Goal: Contribute content: Contribute content

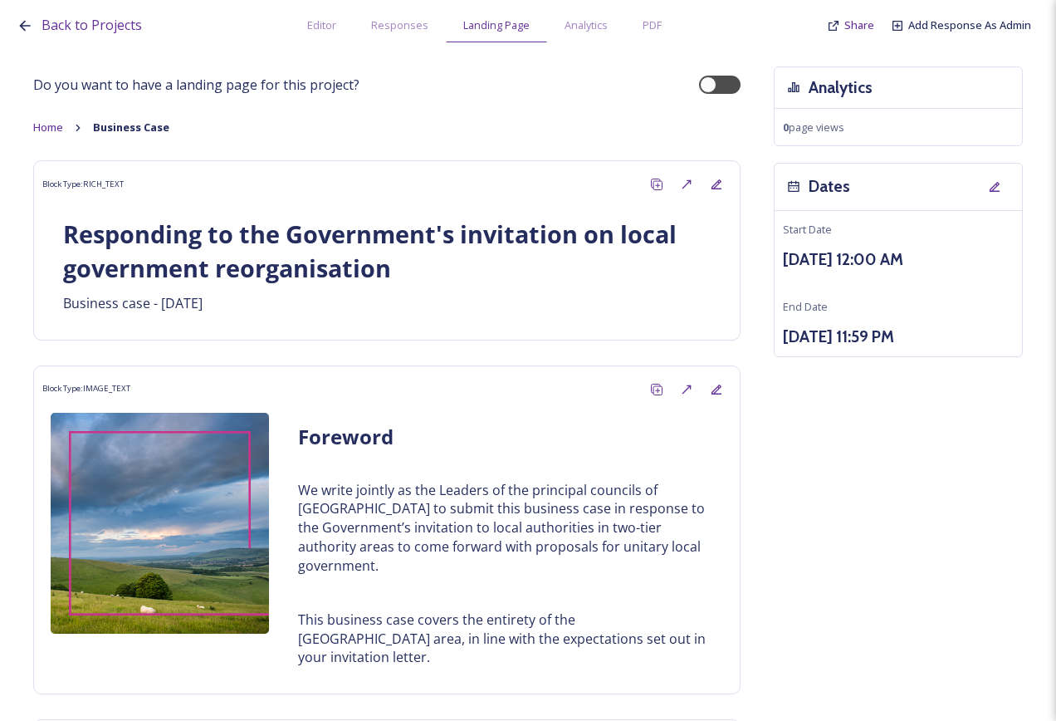
scroll to position [1744, 0]
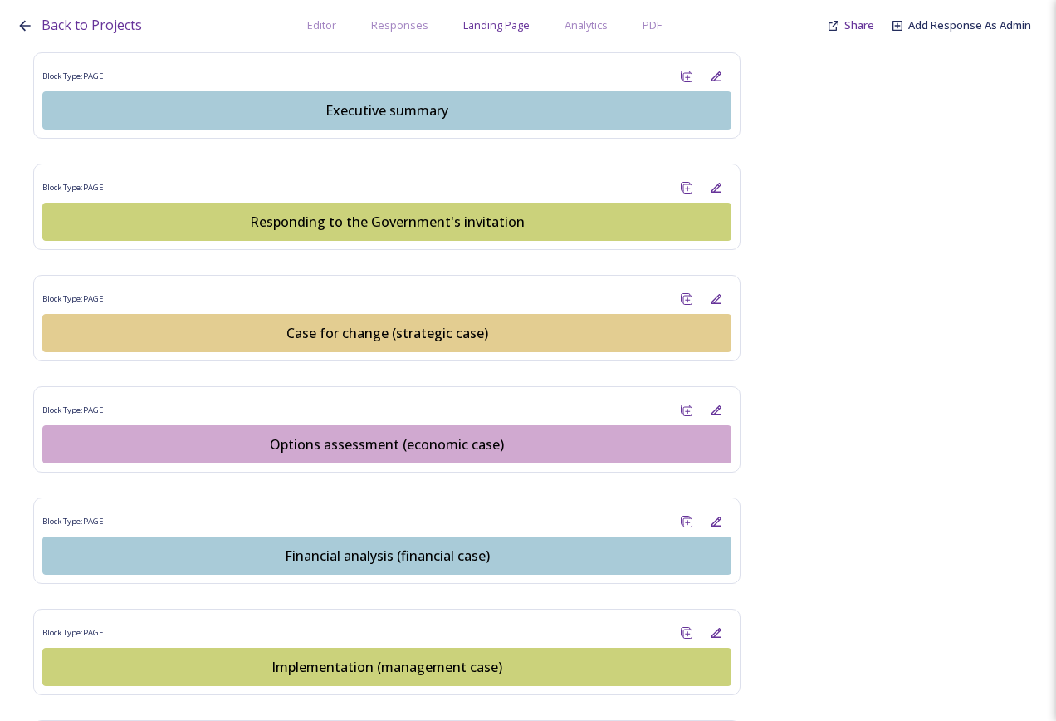
click at [441, 434] on div "Options assessment (economic case)" at bounding box center [386, 444] width 671 height 20
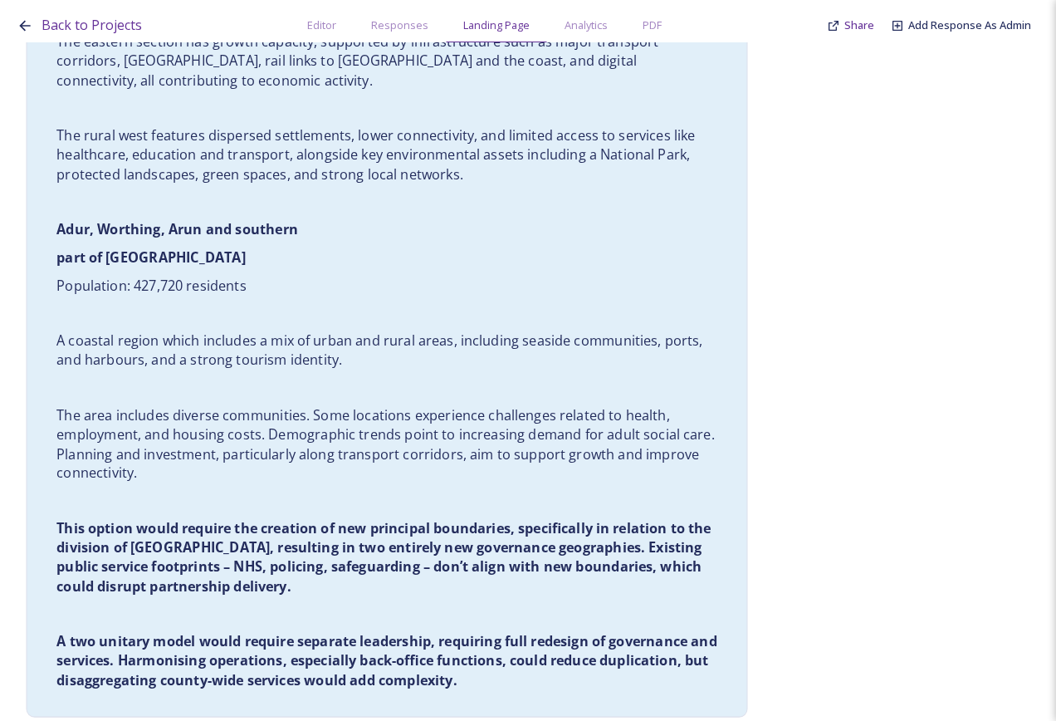
scroll to position [6697, 0]
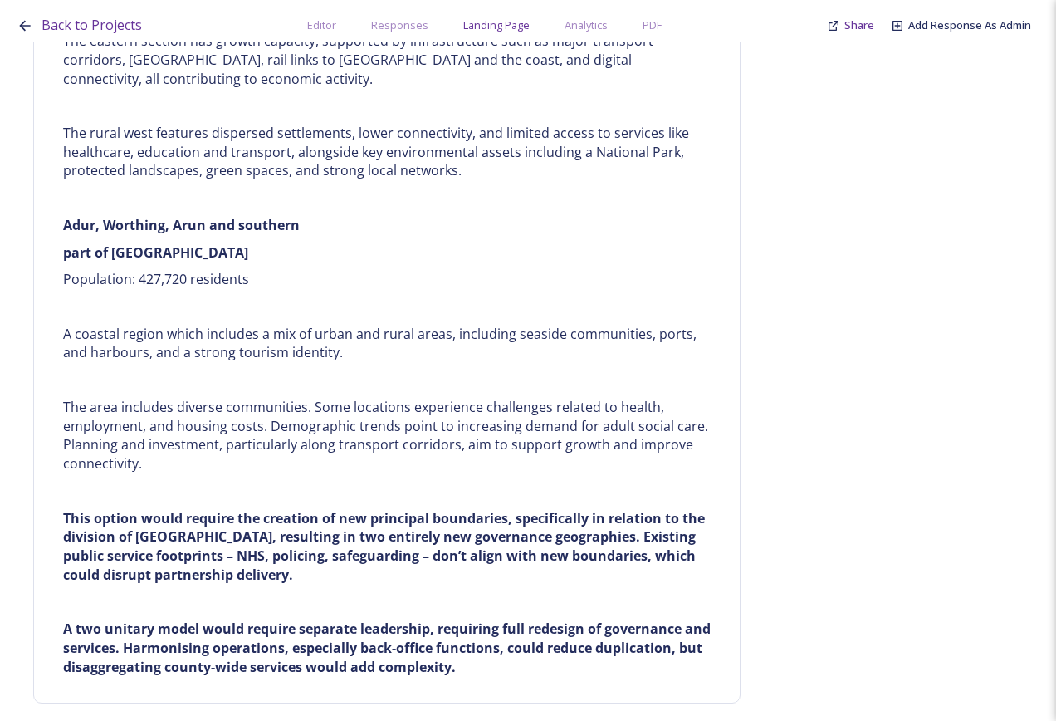
drag, startPoint x: 424, startPoint y: 671, endPoint x: 414, endPoint y: 668, distance: 10.5
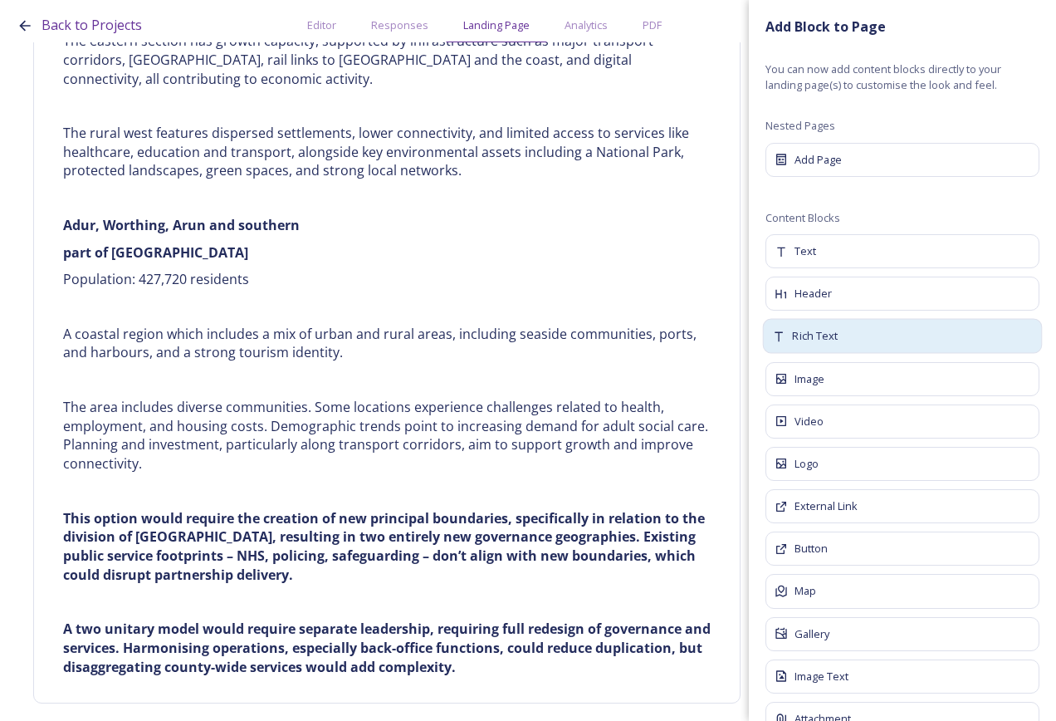
click at [859, 332] on div "Rich Text" at bounding box center [903, 336] width 280 height 35
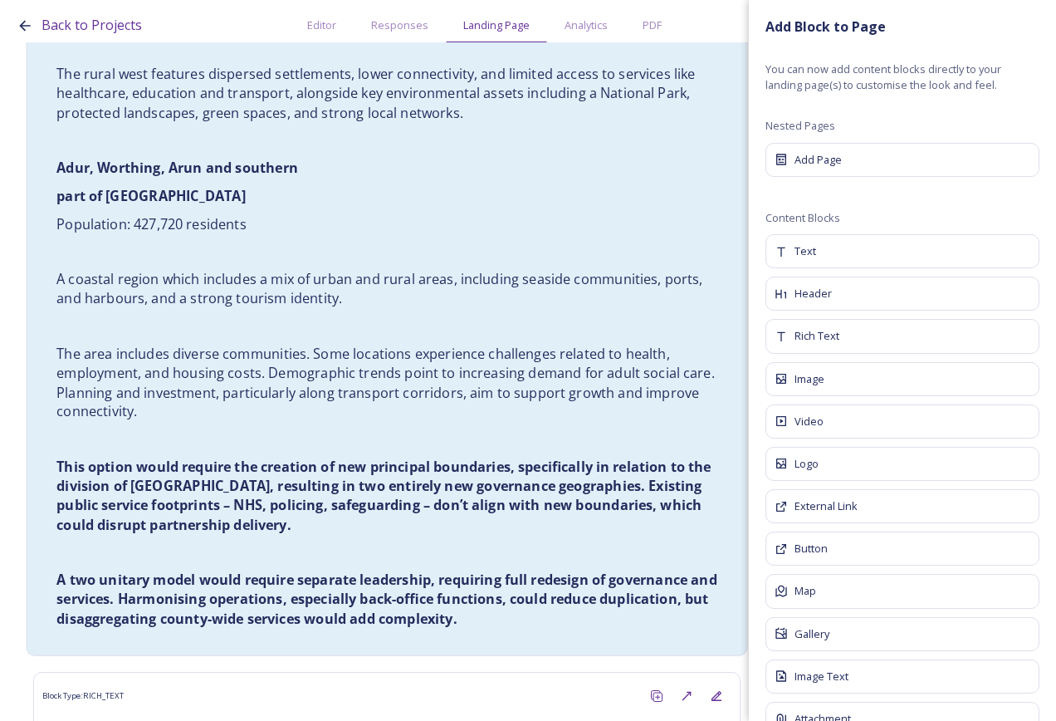
scroll to position [6806, 0]
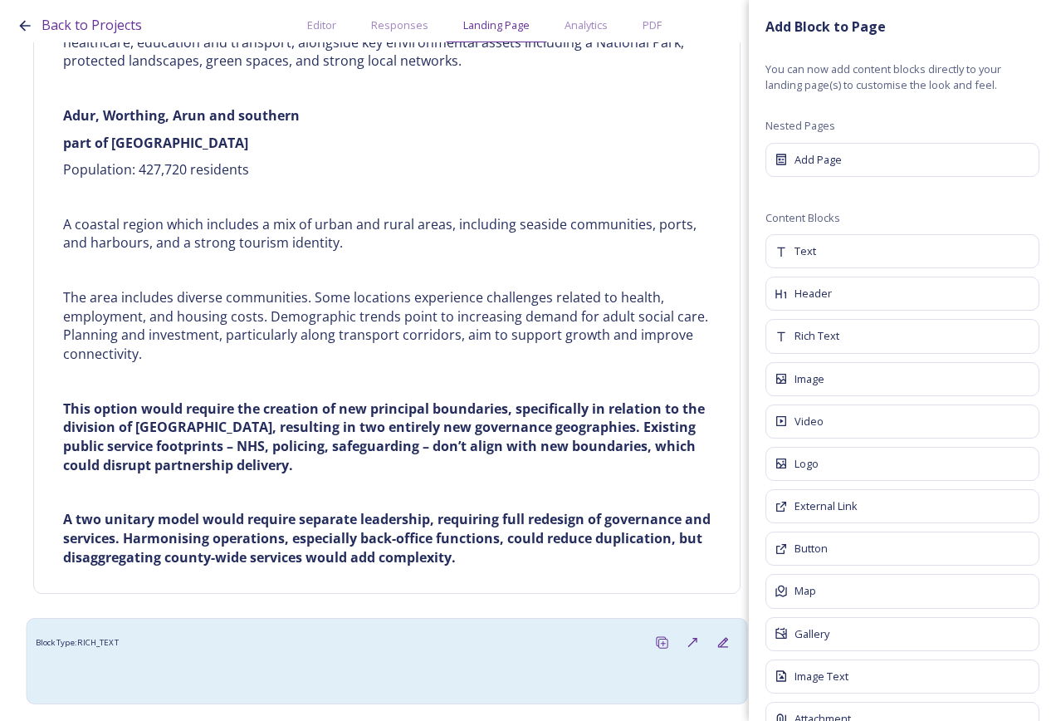
click at [407, 658] on div at bounding box center [387, 676] width 703 height 37
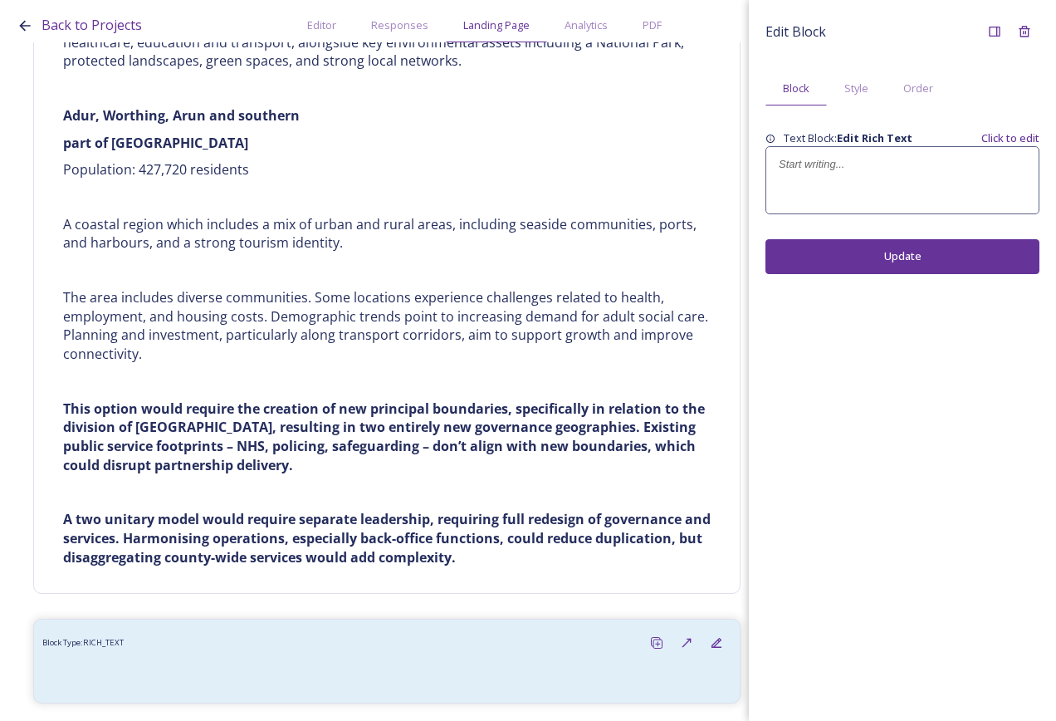
click at [901, 180] on div at bounding box center [902, 180] width 272 height 66
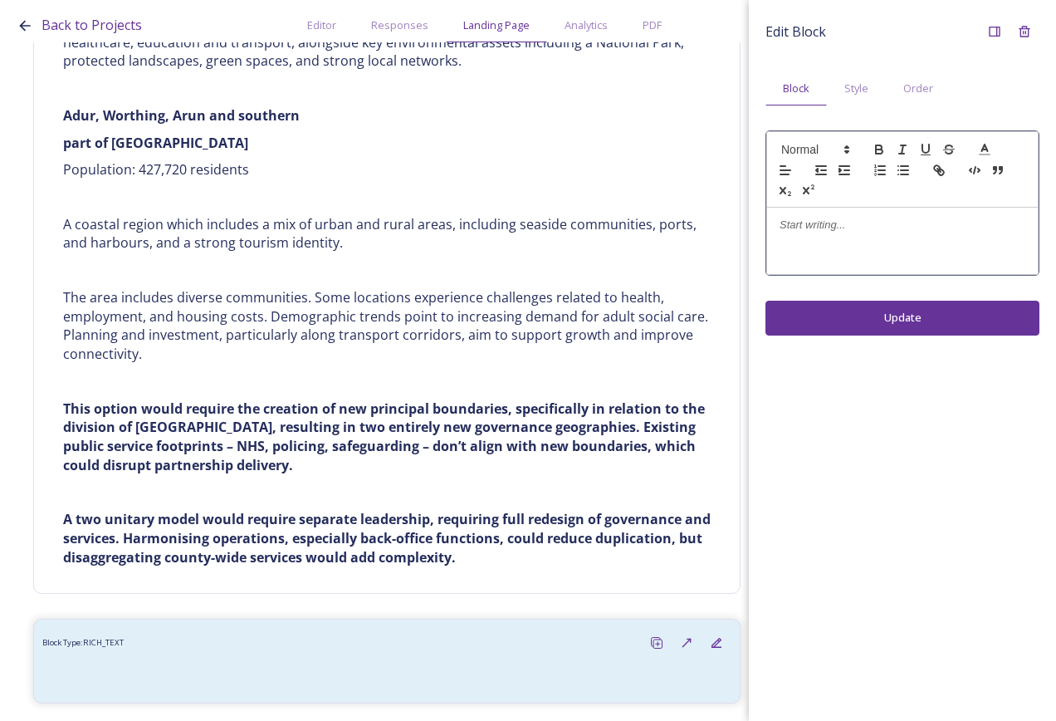
click at [864, 221] on p at bounding box center [903, 225] width 246 height 15
paste div
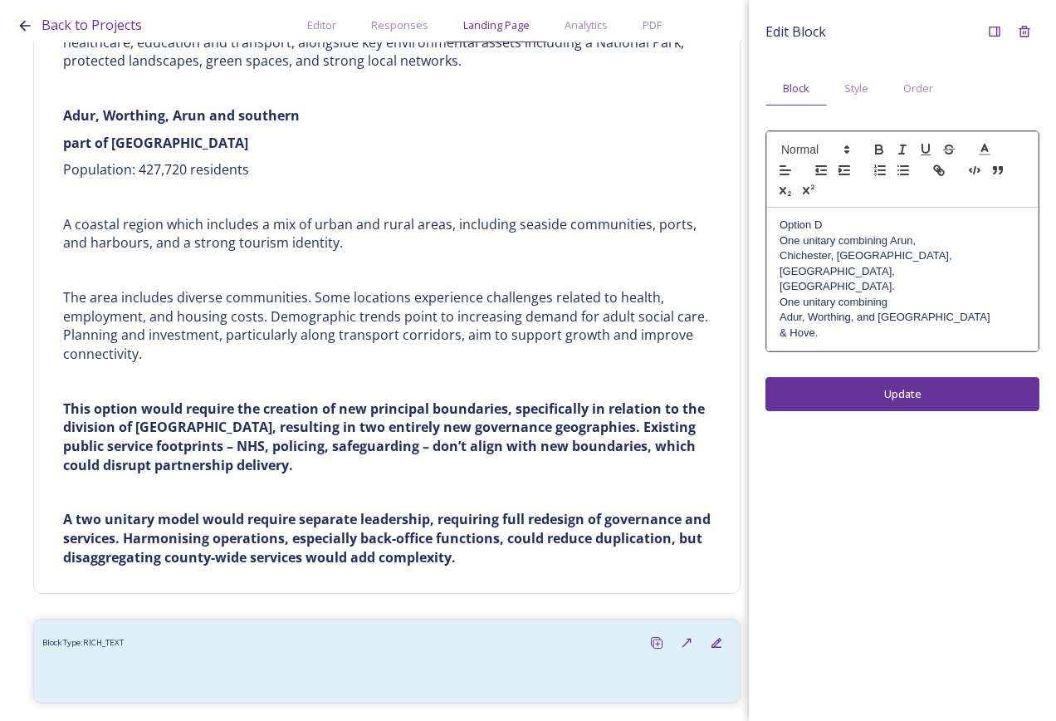
click at [943, 242] on p "One unitary combining Arun," at bounding box center [903, 240] width 246 height 15
click at [947, 252] on p "One unitary combining [GEOGRAPHIC_DATA], [GEOGRAPHIC_DATA], [GEOGRAPHIC_DATA], …" at bounding box center [903, 256] width 246 height 46
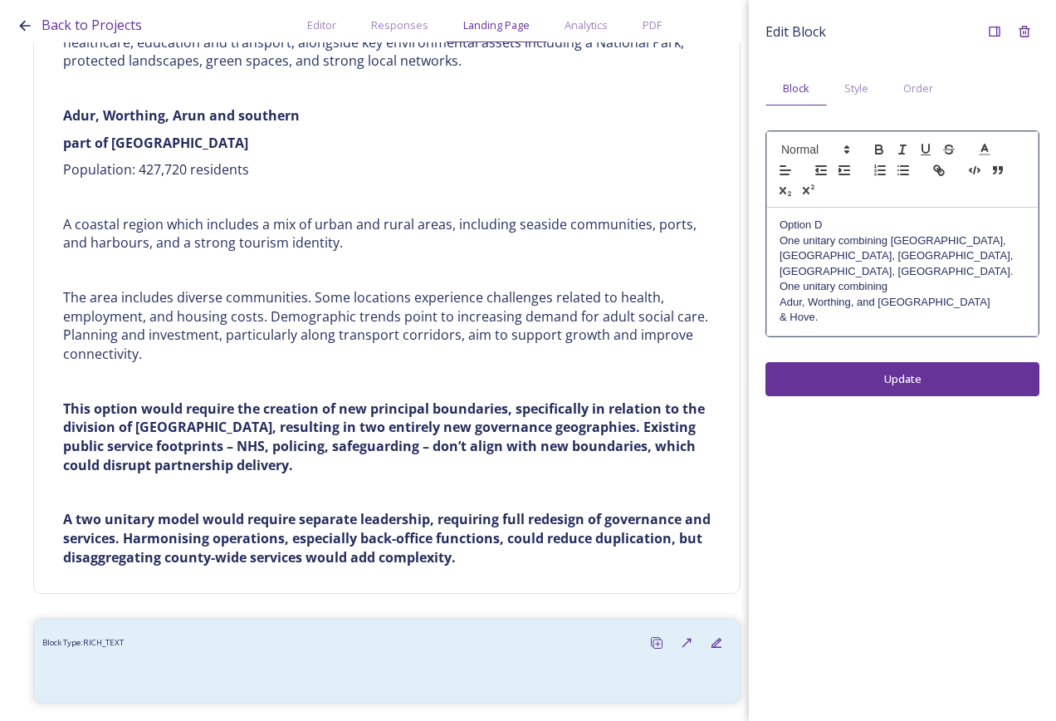
click at [948, 254] on p "One unitary combining [GEOGRAPHIC_DATA], [GEOGRAPHIC_DATA], [GEOGRAPHIC_DATA], …" at bounding box center [903, 256] width 246 height 46
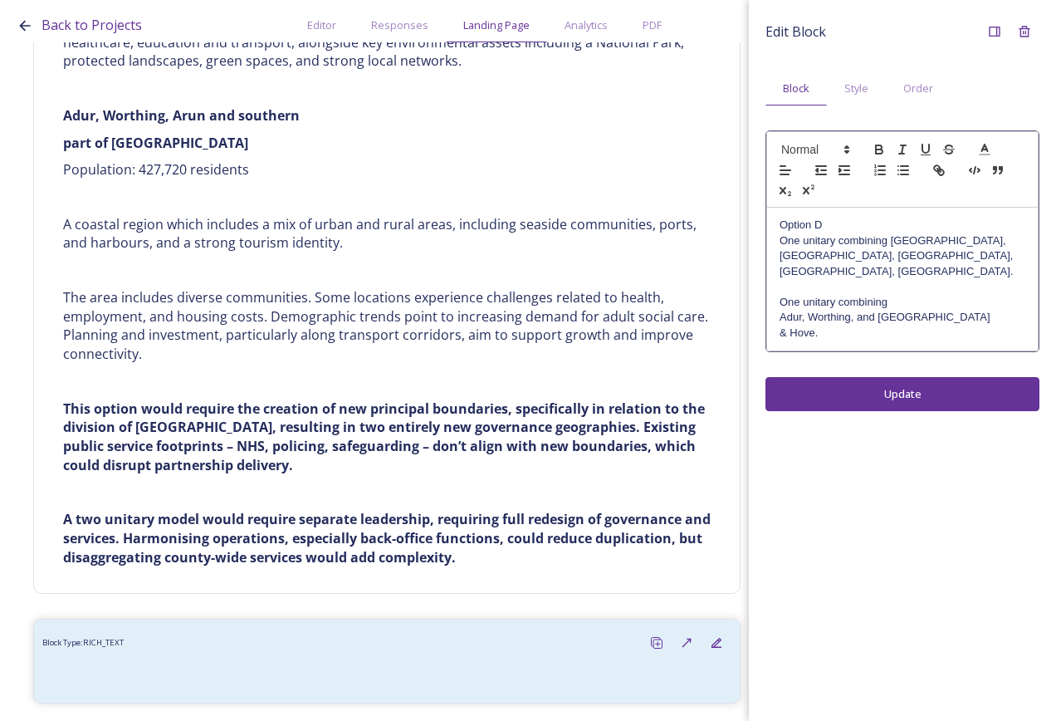
click at [948, 295] on p "One unitary combining" at bounding box center [903, 302] width 246 height 15
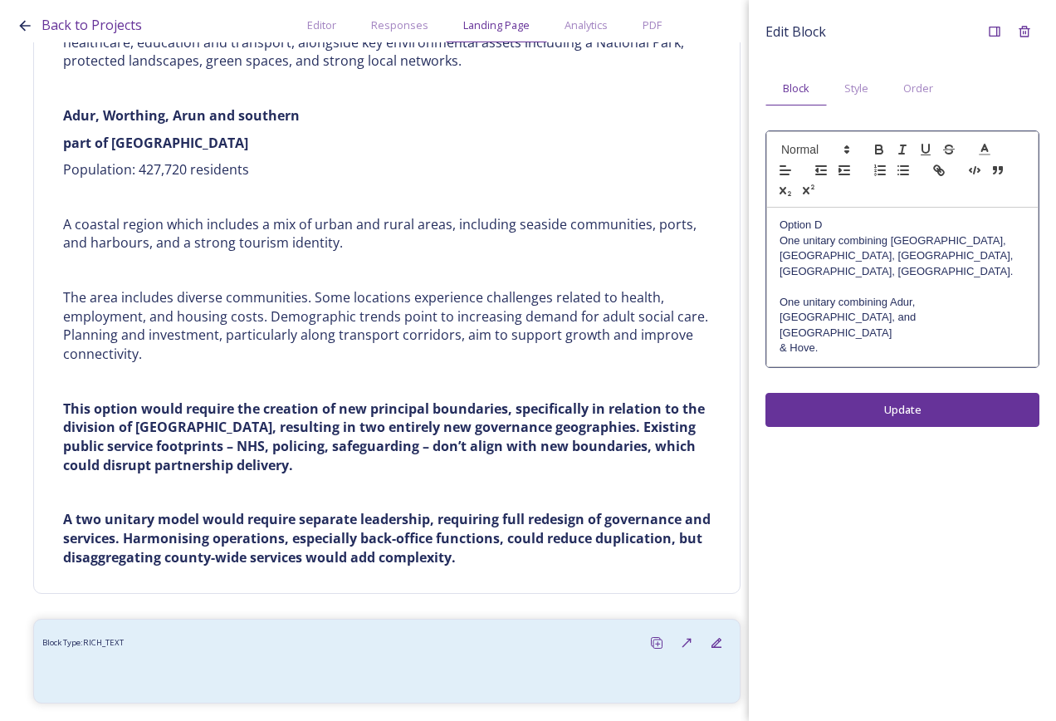
click at [957, 301] on p "One unitary combining Adur, [GEOGRAPHIC_DATA], and [GEOGRAPHIC_DATA]" at bounding box center [903, 318] width 246 height 46
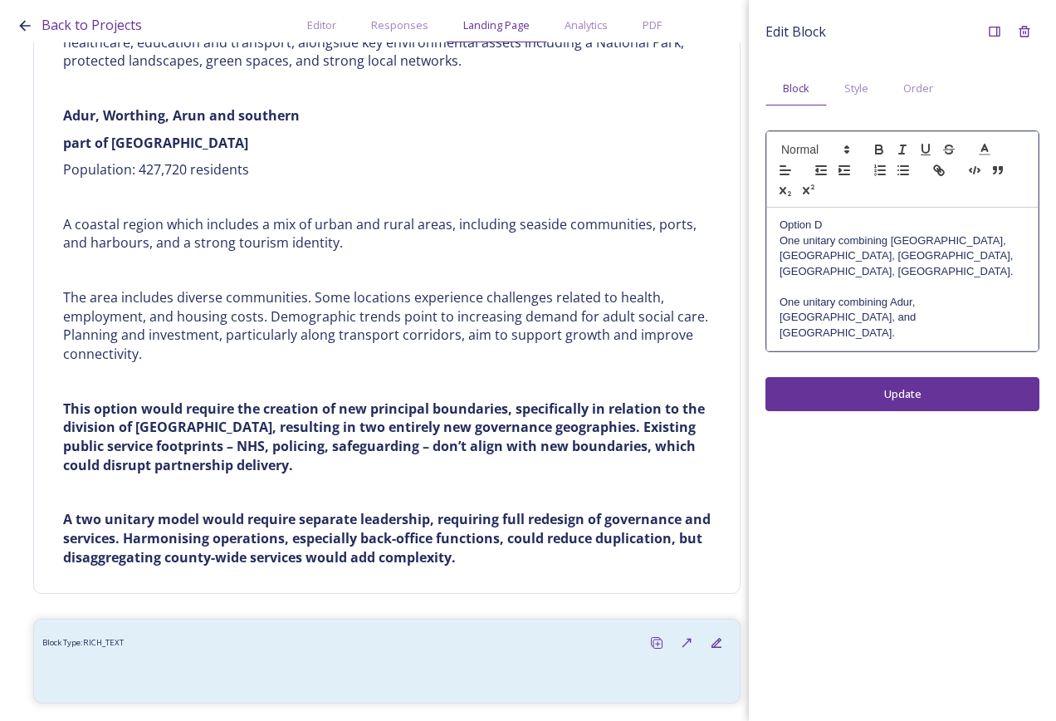
click at [986, 295] on p "One unitary combining Adur, [GEOGRAPHIC_DATA], and [GEOGRAPHIC_DATA]." at bounding box center [903, 318] width 246 height 46
click at [928, 355] on div "Edit Block Block Style Order Option D One unitary combining Arun, [GEOGRAPHIC_D…" at bounding box center [902, 360] width 307 height 721
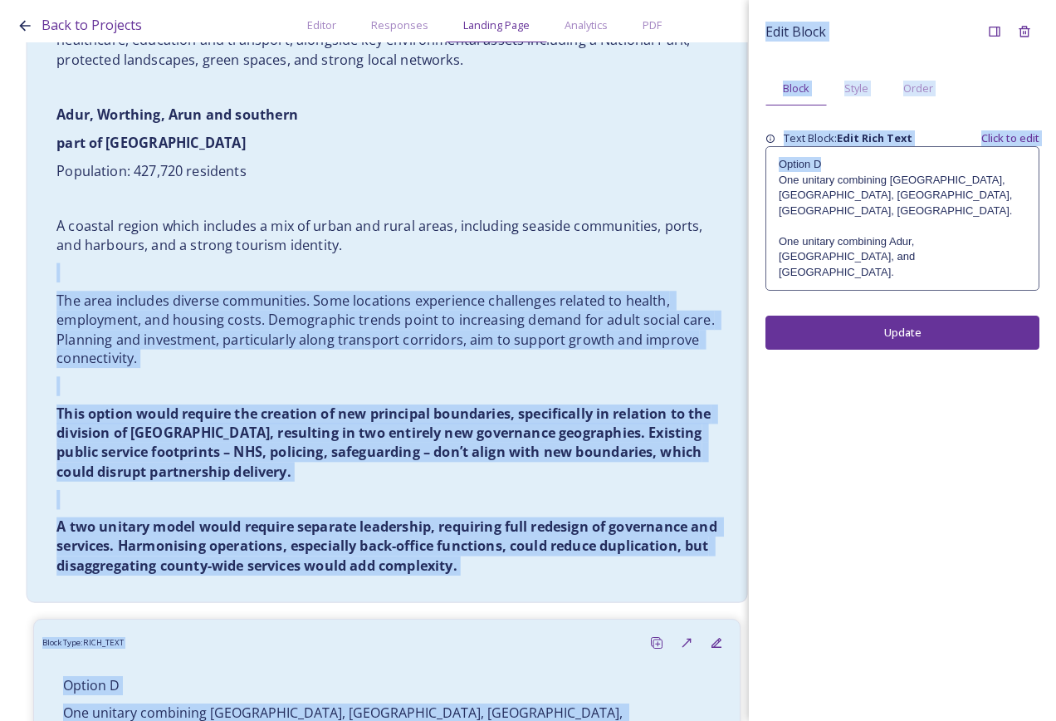
drag, startPoint x: 858, startPoint y: 161, endPoint x: 698, endPoint y: 166, distance: 159.5
click at [698, 166] on div "Back to Projects Editor Responses Landing Page Analytics PDF Share Add Response…" at bounding box center [528, 360] width 1056 height 721
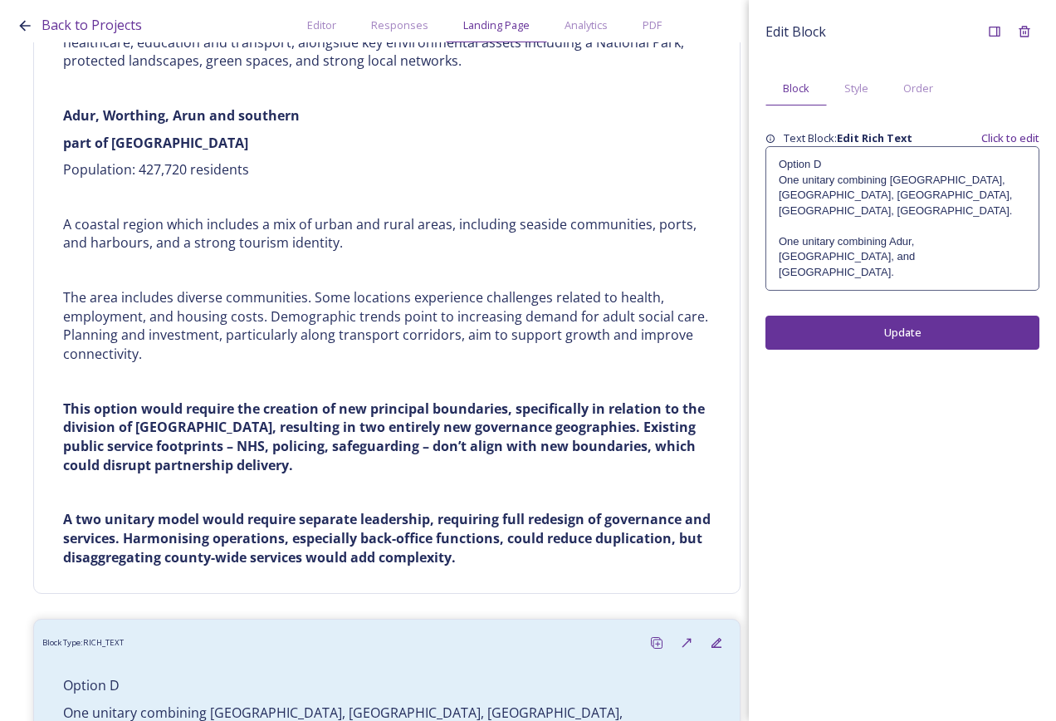
drag, startPoint x: 698, startPoint y: 166, endPoint x: 899, endPoint y: 213, distance: 206.5
click at [899, 218] on p at bounding box center [902, 225] width 247 height 15
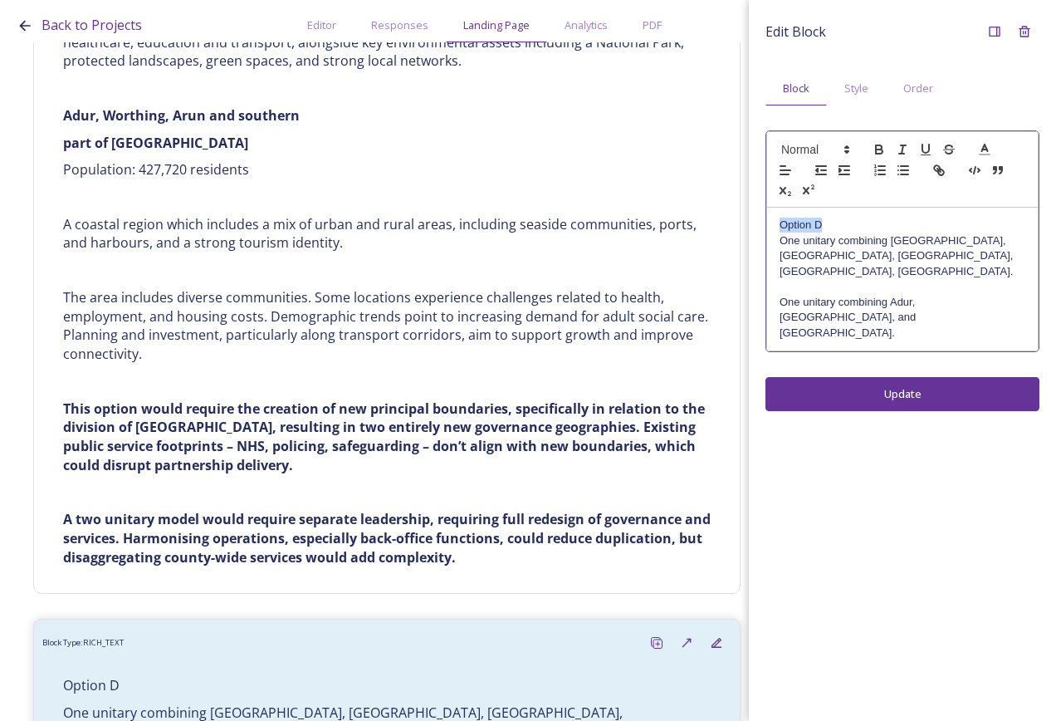
drag, startPoint x: 831, startPoint y: 224, endPoint x: 767, endPoint y: 223, distance: 64.0
click at [767, 223] on div "Option D One unitary combining [GEOGRAPHIC_DATA], [GEOGRAPHIC_DATA], [GEOGRAPHI…" at bounding box center [902, 279] width 271 height 143
click at [878, 151] on icon "button" at bounding box center [879, 149] width 15 height 15
click at [932, 360] on div "Edit Block Block Style Order Option D One unitary combining Arun, [GEOGRAPHIC_D…" at bounding box center [902, 360] width 307 height 721
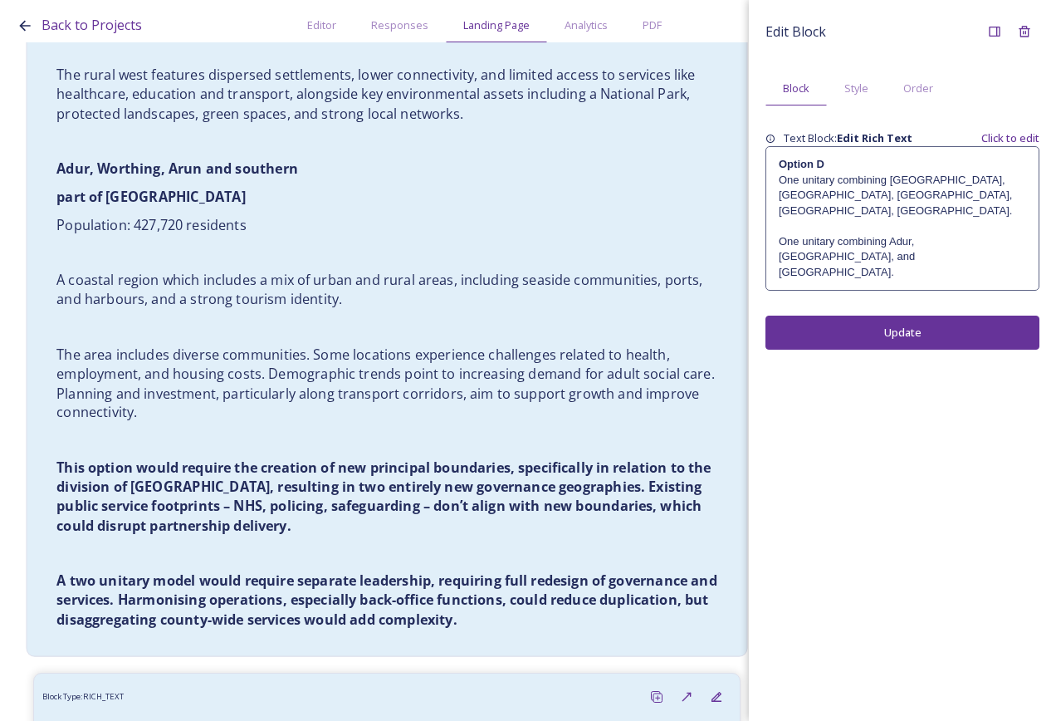
scroll to position [6723, 0]
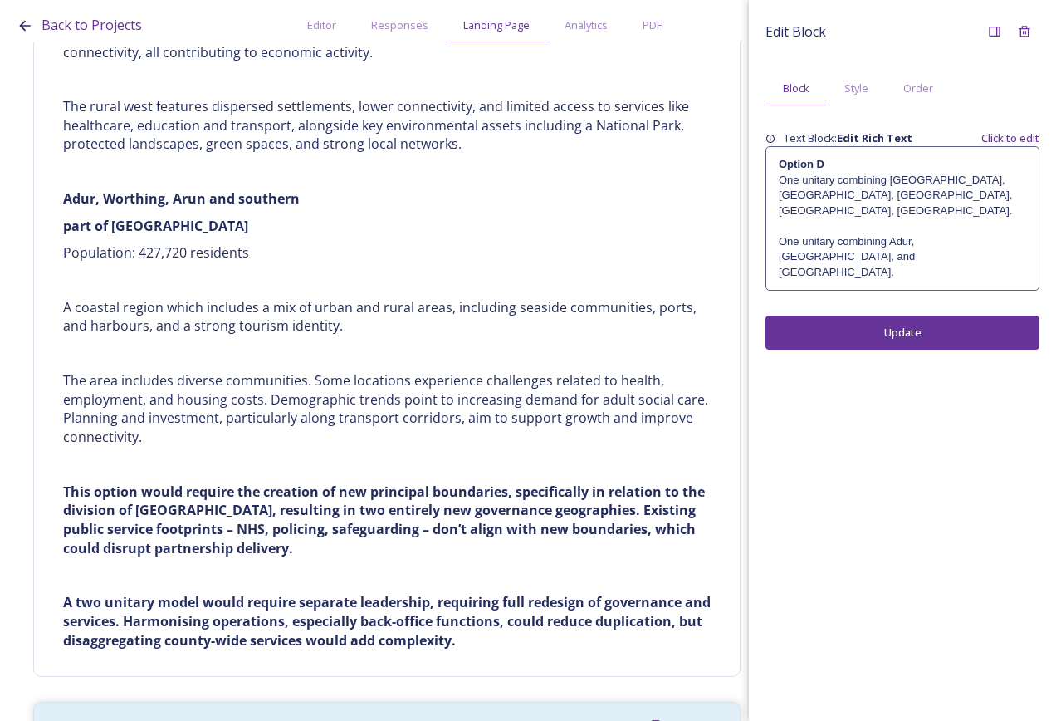
click at [888, 240] on p "One unitary combining Adur, [GEOGRAPHIC_DATA], and [GEOGRAPHIC_DATA]." at bounding box center [902, 257] width 247 height 46
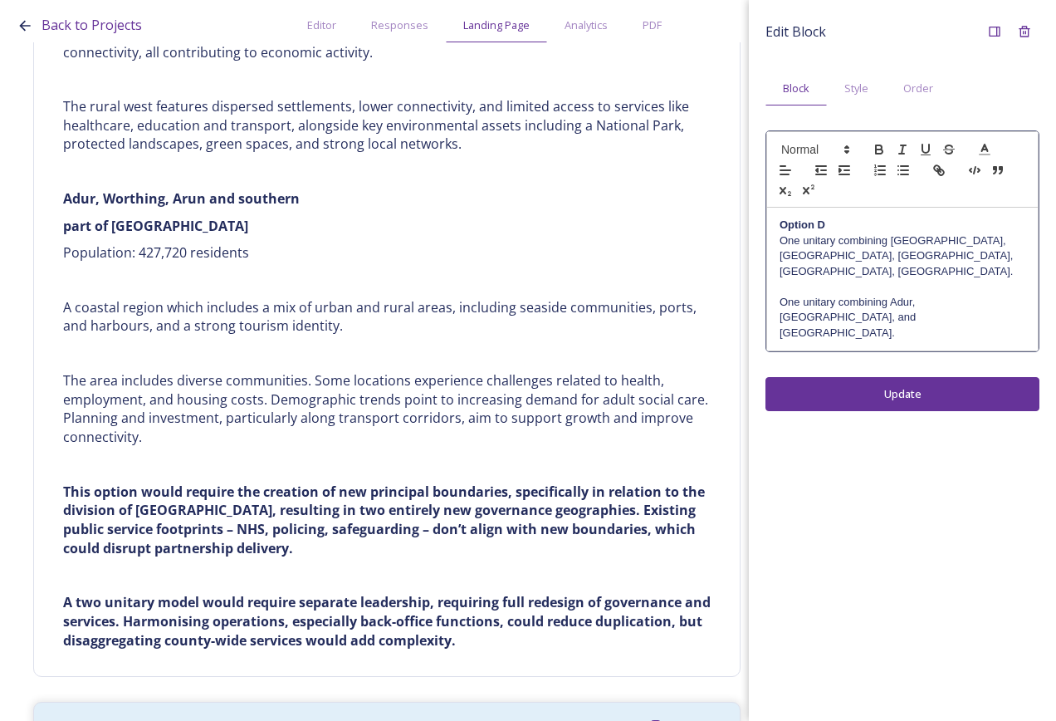
click at [901, 279] on p at bounding box center [903, 286] width 246 height 15
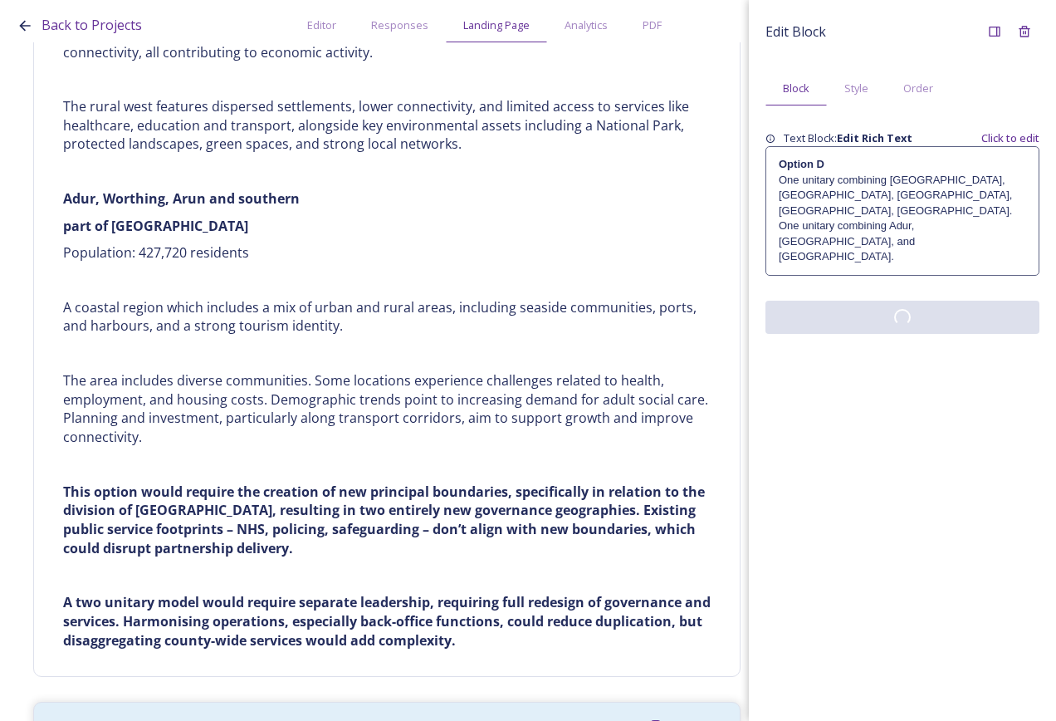
click at [908, 342] on div "Edit Block Block Style Order Text Block: Edit Rich Text Click to edit Option D …" at bounding box center [902, 360] width 307 height 721
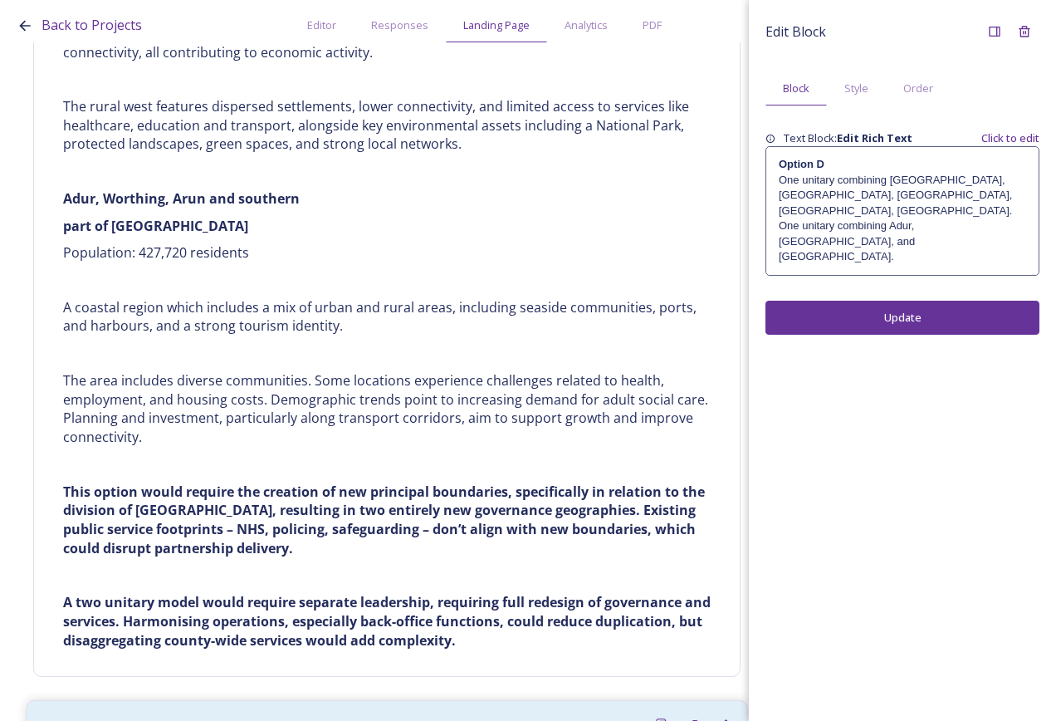
scroll to position [6879, 0]
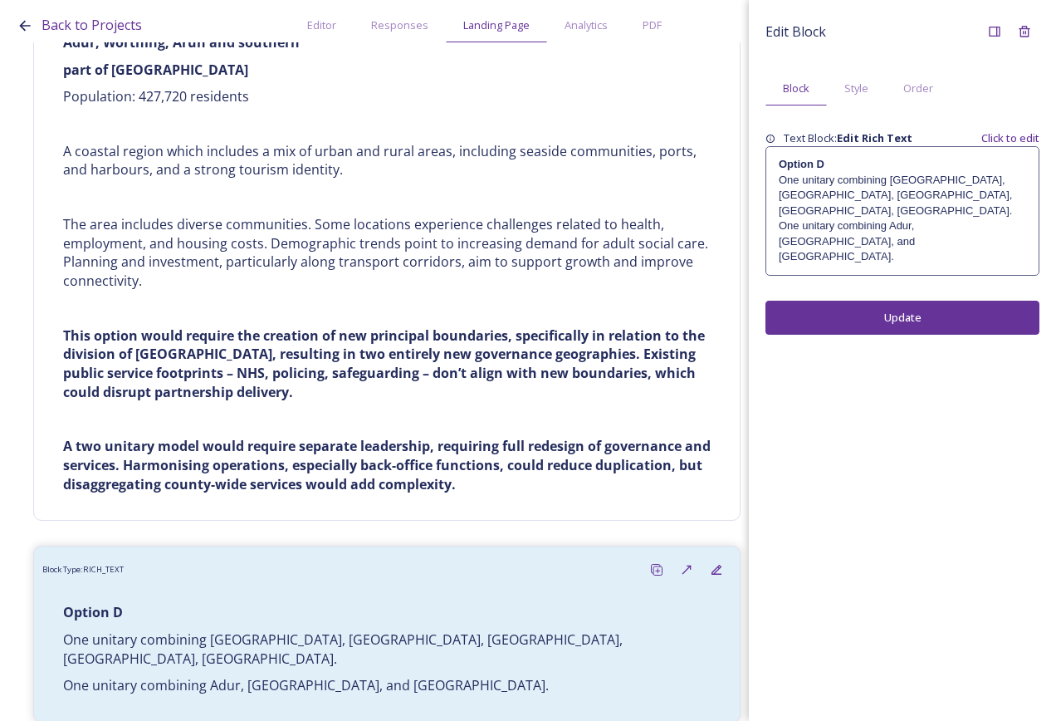
drag, startPoint x: 378, startPoint y: 676, endPoint x: 482, endPoint y: 661, distance: 105.7
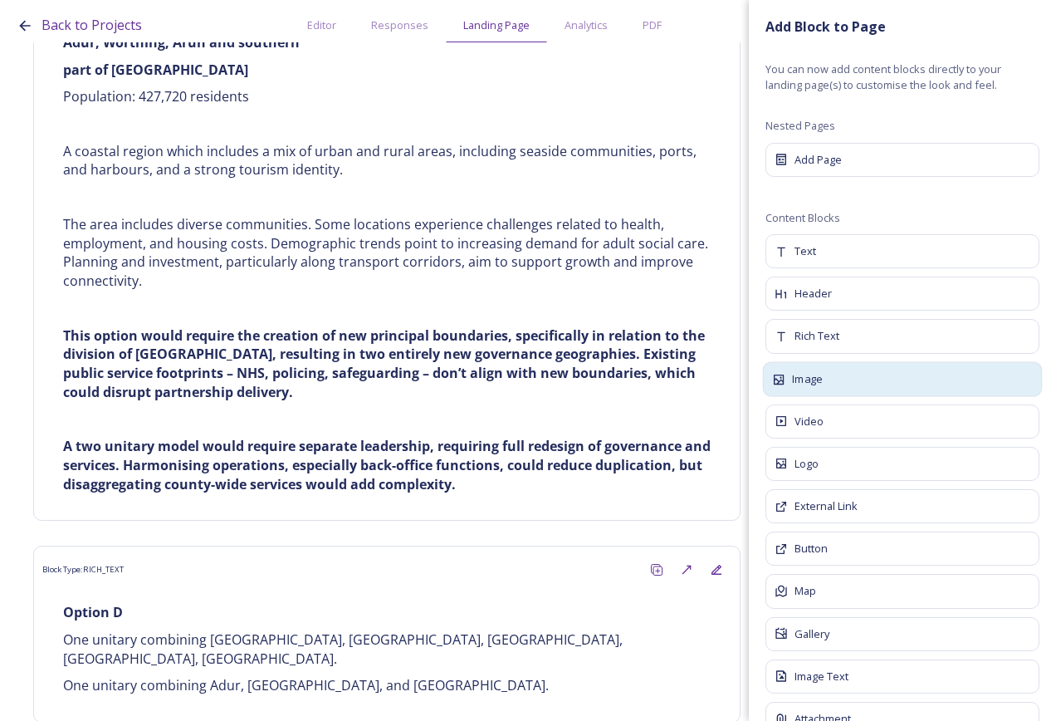
click at [821, 382] on span "Image" at bounding box center [807, 378] width 31 height 17
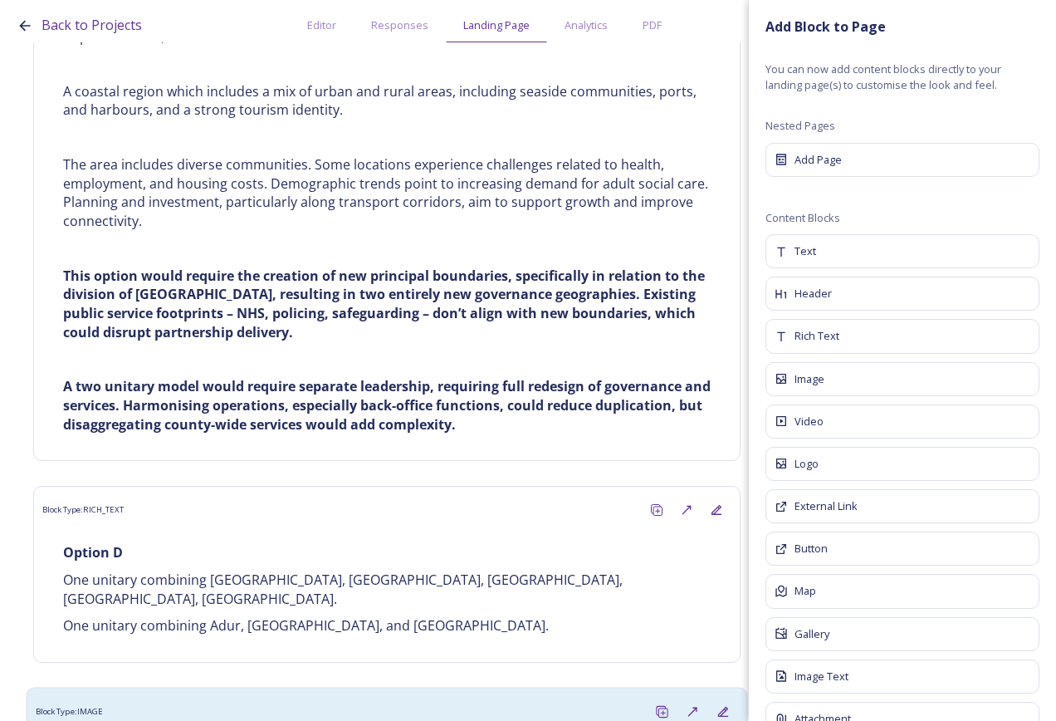
scroll to position [6952, 0]
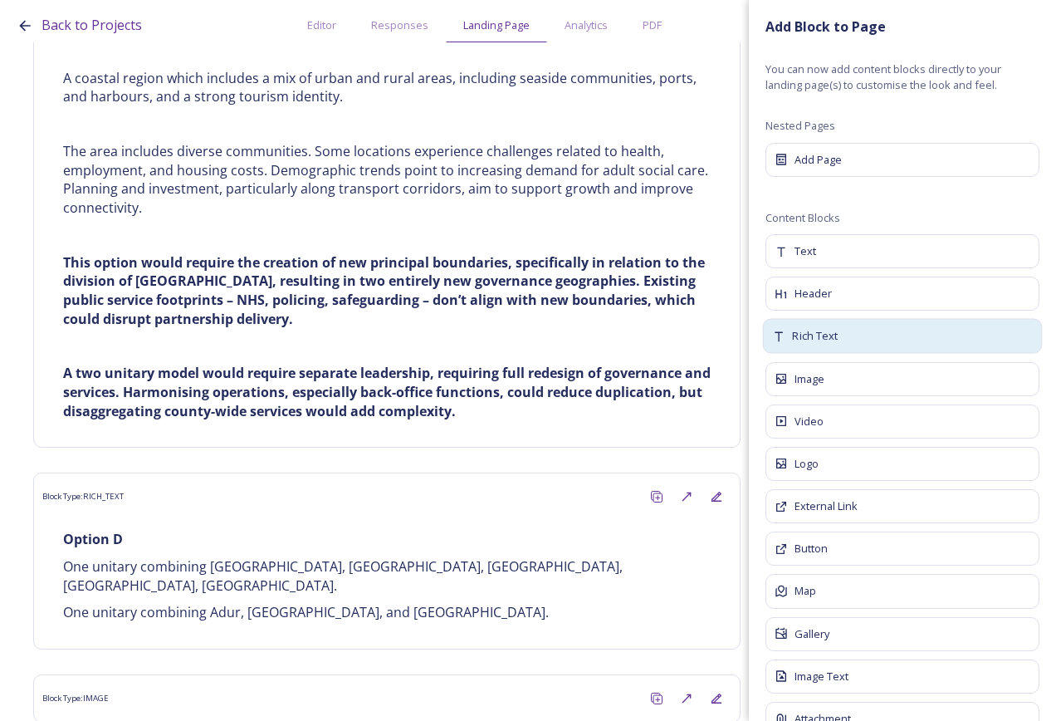
click at [845, 336] on div "Rich Text" at bounding box center [903, 336] width 280 height 35
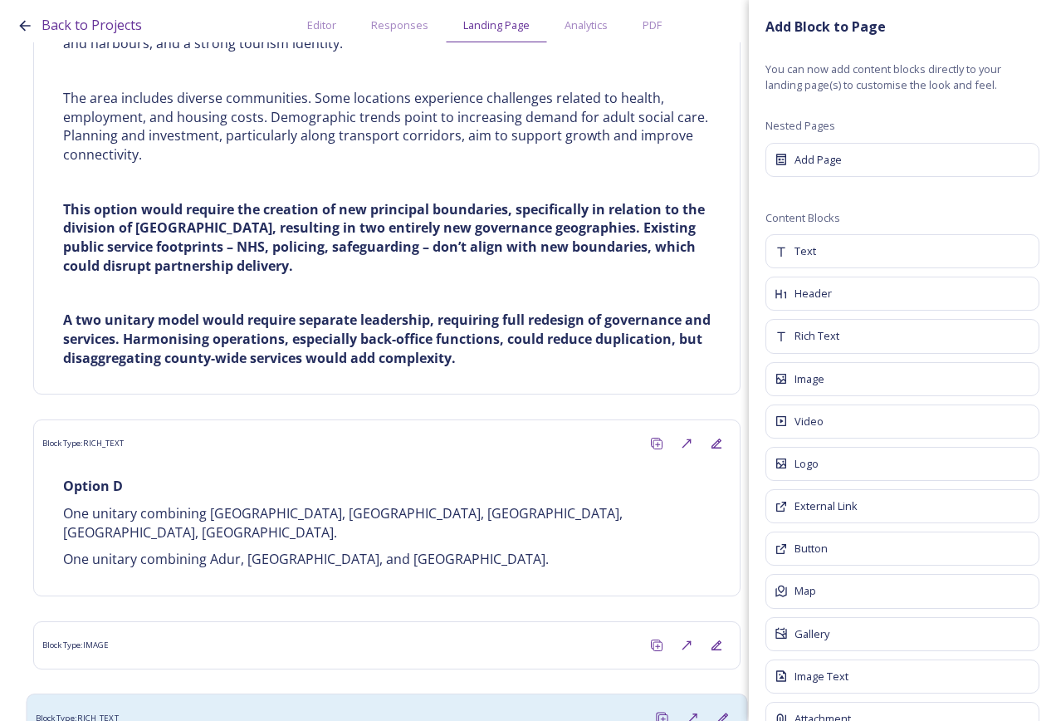
scroll to position [7062, 0]
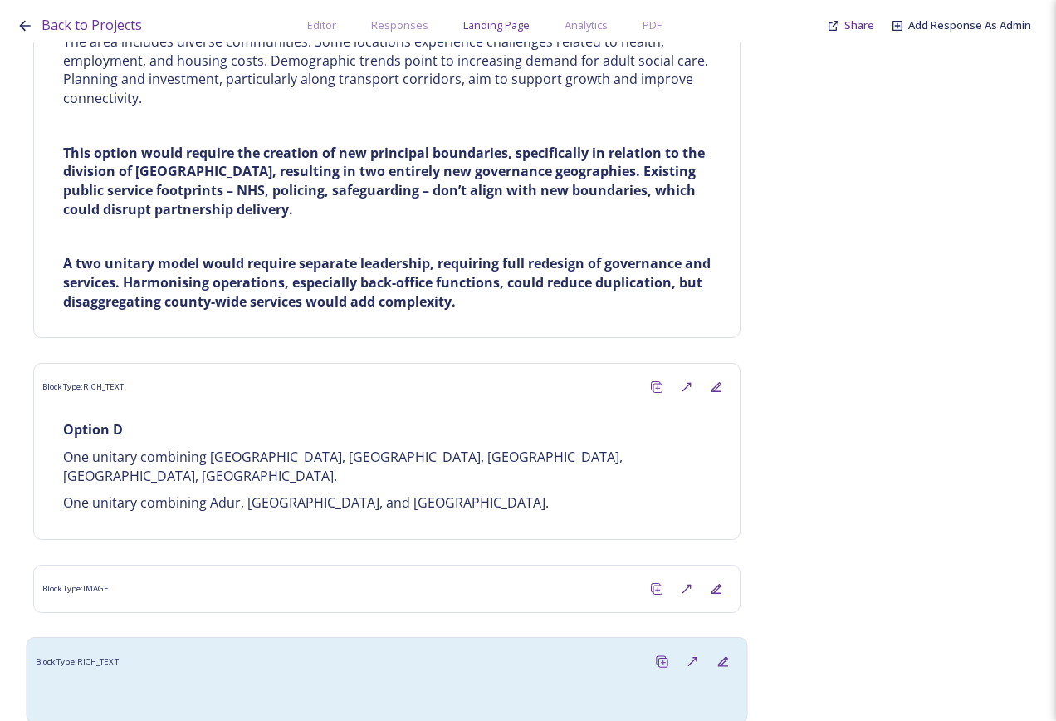
click at [399, 677] on div at bounding box center [387, 695] width 703 height 37
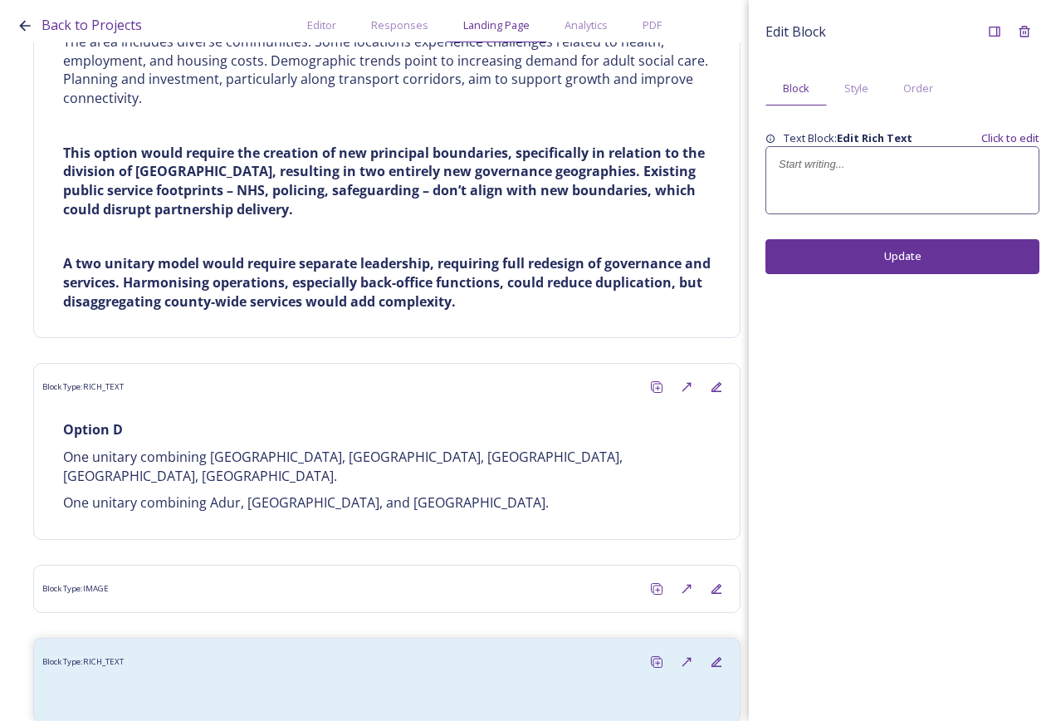
click at [907, 159] on div at bounding box center [902, 180] width 272 height 66
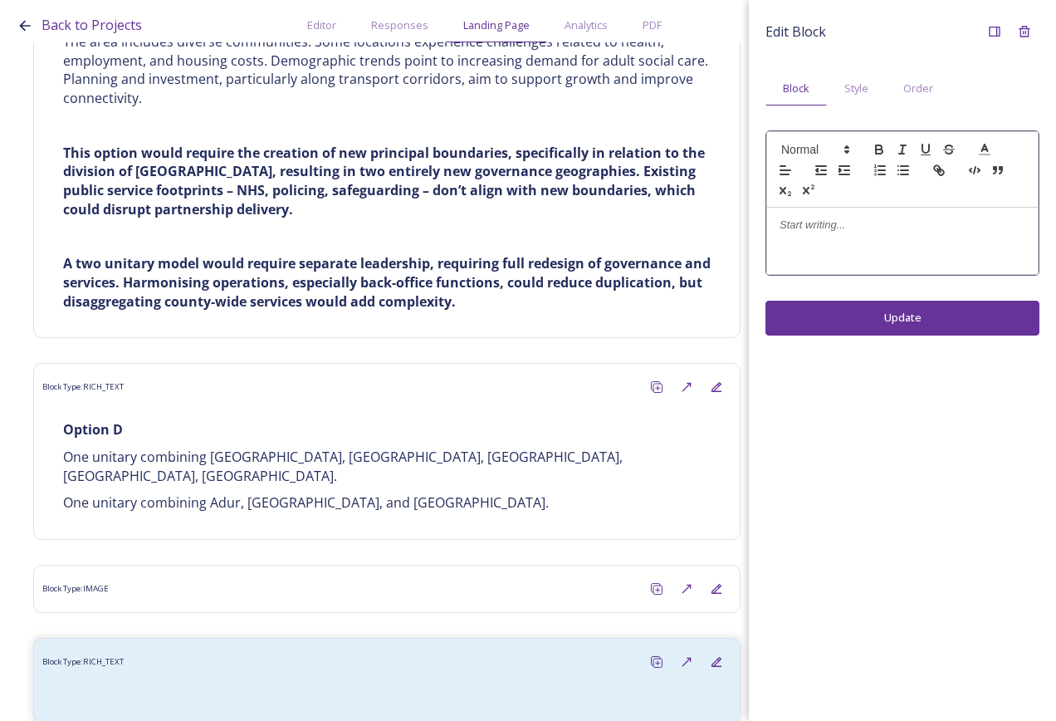
click at [870, 236] on div at bounding box center [902, 241] width 271 height 66
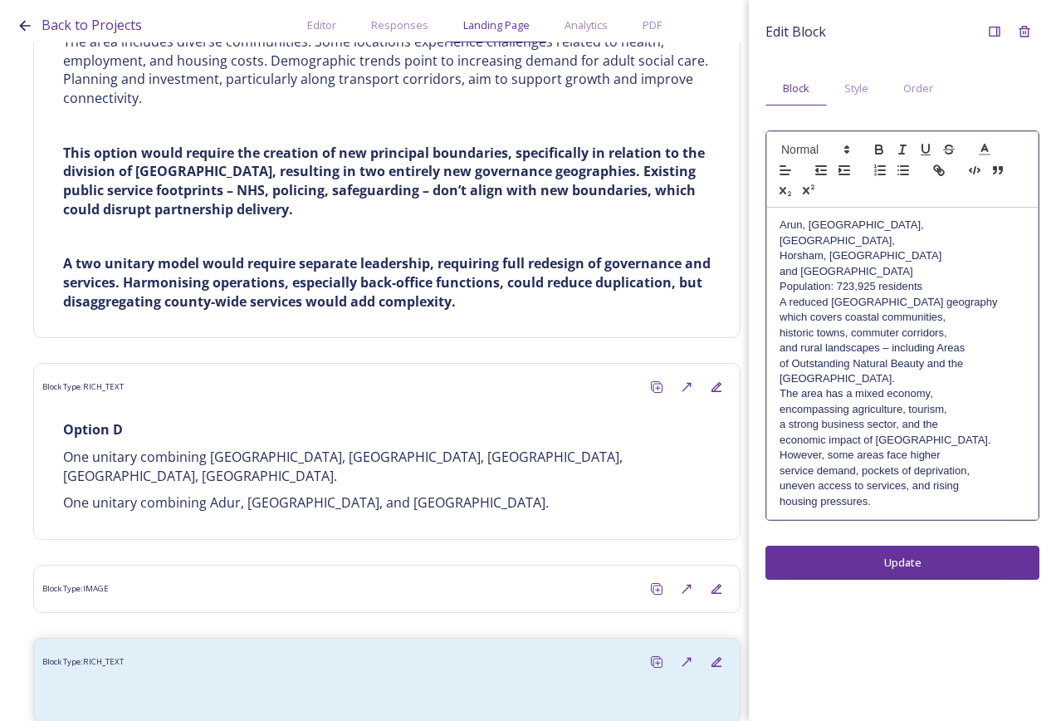
click at [908, 222] on p "Arun, [GEOGRAPHIC_DATA], [GEOGRAPHIC_DATA]," at bounding box center [903, 233] width 246 height 31
click at [937, 279] on p "Population: 723,925 residents" at bounding box center [903, 286] width 246 height 15
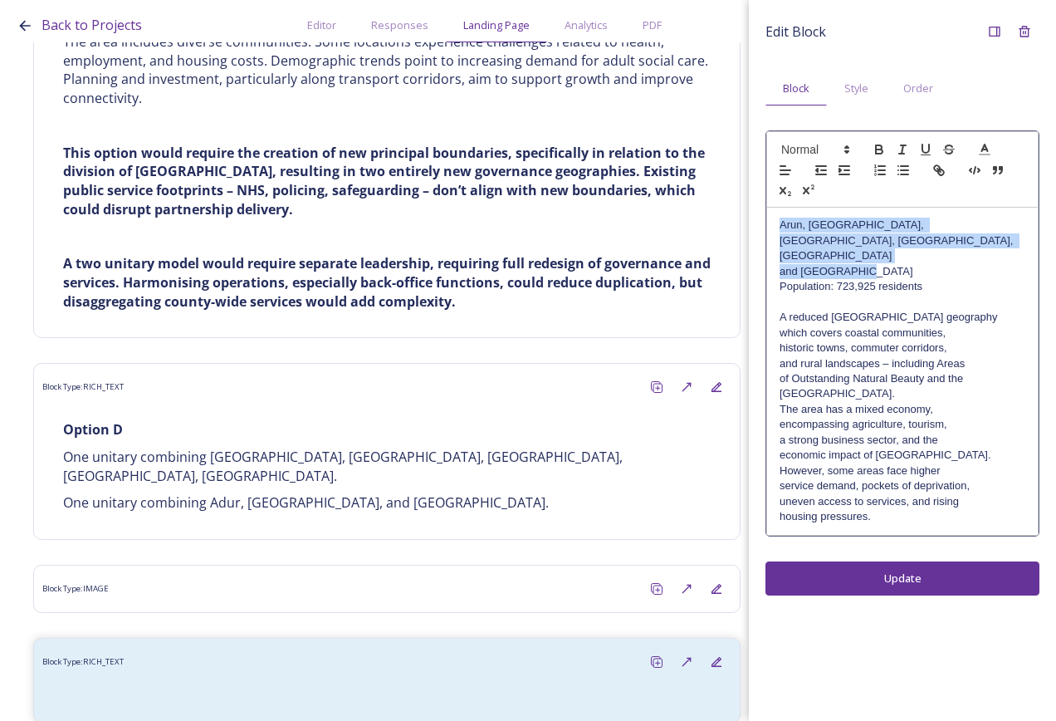
drag, startPoint x: 864, startPoint y: 236, endPoint x: 767, endPoint y: 227, distance: 96.8
click at [767, 227] on div "[GEOGRAPHIC_DATA], [GEOGRAPHIC_DATA], [GEOGRAPHIC_DATA], [GEOGRAPHIC_DATA], [GE…" at bounding box center [902, 371] width 271 height 326
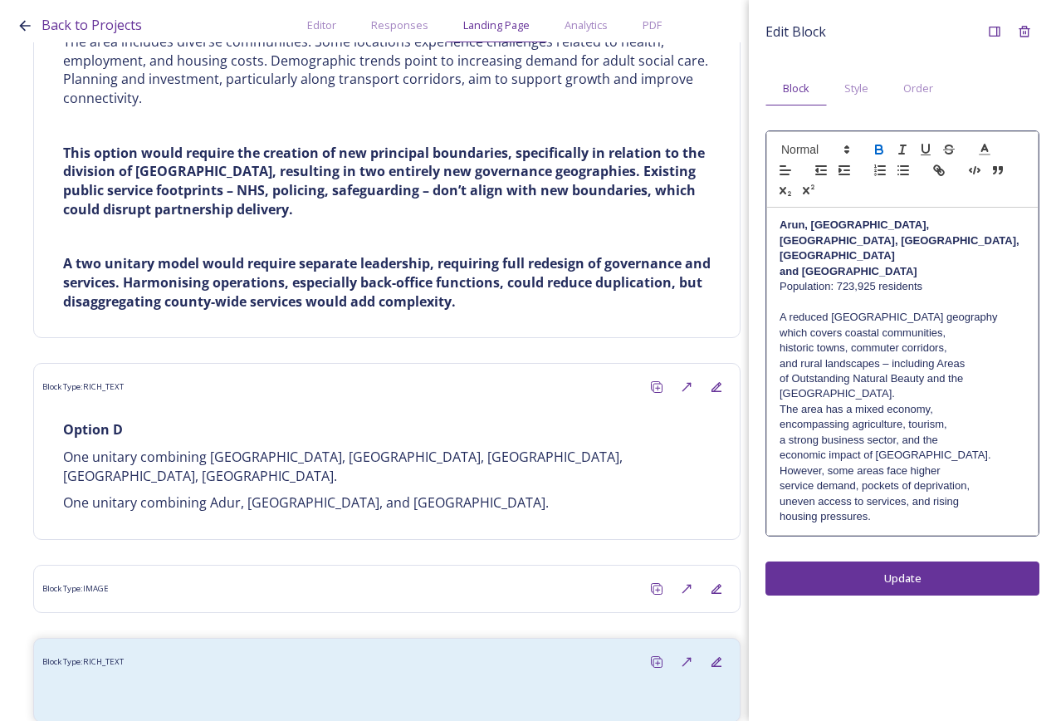
drag, startPoint x: 793, startPoint y: 288, endPoint x: 809, endPoint y: 249, distance: 42.1
click at [793, 295] on p at bounding box center [903, 302] width 246 height 15
click at [832, 240] on p "Arun, [GEOGRAPHIC_DATA], [GEOGRAPHIC_DATA], [GEOGRAPHIC_DATA], [GEOGRAPHIC_DATA]" at bounding box center [903, 241] width 246 height 46
click at [948, 310] on p "A reduced [GEOGRAPHIC_DATA] geography" at bounding box center [903, 317] width 246 height 15
click at [964, 310] on p "A reduced [GEOGRAPHIC_DATA] geography which covers coastal communities," at bounding box center [903, 325] width 246 height 31
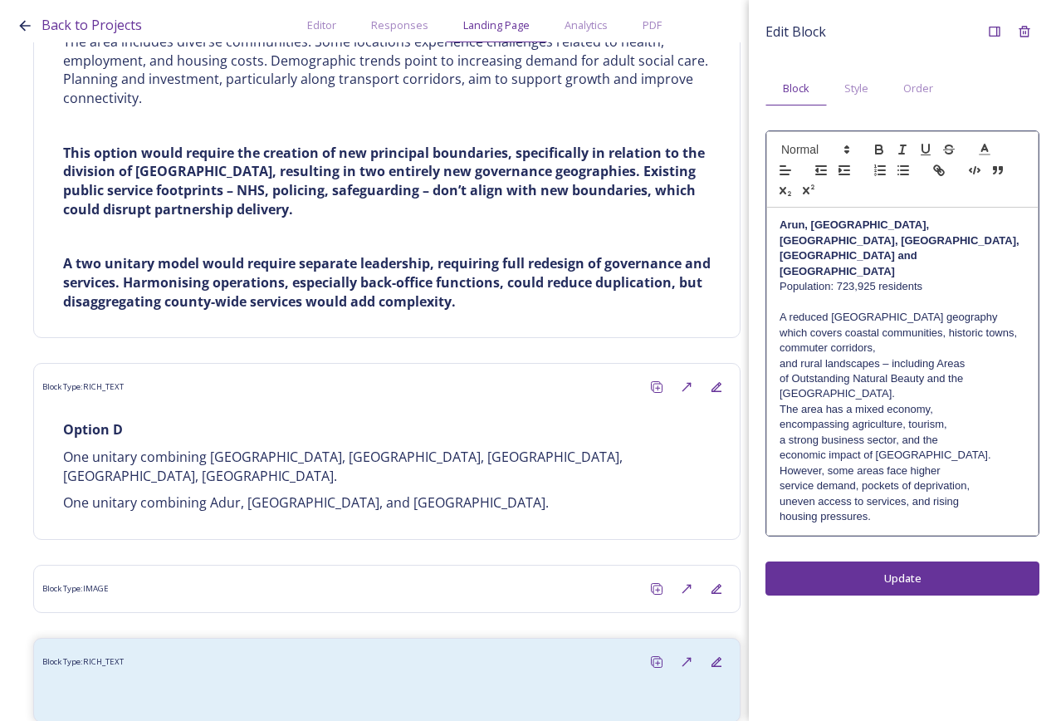
click at [948, 316] on p "A reduced [GEOGRAPHIC_DATA] geography which covers coastal communities, histori…" at bounding box center [903, 333] width 246 height 46
click at [987, 371] on p "of Outstanding Natural Beauty and the" at bounding box center [903, 378] width 246 height 15
click at [987, 371] on p "of Outstanding Natural Beauty and the [GEOGRAPHIC_DATA]." at bounding box center [903, 386] width 246 height 31
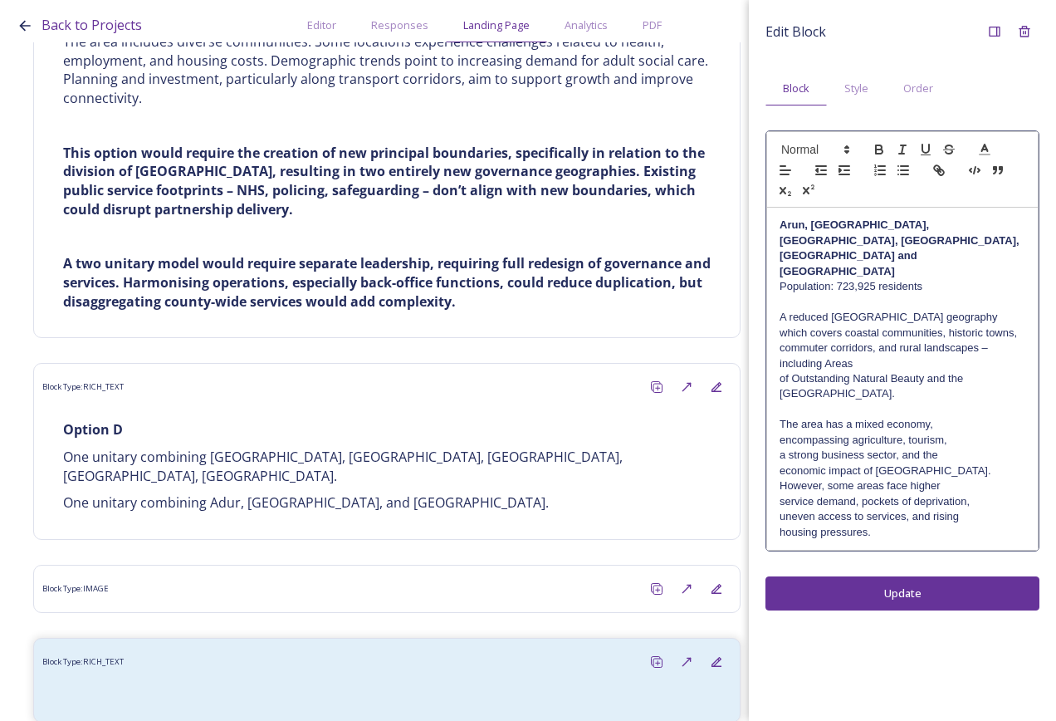
click at [971, 417] on p "The area has a mixed economy," at bounding box center [903, 424] width 246 height 15
click at [978, 417] on p "The area has a mixed economy, encompassing agriculture, tourism," at bounding box center [903, 432] width 246 height 31
click at [982, 417] on p "The area has a mixed economy, encompassing agriculture, tourism, a strong busin…" at bounding box center [903, 440] width 246 height 46
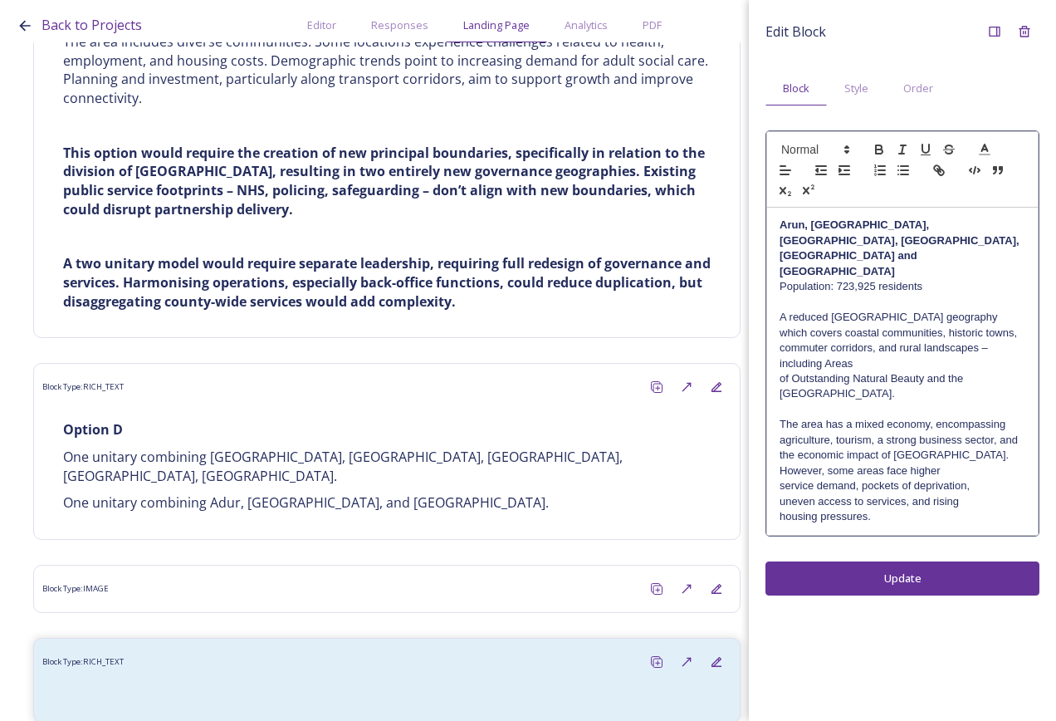
click at [985, 417] on p "The area has a mixed economy, encompassing agriculture, tourism, a strong busin…" at bounding box center [903, 440] width 246 height 46
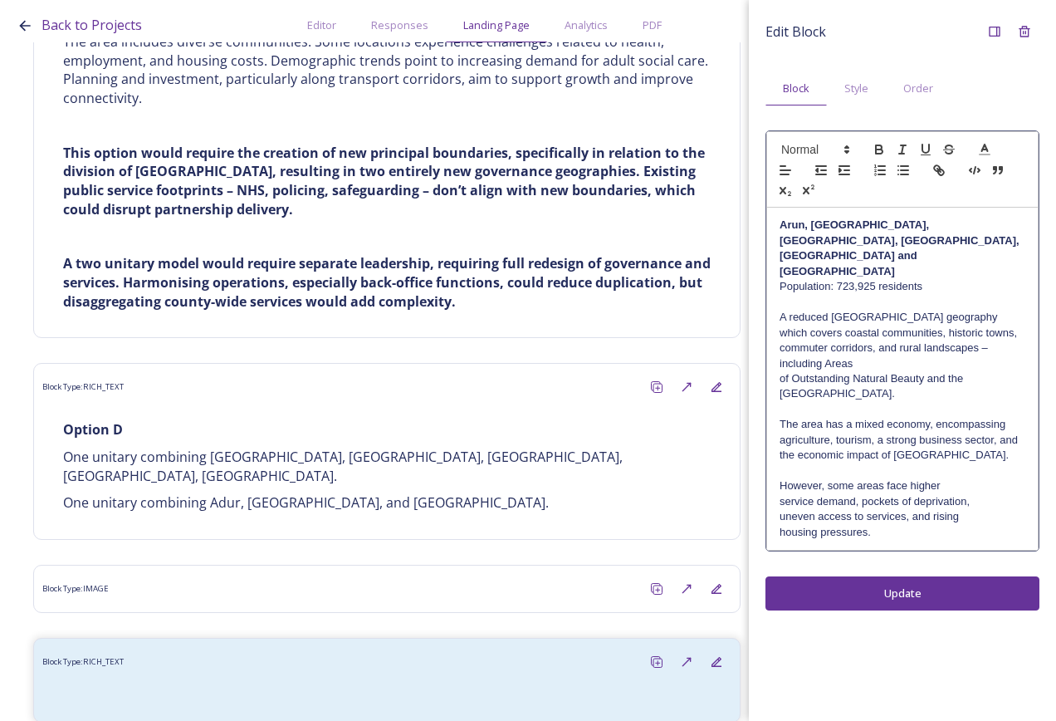
click at [983, 463] on p at bounding box center [903, 470] width 246 height 15
click at [984, 478] on p "However, some areas face higher" at bounding box center [903, 485] width 246 height 15
click at [992, 478] on p "However, some areas face higher service demand, pockets of deprivation," at bounding box center [903, 493] width 246 height 31
click at [994, 478] on p "However, some areas face higher service demand, pockets of deprivation, uneven …" at bounding box center [903, 501] width 246 height 46
click at [1007, 478] on p "However, some areas face higher service demand, pockets of deprivation, uneven …" at bounding box center [903, 501] width 246 height 46
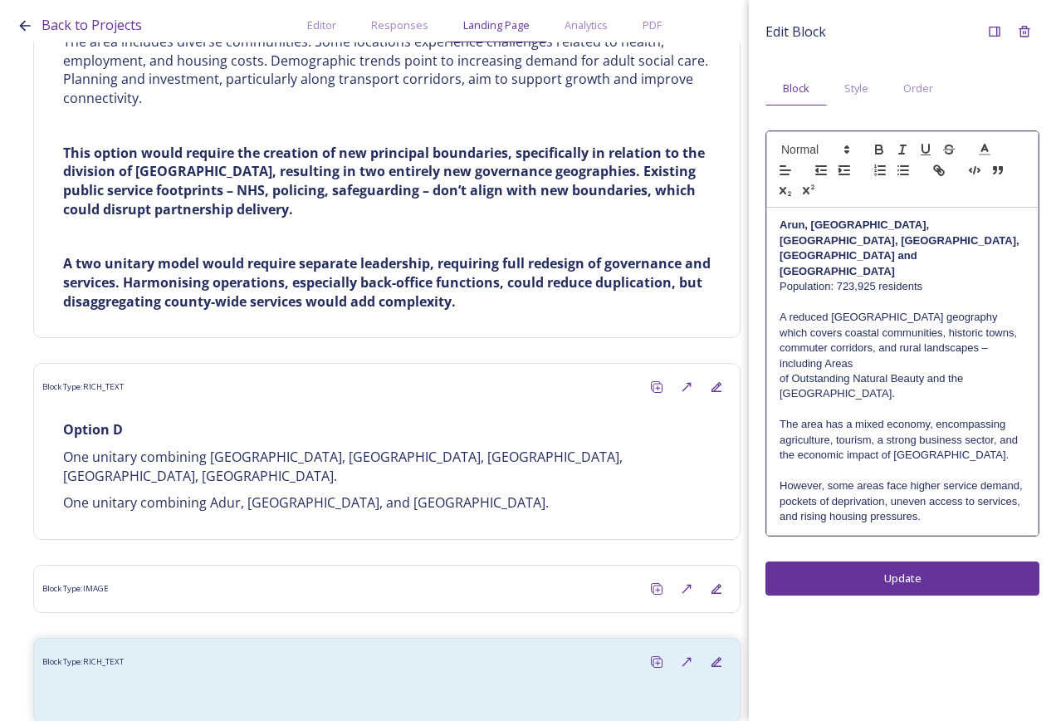
click at [983, 526] on div "Edit Block Block Style Order Arun, [GEOGRAPHIC_DATA], [GEOGRAPHIC_DATA], [GEOGR…" at bounding box center [902, 360] width 307 height 721
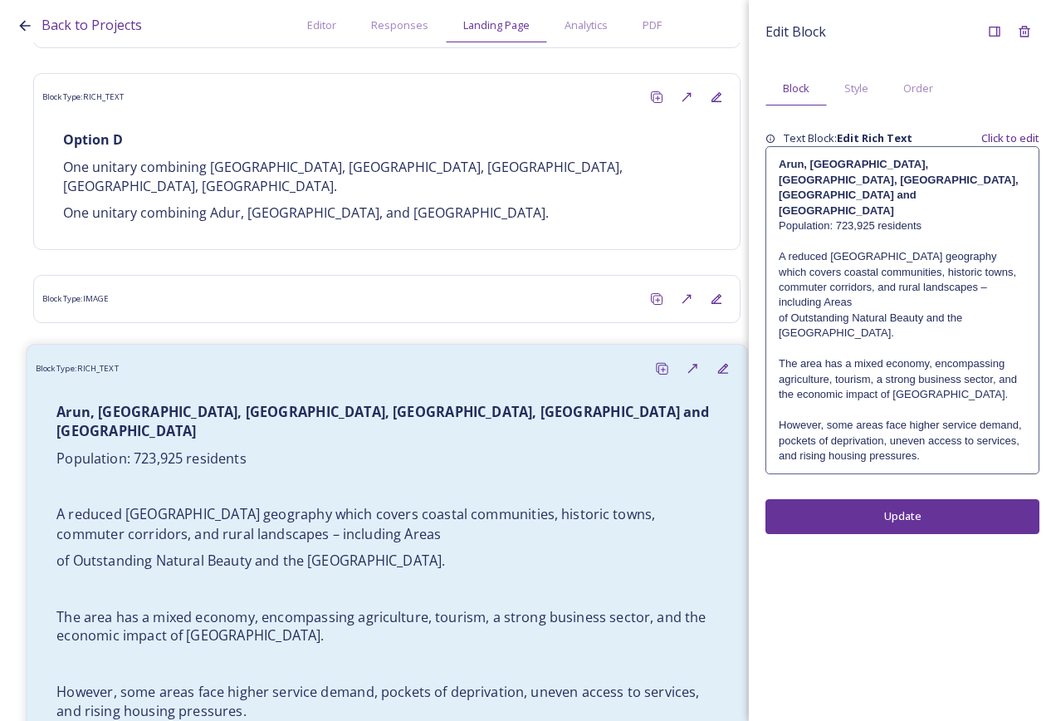
scroll to position [7354, 0]
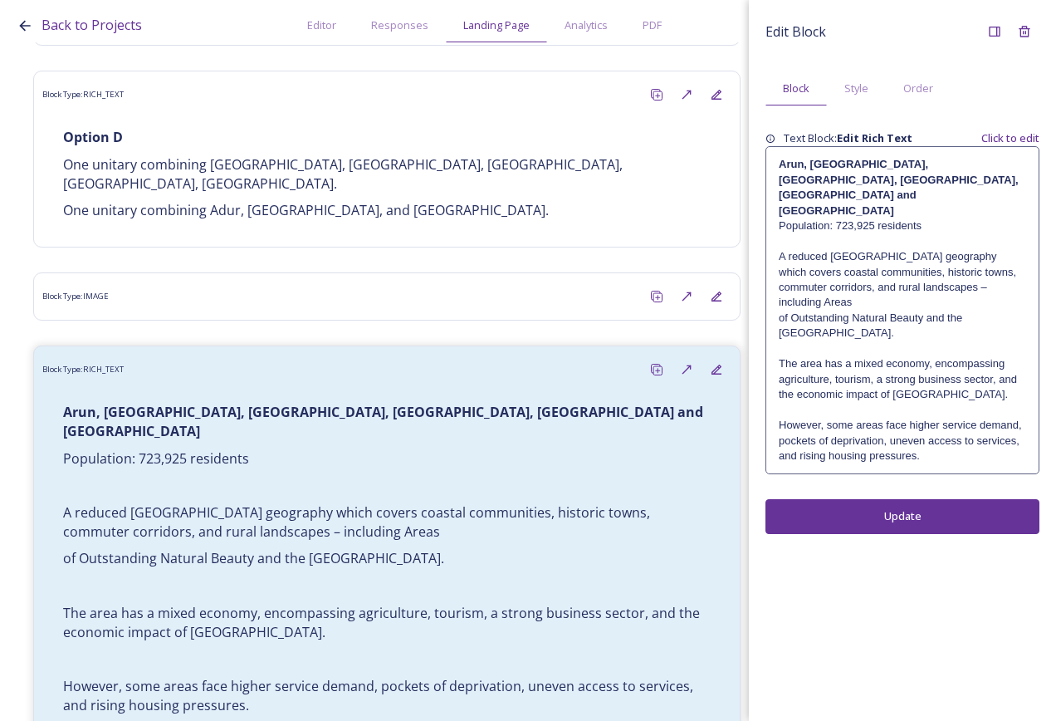
click at [907, 341] on p at bounding box center [902, 348] width 247 height 15
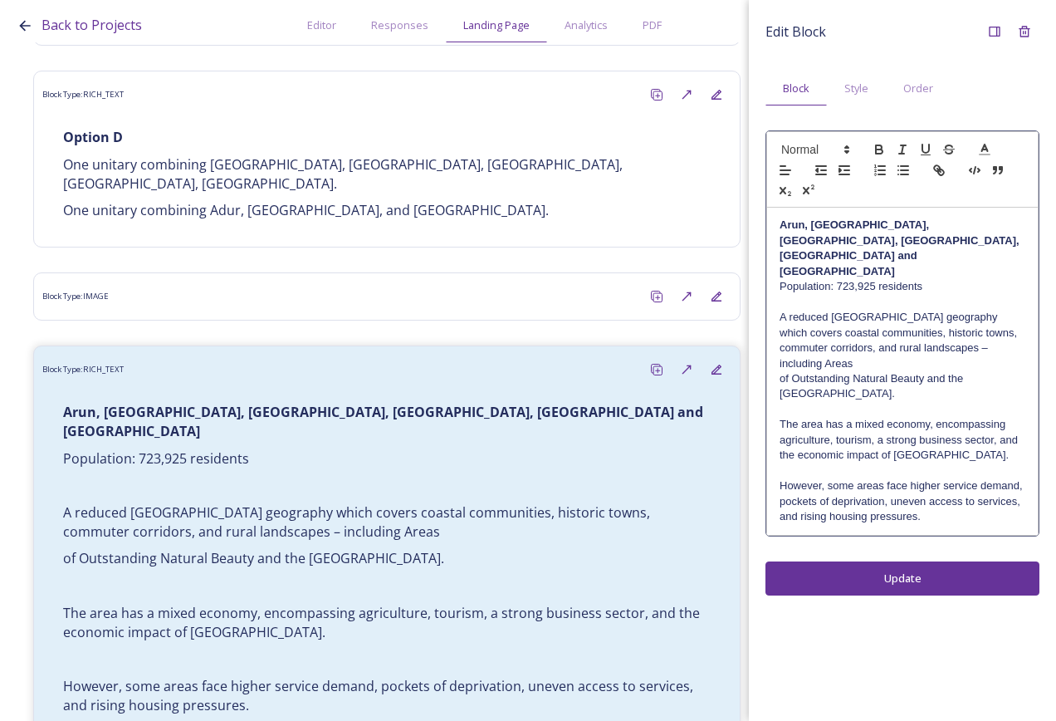
click at [994, 371] on p "of Outstanding Natural Beauty and the [GEOGRAPHIC_DATA]." at bounding box center [903, 386] width 246 height 31
click at [1011, 316] on p "A reduced [GEOGRAPHIC_DATA] geography which covers coastal communities, histori…" at bounding box center [903, 340] width 246 height 61
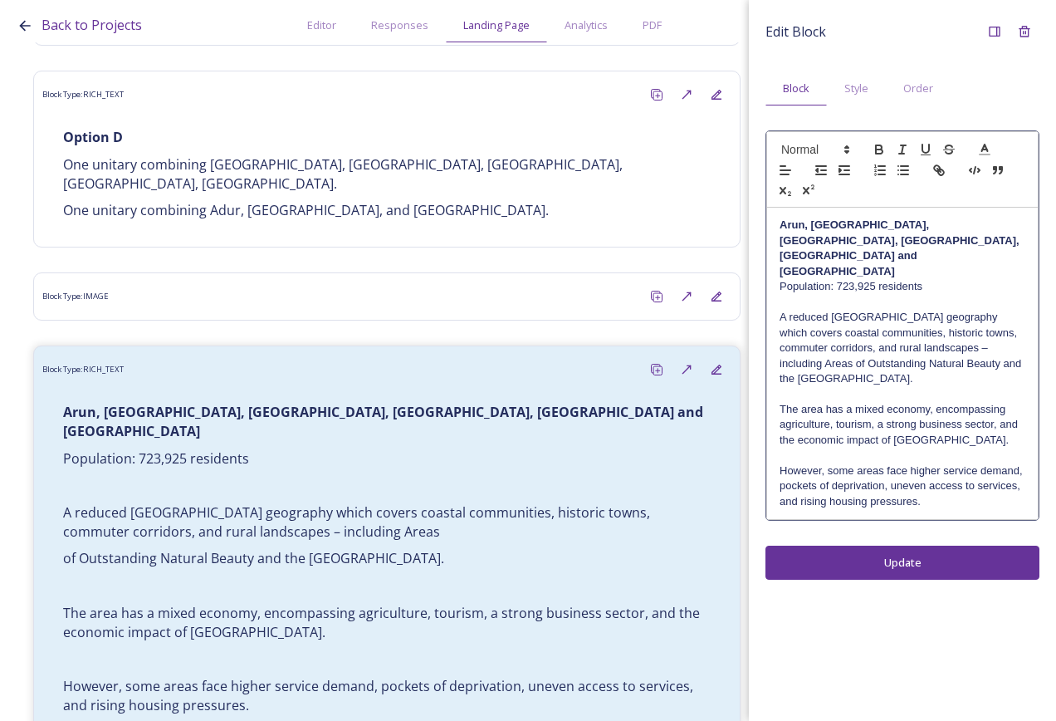
click at [917, 526] on div "Edit Block Block Style Order Arun, [GEOGRAPHIC_DATA], [GEOGRAPHIC_DATA], [GEOGR…" at bounding box center [902, 360] width 307 height 721
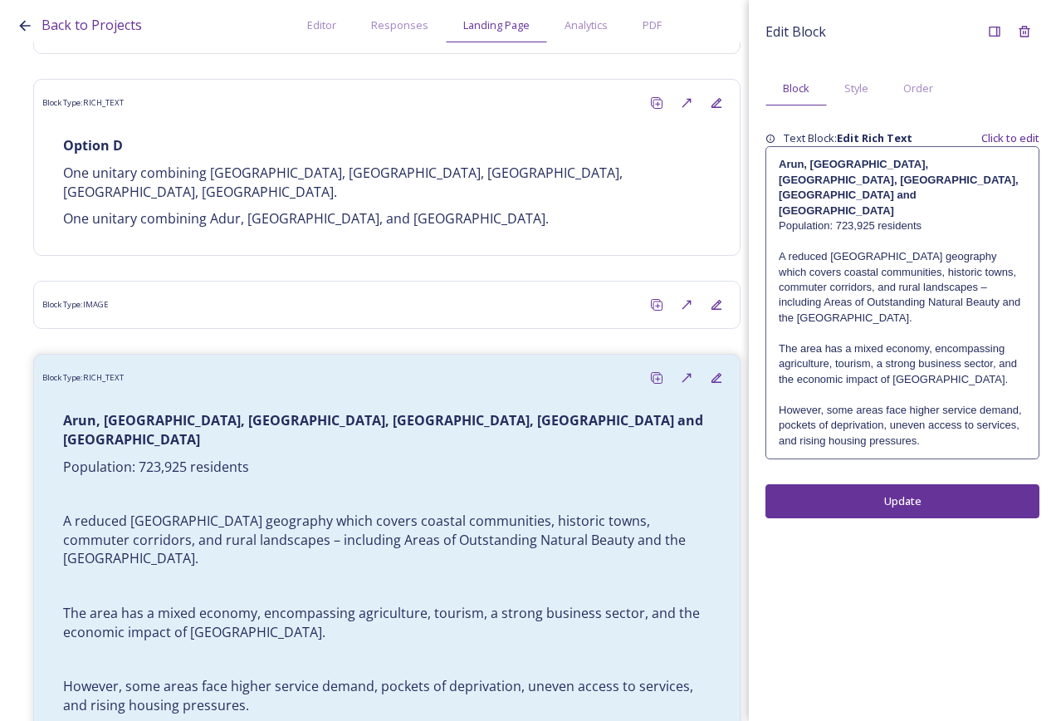
drag, startPoint x: 993, startPoint y: 446, endPoint x: 984, endPoint y: 430, distance: 18.2
click at [993, 445] on div "Edit Block Block Style Order Text Block: Edit Rich Text Click to edit [GEOGRAPH…" at bounding box center [903, 268] width 274 height 502
click at [966, 413] on p "However, some areas face higher service demand, pockets of deprivation, uneven …" at bounding box center [902, 426] width 247 height 46
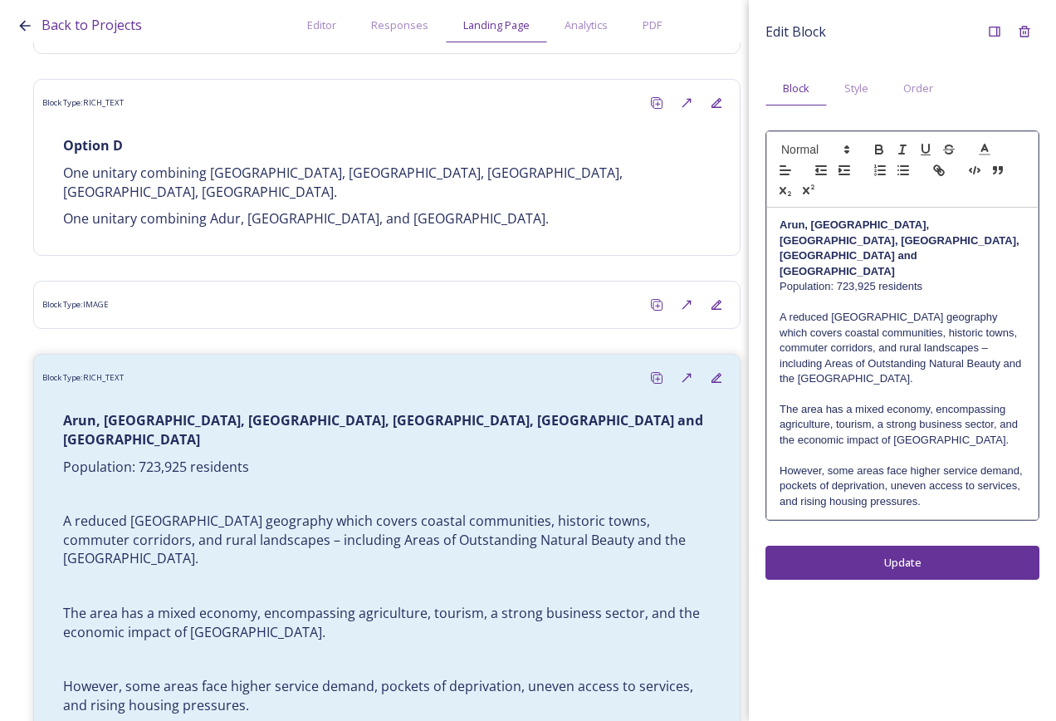
click at [927, 508] on div "Edit Block Block Style Order Arun, [GEOGRAPHIC_DATA], [GEOGRAPHIC_DATA], [GEOGR…" at bounding box center [902, 360] width 307 height 721
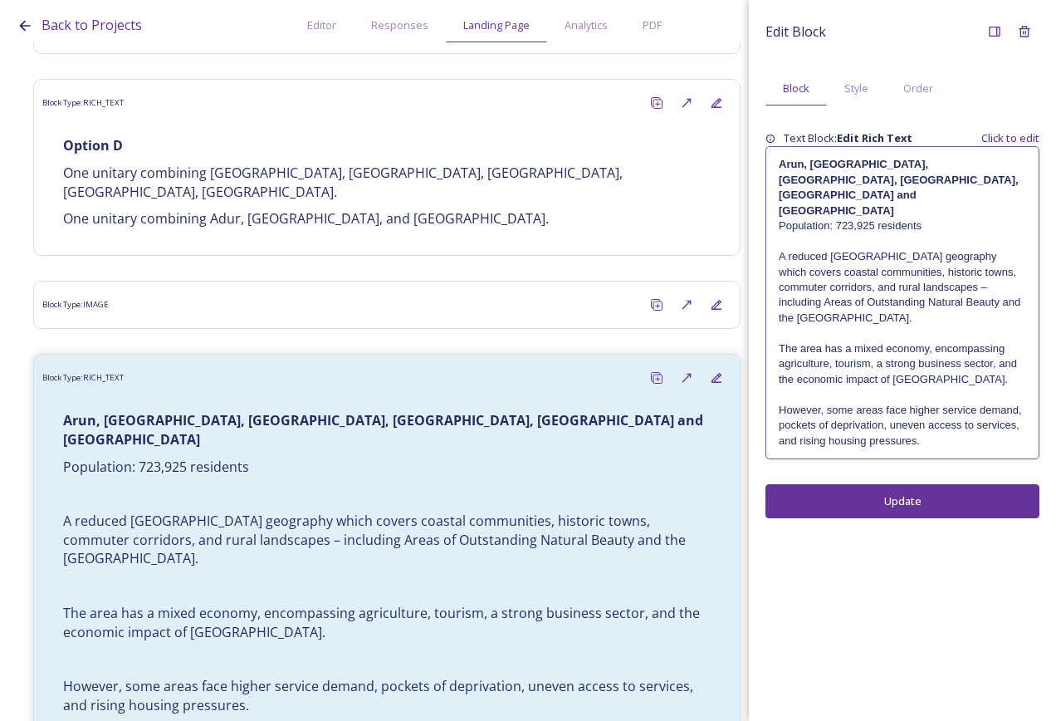
click at [933, 414] on p "However, some areas face higher service demand, pockets of deprivation, uneven …" at bounding box center [902, 426] width 247 height 46
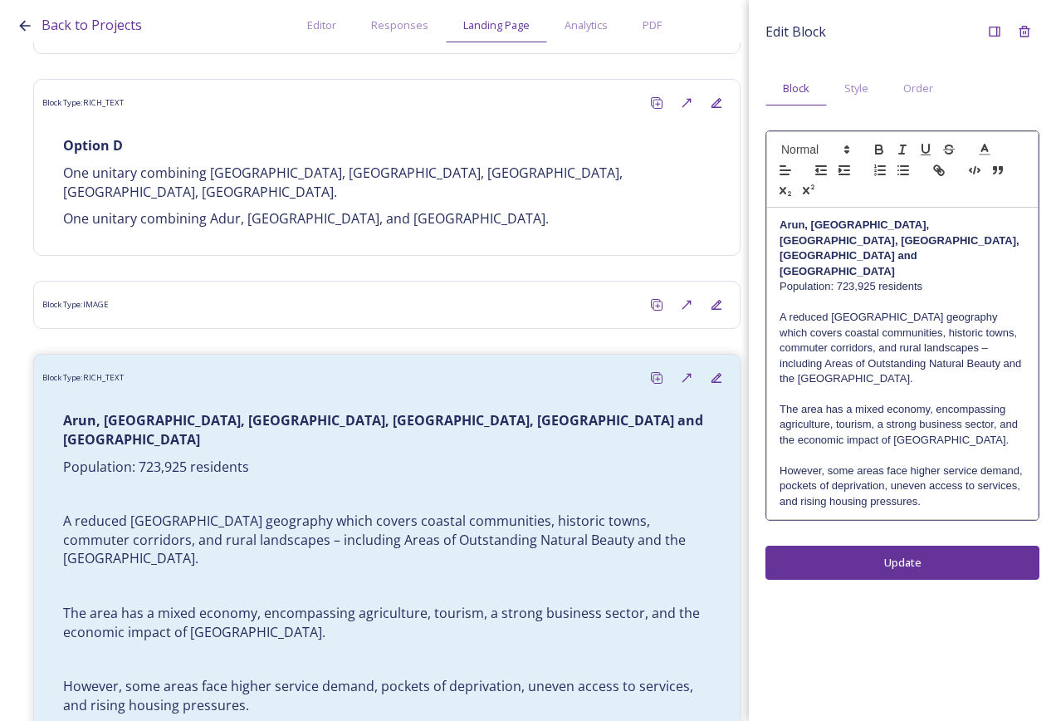
click at [957, 483] on div "[GEOGRAPHIC_DATA], [GEOGRAPHIC_DATA], [GEOGRAPHIC_DATA], [GEOGRAPHIC_DATA], [GE…" at bounding box center [902, 363] width 271 height 311
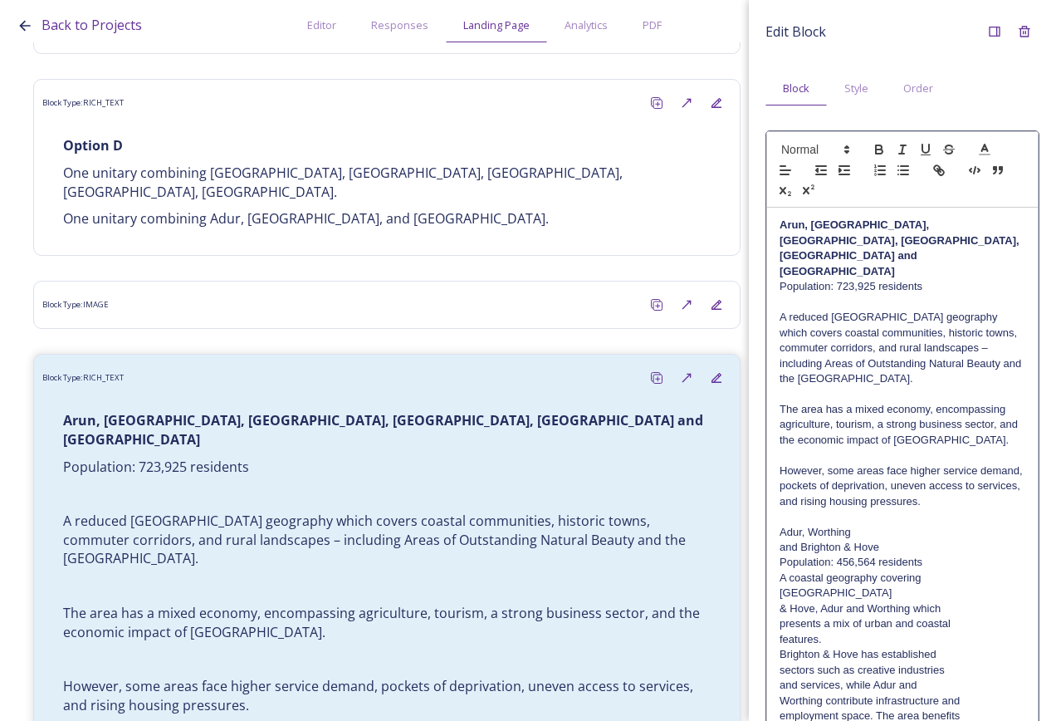
scroll to position [0, 0]
click at [960, 509] on p at bounding box center [903, 516] width 246 height 15
click at [960, 525] on p "Adur, Worthing" at bounding box center [903, 532] width 246 height 15
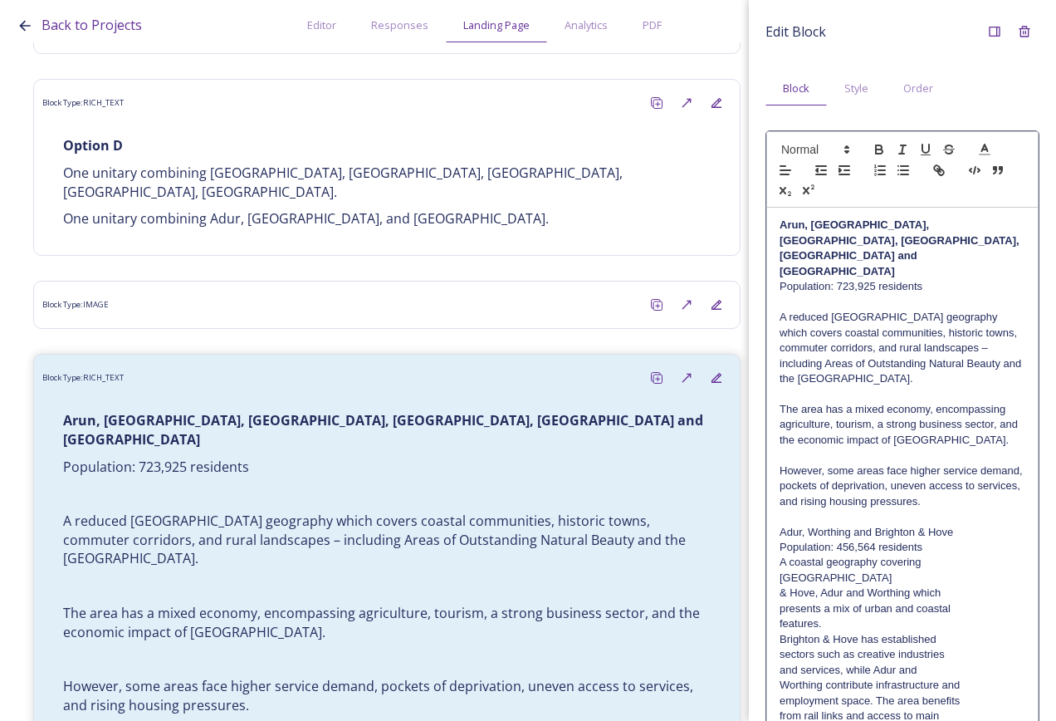
click at [969, 525] on p "Adur, Worthing and Brighton & Hove" at bounding box center [903, 532] width 246 height 15
drag, startPoint x: 969, startPoint y: 503, endPoint x: 768, endPoint y: 507, distance: 201.0
click at [768, 507] on div "[GEOGRAPHIC_DATA], [GEOGRAPHIC_DATA], [GEOGRAPHIC_DATA], [GEOGRAPHIC_DATA], [GE…" at bounding box center [902, 517] width 271 height 618
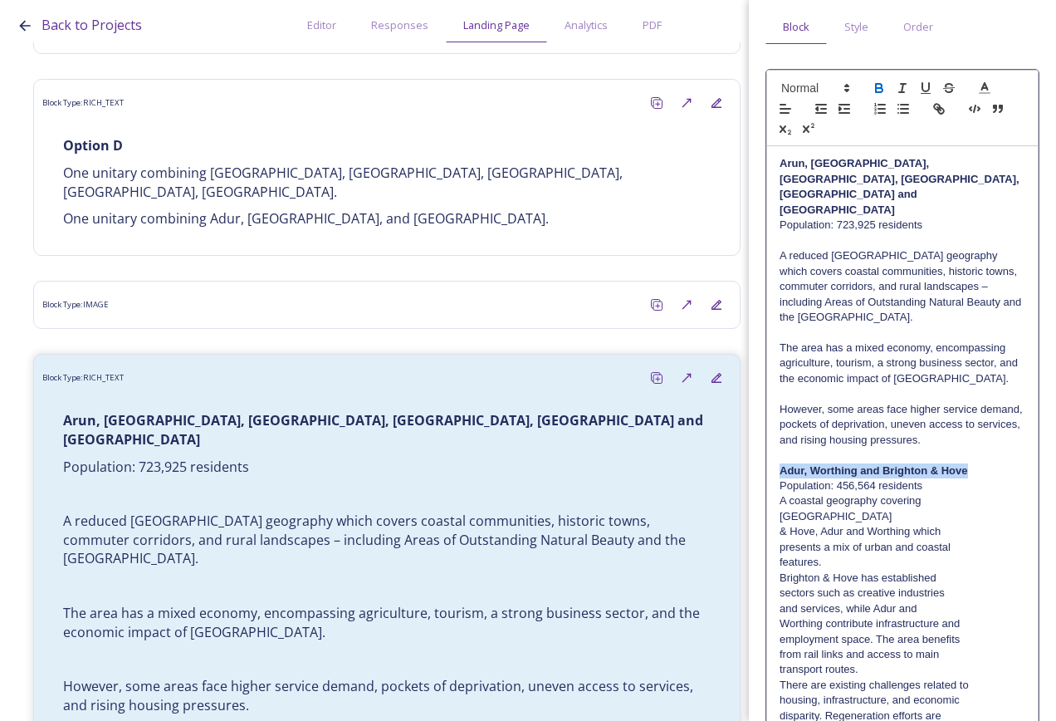
scroll to position [136, 0]
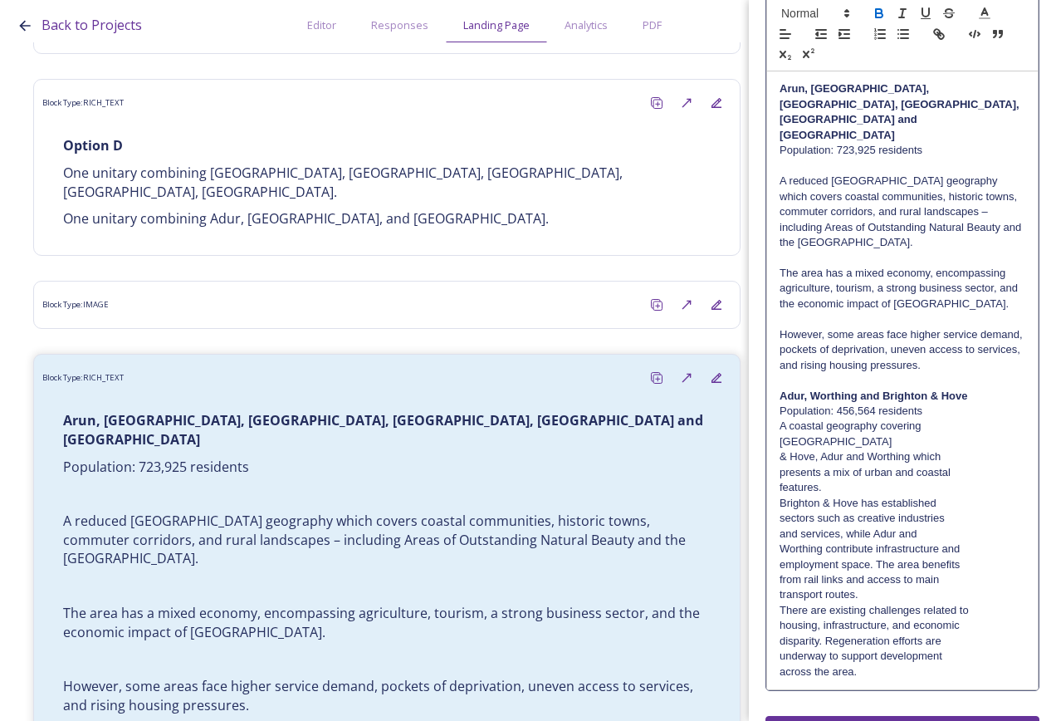
click at [968, 419] on p "A coastal geography covering [GEOGRAPHIC_DATA]" at bounding box center [903, 434] width 246 height 31
click at [974, 419] on p "A coastal geography covering [GEOGRAPHIC_DATA], Adur and [GEOGRAPHIC_DATA] which" at bounding box center [903, 442] width 246 height 46
click at [971, 428] on p "A coastal geography covering [GEOGRAPHIC_DATA], Adur and [GEOGRAPHIC_DATA] whic…" at bounding box center [903, 449] width 246 height 61
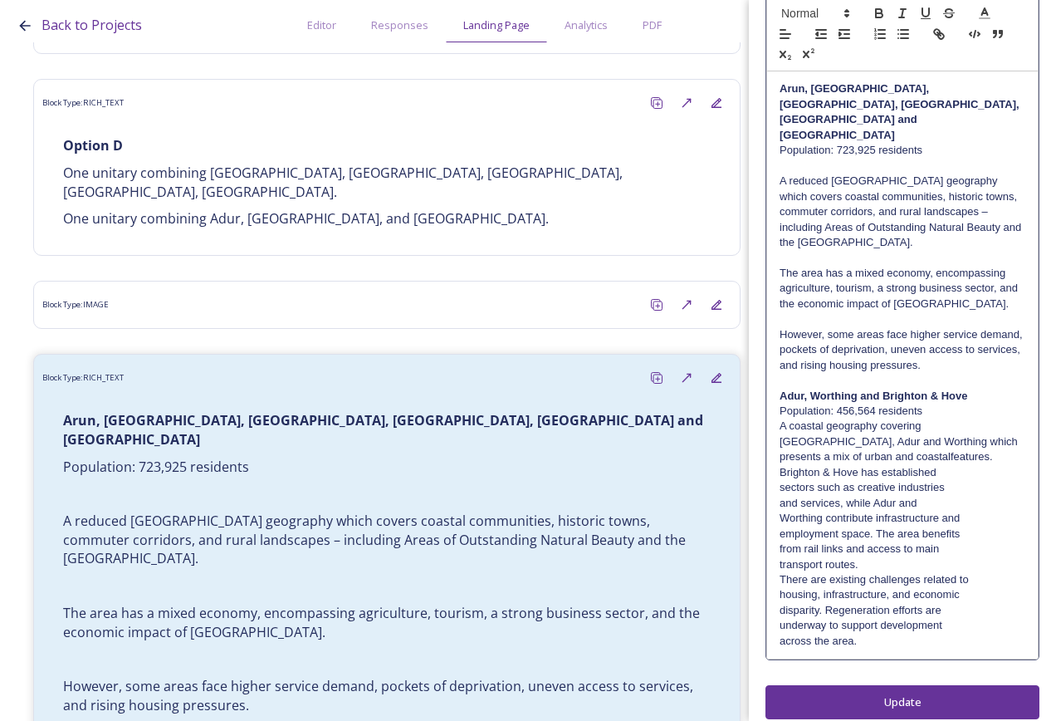
scroll to position [121, 0]
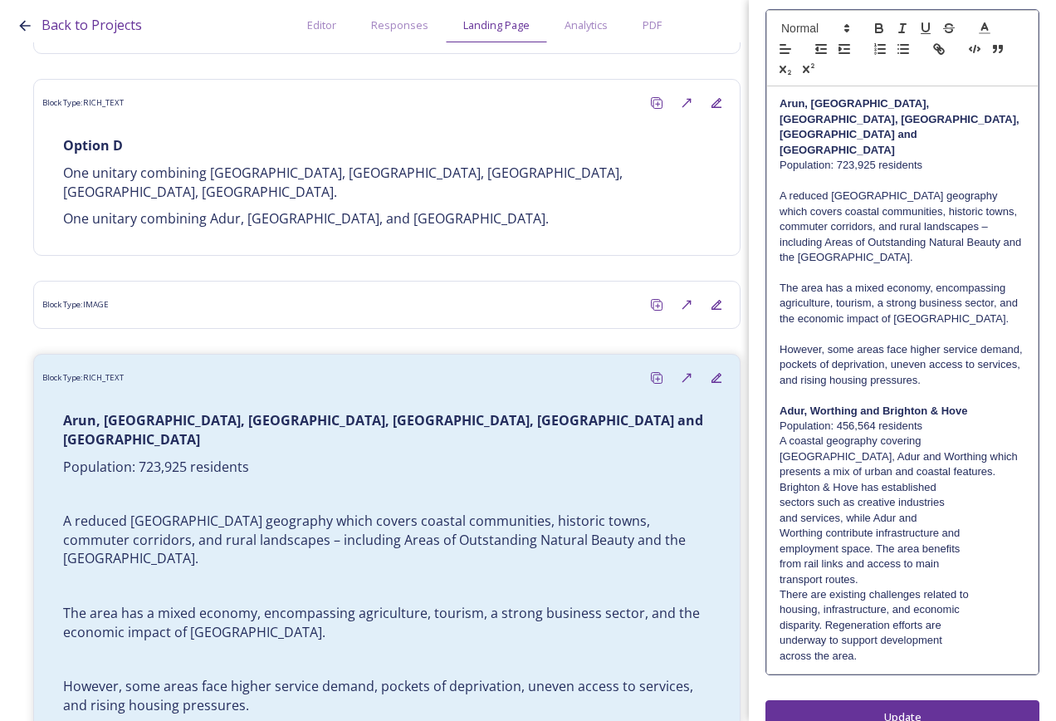
click at [971, 436] on p "A coastal geography covering [GEOGRAPHIC_DATA], Adur and Worthing which present…" at bounding box center [903, 456] width 246 height 46
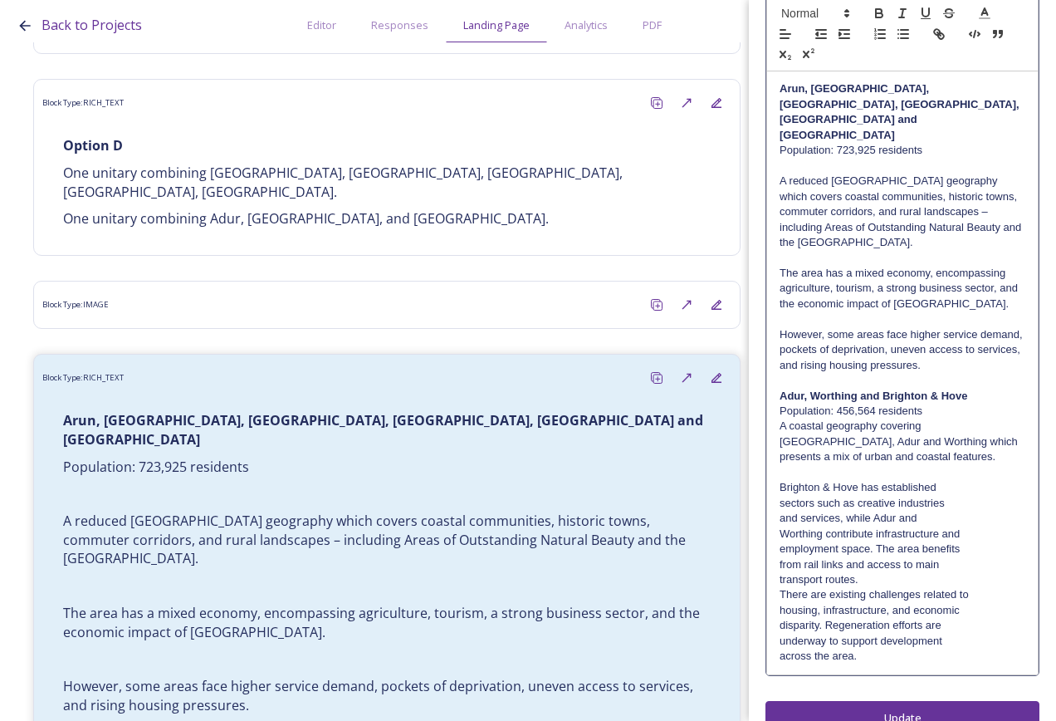
click at [971, 480] on p "Brighton & Hove has established" at bounding box center [903, 487] width 246 height 15
click at [973, 480] on p "Brighton & Hove has established sectors such as creative industries" at bounding box center [903, 495] width 246 height 31
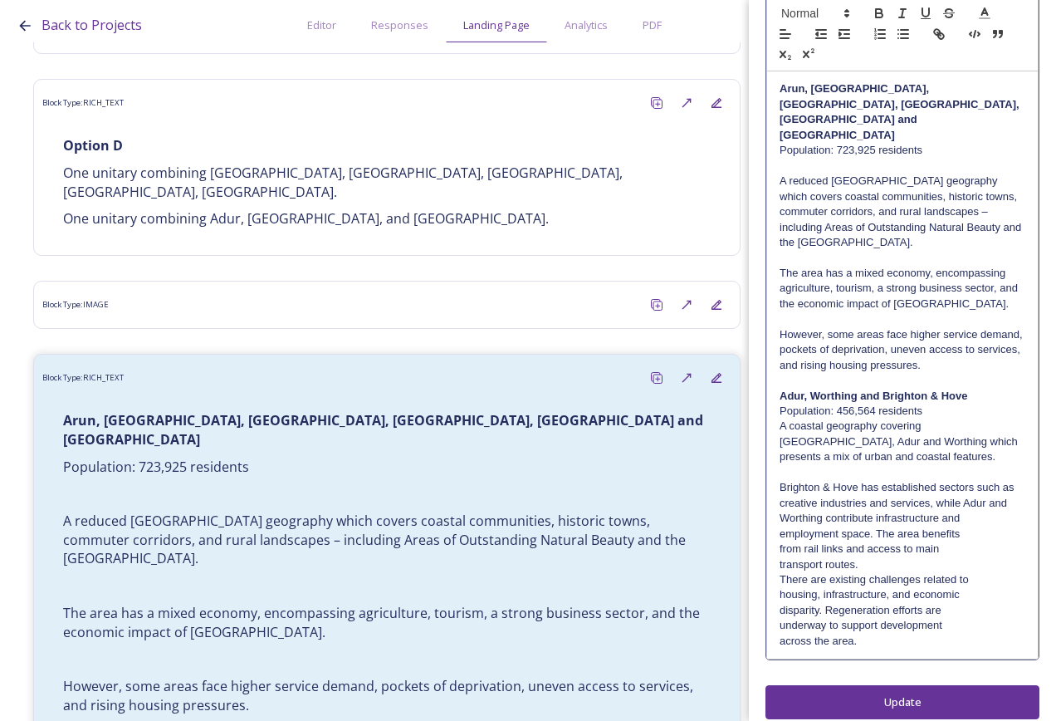
click at [975, 489] on p "Brighton & Hove has established sectors such as creative industries and service…" at bounding box center [903, 495] width 246 height 31
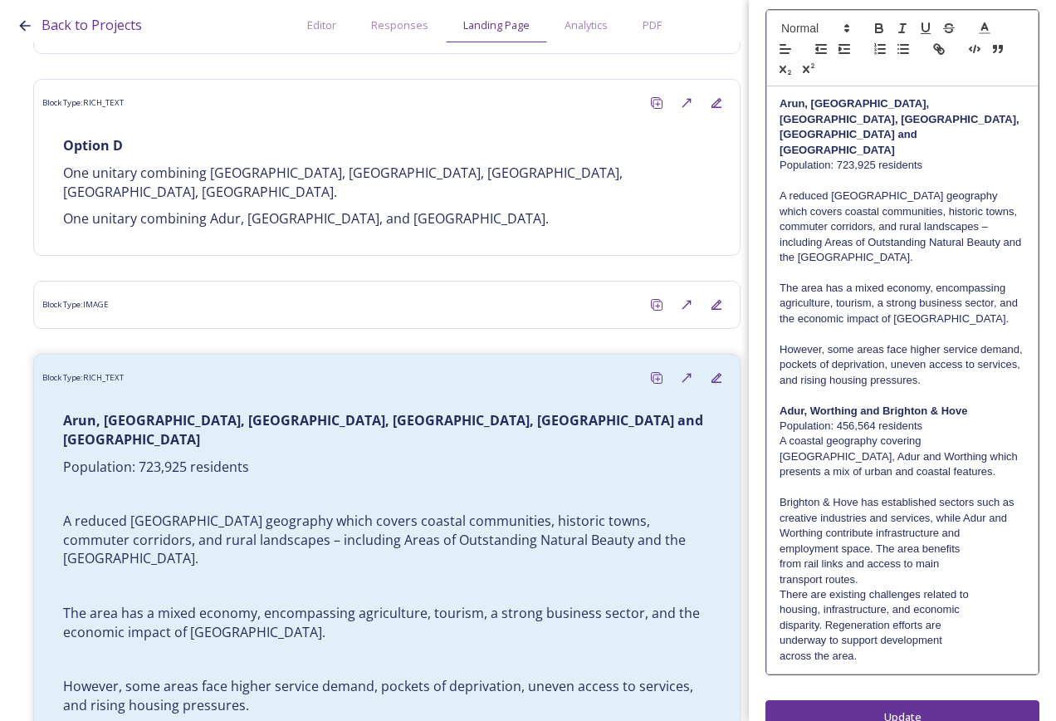
click at [982, 498] on p "Brighton & Hove has established sectors such as creative industries and service…" at bounding box center [903, 518] width 246 height 46
click at [979, 519] on p "Brighton & Hove has established sectors such as creative industries and service…" at bounding box center [903, 525] width 246 height 61
click at [982, 528] on p "Brighton & Hove has established sectors such as creative industries and service…" at bounding box center [903, 533] width 246 height 76
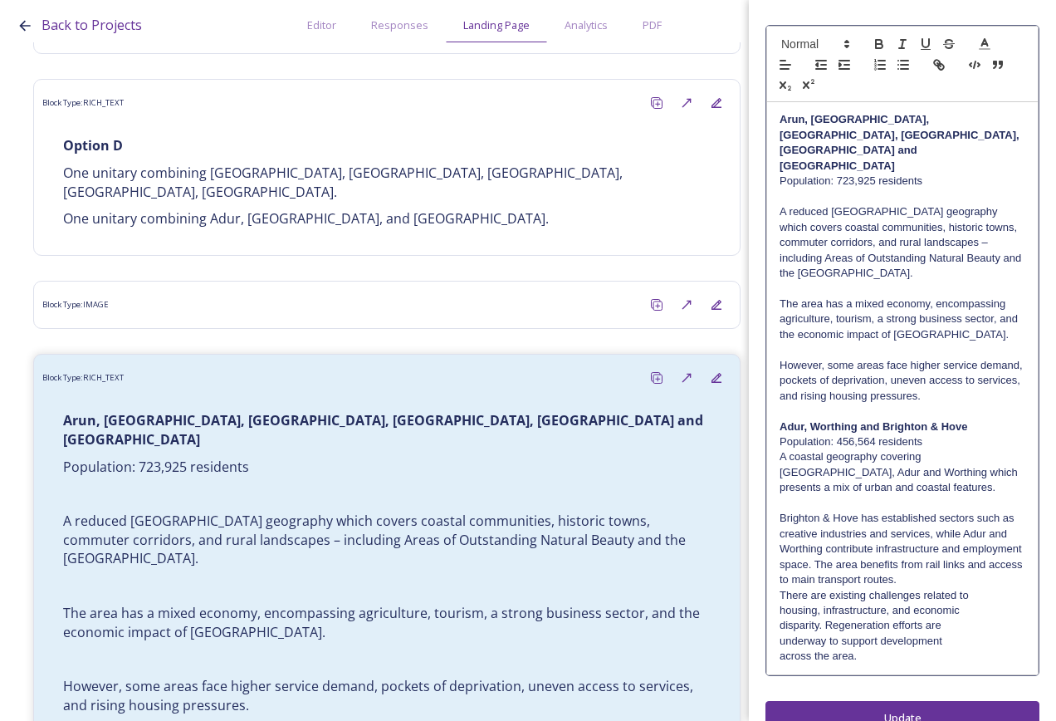
click at [992, 543] on p "Brighton & Hove has established sectors such as creative industries and service…" at bounding box center [903, 549] width 246 height 76
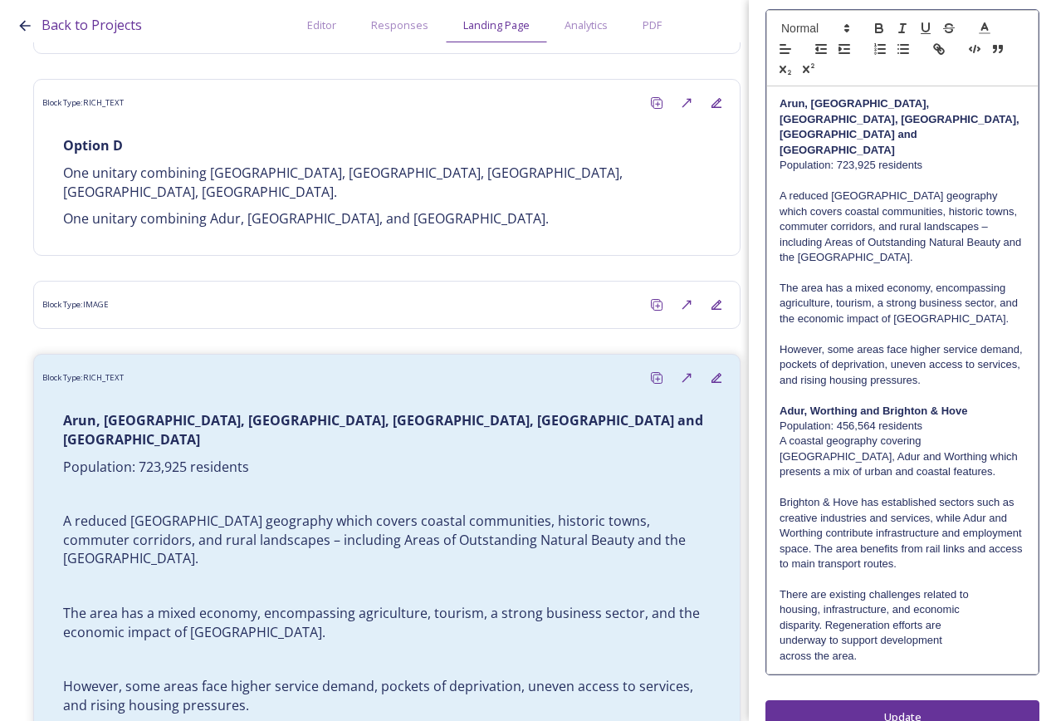
click at [986, 571] on div "[GEOGRAPHIC_DATA], [GEOGRAPHIC_DATA], [GEOGRAPHIC_DATA], [GEOGRAPHIC_DATA], [GE…" at bounding box center [902, 379] width 271 height 587
click at [986, 587] on p "There are existing challenges related to" at bounding box center [903, 594] width 246 height 15
click at [989, 587] on p "There are existing challenges related to housing, infrastructure, and economic" at bounding box center [903, 602] width 246 height 31
click at [994, 587] on p "There are existing challenges related to housing, infrastructure, and economic …" at bounding box center [903, 610] width 246 height 46
click at [922, 589] on p "There are existing challenges related to housing, infrastructure, and economic …" at bounding box center [903, 610] width 246 height 46
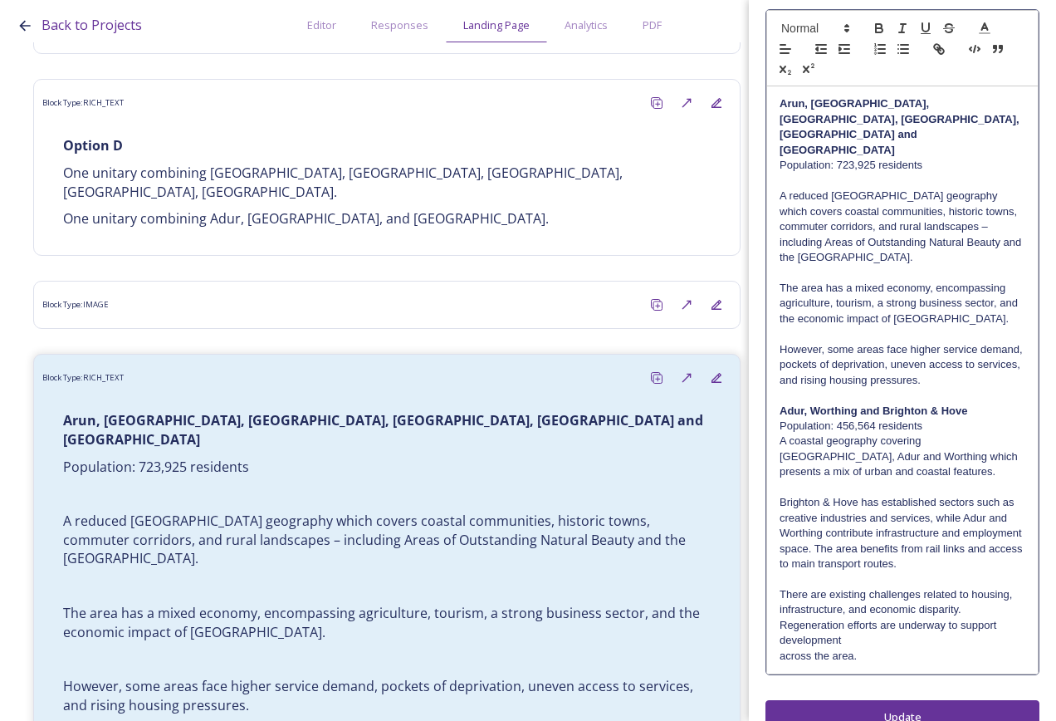
click at [948, 609] on p "There are existing challenges related to housing, infrastructure, and economic …" at bounding box center [903, 617] width 246 height 61
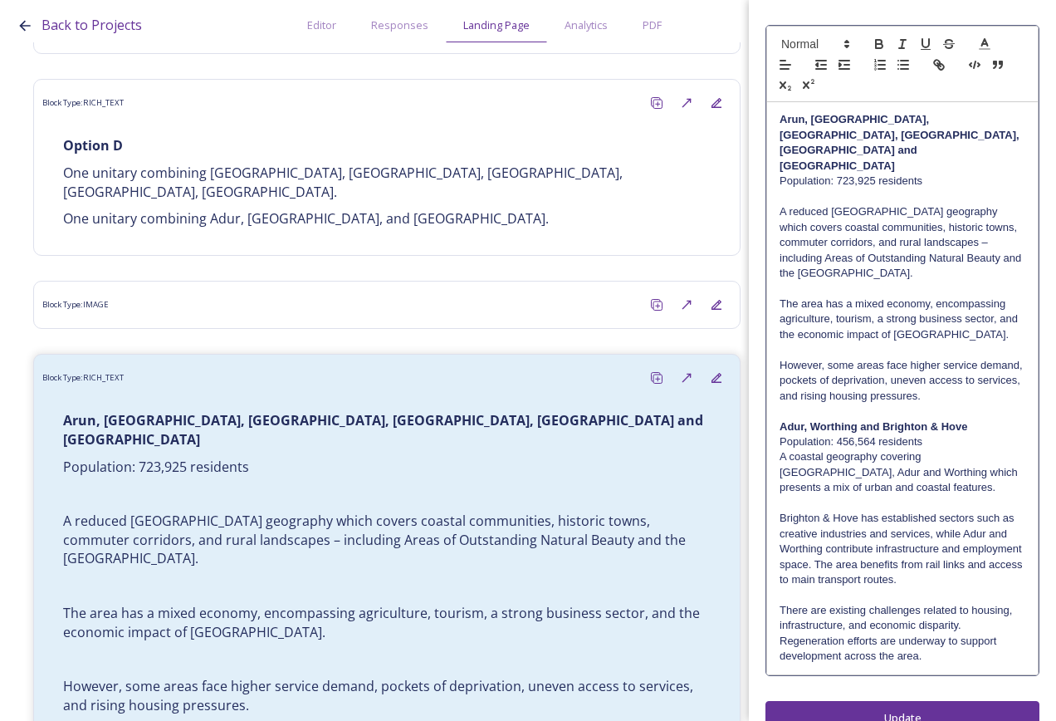
click at [929, 687] on div "Edit Block Block Style Order Arun, [GEOGRAPHIC_DATA], [GEOGRAPHIC_DATA], [GEOGR…" at bounding box center [903, 323] width 274 height 824
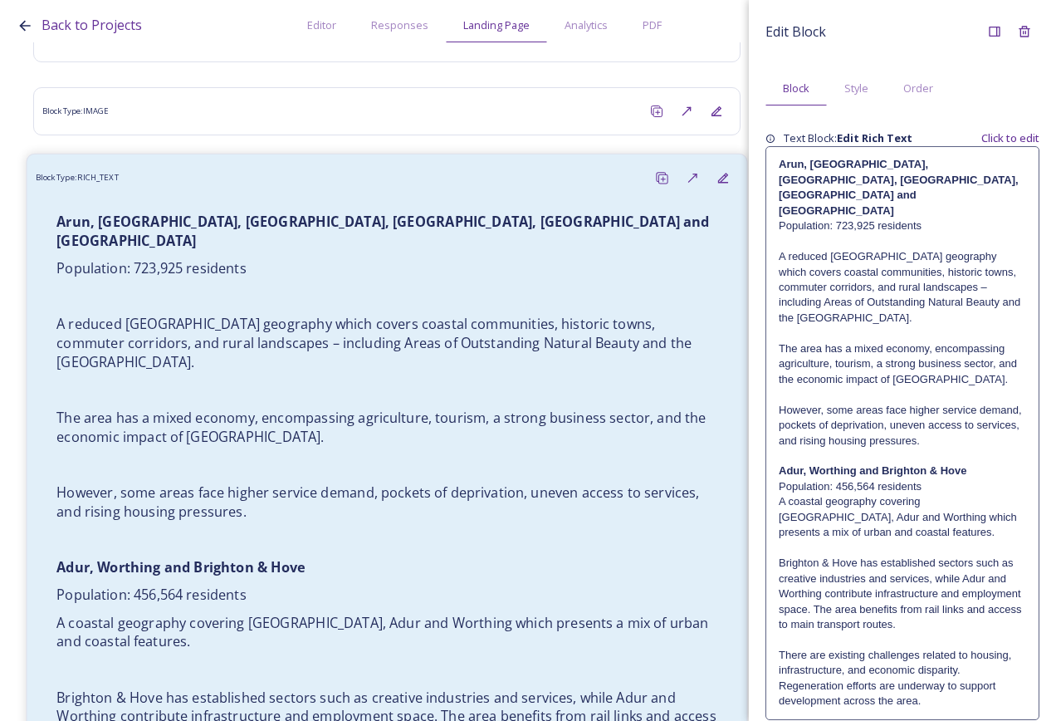
scroll to position [7473, 0]
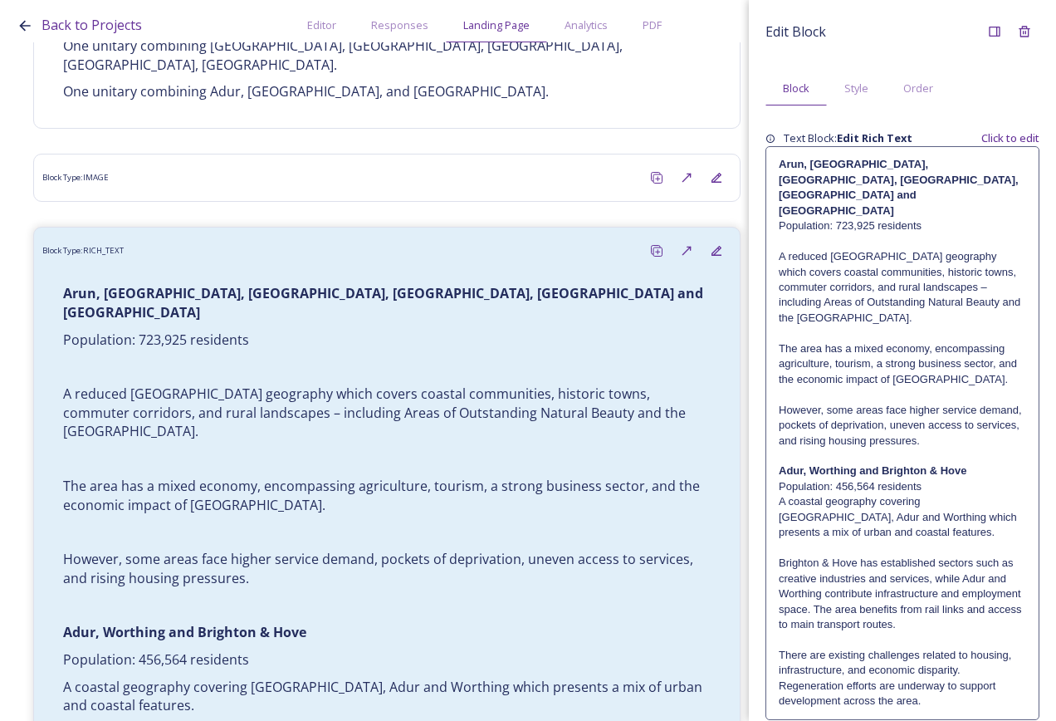
click at [792, 494] on p "A coastal geography covering [GEOGRAPHIC_DATA], Adur and Worthing which present…" at bounding box center [902, 517] width 247 height 46
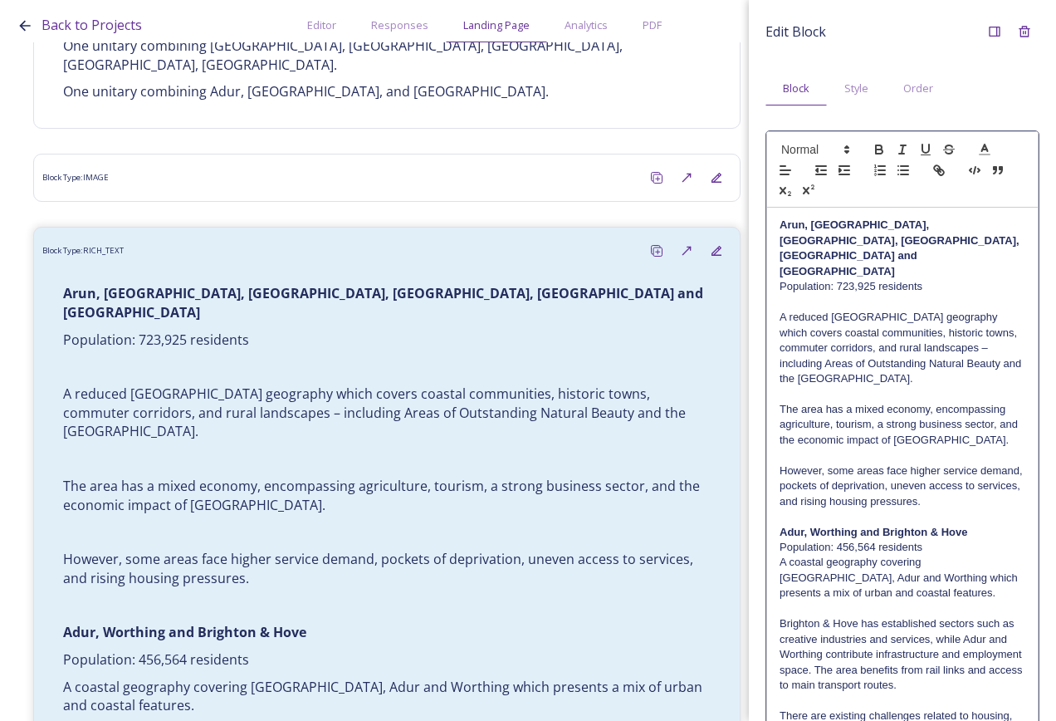
click at [778, 528] on div "[GEOGRAPHIC_DATA], [GEOGRAPHIC_DATA], [GEOGRAPHIC_DATA], [GEOGRAPHIC_DATA], [GE…" at bounding box center [902, 493] width 271 height 571
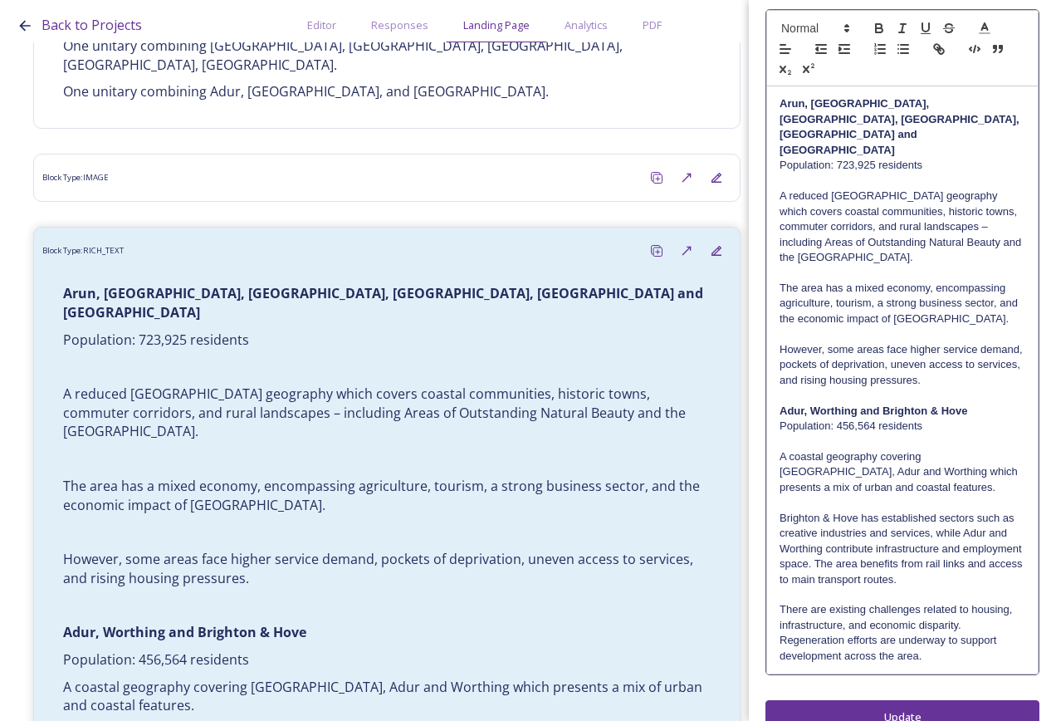
scroll to position [0, 0]
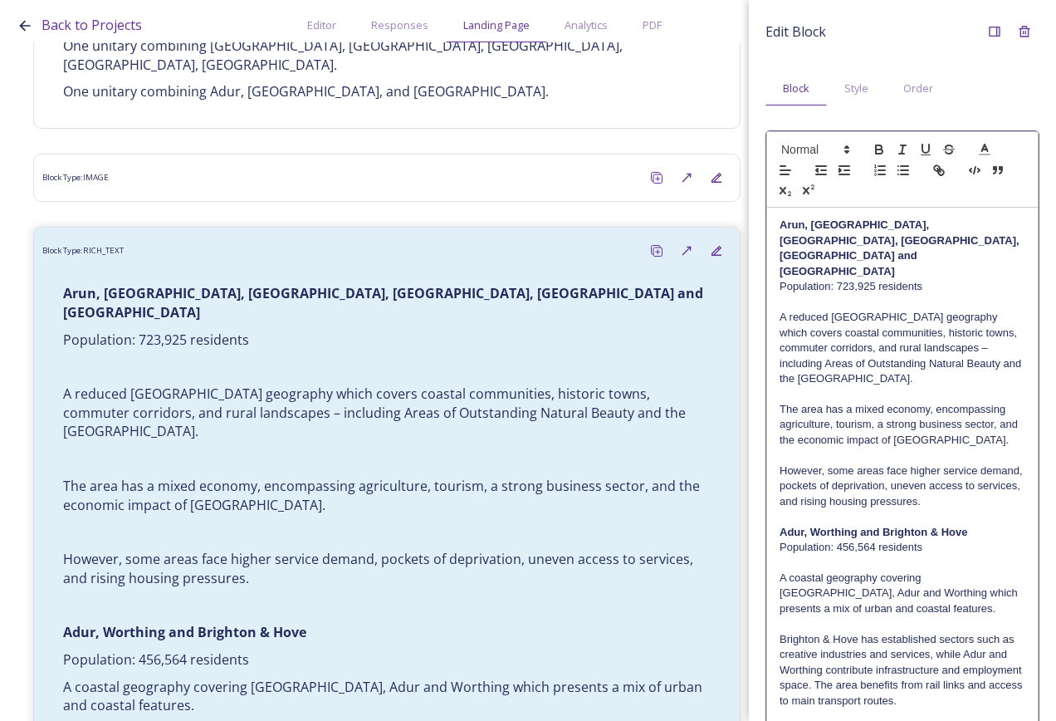
click at [939, 674] on div "Edit Block Block Style Order Arun, [GEOGRAPHIC_DATA], [GEOGRAPHIC_DATA], [GEOGR…" at bounding box center [903, 436] width 274 height 839
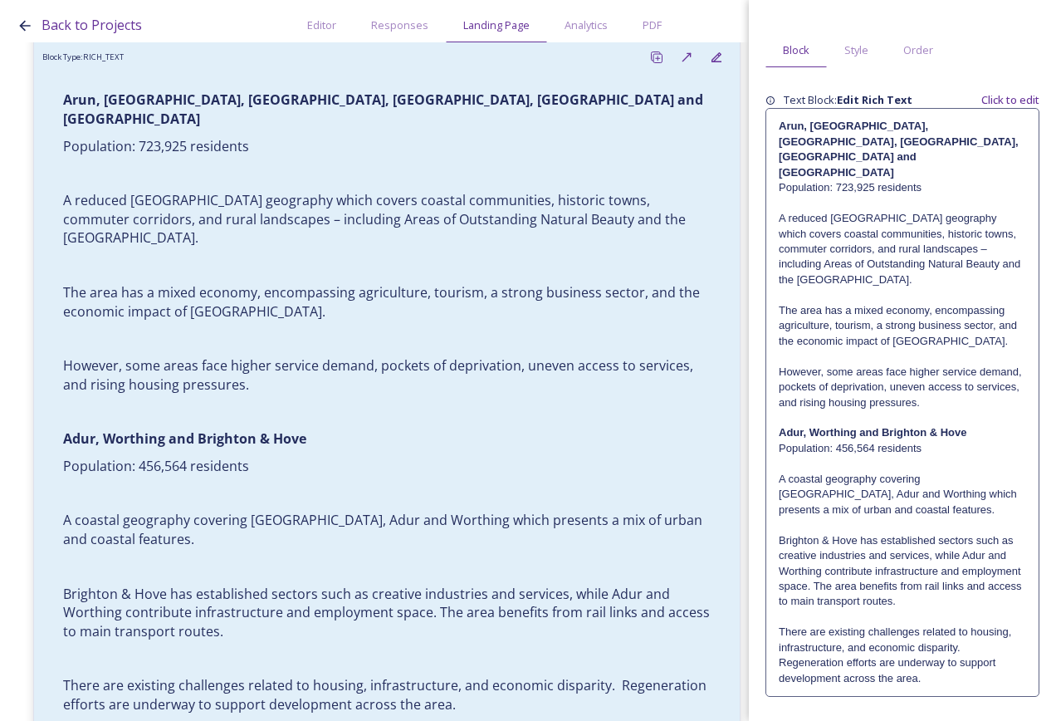
scroll to position [59, 0]
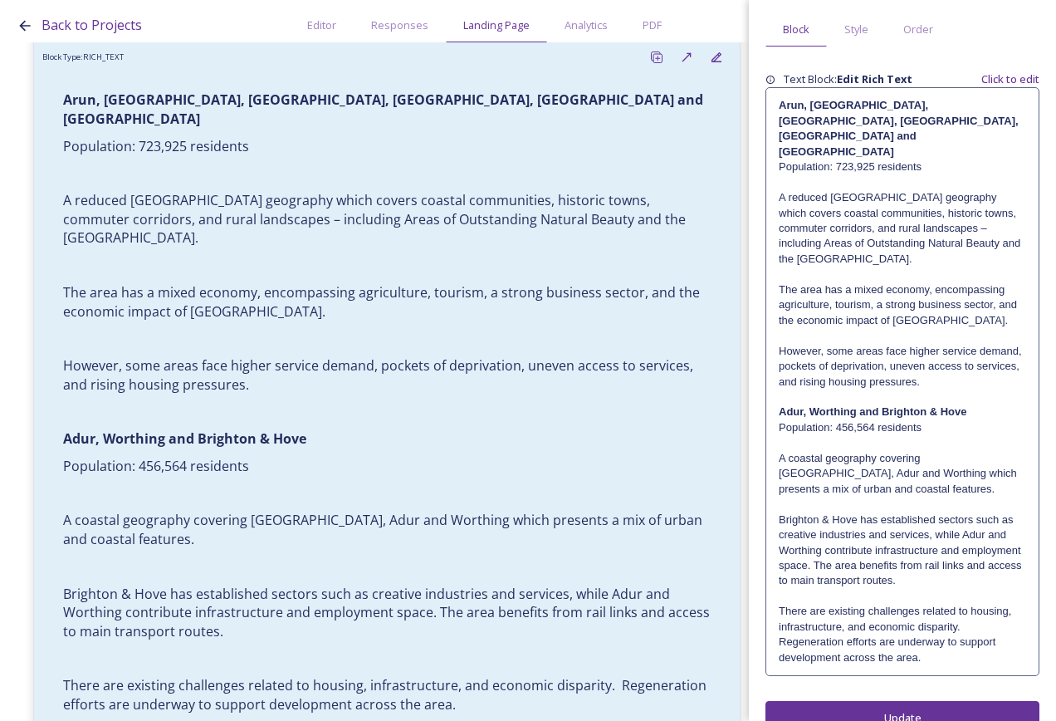
click at [937, 630] on p "There are existing challenges related to housing, infrastructure, and economic …" at bounding box center [902, 634] width 247 height 61
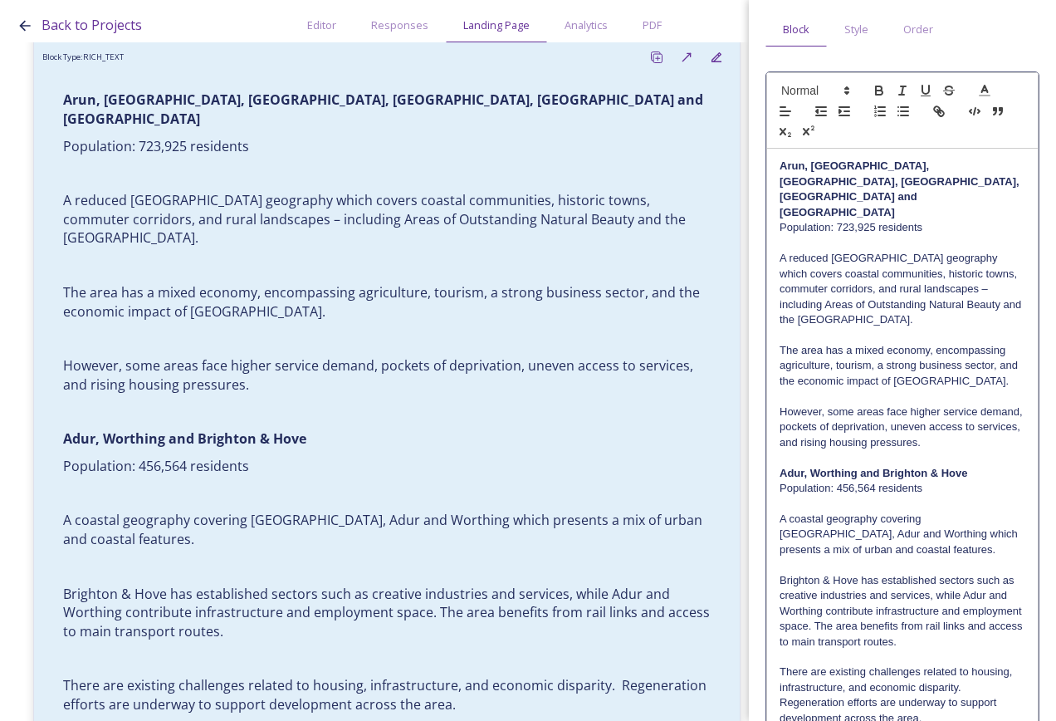
click at [945, 689] on p "There are existing challenges related to housing, infrastructure, and economic …" at bounding box center [903, 694] width 246 height 61
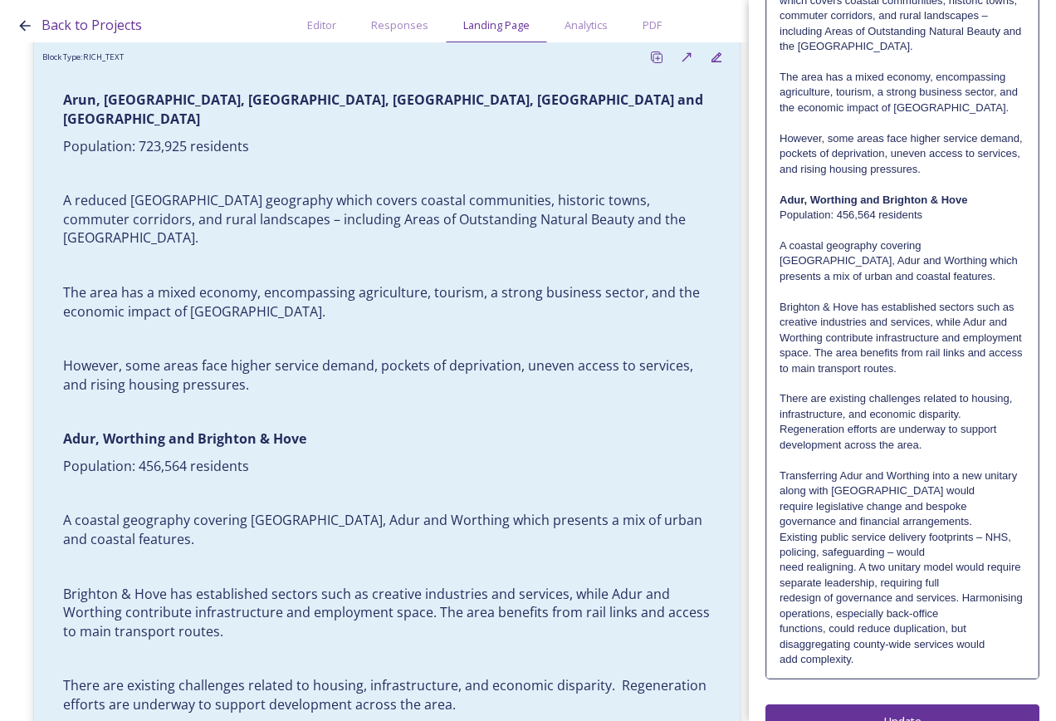
scroll to position [335, 0]
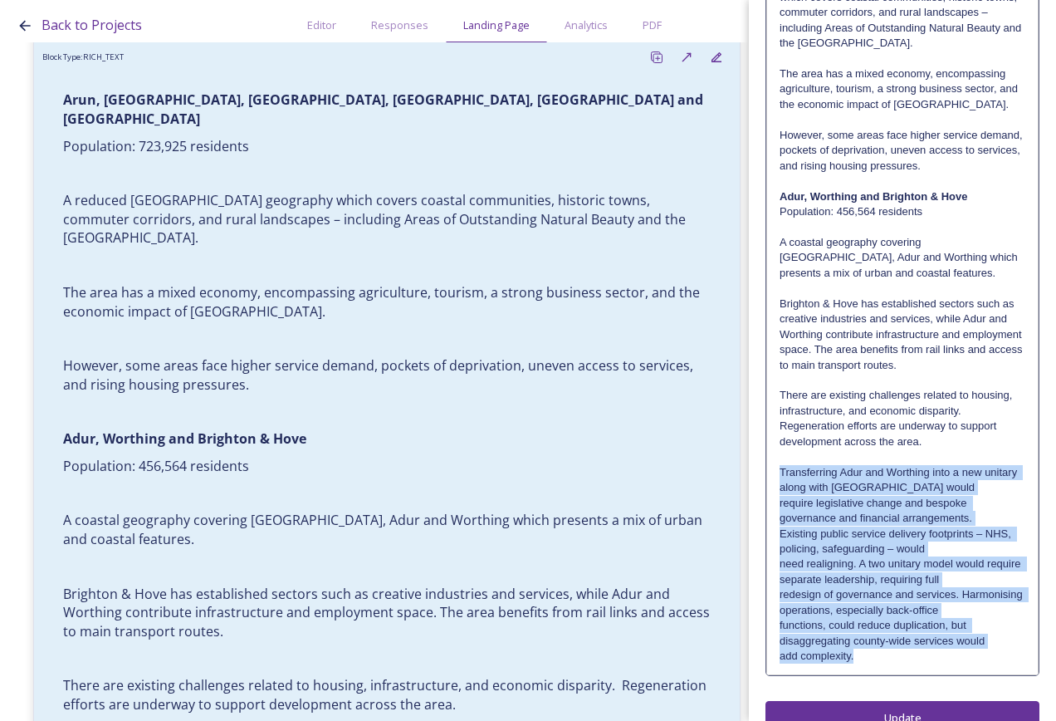
drag, startPoint x: 917, startPoint y: 633, endPoint x: 785, endPoint y: 468, distance: 210.9
click at [780, 448] on div "[GEOGRAPHIC_DATA], [GEOGRAPHIC_DATA], [GEOGRAPHIC_DATA], [GEOGRAPHIC_DATA], [GE…" at bounding box center [902, 272] width 271 height 801
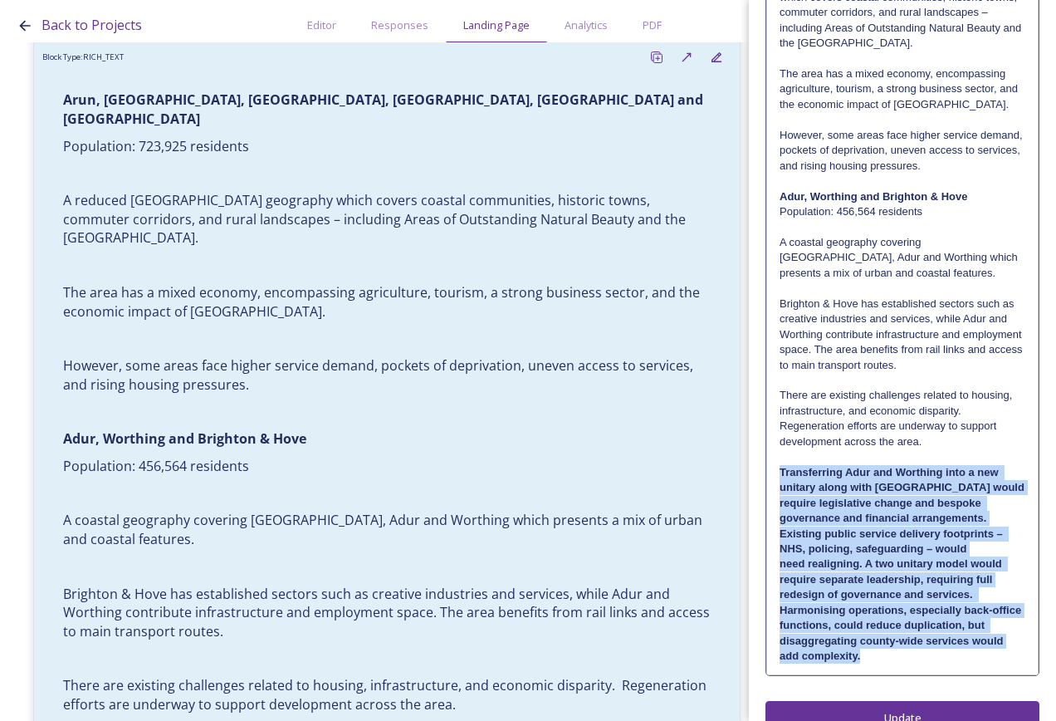
click at [977, 527] on strong "Existing public service delivery footprints – NHS, policing, safeguarding – wou…" at bounding box center [893, 540] width 226 height 27
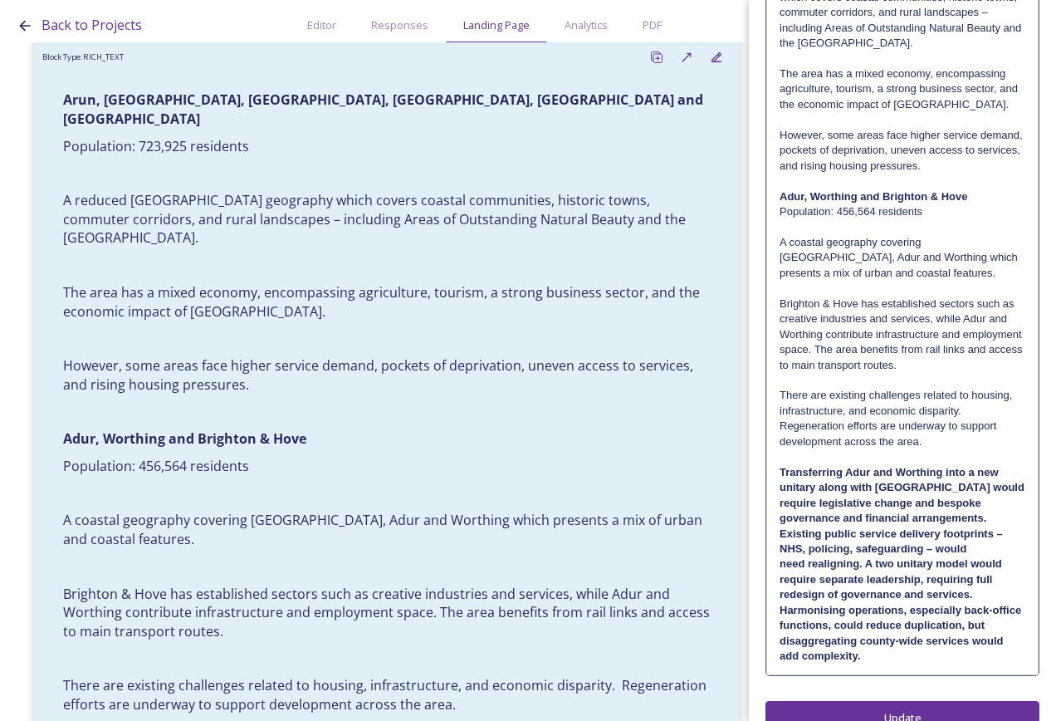
click at [993, 466] on strong "Transferring Adur and Worthing into a new unitary along with [GEOGRAPHIC_DATA] …" at bounding box center [902, 479] width 245 height 27
click at [992, 468] on p "Transferring Adur and Worthing into a new unitary along with [GEOGRAPHIC_DATA] …" at bounding box center [903, 495] width 246 height 61
click at [985, 472] on p "Transferring Adur and Worthing into a new unitary along with [GEOGRAPHIC_DATA] …" at bounding box center [903, 495] width 246 height 61
click at [980, 473] on strong "Transferring Adur and Worthing into a new unitary along with [GEOGRAPHIC_DATA] …" at bounding box center [904, 495] width 248 height 58
click at [1013, 493] on div "[GEOGRAPHIC_DATA], [GEOGRAPHIC_DATA], [GEOGRAPHIC_DATA], [GEOGRAPHIC_DATA], [GE…" at bounding box center [902, 272] width 271 height 801
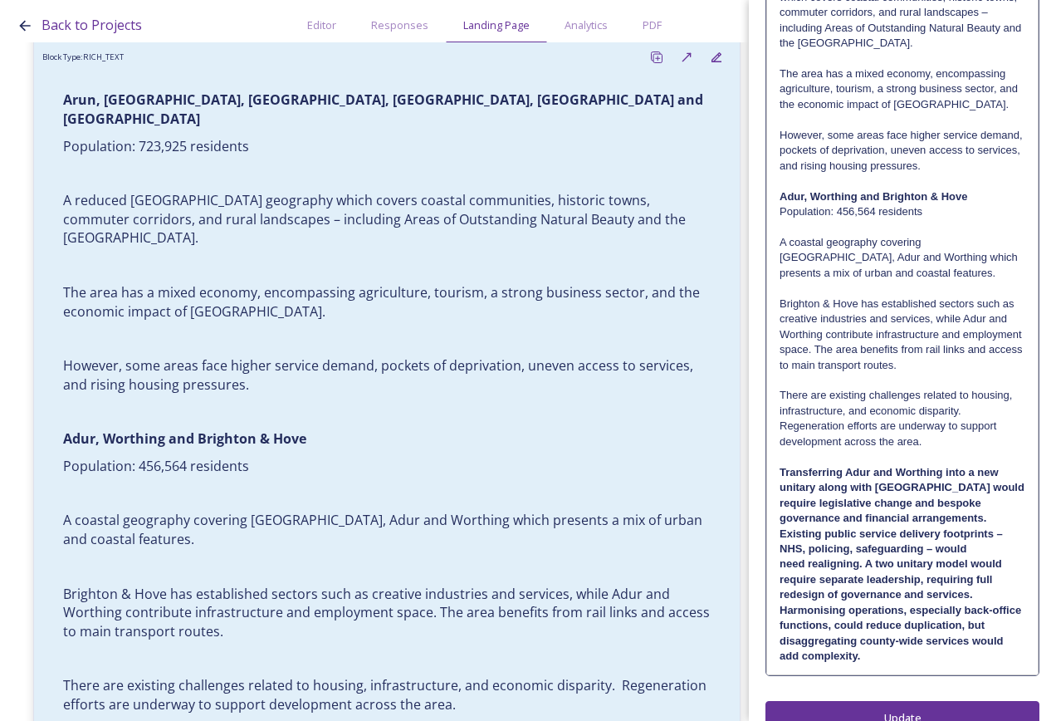
click at [934, 594] on p "redesign of governance and services. Harmonising operations, especially back-of…" at bounding box center [903, 602] width 246 height 31
click at [929, 613] on strong "redesign of governance and services. Harmonising operations, especially back-of…" at bounding box center [902, 617] width 245 height 58
click at [933, 621] on p "redesign of governance and services. Harmonising operations, especially back-of…" at bounding box center [903, 617] width 246 height 61
click at [977, 587] on p "redesign of governance and services. Harmonising operations, especially back-of…" at bounding box center [903, 625] width 246 height 76
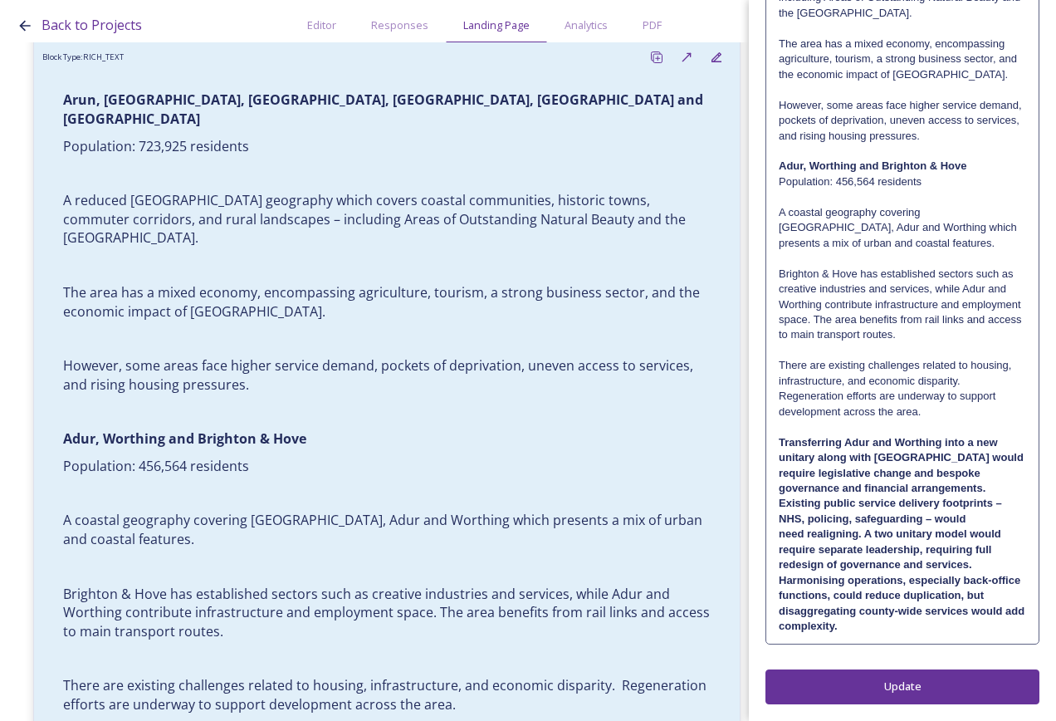
click at [918, 683] on div "Edit Block Block Style Order Text Block: Edit Rich Text Click to edit [GEOGRAPH…" at bounding box center [903, 208] width 274 height 992
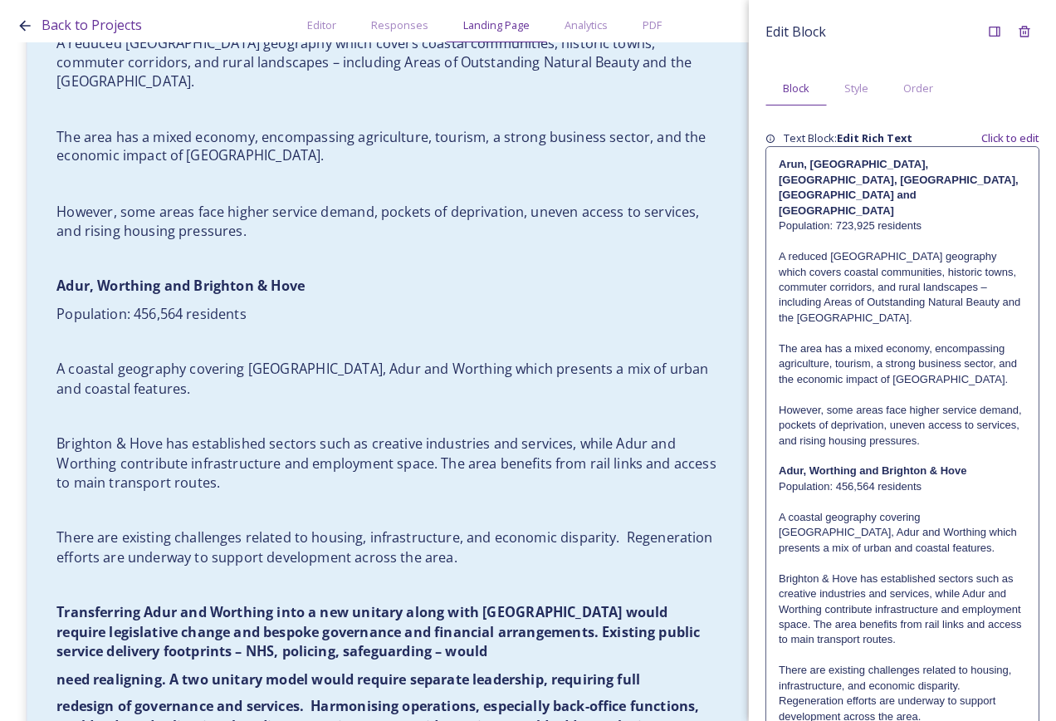
scroll to position [7832, 0]
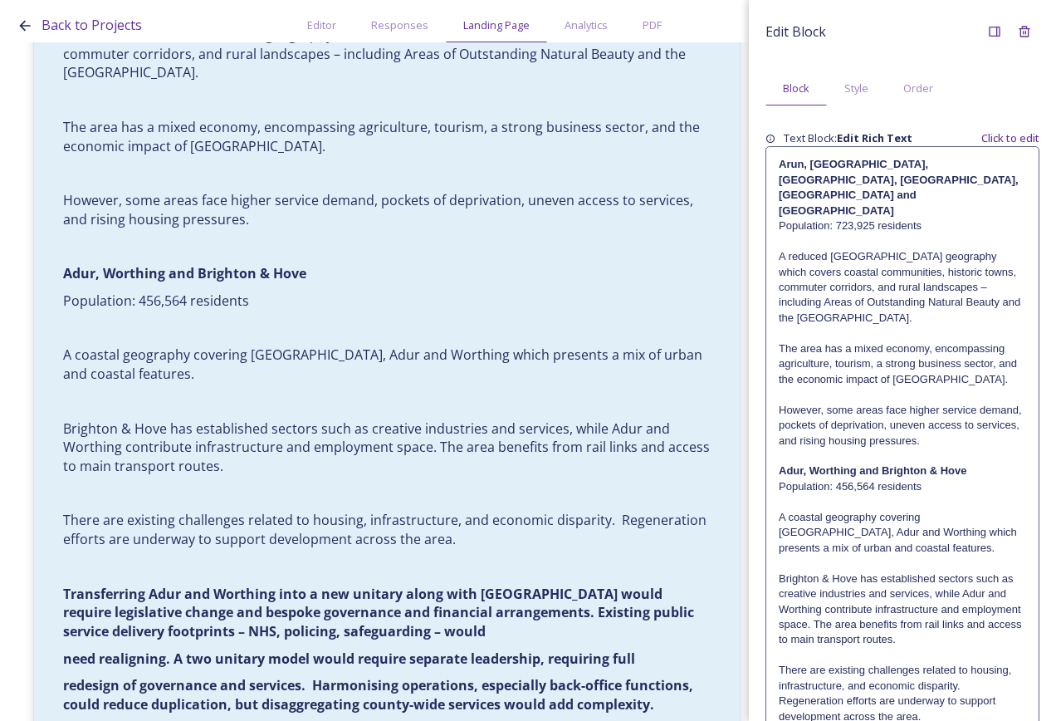
click at [966, 582] on p "Brighton & Hove has established sectors such as creative industries and service…" at bounding box center [902, 609] width 247 height 76
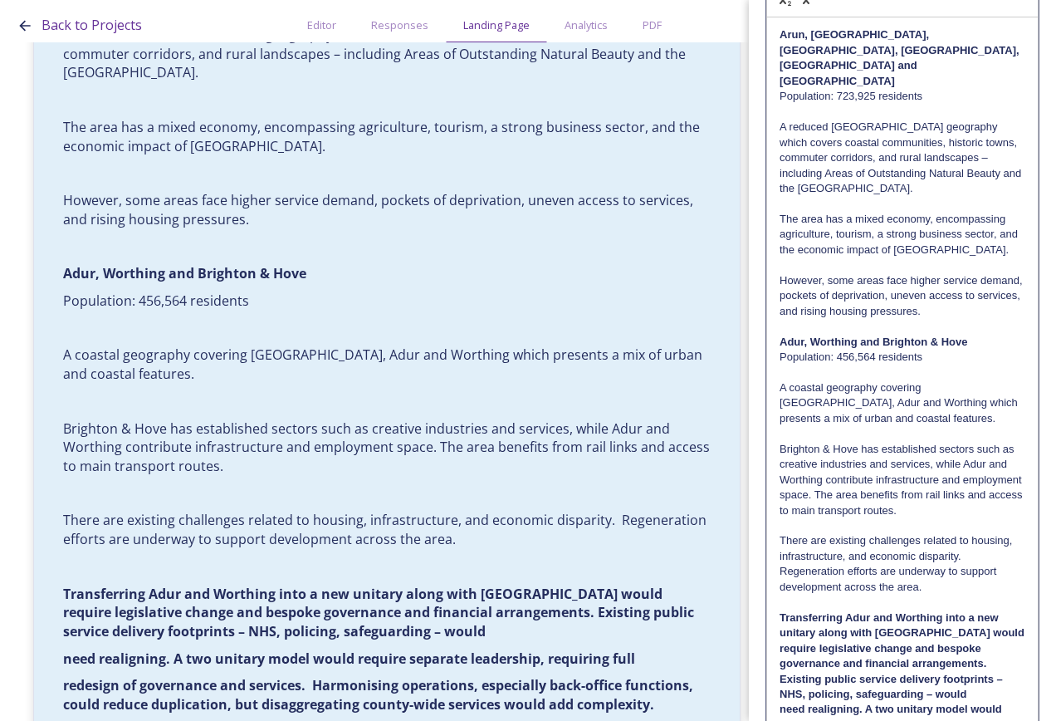
scroll to position [335, 0]
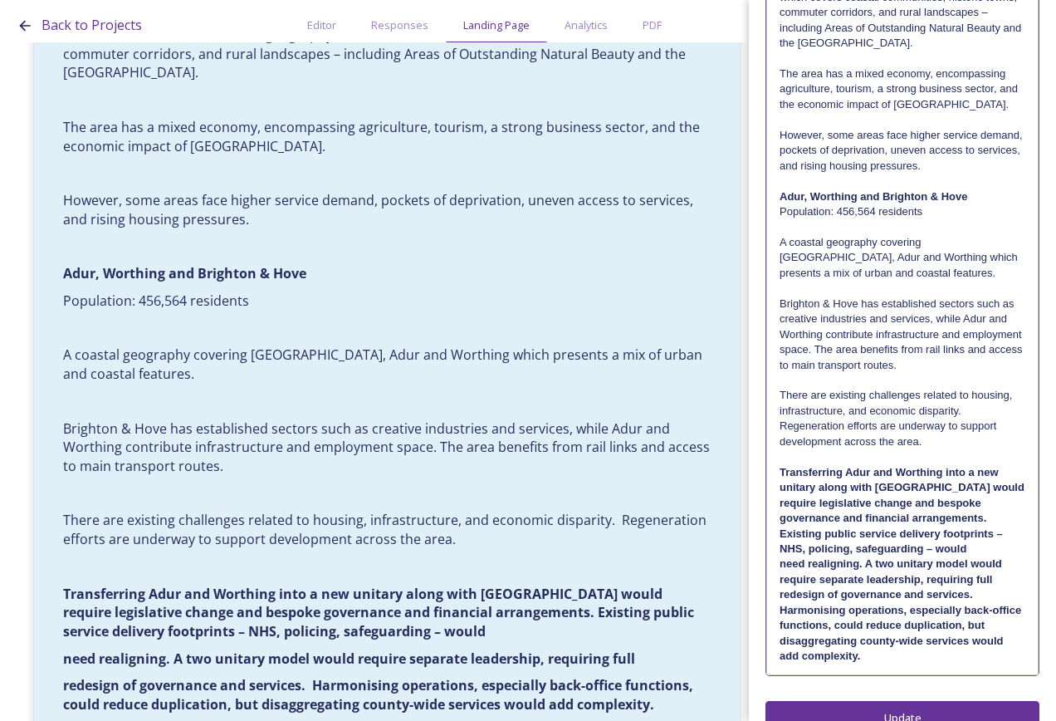
click at [970, 520] on p "Transferring Adur and Worthing into a new unitary along with [GEOGRAPHIC_DATA] …" at bounding box center [903, 511] width 246 height 92
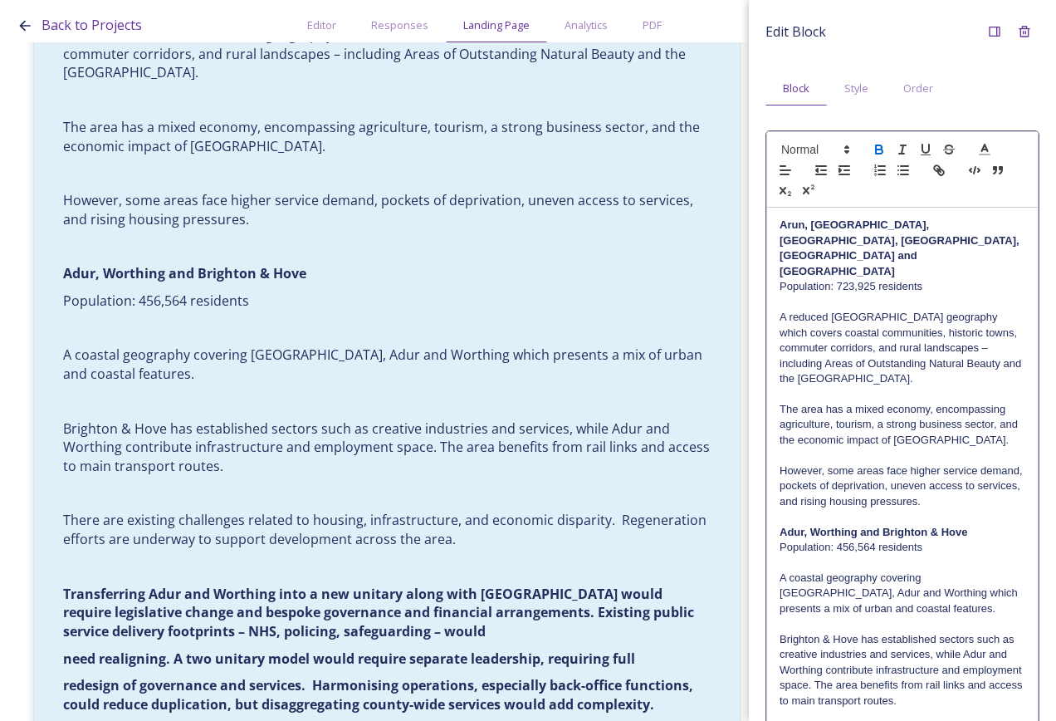
click at [968, 681] on div "Edit Block Block Style Order Arun, [GEOGRAPHIC_DATA], [GEOGRAPHIC_DATA], [GEOGR…" at bounding box center [903, 544] width 274 height 1054
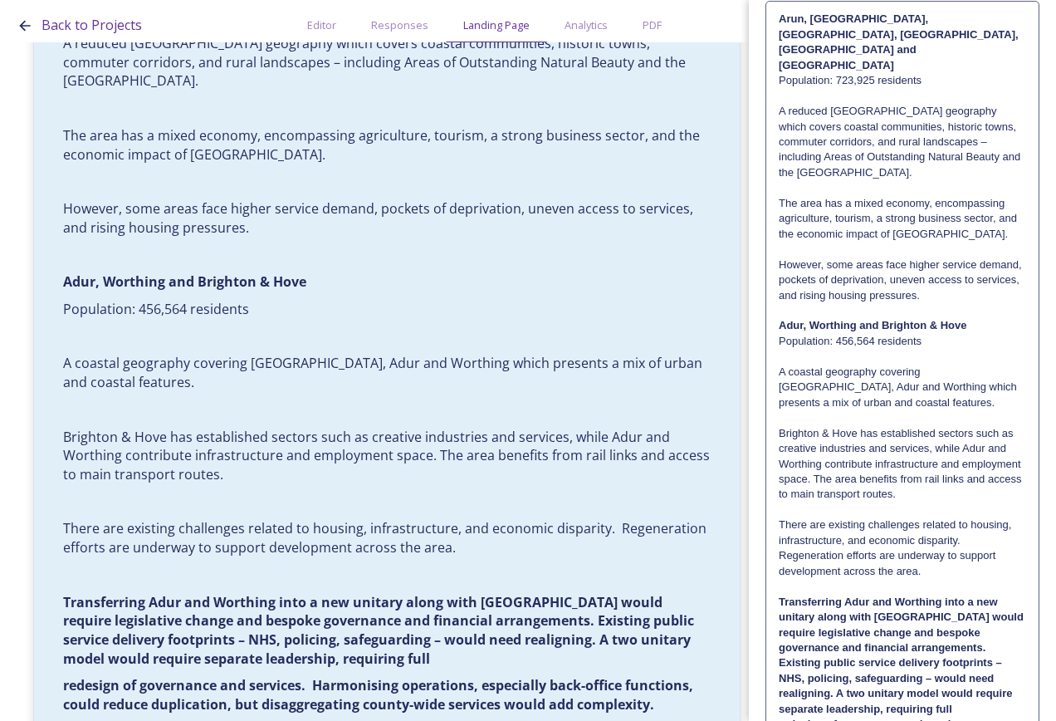
scroll to position [274, 0]
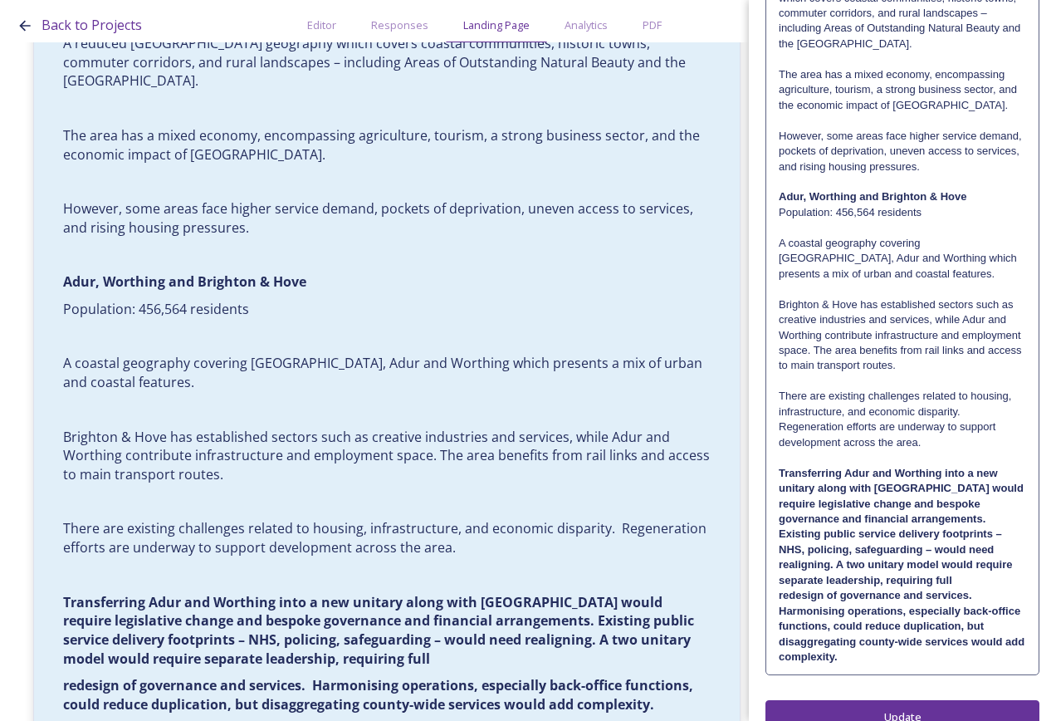
click at [958, 550] on p "Transferring Adur and Worthing into a new unitary along with [GEOGRAPHIC_DATA] …" at bounding box center [902, 527] width 247 height 123
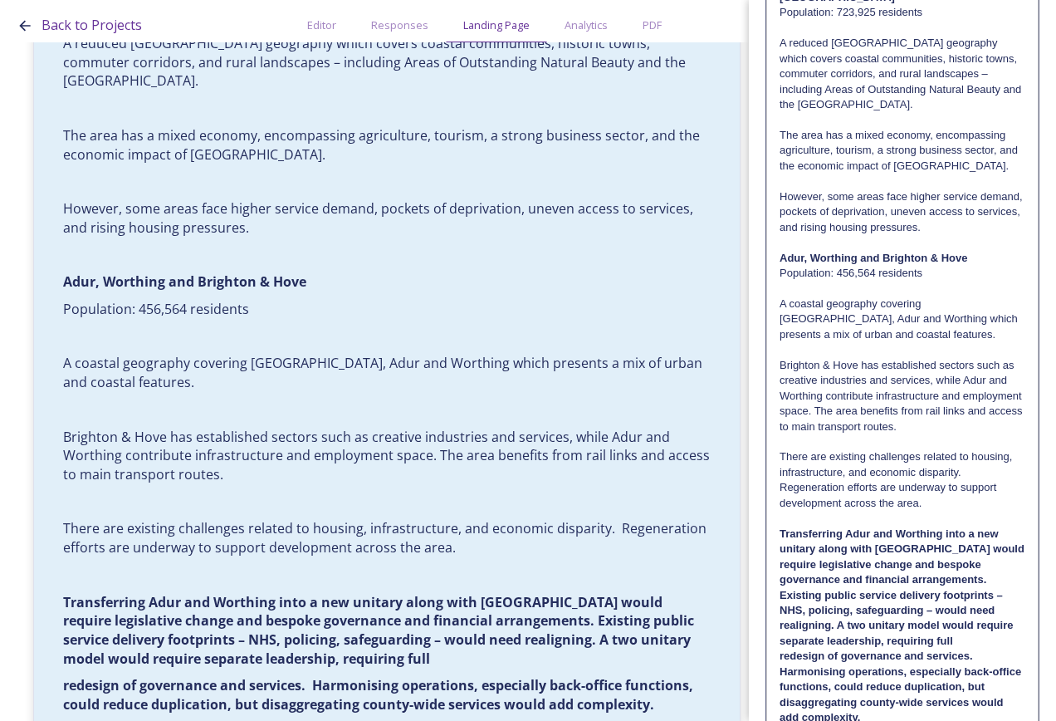
scroll to position [335, 0]
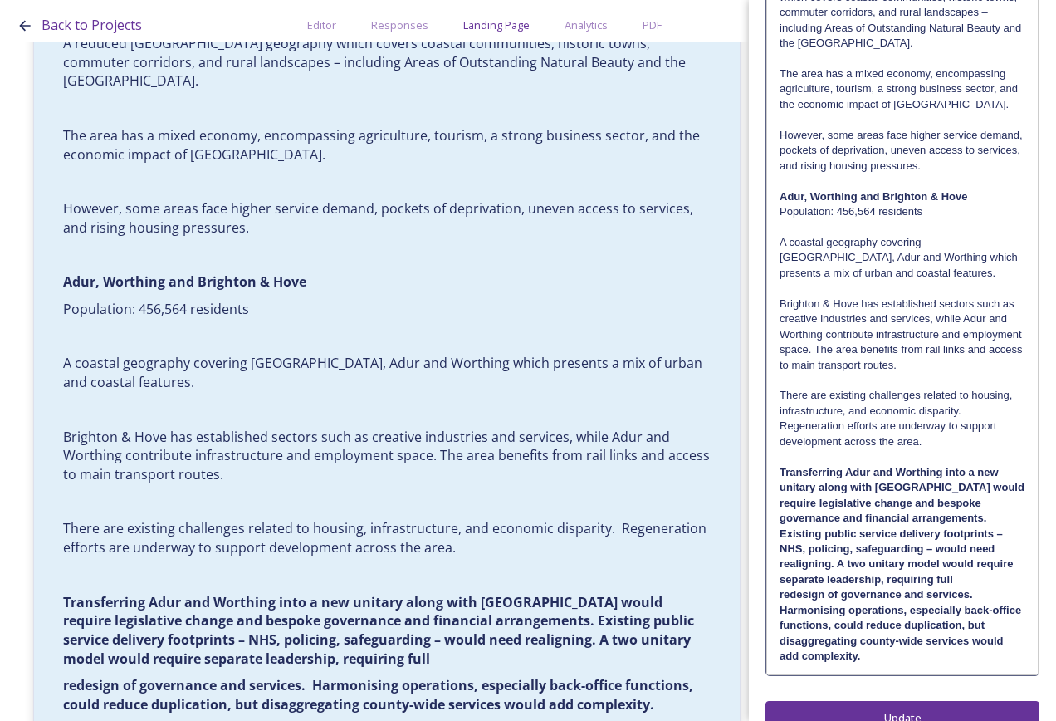
click at [999, 546] on p "Transferring Adur and Worthing into a new unitary along with [GEOGRAPHIC_DATA] …" at bounding box center [903, 526] width 246 height 123
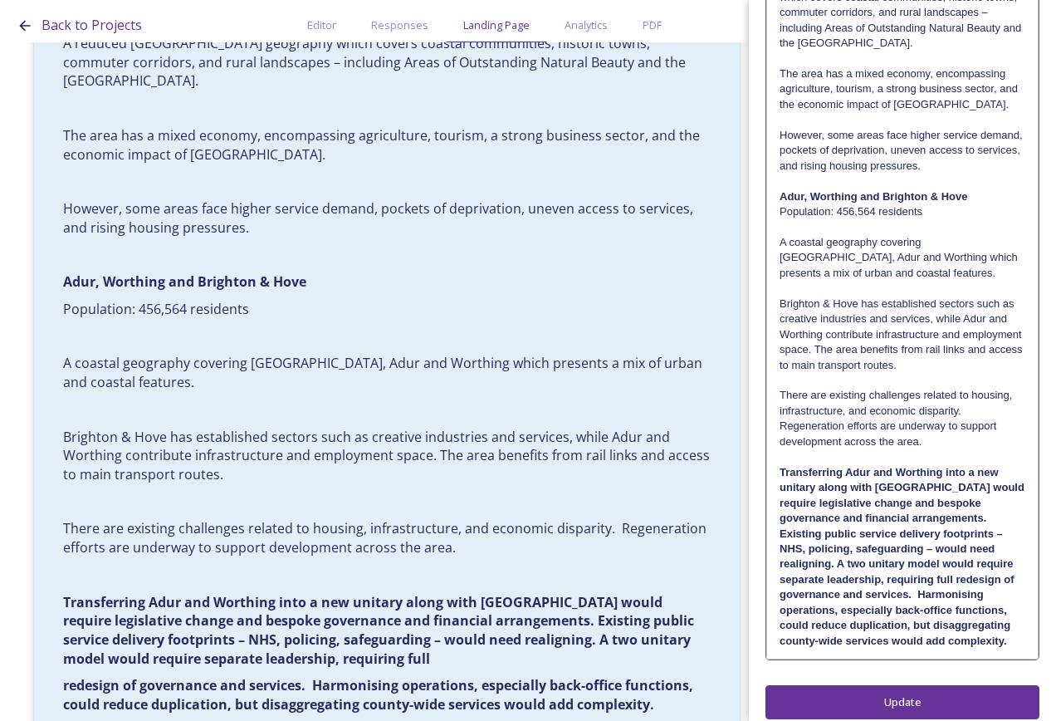
scroll to position [0, 0]
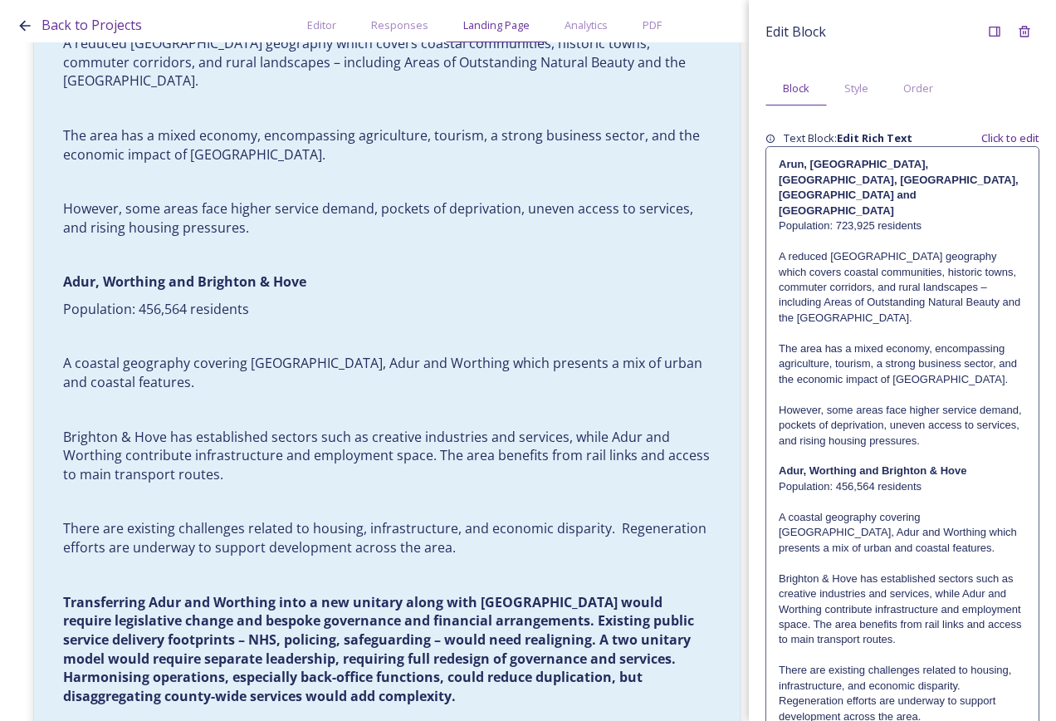
click at [1009, 680] on div "Edit Block Block Style Order Text Block: Edit Rich Text Click to edit [GEOGRAPH…" at bounding box center [903, 505] width 274 height 977
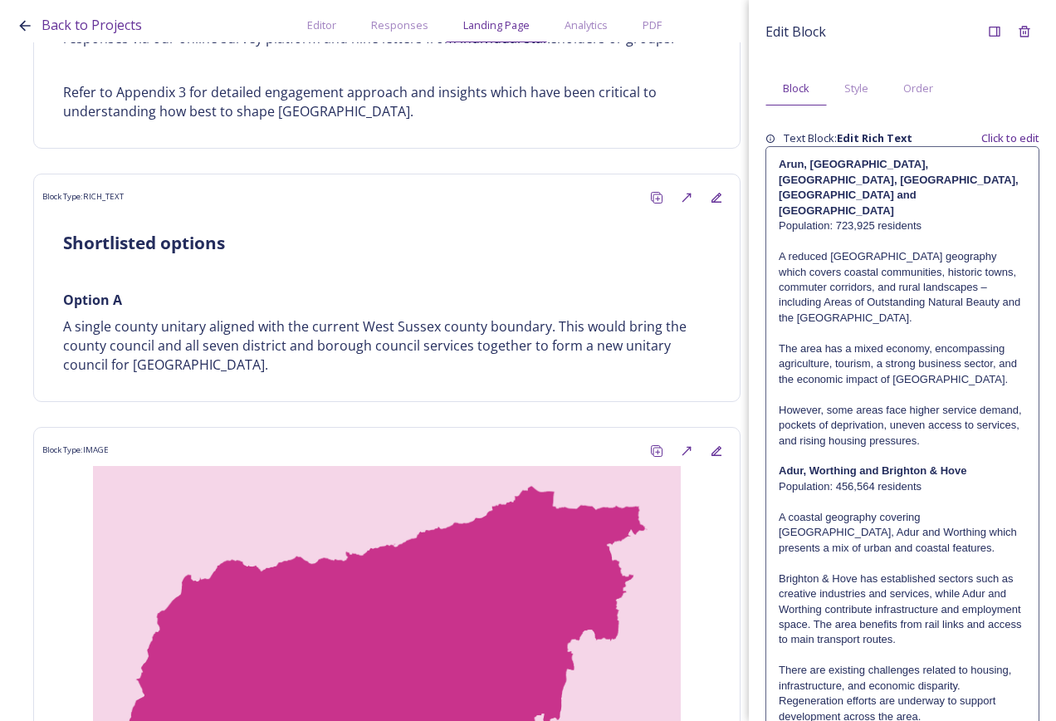
scroll to position [1255, 0]
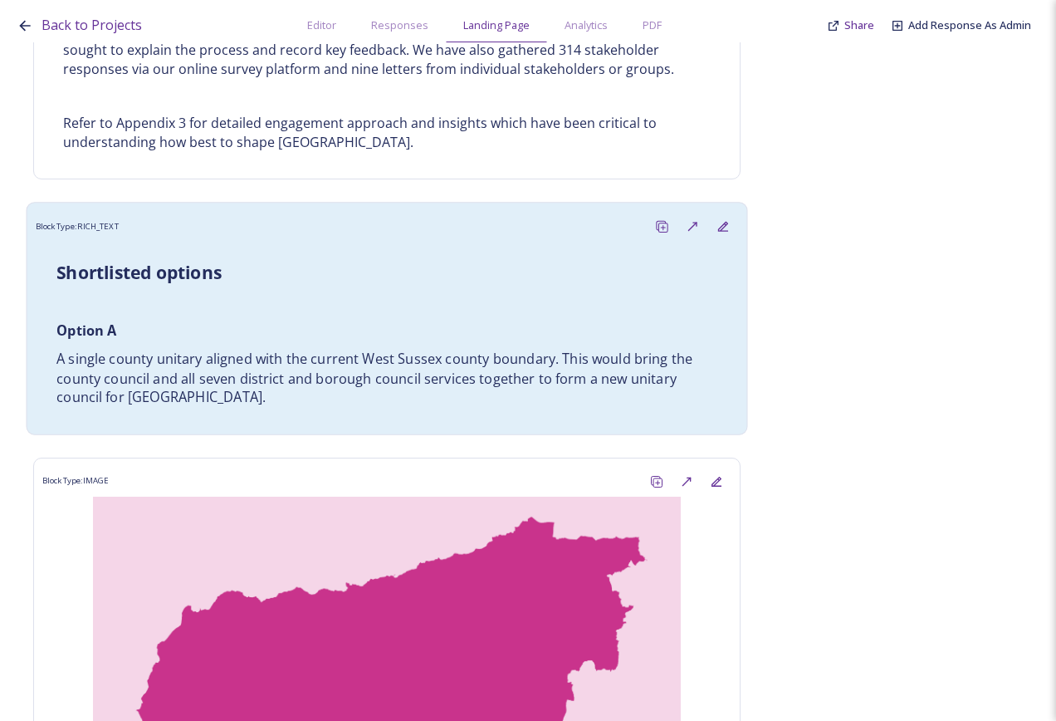
click at [291, 257] on div "Shortlisted options Option A A single county unitary aligned with the current W…" at bounding box center [387, 333] width 686 height 167
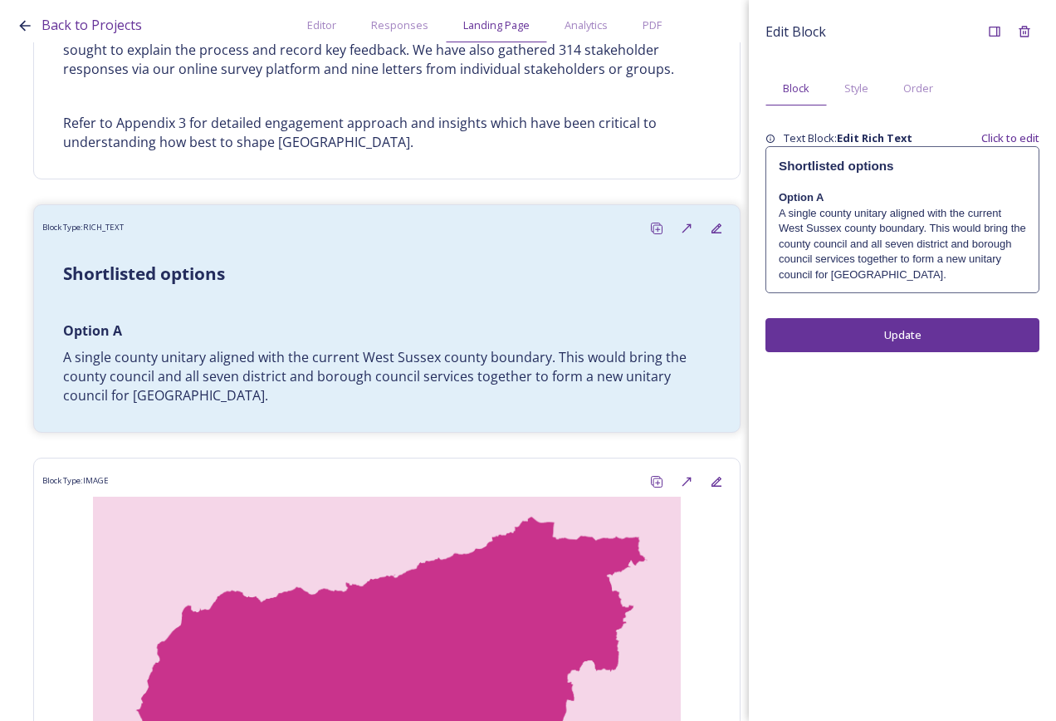
click at [821, 257] on p "A single county unitary aligned with the current West Sussex county boundary. T…" at bounding box center [902, 244] width 247 height 76
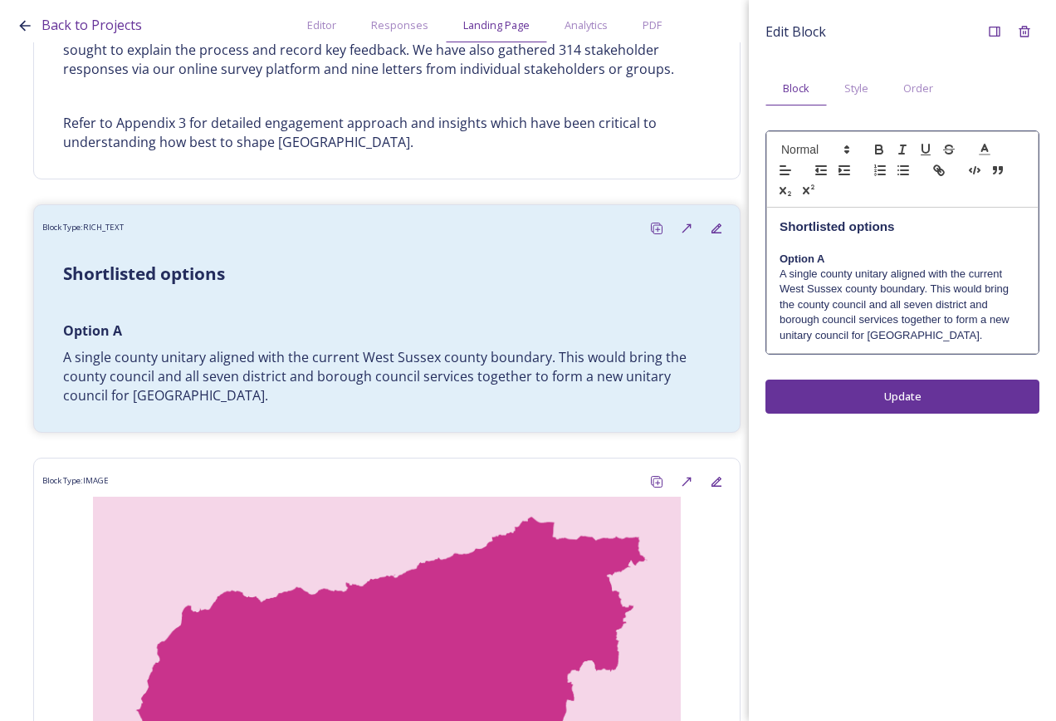
click at [897, 226] on h3 "Shortlisted options" at bounding box center [903, 227] width 246 height 18
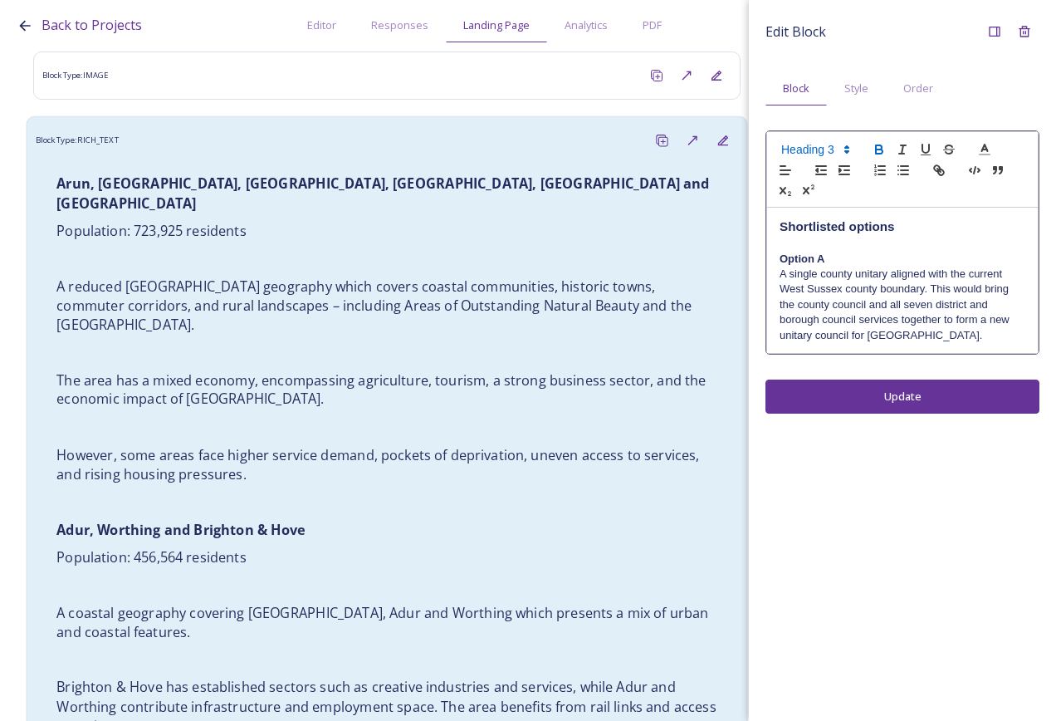
scroll to position [7815, 0]
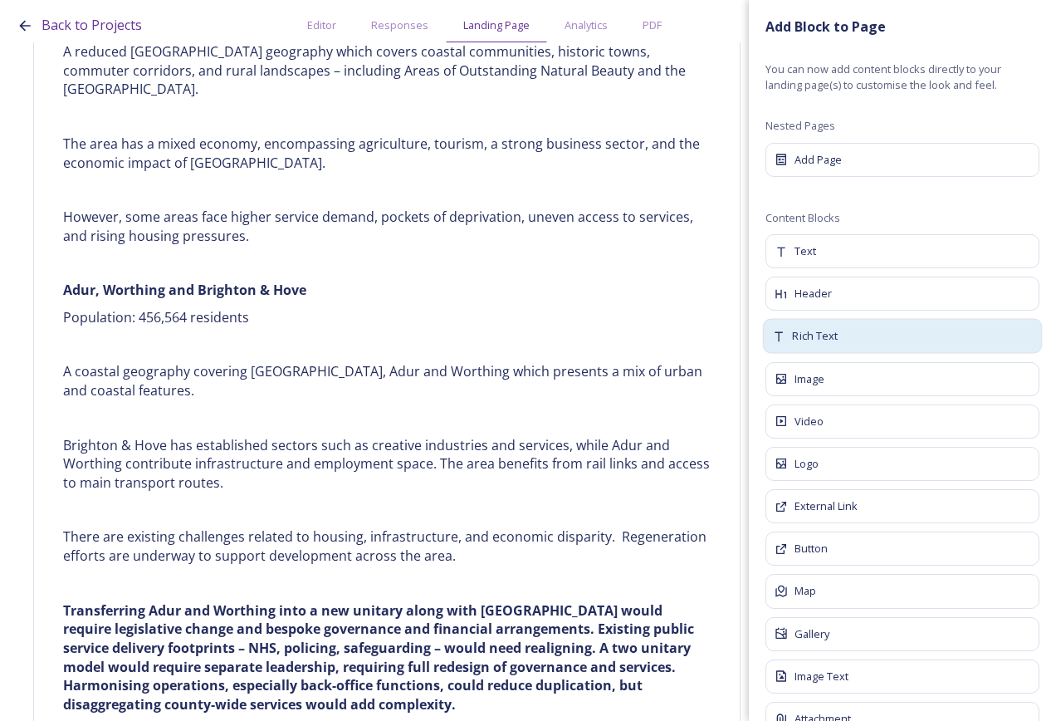
click at [847, 340] on div "Rich Text" at bounding box center [903, 336] width 280 height 35
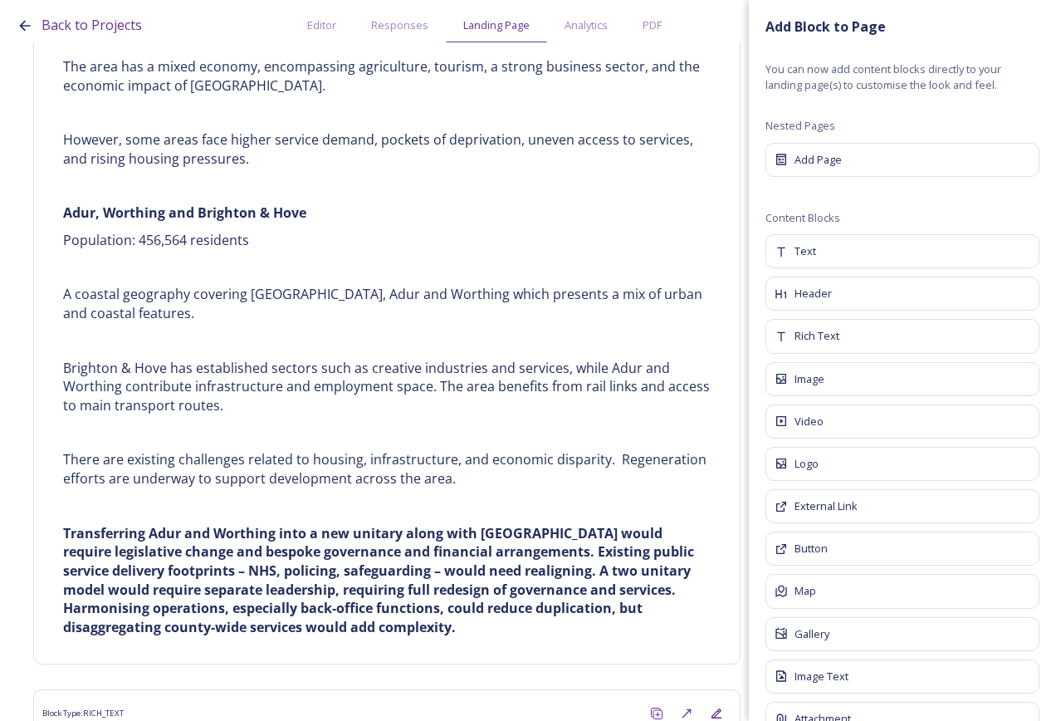
scroll to position [7925, 0]
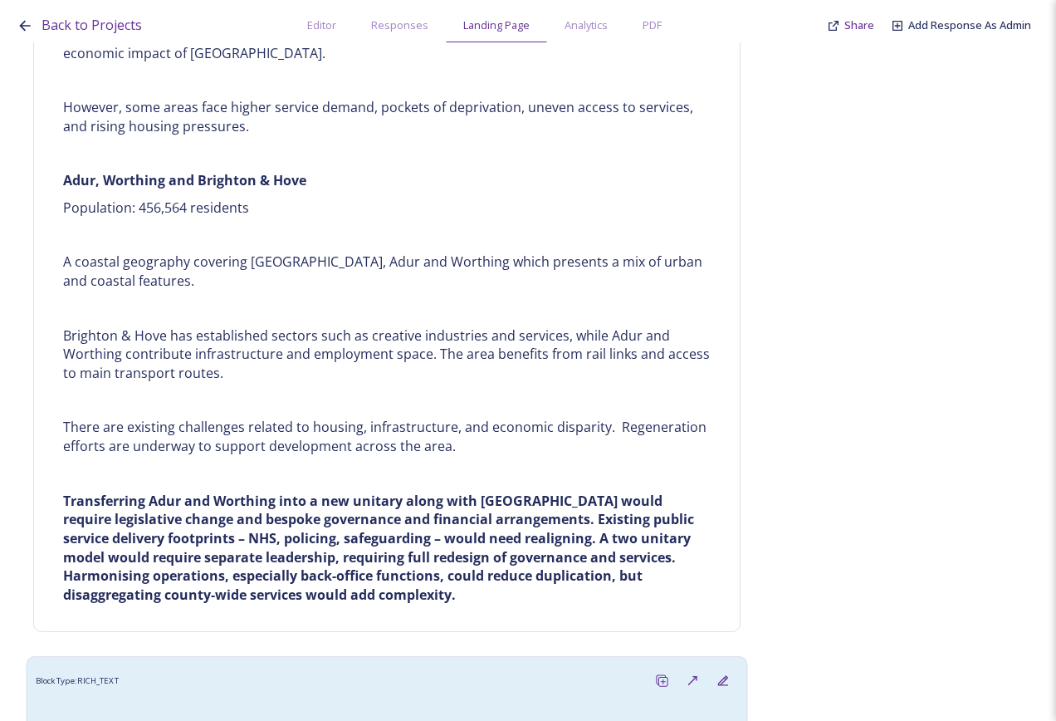
click at [274, 665] on div "Block Type: RICH_TEXT" at bounding box center [387, 680] width 703 height 31
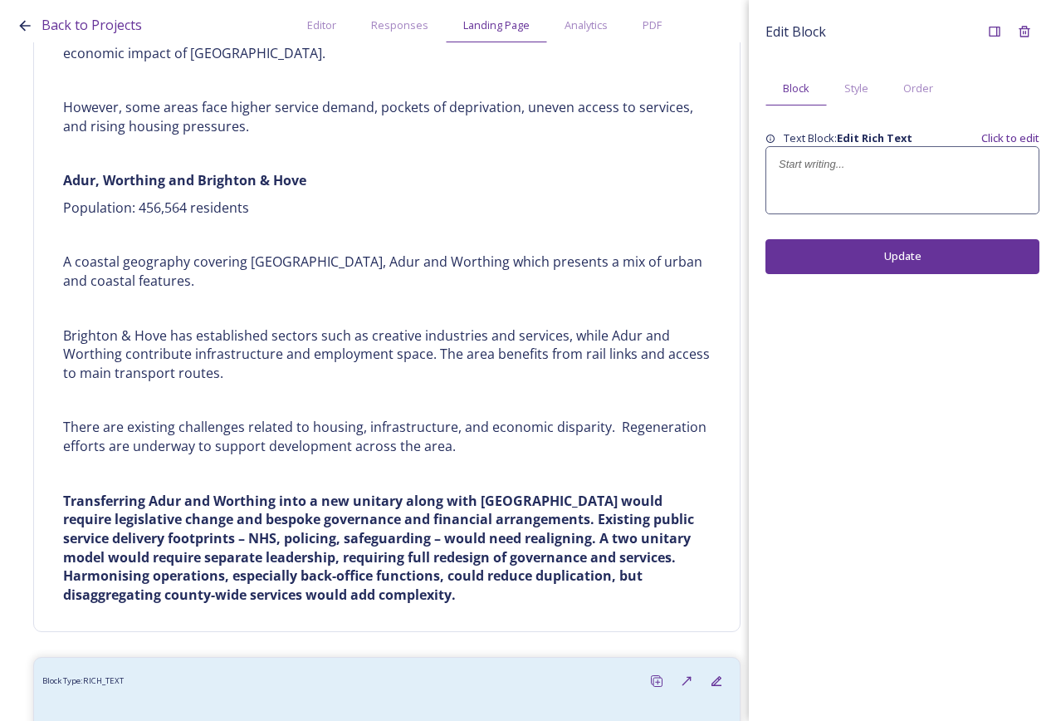
click at [834, 213] on div "Edit Block Block Style Order Text Block: Edit Rich Text Click to edit Update" at bounding box center [903, 145] width 274 height 257
click at [838, 191] on div at bounding box center [902, 180] width 272 height 66
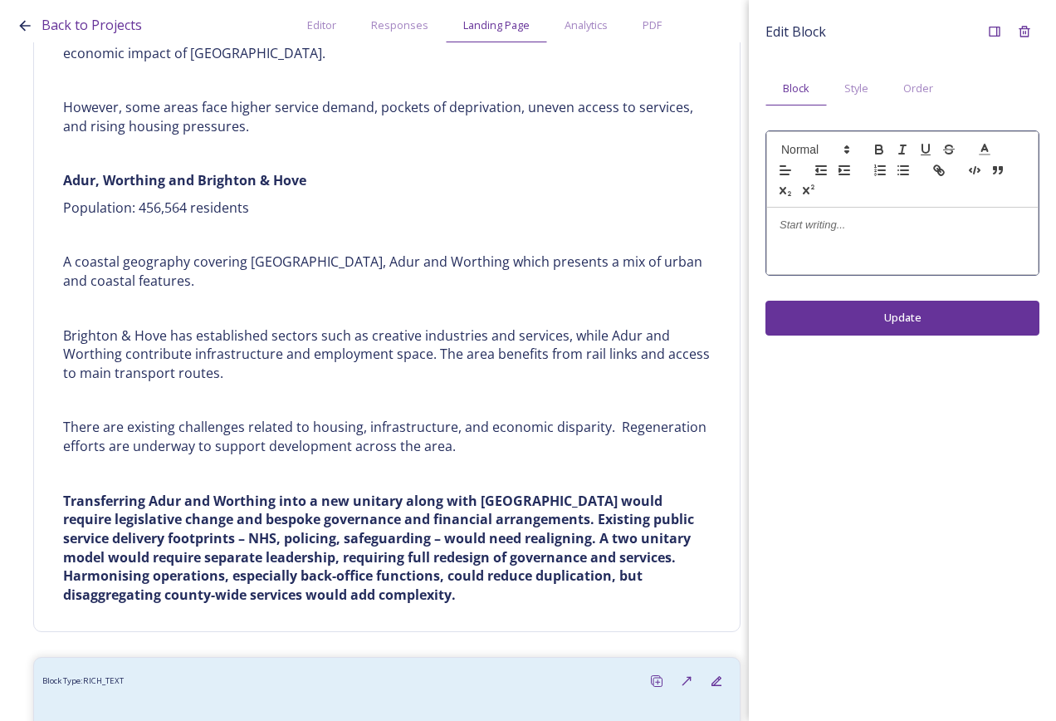
click at [830, 226] on p at bounding box center [903, 225] width 246 height 15
drag, startPoint x: 904, startPoint y: 220, endPoint x: 773, endPoint y: 192, distance: 134.2
click at [756, 212] on div "Edit Block Block Style Order Options appraisal against government criteria Upda…" at bounding box center [902, 176] width 307 height 352
click at [797, 155] on span at bounding box center [814, 150] width 81 height 20
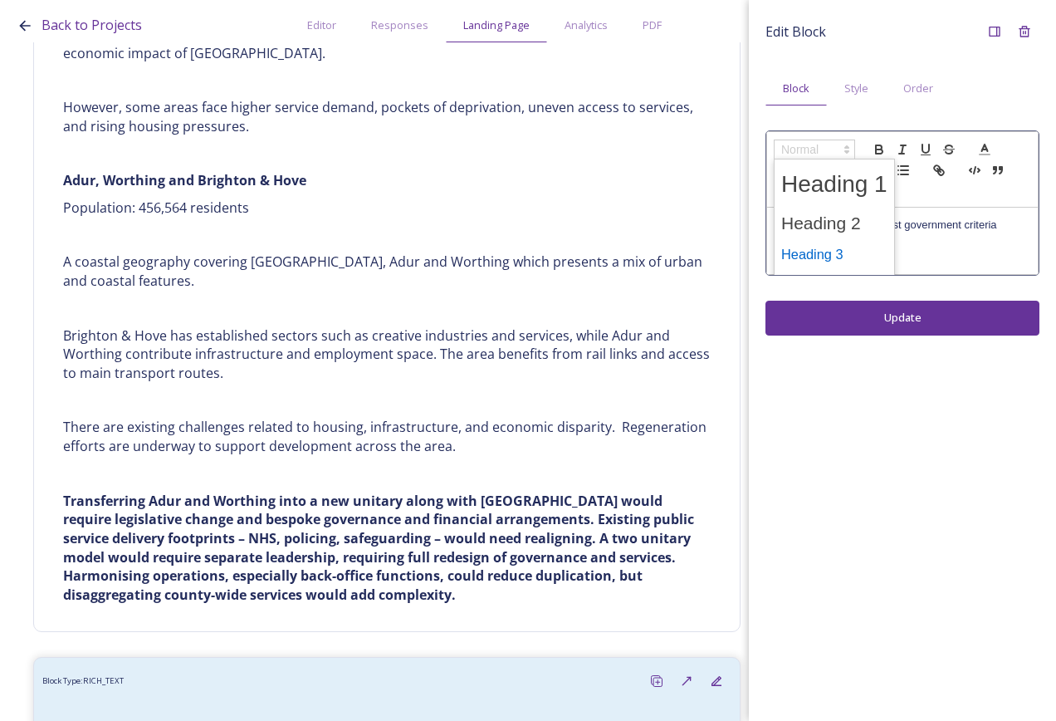
click at [832, 252] on span at bounding box center [834, 254] width 106 height 29
click at [860, 319] on div "Edit Block Block Style Order Options appraisal against government criteria Upda…" at bounding box center [902, 360] width 307 height 721
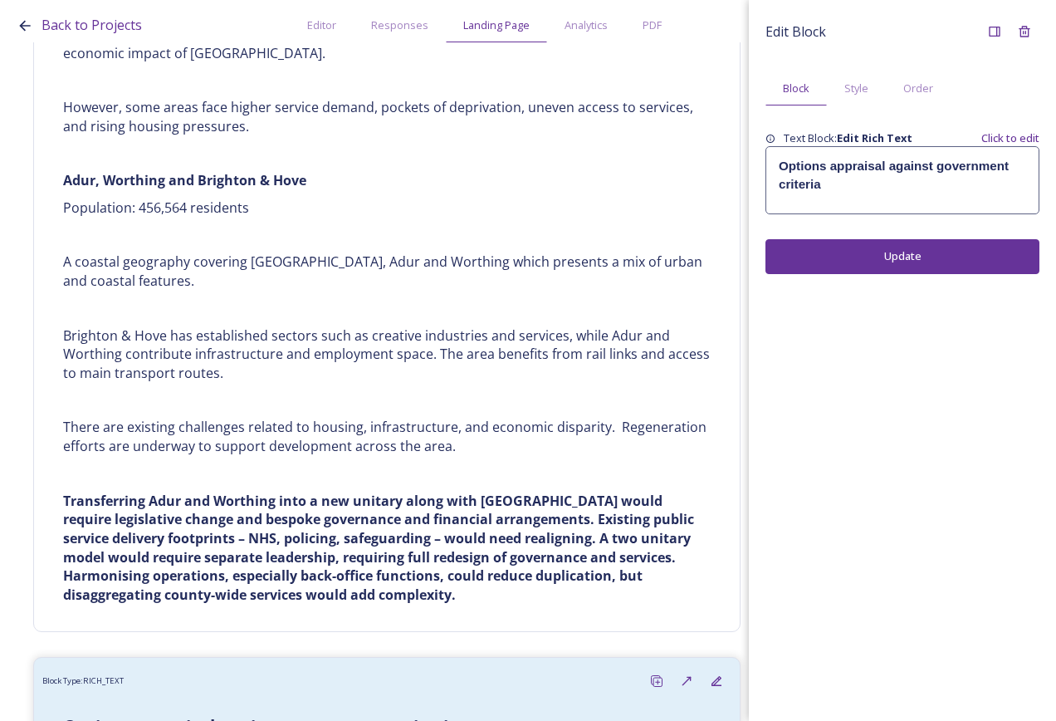
click at [899, 202] on div "Options appraisal against government criteria" at bounding box center [902, 180] width 272 height 66
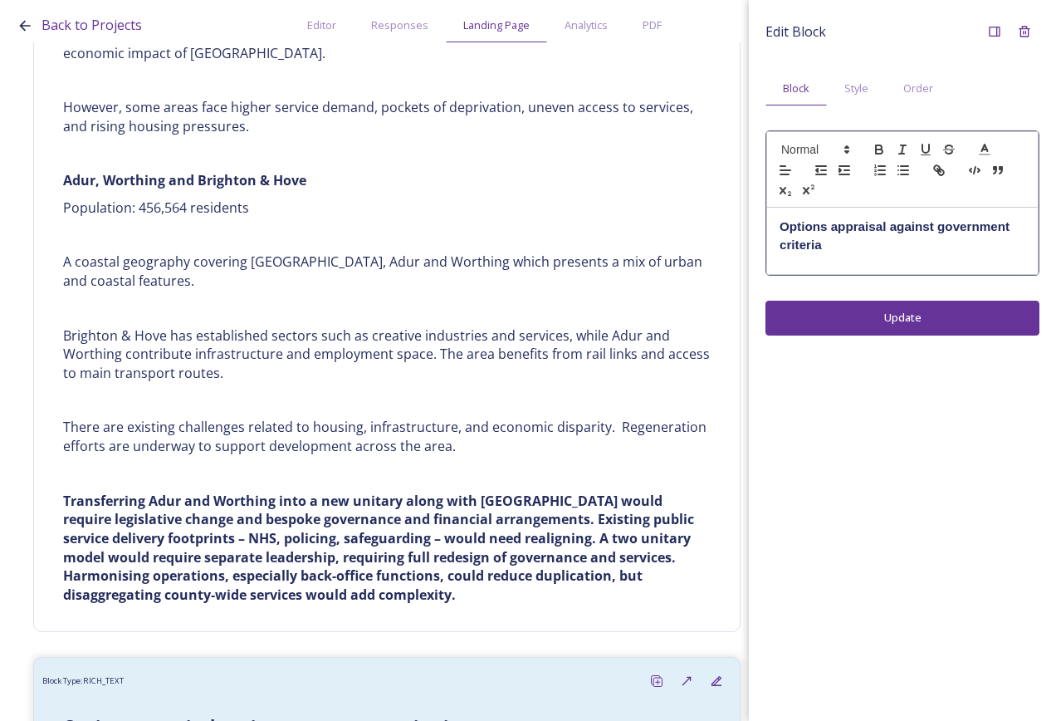
click at [879, 262] on div "Options appraisal against government criteria" at bounding box center [902, 241] width 271 height 66
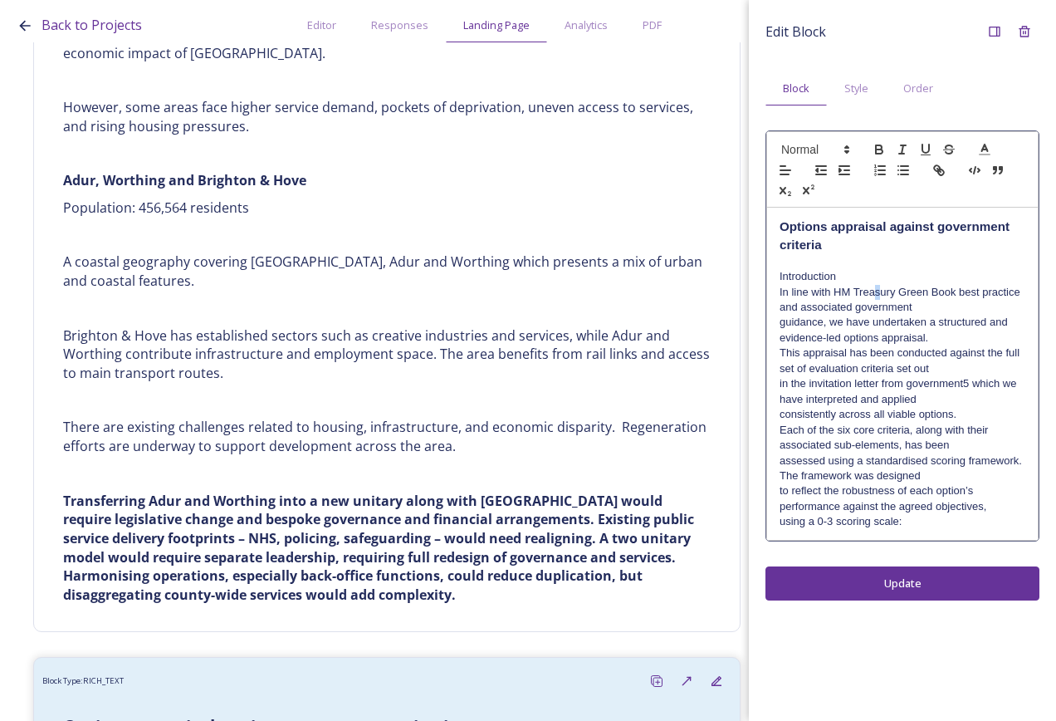
click at [878, 289] on p "In line with HM Treasury Green Book best practice and associated government" at bounding box center [903, 300] width 246 height 31
click at [878, 277] on p "Introduction" at bounding box center [903, 276] width 246 height 15
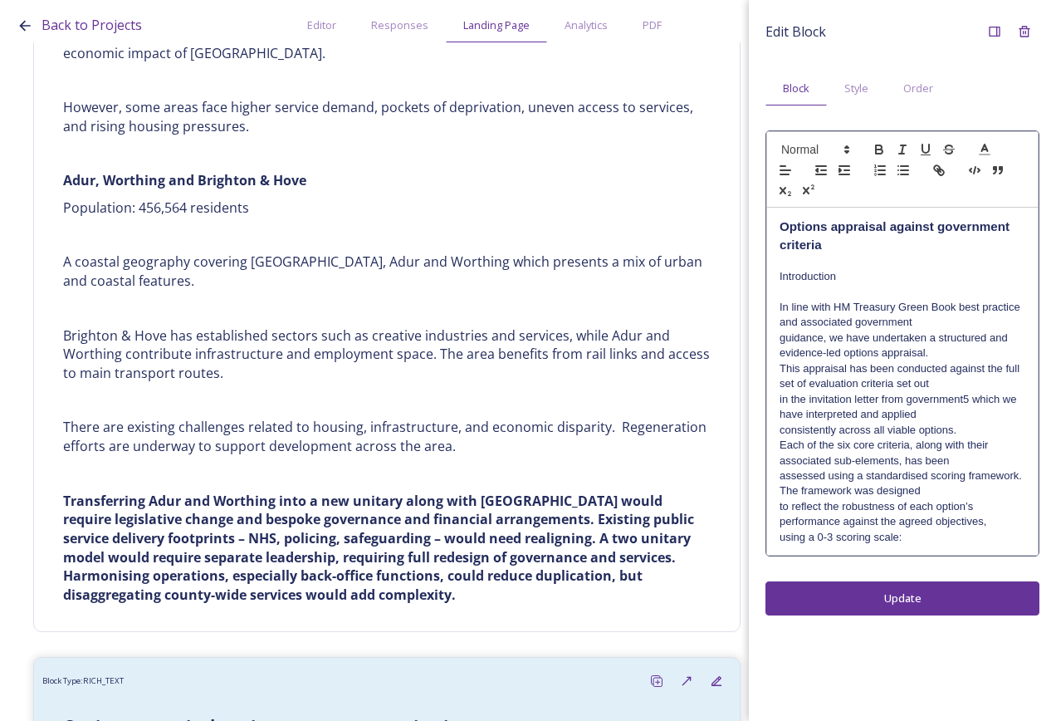
drag, startPoint x: 849, startPoint y: 278, endPoint x: 767, endPoint y: 282, distance: 81.4
click at [742, 274] on div "Back to Projects Editor Responses Landing Page Analytics PDF Share Add Response…" at bounding box center [528, 360] width 1056 height 721
click at [1010, 383] on p "This appraisal has been conducted against the full set of evaluation criteria s…" at bounding box center [903, 376] width 246 height 31
click at [923, 319] on p "In line with HM Treasury Green Book best practice and associated government" at bounding box center [903, 315] width 246 height 31
click at [939, 351] on p "In line with HM Treasury Green Book best practice and associated government gui…" at bounding box center [903, 330] width 246 height 61
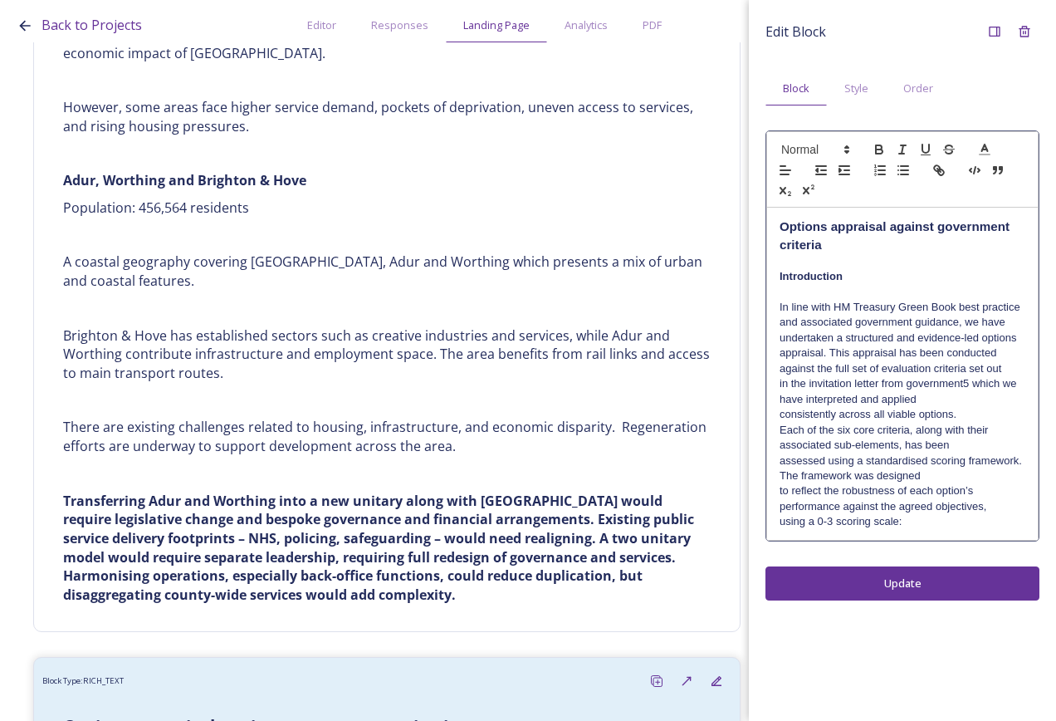
click at [950, 399] on p "in the invitation letter from government5 which we have interpreted and applied" at bounding box center [903, 391] width 246 height 31
click at [962, 384] on p "in the invitation letter from government5 which we have interpreted and applied" at bounding box center [903, 391] width 246 height 31
click at [966, 398] on p "in the invitation letter from government which we have interpreted and applied" at bounding box center [903, 391] width 246 height 31
click at [962, 380] on p "in the invitation letter from government which we have interpreted and applied …" at bounding box center [903, 399] width 246 height 46
click at [810, 192] on icon "button" at bounding box center [808, 190] width 15 height 15
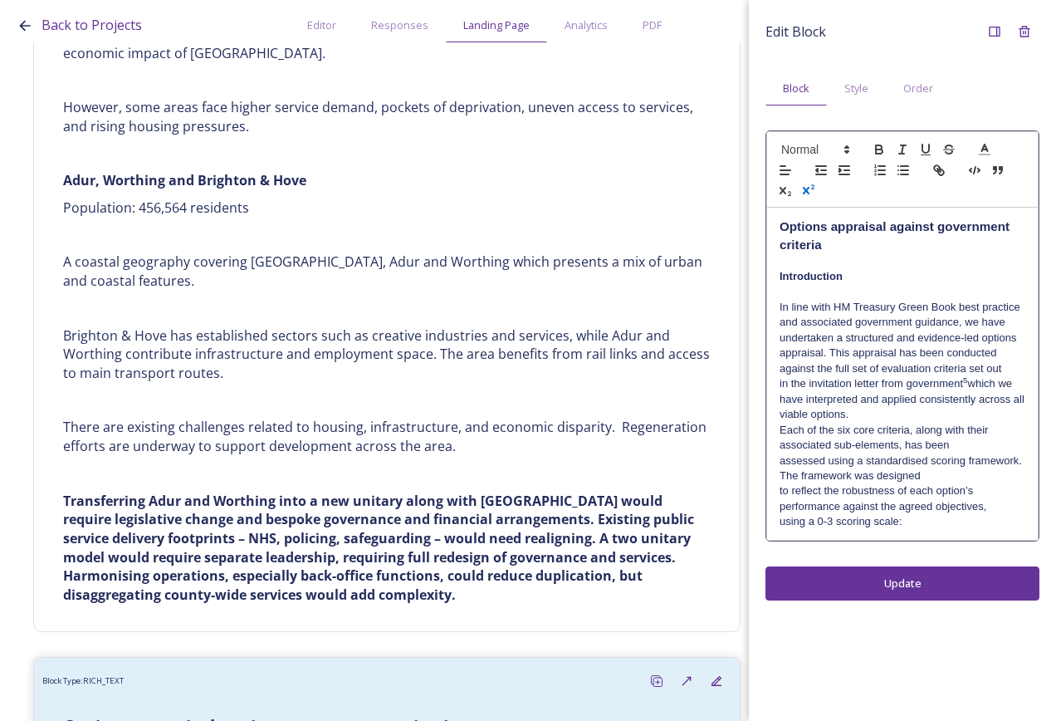
click at [918, 419] on p "in the invitation letter from government 5 which we have interpreted and applie…" at bounding box center [903, 399] width 246 height 46
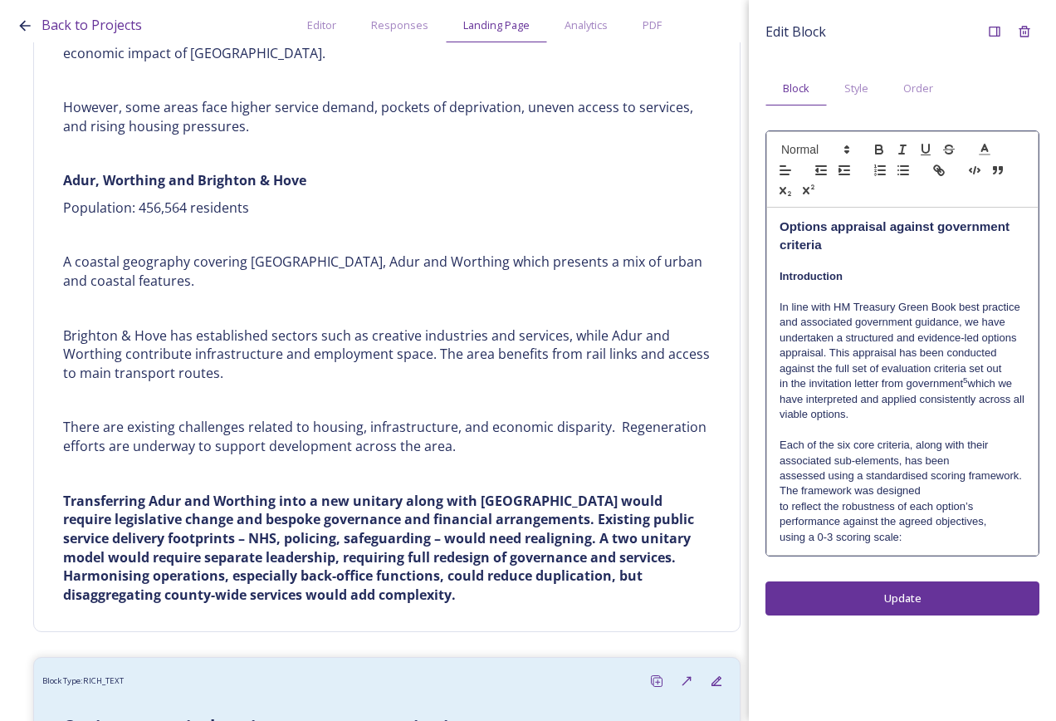
click at [949, 462] on p "Each of the six core criteria, along with their associated sub-elements, has be…" at bounding box center [903, 453] width 246 height 31
click at [990, 443] on p "Each of the six core criteria, along with their associated sub-elements, has be…" at bounding box center [903, 468] width 246 height 61
click at [977, 488] on p "Each of the six core criteria, along with their associated sub-elements, has be…" at bounding box center [903, 468] width 246 height 61
click at [965, 515] on p "Each of the six core criteria, along with their associated sub-elements, has be…" at bounding box center [903, 484] width 246 height 92
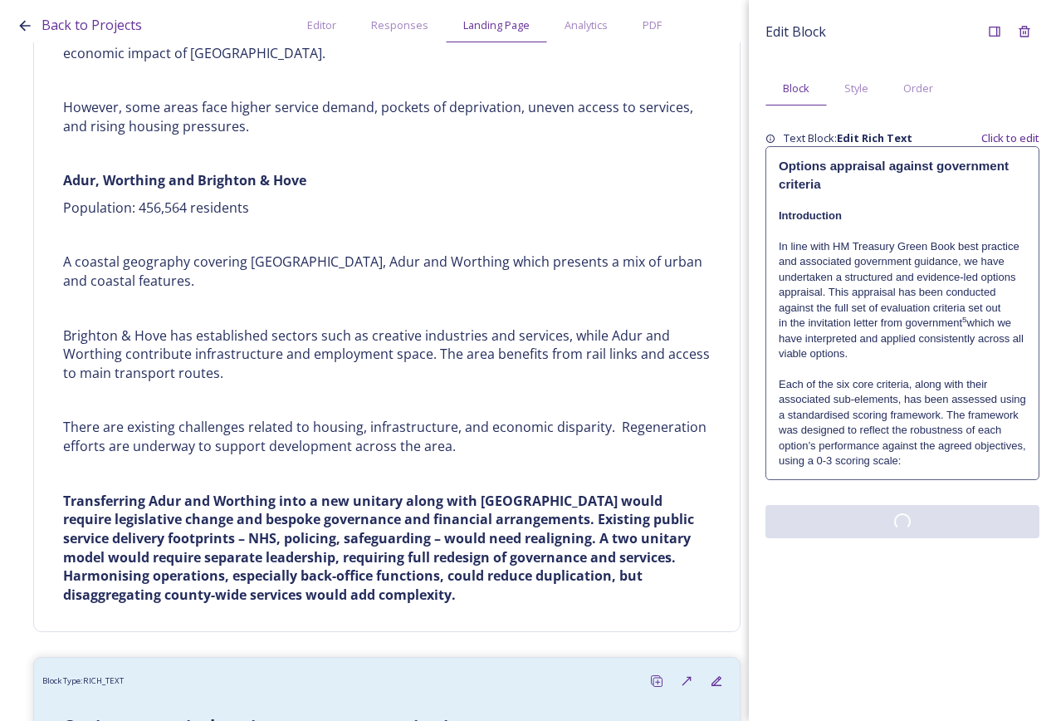
click at [963, 583] on div "Edit Block Block Style Order Text Block: Edit Rich Text Click to edit Options a…" at bounding box center [902, 360] width 307 height 721
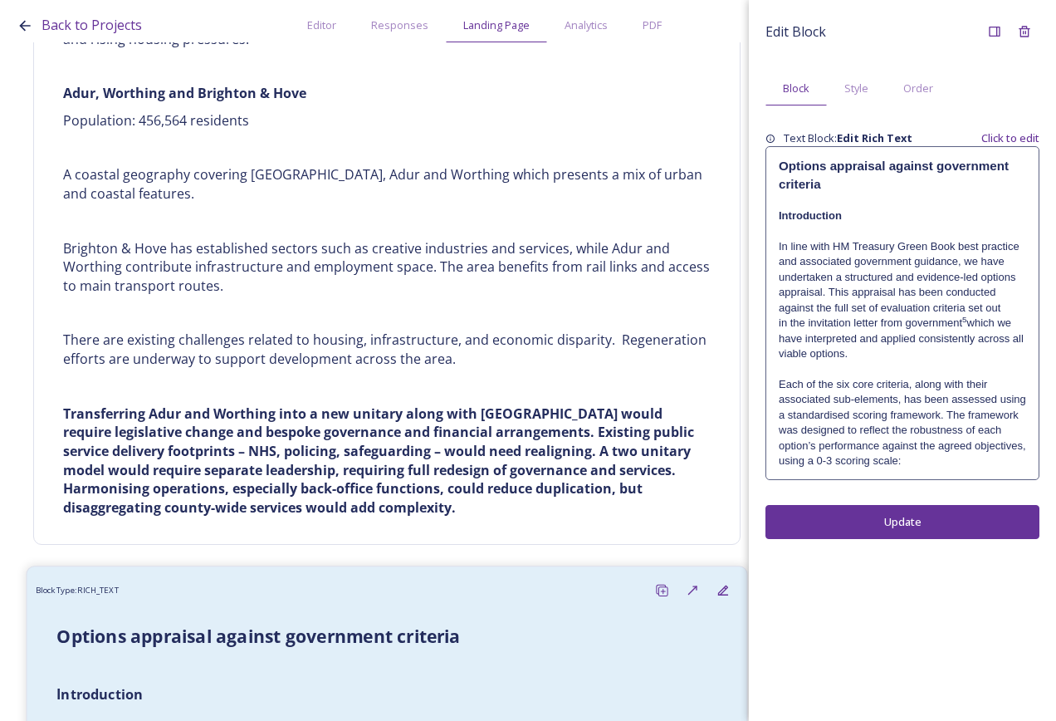
scroll to position [8234, 0]
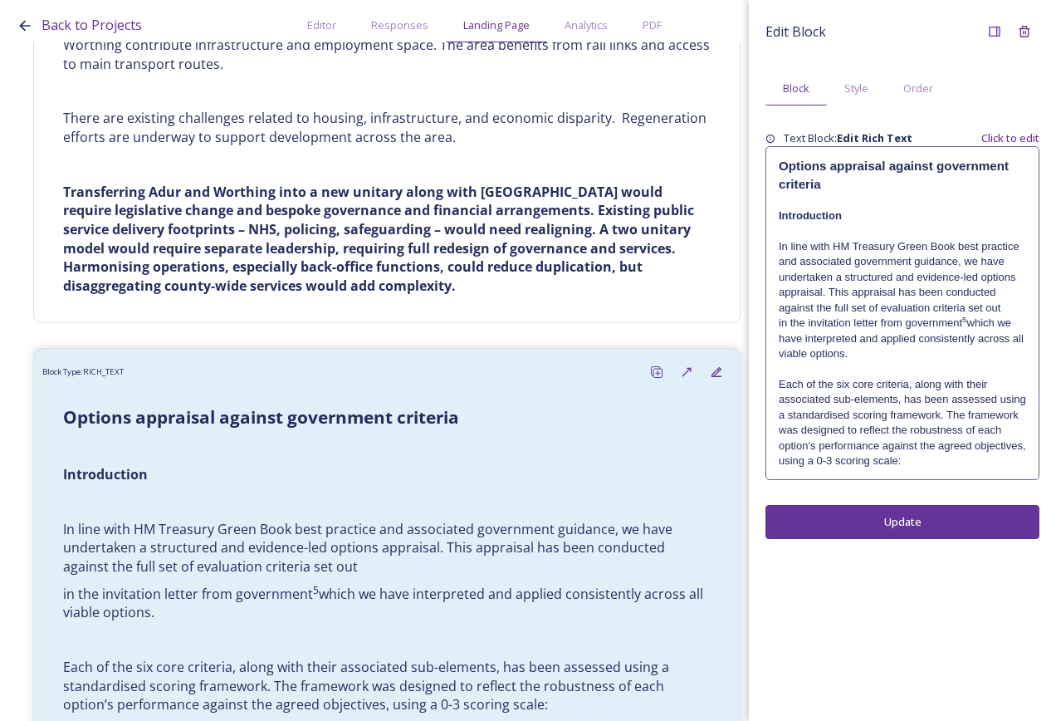
click at [805, 364] on p at bounding box center [902, 369] width 247 height 15
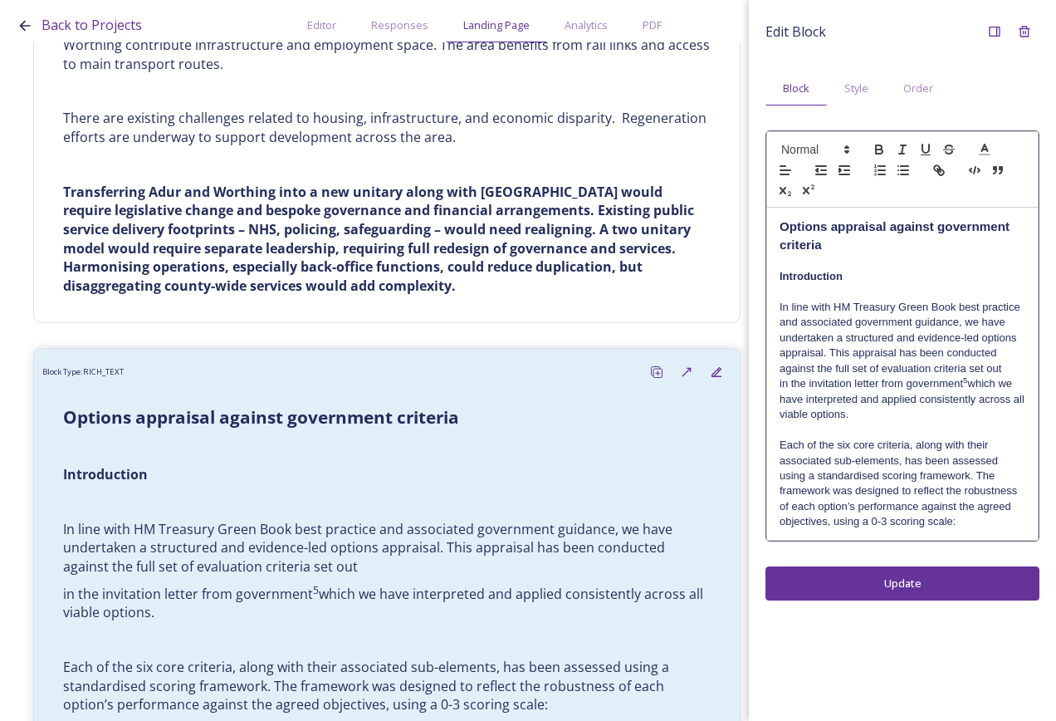
click at [1002, 366] on p "In line with HM Treasury Green Book best practice and associated government gui…" at bounding box center [903, 338] width 246 height 76
click at [935, 571] on div "Edit Block Block Style Order Options appraisal against government criteria Intr…" at bounding box center [902, 360] width 307 height 721
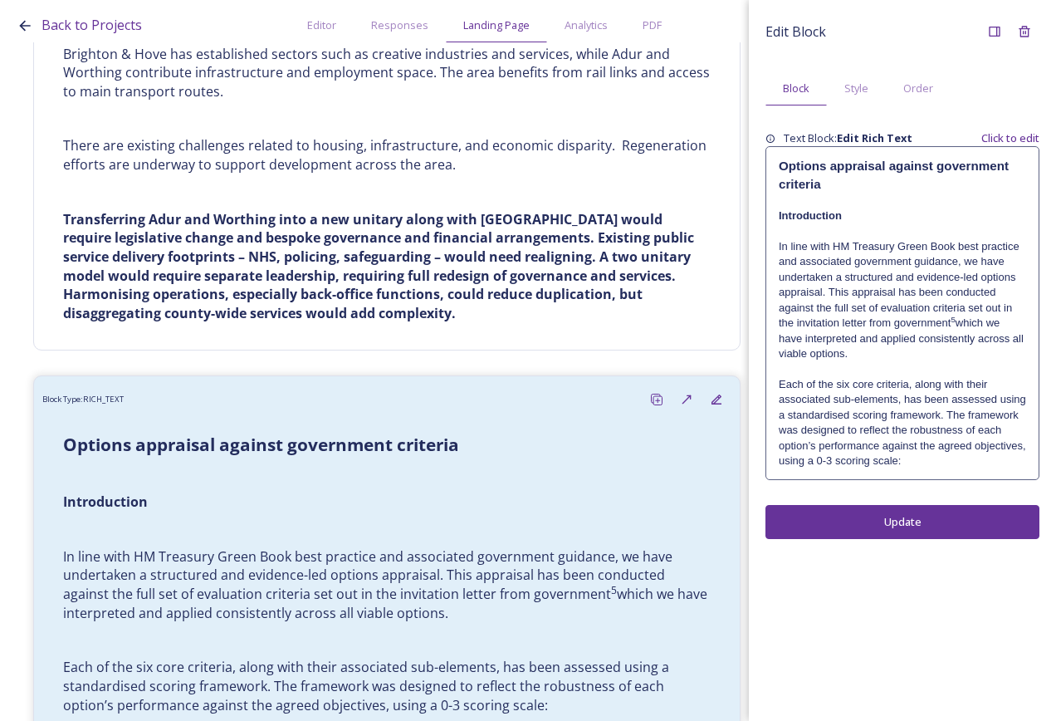
click at [933, 462] on p "Each of the six core criteria, along with their associated sub-elements, has be…" at bounding box center [902, 423] width 247 height 92
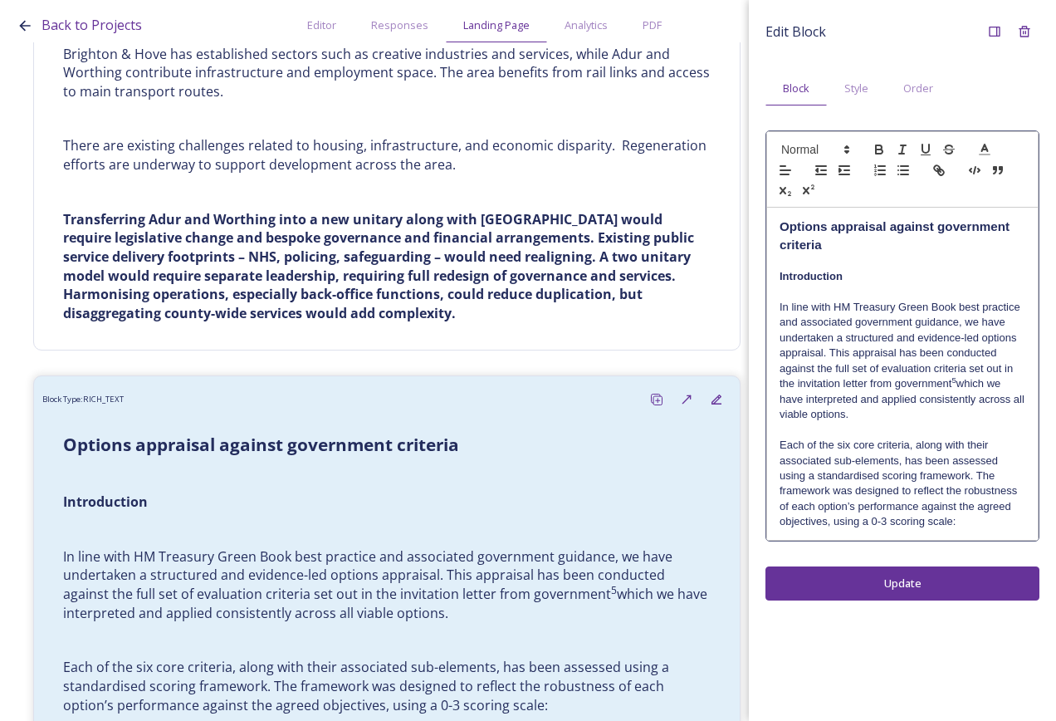
click at [977, 522] on p "Each of the six core criteria, along with their associated sub-elements, has be…" at bounding box center [903, 484] width 246 height 92
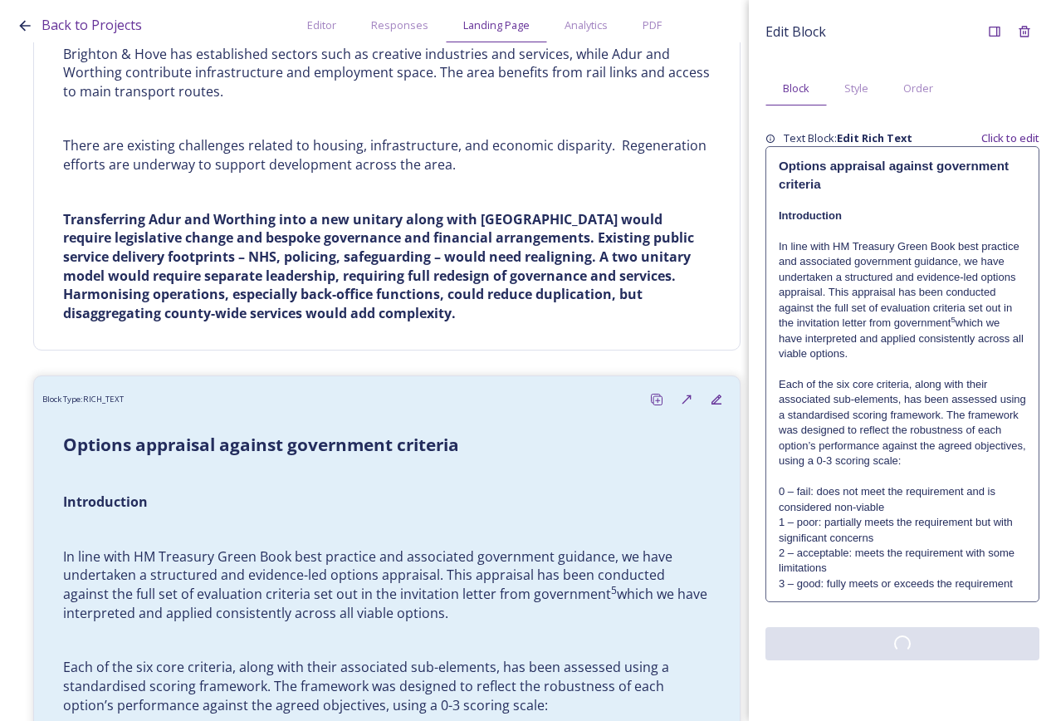
scroll to position [0, 0]
click at [889, 683] on div "Edit Block Block Style Order Text Block: Edit Rich Text Click to edit Options a…" at bounding box center [902, 360] width 307 height 721
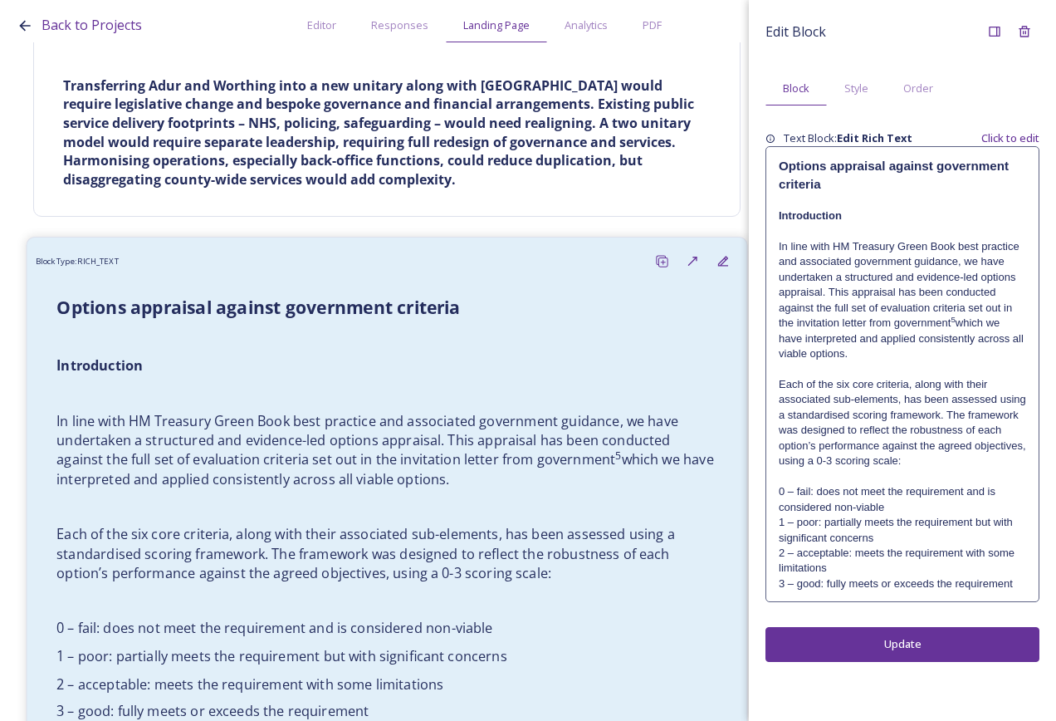
scroll to position [8342, 0]
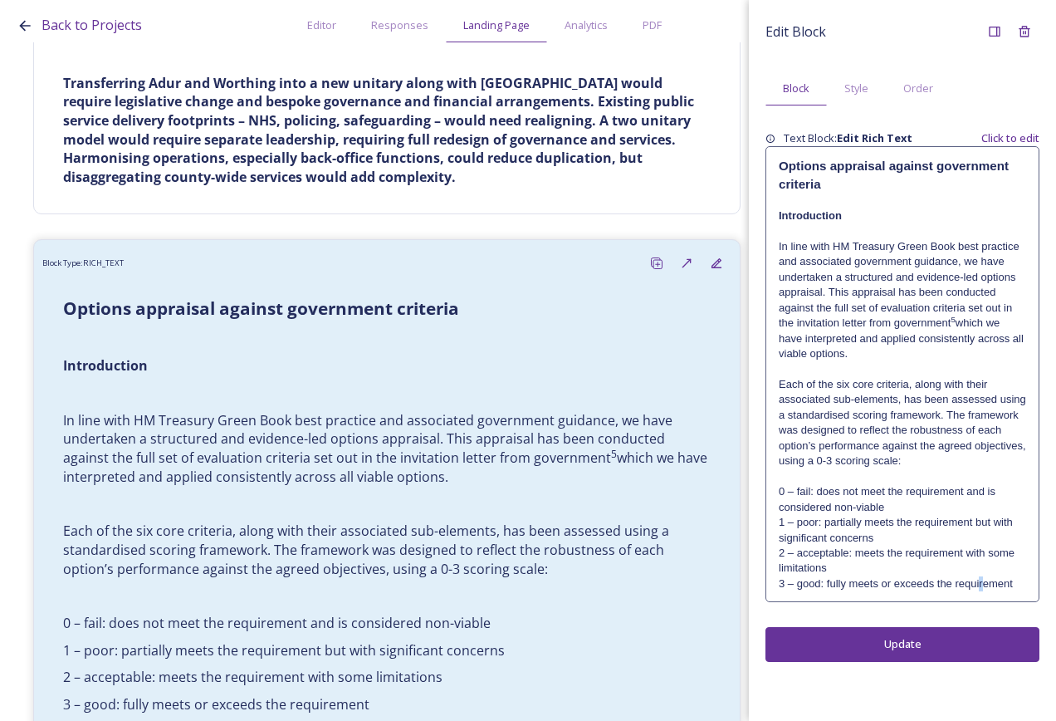
click at [982, 576] on p "3 – good: fully meets or exceeds the requirement" at bounding box center [902, 583] width 247 height 15
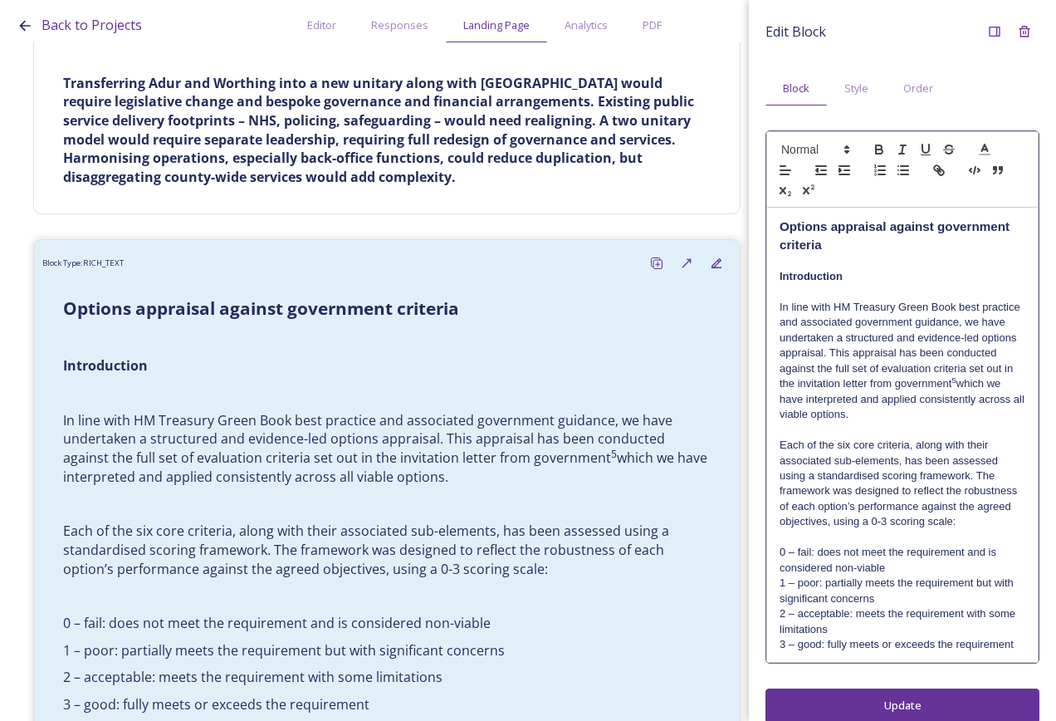
click at [975, 650] on p "3 – good: fully meets or exceeds the requirement" at bounding box center [903, 644] width 246 height 15
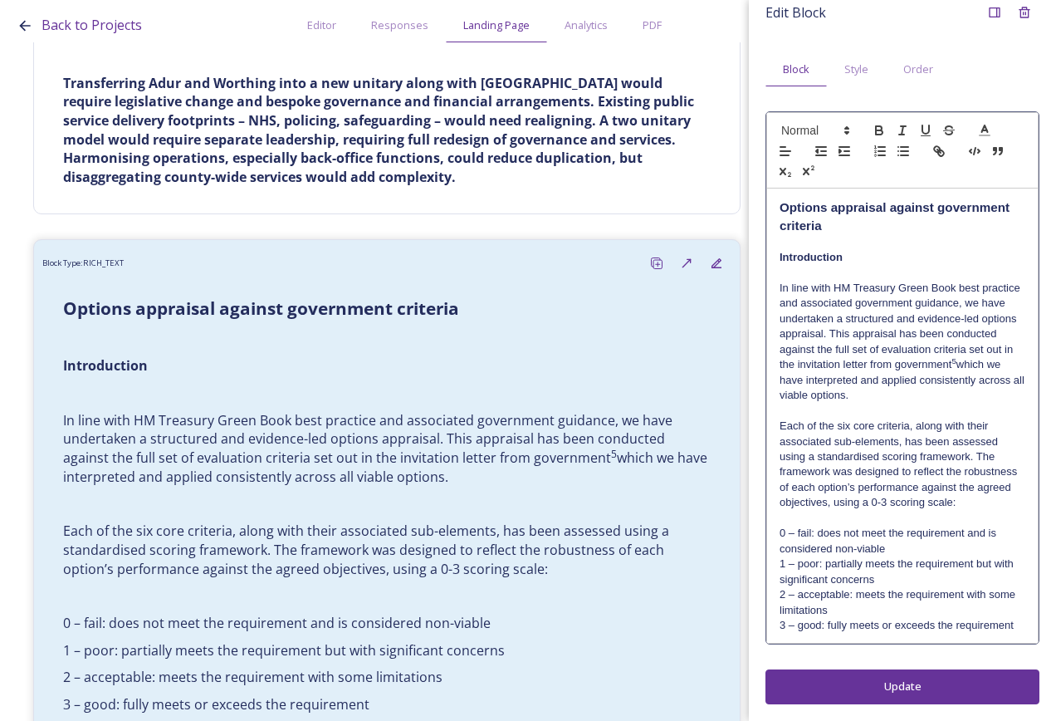
click at [958, 633] on p "3 – good: fully meets or exceeds the requirement" at bounding box center [903, 625] width 246 height 15
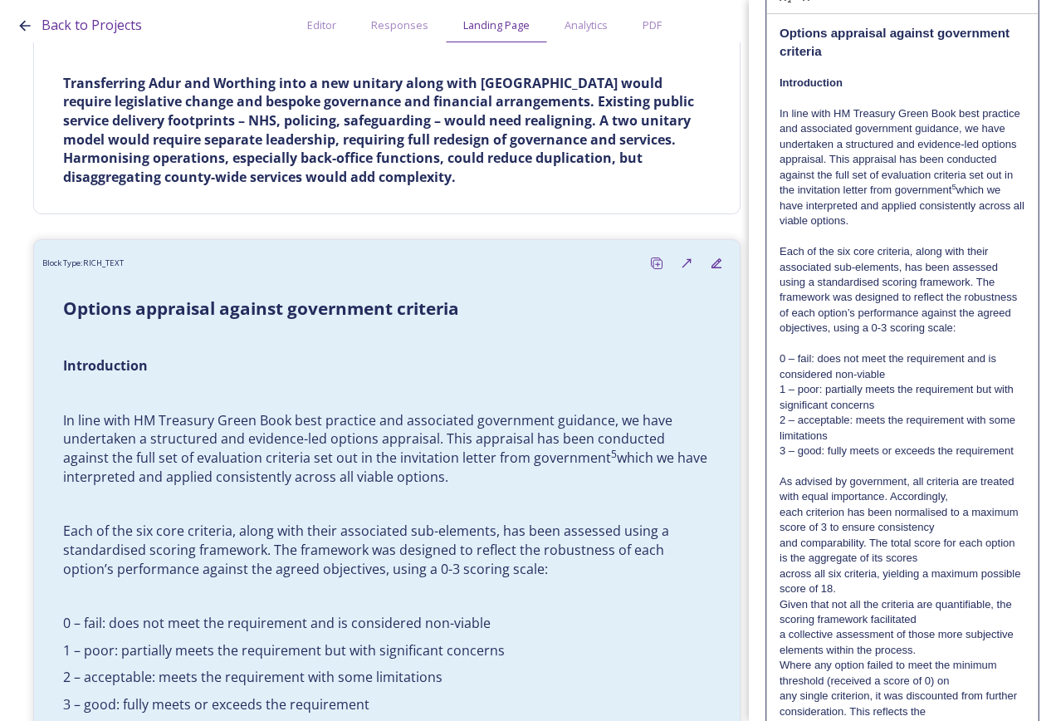
scroll to position [200, 0]
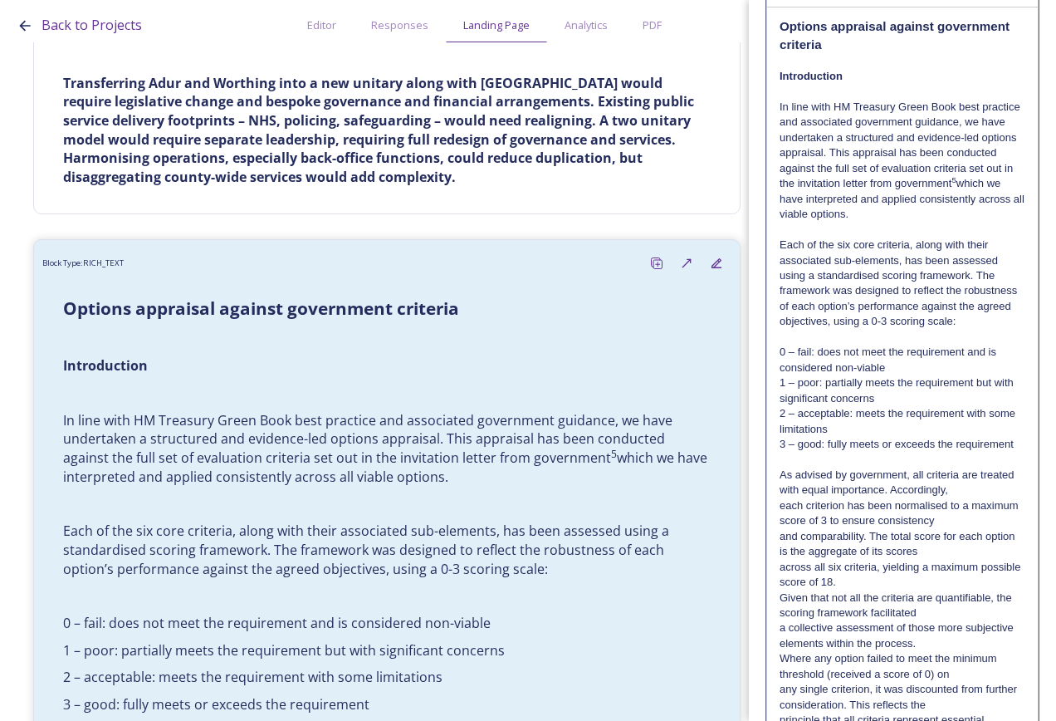
click at [979, 489] on p "As advised by government, all criteria are treated with equal importance. Accor…" at bounding box center [903, 483] width 246 height 31
click at [1004, 498] on p "As advised by government, all criteria are treated with equal importance. Accor…" at bounding box center [903, 483] width 246 height 31
click at [1000, 529] on p "As advised by government, all criteria are treated with equal importance. Accor…" at bounding box center [903, 498] width 246 height 61
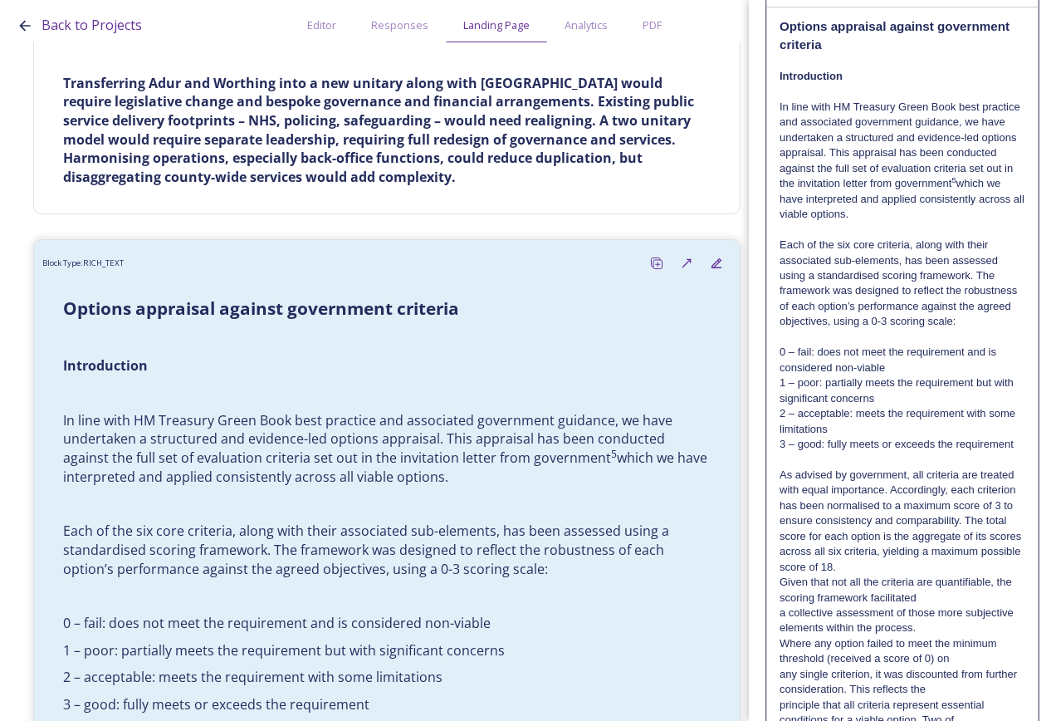
click at [984, 536] on p "As advised by government, all criteria are treated with equal importance. Accor…" at bounding box center [903, 506] width 246 height 76
click at [962, 541] on p "As advised by government, all criteria are treated with equal importance. Accor…" at bounding box center [903, 506] width 246 height 76
click at [966, 544] on p "As advised by government, all criteria are treated with equal importance. Accor…" at bounding box center [903, 506] width 246 height 76
click at [979, 575] on p "As advised by government, all criteria are treated with equal importance. Accor…" at bounding box center [903, 521] width 246 height 107
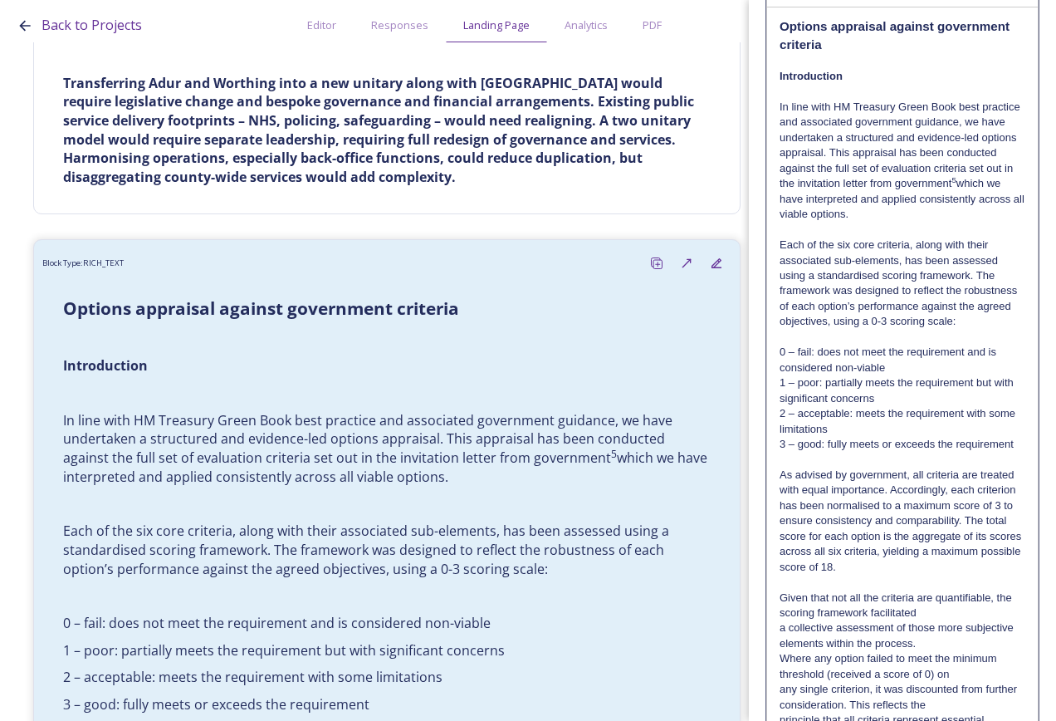
click at [974, 621] on p "Given that not all the criteria are quantifiable, the scoring framework facilit…" at bounding box center [903, 605] width 246 height 31
click at [977, 634] on p "Given that not all the criteria are quantifiable, the scoring framework facilit…" at bounding box center [903, 620] width 246 height 61
click at [970, 630] on p "Given that not all the criteria are quantifiable, the scoring framework facilit…" at bounding box center [903, 620] width 246 height 61
click at [962, 652] on p "Given that not all the criteria are quantifiable, the scoring framework facilit…" at bounding box center [903, 620] width 246 height 61
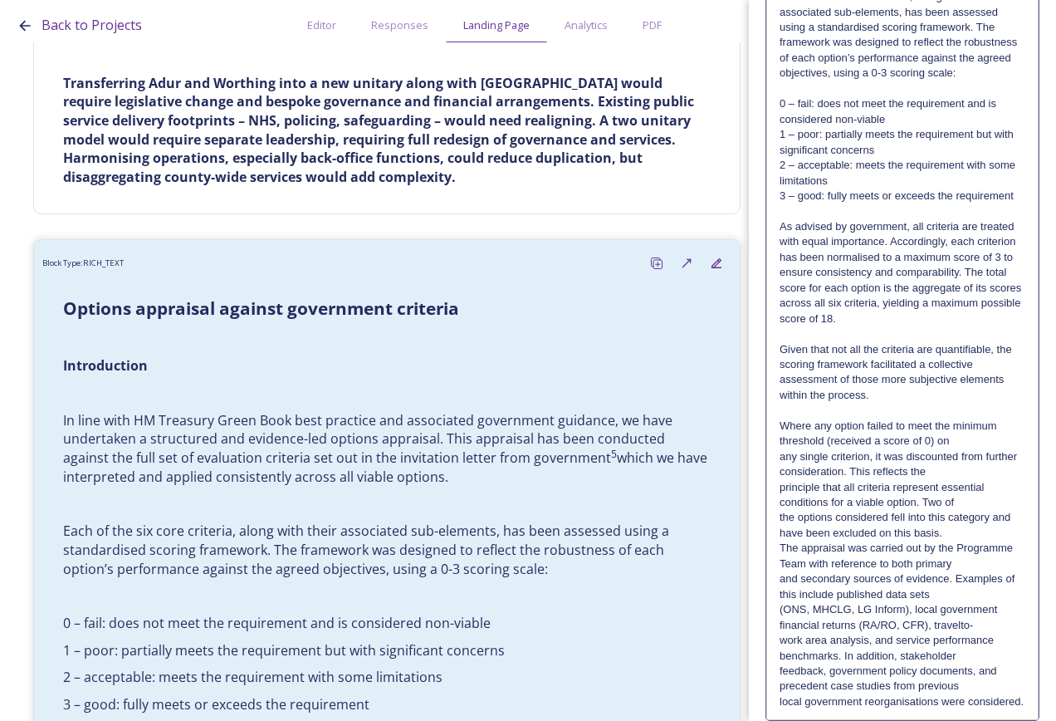
scroll to position [449, 0]
click at [996, 443] on p "Where any option failed to meet the minimum threshold (received a score of 0) on" at bounding box center [903, 433] width 246 height 31
click at [987, 448] on p "Where any option failed to meet the minimum threshold (received a score of 0) on" at bounding box center [903, 433] width 246 height 31
click at [991, 474] on p "Where any option failed to meet the minimum threshold (received a score of 0) o…" at bounding box center [903, 448] width 246 height 61
click at [986, 479] on p "Where any option failed to meet the minimum threshold (received a score of 0) o…" at bounding box center [903, 448] width 246 height 61
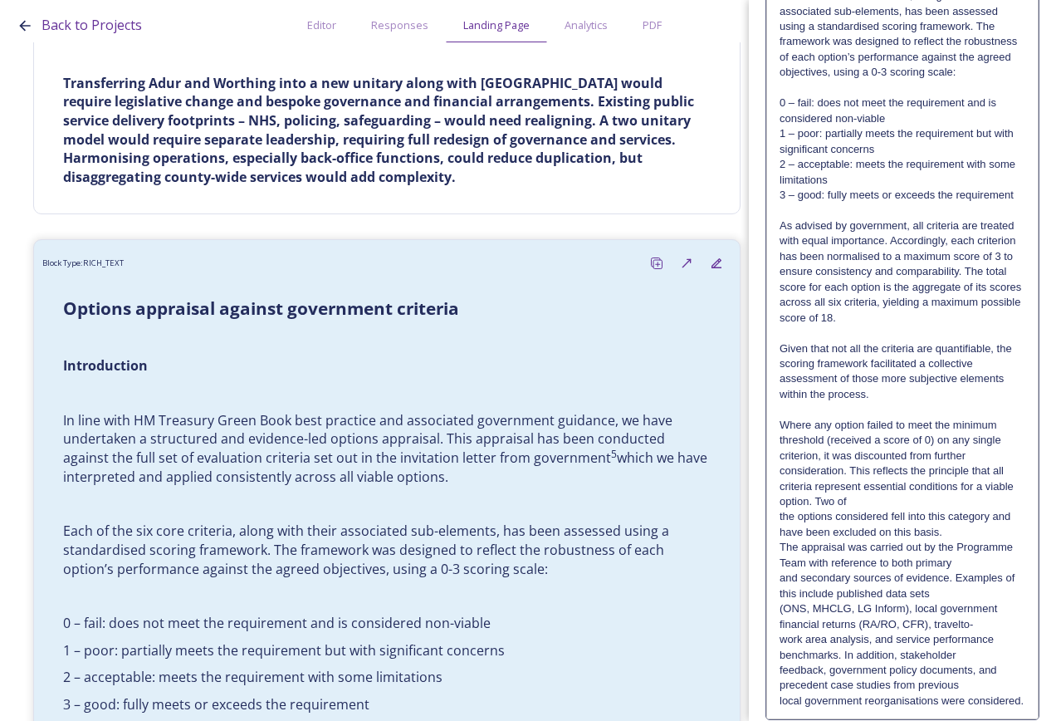
click at [988, 510] on p "Where any option failed to meet the minimum threshold (received a score of 0) o…" at bounding box center [903, 464] width 246 height 92
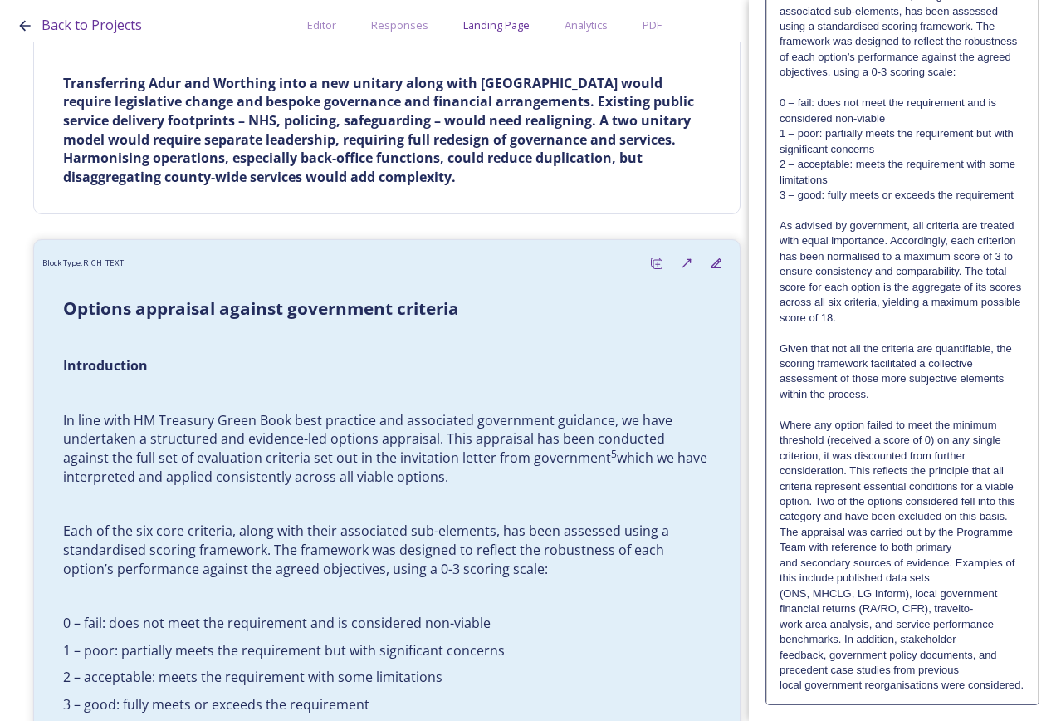
click at [986, 525] on p "Where any option failed to meet the minimum threshold (received a score of 0) o…" at bounding box center [903, 471] width 246 height 107
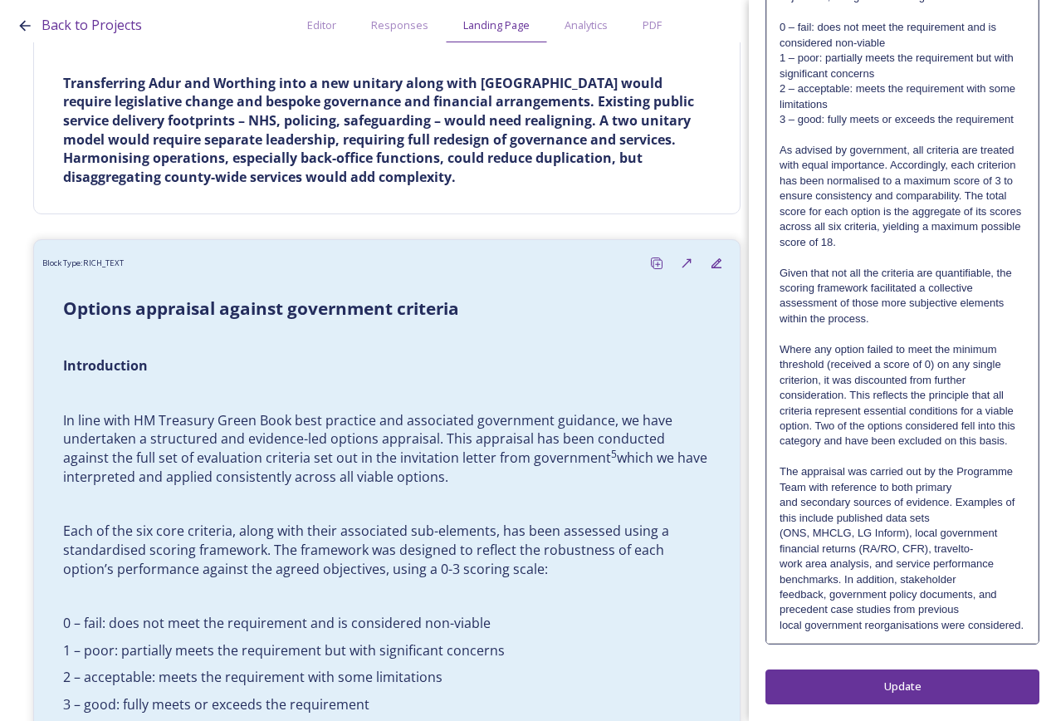
scroll to position [571, 0]
click at [972, 502] on p "and secondary sources of evidence. Examples of this include published data sets" at bounding box center [903, 510] width 246 height 31
click at [979, 530] on p "and secondary sources of evidence. Examples of this include published data sets…" at bounding box center [903, 525] width 246 height 61
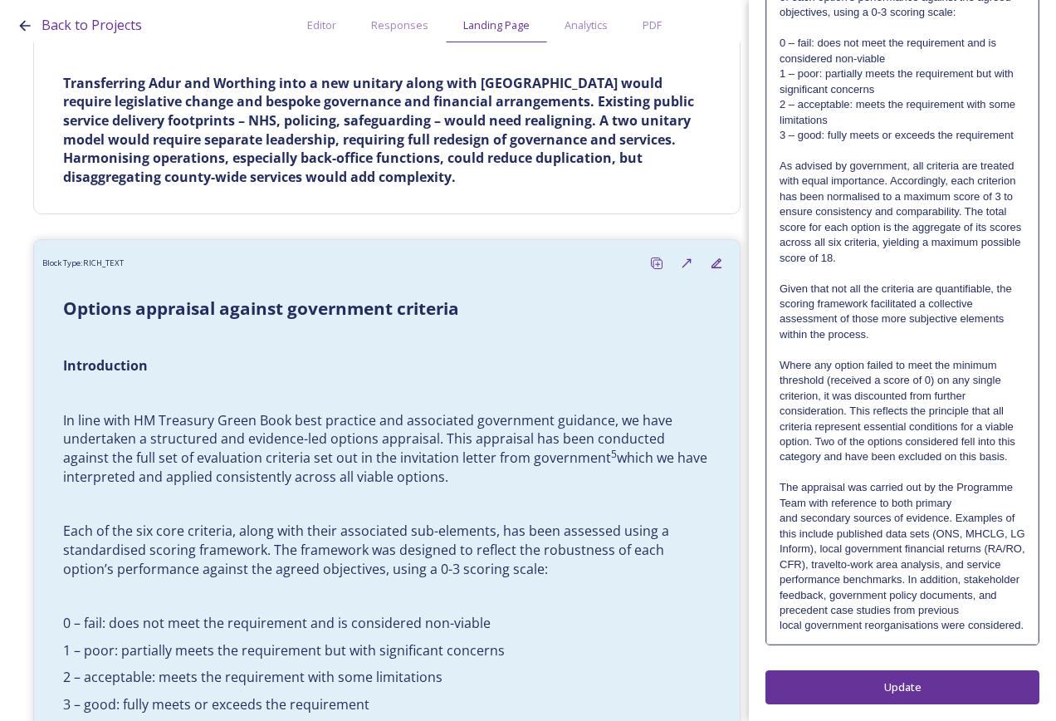
click at [920, 532] on p "and secondary sources of evidence. Examples of this include published data sets…" at bounding box center [903, 549] width 246 height 76
click at [972, 560] on p "and secondary sources of evidence. Examples of this include published data sets…" at bounding box center [903, 549] width 246 height 76
click at [961, 597] on p "and secondary sources of evidence. Examples of this include published data sets…" at bounding box center [903, 564] width 246 height 107
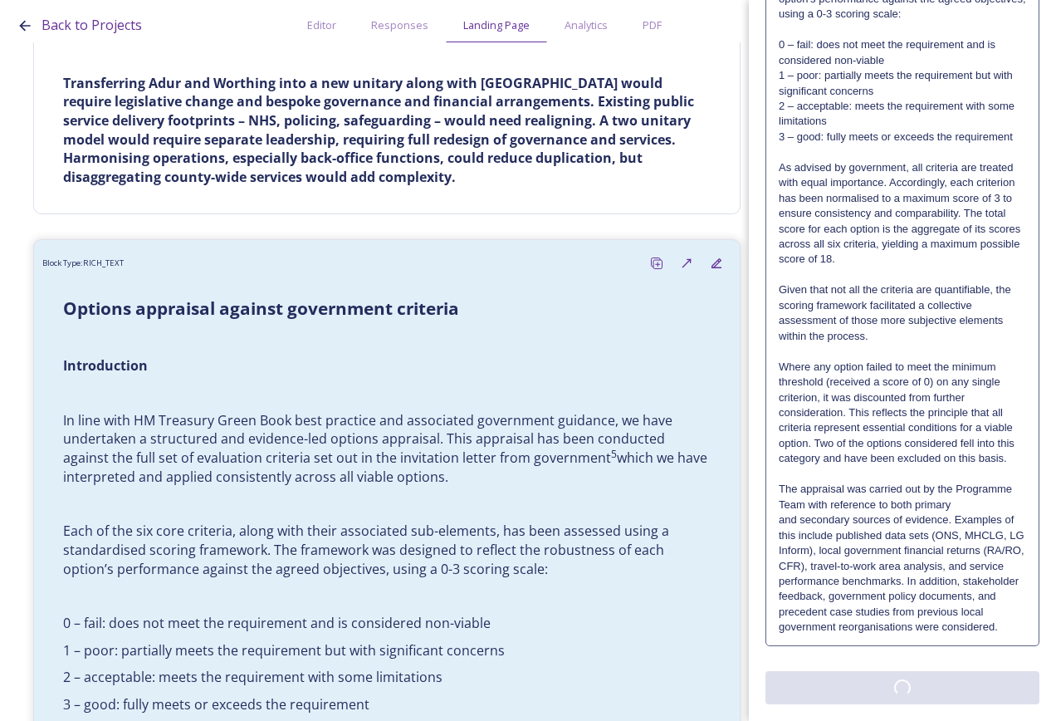
click at [931, 685] on div "Edit Block Block Style Order Text Block: Edit Rich Text Click to edit Options a…" at bounding box center [903, 137] width 274 height 1134
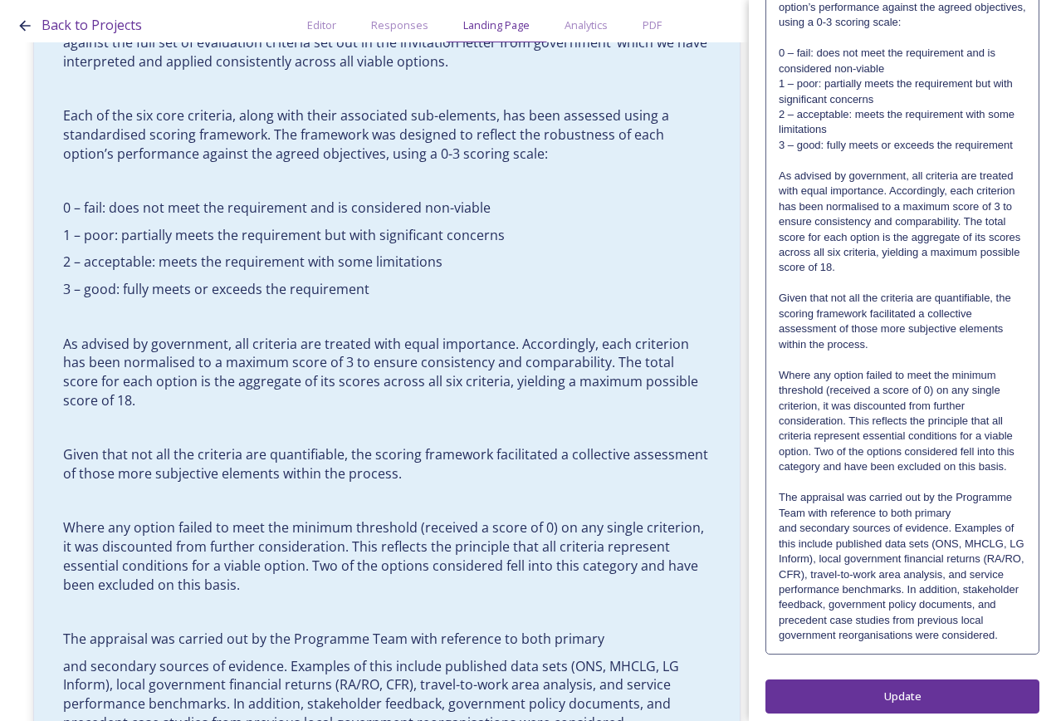
scroll to position [478, 0]
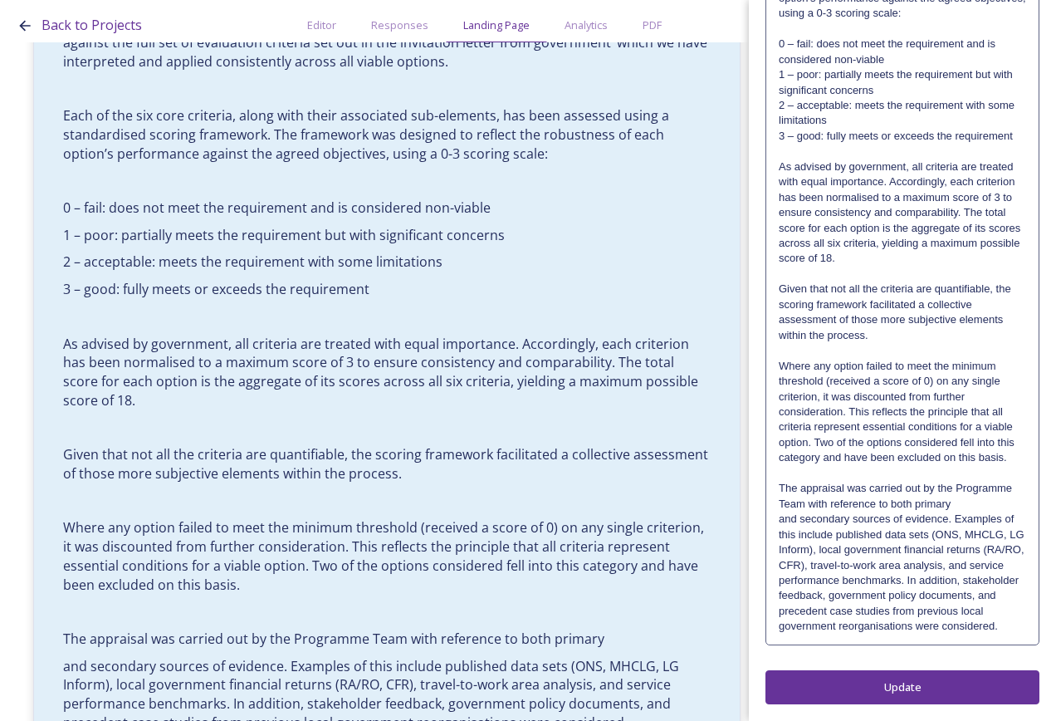
click at [980, 483] on p "The appraisal was carried out by the Programme Team with reference to both prim…" at bounding box center [902, 496] width 247 height 31
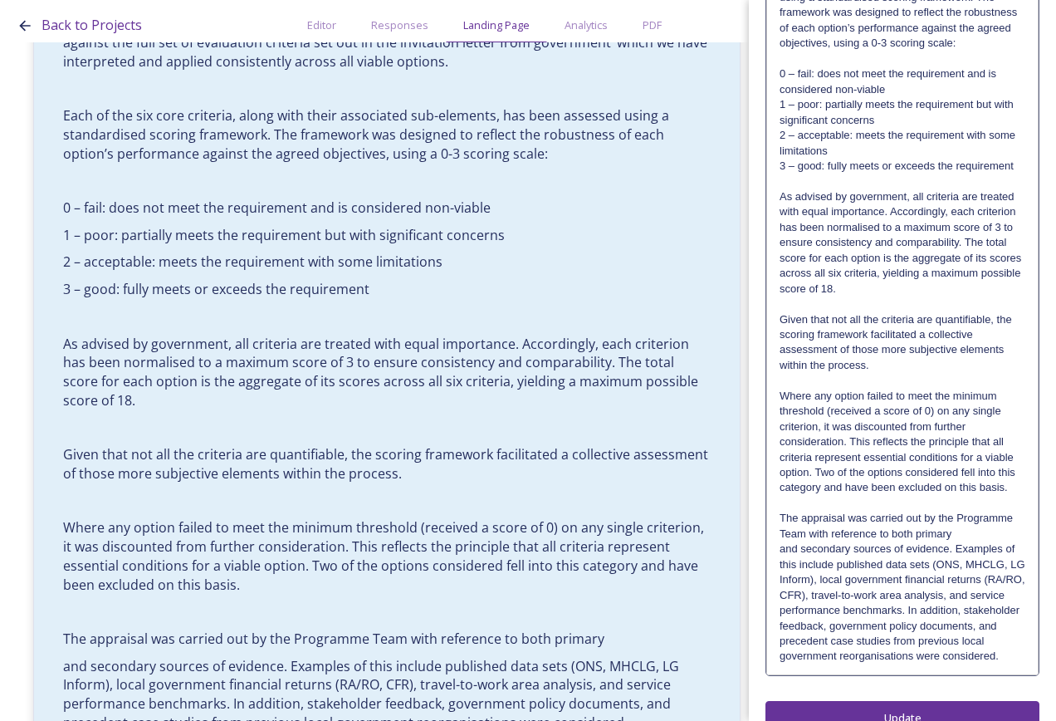
scroll to position [556, 0]
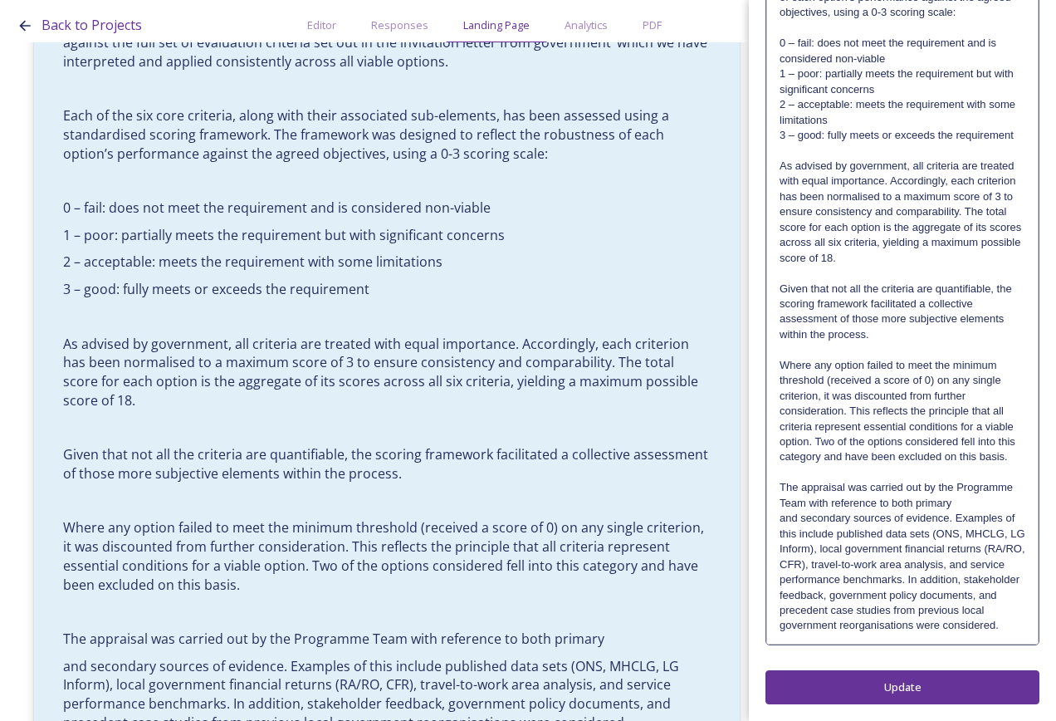
click at [1012, 486] on p "The appraisal was carried out by the Programme Team with reference to both prim…" at bounding box center [903, 495] width 246 height 31
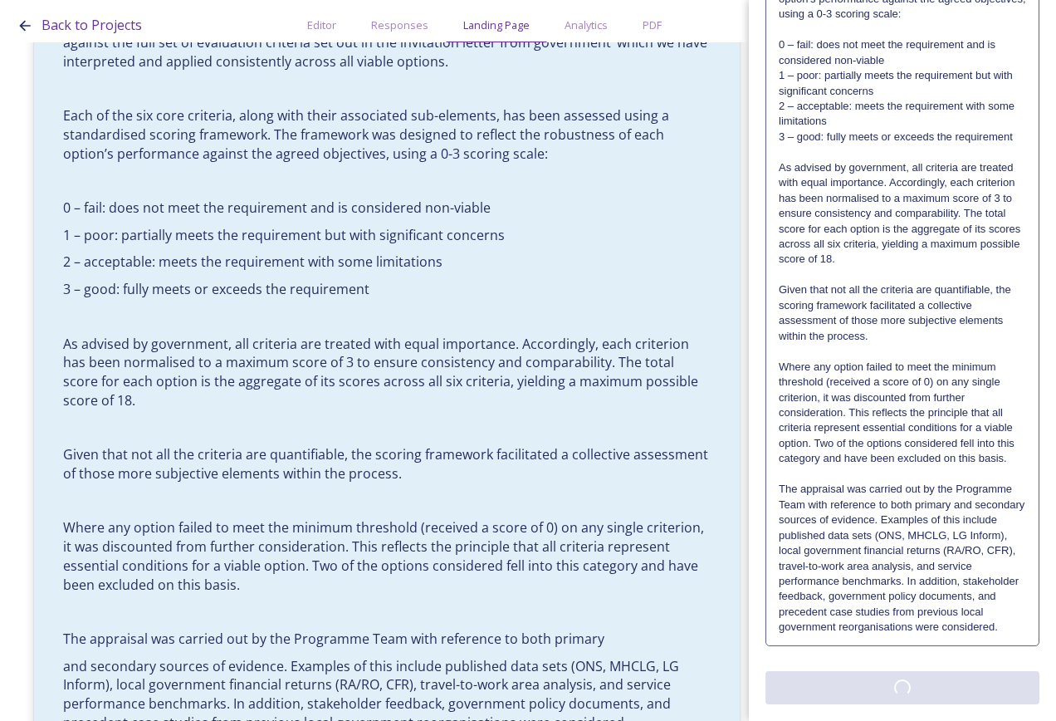
scroll to position [0, 0]
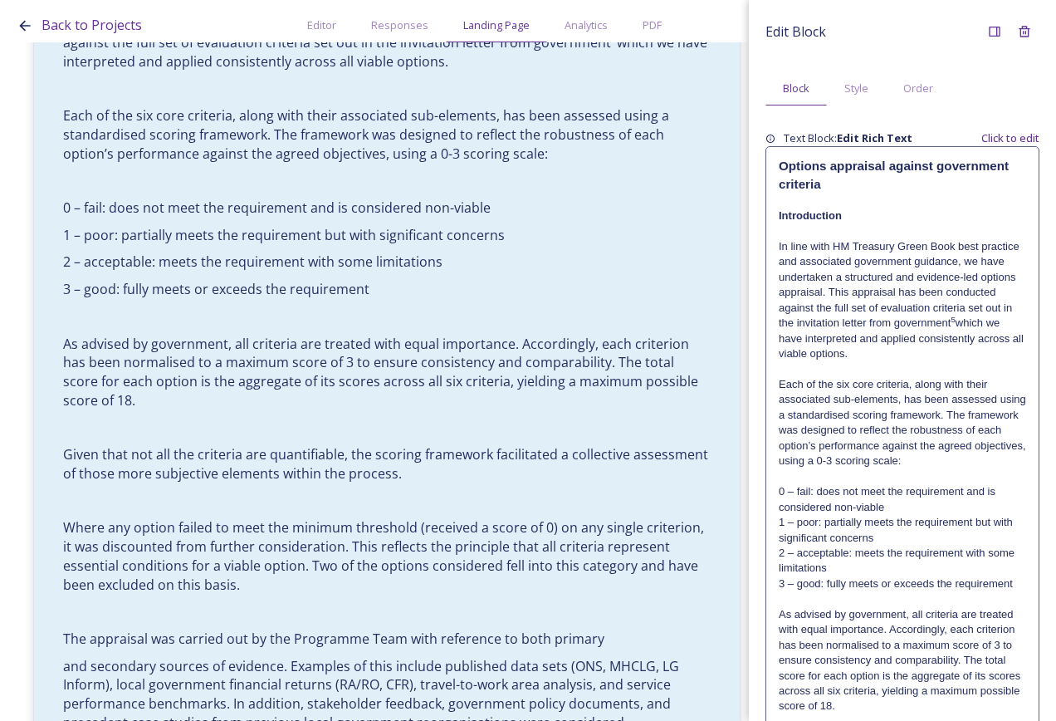
click at [934, 682] on div "Edit Block Block Style Order Text Block: Edit Rich Text Click to edit Options a…" at bounding box center [903, 584] width 274 height 1134
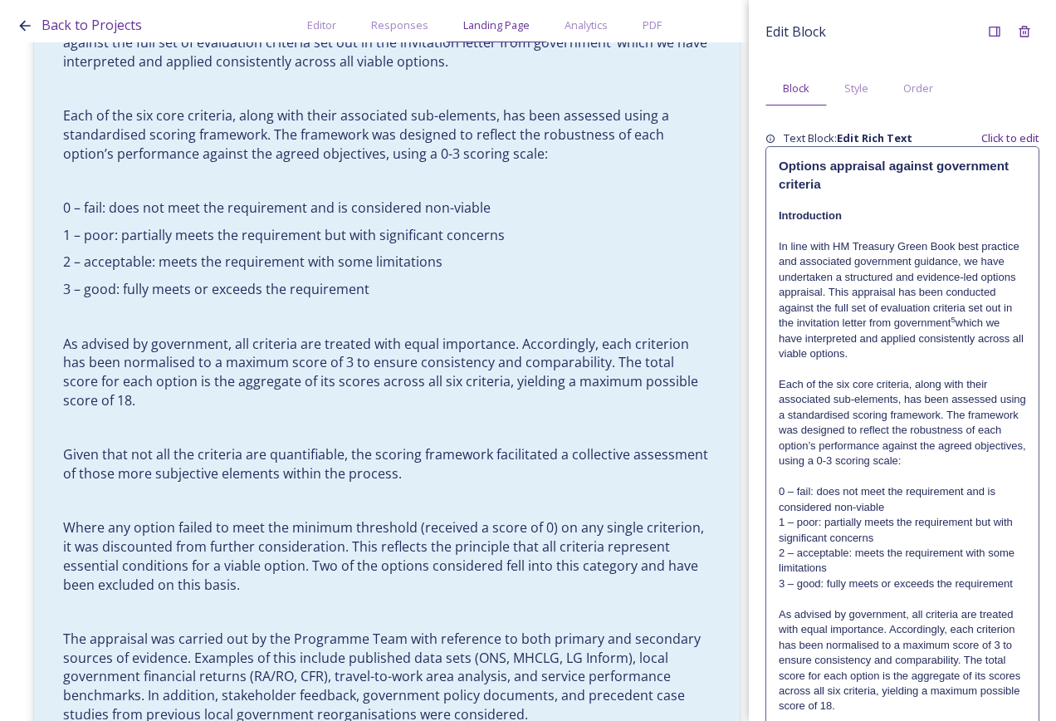
scroll to position [8758, 0]
click at [925, 639] on p "As advised by government, all criteria are treated with equal importance. Accor…" at bounding box center [902, 660] width 247 height 107
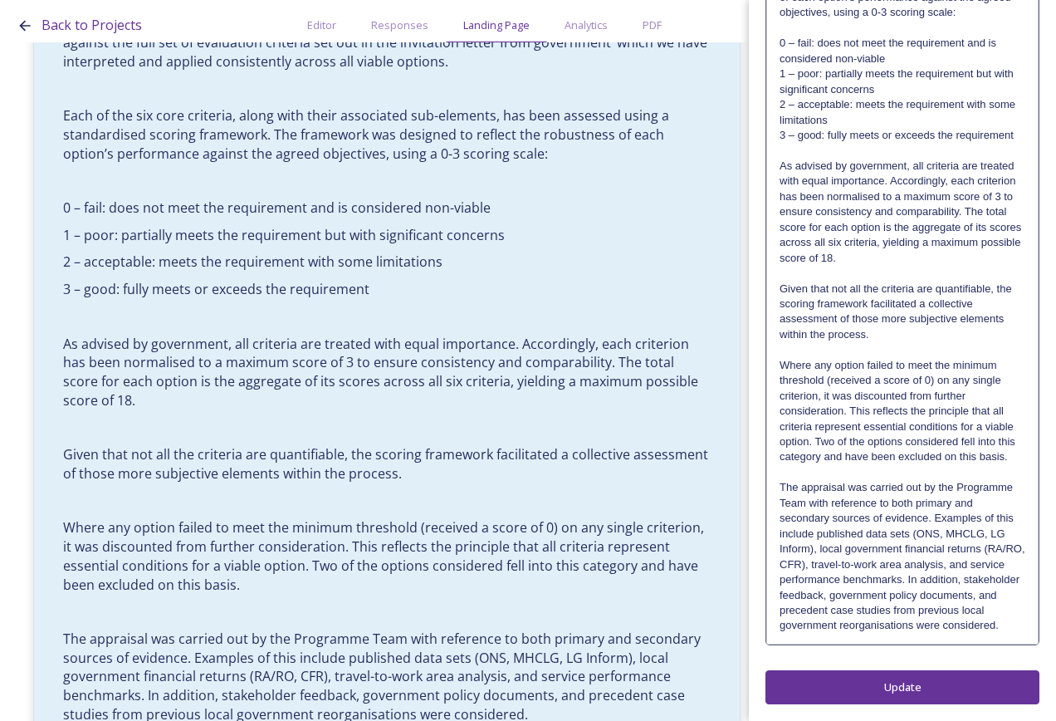
scroll to position [556, 0]
click at [935, 638] on div "Options appraisal against government criteria Introduction In line with HM Trea…" at bounding box center [902, 171] width 271 height 944
click at [863, 282] on p "Given that not all the criteria are quantifiable, the scoring framework facilit…" at bounding box center [903, 312] width 246 height 61
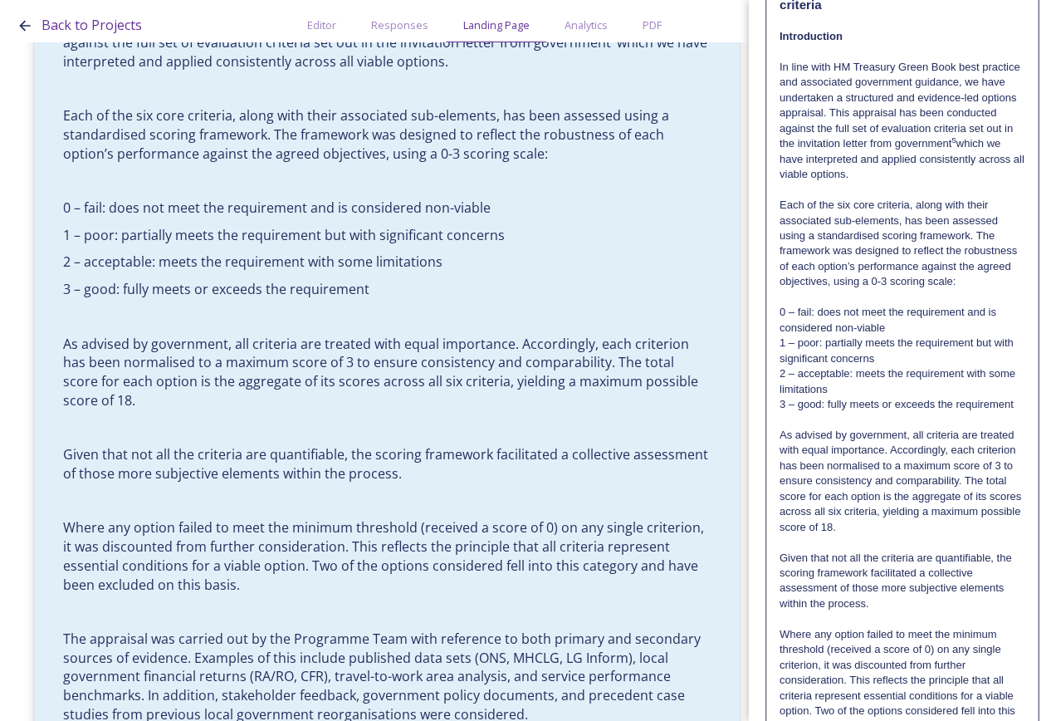
scroll to position [0, 0]
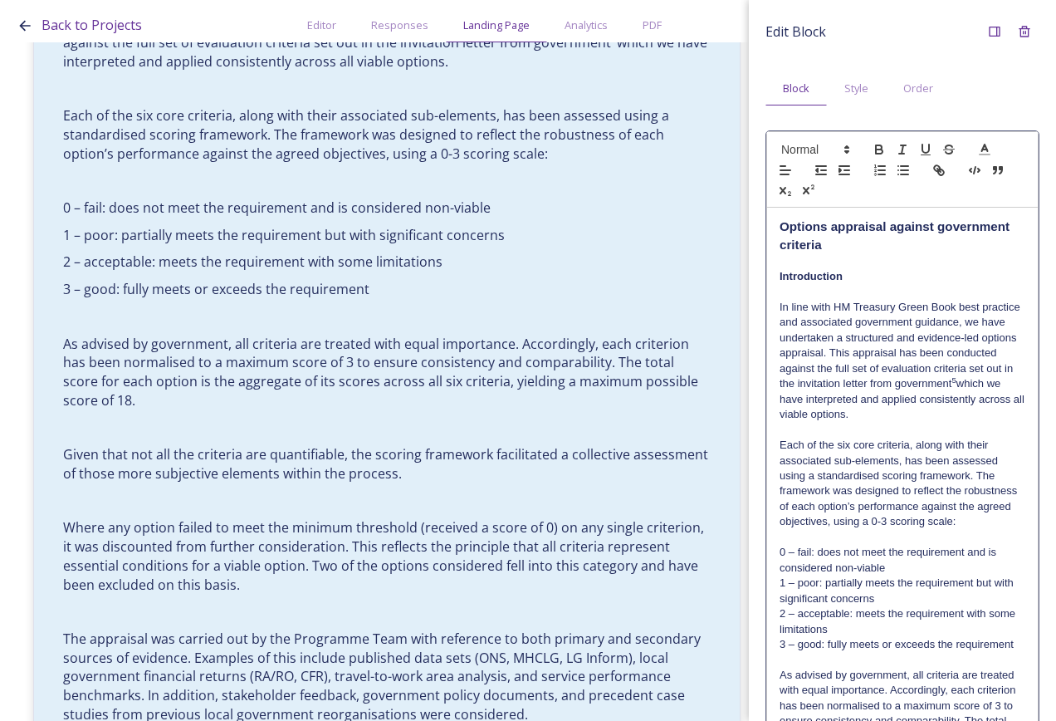
click at [841, 398] on p "In line with HM Treasury Green Book best practice and associated government gui…" at bounding box center [903, 361] width 246 height 123
drag, startPoint x: 838, startPoint y: 401, endPoint x: 880, endPoint y: 382, distance: 46.5
click at [880, 382] on p "In line with HM Treasury Green Book best practice and associated government gui…" at bounding box center [903, 361] width 246 height 123
click at [941, 173] on icon "button" at bounding box center [939, 170] width 15 height 15
paste input "[URL][DOMAIN_NAME]"
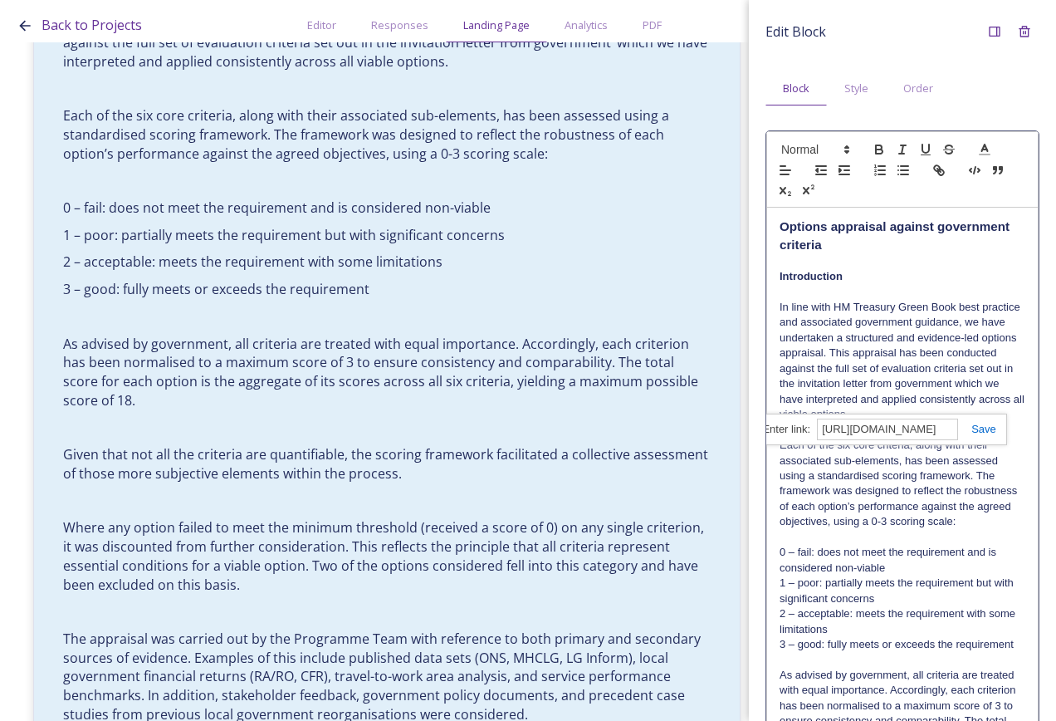
scroll to position [0, 546]
type input "[URL][DOMAIN_NAME]"
click at [992, 433] on link at bounding box center [977, 429] width 38 height 12
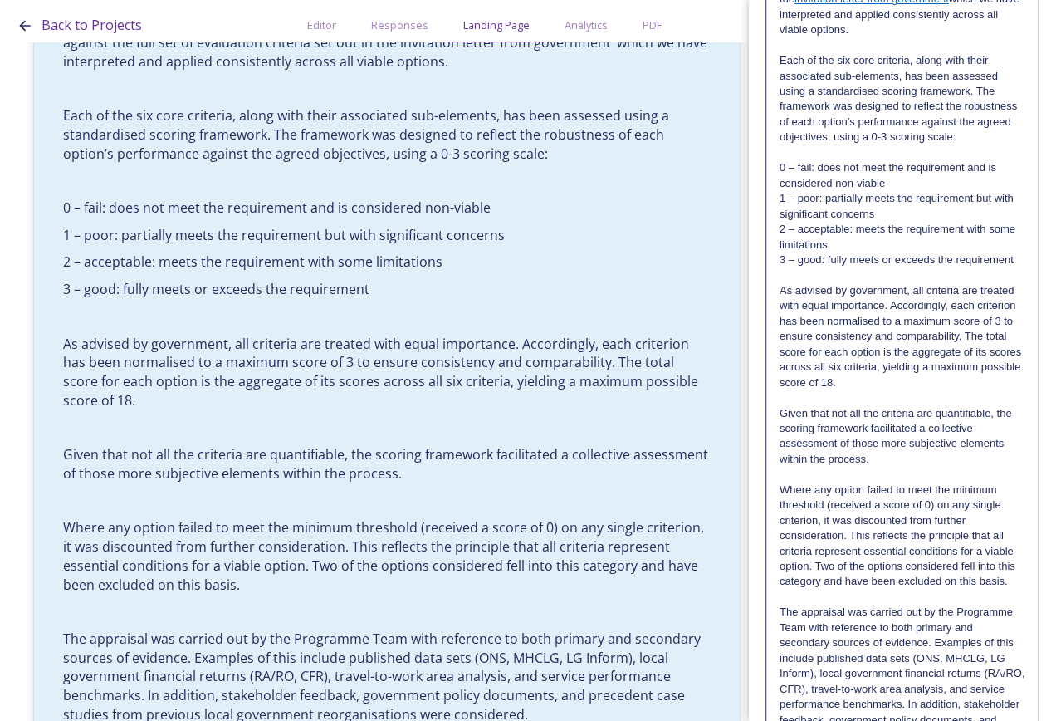
scroll to position [556, 0]
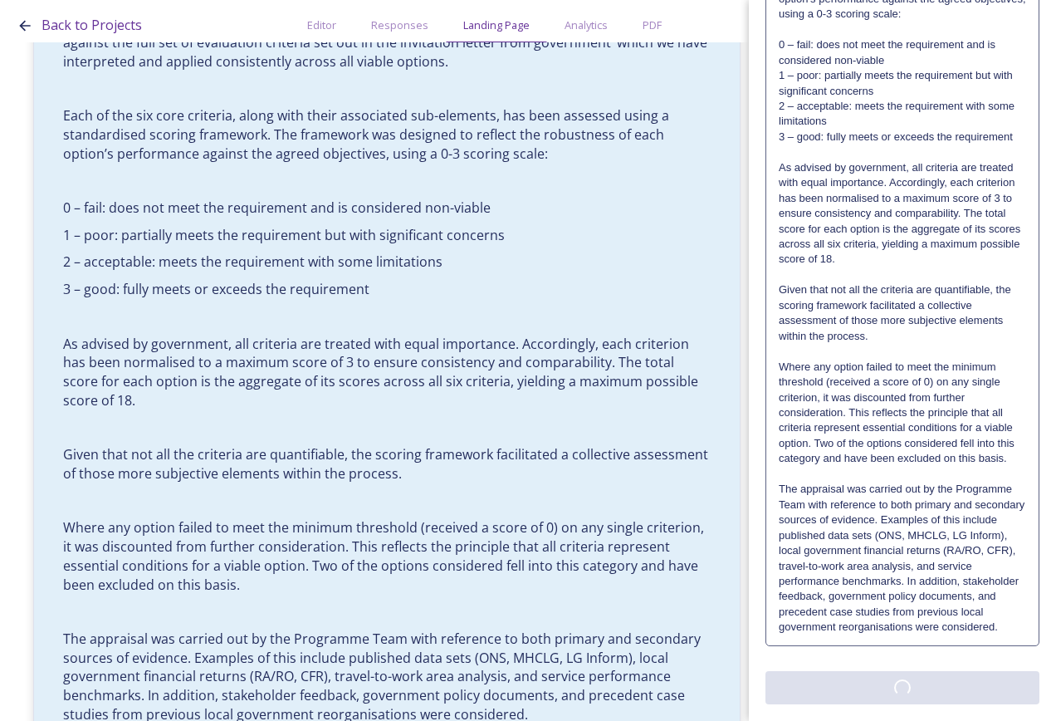
click at [953, 674] on div "Edit Block Block Style Order Text Block: Edit Rich Text Click to edit Options a…" at bounding box center [903, 137] width 274 height 1134
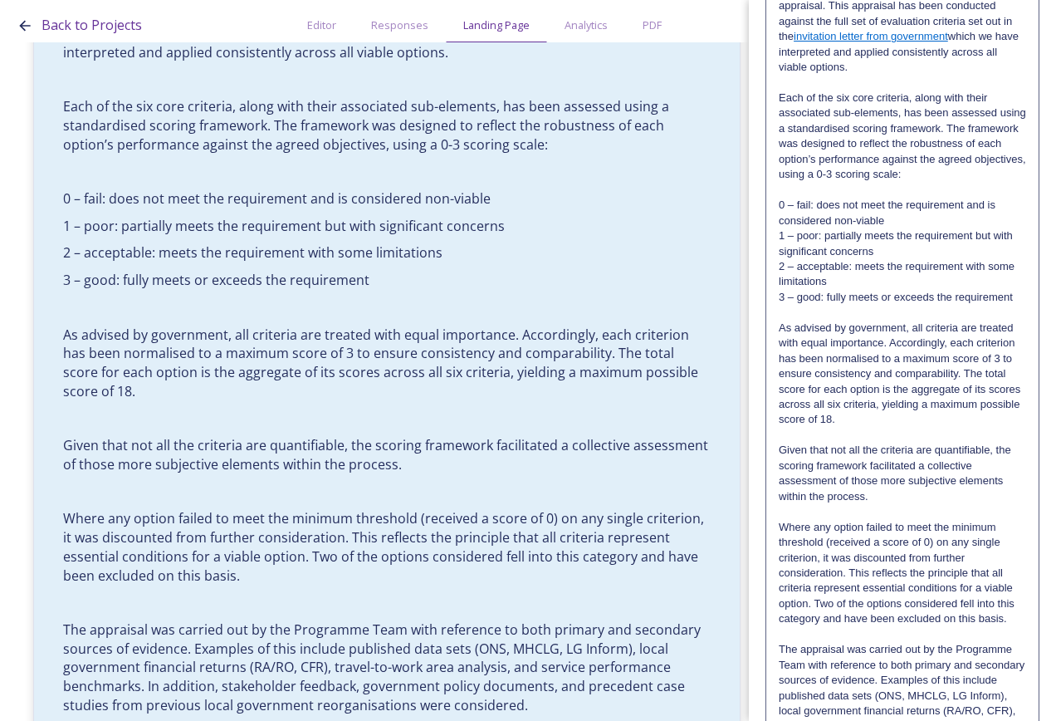
scroll to position [478, 0]
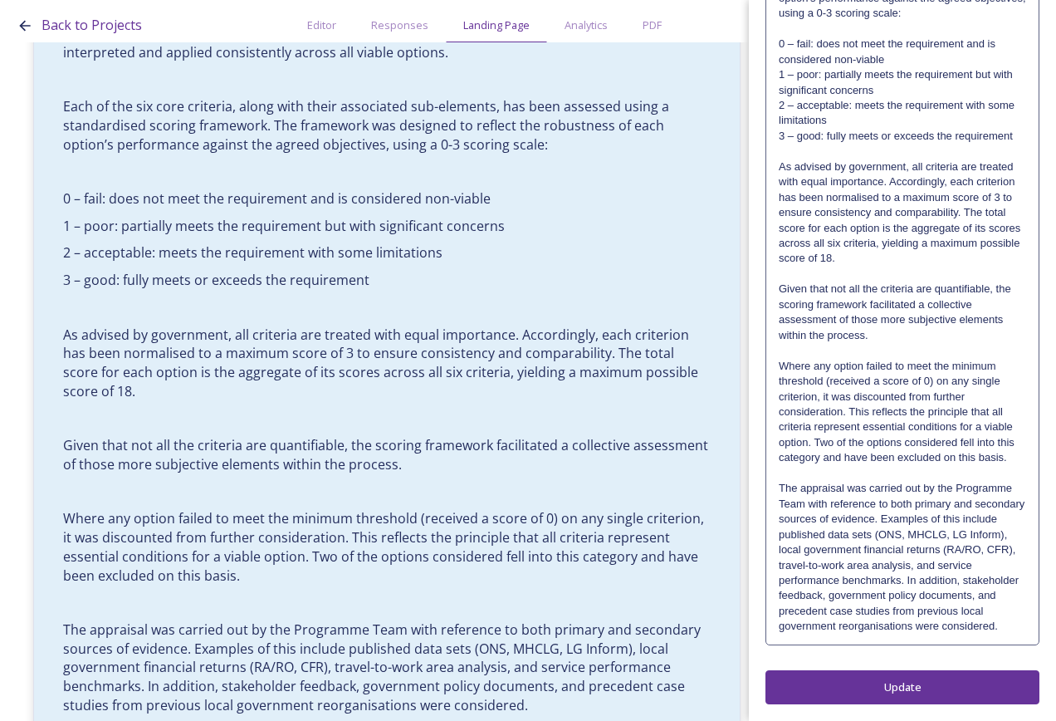
click at [885, 637] on div "Options appraisal against government criteria Introduction In line with HM Trea…" at bounding box center [902, 171] width 272 height 944
click at [885, 637] on div "Options appraisal against government criteria Introduction In line with HM Trea…" at bounding box center [902, 171] width 271 height 944
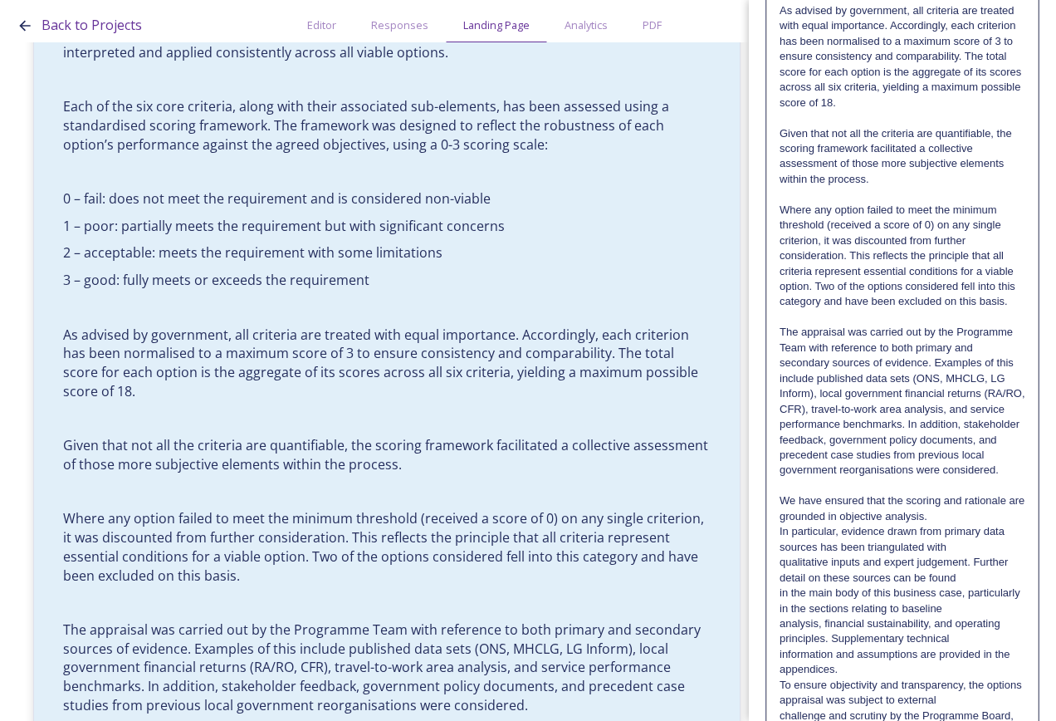
scroll to position [1031, 0]
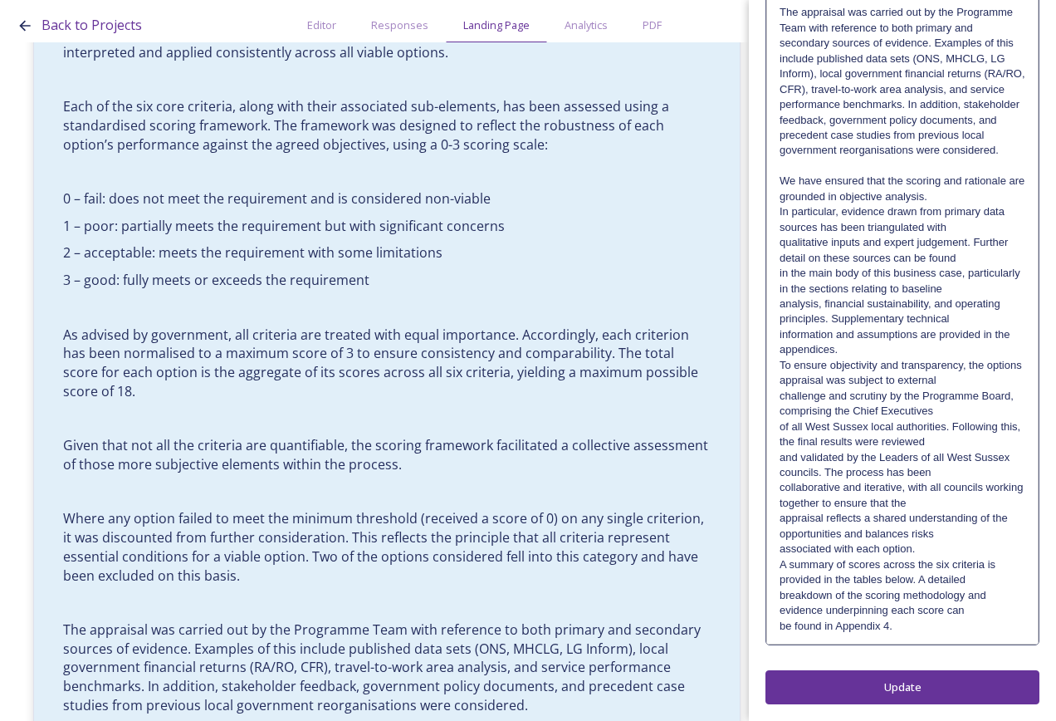
click at [951, 197] on p "We have ensured that the scoring and rationale are grounded in objective analys…" at bounding box center [903, 189] width 246 height 31
click at [997, 228] on p "We have ensured that the scoring and rationale are grounded in objective analys…" at bounding box center [903, 204] width 246 height 61
click at [986, 257] on p "We have ensured that the scoring and rationale are grounded in objective analys…" at bounding box center [903, 220] width 246 height 92
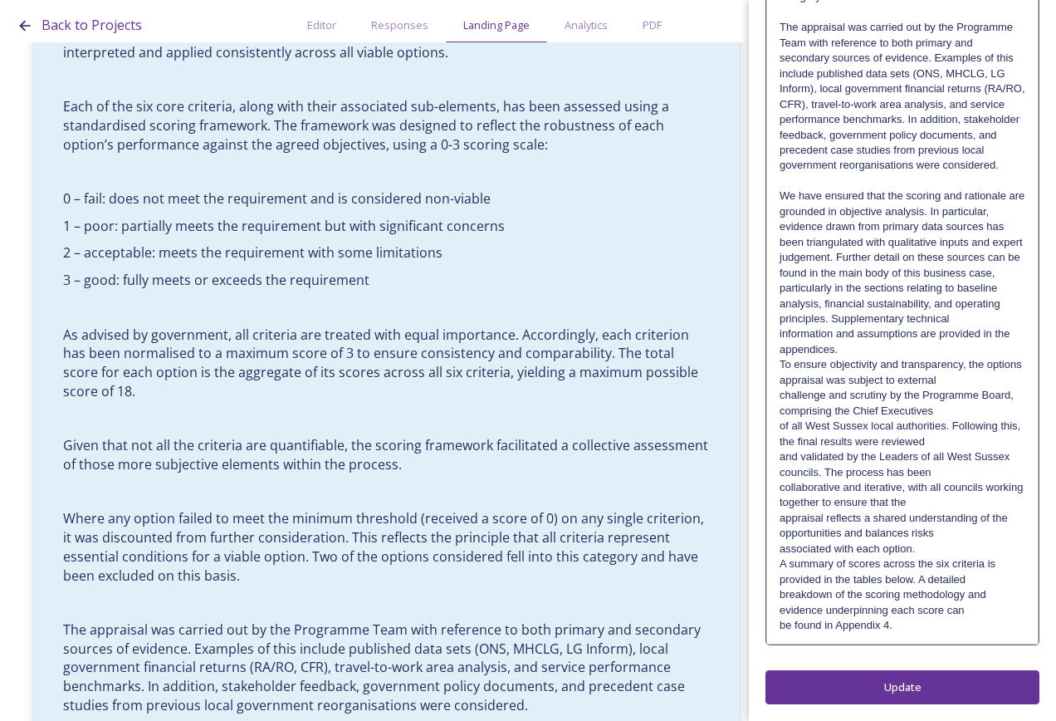
click at [990, 282] on p "We have ensured that the scoring and rationale are grounded in objective analys…" at bounding box center [903, 242] width 246 height 107
click at [936, 316] on p "We have ensured that the scoring and rationale are grounded in objective analys…" at bounding box center [903, 258] width 246 height 138
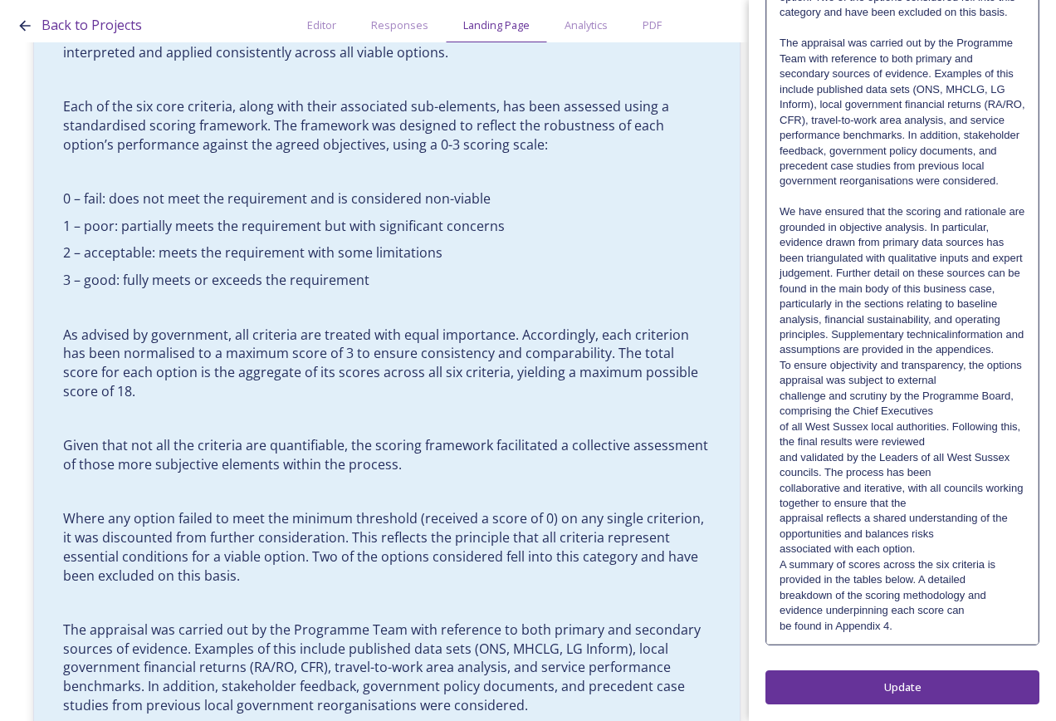
scroll to position [1015, 0]
click at [1006, 349] on p "We have ensured that the scoring and rationale are grounded in objective analys…" at bounding box center [903, 281] width 246 height 154
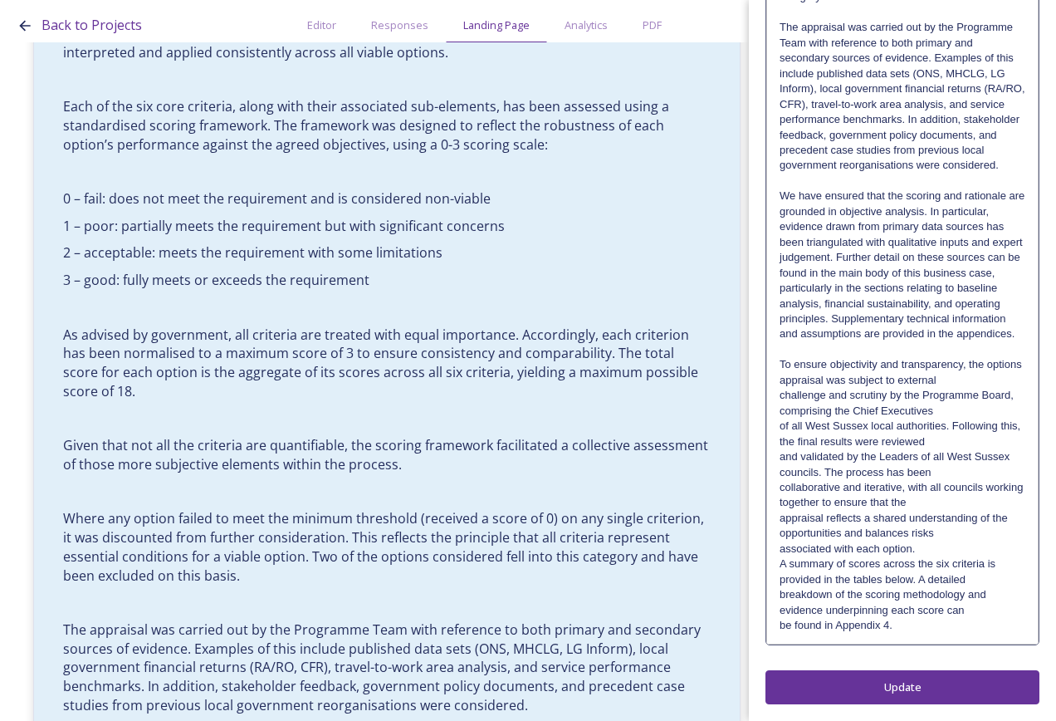
scroll to position [1031, 0]
click at [985, 357] on p "To ensure objectivity and transparency, the options appraisal was subject to ex…" at bounding box center [903, 372] width 246 height 31
click at [992, 381] on p "To ensure objectivity and transparency, the options appraisal was subject to ex…" at bounding box center [903, 372] width 246 height 31
click at [980, 398] on p "To ensure objectivity and transparency, the options appraisal was subject to ex…" at bounding box center [903, 387] width 246 height 61
click at [1003, 410] on p "To ensure objectivity and transparency, the options appraisal was subject to ex…" at bounding box center [903, 387] width 246 height 61
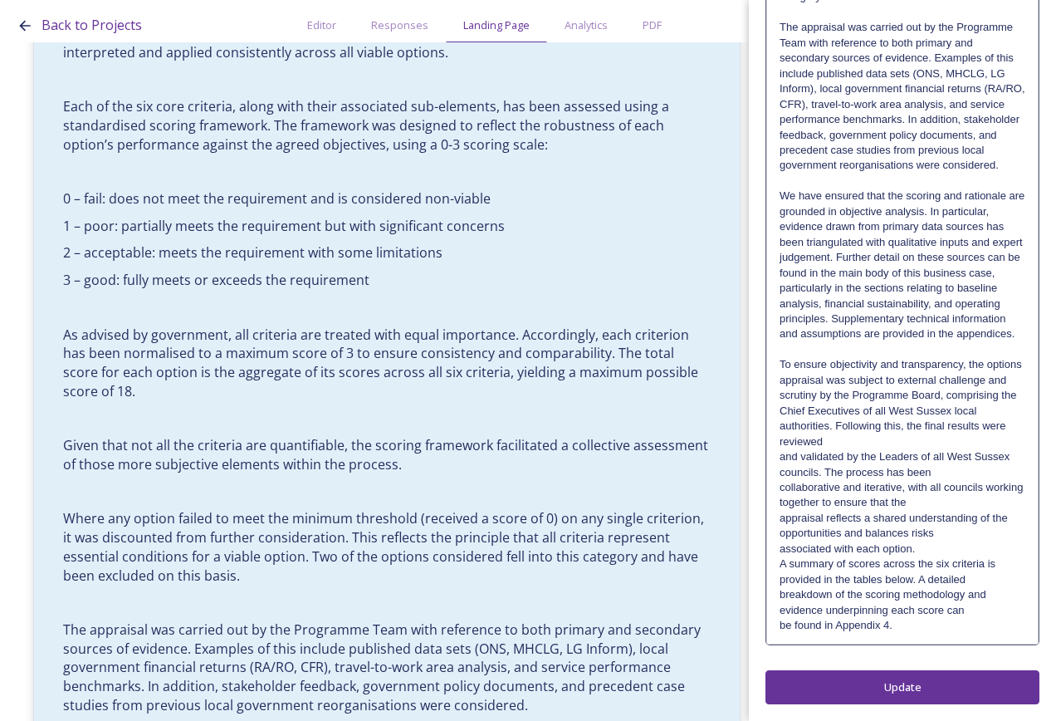
click at [989, 446] on p "To ensure objectivity and transparency, the options appraisal was subject to ex…" at bounding box center [903, 403] width 246 height 92
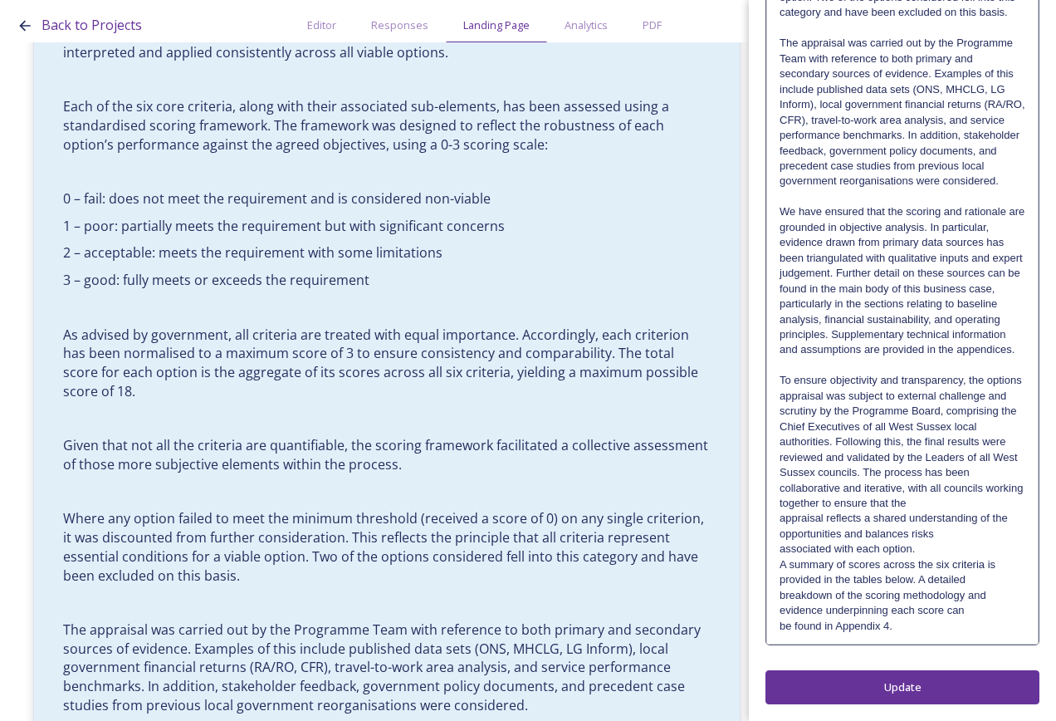
click at [987, 468] on p "To ensure objectivity and transparency, the options appraisal was subject to ex…" at bounding box center [903, 426] width 246 height 107
click at [980, 495] on p "To ensure objectivity and transparency, the options appraisal was subject to ex…" at bounding box center [903, 442] width 246 height 138
click at [982, 497] on p "To ensure objectivity and transparency, the options appraisal was subject to ex…" at bounding box center [903, 442] width 246 height 138
click at [986, 529] on p "To ensure objectivity and transparency, the options appraisal was subject to ex…" at bounding box center [903, 457] width 246 height 169
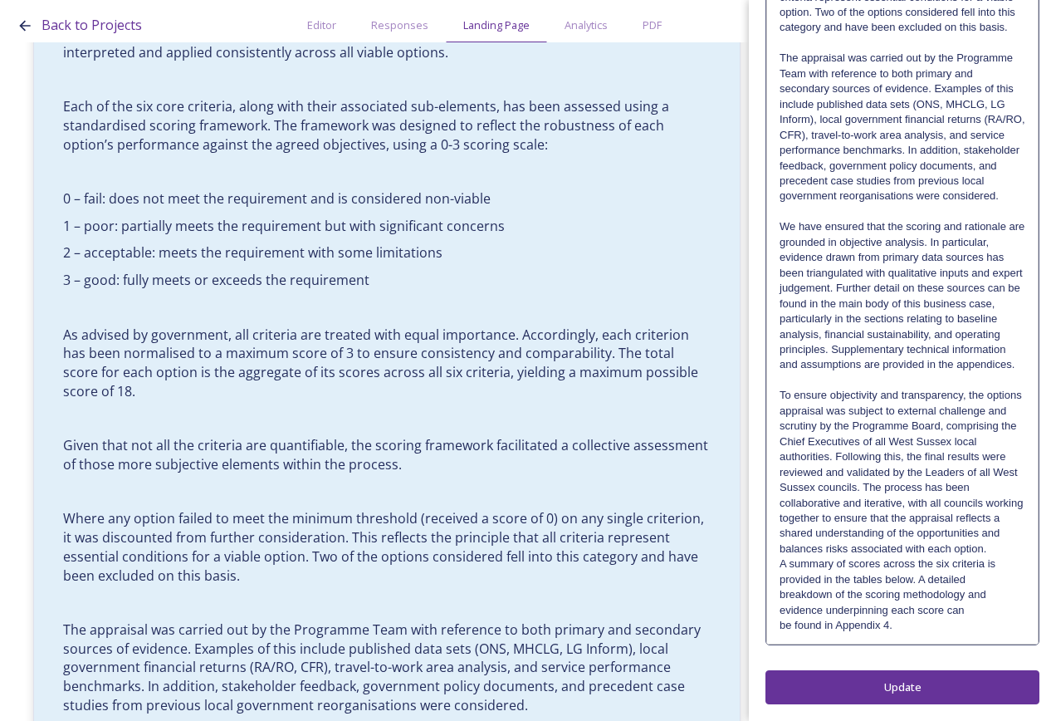
click at [986, 543] on p "To ensure objectivity and transparency, the options appraisal was subject to ex…" at bounding box center [903, 472] width 246 height 169
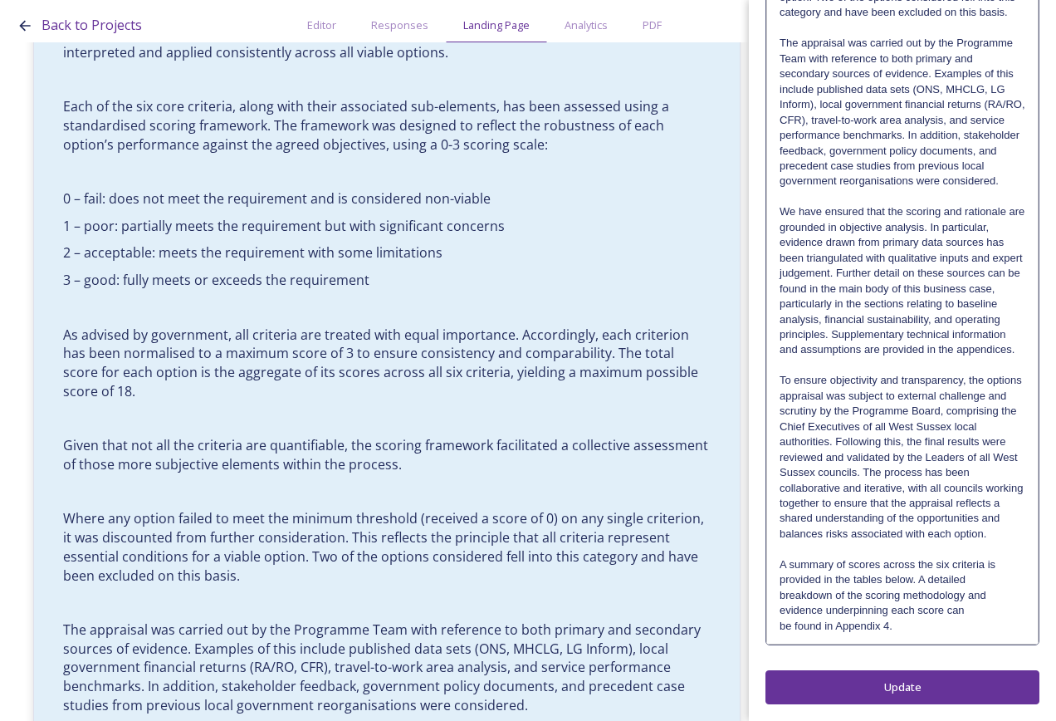
click at [999, 565] on p "A summary of scores across the six criteria is provided in the tables below. A …" at bounding box center [903, 572] width 246 height 31
click at [989, 578] on p "A summary of scores across the six criteria is provided in the tables below. A …" at bounding box center [903, 572] width 246 height 31
click at [985, 595] on p "A summary of scores across the six criteria is provided in the tables below. A …" at bounding box center [903, 587] width 246 height 61
click at [963, 609] on p "A summary of scores across the six criteria is provided in the tables below. A …" at bounding box center [903, 587] width 246 height 61
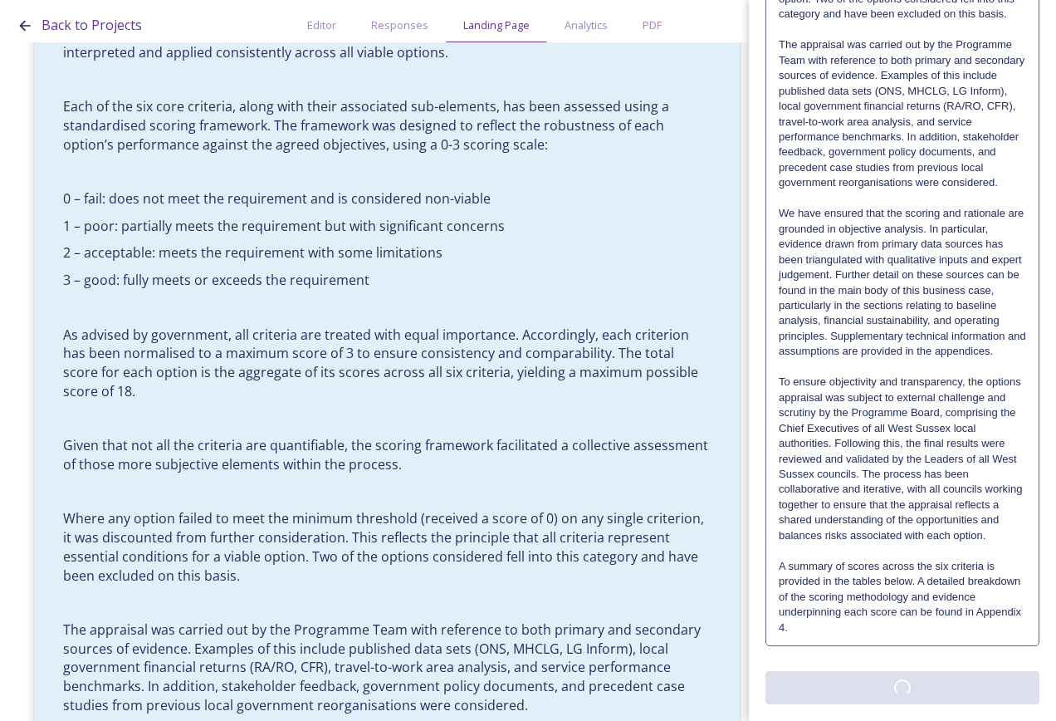
scroll to position [0, 0]
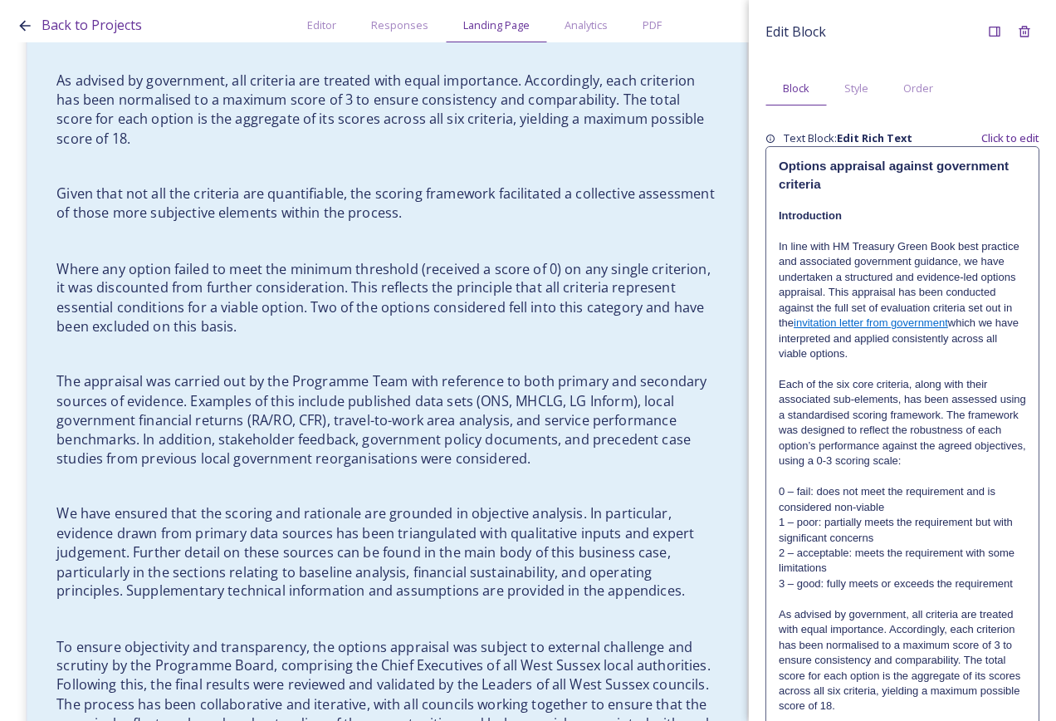
scroll to position [9119, 0]
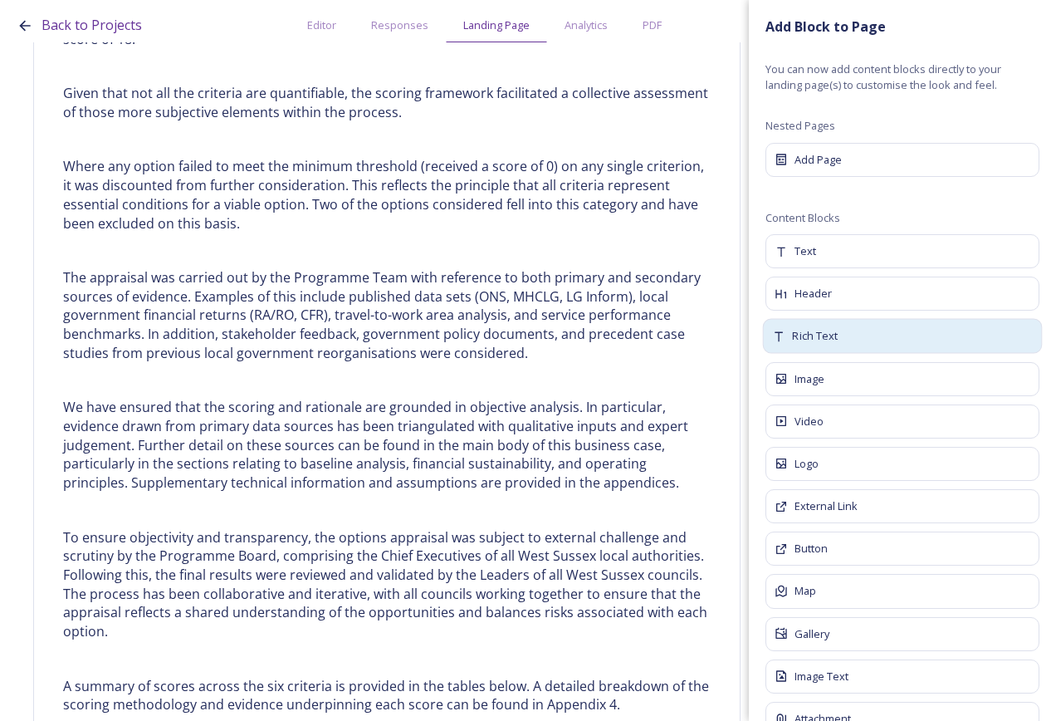
click at [853, 335] on div "Rich Text" at bounding box center [903, 336] width 280 height 35
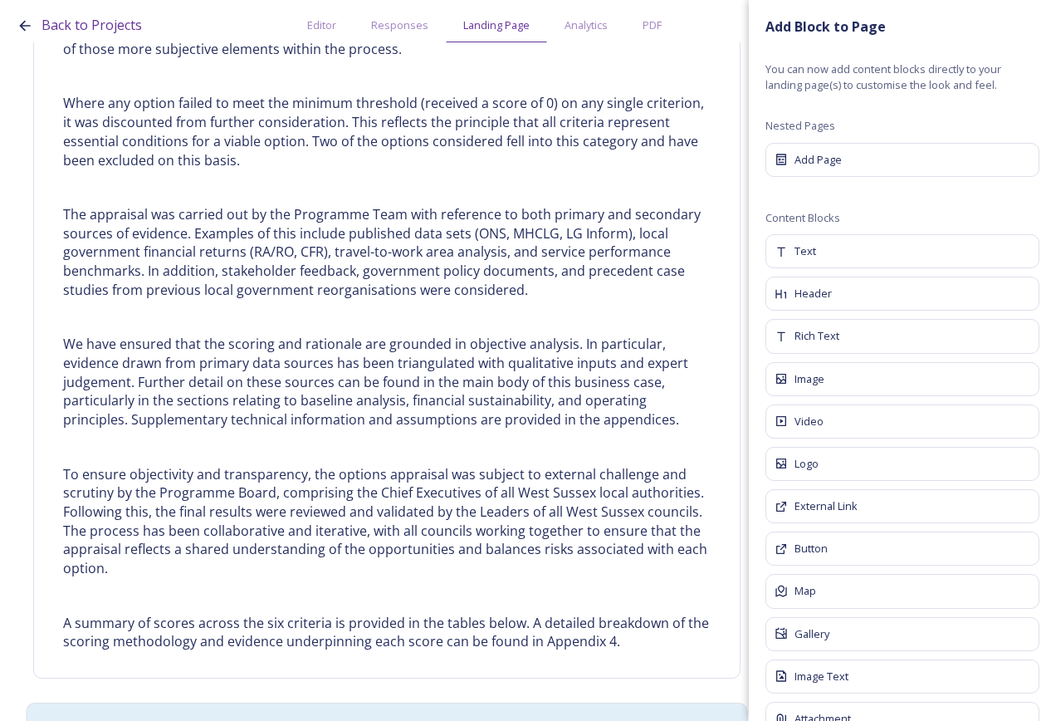
scroll to position [9229, 0]
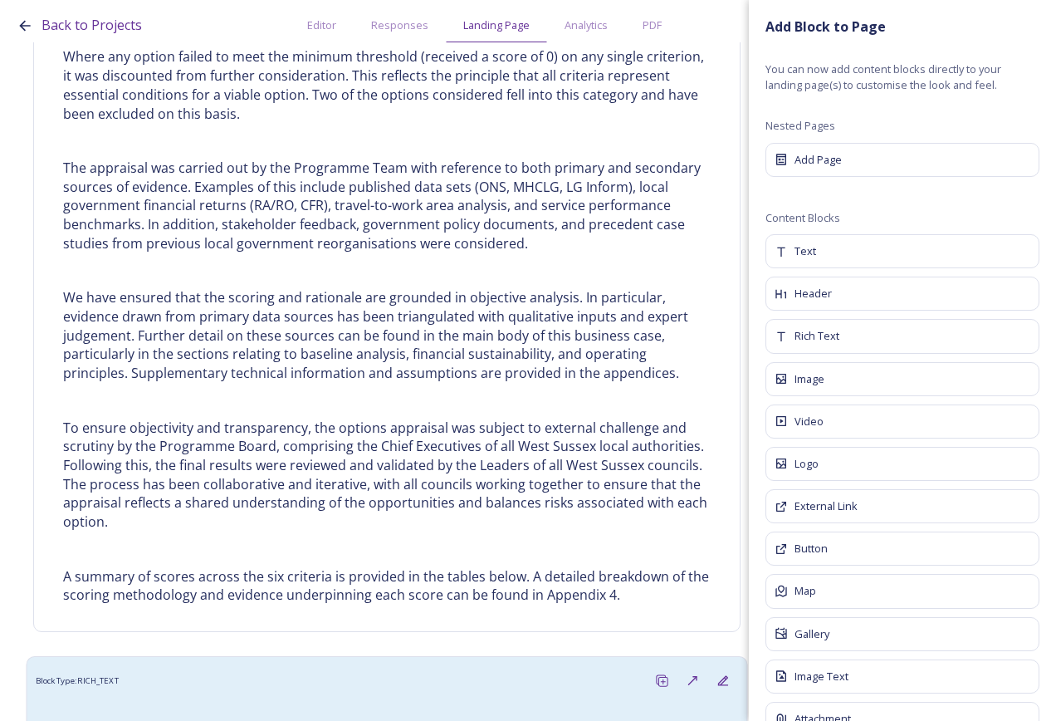
click at [343, 665] on div "Block Type: RICH_TEXT" at bounding box center [387, 680] width 703 height 31
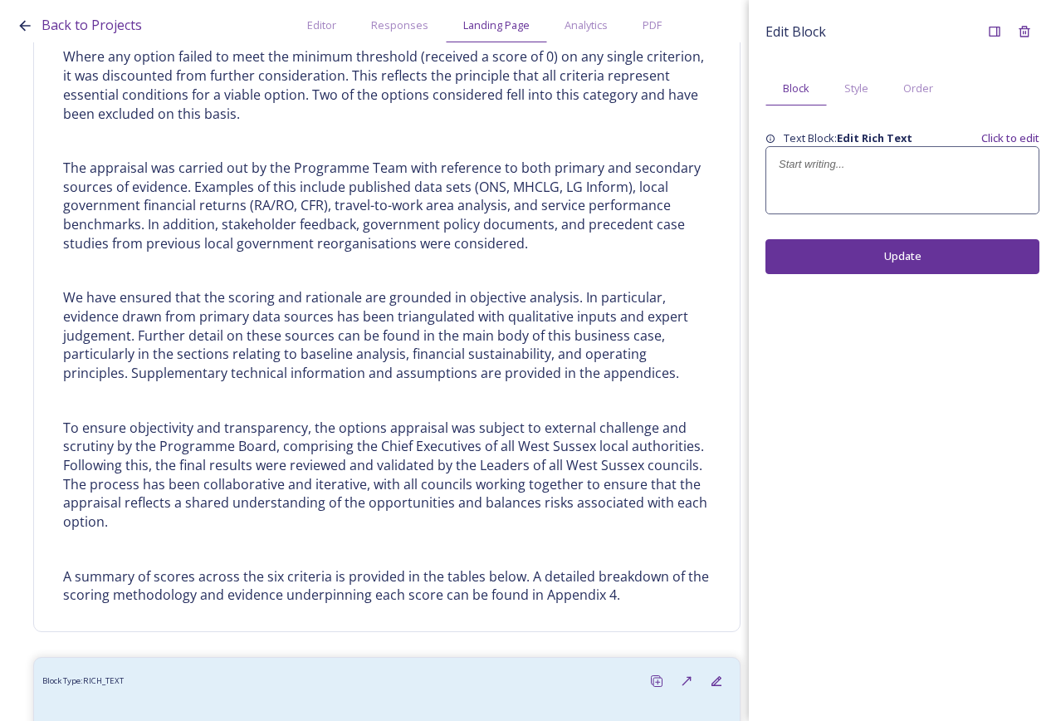
click at [851, 131] on strong "Edit Rich Text" at bounding box center [875, 137] width 76 height 15
click at [841, 169] on p at bounding box center [902, 164] width 247 height 15
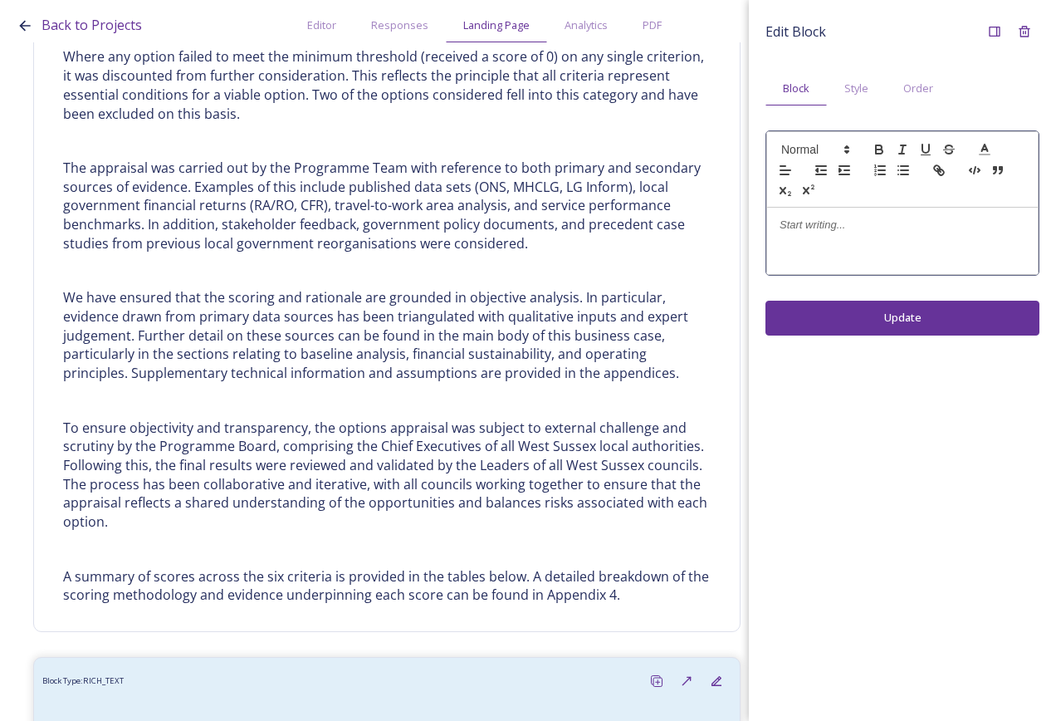
click at [841, 226] on p at bounding box center [903, 225] width 246 height 15
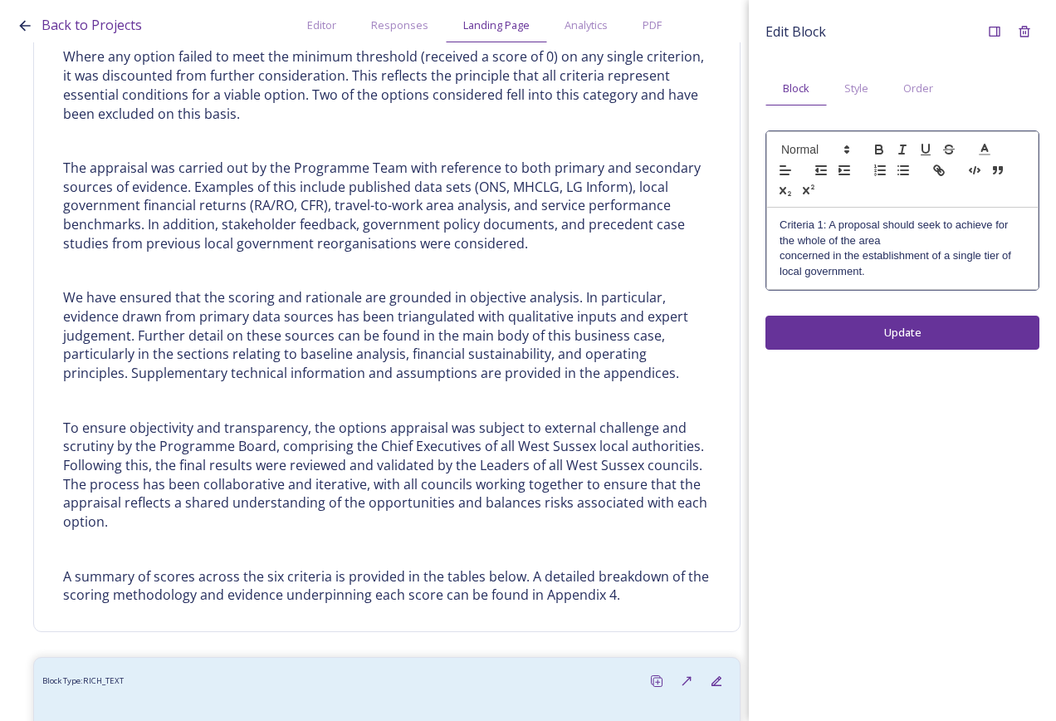
scroll to position [0, 0]
click at [908, 234] on p "Criteria 1: A proposal should seek to achieve for the whole of the area" at bounding box center [903, 233] width 246 height 31
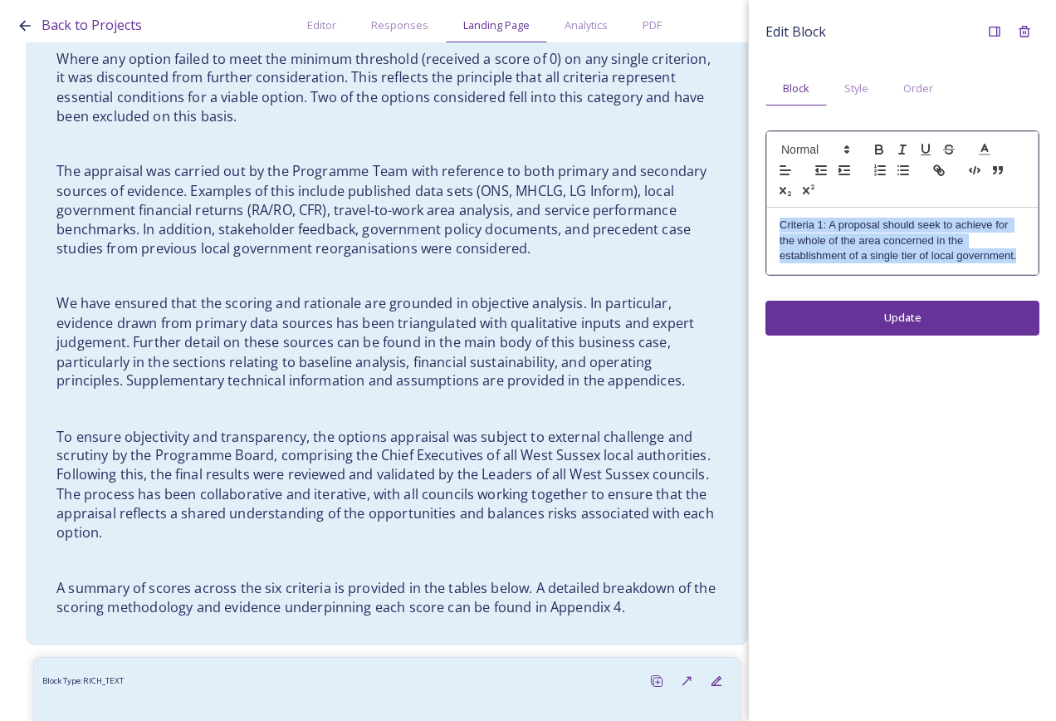
drag, startPoint x: 1020, startPoint y: 257, endPoint x: 727, endPoint y: 227, distance: 293.9
click at [727, 227] on div "Back to Projects Editor Responses Landing Page Analytics PDF Share Add Response…" at bounding box center [528, 360] width 1056 height 721
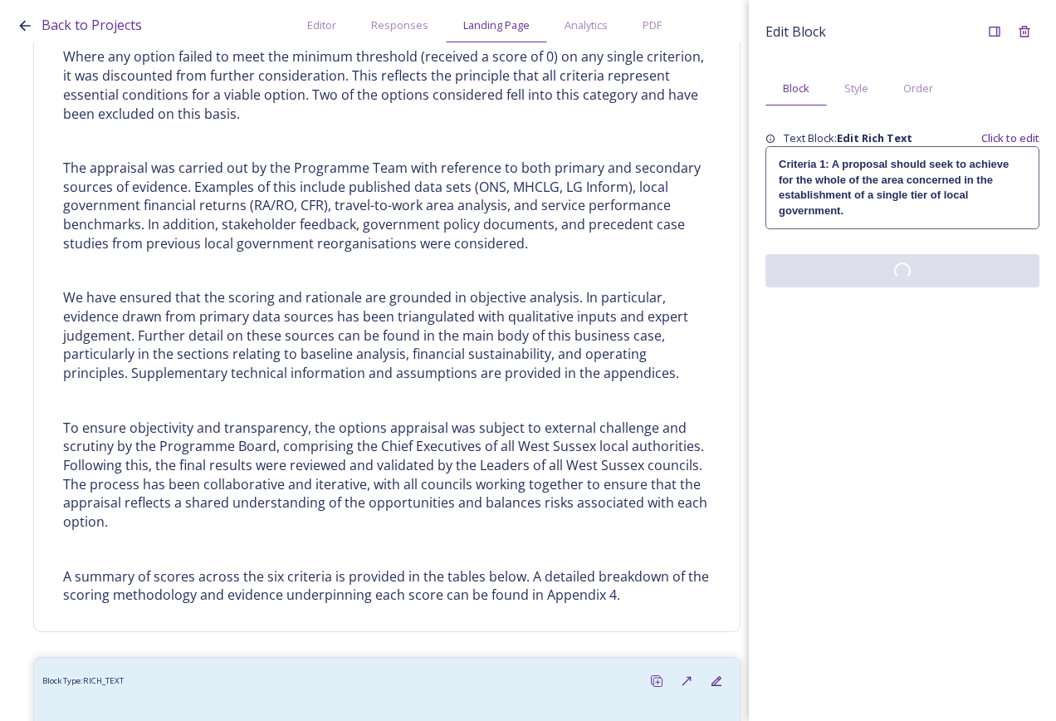
click at [887, 339] on div "Edit Block Block Style Order Text Block: Edit Rich Text Click to edit Criteria …" at bounding box center [902, 360] width 307 height 721
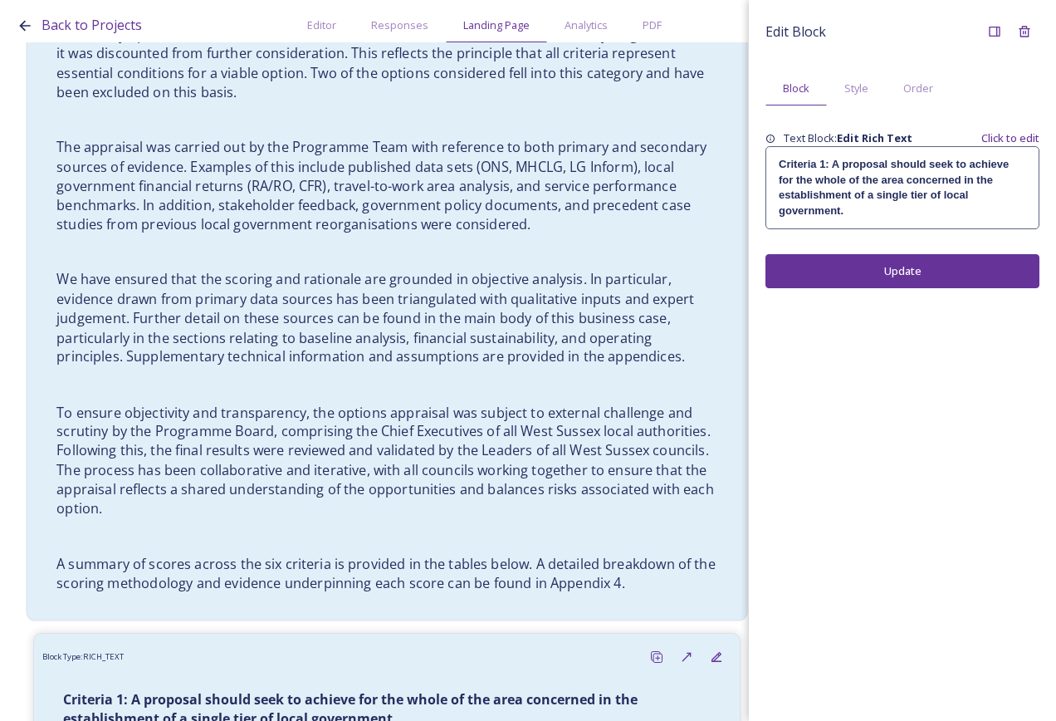
scroll to position [9266, 0]
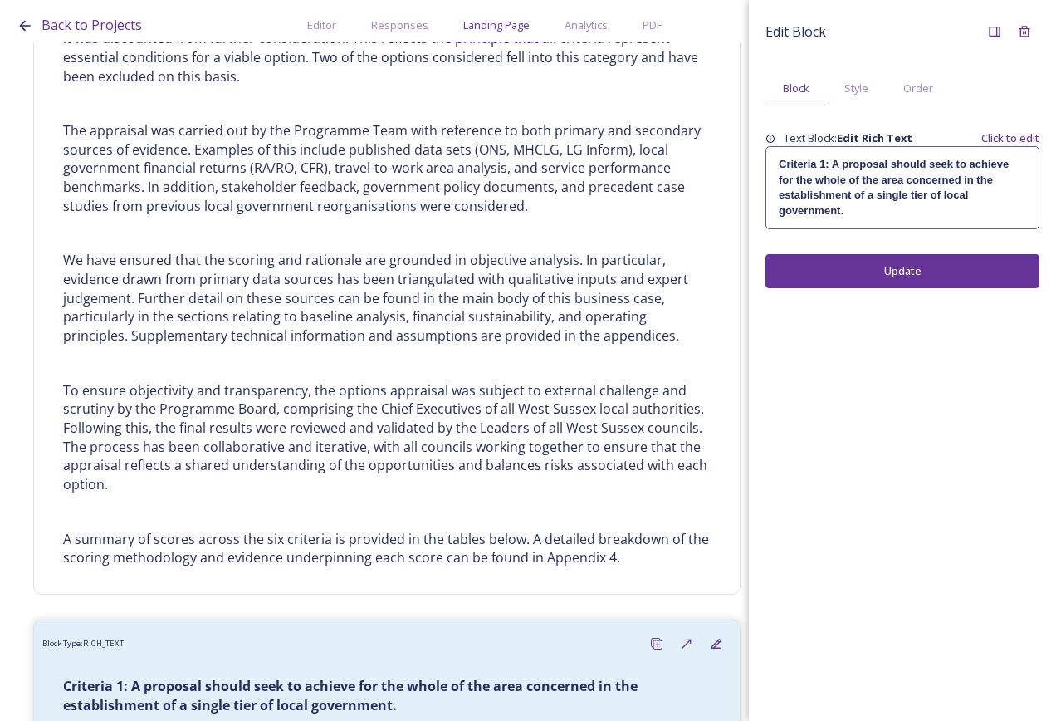
click at [874, 217] on p "Criteria 1: A proposal should seek to achieve for the whole of the area concern…" at bounding box center [902, 187] width 247 height 61
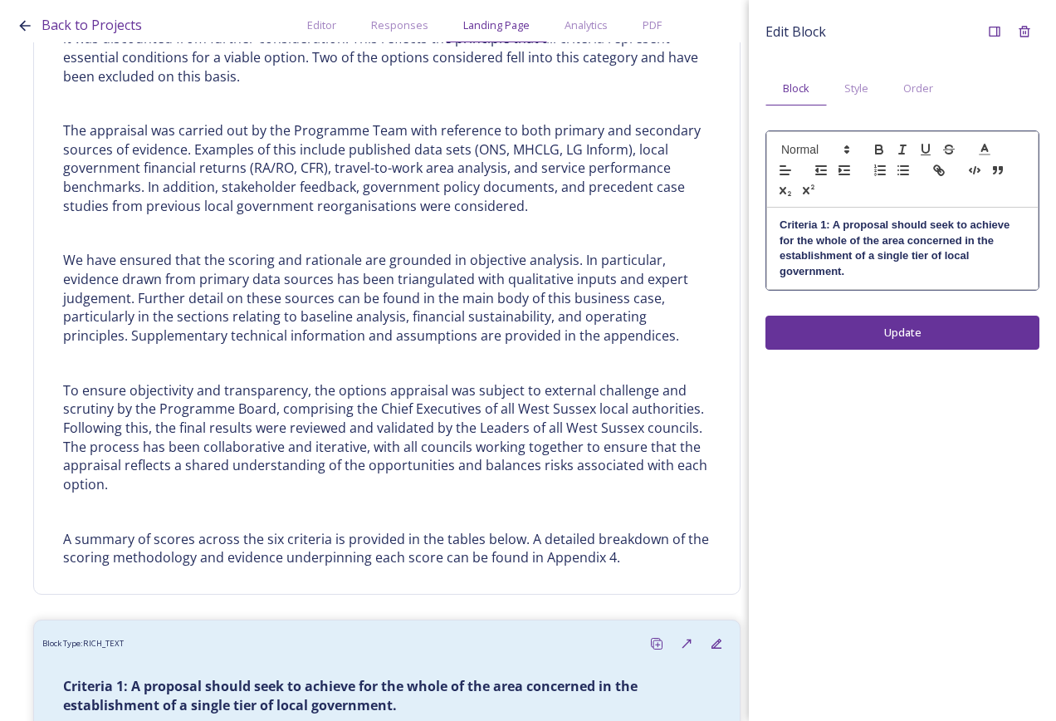
click at [869, 273] on p "Criteria 1: A proposal should seek to achieve for the whole of the area concern…" at bounding box center [903, 248] width 246 height 61
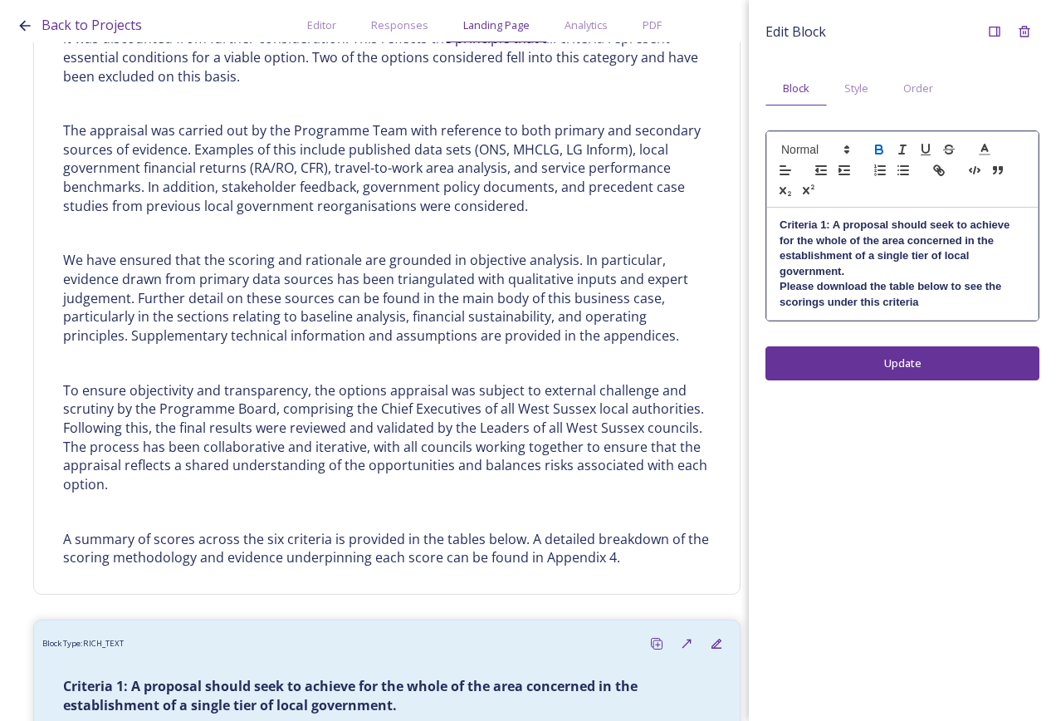
click at [819, 301] on strong "Please download the table below to see the scorings under this criteria" at bounding box center [892, 293] width 225 height 27
drag, startPoint x: 1033, startPoint y: 305, endPoint x: 750, endPoint y: 283, distance: 284.0
click at [750, 283] on div "Edit Block Block Style Order Criteria 1: A proposal should seek to achieve for …" at bounding box center [902, 198] width 307 height 397
drag, startPoint x: 948, startPoint y: 283, endPoint x: 1006, endPoint y: 297, distance: 59.8
click at [948, 282] on p "Please download the table below to see the scoring given to each option under t…" at bounding box center [903, 294] width 246 height 31
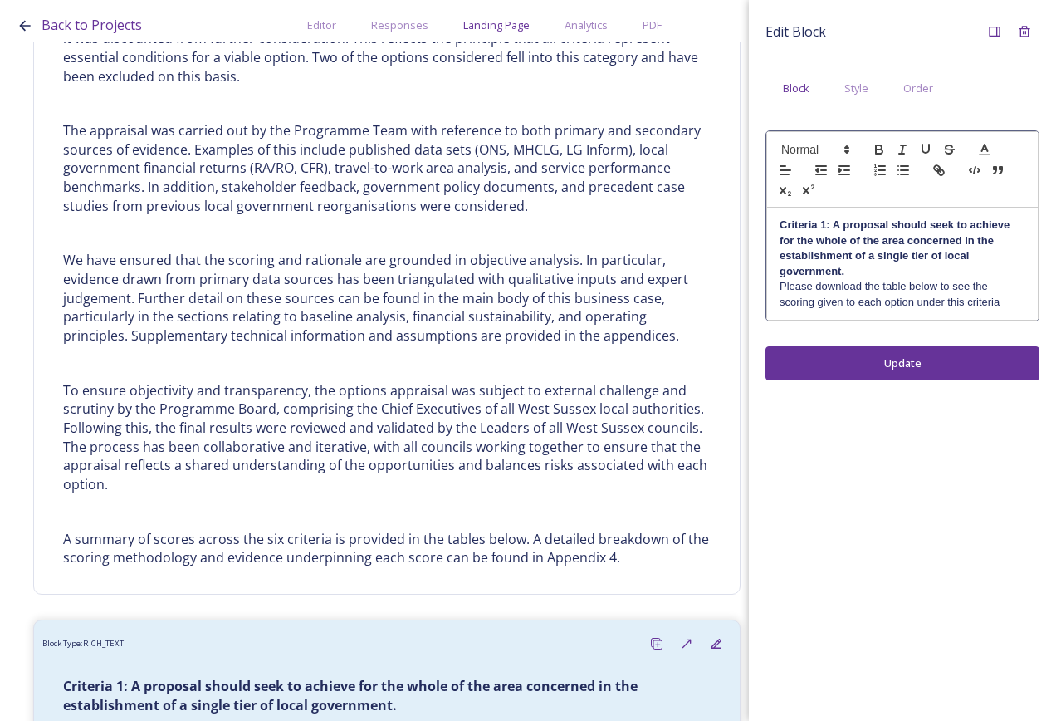
click at [1005, 297] on p "Please download the table below to see the scoring given to each option under t…" at bounding box center [903, 294] width 246 height 31
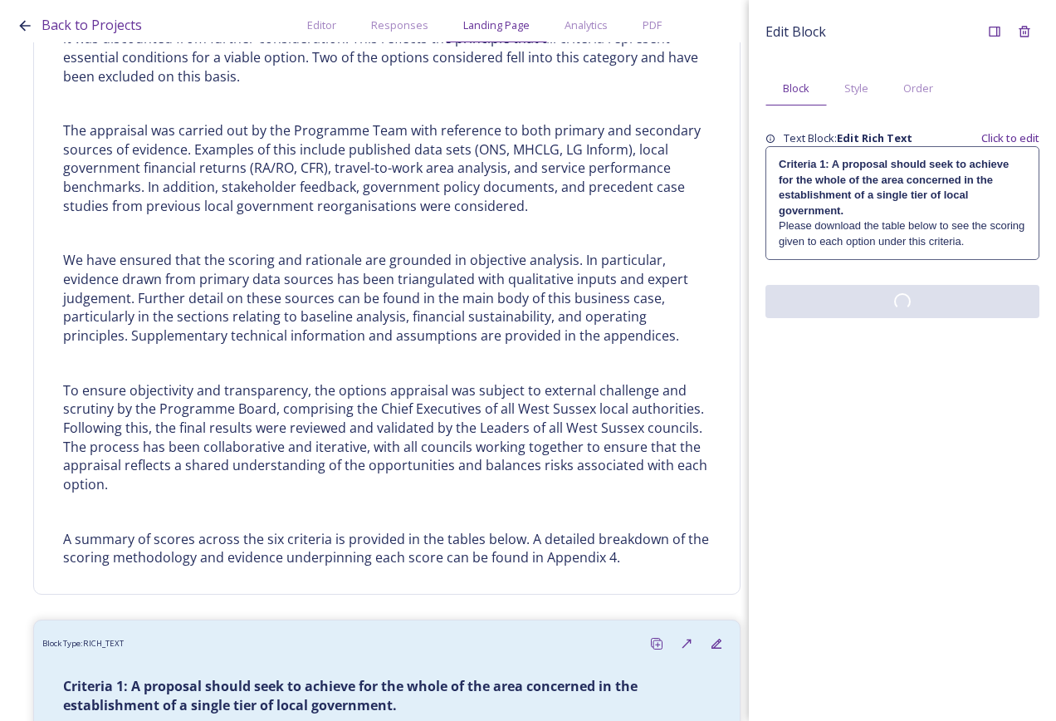
click at [952, 372] on div "Edit Block Block Style Order Text Block: Edit Rich Text Click to edit Criteria …" at bounding box center [902, 360] width 307 height 721
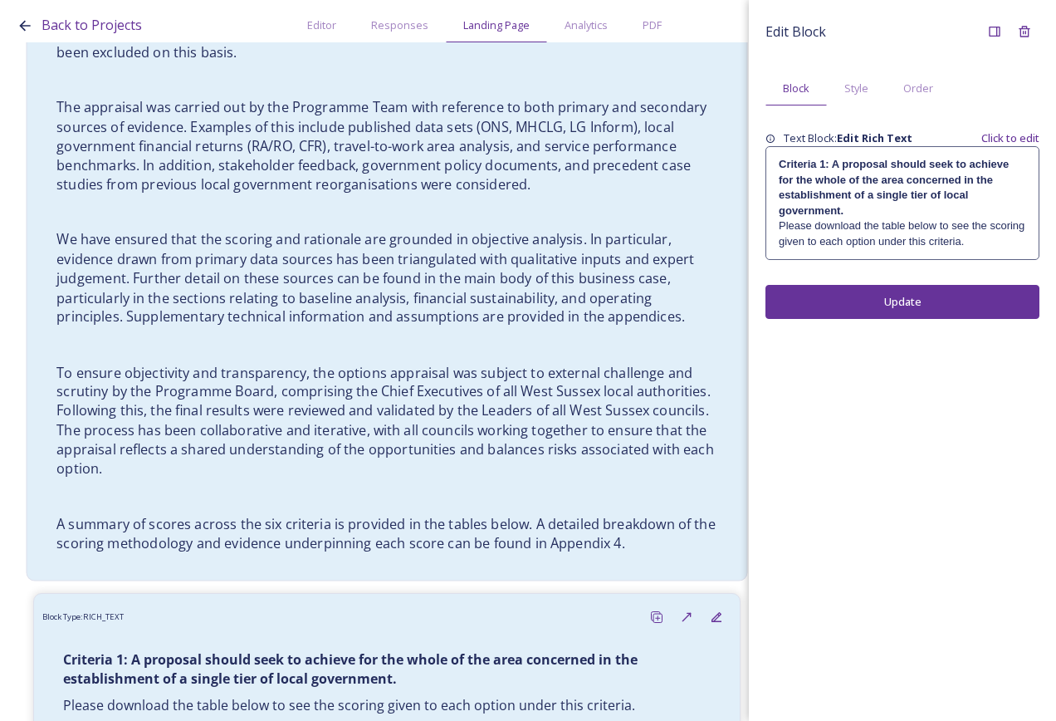
scroll to position [9293, 0]
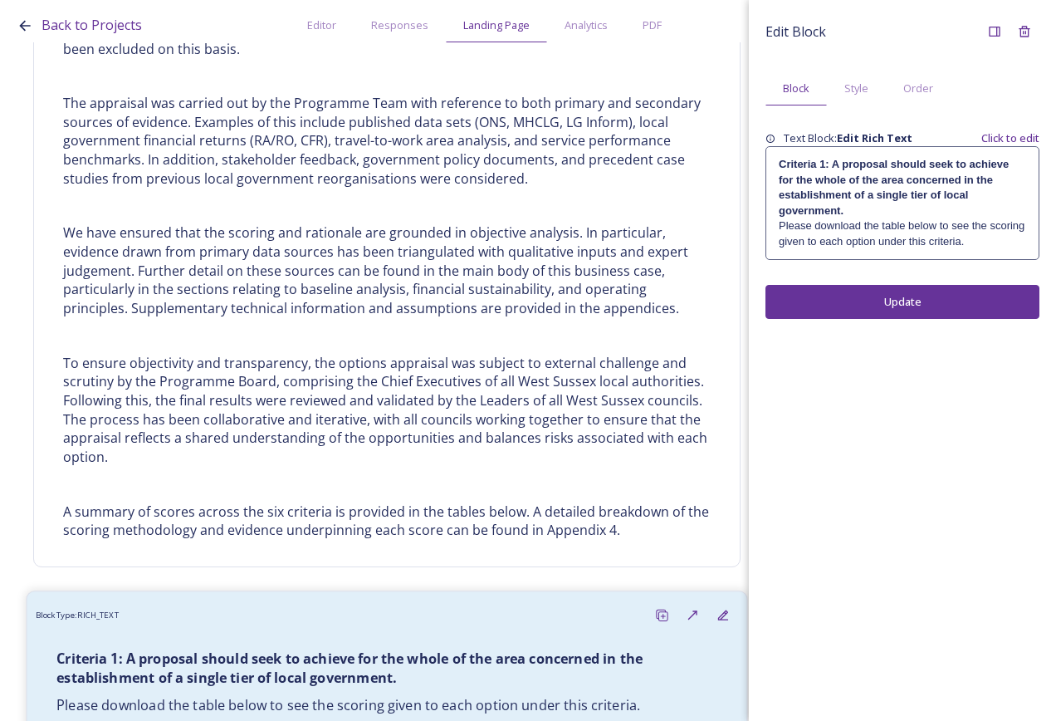
click at [409, 649] on p "Criteria 1: A proposal should seek to achieve for the whole of the area concern…" at bounding box center [386, 668] width 661 height 38
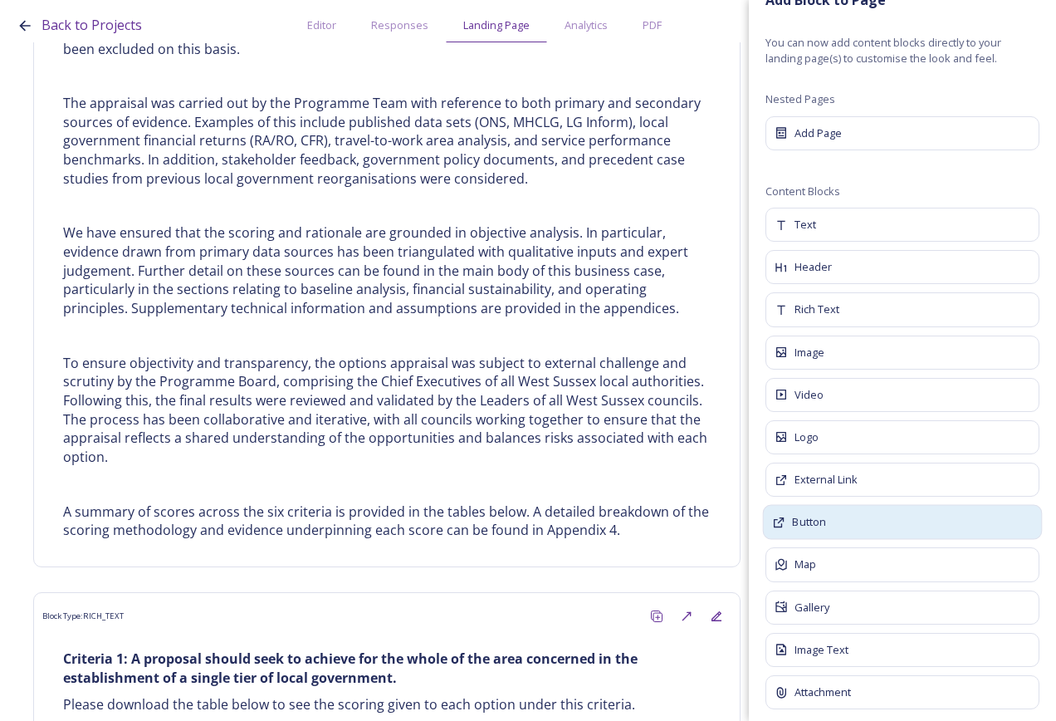
scroll to position [40, 0]
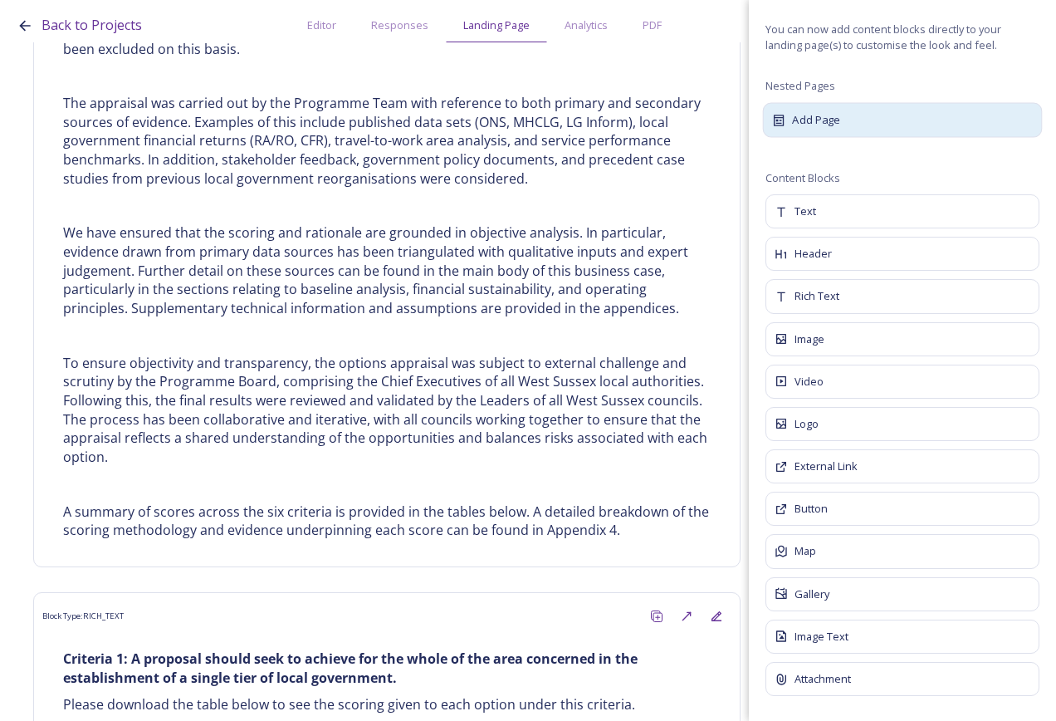
drag, startPoint x: 895, startPoint y: 123, endPoint x: 932, endPoint y: 103, distance: 41.6
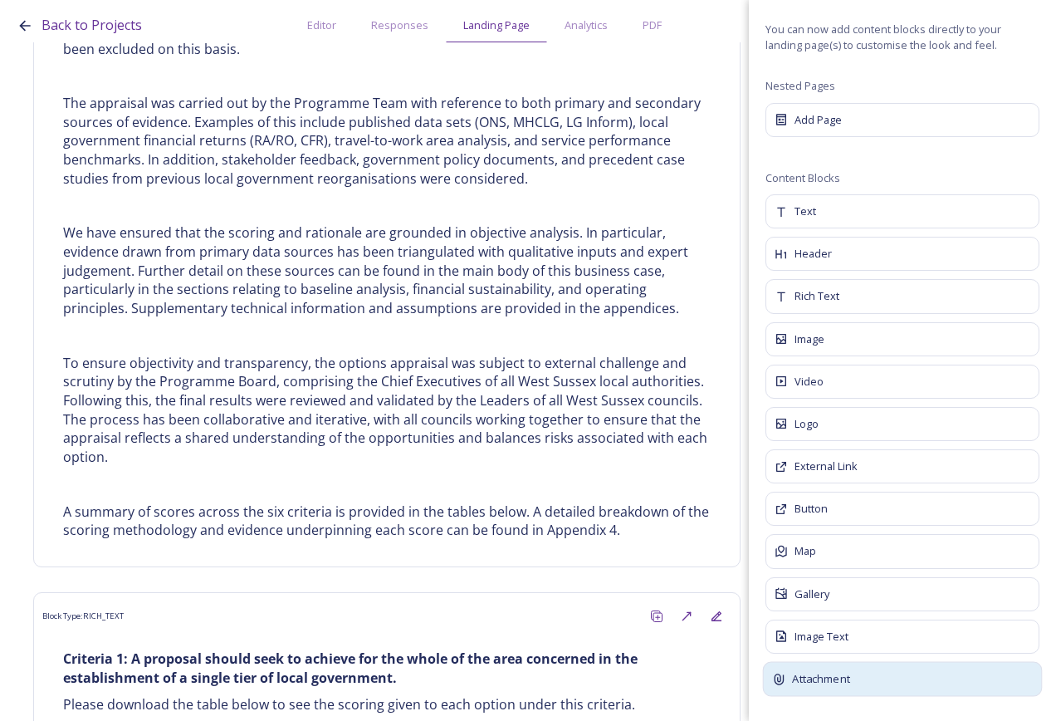
drag, startPoint x: 932, startPoint y: 103, endPoint x: 856, endPoint y: 683, distance: 584.5
click at [856, 683] on div "Attachment" at bounding box center [903, 679] width 280 height 35
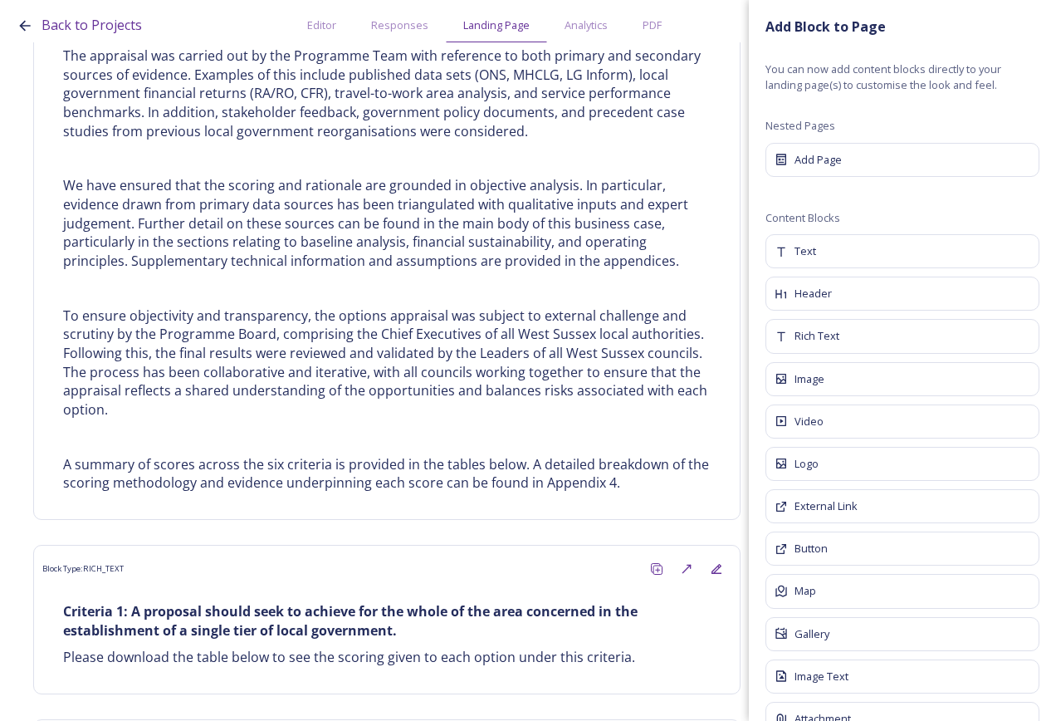
scroll to position [9366, 0]
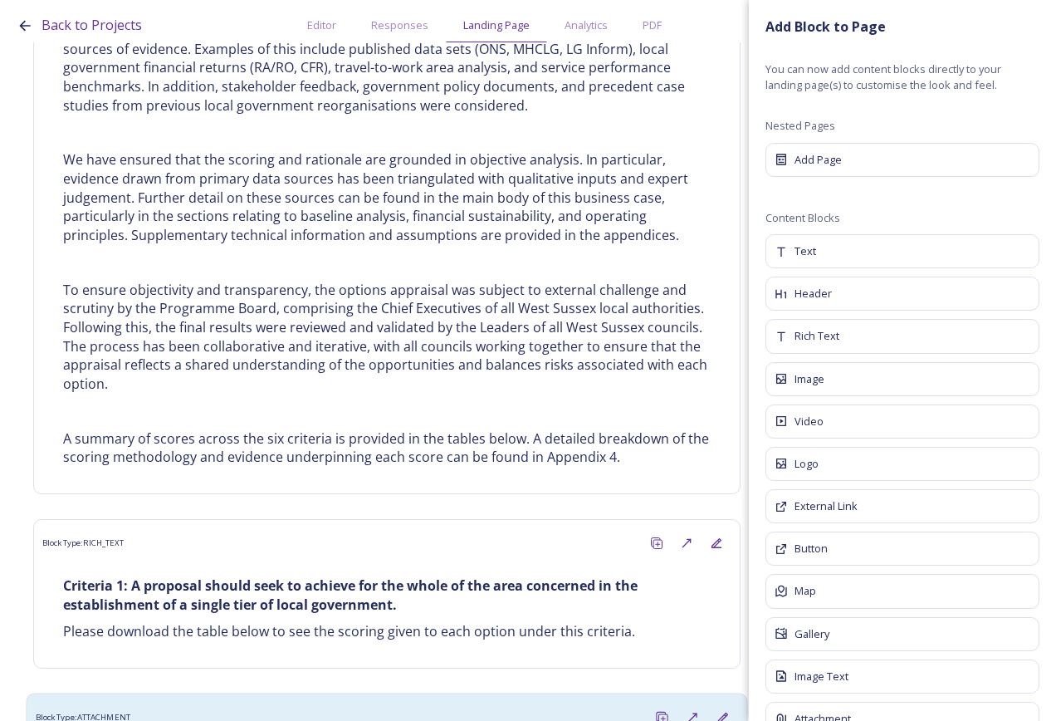
click at [321, 703] on div "Block Type: ATTACHMENT" at bounding box center [387, 718] width 703 height 31
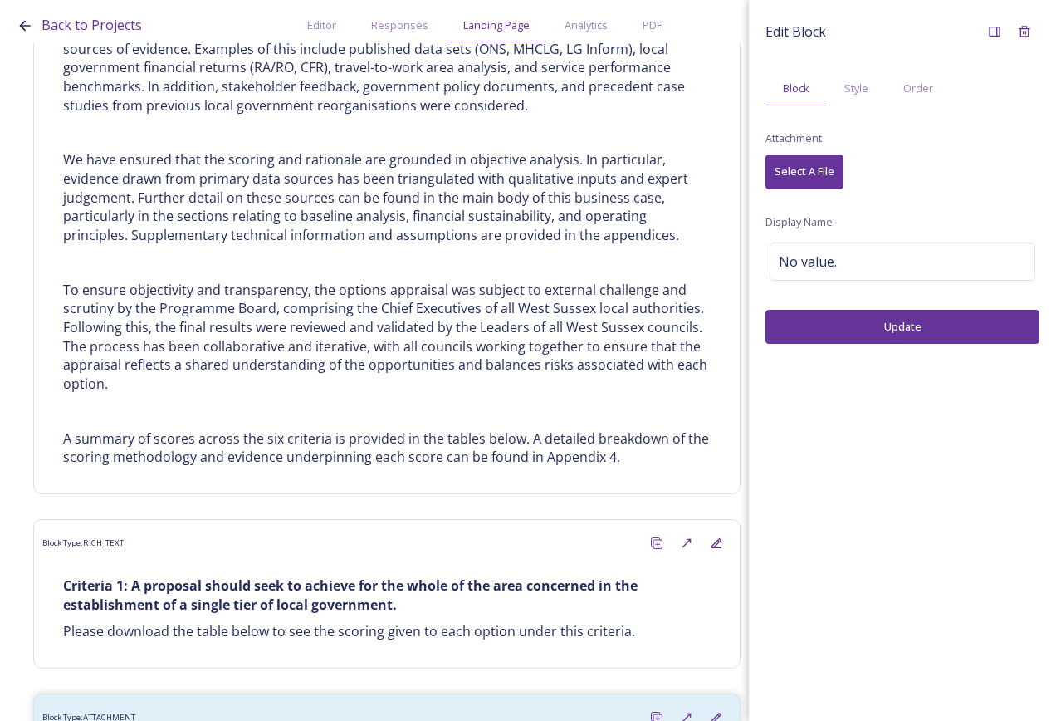
click at [817, 172] on span "Select A File" at bounding box center [805, 172] width 60 height 16
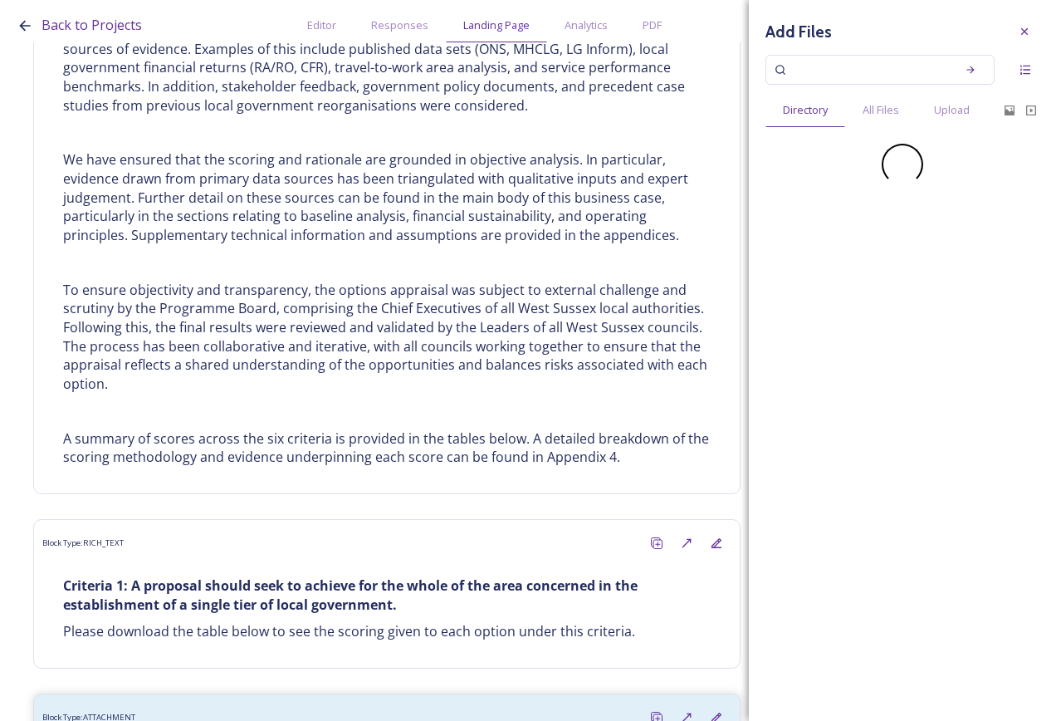
drag, startPoint x: 956, startPoint y: 106, endPoint x: 735, endPoint y: 103, distance: 220.9
click at [957, 105] on span "Upload" at bounding box center [952, 110] width 36 height 16
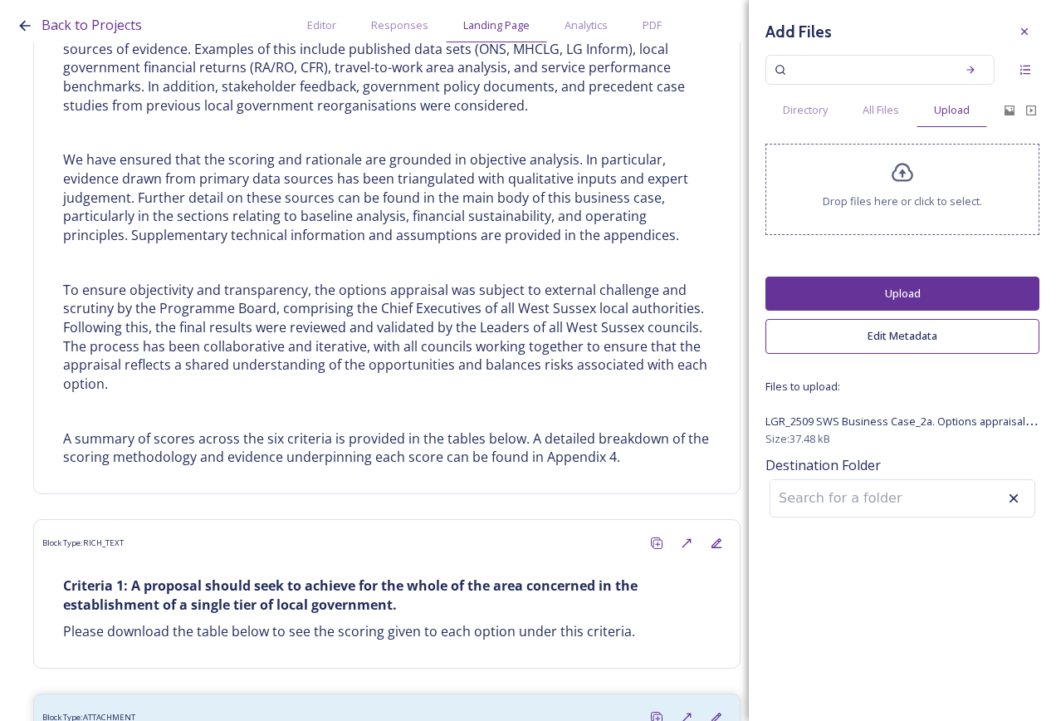
click at [892, 282] on button "Upload" at bounding box center [903, 294] width 274 height 34
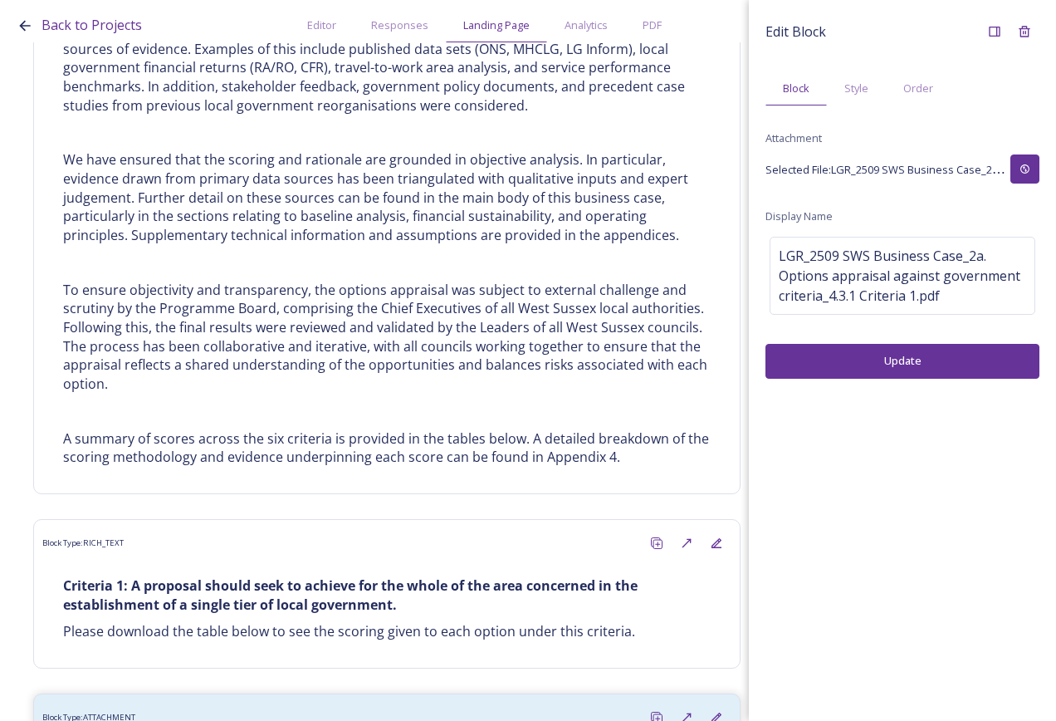
click at [853, 368] on button "Update" at bounding box center [903, 361] width 274 height 34
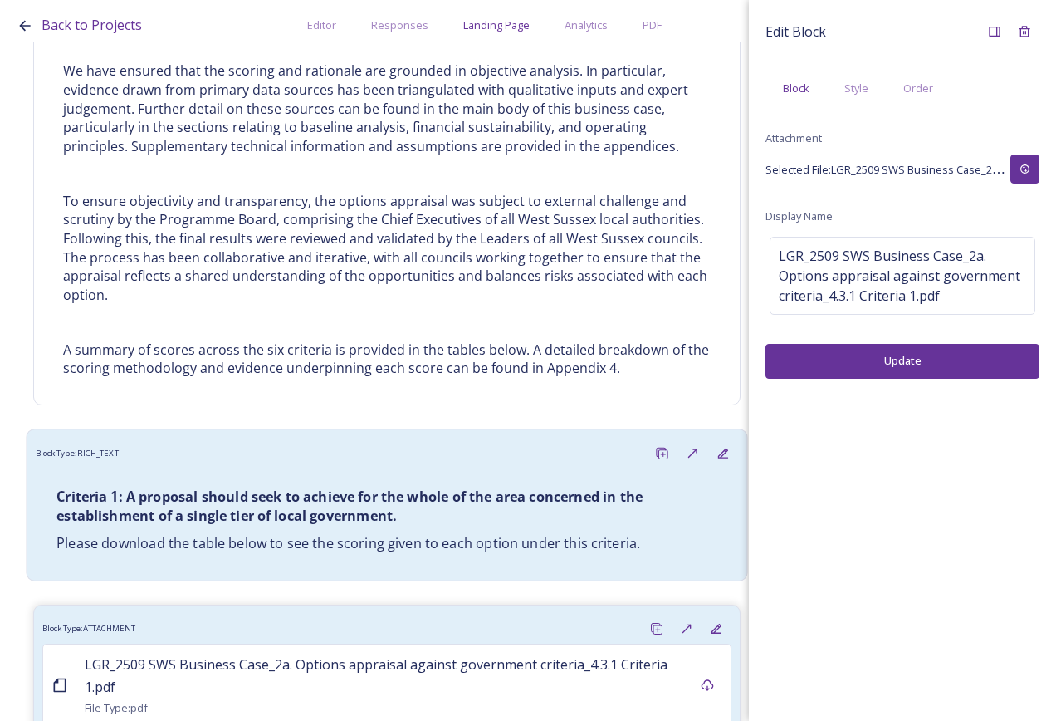
scroll to position [9458, 0]
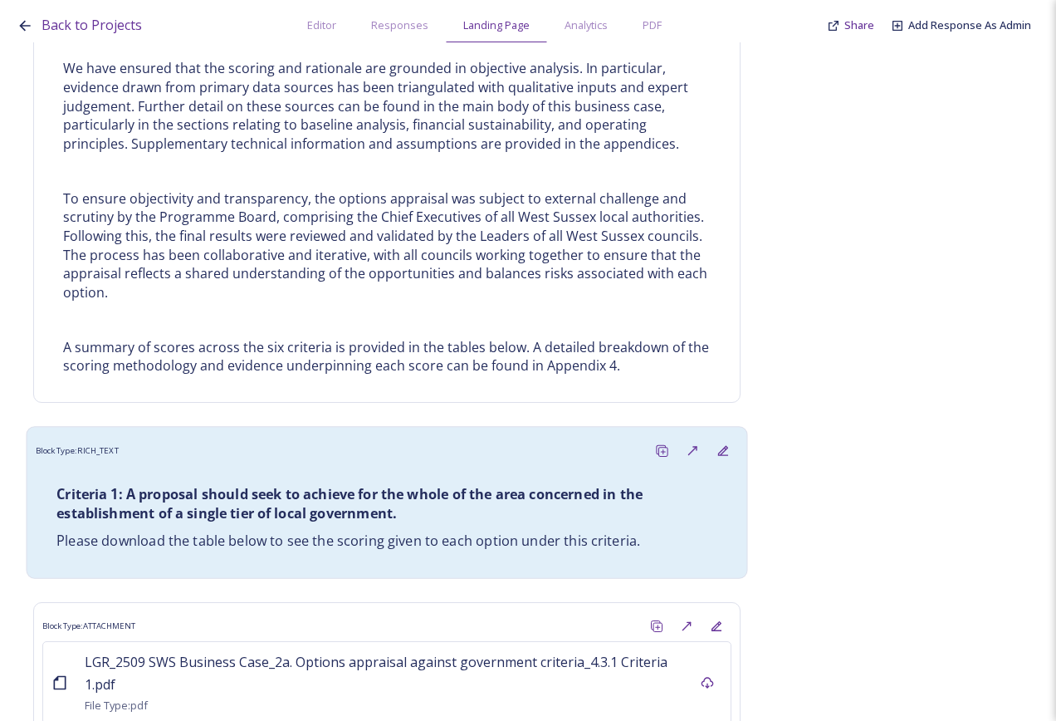
click at [475, 485] on p "Criteria 1: A proposal should seek to achieve for the whole of the area concern…" at bounding box center [386, 504] width 661 height 38
click at [657, 435] on div "Duplicate" at bounding box center [662, 450] width 31 height 31
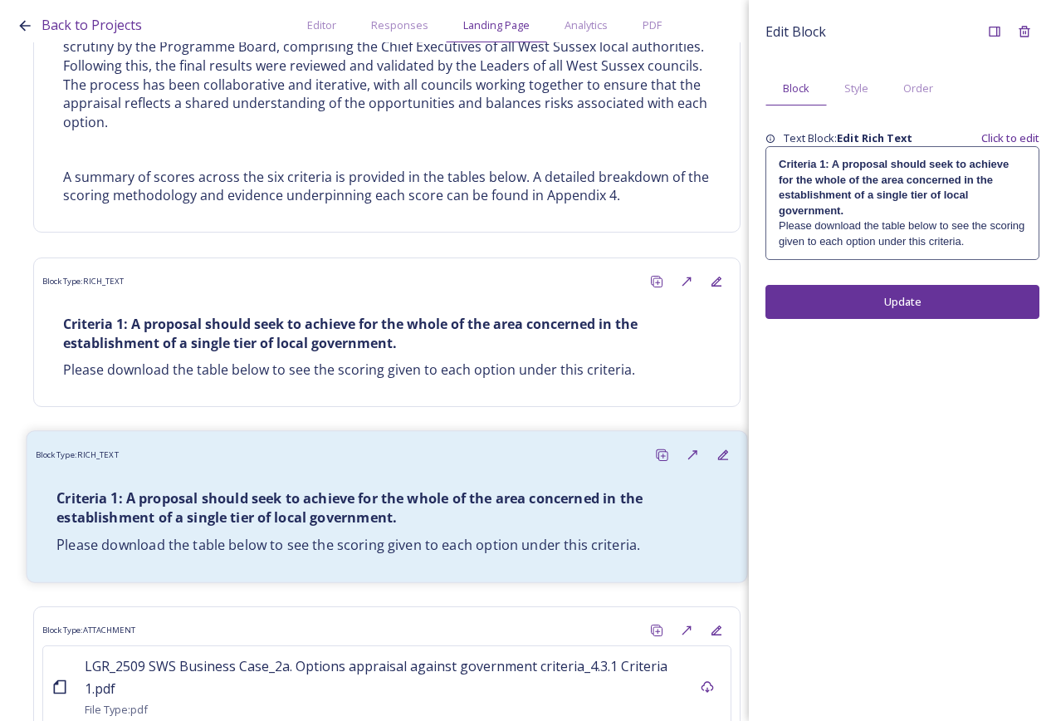
scroll to position [9632, 0]
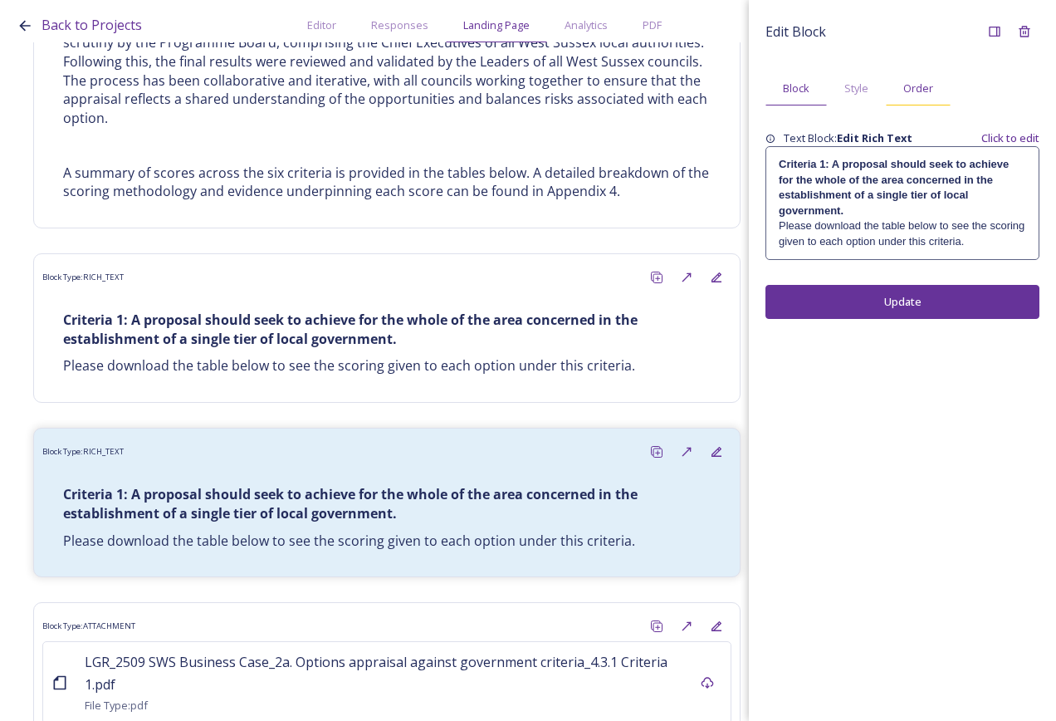
click at [917, 102] on div "Order" at bounding box center [918, 88] width 65 height 34
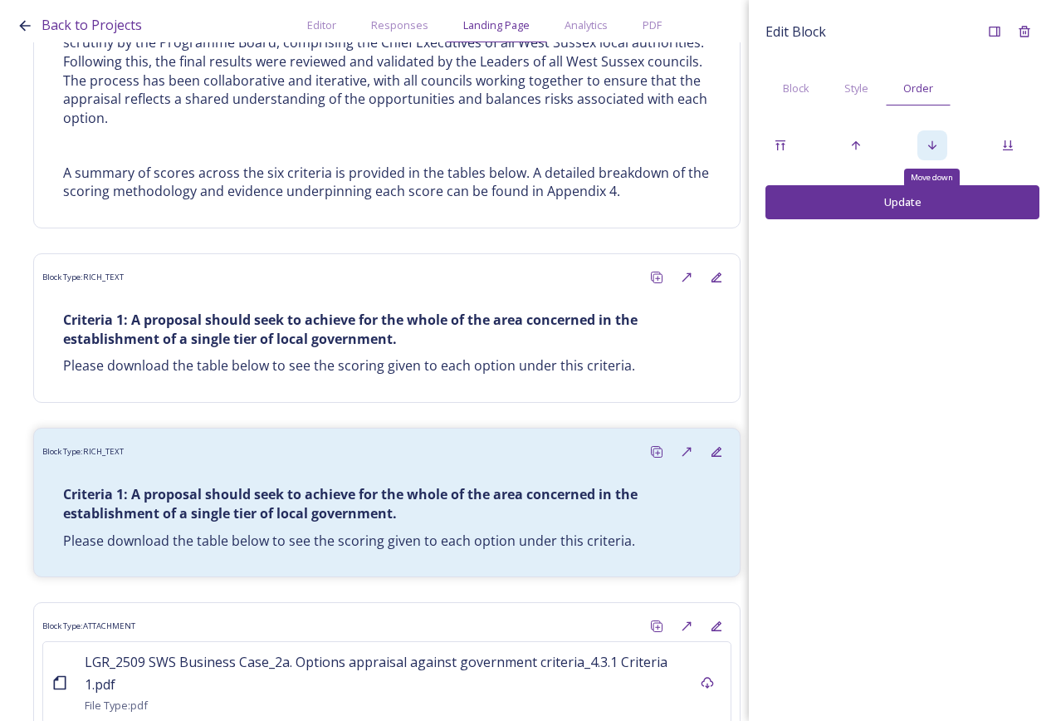
click at [933, 139] on icon at bounding box center [932, 145] width 13 height 13
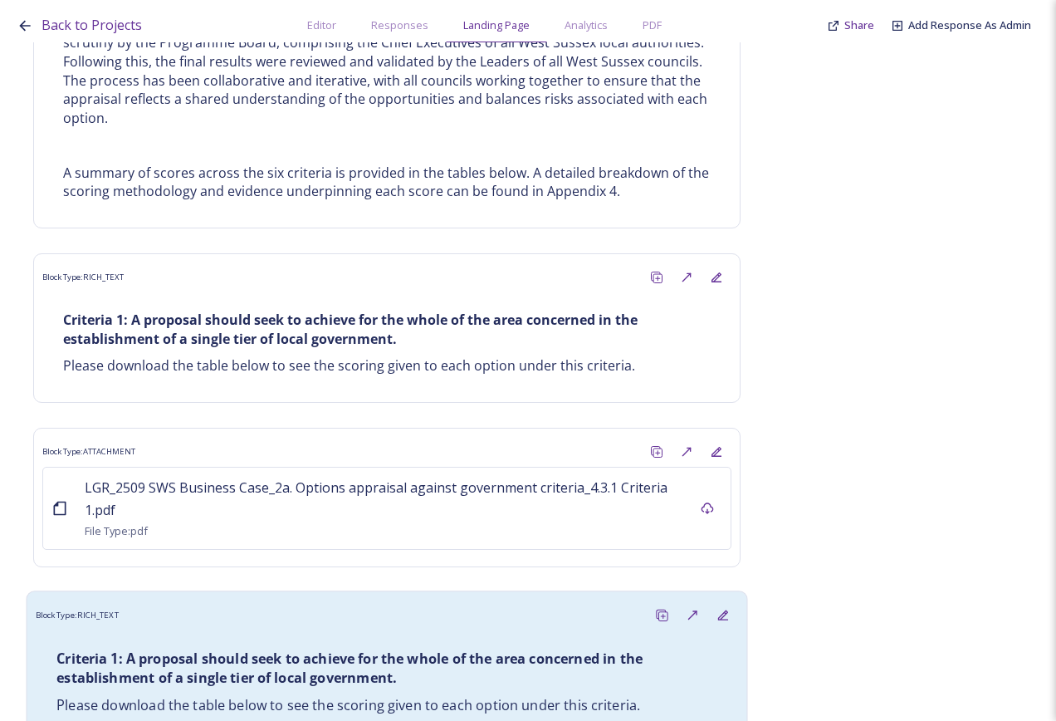
click at [335, 649] on strong "Criteria 1: A proposal should seek to achieve for the whole of the area concern…" at bounding box center [351, 668] width 590 height 38
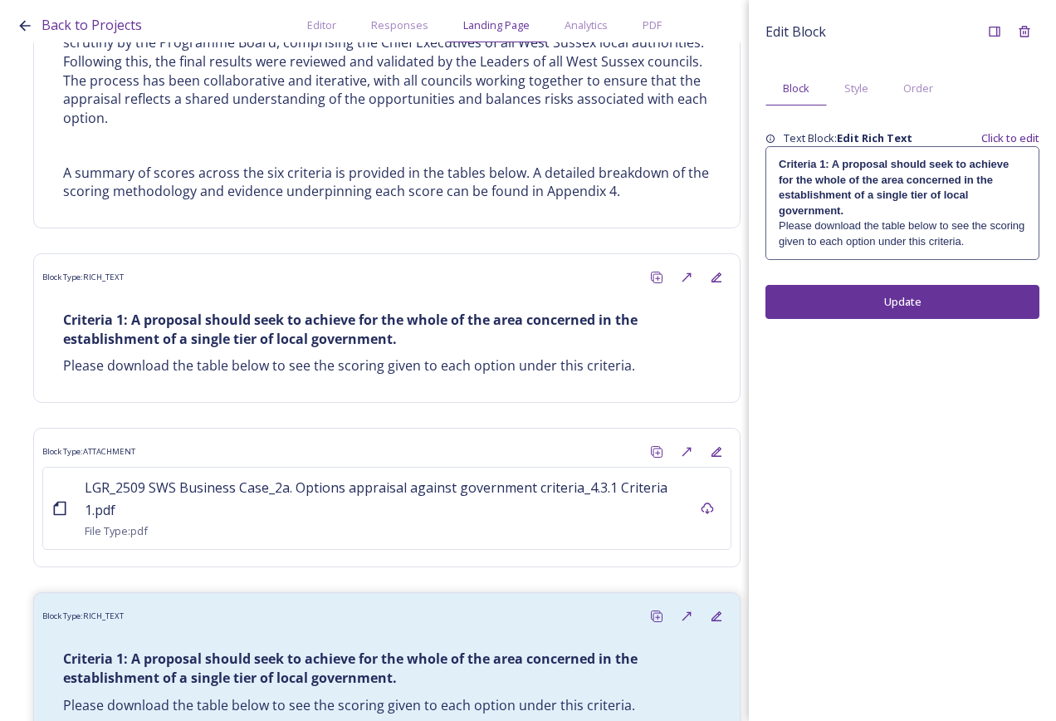
click at [802, 267] on div "Edit Block Block Style Order Text Block: Edit Rich Text Click to edit Criteria …" at bounding box center [903, 168] width 274 height 302
click at [806, 242] on p "Please download the table below to see the scoring given to each option under t…" at bounding box center [902, 233] width 247 height 31
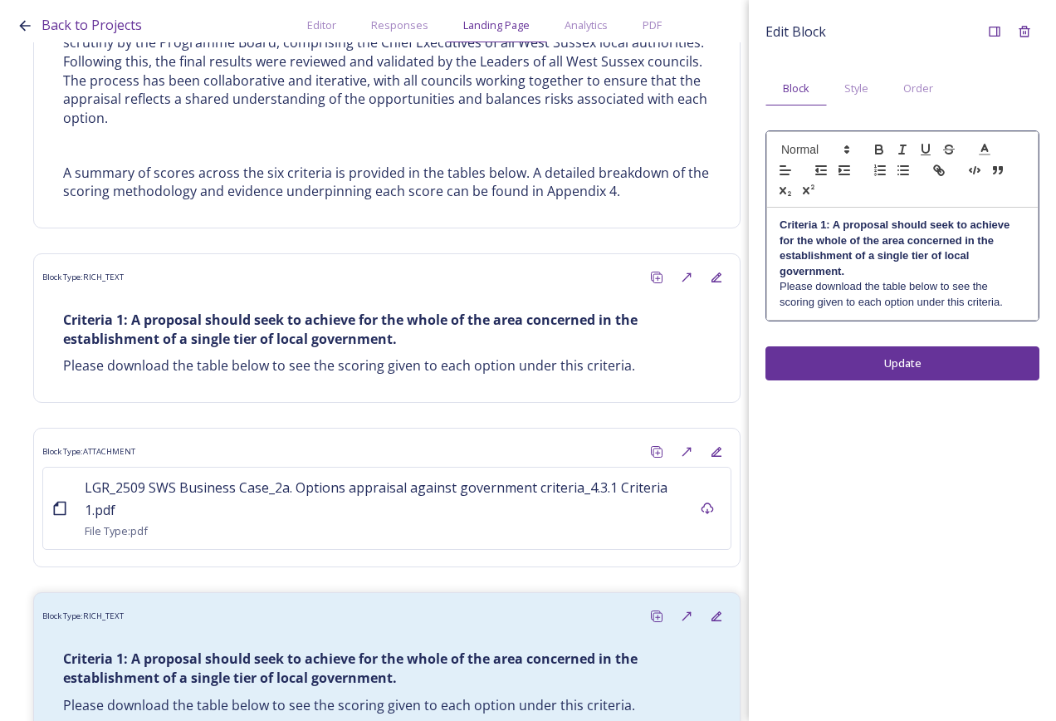
click at [791, 218] on p "Criteria 1: A proposal should seek to achieve for the whole of the area concern…" at bounding box center [903, 248] width 246 height 61
click at [776, 223] on div "Criteria 1: A proposal should seek to achieve for the whole of the area concern…" at bounding box center [902, 264] width 271 height 112
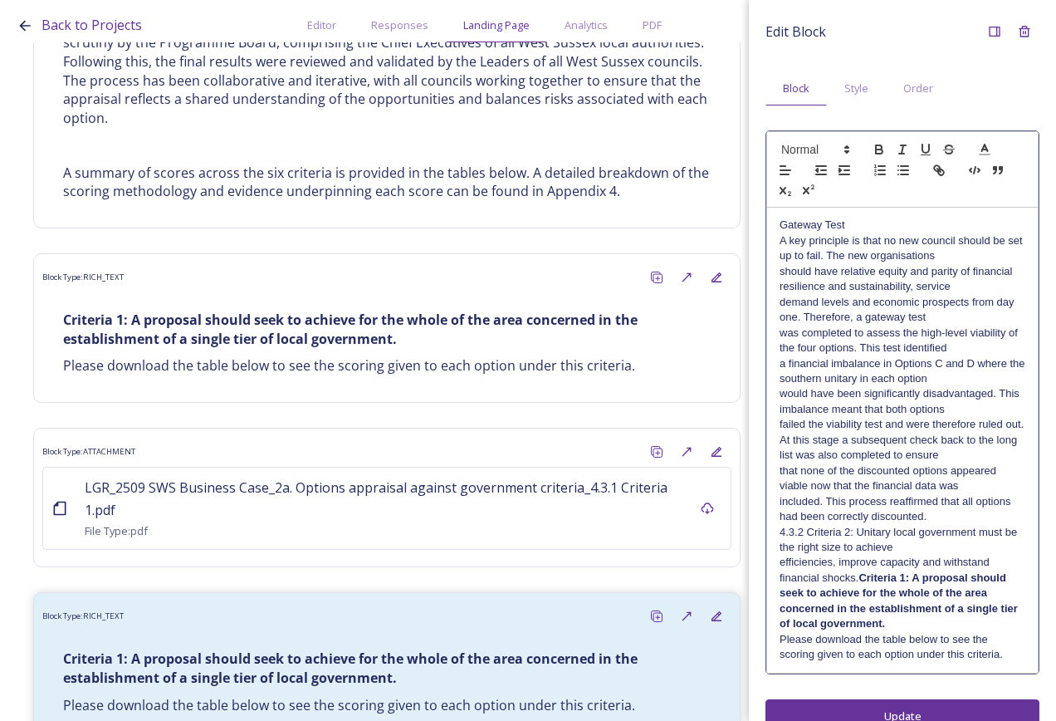
scroll to position [0, 0]
drag, startPoint x: 879, startPoint y: 225, endPoint x: 735, endPoint y: 210, distance: 144.4
click at [736, 225] on div "Back to Projects Editor Responses Landing Page Analytics PDF Share Add Response…" at bounding box center [528, 360] width 1056 height 721
click at [806, 252] on p "A key principle is that no new council should be set up to fail. The new organi…" at bounding box center [903, 248] width 246 height 31
click at [868, 221] on p "Gateway Test" at bounding box center [903, 225] width 246 height 15
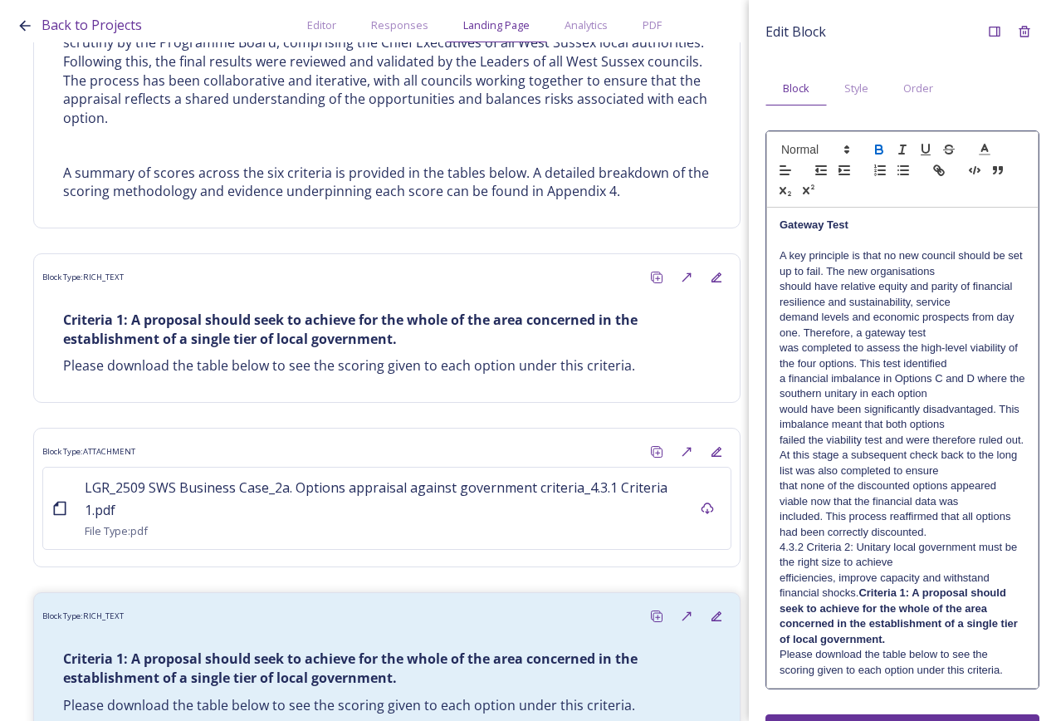
click at [972, 261] on p "A key principle is that no new council should be set up to fail. The new organi…" at bounding box center [903, 263] width 246 height 31
click at [967, 268] on p "A key principle is that no new council should be set up to fail. The new organi…" at bounding box center [903, 263] width 246 height 31
click at [967, 306] on p "A key principle is that no new council should be set up to fail. The new organi…" at bounding box center [903, 278] width 246 height 61
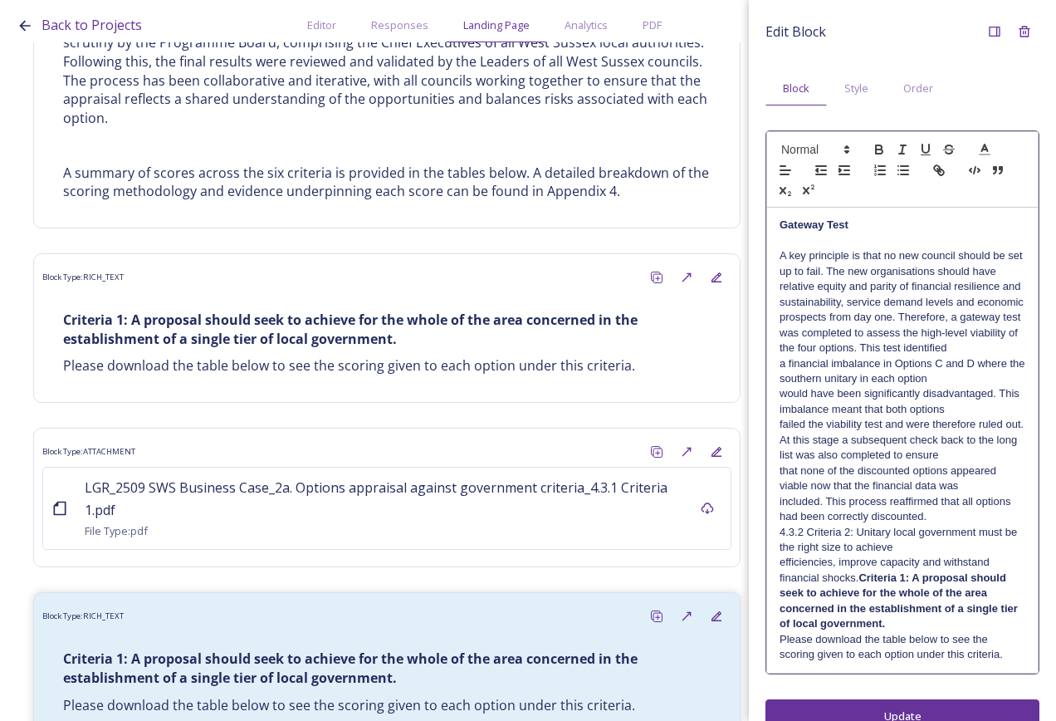
click at [973, 325] on p "A key principle is that no new council should be set up to fail. The new organi…" at bounding box center [903, 286] width 246 height 76
click at [976, 352] on p "A key principle is that no new council should be set up to fail. The new organi…" at bounding box center [903, 301] width 246 height 107
click at [974, 355] on p "A key principle is that no new council should be set up to fail. The new organi…" at bounding box center [903, 301] width 246 height 107
click at [966, 386] on p "A key principle is that no new council should be set up to fail. The new organi…" at bounding box center [903, 317] width 246 height 138
click at [957, 417] on p "A key principle is that no new council should be set up to fail. The new organi…" at bounding box center [903, 332] width 246 height 169
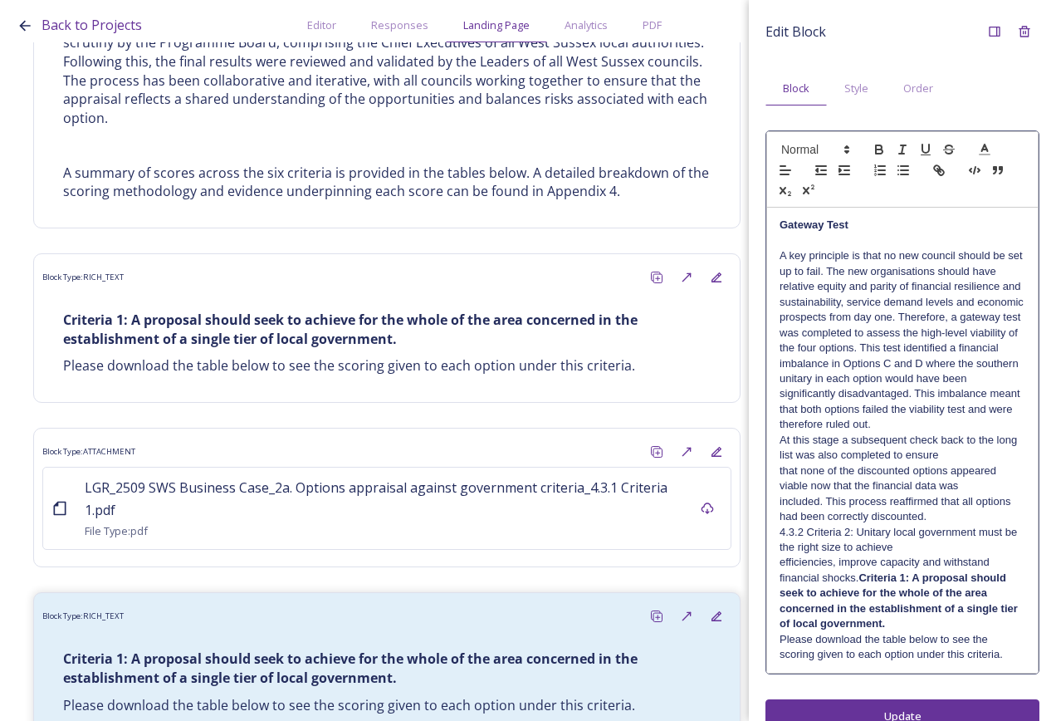
click at [957, 432] on p "A key principle is that no new council should be set up to fail. The new organi…" at bounding box center [903, 340] width 246 height 184
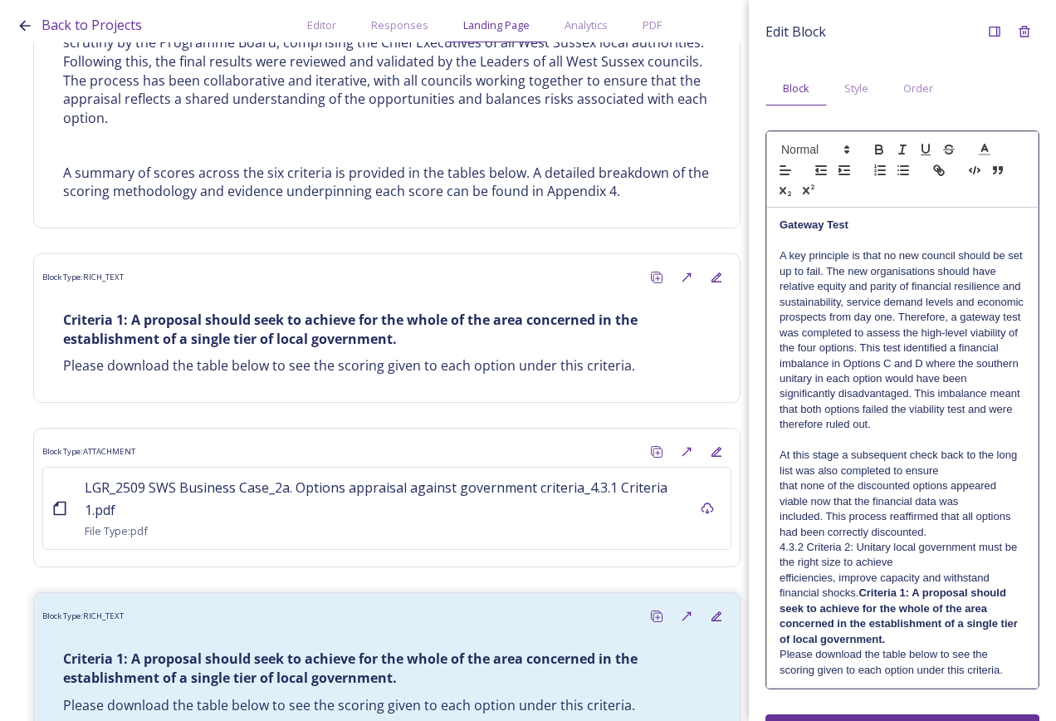
click at [954, 540] on p "included. This process reaffirmed that all options had been correctly discounte…" at bounding box center [903, 524] width 246 height 31
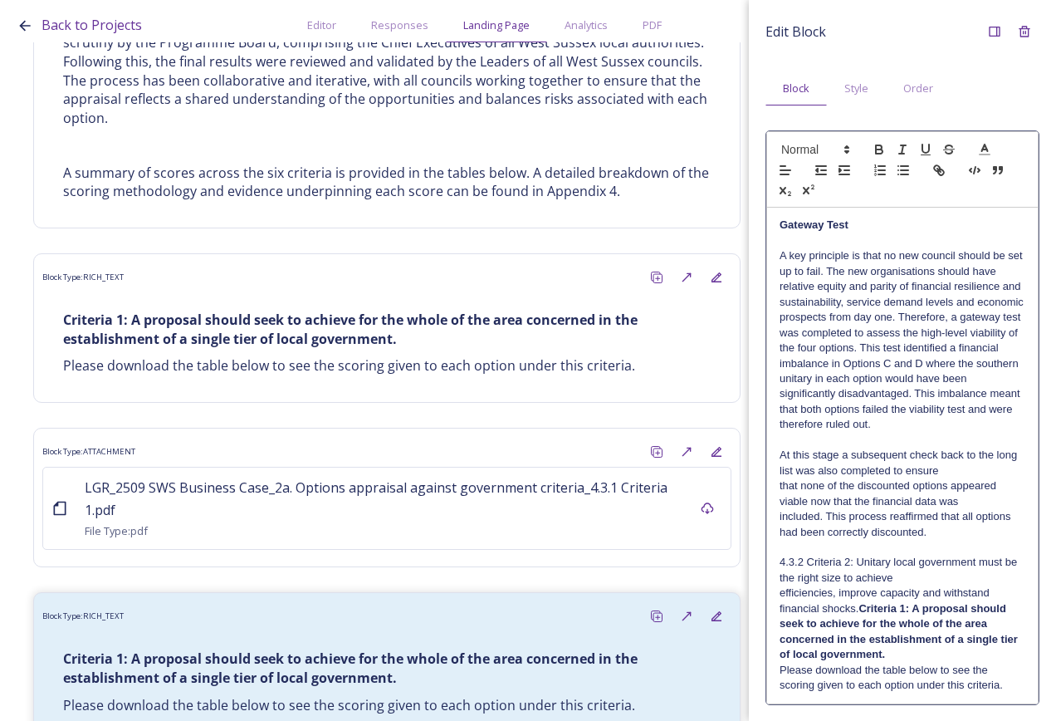
click at [970, 509] on p "that none of the discounted options appeared viable now that the financial data…" at bounding box center [903, 493] width 246 height 31
click at [973, 478] on p "At this stage a subsequent check back to the long list was also completed to en…" at bounding box center [903, 463] width 246 height 31
click at [978, 518] on p "At this stage a subsequent check back to the long list was also completed to en…" at bounding box center [903, 494] width 246 height 92
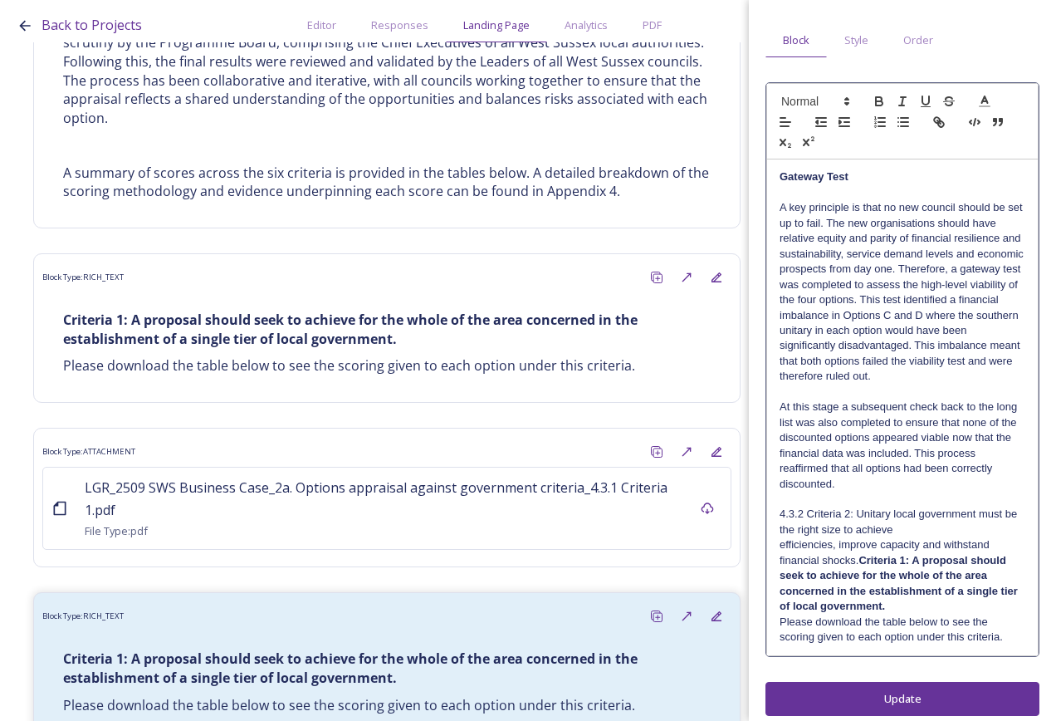
scroll to position [75, 0]
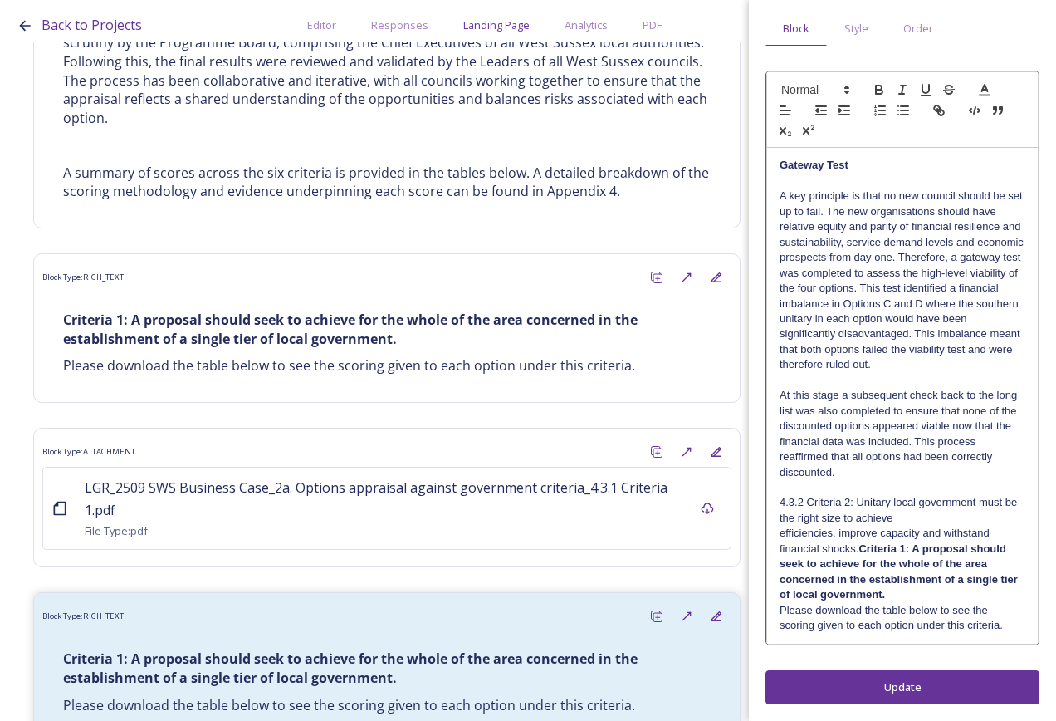
click at [931, 521] on p "4.3.2 Criteria 2: Unitary local government must be the right size to achieve" at bounding box center [903, 510] width 246 height 31
click at [857, 502] on p "4.3.2 Criteria 2: Unitary local government must be the right size to achieve ef…" at bounding box center [903, 548] width 246 height 107
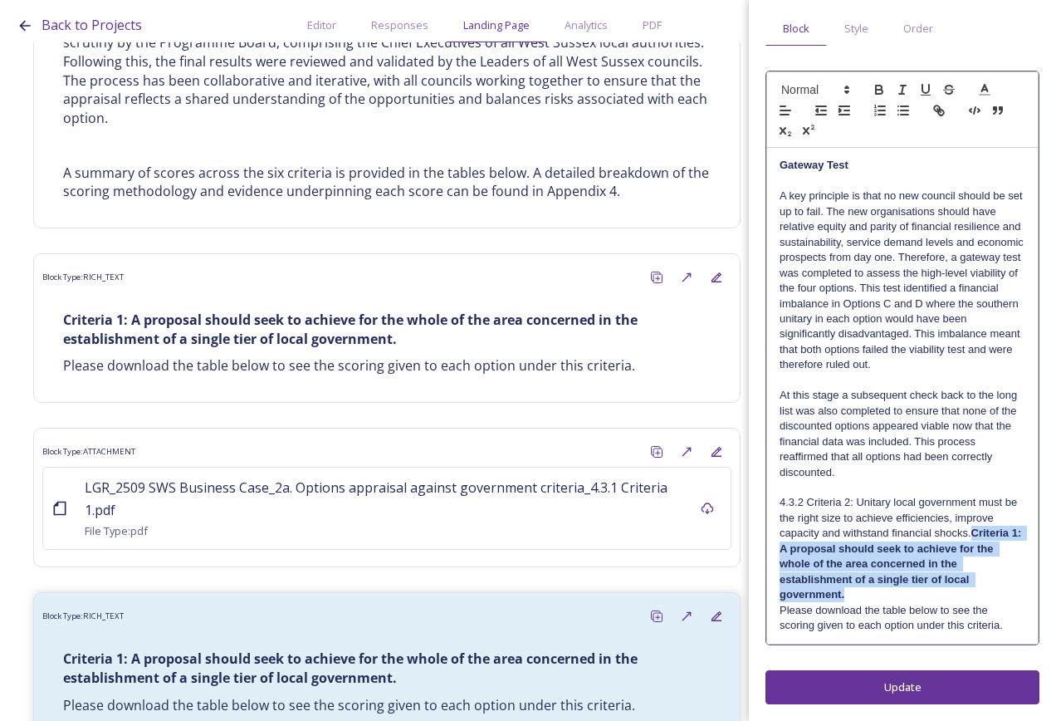
drag, startPoint x: 974, startPoint y: 535, endPoint x: 948, endPoint y: 592, distance: 62.8
click at [948, 592] on p "4.3.2 Criteria 2: Unitary local government must be the right size to achieve ef…" at bounding box center [903, 548] width 246 height 107
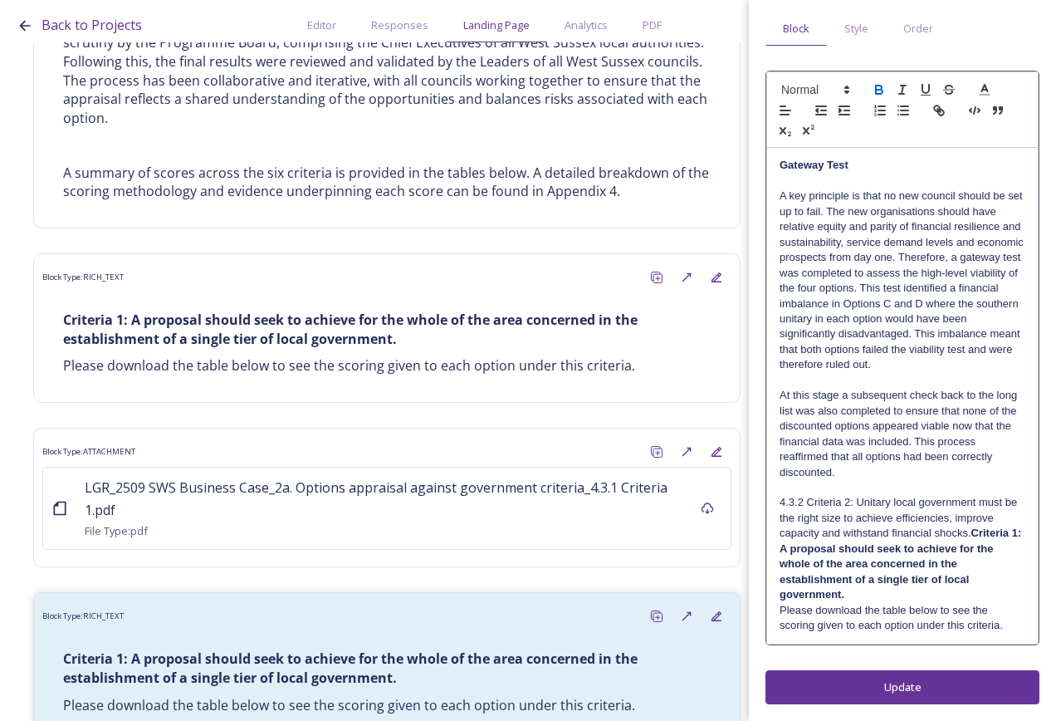
scroll to position [14, 0]
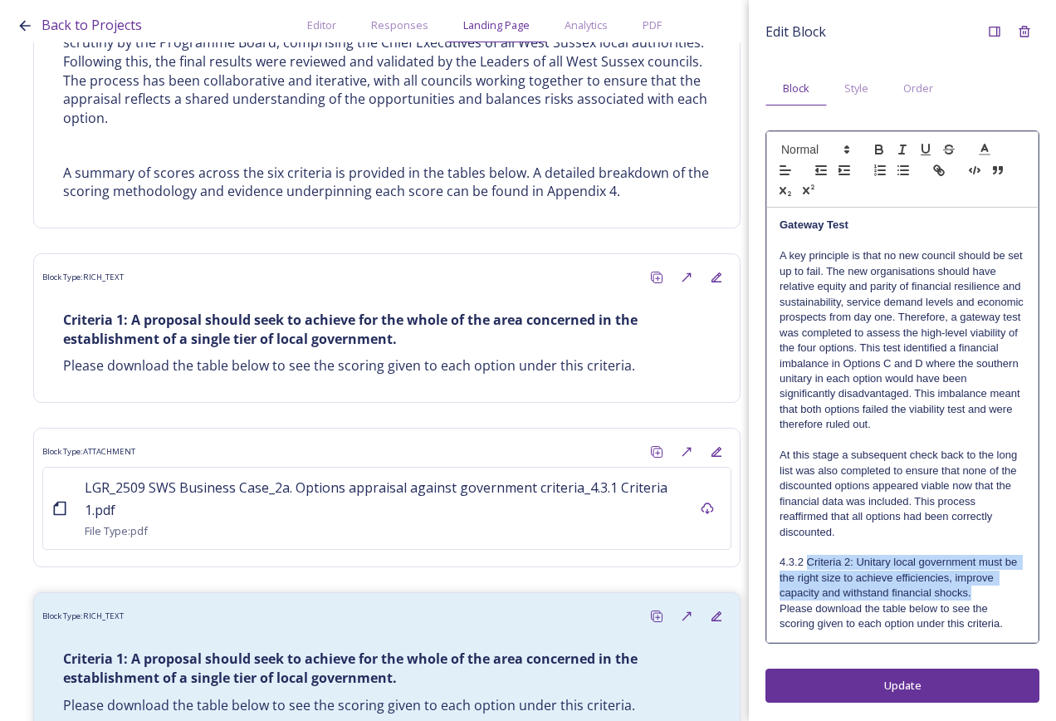
drag, startPoint x: 977, startPoint y: 589, endPoint x: 809, endPoint y: 569, distance: 168.9
click at [809, 569] on p "4.3.2 Criteria 2: Unitary local government must be the right size to achieve ef…" at bounding box center [903, 578] width 246 height 46
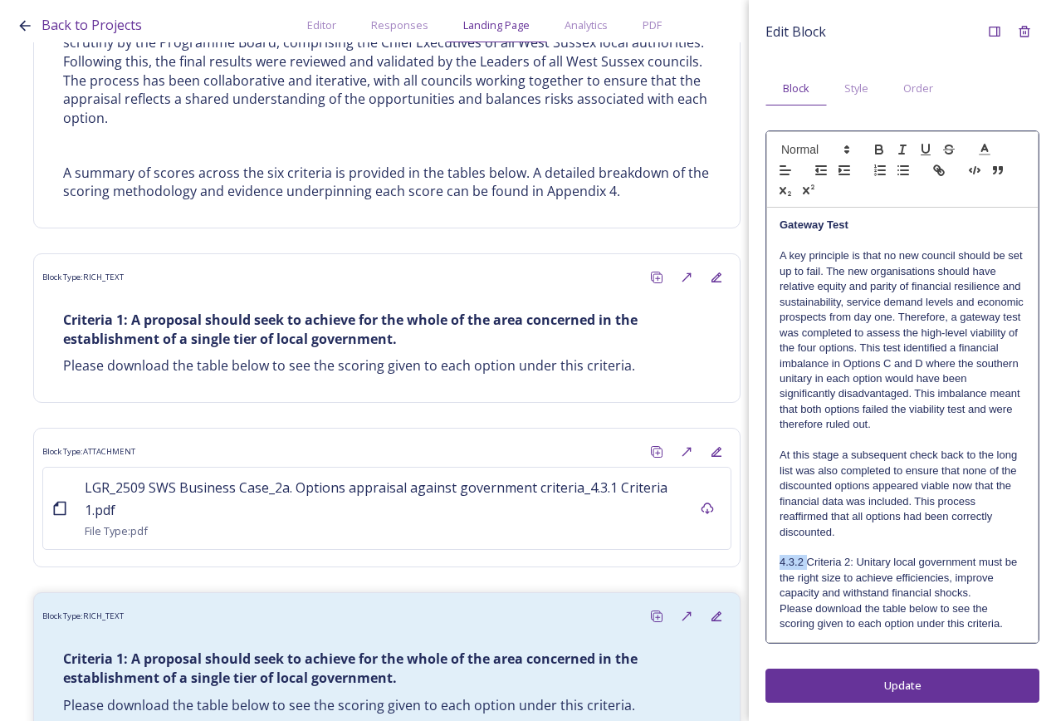
scroll to position [29, 0]
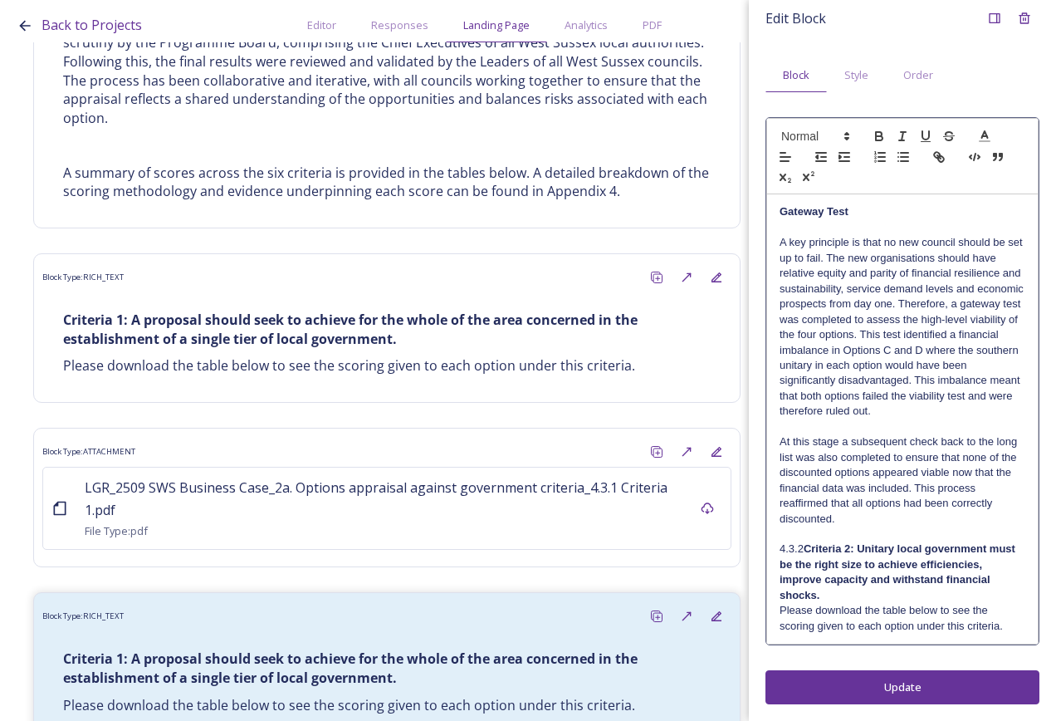
drag, startPoint x: 846, startPoint y: 545, endPoint x: 809, endPoint y: 551, distance: 37.8
click at [848, 545] on strong "Criteria 2: Unitary local government must be the right size to achieve efficien…" at bounding box center [899, 571] width 239 height 58
click at [801, 551] on p "4.3.2 Criteria 2: Unitary local government must be the right size to achieve ef…" at bounding box center [903, 571] width 246 height 61
drag, startPoint x: 807, startPoint y: 547, endPoint x: 771, endPoint y: 546, distance: 36.5
click at [771, 546] on div "Gateway Test A key principle is that no new council should be set up to fail. T…" at bounding box center [902, 418] width 271 height 449
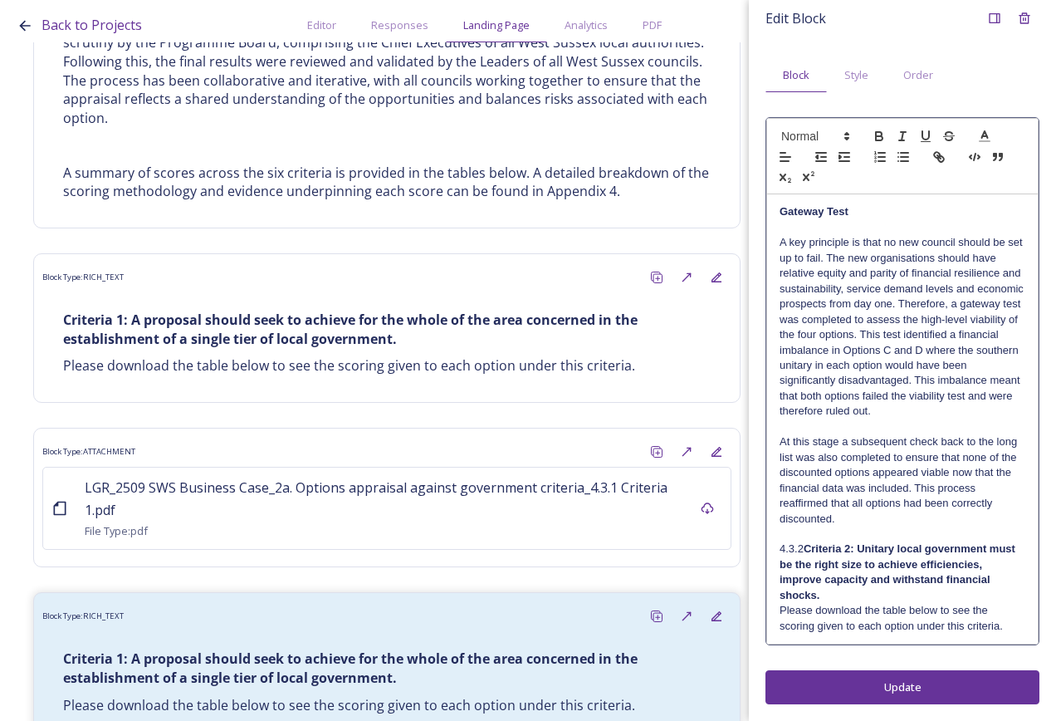
scroll to position [14, 0]
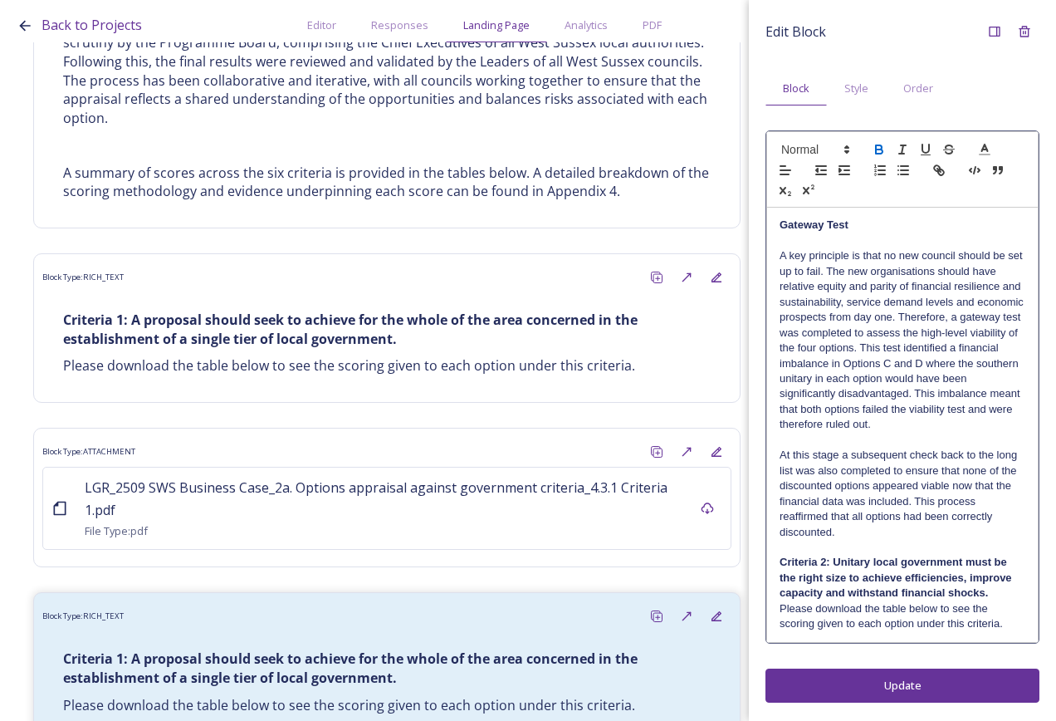
click at [908, 693] on div "Edit Block Block Style Order Gateway Test A key principle is that no new counci…" at bounding box center [902, 360] width 307 height 721
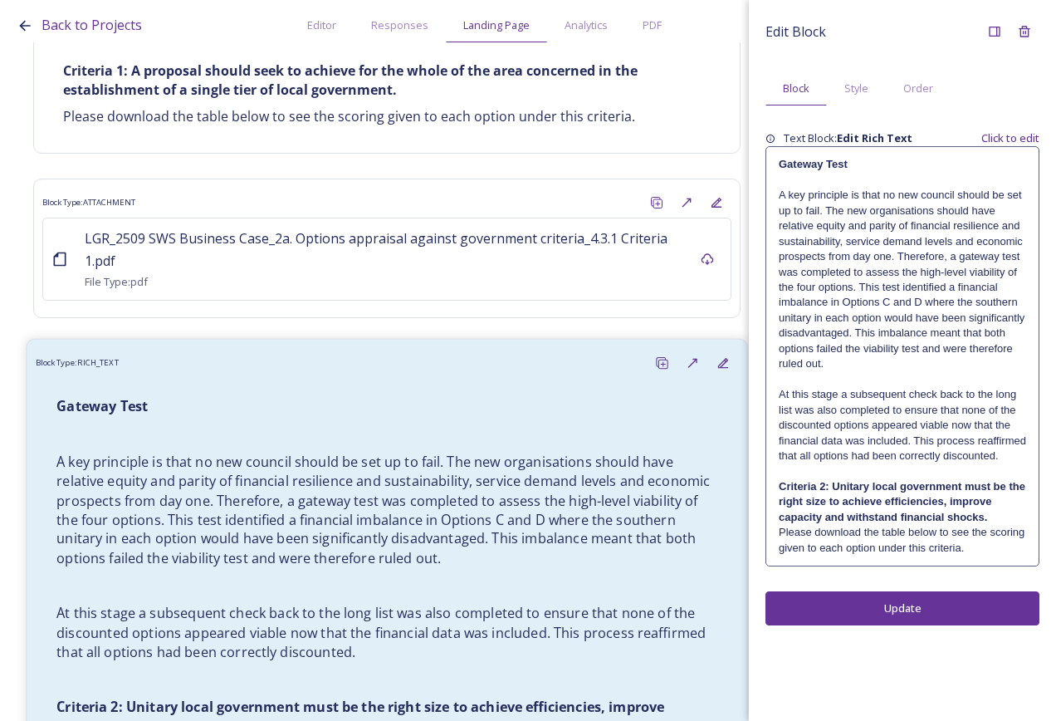
scroll to position [9928, 0]
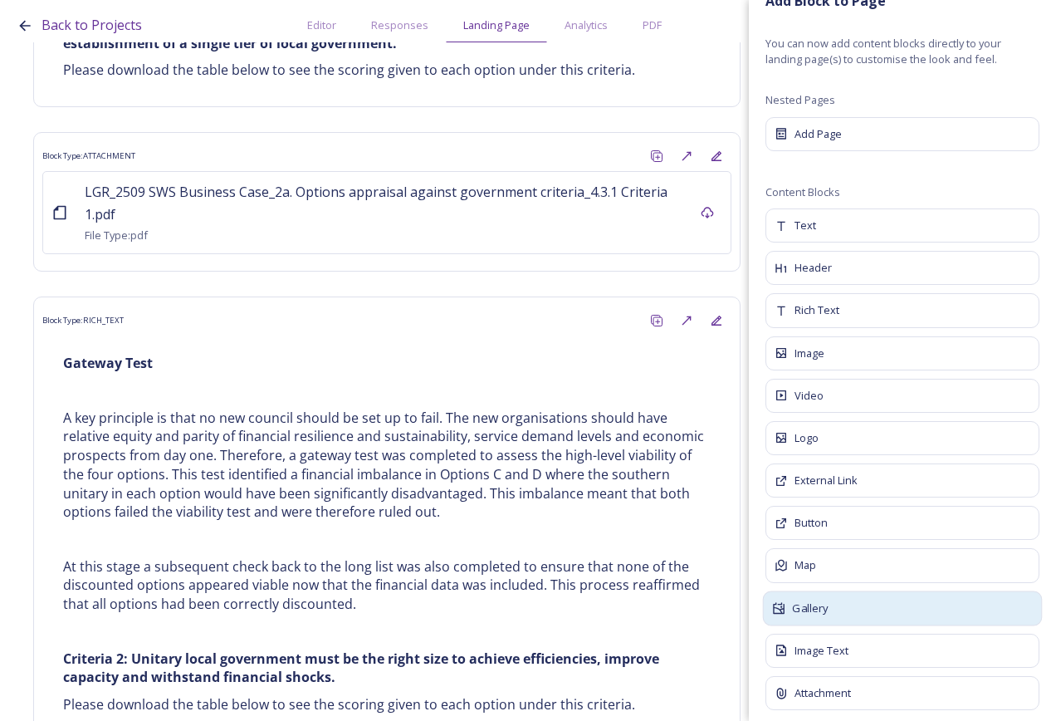
scroll to position [40, 0]
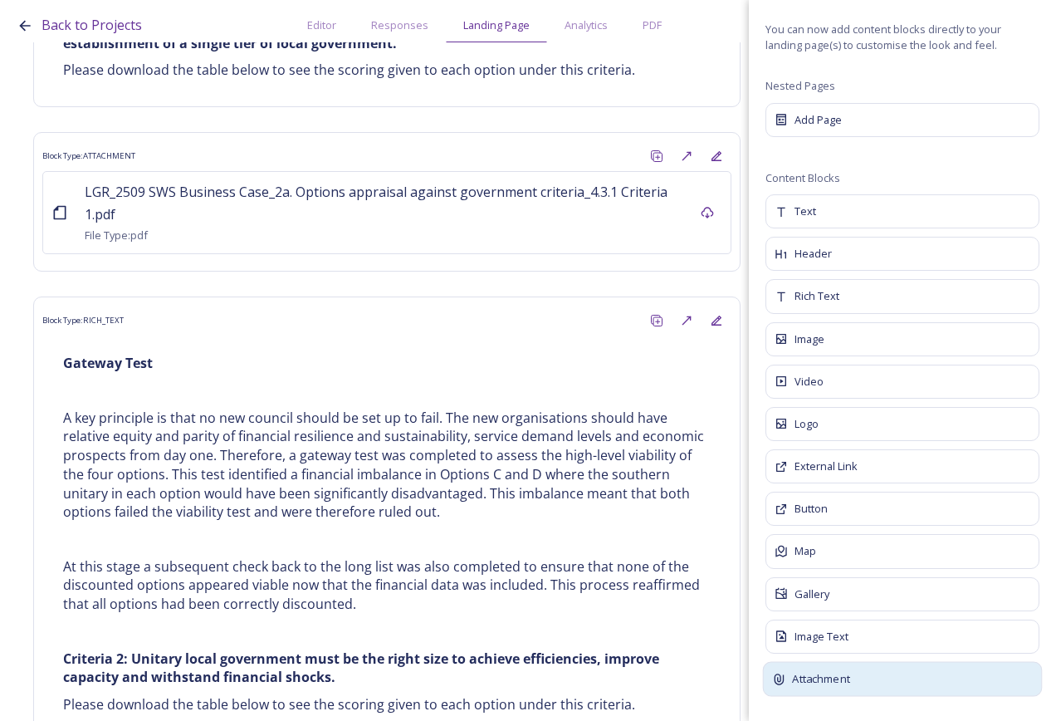
click at [857, 677] on div "Attachment" at bounding box center [903, 679] width 280 height 35
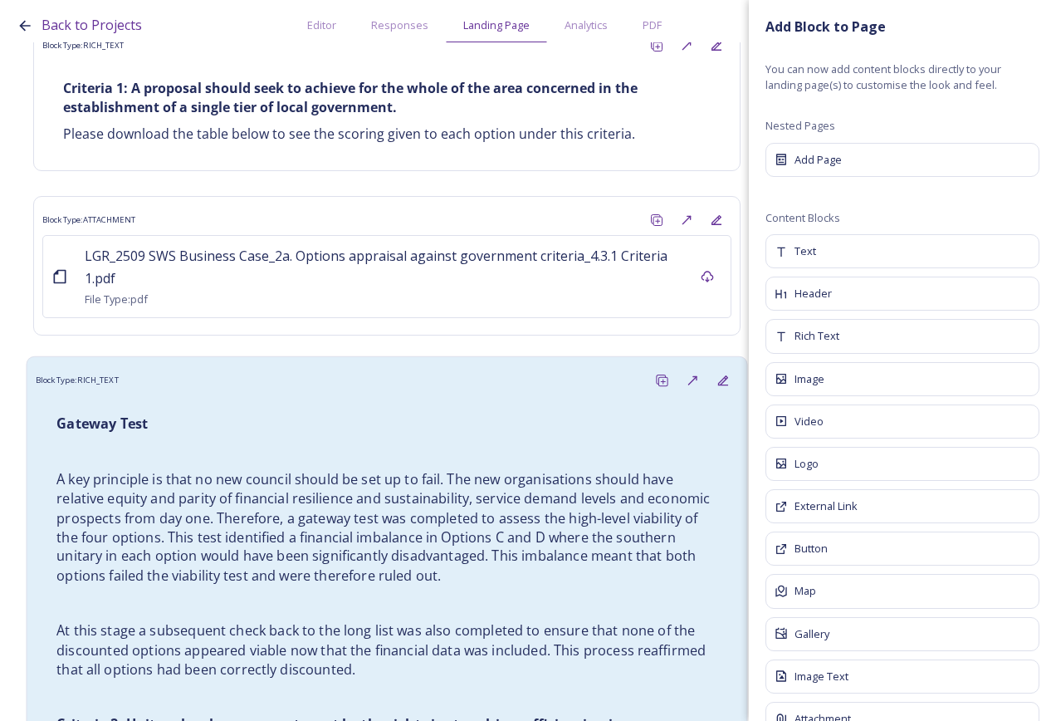
scroll to position [10001, 0]
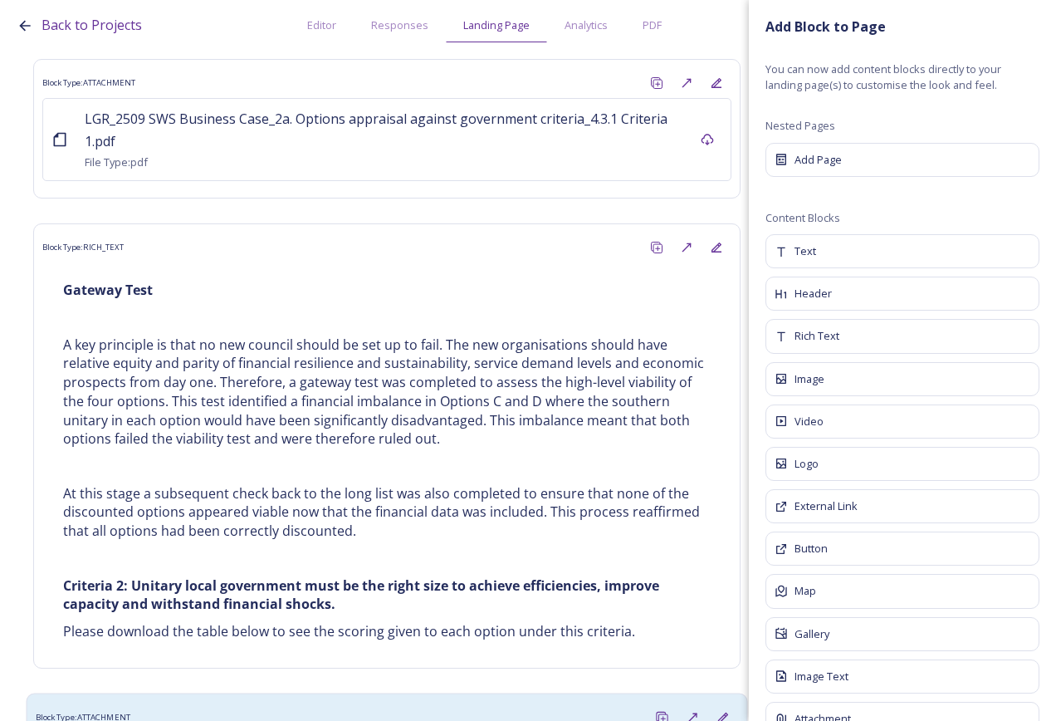
click at [446, 702] on div "Block Type: ATTACHMENT" at bounding box center [387, 717] width 703 height 31
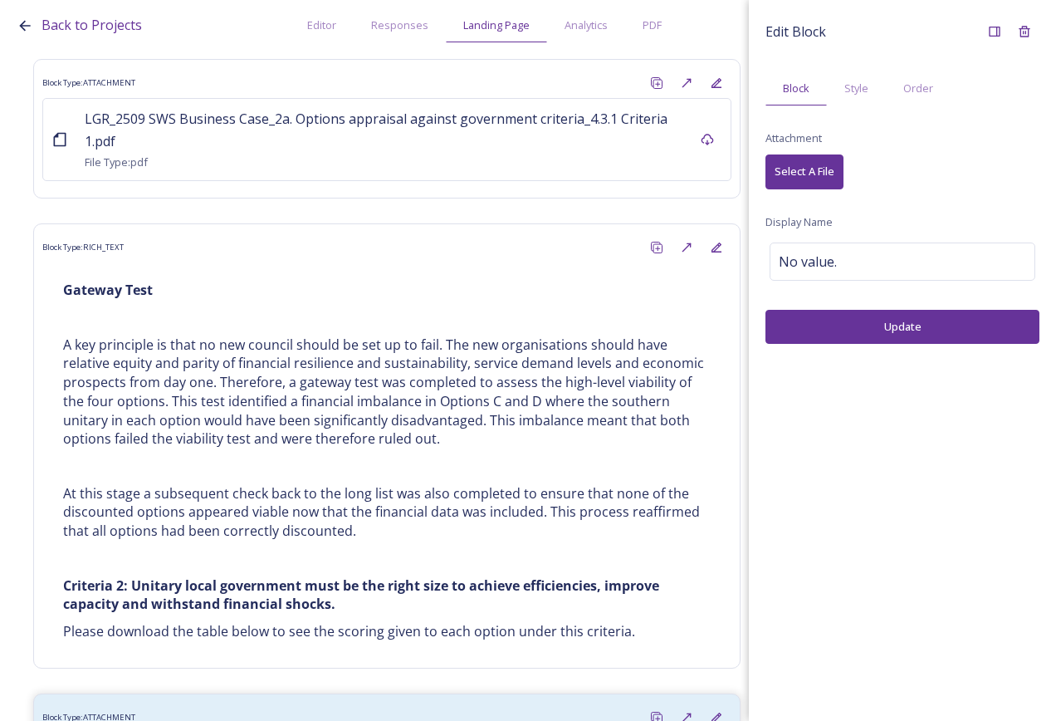
click at [792, 168] on span "Select A File" at bounding box center [805, 172] width 60 height 16
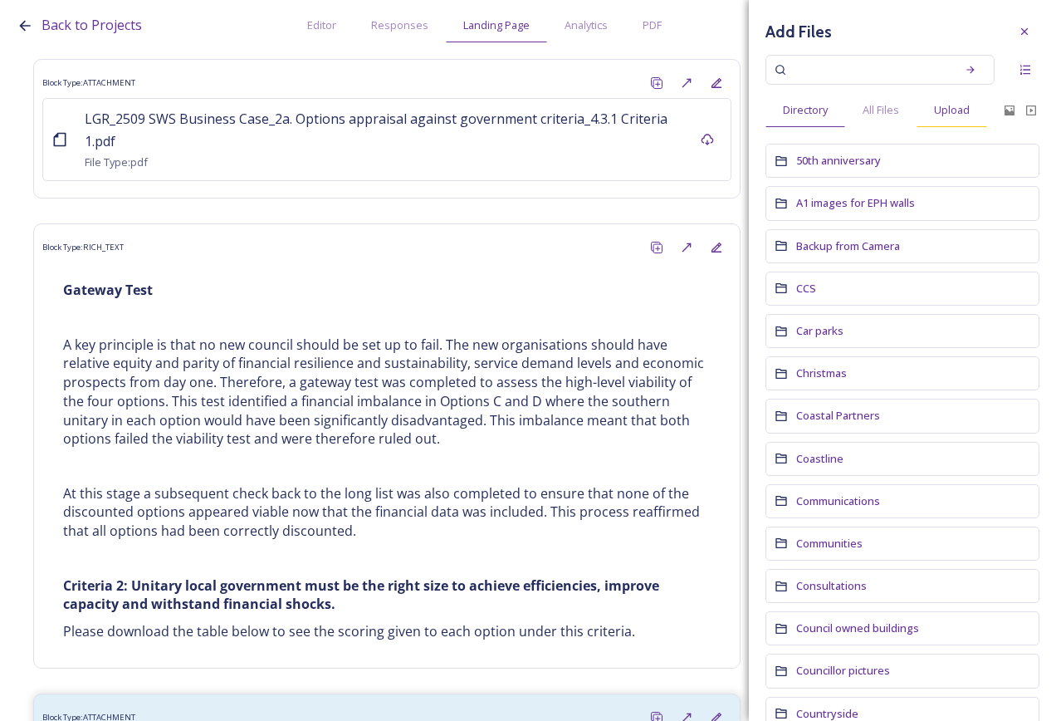
click at [938, 106] on span "Upload" at bounding box center [952, 110] width 36 height 16
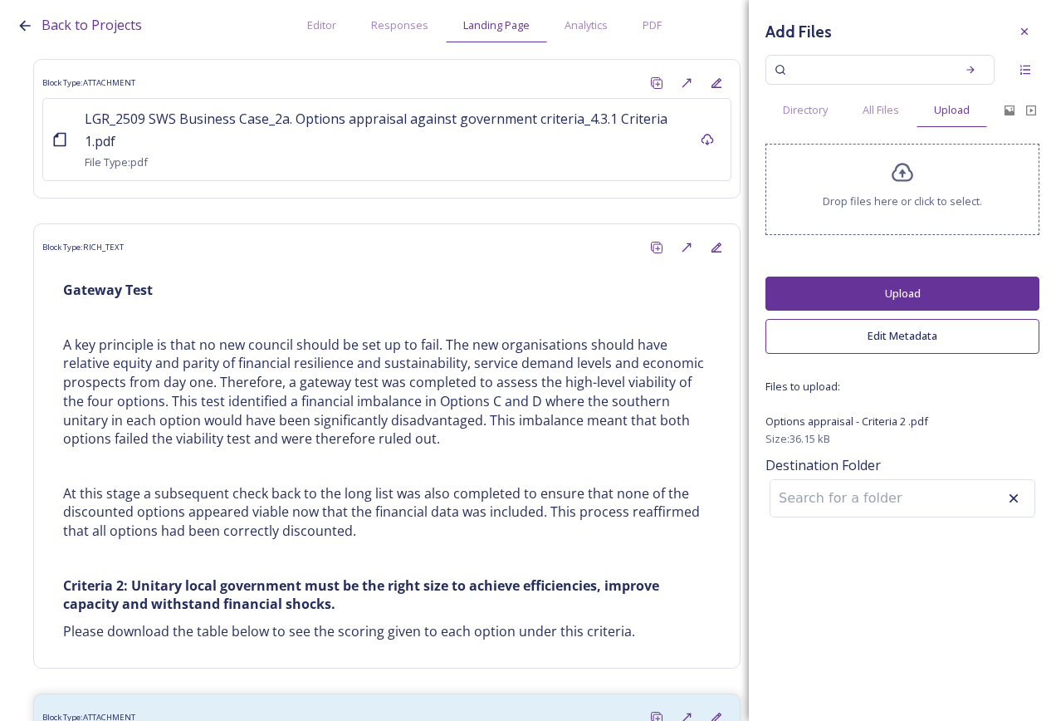
click at [943, 288] on button "Upload" at bounding box center [903, 294] width 274 height 34
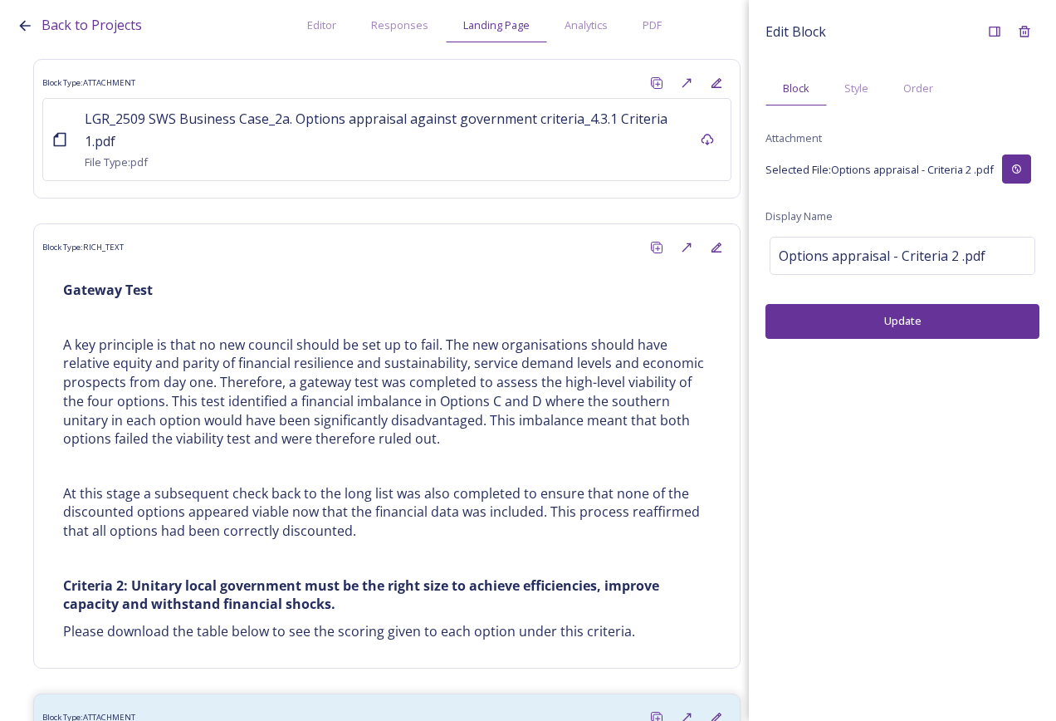
click at [899, 321] on button "Update" at bounding box center [903, 321] width 274 height 34
click at [973, 253] on span "Options appraisal - Criteria 2 .pdf" at bounding box center [882, 256] width 207 height 20
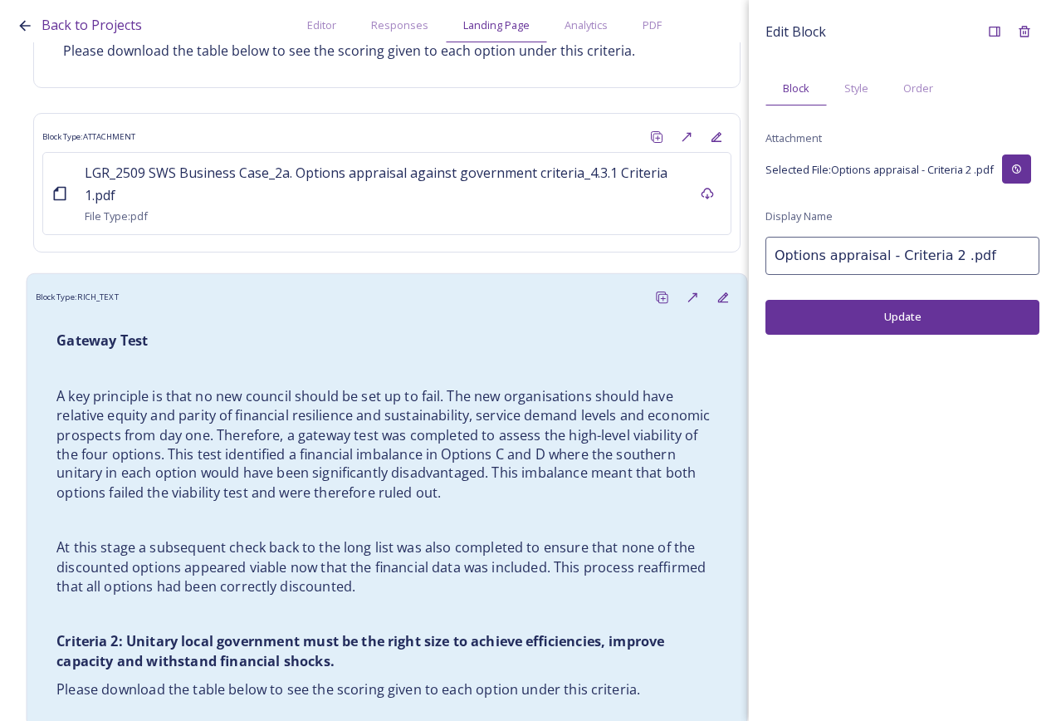
scroll to position [9835, 0]
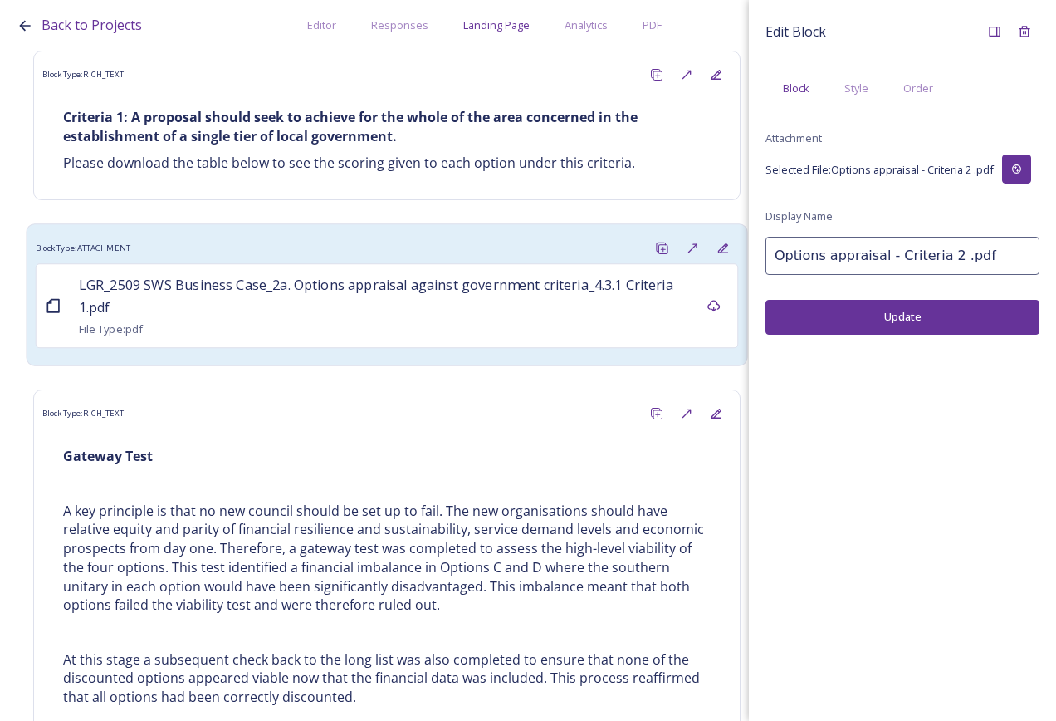
click at [331, 319] on div "File Type: pdf" at bounding box center [384, 329] width 611 height 20
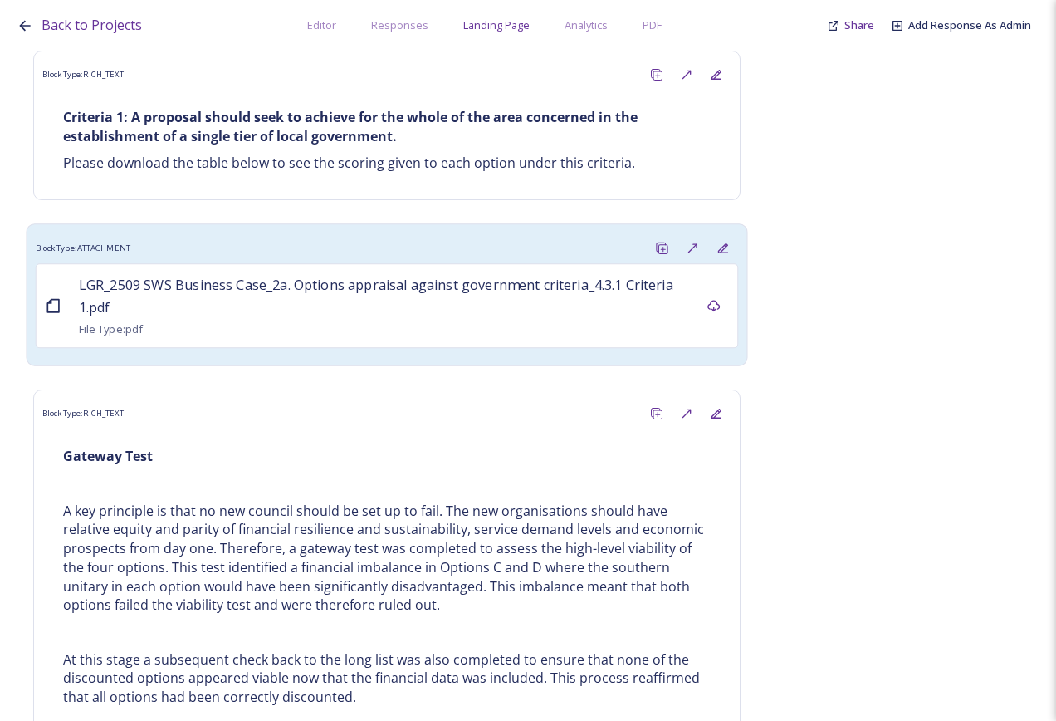
click at [519, 319] on div "File Type: pdf" at bounding box center [384, 329] width 611 height 20
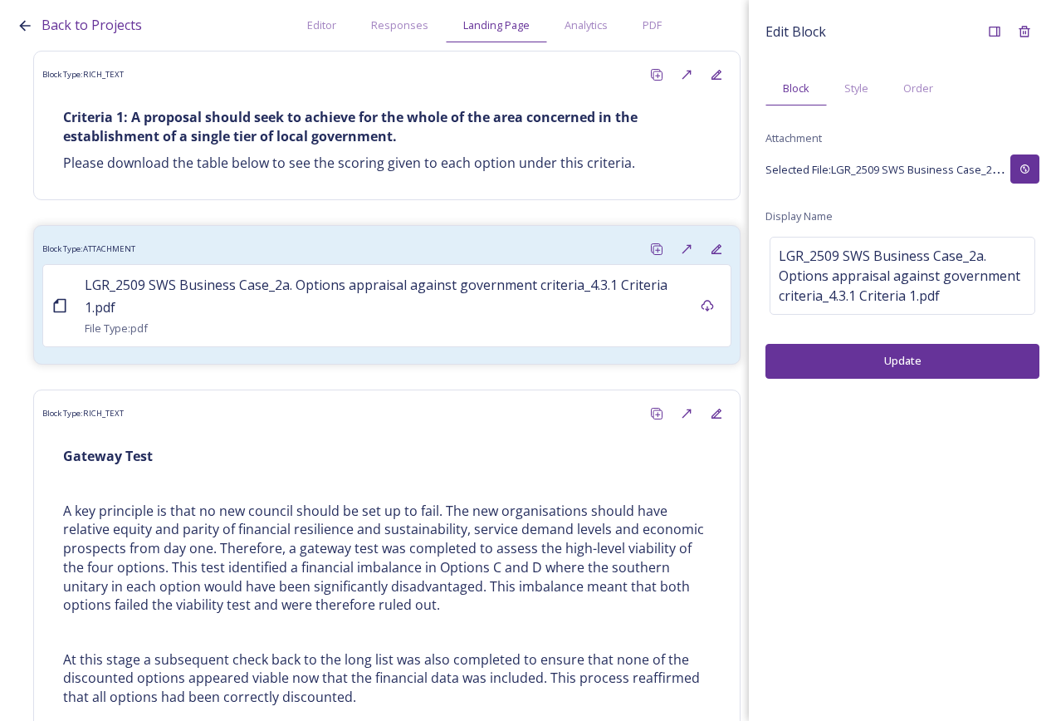
click at [1030, 168] on icon at bounding box center [1025, 169] width 11 height 11
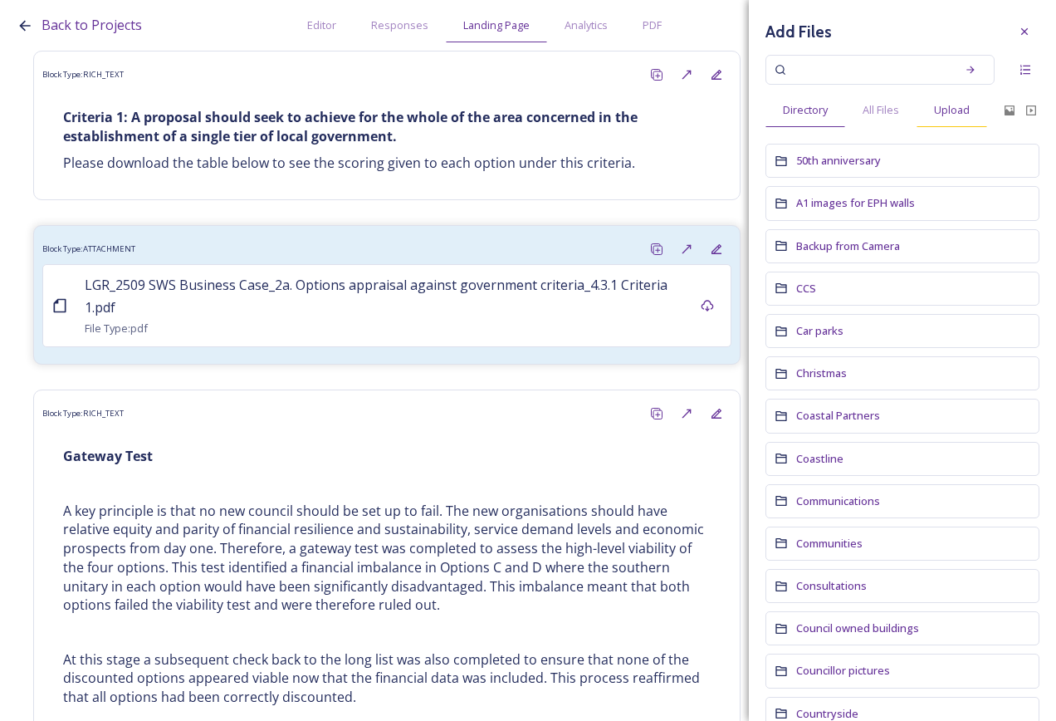
click at [963, 115] on span "Upload" at bounding box center [952, 110] width 36 height 16
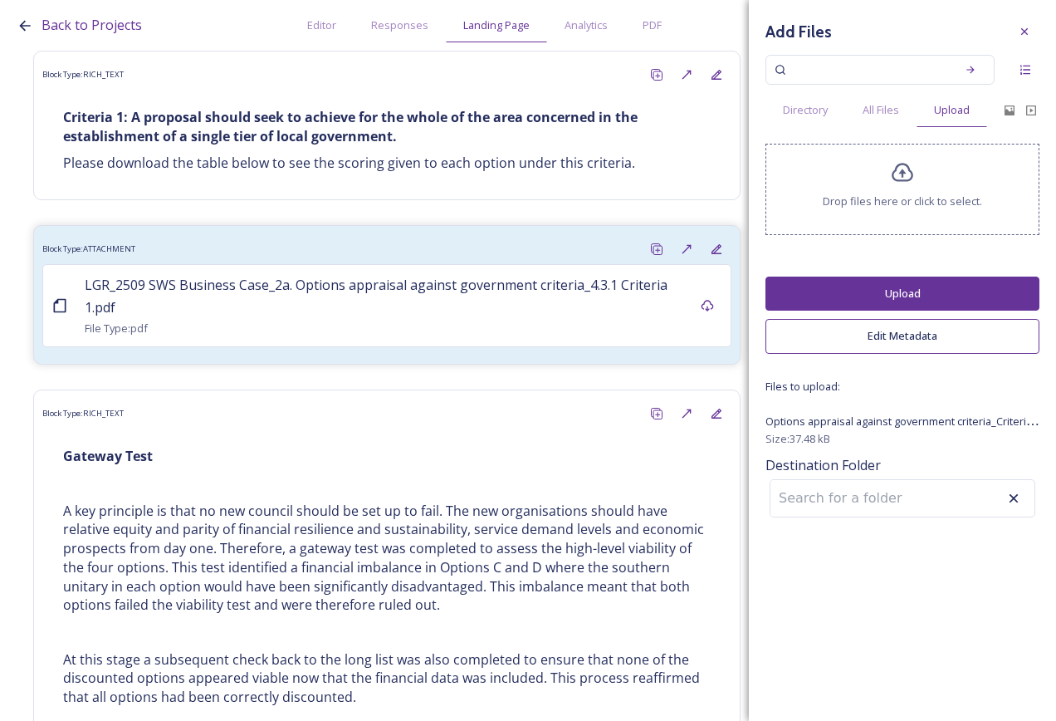
click at [904, 282] on button "Upload" at bounding box center [903, 294] width 274 height 34
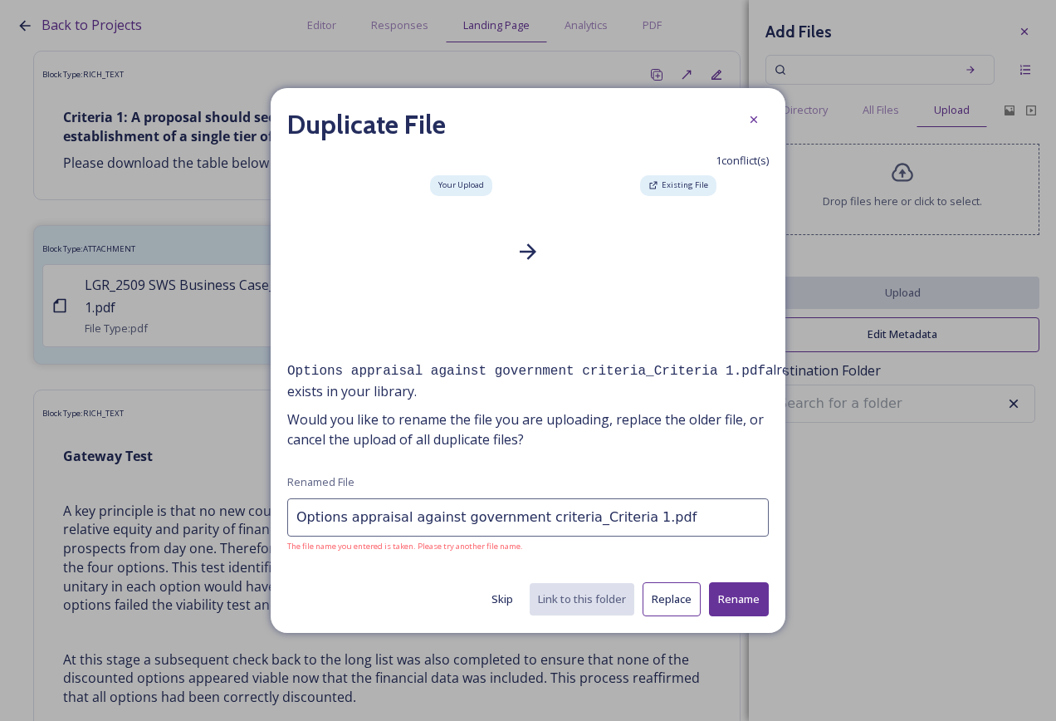
click at [751, 600] on button "Rename" at bounding box center [739, 599] width 60 height 34
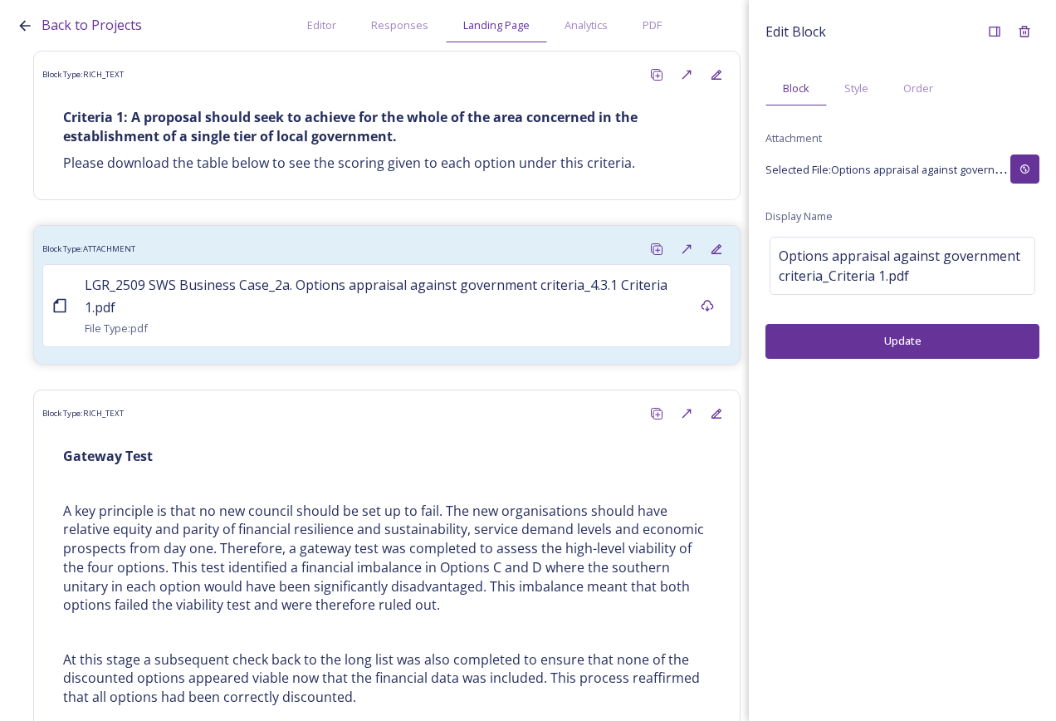
click at [931, 346] on button "Update" at bounding box center [903, 341] width 274 height 34
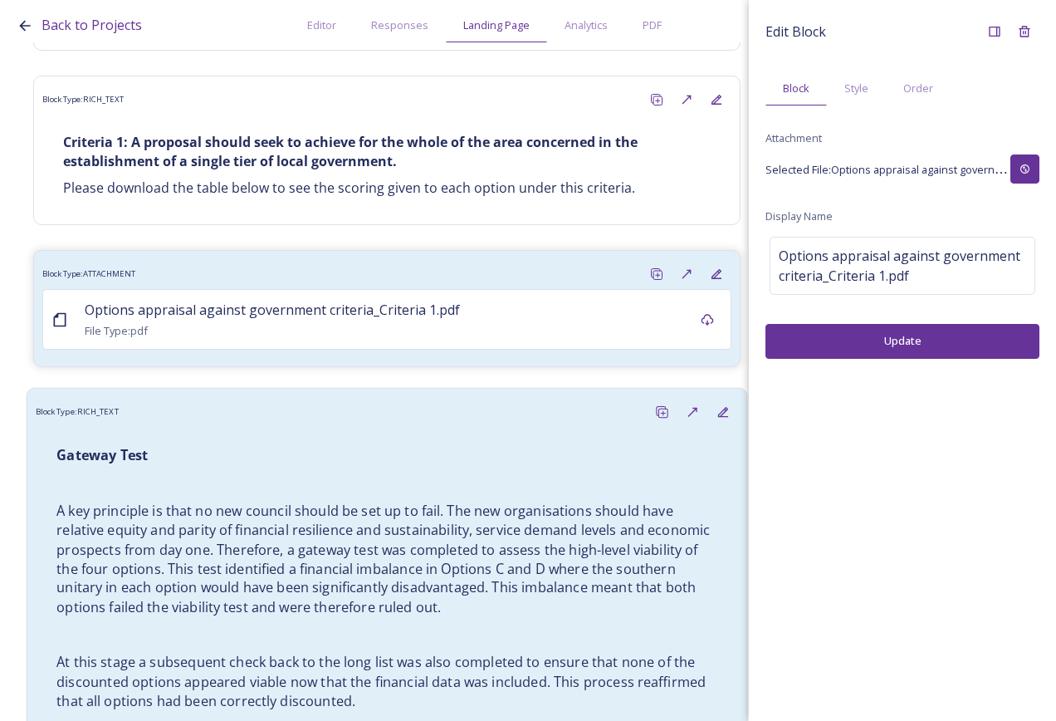
scroll to position [9632, 0]
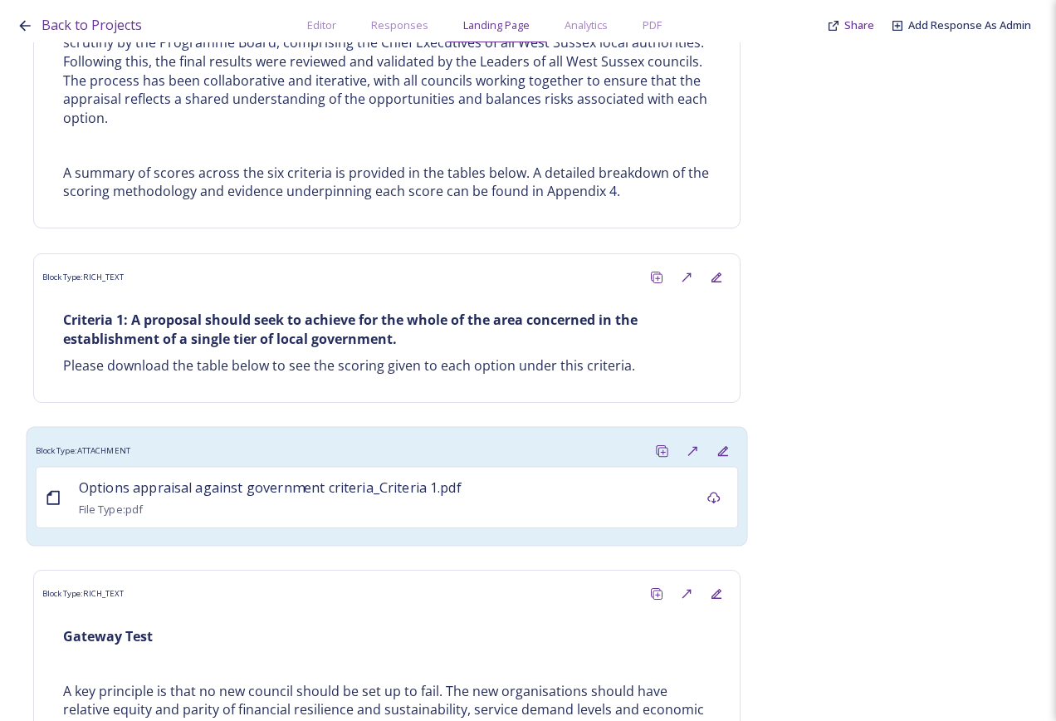
click at [326, 498] on div "File Type: pdf" at bounding box center [270, 508] width 383 height 20
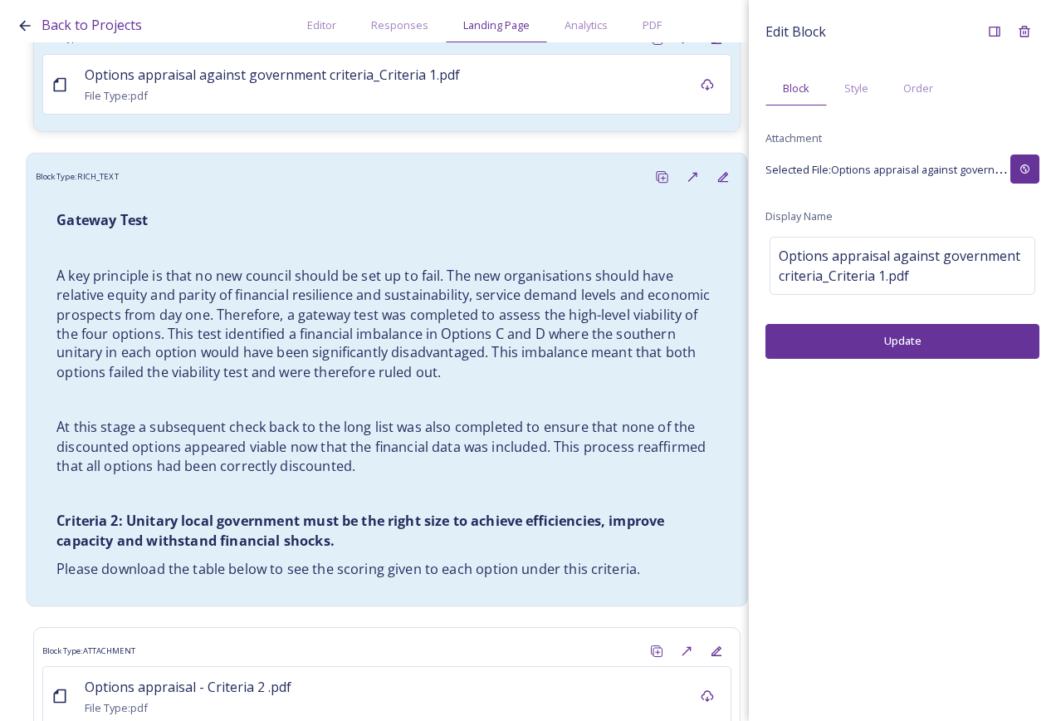
scroll to position [10047, 0]
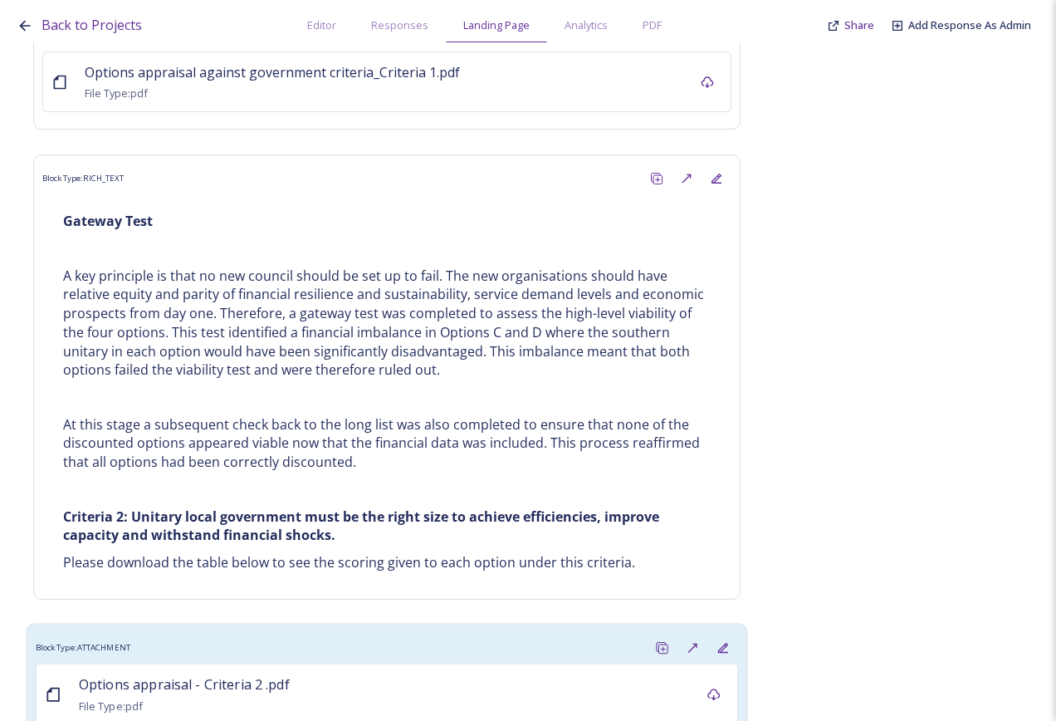
click at [487, 663] on div "Options appraisal - Criteria 2 .pdf File Type: pdf" at bounding box center [387, 693] width 703 height 61
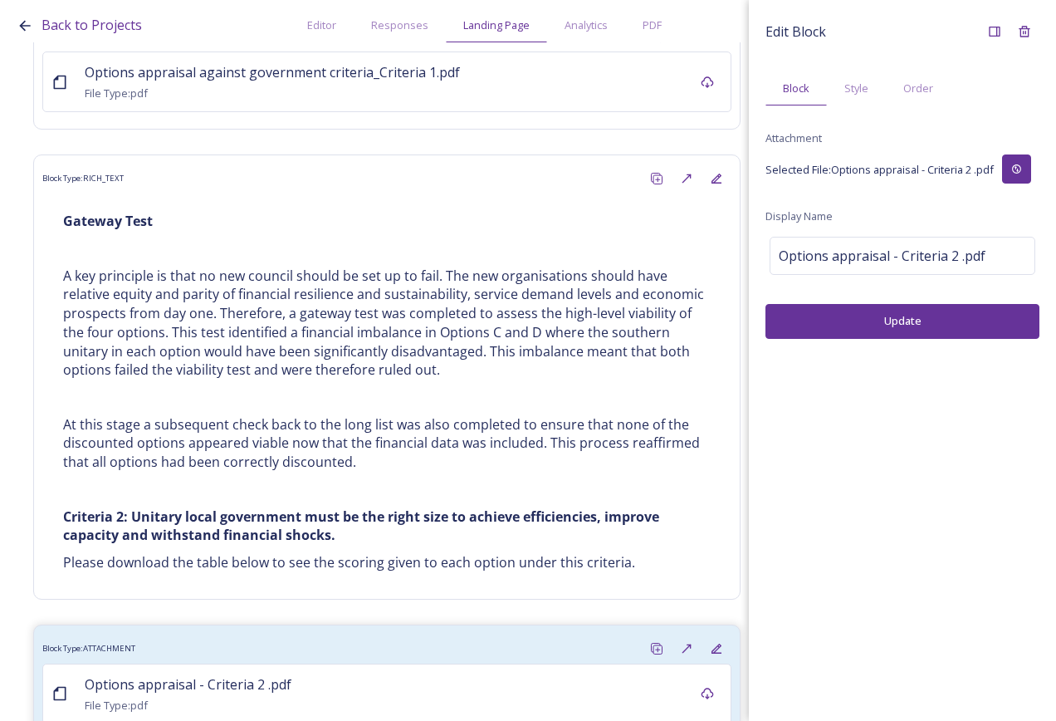
click at [1022, 167] on icon at bounding box center [1016, 169] width 11 height 11
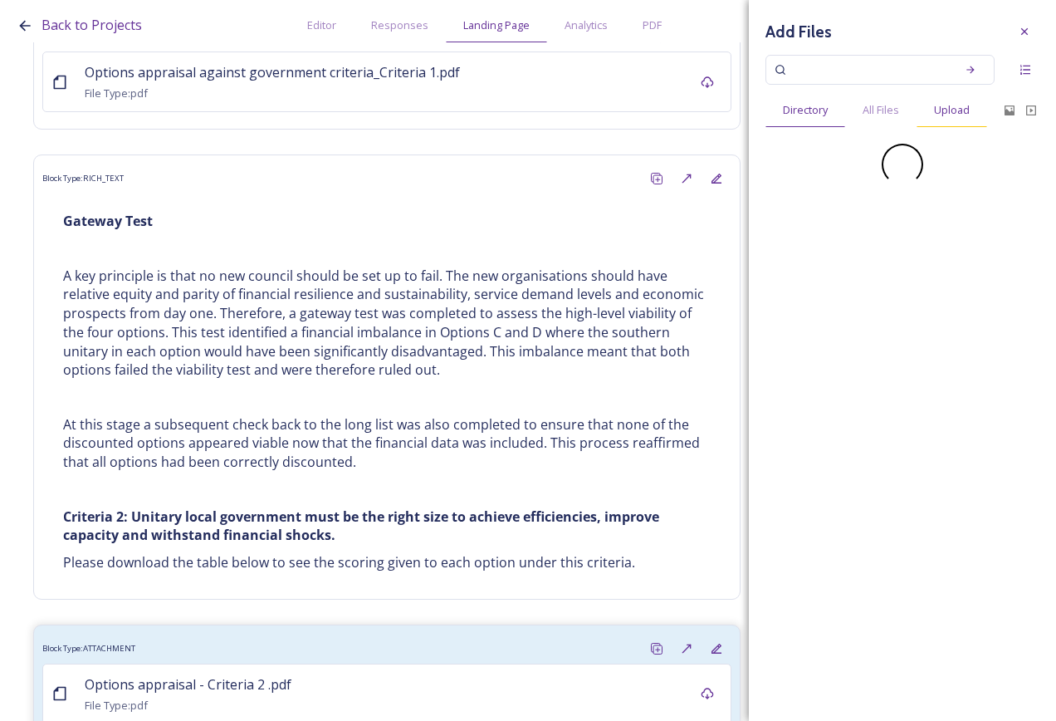
click at [960, 109] on span "Upload" at bounding box center [952, 110] width 36 height 16
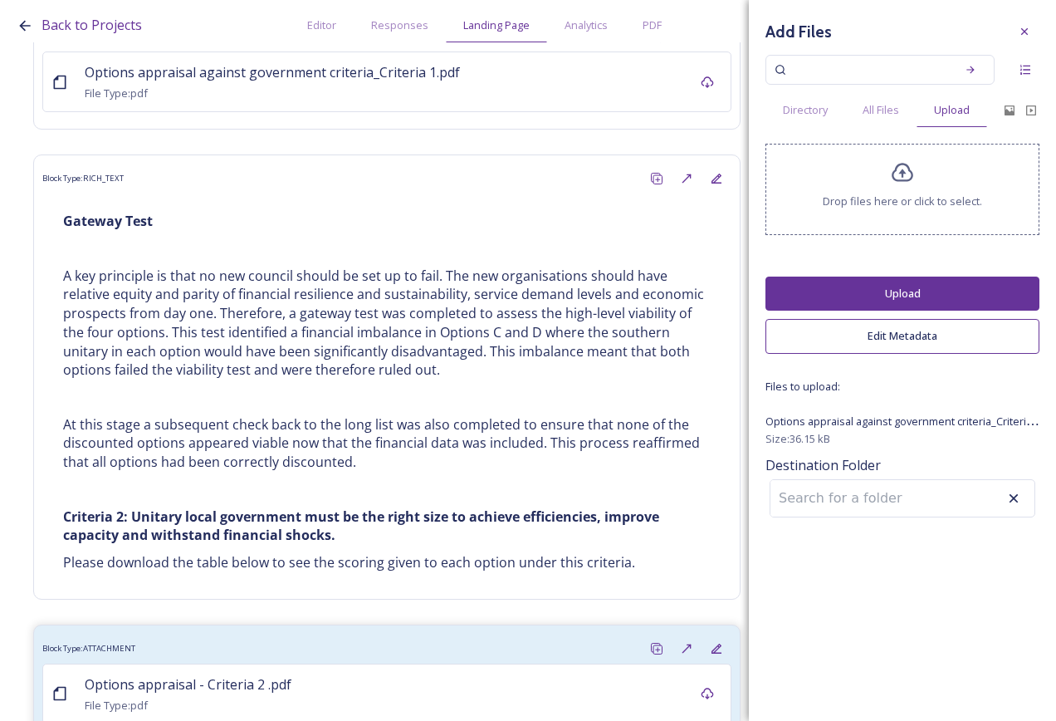
click at [928, 298] on button "Upload" at bounding box center [903, 294] width 274 height 34
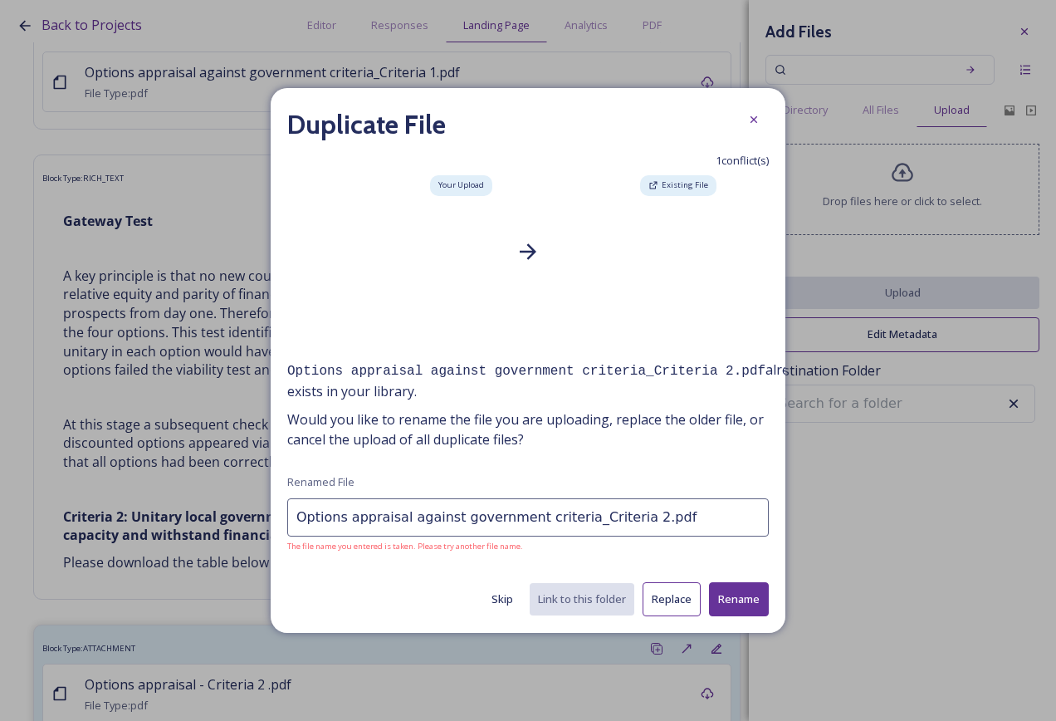
click at [749, 604] on button "Rename" at bounding box center [739, 599] width 60 height 34
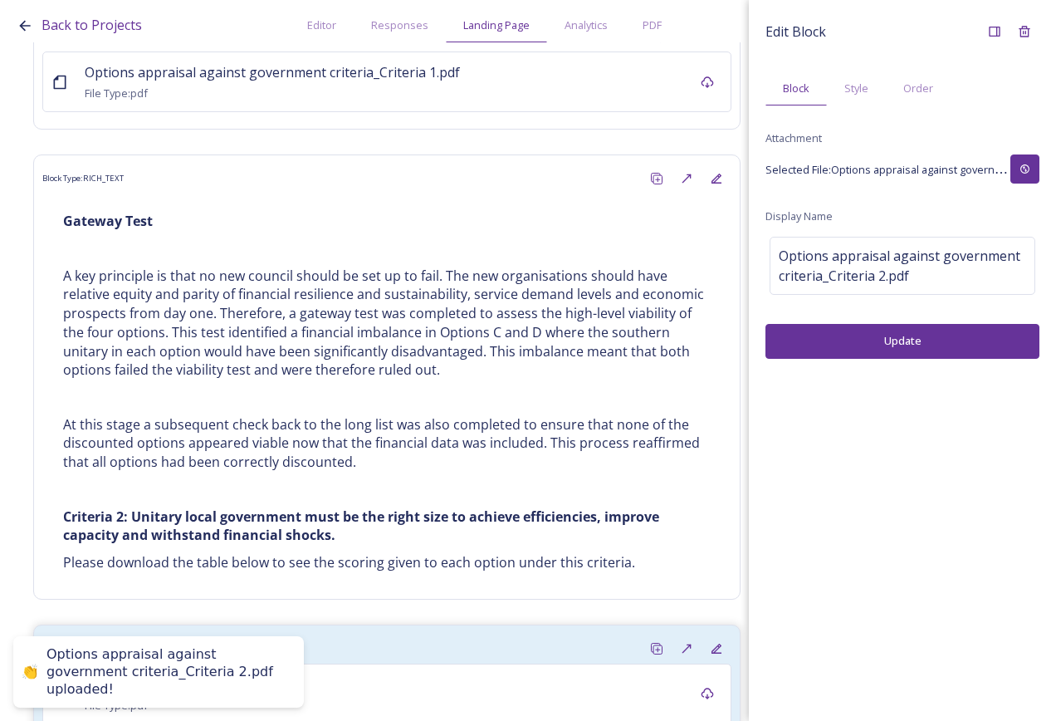
click at [930, 336] on button "Update" at bounding box center [903, 341] width 274 height 34
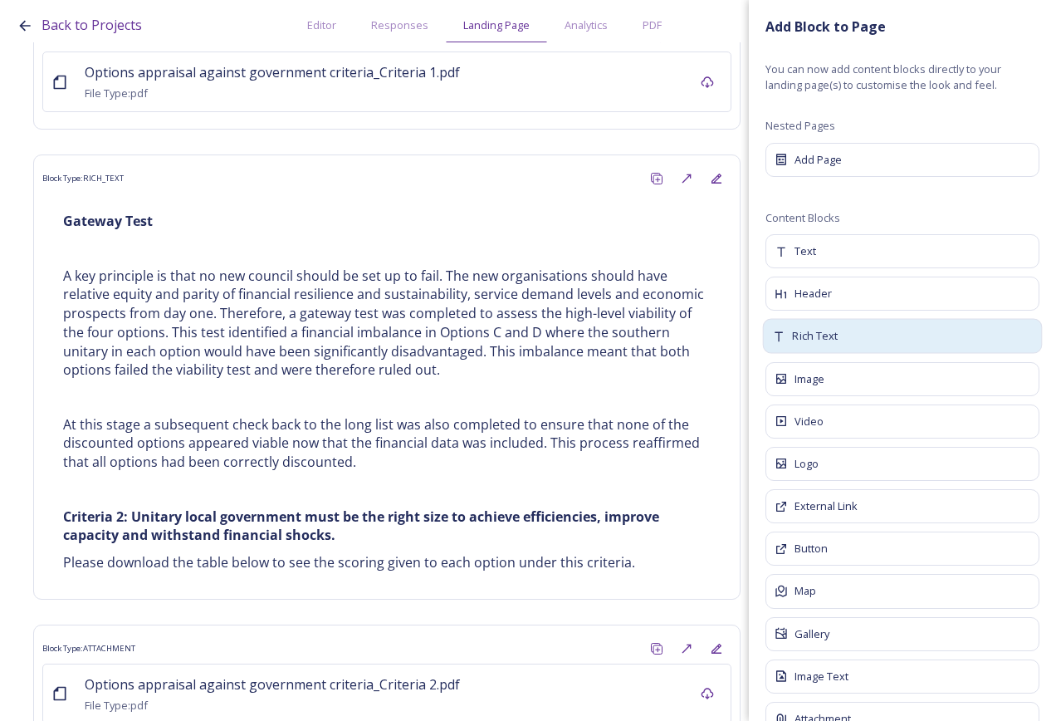
click at [864, 333] on div "Rich Text" at bounding box center [903, 336] width 280 height 35
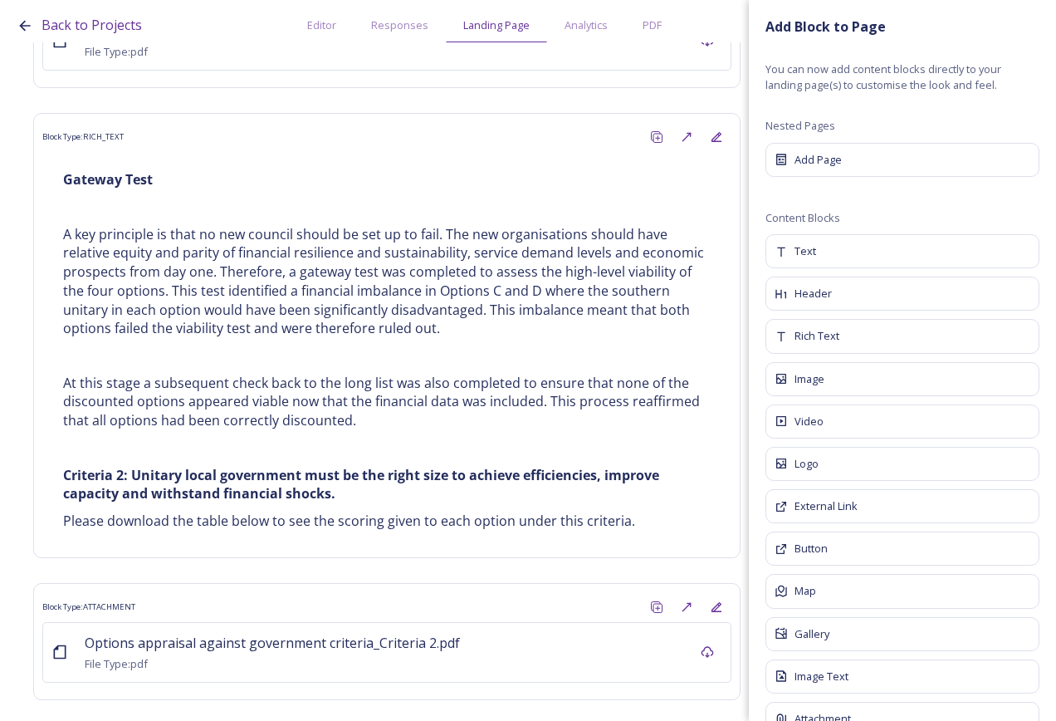
scroll to position [10157, 0]
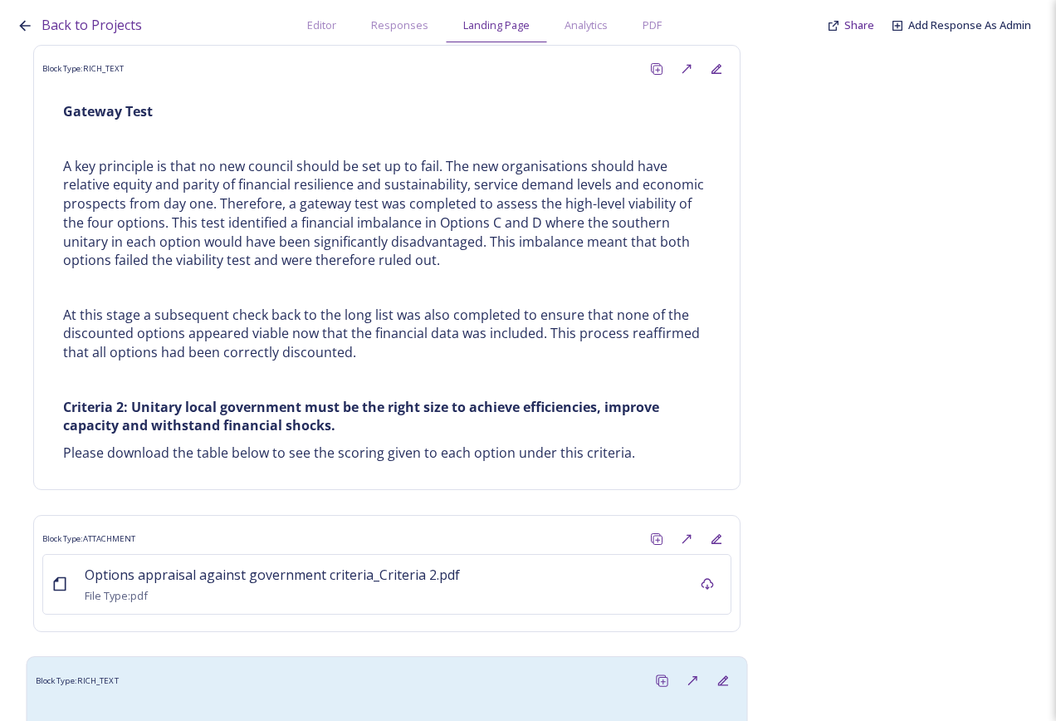
click at [402, 704] on div at bounding box center [387, 714] width 686 height 20
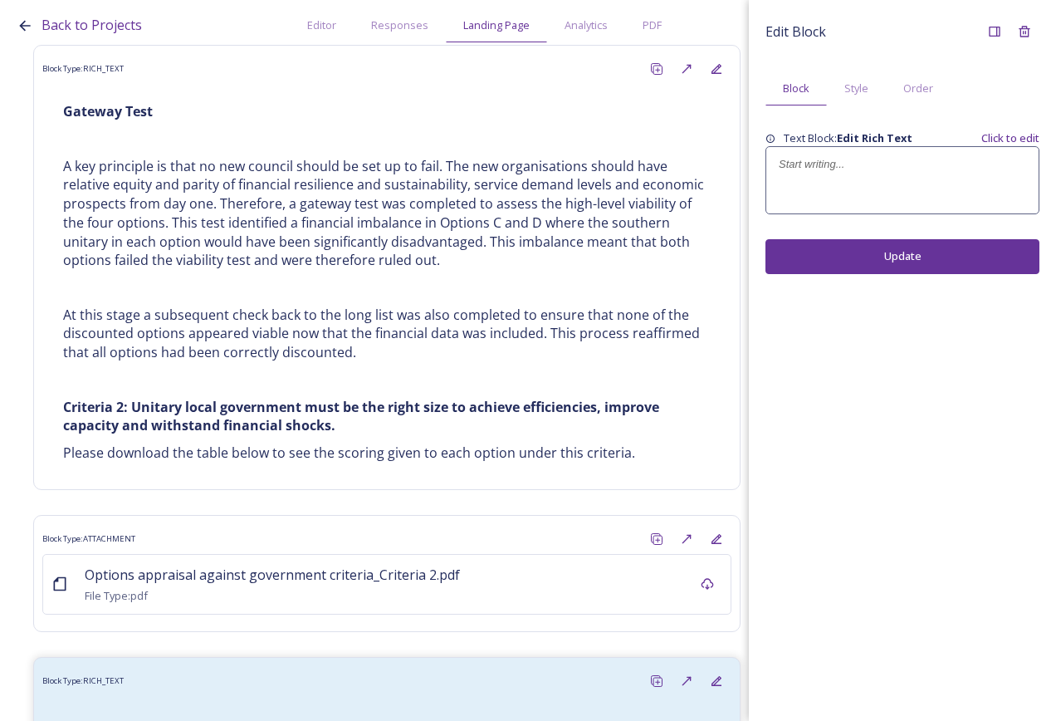
click at [867, 213] on div at bounding box center [902, 180] width 272 height 66
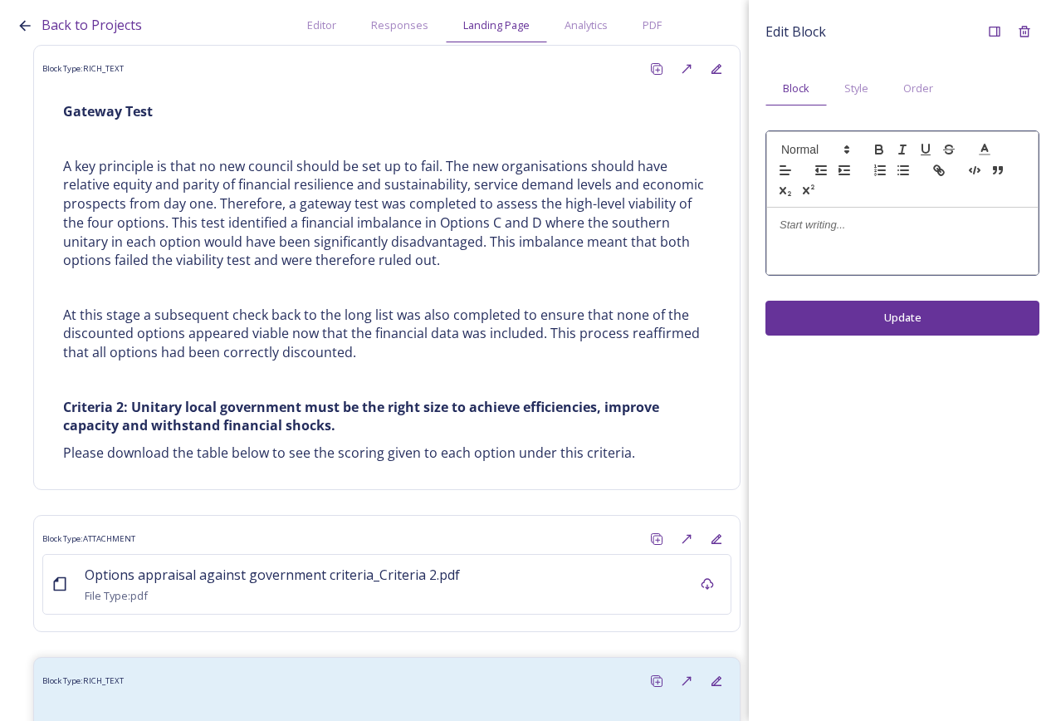
click at [857, 224] on p at bounding box center [903, 225] width 246 height 15
click at [931, 230] on p "Criteria 3: Unitary structures must prioritise the delivery of high quality" at bounding box center [903, 233] width 246 height 31
click at [929, 244] on p "Criteria 3: Unitary structures must prioritise the delivery of high quality" at bounding box center [903, 233] width 246 height 31
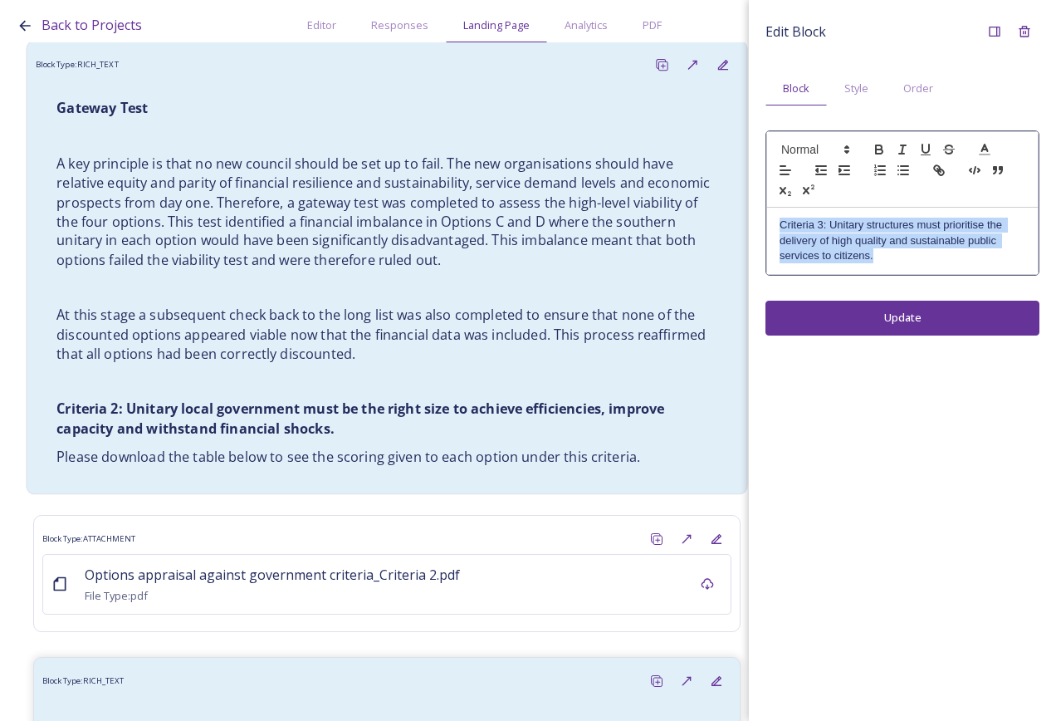
drag, startPoint x: 869, startPoint y: 262, endPoint x: 658, endPoint y: 214, distance: 216.2
click at [658, 214] on div "Back to Projects Editor Responses Landing Page Analytics PDF Share Add Response…" at bounding box center [528, 360] width 1056 height 721
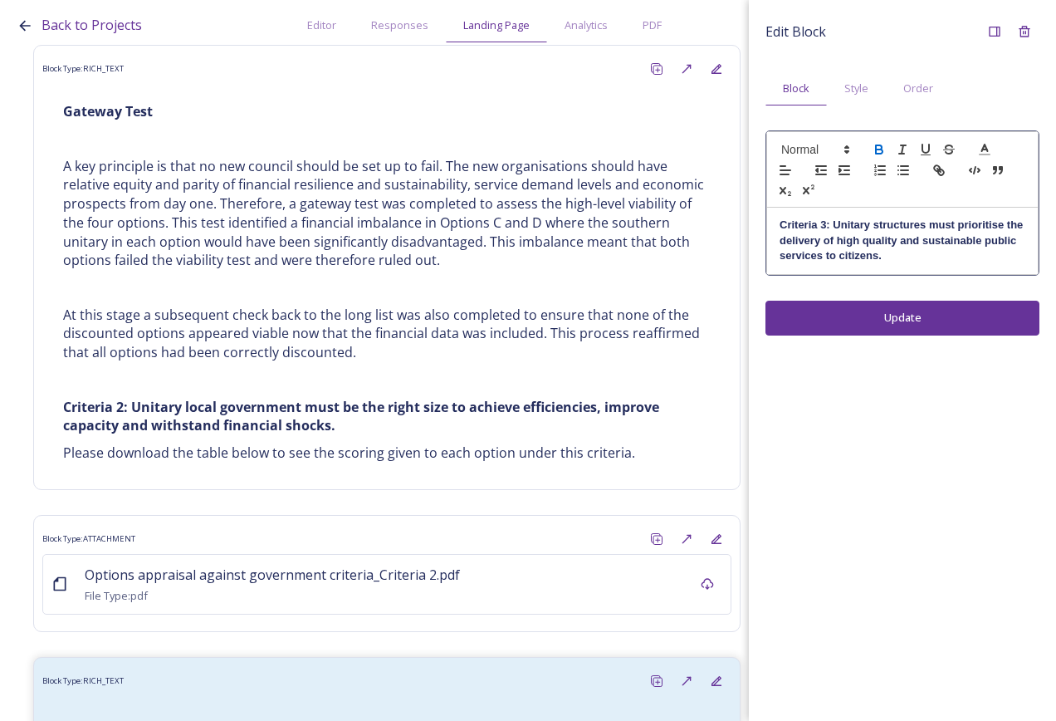
click at [898, 253] on p "Criteria 3: Unitary structures must prioritise the delivery of high quality and…" at bounding box center [903, 241] width 246 height 46
click at [930, 311] on div "Edit Block Block Style Order Criteria 3: Unitary structures must prioritise the…" at bounding box center [902, 360] width 307 height 721
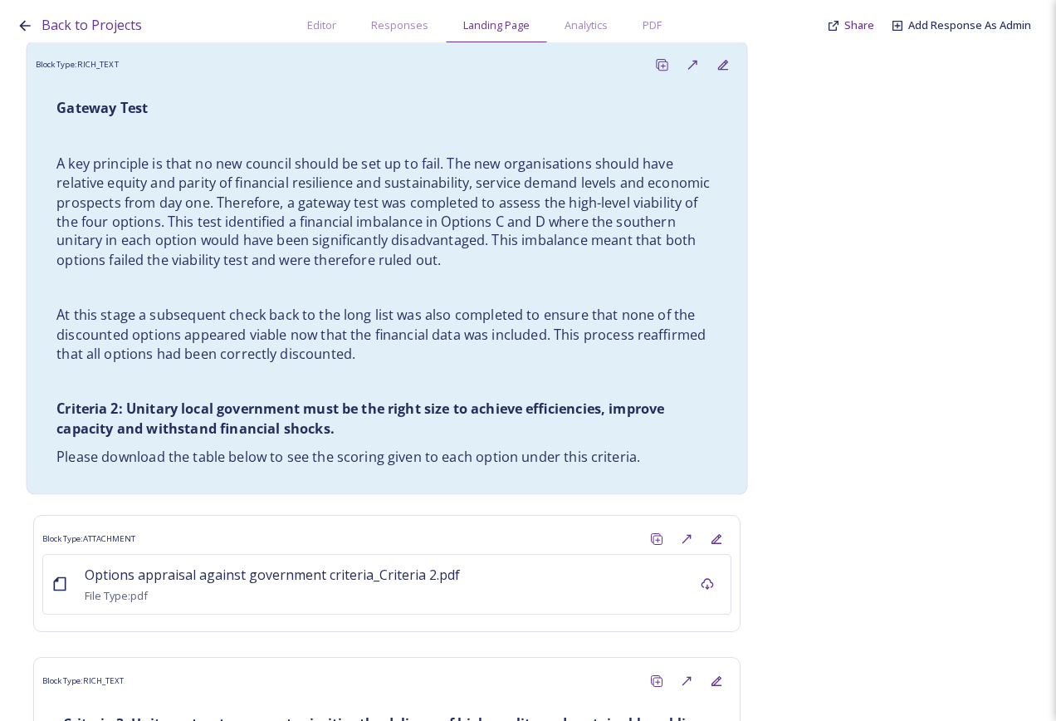
click at [480, 400] on p "Criteria 2: Unitary local government must be the right size to achieve efficien…" at bounding box center [386, 419] width 661 height 38
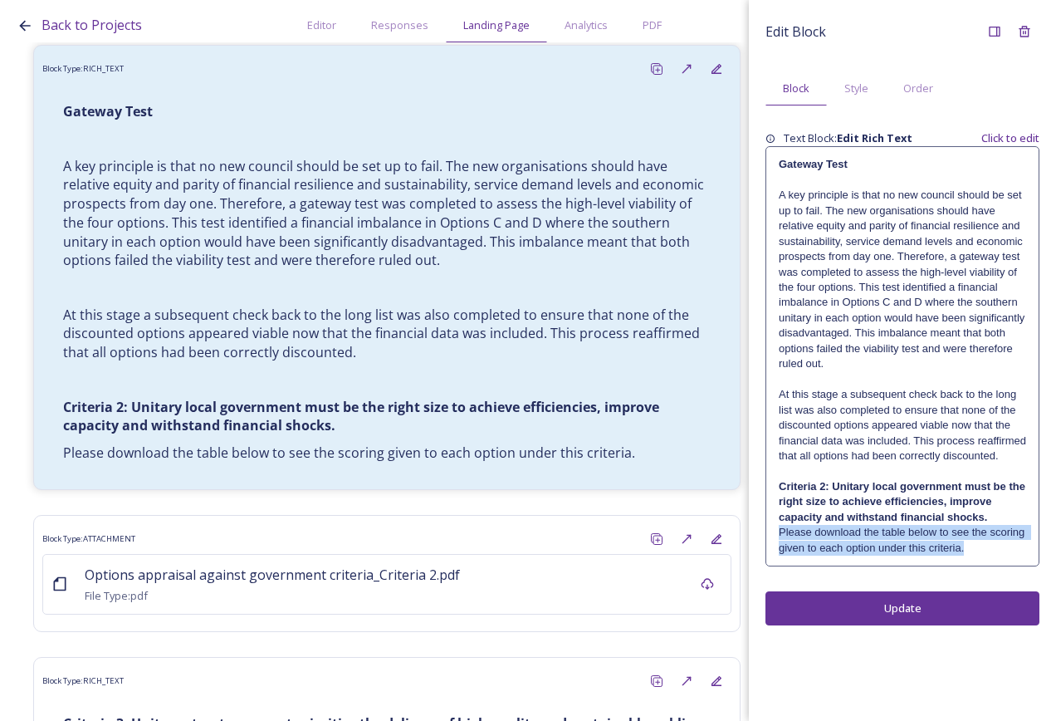
drag, startPoint x: 936, startPoint y: 546, endPoint x: 754, endPoint y: 536, distance: 182.2
click at [754, 536] on div "Edit Block Block Style Order Text Block: Edit Rich Text Click to edit Gateway T…" at bounding box center [902, 321] width 307 height 642
drag, startPoint x: 754, startPoint y: 536, endPoint x: 843, endPoint y: 535, distance: 88.9
copy p "Please download the table below to see the scoring given to each option under t…"
click at [959, 604] on button "Update" at bounding box center [903, 608] width 274 height 34
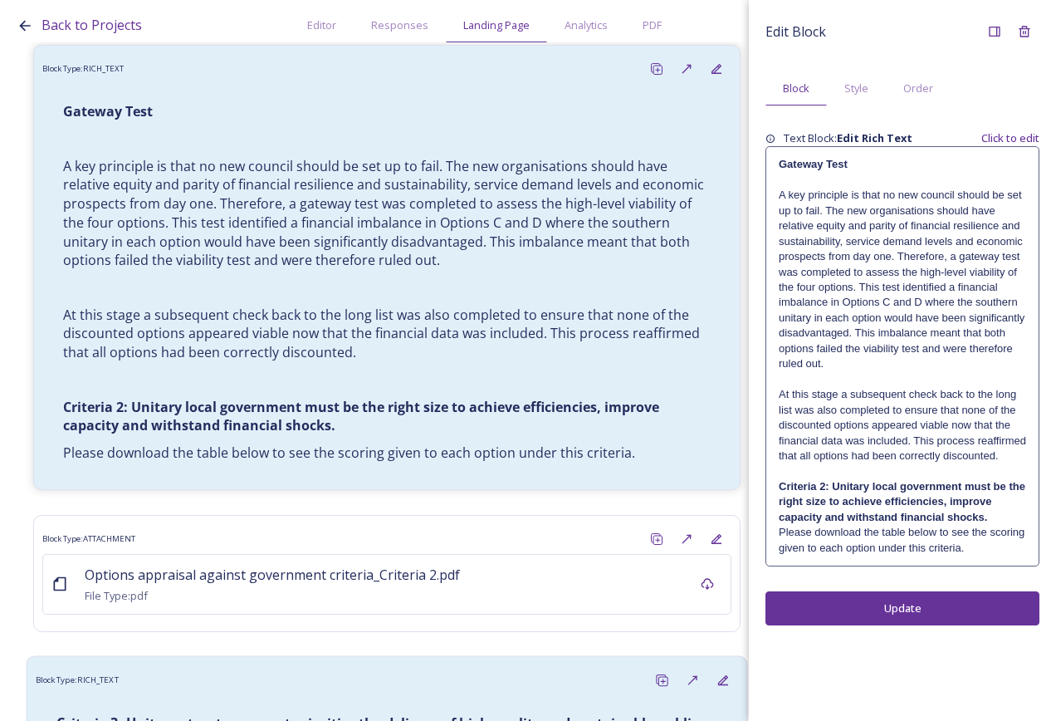
click at [439, 703] on div "Criteria 3: Unitary structures must prioritise the delivery of high quality and…" at bounding box center [387, 732] width 686 height 59
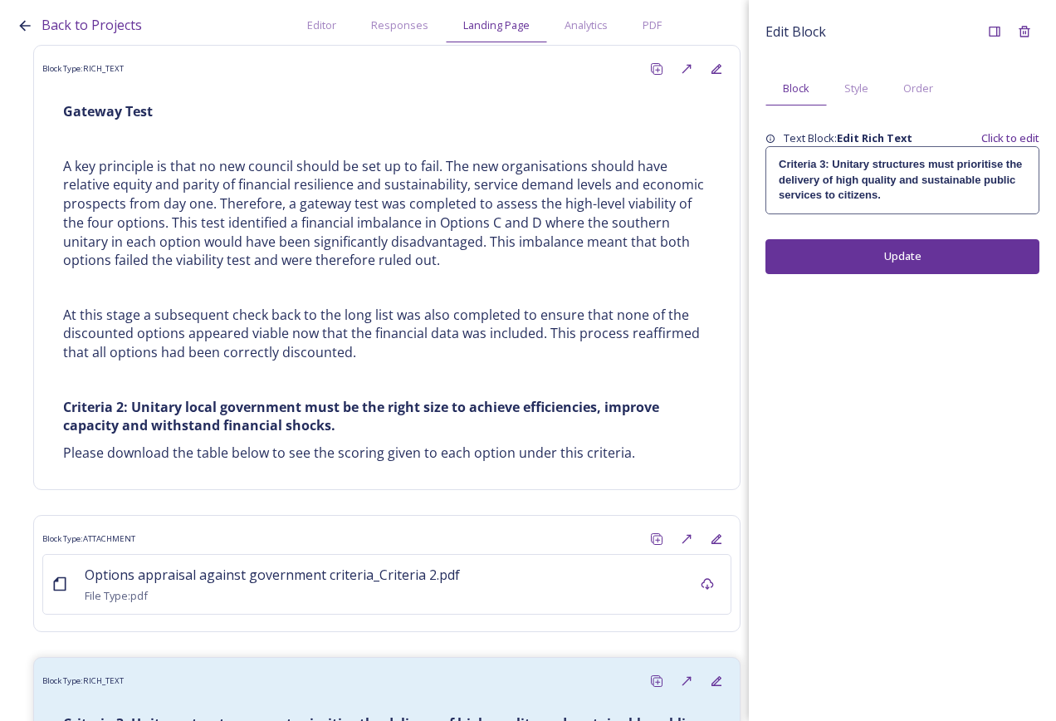
click at [945, 212] on div "Criteria 3: Unitary structures must prioritise the delivery of high quality and…" at bounding box center [902, 180] width 272 height 66
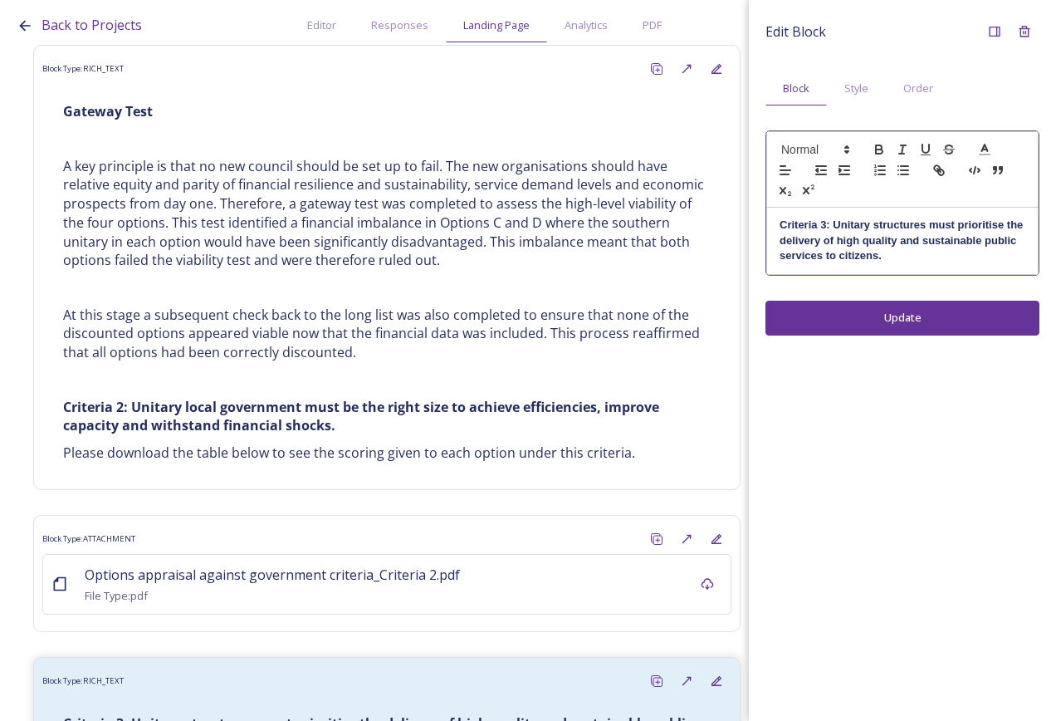
click at [922, 263] on p "Criteria 3: Unitary structures must prioritise the delivery of high quality and…" at bounding box center [903, 241] width 246 height 46
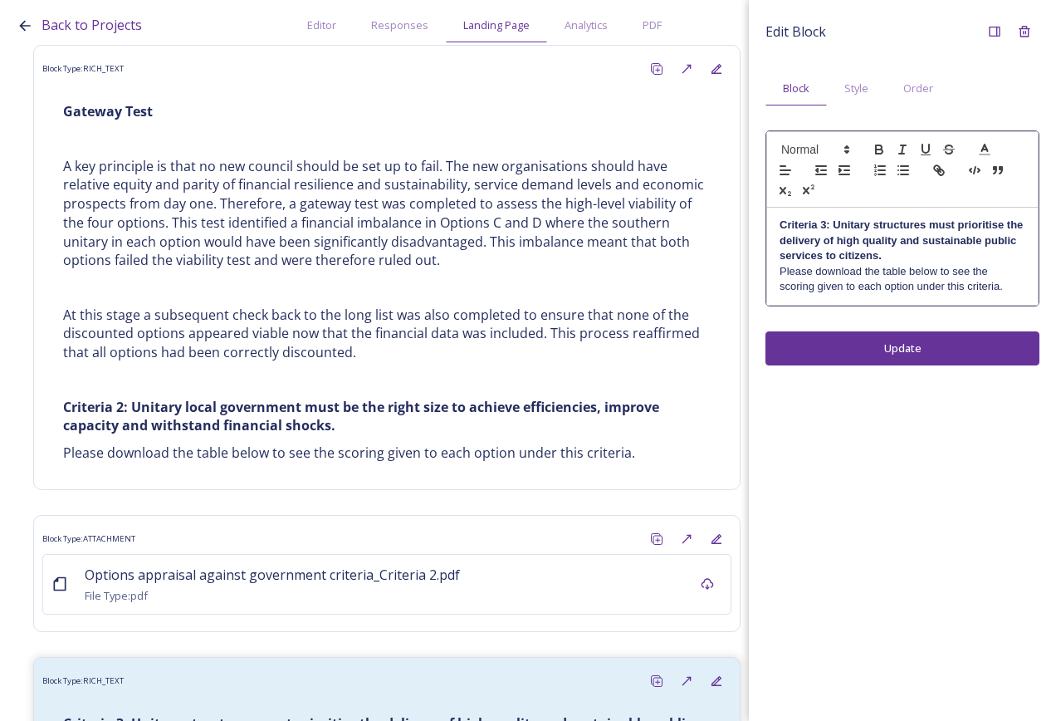
click at [921, 350] on div "Edit Block Block Style Order Criteria 3: Unitary structures must prioritise the…" at bounding box center [902, 360] width 307 height 721
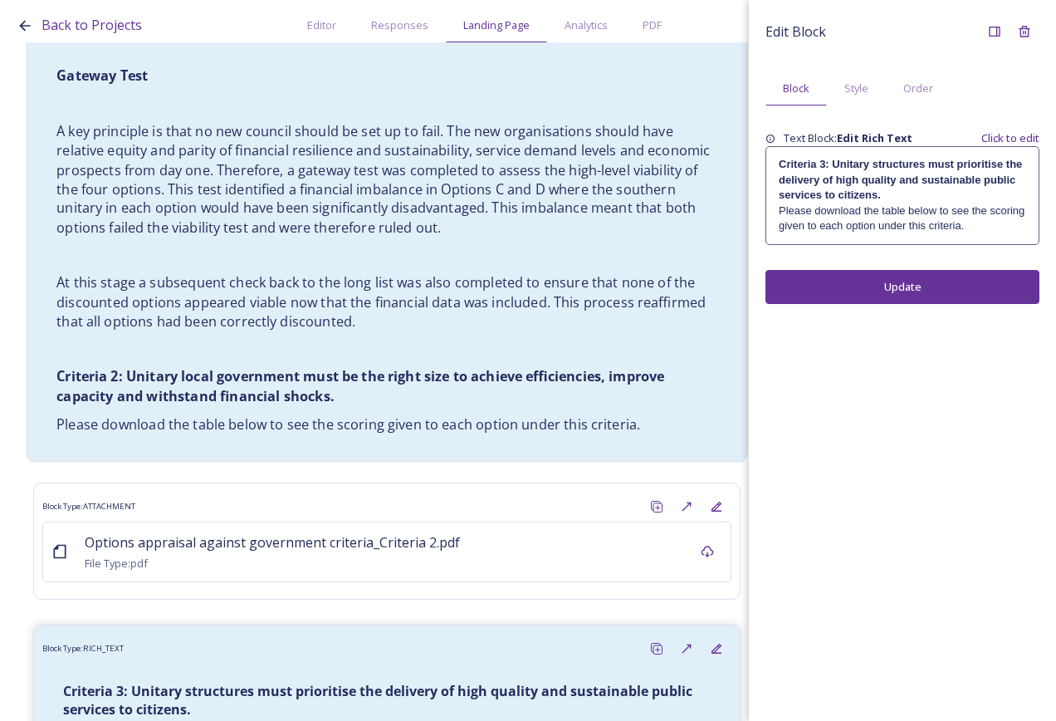
scroll to position [10222, 0]
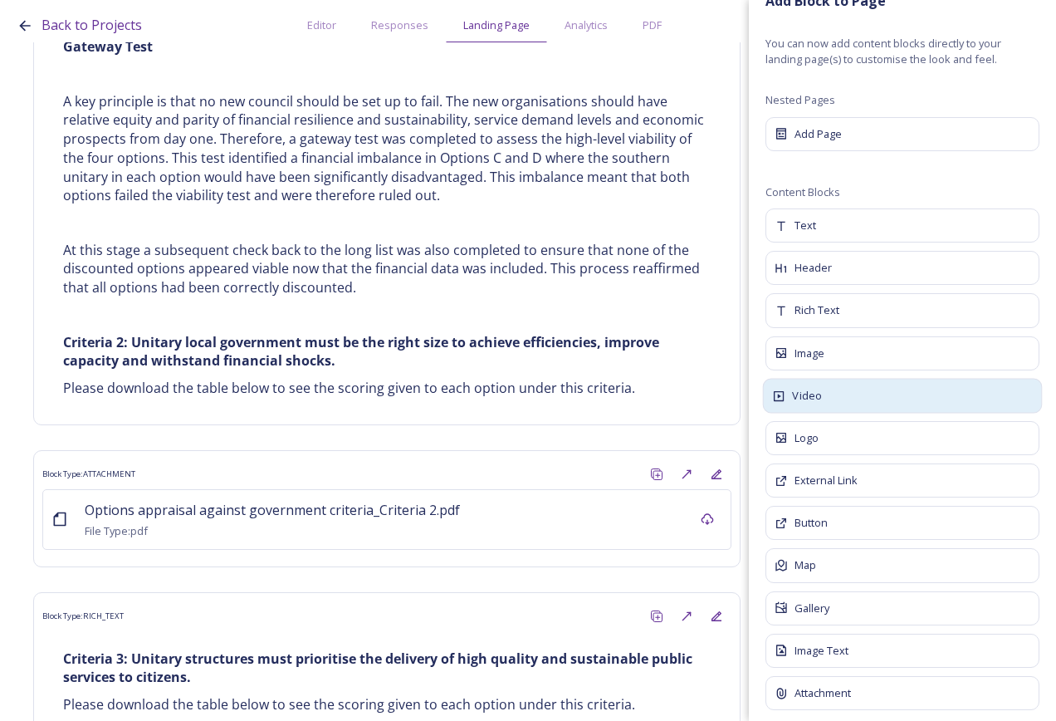
scroll to position [40, 0]
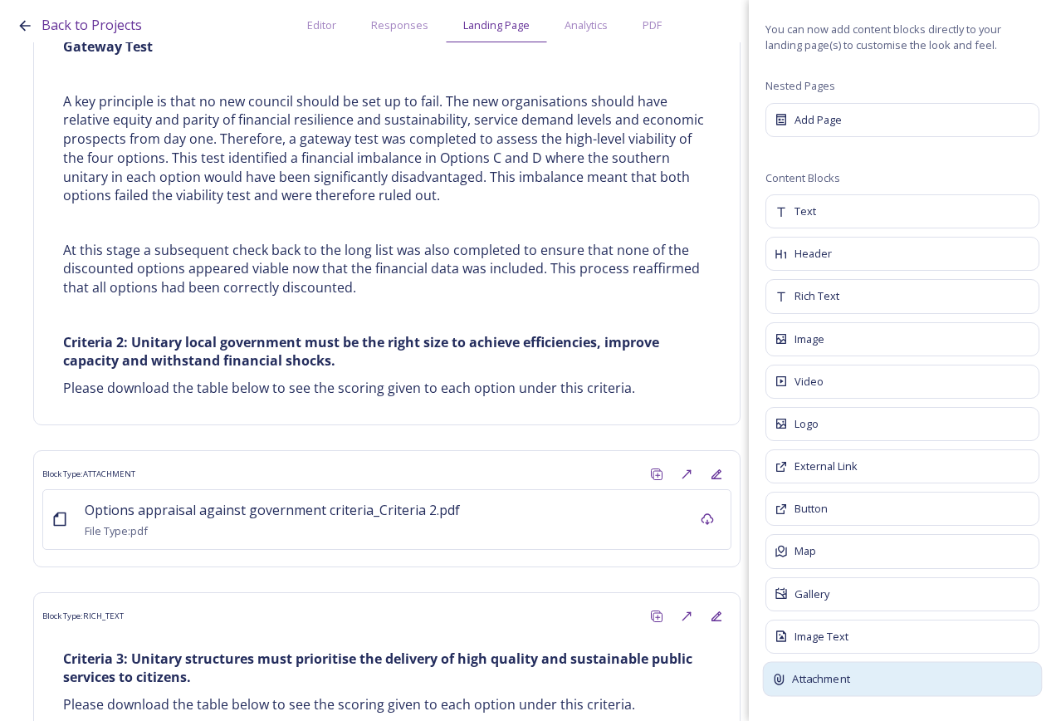
click at [840, 681] on span "Attachment" at bounding box center [820, 679] width 57 height 17
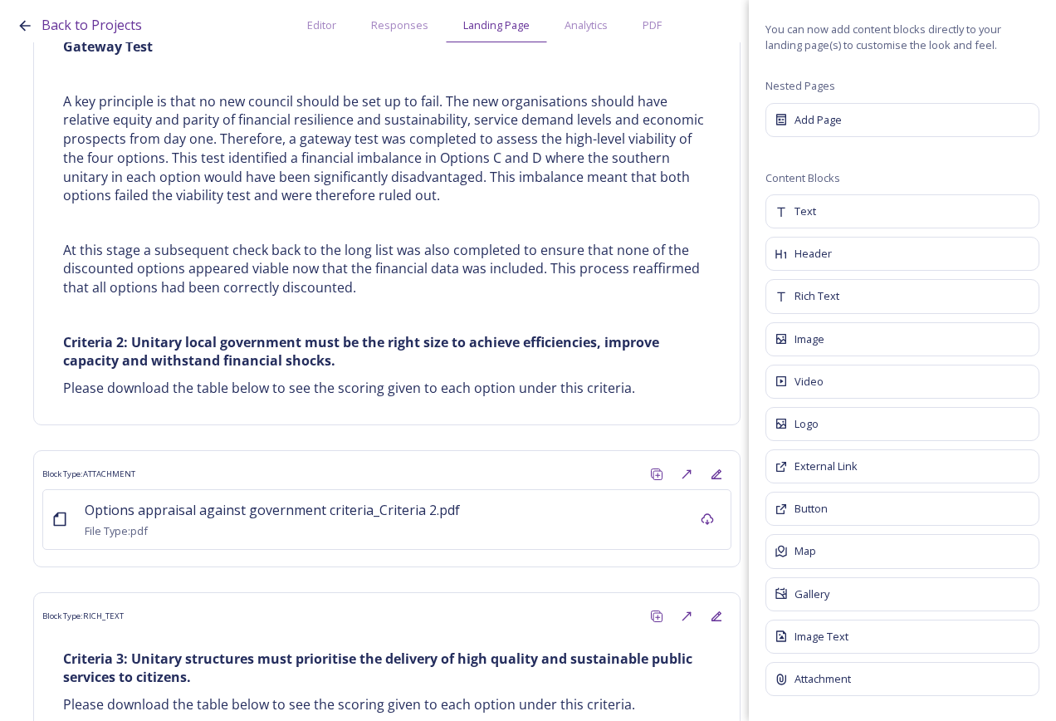
scroll to position [0, 0]
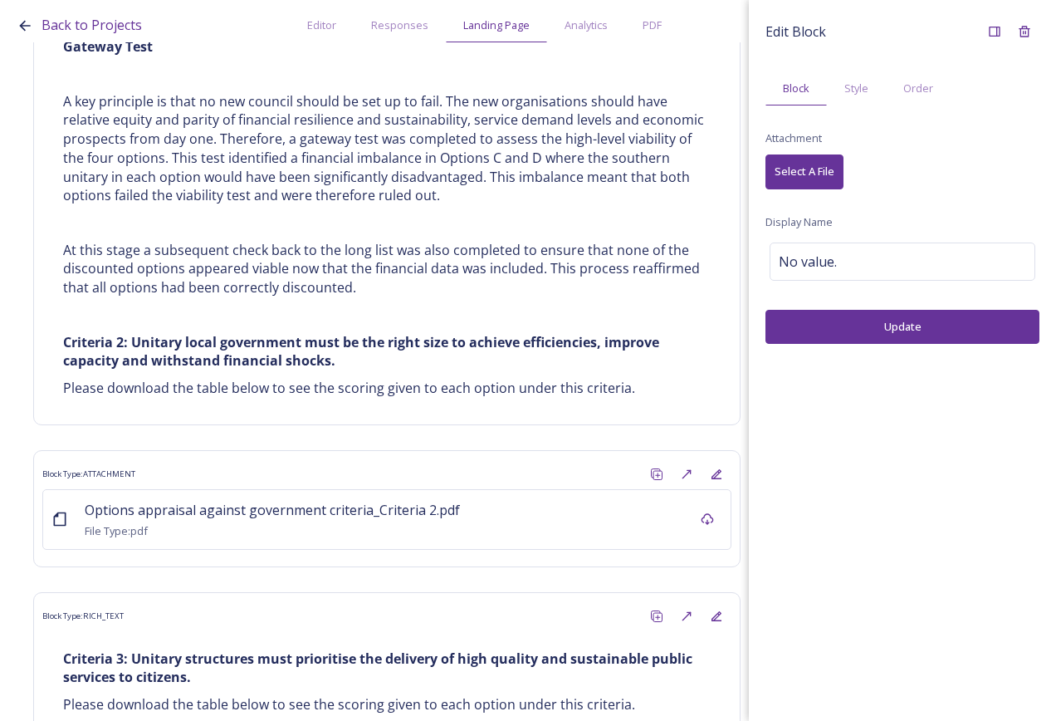
click at [806, 172] on span "Select A File" at bounding box center [805, 172] width 60 height 16
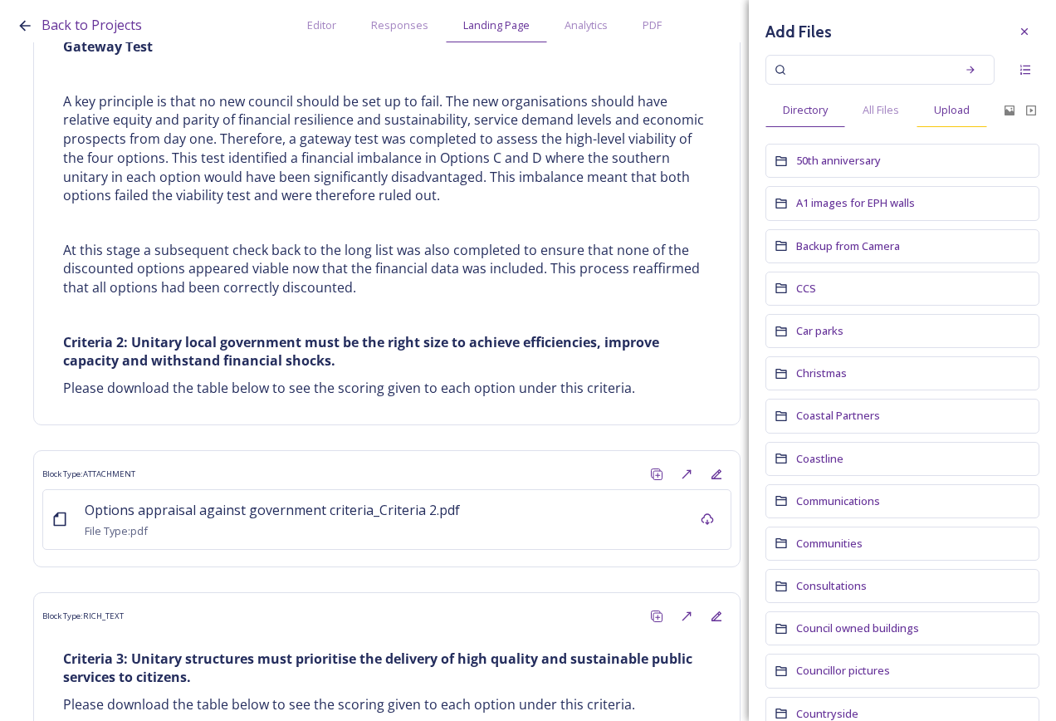
click at [952, 118] on span "Upload" at bounding box center [952, 110] width 36 height 16
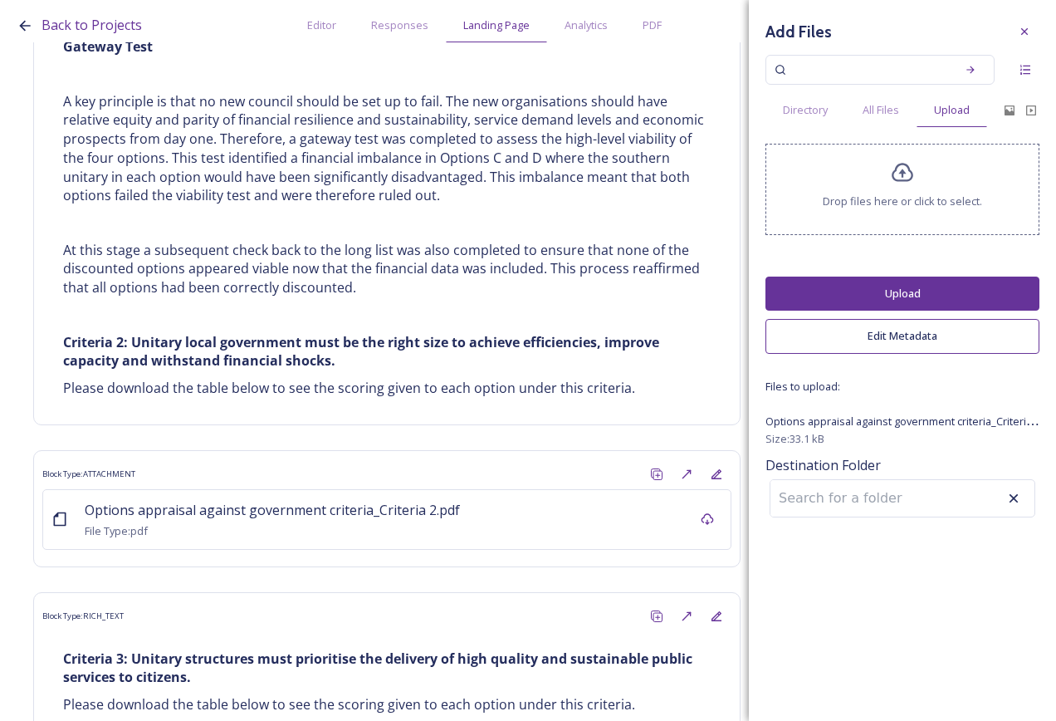
click at [928, 298] on button "Upload" at bounding box center [903, 294] width 274 height 34
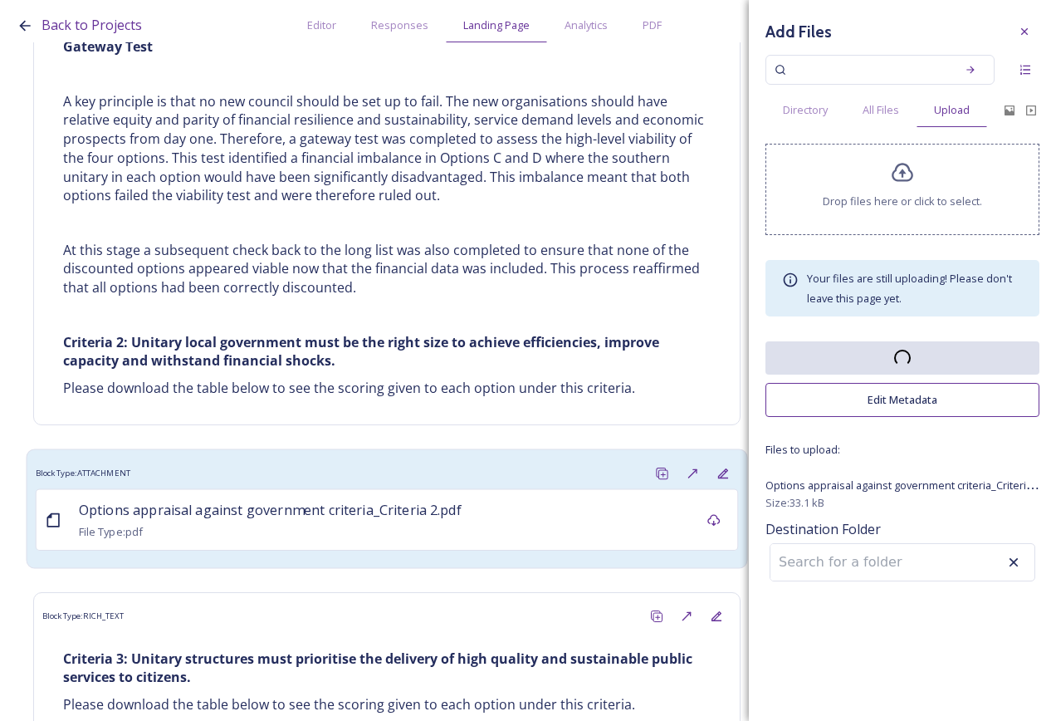
scroll to position [10295, 0]
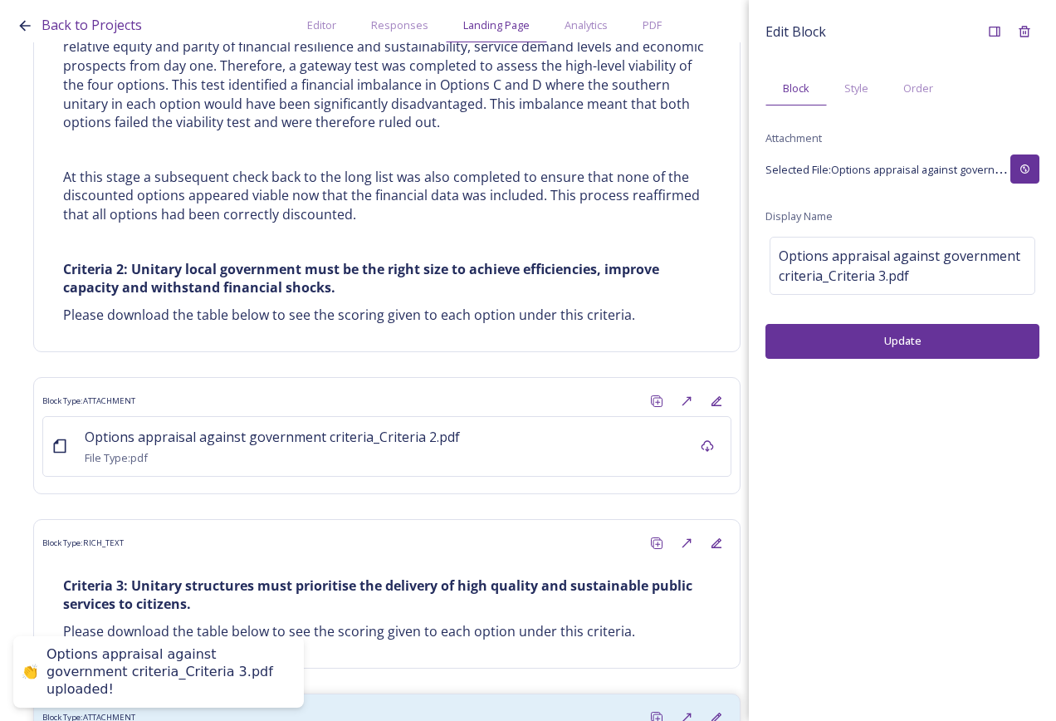
click at [922, 343] on button "Update" at bounding box center [903, 341] width 274 height 34
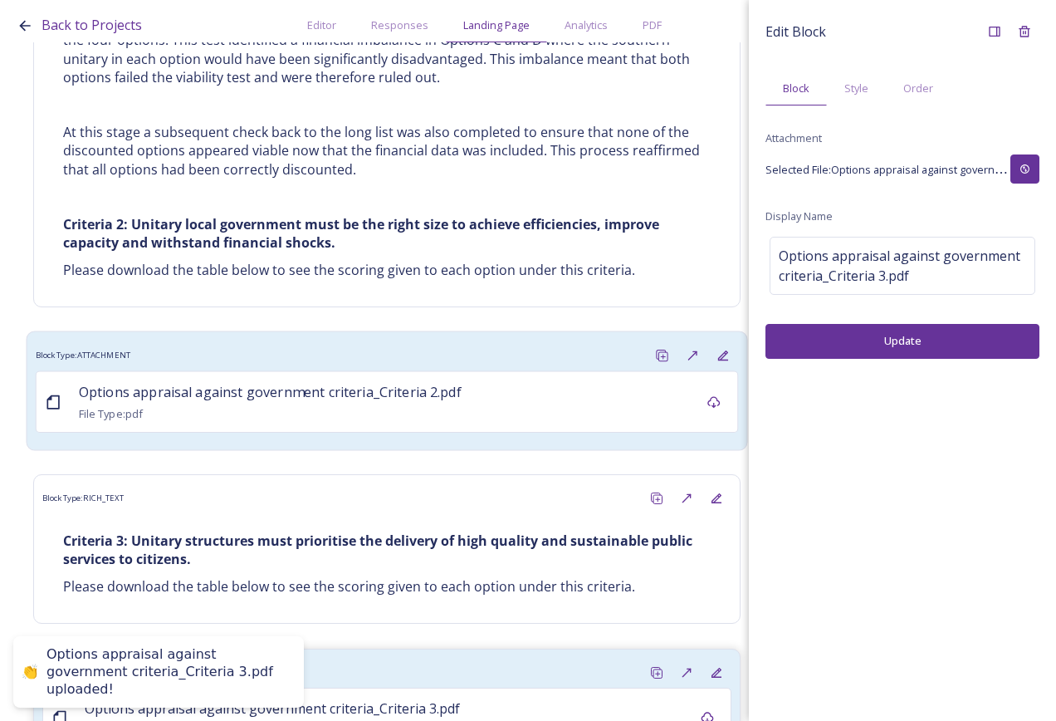
scroll to position [10364, 0]
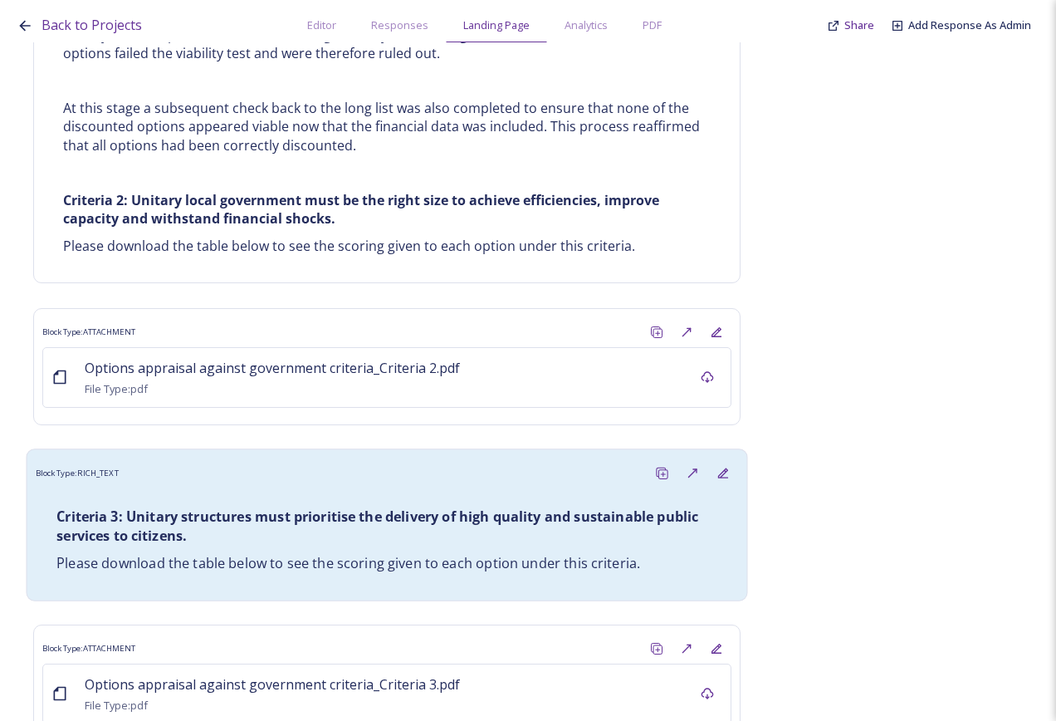
click at [306, 507] on p "Criteria 3: Unitary structures must prioritise the delivery of high quality and…" at bounding box center [386, 526] width 661 height 38
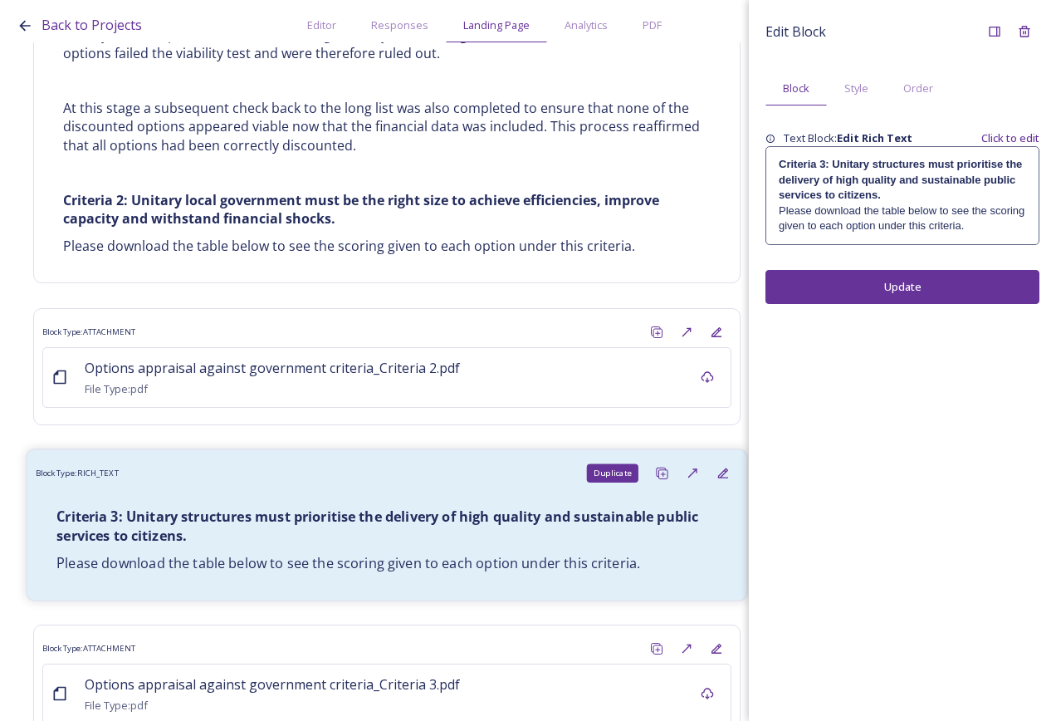
click at [655, 466] on icon at bounding box center [661, 472] width 13 height 13
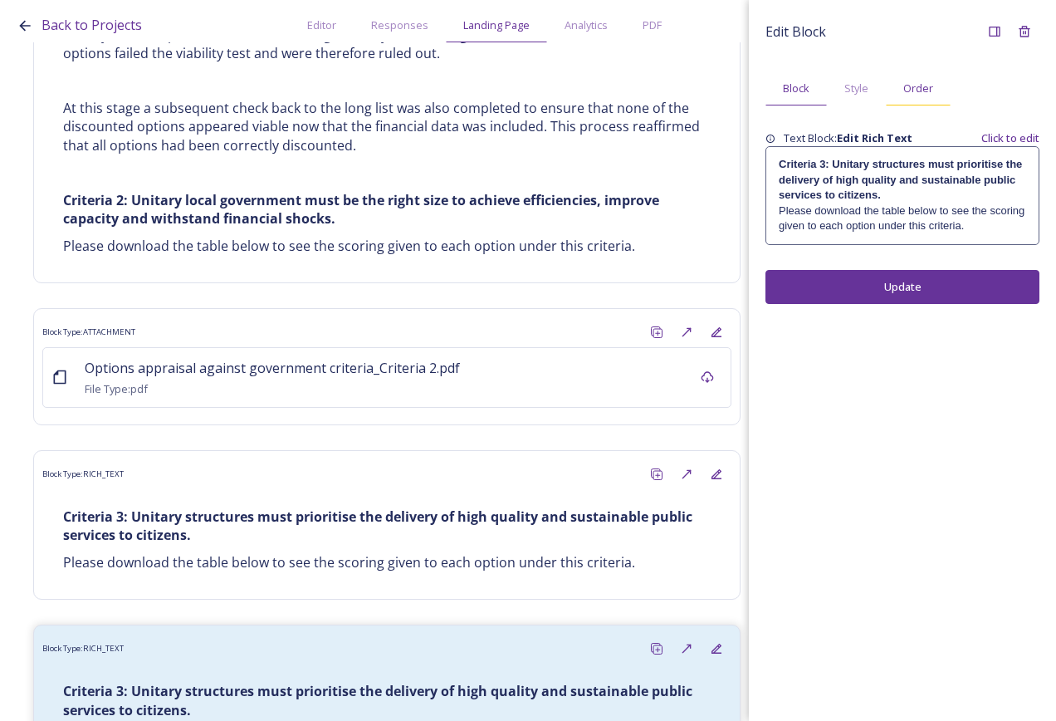
click at [930, 83] on span "Order" at bounding box center [919, 89] width 30 height 16
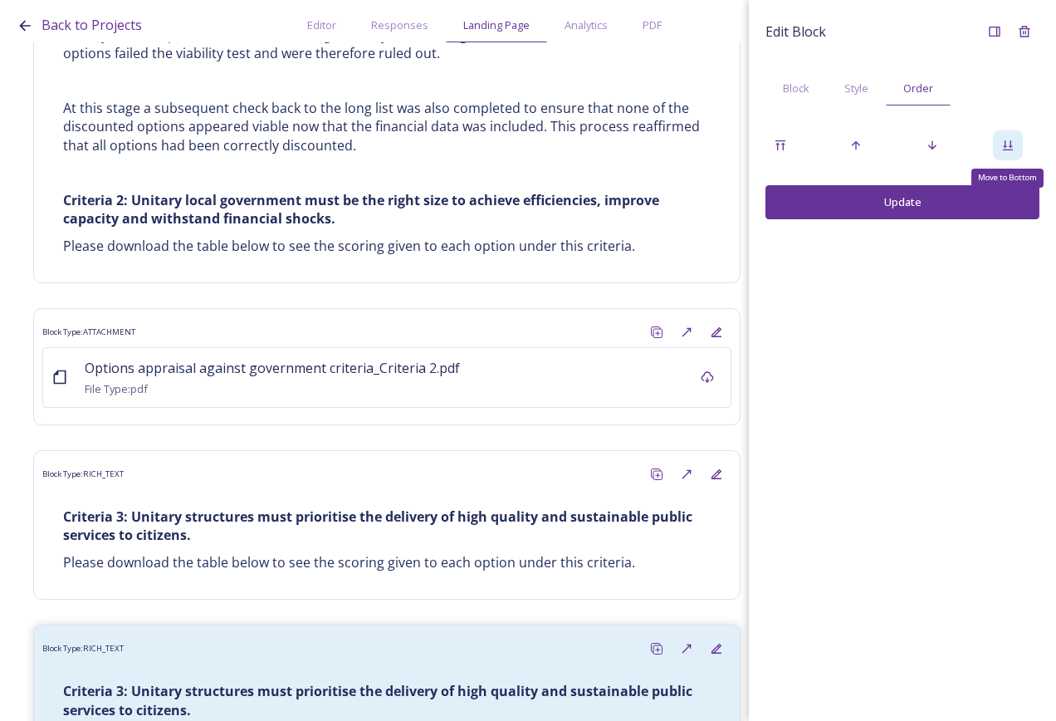
click at [1005, 143] on icon at bounding box center [1008, 145] width 10 height 10
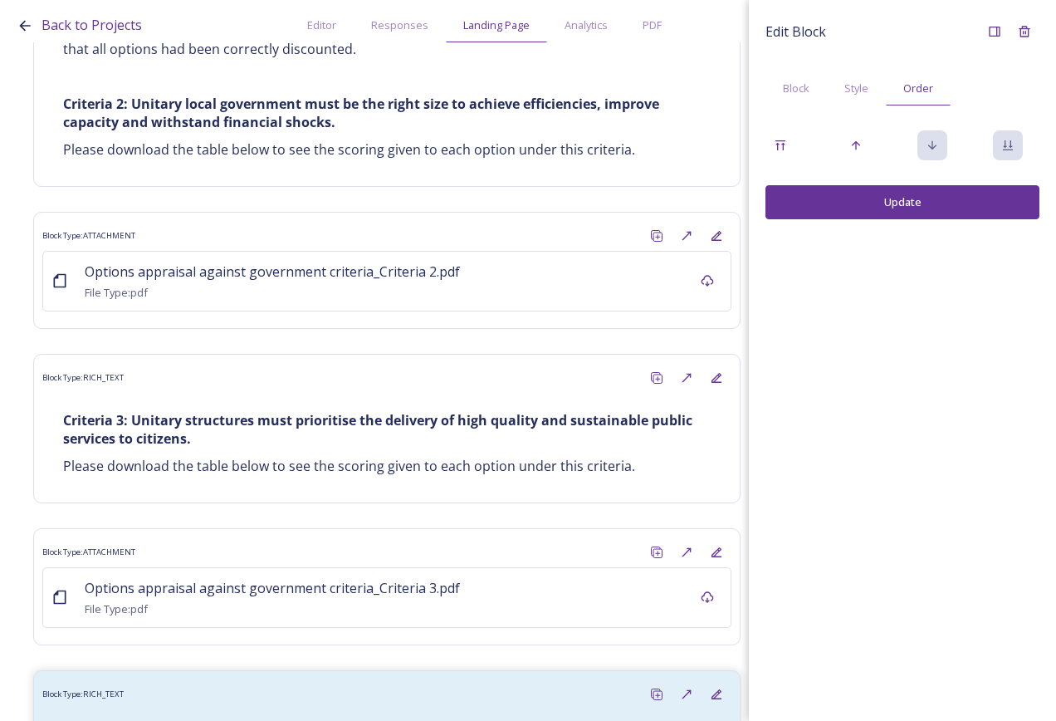
scroll to position [10538, 0]
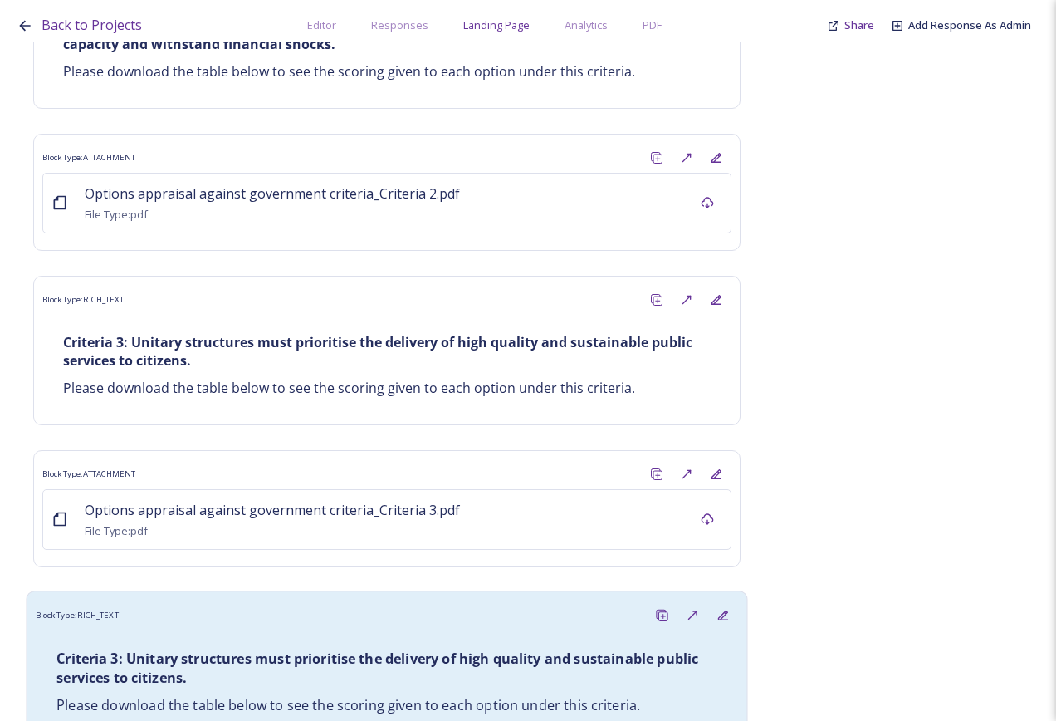
click at [407, 639] on div "Criteria 3: Unitary structures must prioritise the delivery of high quality and…" at bounding box center [387, 682] width 686 height 86
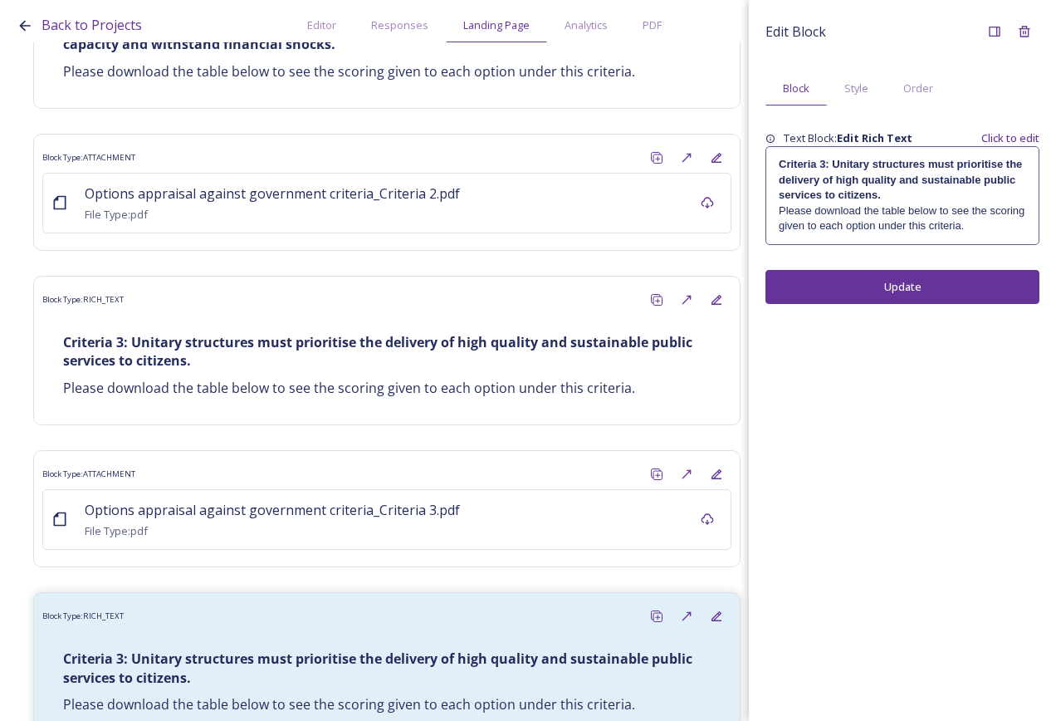
click at [908, 199] on p "Criteria 3: Unitary structures must prioritise the delivery of high quality and…" at bounding box center [902, 180] width 247 height 46
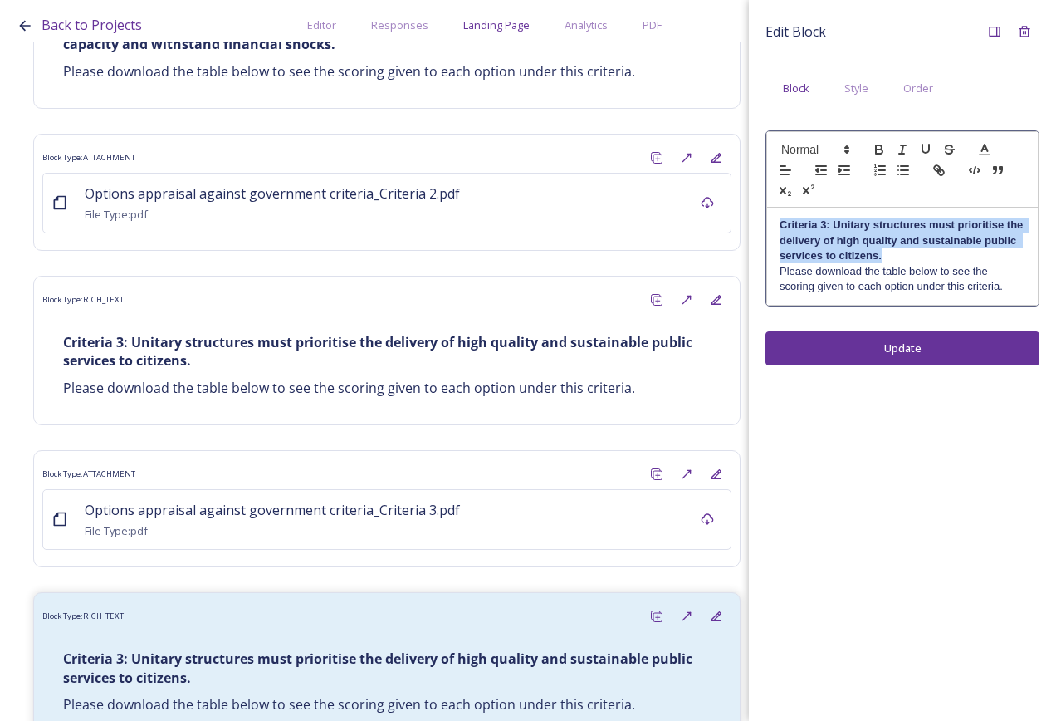
drag, startPoint x: 884, startPoint y: 253, endPoint x: 770, endPoint y: 223, distance: 117.6
click at [770, 223] on div "Criteria 3: Unitary structures must prioritise the delivery of high quality and…" at bounding box center [902, 256] width 271 height 96
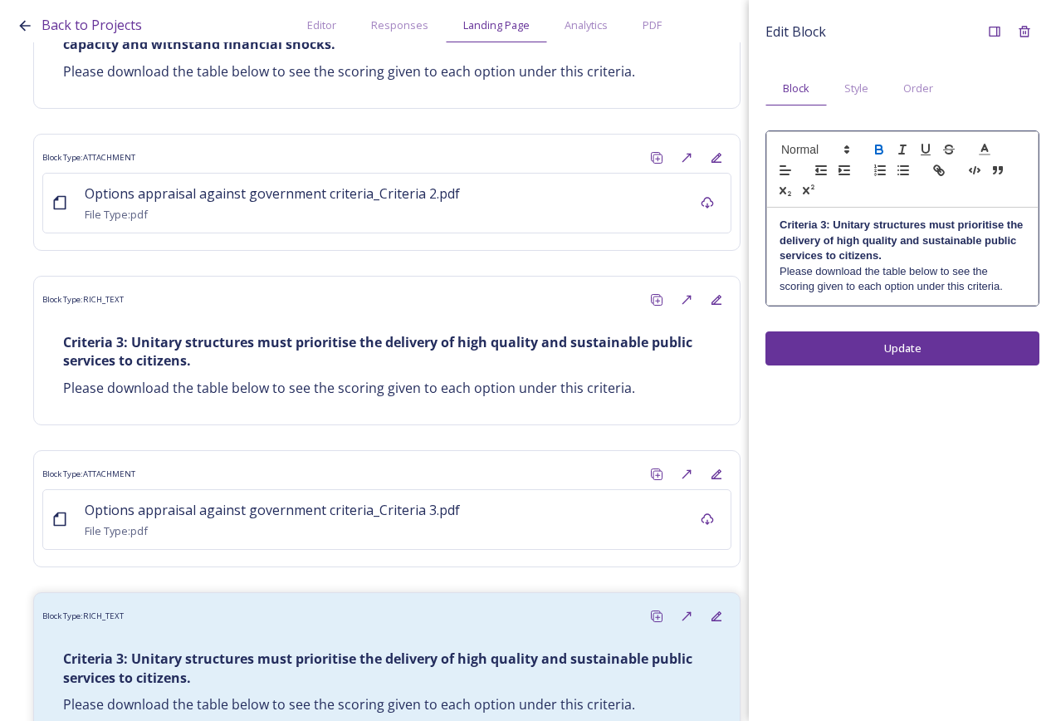
scroll to position [0, 0]
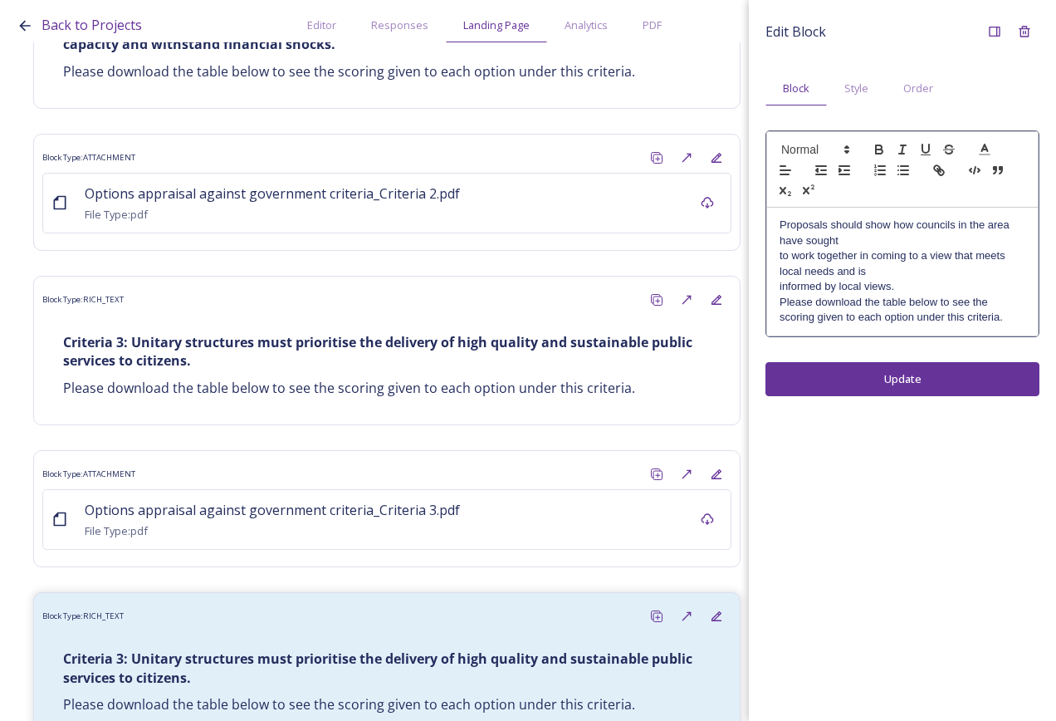
click at [780, 219] on p "Proposals should show how councils in the area have sought" at bounding box center [903, 233] width 246 height 31
click at [879, 243] on p "Criteria 4: Proposals should show how councils in the area have sought" at bounding box center [903, 233] width 246 height 31
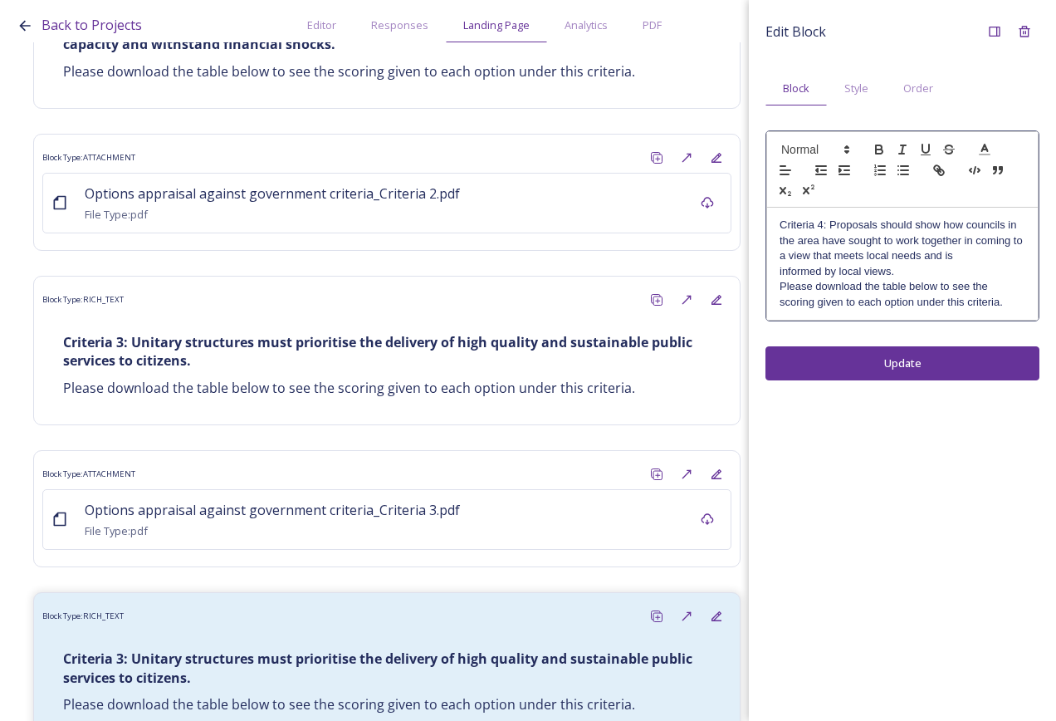
drag, startPoint x: 933, startPoint y: 250, endPoint x: 950, endPoint y: 254, distance: 17.9
click at [937, 250] on p "Criteria 4: Proposals should show how councils in the area have sought to work …" at bounding box center [903, 241] width 246 height 46
click at [951, 255] on p "Criteria 4: Proposals should show how councils in the area have sought to work …" at bounding box center [903, 241] width 246 height 46
click at [972, 272] on p "Criteria 4: Proposals should show how councils in the area have sought to work …" at bounding box center [903, 248] width 246 height 61
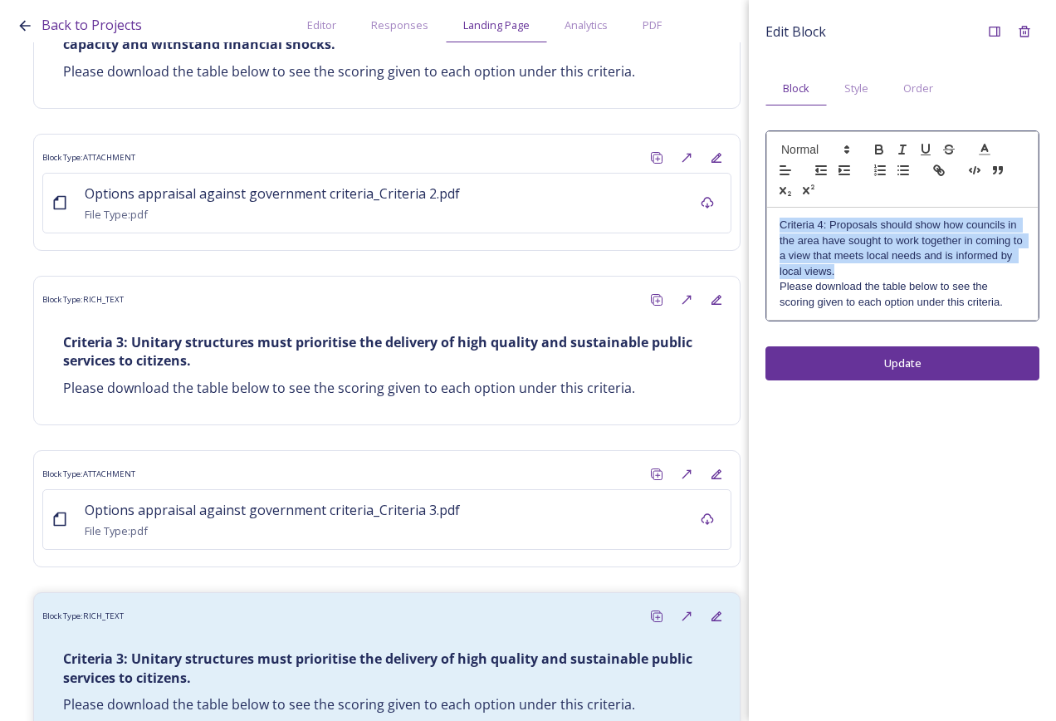
drag, startPoint x: 838, startPoint y: 272, endPoint x: 779, endPoint y: 226, distance: 75.1
click at [779, 226] on div "Criteria 4: Proposals should show how councils in the area have sought to work …" at bounding box center [902, 264] width 271 height 112
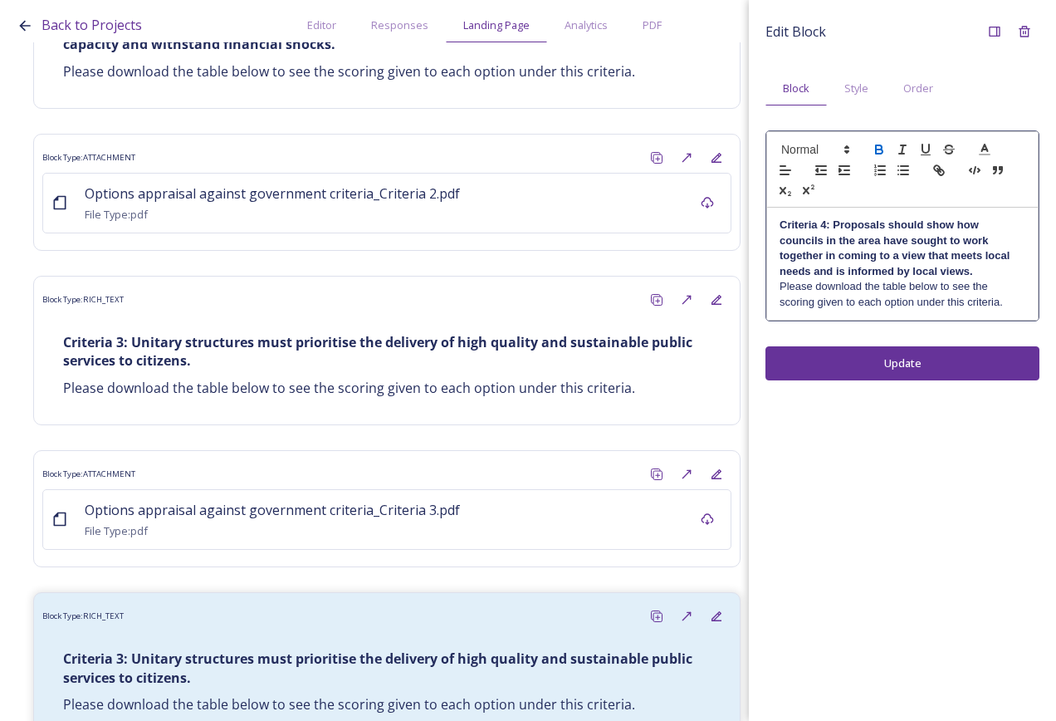
click at [948, 363] on div "Edit Block Block Style Order Criteria 4: Proposals should show how councils in …" at bounding box center [902, 360] width 307 height 721
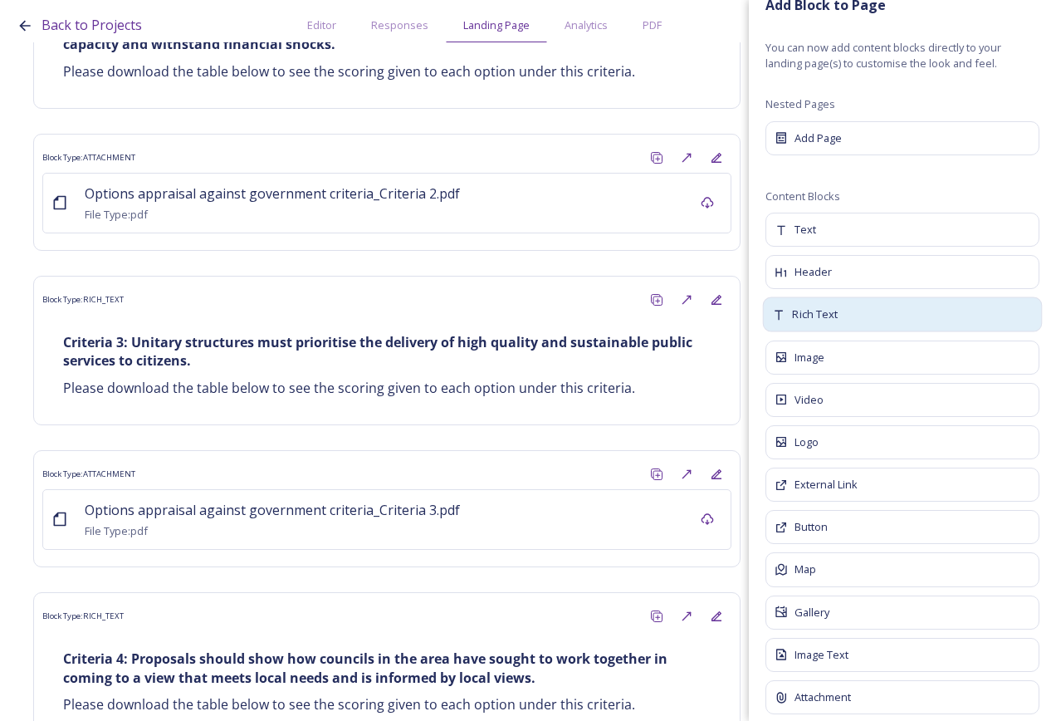
scroll to position [40, 0]
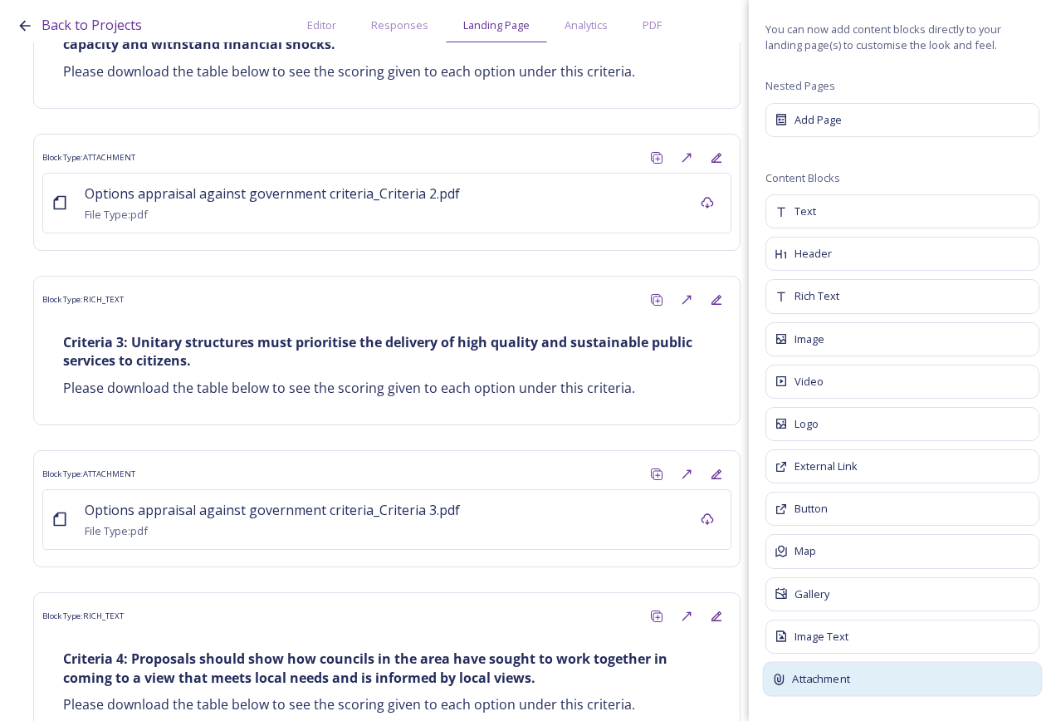
click at [830, 674] on span "Attachment" at bounding box center [820, 679] width 57 height 17
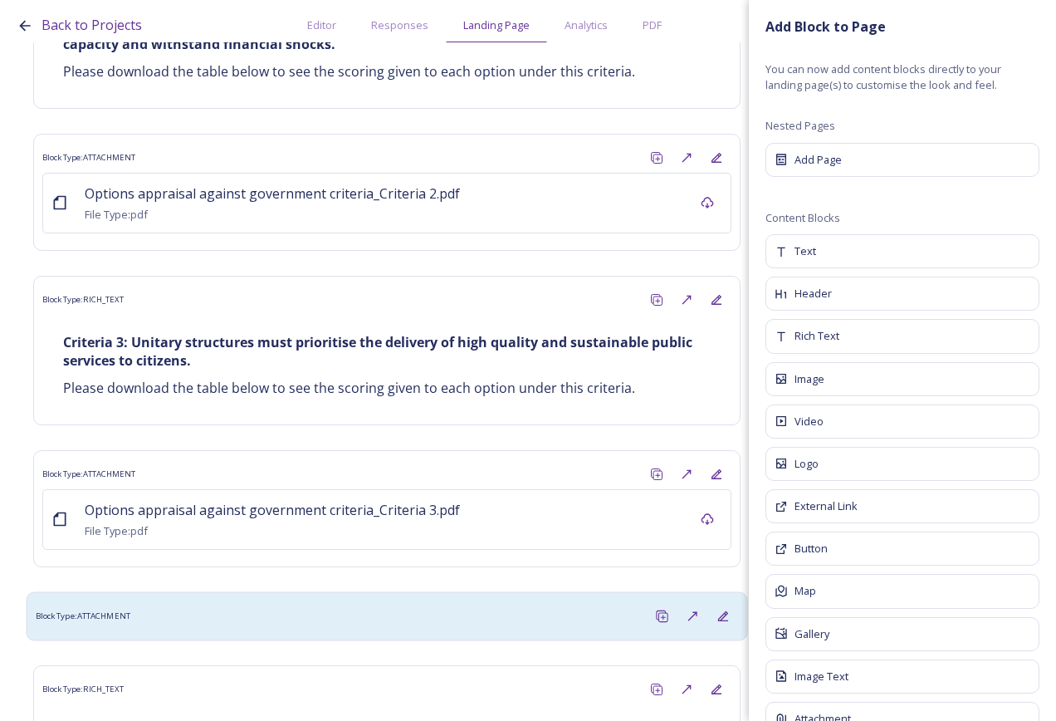
scroll to position [10611, 0]
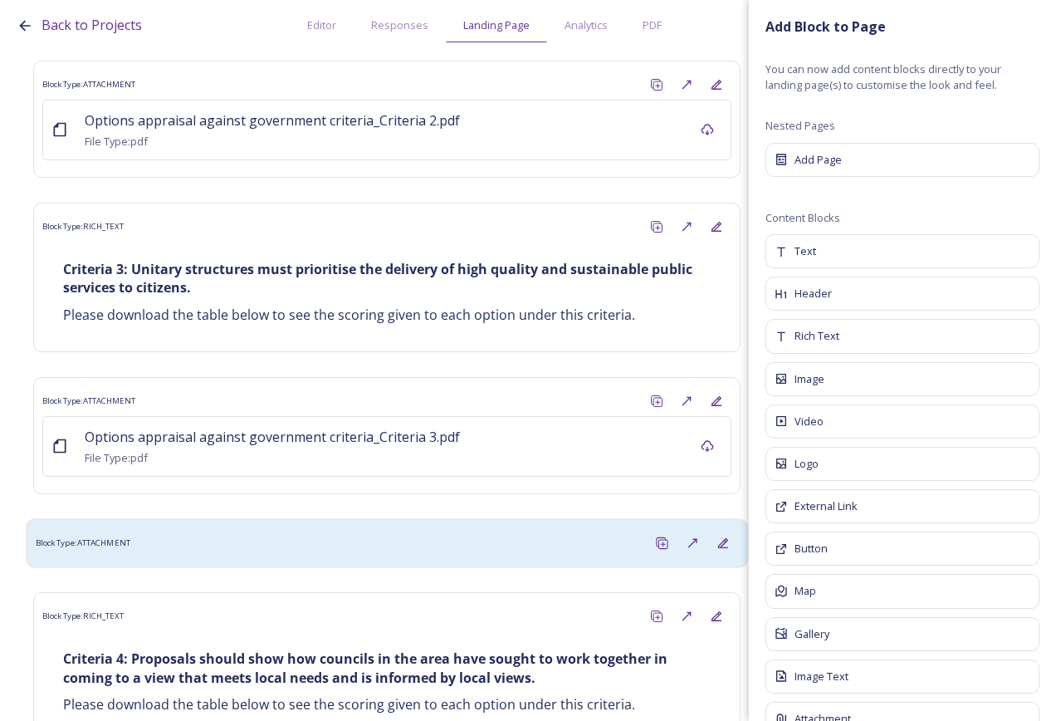
click at [301, 527] on div "Block Type: ATTACHMENT" at bounding box center [387, 542] width 703 height 31
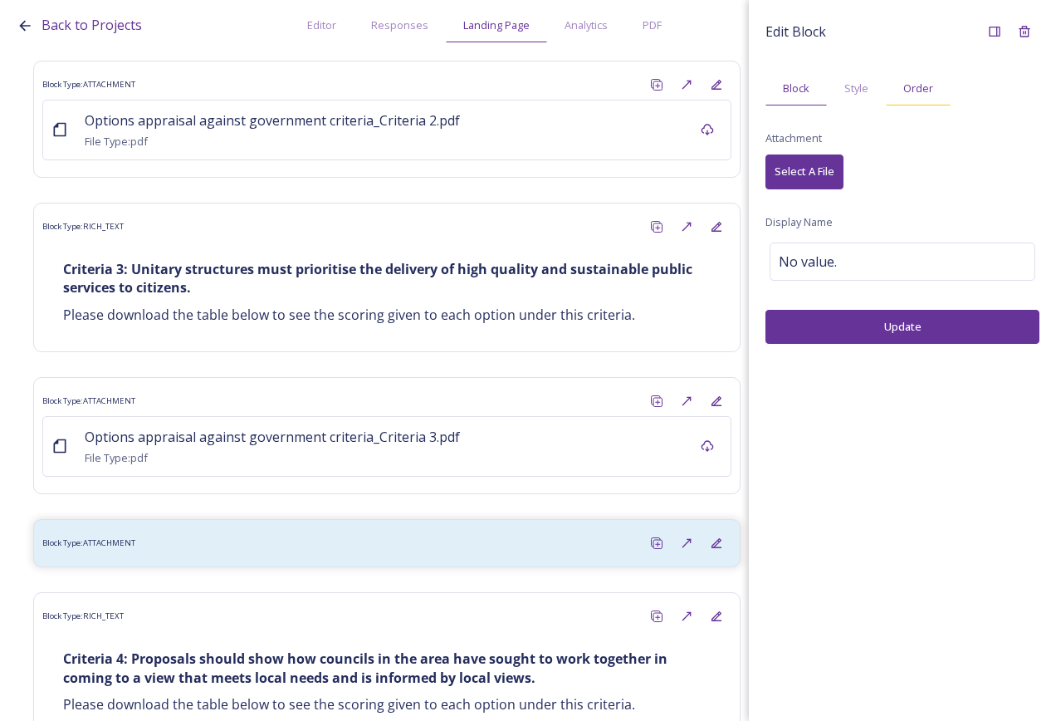
click at [913, 86] on span "Order" at bounding box center [919, 89] width 30 height 16
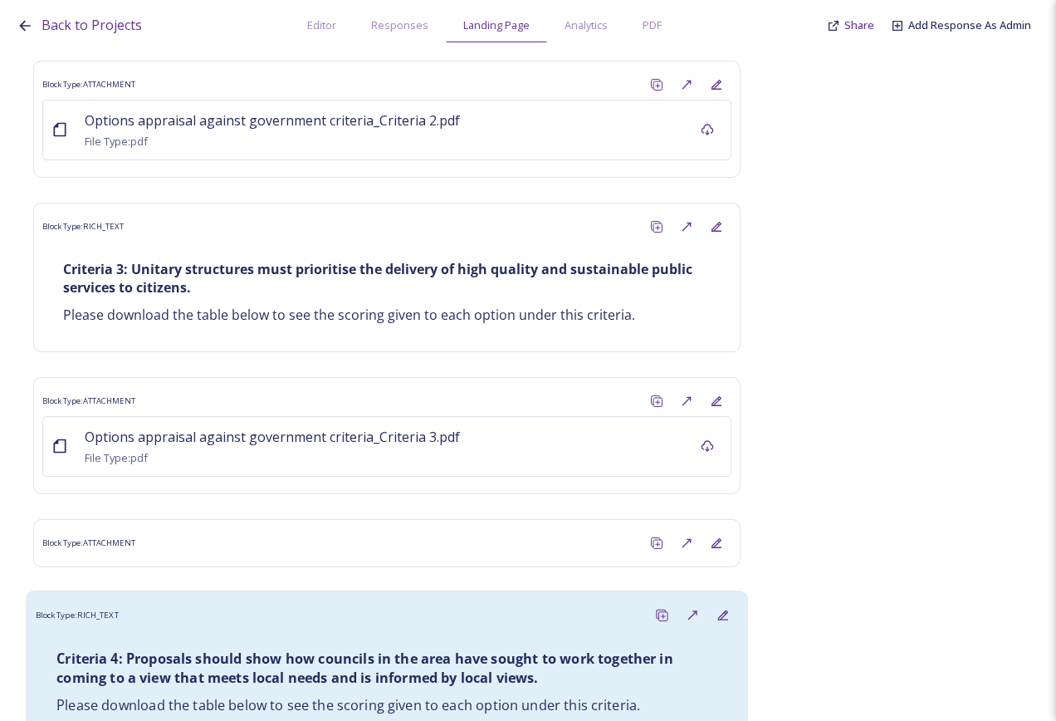
click at [492, 600] on div "Block Type: RICH_TEXT" at bounding box center [387, 615] width 703 height 31
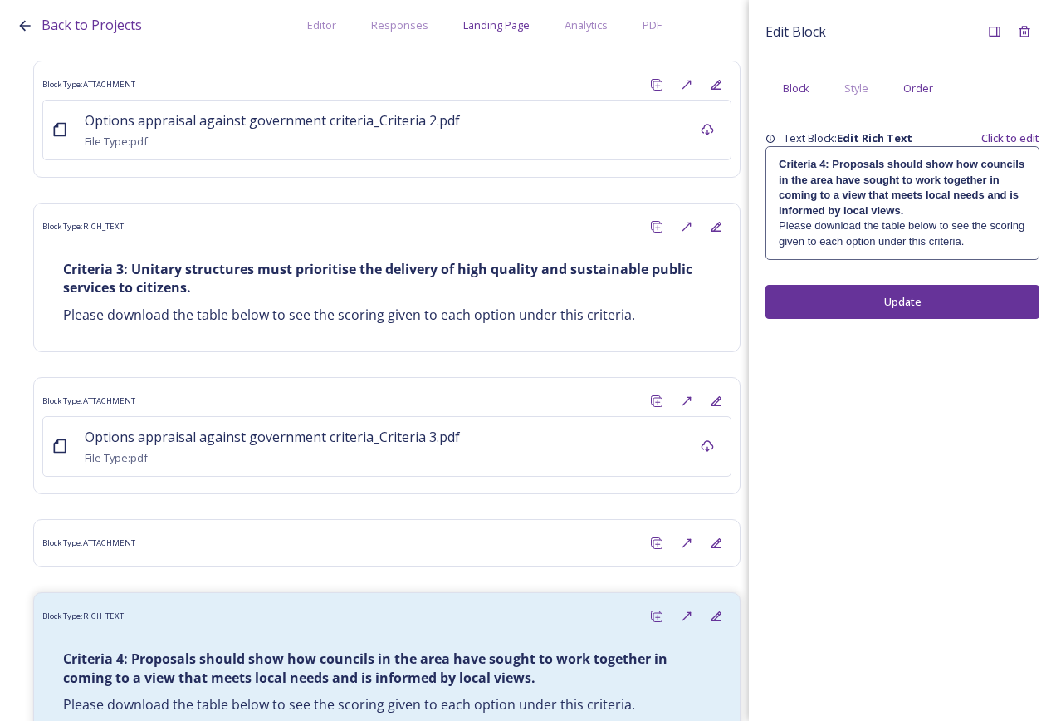
click at [916, 80] on div "Order" at bounding box center [918, 88] width 65 height 34
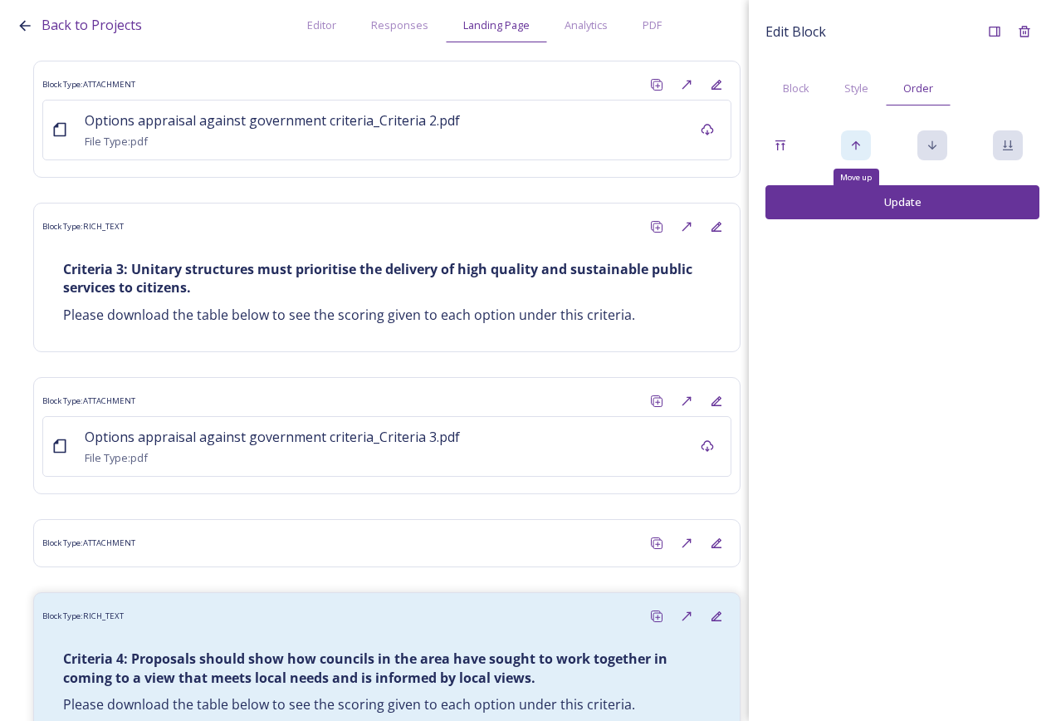
click at [853, 149] on icon at bounding box center [856, 145] width 13 height 13
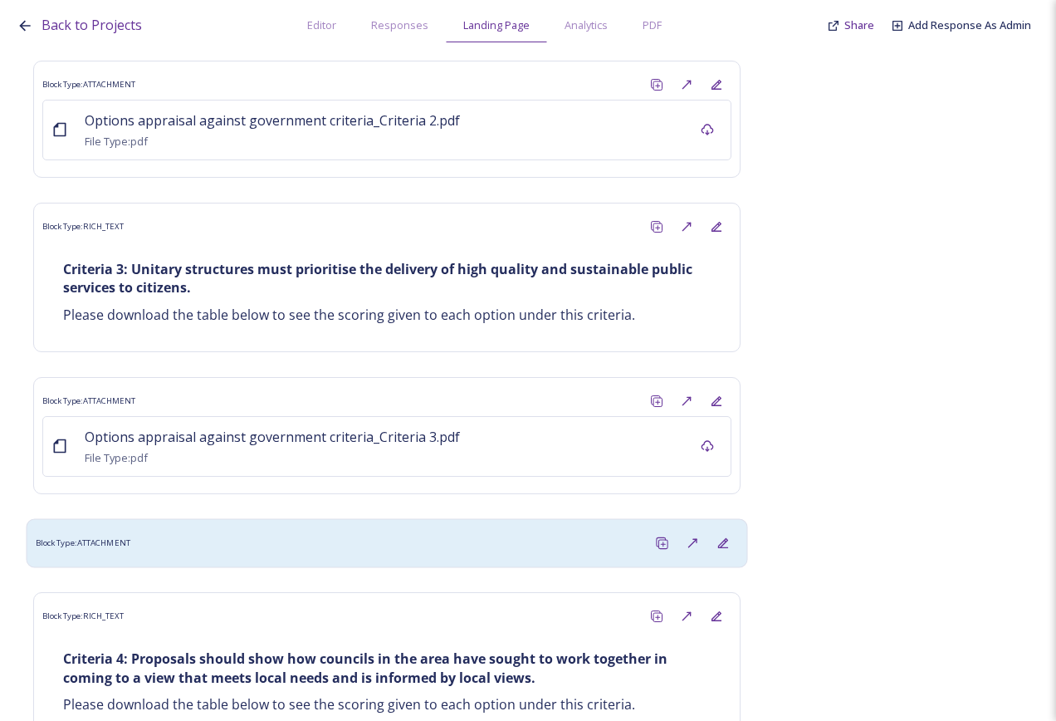
click at [203, 527] on div "Block Type: ATTACHMENT" at bounding box center [387, 542] width 703 height 31
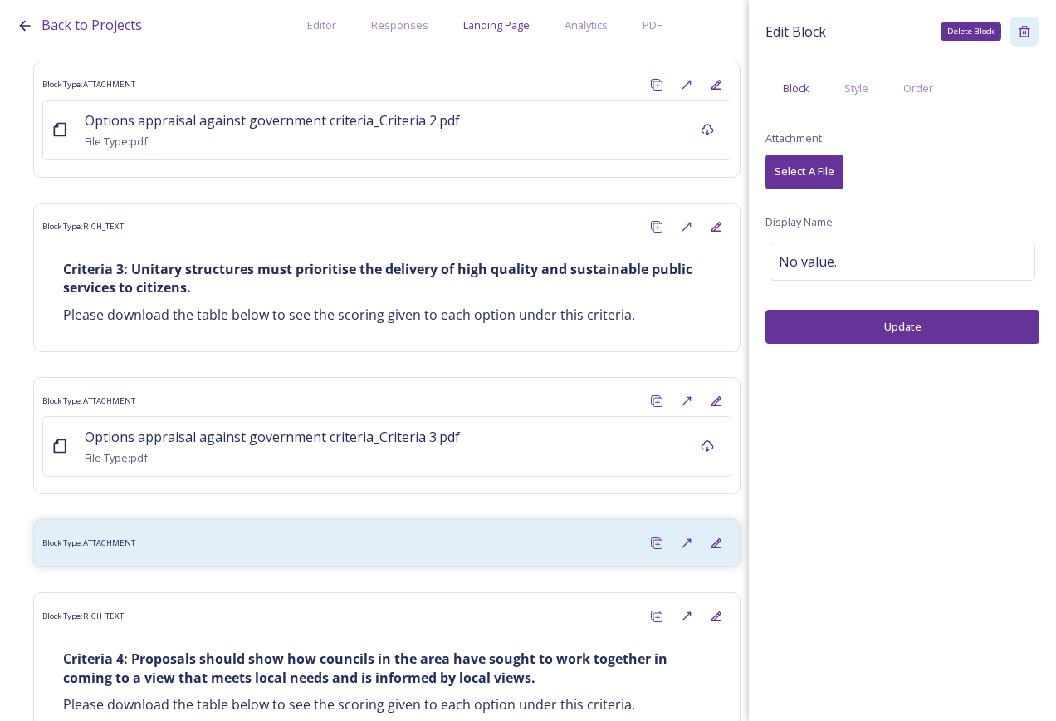
click at [1024, 27] on icon at bounding box center [1024, 31] width 13 height 13
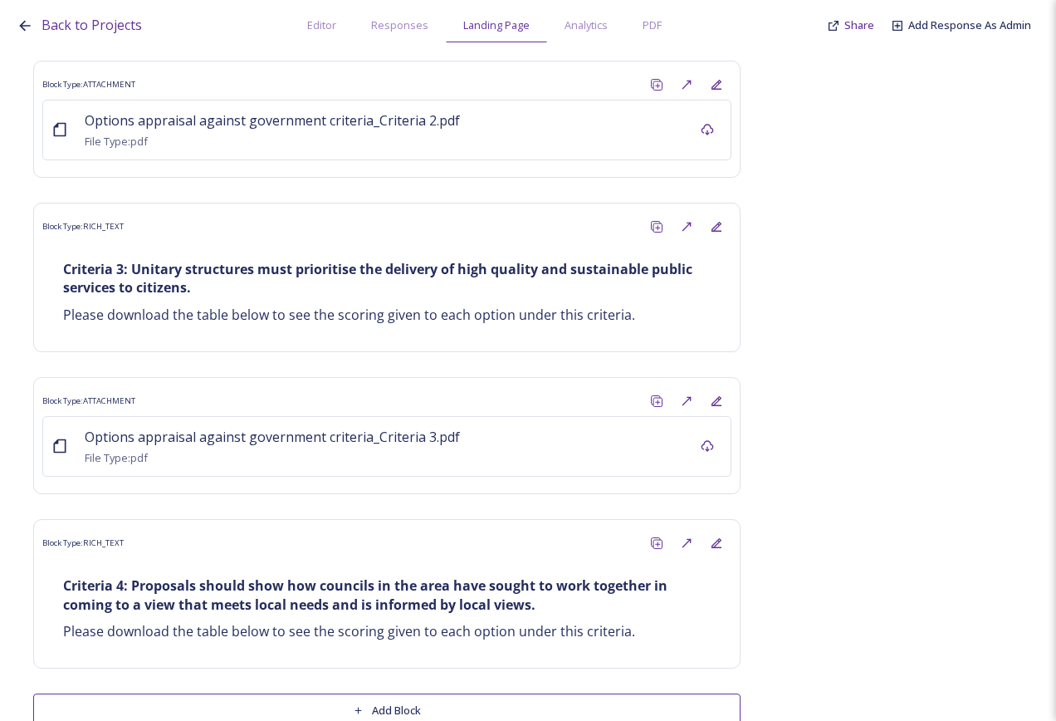
scroll to position [10538, 0]
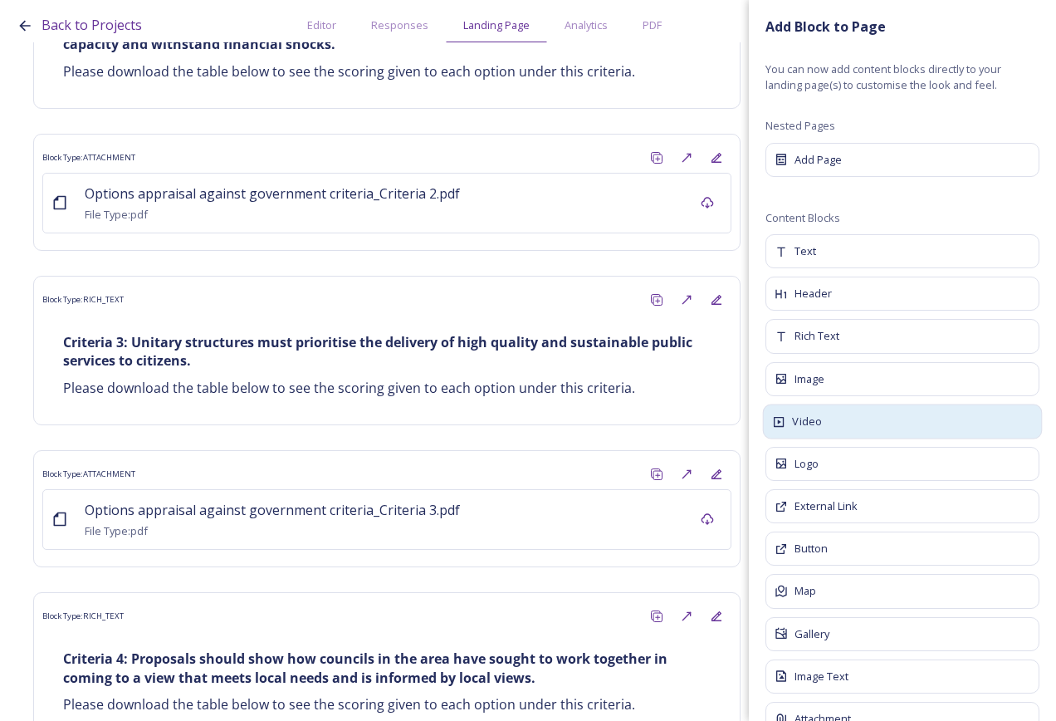
scroll to position [40, 0]
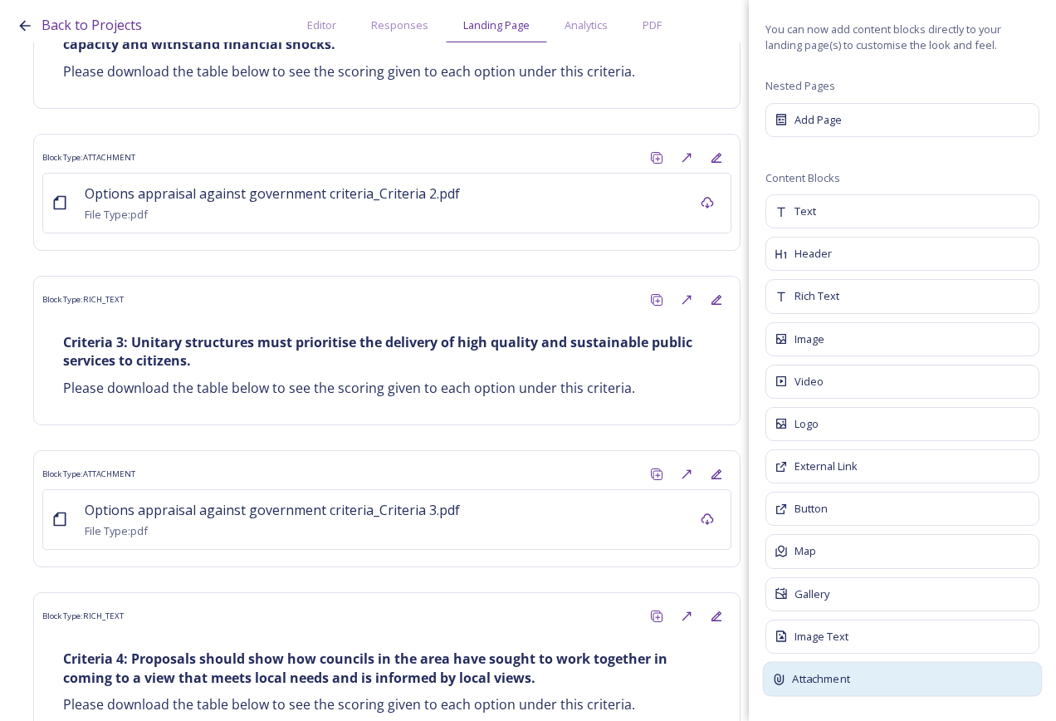
click at [871, 686] on div "Attachment" at bounding box center [903, 679] width 280 height 35
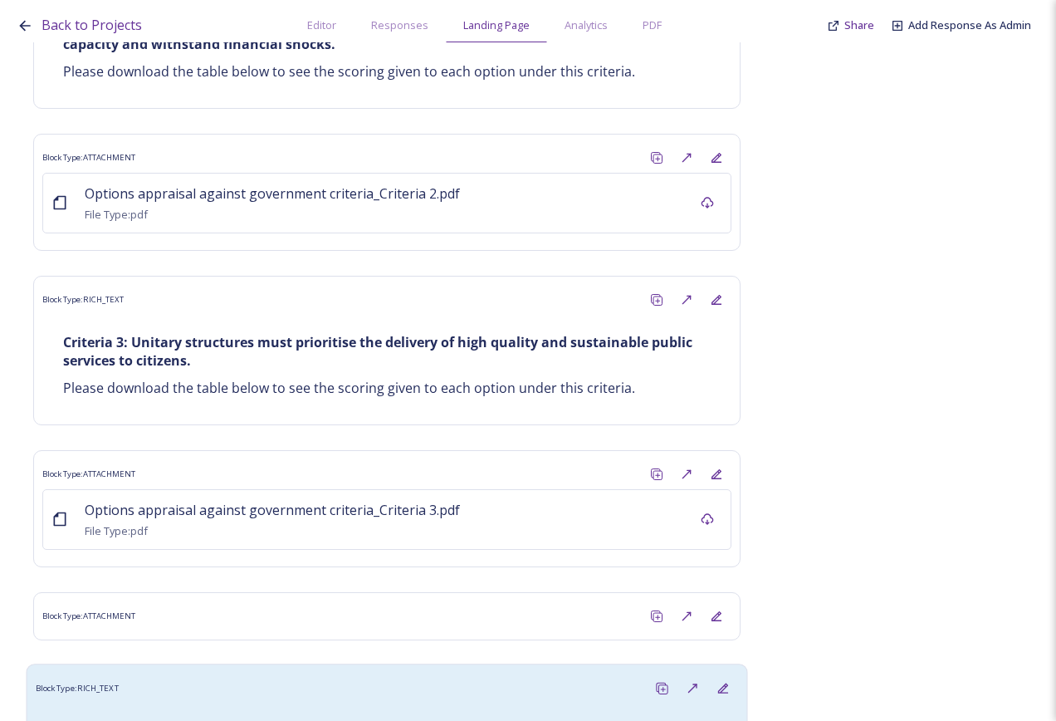
click at [479, 673] on div "Block Type: RICH_TEXT" at bounding box center [387, 688] width 703 height 31
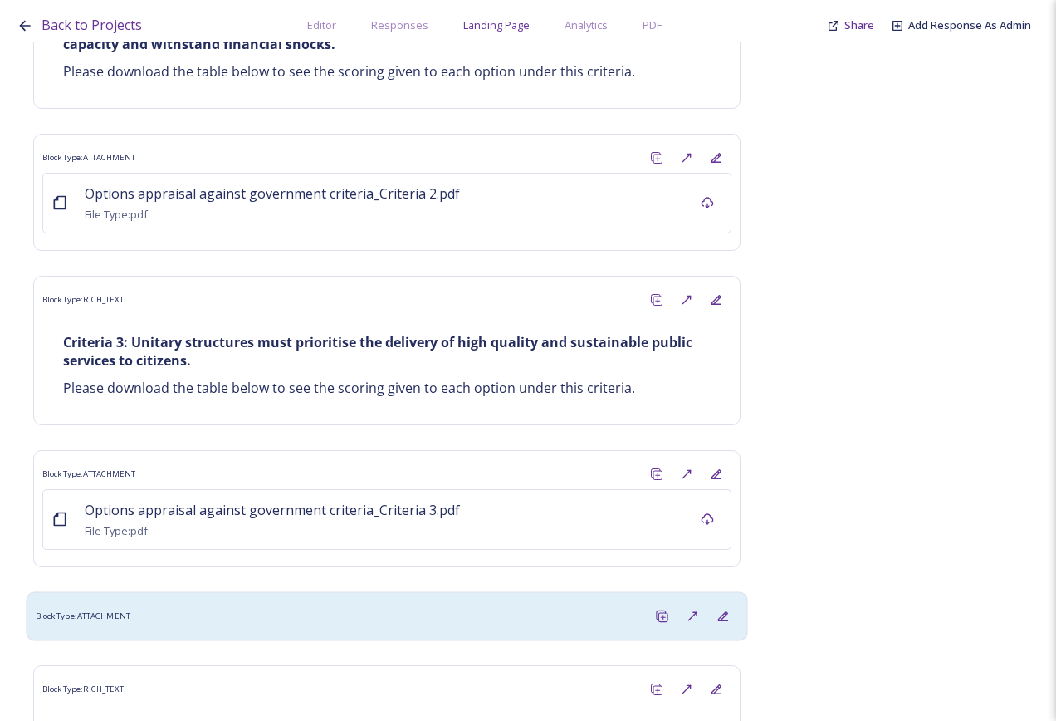
click at [492, 591] on div "Block Type: ATTACHMENT" at bounding box center [387, 615] width 722 height 49
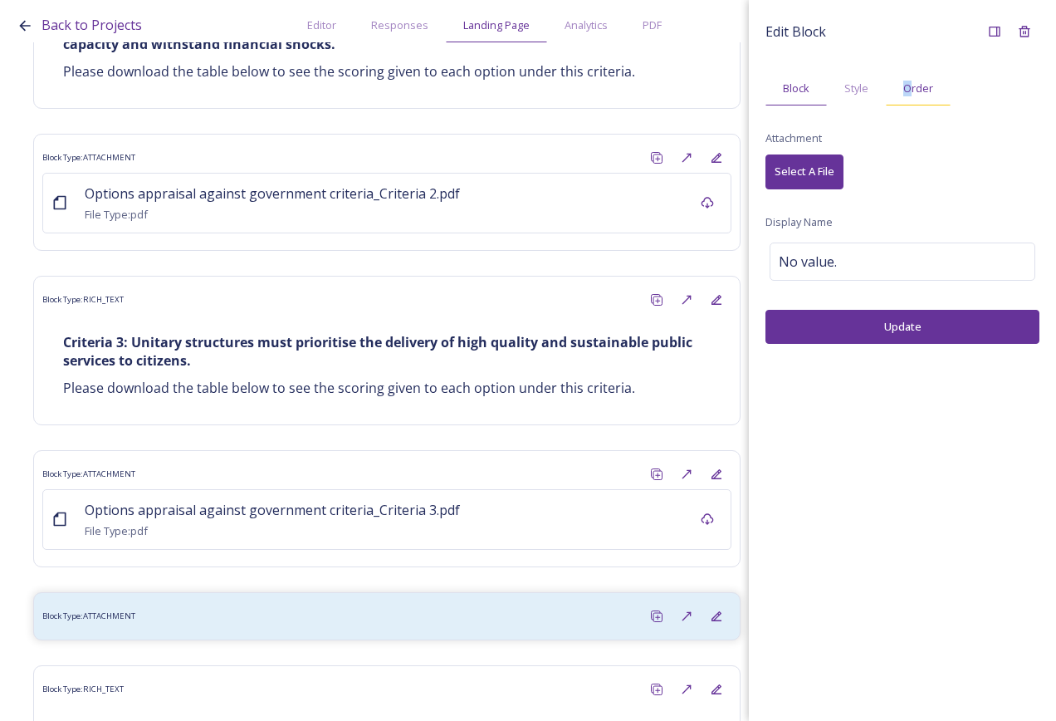
click at [908, 79] on div "Order" at bounding box center [918, 88] width 65 height 34
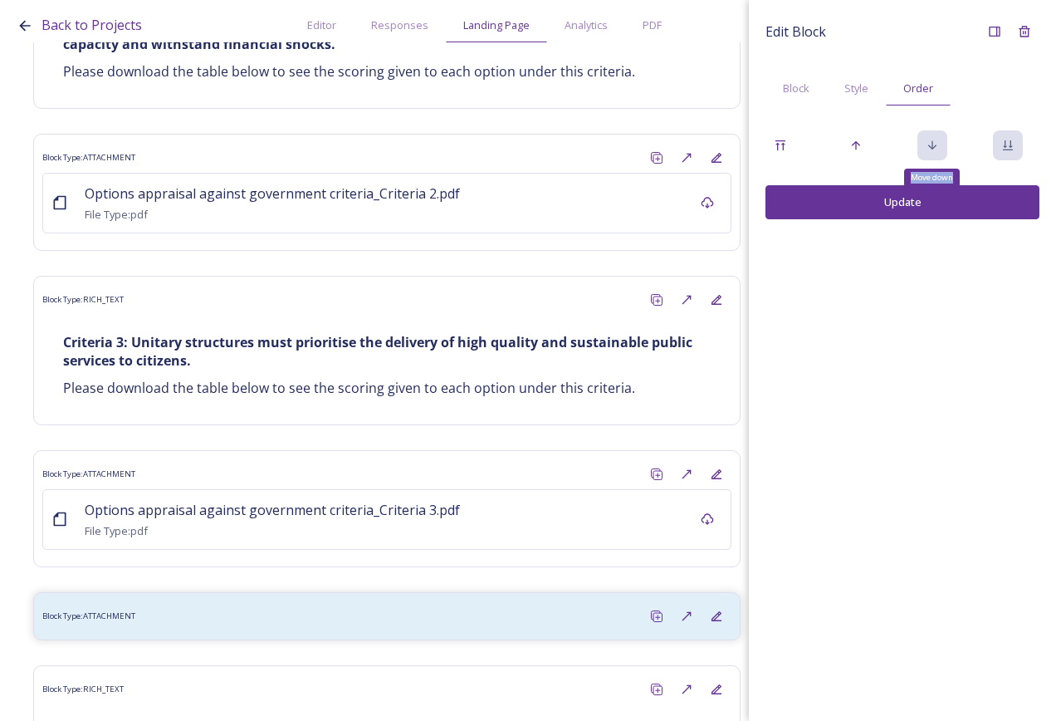
drag, startPoint x: 908, startPoint y: 79, endPoint x: 938, endPoint y: 144, distance: 71.3
click at [938, 144] on icon at bounding box center [932, 145] width 13 height 13
drag, startPoint x: 938, startPoint y: 144, endPoint x: 1016, endPoint y: 141, distance: 78.9
click at [1016, 141] on div "Move to Bottom" at bounding box center [1008, 145] width 30 height 30
click at [1010, 141] on icon at bounding box center [1007, 145] width 13 height 13
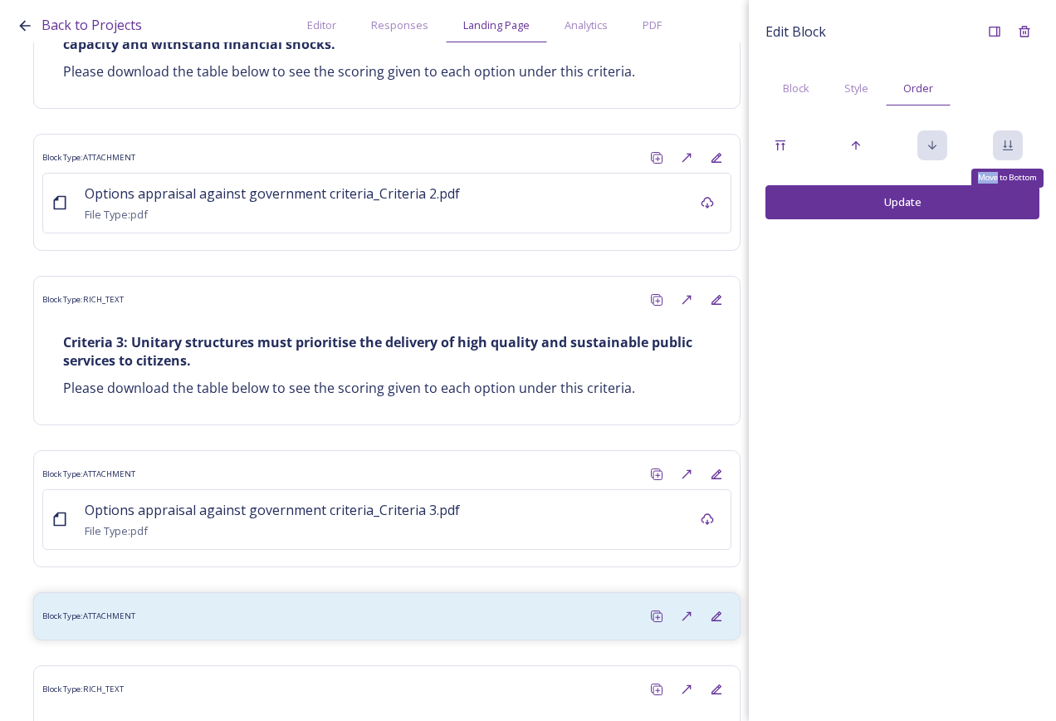
click at [1011, 141] on icon at bounding box center [1007, 145] width 13 height 13
drag, startPoint x: 1011, startPoint y: 141, endPoint x: 934, endPoint y: 143, distance: 77.2
click at [934, 143] on icon at bounding box center [932, 145] width 13 height 13
click at [866, 211] on button "Update" at bounding box center [903, 202] width 274 height 34
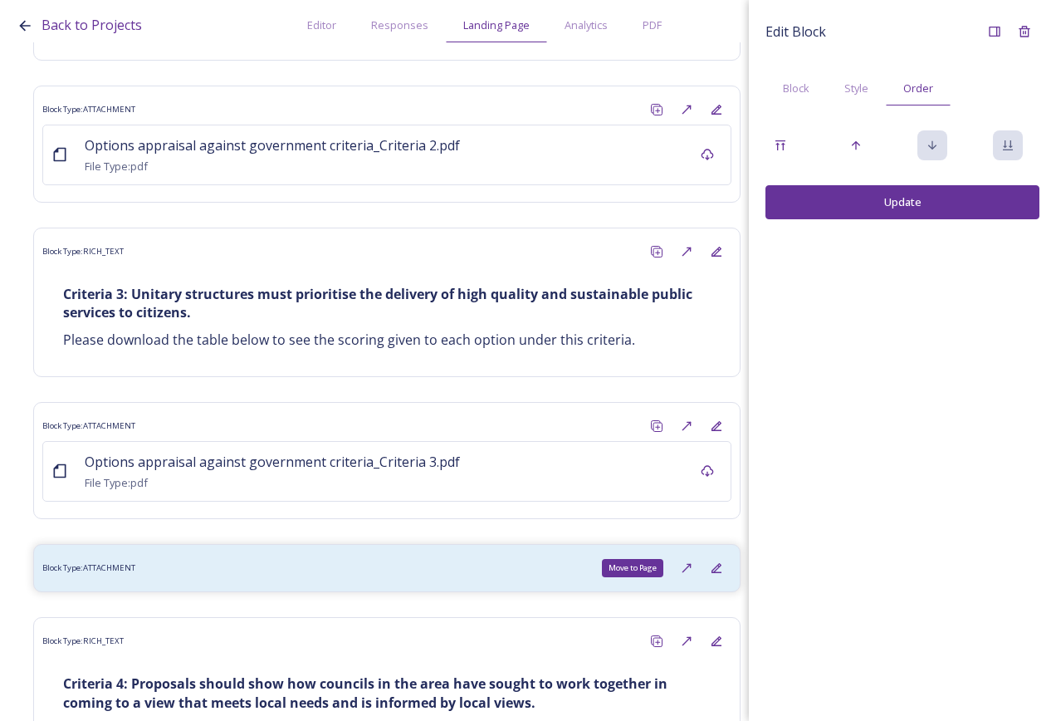
scroll to position [10611, 0]
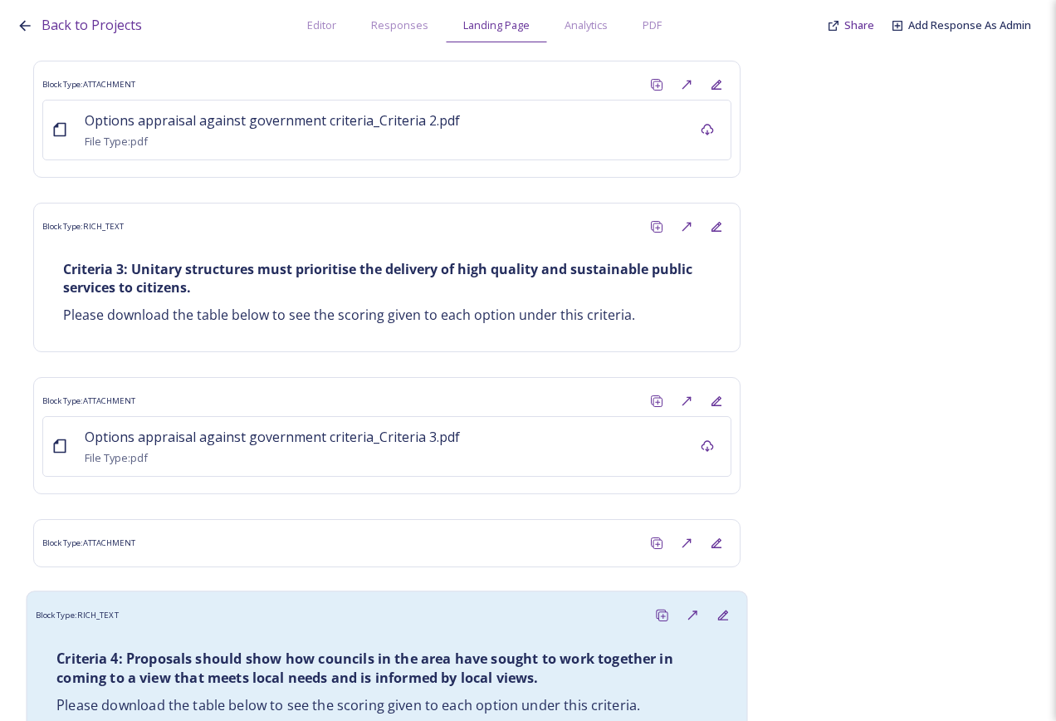
click at [394, 639] on div "Criteria 4: Proposals should show how councils in the area have sought to work …" at bounding box center [387, 682] width 686 height 86
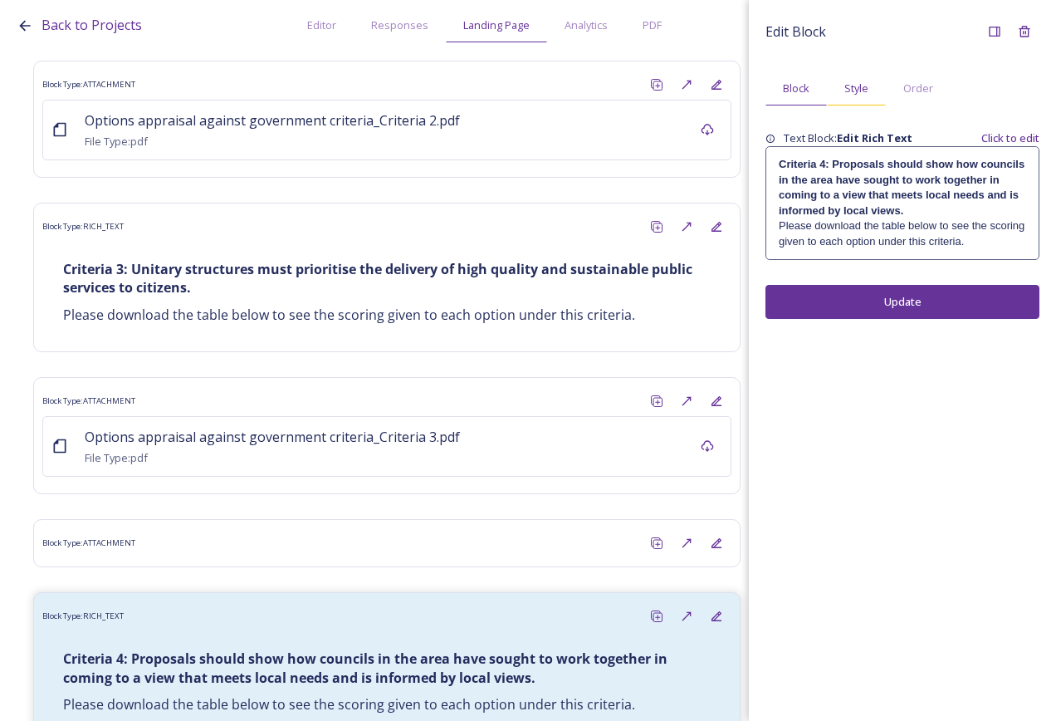
click at [852, 86] on span "Style" at bounding box center [857, 89] width 24 height 16
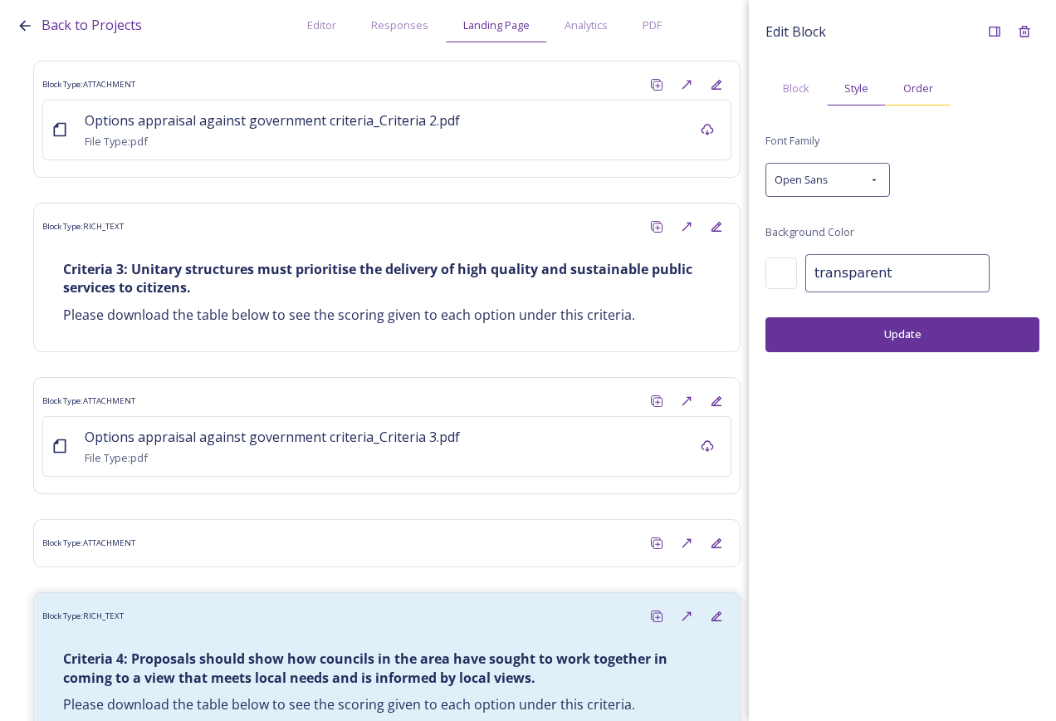
click at [912, 82] on span "Order" at bounding box center [919, 89] width 30 height 16
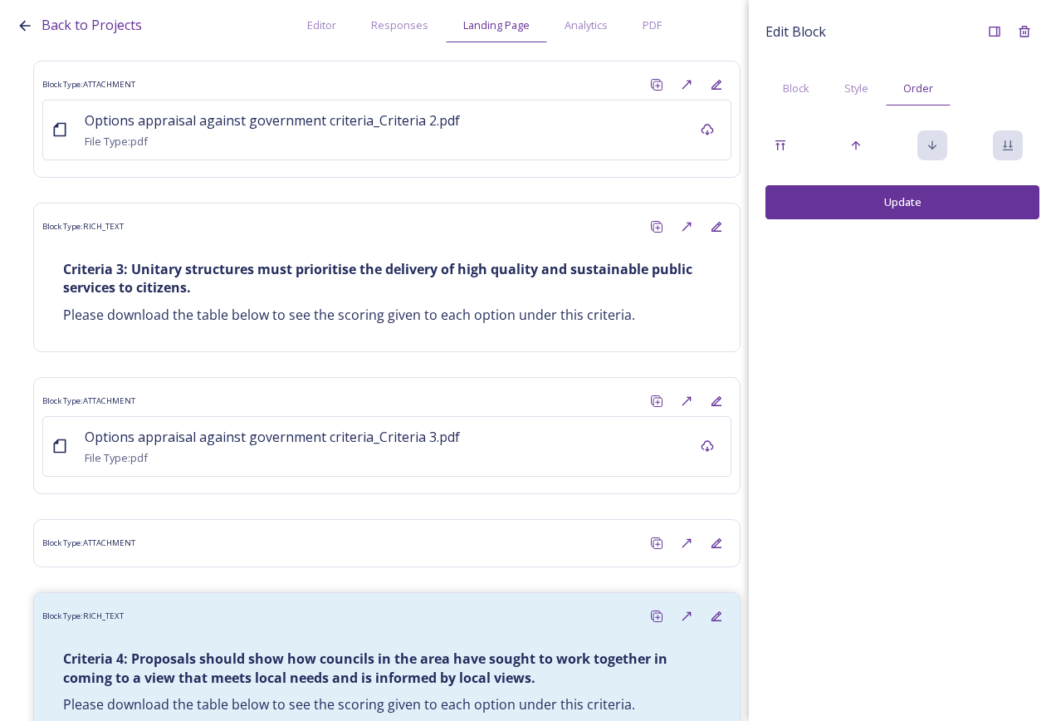
click at [838, 136] on div at bounding box center [903, 145] width 274 height 30
click at [859, 142] on icon at bounding box center [856, 145] width 13 height 13
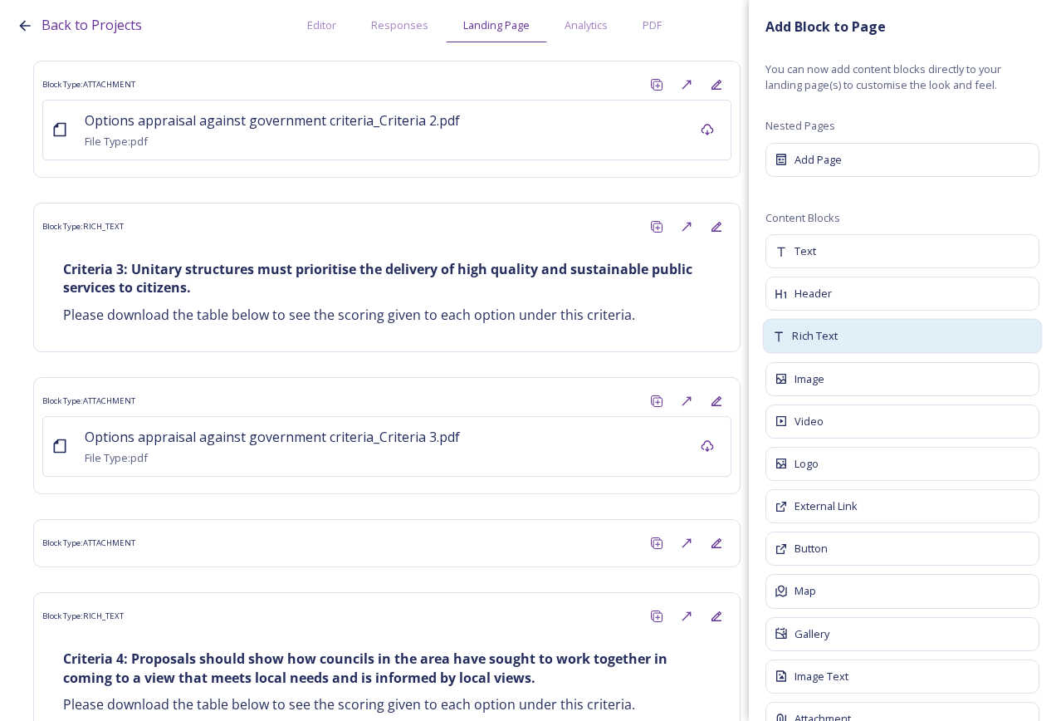
click at [845, 337] on div "Rich Text" at bounding box center [903, 336] width 280 height 35
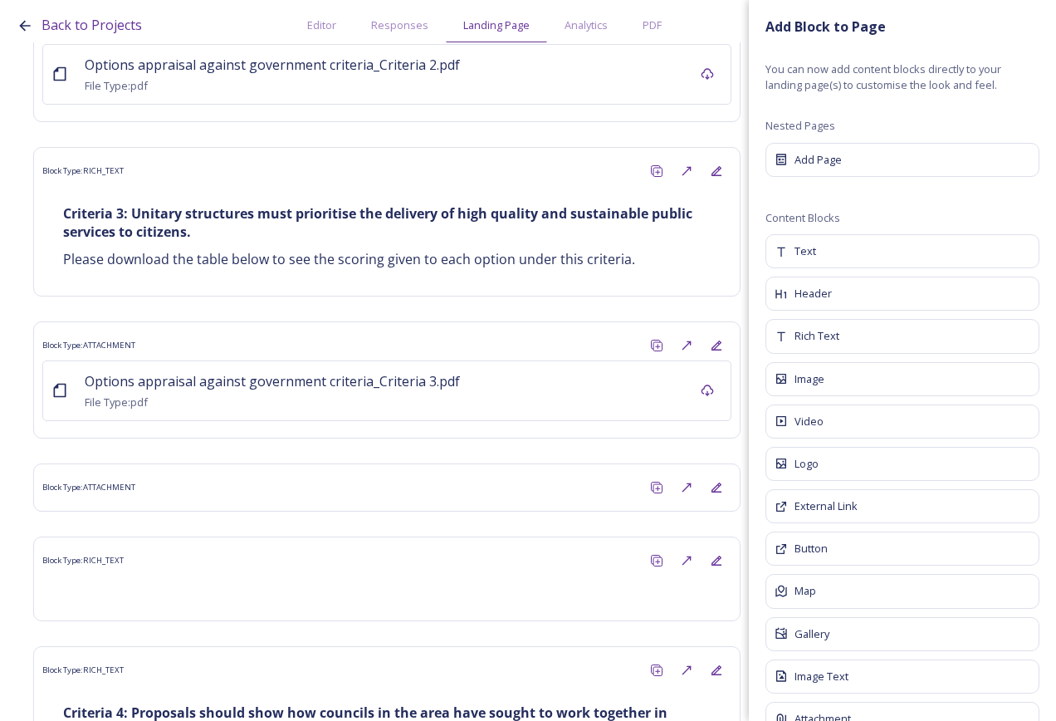
scroll to position [10721, 0]
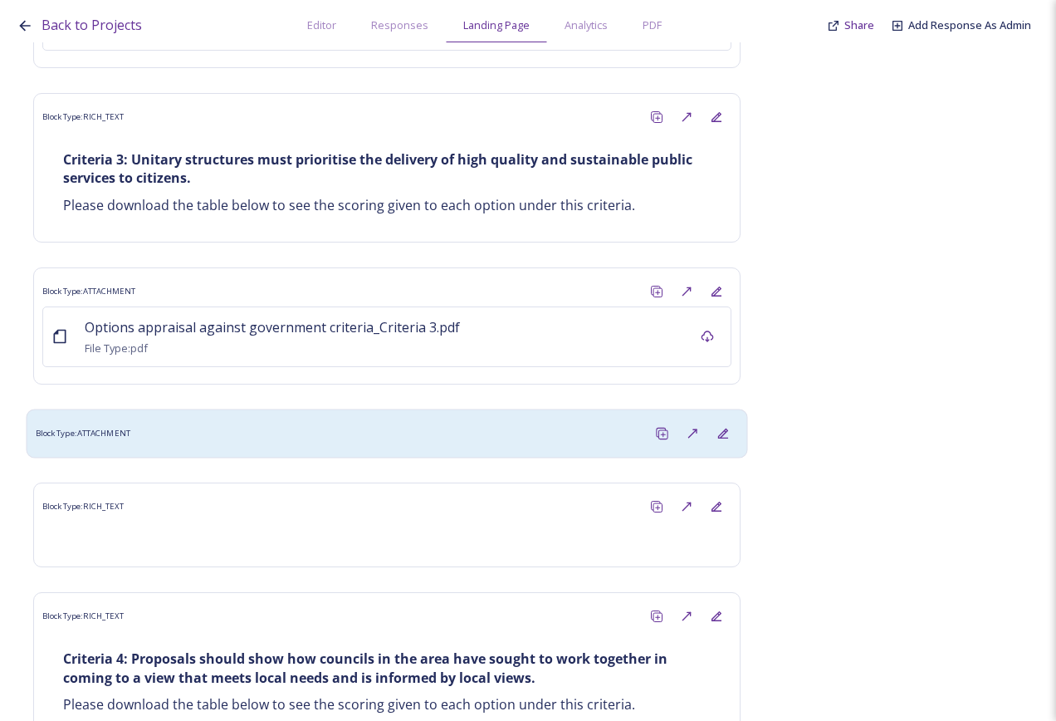
click at [325, 418] on div "Block Type: ATTACHMENT" at bounding box center [387, 433] width 703 height 31
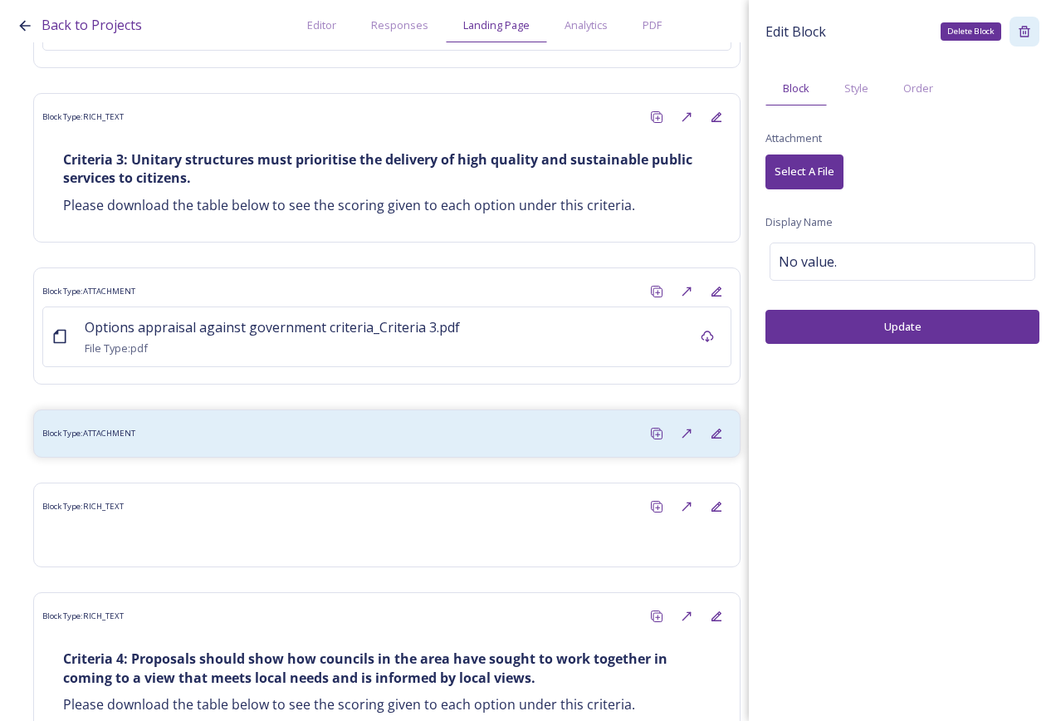
click at [1023, 27] on icon at bounding box center [1024, 31] width 11 height 11
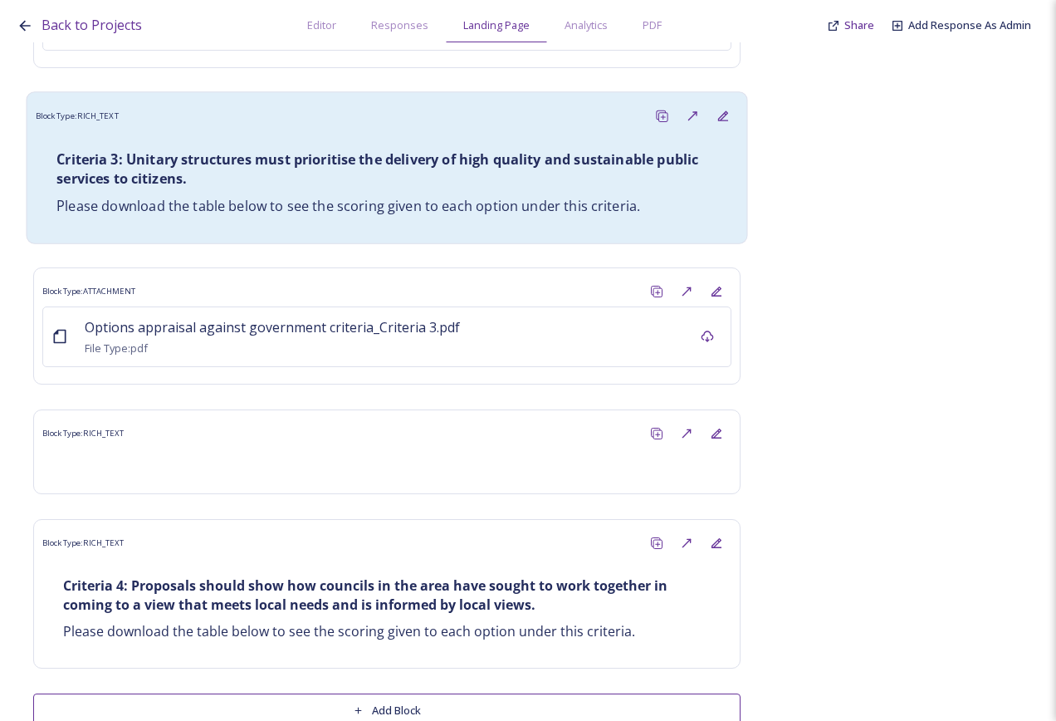
scroll to position [10648, 0]
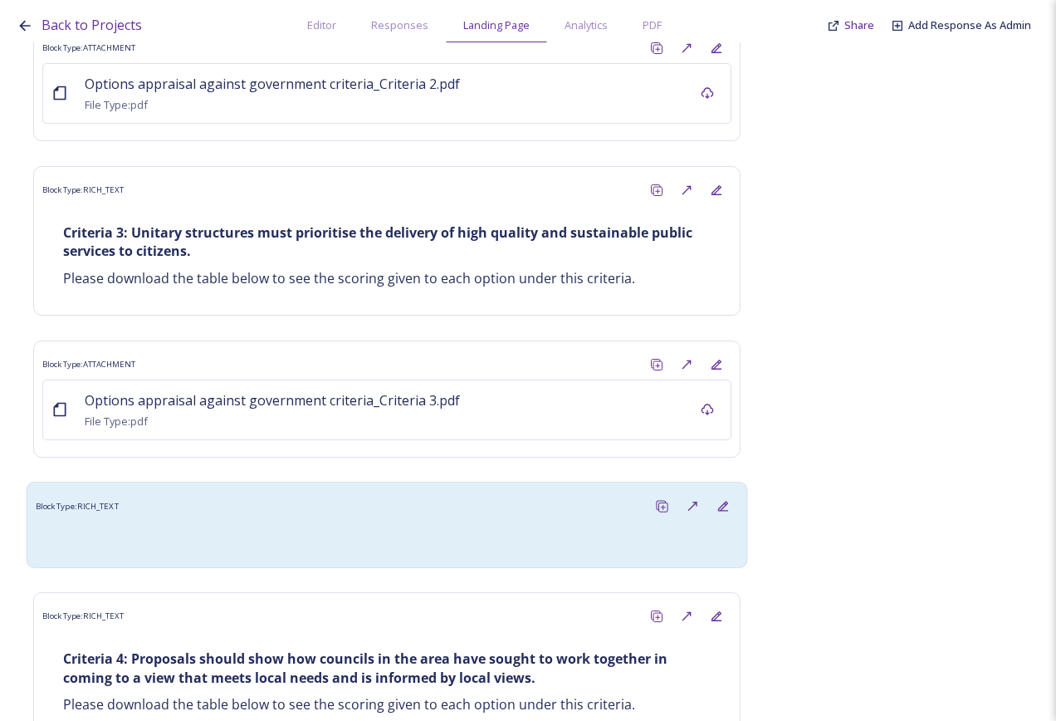
click at [357, 491] on div "Block Type: RICH_TEXT" at bounding box center [387, 506] width 703 height 31
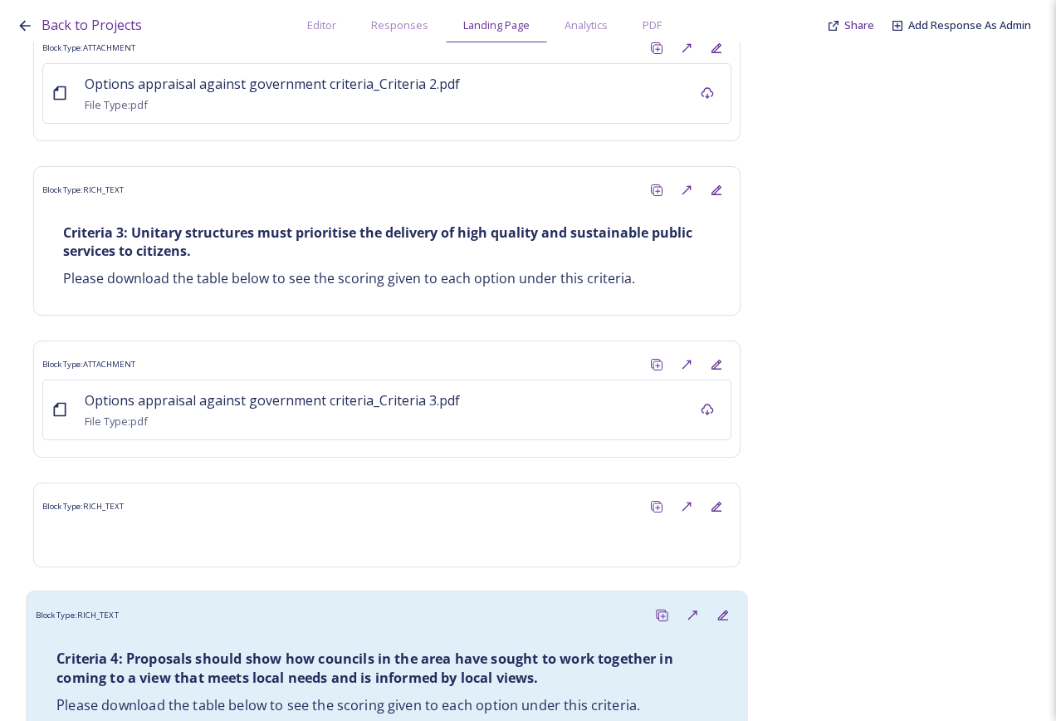
click at [309, 649] on strong "Criteria 4: Proposals should show how councils in the area have sought to work …" at bounding box center [366, 668] width 620 height 38
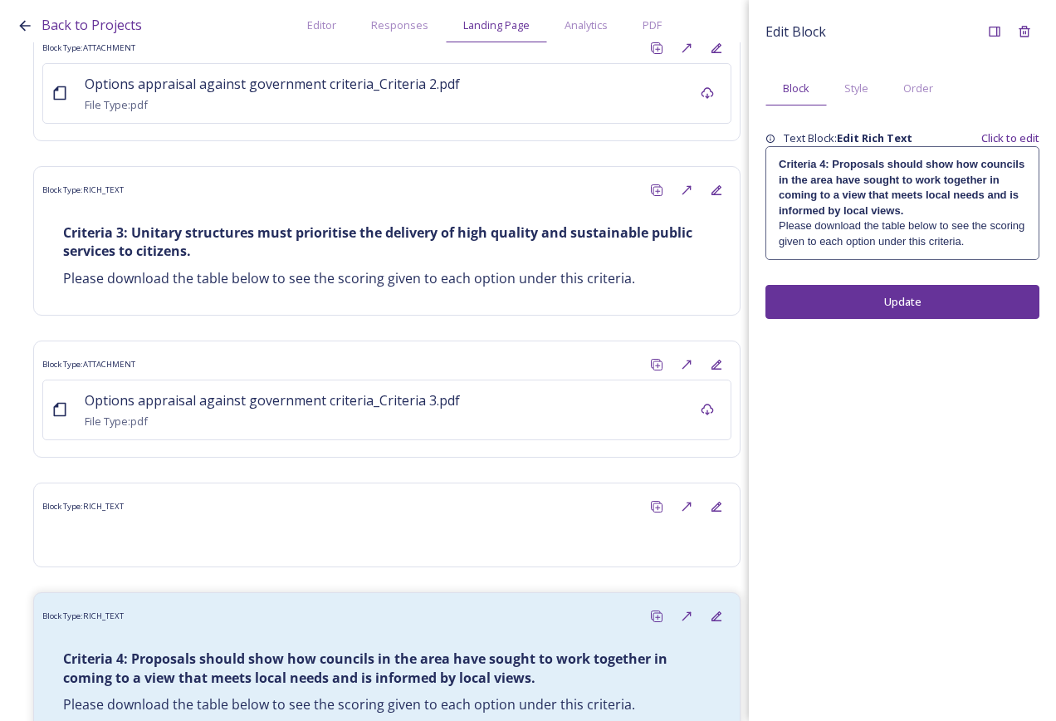
drag, startPoint x: 1003, startPoint y: 247, endPoint x: 757, endPoint y: 164, distance: 259.2
click at [766, 163] on div "Criteria 4: Proposals should show how councils in the area have sought to work …" at bounding box center [903, 203] width 274 height 114
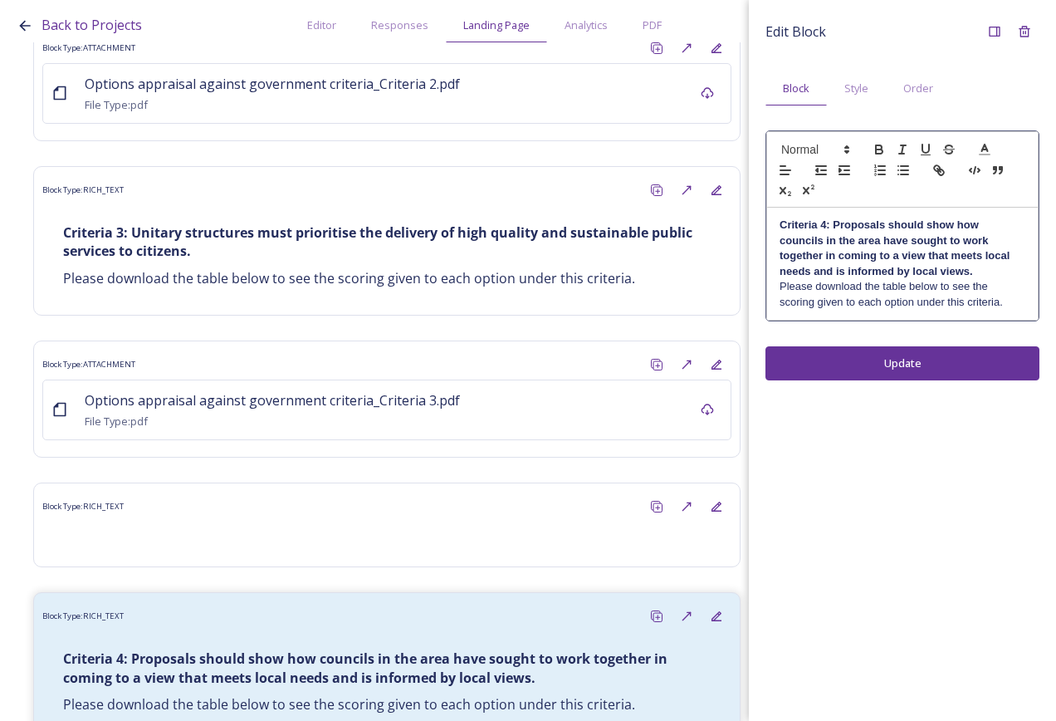
copy div "Criteria 4: Proposals should show how councils in the area have sought to work …"
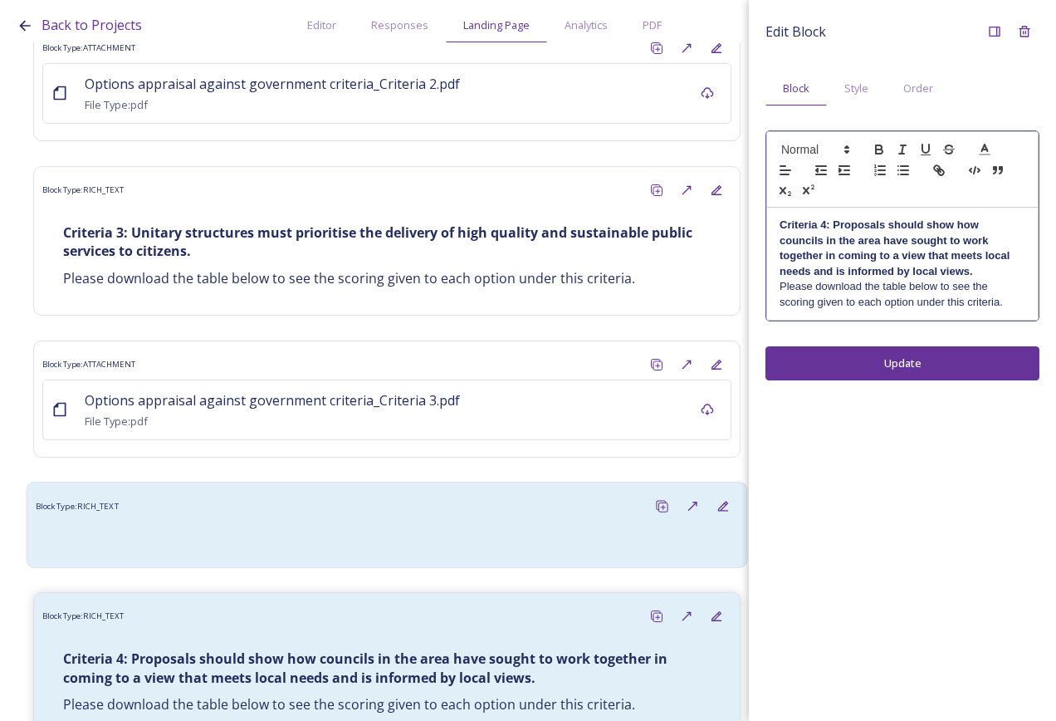
click at [163, 530] on div at bounding box center [387, 540] width 686 height 20
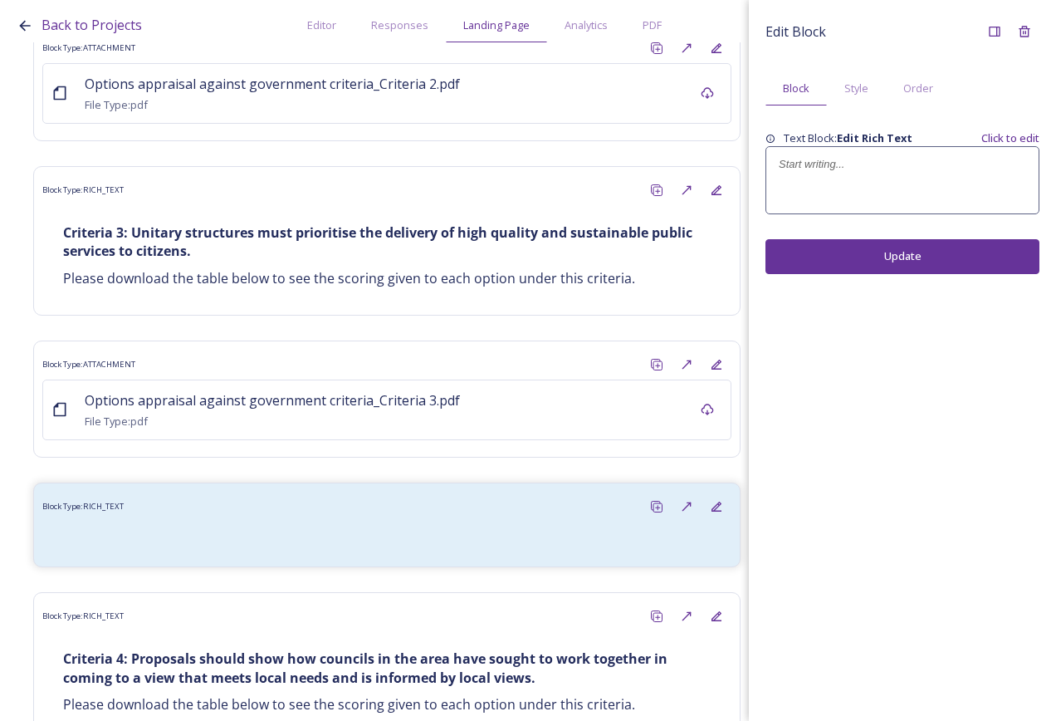
click at [815, 171] on p at bounding box center [902, 164] width 247 height 15
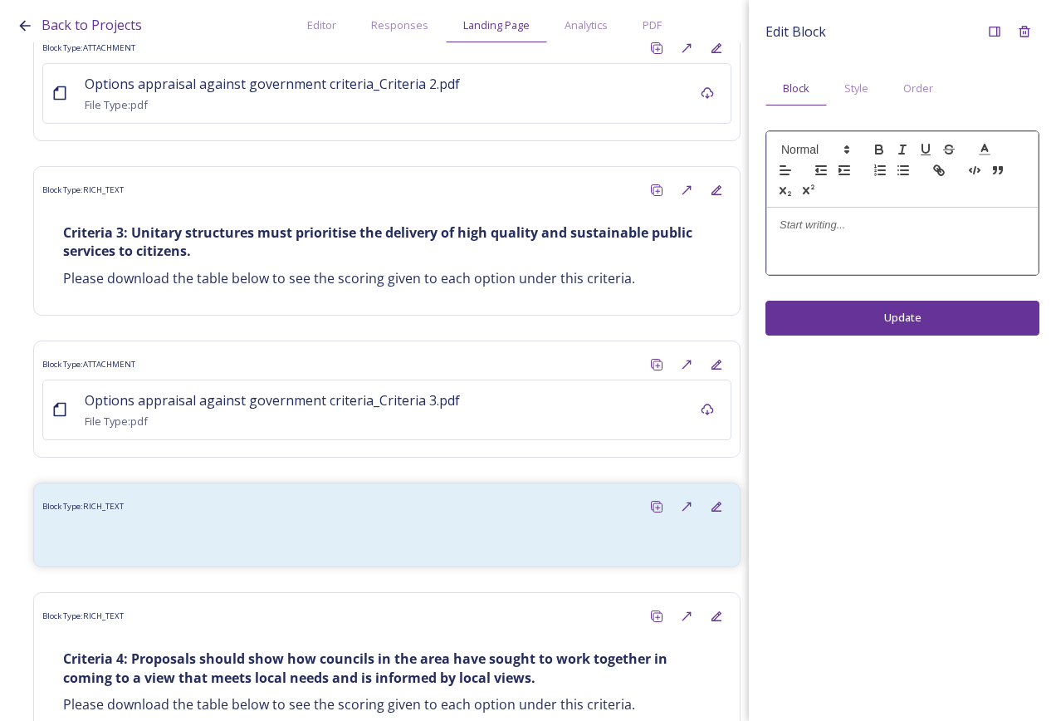
click at [865, 230] on p at bounding box center [903, 225] width 246 height 15
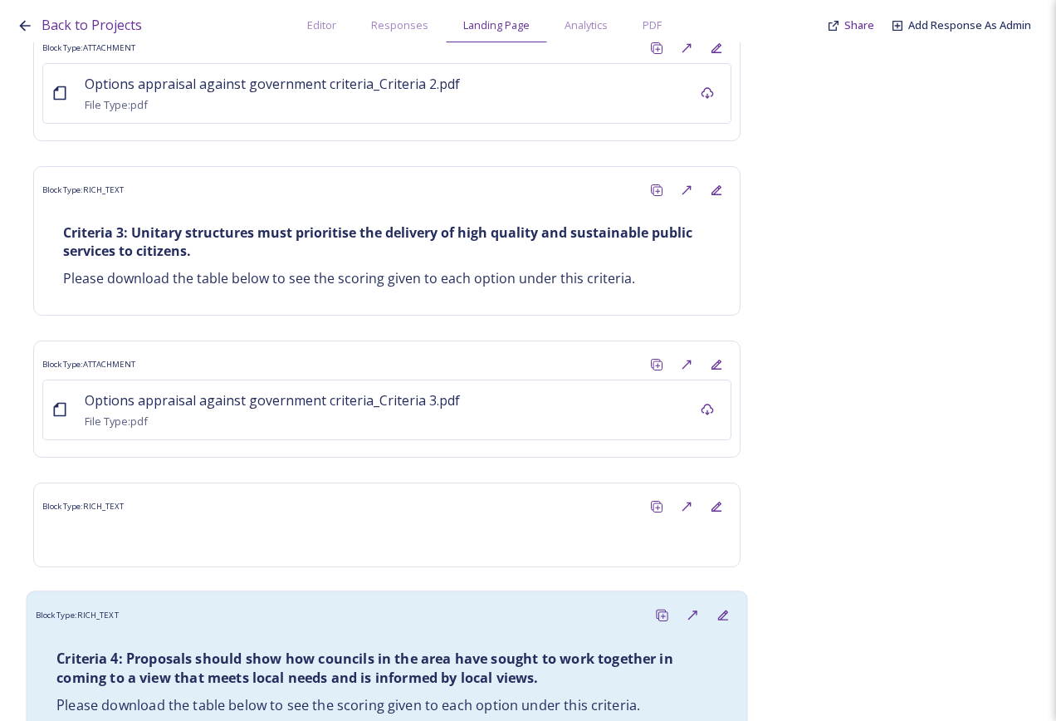
click at [389, 649] on strong "Criteria 4: Proposals should show how councils in the area have sought to work …" at bounding box center [366, 668] width 620 height 38
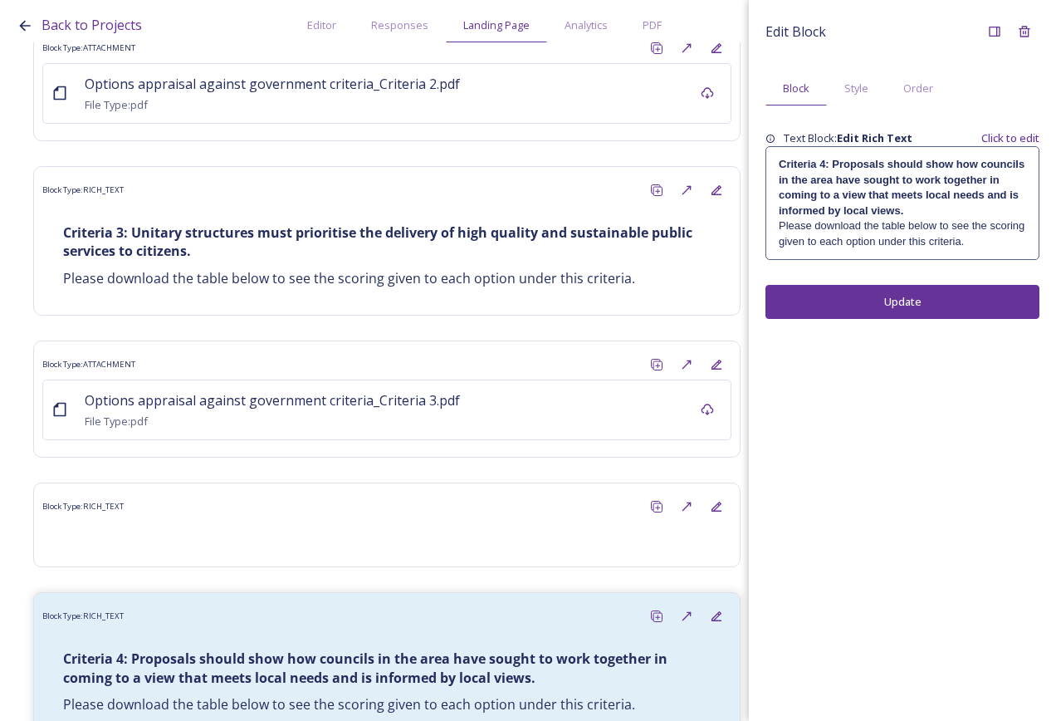
drag, startPoint x: 992, startPoint y: 239, endPoint x: 757, endPoint y: 141, distance: 255.4
click at [757, 141] on div "Edit Block Block Style Order Text Block: Edit Rich Text Click to edit Criteria …" at bounding box center [902, 167] width 307 height 335
click at [936, 229] on p "﻿Please download the table below to see the scoring given to each option under …" at bounding box center [902, 233] width 247 height 31
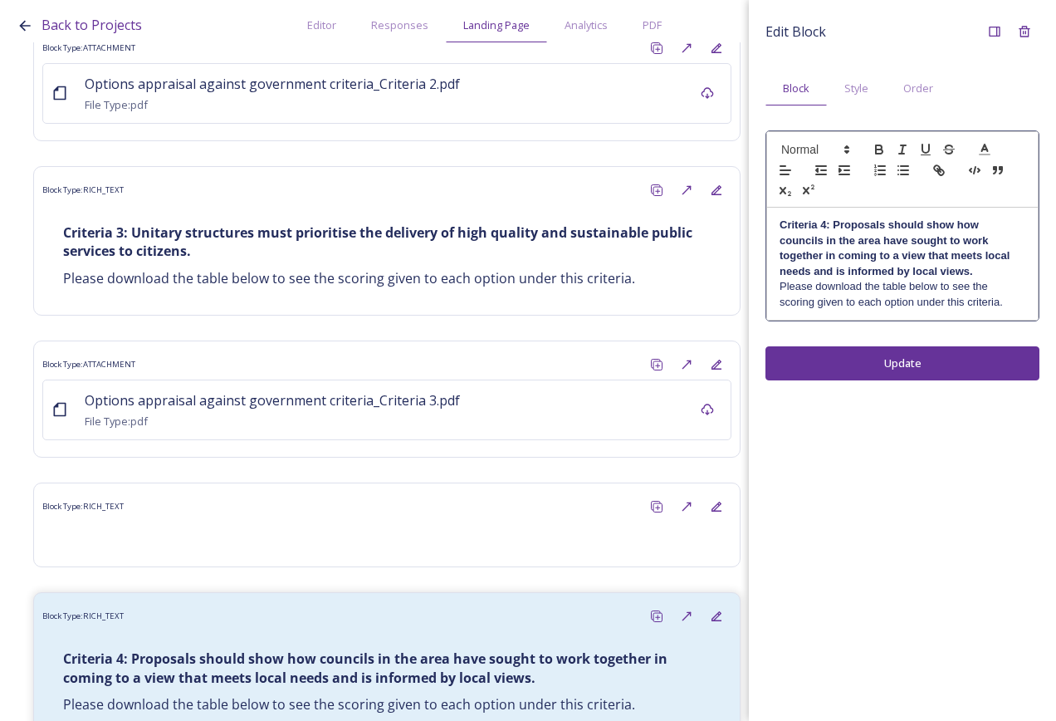
drag, startPoint x: 1017, startPoint y: 301, endPoint x: 774, endPoint y: 230, distance: 253.6
click at [774, 230] on div "Criteria 4: Proposals should show how councils in the area have sought to work …" at bounding box center [902, 264] width 271 height 112
copy div "Criteria 4: Proposals should show how councils in the area have sought to work …"
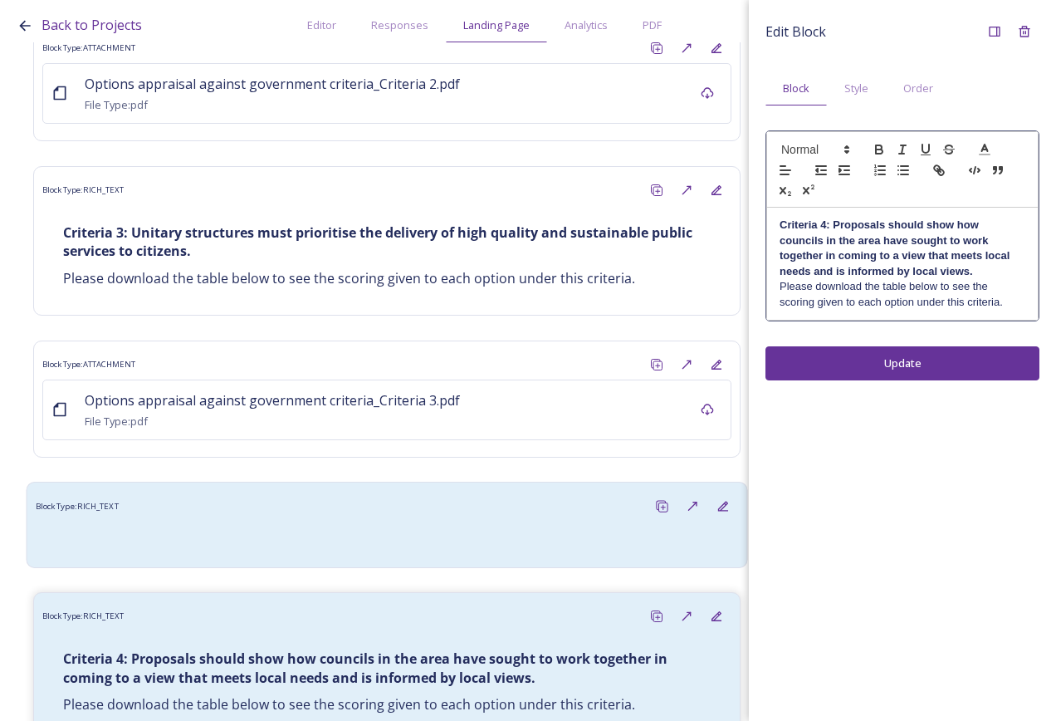
click at [247, 530] on div at bounding box center [387, 540] width 686 height 20
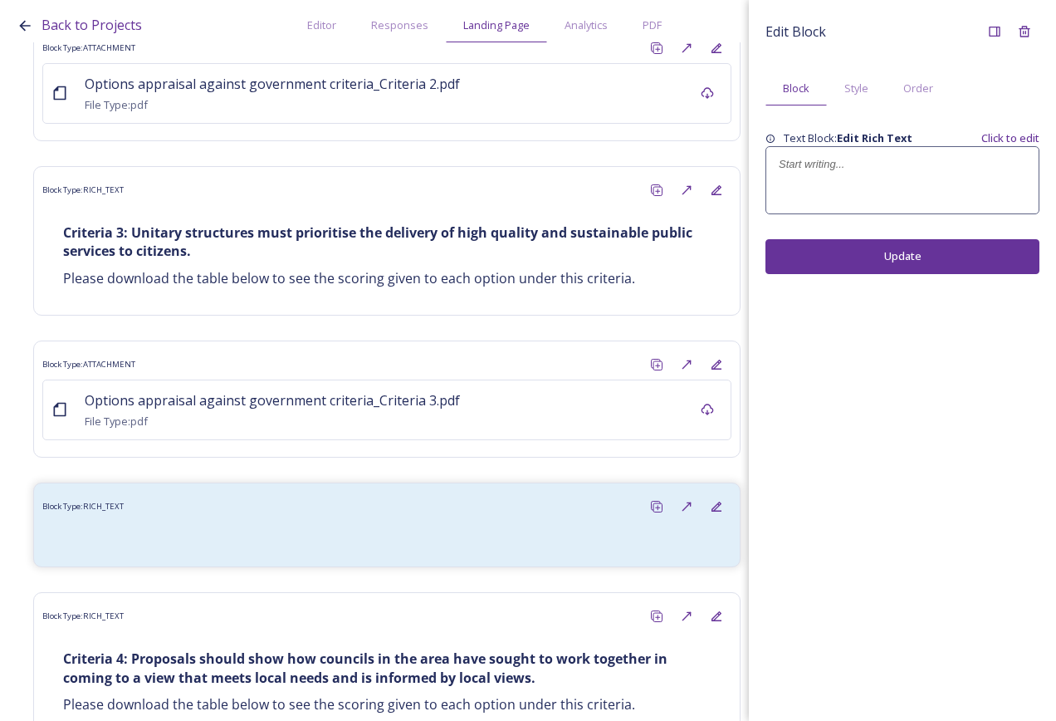
click at [822, 173] on div at bounding box center [902, 180] width 272 height 66
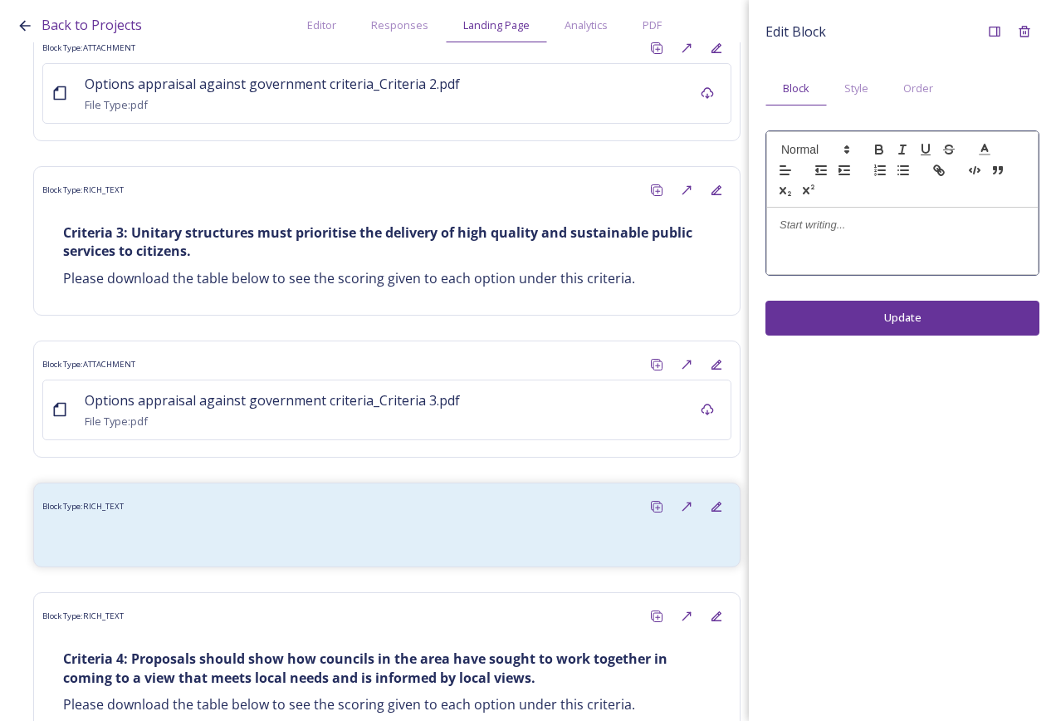
click at [893, 234] on div at bounding box center [902, 241] width 271 height 66
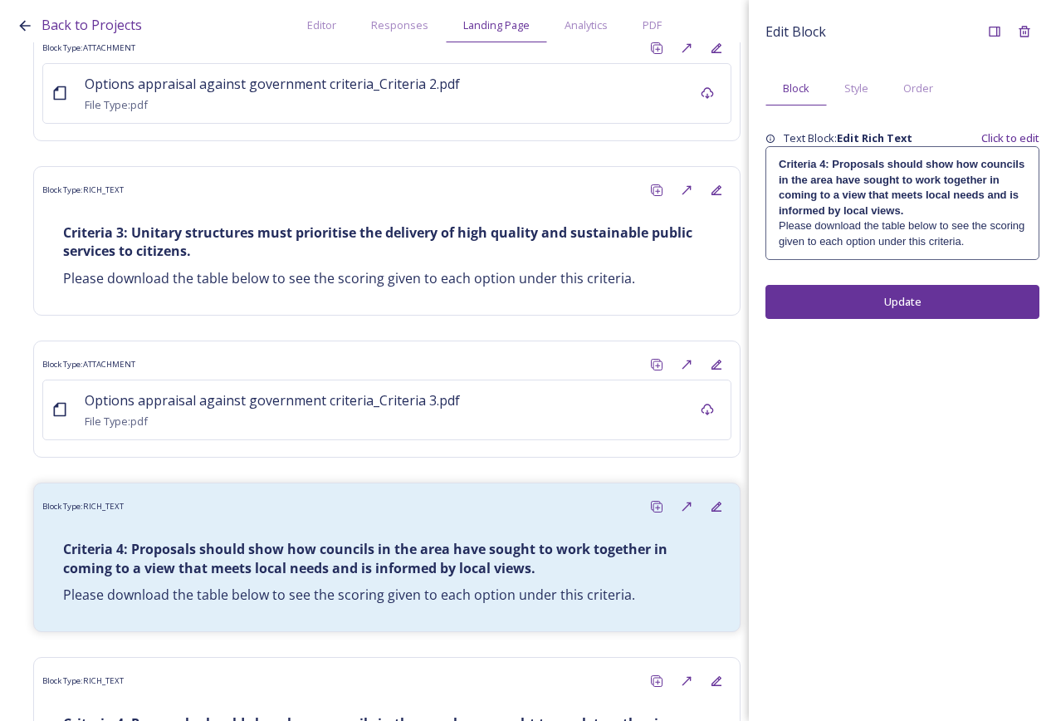
click at [887, 365] on div "Edit Block Block Style Order Text Block: Edit Rich Text Click to edit Criteria …" at bounding box center [902, 360] width 307 height 721
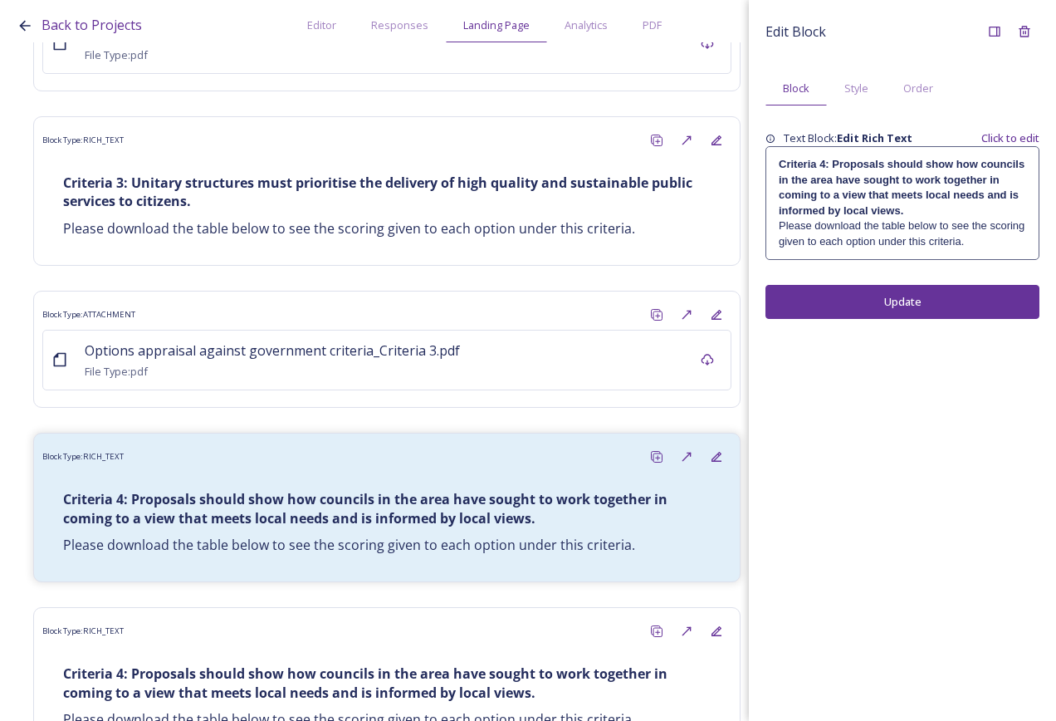
scroll to position [10712, 0]
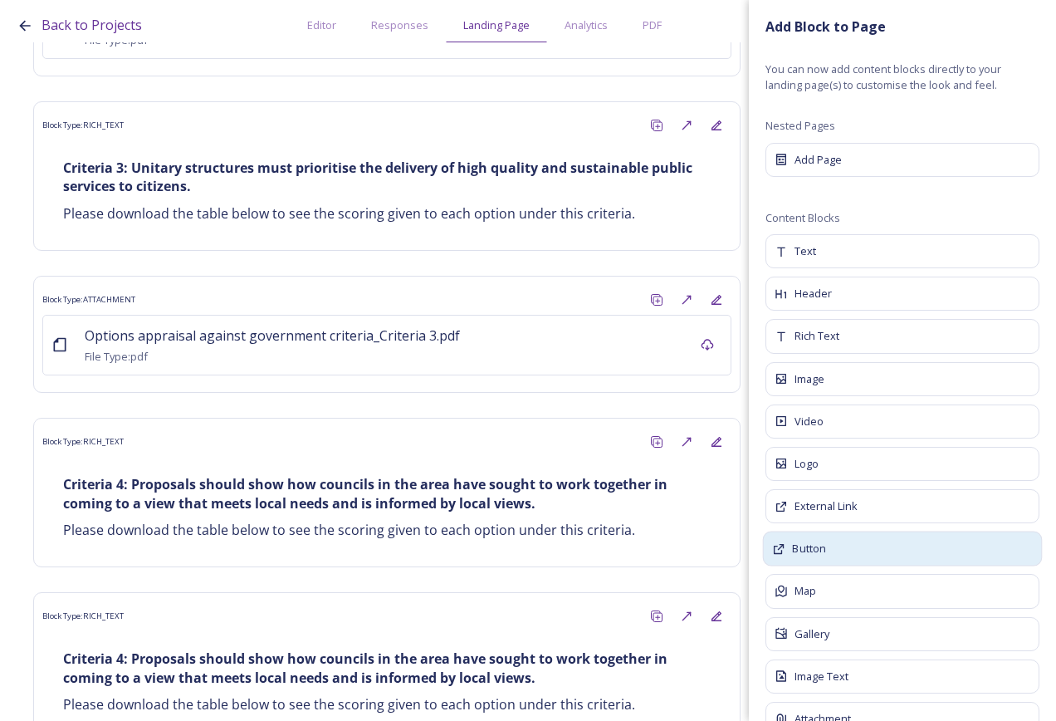
scroll to position [40, 0]
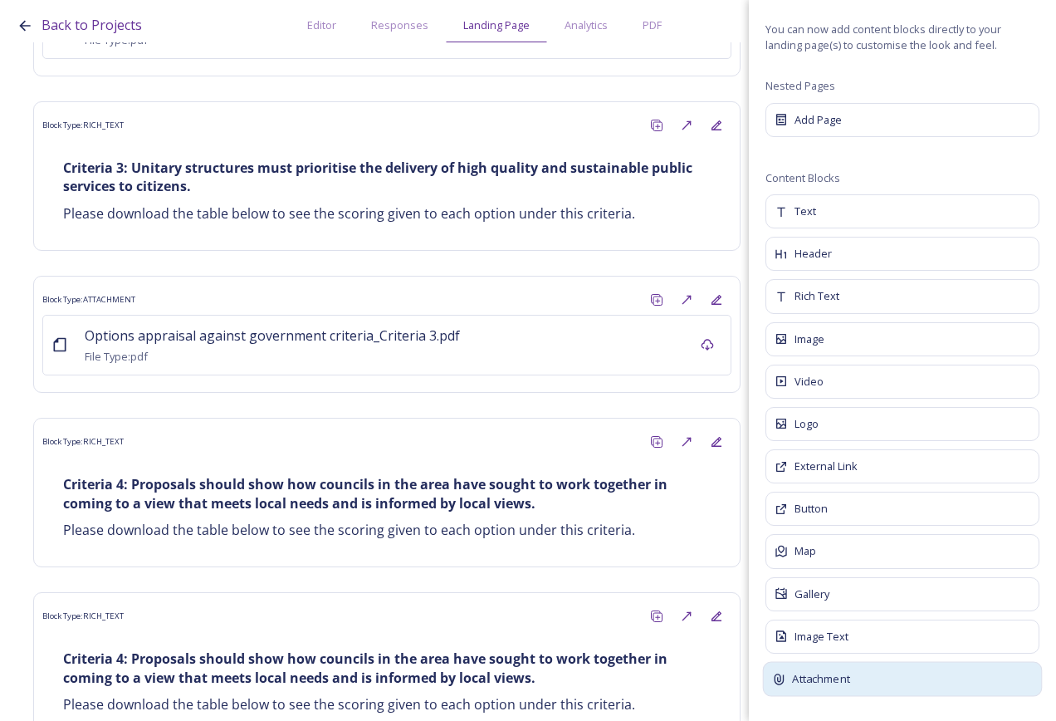
click at [876, 673] on div "Attachment" at bounding box center [903, 679] width 280 height 35
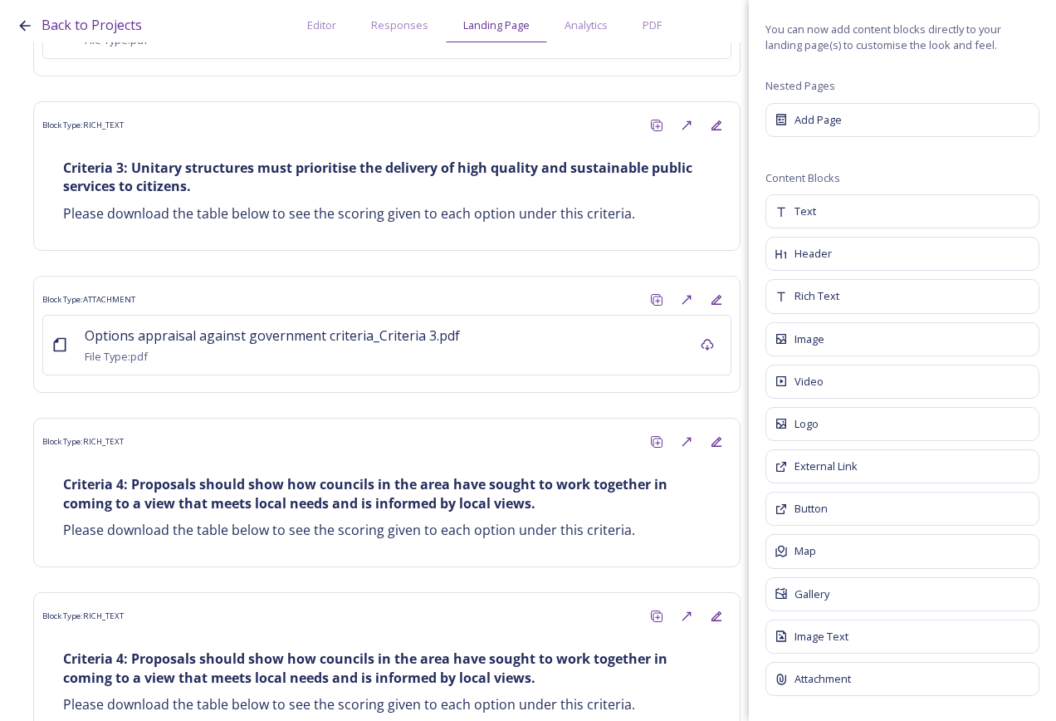
scroll to position [0, 0]
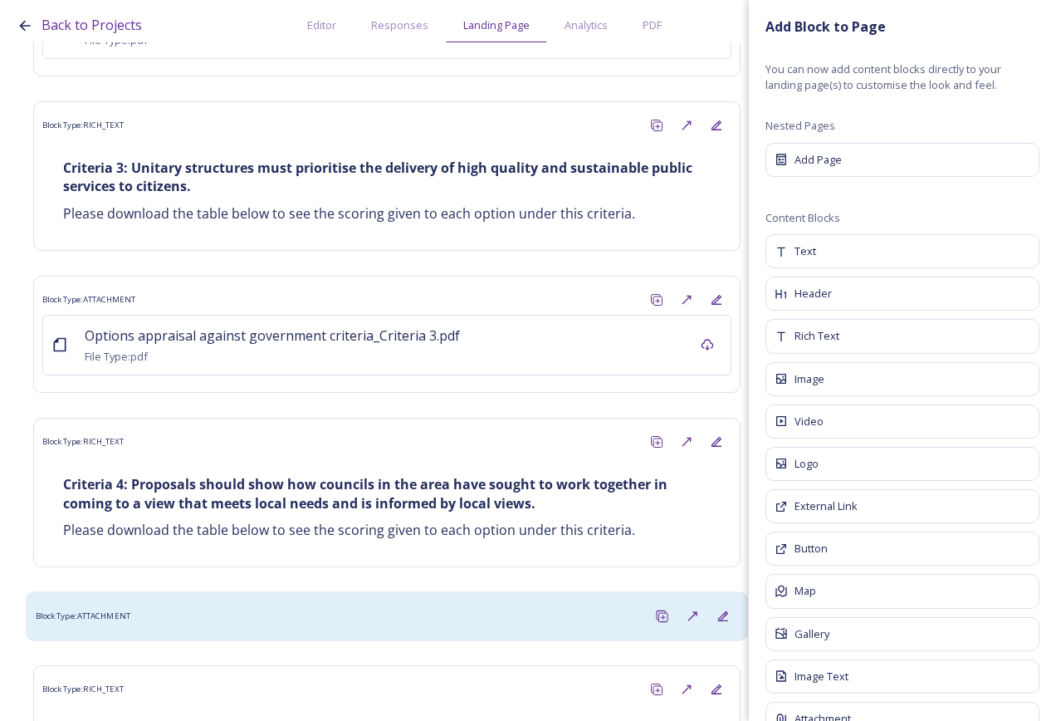
click at [360, 601] on div "Block Type: ATTACHMENT" at bounding box center [387, 616] width 703 height 31
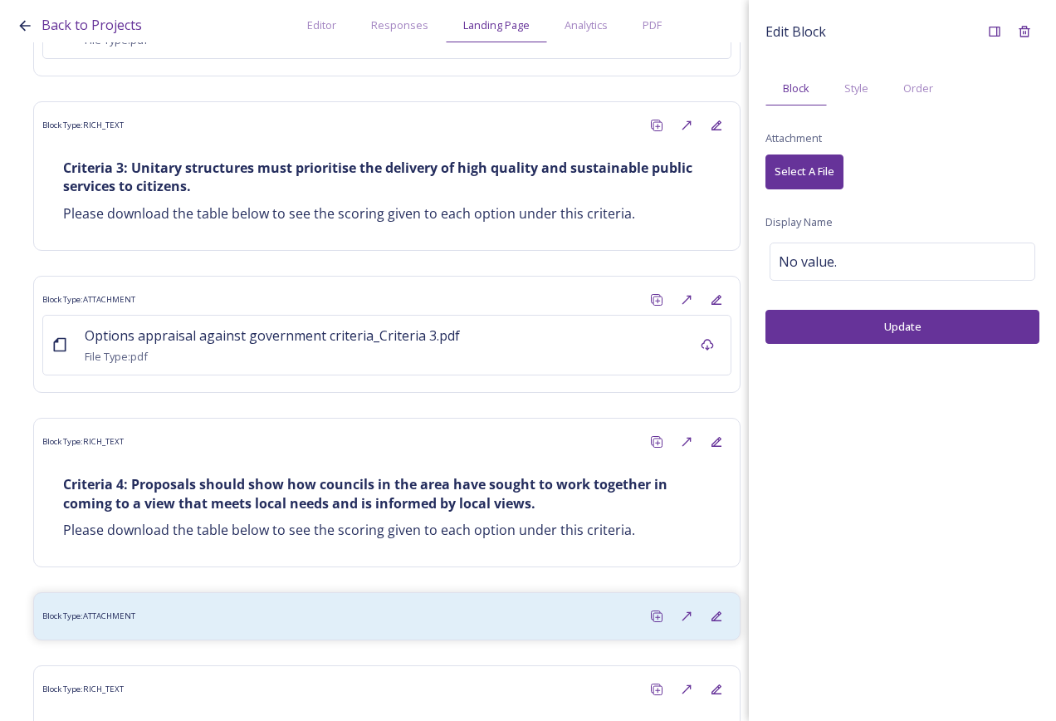
click at [835, 159] on button "Select A File" at bounding box center [805, 171] width 78 height 34
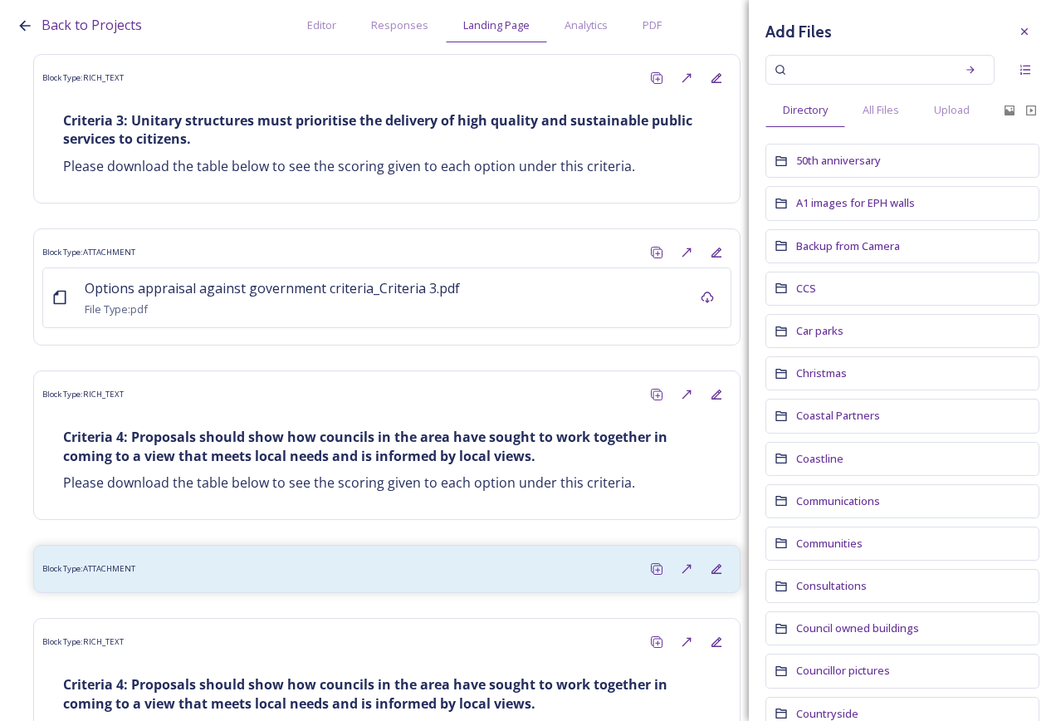
scroll to position [10786, 0]
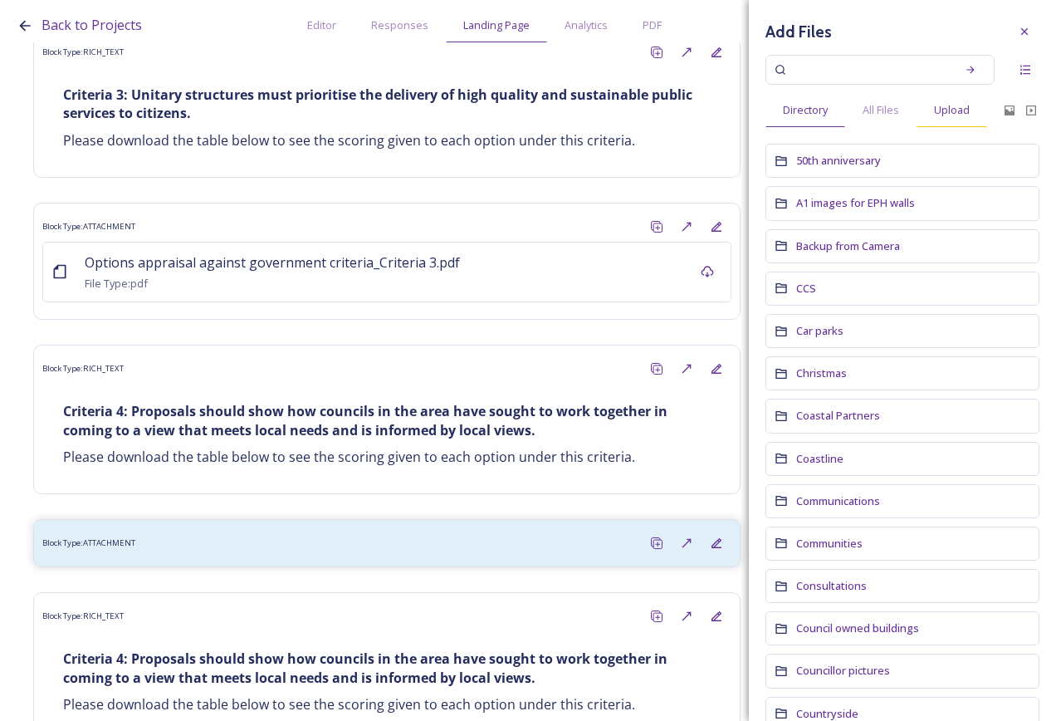
click at [968, 108] on span "Upload" at bounding box center [952, 110] width 36 height 16
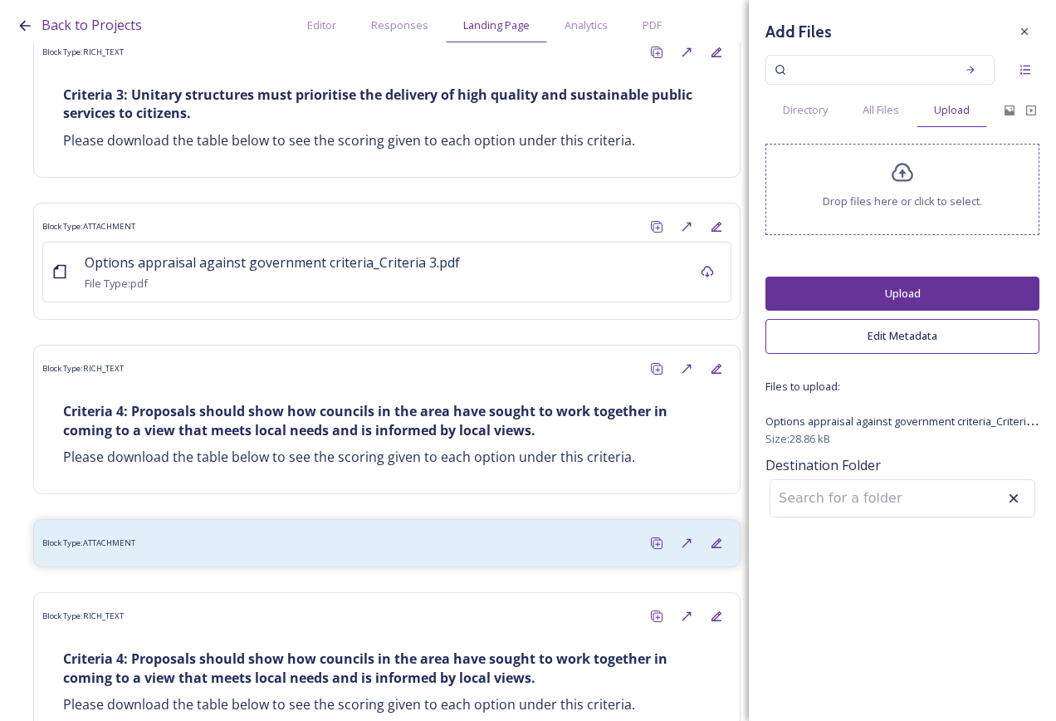
click at [906, 288] on button "Upload" at bounding box center [903, 294] width 274 height 34
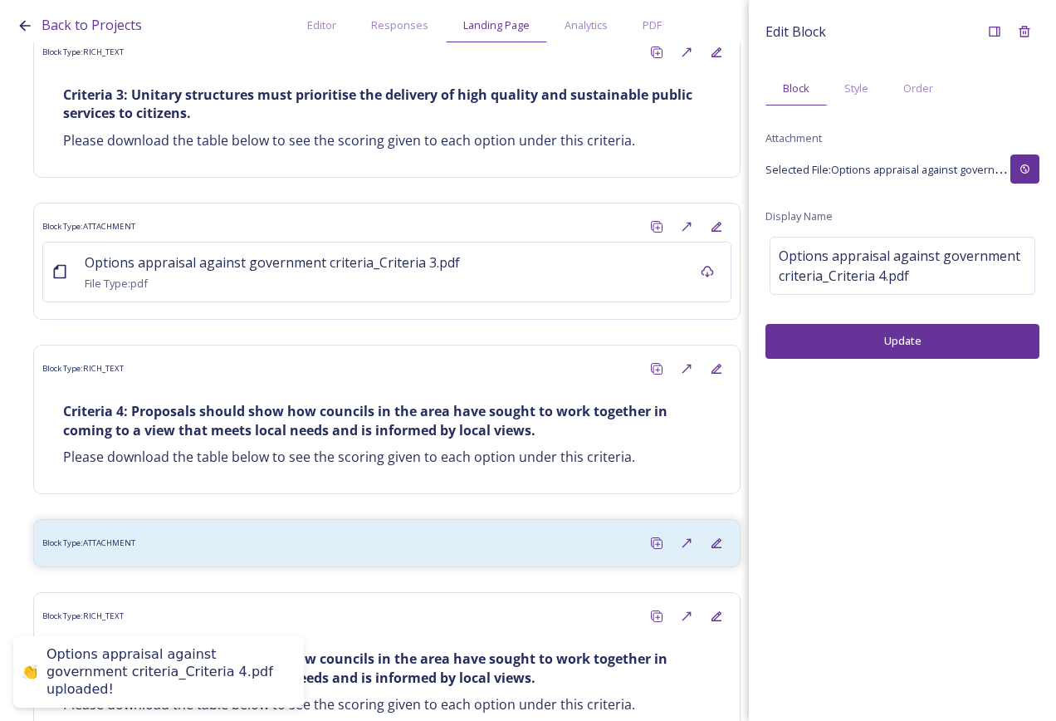
click at [959, 345] on button "Update" at bounding box center [903, 341] width 274 height 34
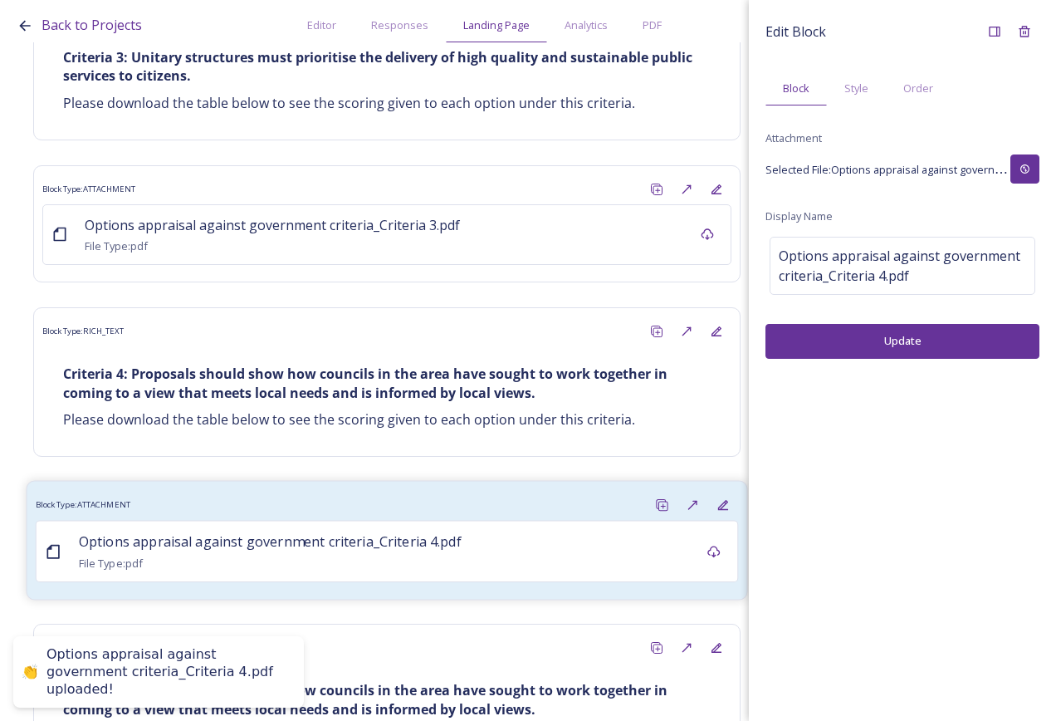
scroll to position [10854, 0]
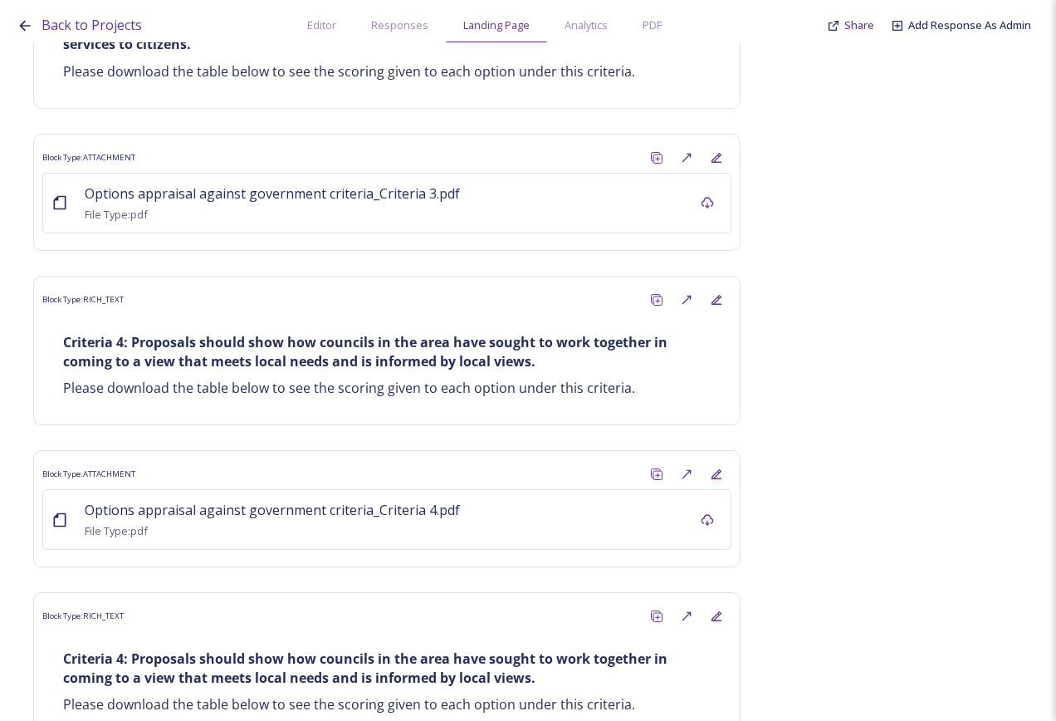
drag, startPoint x: 403, startPoint y: 667, endPoint x: 414, endPoint y: 671, distance: 12.3
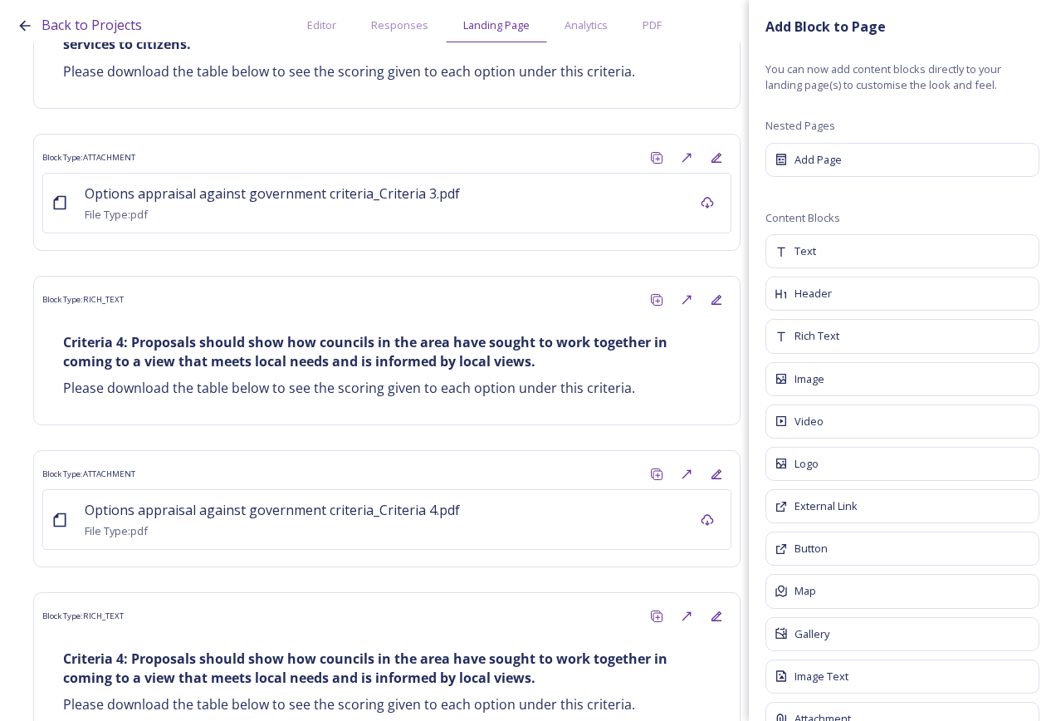
click at [881, 343] on div "Rich Text" at bounding box center [903, 336] width 274 height 34
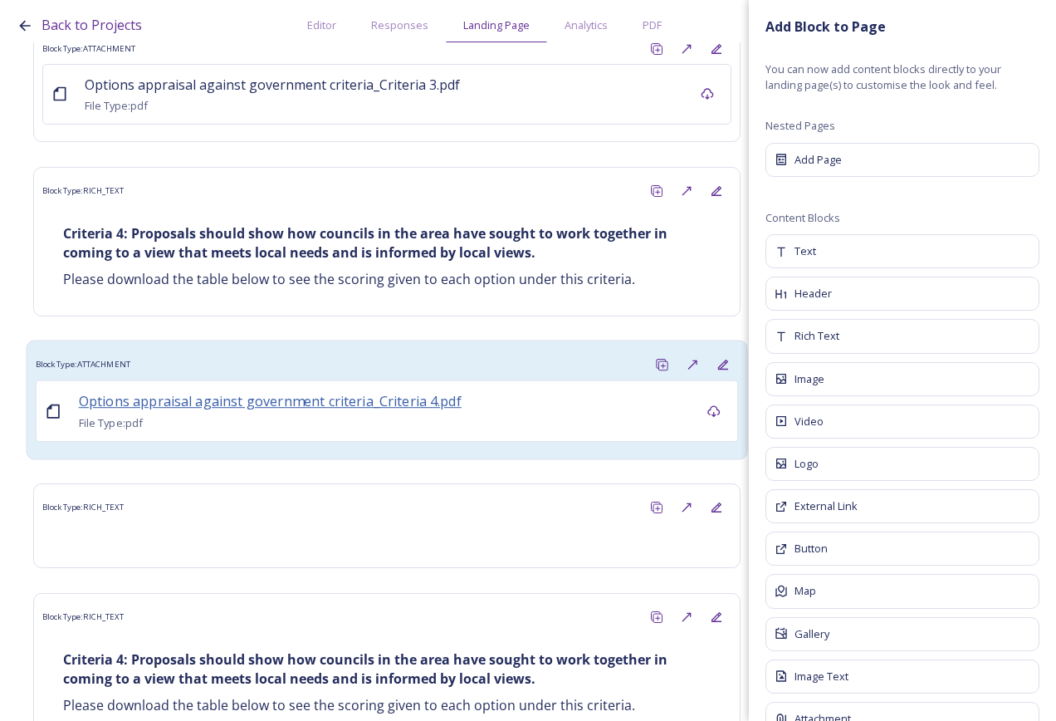
scroll to position [10964, 0]
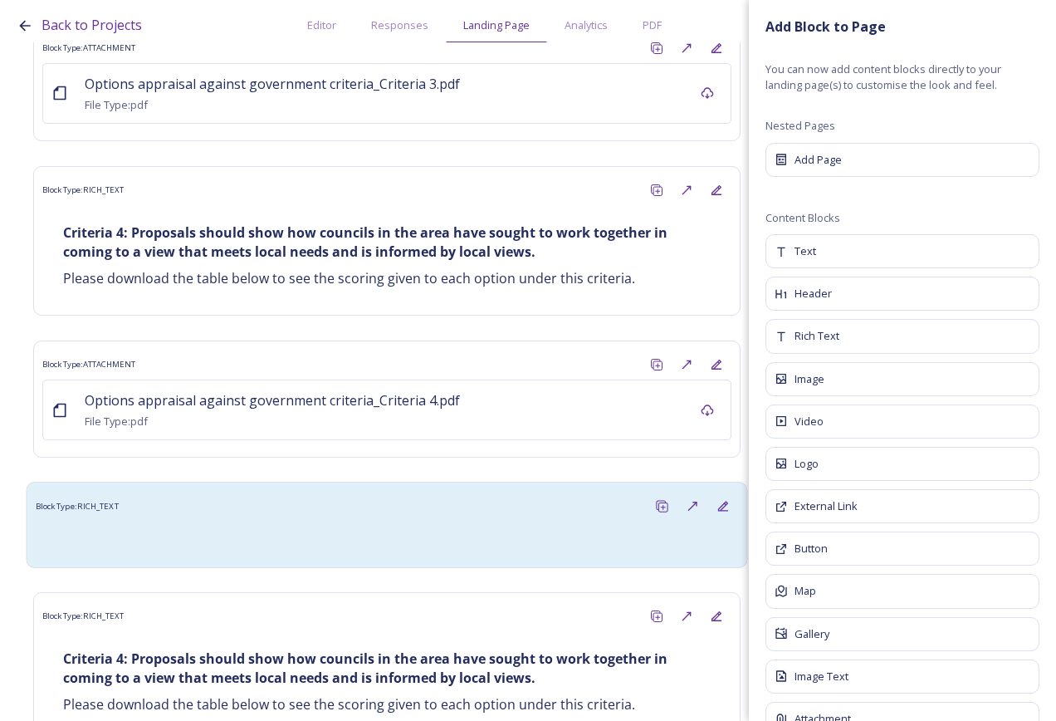
click at [345, 530] on div at bounding box center [387, 540] width 686 height 20
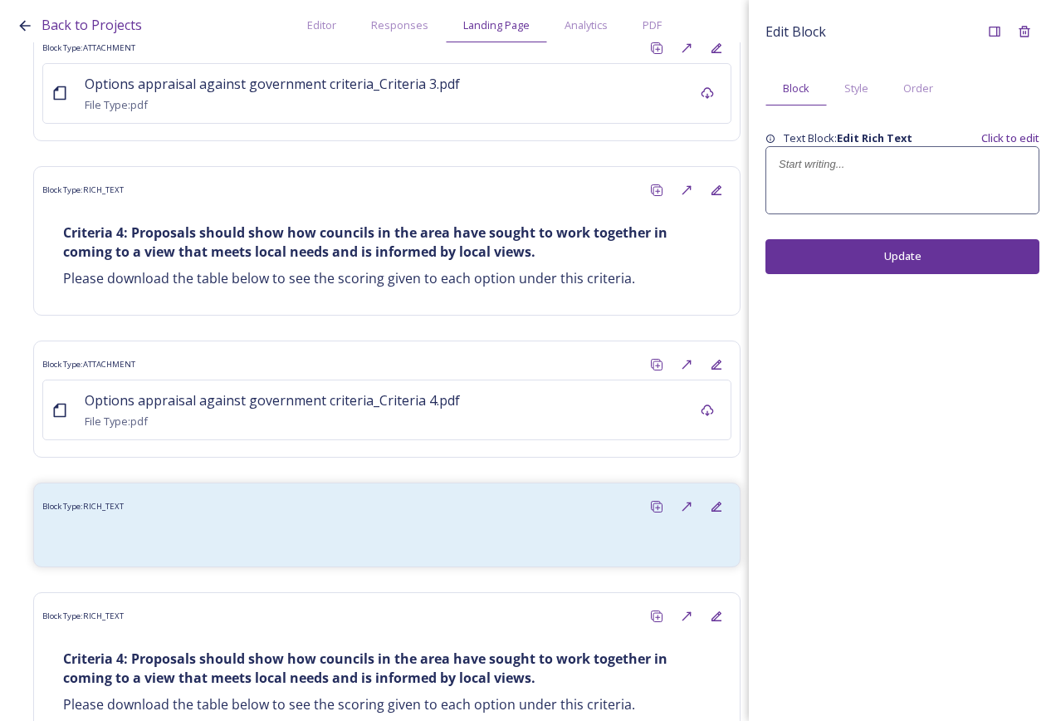
click at [888, 174] on div at bounding box center [902, 180] width 272 height 66
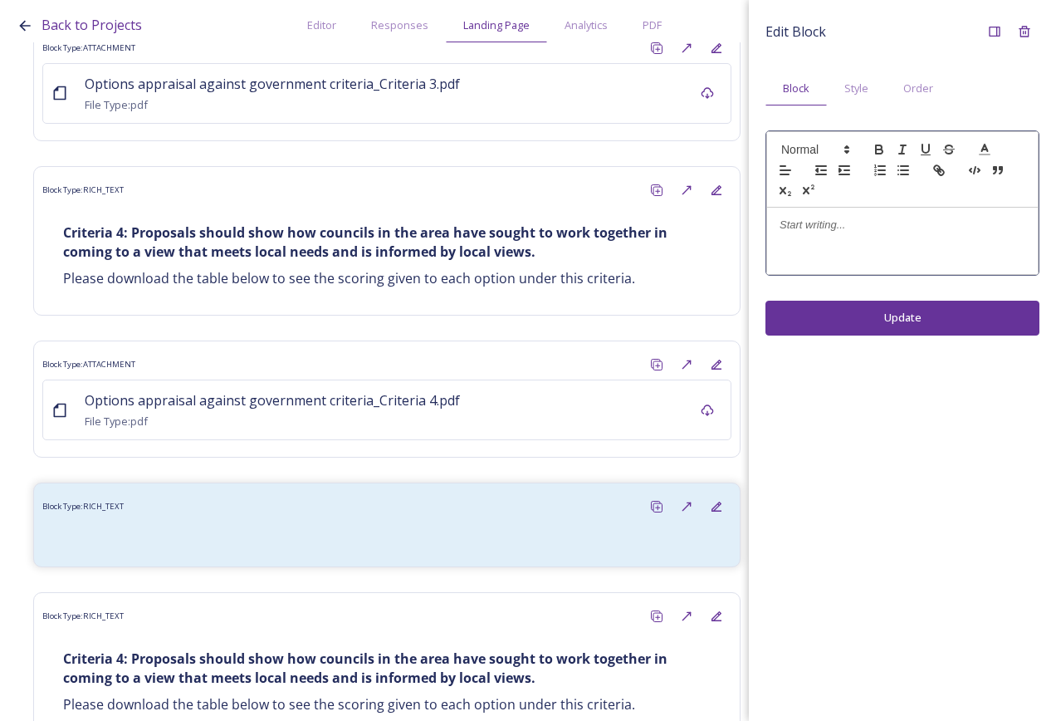
click at [876, 221] on p at bounding box center [903, 225] width 246 height 15
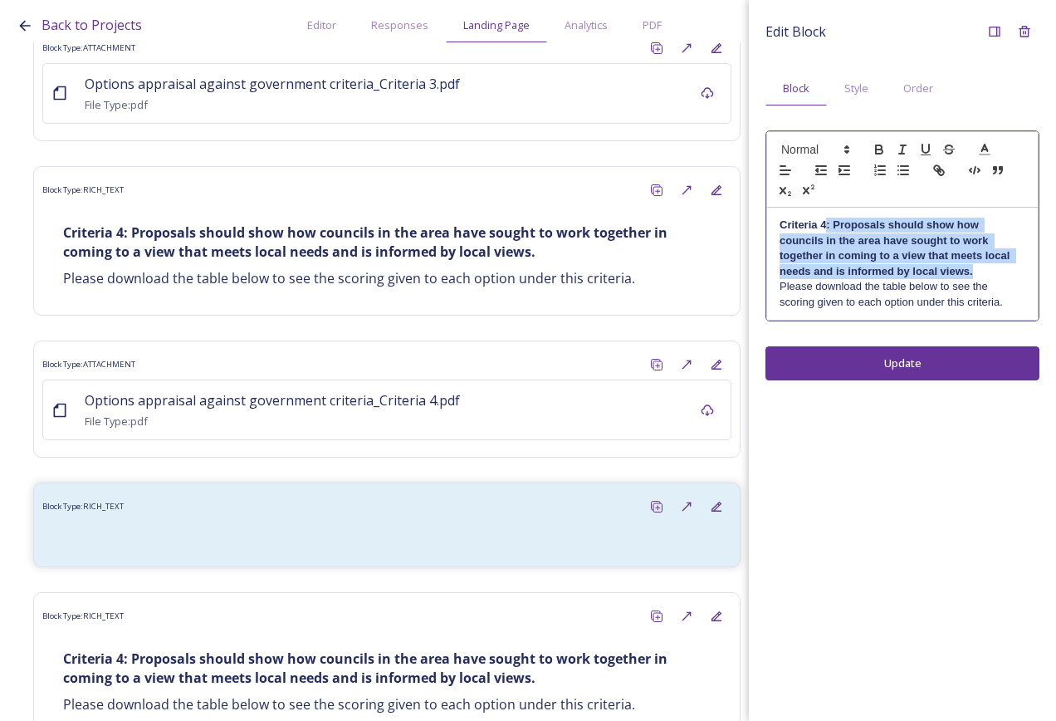
drag, startPoint x: 977, startPoint y: 277, endPoint x: 824, endPoint y: 225, distance: 162.3
click at [824, 225] on p "Criteria 4: Proposals should show how councils in the area have sought to work …" at bounding box center [903, 248] width 246 height 61
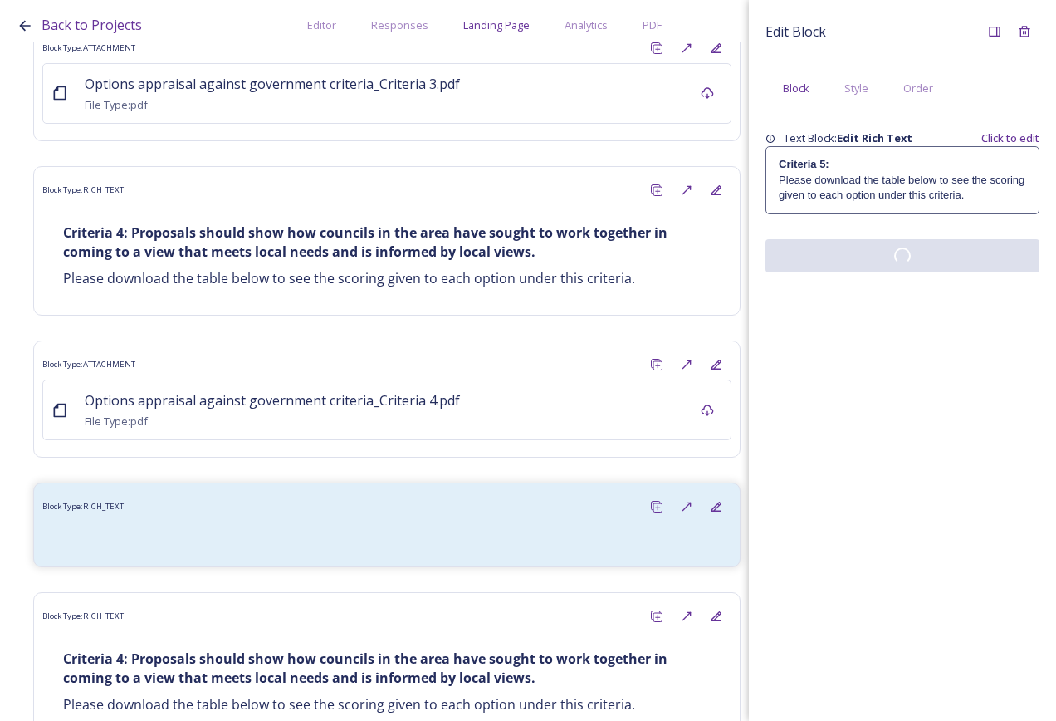
click at [897, 337] on div "Edit Block Block Style Order Text Block: Edit Rich Text Click to edit Criteria …" at bounding box center [902, 360] width 307 height 721
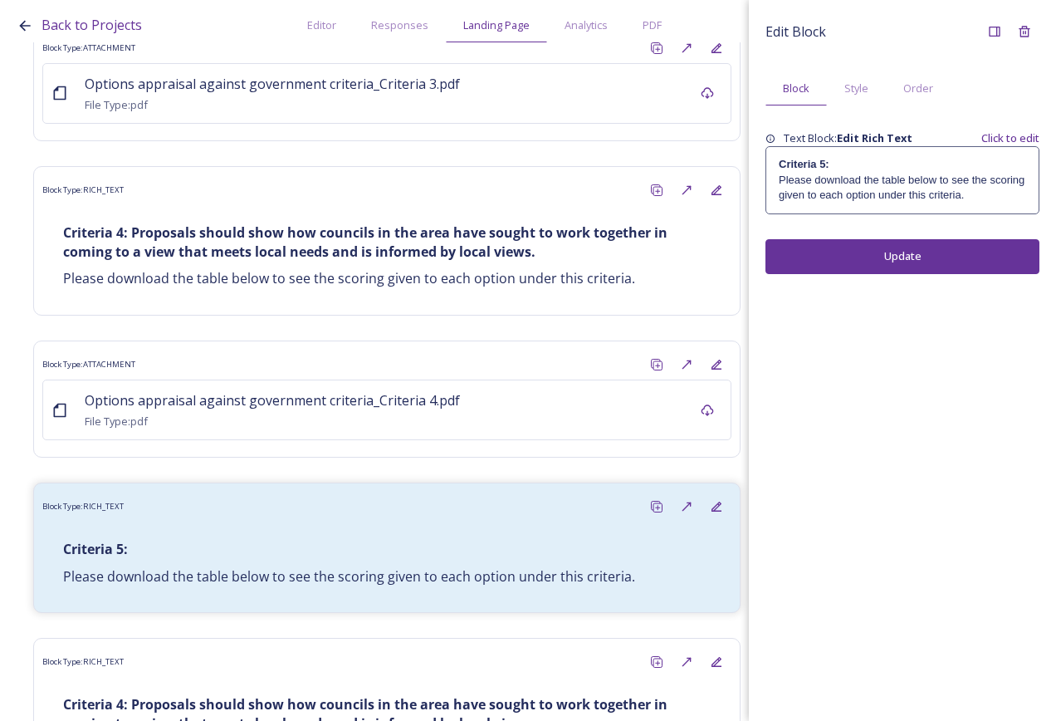
click at [897, 322] on div "Edit Block Block Style Order Text Block: Edit Rich Text Click to edit Criteria …" at bounding box center [902, 360] width 307 height 721
drag, startPoint x: 899, startPoint y: 258, endPoint x: 861, endPoint y: 259, distance: 38.2
click at [899, 257] on button "Update" at bounding box center [903, 256] width 274 height 34
click at [955, 189] on p "﻿Please download the table below to see the scoring given to each option under …" at bounding box center [902, 188] width 247 height 31
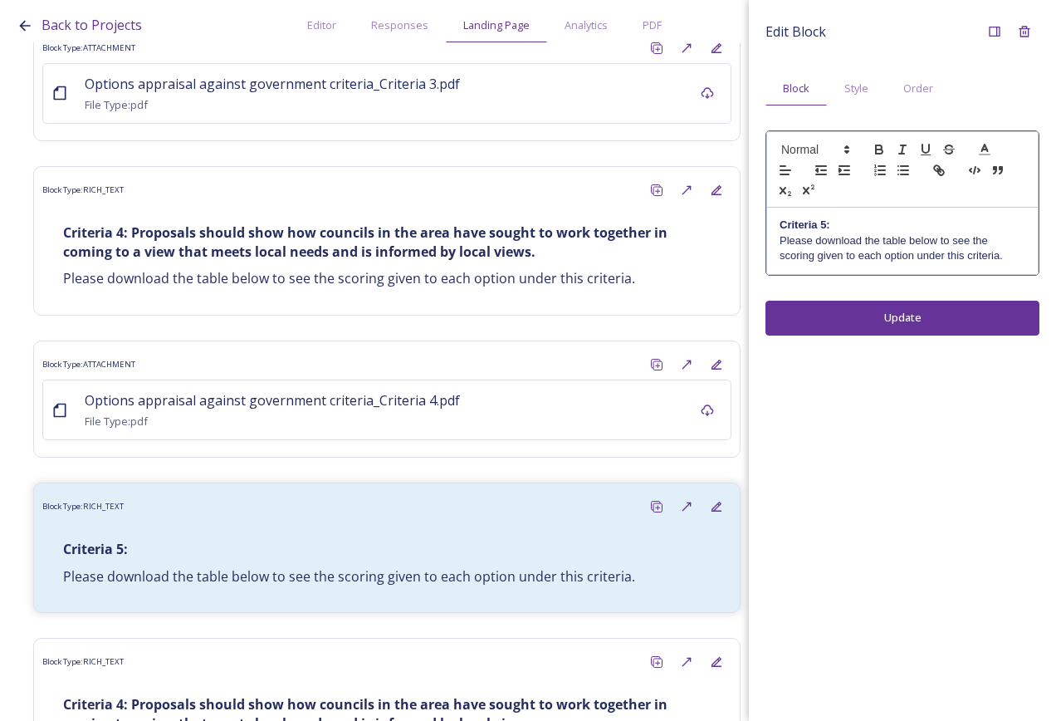
click at [911, 223] on p "Criteria 5:" at bounding box center [903, 225] width 246 height 15
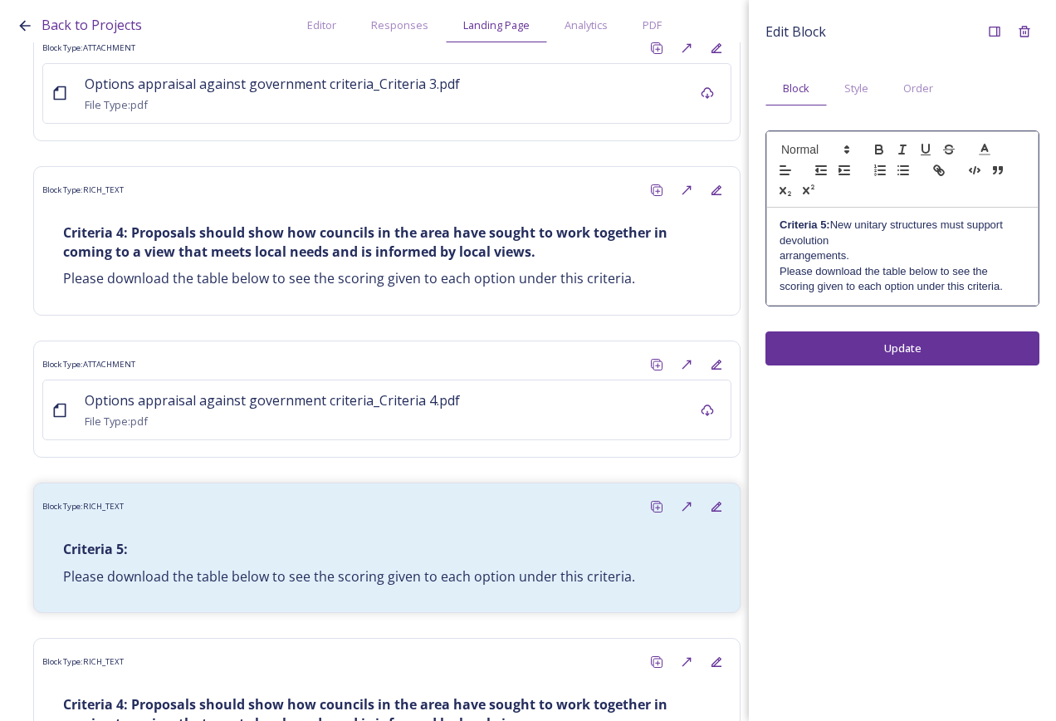
click at [912, 233] on p "Criteria 5: New unitary structures must support devolution" at bounding box center [903, 233] width 246 height 31
click at [917, 242] on p "Criteria 5: New unitary structures must support devolution" at bounding box center [903, 233] width 246 height 31
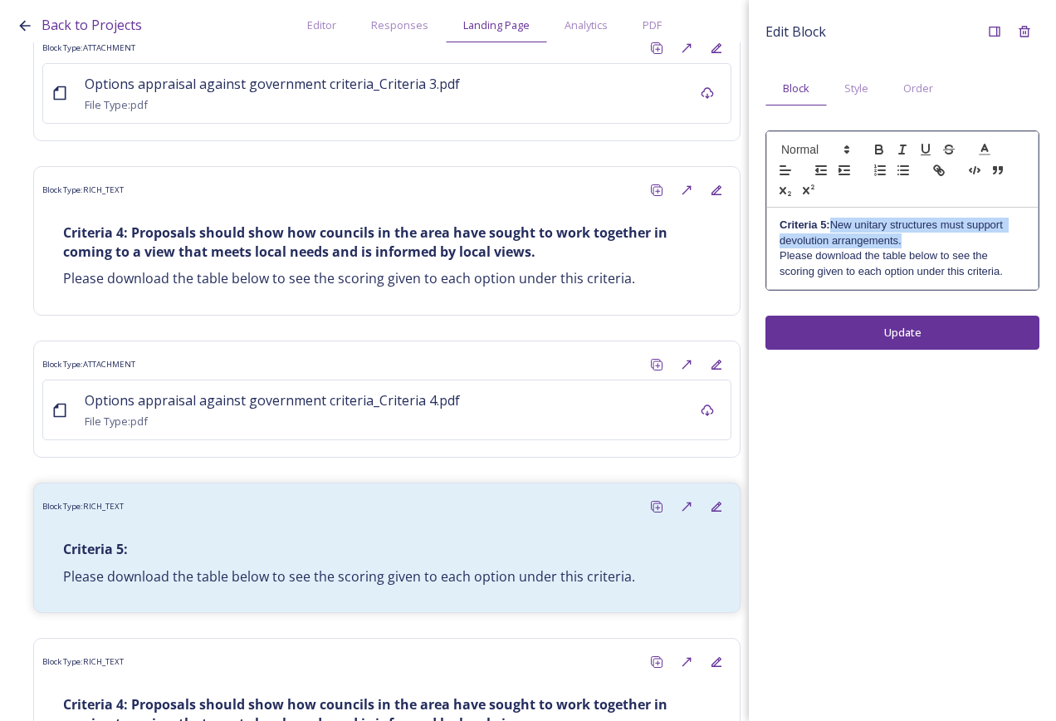
drag, startPoint x: 908, startPoint y: 242, endPoint x: 835, endPoint y: 228, distance: 73.8
click at [835, 228] on p "Criteria 5: New unitary structures must support devolution arrangements." at bounding box center [903, 233] width 246 height 31
click at [879, 335] on div "Edit Block Block Style Order Criteria 5: New unitary structures must support de…" at bounding box center [902, 360] width 307 height 721
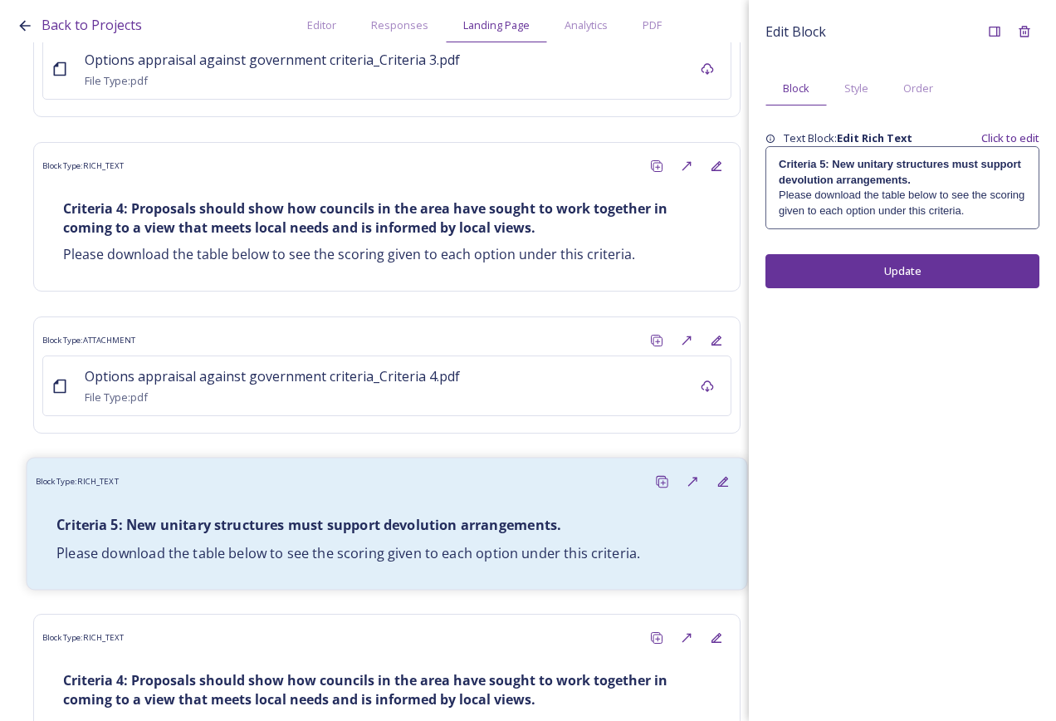
scroll to position [11010, 0]
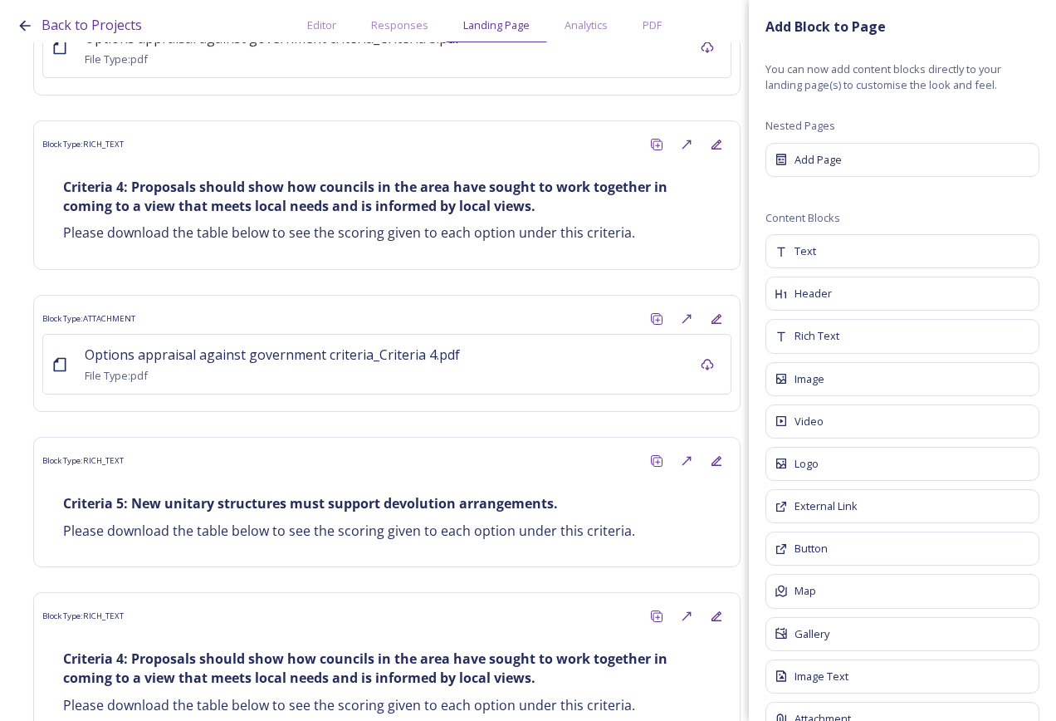
click at [926, 712] on div "Attachment" at bounding box center [903, 719] width 274 height 34
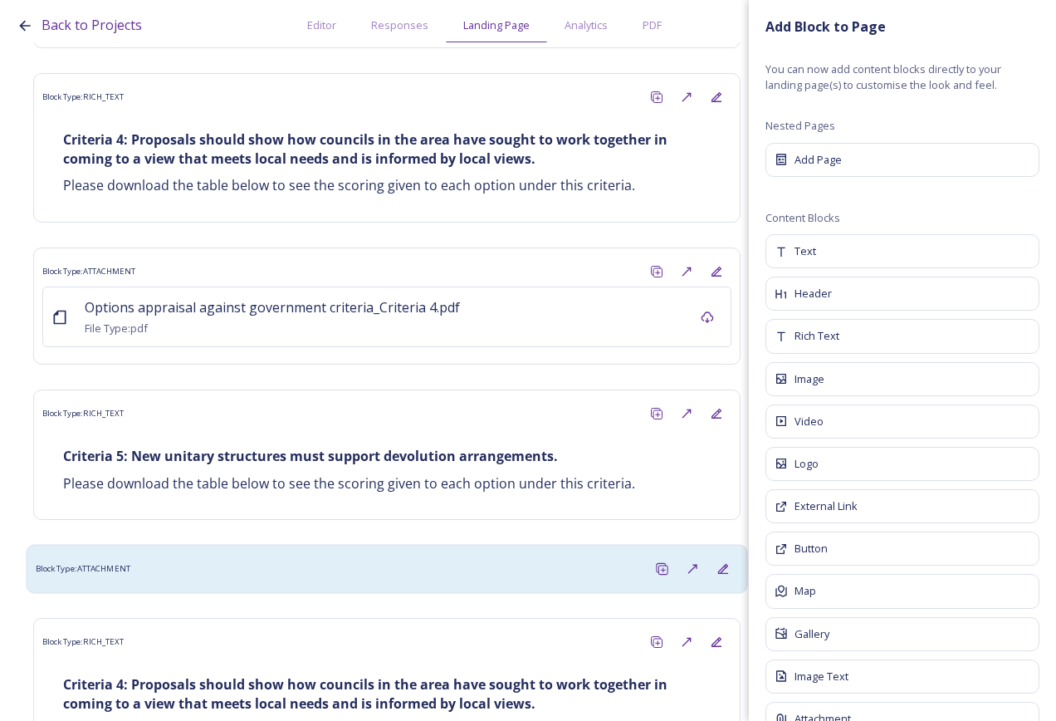
scroll to position [11083, 0]
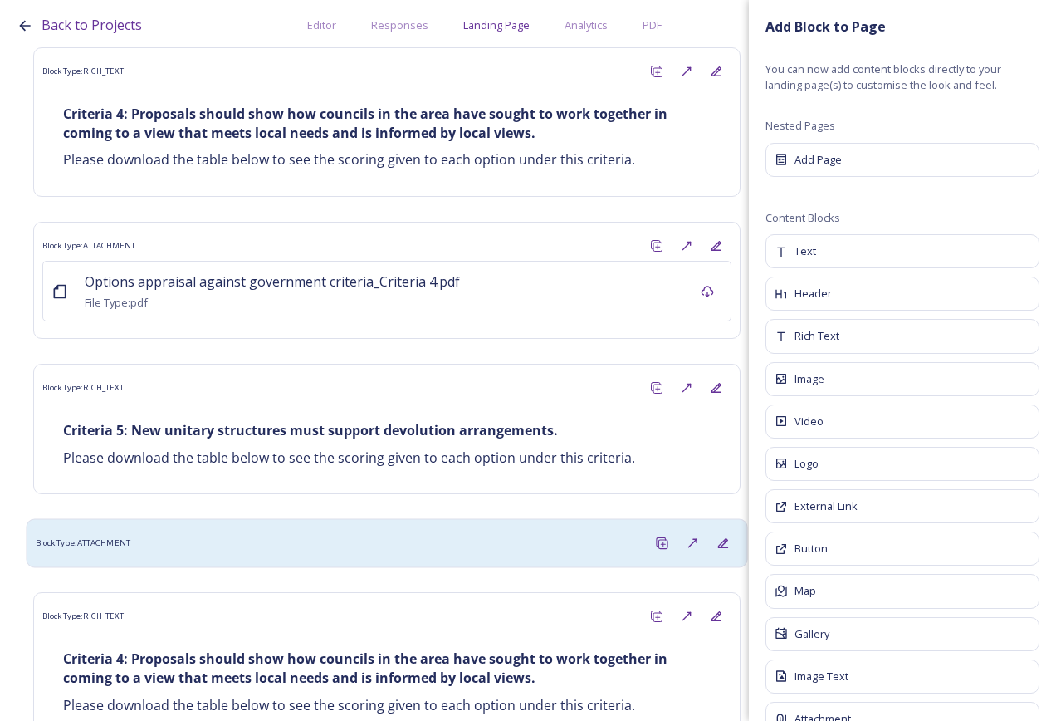
click at [412, 528] on div "Block Type: ATTACHMENT" at bounding box center [387, 543] width 703 height 31
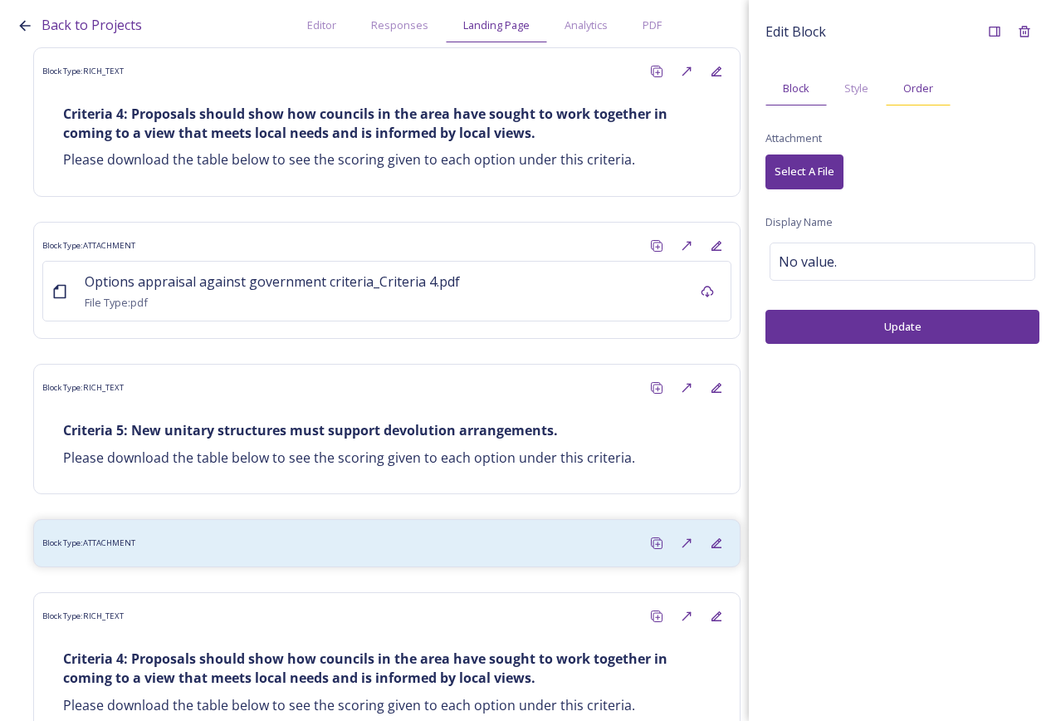
click at [935, 94] on div "Order" at bounding box center [918, 88] width 65 height 34
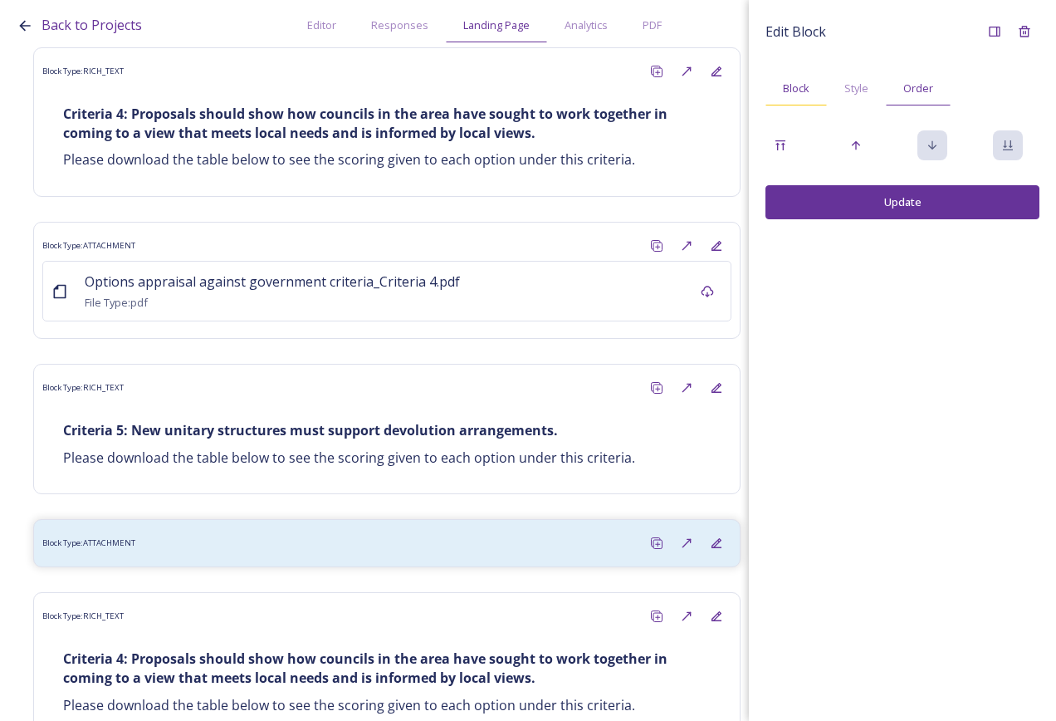
click at [791, 89] on span "Block" at bounding box center [796, 89] width 27 height 16
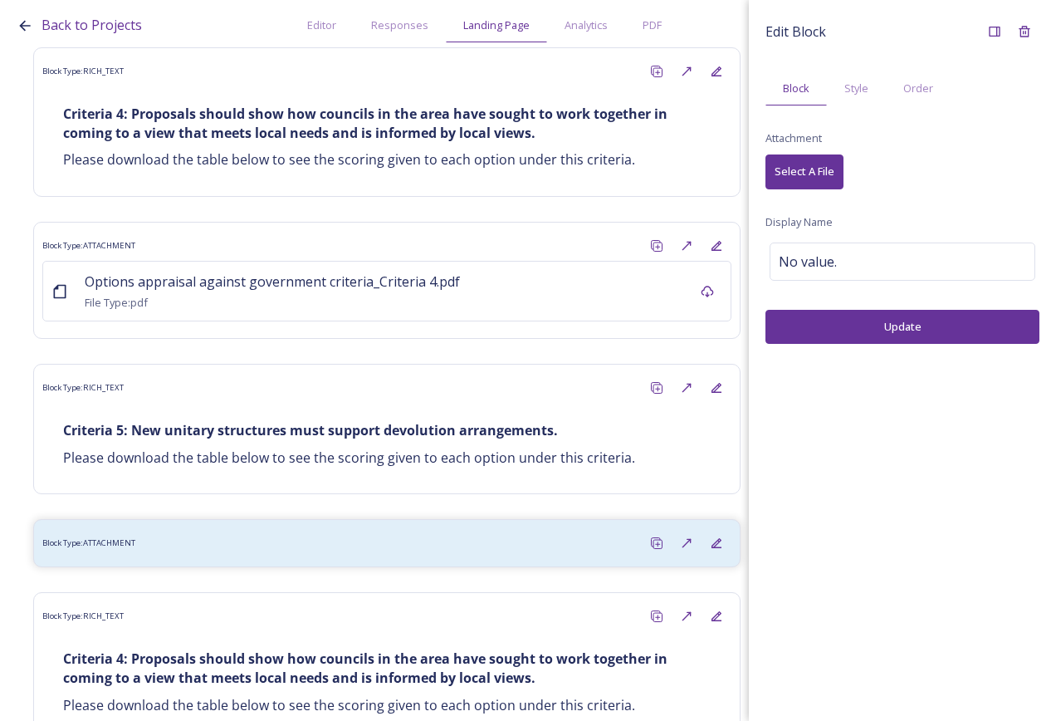
click at [815, 169] on span "Select A File" at bounding box center [805, 172] width 60 height 16
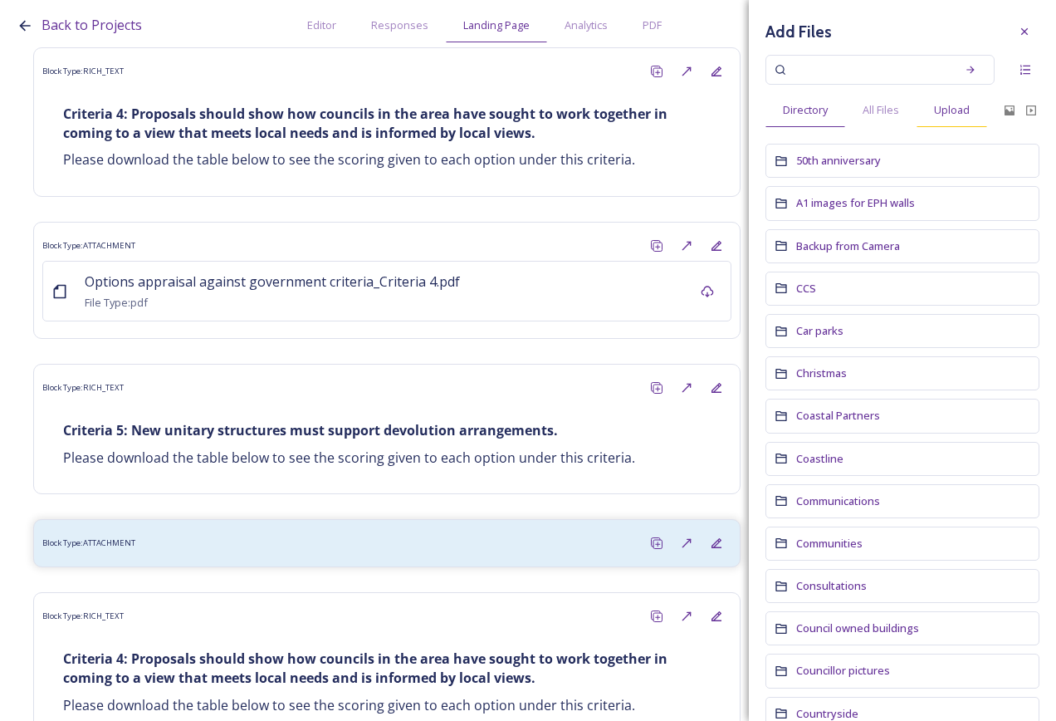
click at [952, 102] on span "Upload" at bounding box center [952, 110] width 36 height 16
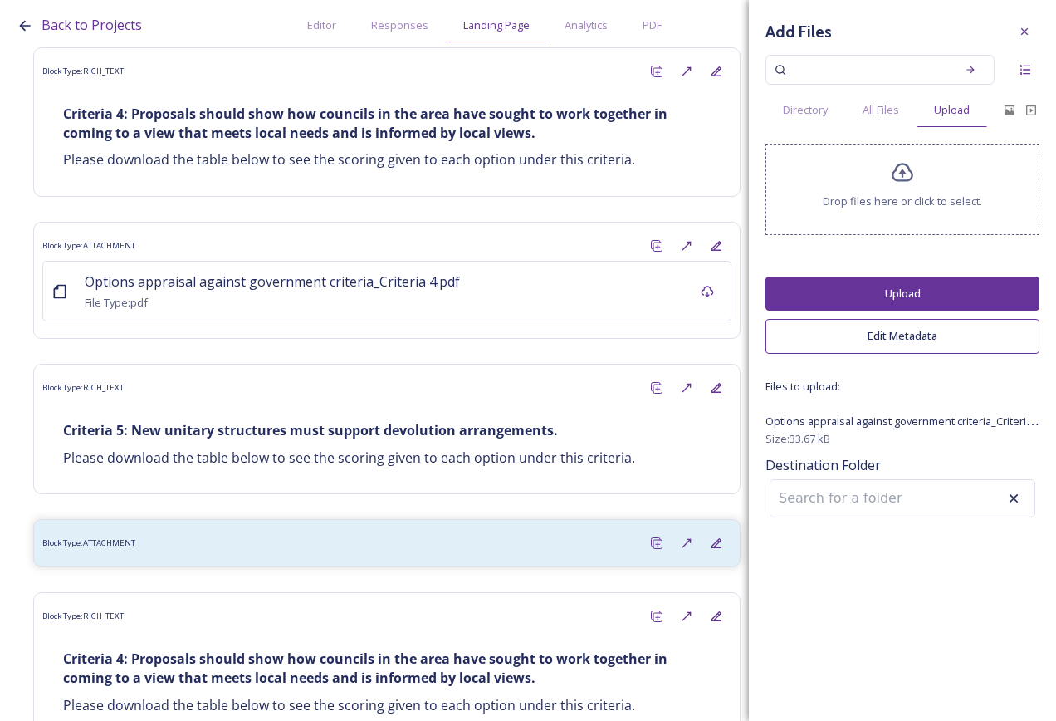
click at [919, 296] on button "Upload" at bounding box center [903, 294] width 274 height 34
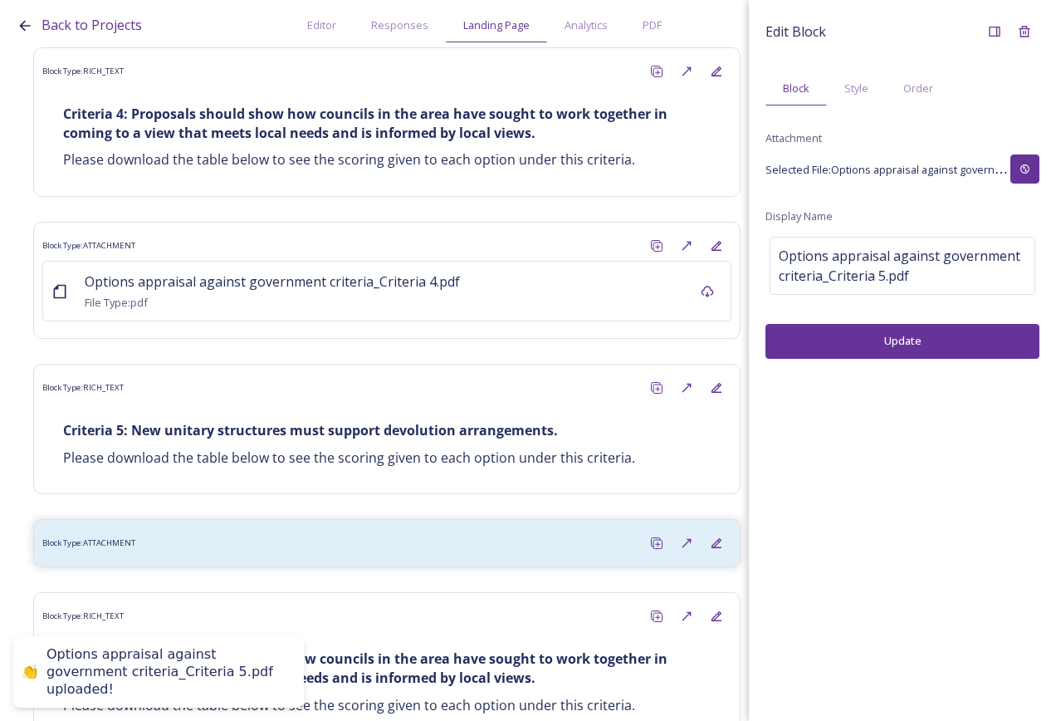
click at [912, 338] on button "Update" at bounding box center [903, 341] width 274 height 34
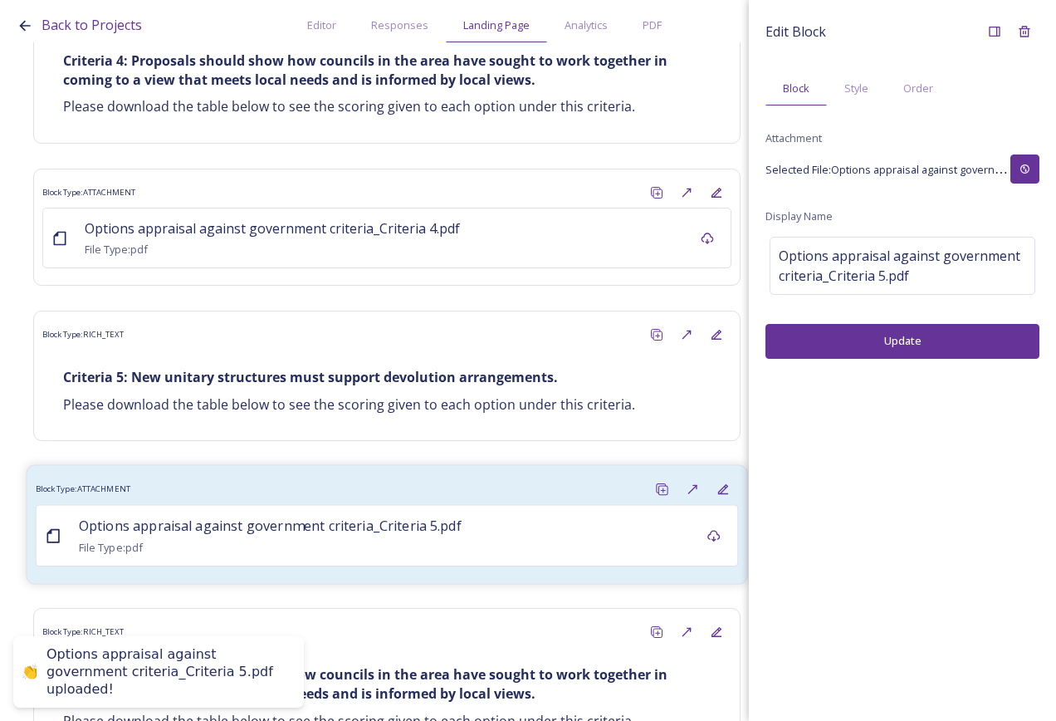
scroll to position [11152, 0]
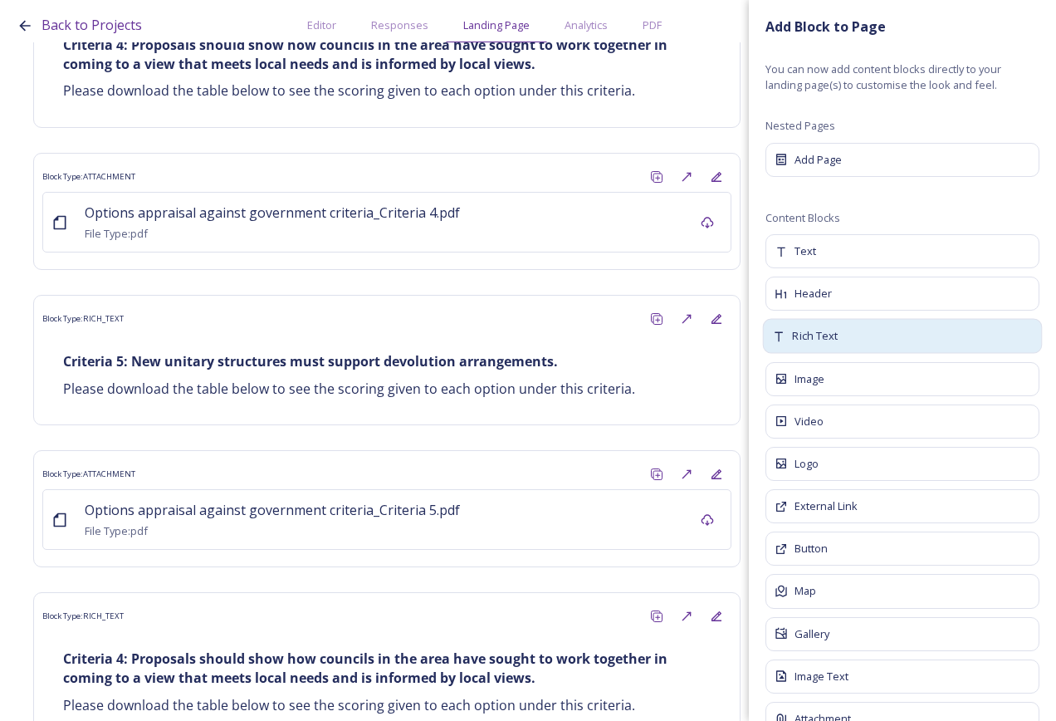
click at [844, 340] on div "Rich Text" at bounding box center [903, 336] width 280 height 35
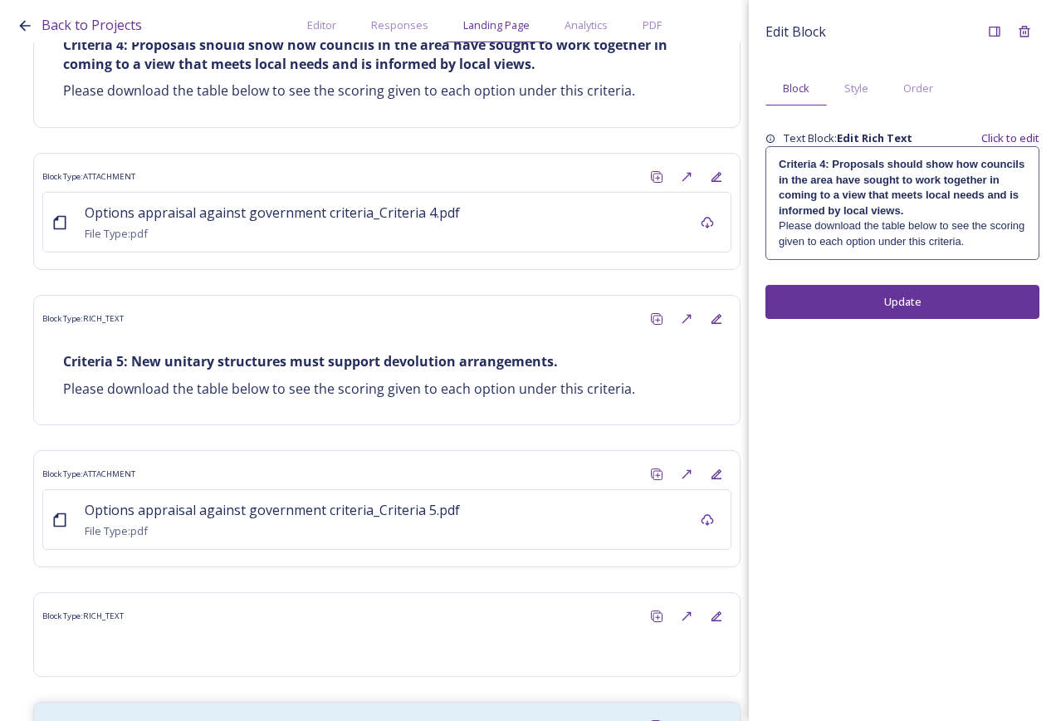
click at [879, 165] on strong "Criteria 4: Proposals should show how councils in the area have sought to work …" at bounding box center [903, 187] width 249 height 58
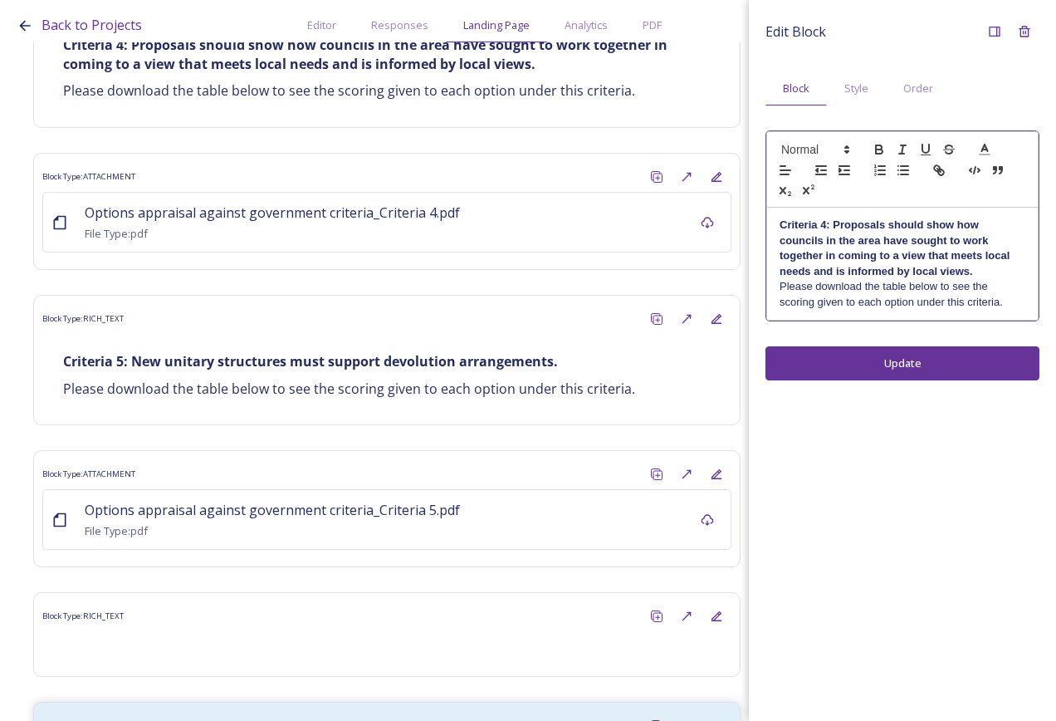
drag, startPoint x: 991, startPoint y: 306, endPoint x: 775, endPoint y: 225, distance: 230.7
click at [775, 225] on div "Criteria 4: Proposals should show how councils in the area have sought to work …" at bounding box center [902, 264] width 271 height 112
copy div "Criteria 4: Proposals should show how councils in the area have sought to work …"
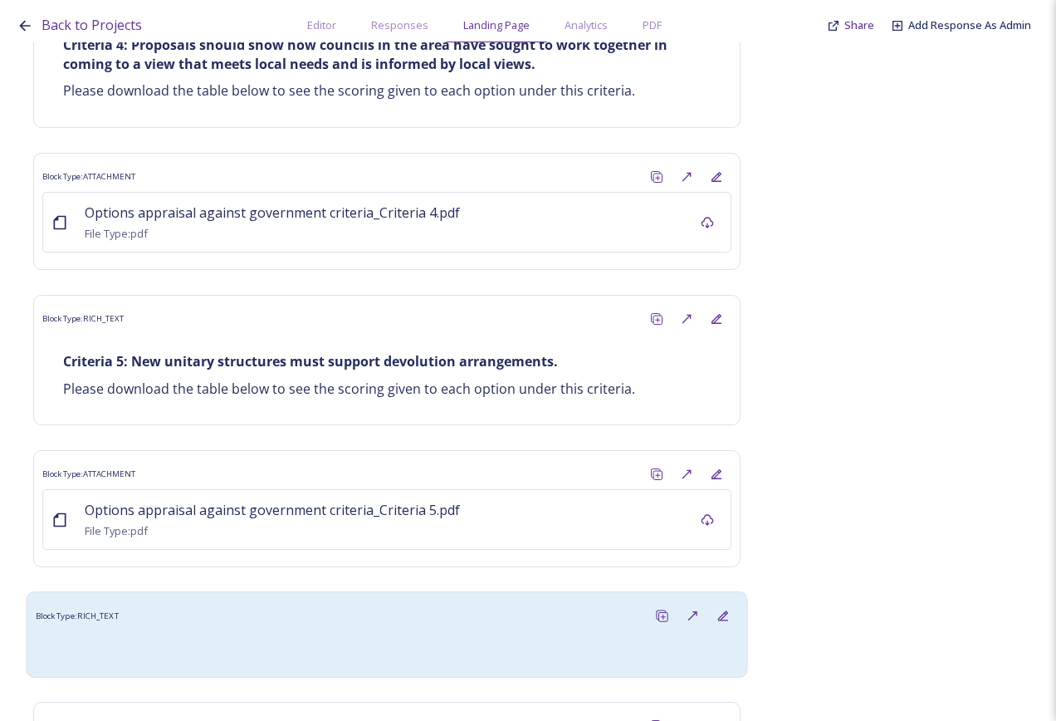
drag, startPoint x: 395, startPoint y: 526, endPoint x: 906, endPoint y: 385, distance: 529.9
click at [398, 640] on div at bounding box center [387, 650] width 686 height 20
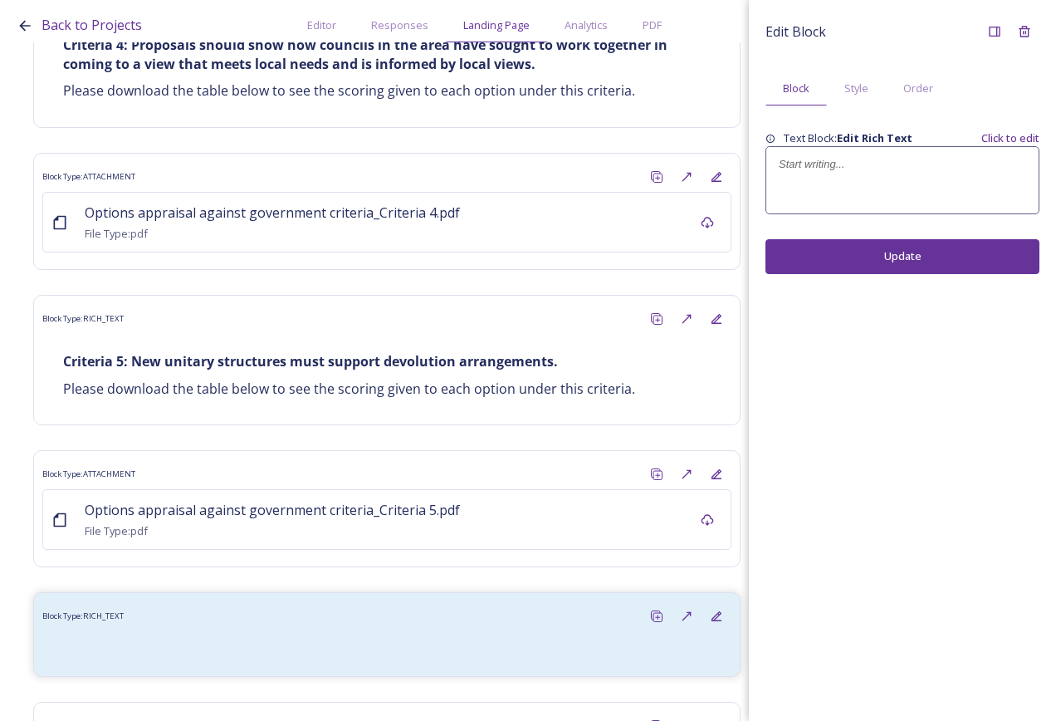
click at [881, 179] on div at bounding box center [902, 180] width 272 height 66
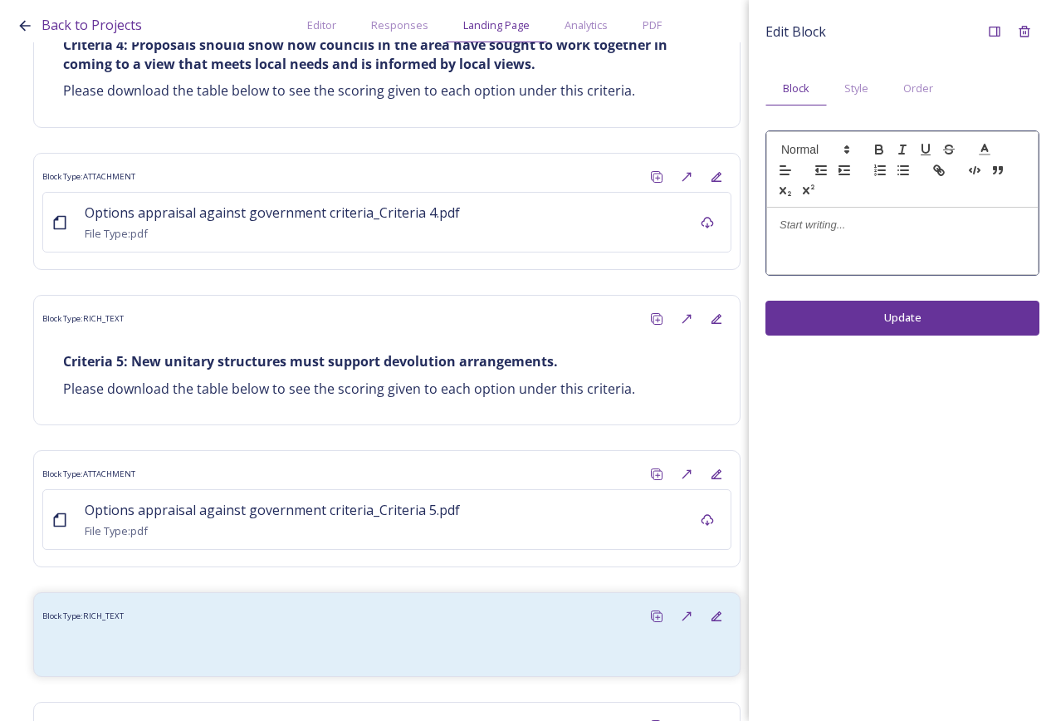
click at [890, 252] on div at bounding box center [902, 241] width 271 height 66
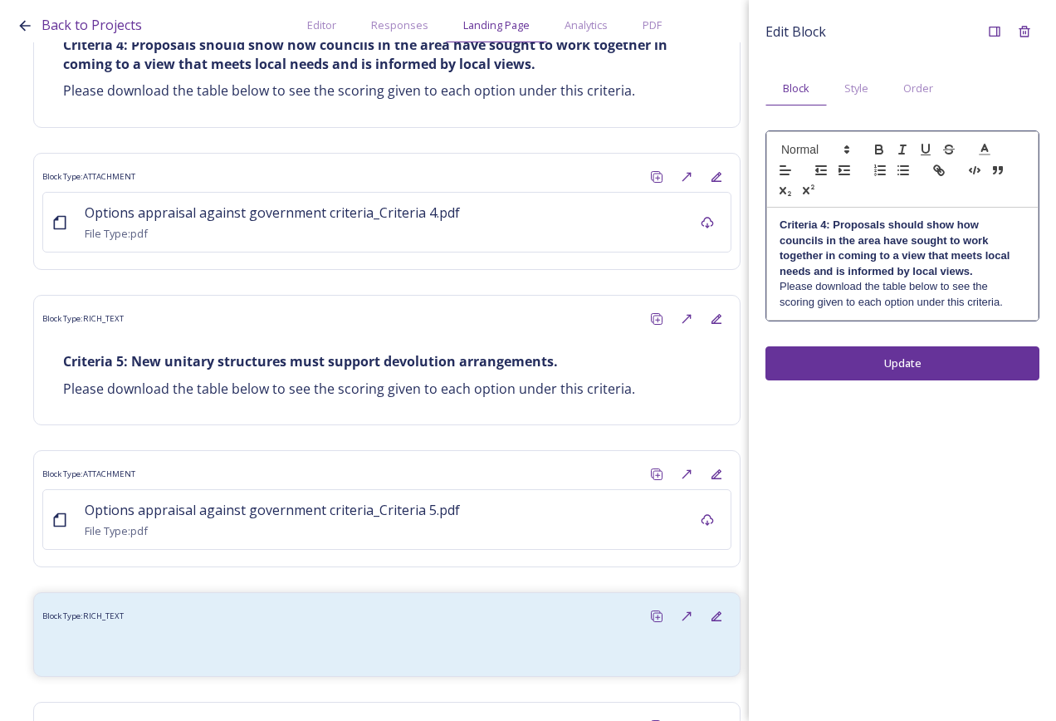
scroll to position [0, 0]
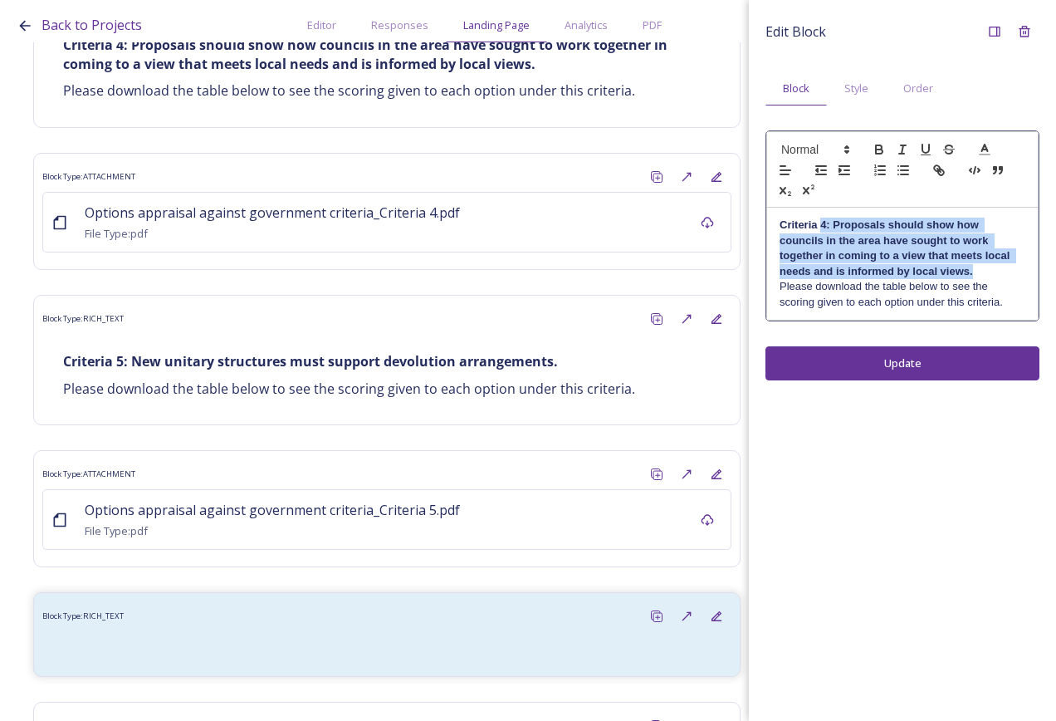
drag, startPoint x: 976, startPoint y: 267, endPoint x: 820, endPoint y: 226, distance: 160.7
click at [820, 226] on p "Criteria 4: Proposals should show how councils in the area have sought to work …" at bounding box center [903, 248] width 246 height 61
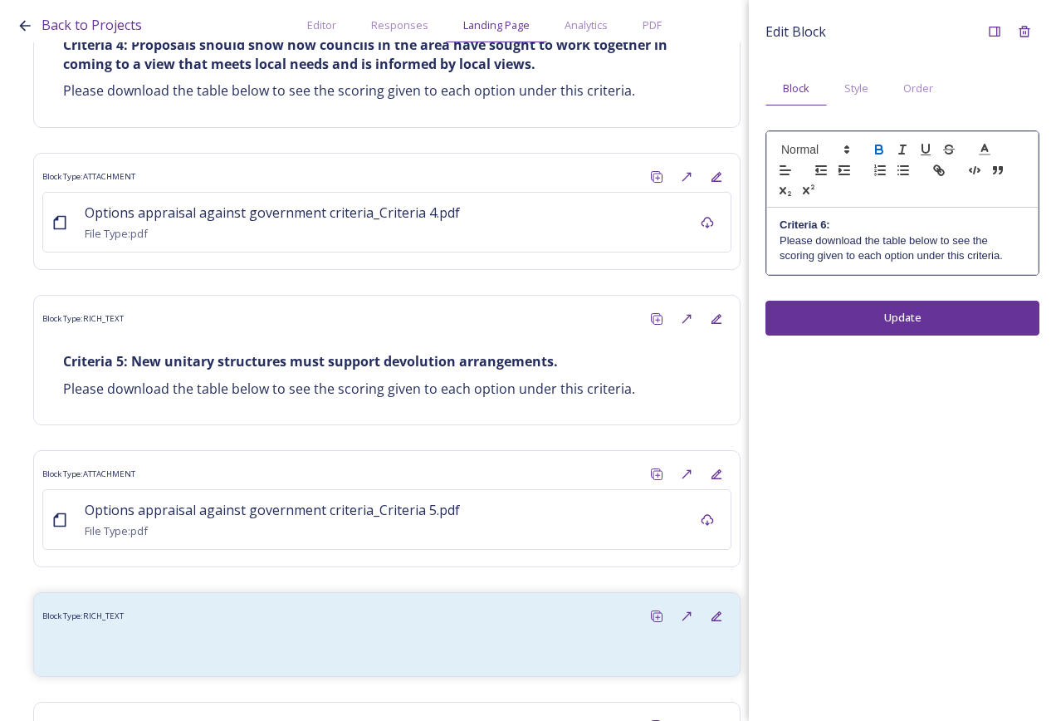
click at [872, 233] on p "﻿Please download the table below to see the scoring given to each option under …" at bounding box center [903, 248] width 246 height 31
click at [874, 224] on p "Criteria 6:" at bounding box center [903, 225] width 246 height 15
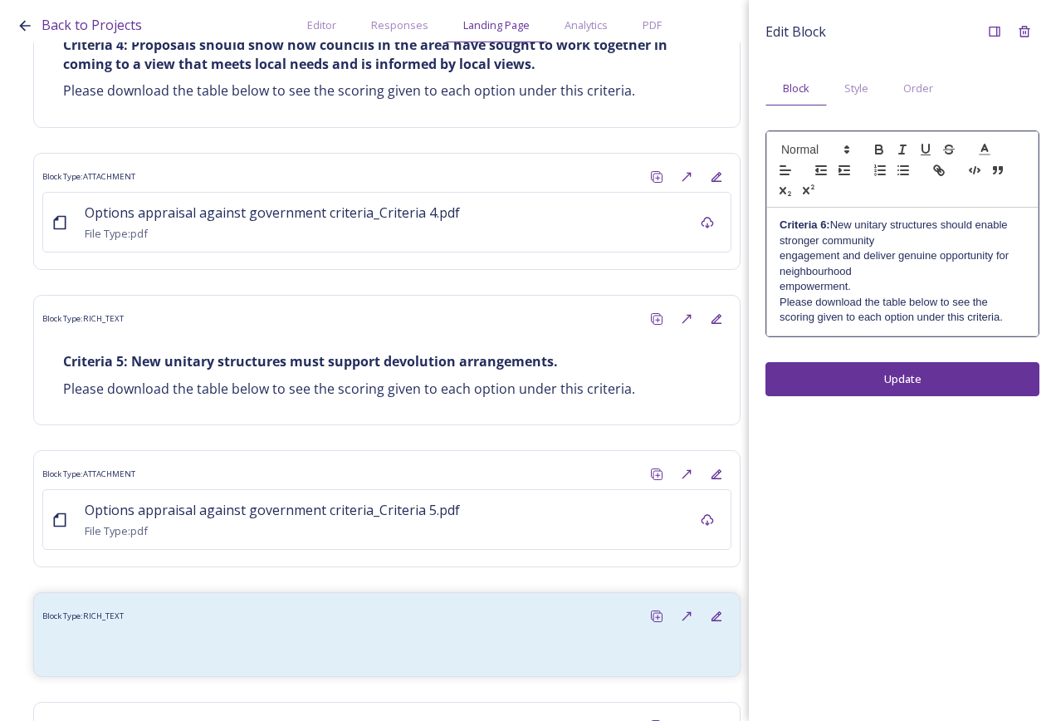
click at [910, 239] on p "Criteria 6: New unitary structures should enable stronger community" at bounding box center [903, 233] width 246 height 31
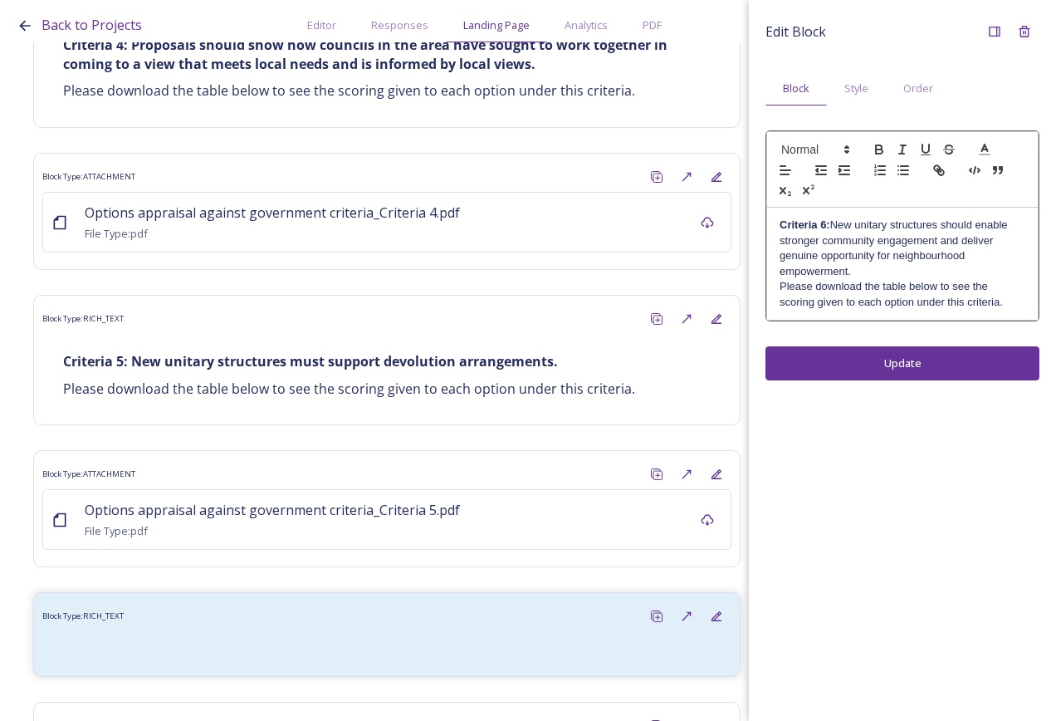
click at [965, 259] on p "Criteria 6: New unitary structures should enable stronger community engagement …" at bounding box center [903, 241] width 246 height 46
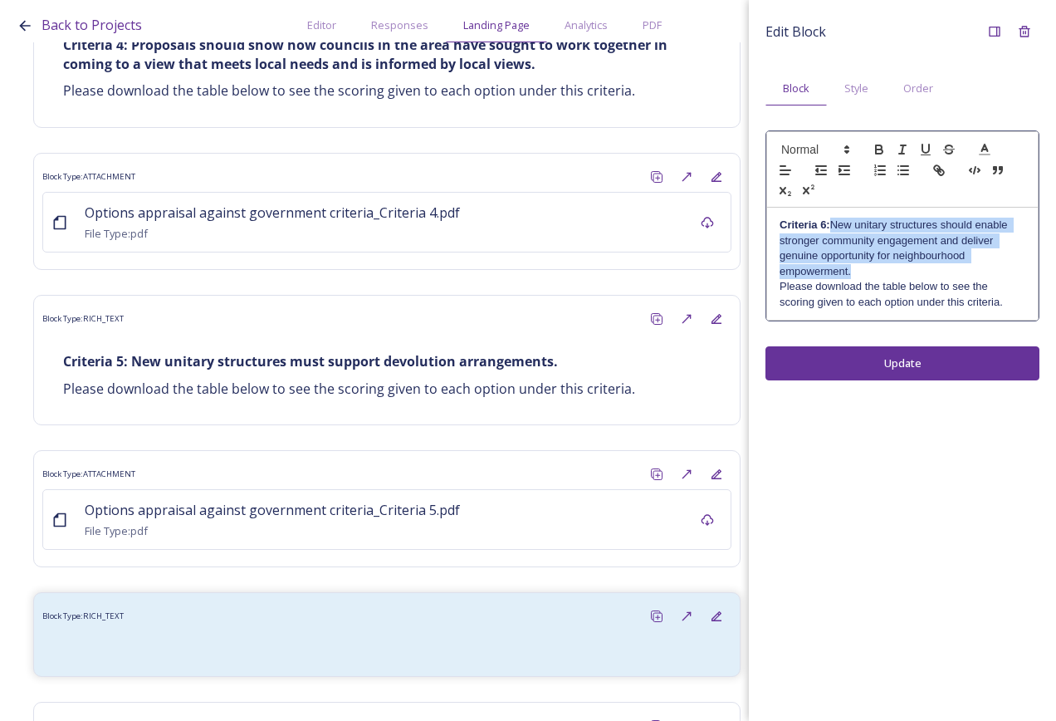
drag, startPoint x: 917, startPoint y: 271, endPoint x: 835, endPoint y: 218, distance: 97.4
click at [835, 218] on p "Criteria 6: New unitary structures should enable stronger community engagement …" at bounding box center [903, 248] width 246 height 61
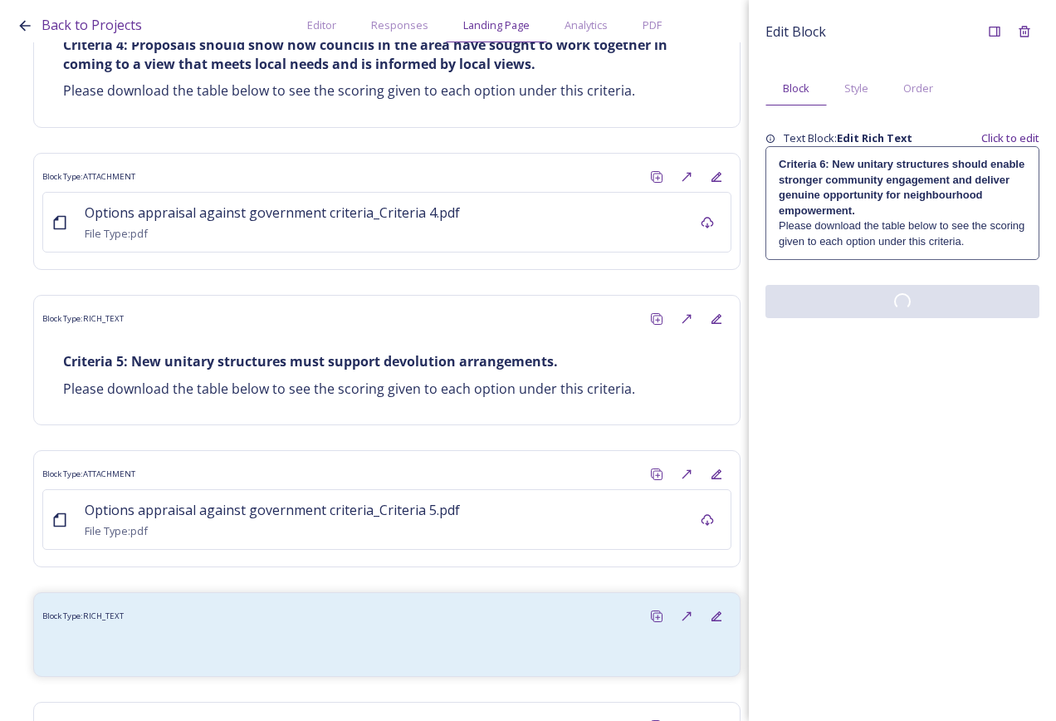
click at [903, 356] on div "Edit Block Block Style Order Text Block: Edit Rich Text Click to edit Criteria …" at bounding box center [902, 360] width 307 height 721
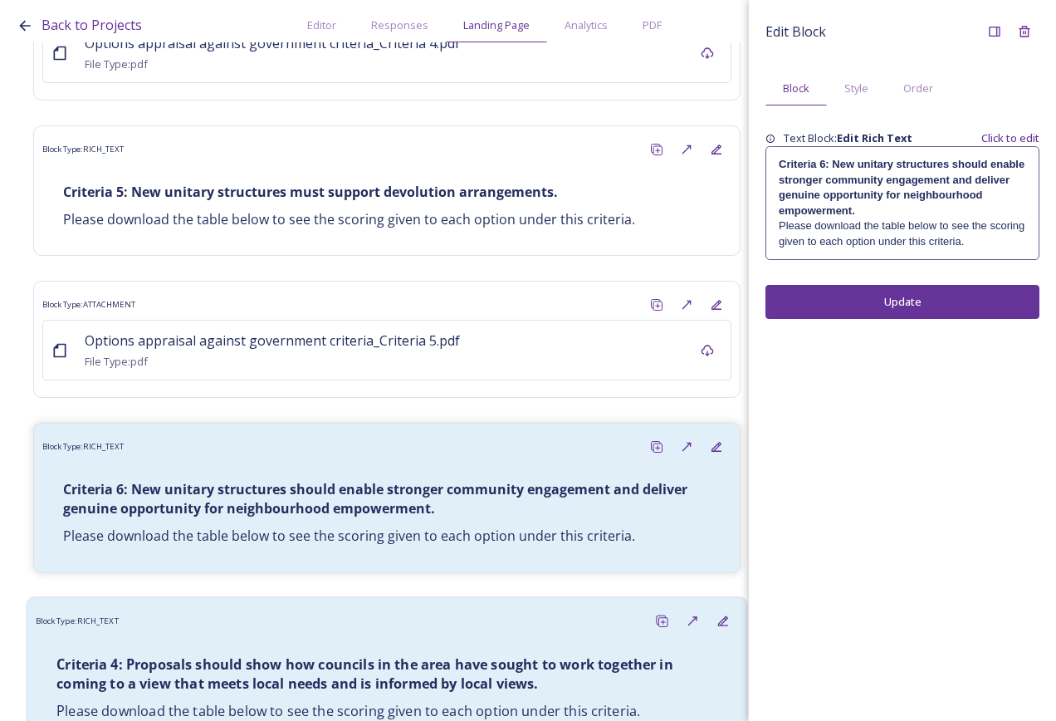
scroll to position [11327, 0]
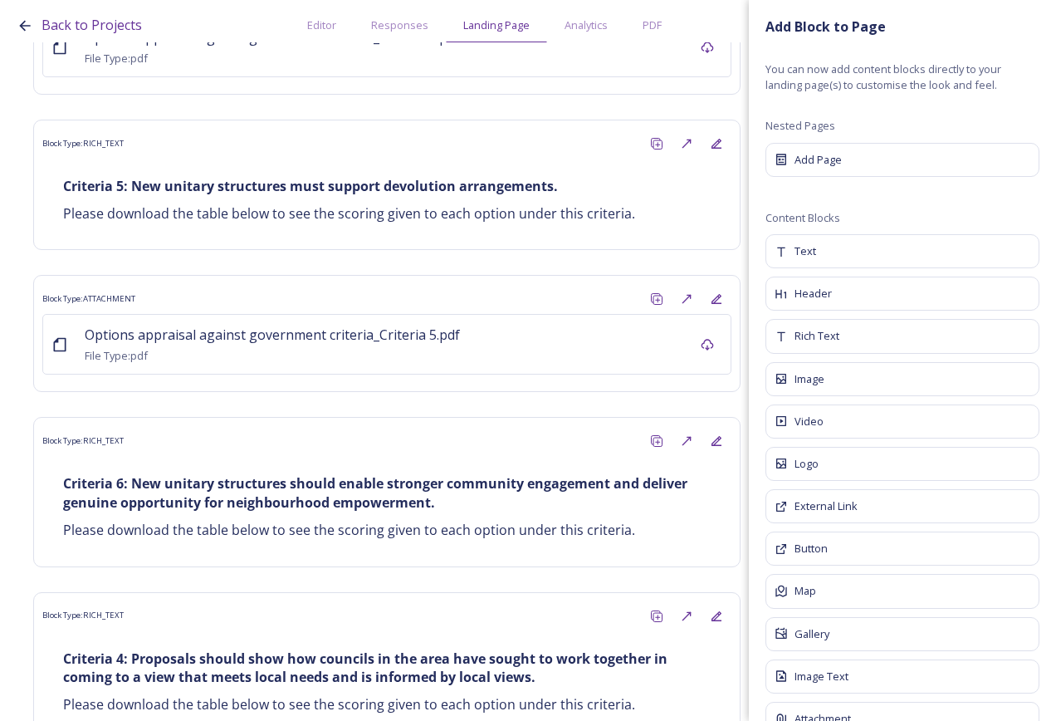
click at [839, 710] on div "Attachment" at bounding box center [903, 719] width 274 height 34
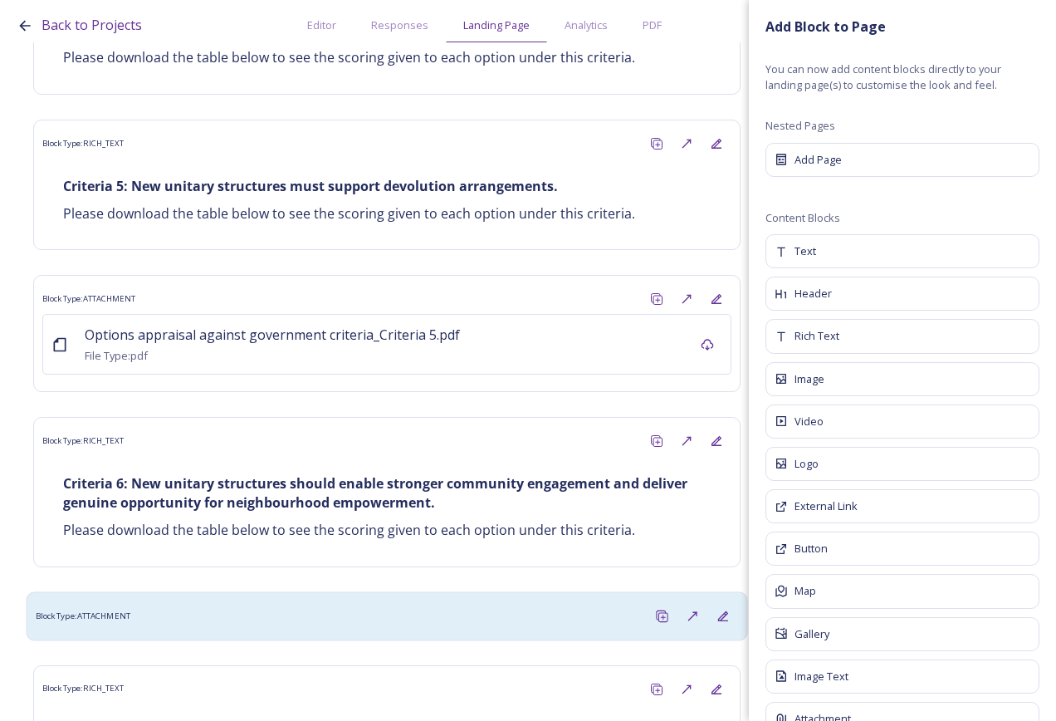
click at [443, 591] on div "Block Type: ATTACHMENT" at bounding box center [387, 615] width 722 height 49
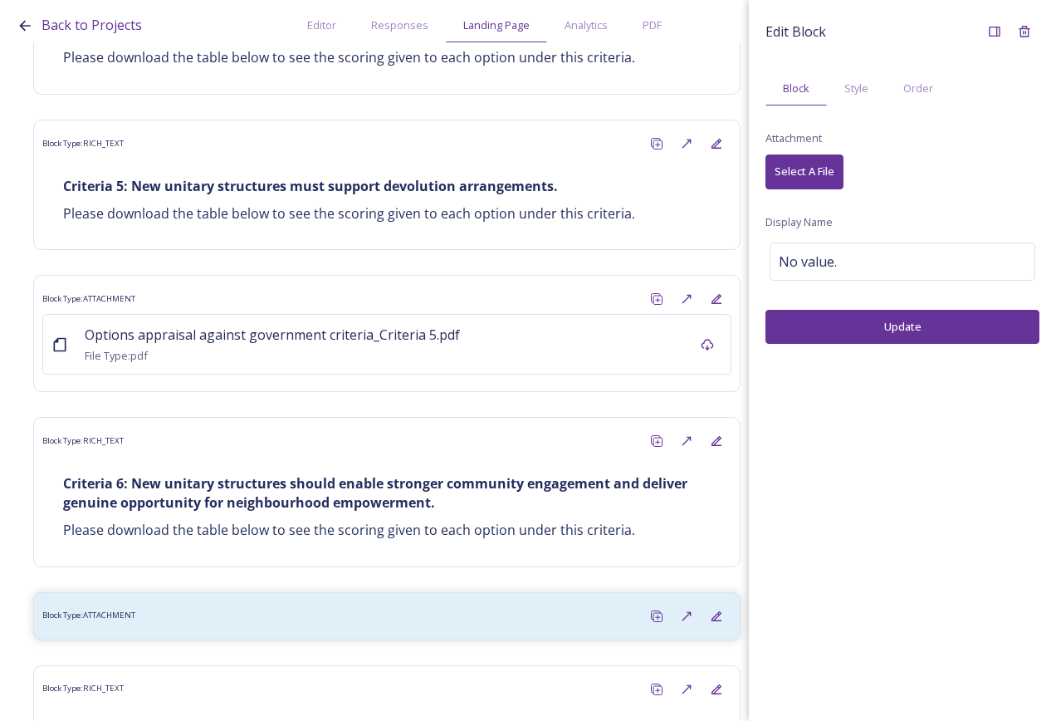
click at [821, 166] on span "Select A File" at bounding box center [805, 172] width 60 height 16
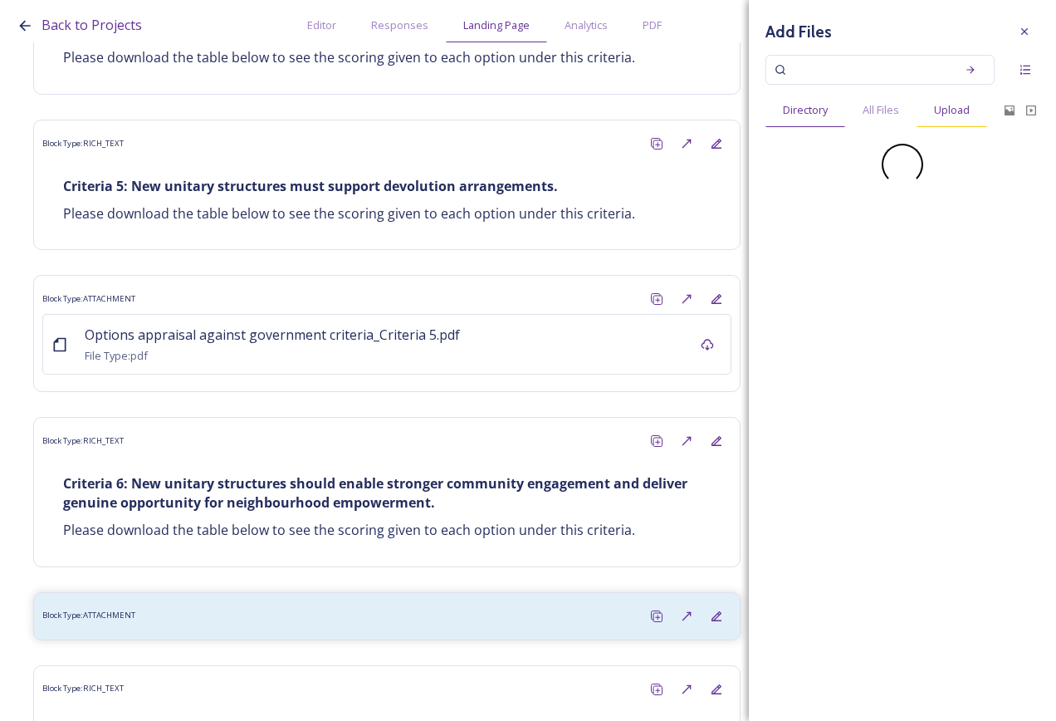
click at [938, 100] on div "Upload" at bounding box center [952, 110] width 71 height 34
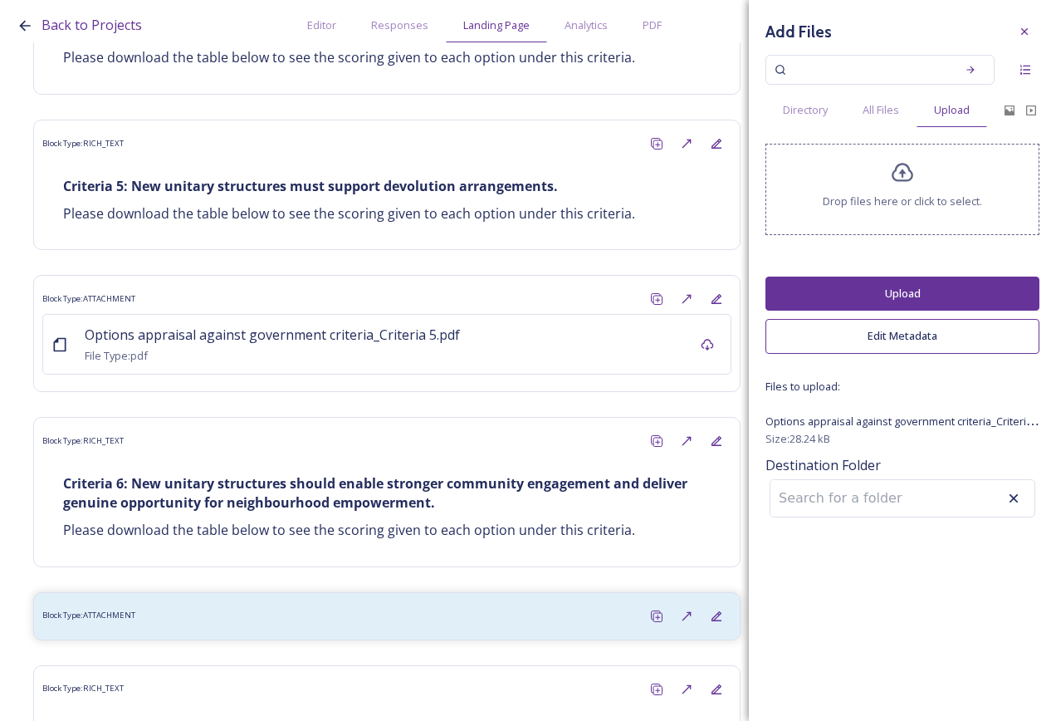
click at [933, 296] on button "Upload" at bounding box center [903, 294] width 274 height 34
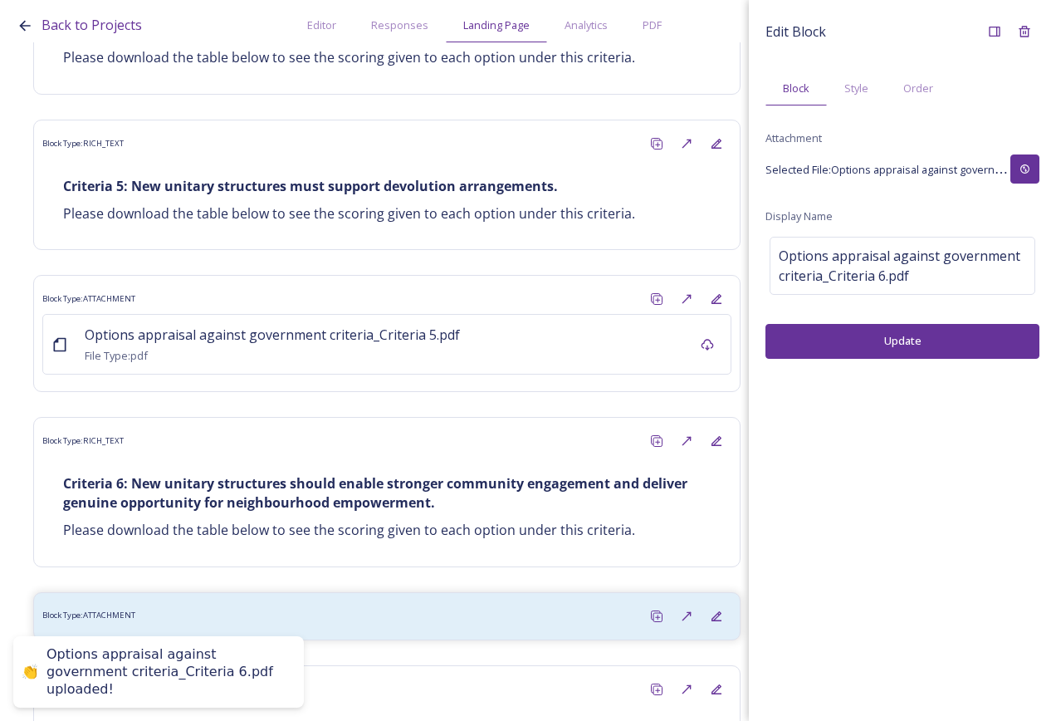
click at [810, 345] on button "Update" at bounding box center [903, 341] width 274 height 34
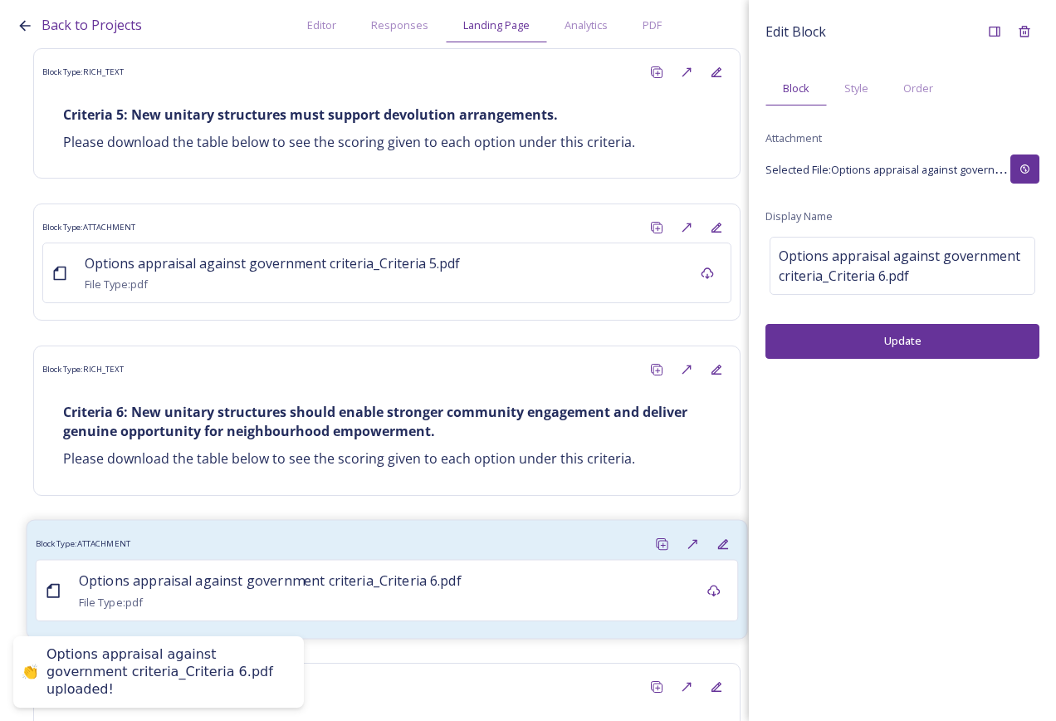
scroll to position [11469, 0]
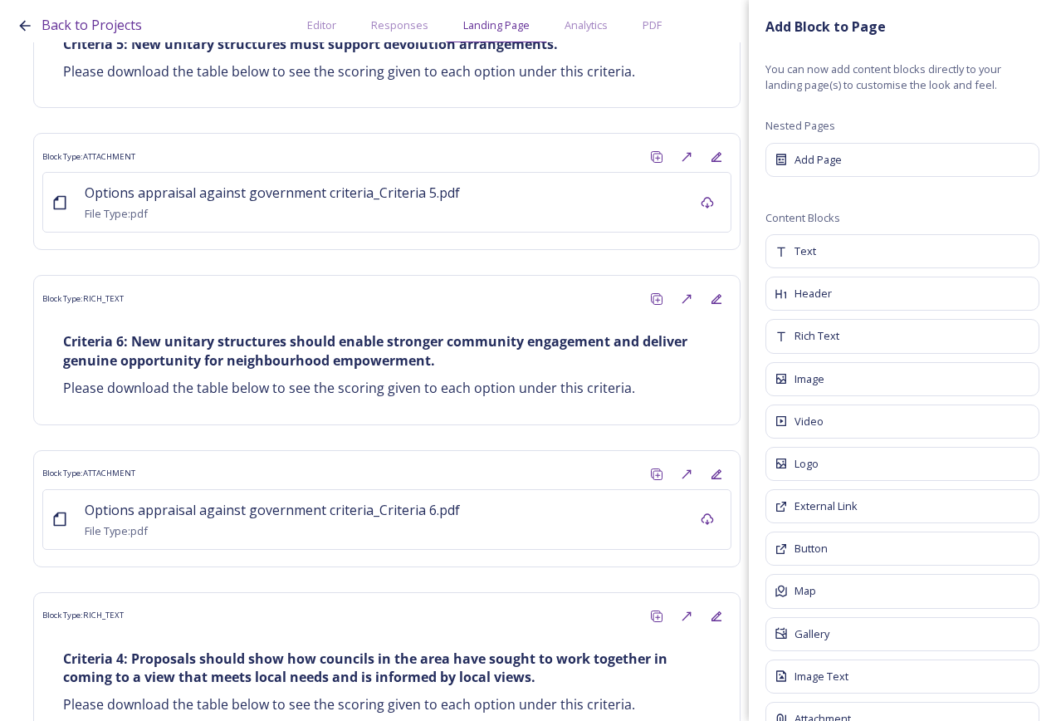
click at [904, 335] on div "Rich Text" at bounding box center [903, 336] width 274 height 34
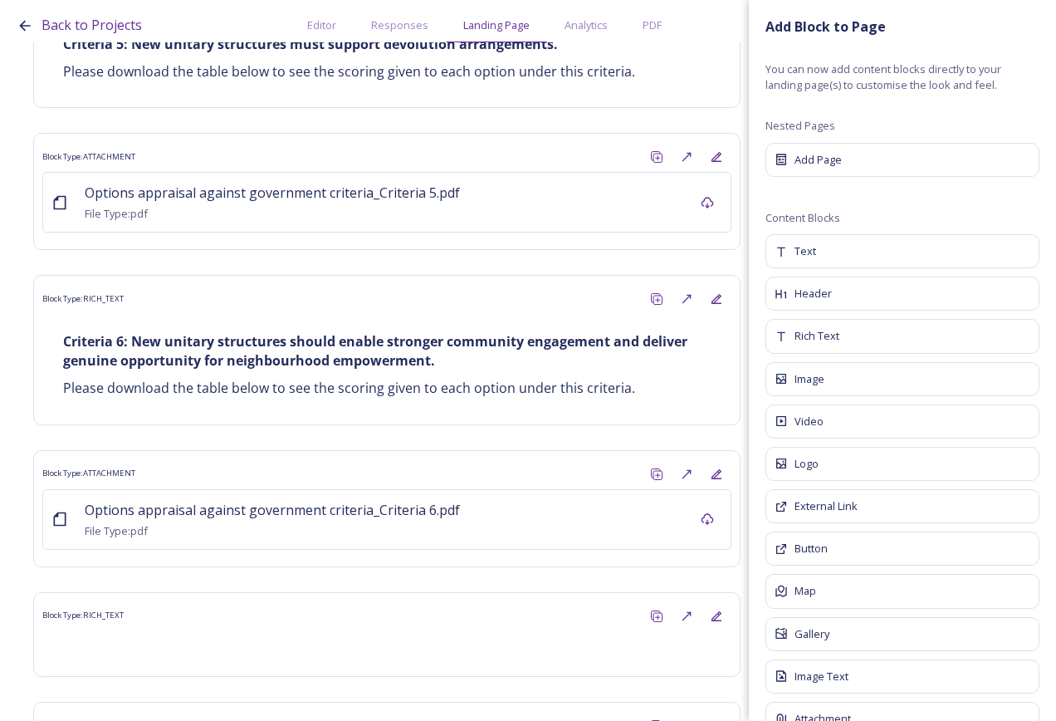
drag, startPoint x: 354, startPoint y: 507, endPoint x: 662, endPoint y: 462, distance: 311.5
click at [355, 601] on div "Block Type: RICH_TEXT" at bounding box center [386, 616] width 689 height 30
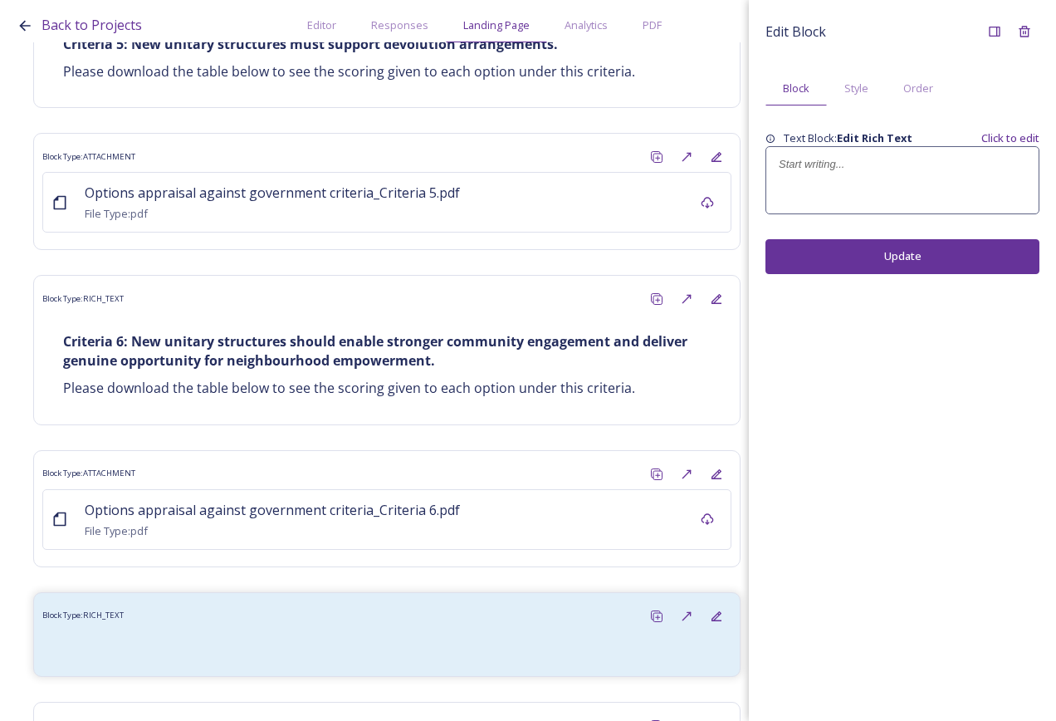
click at [835, 186] on div at bounding box center [902, 180] width 272 height 66
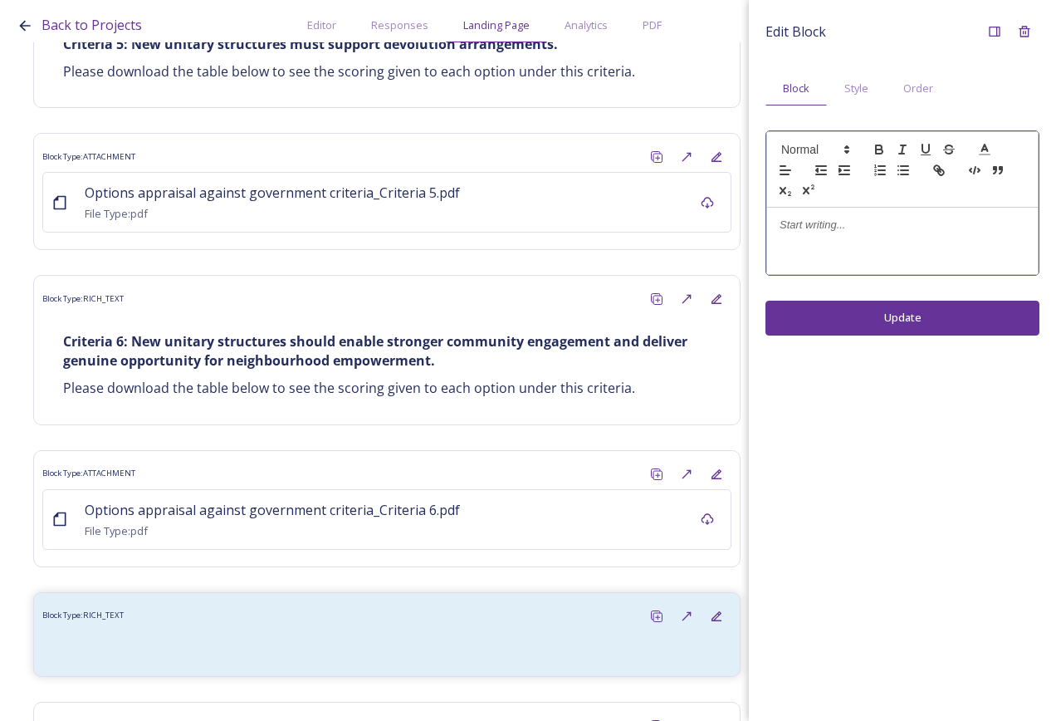
click at [851, 227] on p at bounding box center [903, 225] width 246 height 15
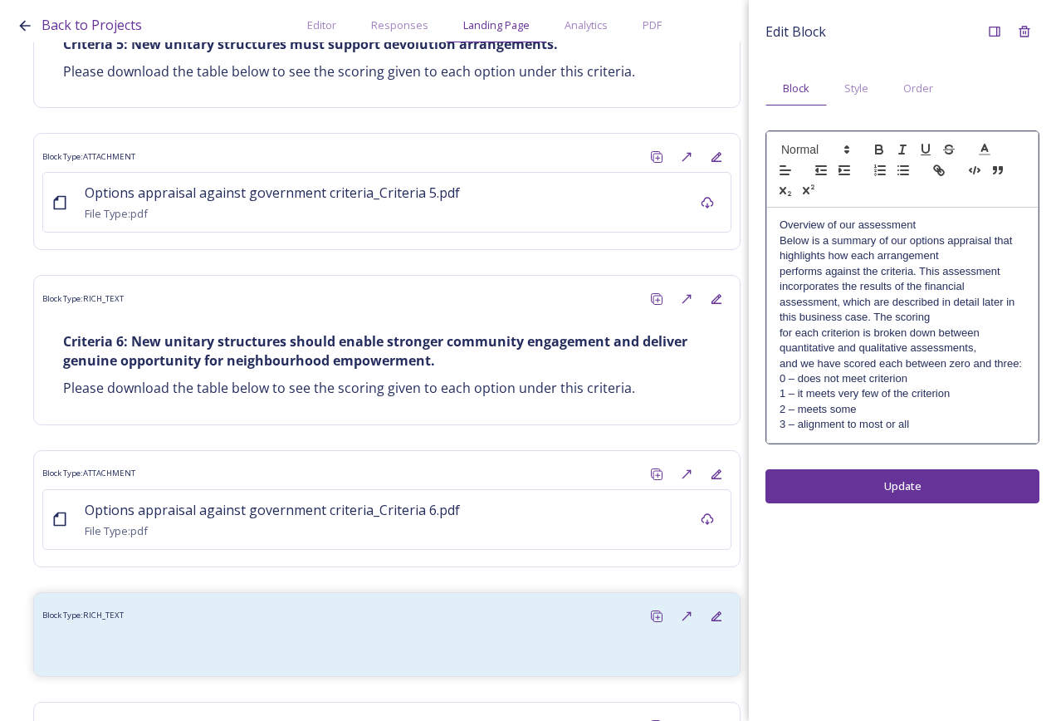
scroll to position [0, 0]
drag, startPoint x: 923, startPoint y: 225, endPoint x: 737, endPoint y: 235, distance: 187.1
click at [737, 235] on div "Back to Projects Editor Responses Landing Page Analytics PDF Share Add Response…" at bounding box center [528, 360] width 1056 height 721
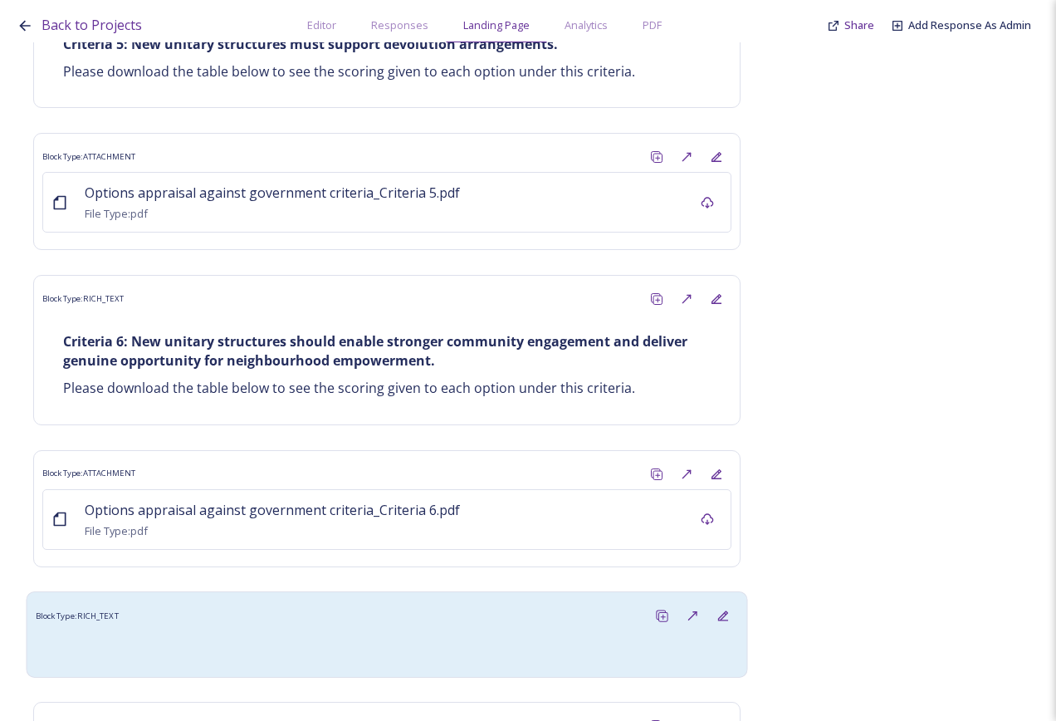
click at [286, 600] on div "Block Type: RICH_TEXT" at bounding box center [387, 615] width 703 height 31
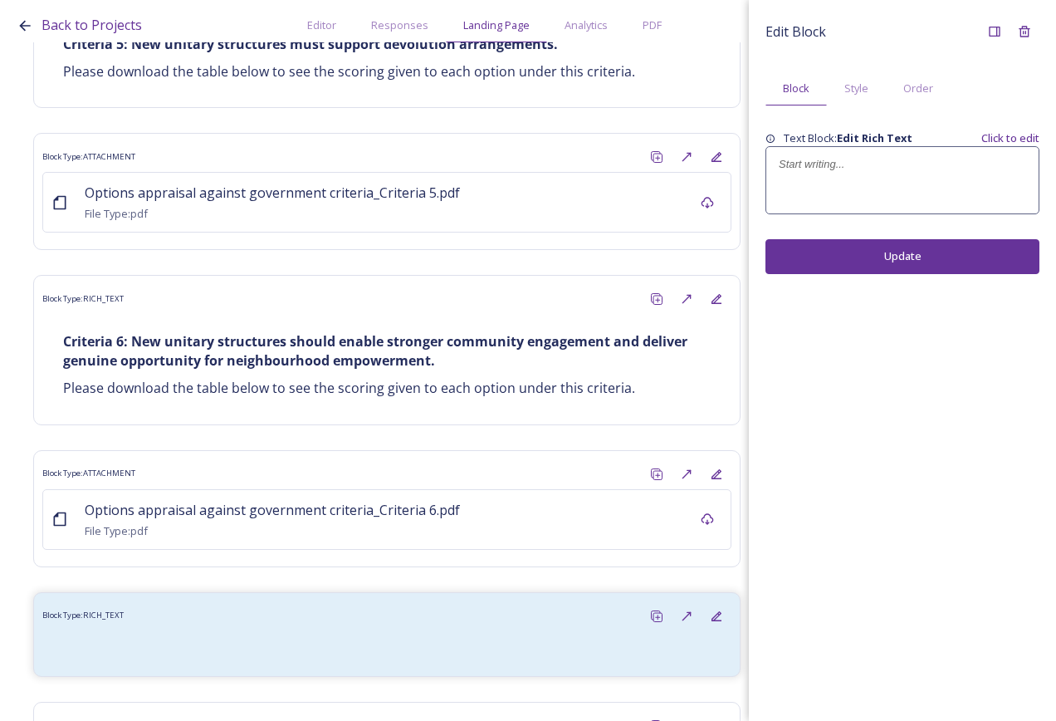
click at [818, 180] on div at bounding box center [902, 180] width 272 height 66
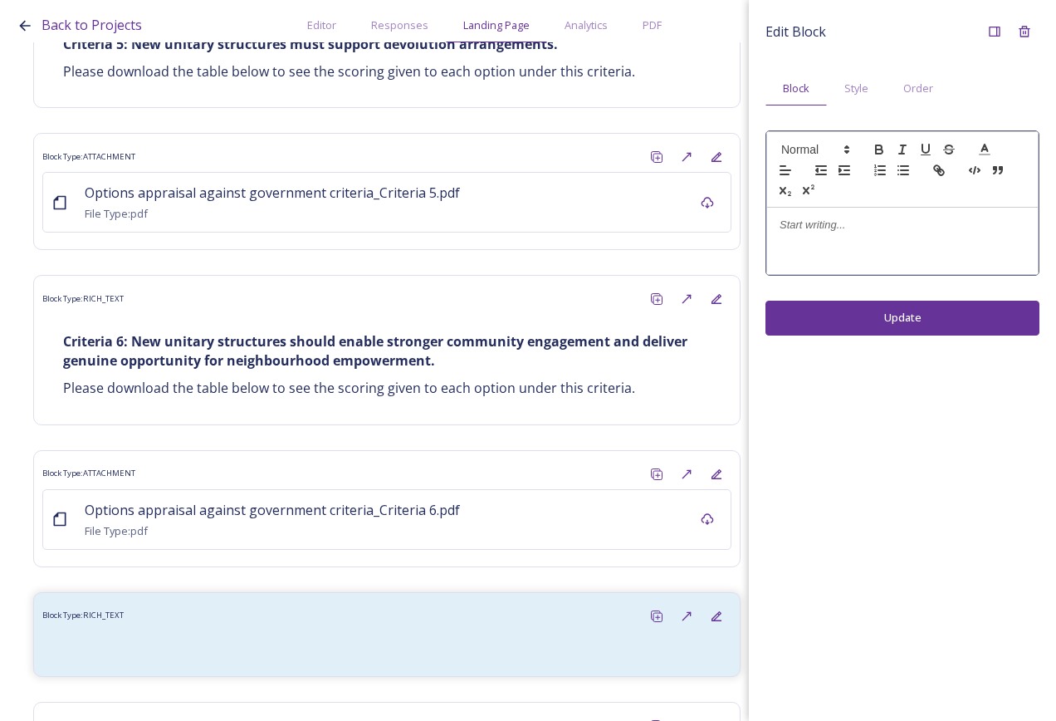
click at [854, 220] on p at bounding box center [903, 225] width 246 height 15
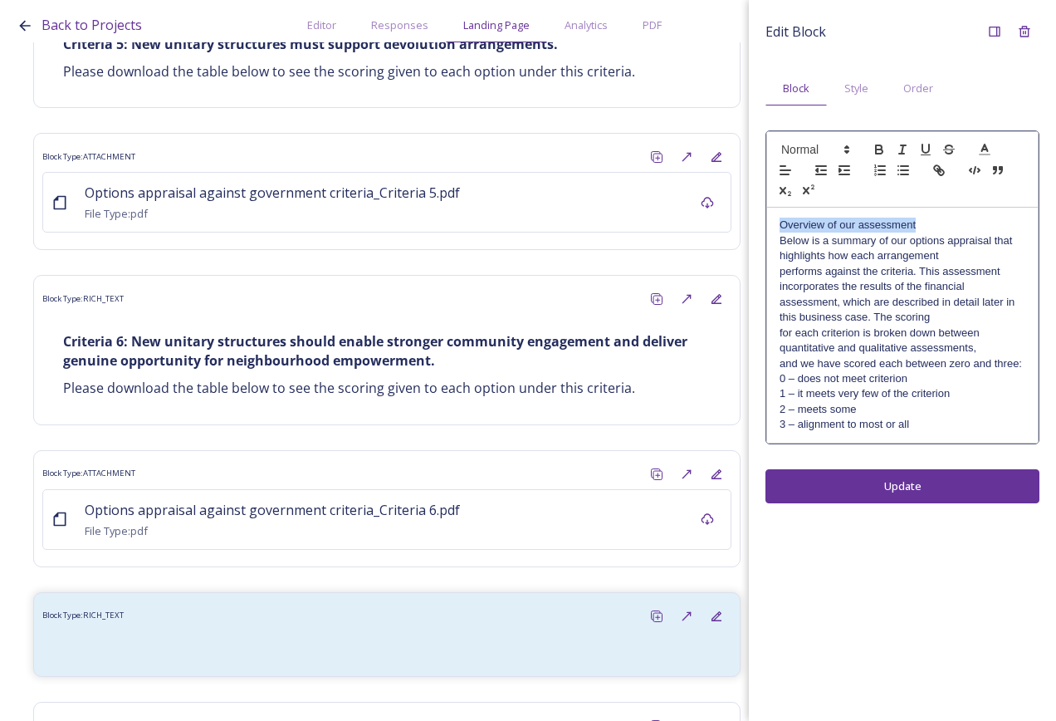
drag, startPoint x: 942, startPoint y: 218, endPoint x: 780, endPoint y: 209, distance: 162.1
click at [774, 215] on div "Overview of our assessment Below is a summary of our options appraisal that hig…" at bounding box center [902, 325] width 271 height 234
click at [941, 257] on p "Below is a summary of our options appraisal that highlights how each arrangement" at bounding box center [903, 248] width 246 height 31
click at [965, 282] on p "Below is a summary of our options appraisal that highlights how each arrangemen…" at bounding box center [903, 263] width 246 height 61
click at [958, 223] on p "Overview of our assessment" at bounding box center [903, 225] width 246 height 15
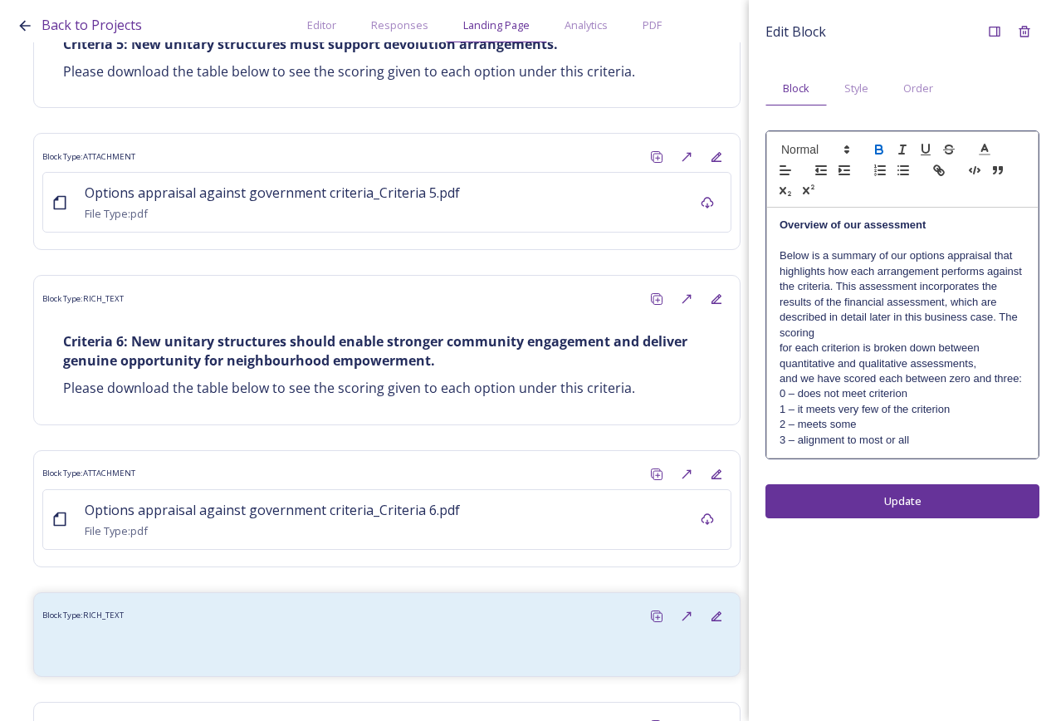
click at [930, 324] on p "Below is a summary of our options appraisal that highlights how each arrangemen…" at bounding box center [903, 294] width 246 height 92
click at [928, 335] on p "Below is a summary of our options appraisal that highlights how each arrangemen…" at bounding box center [903, 294] width 246 height 92
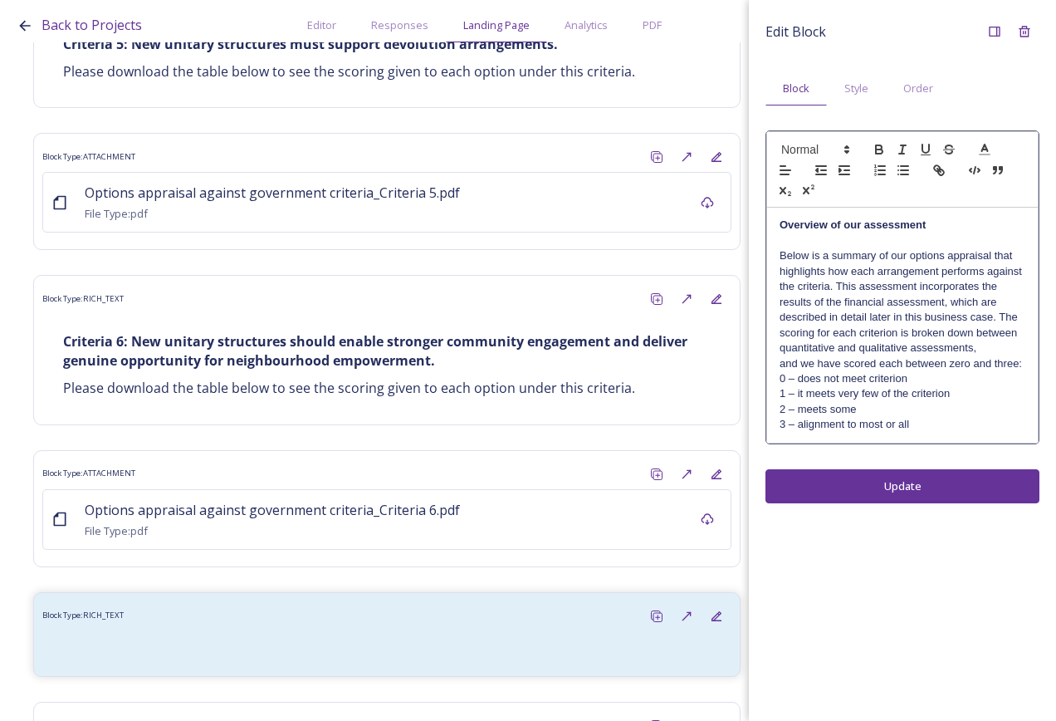
click at [1027, 366] on div "Overview of our assessment Below is a summary of our options appraisal that hig…" at bounding box center [902, 325] width 271 height 234
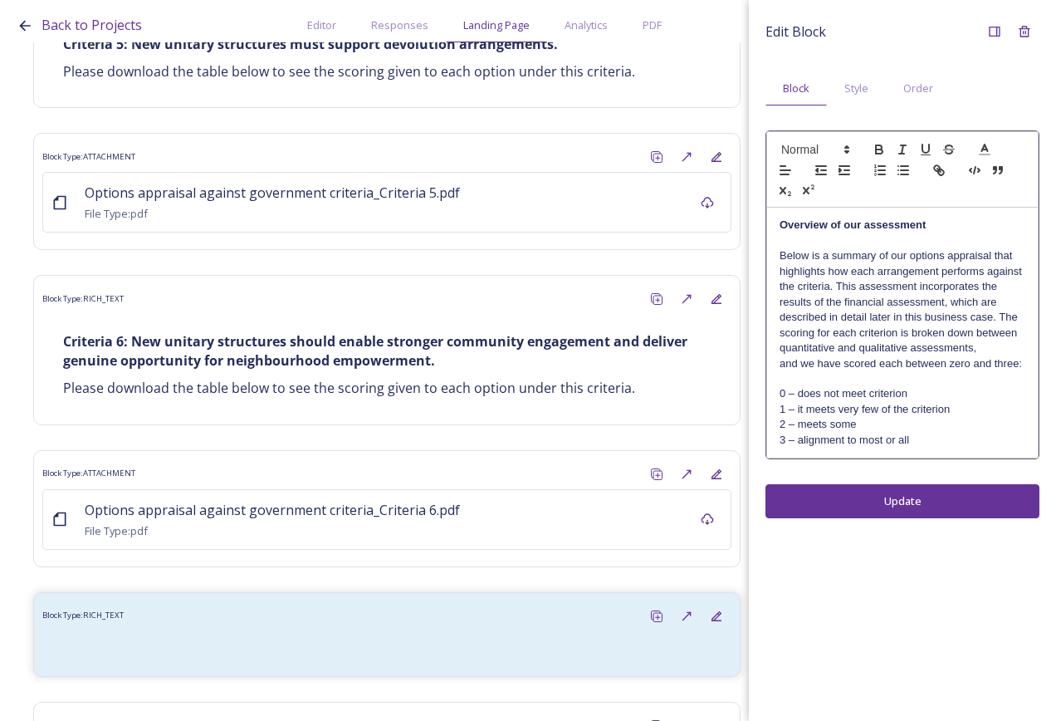
click at [978, 507] on div "Edit Block Block Style Order Overview of our assessment Below is a summary of o…" at bounding box center [902, 360] width 307 height 721
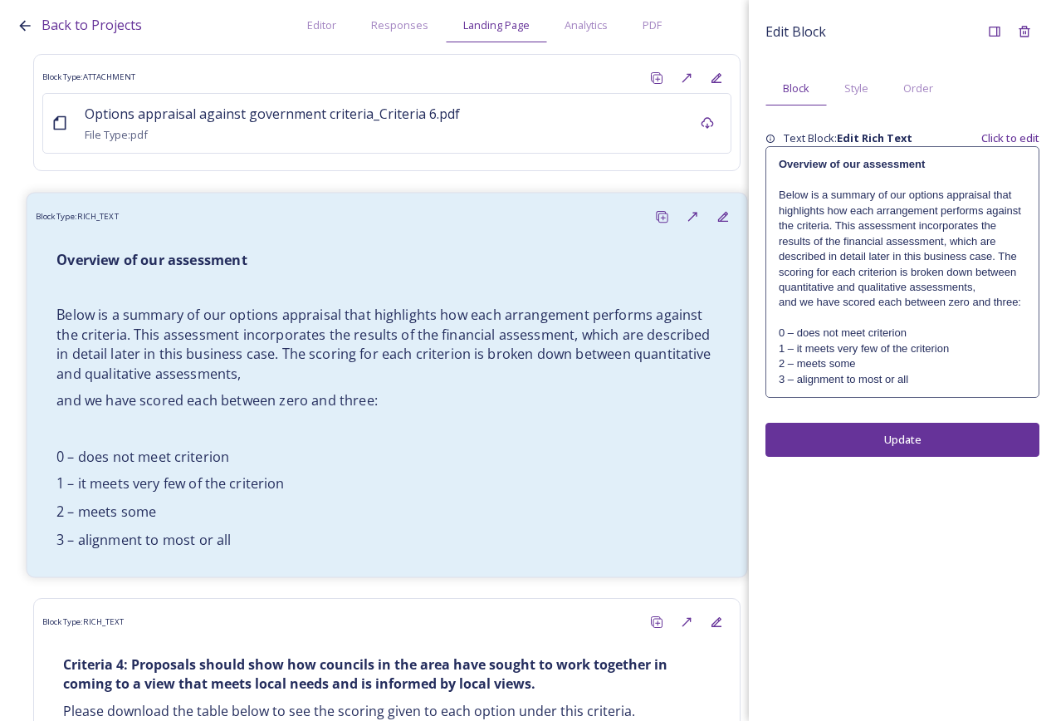
scroll to position [11871, 0]
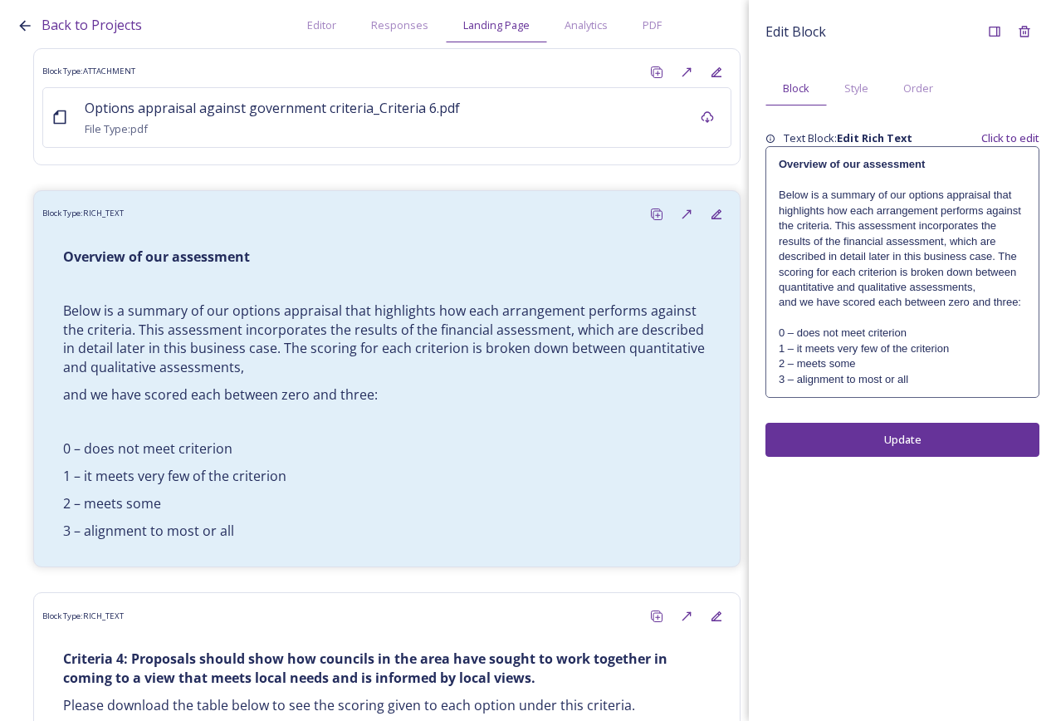
click at [850, 296] on p "and we have scored each between zero and three:" at bounding box center [902, 302] width 247 height 15
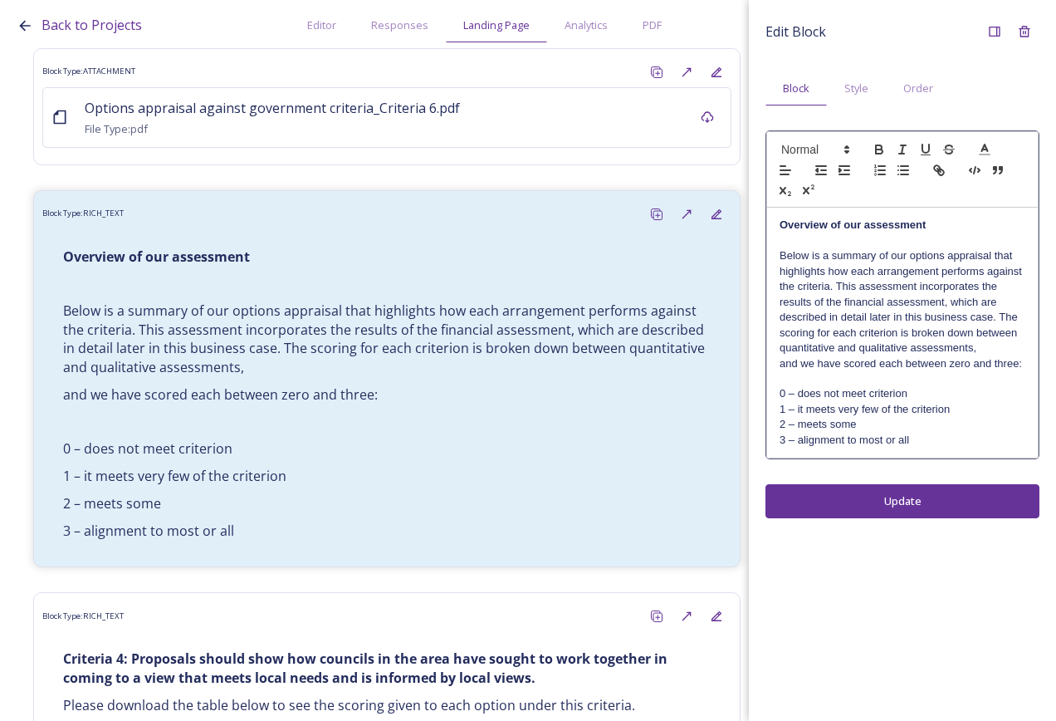
click at [980, 351] on p "Below is a summary of our options appraisal that highlights how each arrangemen…" at bounding box center [903, 301] width 246 height 107
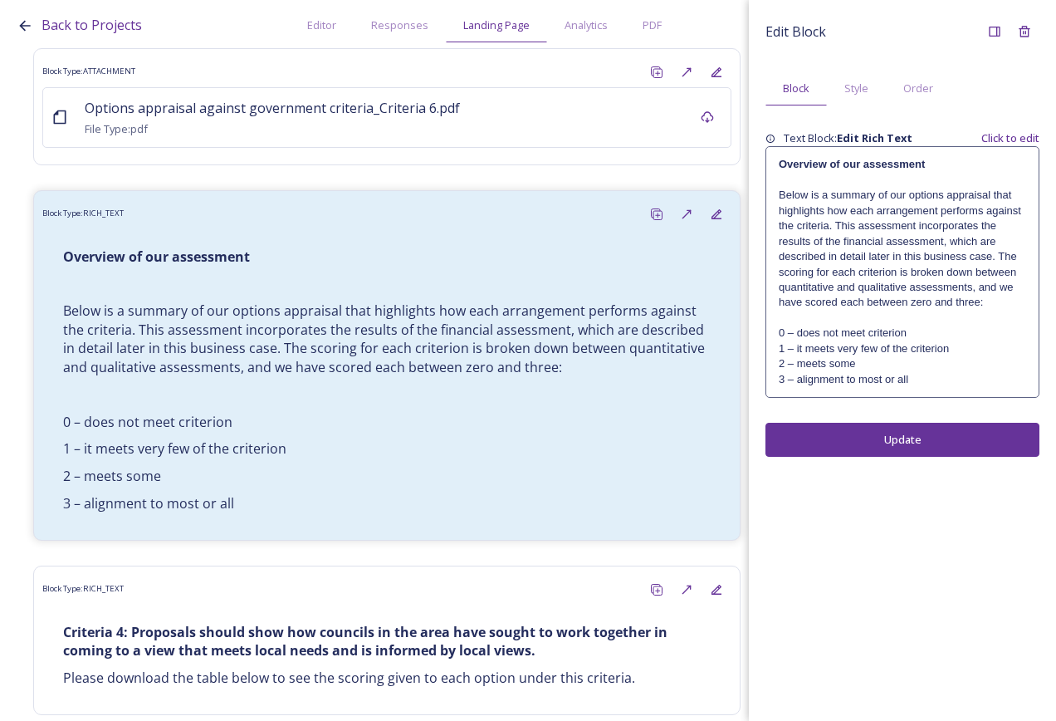
click at [950, 492] on div "Edit Block Block Style Order Text Block: Edit Rich Text Click to edit Overview …" at bounding box center [902, 360] width 307 height 721
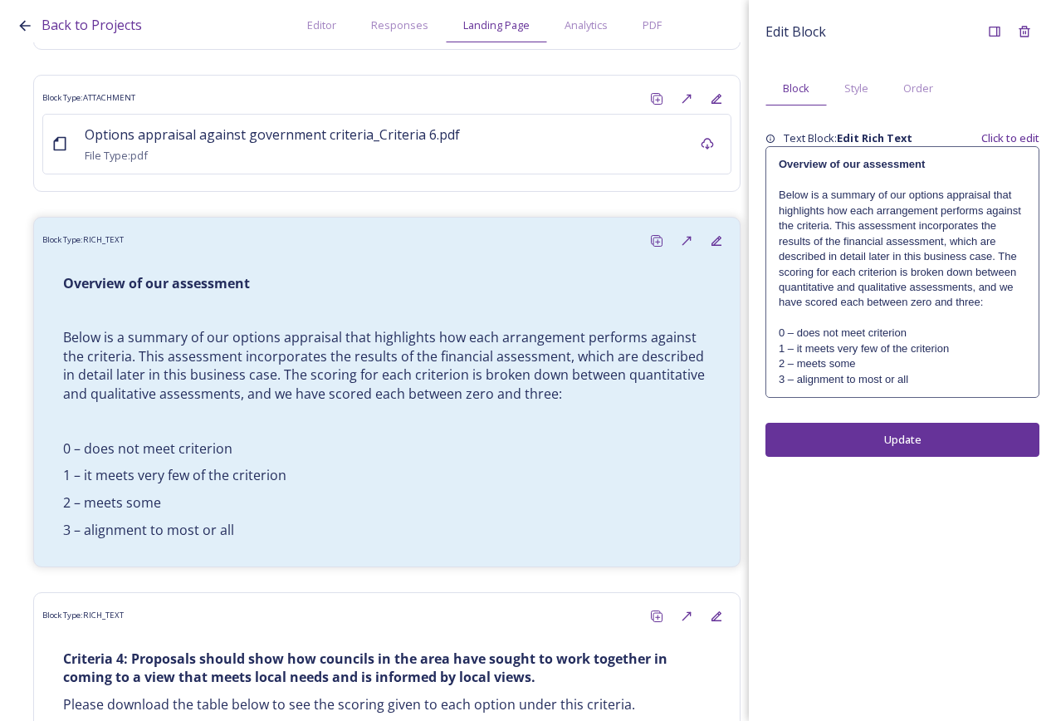
drag, startPoint x: 436, startPoint y: 673, endPoint x: 450, endPoint y: 670, distance: 14.3
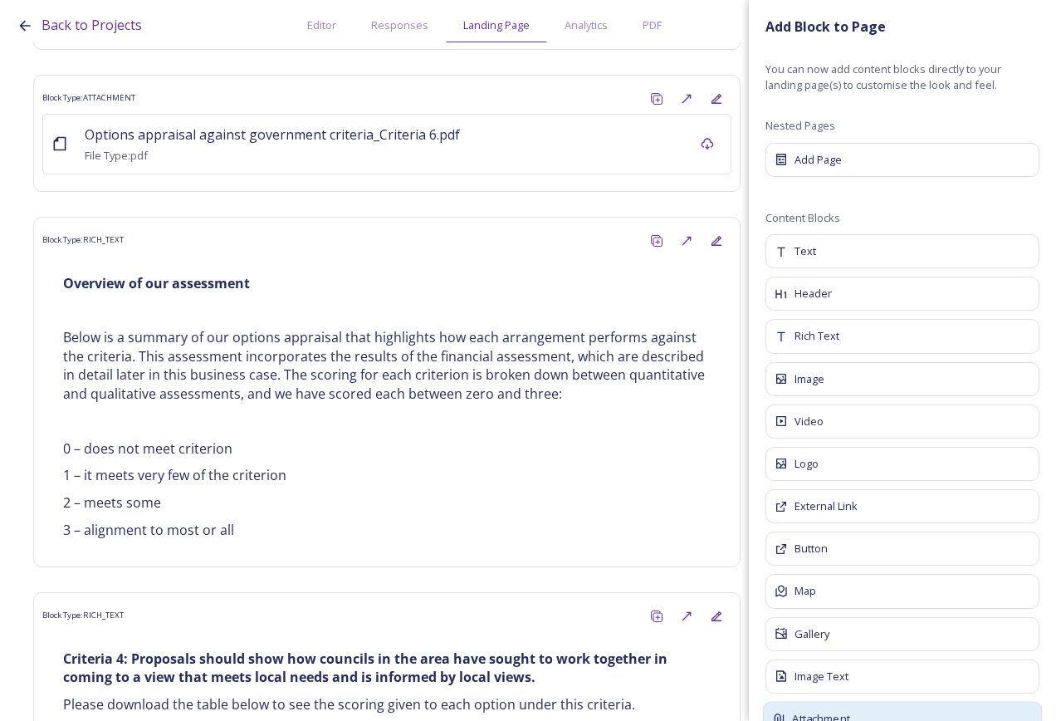
click at [874, 718] on div "Attachment" at bounding box center [903, 719] width 280 height 35
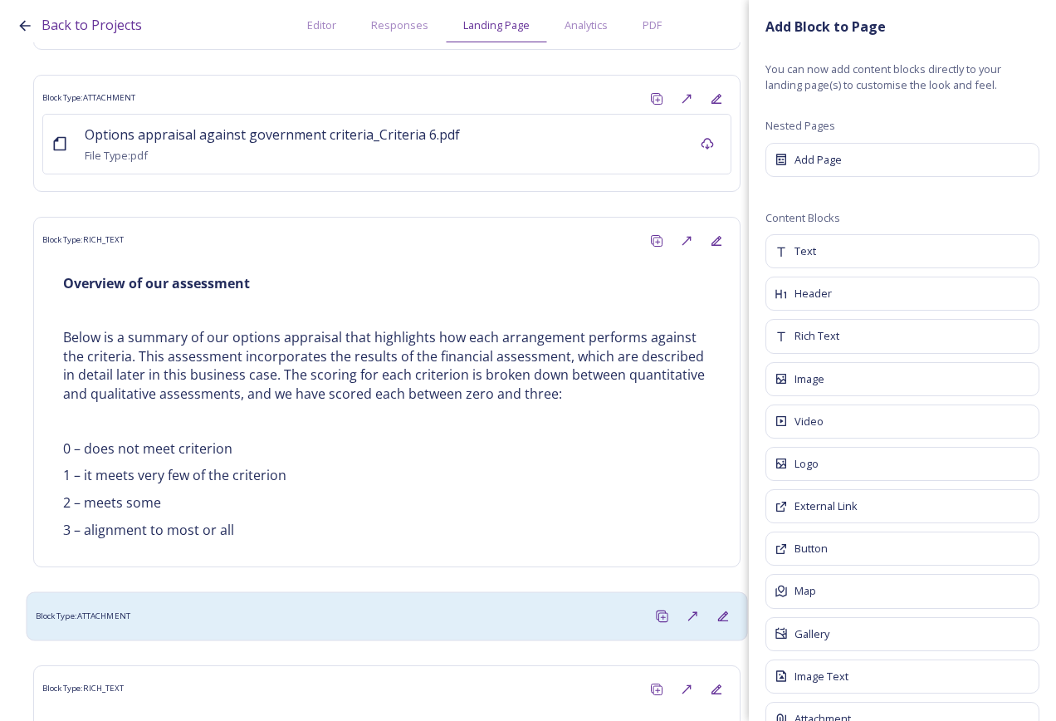
click at [408, 600] on div "Block Type: ATTACHMENT" at bounding box center [387, 615] width 703 height 31
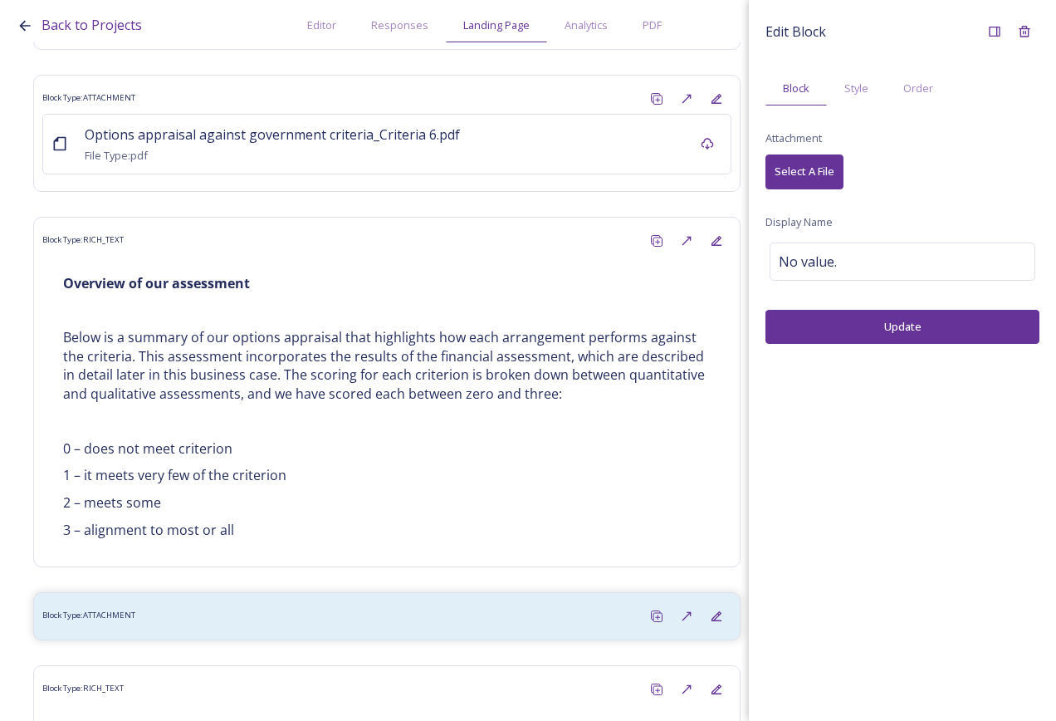
click at [810, 171] on span "Select A File" at bounding box center [805, 172] width 60 height 16
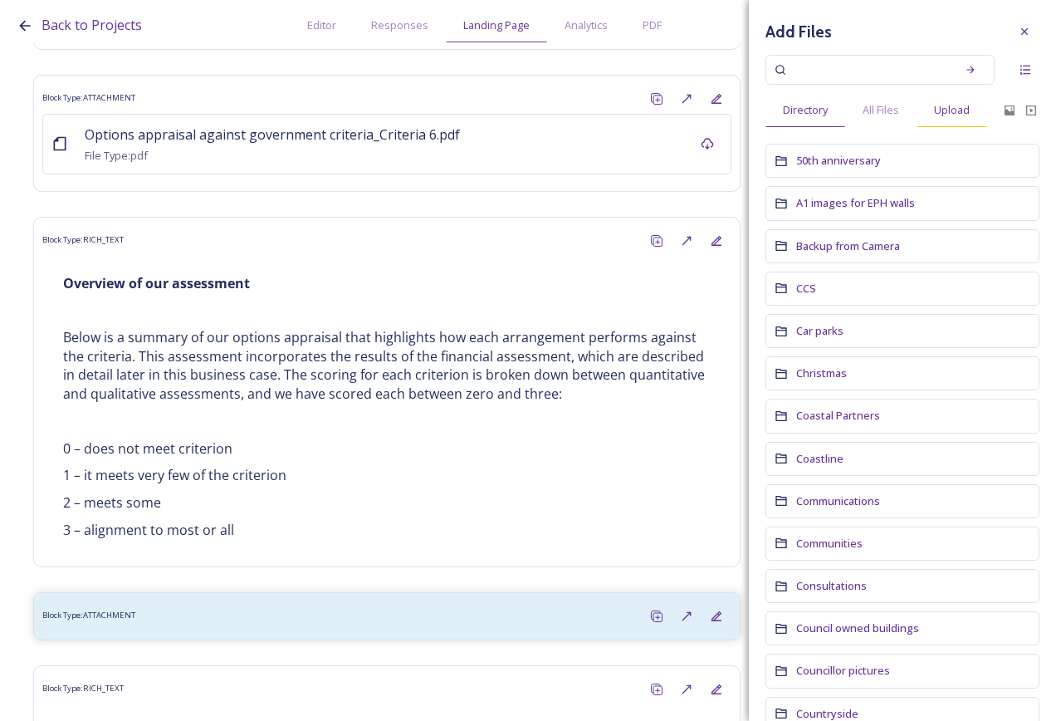
click at [948, 111] on span "Upload" at bounding box center [952, 110] width 36 height 16
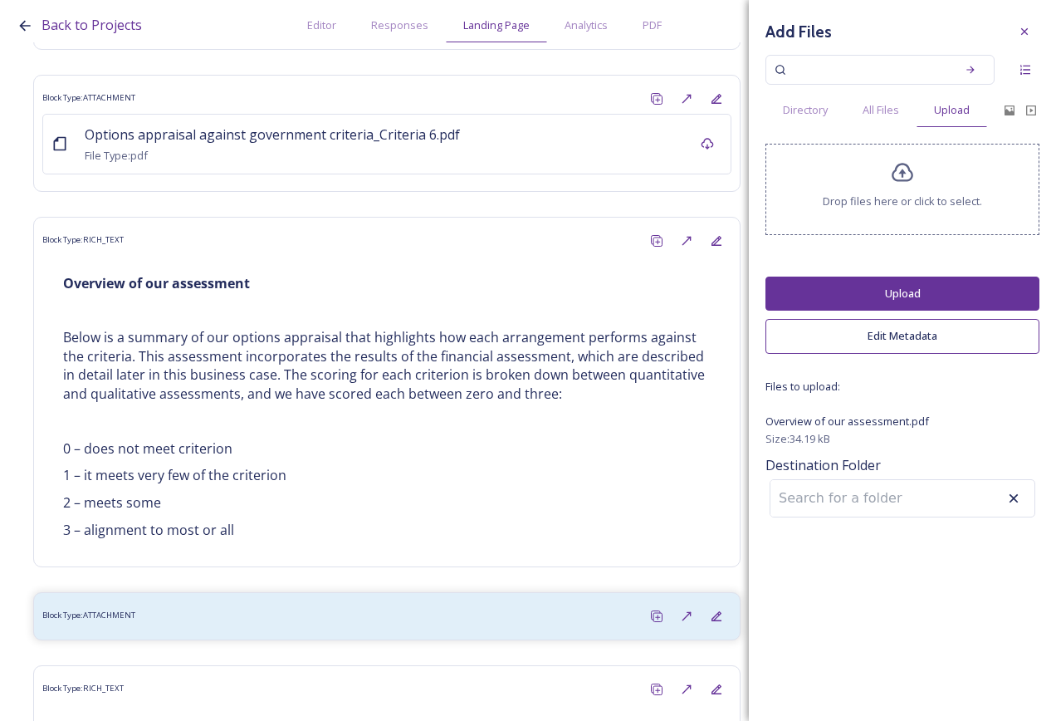
click at [911, 291] on button "Upload" at bounding box center [903, 294] width 274 height 34
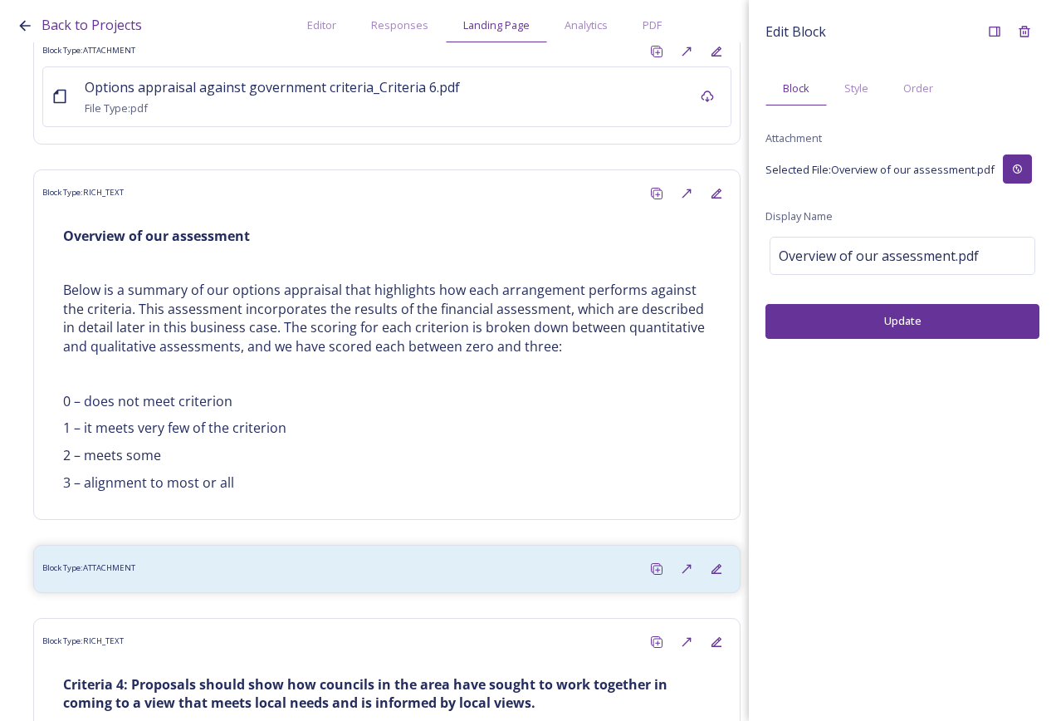
scroll to position [11917, 0]
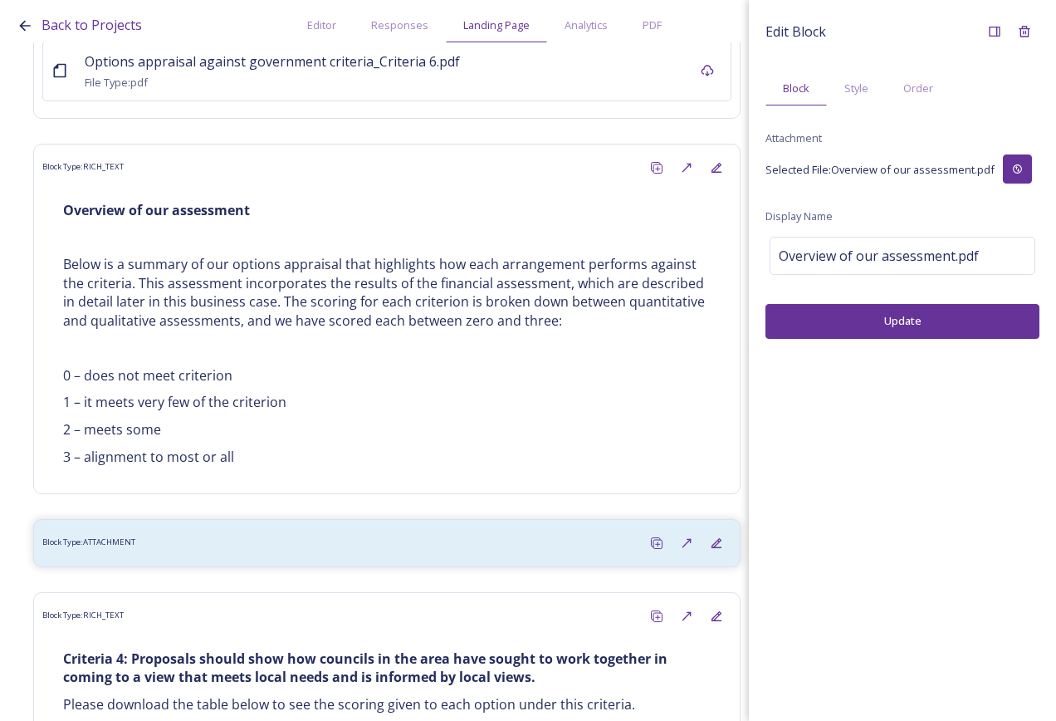
click at [812, 316] on button "Update" at bounding box center [903, 321] width 274 height 34
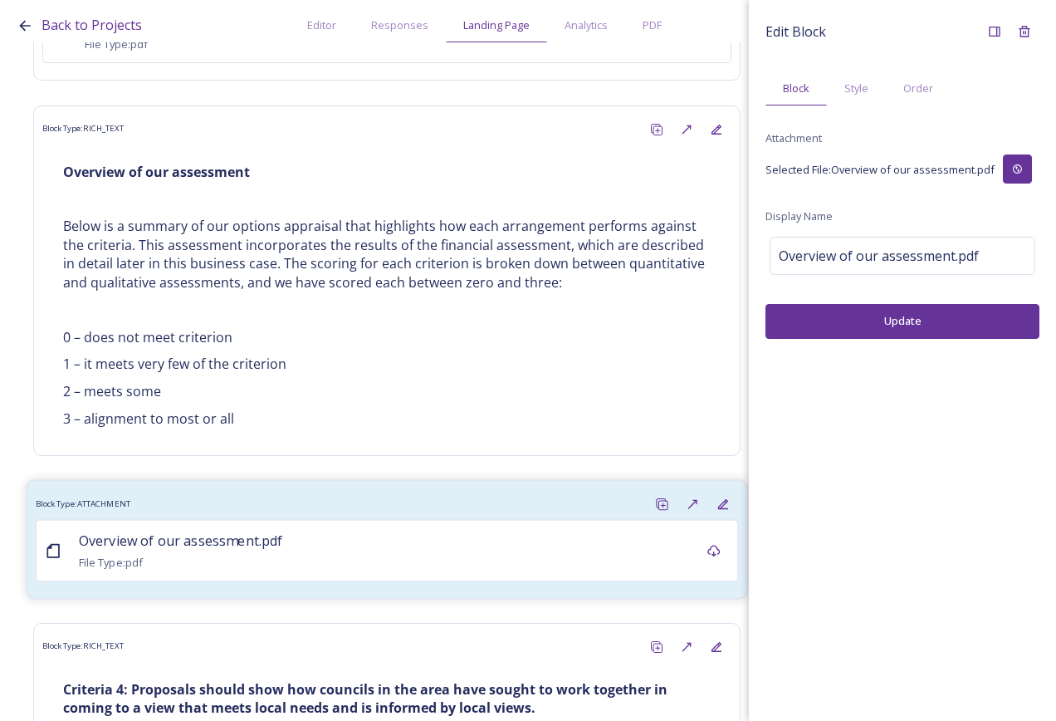
scroll to position [11986, 0]
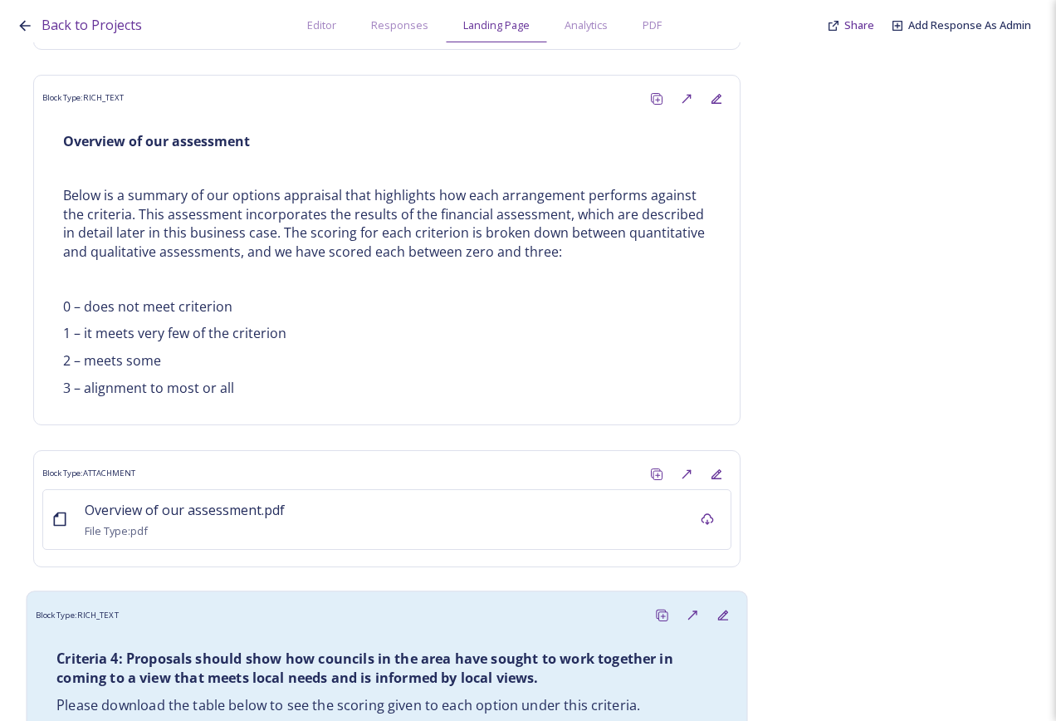
click at [390, 600] on div "Block Type: RICH_TEXT" at bounding box center [387, 615] width 703 height 31
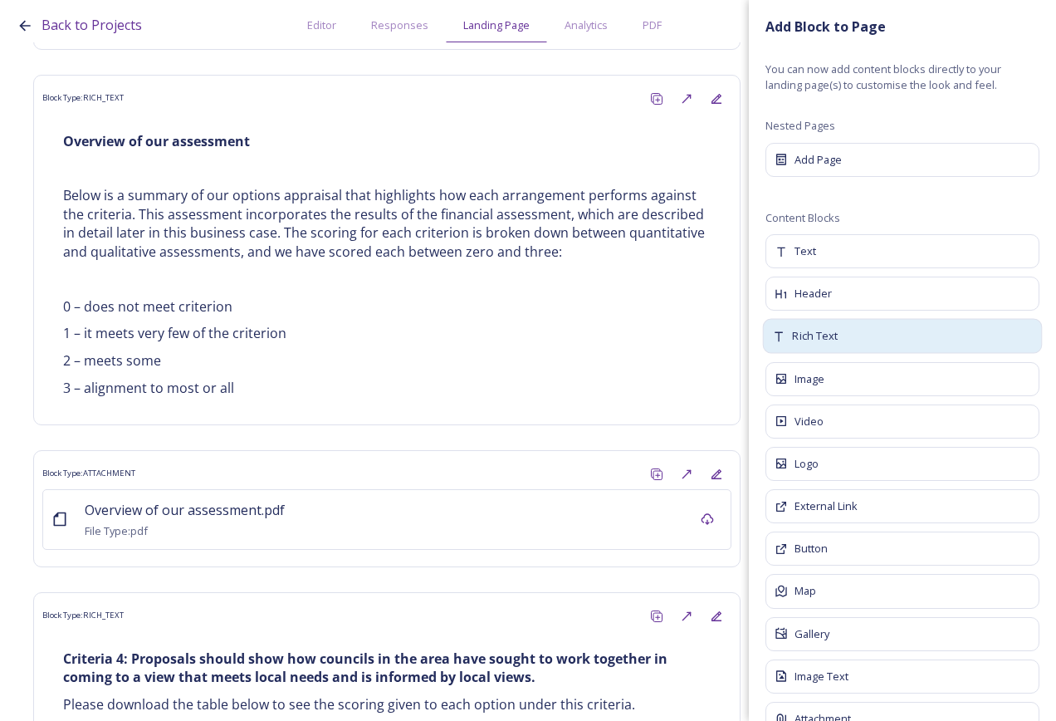
click at [859, 327] on div "Rich Text" at bounding box center [903, 336] width 280 height 35
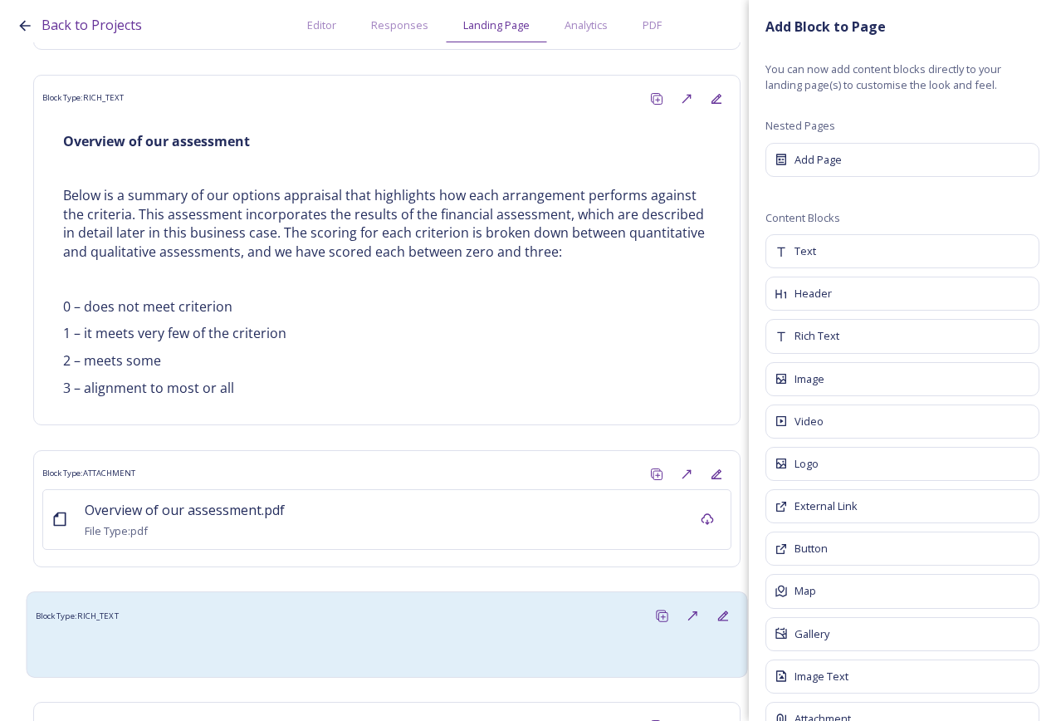
click at [325, 639] on div at bounding box center [387, 649] width 686 height 20
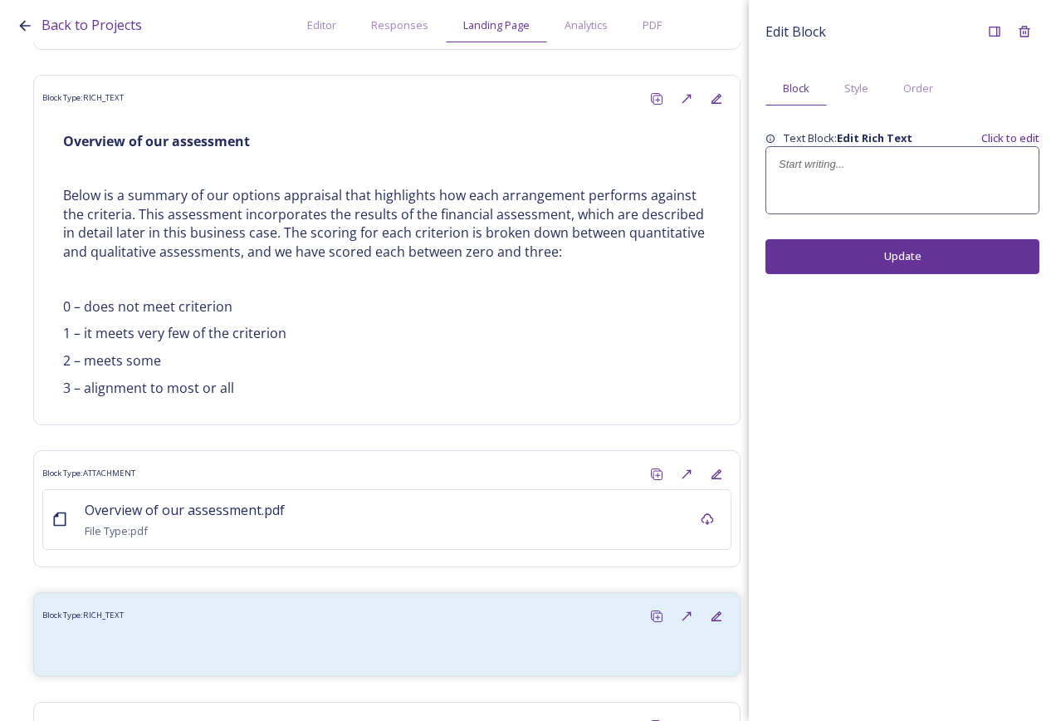
click at [842, 196] on div at bounding box center [902, 180] width 272 height 66
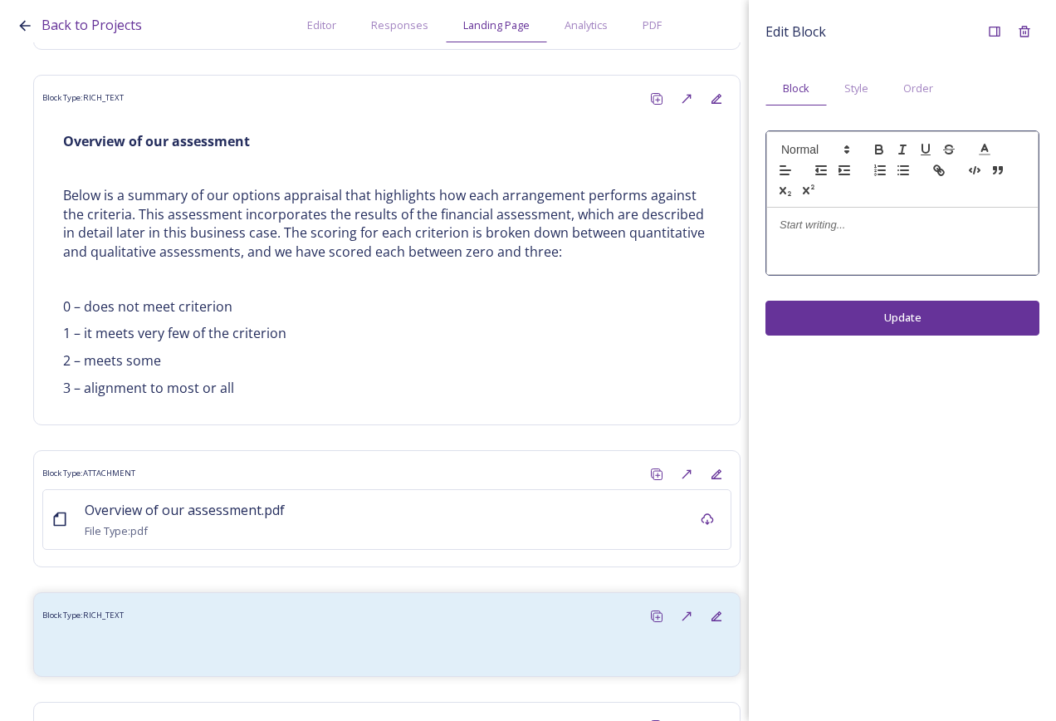
click at [857, 233] on p at bounding box center [903, 225] width 246 height 15
paste div
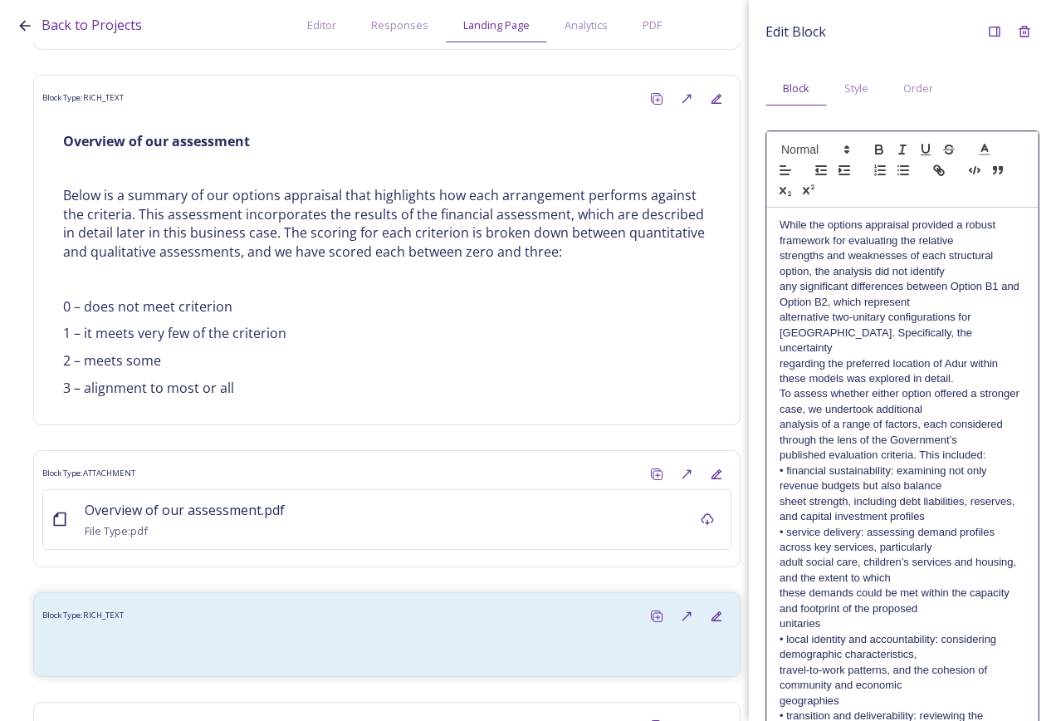
click at [956, 266] on p "strengths and weaknesses of each structural option, the analysis did not identi…" at bounding box center [903, 263] width 246 height 31
click at [964, 239] on p "While the options appraisal provided a robust framework for evaluating the rela…" at bounding box center [903, 233] width 246 height 31
click at [968, 272] on p "While the options appraisal provided a robust framework for evaluating the rela…" at bounding box center [903, 248] width 246 height 61
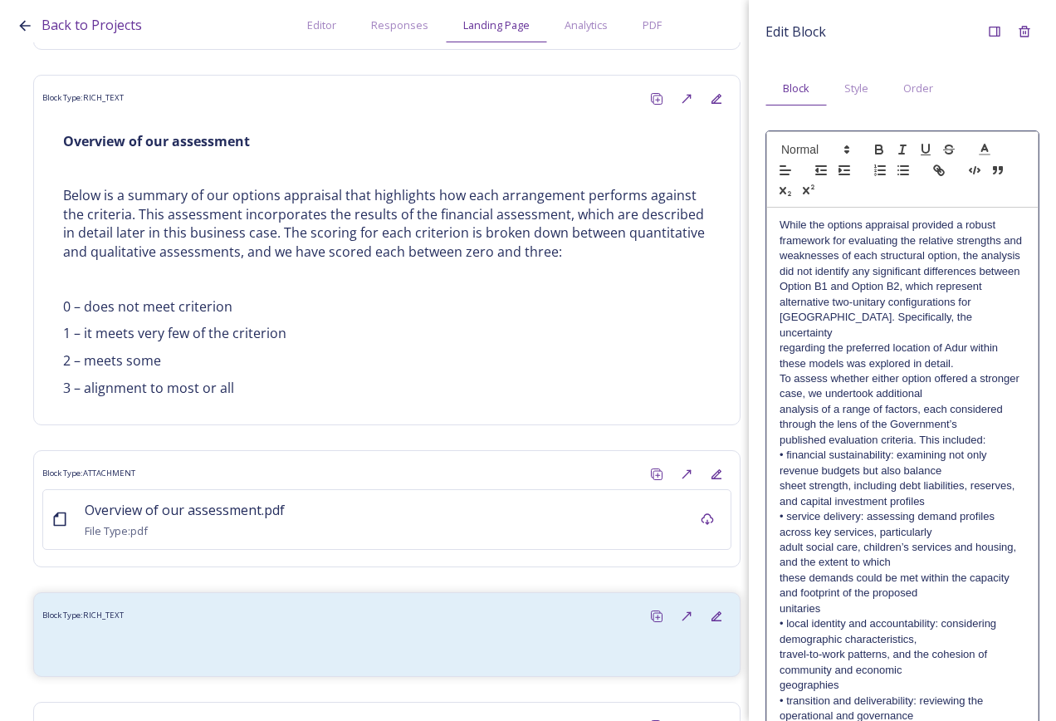
click at [963, 294] on p "While the options appraisal provided a robust framework for evaluating the rela…" at bounding box center [903, 256] width 246 height 76
click at [964, 270] on p "While the options appraisal provided a robust framework for evaluating the rela…" at bounding box center [903, 279] width 246 height 123
click at [980, 306] on p "While the options appraisal provided a robust framework for evaluating the rela…" at bounding box center [903, 279] width 246 height 123
click at [984, 330] on p "While the options appraisal provided a robust framework for evaluating the rela…" at bounding box center [903, 279] width 246 height 123
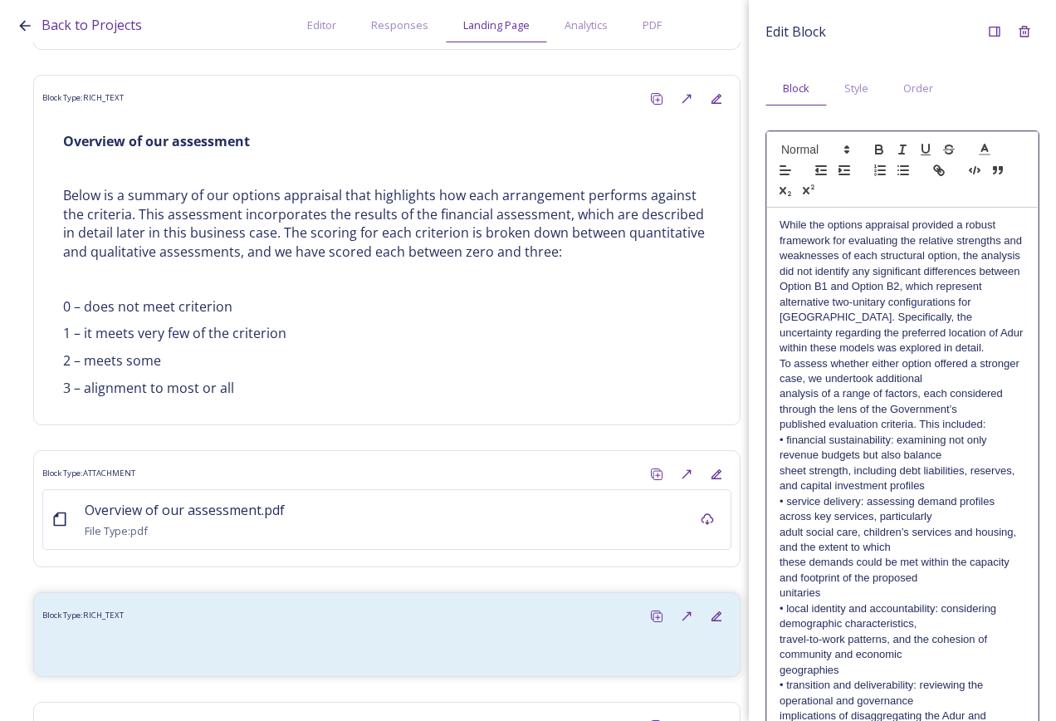
click at [781, 365] on p "To assess whether either option offered a stronger case, we undertook additional" at bounding box center [903, 371] width 246 height 31
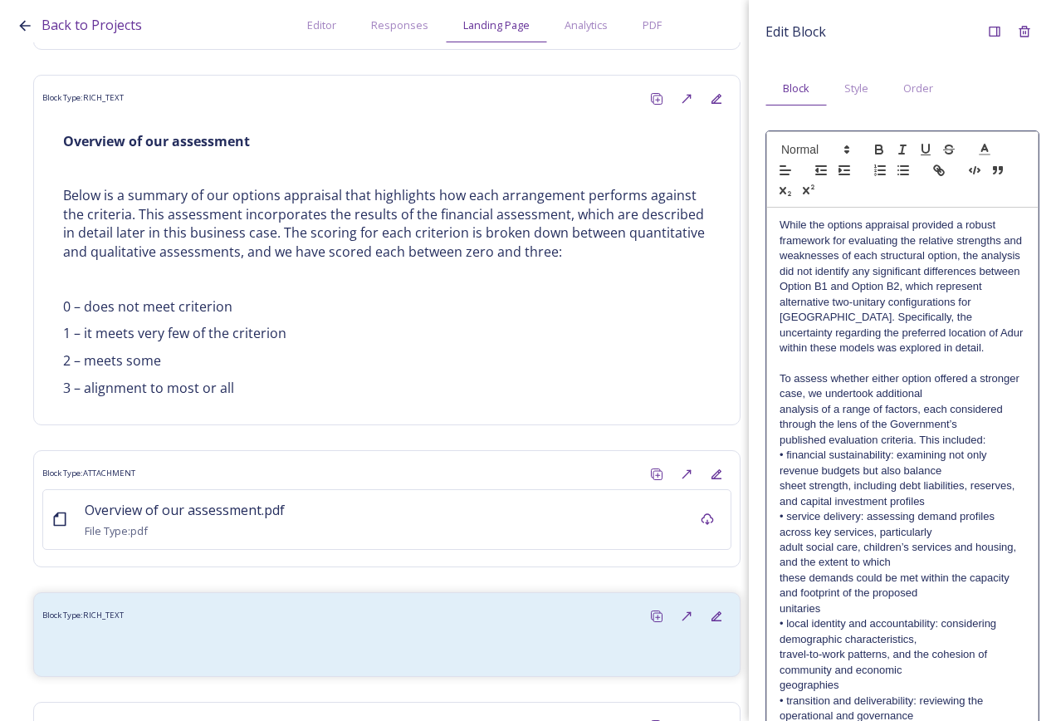
click at [977, 376] on p "To assess whether either option offered a stronger case, we undertook additional" at bounding box center [903, 386] width 246 height 31
click at [964, 303] on p "While the options appraisal provided a robust framework for evaluating the rela…" at bounding box center [903, 287] width 246 height 138
click at [964, 272] on p "While the options appraisal provided a robust framework for evaluating the rela…" at bounding box center [903, 287] width 246 height 138
click at [981, 376] on p "To assess whether either option offered a stronger case, we undertook additional" at bounding box center [903, 386] width 246 height 31
click at [976, 394] on p "To assess whether either option offered a stronger case, we undertook additional" at bounding box center [903, 386] width 246 height 31
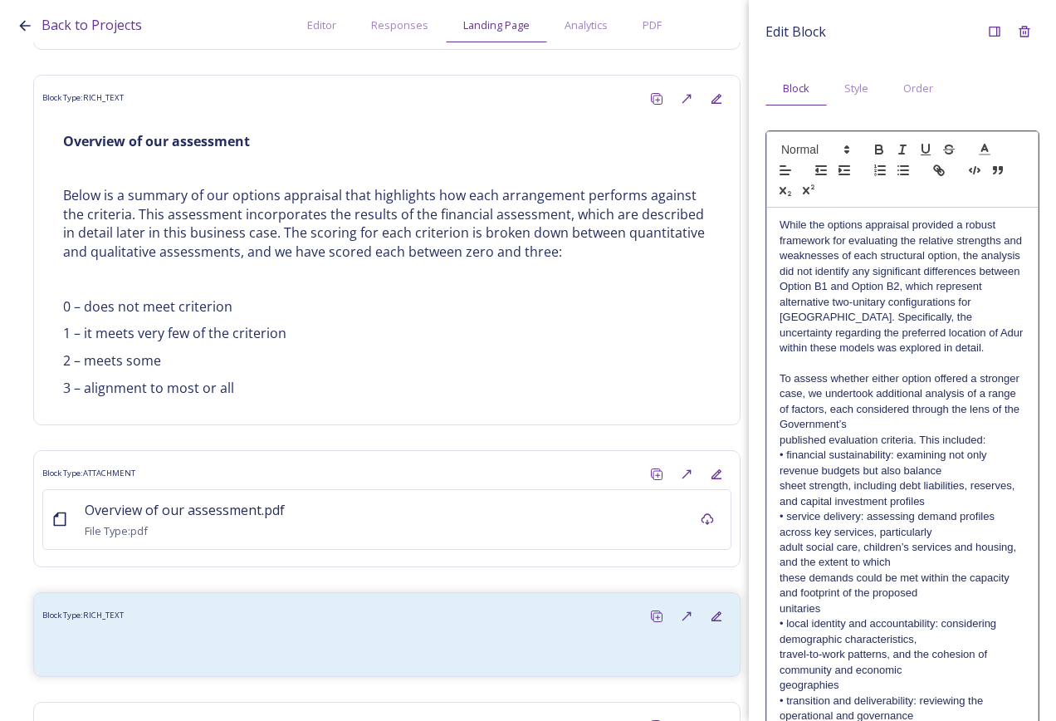
click at [985, 420] on p "To assess whether either option offered a stronger case, we undertook additiona…" at bounding box center [903, 401] width 246 height 61
click at [940, 438] on p "To assess whether either option offered a stronger case, we undertook additiona…" at bounding box center [903, 409] width 246 height 76
click at [781, 455] on p "• financial sustainability: examining not only revenue budgets but also balance" at bounding box center [903, 463] width 246 height 31
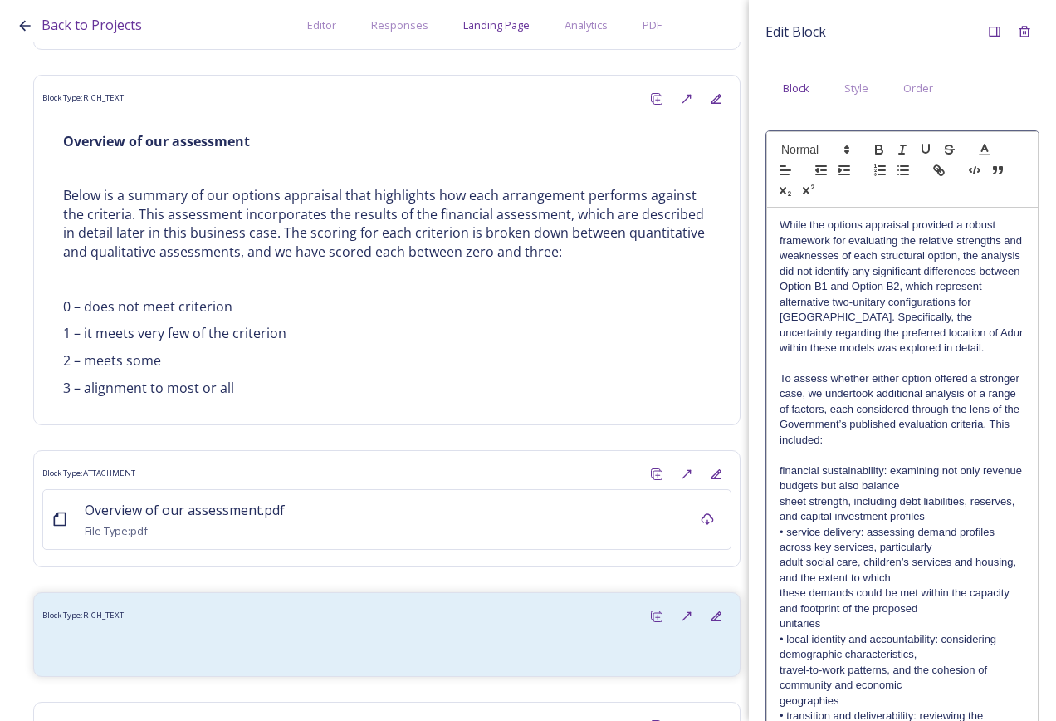
click at [777, 526] on div "While the options appraisal provided a robust framework for evaluating the rela…" at bounding box center [902, 524] width 271 height 633
click at [775, 641] on div "While the options appraisal provided a robust framework for evaluating the rela…" at bounding box center [902, 524] width 271 height 633
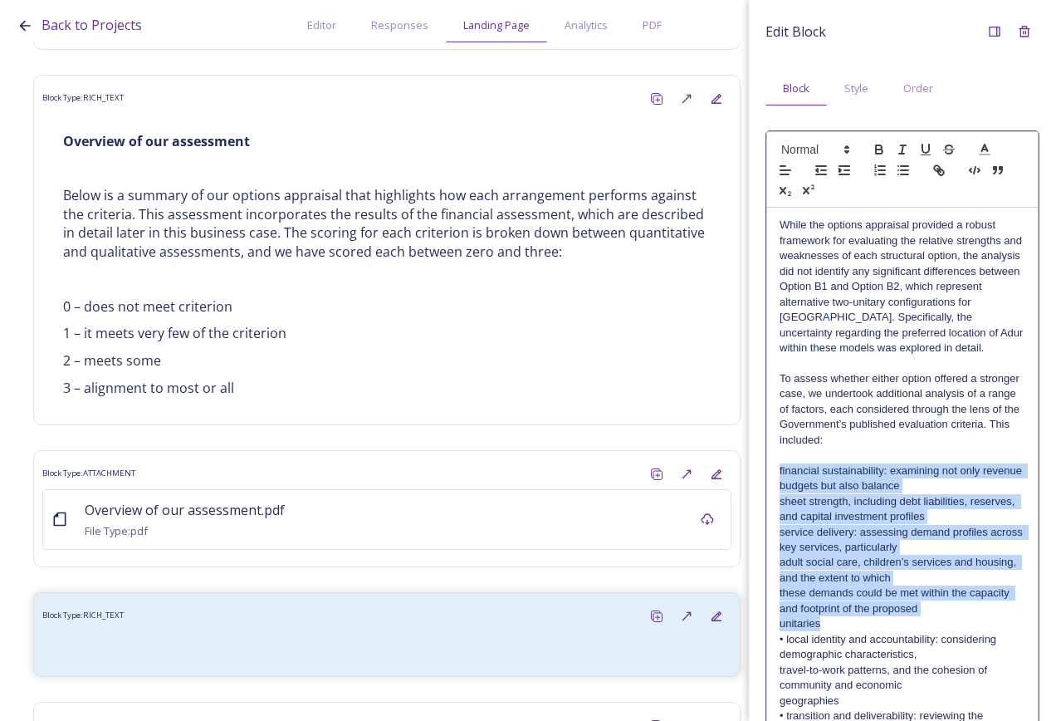
drag, startPoint x: 807, startPoint y: 610, endPoint x: 765, endPoint y: 471, distance: 145.0
click at [765, 471] on div "Edit Block Block Style Order While the options appraisal provided a robust fram…" at bounding box center [902, 459] width 307 height 918
click at [900, 165] on icon "button" at bounding box center [903, 170] width 15 height 15
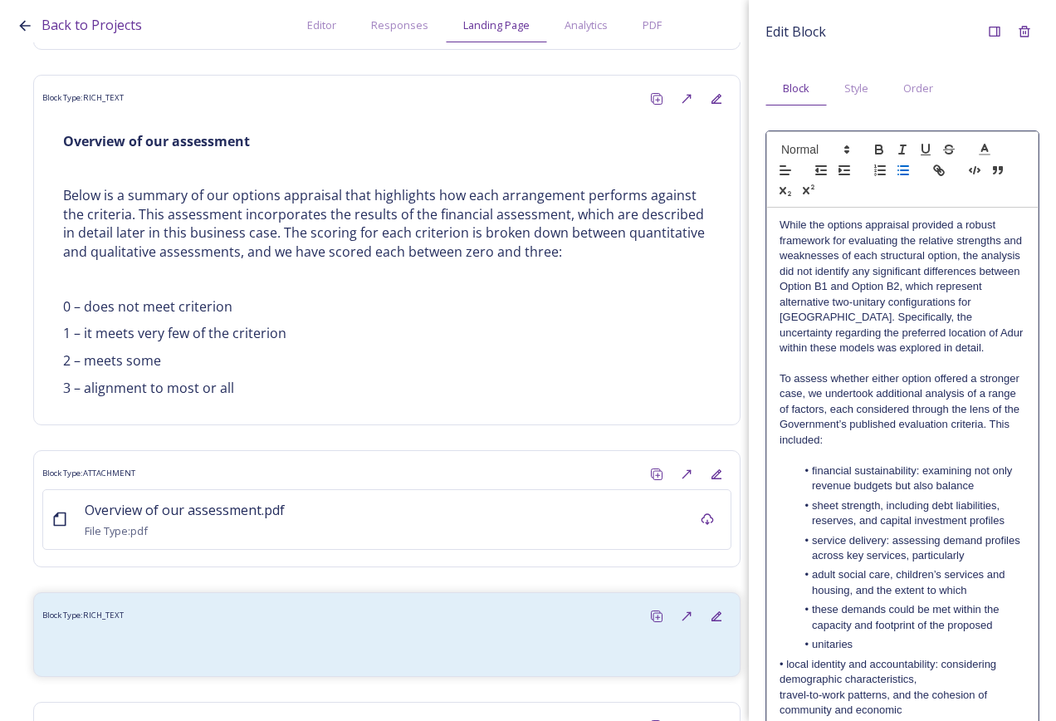
click at [825, 499] on li "sheet strength, including debt liabilities, reserves, and capital investment pr…" at bounding box center [911, 513] width 230 height 31
click at [807, 506] on li "sheet strength, including debt liabilities, reserves, and capital investment pr…" at bounding box center [911, 513] width 230 height 31
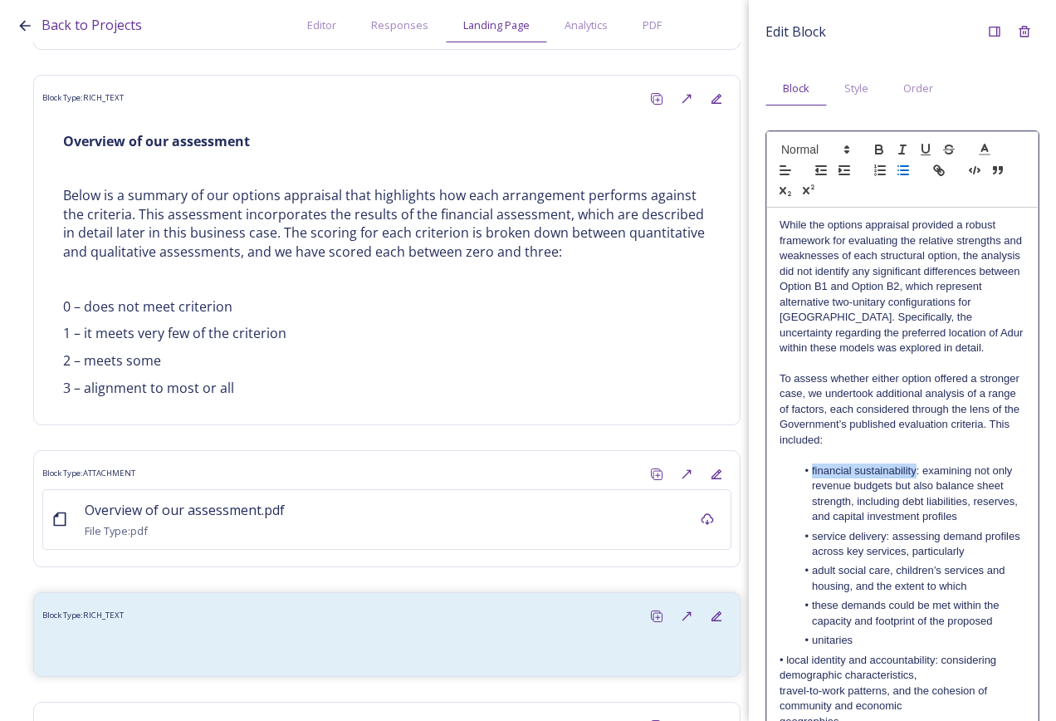
drag, startPoint x: 811, startPoint y: 474, endPoint x: 914, endPoint y: 473, distance: 103.0
click at [914, 473] on li "financial sustainability: examining not only revenue budgets but also balance s…" at bounding box center [911, 493] width 230 height 61
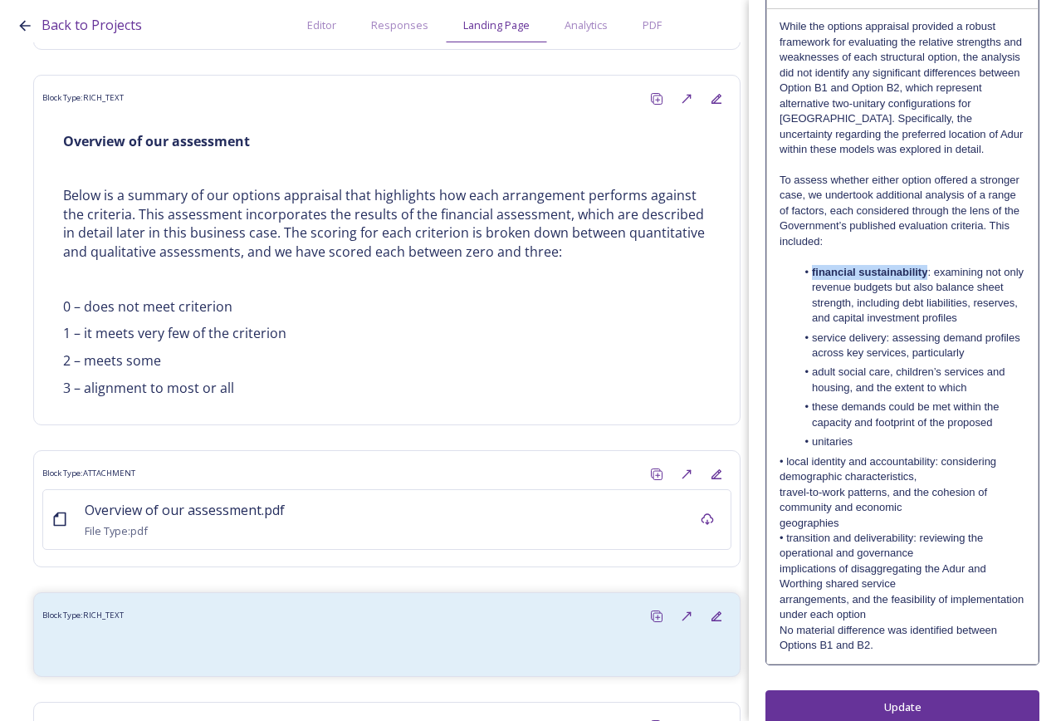
scroll to position [218, 0]
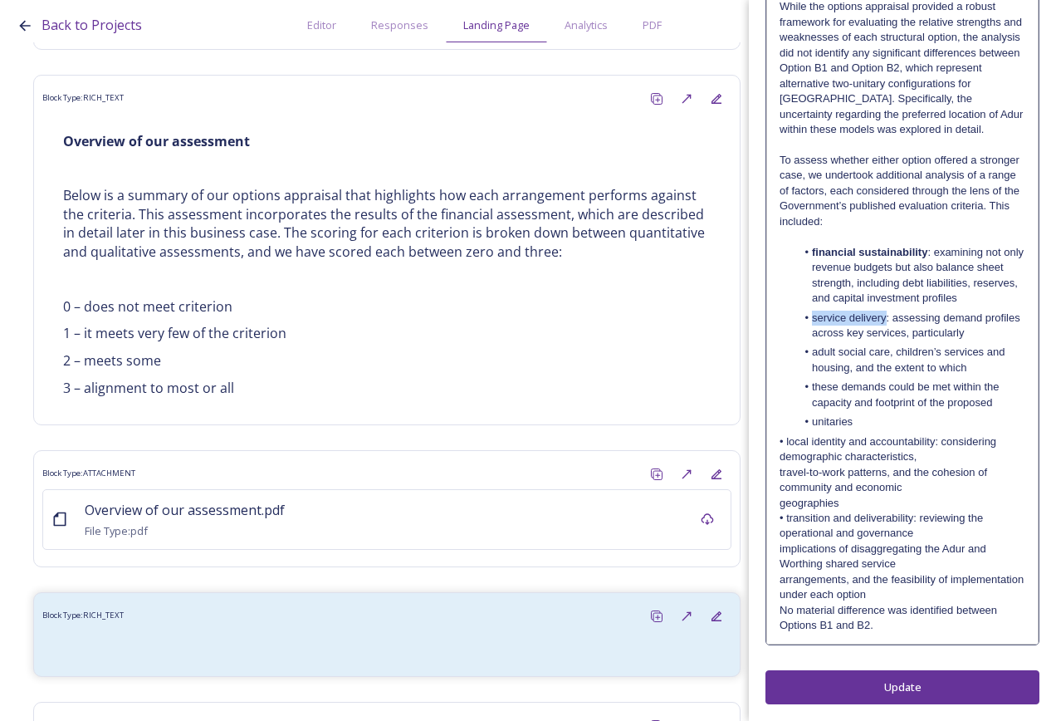
drag, startPoint x: 886, startPoint y: 321, endPoint x: 806, endPoint y: 317, distance: 79.8
click at [806, 317] on li "service delivery: assessing demand profiles across key services, particularly" at bounding box center [911, 326] width 230 height 31
click at [811, 357] on li "adult social care, children’s services and housing, and the extent to which" at bounding box center [911, 360] width 230 height 31
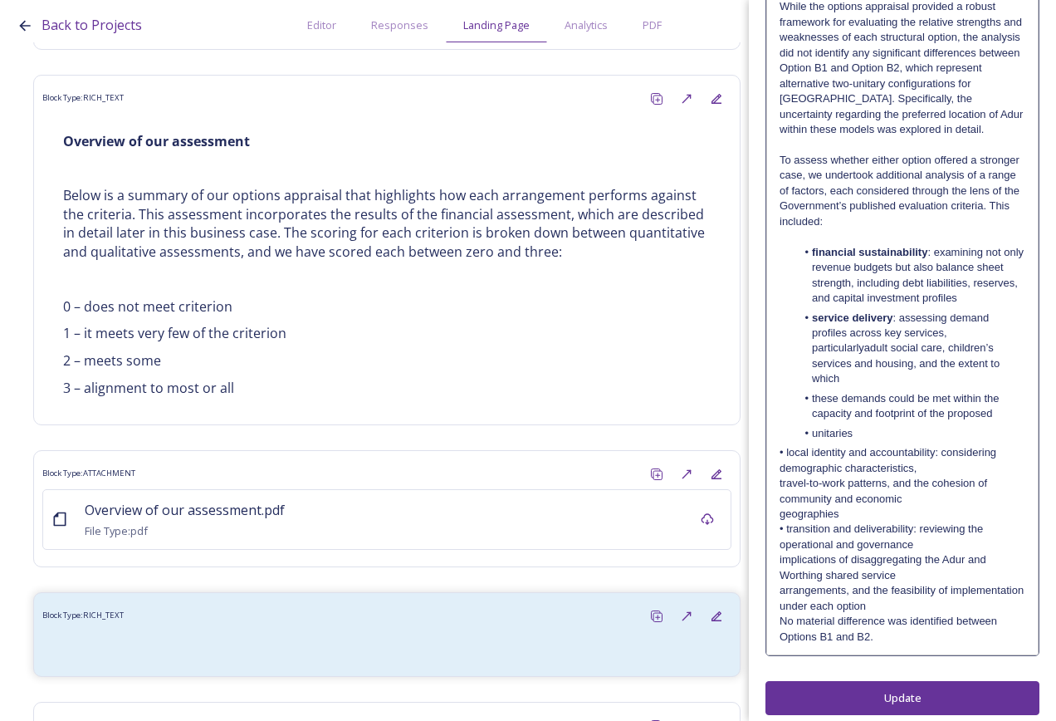
scroll to position [214, 0]
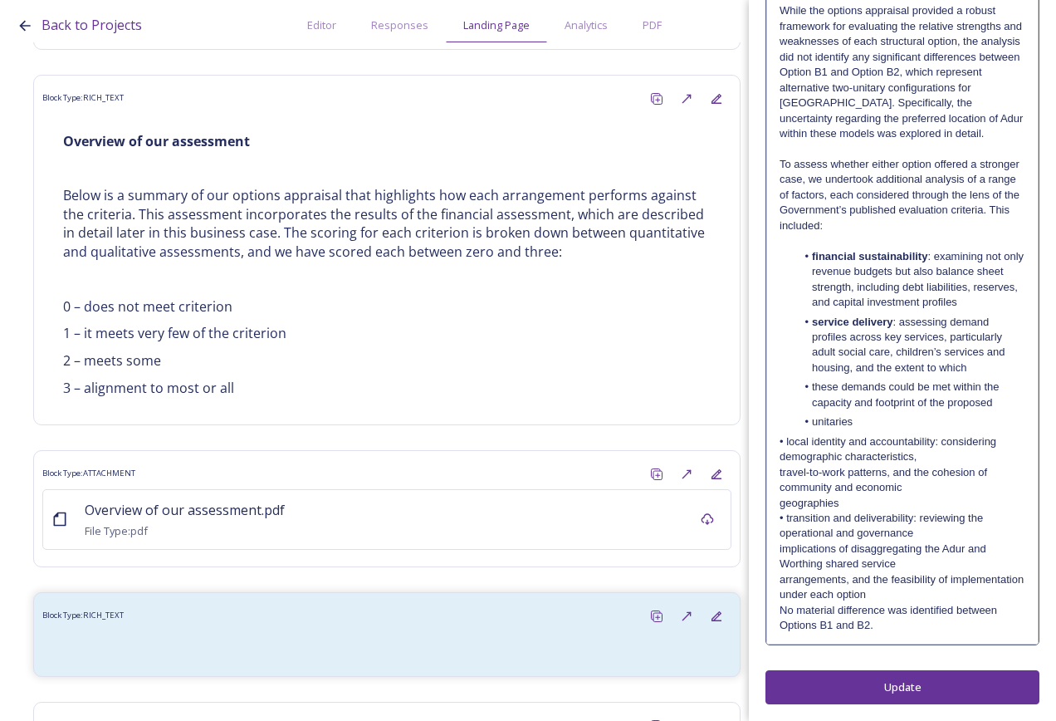
click at [810, 390] on li "these demands could be met within the capacity and footprint of the proposed" at bounding box center [911, 395] width 230 height 31
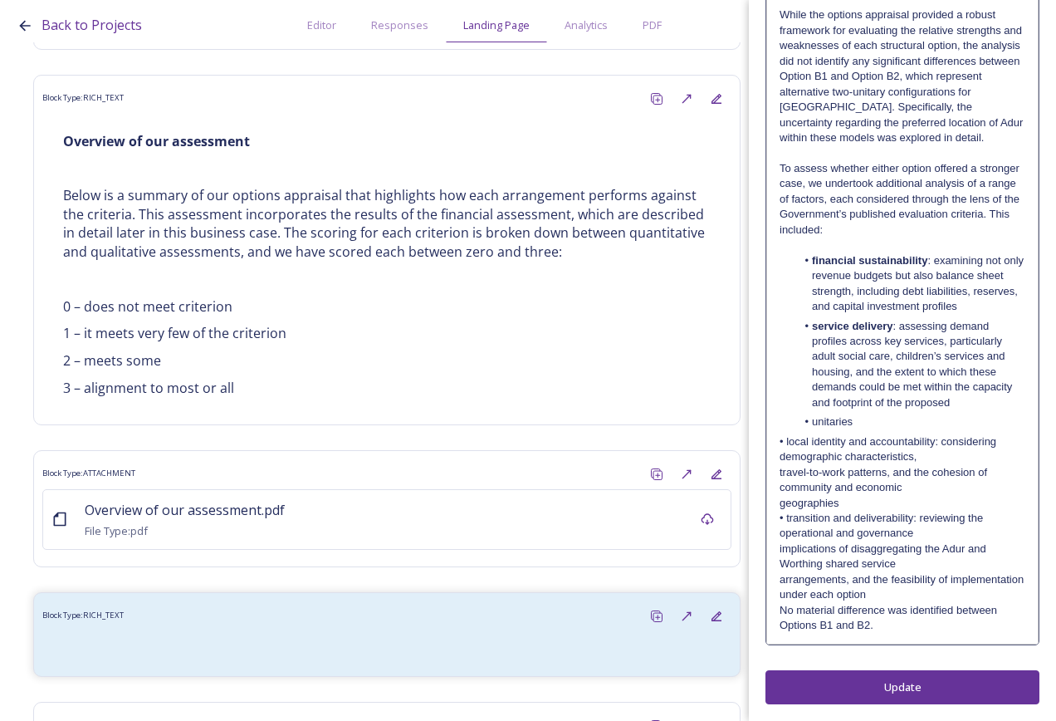
click at [812, 426] on li "unitaries" at bounding box center [911, 421] width 230 height 15
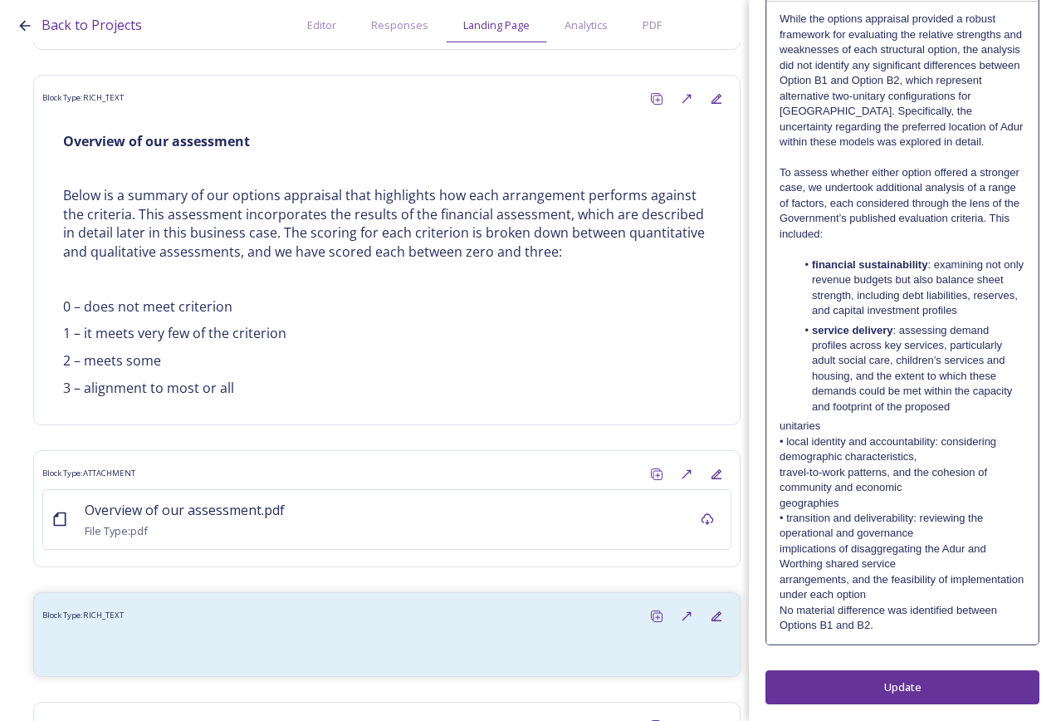
scroll to position [191, 0]
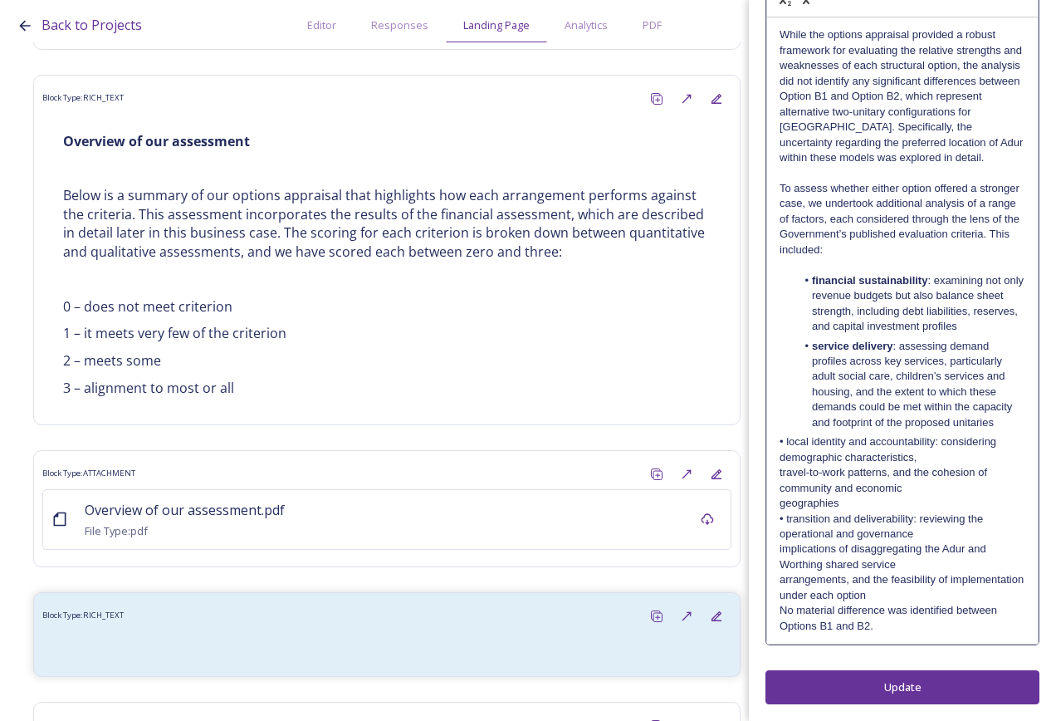
click at [1006, 422] on li "service delivery : assessing demand profiles across key services, particularly …" at bounding box center [911, 385] width 230 height 92
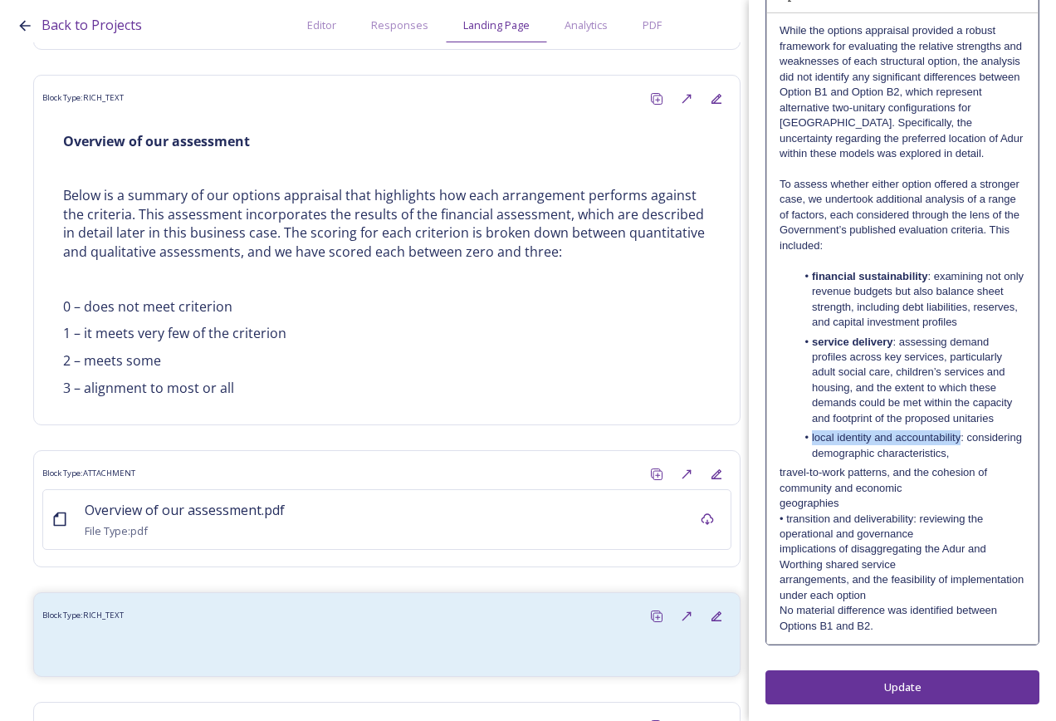
drag, startPoint x: 962, startPoint y: 439, endPoint x: 811, endPoint y: 433, distance: 151.3
click at [811, 433] on li "local identity and accountability: considering demographic characteristics," at bounding box center [911, 445] width 230 height 31
drag, startPoint x: 937, startPoint y: 508, endPoint x: 879, endPoint y: 486, distance: 61.5
click at [936, 508] on p "geographies" at bounding box center [903, 503] width 246 height 15
click at [778, 467] on div "While the options appraisal provided a robust framework for evaluating the rela…" at bounding box center [902, 328] width 271 height 630
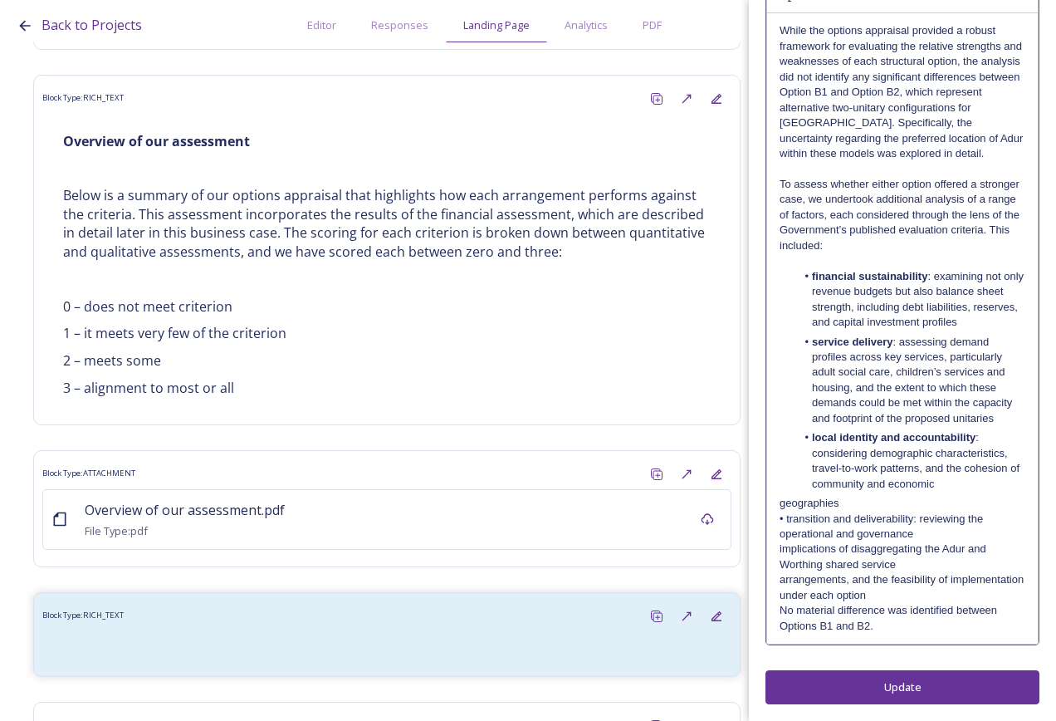
click at [781, 501] on p "geographies" at bounding box center [903, 503] width 246 height 15
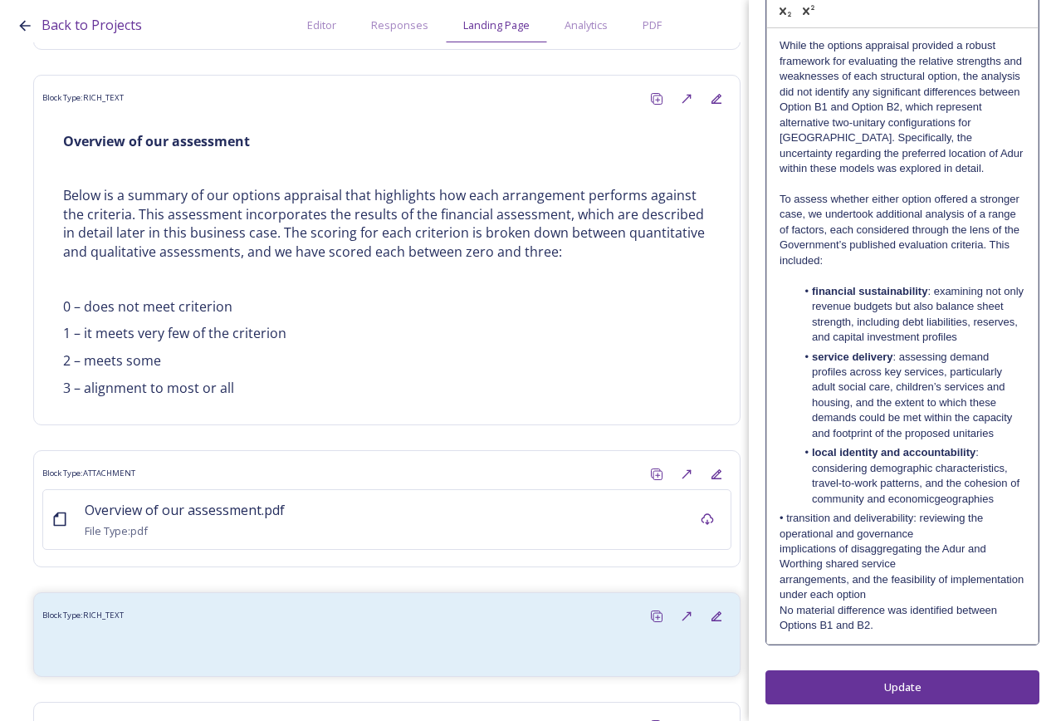
scroll to position [179, 0]
click at [783, 518] on p "• transition and deliverability: reviewing the operational and governance" at bounding box center [903, 526] width 246 height 31
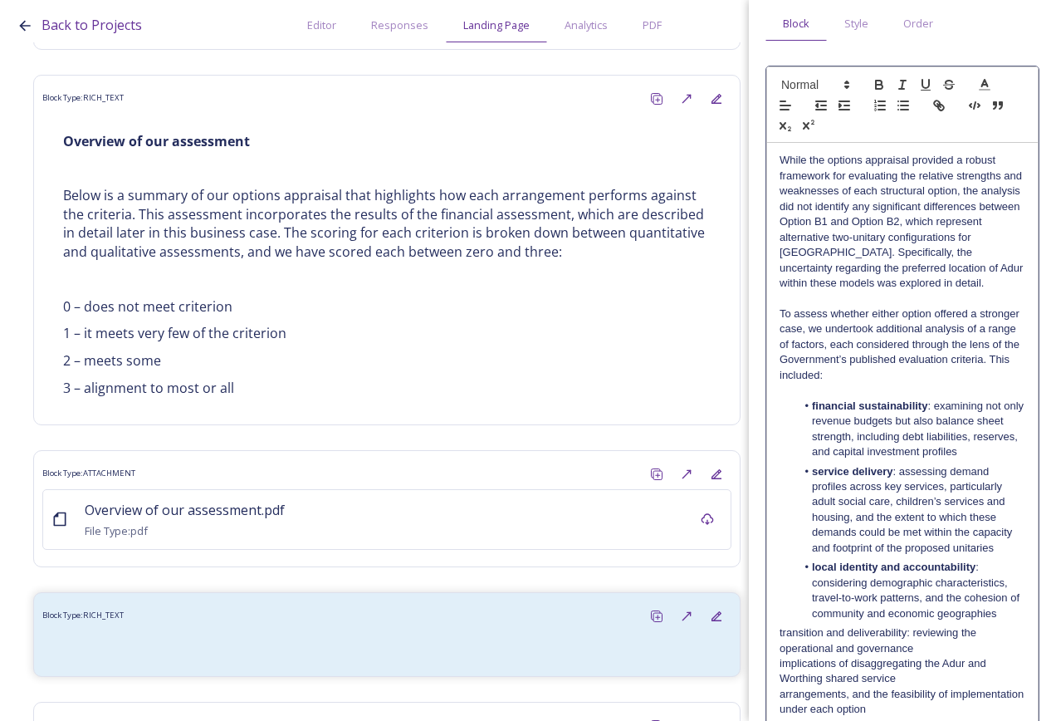
scroll to position [0, 0]
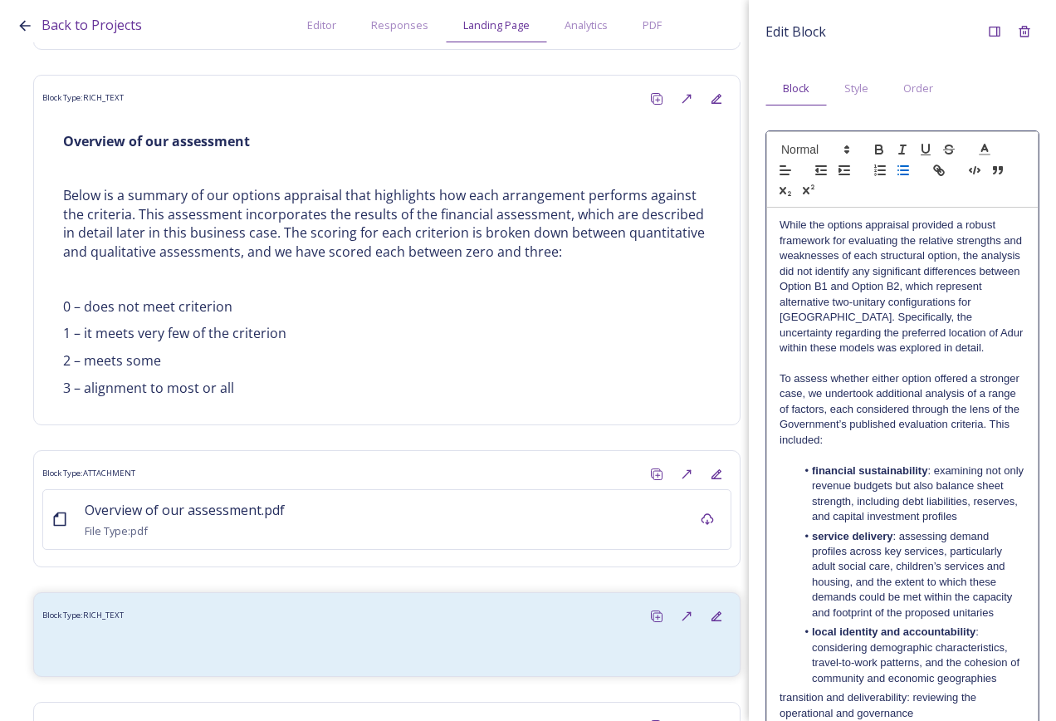
click at [905, 170] on line "button" at bounding box center [904, 170] width 7 height 0
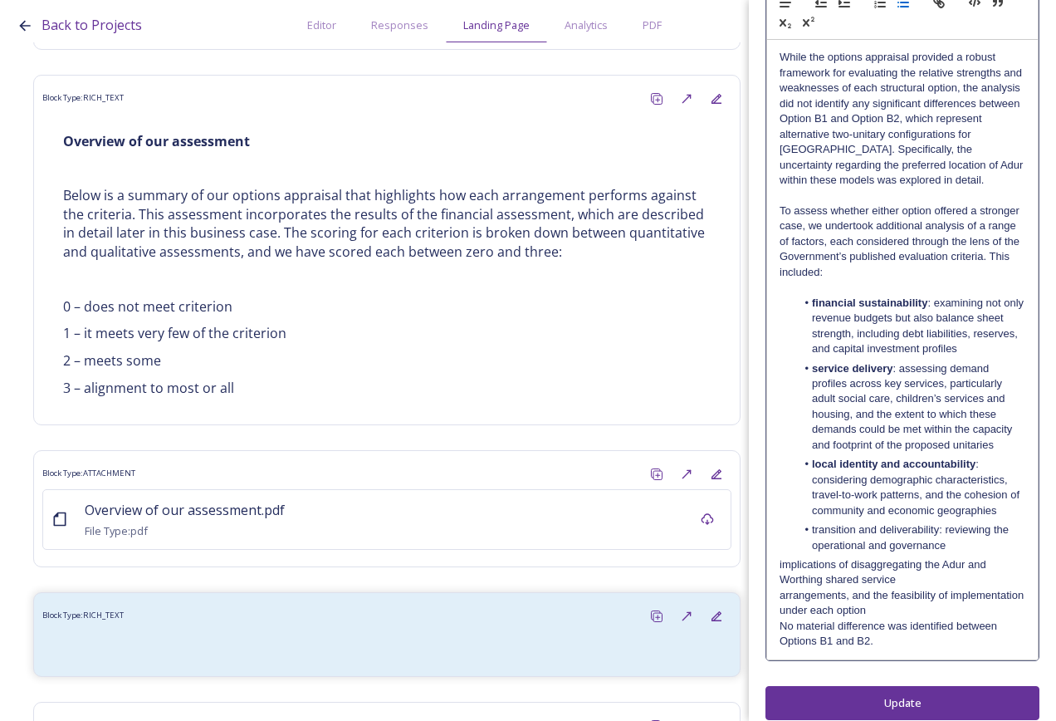
scroll to position [184, 0]
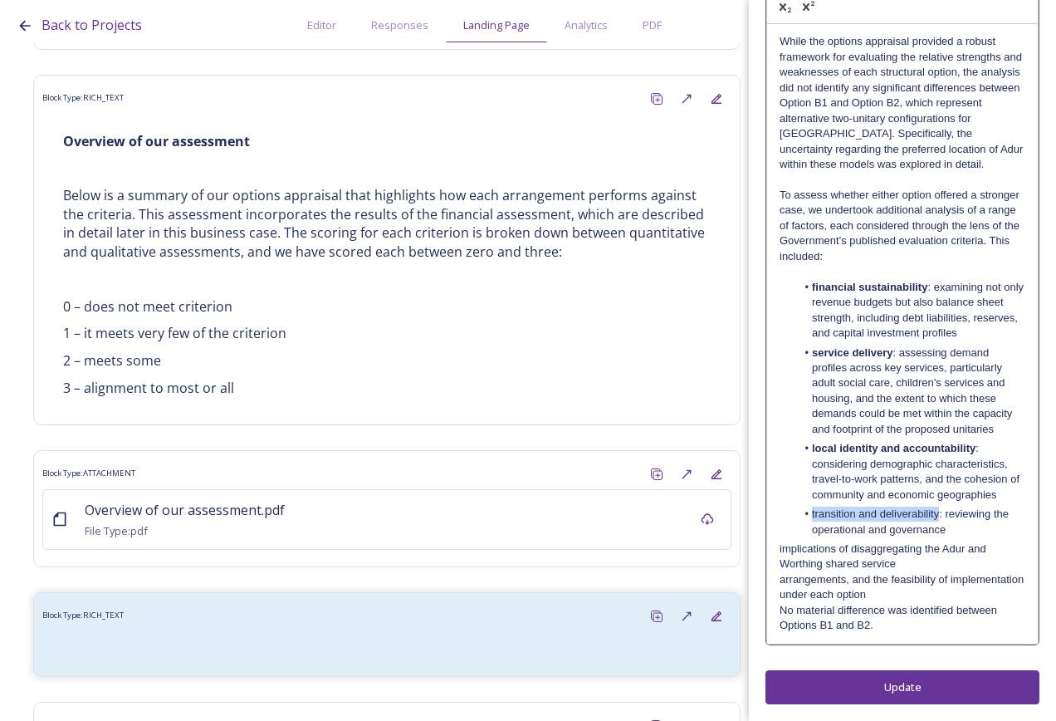
drag, startPoint x: 810, startPoint y: 516, endPoint x: 938, endPoint y: 514, distance: 127.9
click at [938, 514] on li "transition and deliverability: reviewing the operational and governance" at bounding box center [911, 522] width 230 height 31
click at [968, 532] on li "transition and deliverability : reviewing the operational and governance" at bounding box center [911, 522] width 230 height 31
click at [950, 554] on li "transition and deliverability : reviewing the operational and governance implic…" at bounding box center [911, 537] width 230 height 61
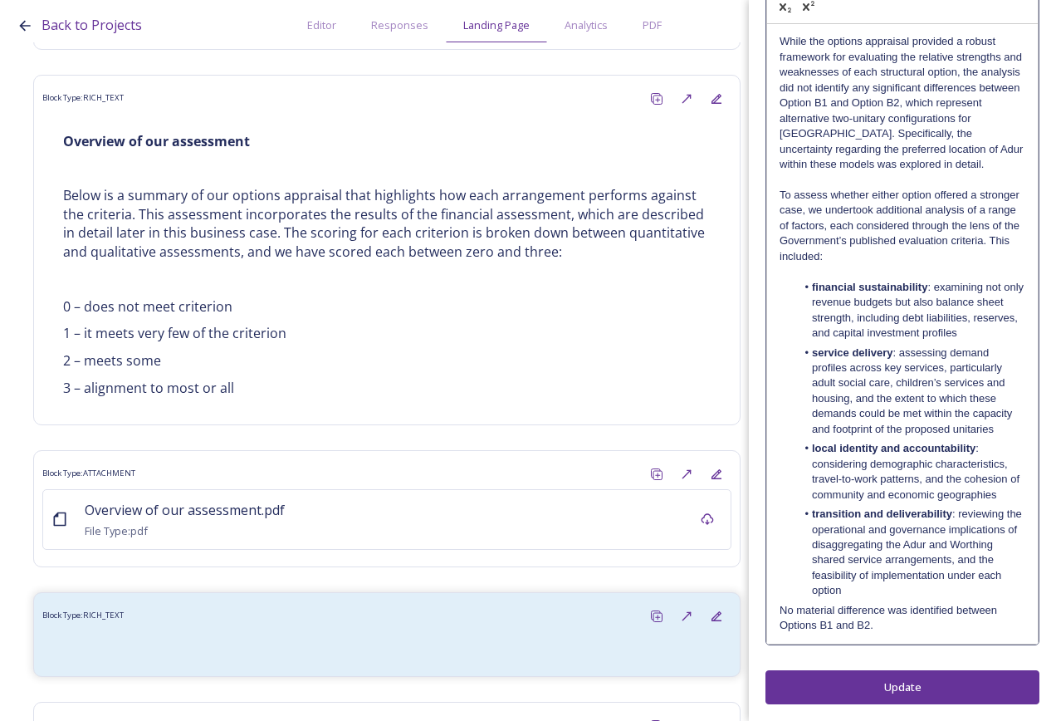
click at [964, 557] on li "transition and deliverability : reviewing the operational and governance implic…" at bounding box center [911, 553] width 230 height 92
click at [979, 571] on li "transition and deliverability : reviewing the operational and governance implic…" at bounding box center [911, 553] width 230 height 92
click at [993, 589] on li "transition and deliverability : reviewing the operational and governance implic…" at bounding box center [911, 553] width 230 height 92
click at [1009, 490] on li "local identity and accountability : considering demographic characteristics, tr…" at bounding box center [911, 471] width 230 height 61
click at [992, 430] on li "service delivery : assessing demand profiles across key services, particularly …" at bounding box center [911, 391] width 230 height 92
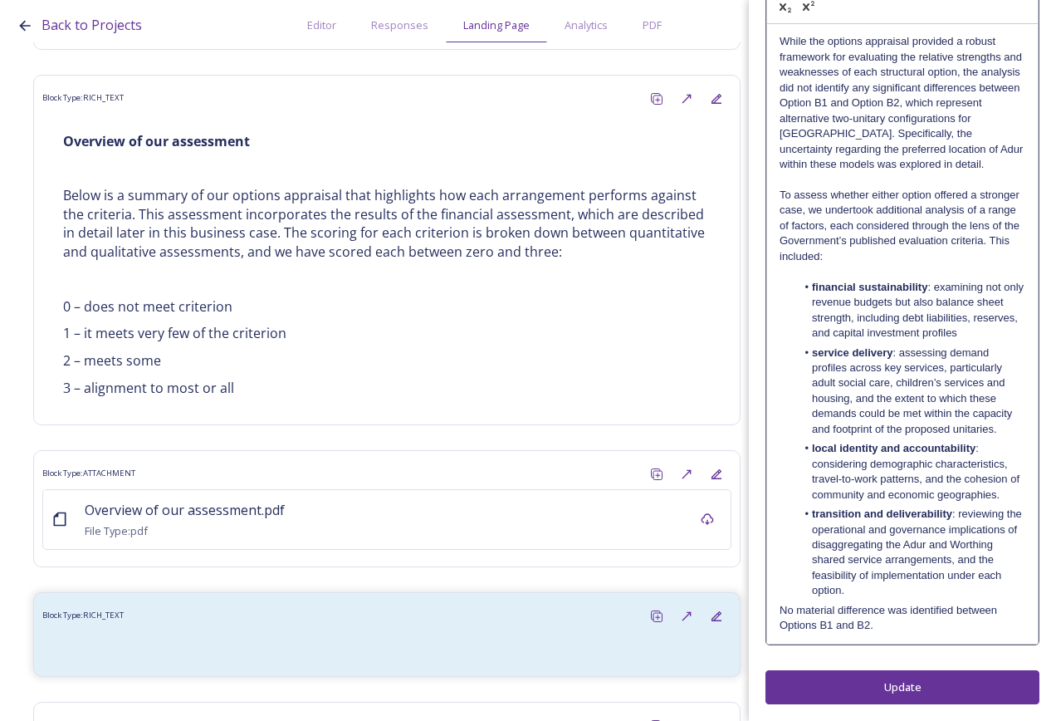
click at [1003, 331] on li "financial sustainability : examining not only revenue budgets but also balance …" at bounding box center [911, 310] width 230 height 61
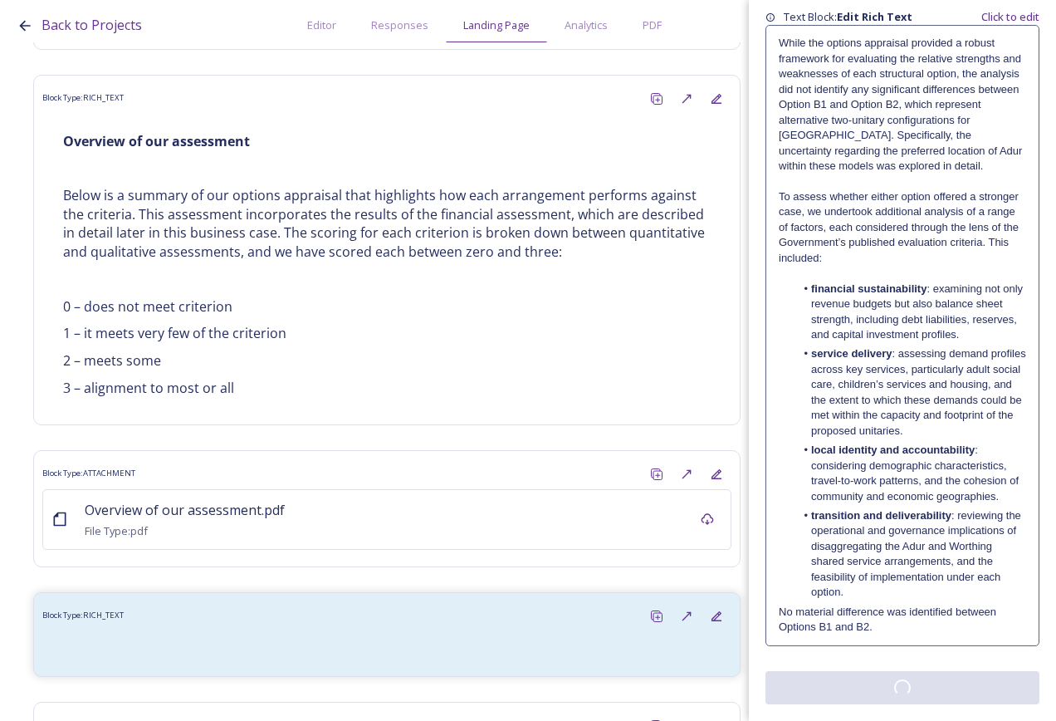
scroll to position [0, 0]
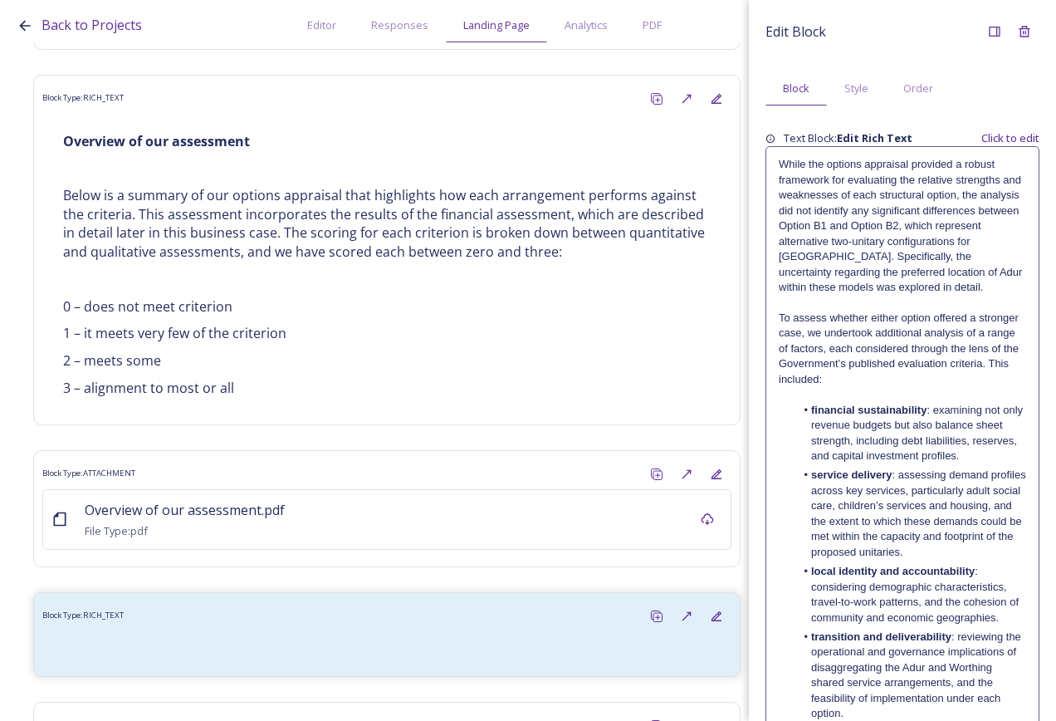
click at [894, 684] on div "Edit Block Block Style Order Text Block: Edit Rich Text Click to edit While the…" at bounding box center [903, 421] width 274 height 809
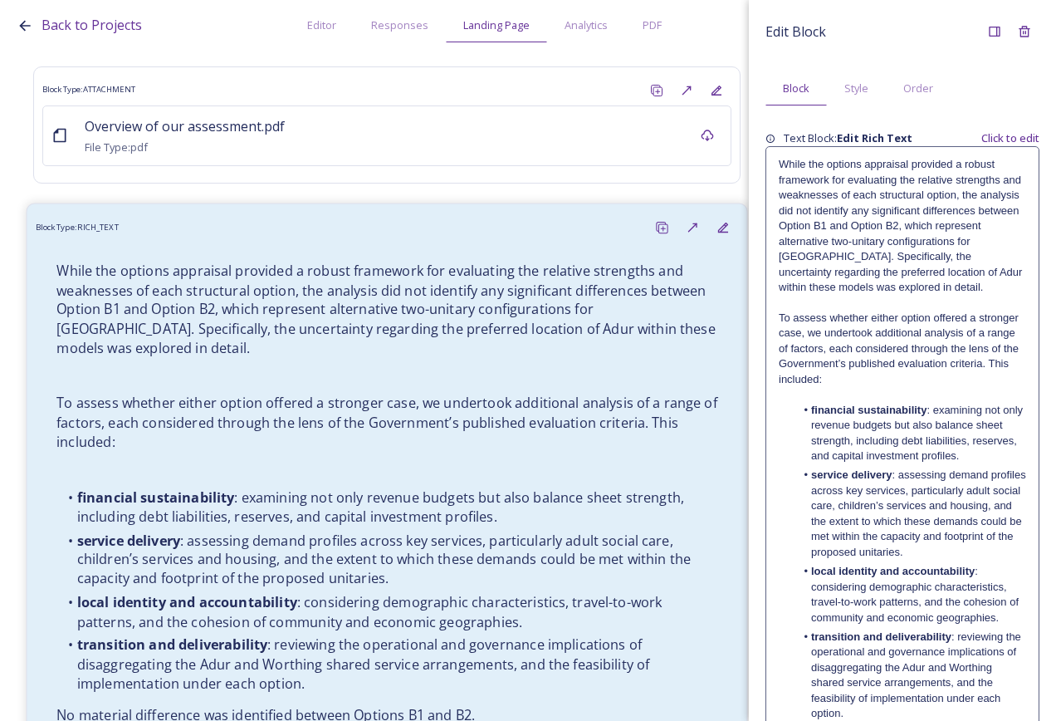
scroll to position [12402, 0]
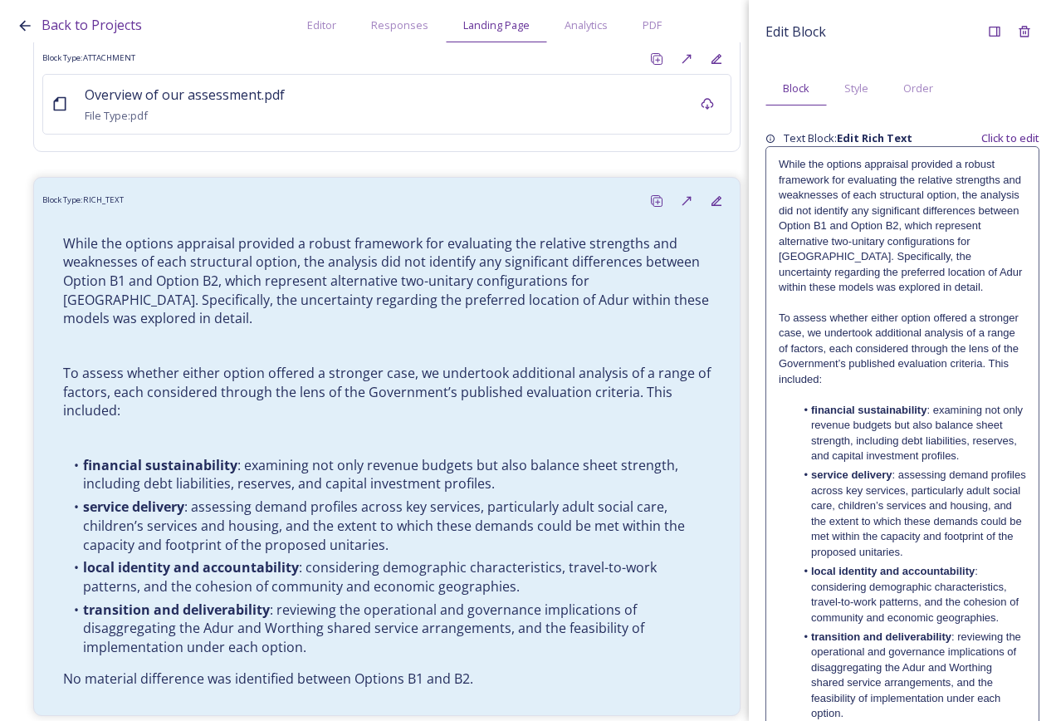
click at [911, 393] on p at bounding box center [902, 394] width 247 height 15
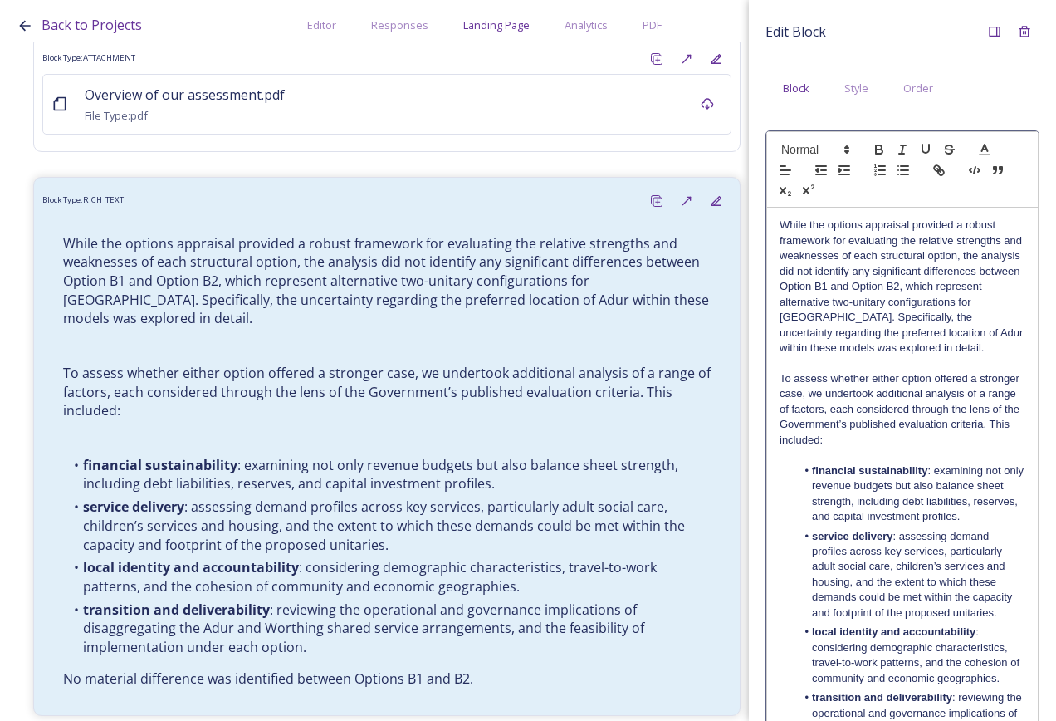
click at [906, 455] on p at bounding box center [903, 455] width 246 height 15
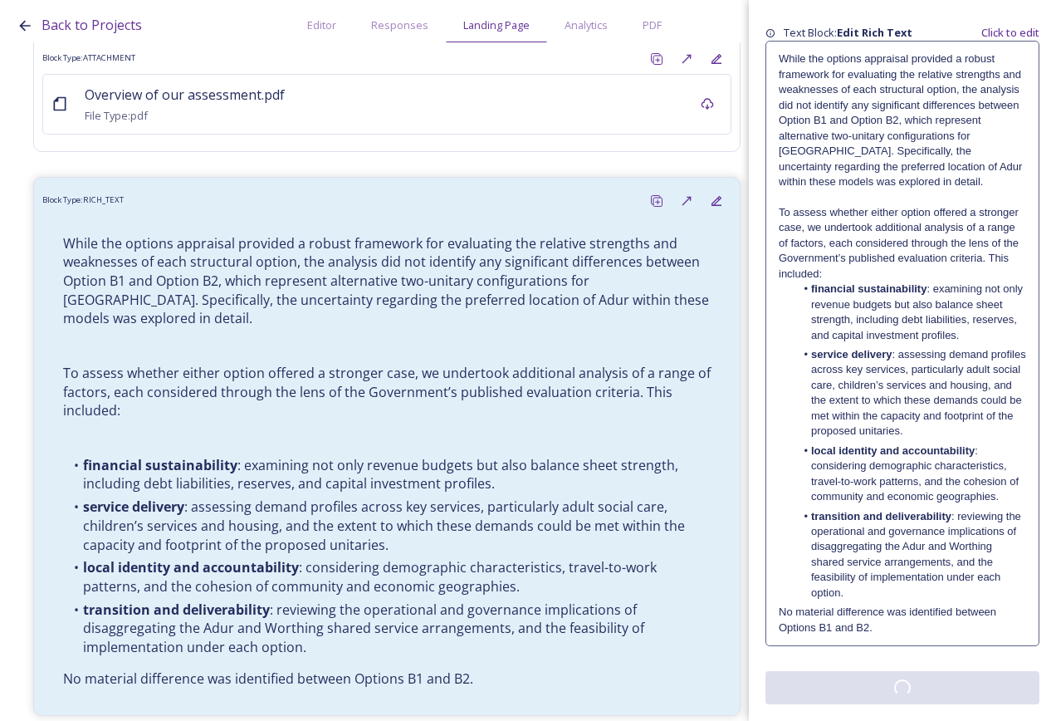
scroll to position [0, 0]
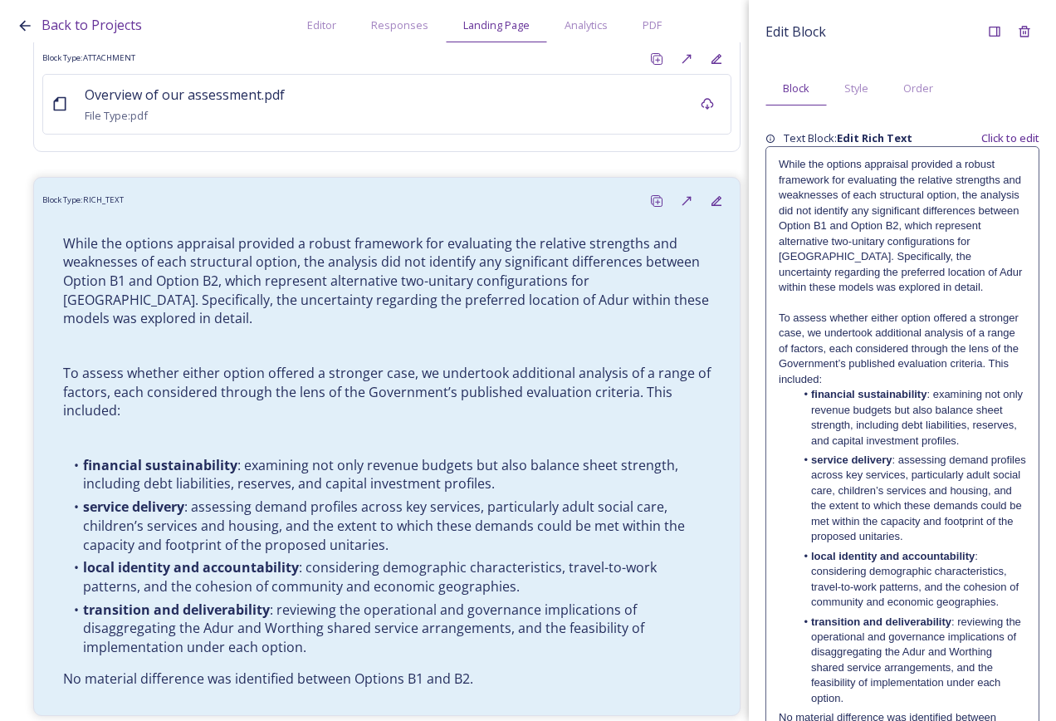
click at [879, 683] on div "Edit Block Block Style Order Text Block: Edit Rich Text Click to edit While the…" at bounding box center [903, 413] width 274 height 793
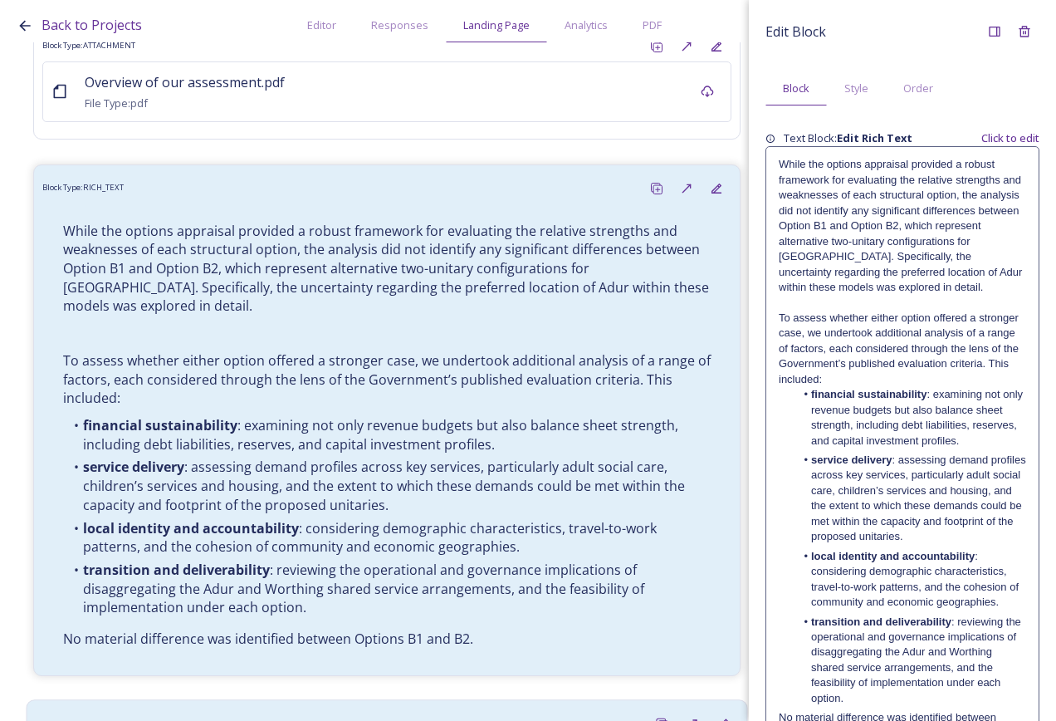
scroll to position [12523, 0]
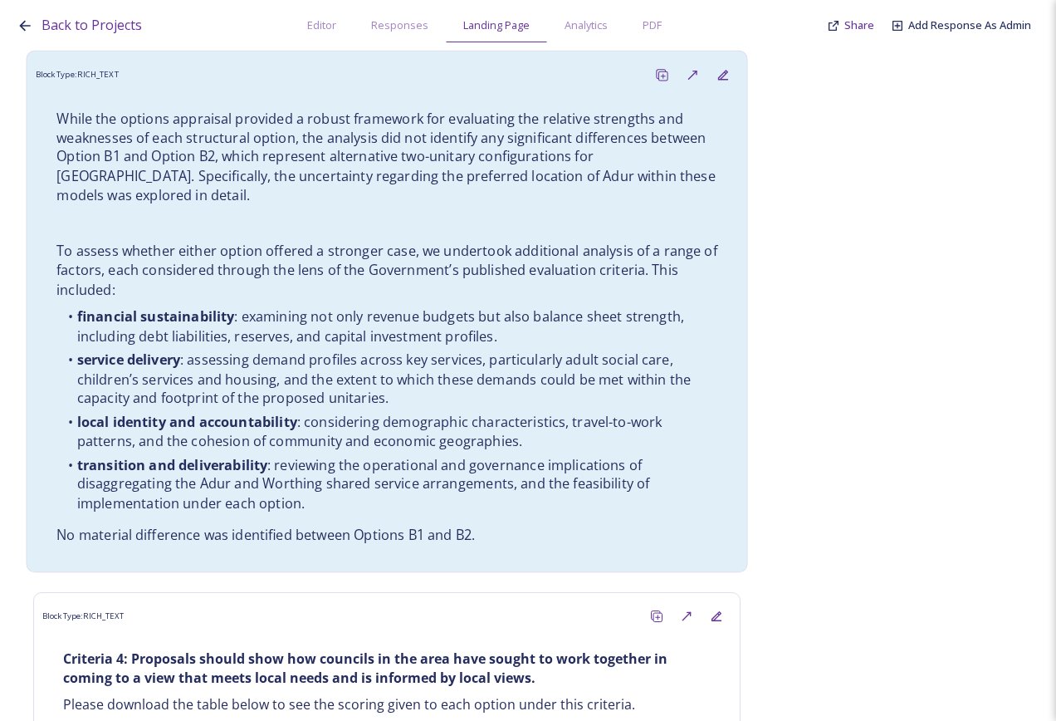
click at [528, 525] on p "No material difference was identified between Options B1 and B2." at bounding box center [386, 534] width 661 height 19
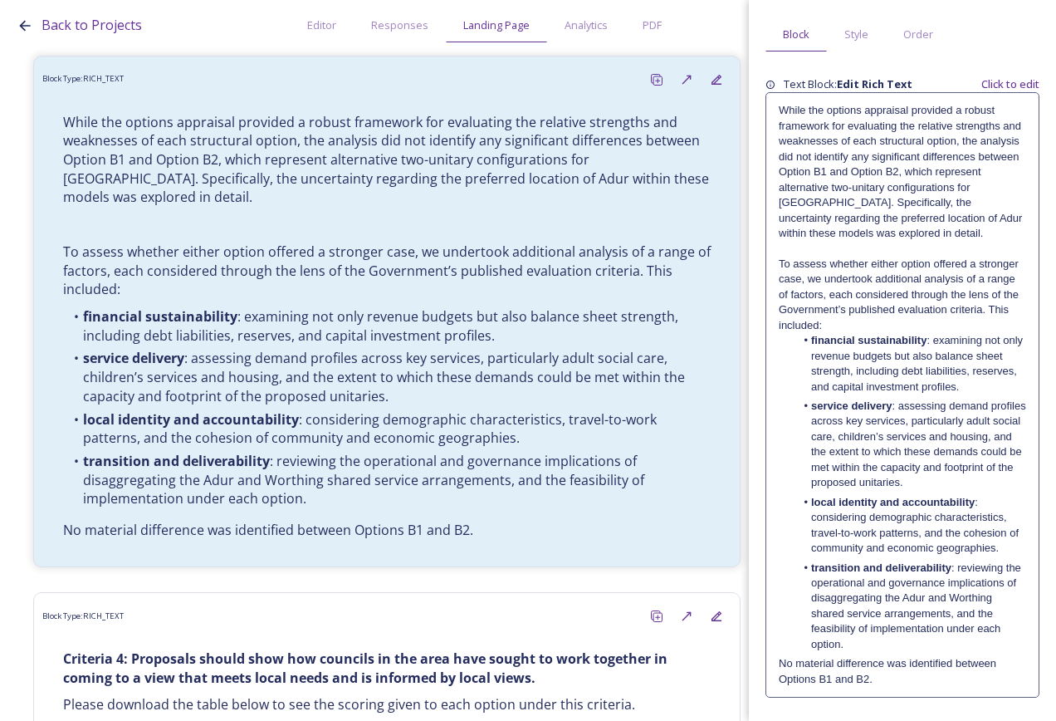
scroll to position [106, 0]
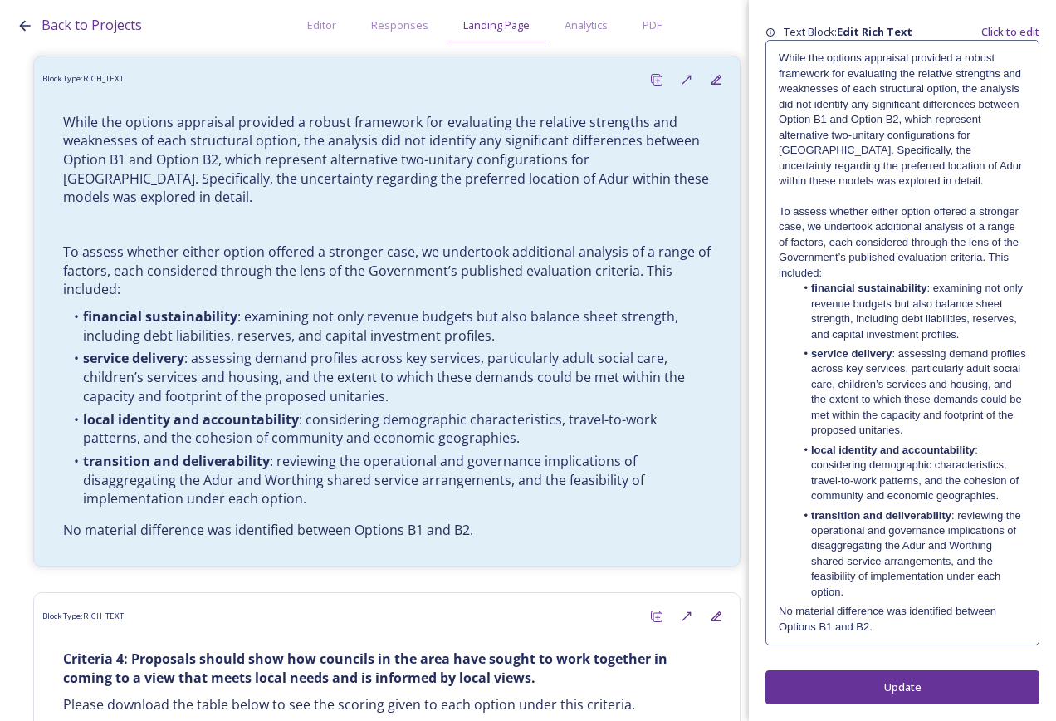
click at [929, 631] on p "No material difference was identified between Options B1 and B2." at bounding box center [902, 619] width 247 height 31
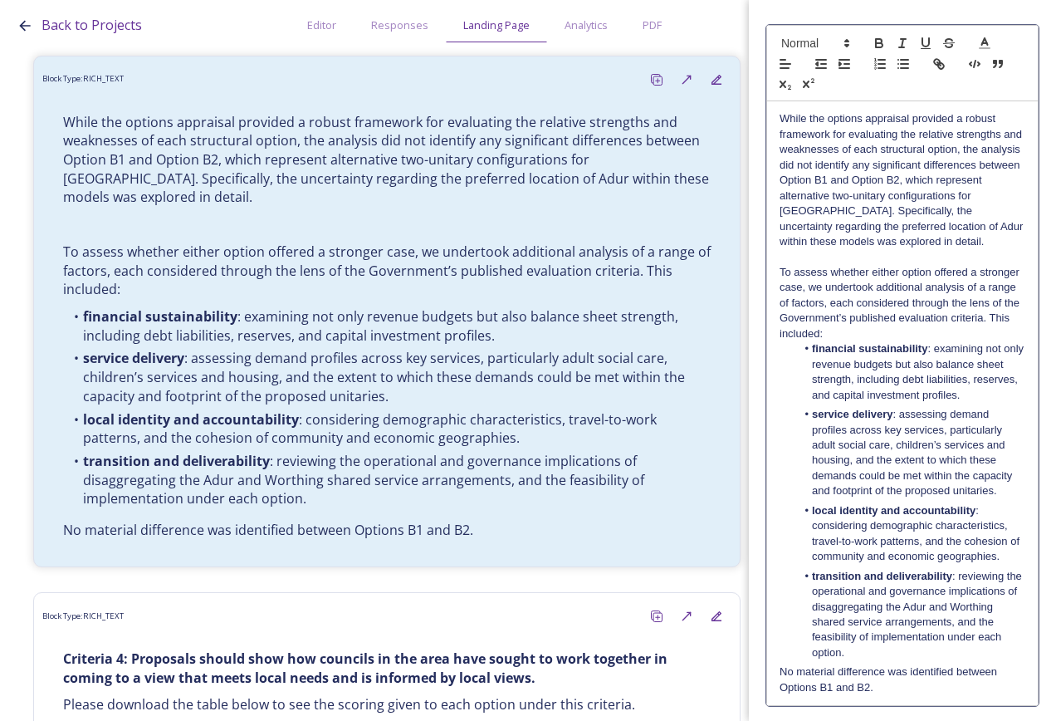
click at [917, 688] on p "No material difference was identified between Options B1 and B2." at bounding box center [903, 679] width 246 height 31
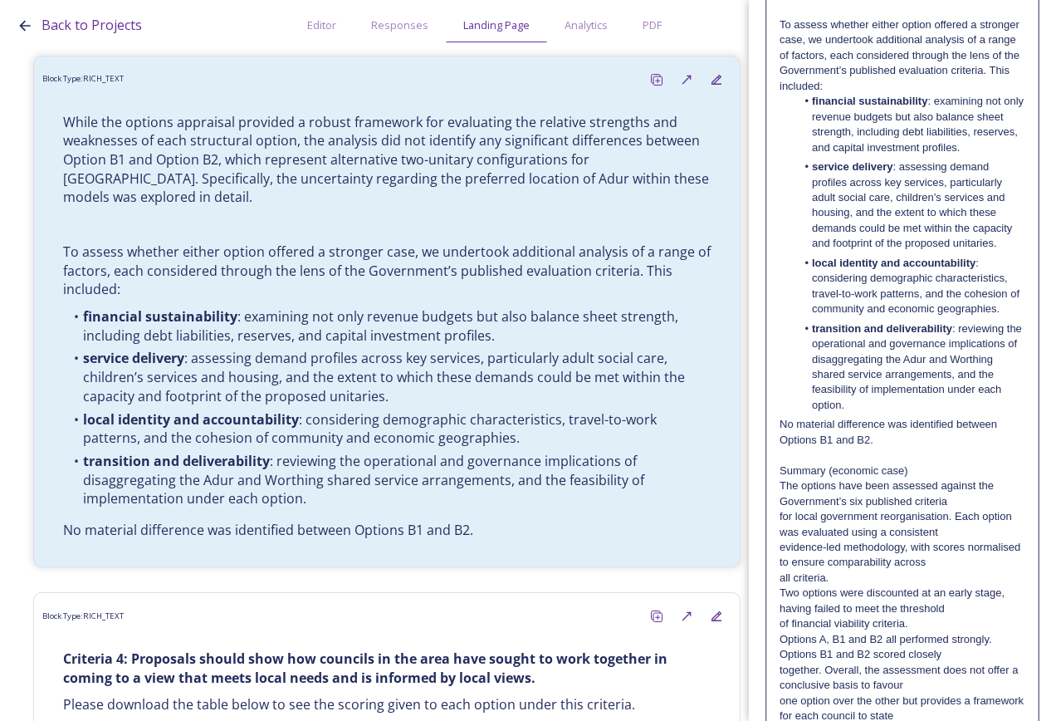
scroll to position [355, 0]
drag, startPoint x: 933, startPoint y: 467, endPoint x: 763, endPoint y: 466, distance: 170.2
click at [763, 466] on div "Edit Block Block Style Order While the options appraisal provided a robust fram…" at bounding box center [902, 273] width 307 height 1256
click at [971, 502] on p "The options have been assessed against the Government’s six published criteria" at bounding box center [903, 492] width 246 height 31
click at [962, 540] on p "evidence-led methodology, with scores normalised to ensure comparability across" at bounding box center [903, 553] width 246 height 31
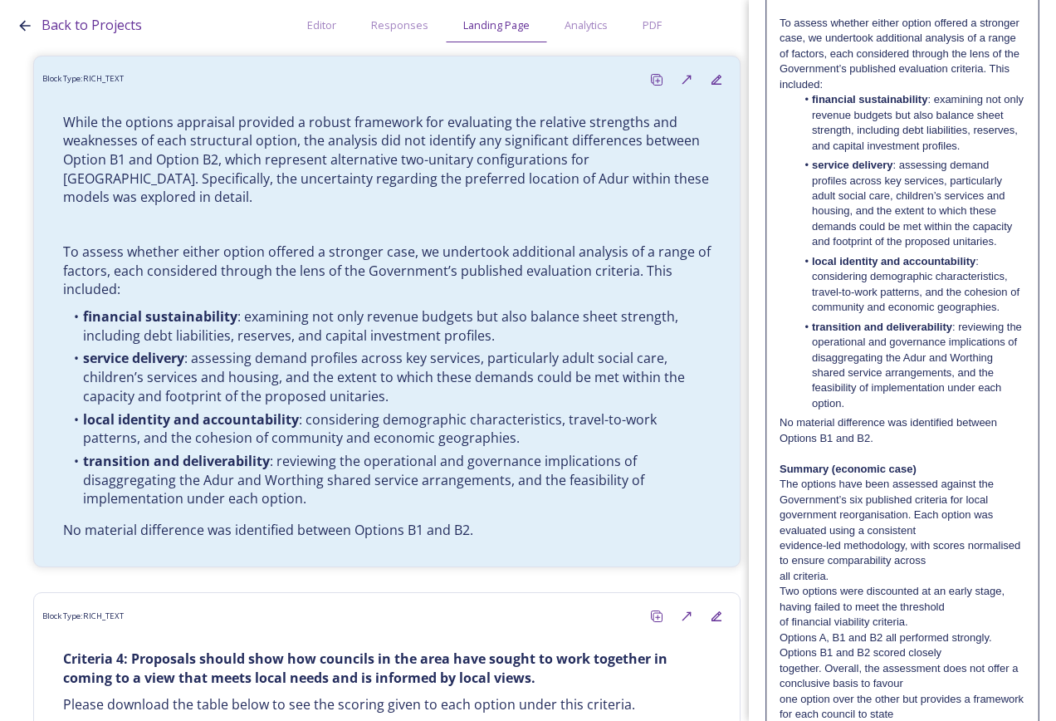
click at [960, 528] on p "The options have been assessed against the Government’s six published criteria …" at bounding box center [903, 507] width 246 height 61
click at [926, 561] on p "The options have been assessed against the Government’s six published criteria …" at bounding box center [903, 523] width 246 height 92
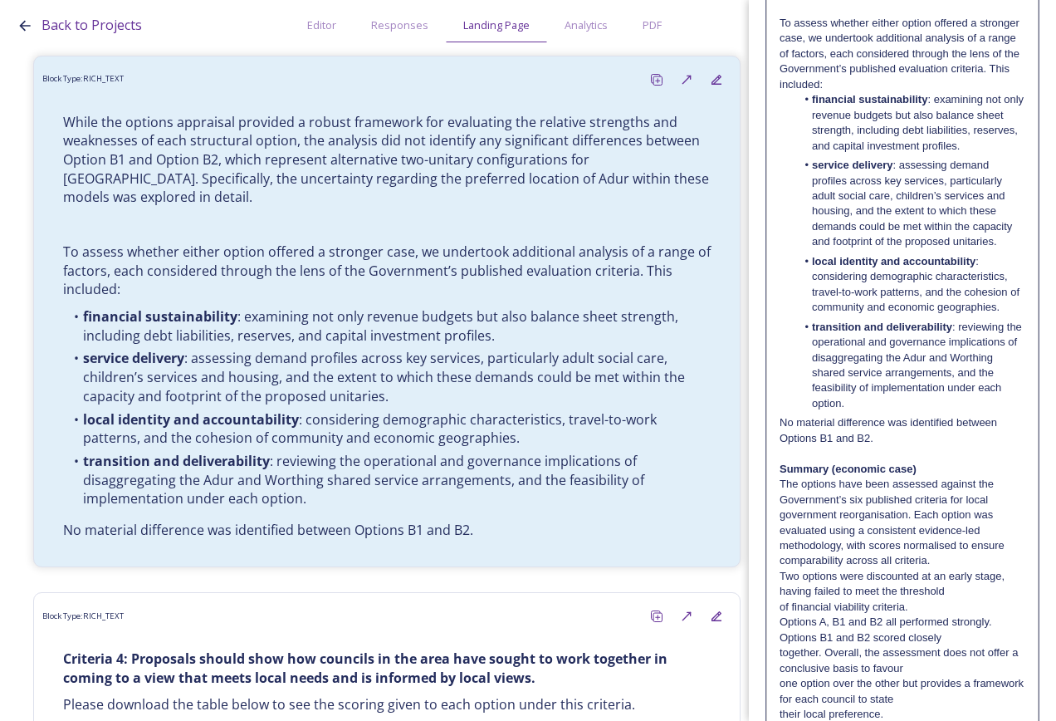
click at [783, 577] on p "Two options were discounted at an early stage, having failed to meet the thresh…" at bounding box center [903, 584] width 246 height 31
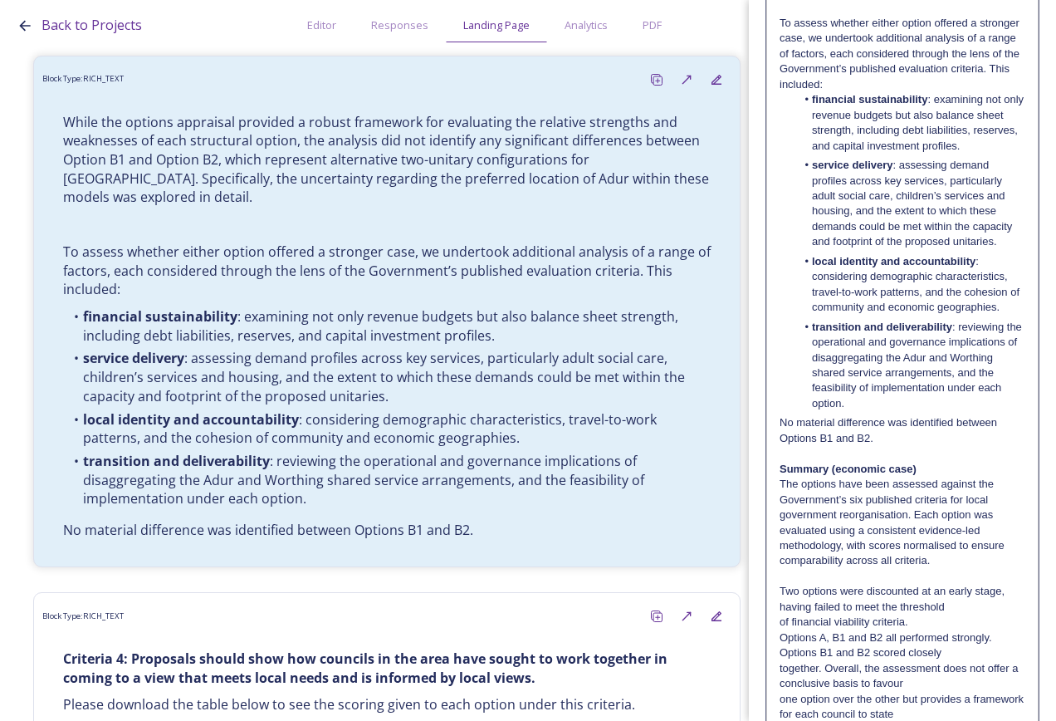
click at [956, 605] on p "Two options were discounted at an early stage, having failed to meet the thresh…" at bounding box center [903, 599] width 246 height 31
click at [948, 620] on p "Two options were discounted at an early stage, having failed to meet the thresh…" at bounding box center [903, 607] width 246 height 46
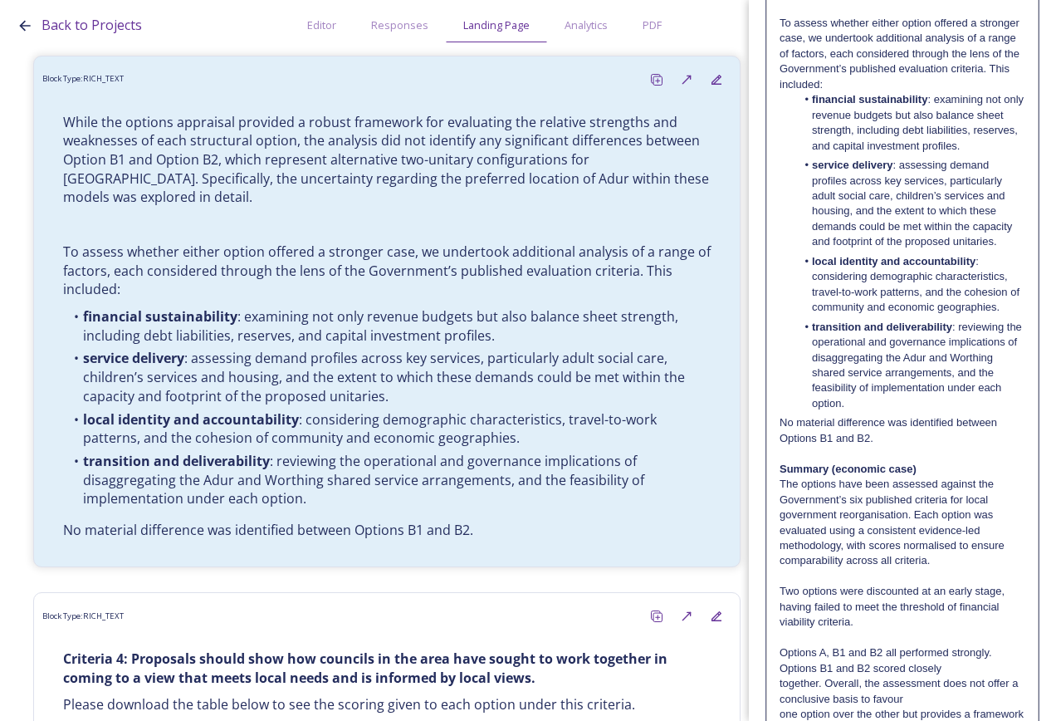
click at [962, 668] on p "Options A, B1 and B2 all performed strongly. Options B1 and B2 scored closely" at bounding box center [903, 660] width 246 height 31
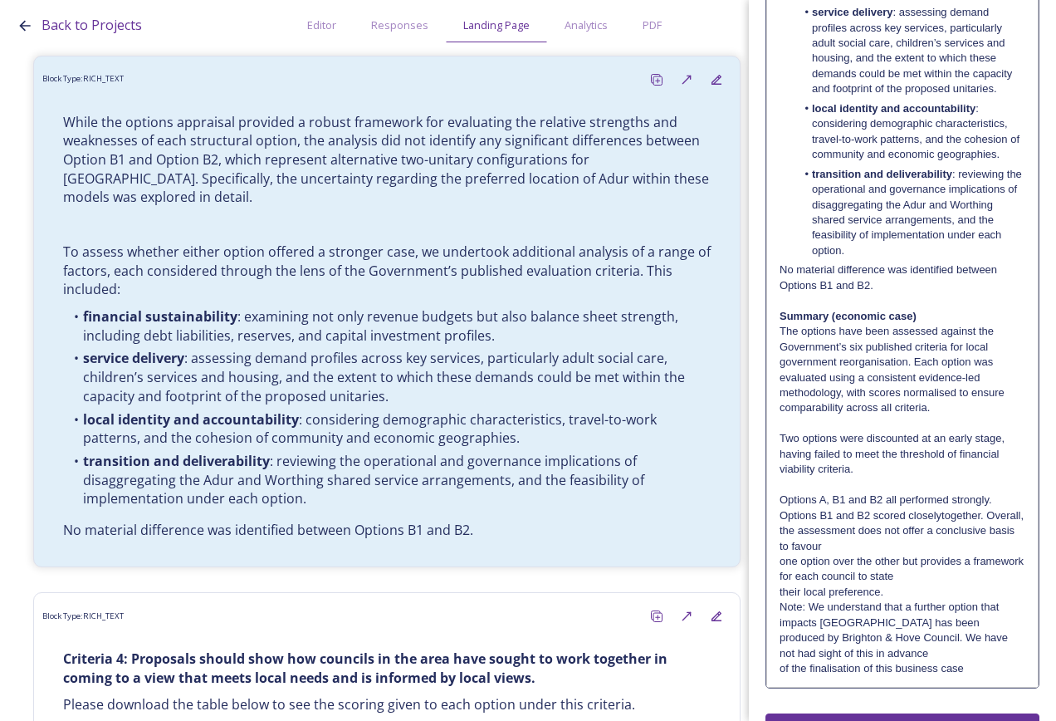
scroll to position [551, 0]
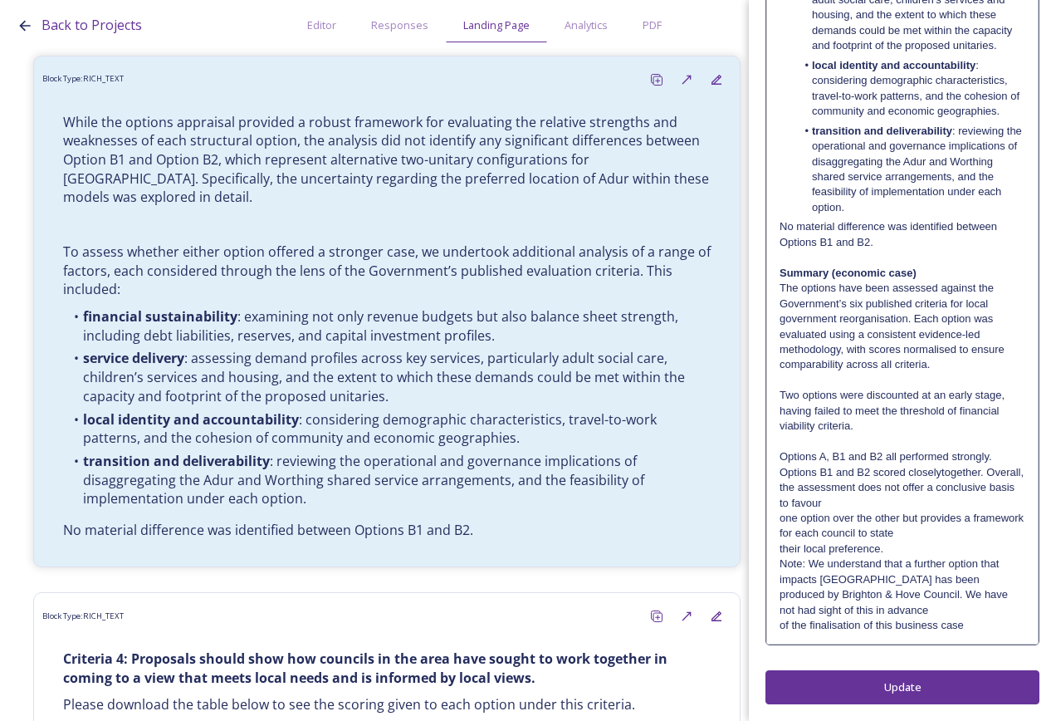
click at [875, 425] on p "Two options were discounted at an early stage, having failed to meet the thresh…" at bounding box center [903, 411] width 246 height 46
click at [940, 473] on p "Options A, B1 and B2 all performed strongly. Options B1 and B2 scored closelyto…" at bounding box center [903, 479] width 246 height 61
click at [989, 470] on p "Options A, B1 and B2 all performed strongly. Options B1 and B2 scored closely t…" at bounding box center [903, 479] width 246 height 61
click at [945, 505] on p "Options A, B1 and B2 all performed strongly. Options B1 and B2 scored closely t…" at bounding box center [903, 479] width 246 height 61
click at [953, 532] on p "Options A, B1 and B2 all performed strongly. Options B1 and B2 scored closely t…" at bounding box center [903, 495] width 246 height 92
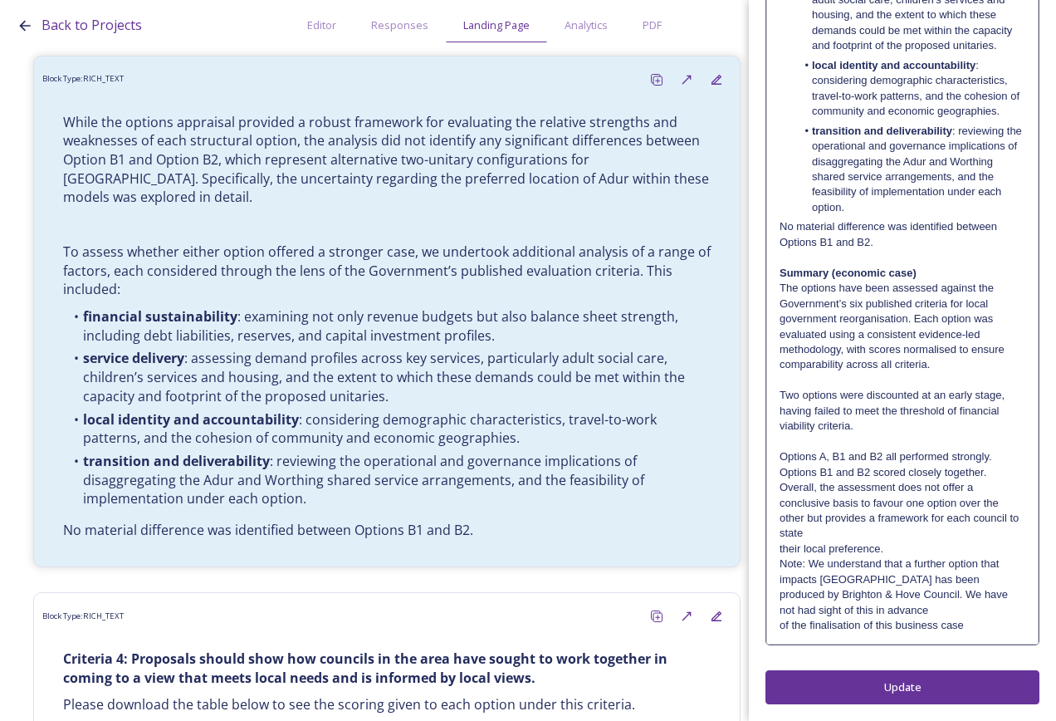
scroll to position [536, 0]
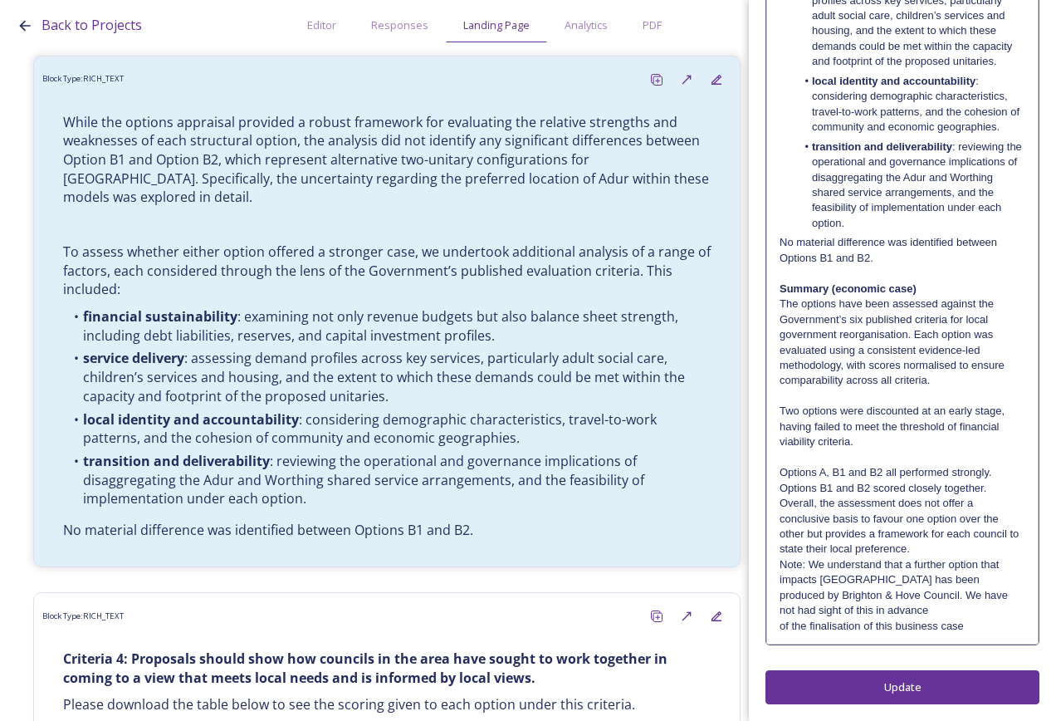
click at [961, 545] on p "Options A, B1 and B2 all performed strongly. Options B1 and B2 scored closely t…" at bounding box center [903, 511] width 246 height 92
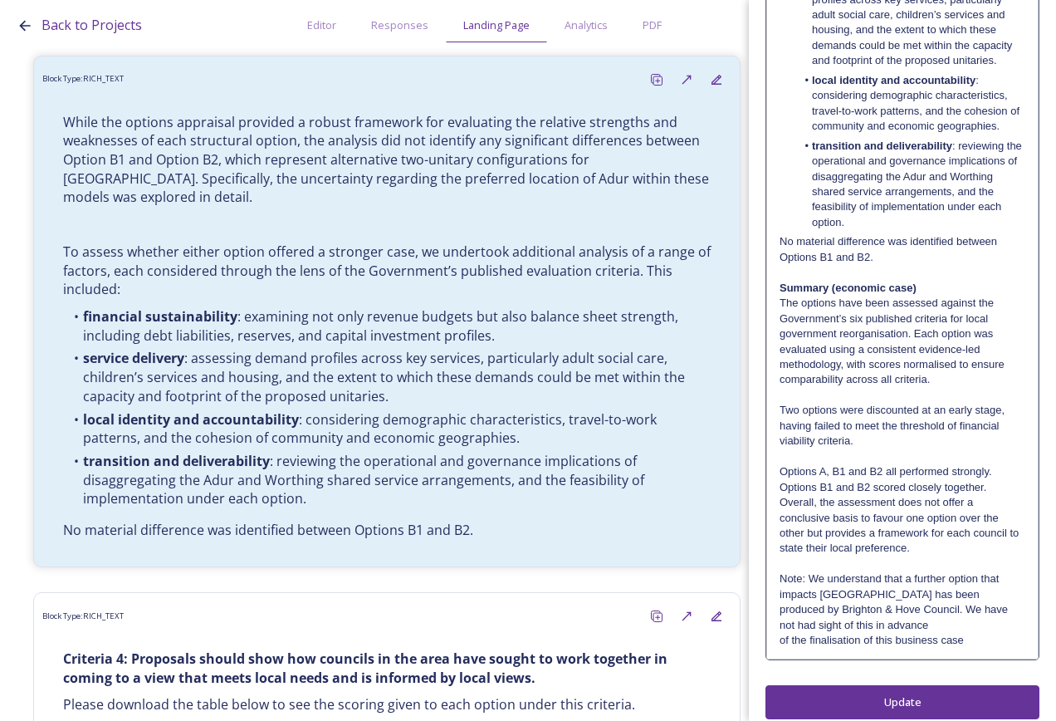
scroll to position [551, 0]
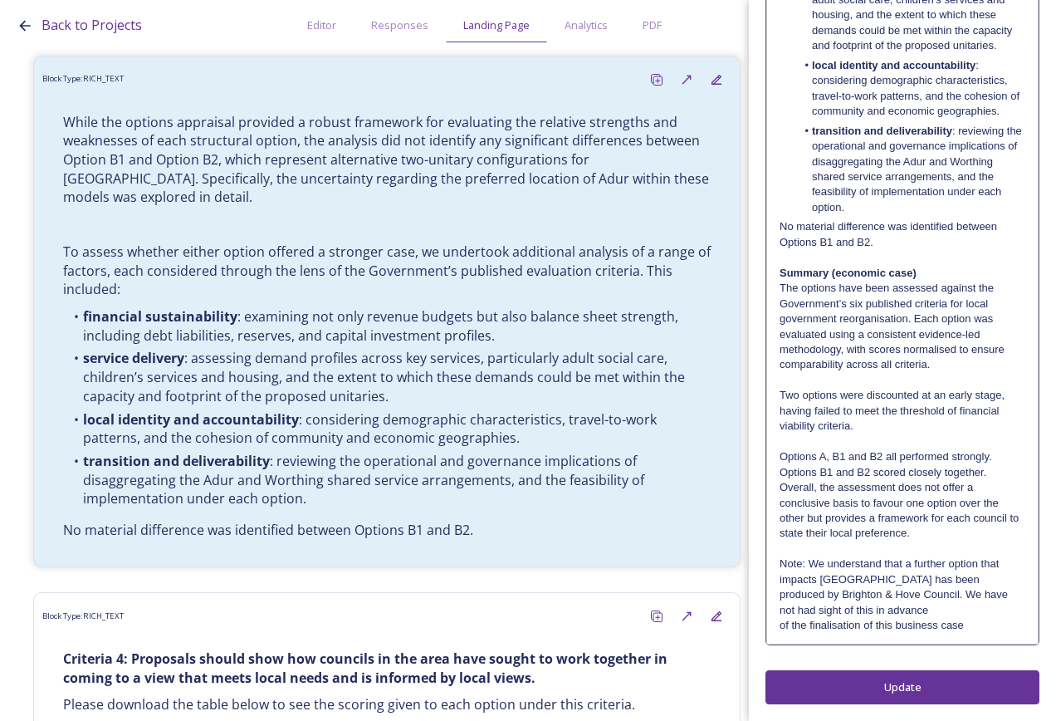
click at [943, 585] on p "Note: We understand that a further option that impacts [GEOGRAPHIC_DATA] has be…" at bounding box center [903, 571] width 246 height 31
click at [944, 604] on p "Note: We understand that a further option that impacts [GEOGRAPHIC_DATA] has be…" at bounding box center [903, 586] width 246 height 61
click at [902, 629] on p "Note: We understand that a further option that impacts [GEOGRAPHIC_DATA] has be…" at bounding box center [903, 594] width 246 height 76
click at [919, 685] on div "Edit Block Block Style Order While the options appraisal provided a robust fram…" at bounding box center [903, 84] width 274 height 1239
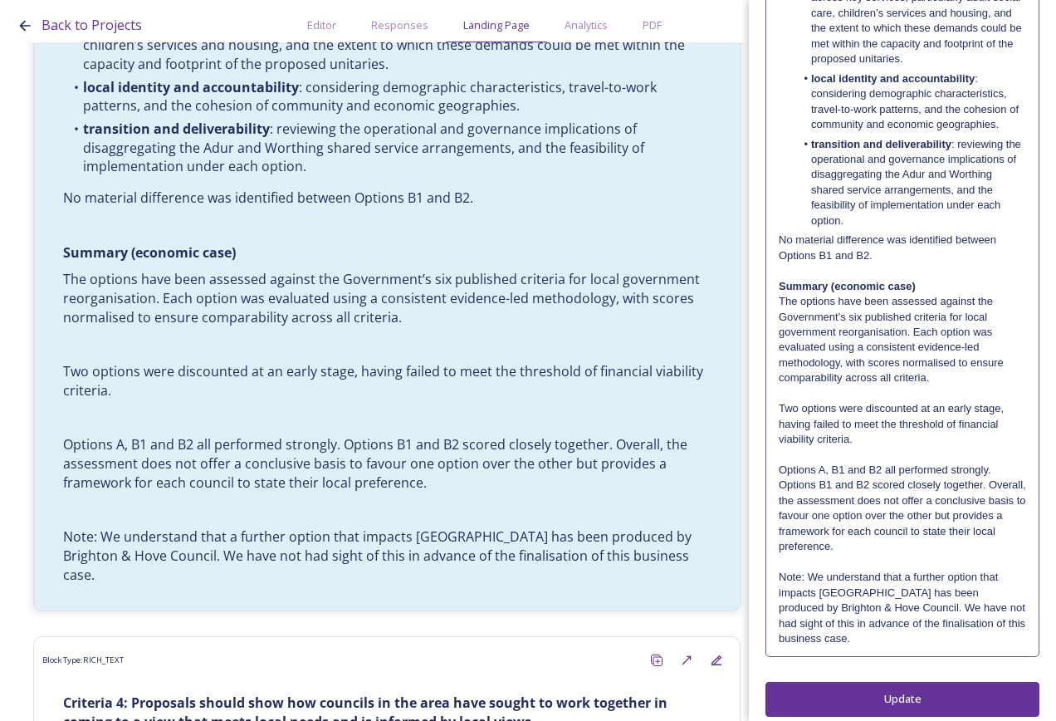
scroll to position [490, 0]
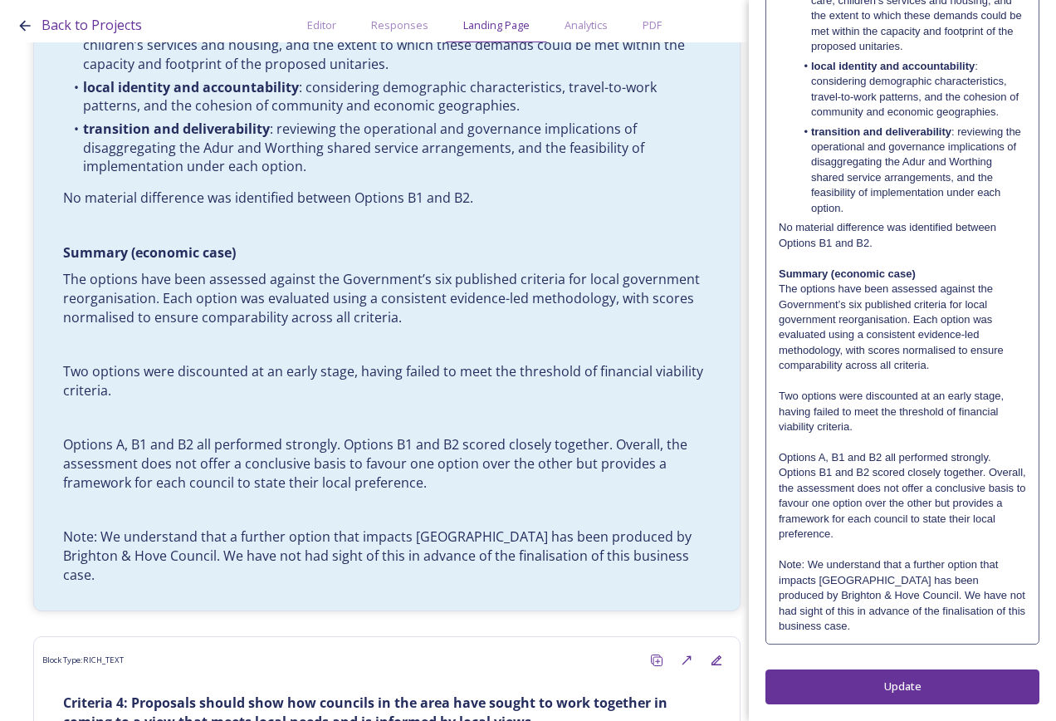
click at [869, 631] on p "Note: We understand that a further option that impacts [GEOGRAPHIC_DATA] has be…" at bounding box center [902, 595] width 247 height 76
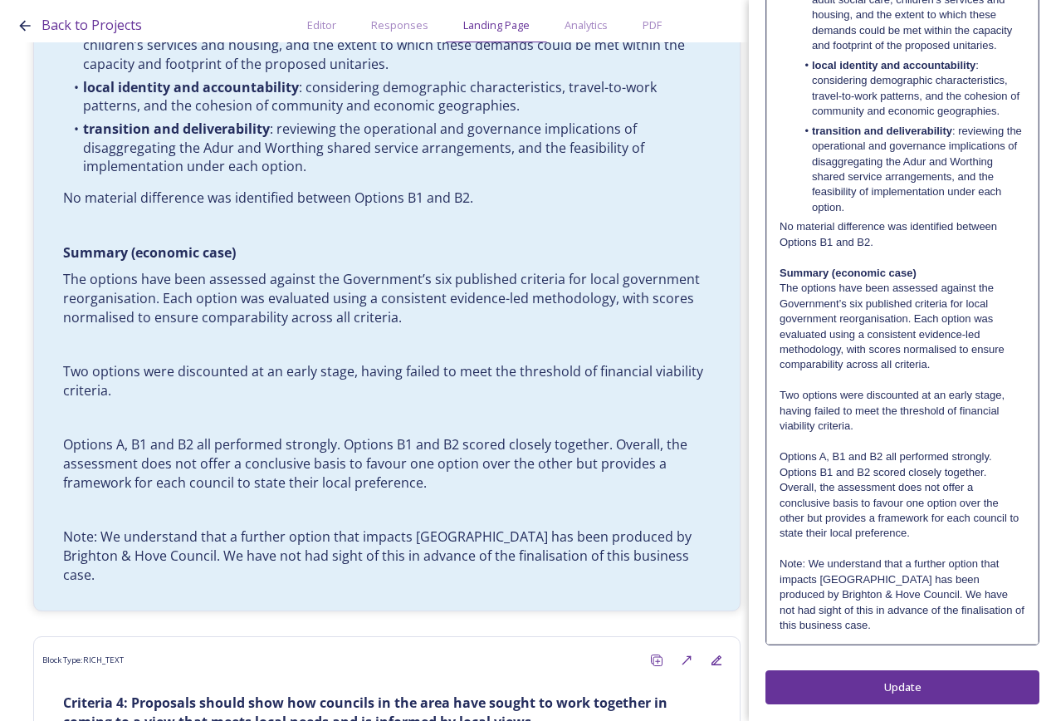
click at [879, 632] on p "Note: We understand that a further option that impacts [GEOGRAPHIC_DATA] has be…" at bounding box center [903, 594] width 246 height 76
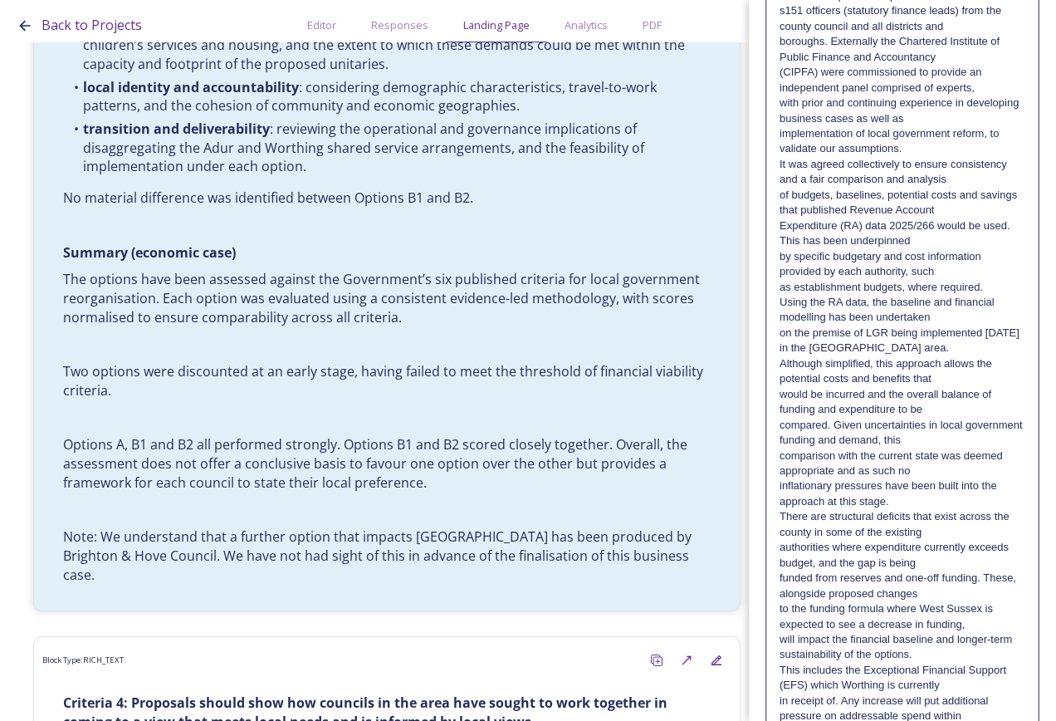
scroll to position [830, 0]
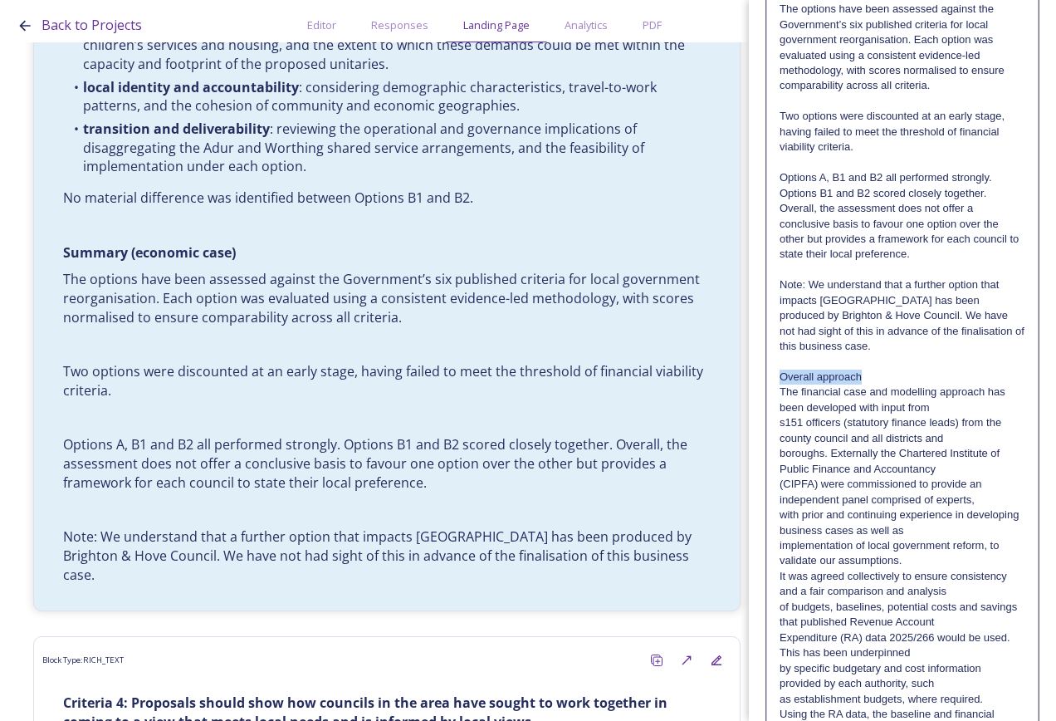
drag, startPoint x: 864, startPoint y: 370, endPoint x: 776, endPoint y: 378, distance: 87.5
click at [776, 378] on div "While the options appraisal provided a robust framework for evaluating the rela…" at bounding box center [902, 399] width 271 height 2044
click at [937, 409] on p "The financial case and modelling approach has been developed with input from" at bounding box center [903, 399] width 246 height 31
click at [938, 440] on p "The financial case and modelling approach has been developed with input from s1…" at bounding box center [903, 414] width 246 height 61
click at [936, 463] on p "The financial case and modelling approach has been developed with input from s1…" at bounding box center [903, 430] width 246 height 92
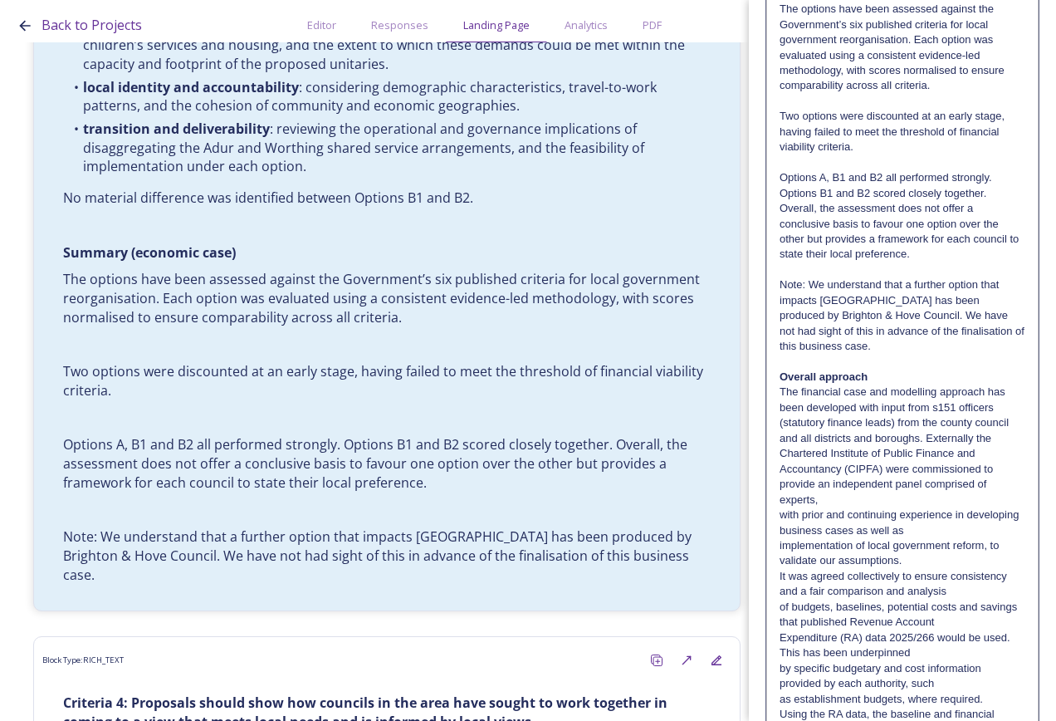
click at [903, 493] on p "The financial case and modelling approach has been developed with input from s1…" at bounding box center [903, 445] width 246 height 123
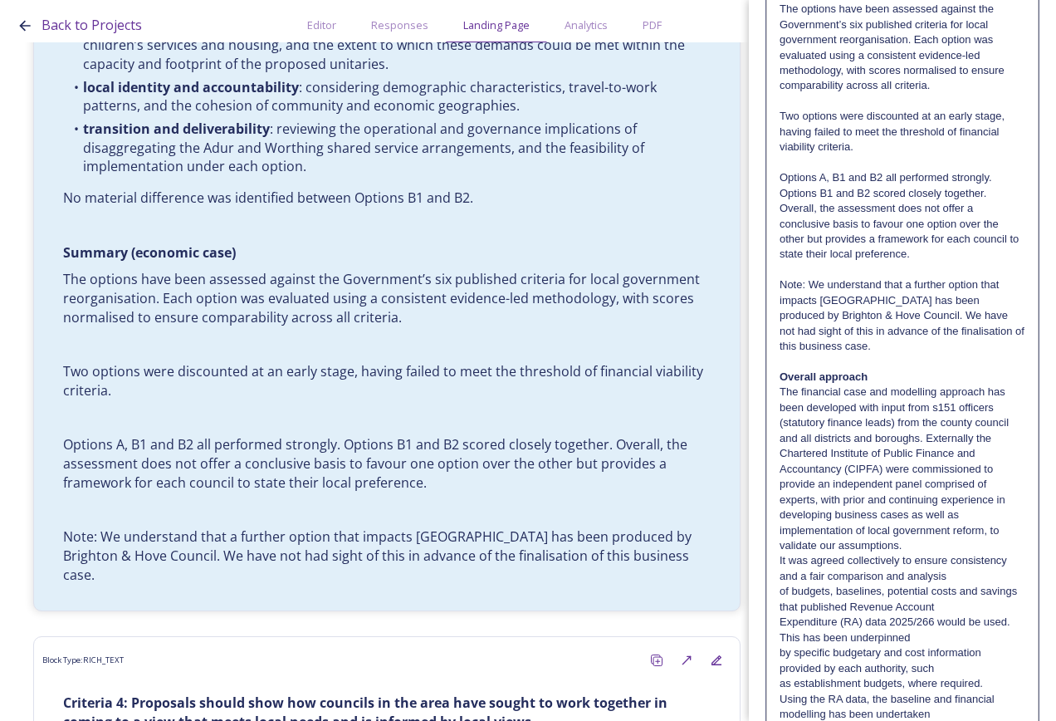
click at [959, 517] on p "The financial case and modelling approach has been developed with input from s1…" at bounding box center [903, 453] width 246 height 138
click at [967, 548] on p "The financial case and modelling approach has been developed with input from s1…" at bounding box center [903, 468] width 246 height 169
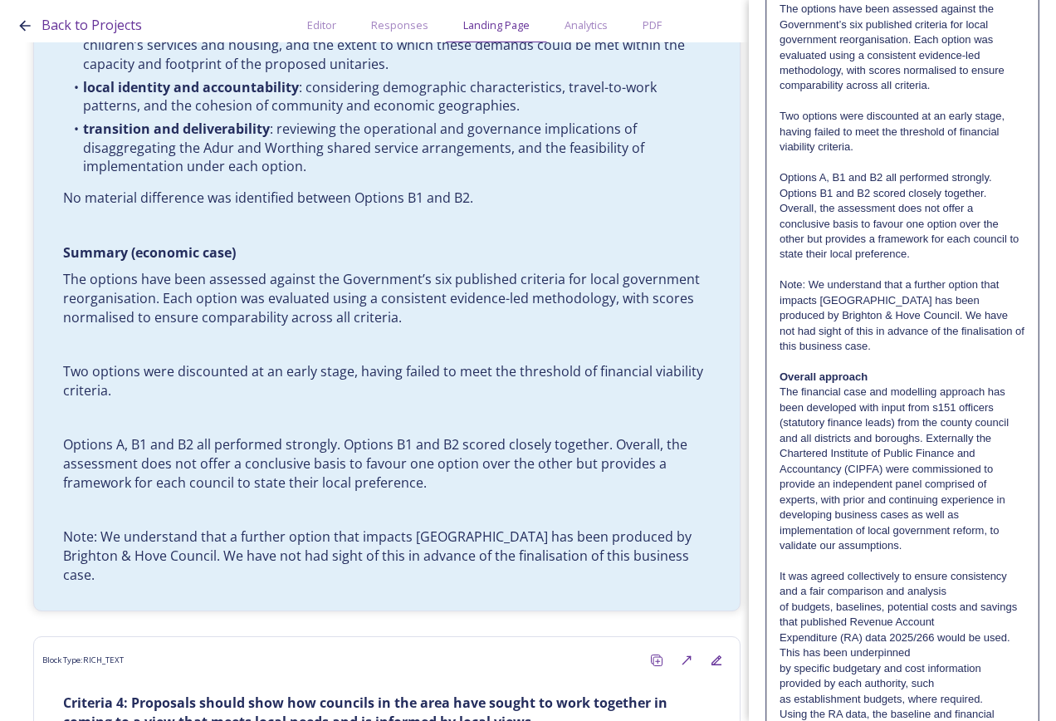
click at [959, 514] on p "The financial case and modelling approach has been developed with input from s1…" at bounding box center [903, 468] width 246 height 169
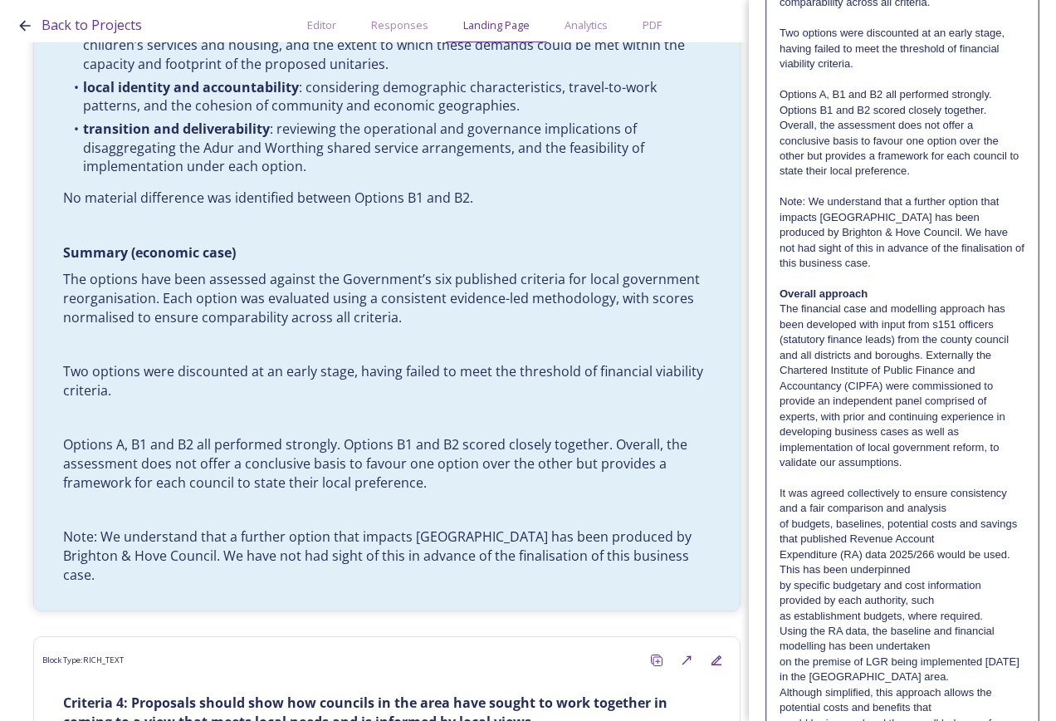
click at [948, 507] on p "It was agreed collectively to ensure consistency and a fair comparison and anal…" at bounding box center [903, 501] width 246 height 31
click at [964, 535] on p "It was agreed collectively to ensure consistency and a fair comparison and anal…" at bounding box center [903, 516] width 246 height 61
click at [972, 566] on p "It was agreed collectively to ensure consistency and a fair comparison and anal…" at bounding box center [903, 532] width 246 height 92
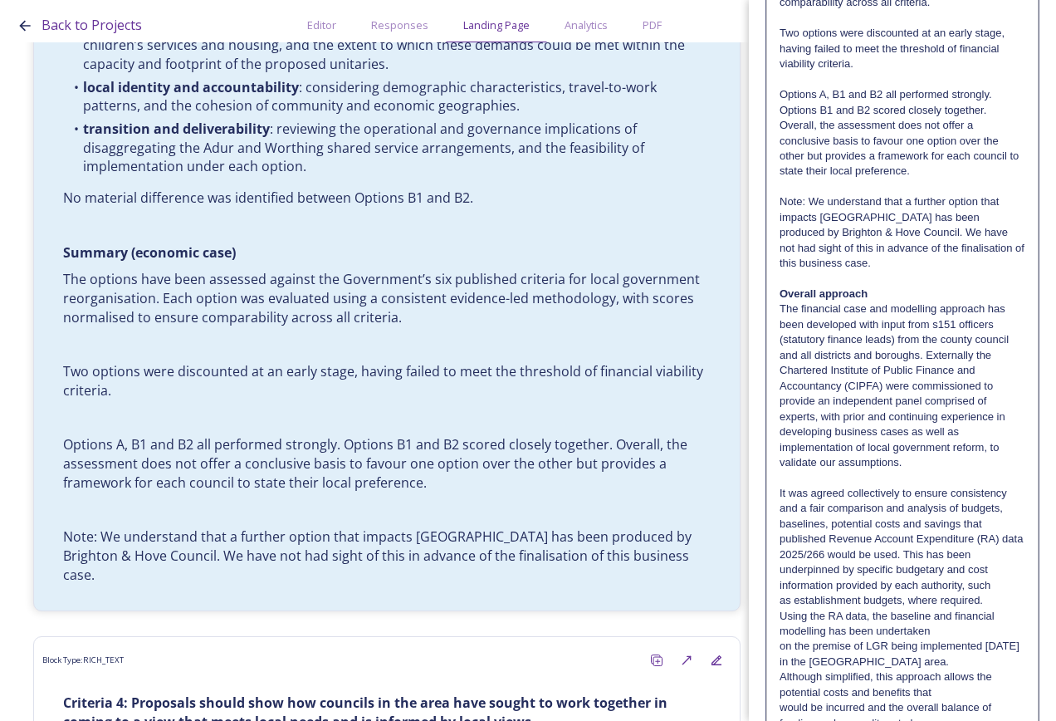
click at [991, 598] on p "as establishment budgets, where required." at bounding box center [903, 600] width 246 height 15
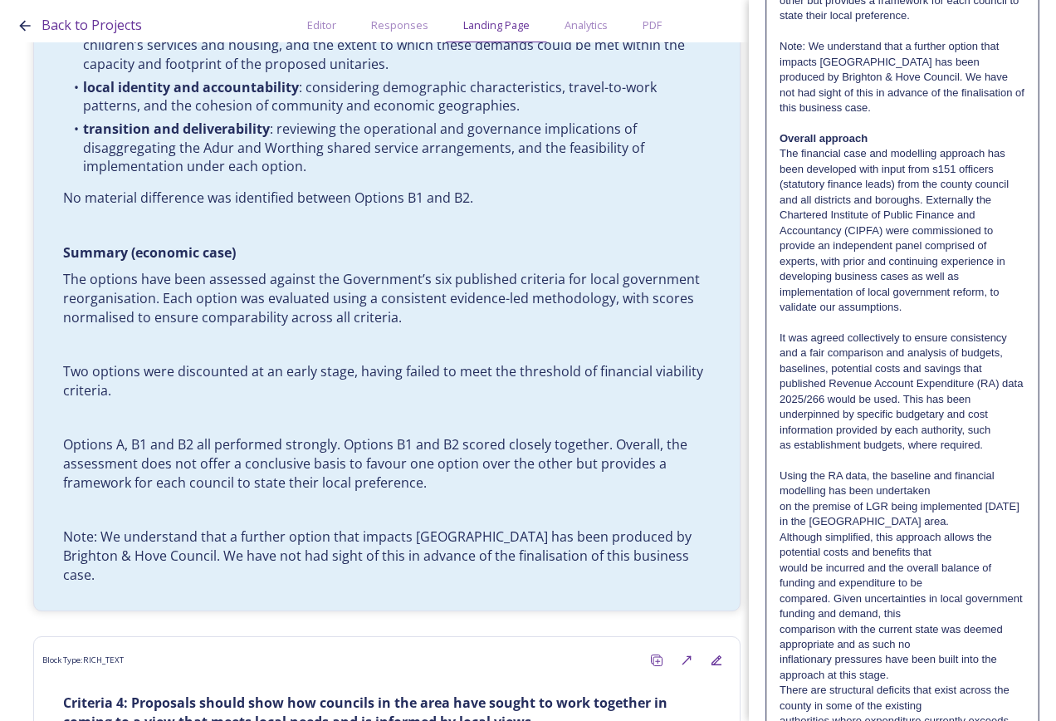
scroll to position [1080, 0]
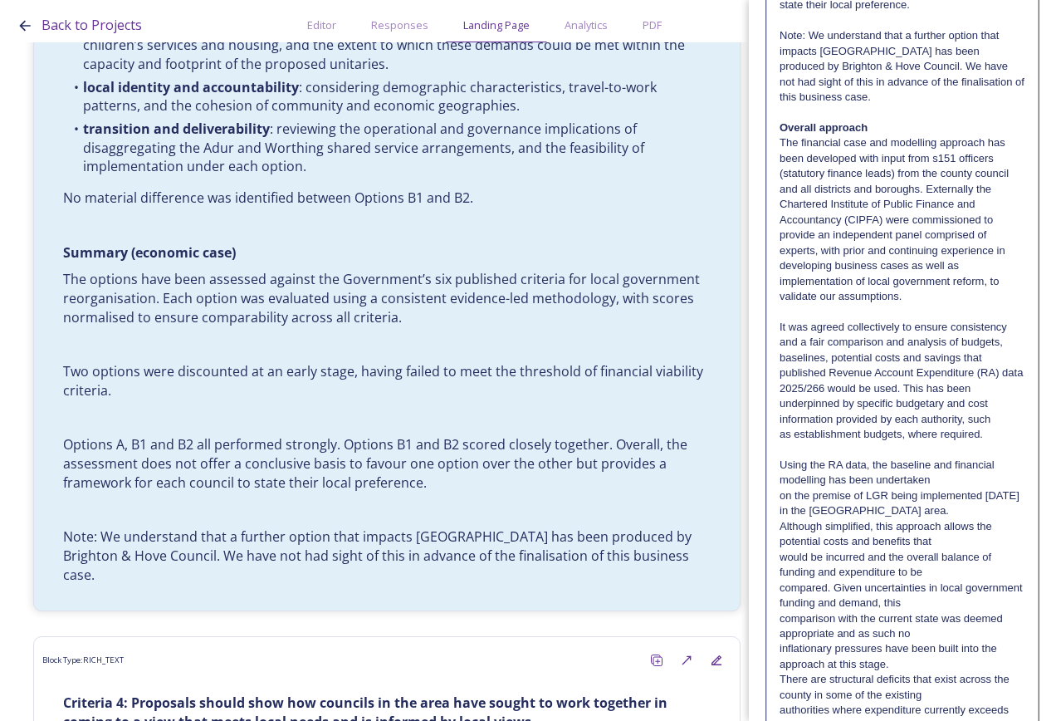
click at [933, 478] on p "Using the RA data, the baseline and financial modelling has been undertaken" at bounding box center [903, 473] width 246 height 31
click at [950, 510] on p "Using the RA data, the baseline and financial modelling has been undertaken on …" at bounding box center [903, 488] width 246 height 61
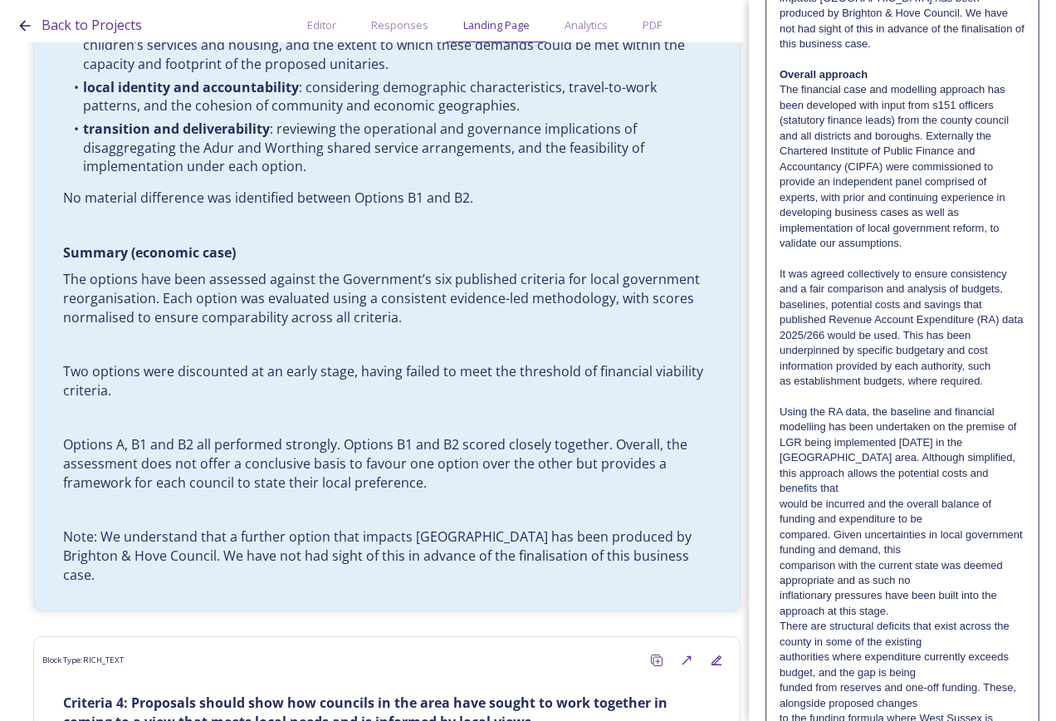
scroll to position [1163, 0]
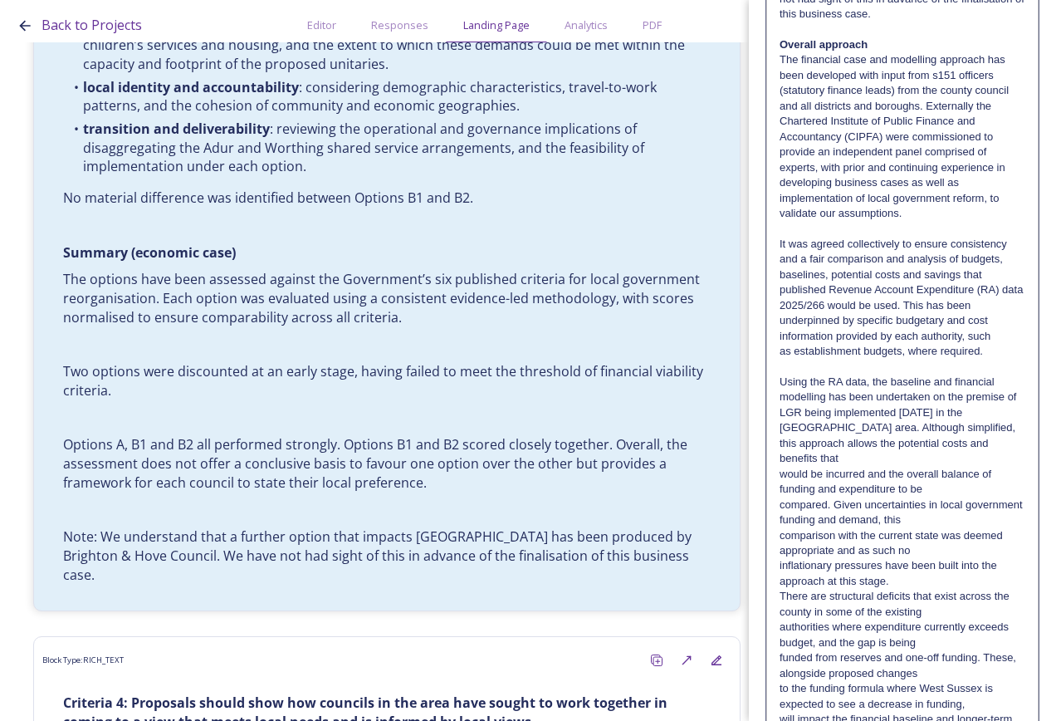
click at [933, 497] on p "compared. Given uncertainties in local government funding and demand, this" at bounding box center [903, 512] width 246 height 31
click at [932, 477] on p "would be incurred and the overall balance of funding and expenditure to be" at bounding box center [903, 482] width 246 height 31
click at [942, 505] on p "would be incurred and the overall balance of funding and expenditure to be comp…" at bounding box center [903, 497] width 246 height 61
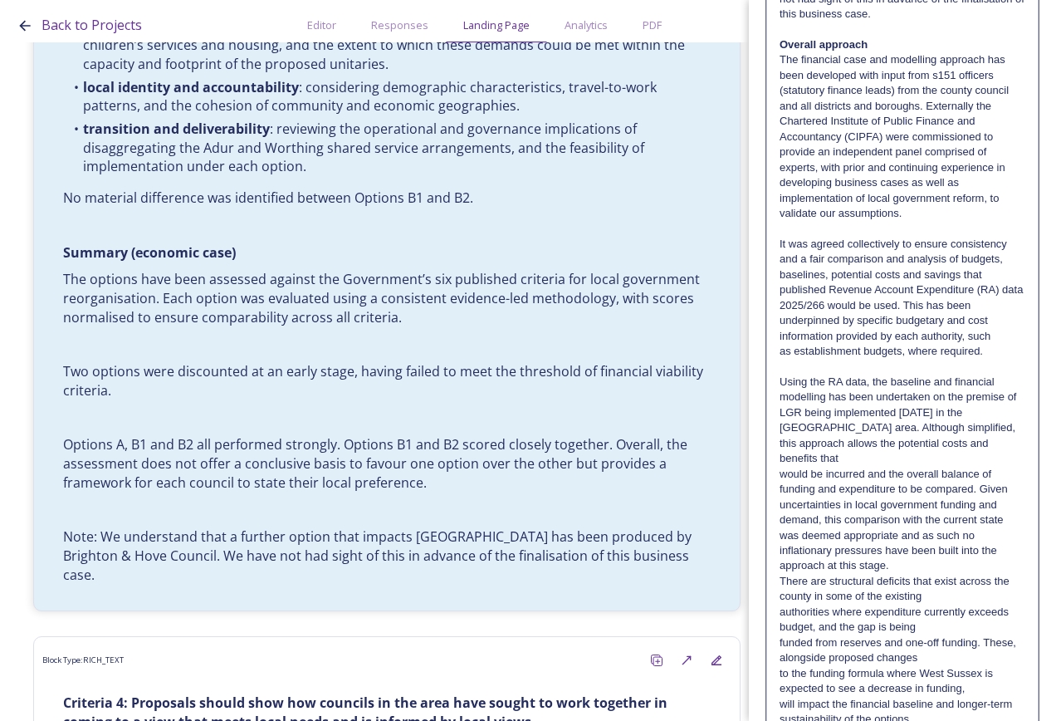
click at [943, 543] on p "inflationary pressures have been built into the approach at this stage." at bounding box center [903, 558] width 246 height 31
click at [945, 549] on p "inflationary pressures have been built into the approach at this stage." at bounding box center [903, 558] width 246 height 31
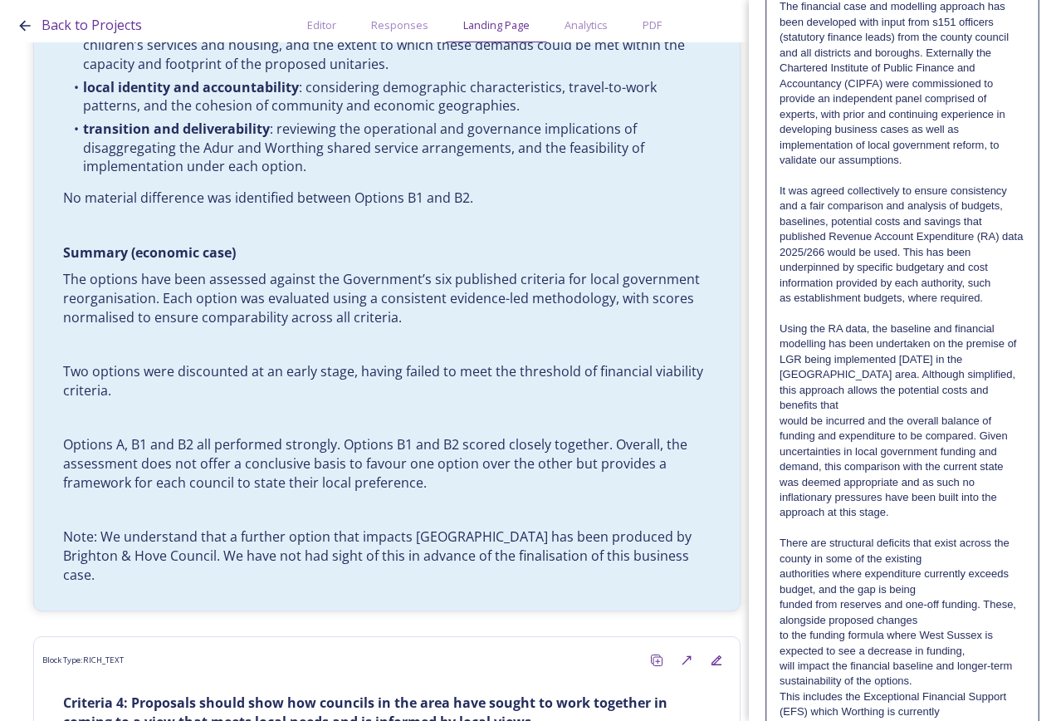
scroll to position [1246, 0]
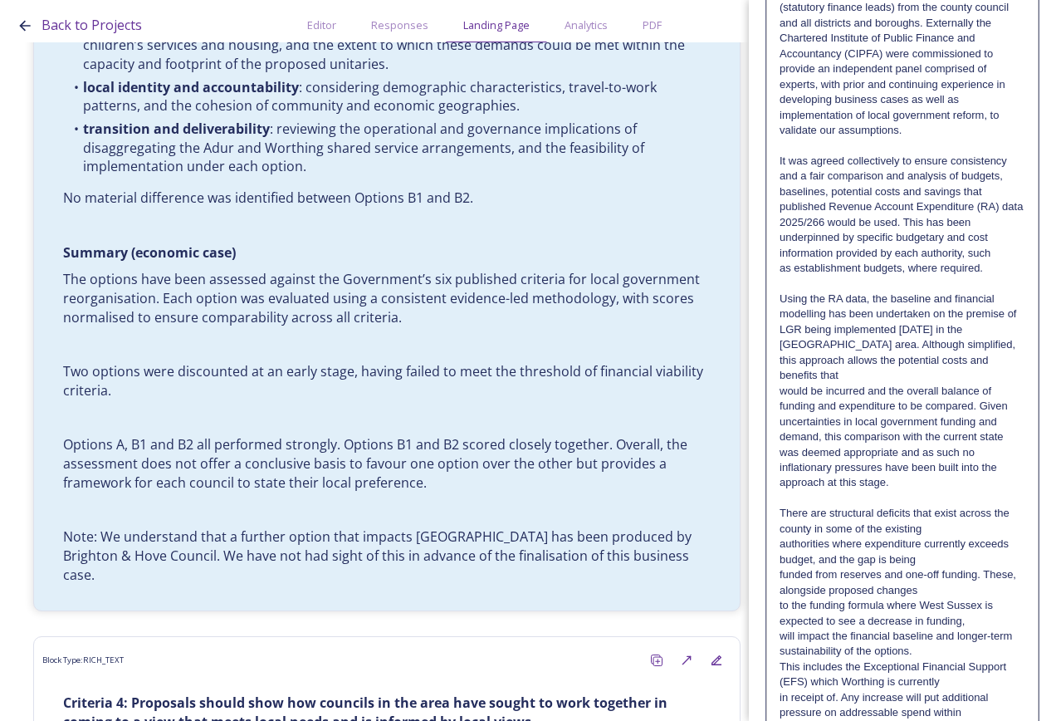
click at [941, 512] on p "There are structural deficits that exist across the county in some of the exist…" at bounding box center [903, 521] width 246 height 31
click at [948, 546] on p "There are structural deficits that exist across the county in some of the exist…" at bounding box center [903, 536] width 246 height 61
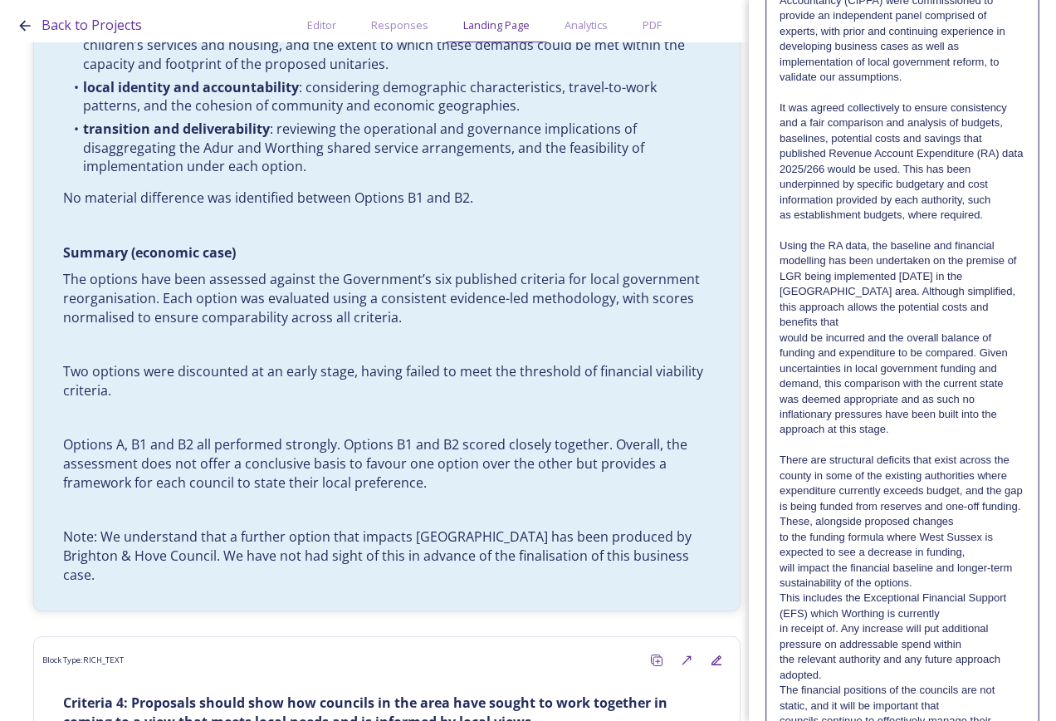
scroll to position [1329, 0]
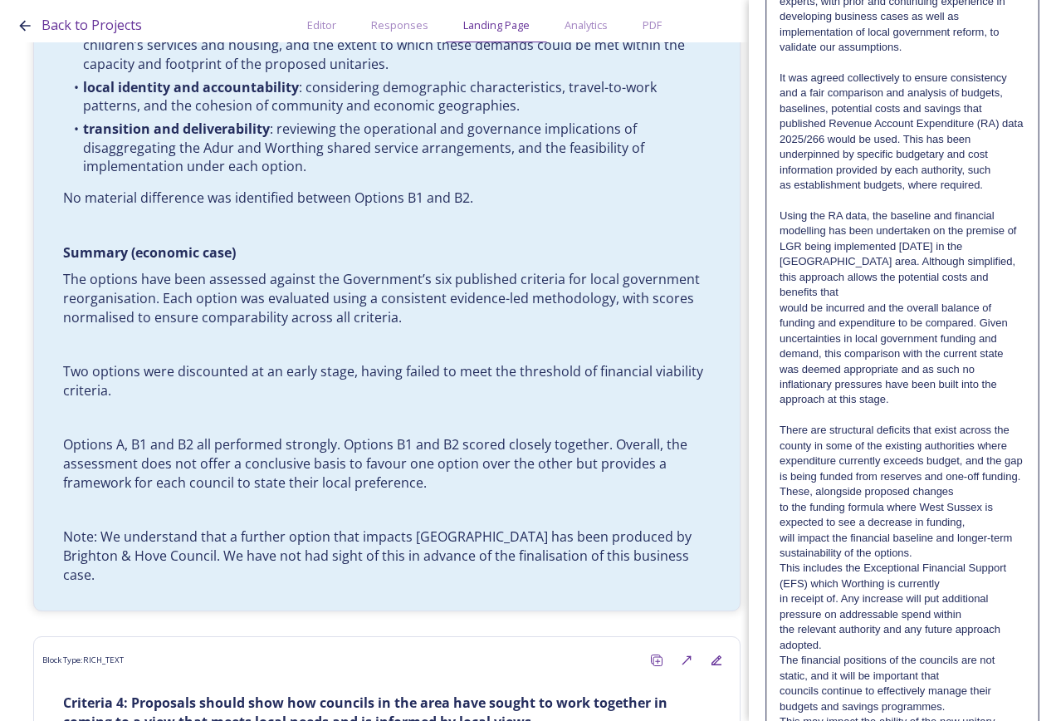
click at [912, 541] on p "will impact the financial baseline and longer-term sustainability of the option…" at bounding box center [903, 546] width 246 height 31
click at [923, 569] on p "will impact the financial baseline and longer-term sustainability of the option…" at bounding box center [903, 561] width 246 height 61
click at [933, 592] on p "will impact the financial baseline and longer-term sustainability of the option…" at bounding box center [903, 577] width 246 height 92
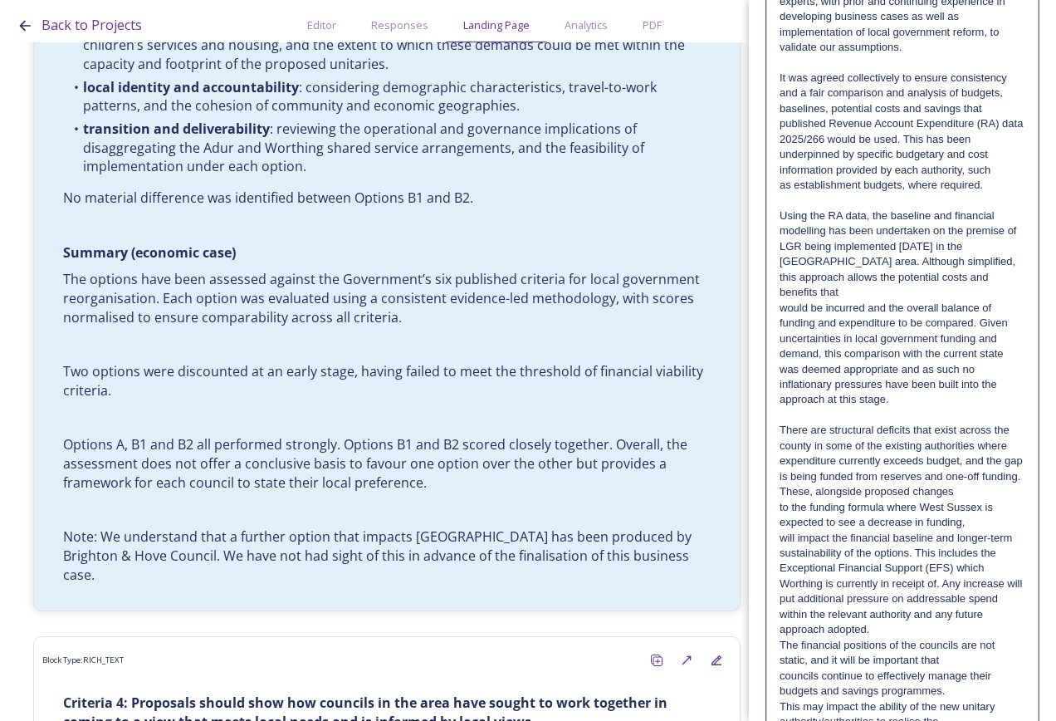
click at [934, 613] on p "will impact the financial baseline and longer-term sustainability of the option…" at bounding box center [903, 584] width 246 height 107
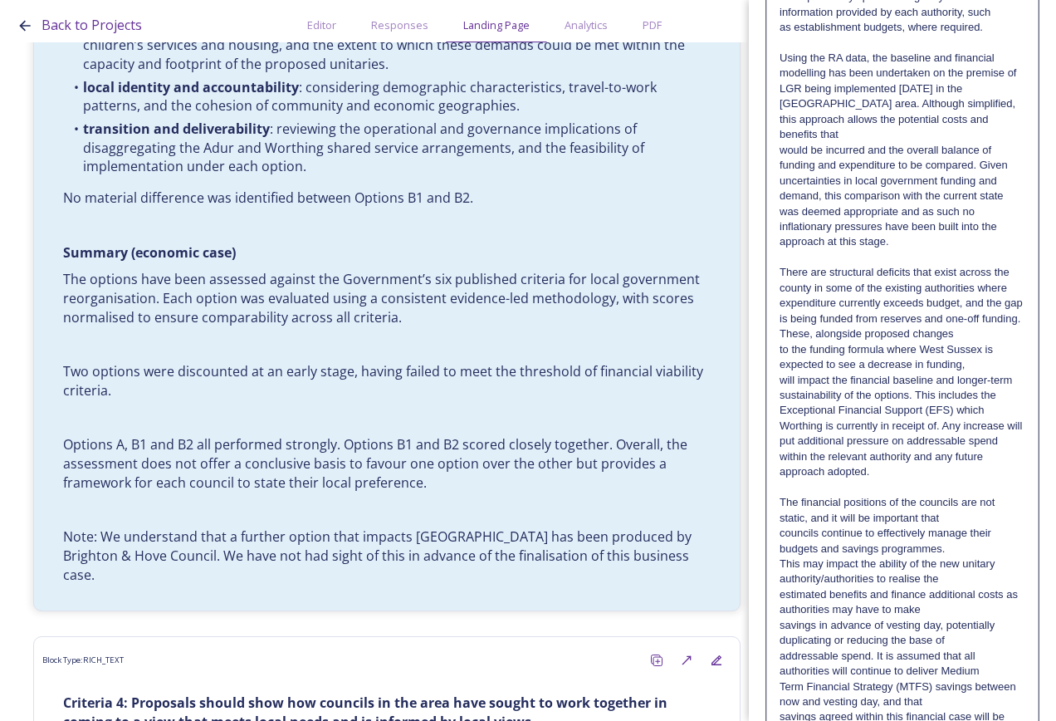
scroll to position [1495, 0]
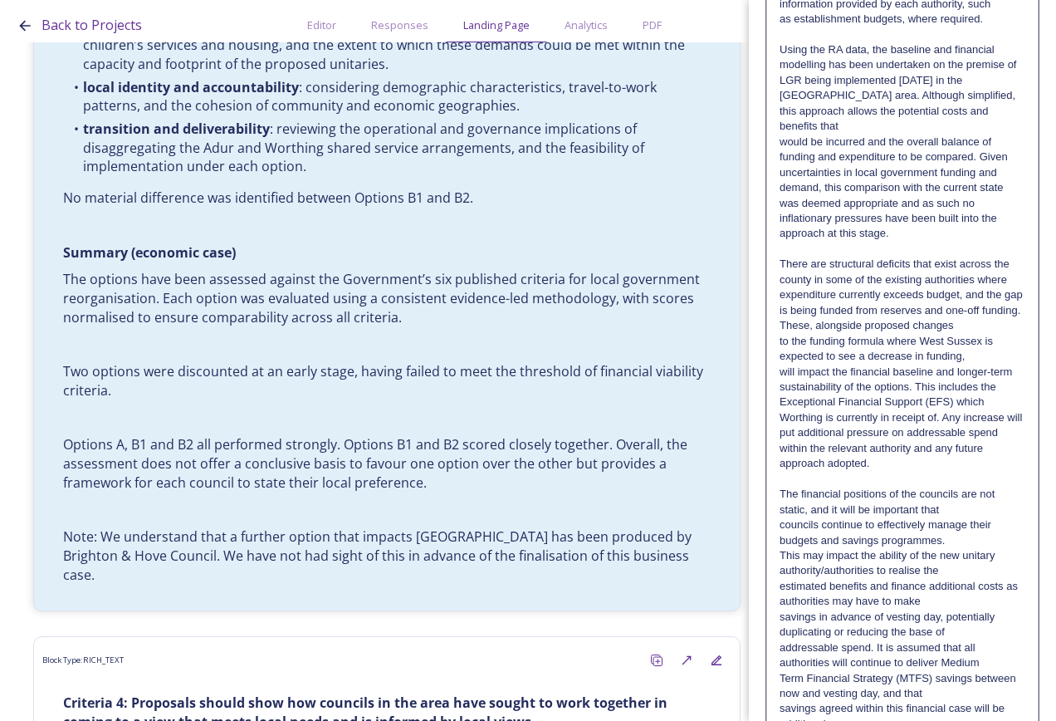
click at [972, 344] on p "to the funding formula where West Sussex is expected to see a decrease in fundi…" at bounding box center [903, 349] width 246 height 31
click at [943, 491] on p "The financial positions of the councils are not static, and it will be importan…" at bounding box center [903, 502] width 246 height 31
click at [948, 523] on p "The financial positions of the councils are not static, and it will be importan…" at bounding box center [903, 517] width 246 height 61
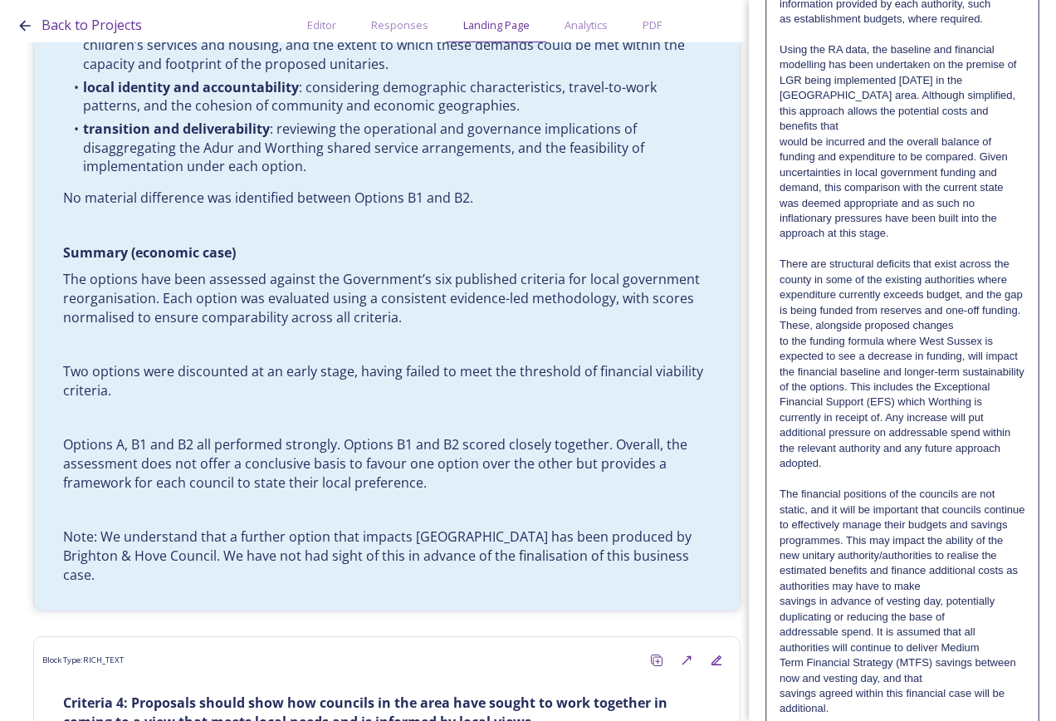
click at [959, 556] on p "The financial positions of the councils are not static, and it will be importan…" at bounding box center [903, 525] width 246 height 76
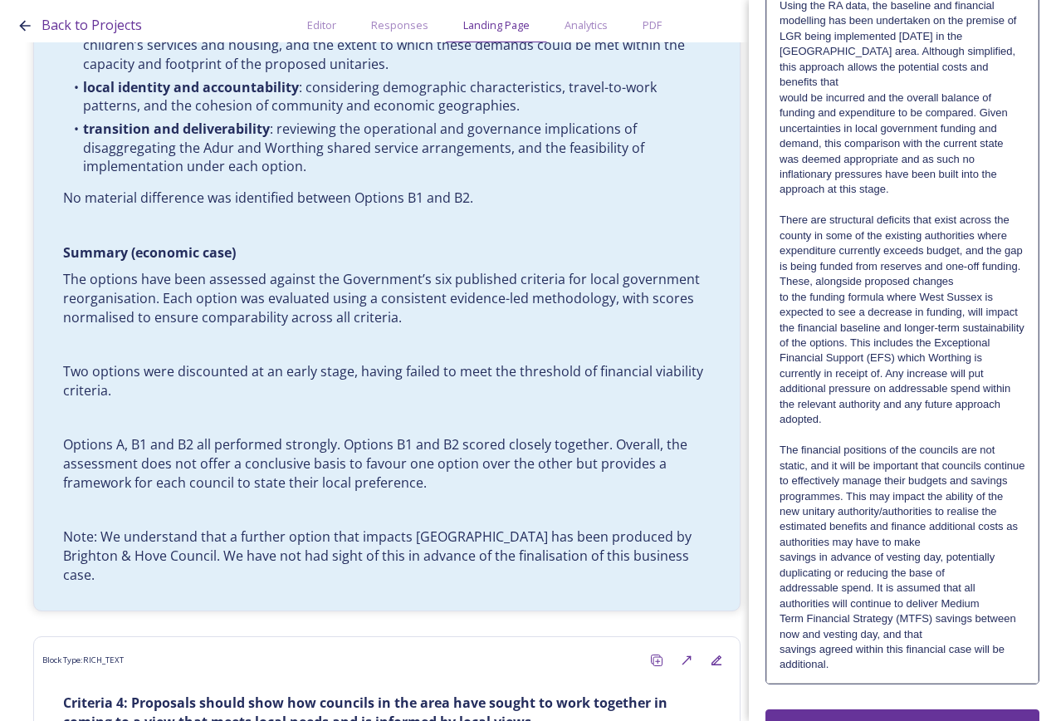
scroll to position [1563, 0]
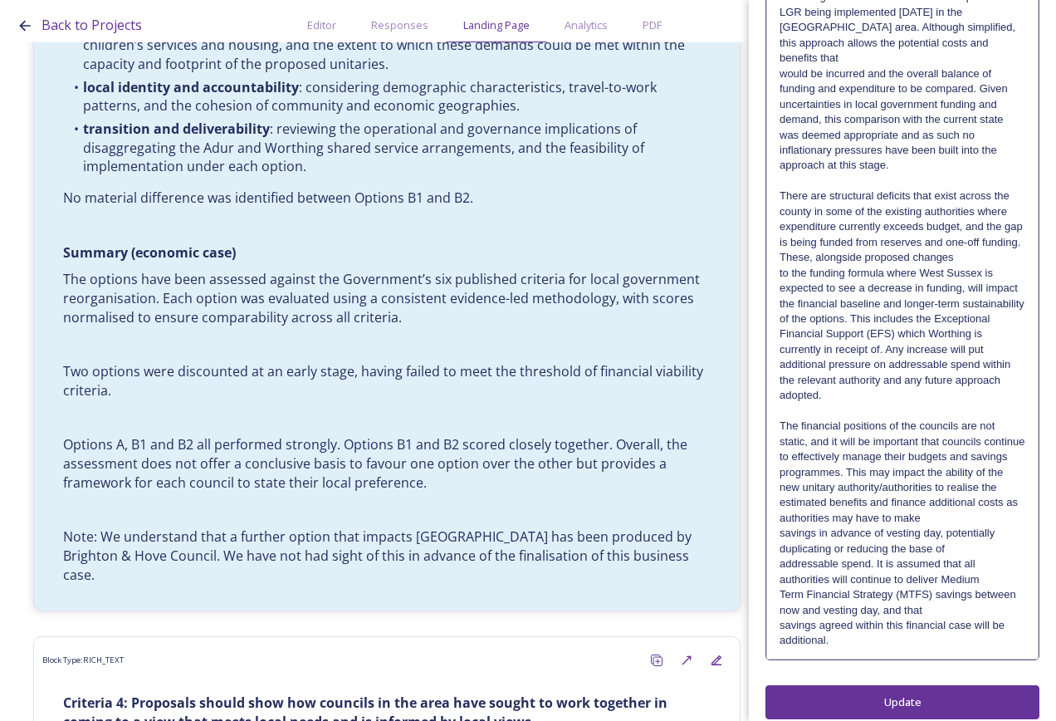
click at [960, 502] on p "The financial positions of the councils are not static, and it will be importan…" at bounding box center [903, 472] width 246 height 107
click at [963, 500] on p "The financial positions of the councils are not static, and it will be importan…" at bounding box center [903, 472] width 246 height 107
click at [985, 529] on p "The financial positions of the councils are not static, and it will be importan…" at bounding box center [903, 488] width 246 height 138
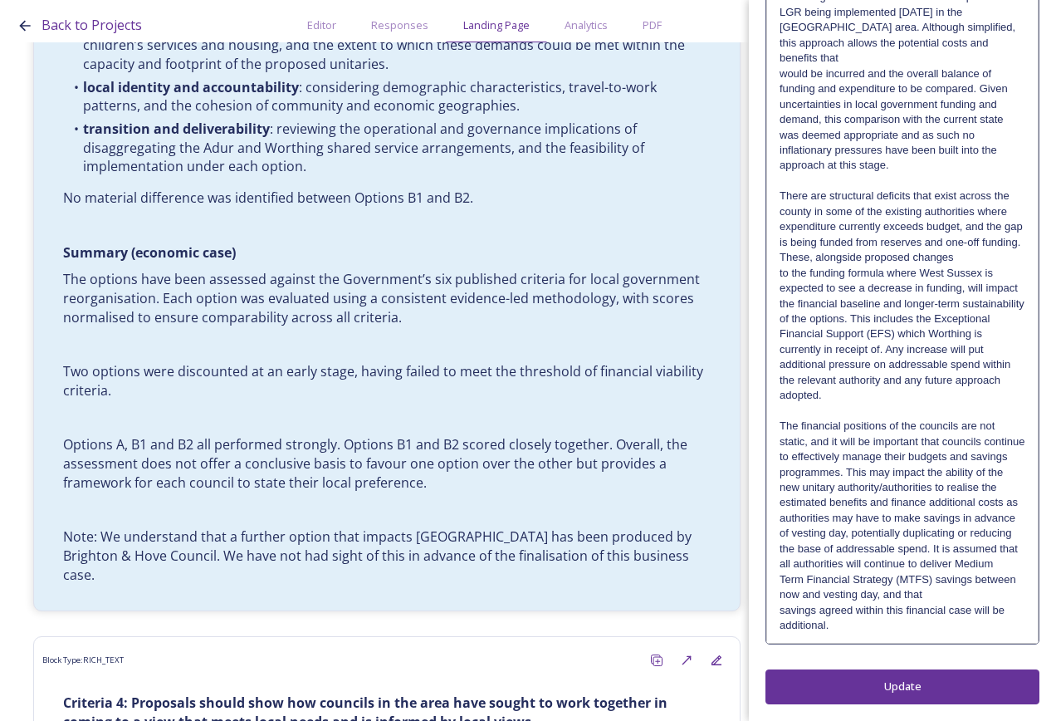
click at [980, 559] on p "The financial positions of the councils are not static, and it will be importan…" at bounding box center [903, 496] width 246 height 154
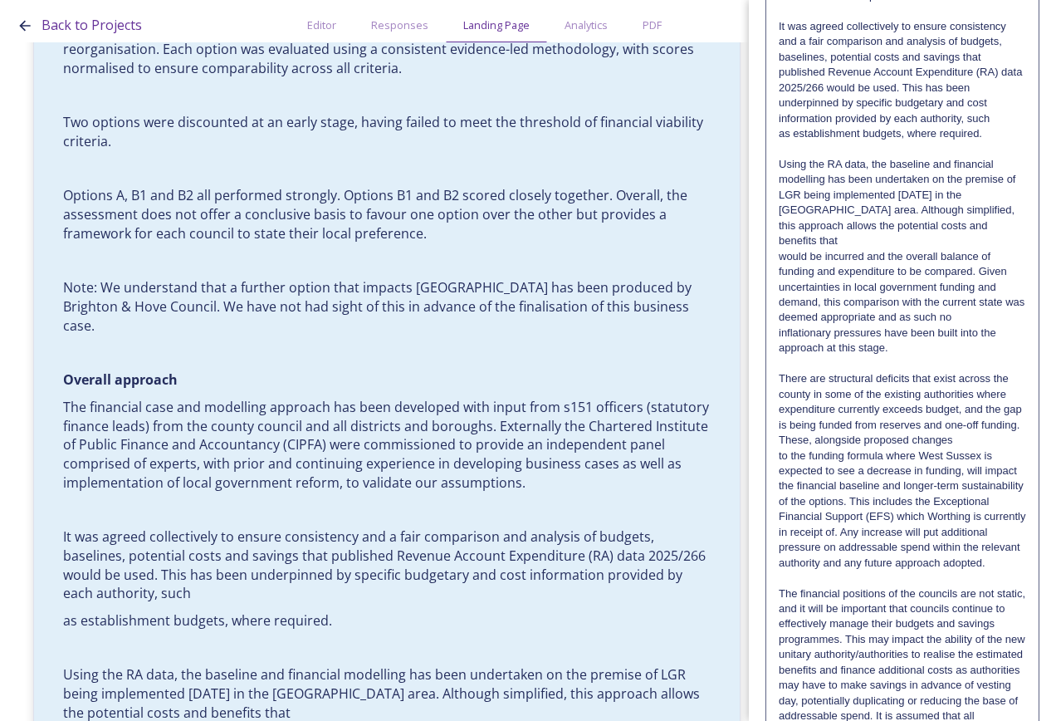
scroll to position [1153, 0]
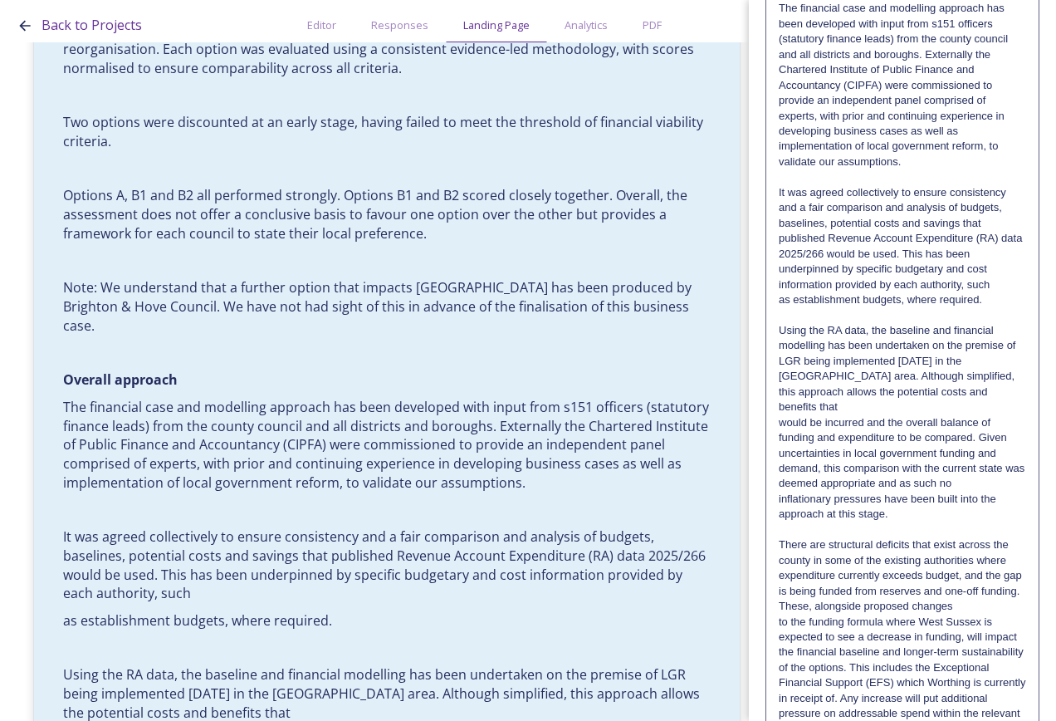
click at [988, 285] on p "It was agreed collectively to ensure consistency and a fair comparison and anal…" at bounding box center [902, 238] width 247 height 107
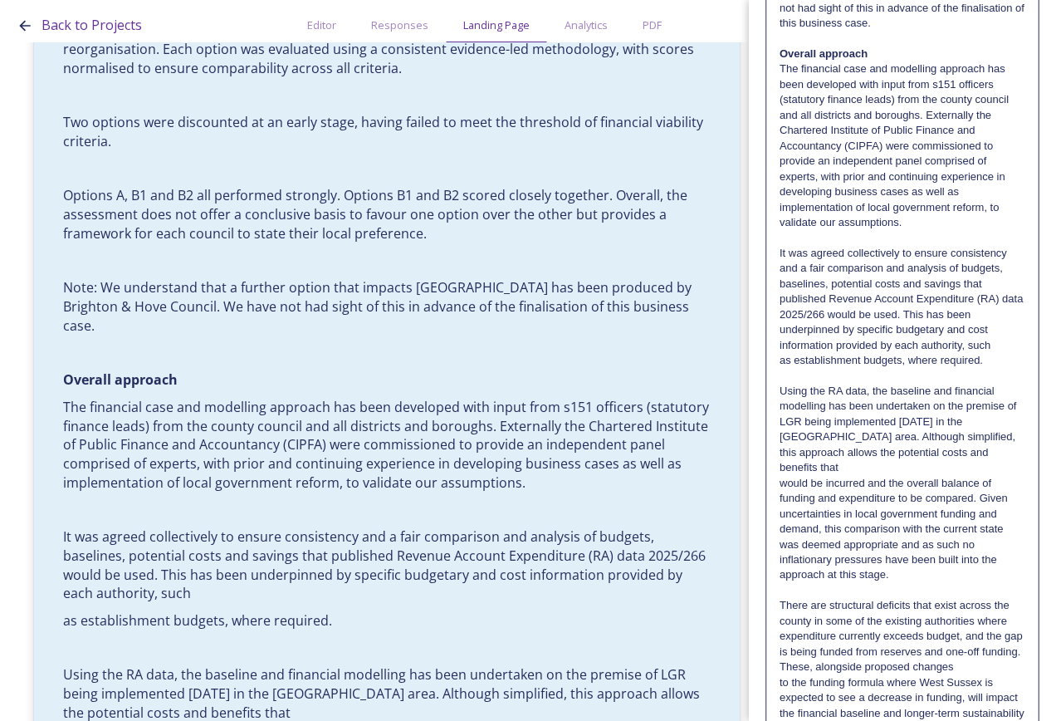
click at [990, 340] on p "It was agreed collectively to ensure consistency and a fair comparison and anal…" at bounding box center [903, 299] width 246 height 107
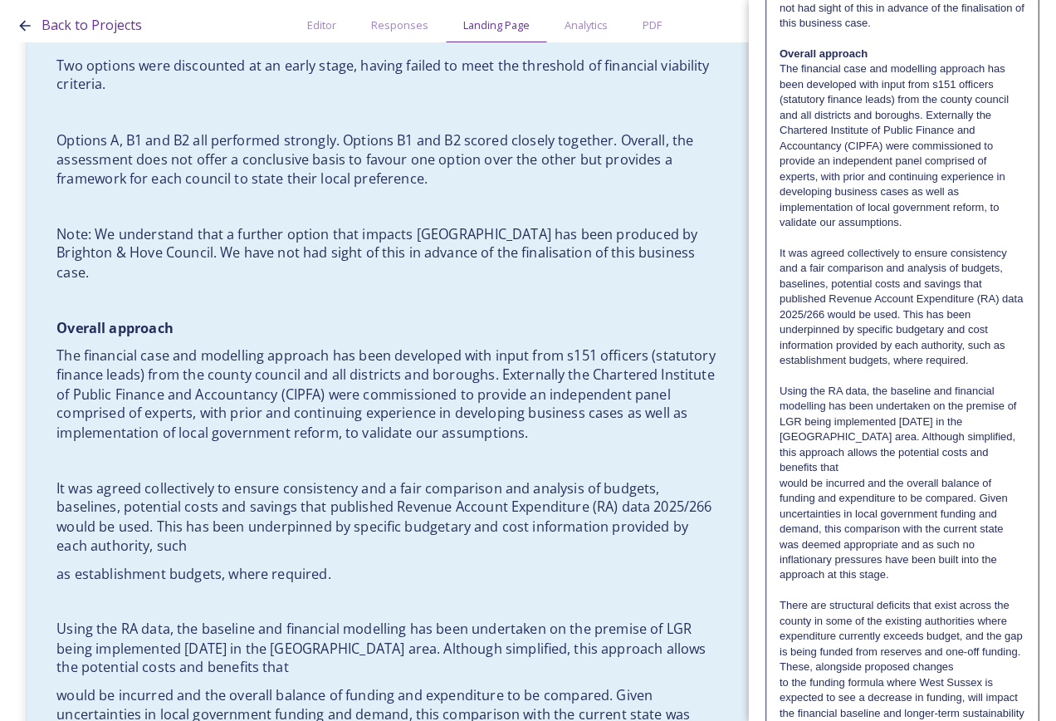
scroll to position [13187, 0]
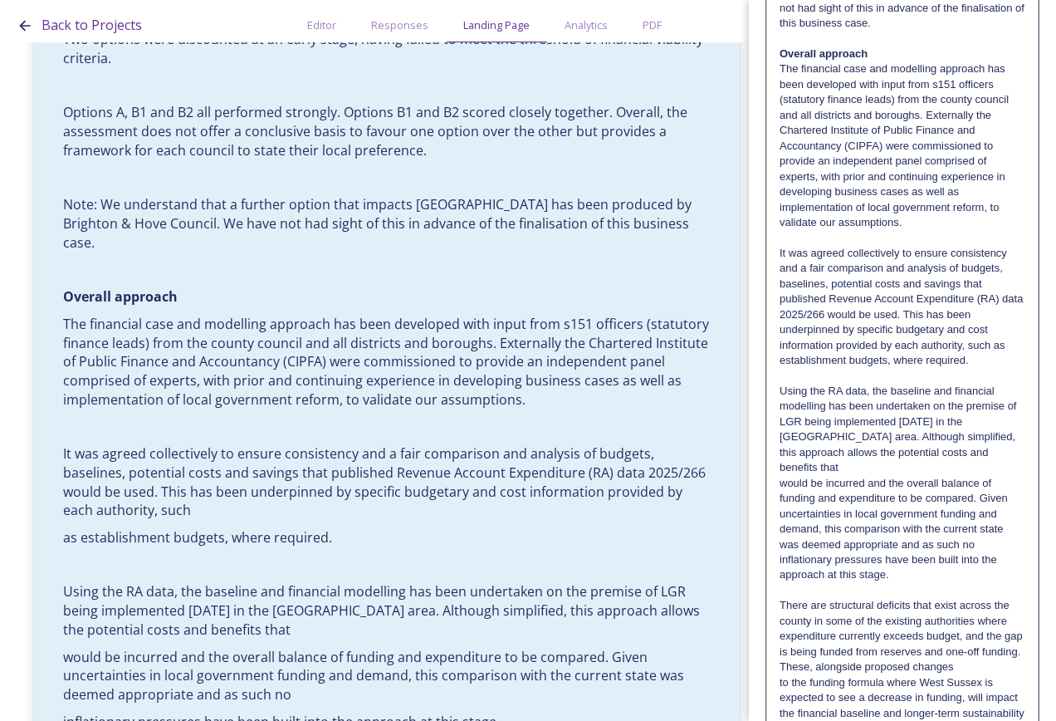
click at [977, 453] on p "Using the RA data, the baseline and financial modelling has been undertaken on …" at bounding box center [903, 430] width 246 height 92
click at [983, 450] on p "Using the RA data, the baseline and financial modelling has been undertaken on …" at bounding box center [903, 430] width 246 height 92
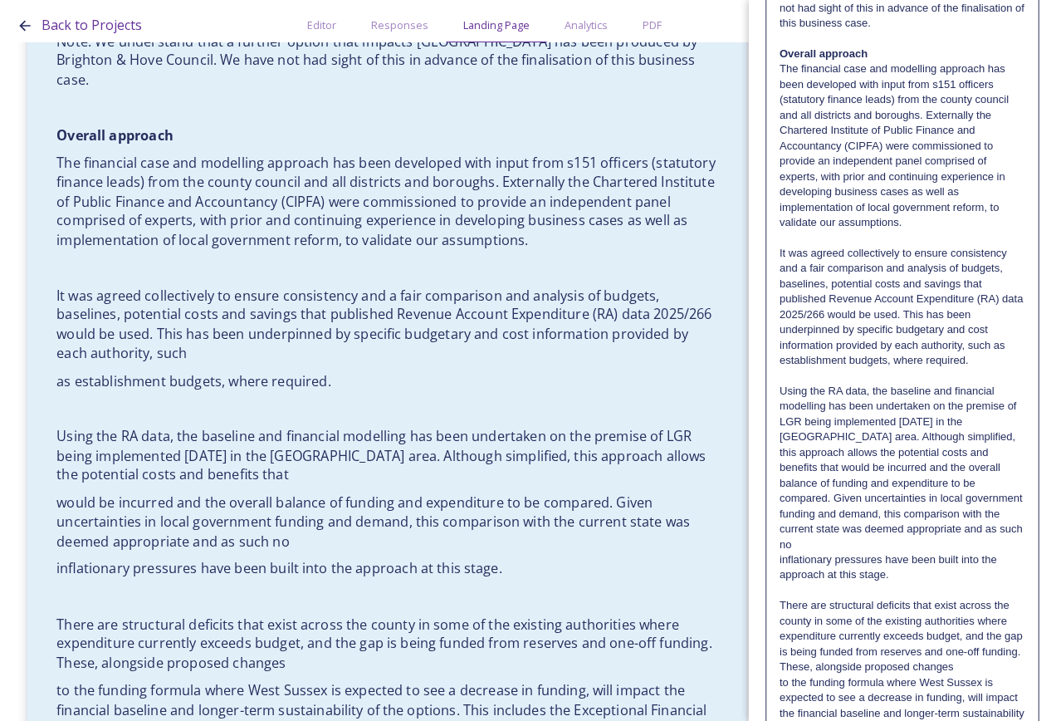
scroll to position [13353, 0]
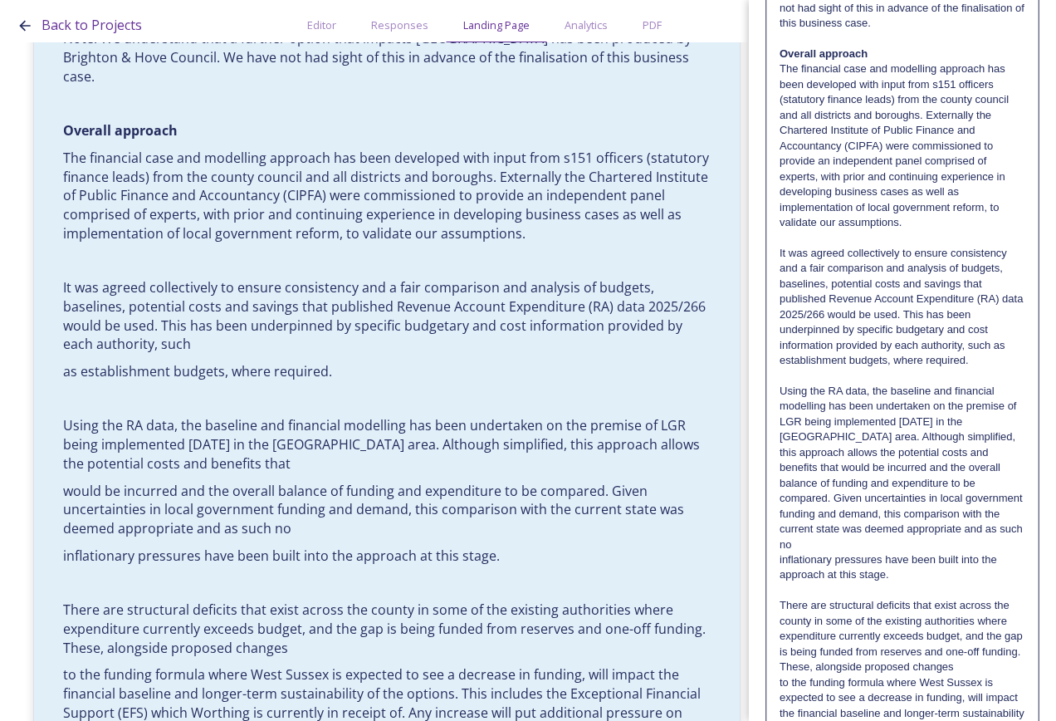
click at [972, 530] on p "Using the RA data, the baseline and financial modelling has been undertaken on …" at bounding box center [903, 468] width 246 height 169
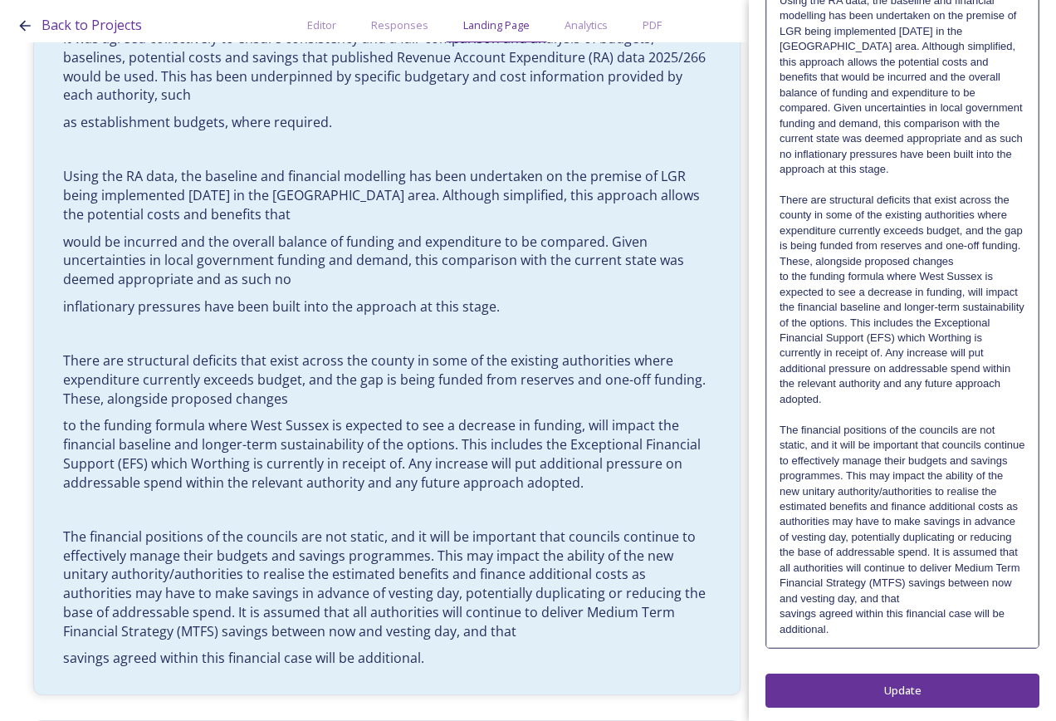
scroll to position [1547, 0]
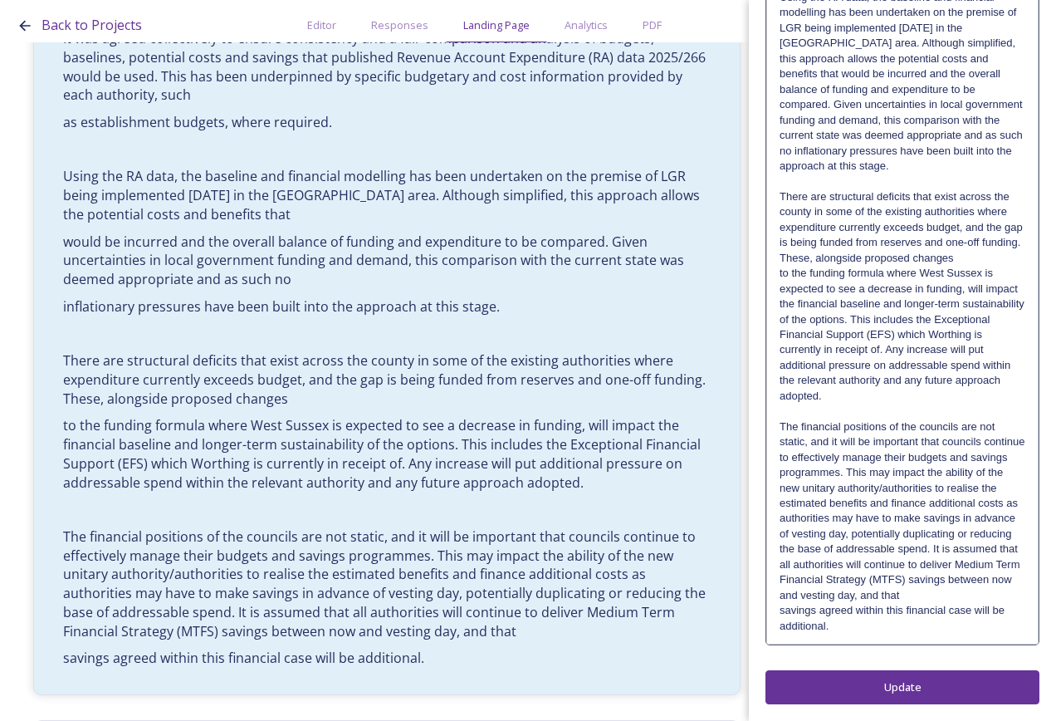
click at [1006, 595] on p "The financial positions of the councils are not static, and it will be importan…" at bounding box center [903, 511] width 246 height 184
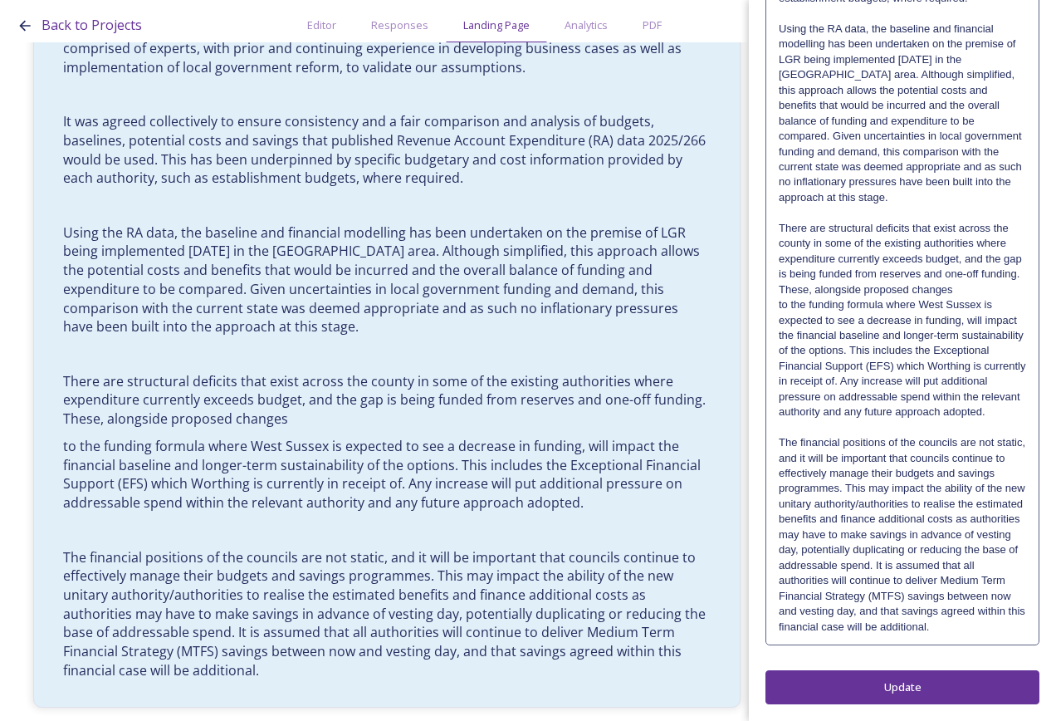
scroll to position [1403, 0]
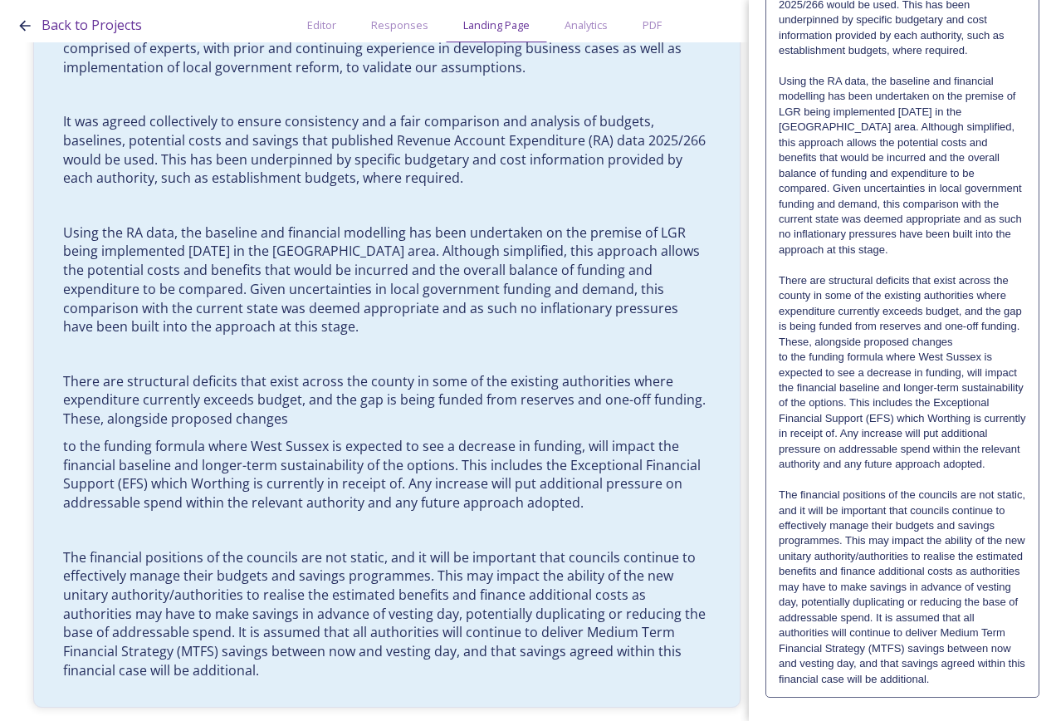
click at [995, 342] on p "There are structural deficits that exist across the county in some of the exist…" at bounding box center [902, 311] width 247 height 76
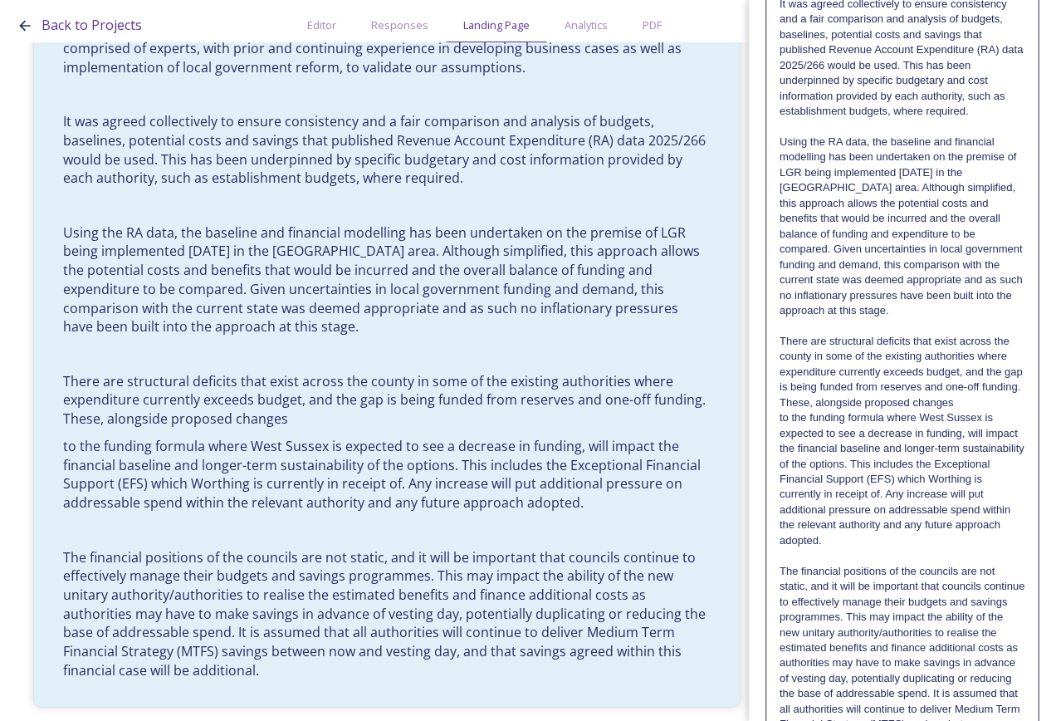
click at [997, 405] on p "There are structural deficits that exist across the county in some of the exist…" at bounding box center [903, 372] width 246 height 76
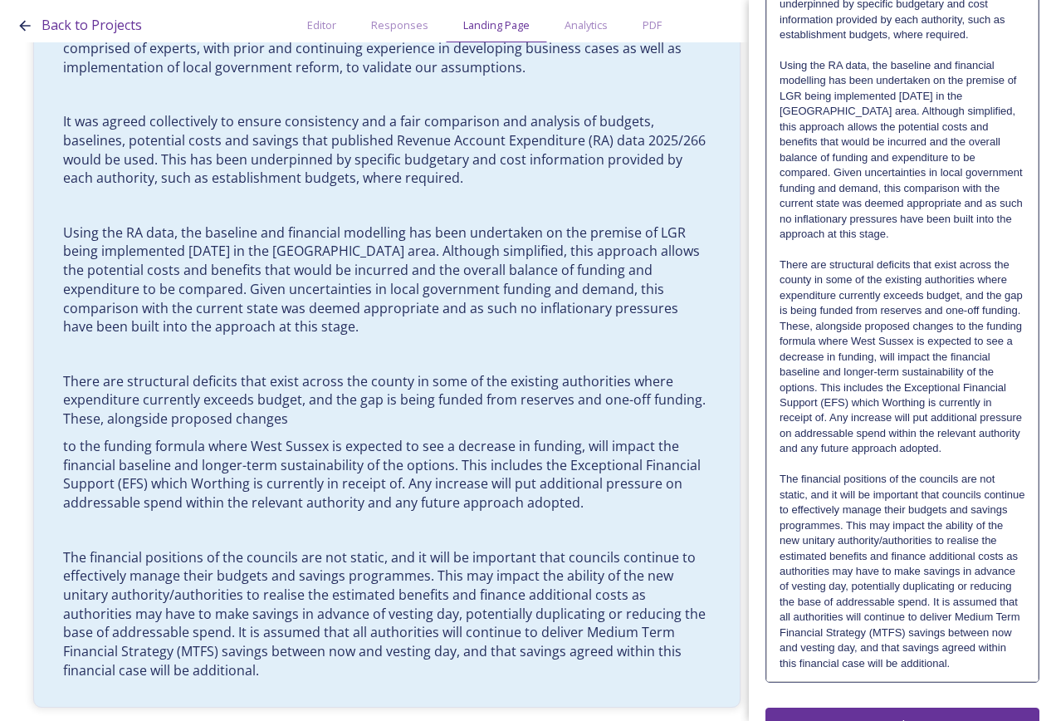
scroll to position [1547, 0]
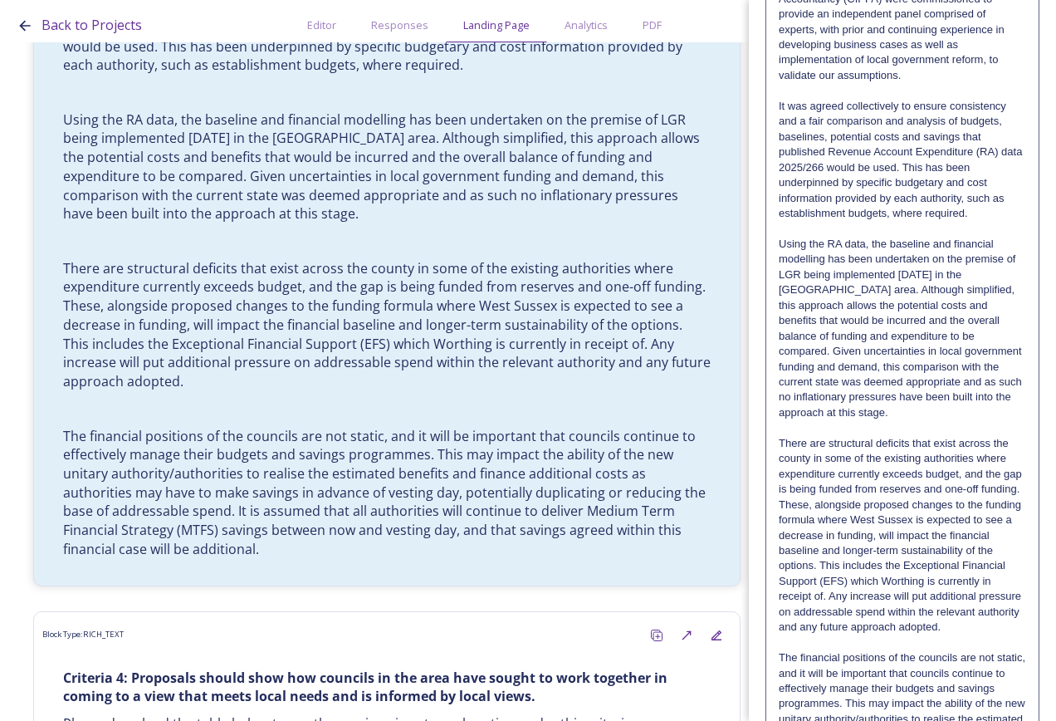
scroll to position [1246, 0]
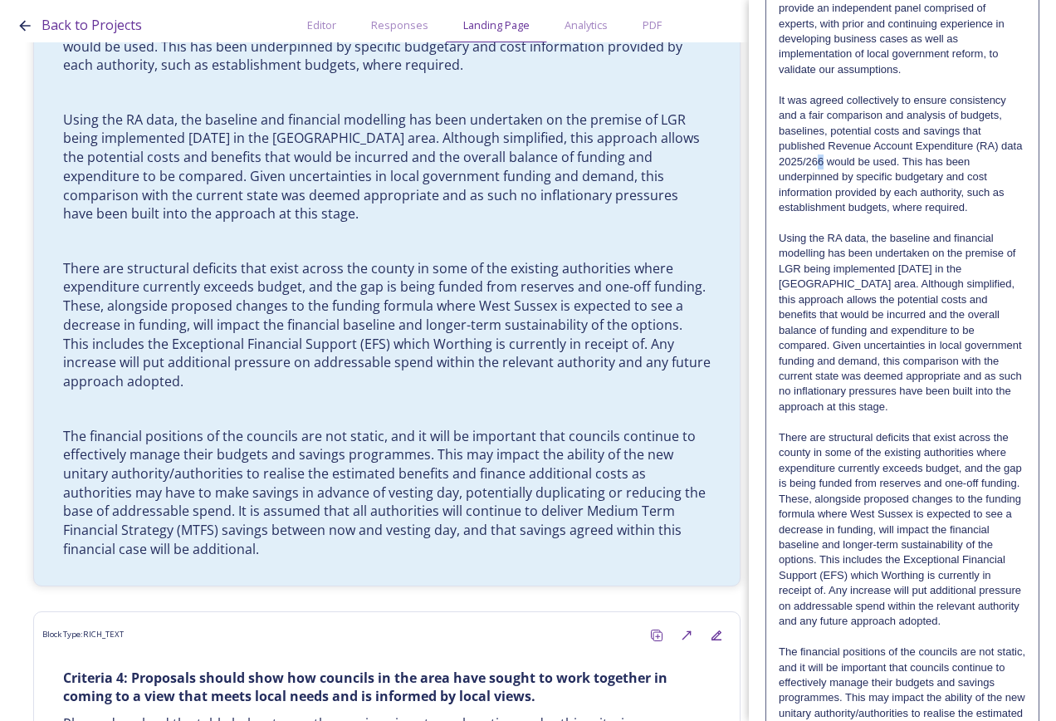
click at [847, 162] on p "It was agreed collectively to ensure consistency and a fair comparison and anal…" at bounding box center [902, 154] width 247 height 123
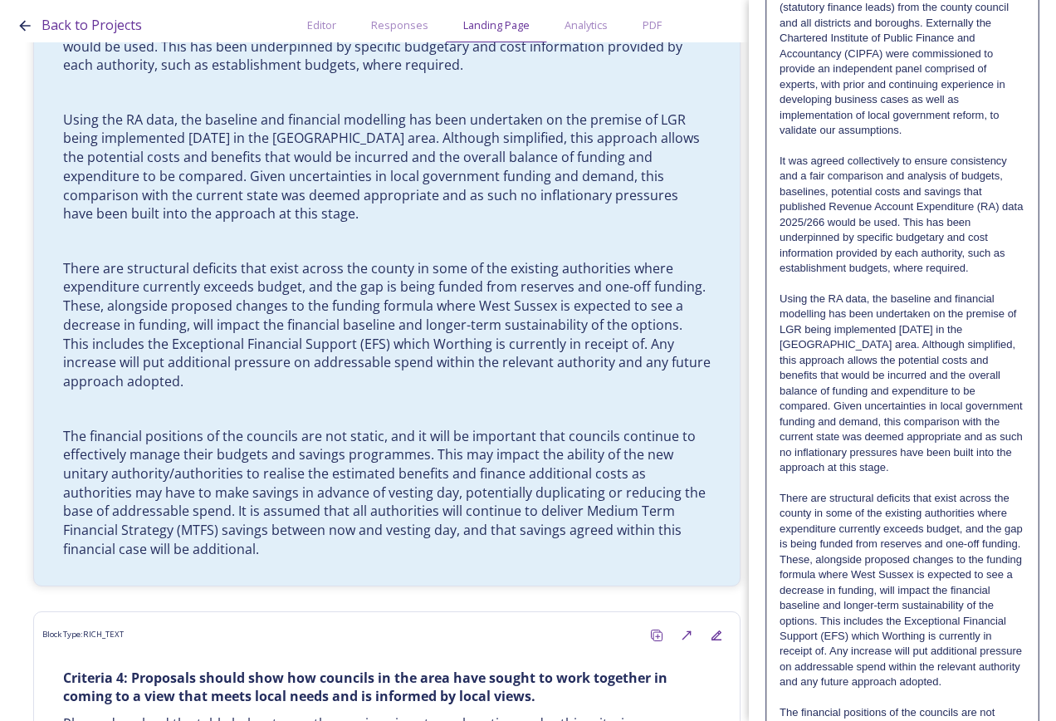
scroll to position [1163, 0]
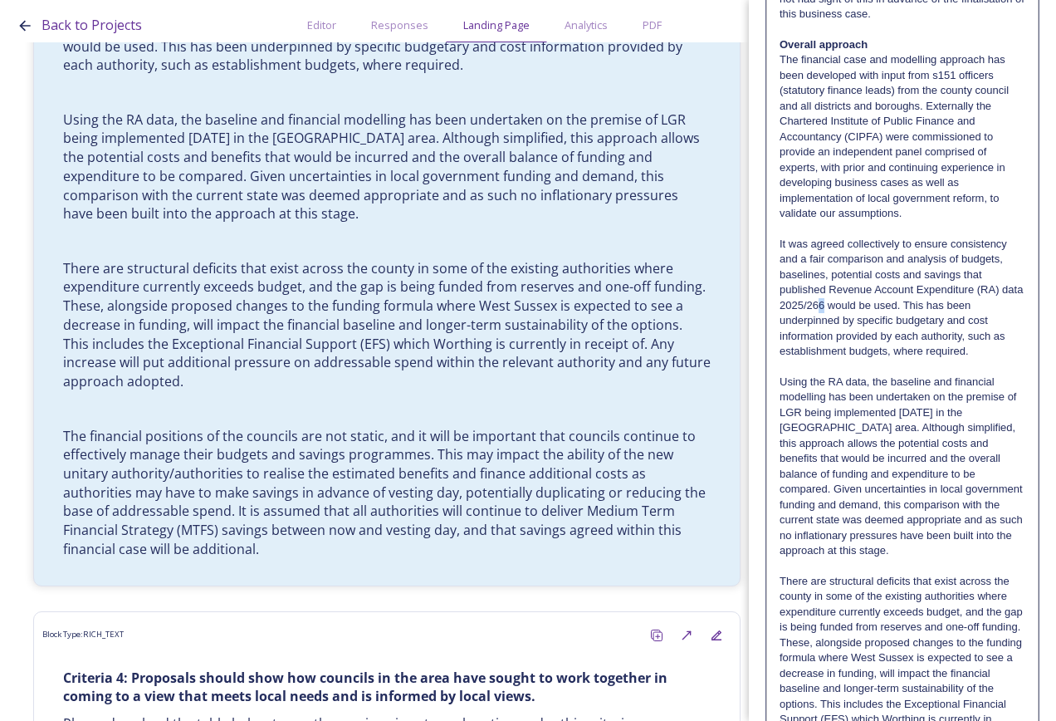
click at [846, 303] on p "It was agreed collectively to ensure consistency and a fair comparison and anal…" at bounding box center [903, 298] width 246 height 123
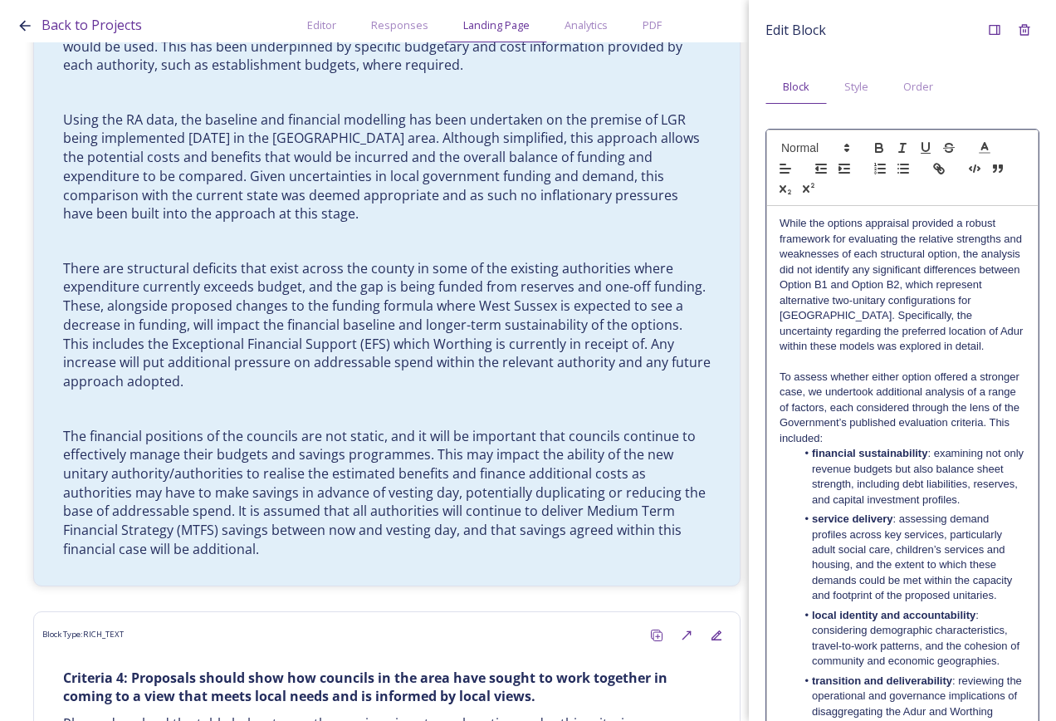
scroll to position [0, 0]
click at [816, 184] on icon "button" at bounding box center [808, 190] width 15 height 15
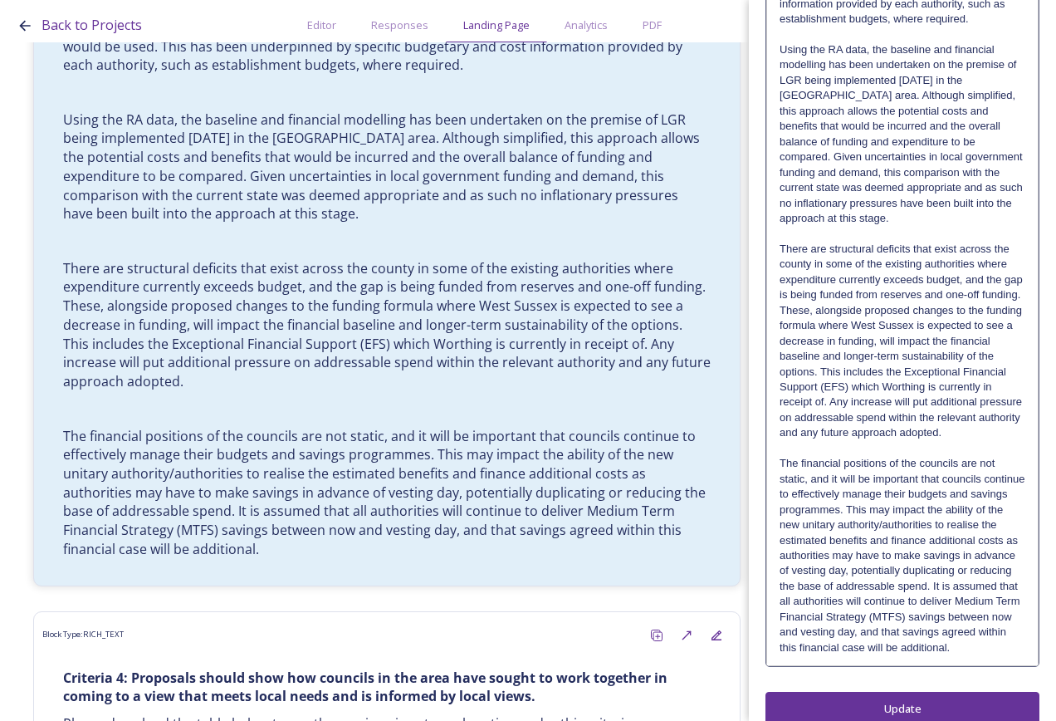
scroll to position [1547, 0]
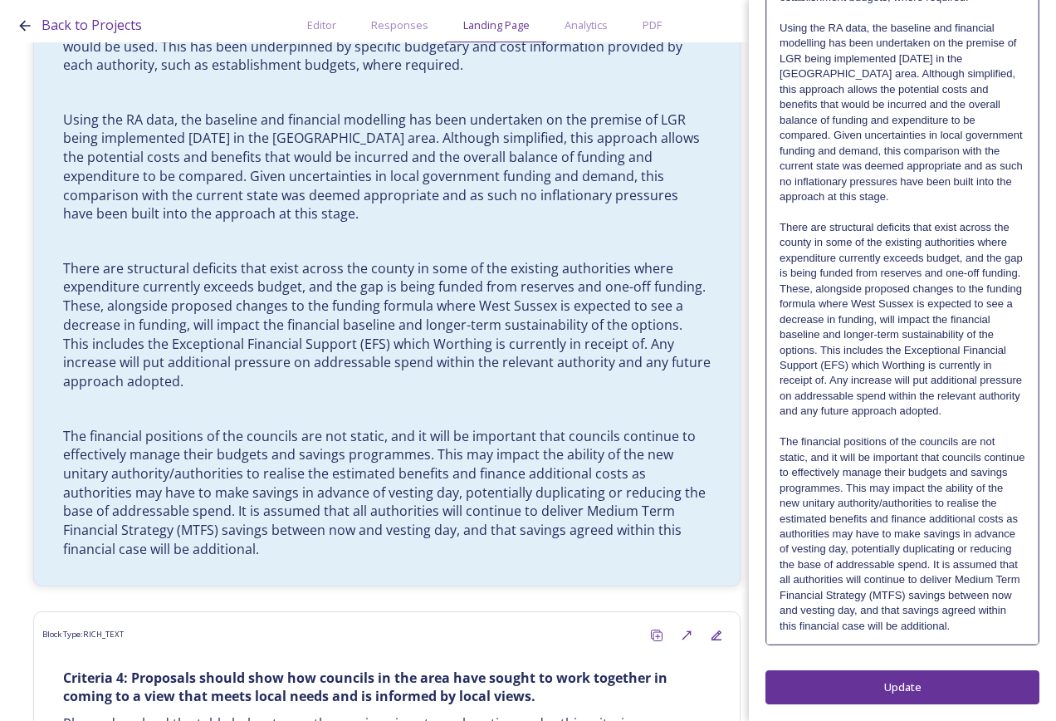
click at [859, 629] on p "The financial positions of the councils are not static, and it will be importan…" at bounding box center [903, 533] width 246 height 199
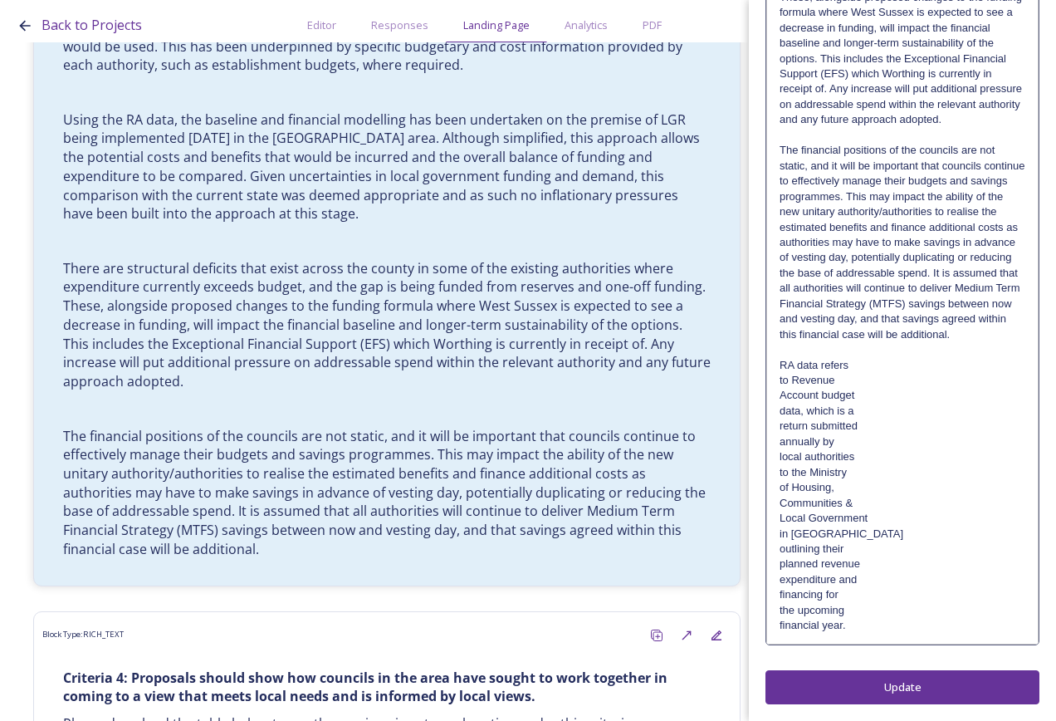
scroll to position [1839, 0]
click at [781, 363] on p "RA data refers" at bounding box center [903, 365] width 246 height 15
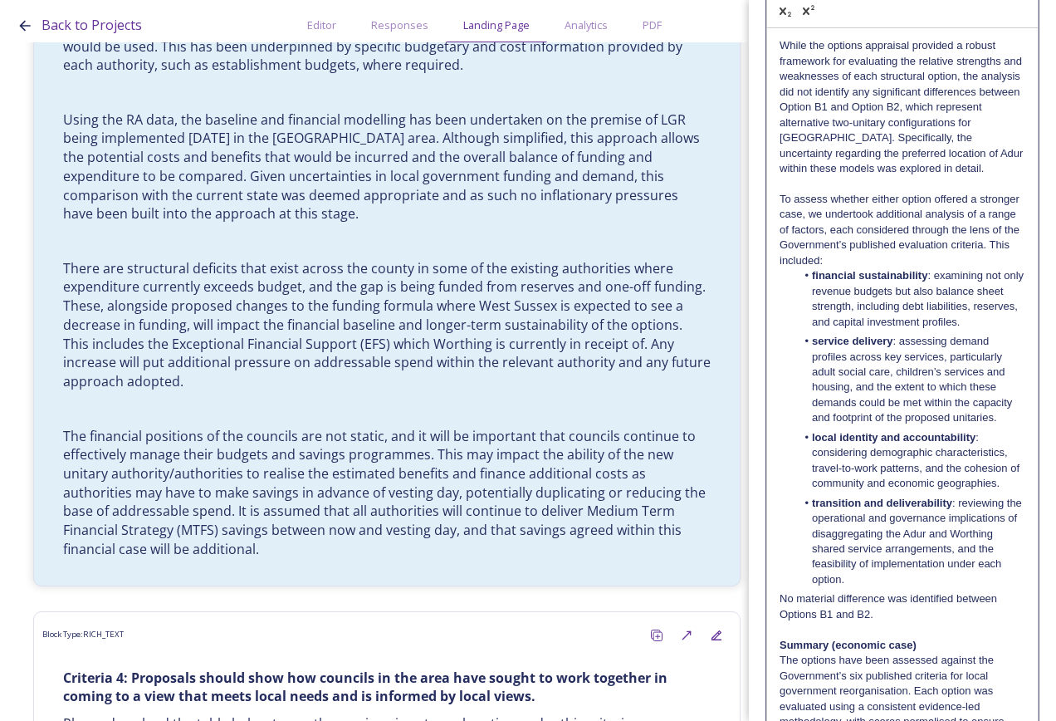
scroll to position [0, 0]
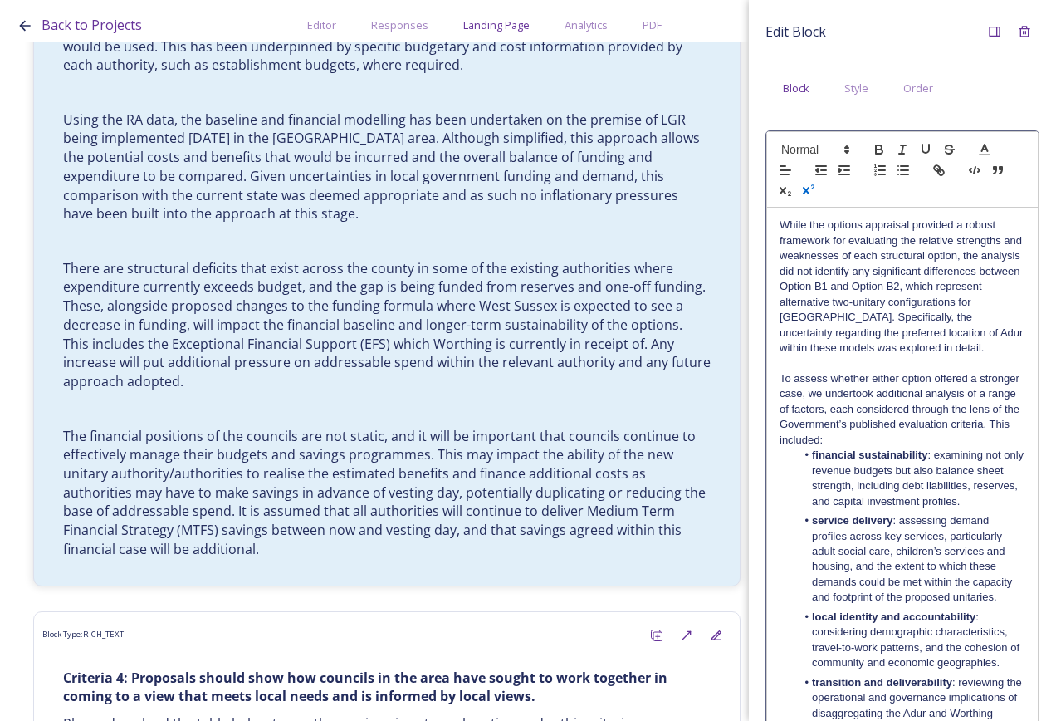
click at [816, 185] on icon "button" at bounding box center [808, 190] width 15 height 15
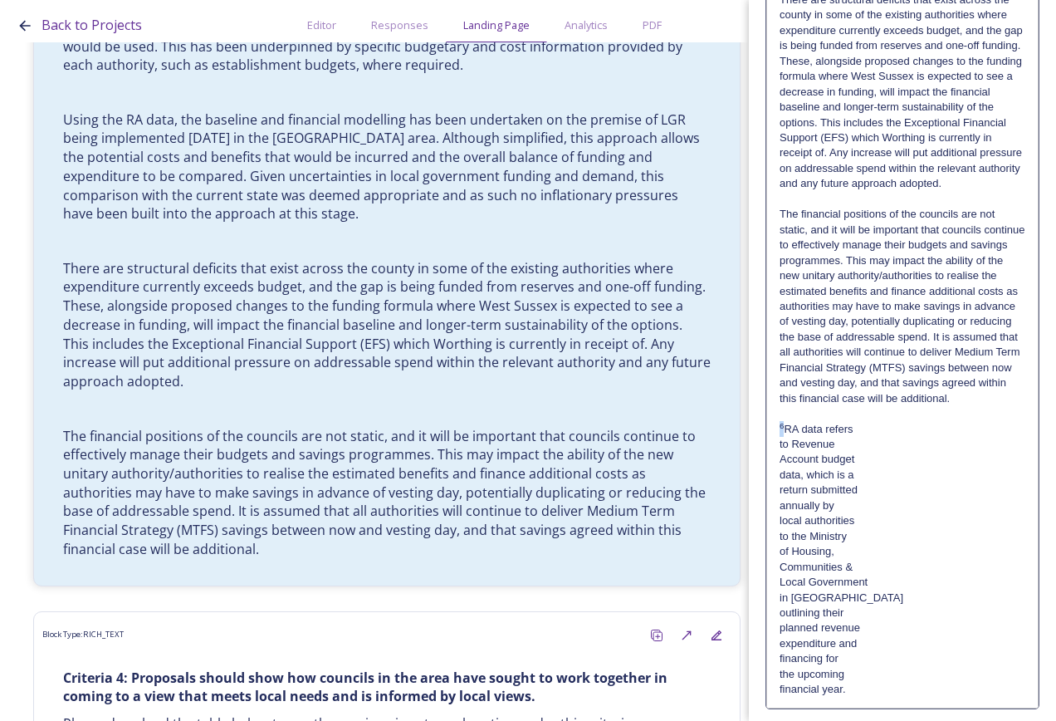
scroll to position [1839, 0]
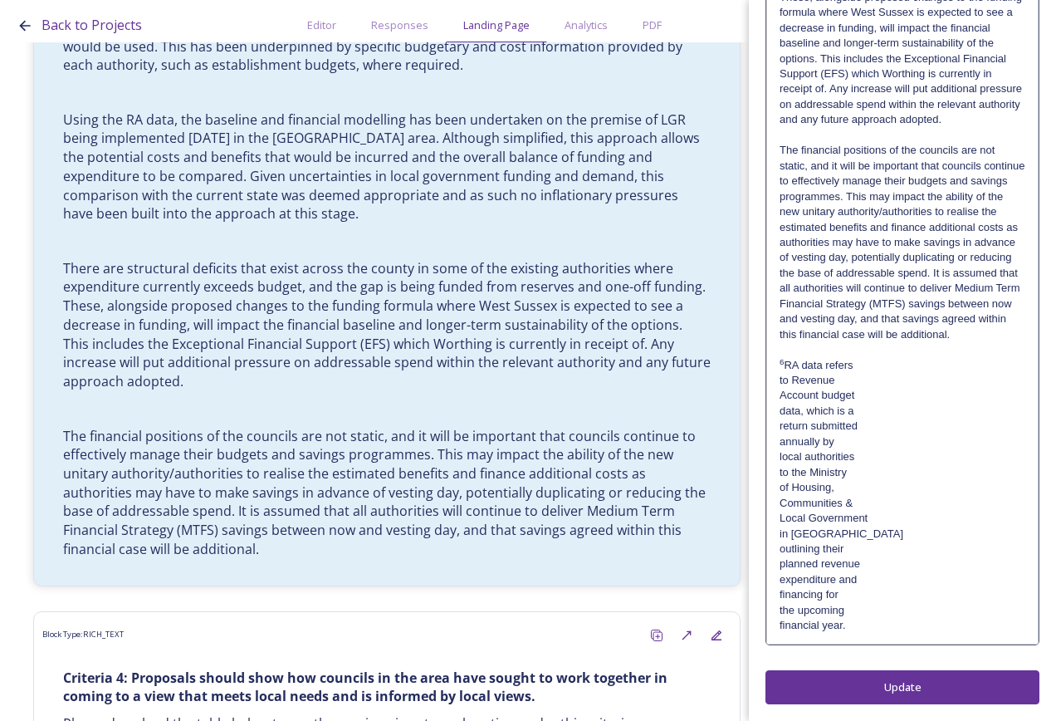
click at [872, 364] on p "6 RA data refers" at bounding box center [903, 365] width 246 height 15
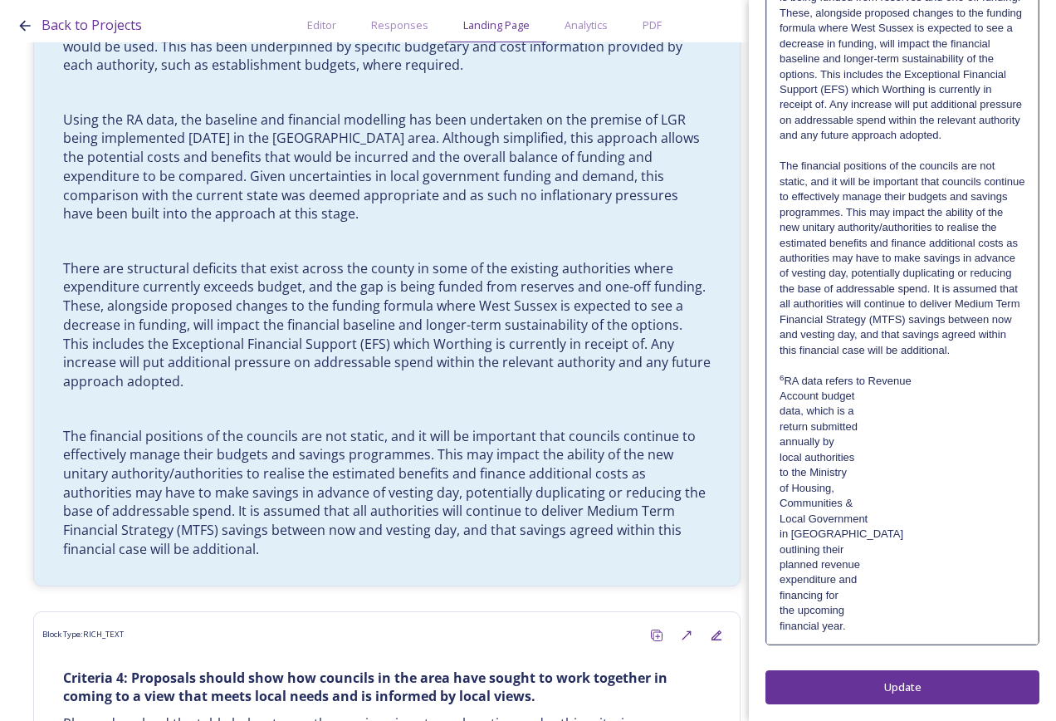
click at [916, 374] on p "6 RA data refers to Revenue" at bounding box center [903, 381] width 246 height 15
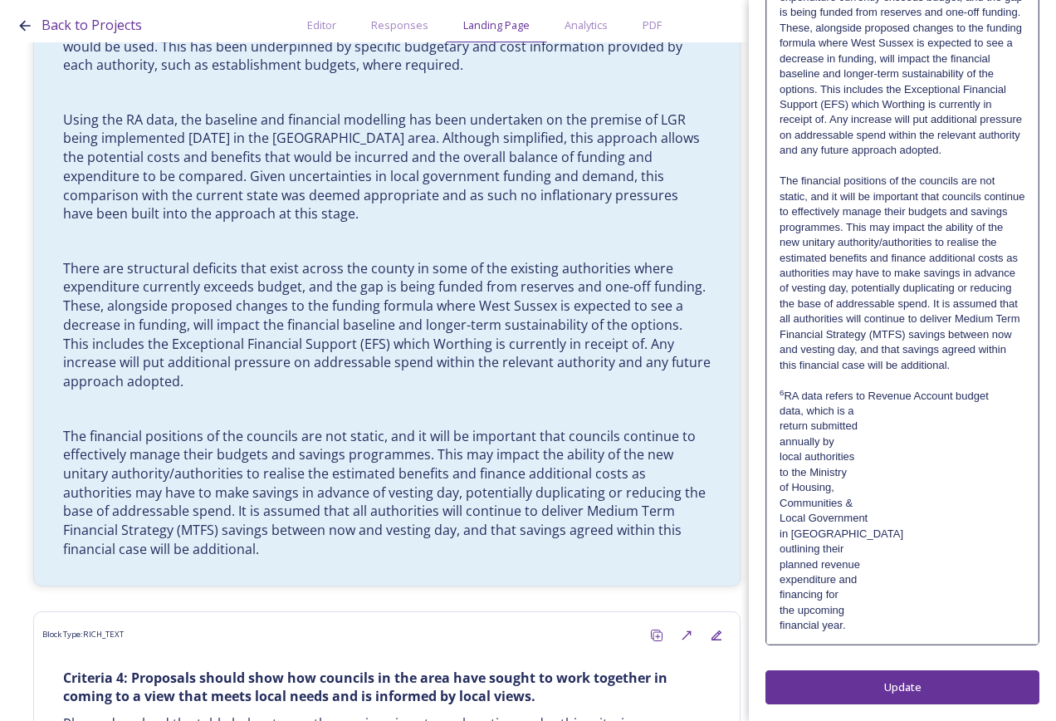
click at [992, 394] on p "6 RA data refers to Revenue Account budget" at bounding box center [903, 396] width 246 height 15
click at [928, 418] on p "6 RA data refers to Revenue Account budget data, which is a" at bounding box center [903, 404] width 246 height 31
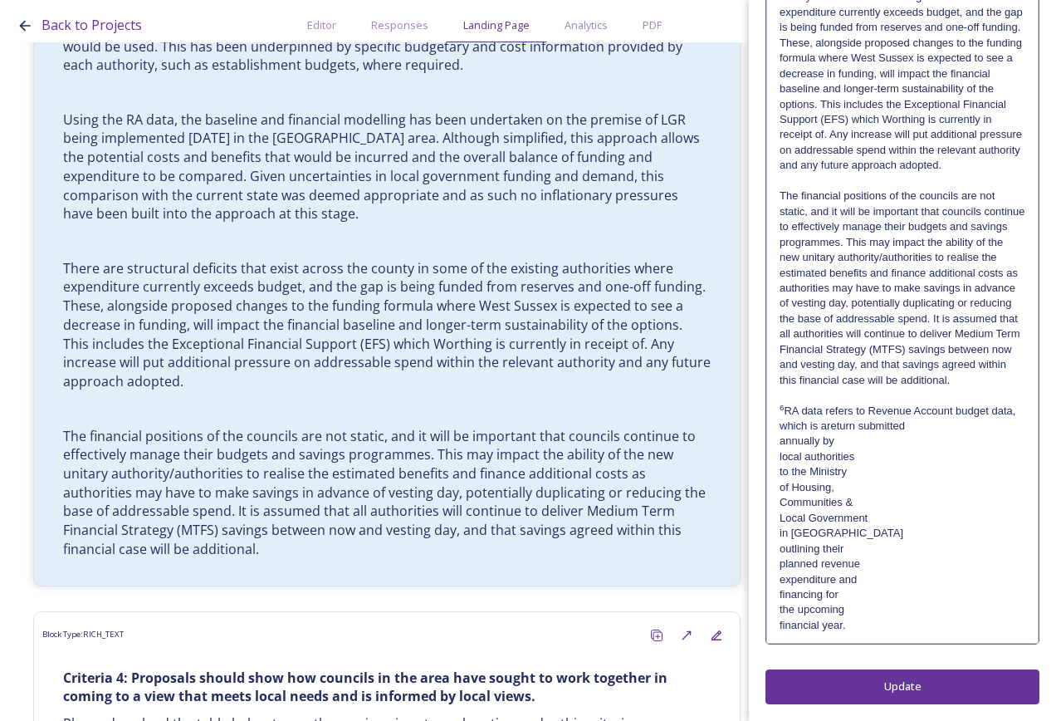
scroll to position [1793, 0]
click at [941, 426] on p "6 RA data refers to Revenue Account budget data, which is a return submitted" at bounding box center [903, 419] width 246 height 31
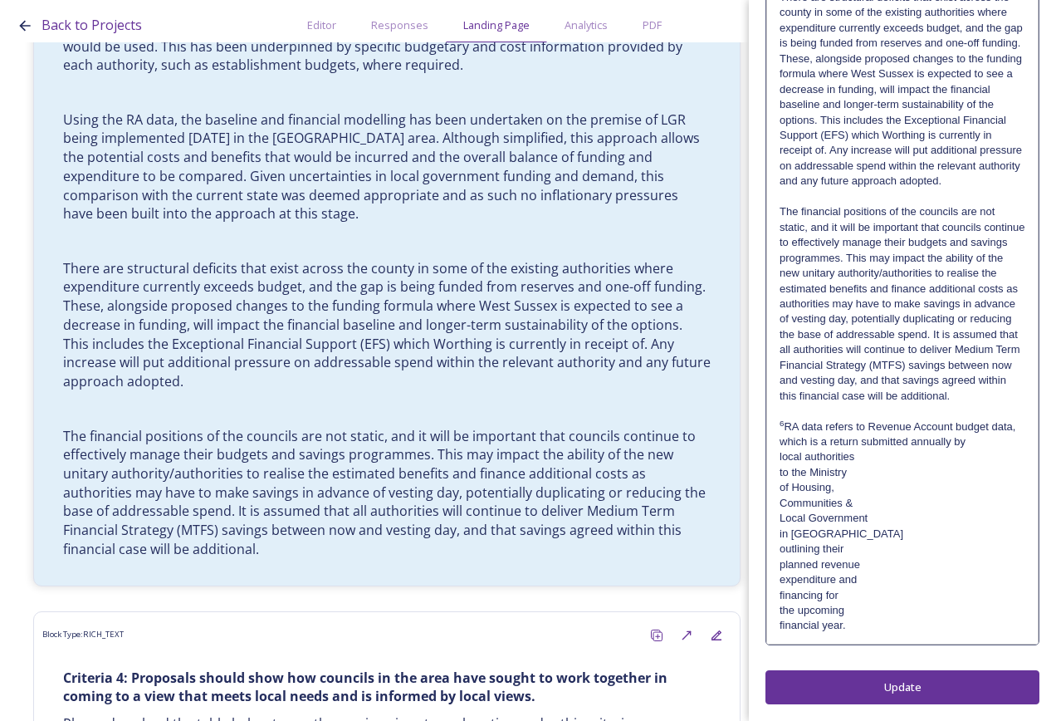
click at [951, 450] on p "local authorities" at bounding box center [903, 456] width 246 height 15
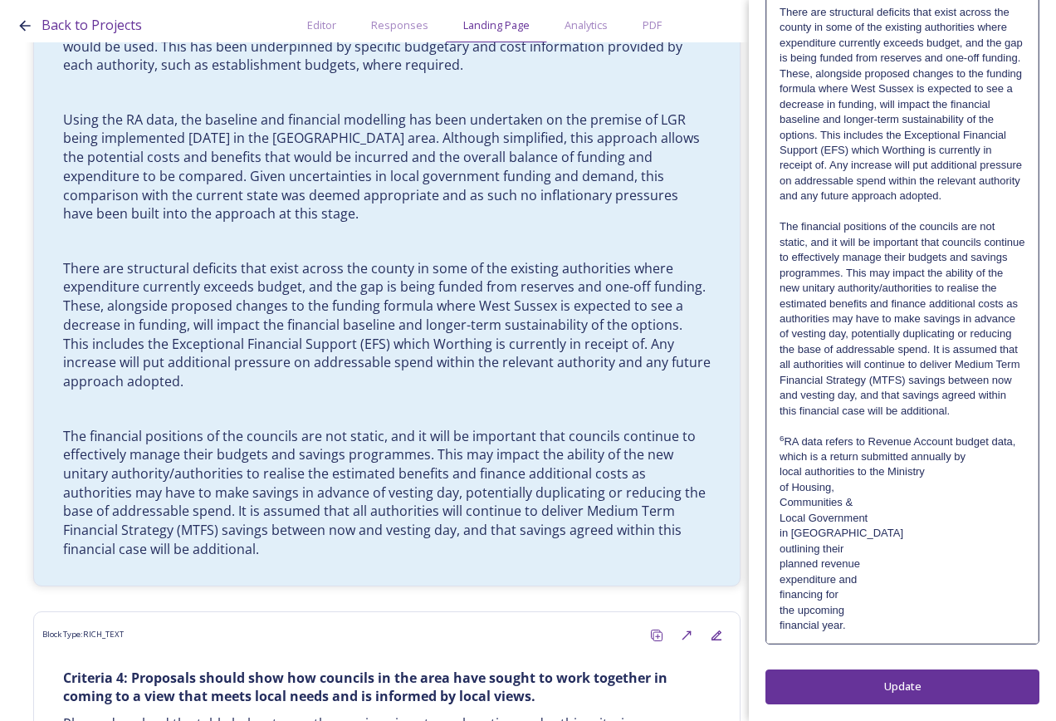
click at [947, 472] on p "local authorities to the Ministry" at bounding box center [903, 471] width 246 height 15
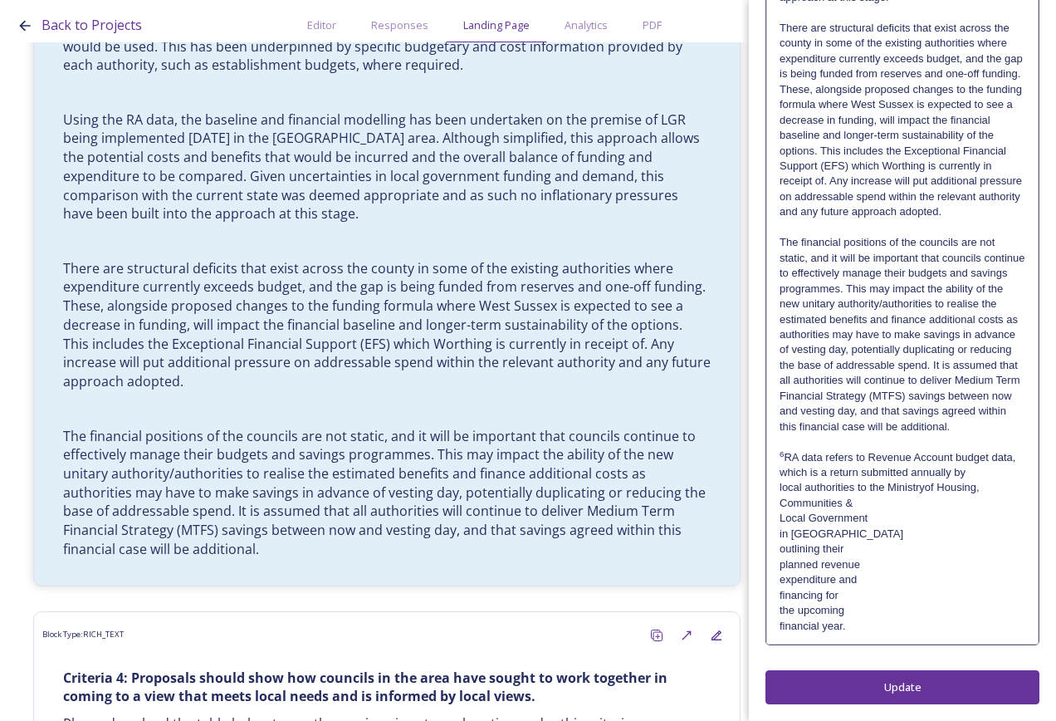
scroll to position [1746, 0]
click at [992, 488] on p "local authorities to the Ministry of Housing," at bounding box center [903, 487] width 246 height 15
click at [984, 511] on p "Local Government" at bounding box center [903, 518] width 246 height 15
click at [988, 490] on p "local authorities to the Ministry of Housing, Communities &" at bounding box center [903, 495] width 246 height 31
click at [991, 507] on p "local authorities to the Ministry of Housing, Communities &" at bounding box center [903, 495] width 246 height 31
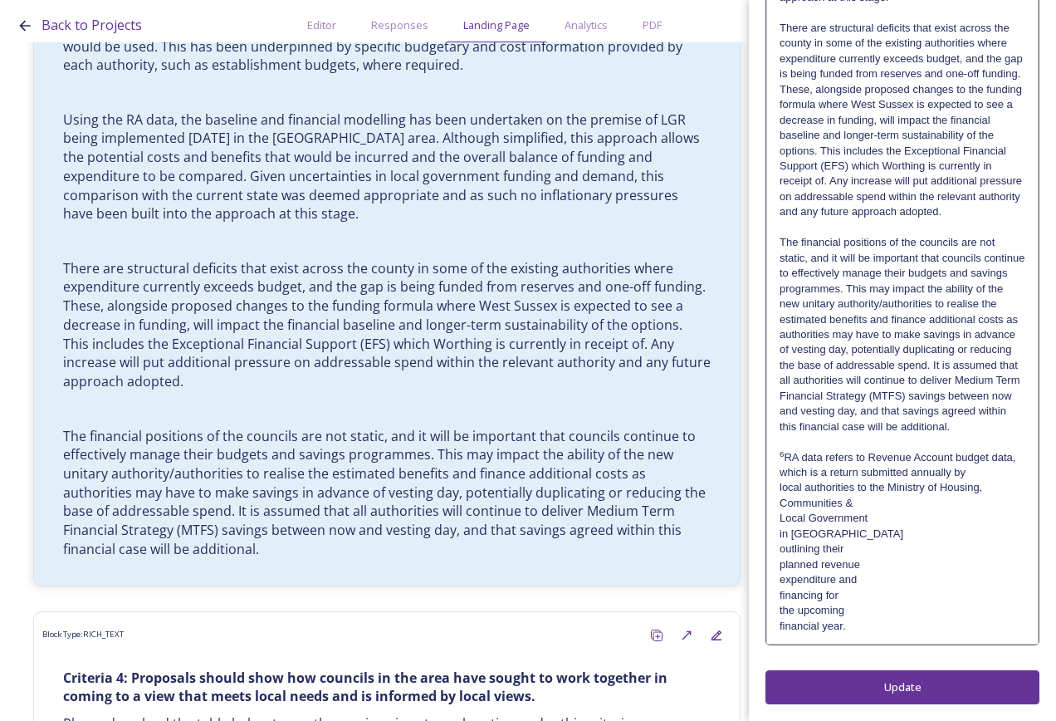
scroll to position [1731, 0]
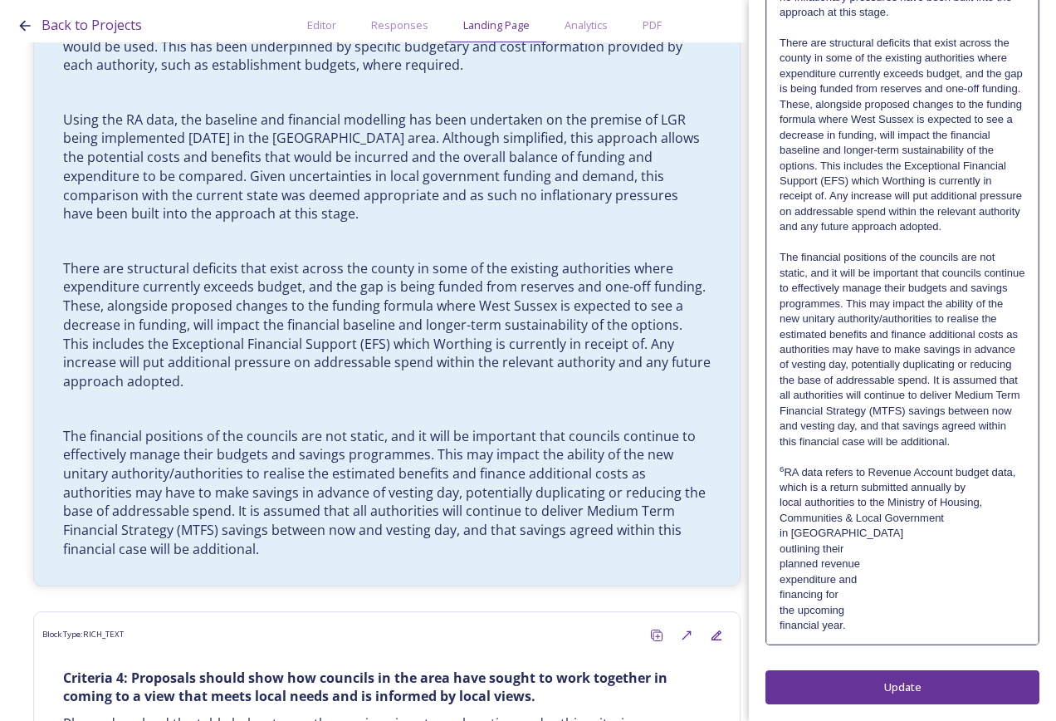
click at [991, 518] on p "local authorities to the Ministry of Housing, Communities & Local Government" at bounding box center [903, 510] width 246 height 31
click at [997, 528] on p "local authorities to the Ministry of Housing, Communities & Local Government in…" at bounding box center [903, 518] width 246 height 46
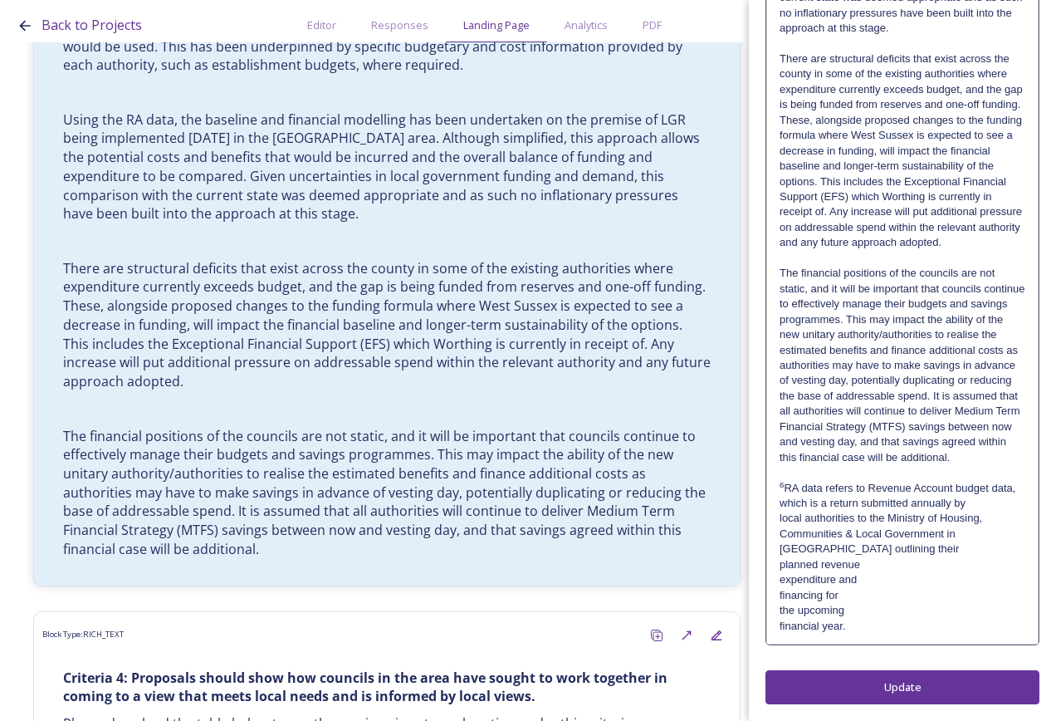
click at [949, 557] on p "planned revenue" at bounding box center [903, 564] width 246 height 15
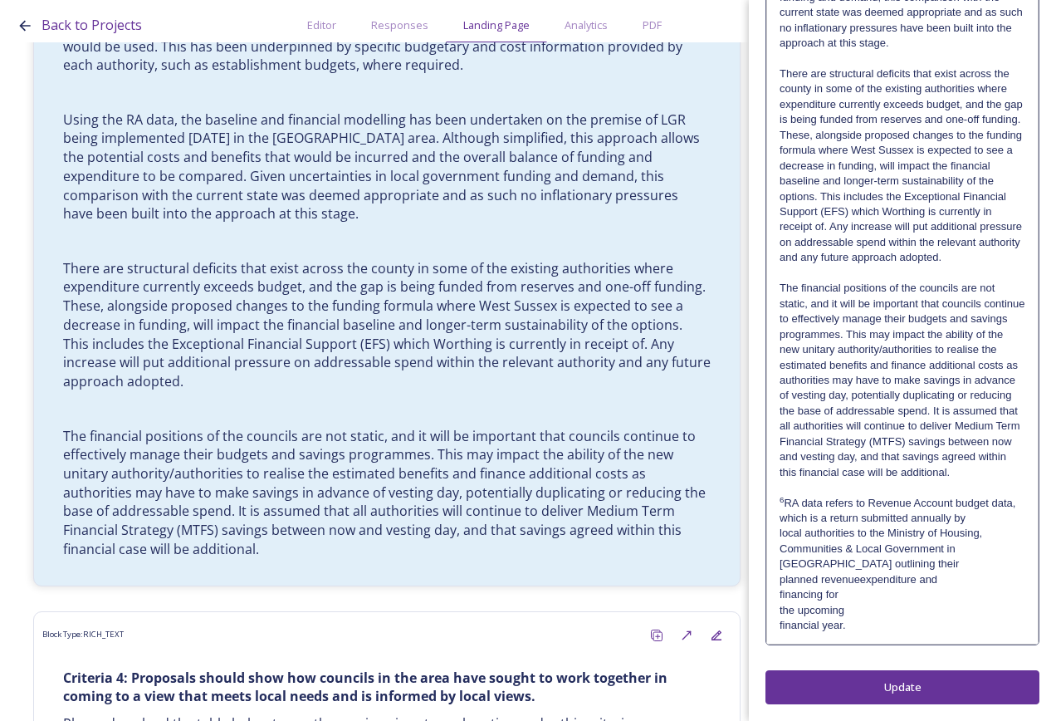
scroll to position [1701, 0]
click at [943, 561] on p "local authorities to the Ministry of Housing, Communities & Local Government in…" at bounding box center [903, 549] width 246 height 46
click at [957, 595] on p "financing for" at bounding box center [903, 594] width 246 height 15
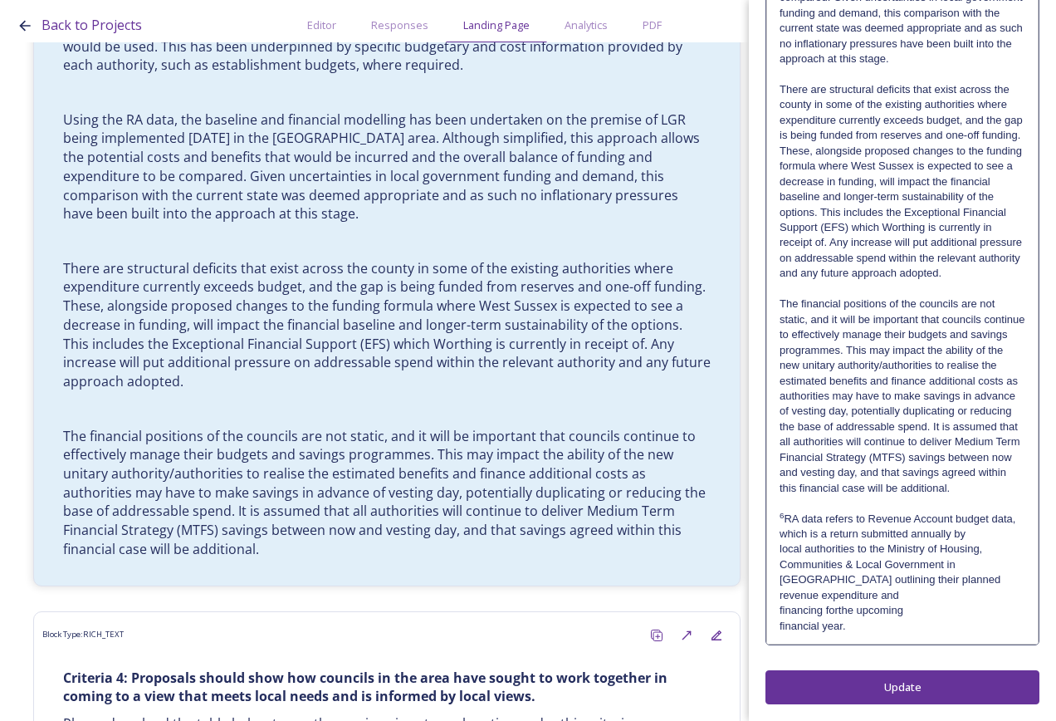
scroll to position [1670, 0]
click at [957, 605] on p "financing for the upcoming" at bounding box center [903, 610] width 246 height 15
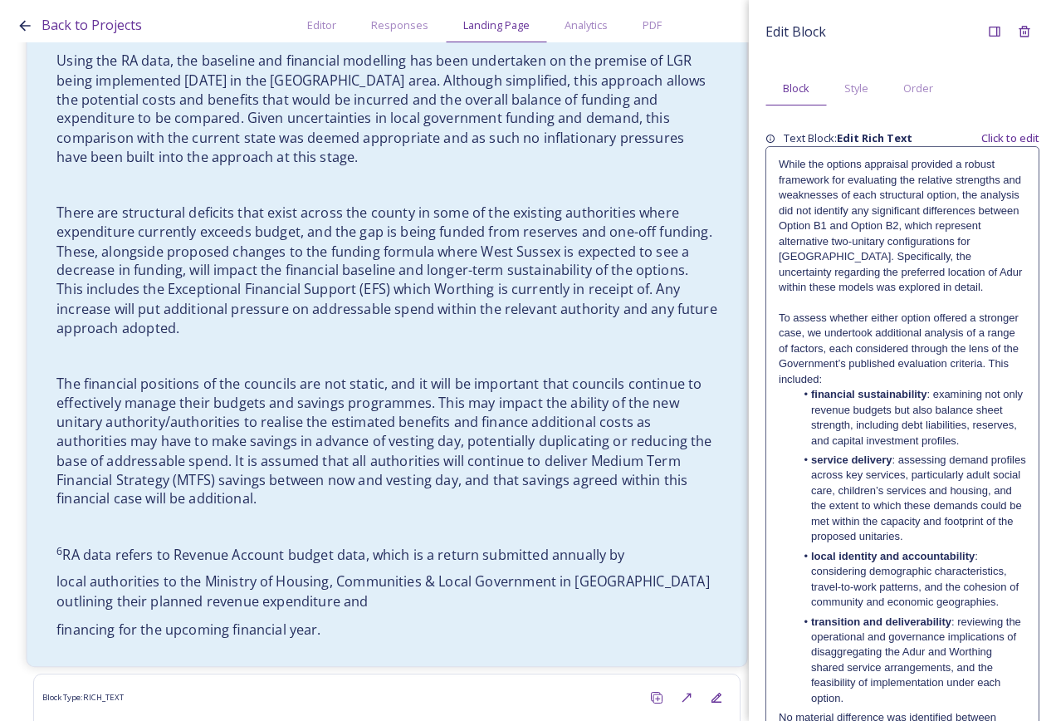
scroll to position [13759, 0]
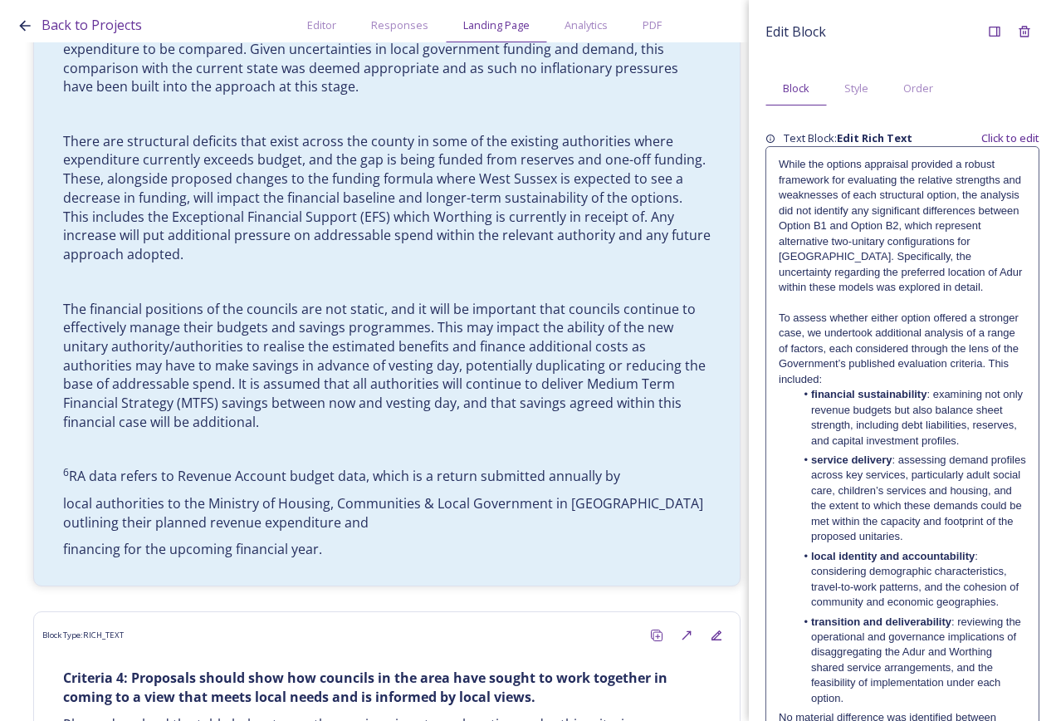
click at [918, 579] on li "local identity and accountability : considering demographic characteristics, tr…" at bounding box center [912, 579] width 232 height 61
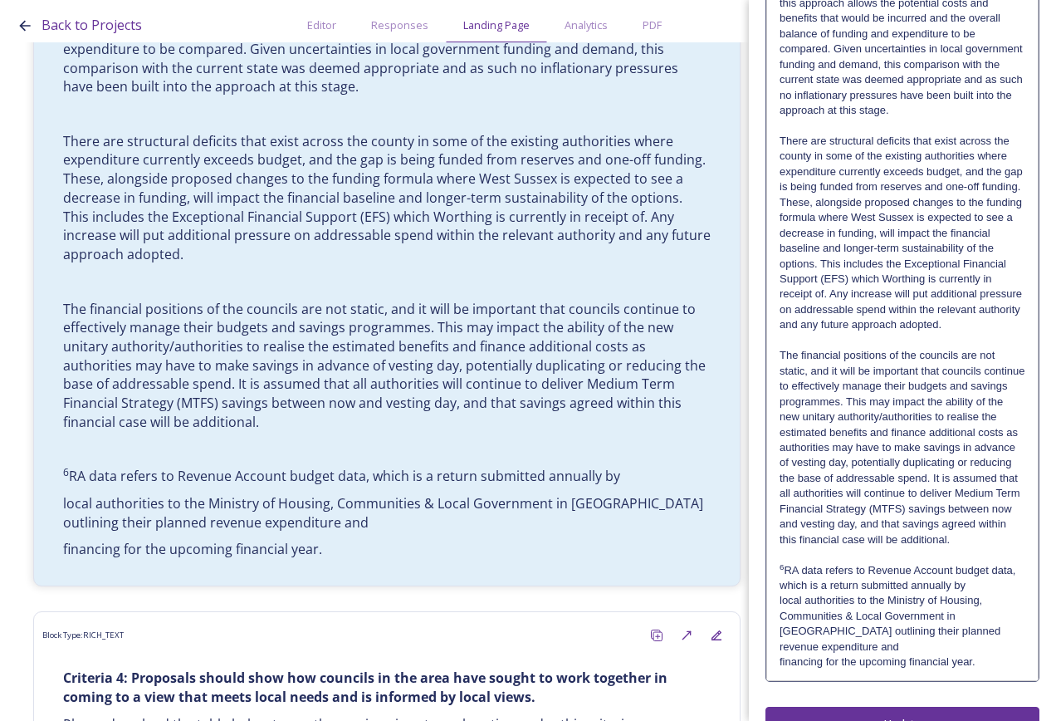
scroll to position [1655, 0]
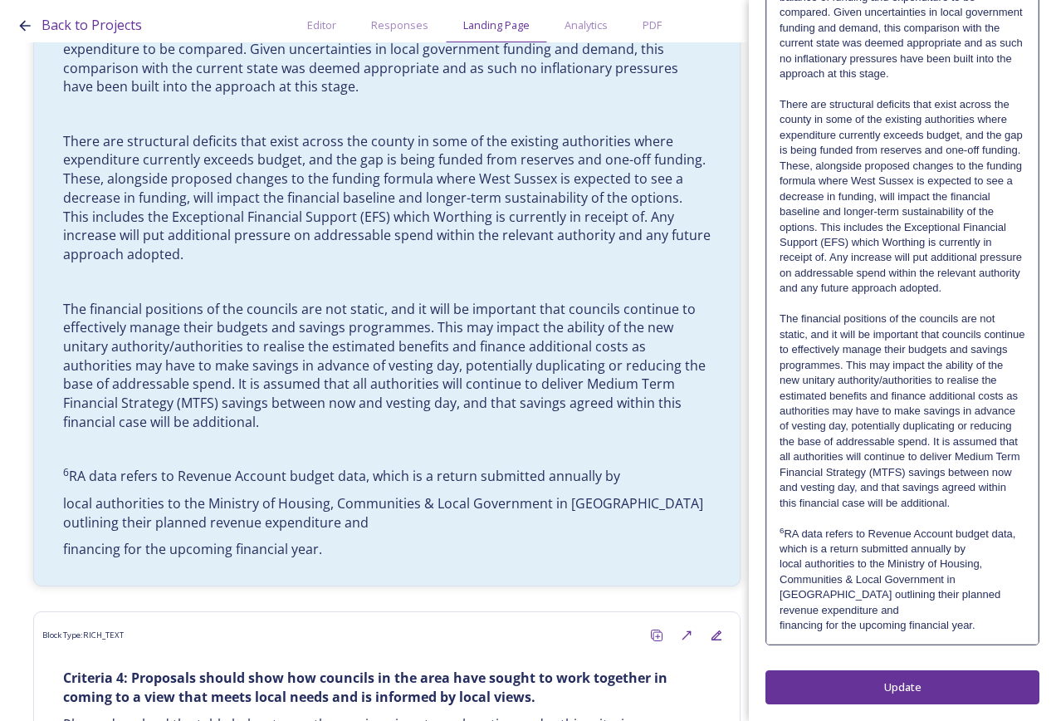
click at [991, 557] on p "6 RA data refers to Revenue Account budget data, which is a return submitted an…" at bounding box center [903, 541] width 246 height 31
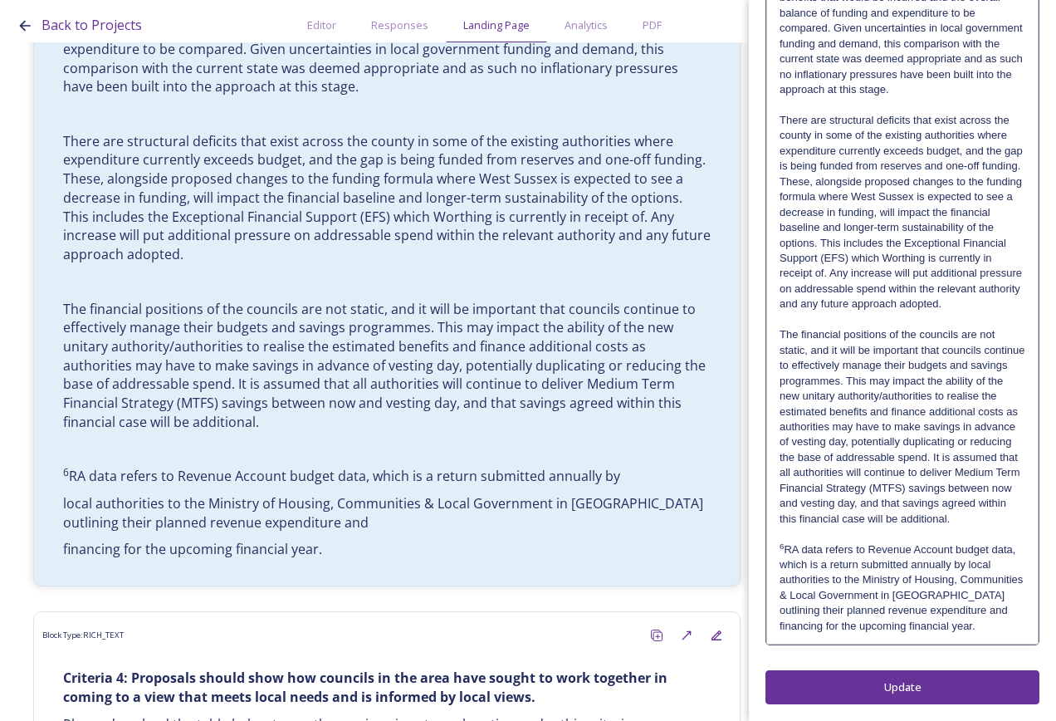
click at [1007, 610] on p "6 RA data refers to Revenue Account budget data, which is a return submitted an…" at bounding box center [903, 580] width 246 height 76
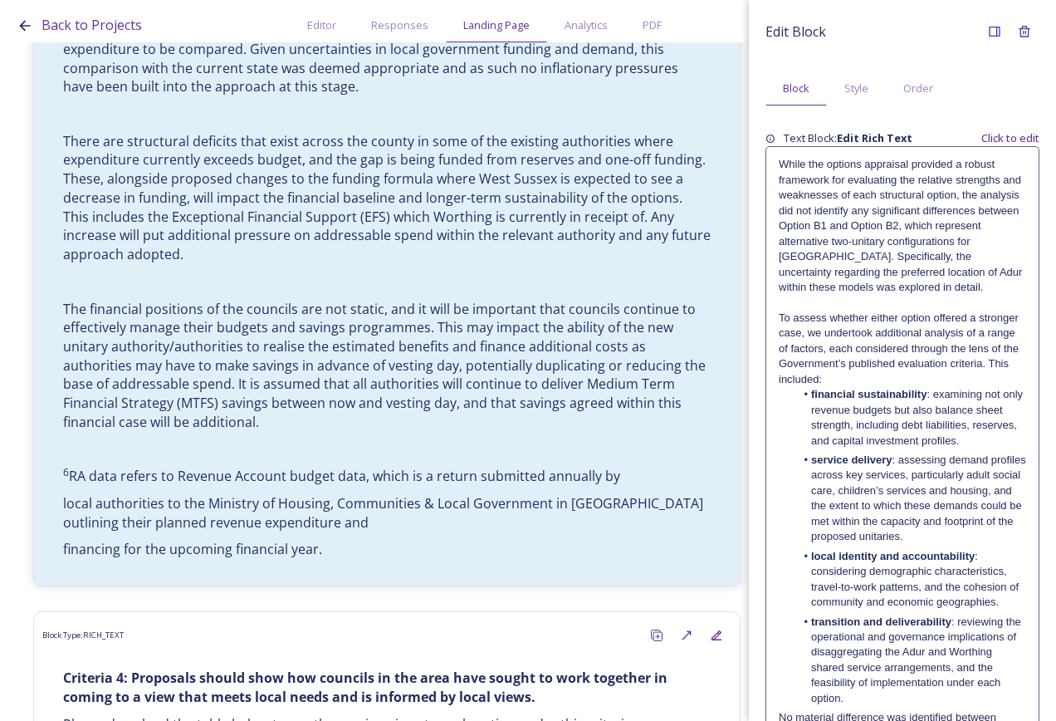
scroll to position [13724, 0]
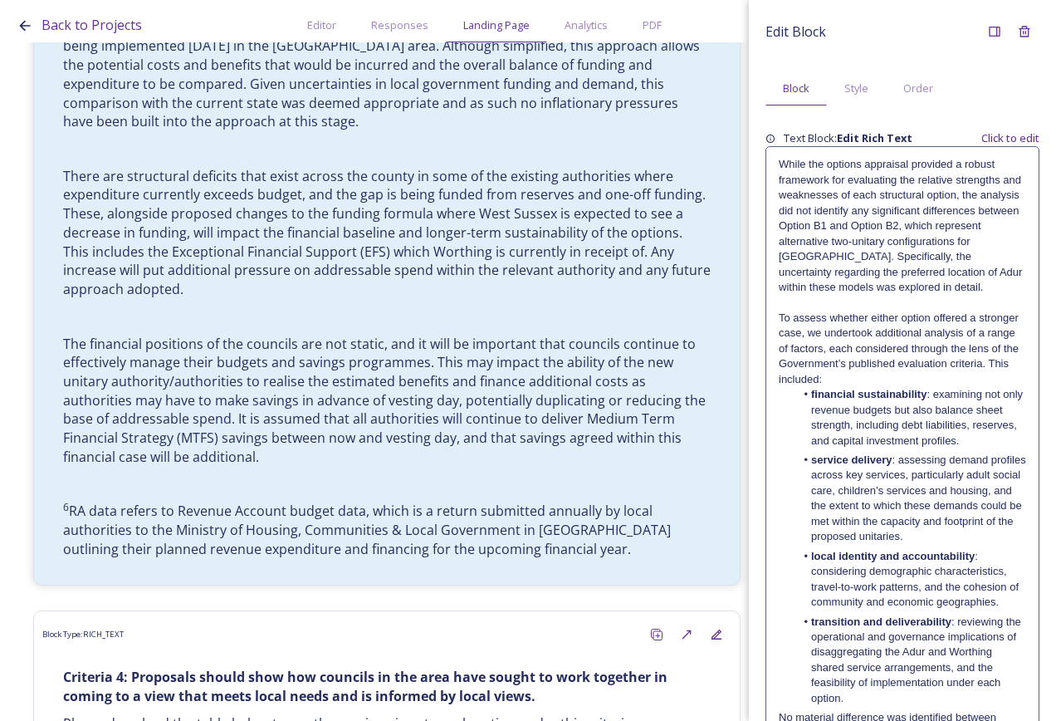
click at [944, 625] on strong "transition and deliverability" at bounding box center [881, 621] width 140 height 12
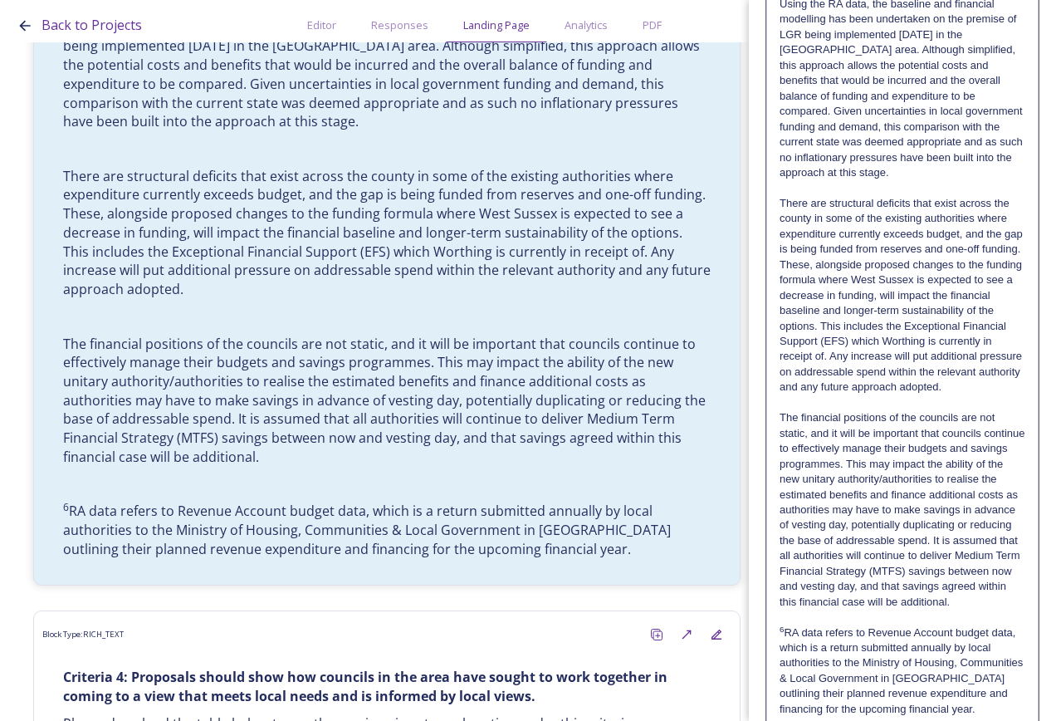
scroll to position [1655, 0]
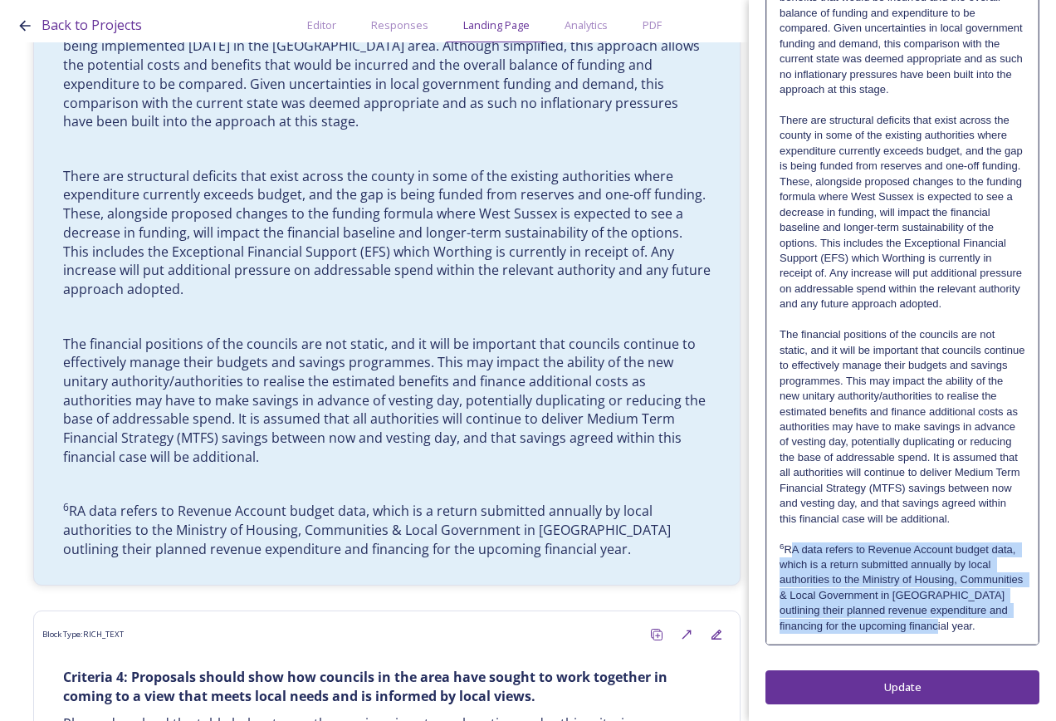
drag, startPoint x: 987, startPoint y: 629, endPoint x: 787, endPoint y: 553, distance: 213.1
click at [787, 553] on p "6 RA data refers to Revenue Account budget data, which is a return submitted an…" at bounding box center [903, 588] width 246 height 92
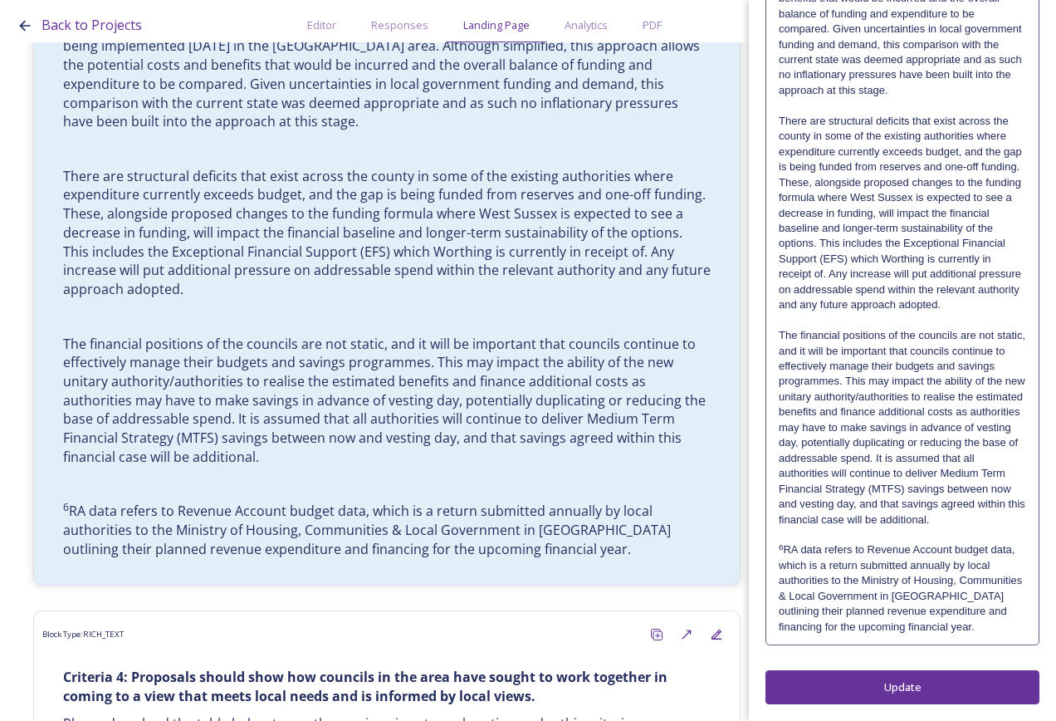
click at [985, 621] on p "6 RA data refers to Revenue Account budget data, which is a return submitted an…" at bounding box center [902, 588] width 247 height 92
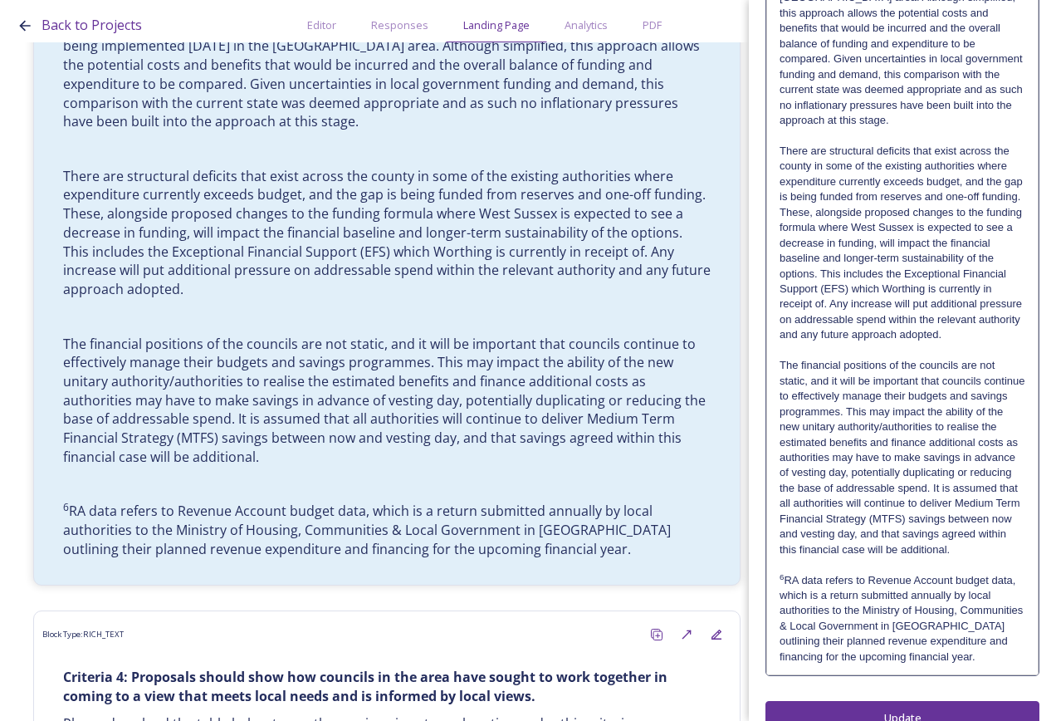
scroll to position [1654, 0]
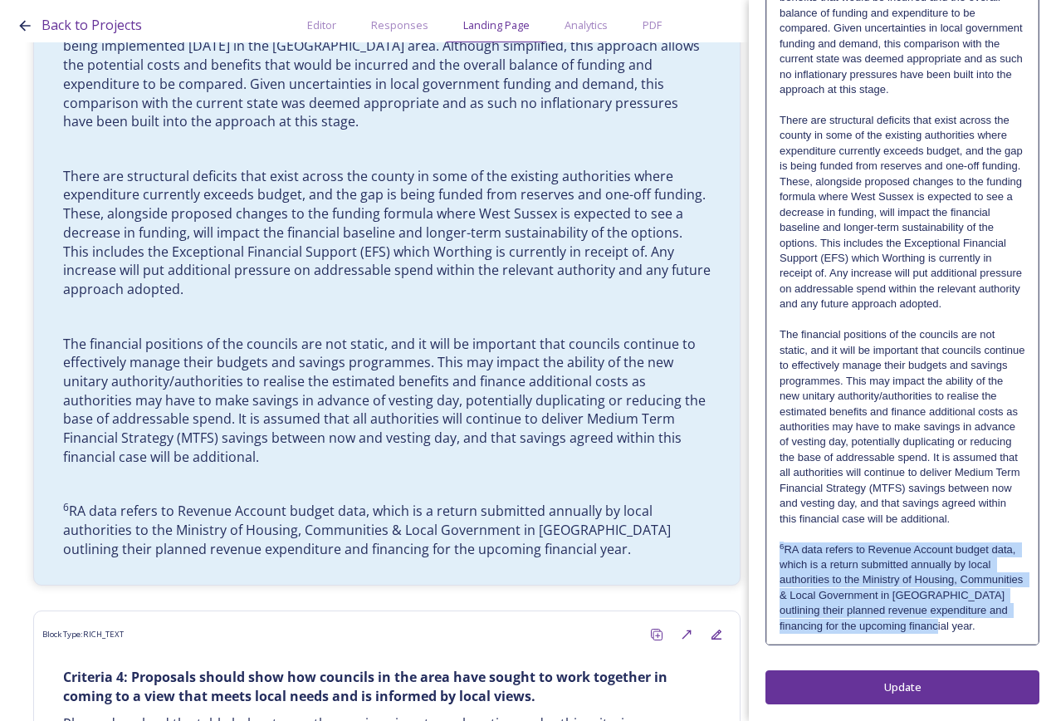
drag, startPoint x: 770, startPoint y: 561, endPoint x: 755, endPoint y: 548, distance: 20.0
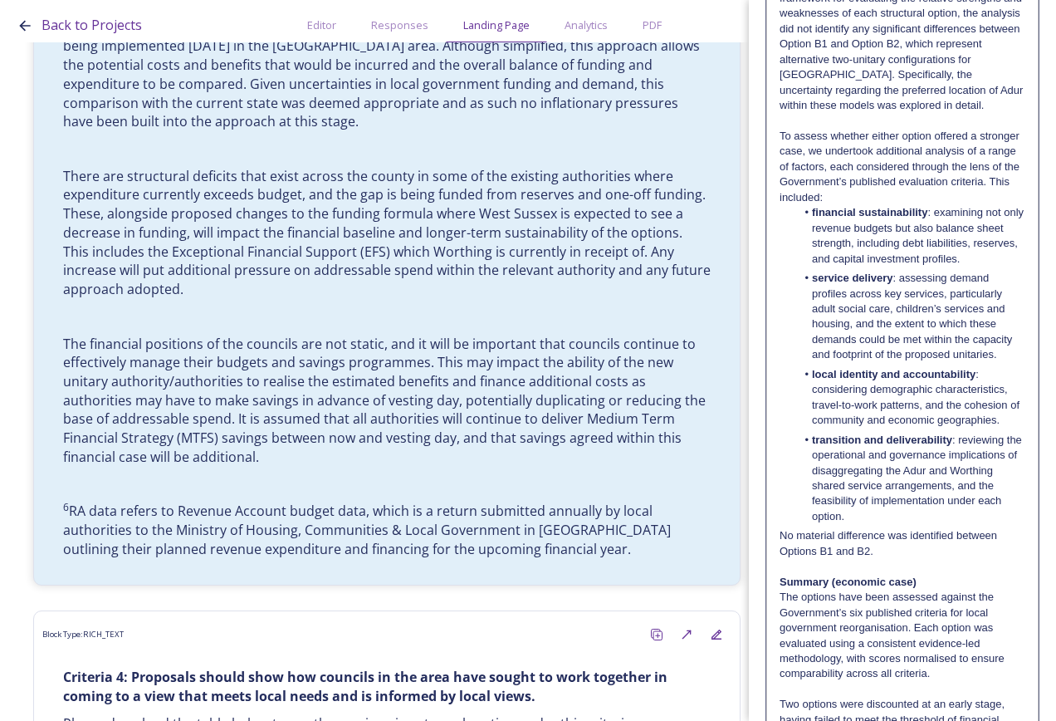
scroll to position [0, 0]
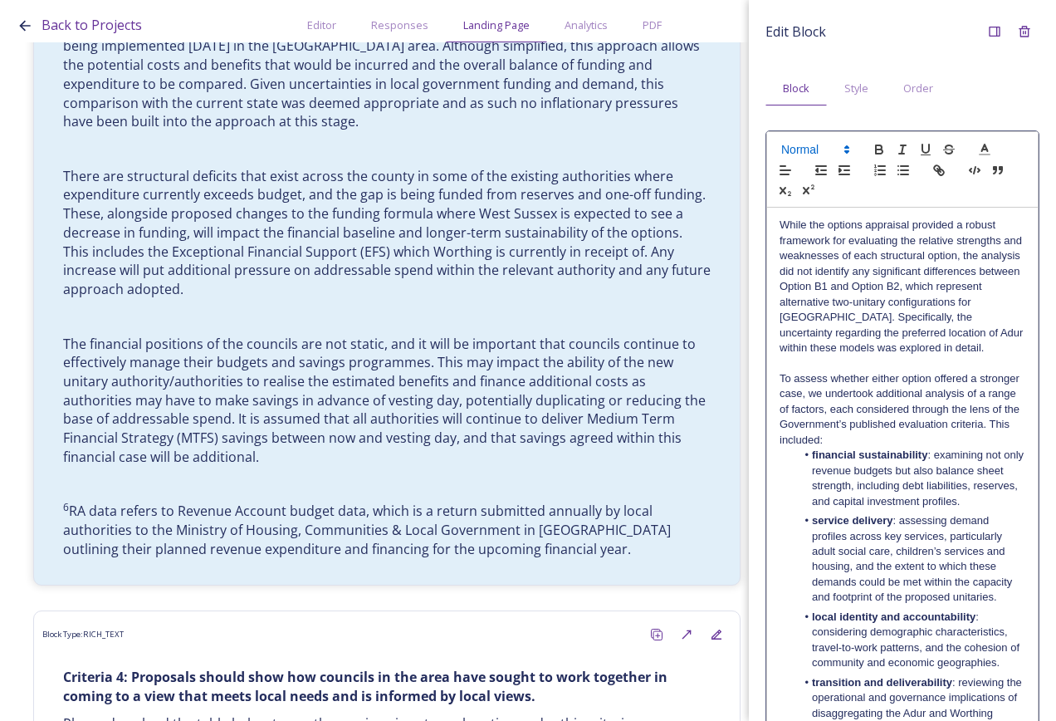
click at [818, 144] on span at bounding box center [814, 150] width 81 height 20
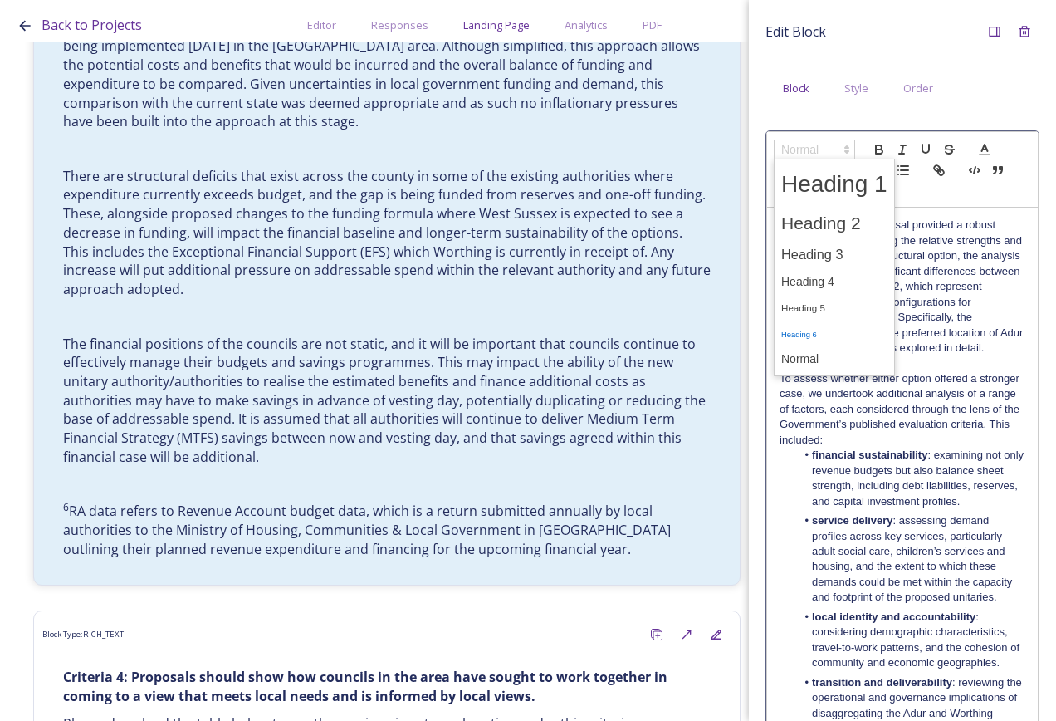
click at [839, 331] on span at bounding box center [834, 334] width 106 height 26
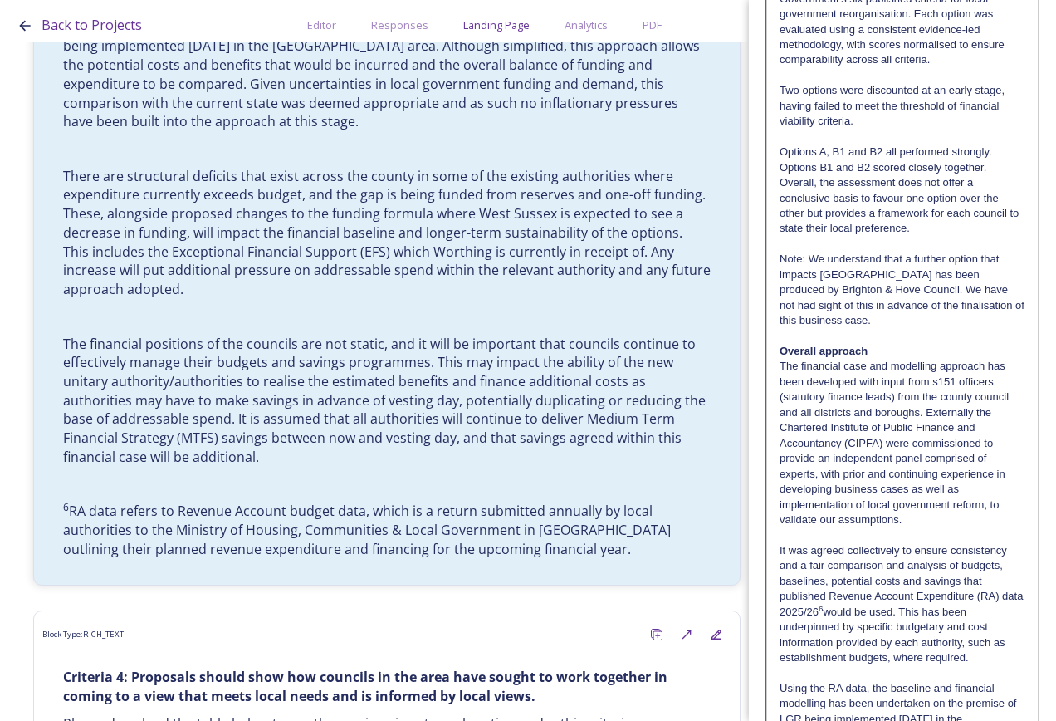
scroll to position [426, 0]
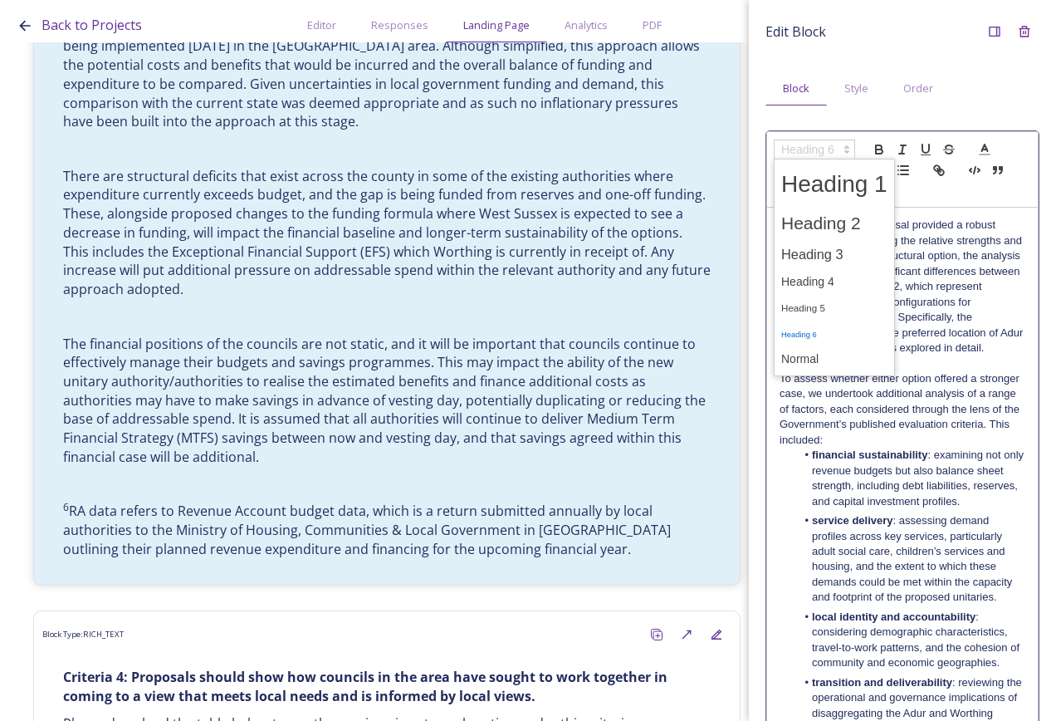
click at [812, 145] on span at bounding box center [814, 150] width 81 height 20
click at [840, 303] on span at bounding box center [834, 308] width 106 height 26
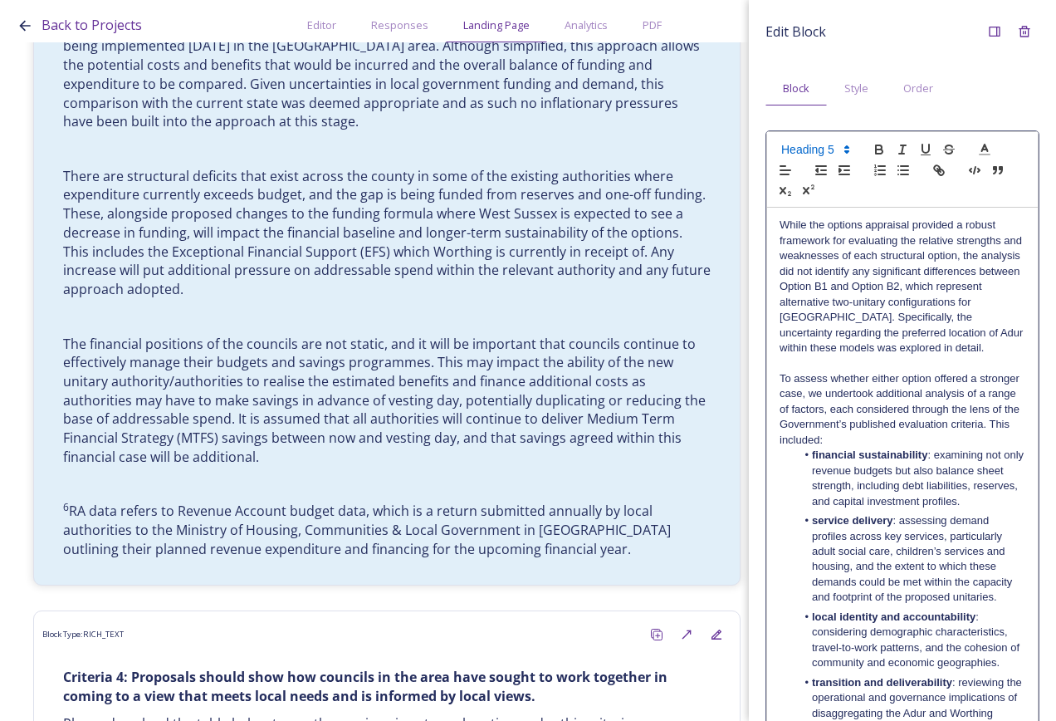
click at [820, 145] on span at bounding box center [814, 150] width 81 height 20
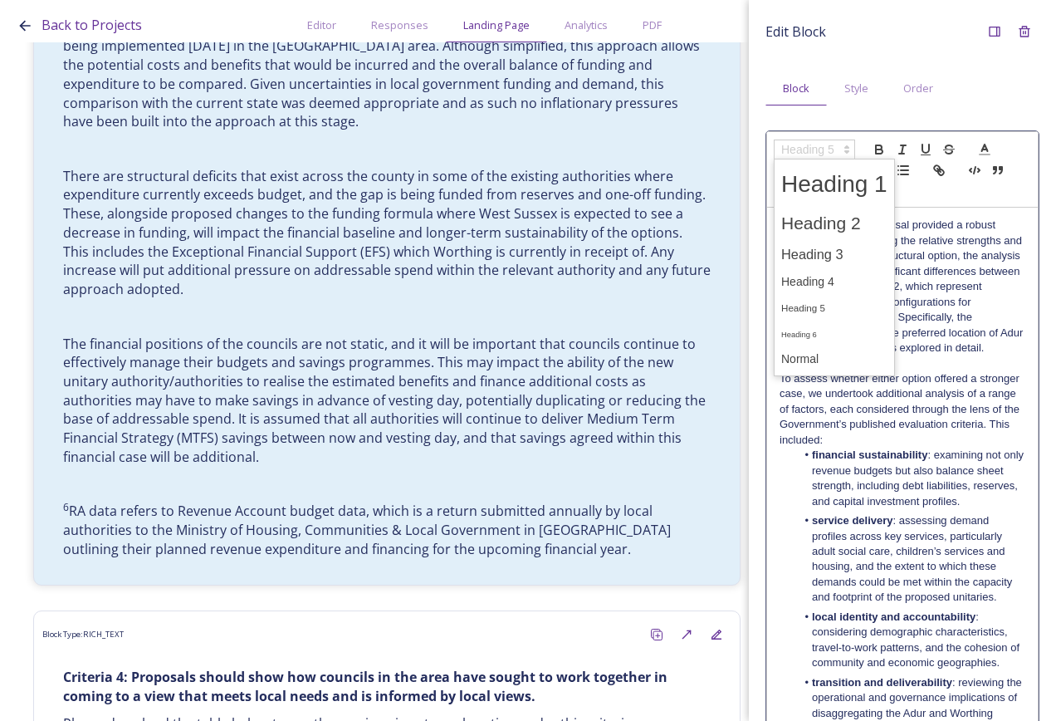
click at [843, 279] on span at bounding box center [834, 282] width 106 height 26
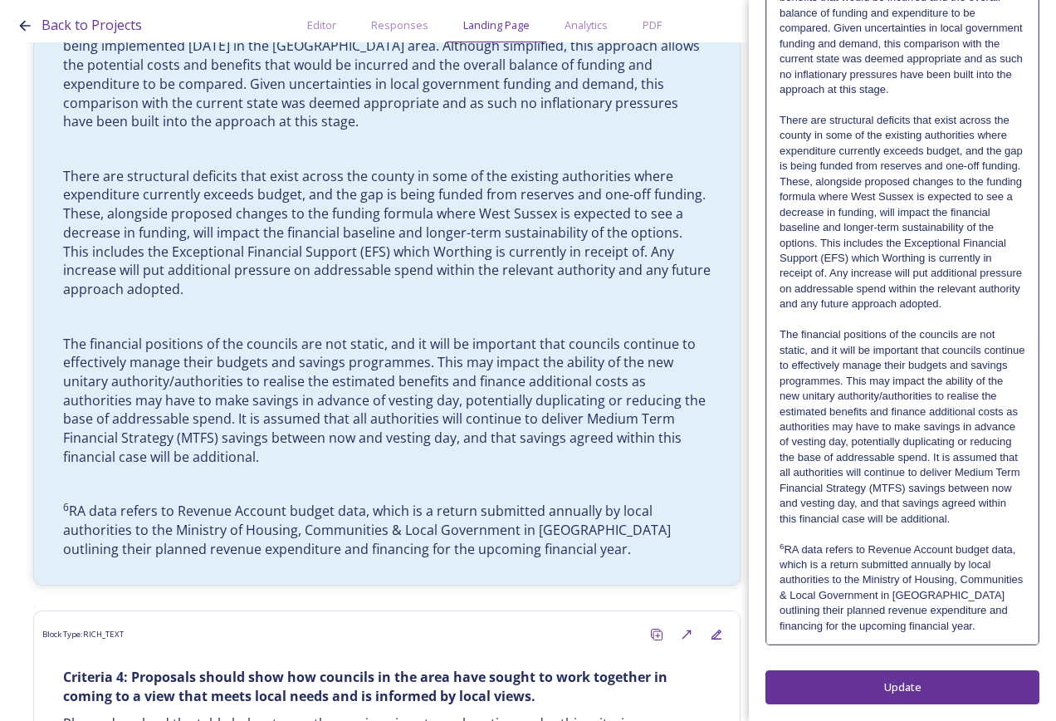
click at [884, 523] on p "The financial positions of the councils are not static, and it will be importan…" at bounding box center [903, 426] width 246 height 199
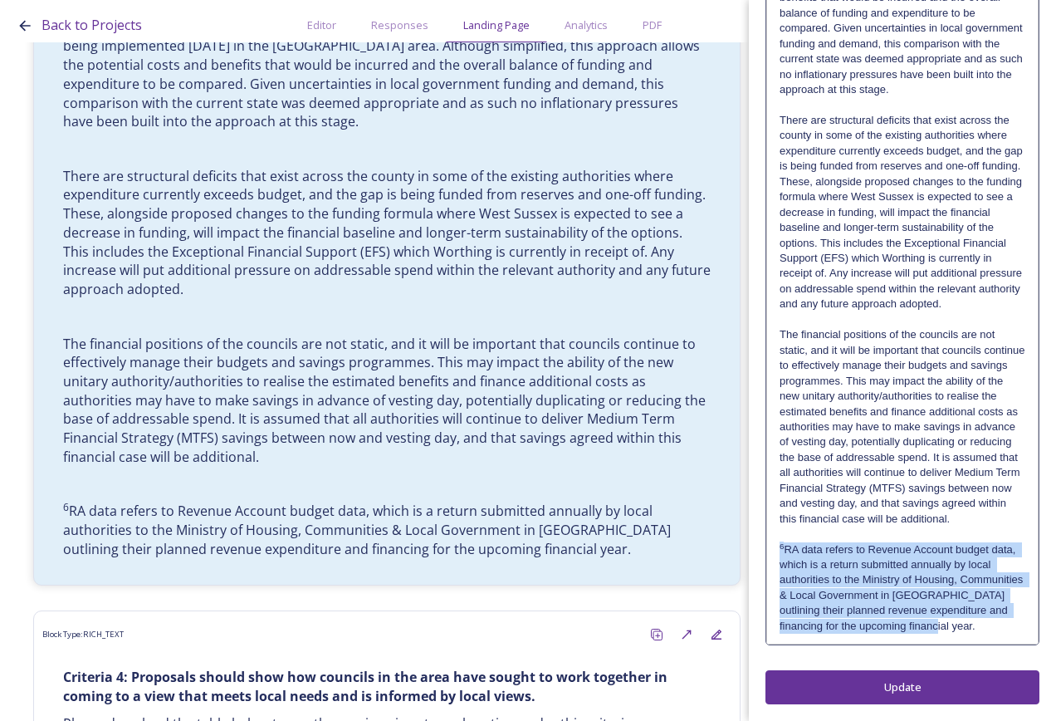
drag, startPoint x: 986, startPoint y: 629, endPoint x: 771, endPoint y: 550, distance: 229.4
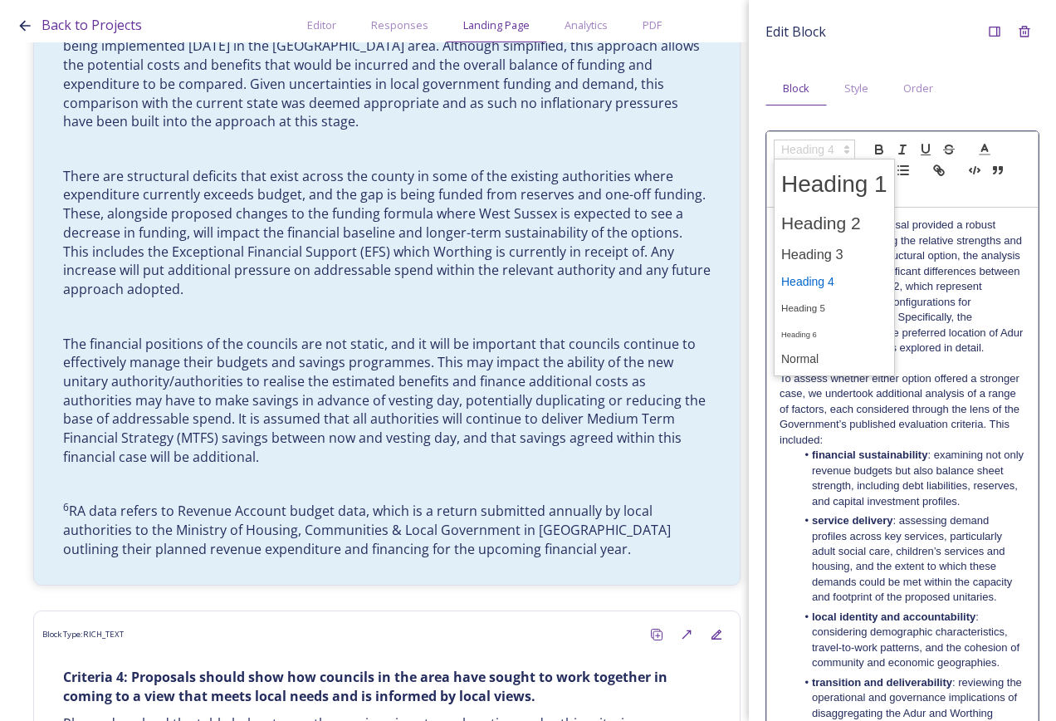
click at [809, 149] on span at bounding box center [814, 150] width 81 height 20
click at [830, 354] on span at bounding box center [834, 359] width 106 height 26
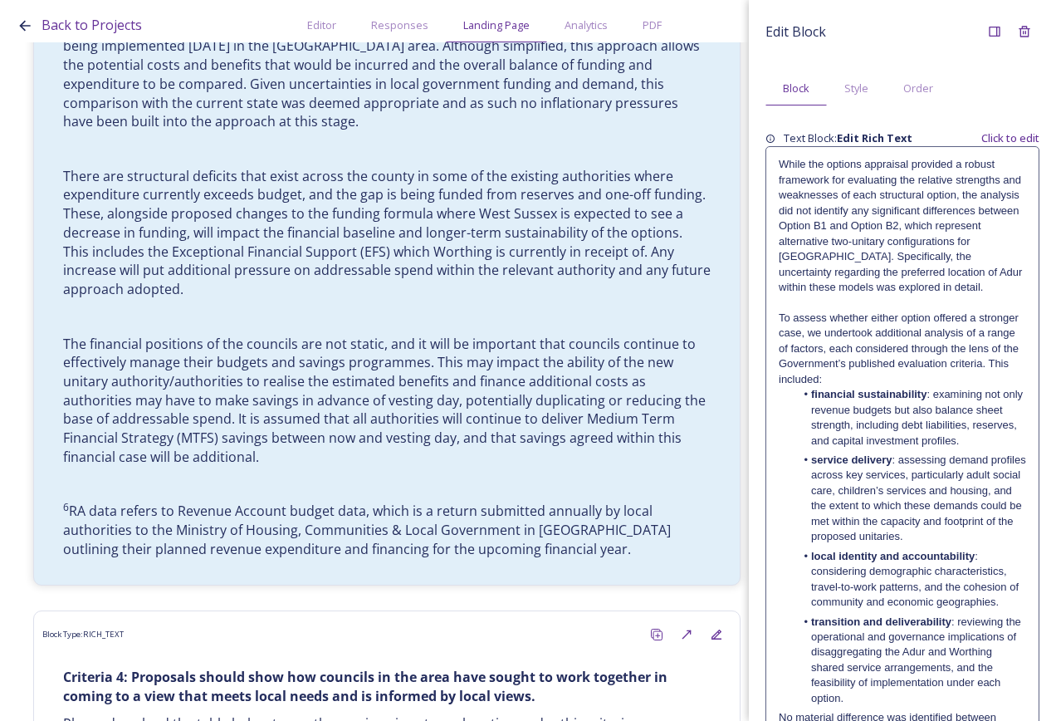
click at [897, 497] on li "service delivery : assessing demand profiles across key services, particularly …" at bounding box center [912, 499] width 232 height 92
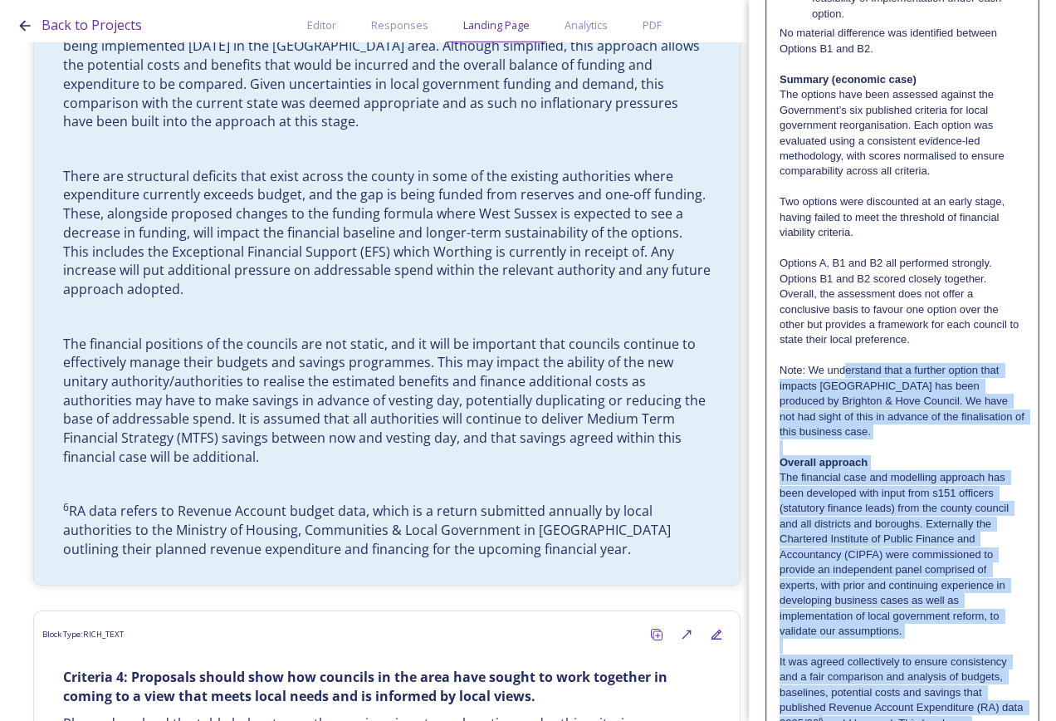
scroll to position [742, 0]
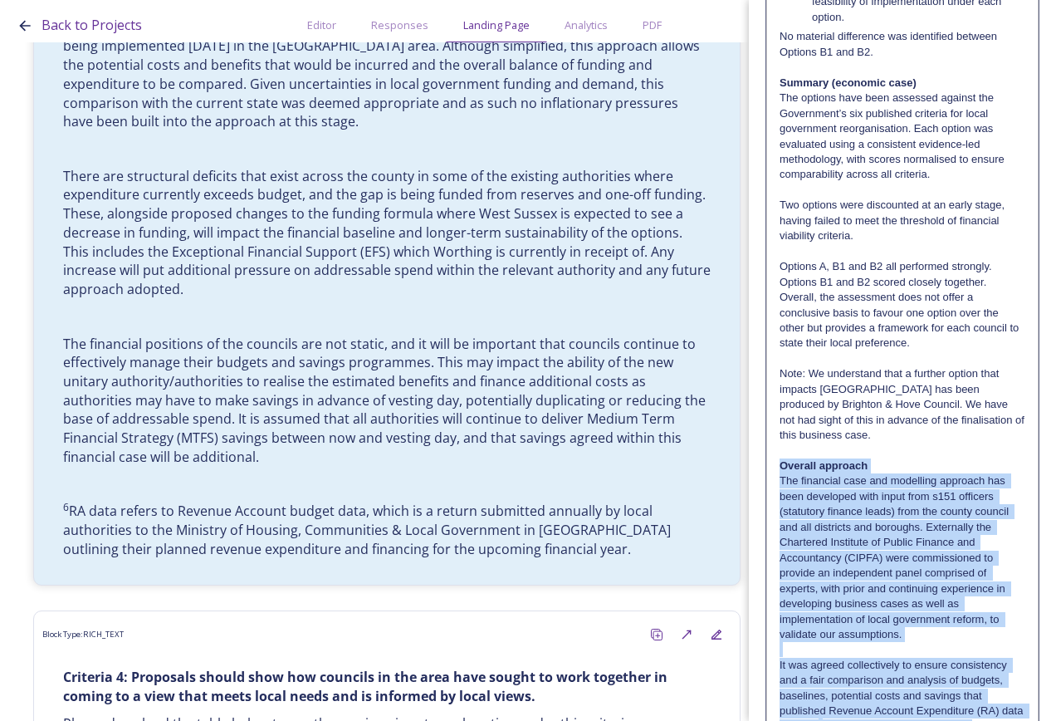
drag, startPoint x: 974, startPoint y: 625, endPoint x: 776, endPoint y: 463, distance: 256.0
click at [776, 463] on div "While the options appraisal provided a robust framework for evaluating the rela…" at bounding box center [902, 495] width 271 height 2059
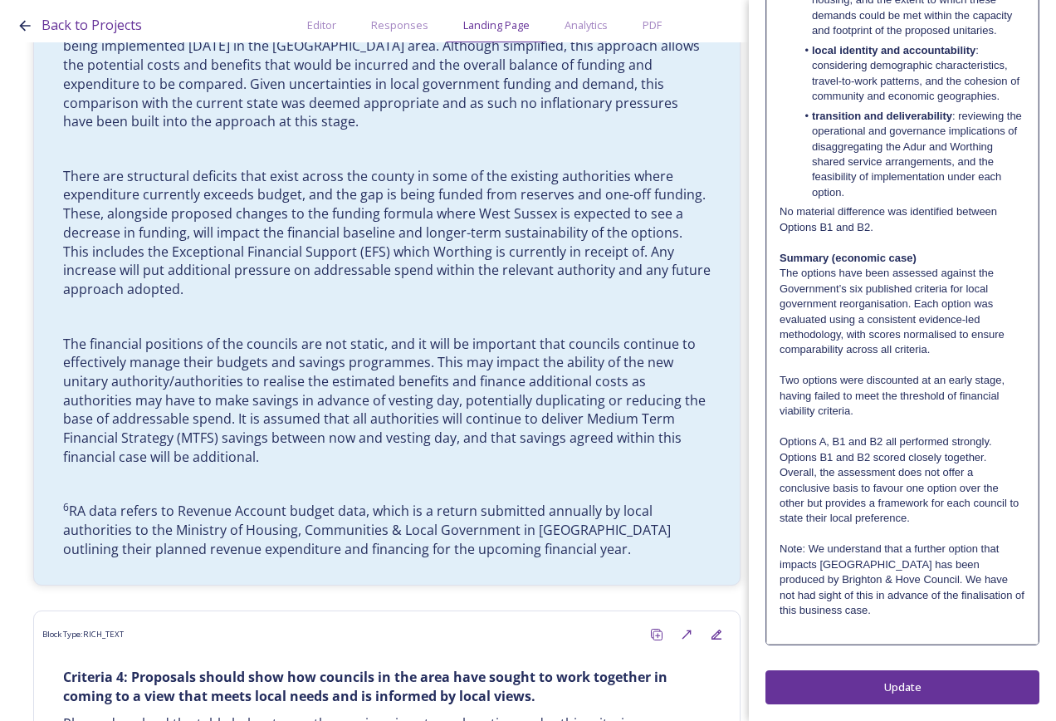
scroll to position [551, 0]
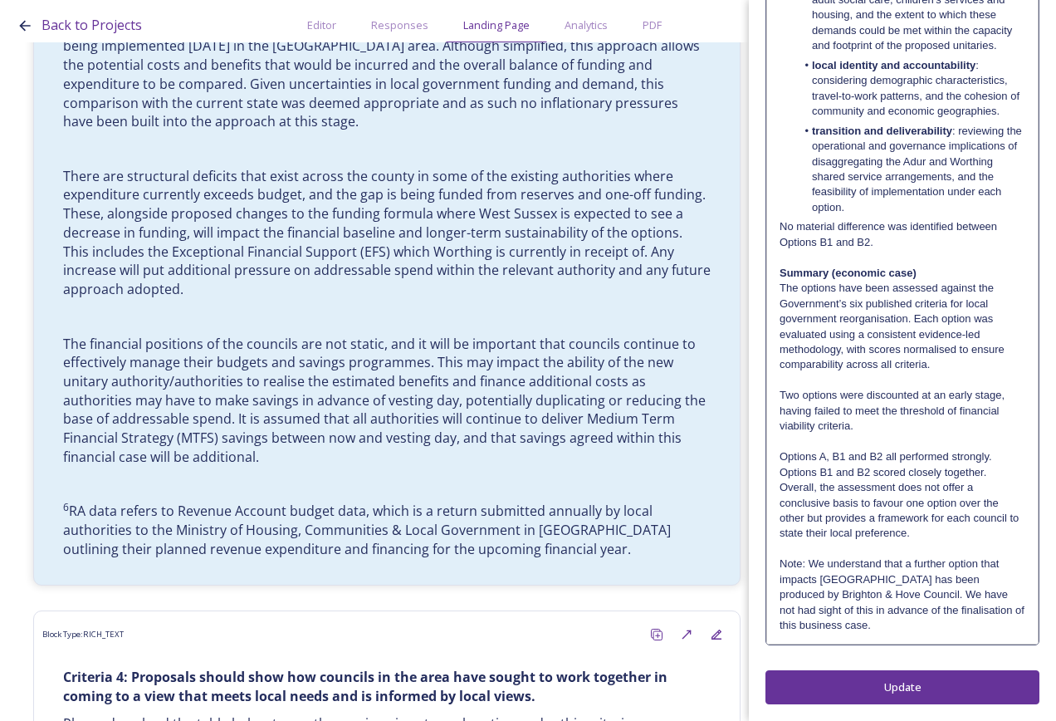
click at [908, 683] on div "Edit Block Block Style Order While the options appraisal provided a robust fram…" at bounding box center [903, 84] width 274 height 1239
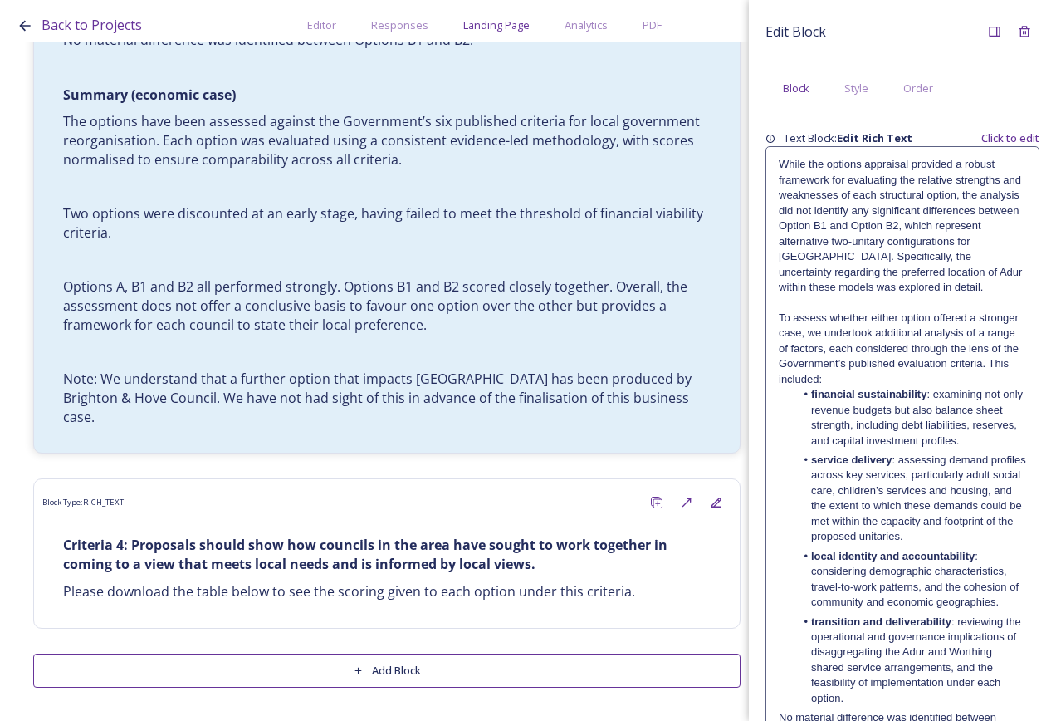
scroll to position [12881, 0]
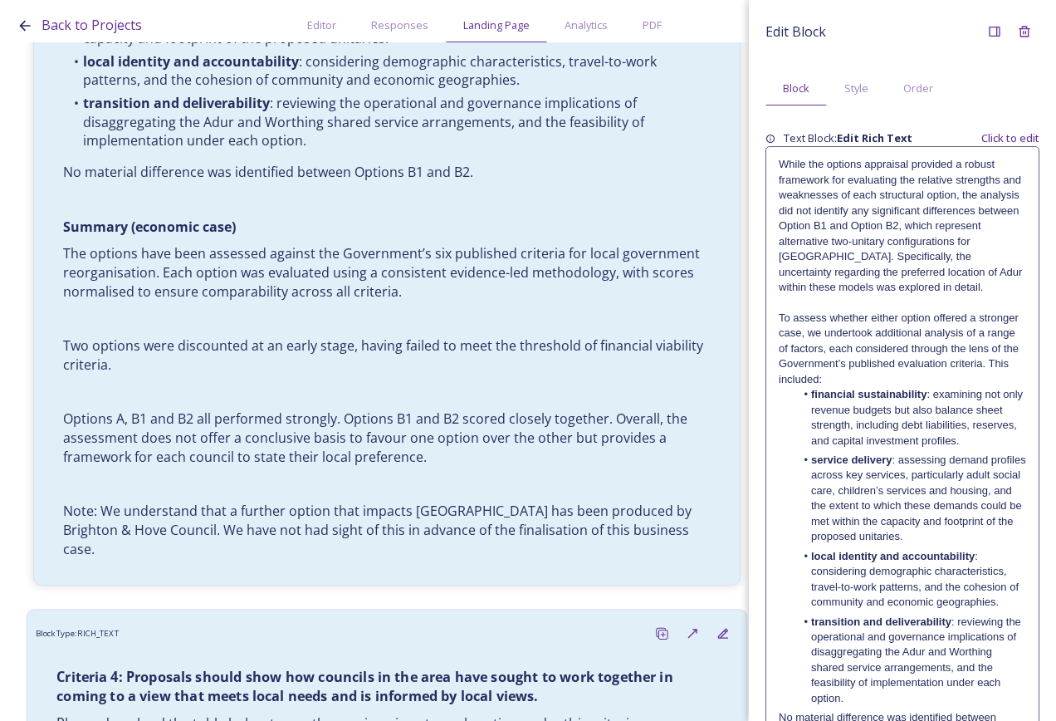
drag, startPoint x: 442, startPoint y: 557, endPoint x: 451, endPoint y: 560, distance: 9.5
click at [442, 668] on strong "Criteria 4: Proposals should show how councils in the area have sought to work …" at bounding box center [366, 687] width 620 height 38
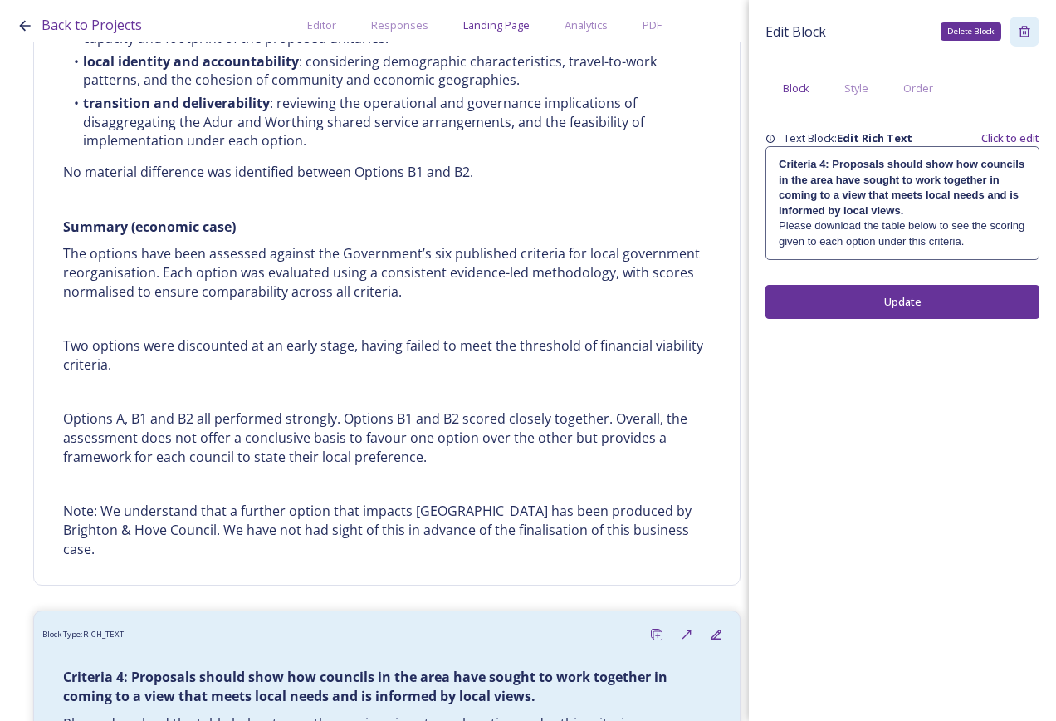
click at [1030, 32] on icon at bounding box center [1024, 31] width 13 height 13
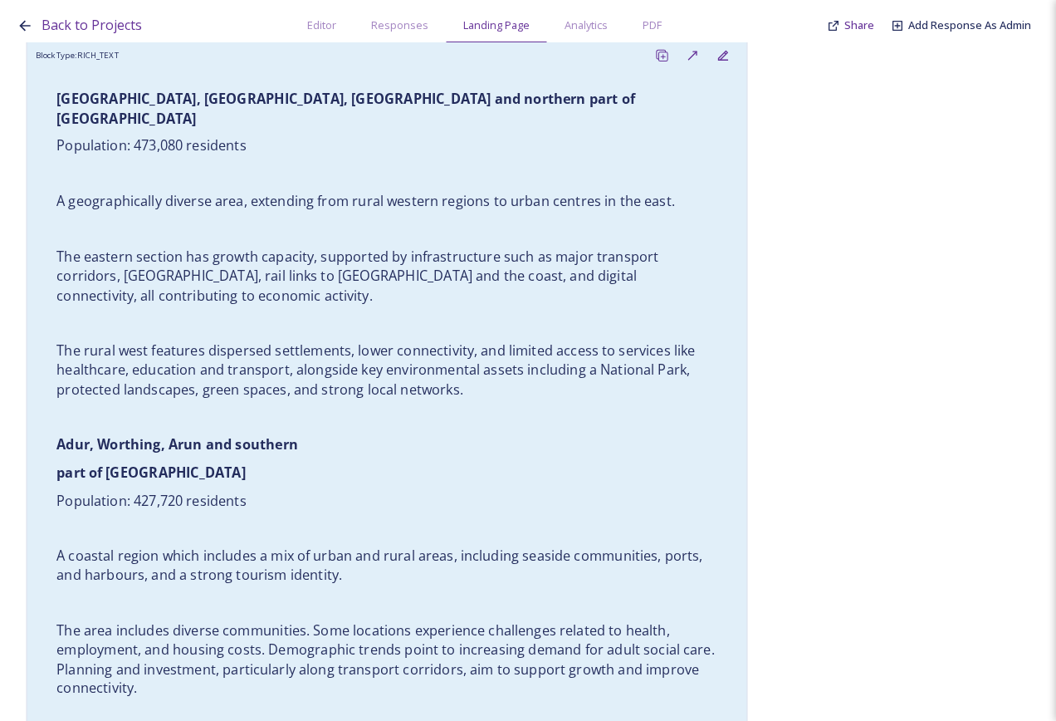
scroll to position [6478, 0]
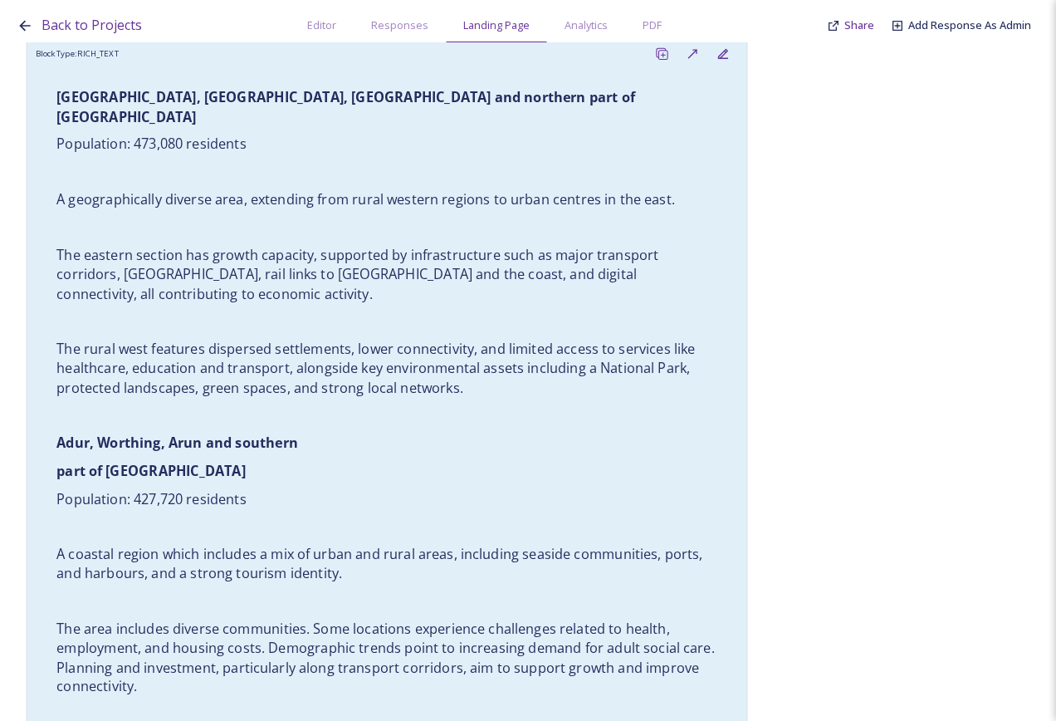
click at [438, 461] on p "part of [GEOGRAPHIC_DATA]" at bounding box center [386, 470] width 661 height 19
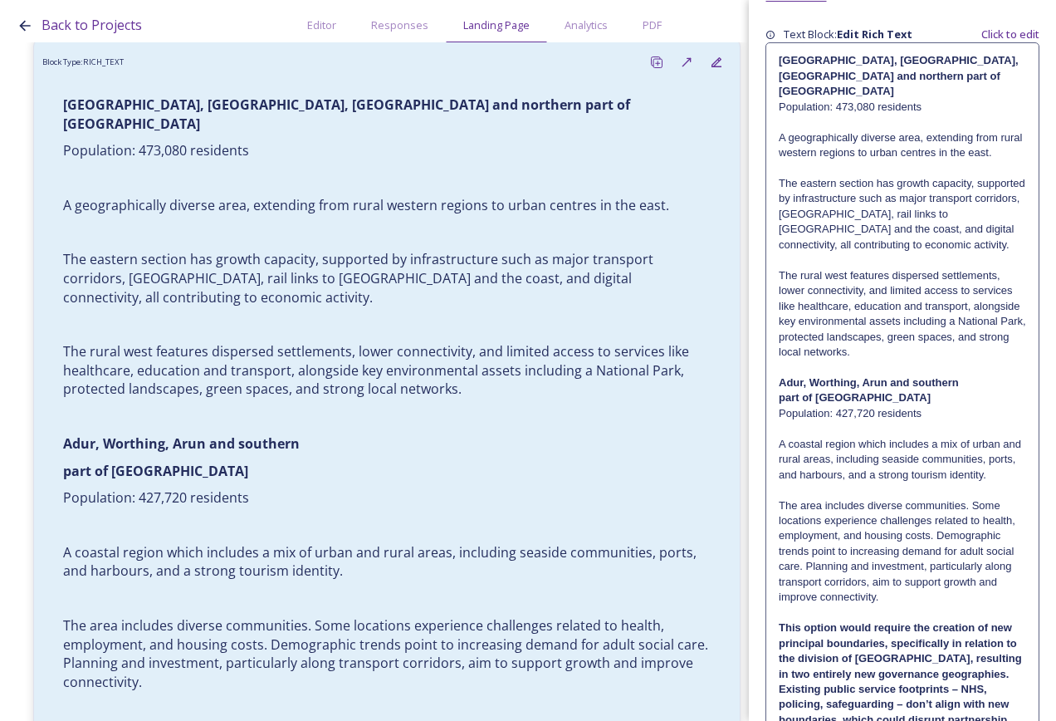
scroll to position [332, 0]
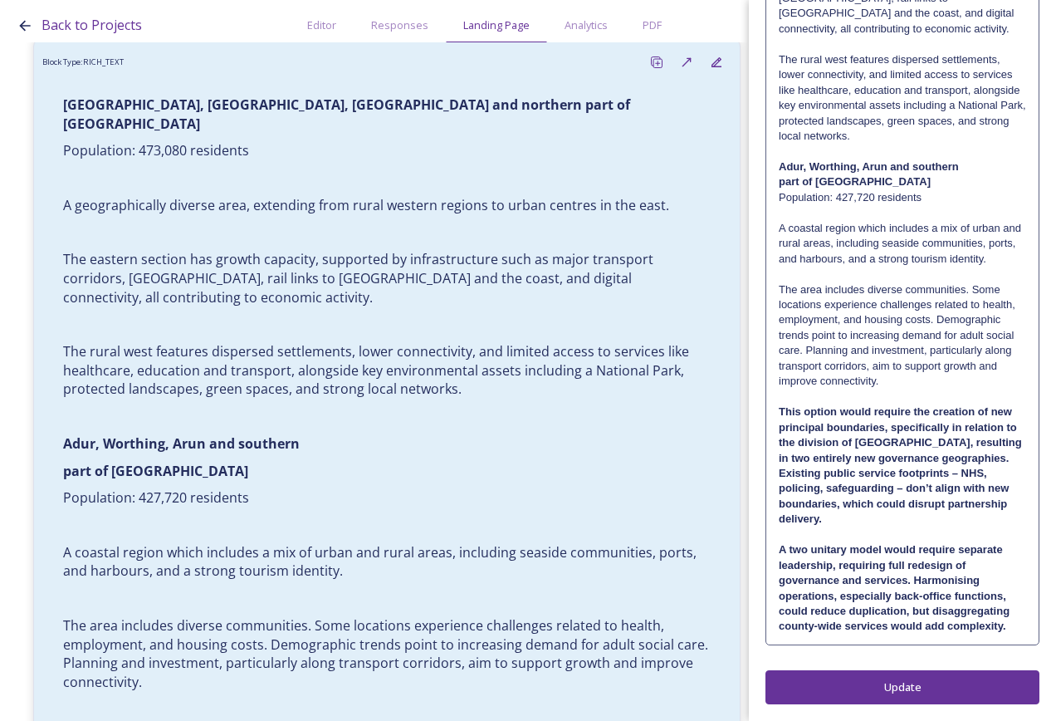
click at [959, 159] on p "Adur, Worthing, Arun and southern" at bounding box center [902, 166] width 247 height 15
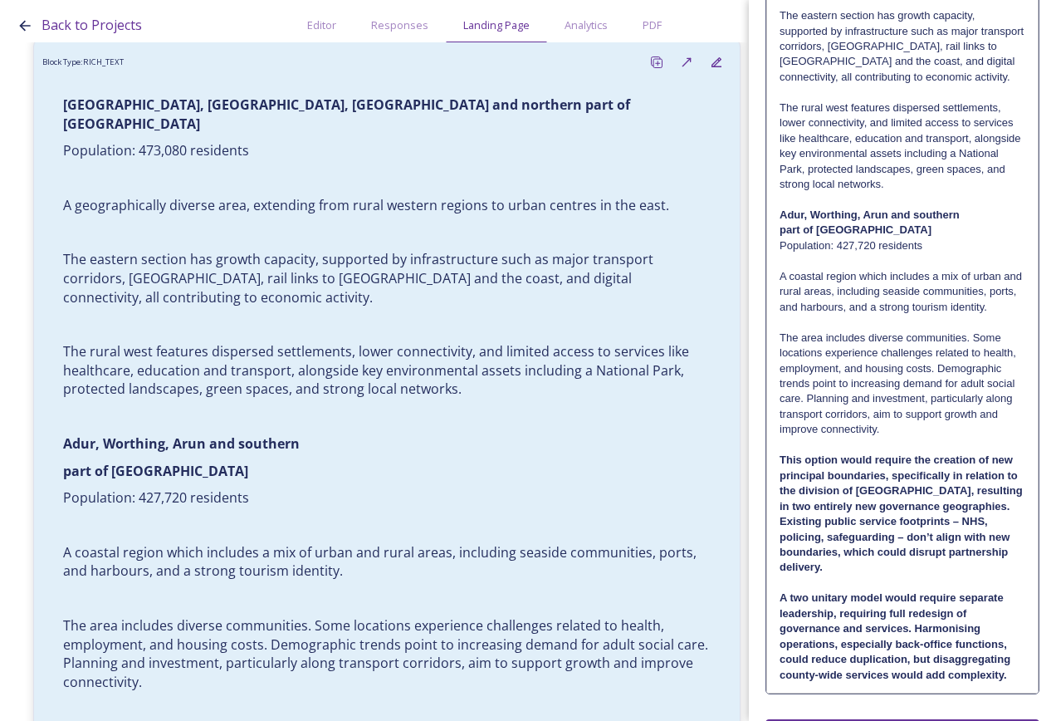
click at [967, 205] on p at bounding box center [903, 200] width 246 height 15
click at [961, 215] on p "Adur, Worthing, Arun and southern" at bounding box center [903, 215] width 246 height 15
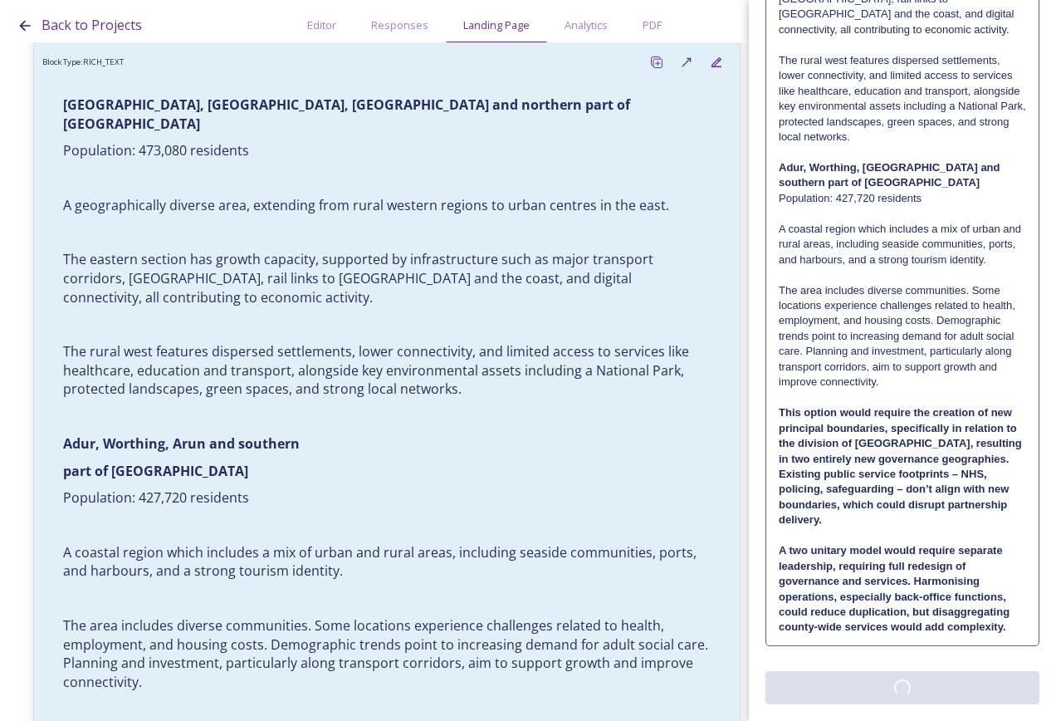
scroll to position [0, 0]
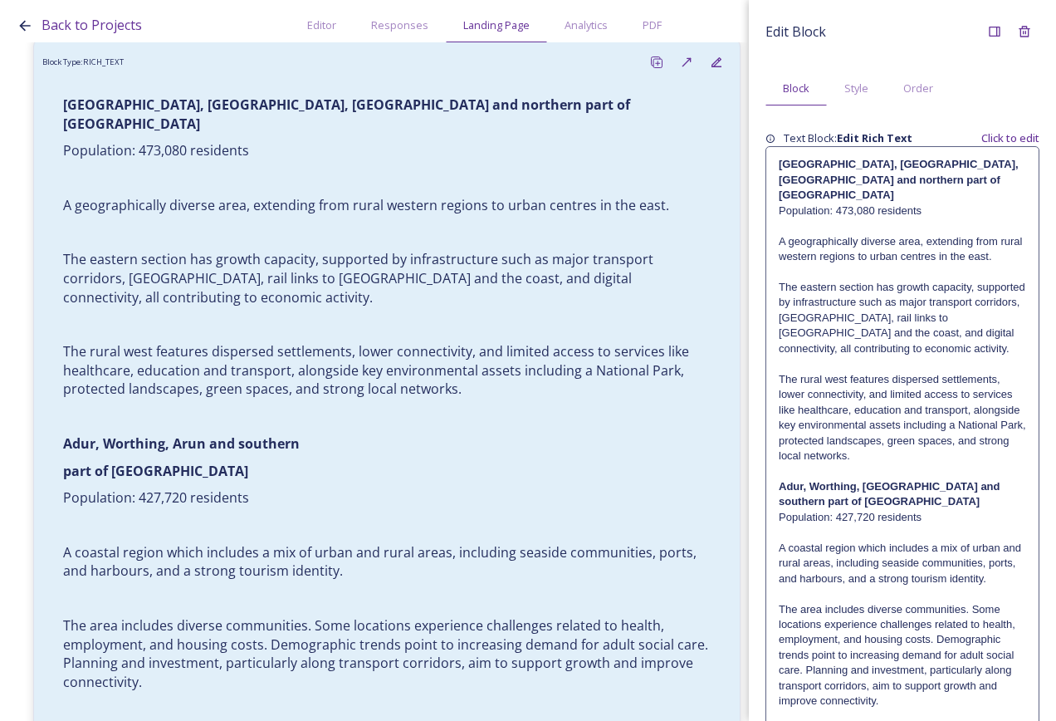
click at [932, 680] on div "Edit Block Block Style Order Text Block: Edit Rich Text Click to edit [GEOGRAPH…" at bounding box center [903, 520] width 274 height 1006
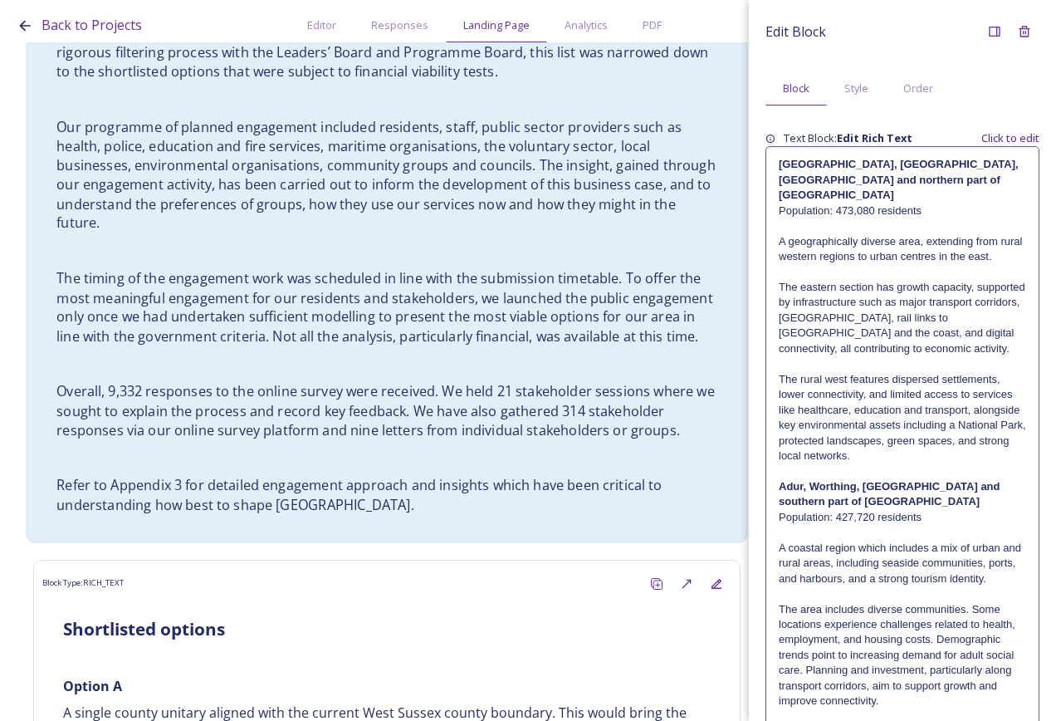
scroll to position [913, 0]
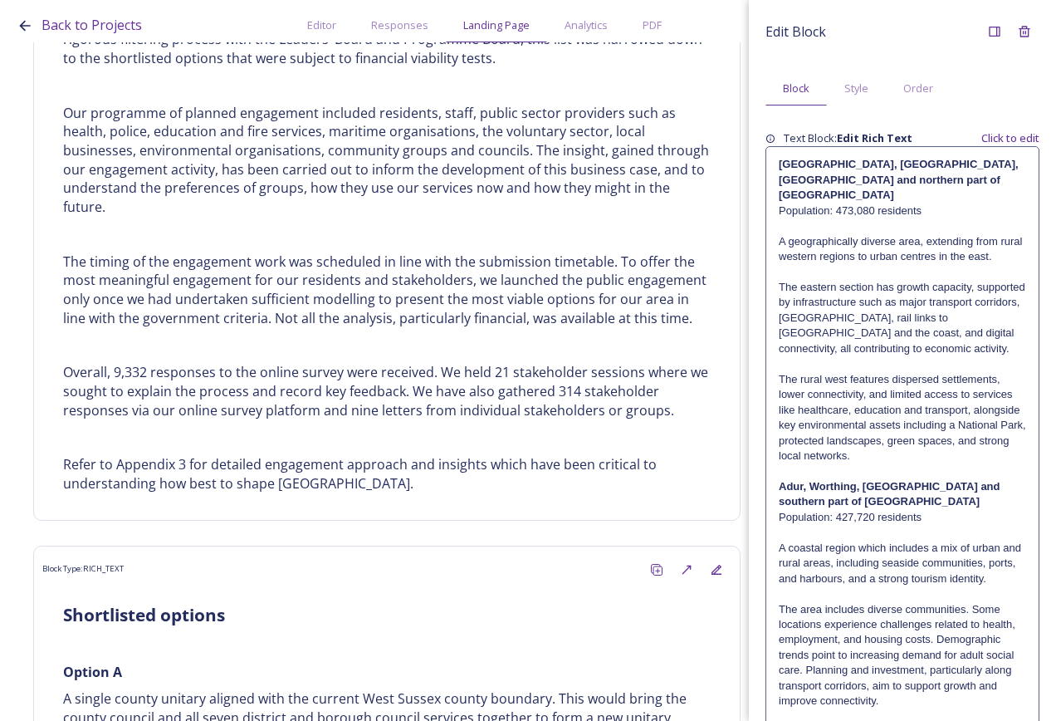
click at [909, 491] on strong "Adur, Worthing, [GEOGRAPHIC_DATA] and southern part of [GEOGRAPHIC_DATA]" at bounding box center [891, 493] width 224 height 27
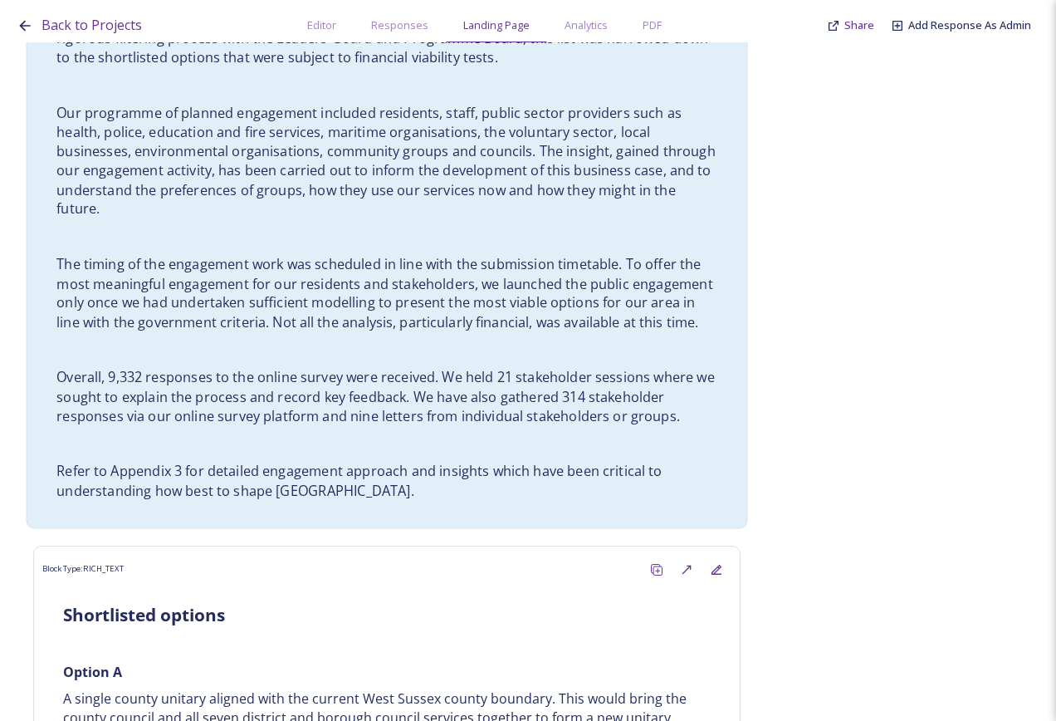
click at [494, 187] on p "Our programme of planned engagement included residents, staff, public sector pr…" at bounding box center [386, 160] width 661 height 115
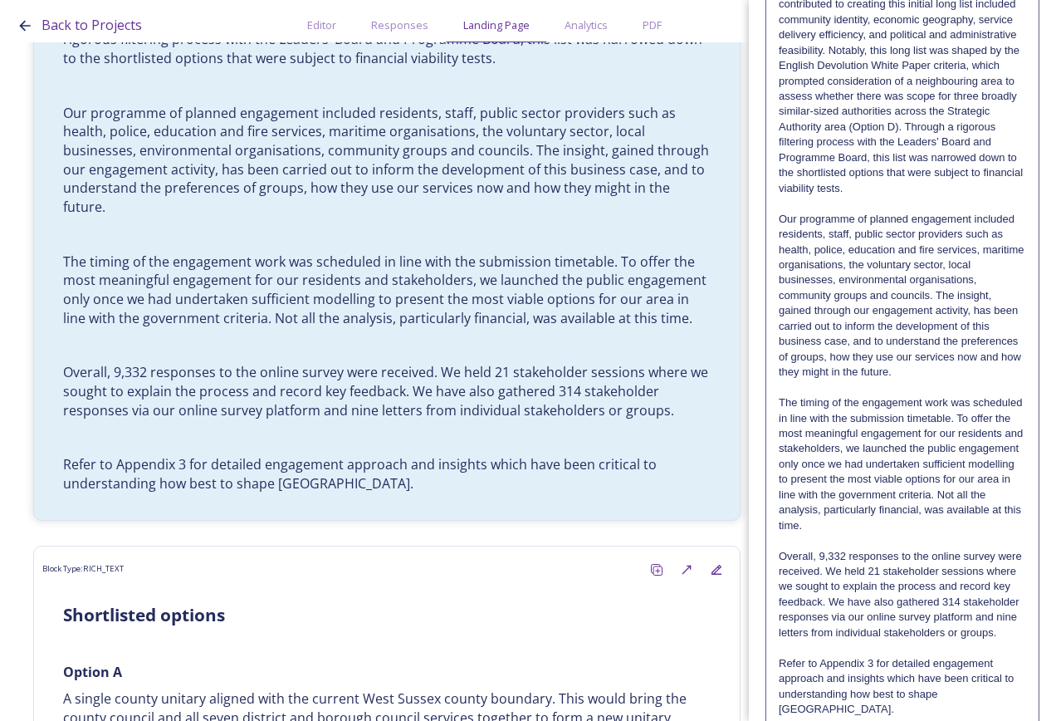
scroll to position [488, 0]
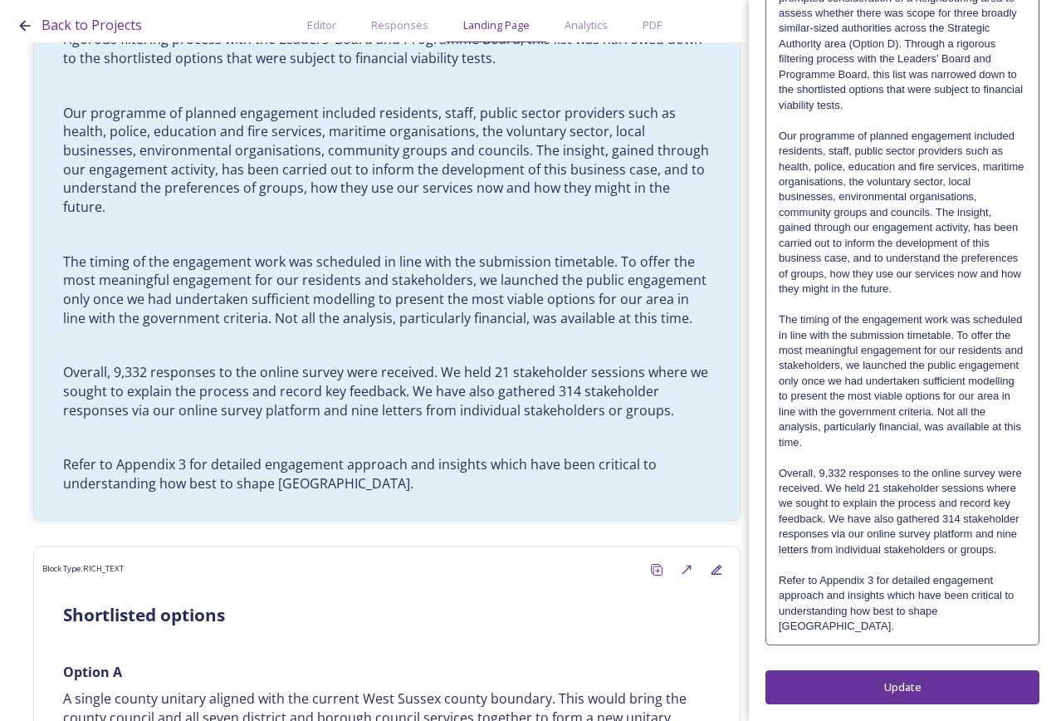
click at [846, 637] on div "As mentioned above, the process has been collaborative, with all councils worki…" at bounding box center [902, 173] width 272 height 939
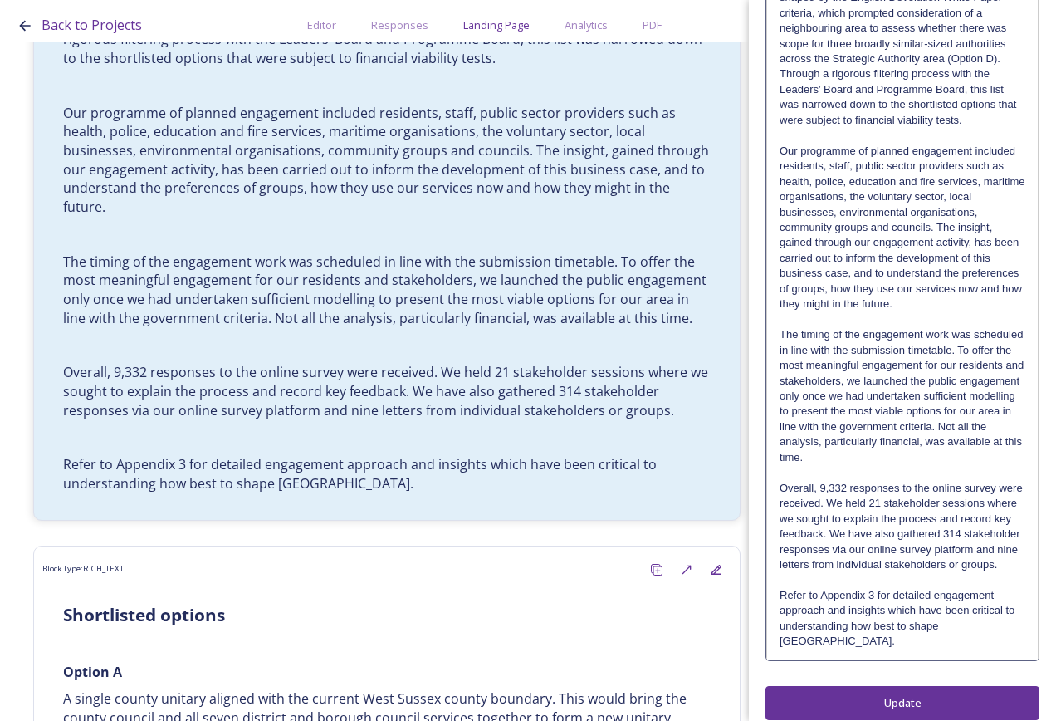
click at [850, 649] on p "Refer to Appendix 3 for detailed engagement approach and insights which have be…" at bounding box center [903, 618] width 246 height 61
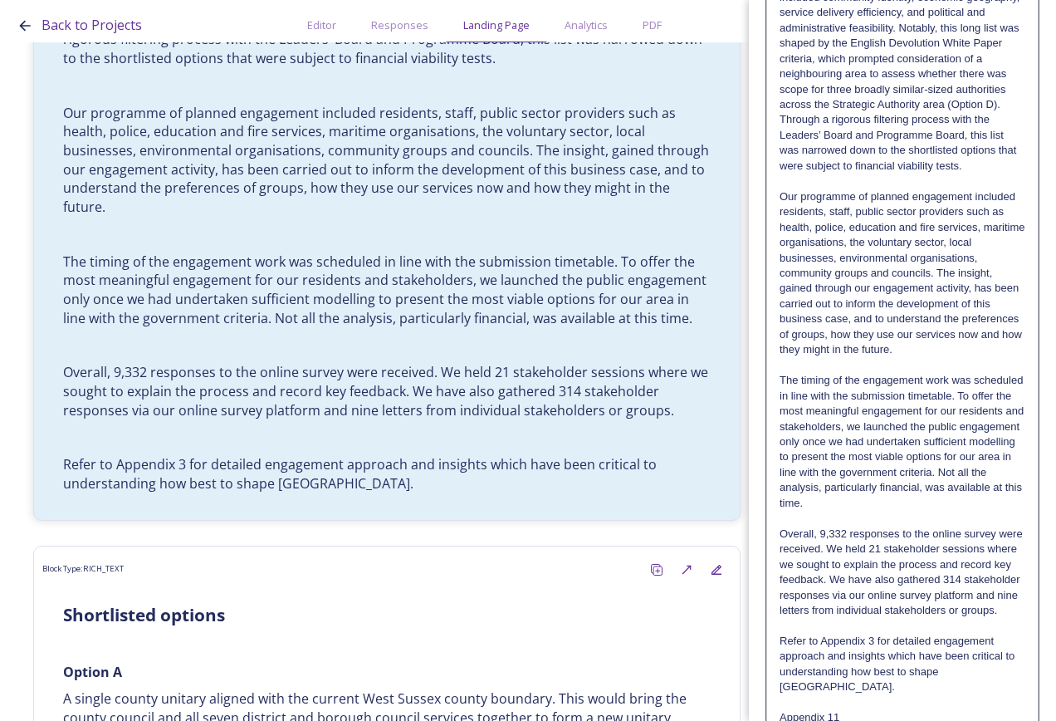
scroll to position [611, 0]
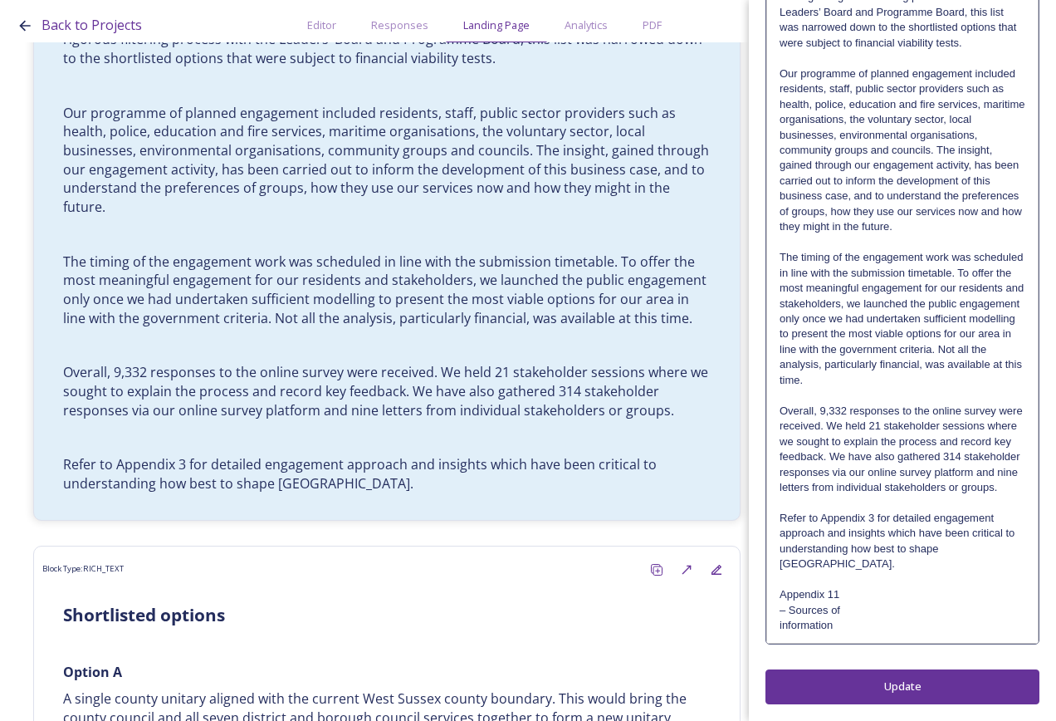
click at [780, 596] on p "Appendix 11" at bounding box center [903, 594] width 246 height 15
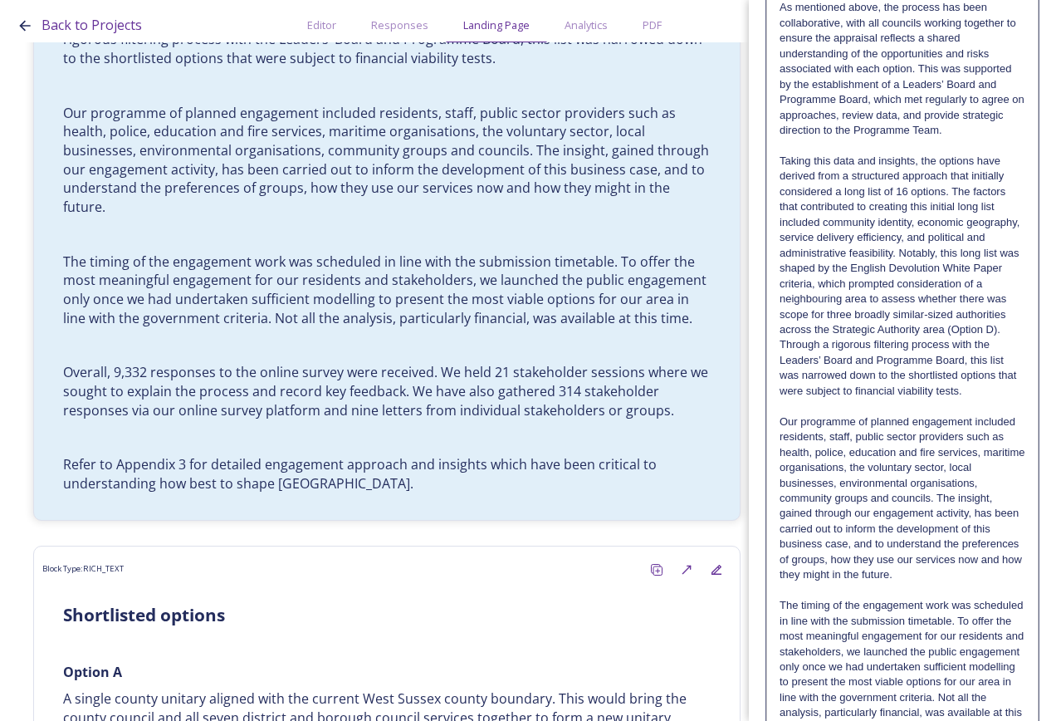
scroll to position [0, 0]
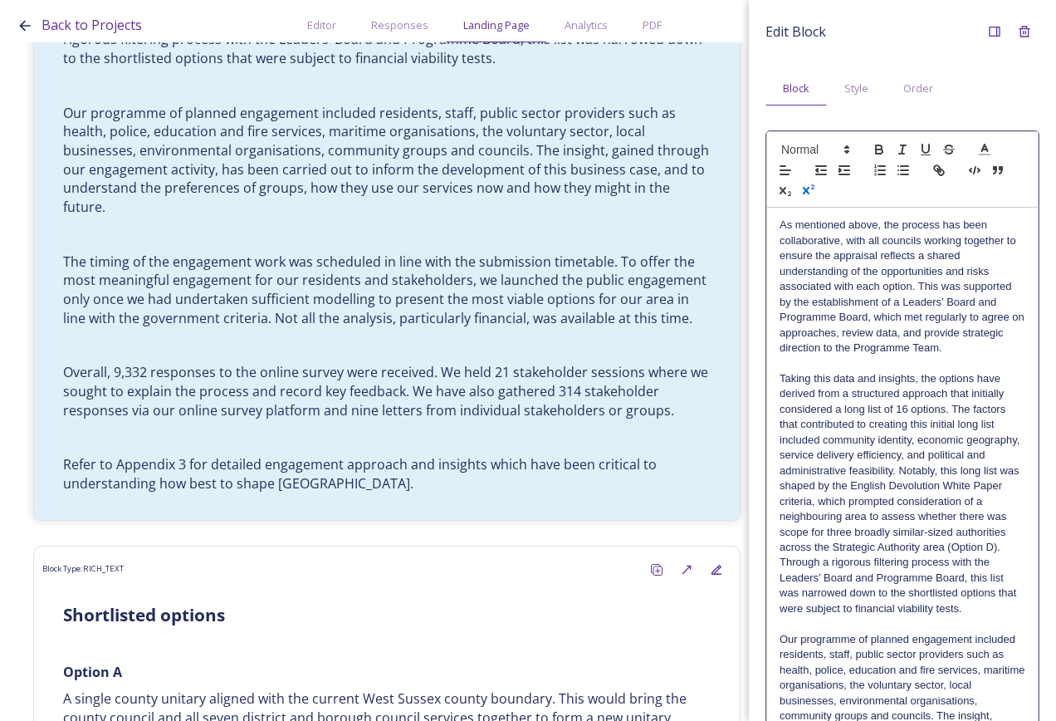
click at [816, 192] on icon "button" at bounding box center [808, 190] width 15 height 15
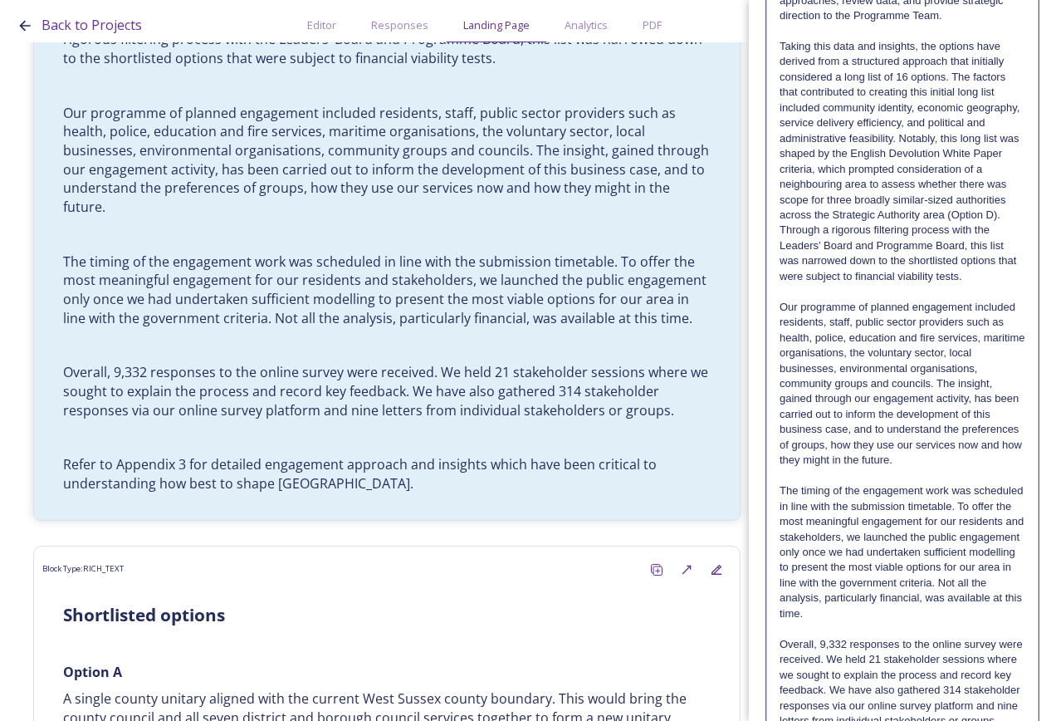
scroll to position [611, 0]
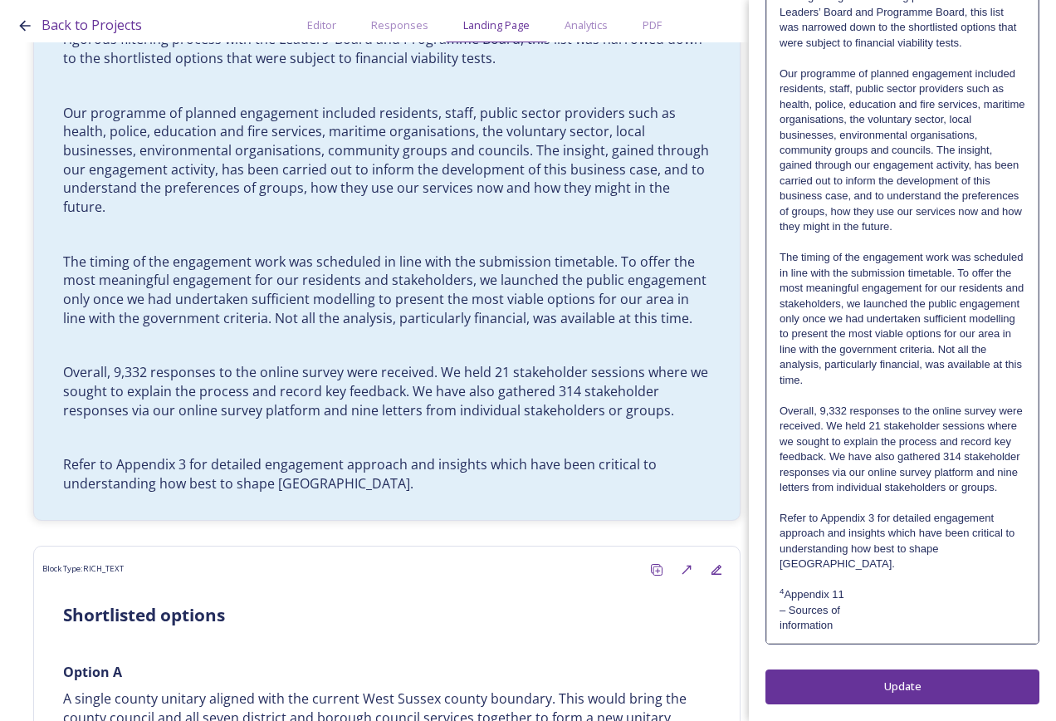
click at [864, 595] on p "4 Appendix 11" at bounding box center [903, 594] width 246 height 15
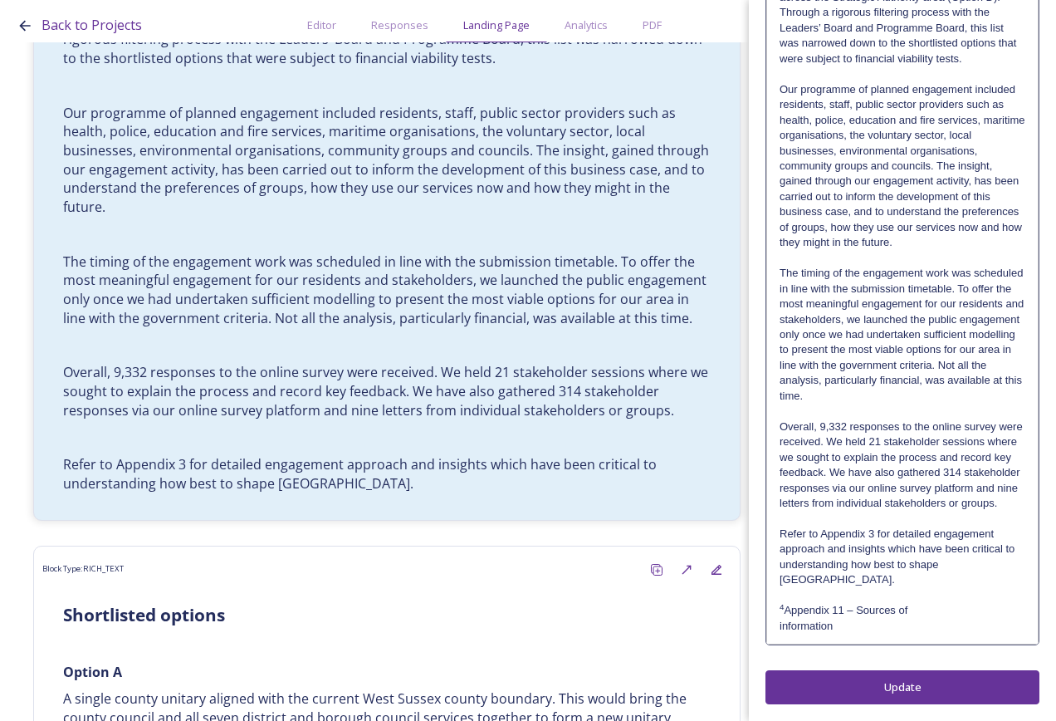
click at [914, 609] on p "4 Appendix 11 – Sources of" at bounding box center [903, 610] width 246 height 15
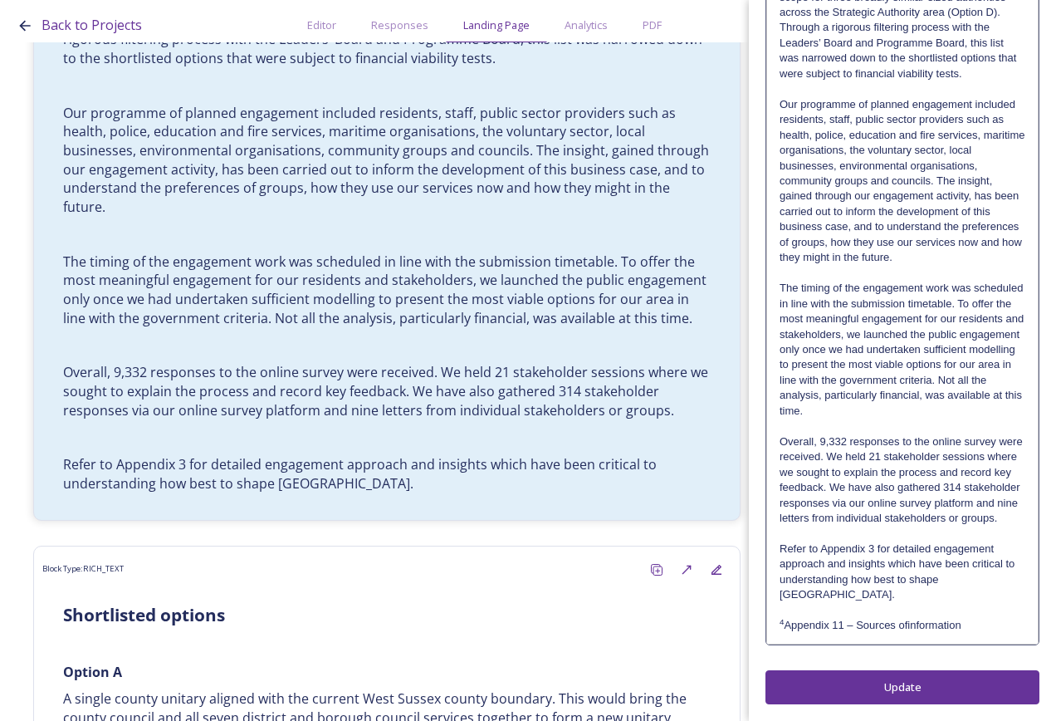
scroll to position [580, 0]
click at [934, 682] on div "Edit Block Block Style Order As mentioned above, the process has been collabora…" at bounding box center [903, 93] width 274 height 1222
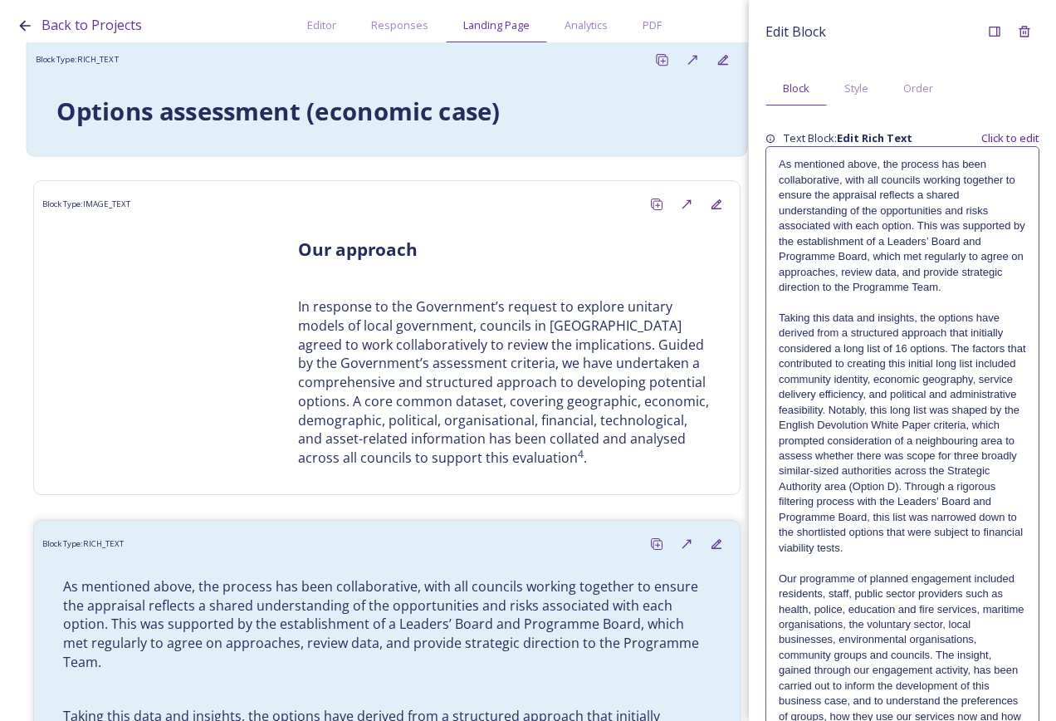
scroll to position [0, 0]
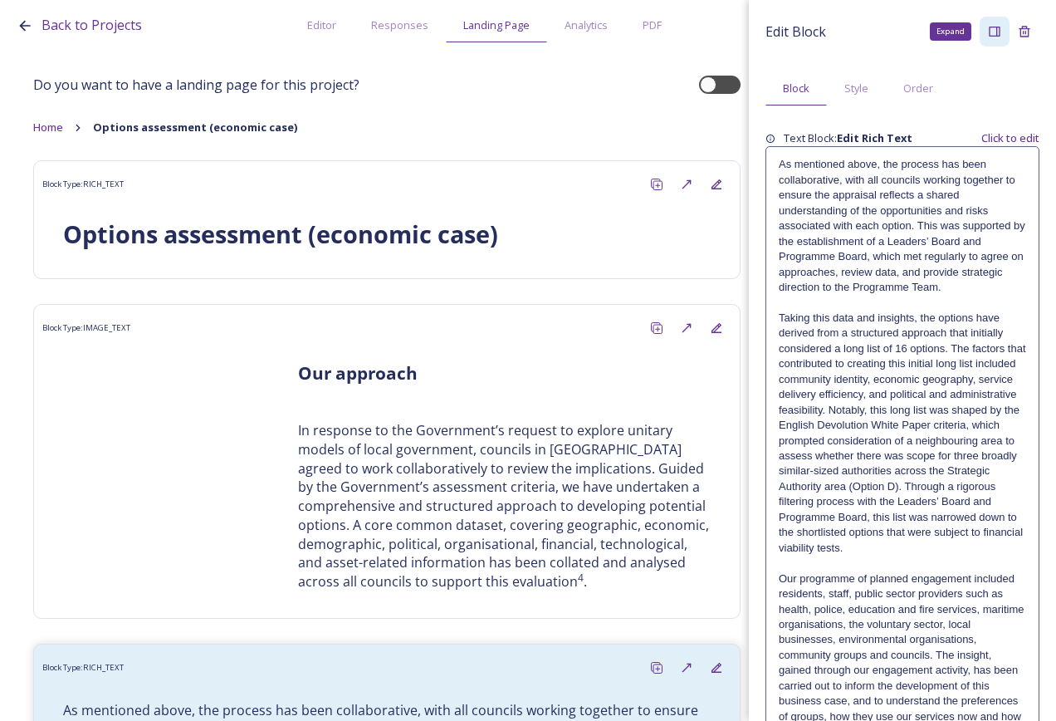
click at [988, 31] on icon at bounding box center [994, 31] width 13 height 13
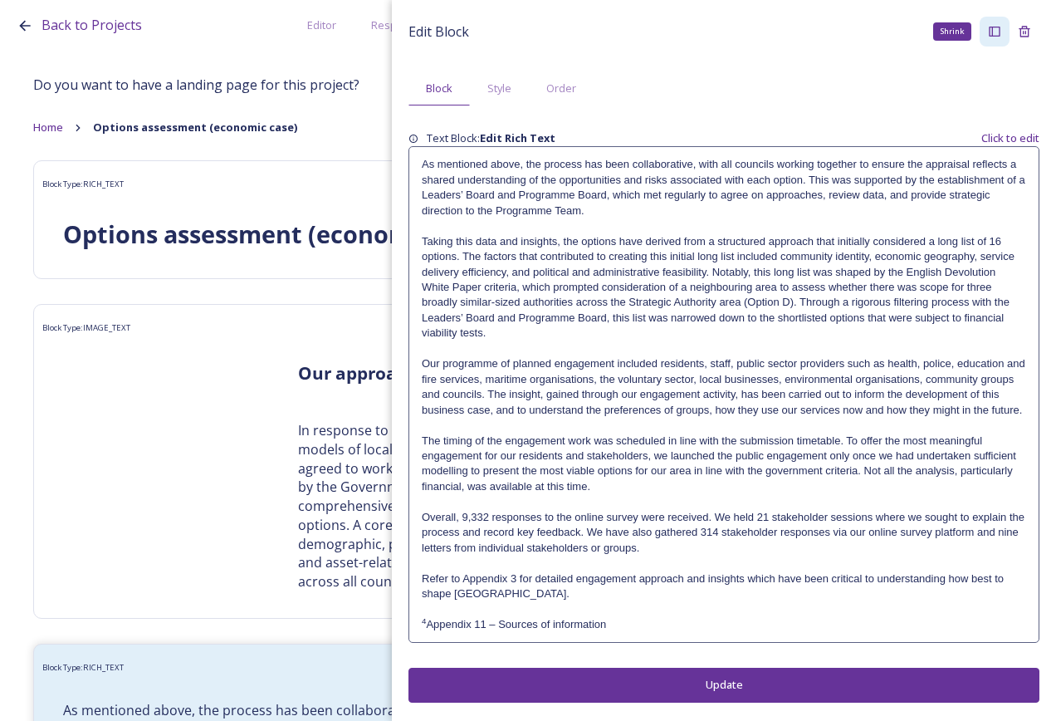
click at [989, 30] on icon at bounding box center [994, 32] width 11 height 10
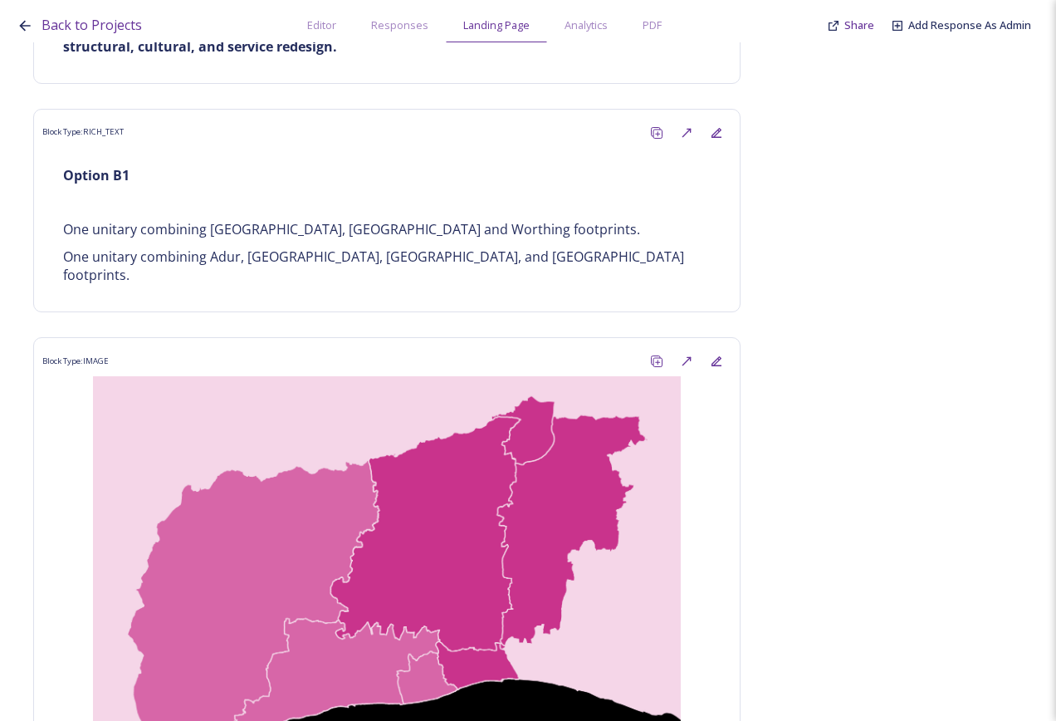
scroll to position [3073, 0]
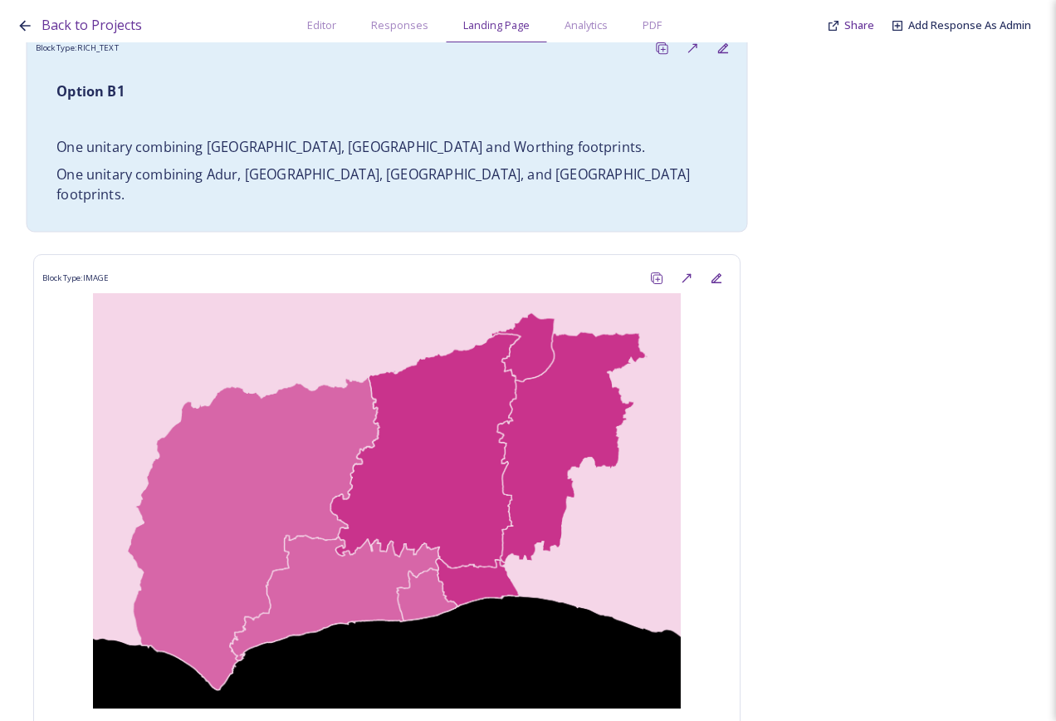
click at [557, 110] on p at bounding box center [386, 119] width 661 height 19
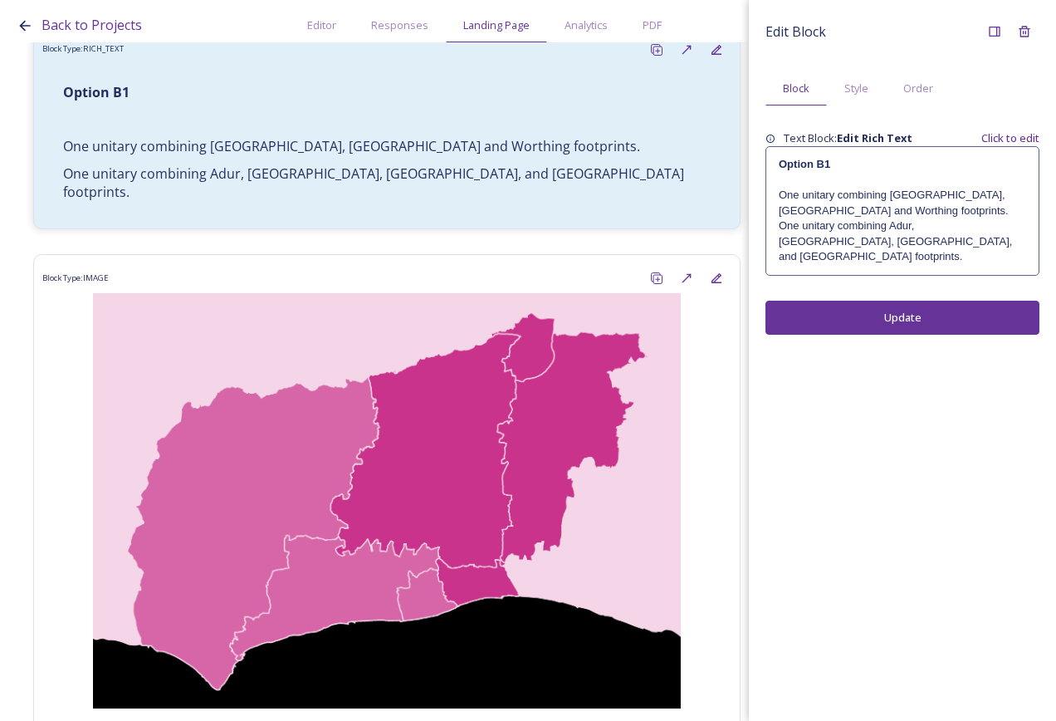
click at [830, 203] on p "One unitary combining [GEOGRAPHIC_DATA], [GEOGRAPHIC_DATA] and Worthing footpri…" at bounding box center [902, 203] width 247 height 31
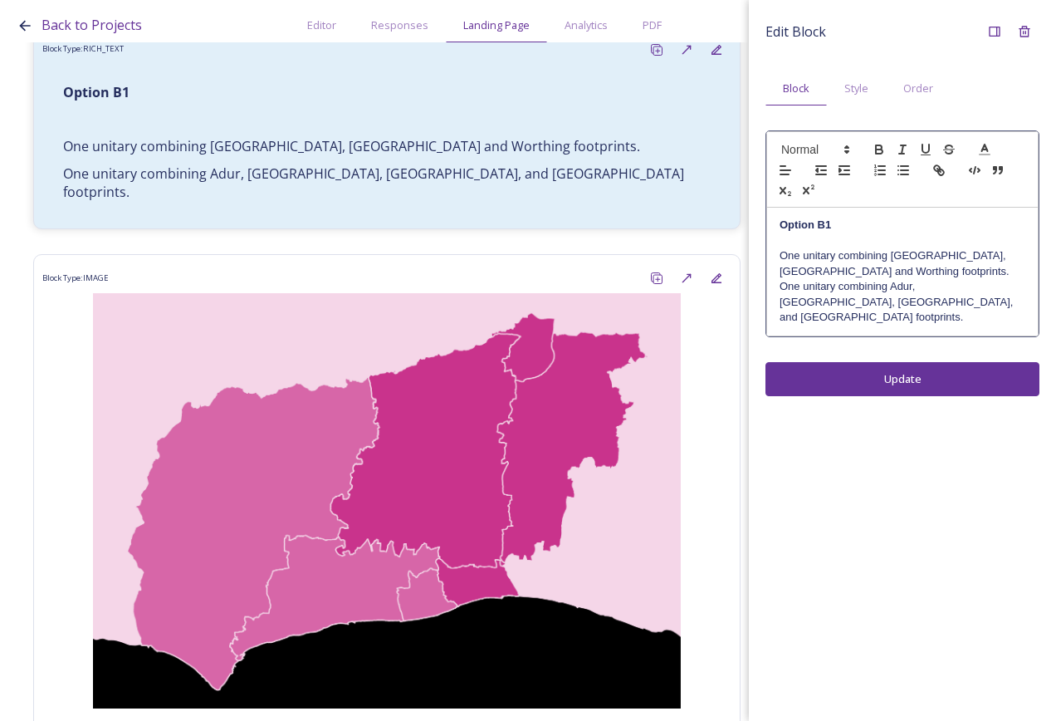
click at [830, 234] on p at bounding box center [903, 240] width 246 height 15
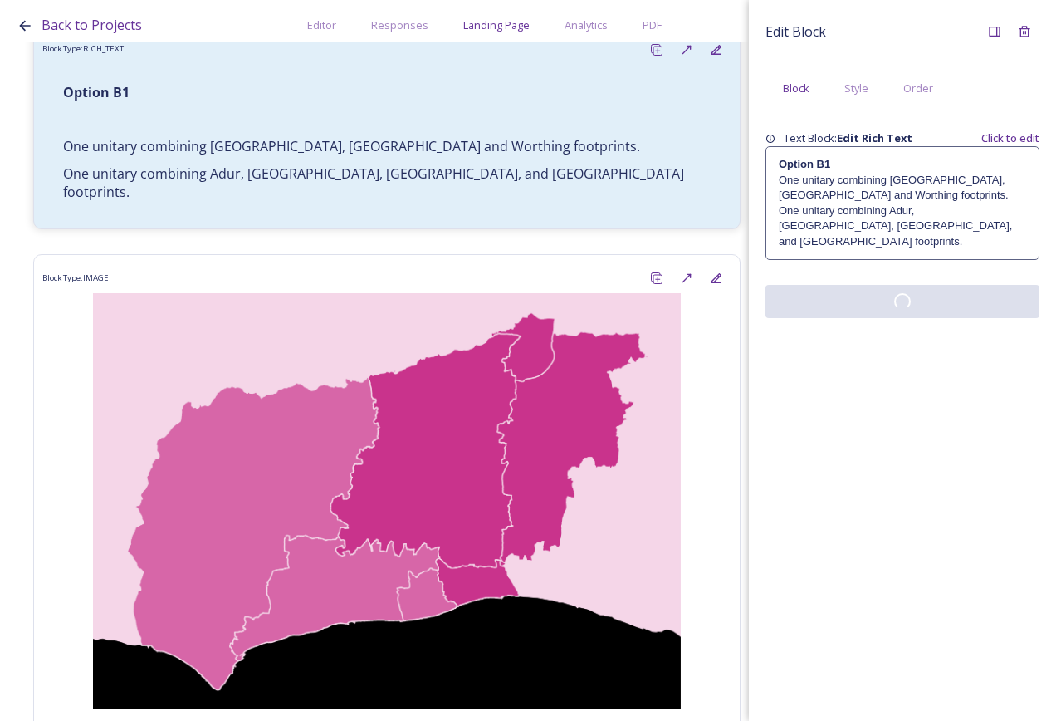
click at [896, 345] on div "Edit Block Block Style Order Text Block: Edit Rich Text Click to edit Option B1…" at bounding box center [902, 360] width 307 height 721
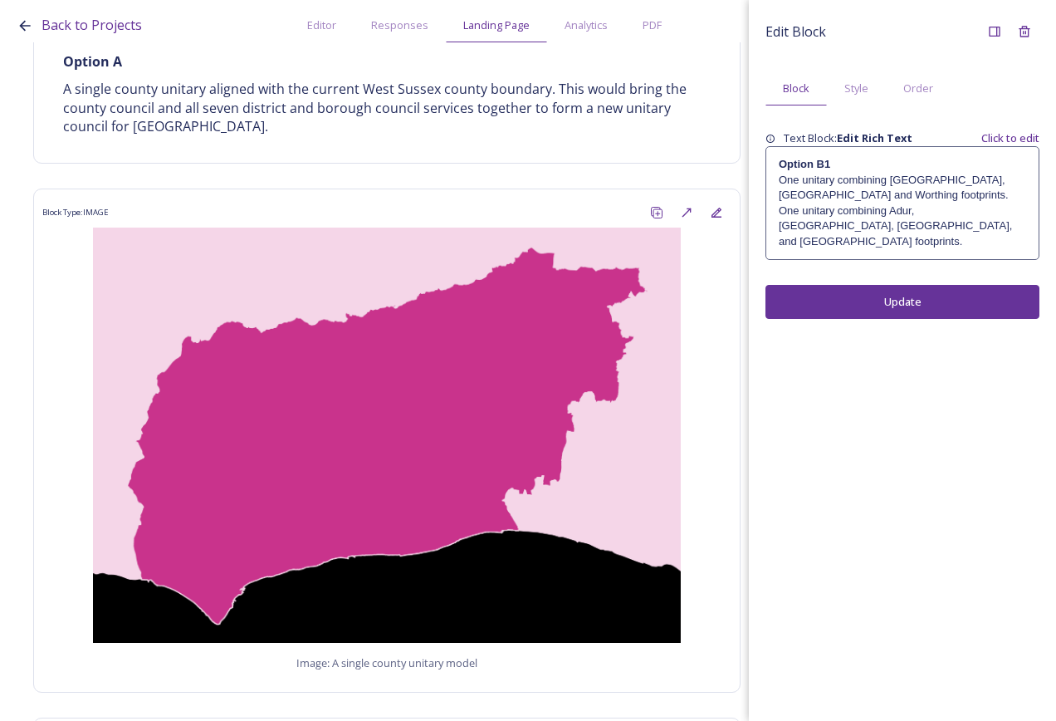
scroll to position [1412, 0]
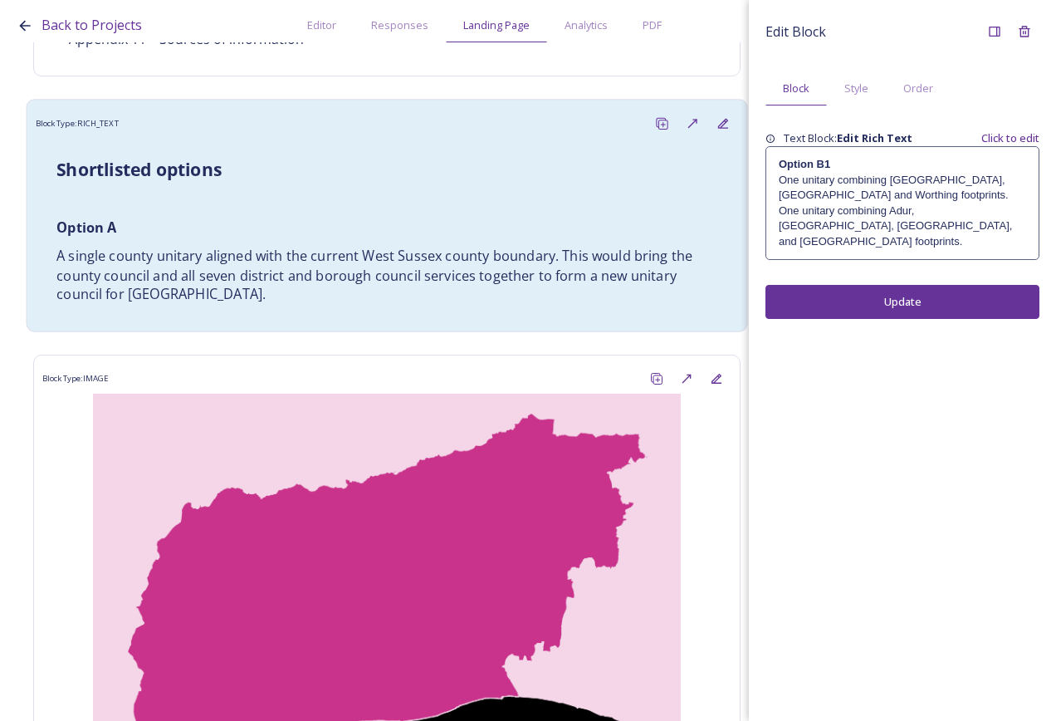
click at [360, 248] on p "A single county unitary aligned with the current West Sussex county boundary. T…" at bounding box center [386, 276] width 661 height 58
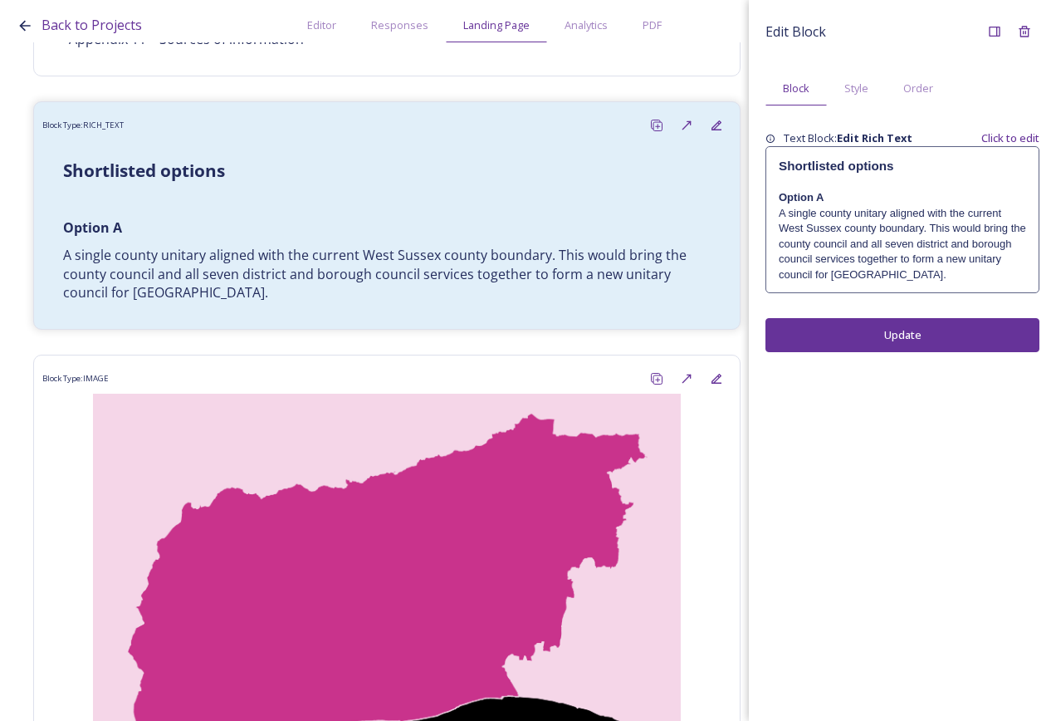
click at [778, 196] on div "Shortlisted options Option A A single county unitary aligned with the current W…" at bounding box center [902, 219] width 272 height 145
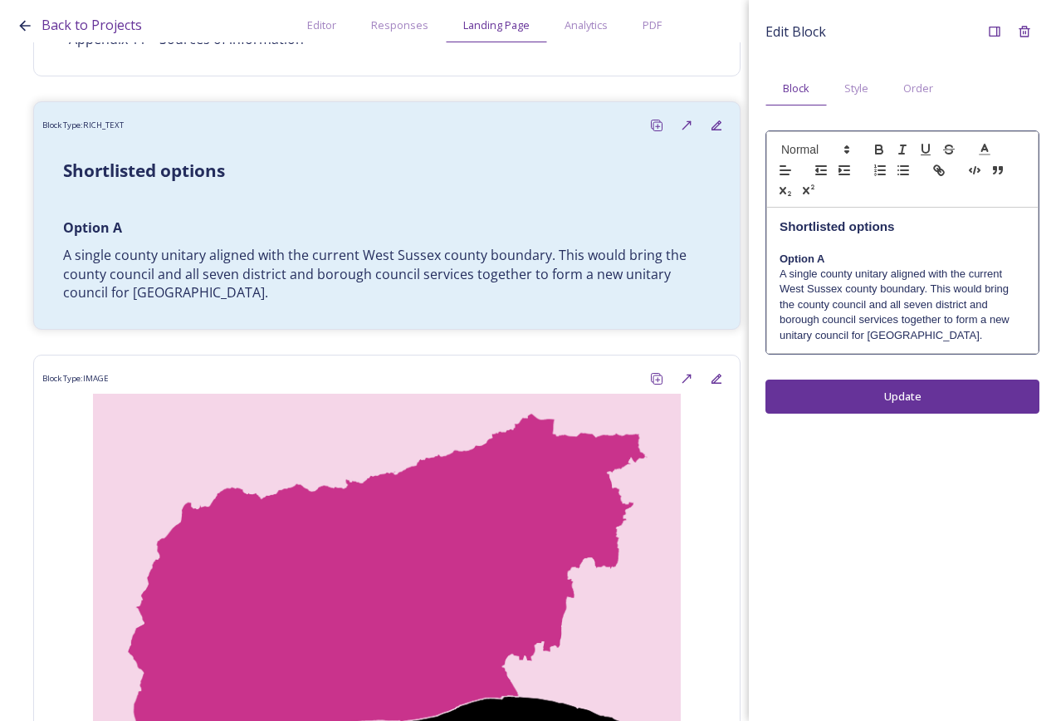
click at [816, 252] on p "Option A" at bounding box center [903, 259] width 246 height 15
click at [825, 252] on strong "Option A" at bounding box center [802, 258] width 45 height 12
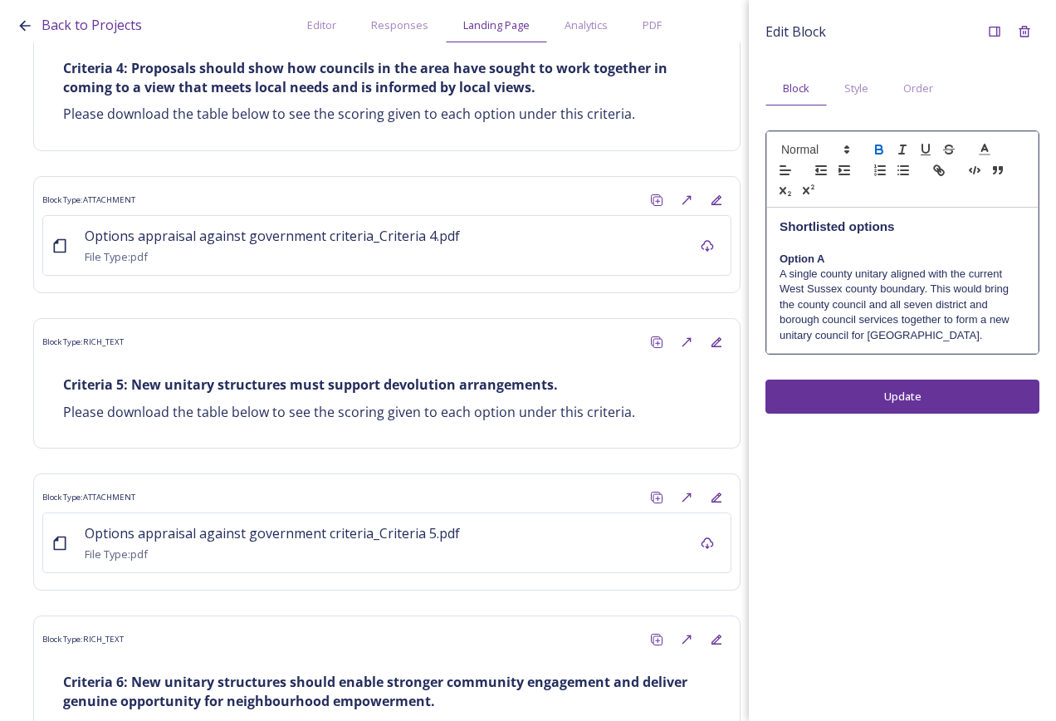
scroll to position [10381, 0]
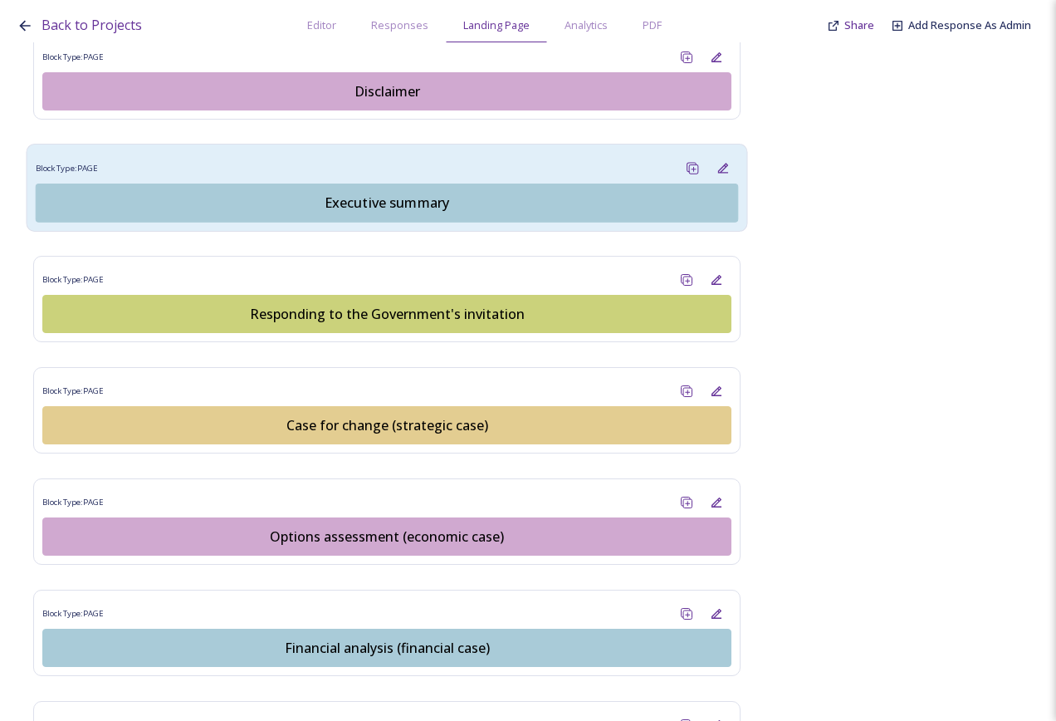
scroll to position [1661, 0]
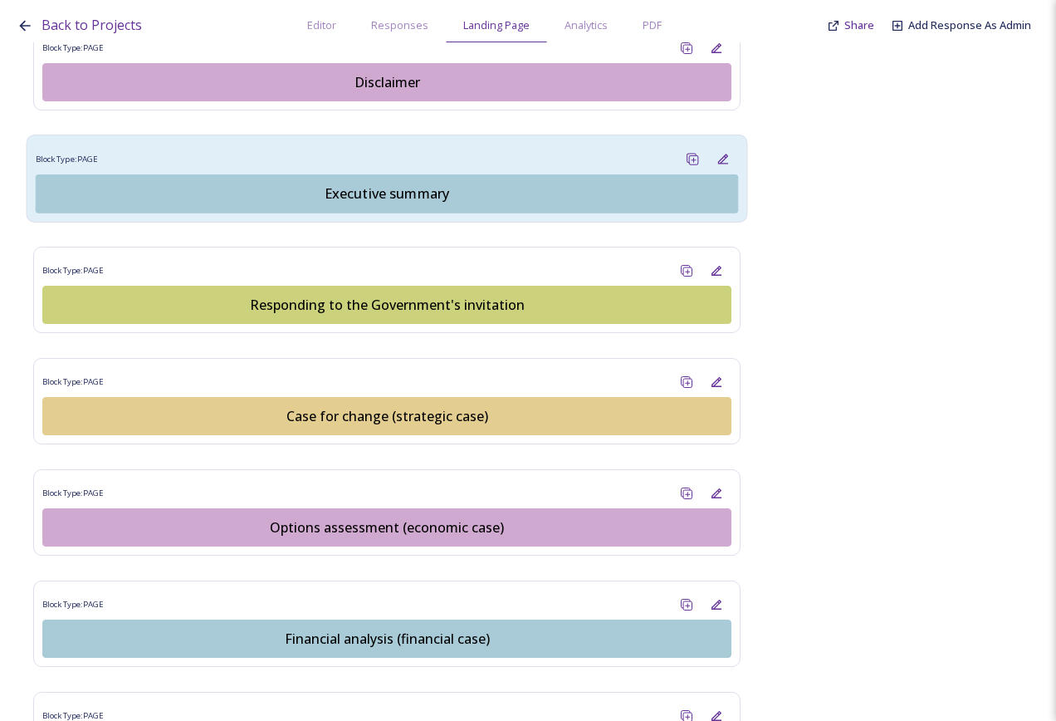
click at [401, 184] on div "Executive summary" at bounding box center [387, 194] width 684 height 20
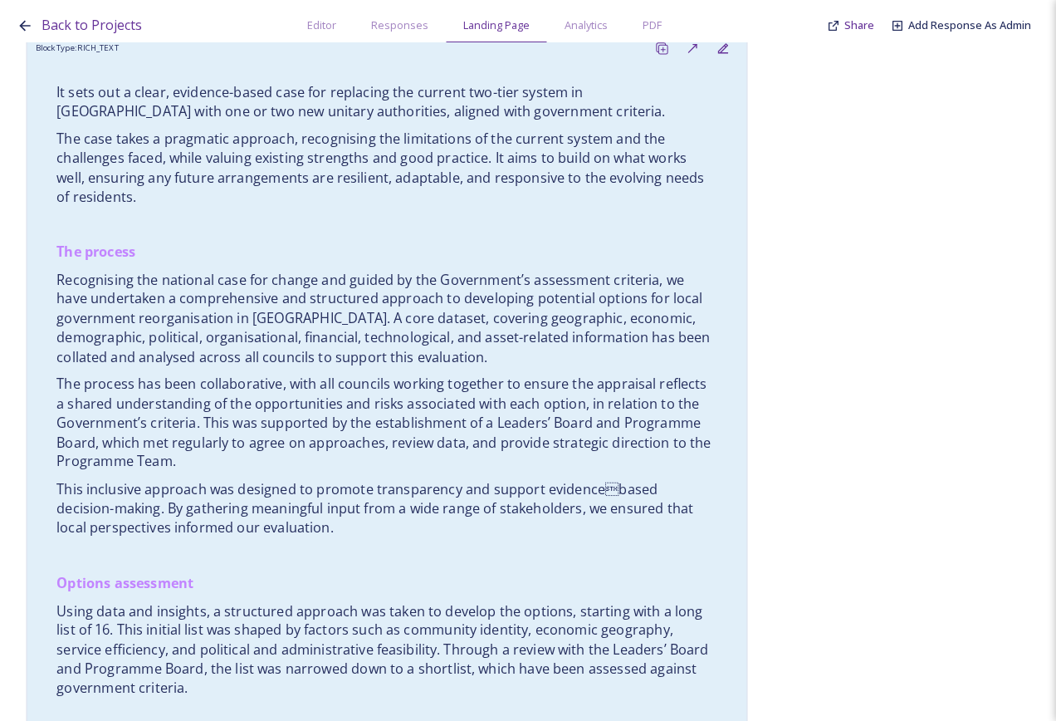
scroll to position [498, 0]
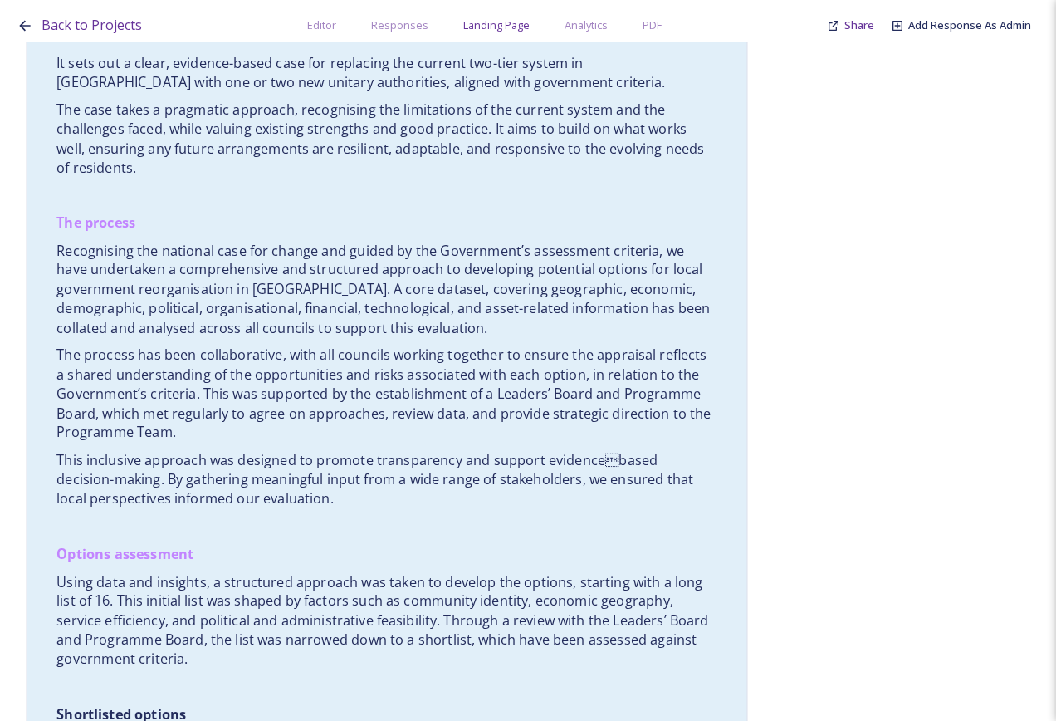
click at [557, 217] on p "The process" at bounding box center [386, 222] width 661 height 19
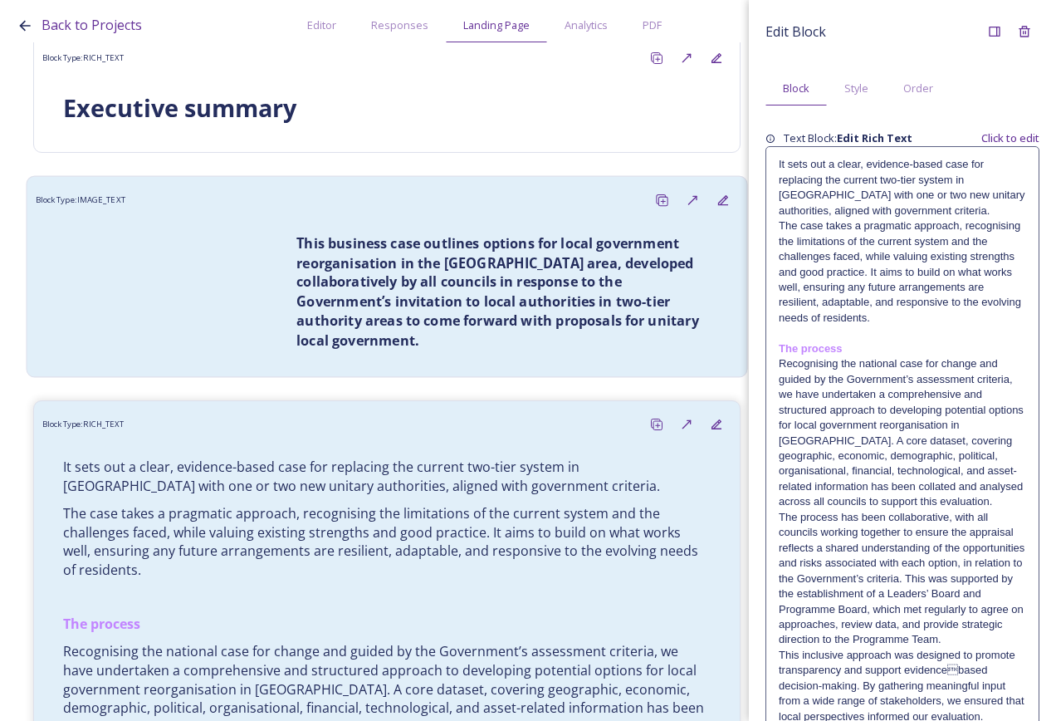
scroll to position [83, 0]
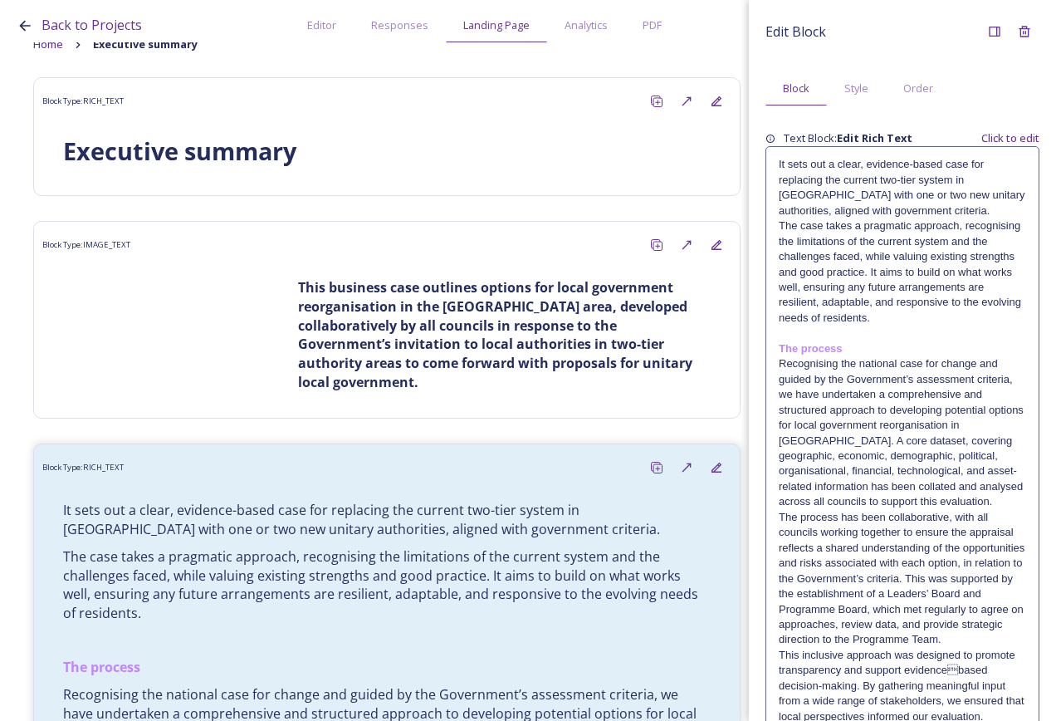
click at [989, 219] on p "The case takes a pragmatic approach, recognising the limitations of the current…" at bounding box center [902, 271] width 247 height 107
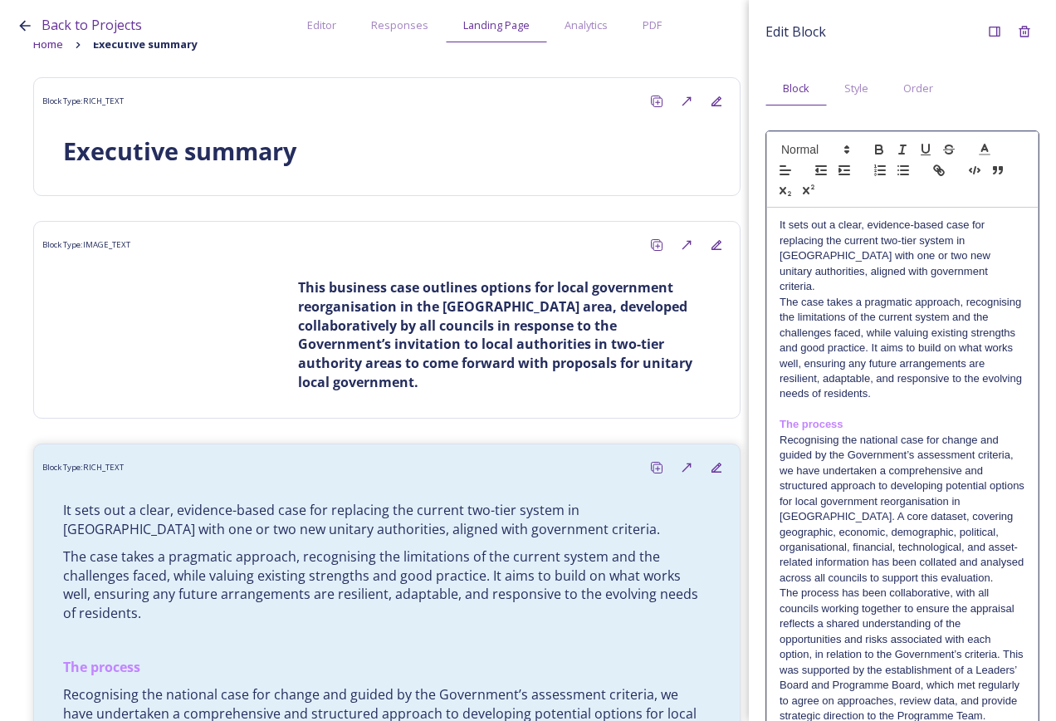
click at [976, 269] on p "It sets out a clear, evidence-based case for replacing the current two-tier sys…" at bounding box center [903, 256] width 246 height 76
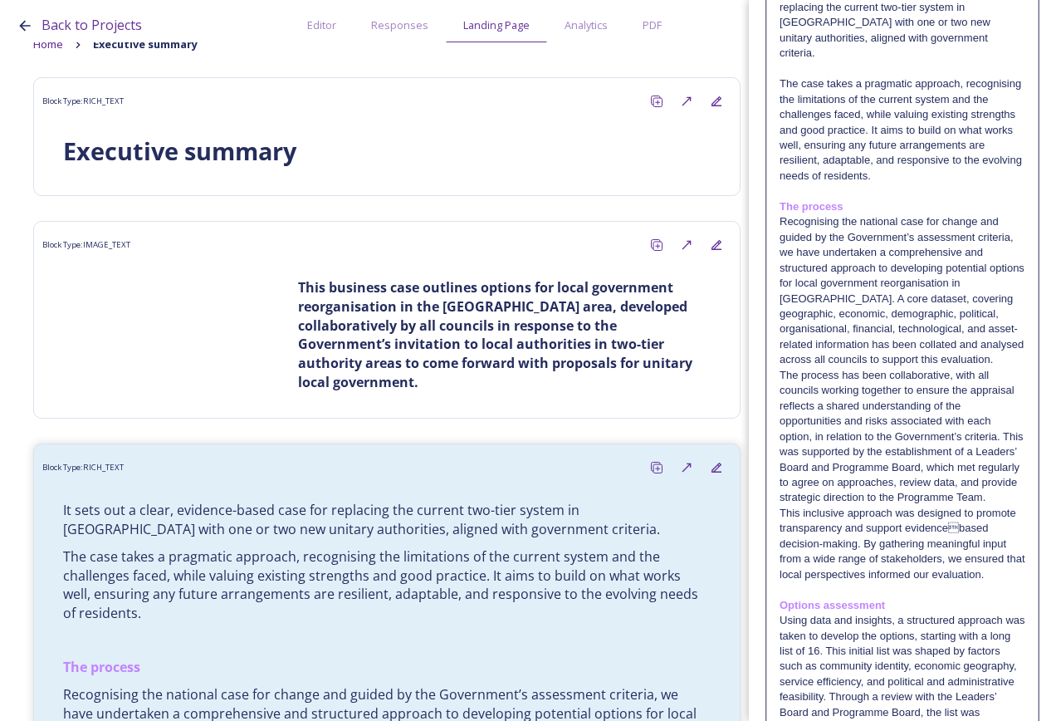
scroll to position [249, 0]
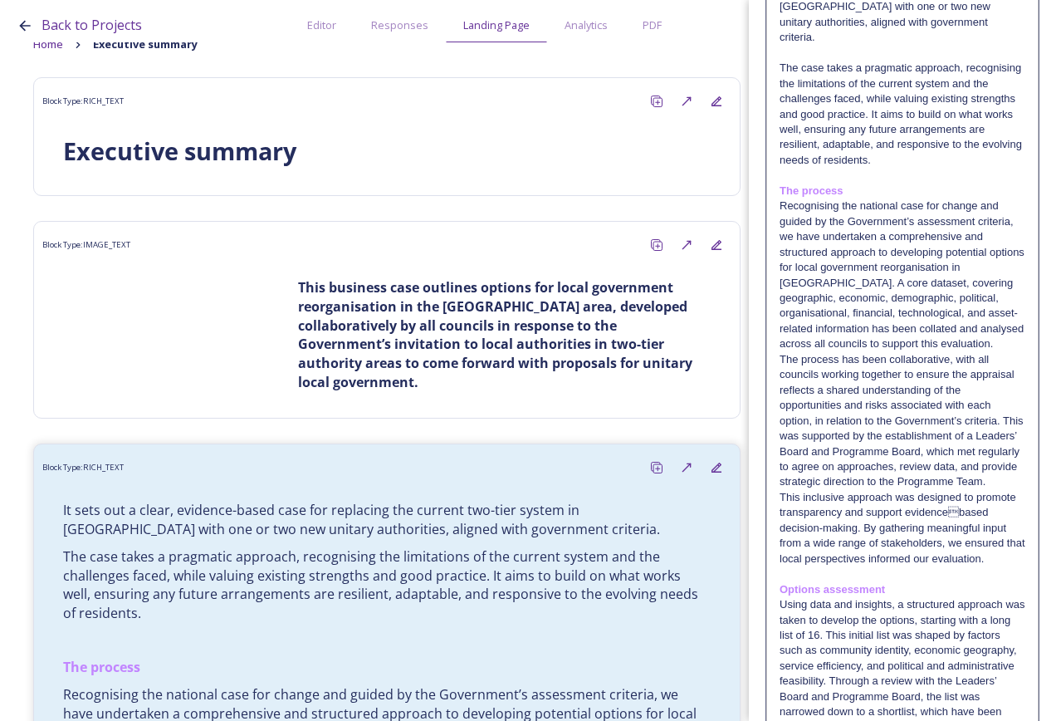
click at [780, 360] on p "The process has been collaborative, with all councils working together to ensur…" at bounding box center [903, 421] width 246 height 138
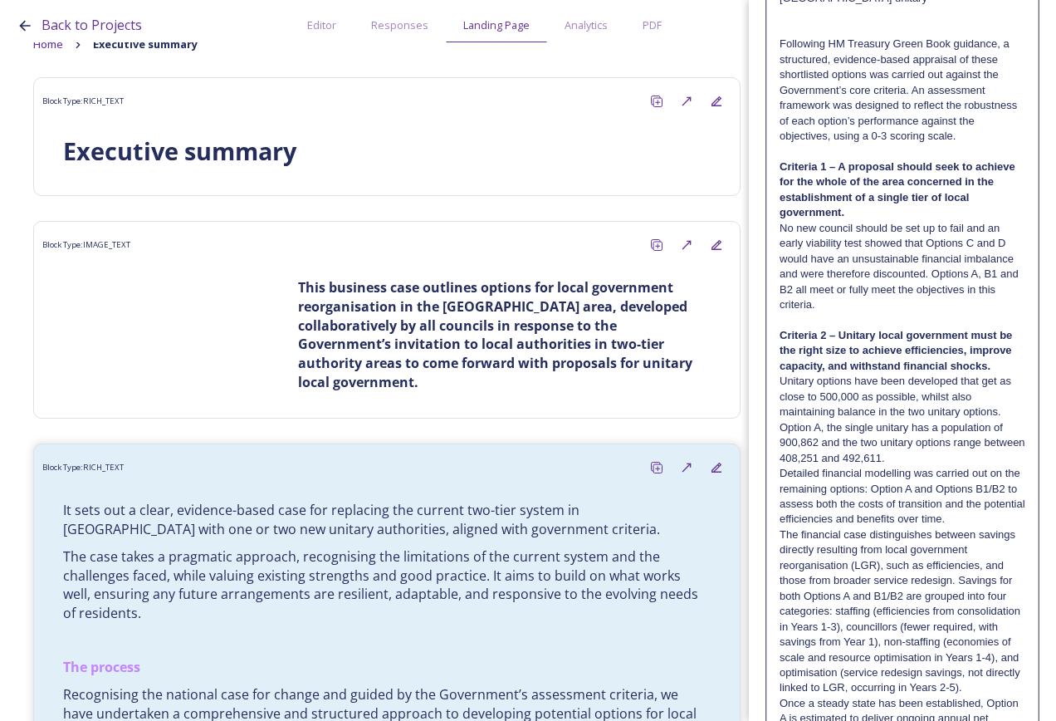
scroll to position [1246, 0]
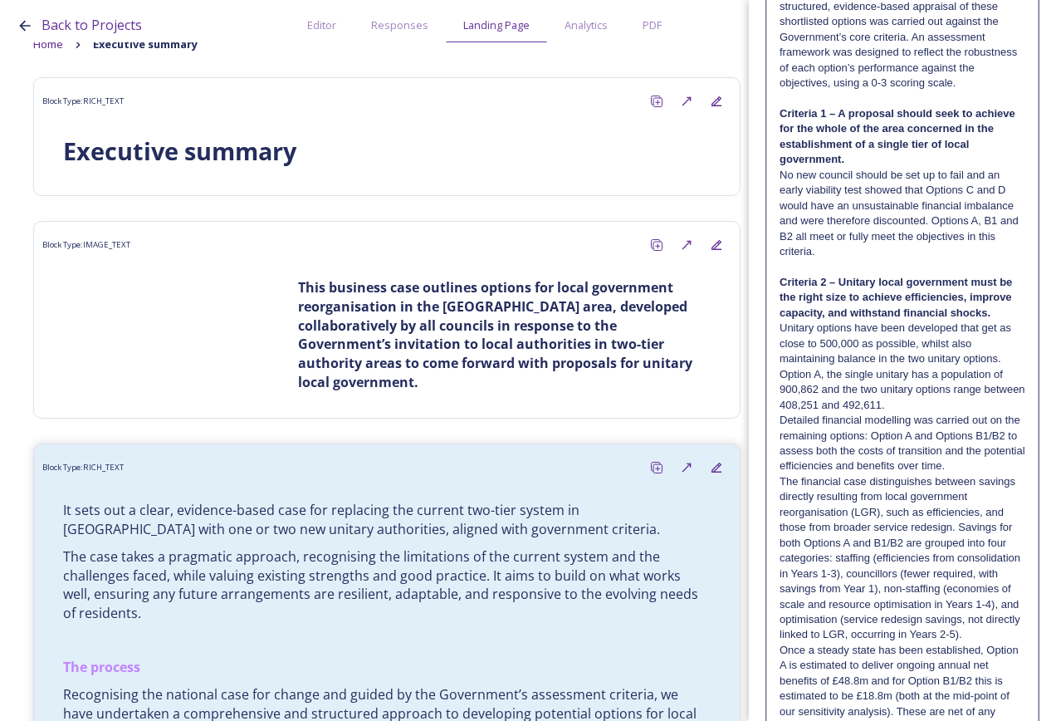
click at [781, 466] on p "Detailed financial modelling was carried out on the remaining options: Option A…" at bounding box center [903, 443] width 246 height 61
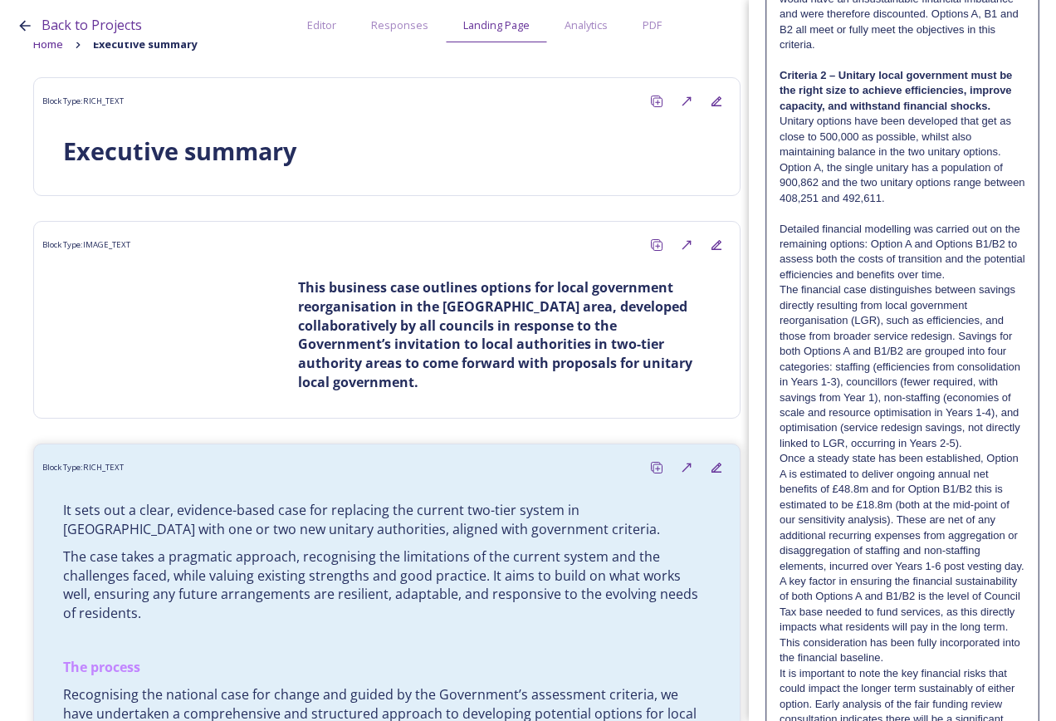
scroll to position [1495, 0]
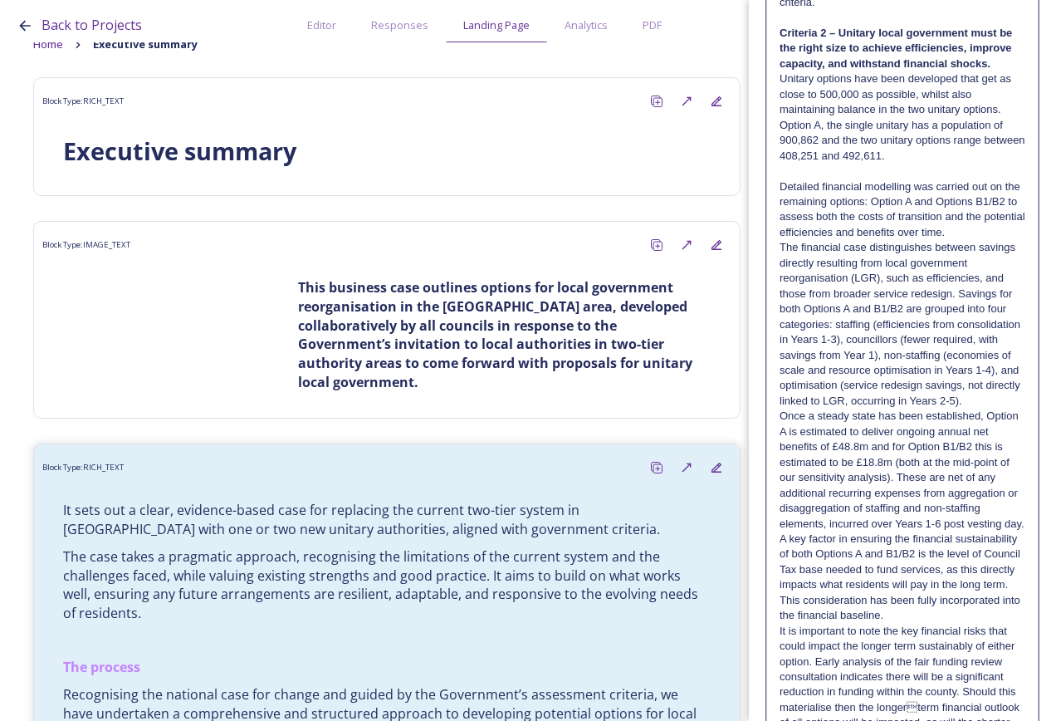
click at [780, 296] on p "The financial case distinguishes between savings directly resulting from local …" at bounding box center [903, 324] width 246 height 169
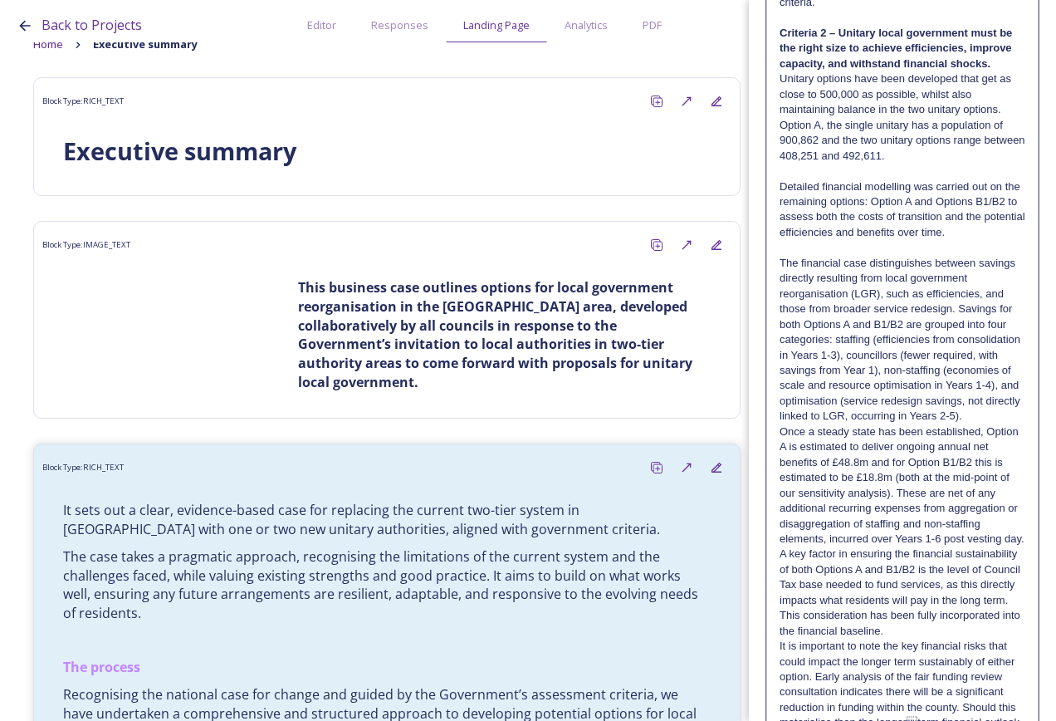
click at [781, 497] on p "Once a steady state has been established, Option A is estimated to deliver ongo…" at bounding box center [903, 485] width 246 height 123
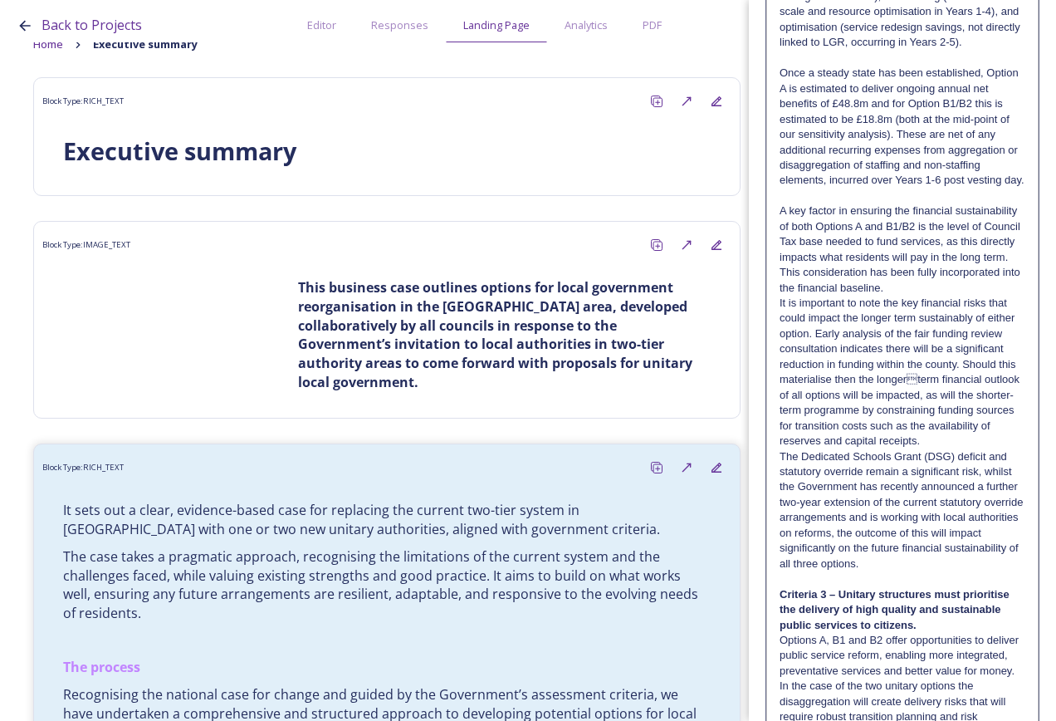
scroll to position [1910, 0]
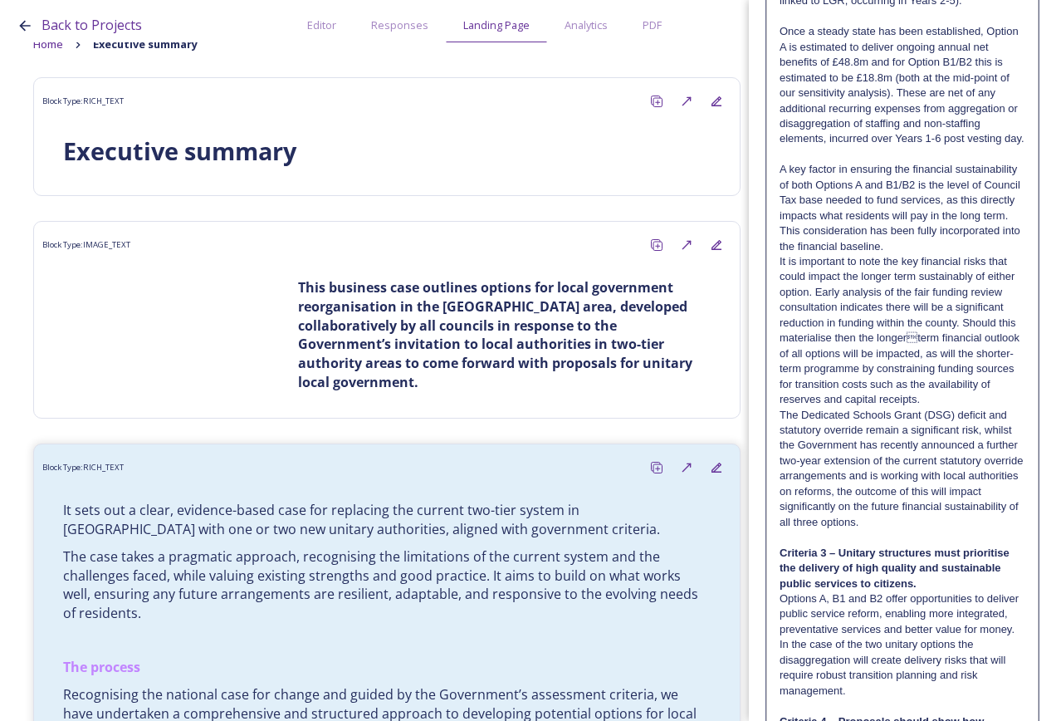
click at [776, 354] on div "It sets out a clear, evidence-based case for replacing the current two-tier sys…" at bounding box center [902, 384] width 271 height 4173
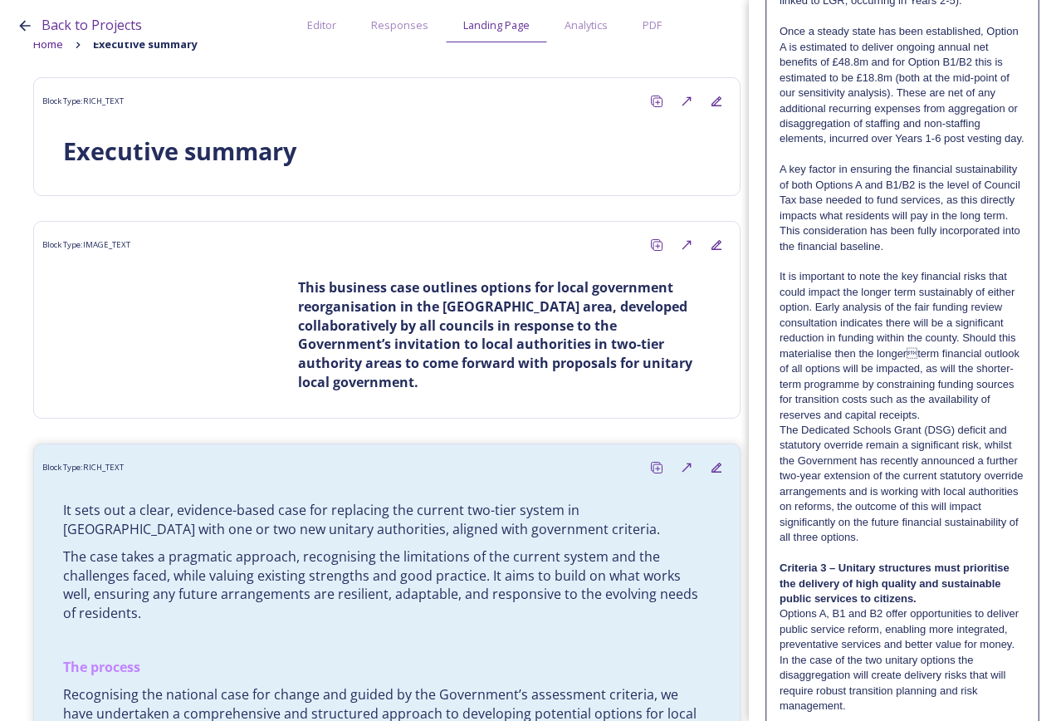
click at [778, 536] on div "It sets out a clear, evidence-based case for replacing the current two-tier sys…" at bounding box center [902, 392] width 271 height 4188
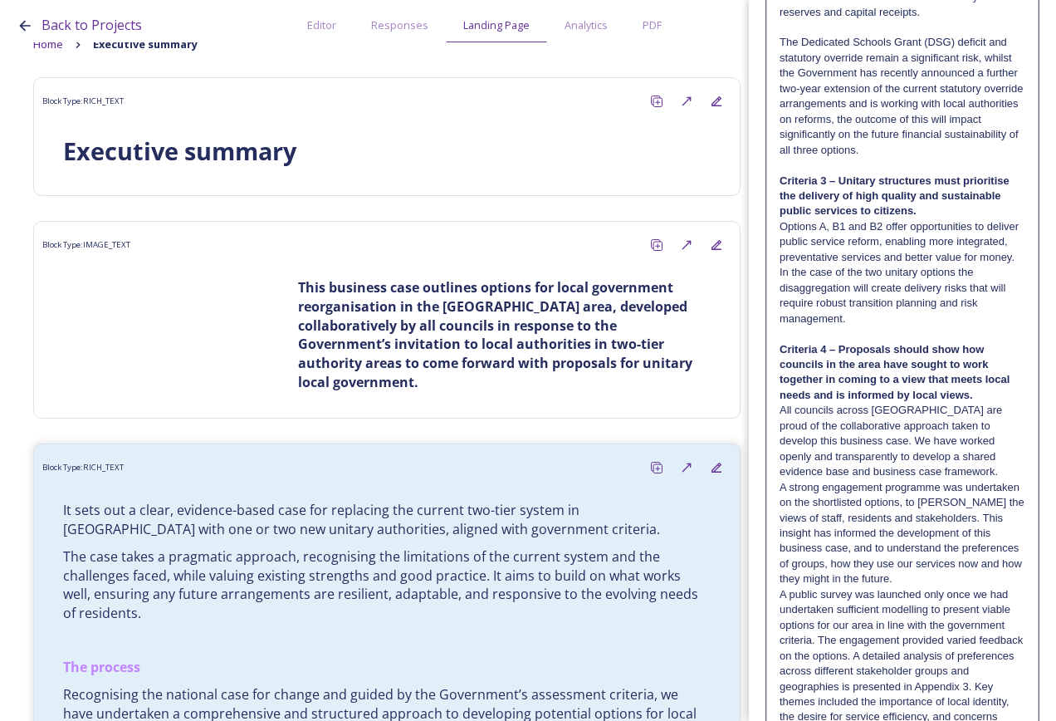
scroll to position [2325, 0]
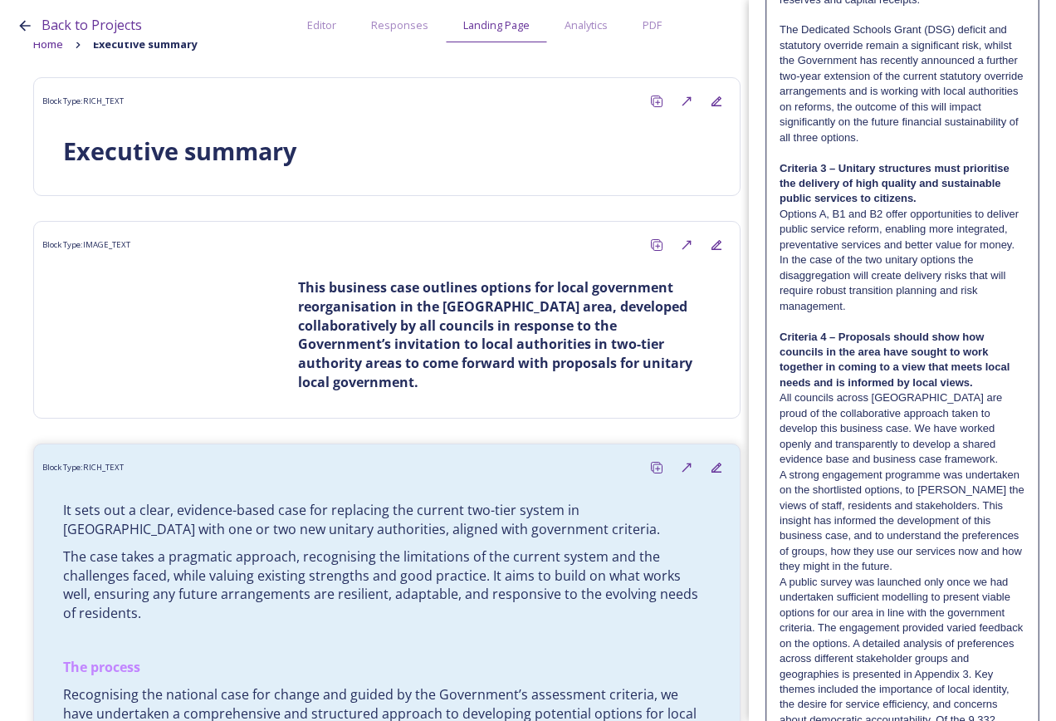
click at [780, 575] on p "A strong engagement programme was undertaken on the shortlisted options, to [PE…" at bounding box center [903, 521] width 246 height 107
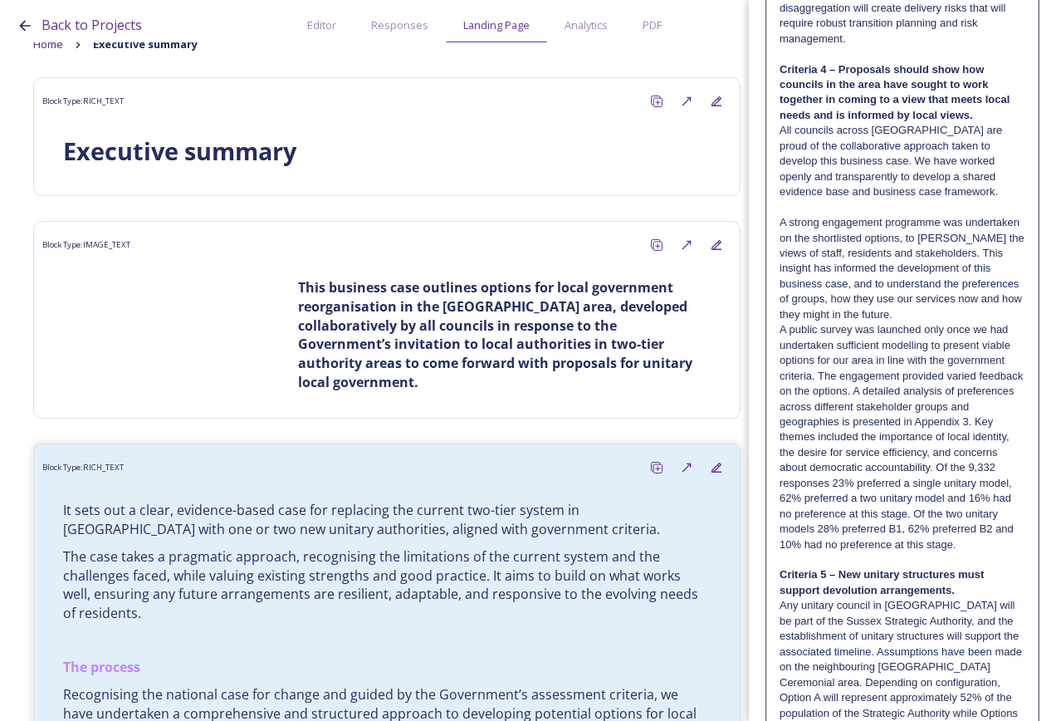
scroll to position [2657, 0]
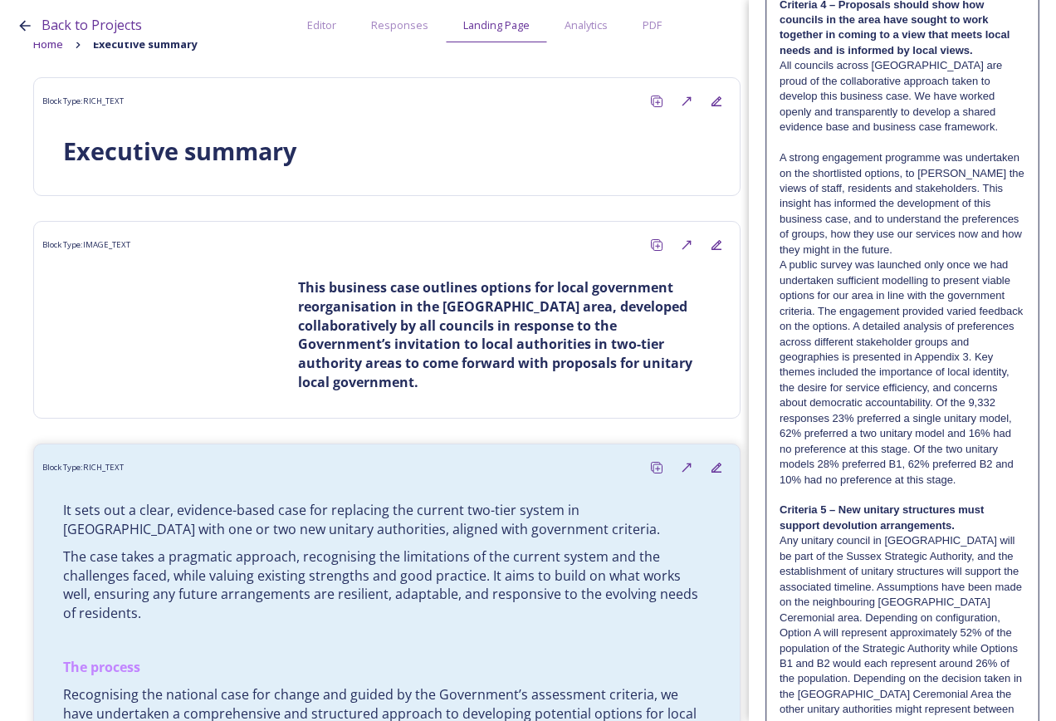
click at [780, 369] on p "A public survey was launched only once we had undertaken sufficient modelling t…" at bounding box center [903, 372] width 246 height 230
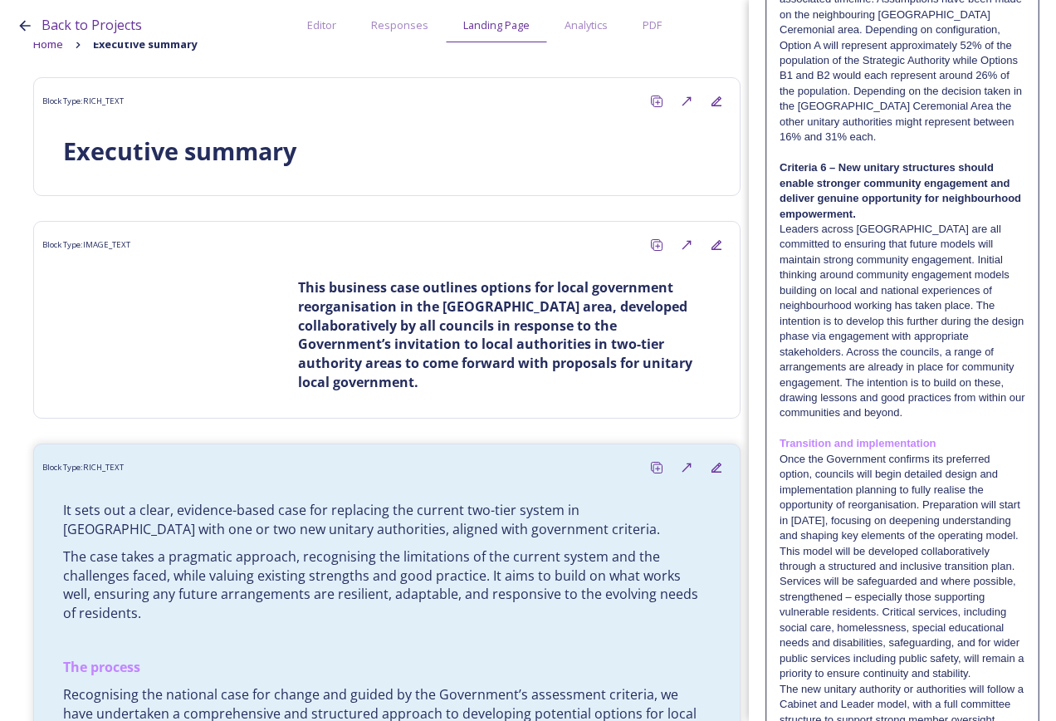
scroll to position [3405, 0]
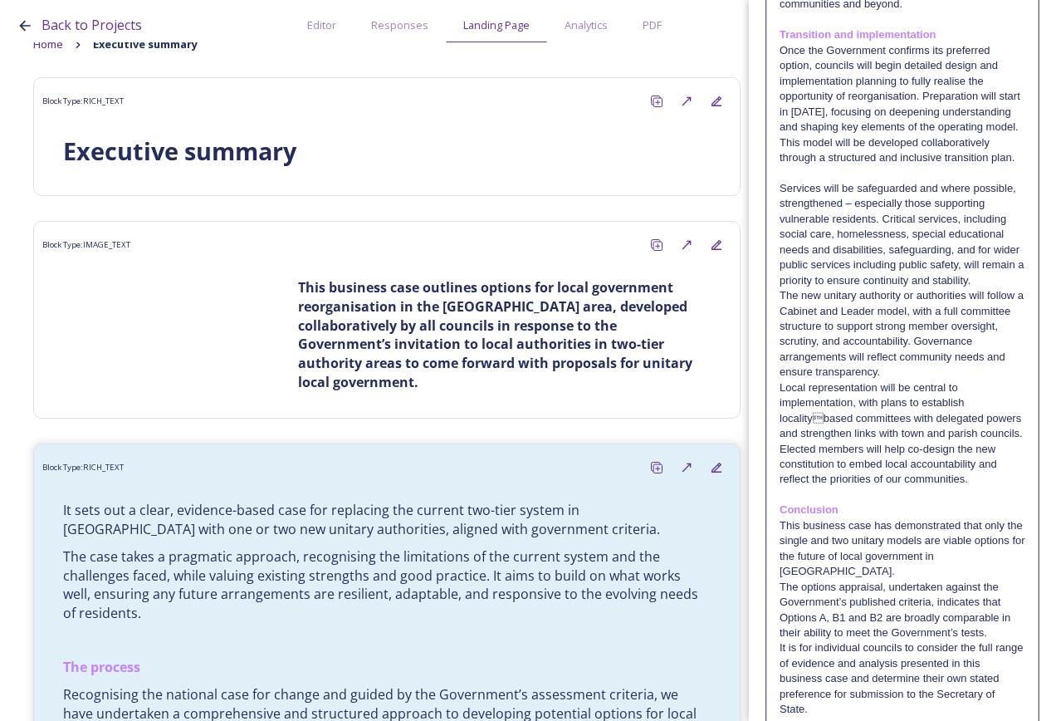
scroll to position [3737, 0]
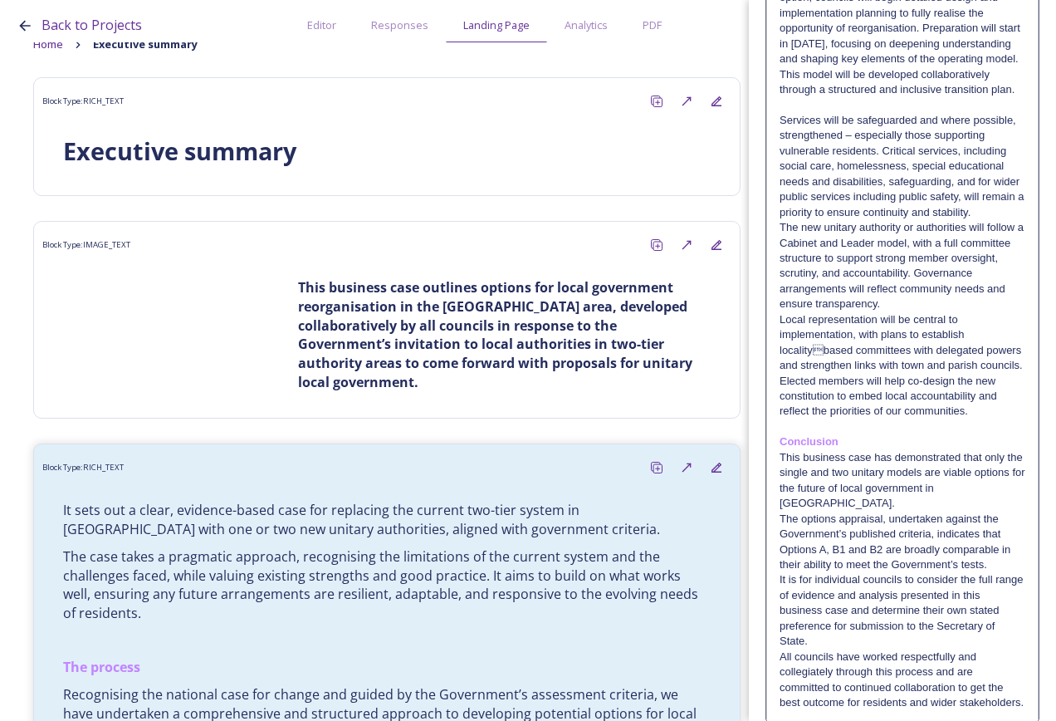
click at [781, 312] on p "The new unitary authority or authorities will follow a Cabinet and Leader model…" at bounding box center [903, 266] width 246 height 92
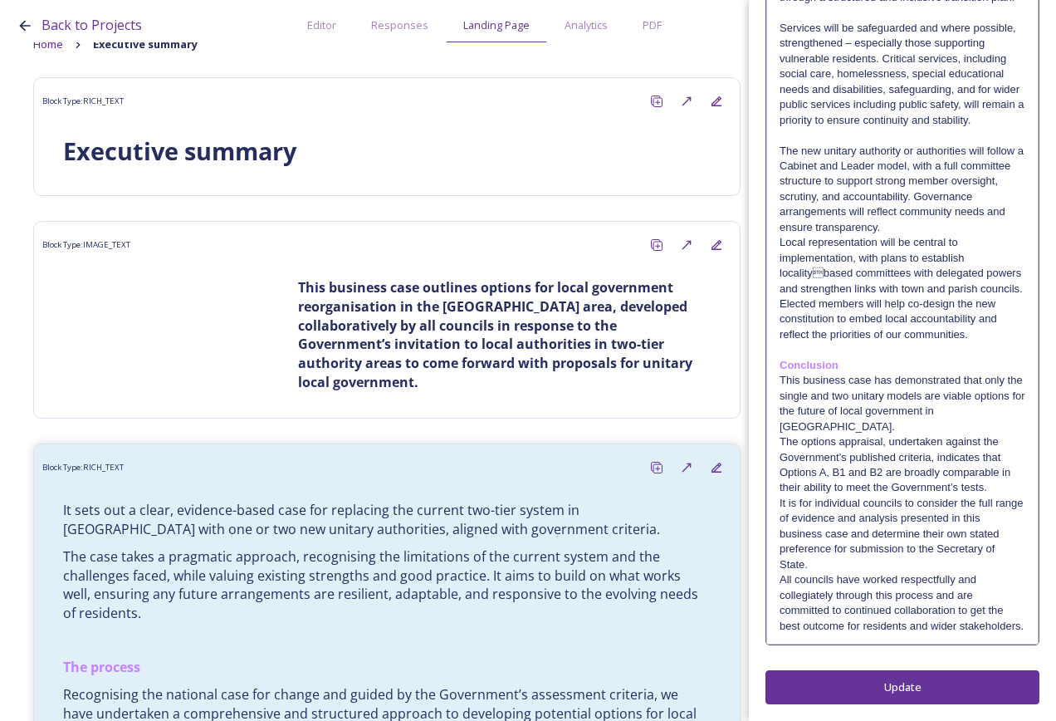
scroll to position [3903, 0]
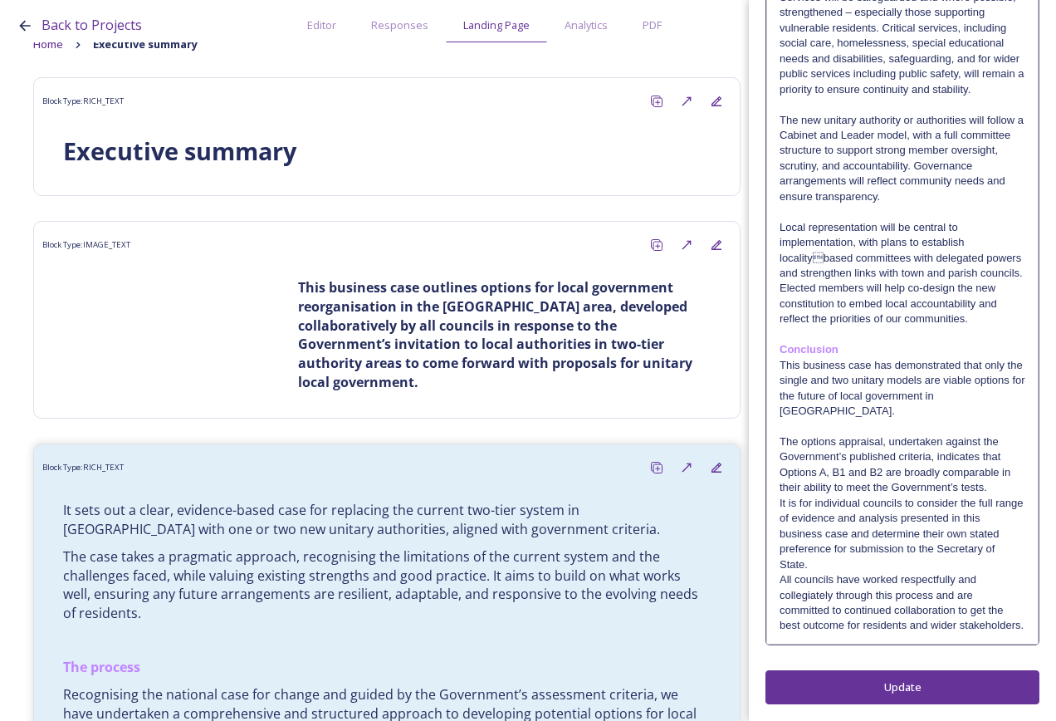
scroll to position [4028, 0]
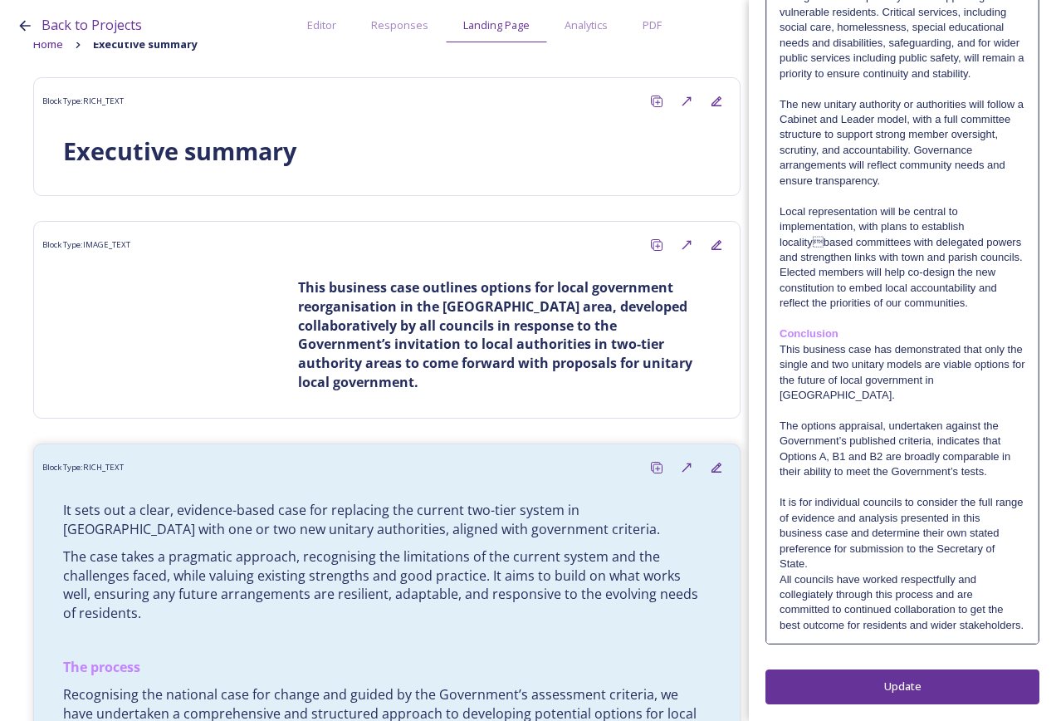
click at [780, 581] on p "All councils have worked respectfully and collegiately through this process and…" at bounding box center [903, 602] width 246 height 61
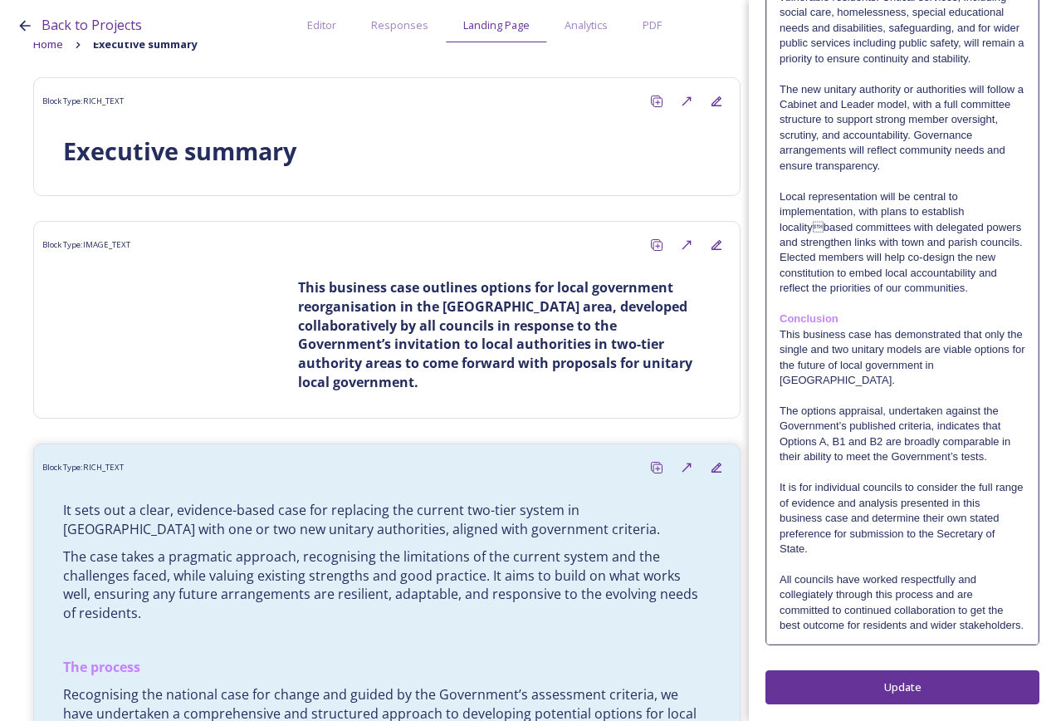
scroll to position [4059, 0]
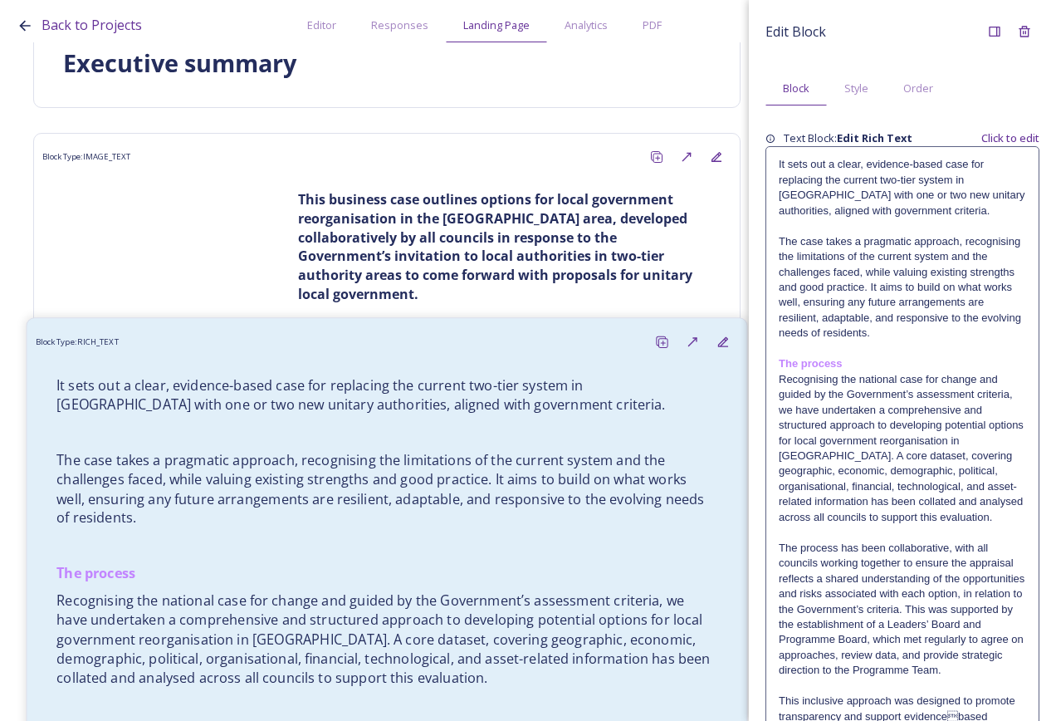
scroll to position [0, 0]
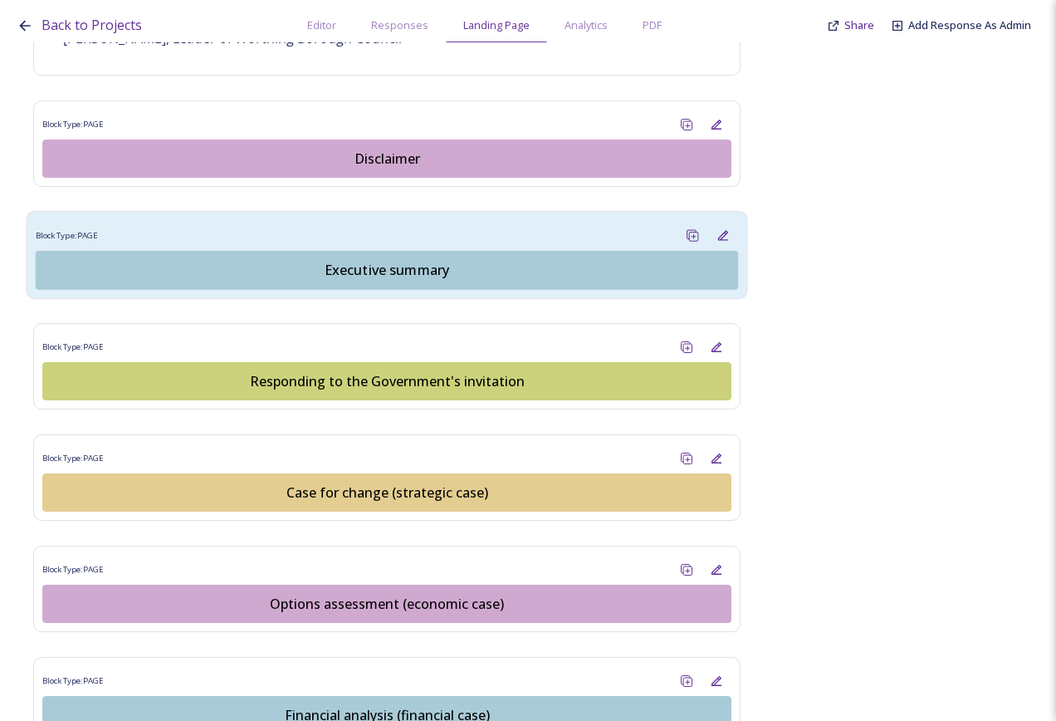
scroll to position [1495, 0]
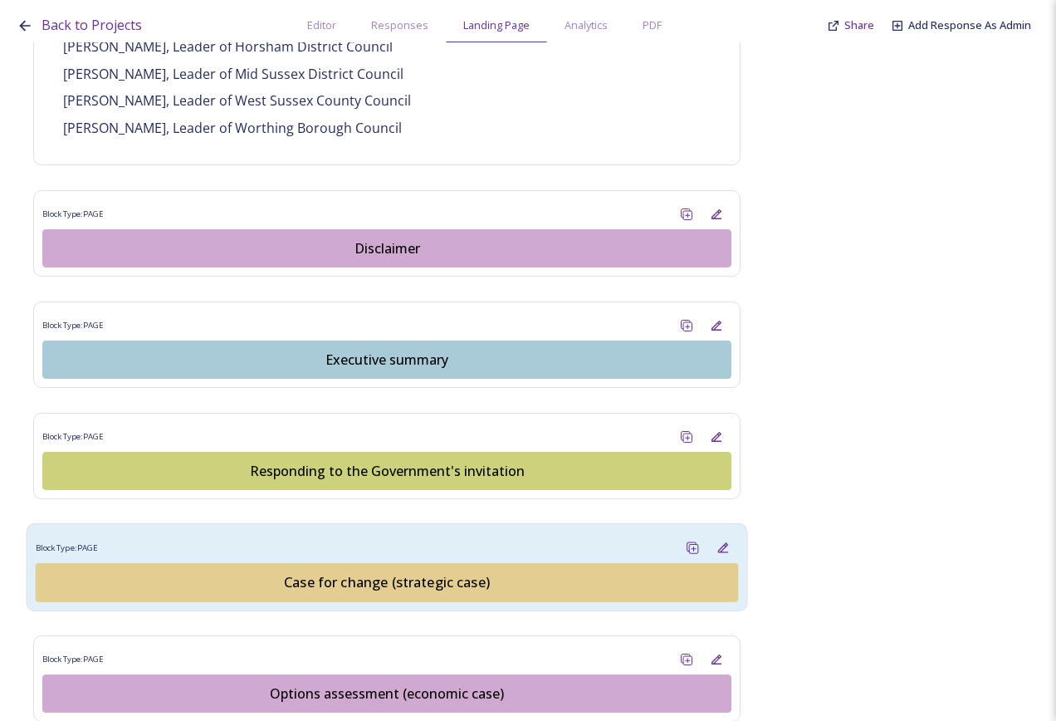
click at [383, 572] on div "Case for change (strategic case)" at bounding box center [387, 582] width 684 height 20
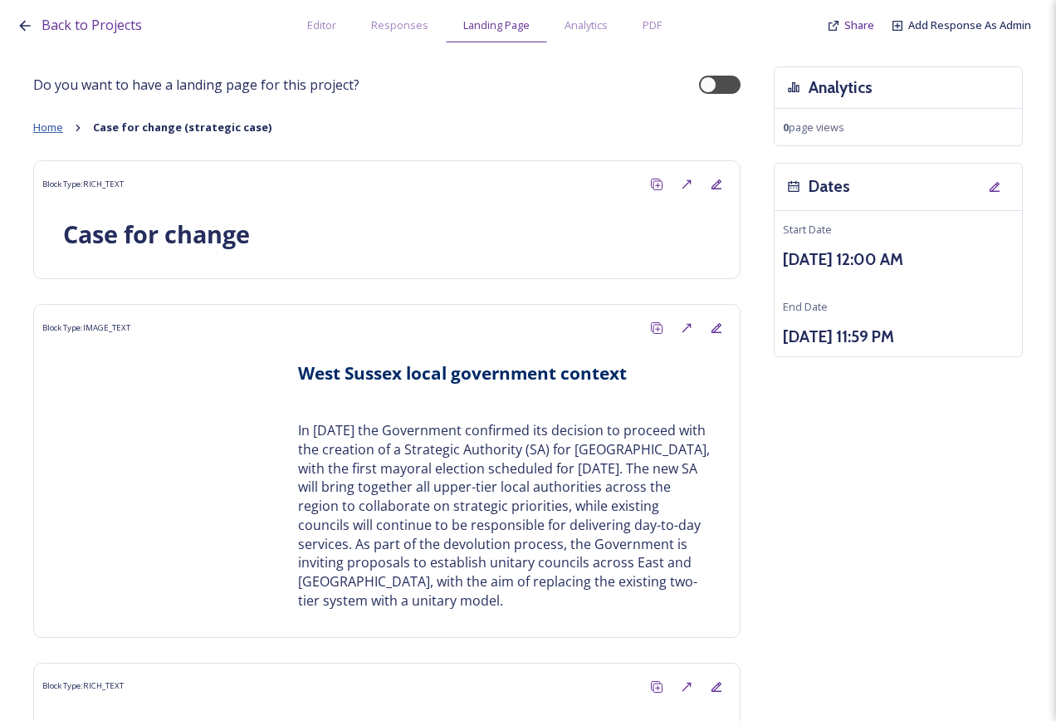
click at [38, 125] on span "Home" at bounding box center [48, 127] width 30 height 15
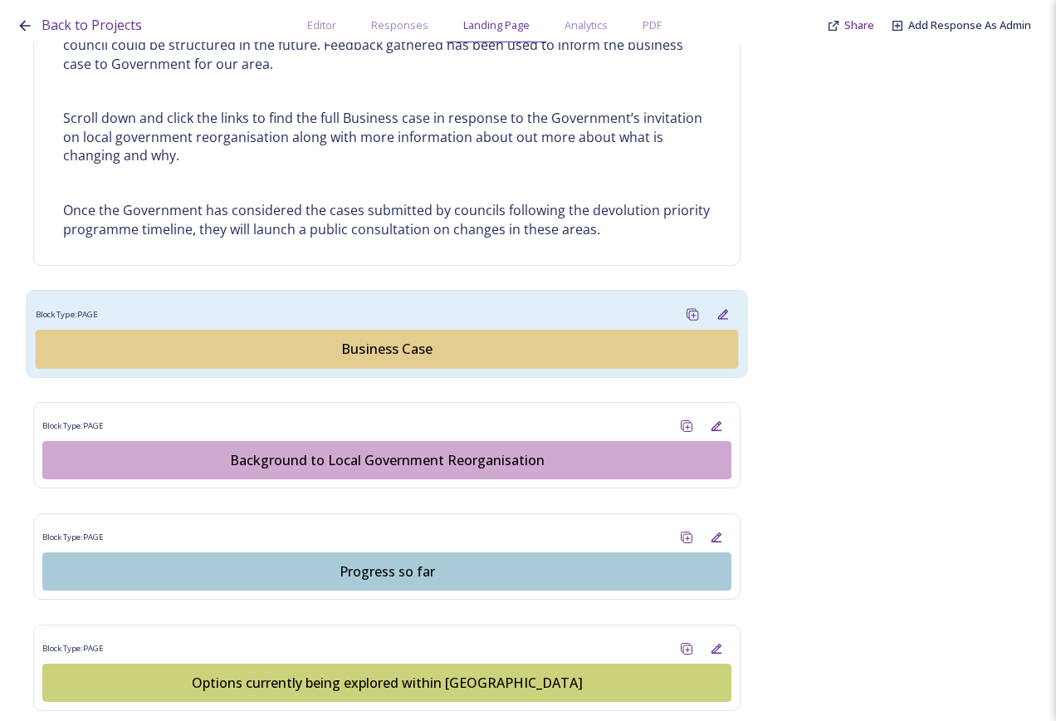
scroll to position [664, 0]
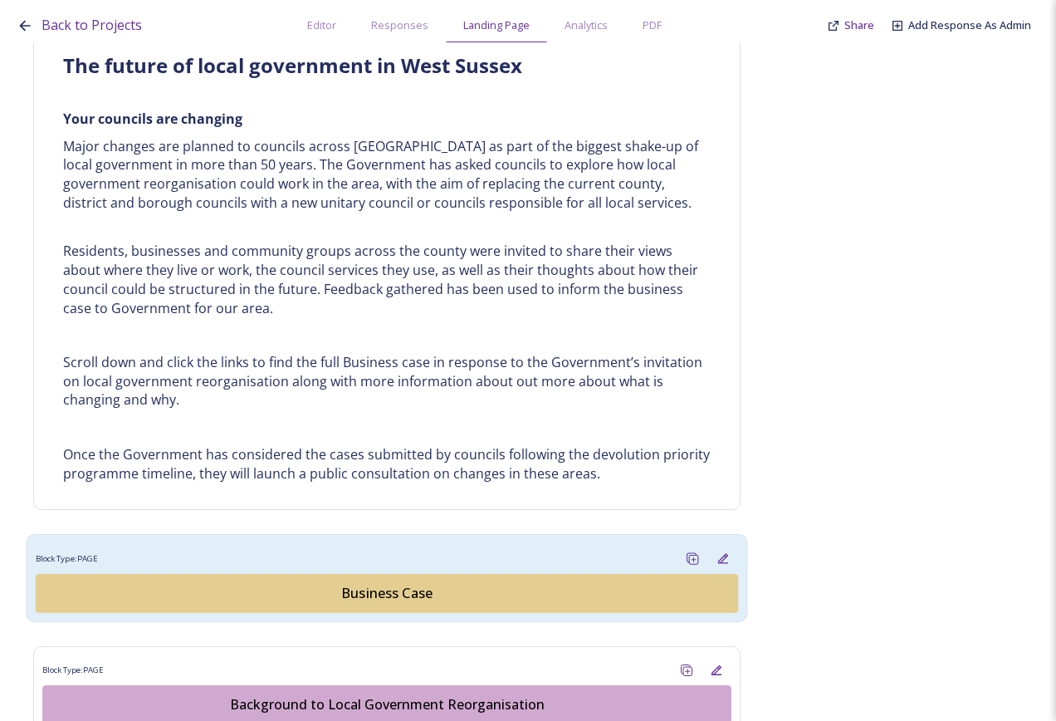
click at [388, 606] on button "Business Case" at bounding box center [387, 593] width 703 height 39
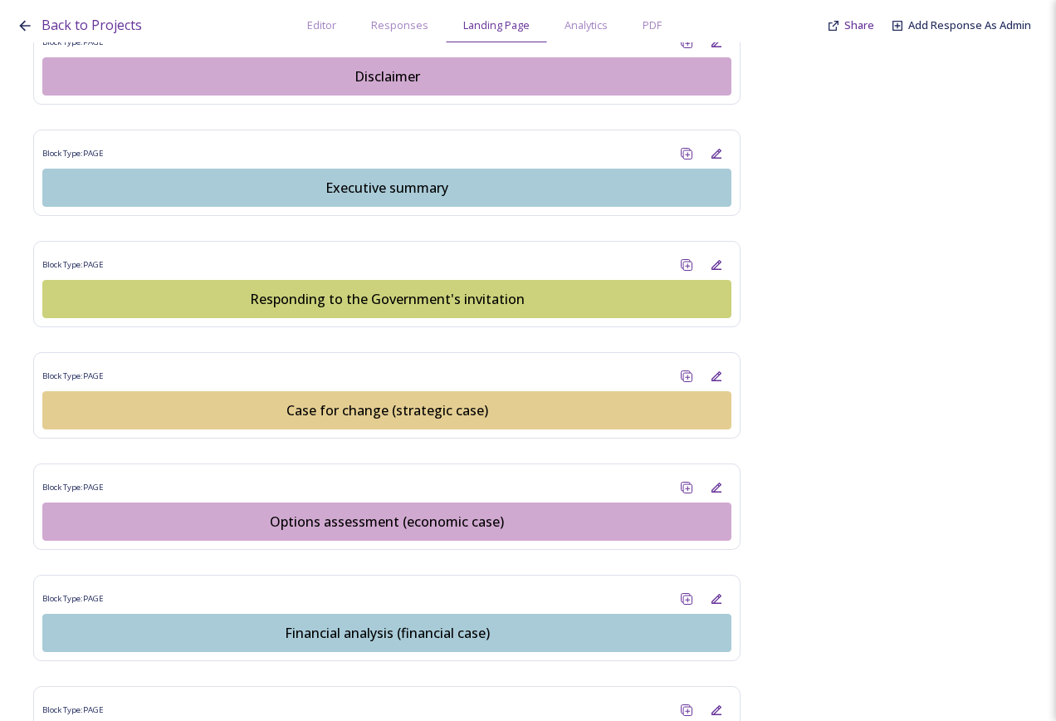
scroll to position [1827, 0]
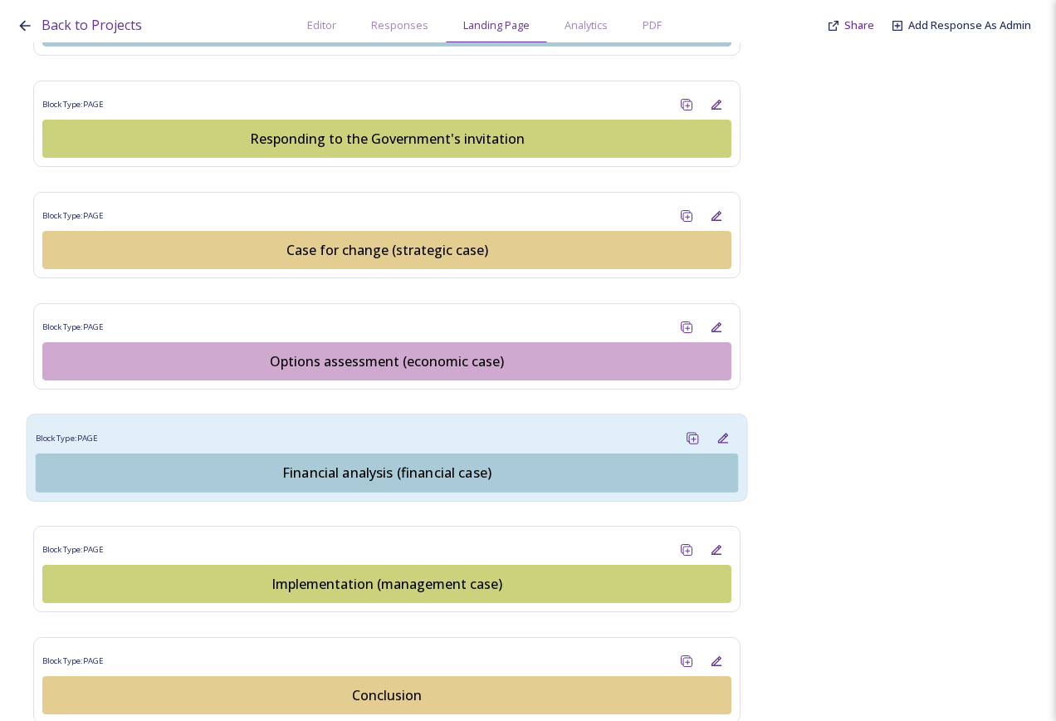
click at [408, 463] on div "Financial analysis (financial case)" at bounding box center [387, 473] width 684 height 20
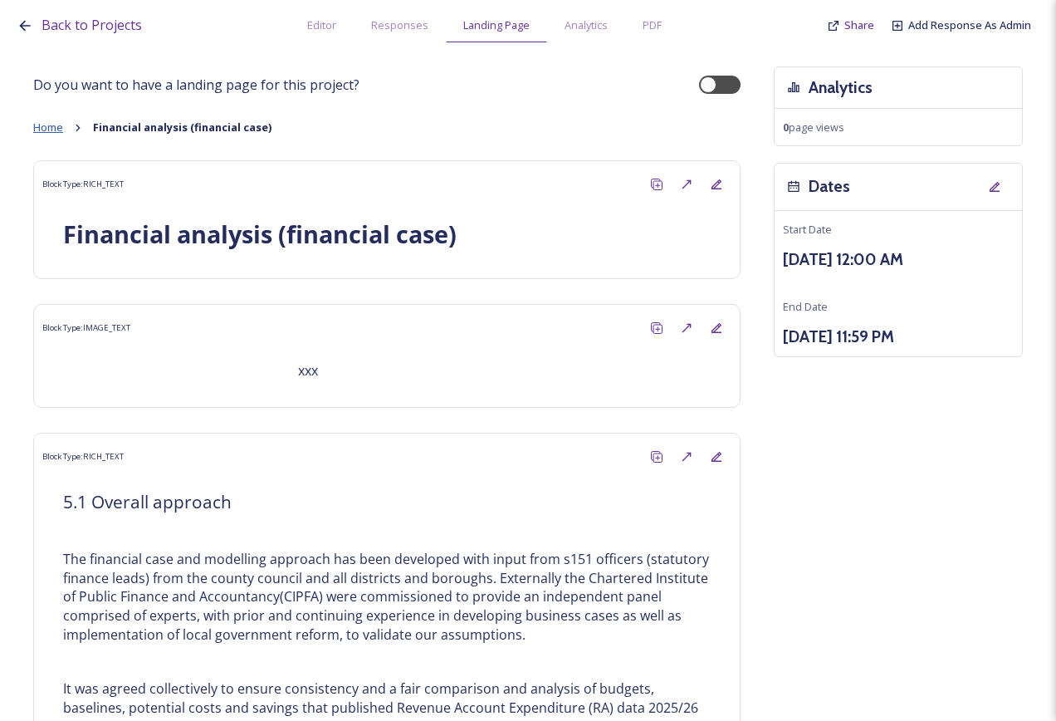
click at [63, 125] on span "Home" at bounding box center [48, 127] width 30 height 15
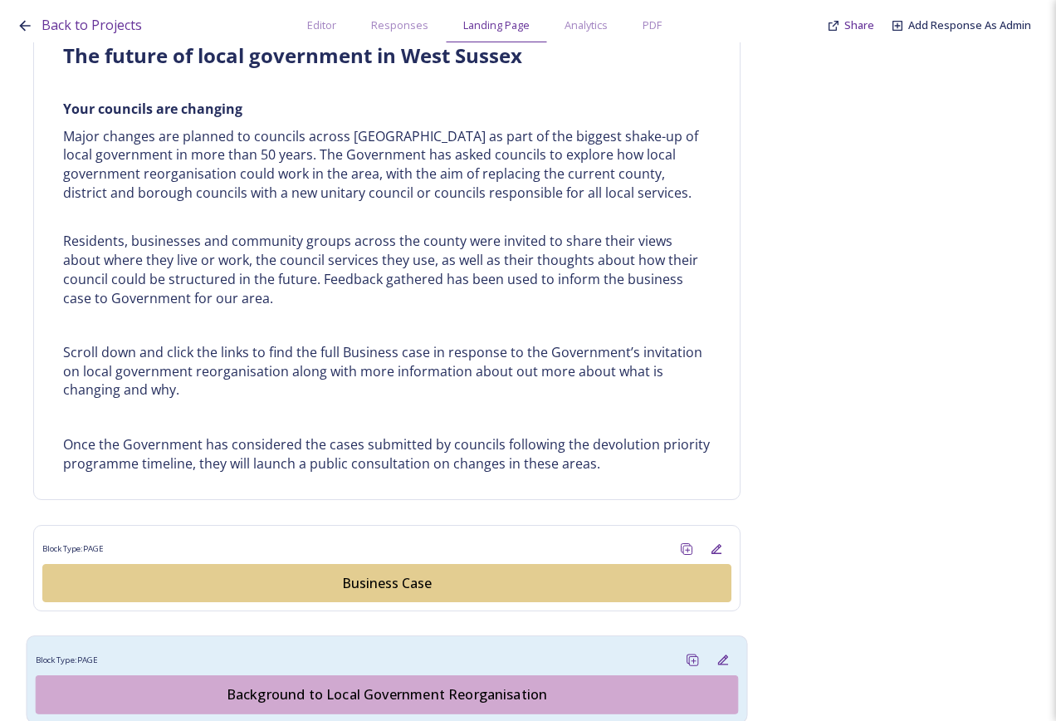
scroll to position [1080, 0]
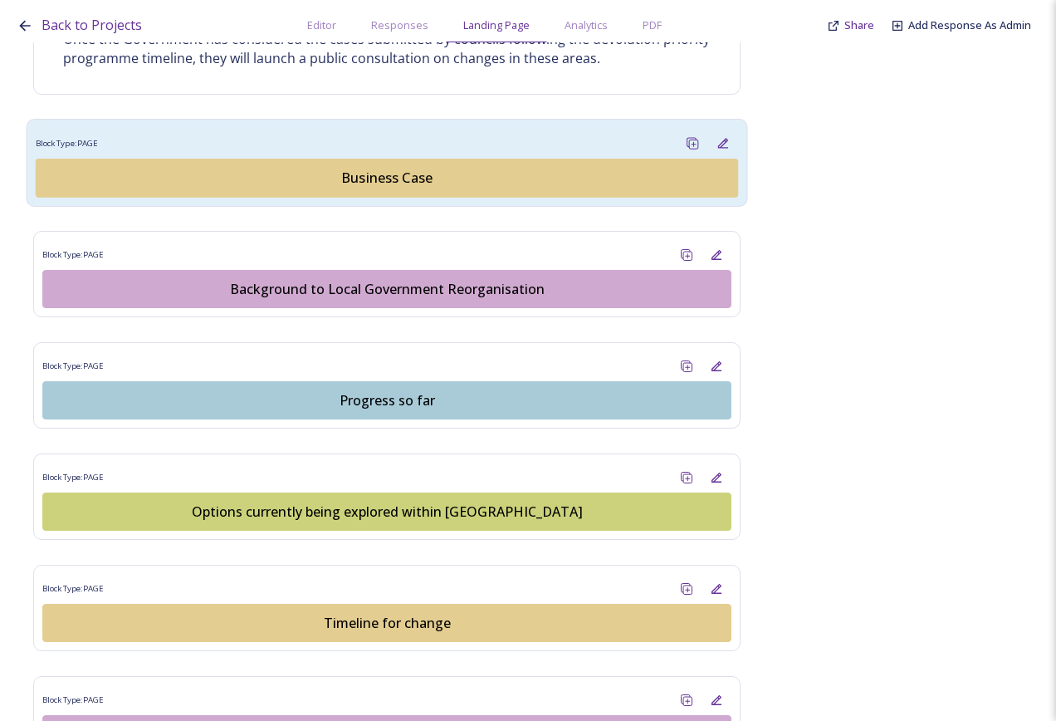
click at [414, 173] on div "Business Case" at bounding box center [387, 178] width 684 height 20
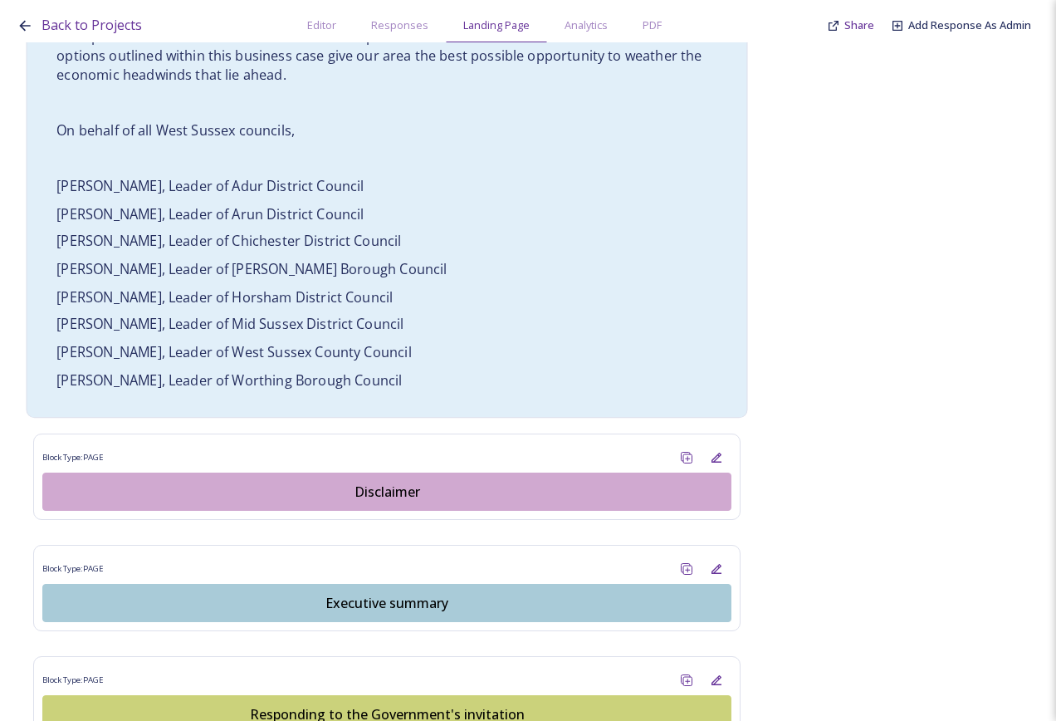
scroll to position [1578, 0]
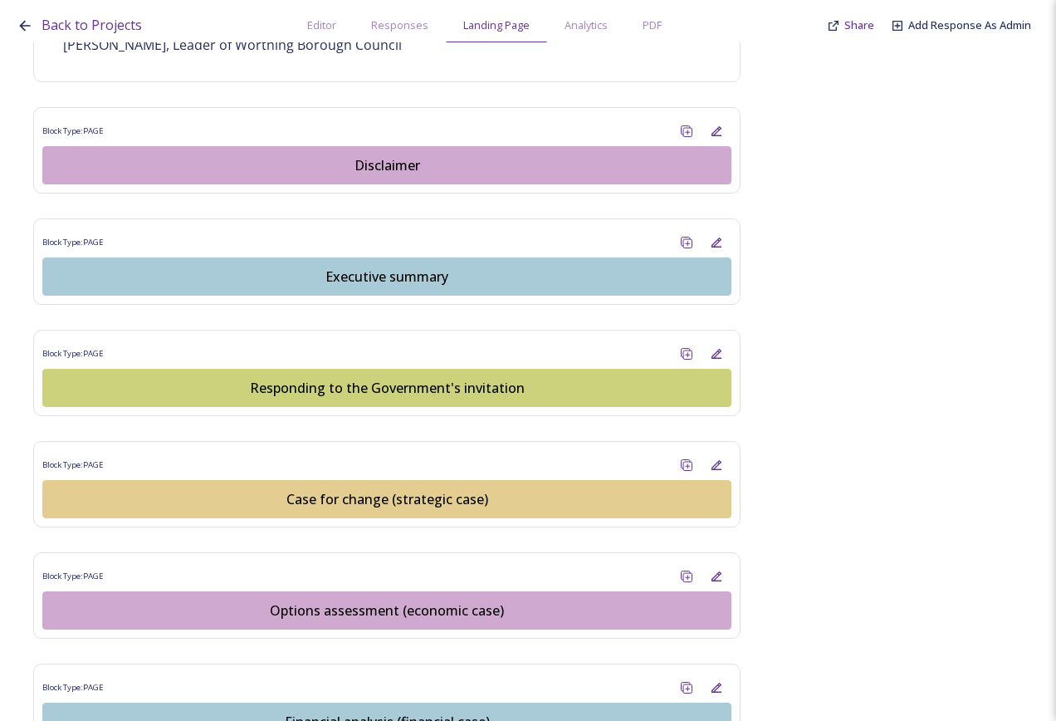
drag, startPoint x: 393, startPoint y: 254, endPoint x: 373, endPoint y: 253, distance: 19.9
click at [394, 267] on div "Executive summary" at bounding box center [386, 277] width 671 height 20
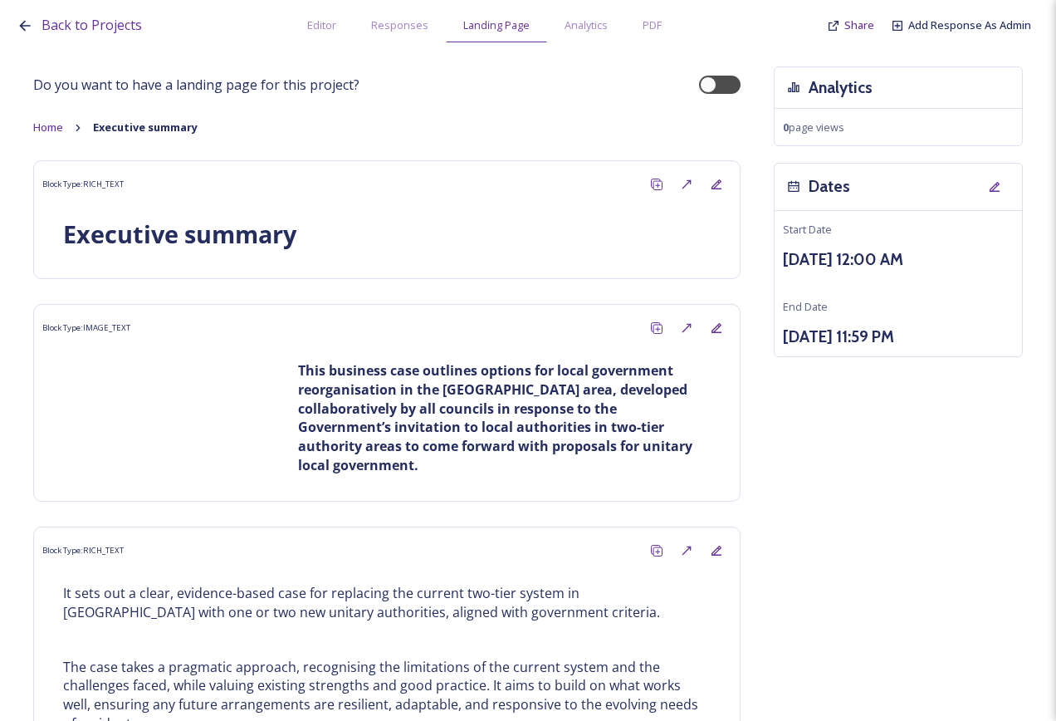
drag, startPoint x: 329, startPoint y: 284, endPoint x: 304, endPoint y: 282, distance: 25.0
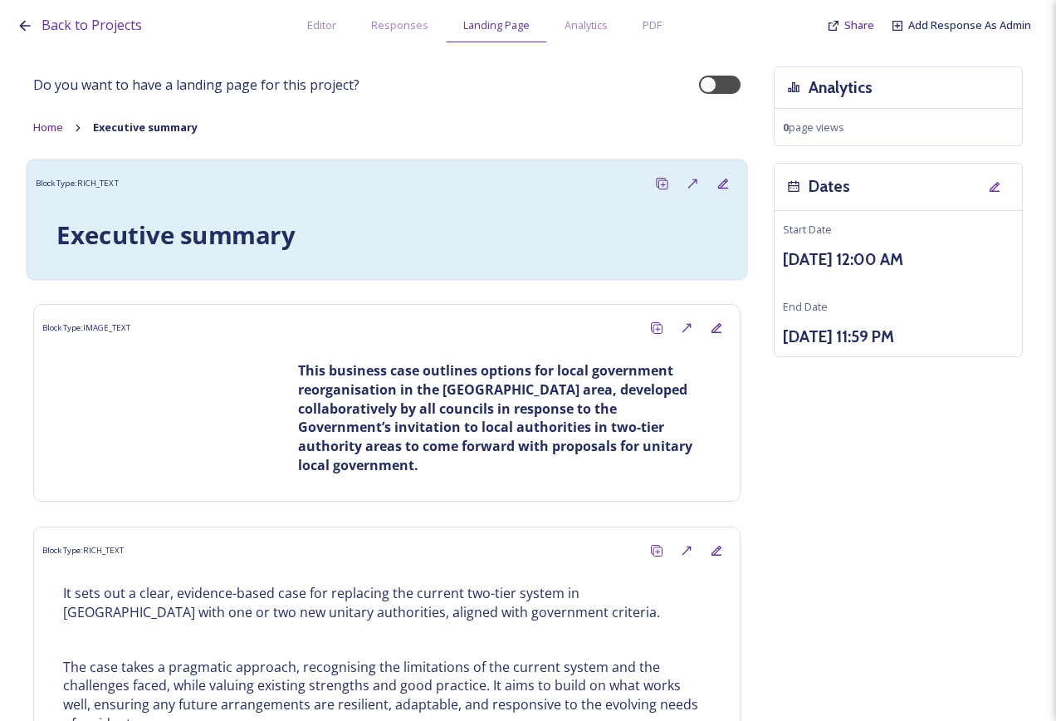
click at [257, 253] on div "Executive summary" at bounding box center [387, 235] width 686 height 55
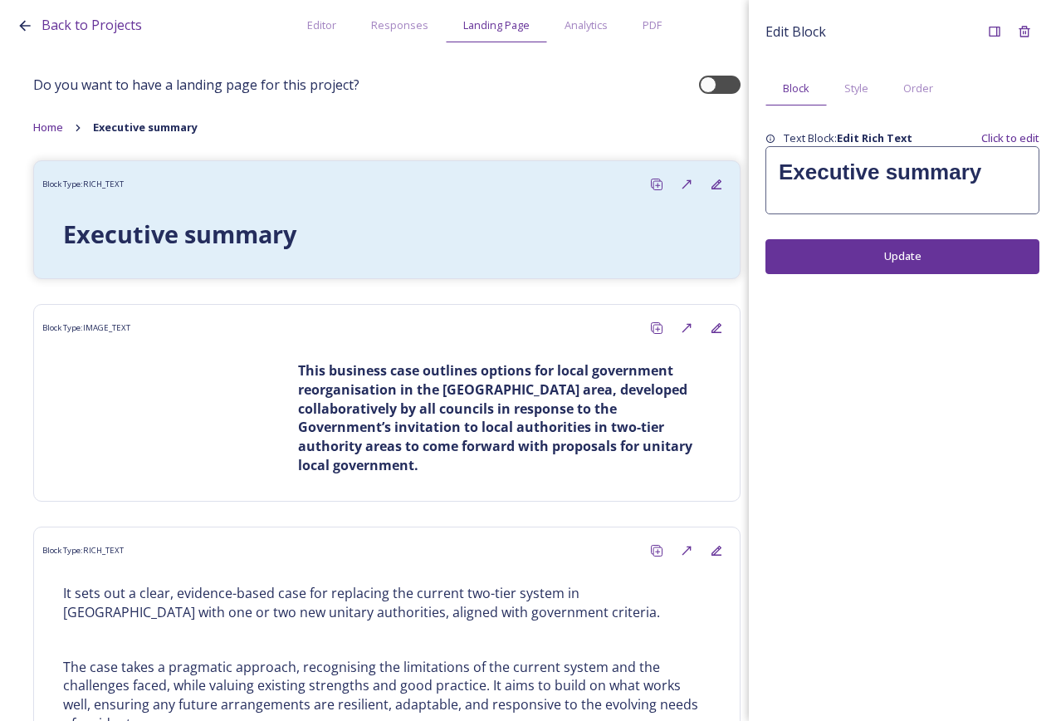
click at [835, 191] on div "Executive summary" at bounding box center [902, 180] width 272 height 66
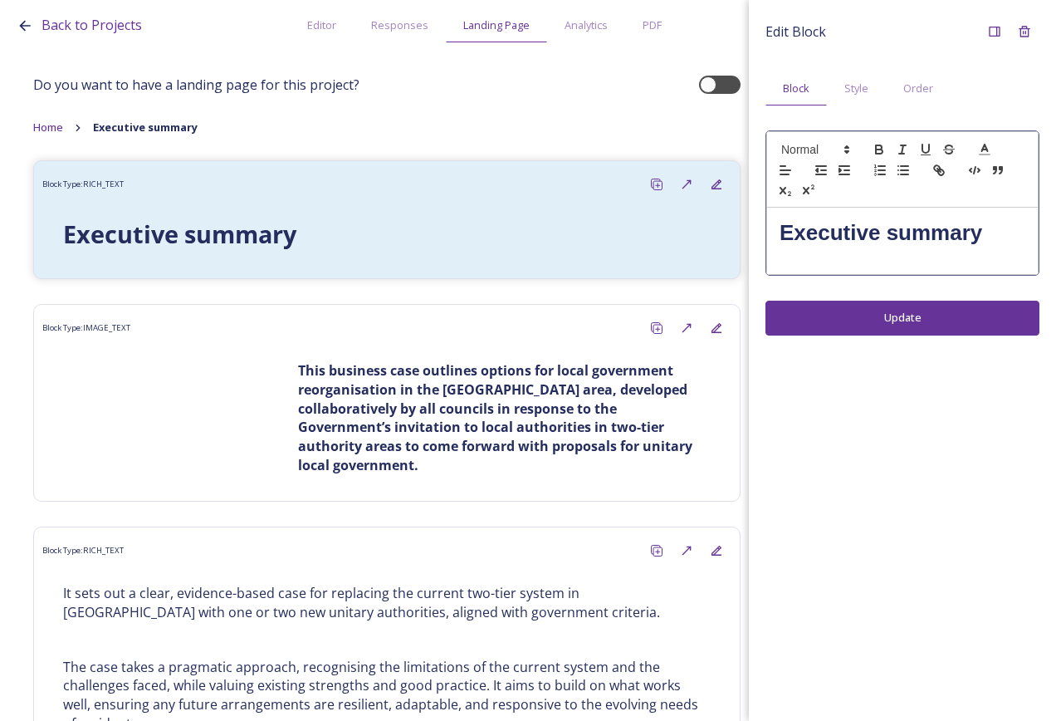
click at [785, 222] on strong "Executive summary" at bounding box center [881, 232] width 203 height 25
drag, startPoint x: 965, startPoint y: 231, endPoint x: 756, endPoint y: 247, distance: 209.9
click at [756, 247] on div "Edit Block Block Style Order Executive summary Update" at bounding box center [902, 176] width 307 height 352
click at [786, 152] on span at bounding box center [814, 150] width 81 height 20
click at [820, 183] on span at bounding box center [834, 184] width 106 height 43
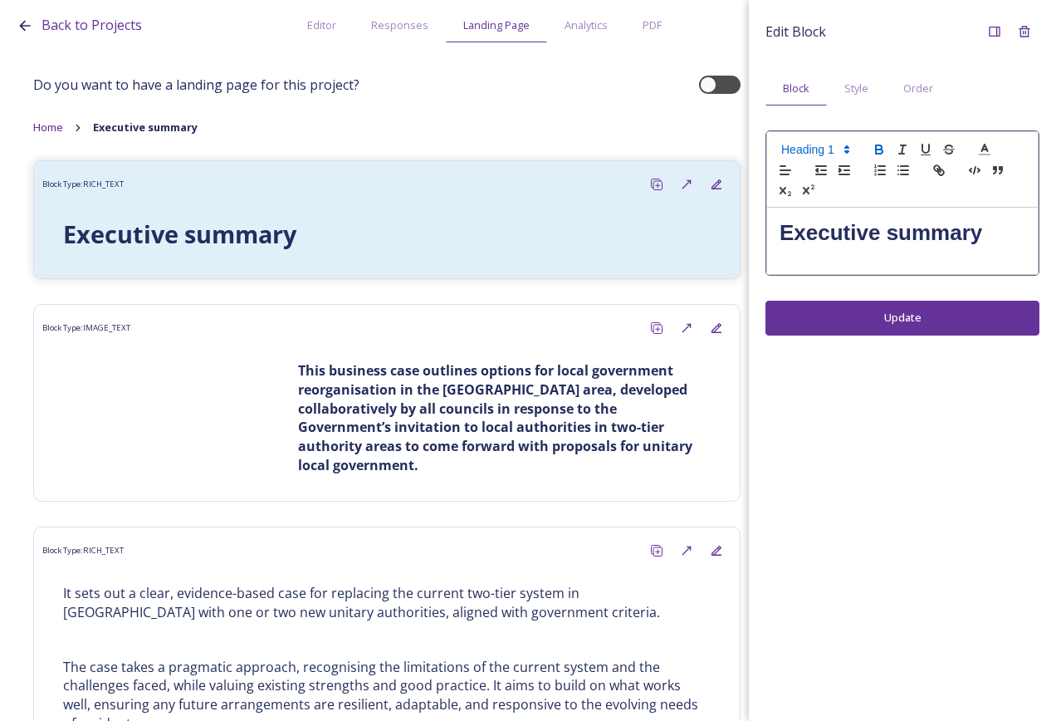
click at [802, 242] on strong "Executive summary" at bounding box center [881, 232] width 203 height 25
click at [795, 233] on strong "Executive summary" at bounding box center [881, 232] width 203 height 25
click at [790, 229] on strong "E1. Executive summary" at bounding box center [901, 232] width 242 height 25
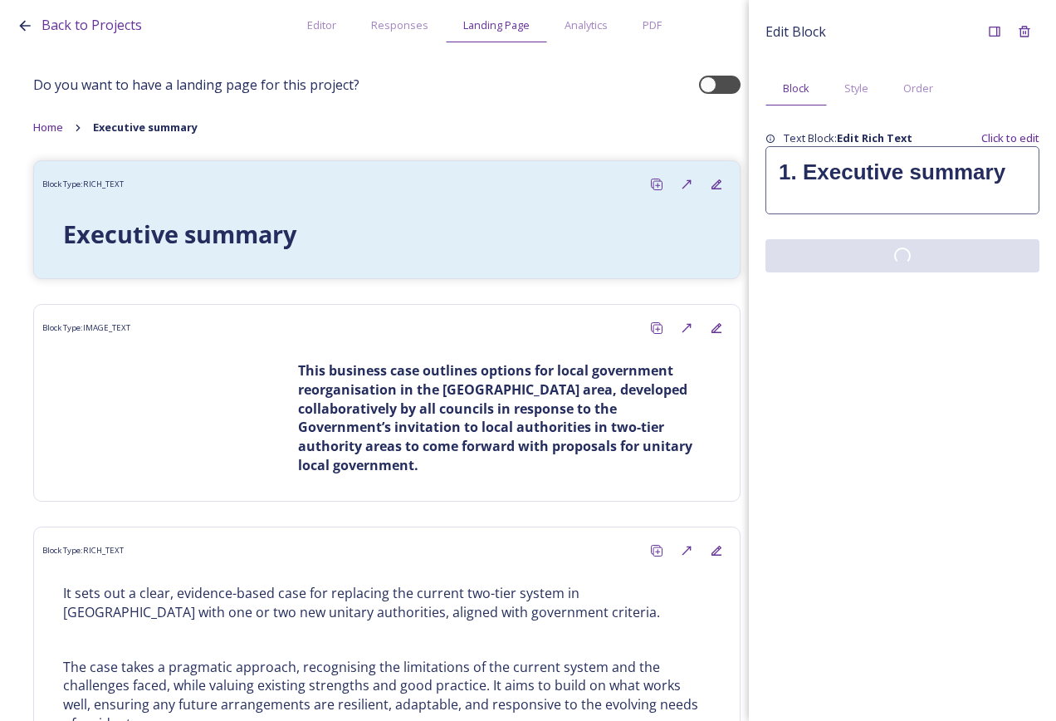
click at [886, 321] on div "Edit Block Block Style Order Text Block: Edit Rich Text Click to edit 1. Execut…" at bounding box center [902, 360] width 307 height 721
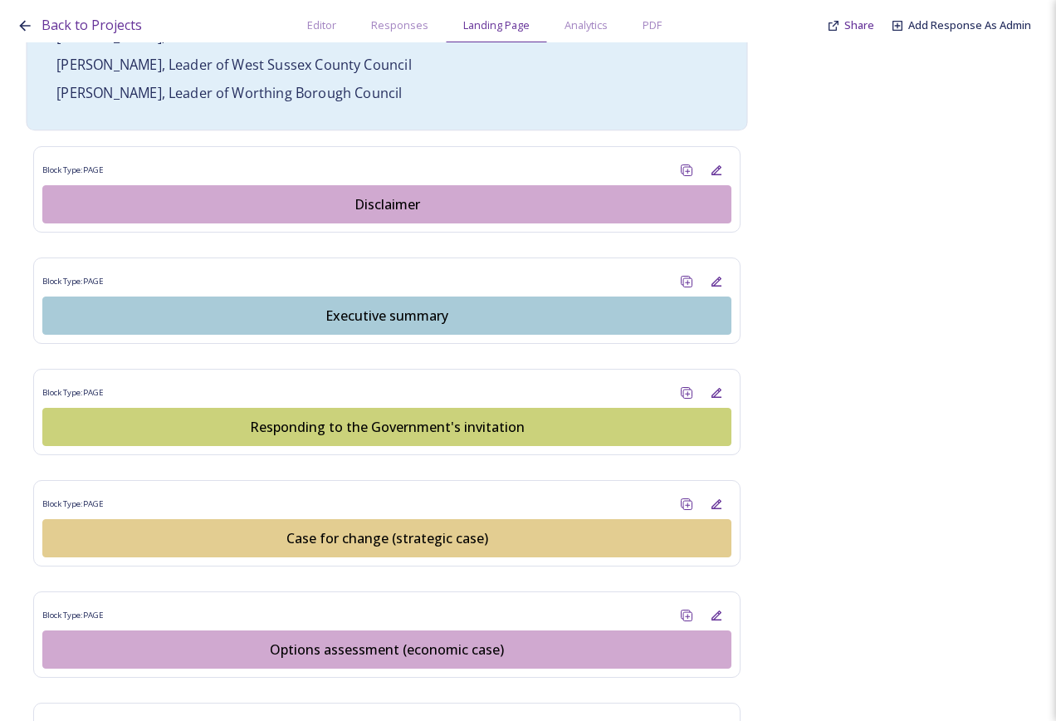
scroll to position [1744, 0]
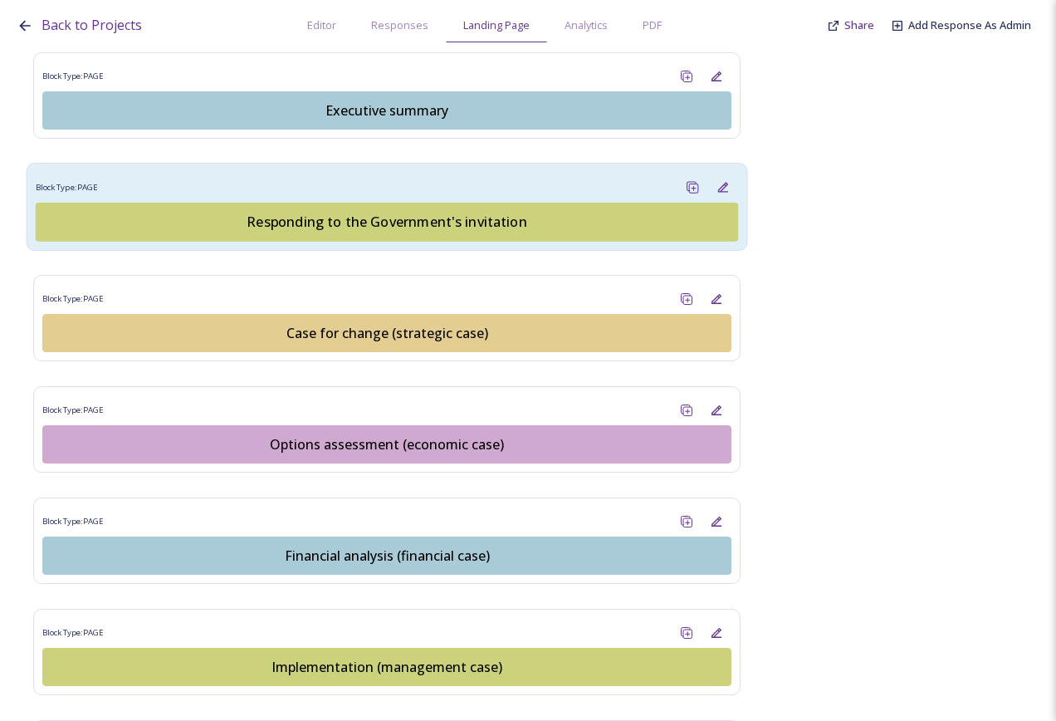
click at [410, 203] on button "Responding to the Government's invitation" at bounding box center [387, 222] width 703 height 39
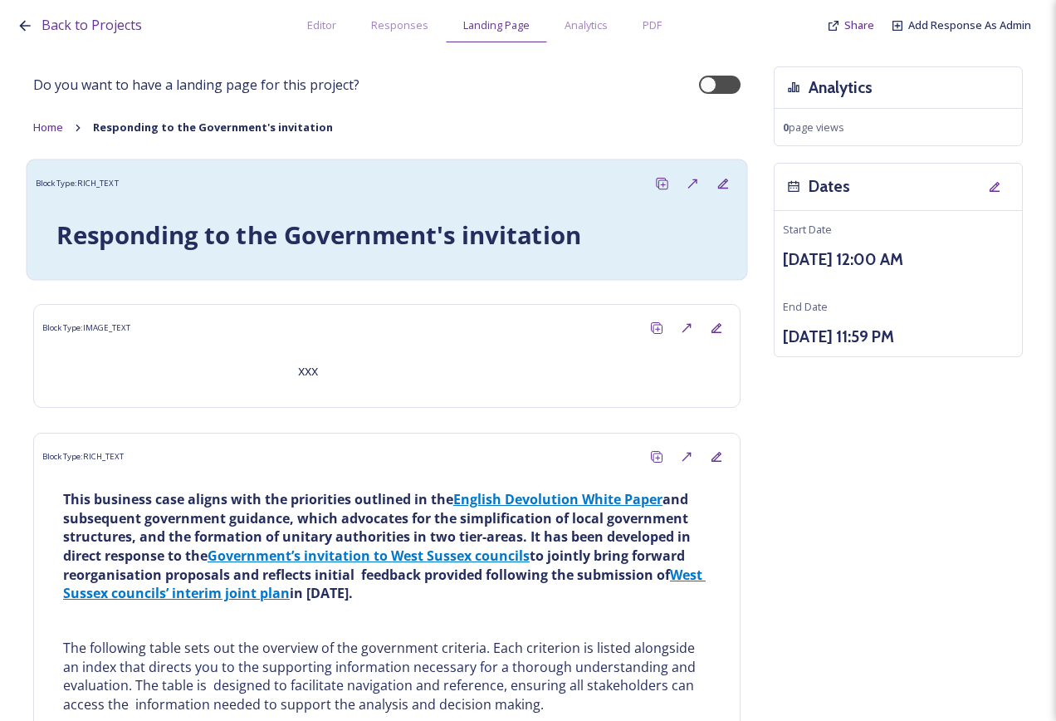
click at [406, 194] on div "Block Type: RICH_TEXT" at bounding box center [387, 184] width 703 height 31
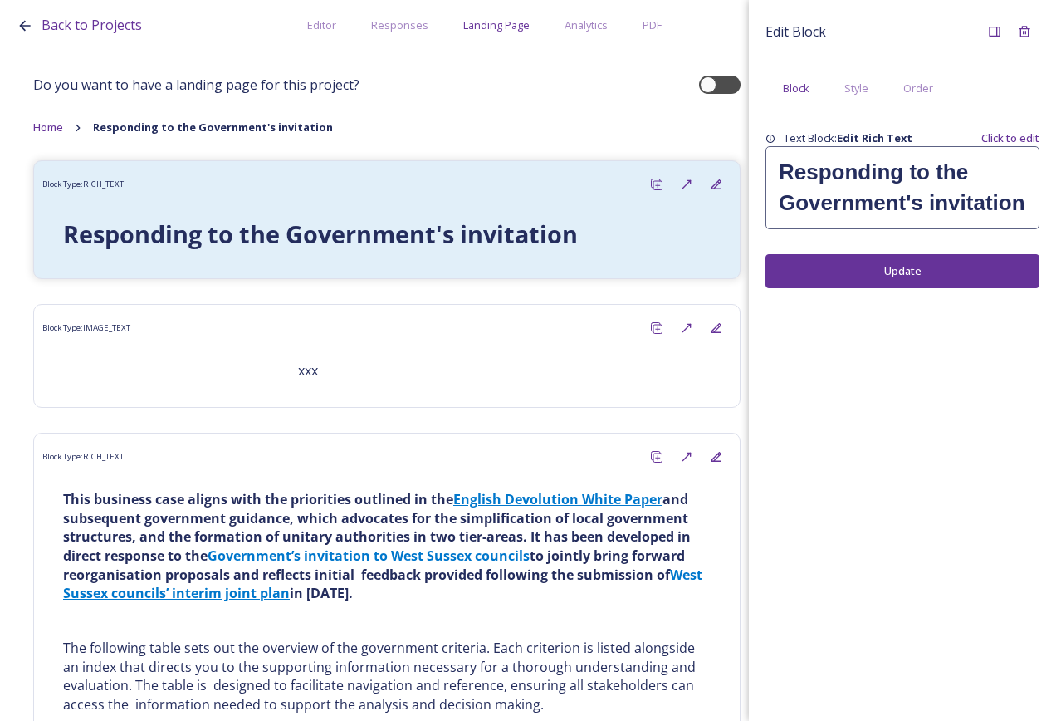
click at [842, 194] on strong "Responding to the Government's invitation" at bounding box center [902, 187] width 247 height 56
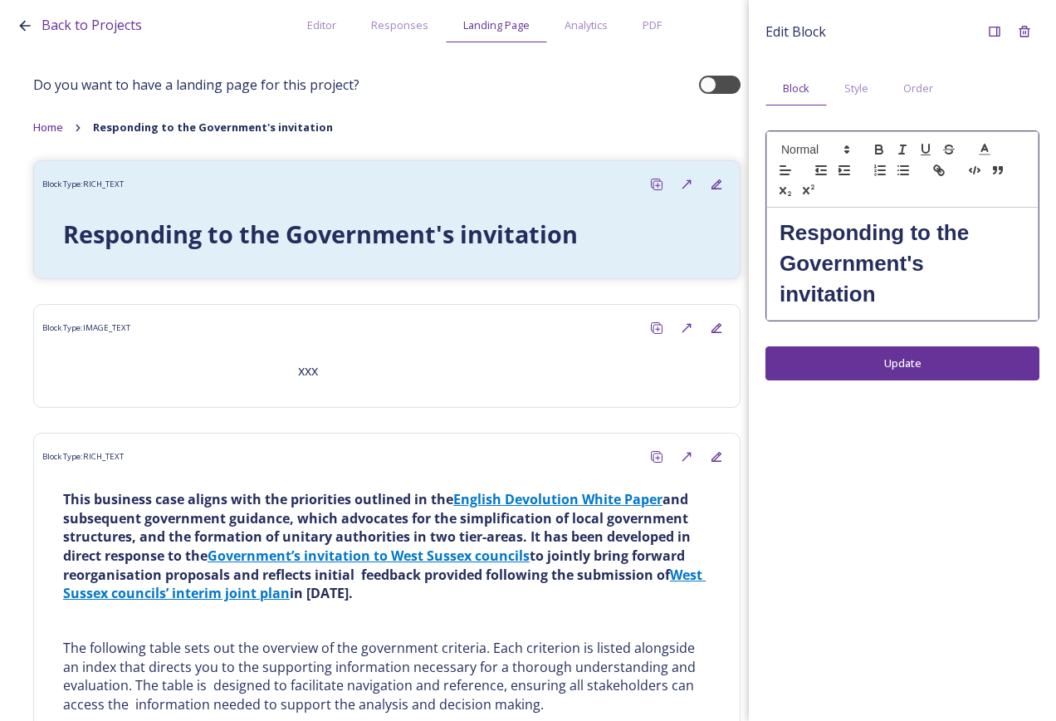
click at [778, 230] on div "Responding to the Government's invitation" at bounding box center [902, 264] width 271 height 112
click at [791, 233] on strong "Responding to the Government's invitation" at bounding box center [877, 263] width 195 height 86
click at [798, 226] on strong "R2. Responding to the Government's invitation" at bounding box center [897, 263] width 235 height 86
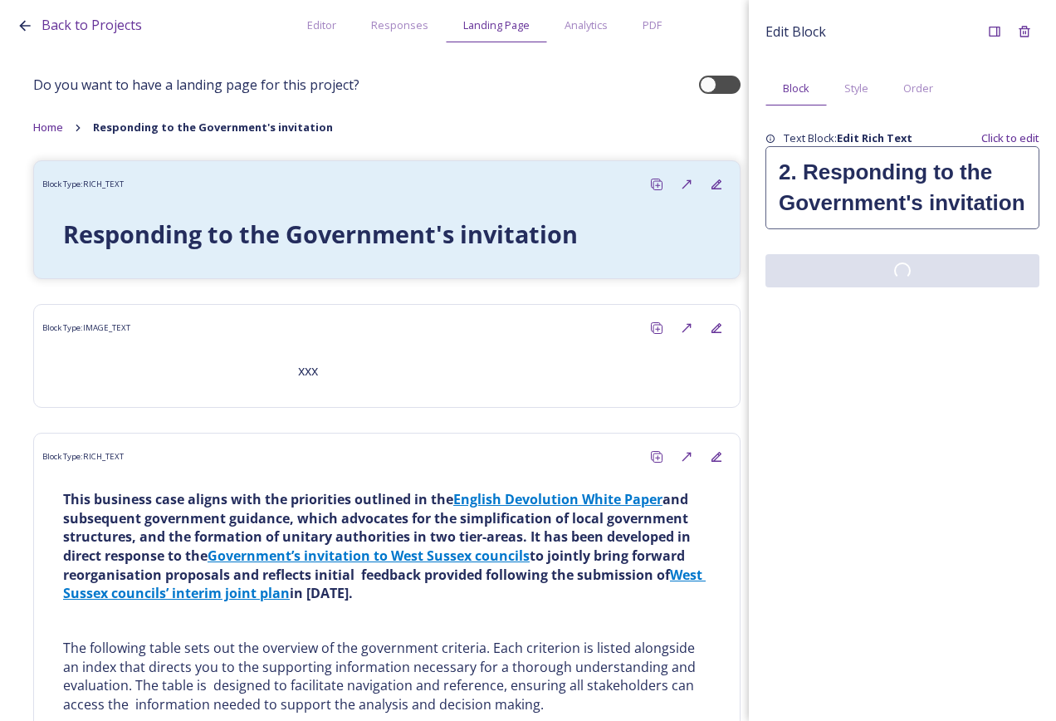
click at [908, 359] on div "Edit Block Block Style Order Text Block: Edit Rich Text Click to edit 2. Respon…" at bounding box center [902, 360] width 307 height 721
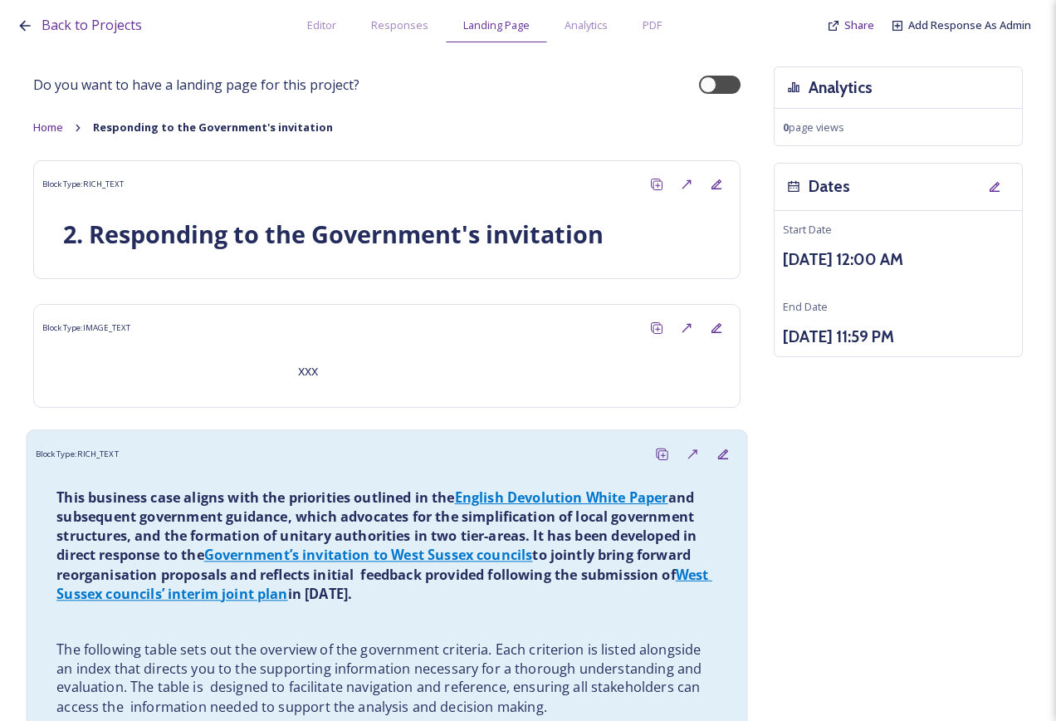
click at [341, 457] on div "Block Type: RICH_TEXT" at bounding box center [387, 453] width 703 height 31
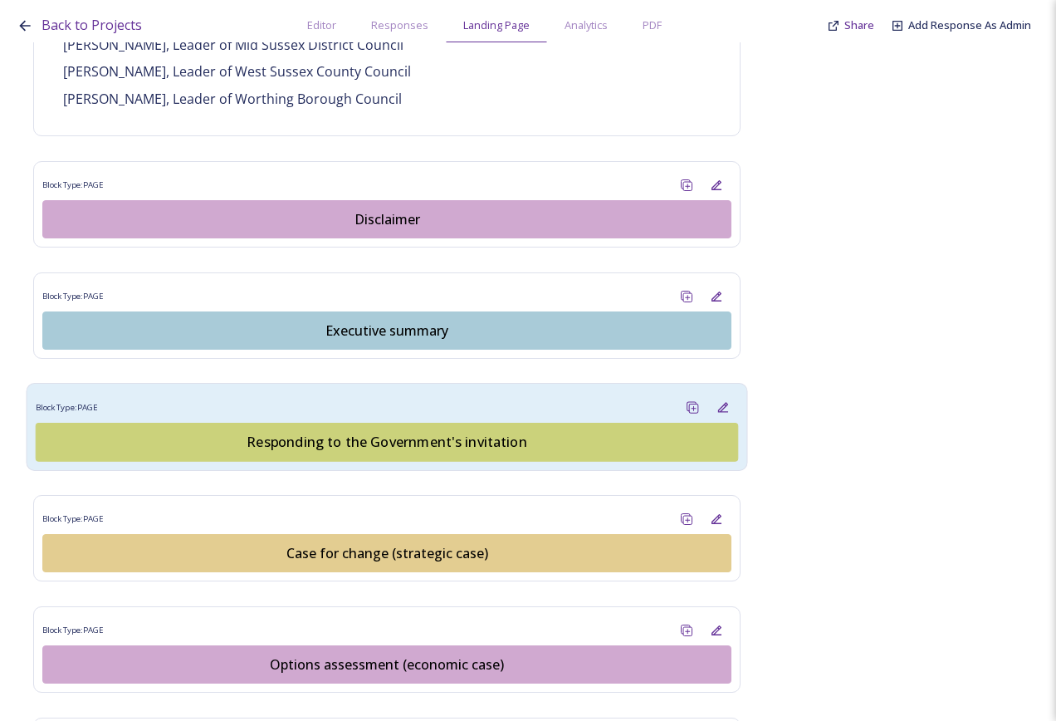
scroll to position [1578, 0]
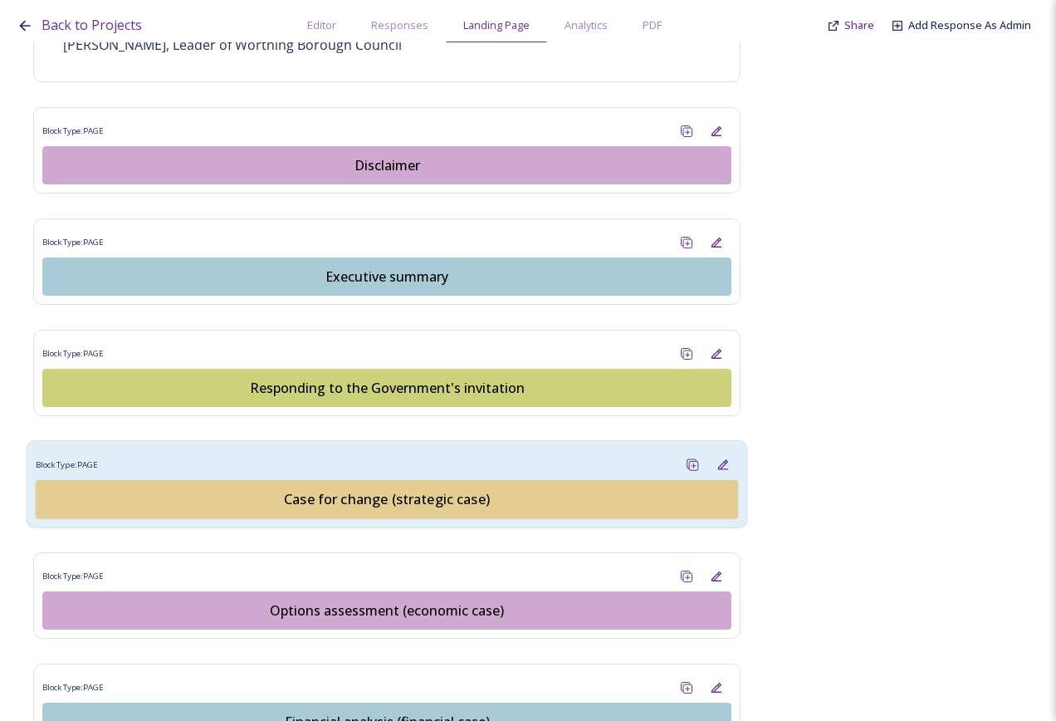
click at [409, 489] on div "Case for change (strategic case)" at bounding box center [387, 499] width 684 height 20
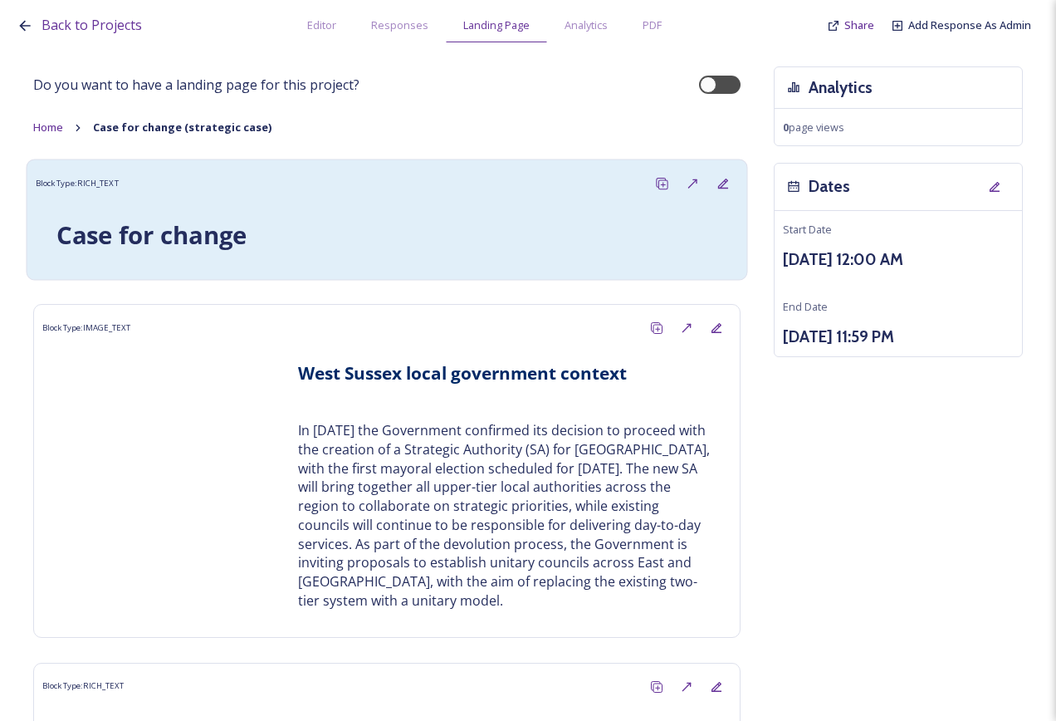
click at [277, 206] on div "Case for change" at bounding box center [387, 235] width 703 height 72
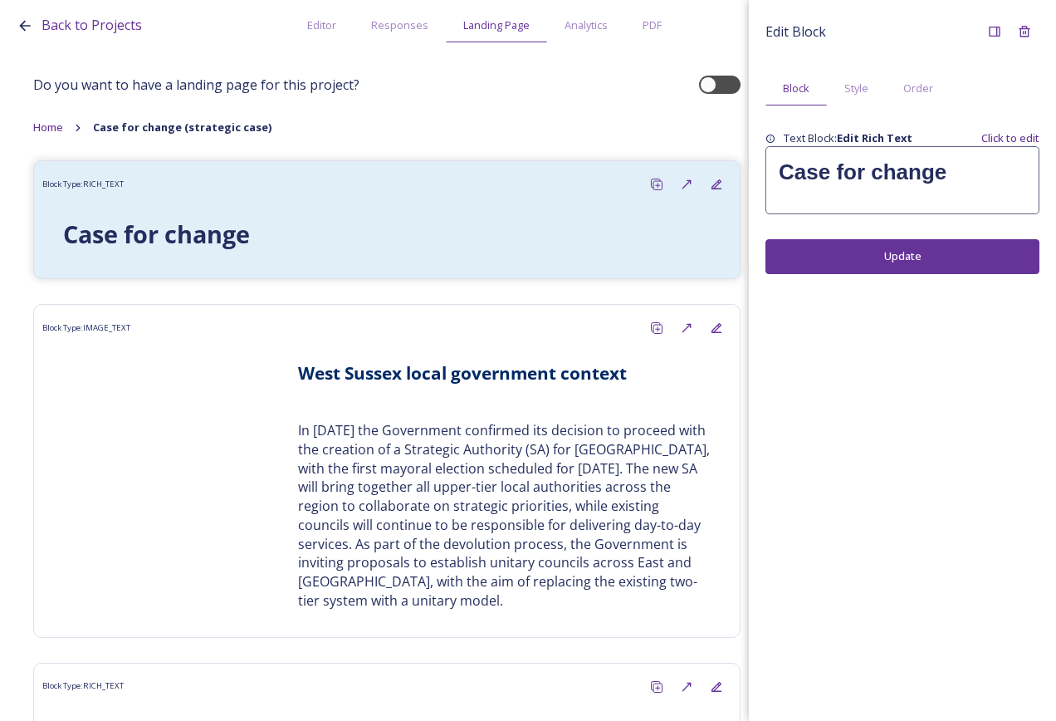
click at [828, 186] on h1 "Case for change" at bounding box center [902, 172] width 247 height 31
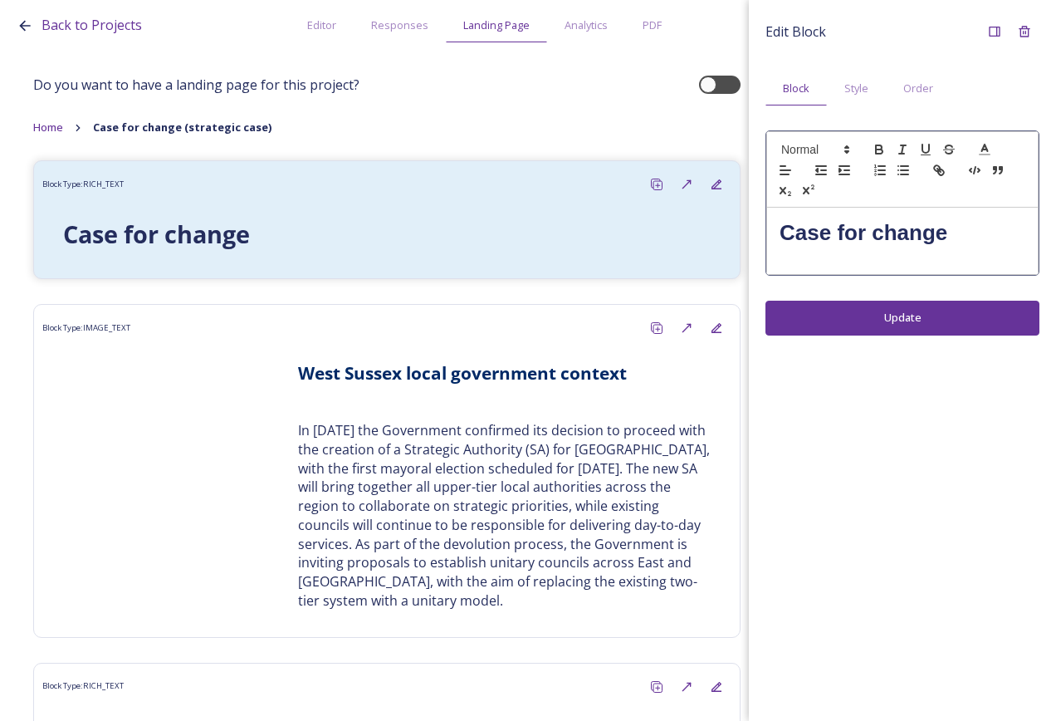
click at [798, 228] on strong "Case for change" at bounding box center [864, 232] width 168 height 25
click at [797, 228] on strong "C3. Case for change" at bounding box center [884, 232] width 208 height 25
click at [902, 323] on div "Edit Block Block Style Order 3. Case for change Update" at bounding box center [902, 360] width 307 height 721
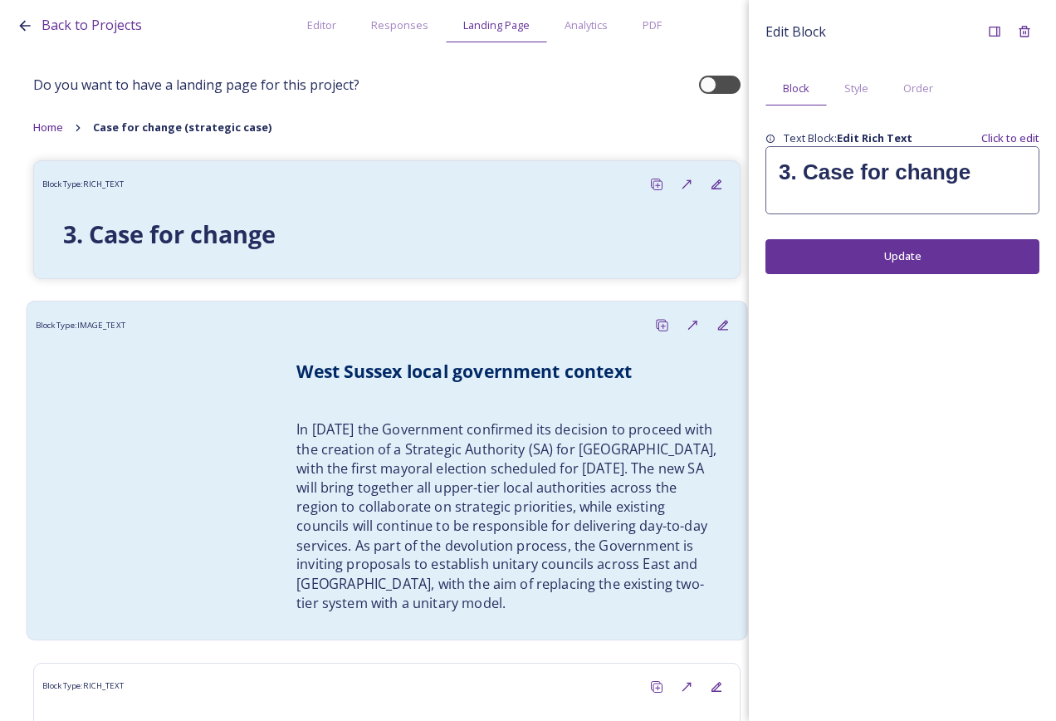
click at [515, 396] on p at bounding box center [506, 402] width 421 height 19
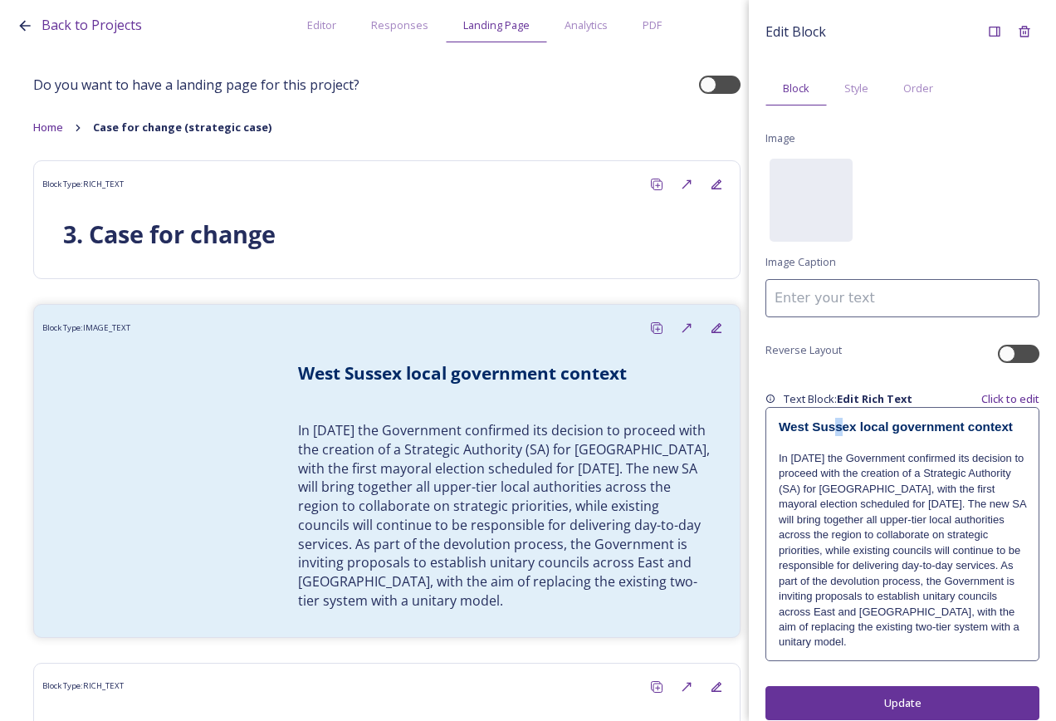
click at [840, 434] on h3 "﻿West Sussex local government context" at bounding box center [902, 427] width 247 height 18
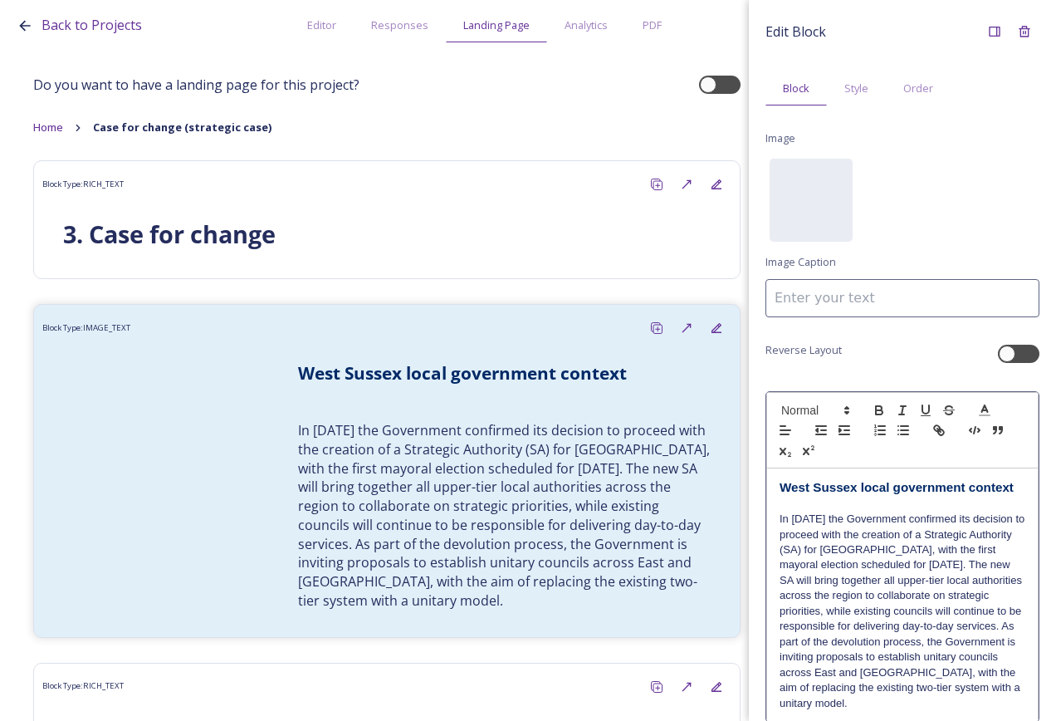
click at [779, 487] on div "﻿West Sussex local government context In [DATE] the Government confirmed its de…" at bounding box center [902, 594] width 271 height 252
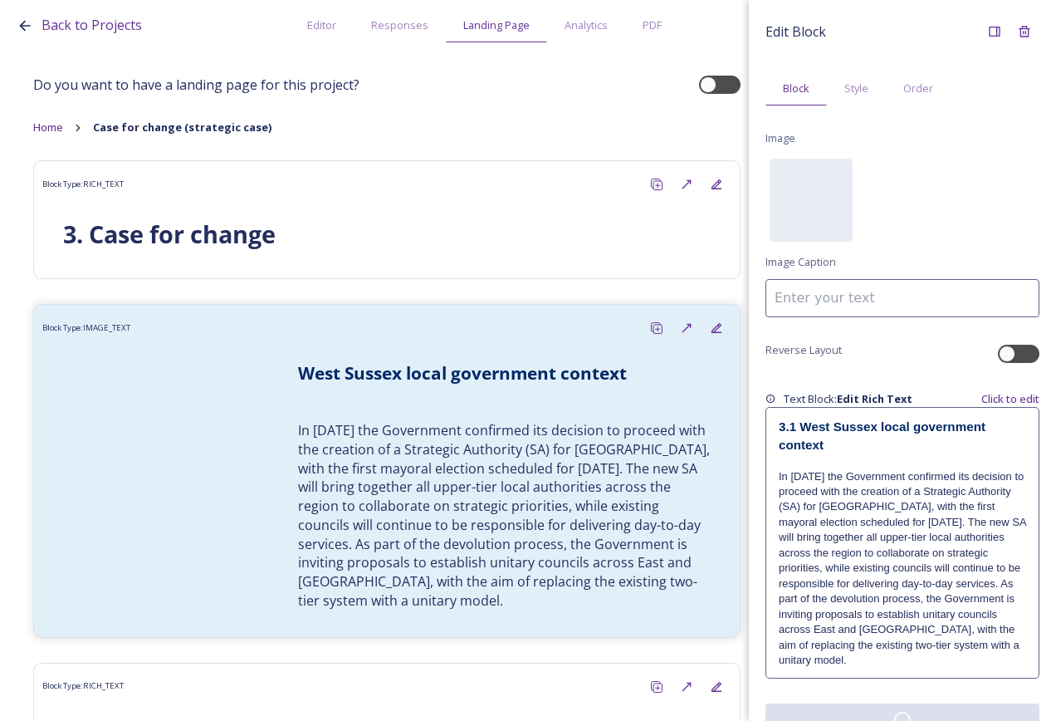
click at [860, 692] on div "Edit Block Block Style Order Image No preview available for file of . Image Cap…" at bounding box center [903, 377] width 274 height 720
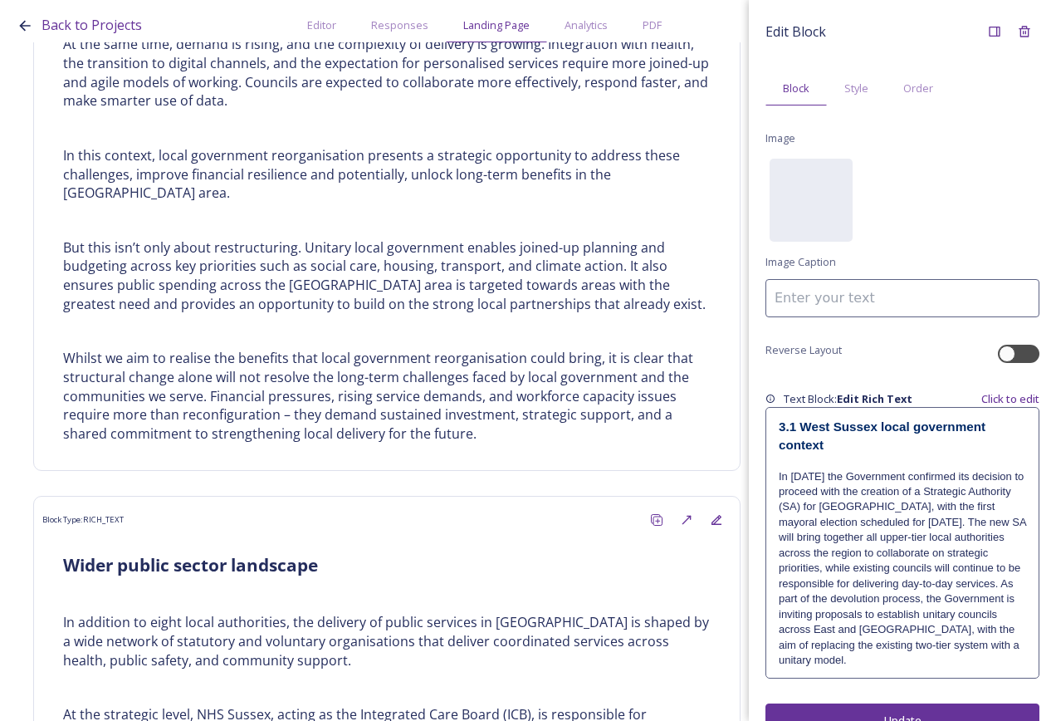
scroll to position [1993, 0]
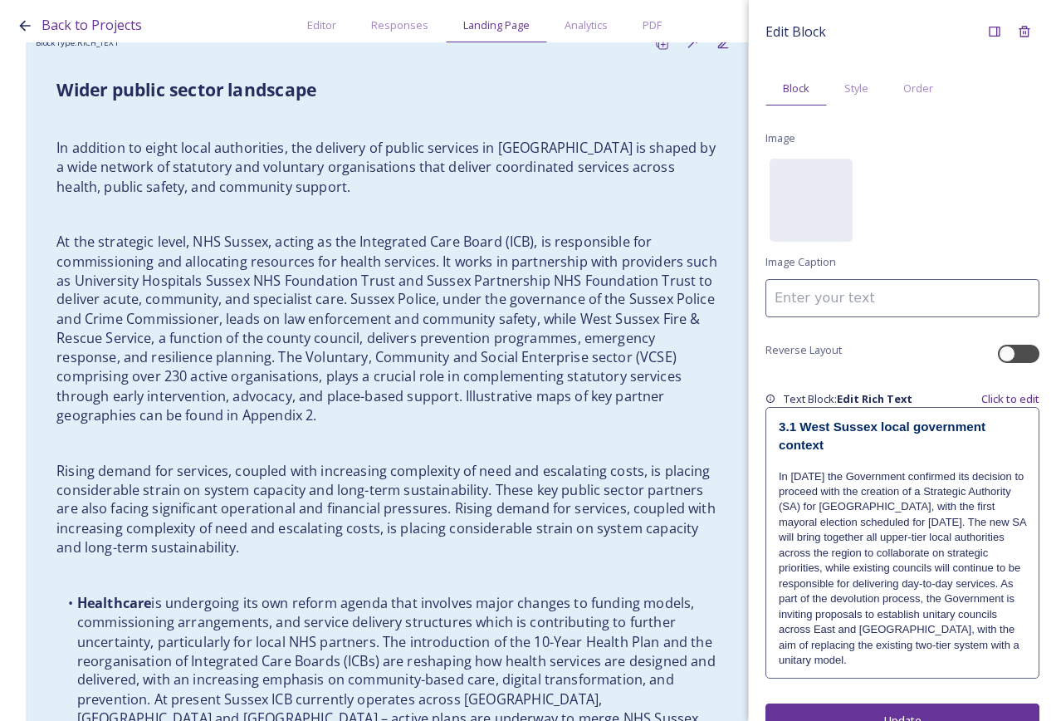
click at [446, 175] on p "In addition to eight local authorities, the delivery of public services in [GEO…" at bounding box center [386, 168] width 661 height 58
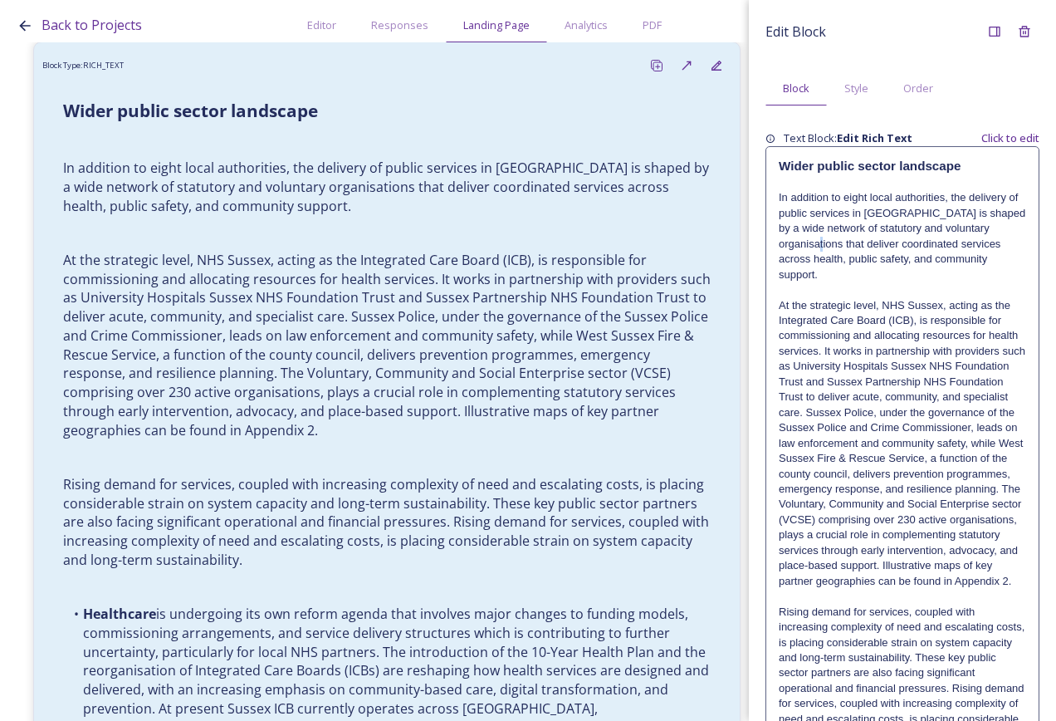
click at [848, 250] on p "In addition to eight local authorities, the delivery of public services in [GEO…" at bounding box center [902, 236] width 247 height 92
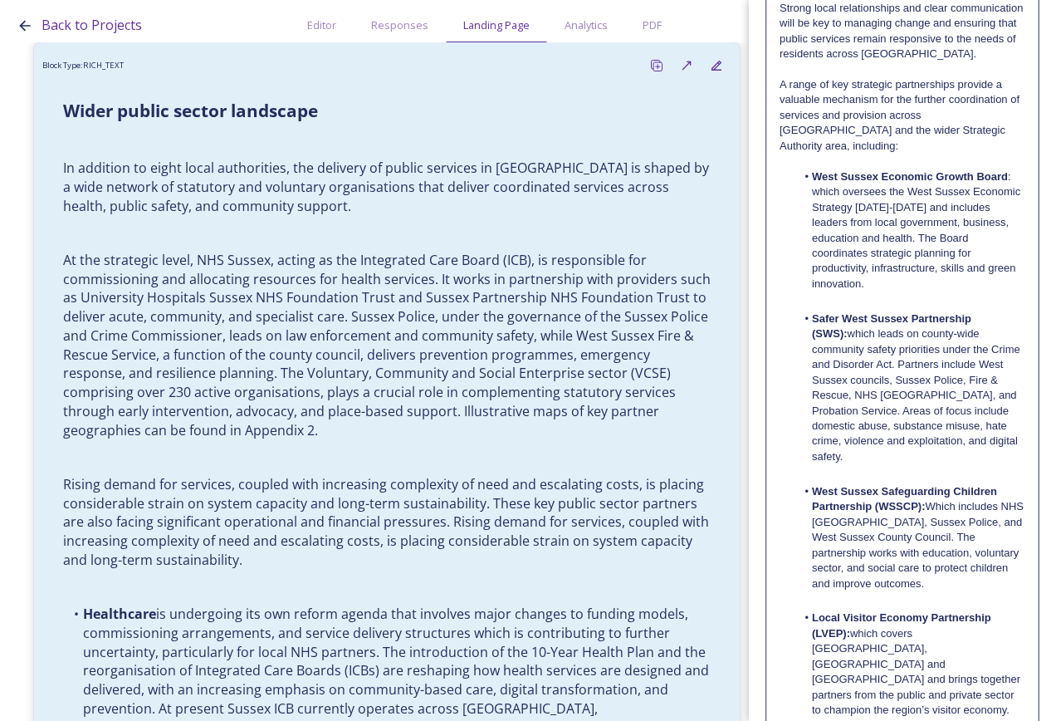
scroll to position [2725, 0]
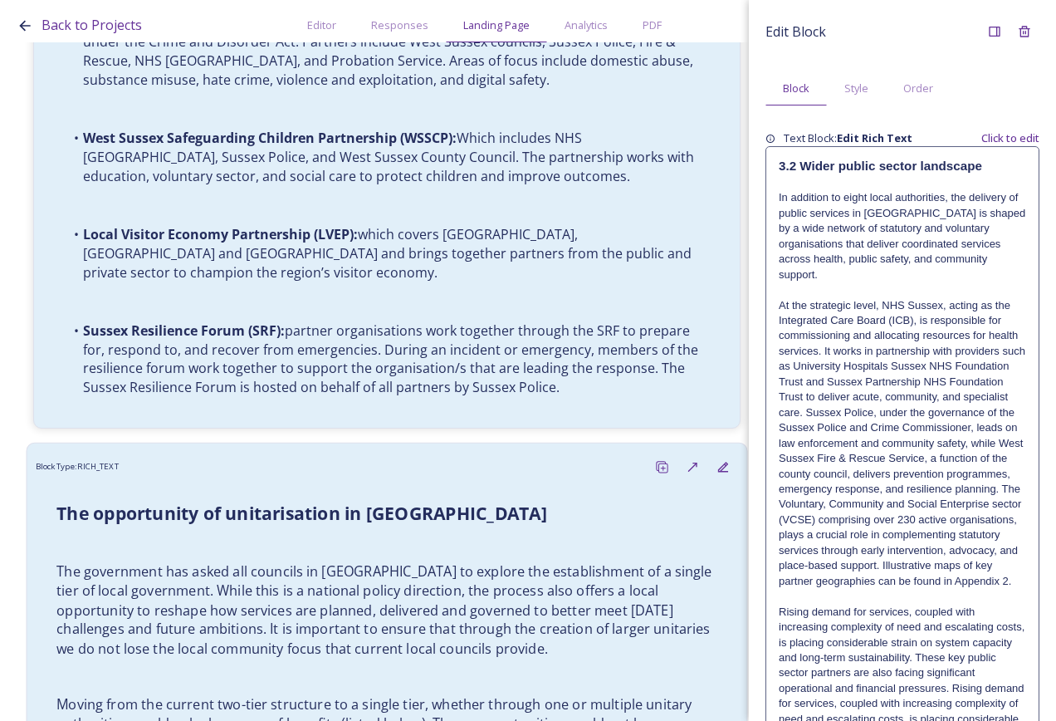
scroll to position [4152, 0]
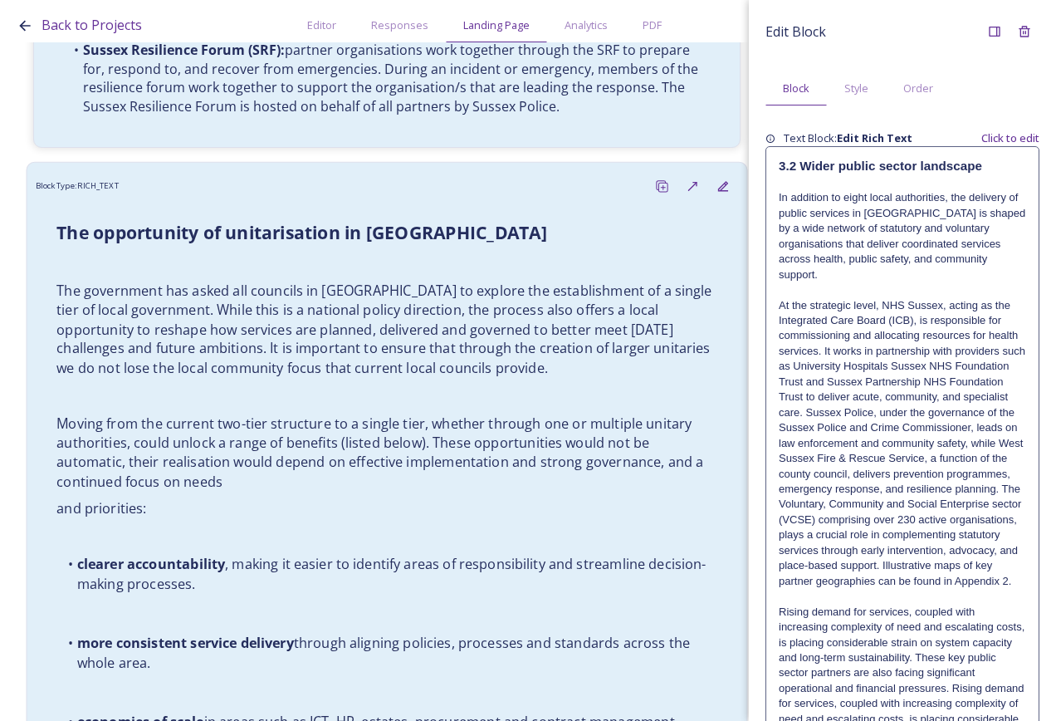
click at [439, 291] on p "The government has asked all councils in [GEOGRAPHIC_DATA] to explore the estab…" at bounding box center [386, 330] width 661 height 96
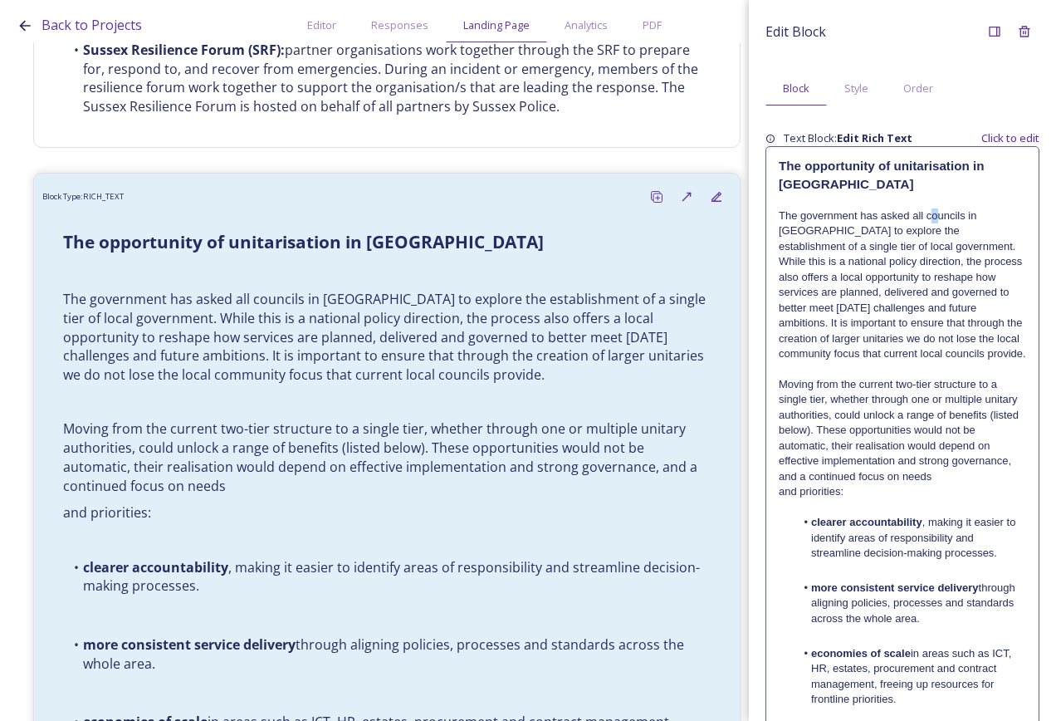
click at [935, 210] on p "The government has asked all councils in [GEOGRAPHIC_DATA] to explore the estab…" at bounding box center [902, 285] width 247 height 154
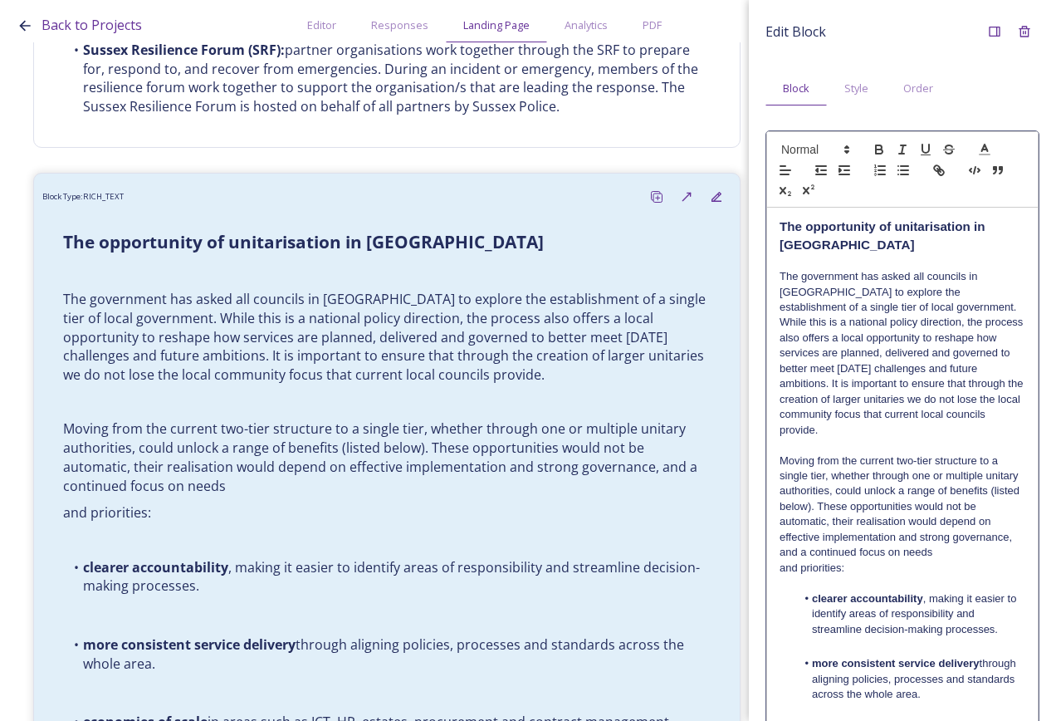
click at [800, 232] on strong "3.3The opportunity of unitarisation in [GEOGRAPHIC_DATA]" at bounding box center [893, 235] width 227 height 32
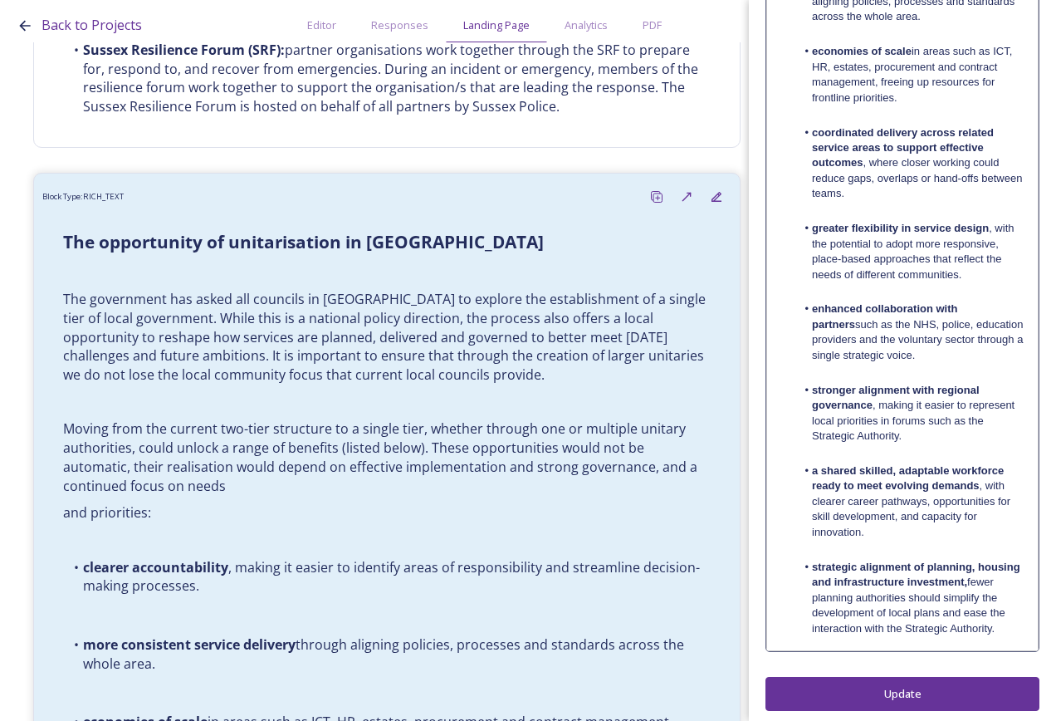
scroll to position [684, 0]
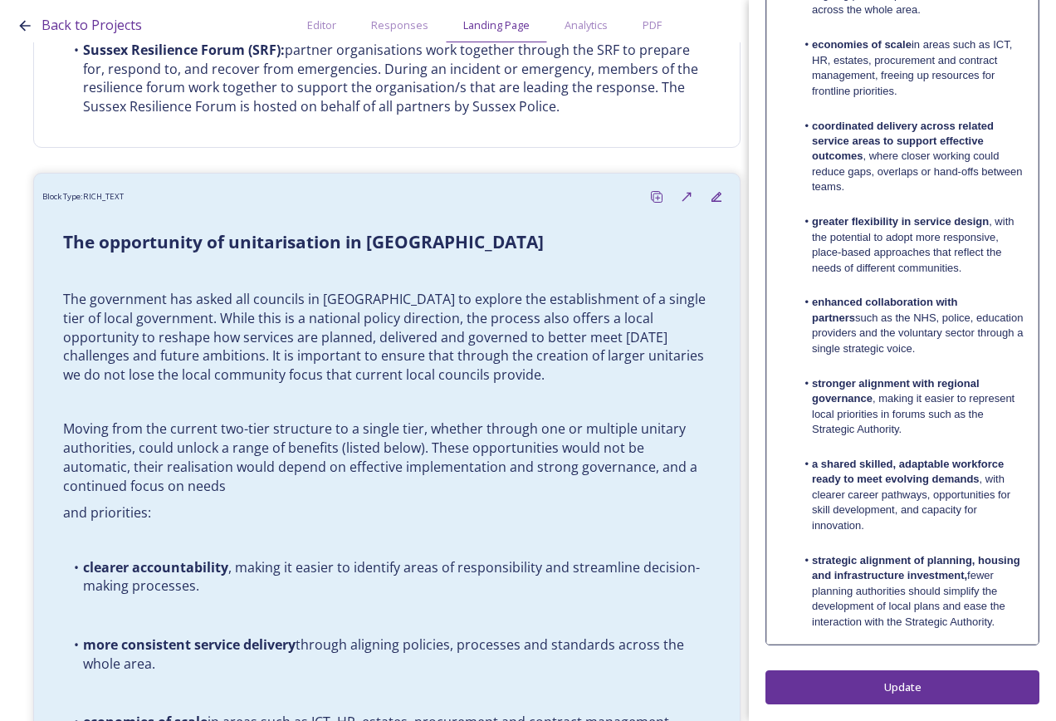
click at [907, 687] on div "Edit Block Block Style Order 3.3 The opportunity of unitarisation in [GEOGRAPHI…" at bounding box center [903, 18] width 274 height 1372
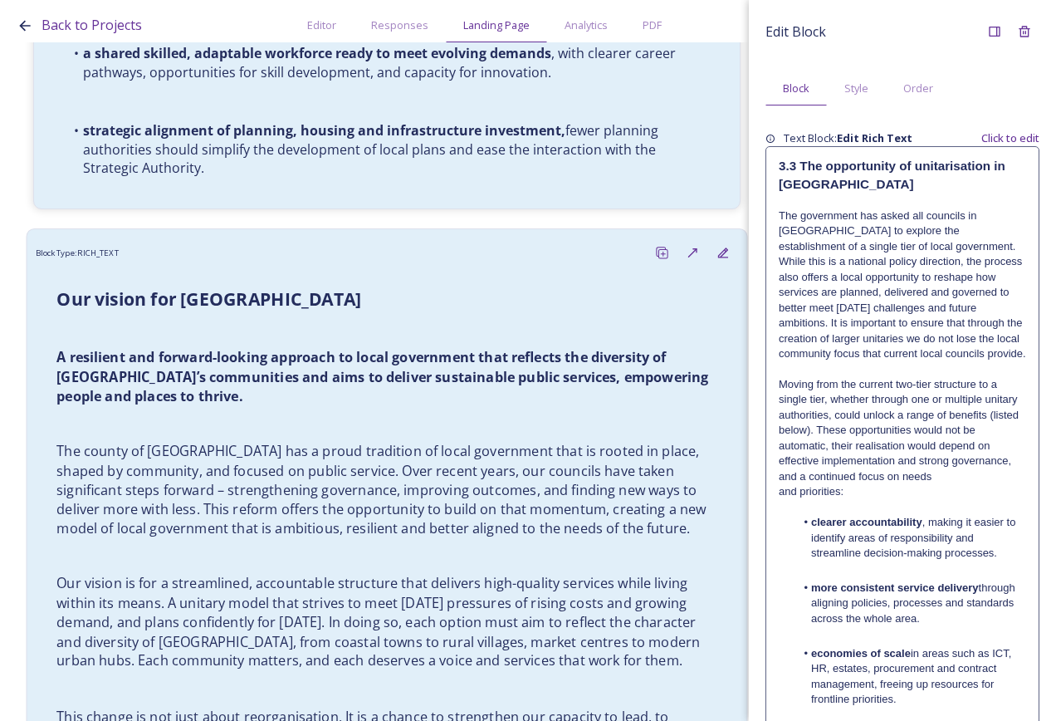
scroll to position [5200, 0]
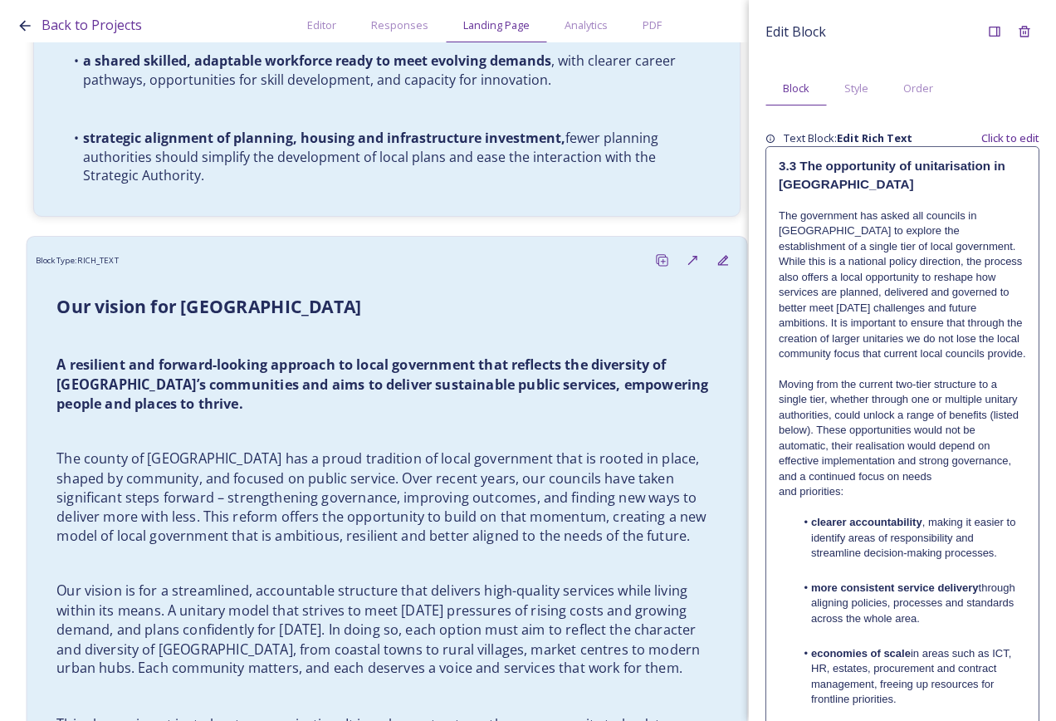
click at [429, 360] on p "A resilient and forward-looking approach to local government that reflects the …" at bounding box center [386, 384] width 661 height 58
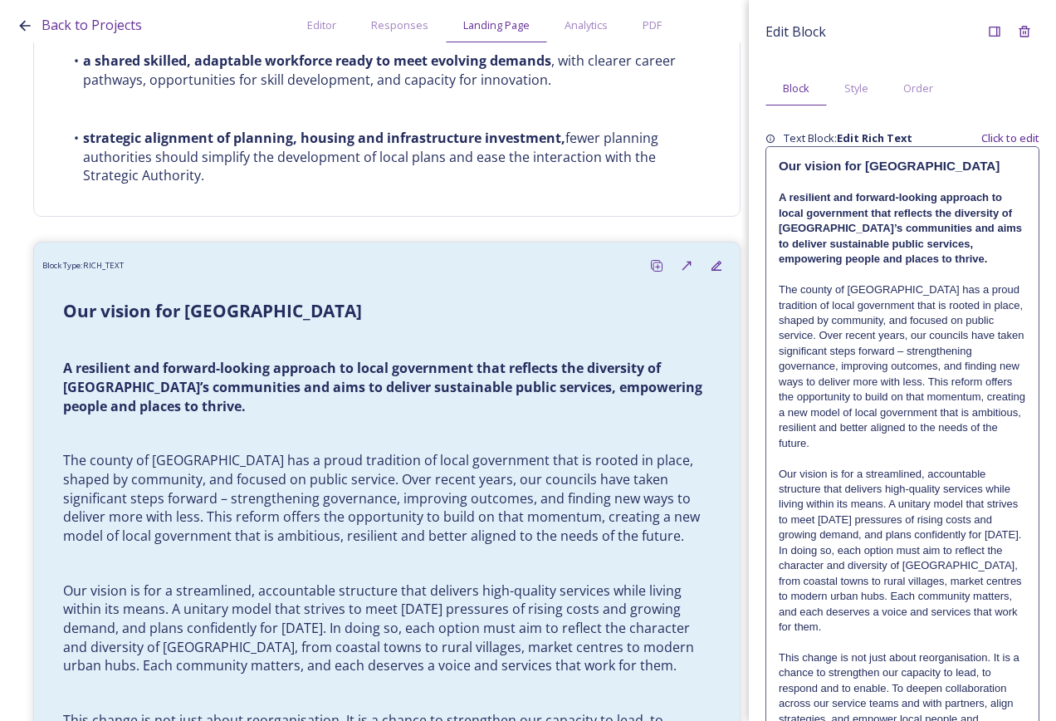
click at [918, 166] on strong "Our vision for [GEOGRAPHIC_DATA]" at bounding box center [889, 166] width 221 height 14
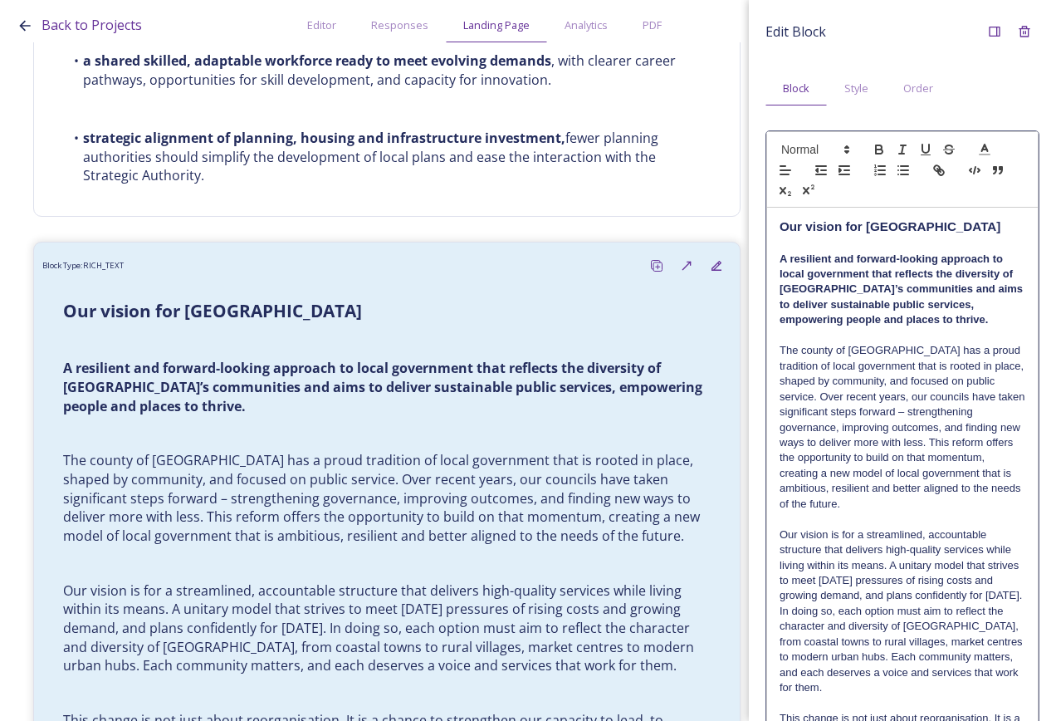
click at [780, 227] on strong "Our vision for [GEOGRAPHIC_DATA]" at bounding box center [890, 226] width 221 height 14
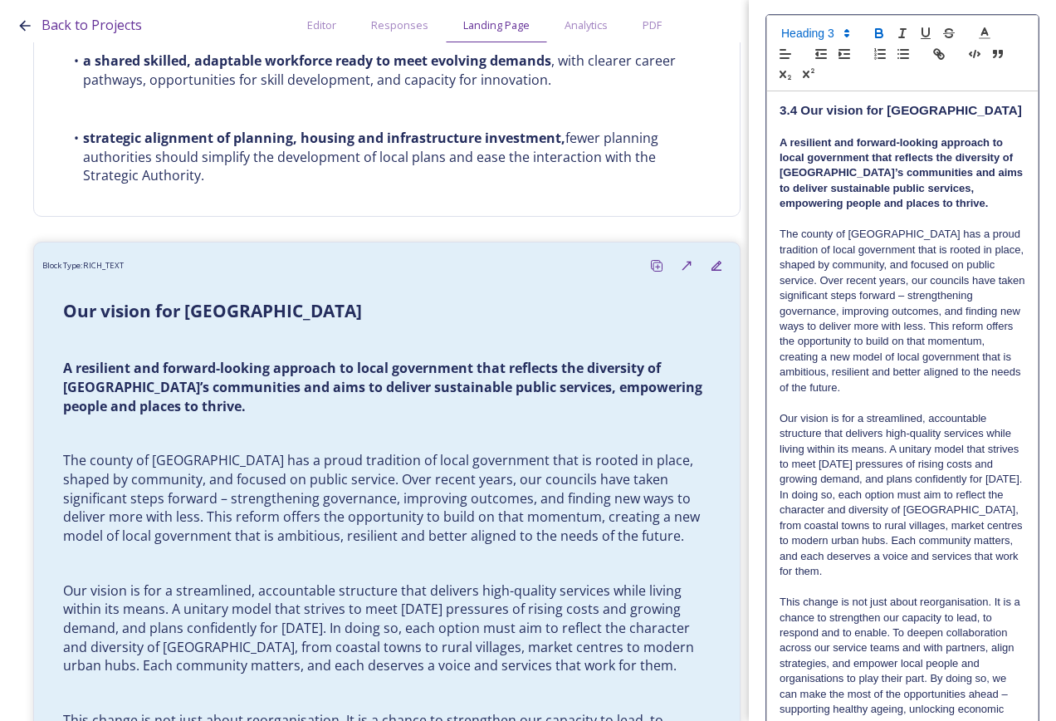
scroll to position [231, 0]
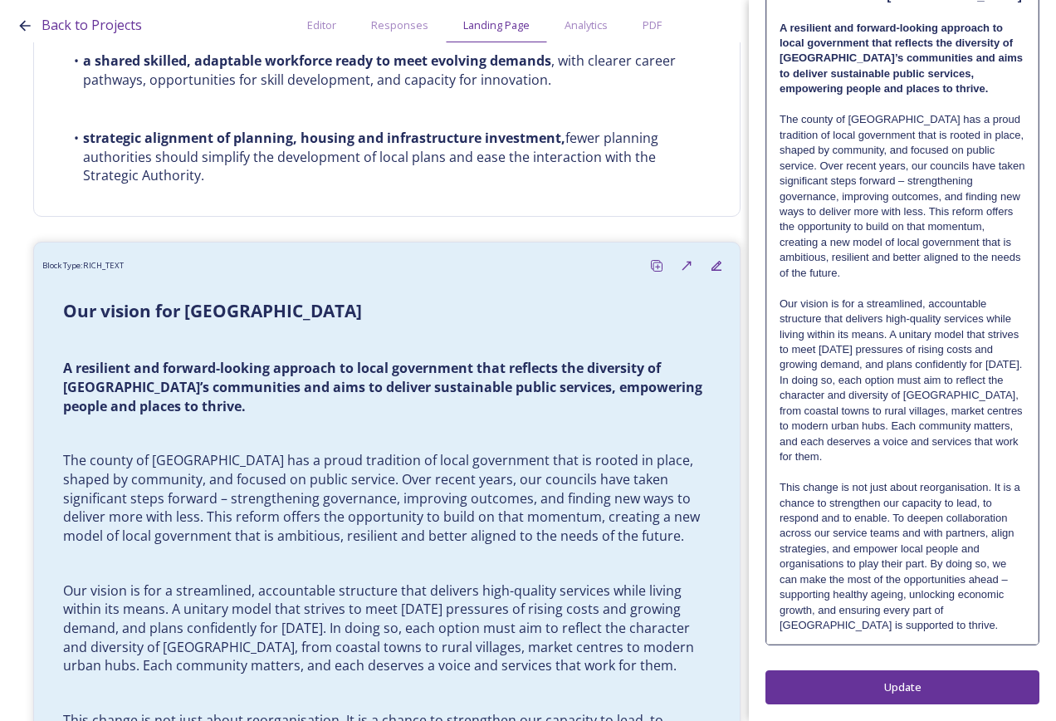
click at [888, 691] on div "Edit Block Block Style Order 3.4 Our vision for [GEOGRAPHIC_DATA] A resilient a…" at bounding box center [903, 245] width 274 height 918
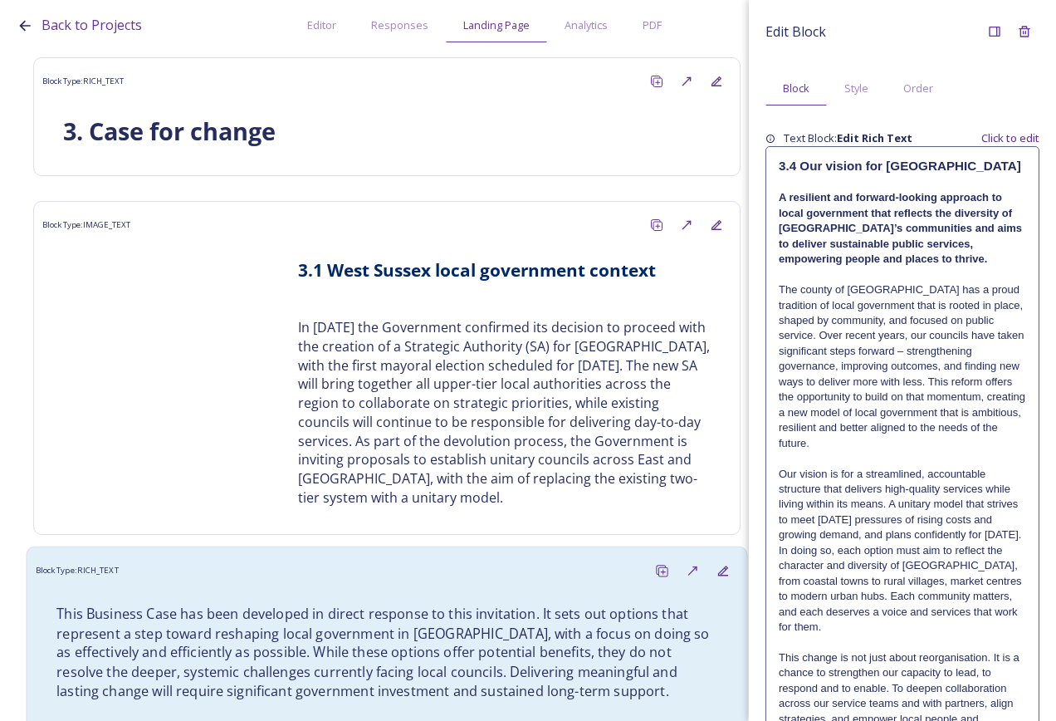
scroll to position [0, 0]
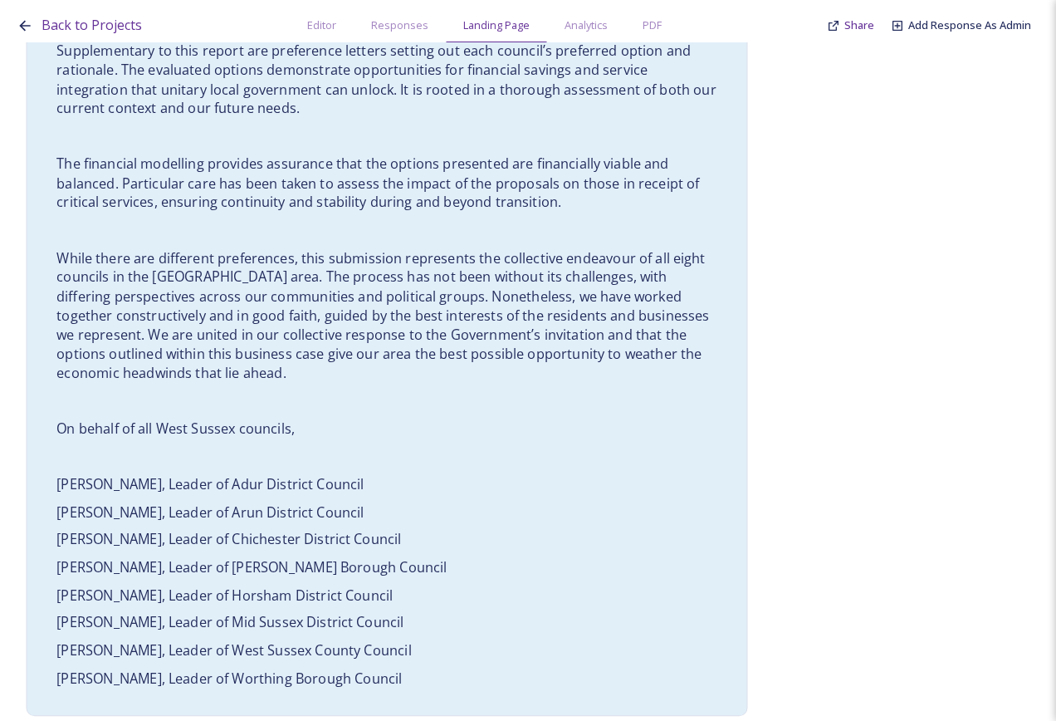
scroll to position [1329, 0]
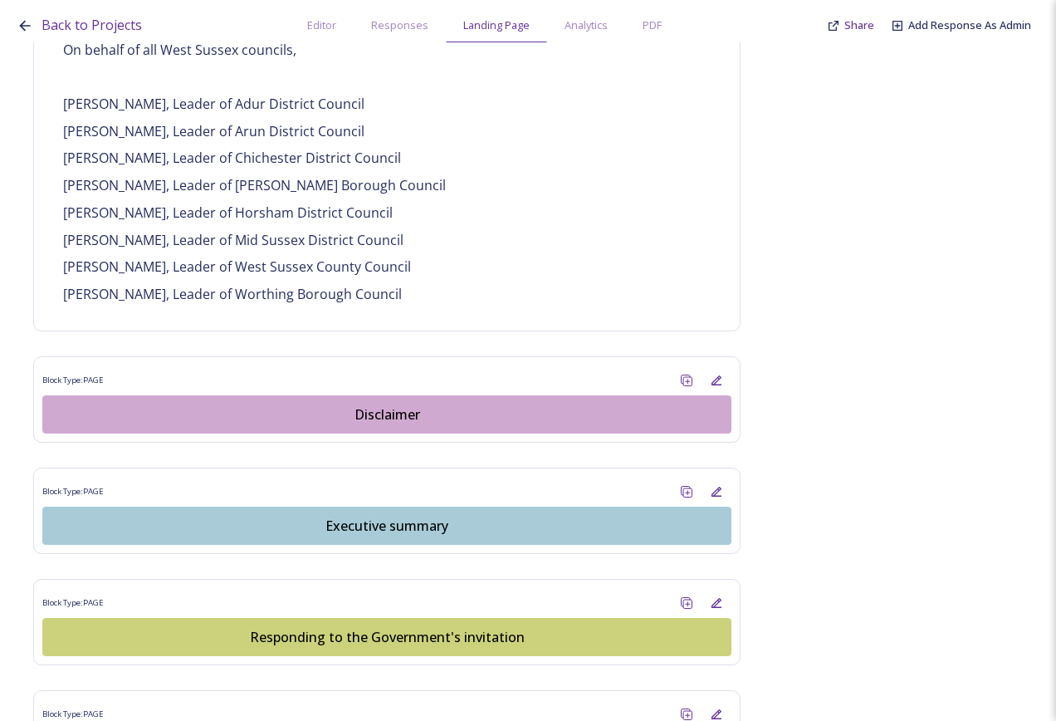
click at [370, 404] on div "Disclaimer" at bounding box center [386, 414] width 671 height 20
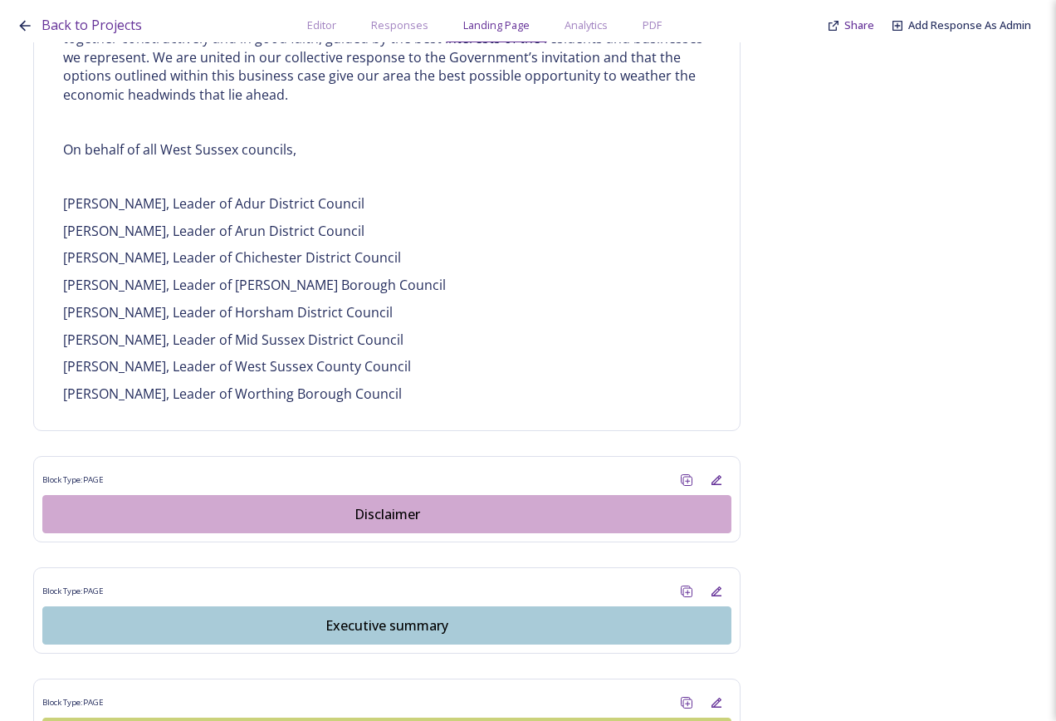
scroll to position [1329, 0]
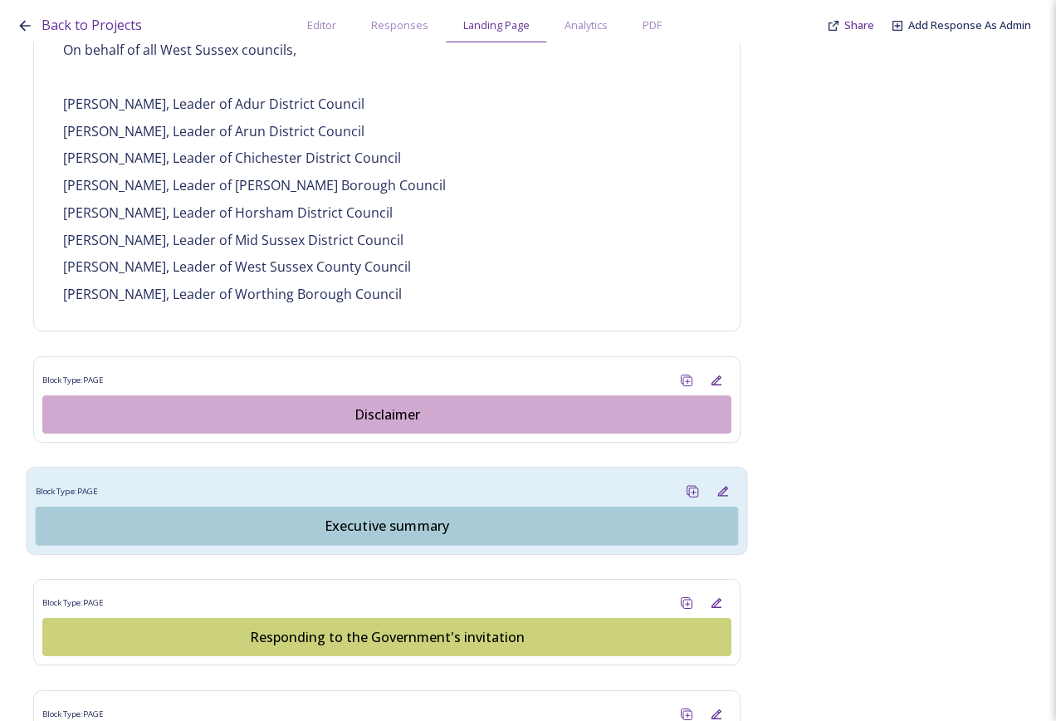
click at [424, 516] on div "Executive summary" at bounding box center [387, 526] width 684 height 20
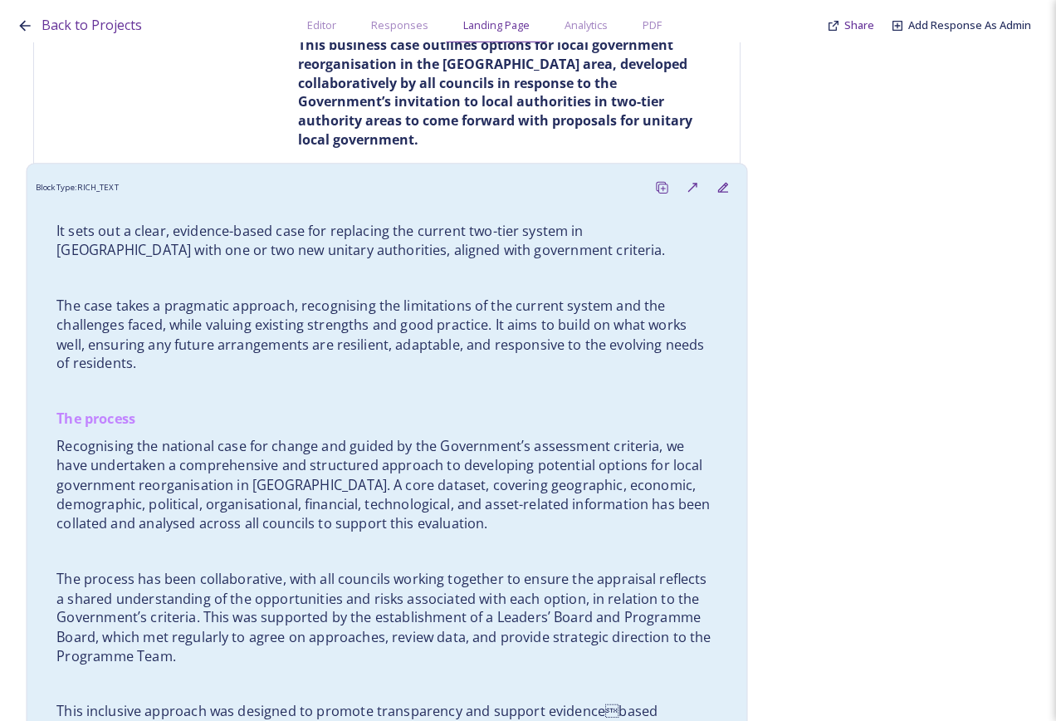
scroll to position [581, 0]
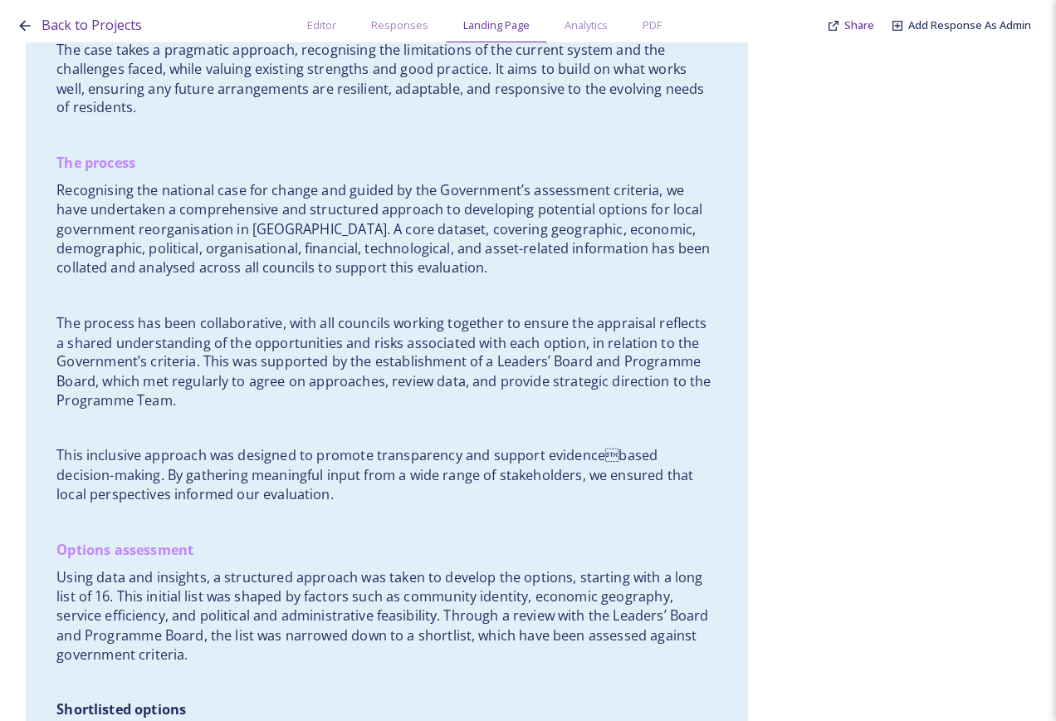
click at [340, 471] on p "This inclusive approach was designed to promote transparency and support eviden…" at bounding box center [386, 475] width 661 height 58
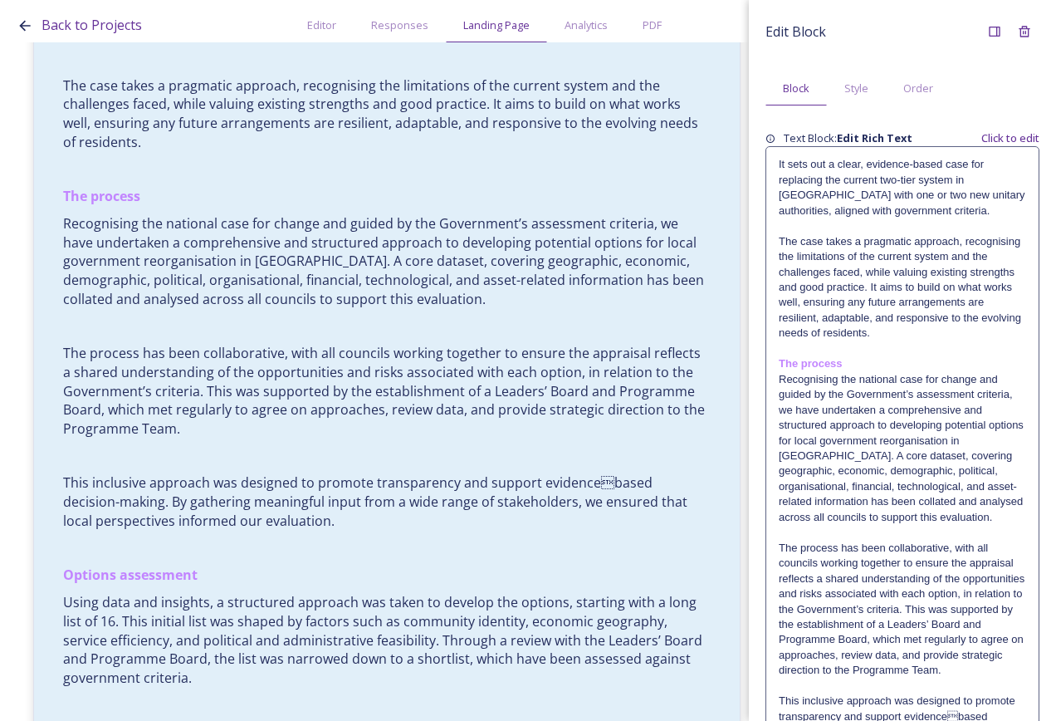
click at [957, 374] on p "Recognising the national case for change and guided by the Government’s assessm…" at bounding box center [902, 449] width 247 height 154
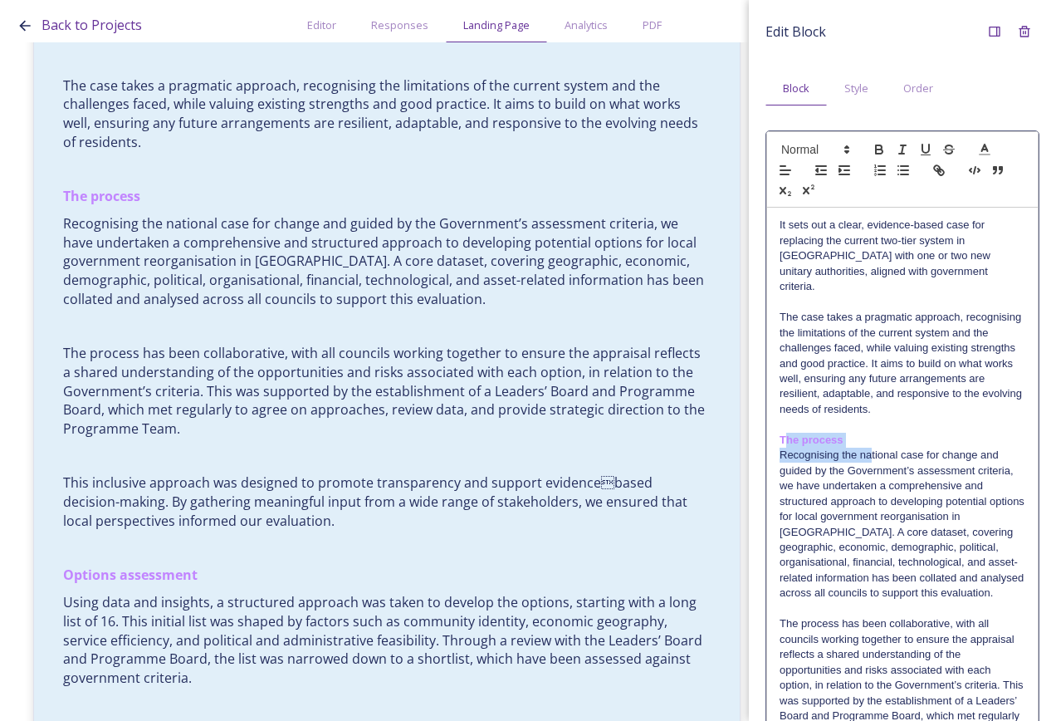
drag, startPoint x: 831, startPoint y: 425, endPoint x: 784, endPoint y: 424, distance: 47.4
click at [834, 466] on p "Recognising the national case for change and guided by the Government’s assessm…" at bounding box center [903, 525] width 246 height 154
drag, startPoint x: 845, startPoint y: 424, endPoint x: 776, endPoint y: 424, distance: 68.1
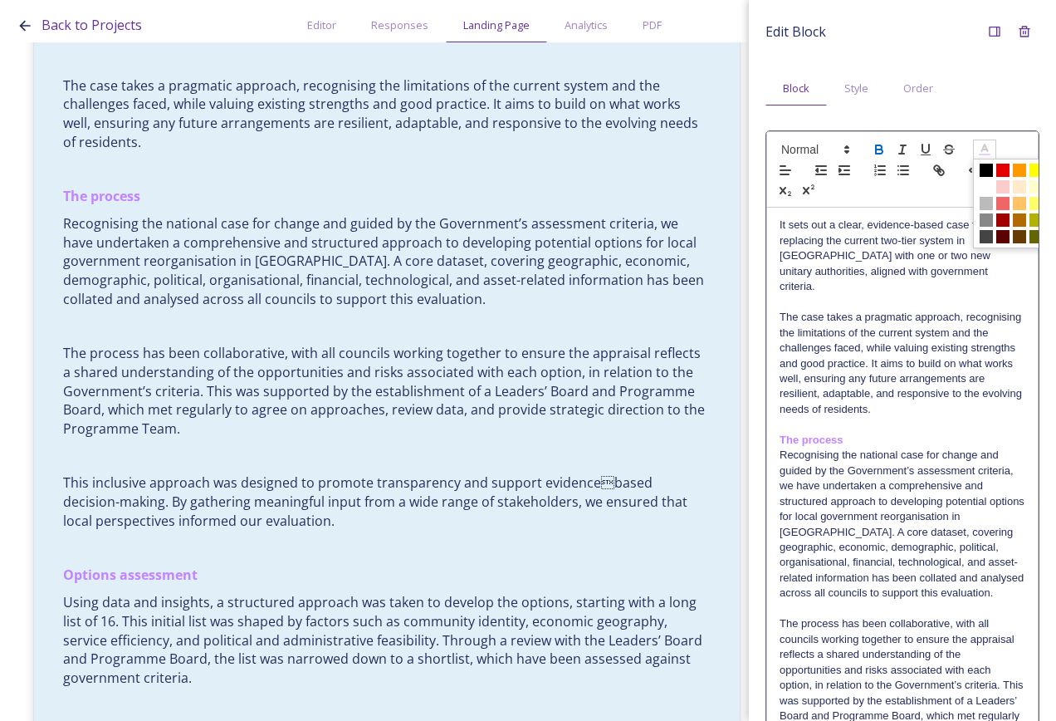
click at [987, 143] on icon at bounding box center [984, 149] width 15 height 15
click at [988, 169] on span at bounding box center [986, 170] width 13 height 13
click at [956, 473] on p "Recognising the national case for change and guided by the Government’s assessm…" at bounding box center [903, 525] width 246 height 154
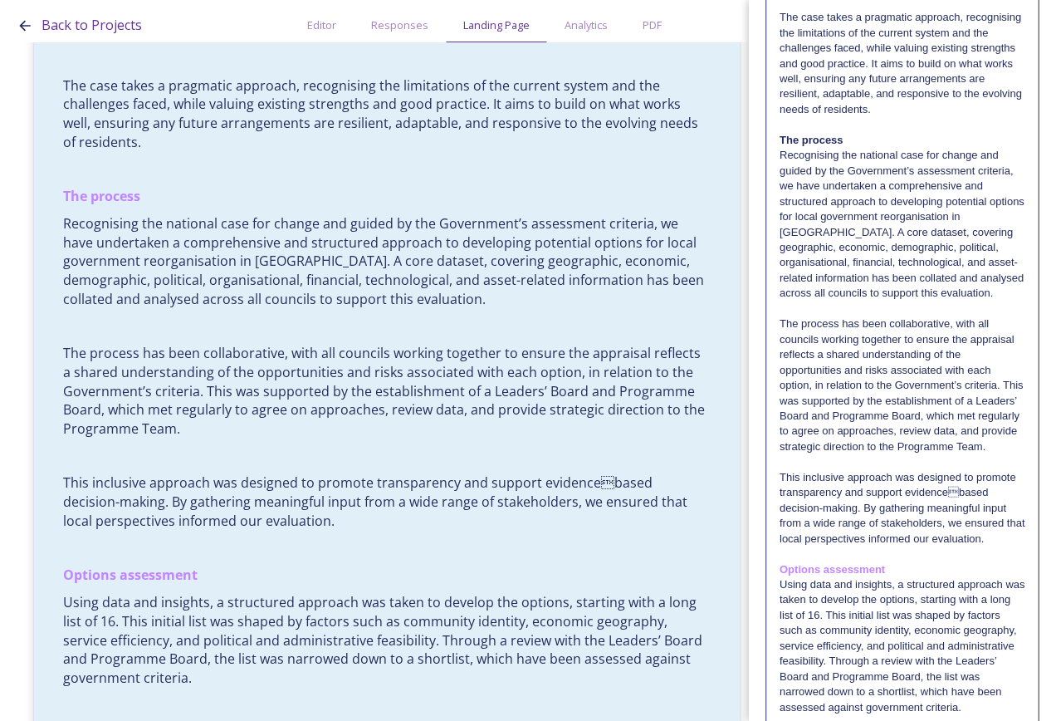
scroll to position [332, 0]
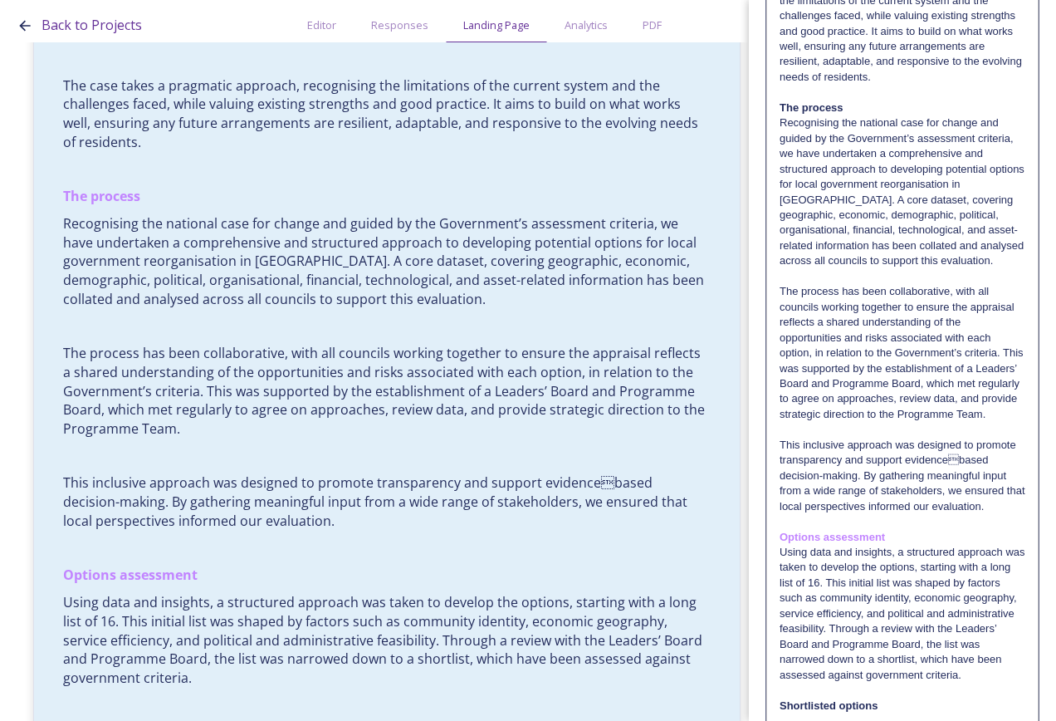
drag, startPoint x: 902, startPoint y: 565, endPoint x: 783, endPoint y: 556, distance: 119.1
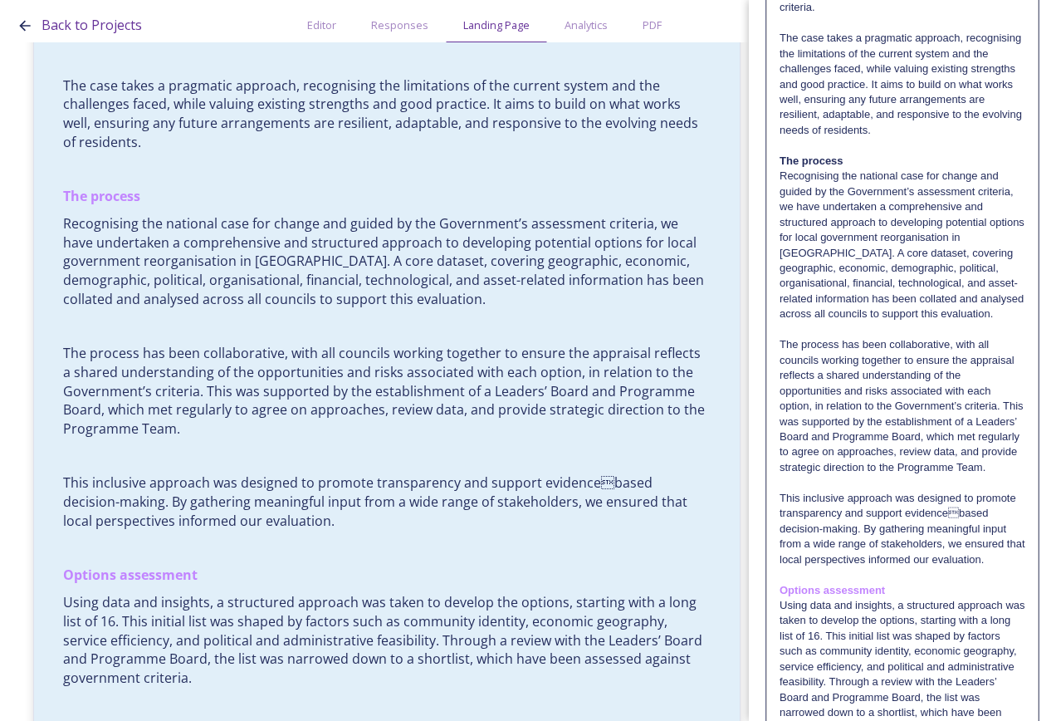
scroll to position [83, 0]
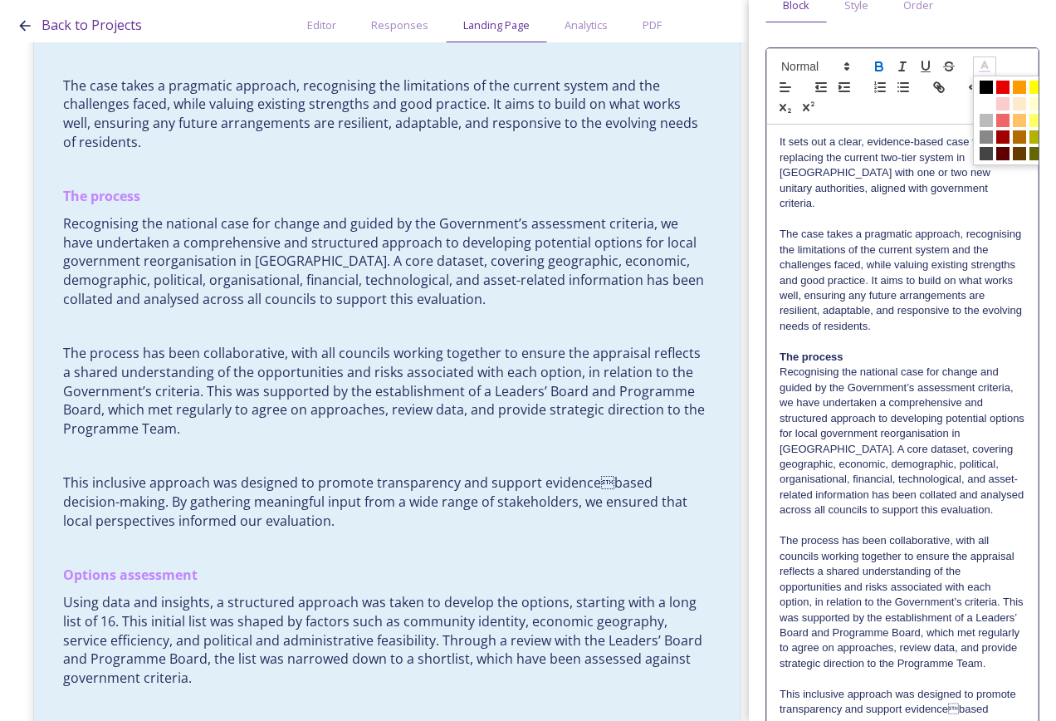
click at [991, 61] on icon at bounding box center [984, 66] width 15 height 15
click at [987, 82] on span at bounding box center [986, 87] width 13 height 13
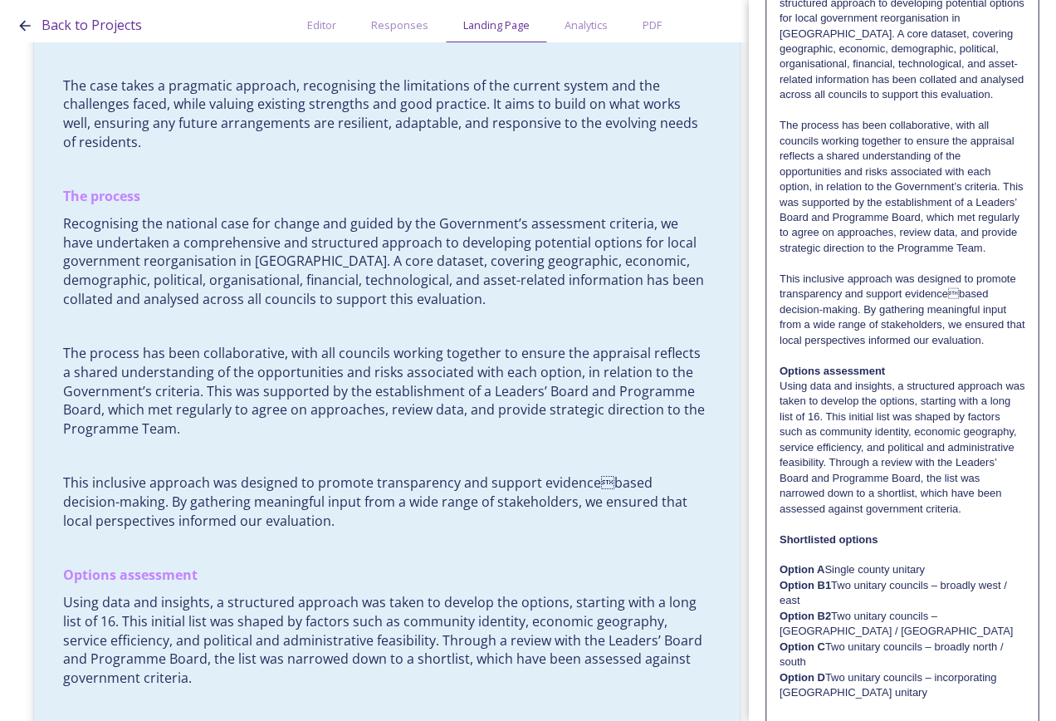
click at [917, 473] on p "Using data and insights, a structured approach was taken to develop the options…" at bounding box center [903, 448] width 246 height 138
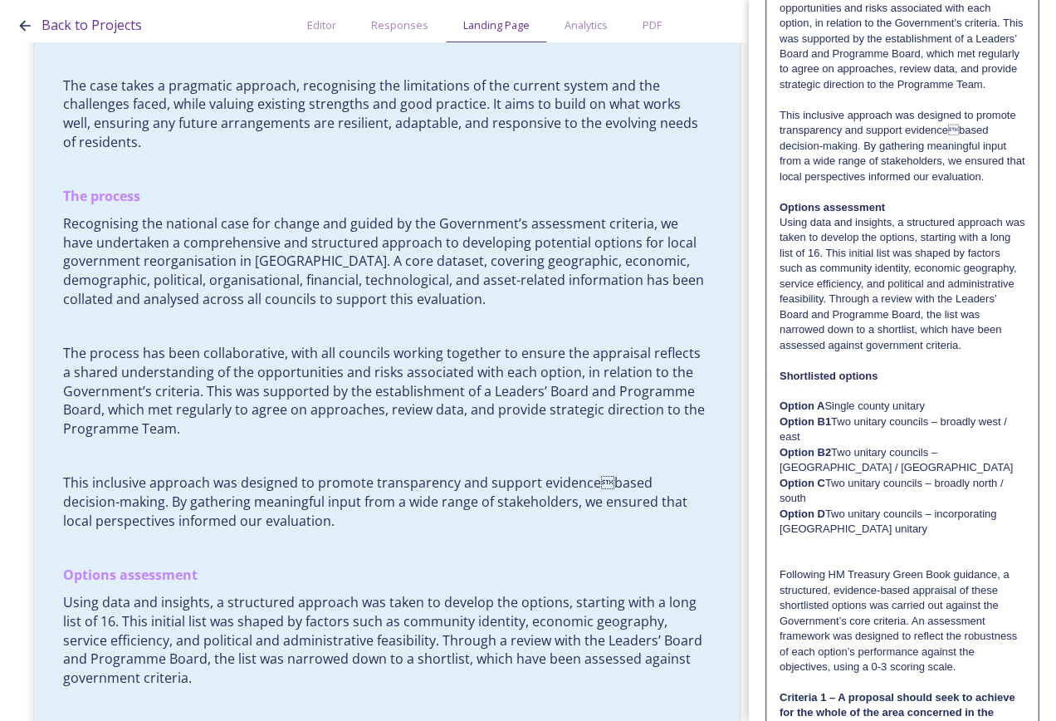
scroll to position [747, 0]
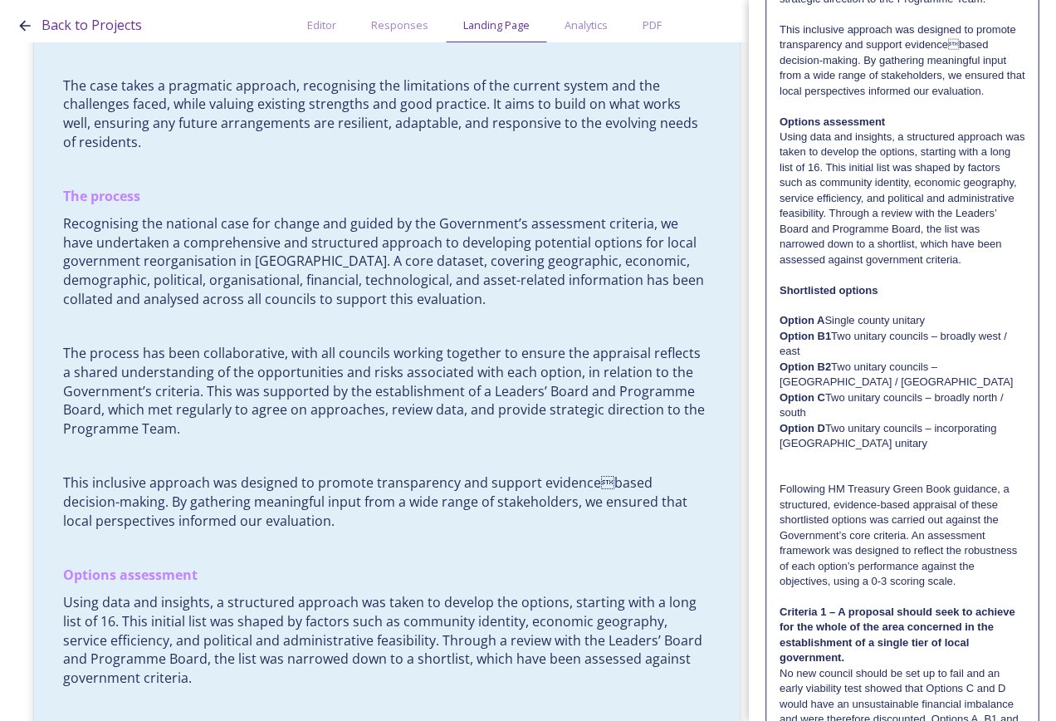
click at [908, 313] on p at bounding box center [903, 305] width 246 height 15
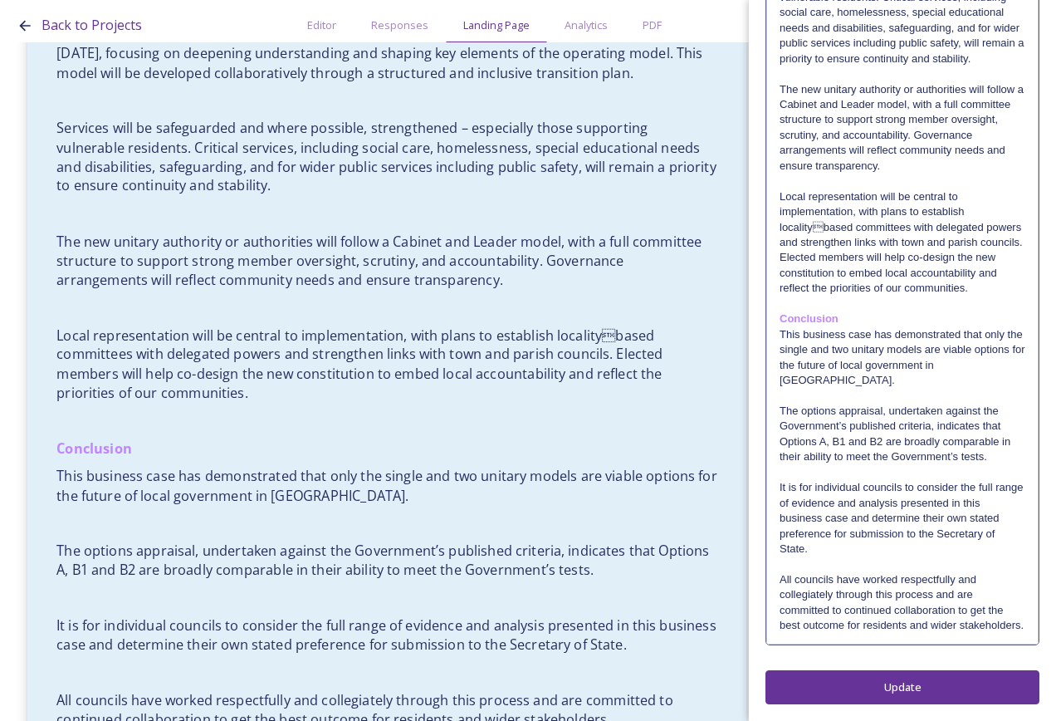
scroll to position [3405, 0]
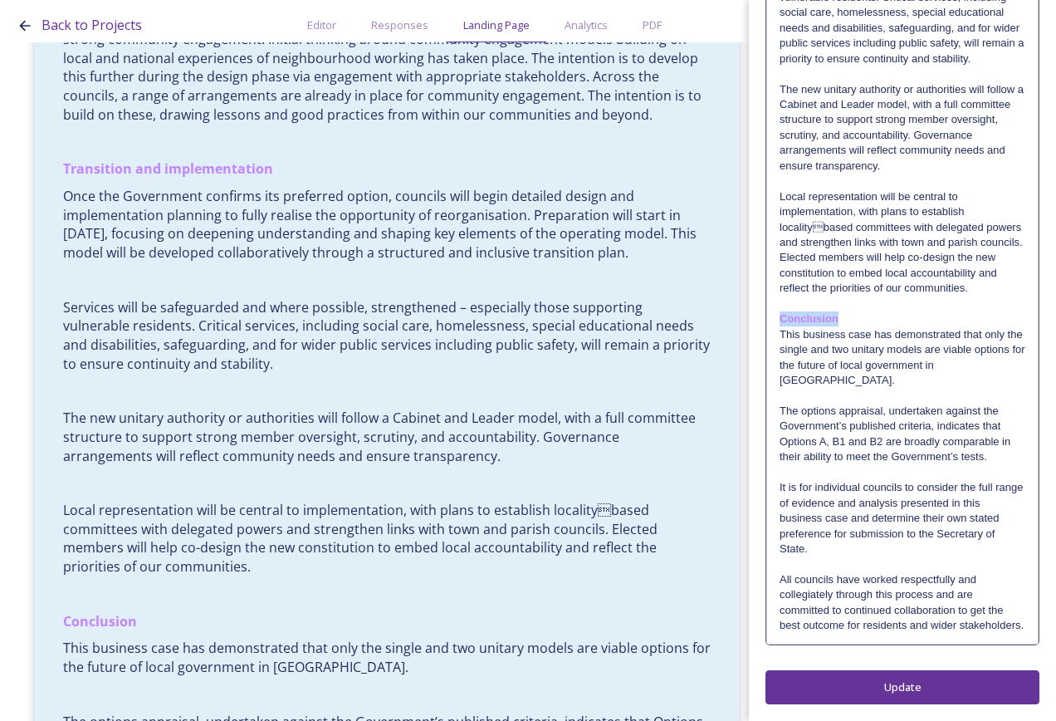
drag, startPoint x: 867, startPoint y: 308, endPoint x: 773, endPoint y: 311, distance: 93.9
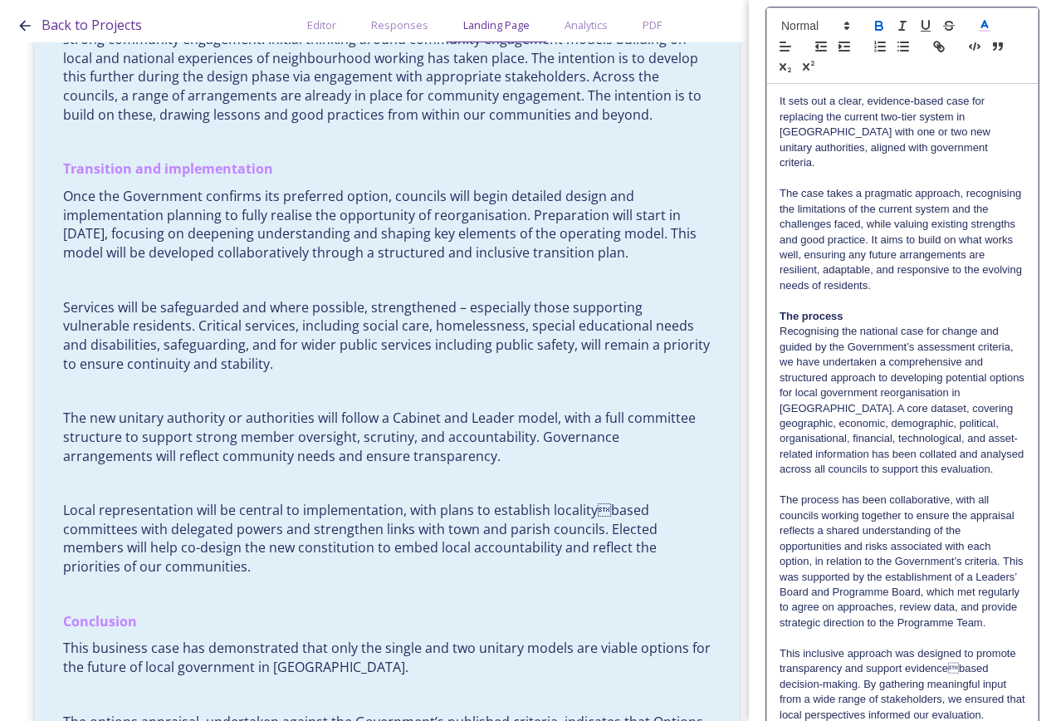
scroll to position [0, 0]
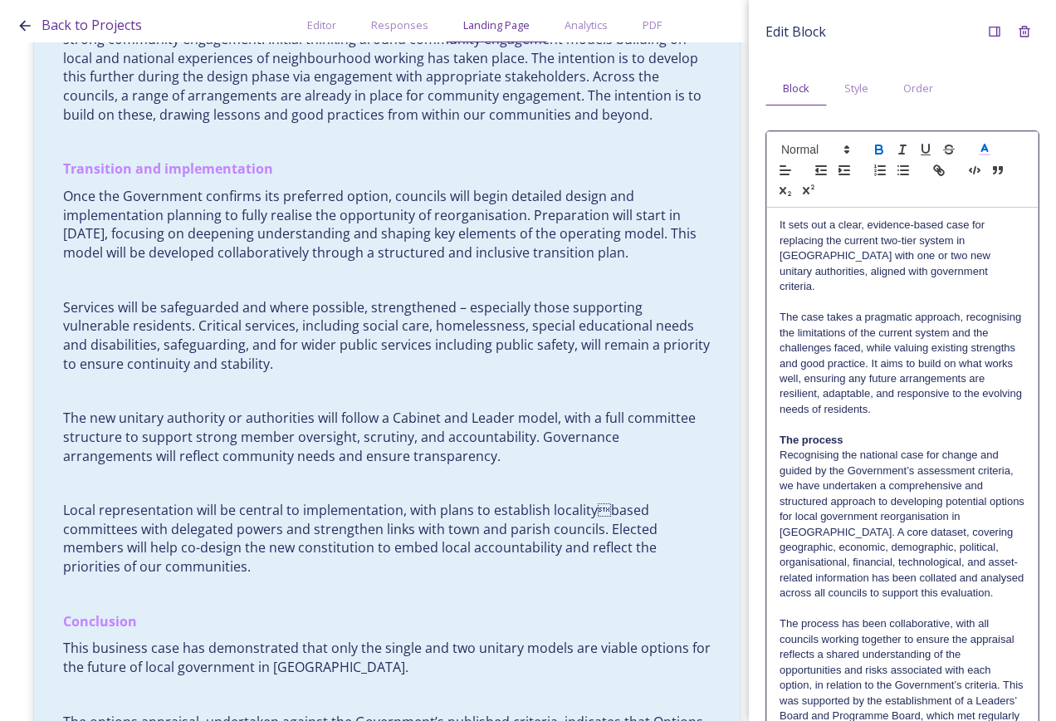
click at [989, 148] on icon at bounding box center [984, 149] width 15 height 15
click at [986, 23] on div "Expand" at bounding box center [995, 32] width 30 height 30
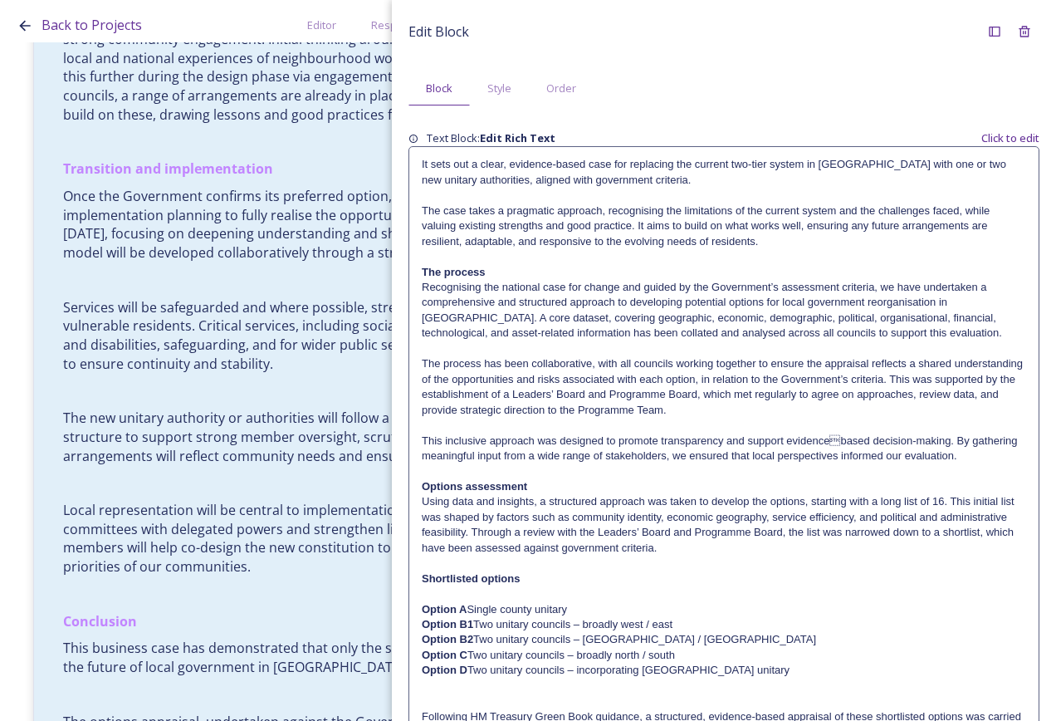
click at [690, 384] on p "The process has been collaborative, with all councils working together to ensur…" at bounding box center [724, 386] width 605 height 61
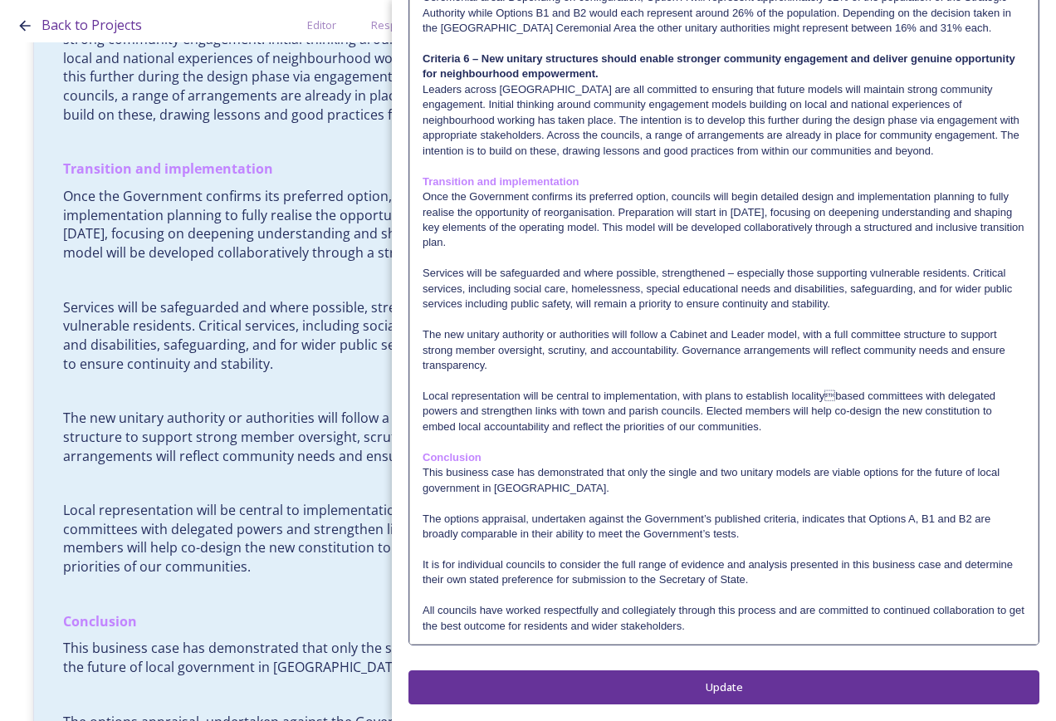
scroll to position [1780, 0]
drag, startPoint x: 593, startPoint y: 182, endPoint x: 529, endPoint y: 223, distance: 75.8
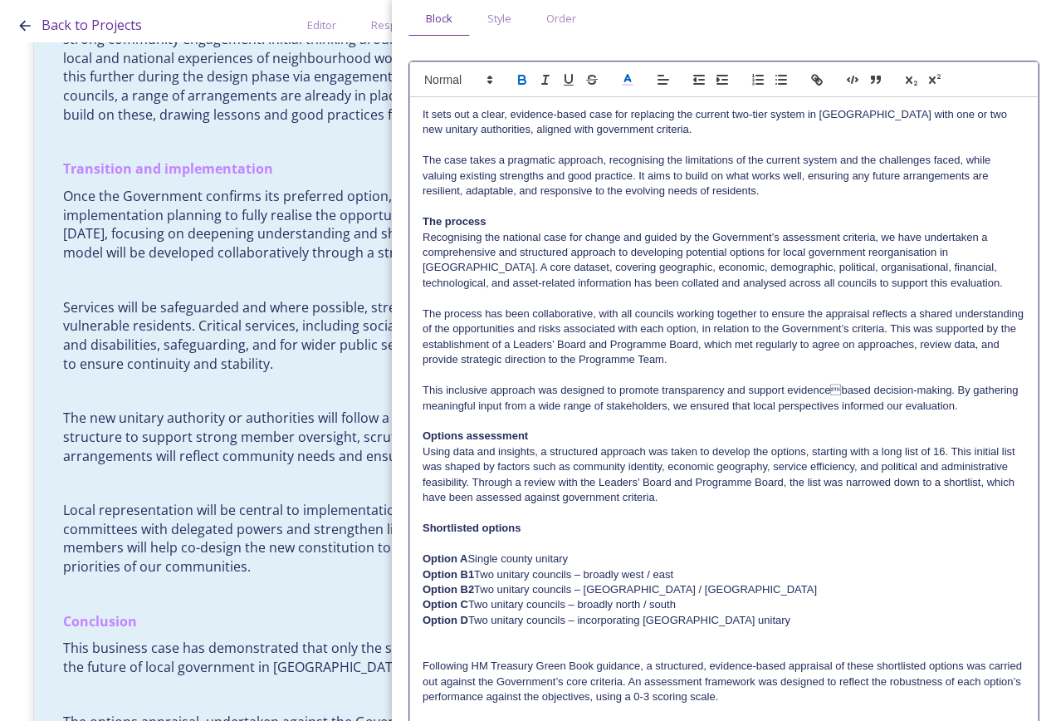
scroll to position [0, 0]
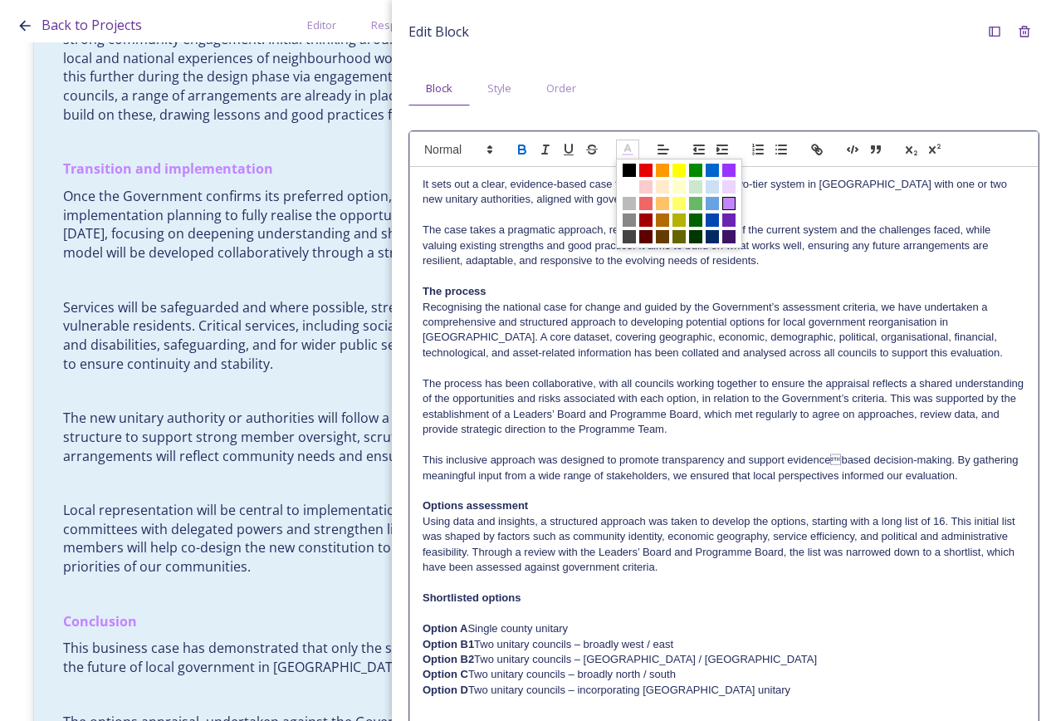
click at [624, 147] on icon at bounding box center [627, 149] width 15 height 15
click at [716, 237] on span at bounding box center [712, 236] width 13 height 13
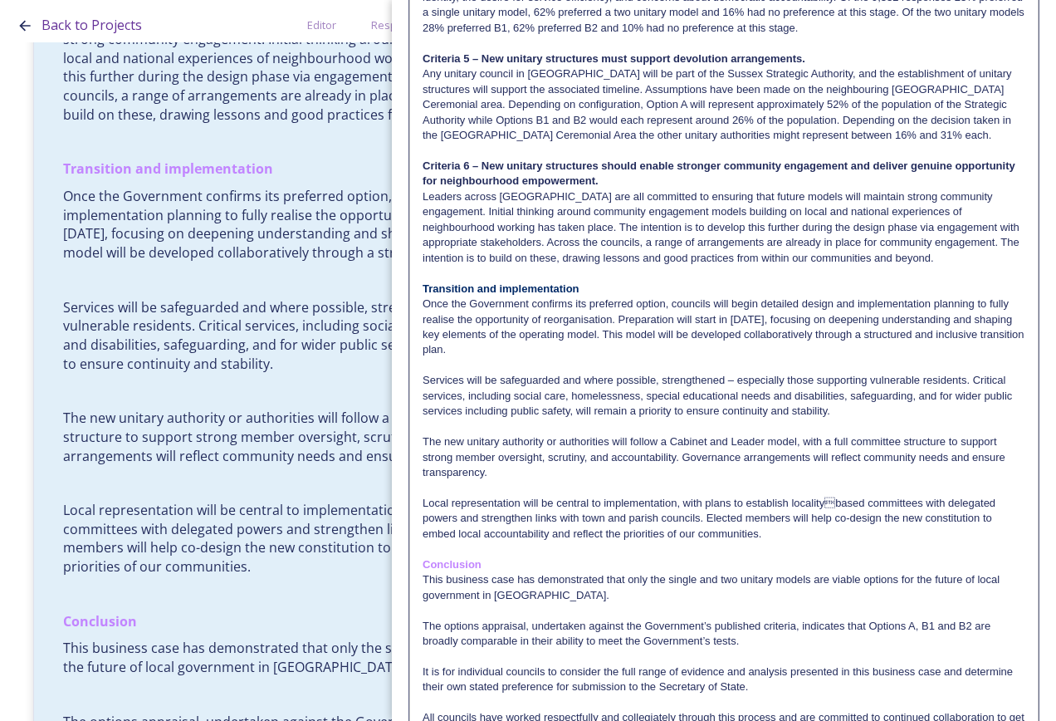
scroll to position [1780, 0]
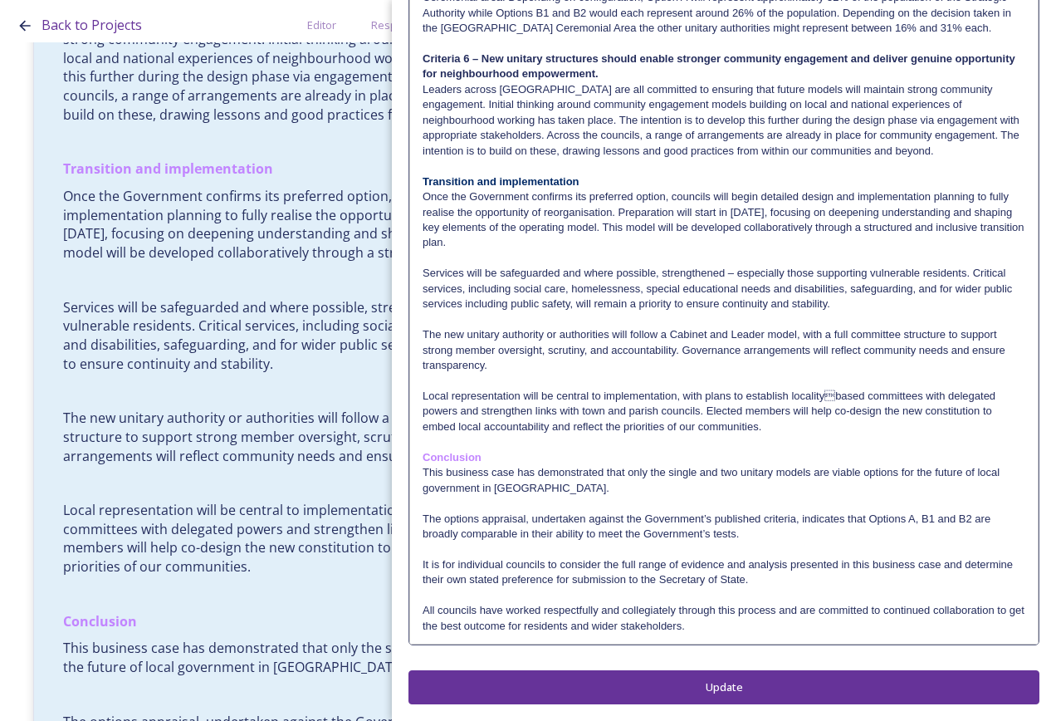
click at [505, 389] on p "Local representation will be central to implementation, with plans to establish…" at bounding box center [724, 412] width 603 height 46
drag, startPoint x: 503, startPoint y: 460, endPoint x: 422, endPoint y: 455, distance: 81.5
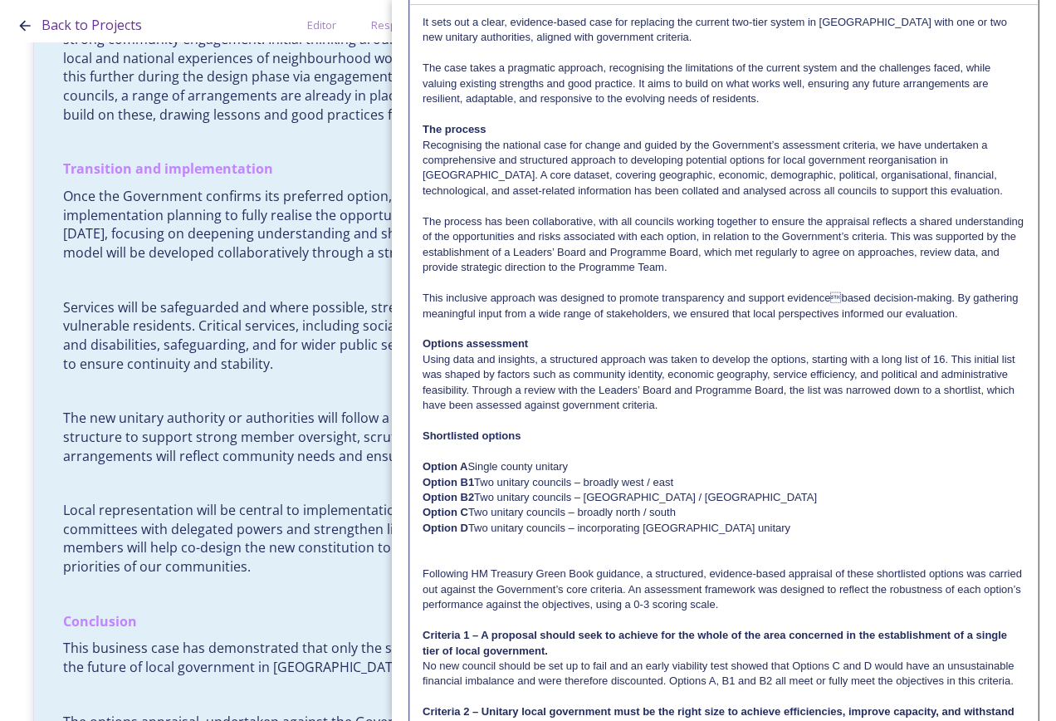
scroll to position [0, 0]
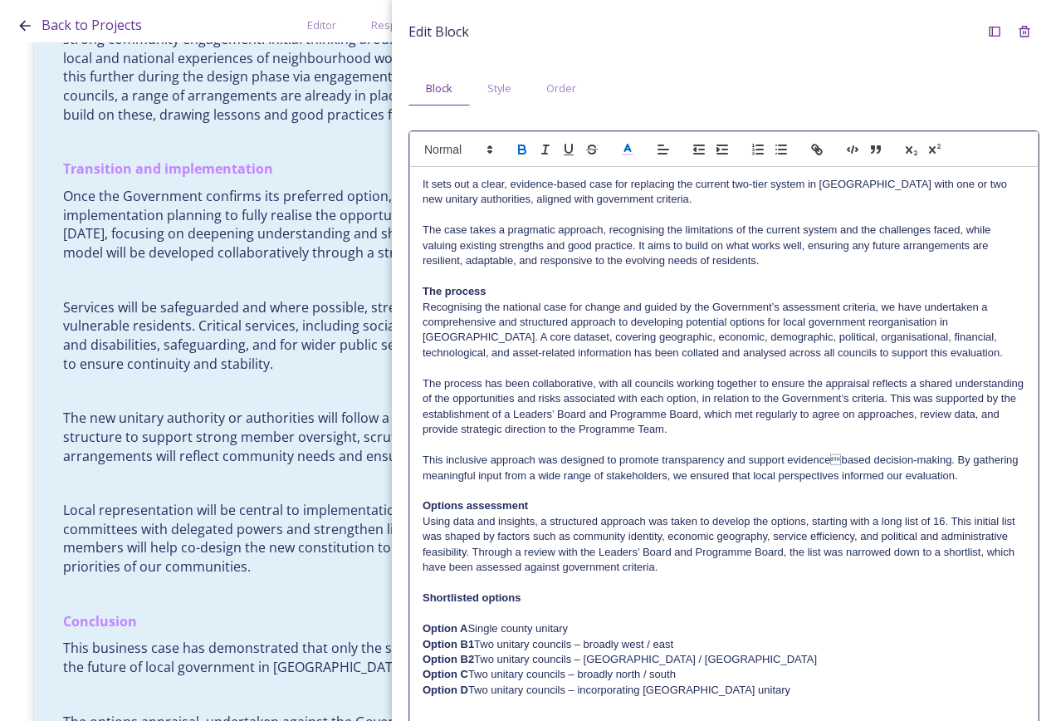
click at [631, 146] on icon at bounding box center [627, 149] width 15 height 15
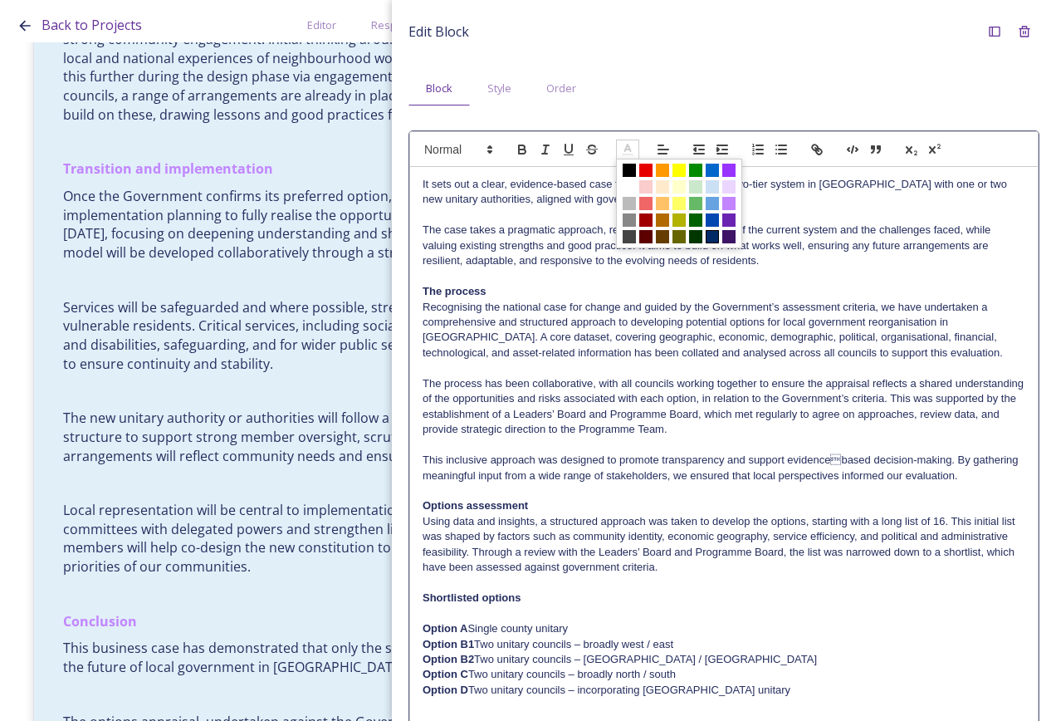
click at [712, 237] on span at bounding box center [712, 236] width 13 height 13
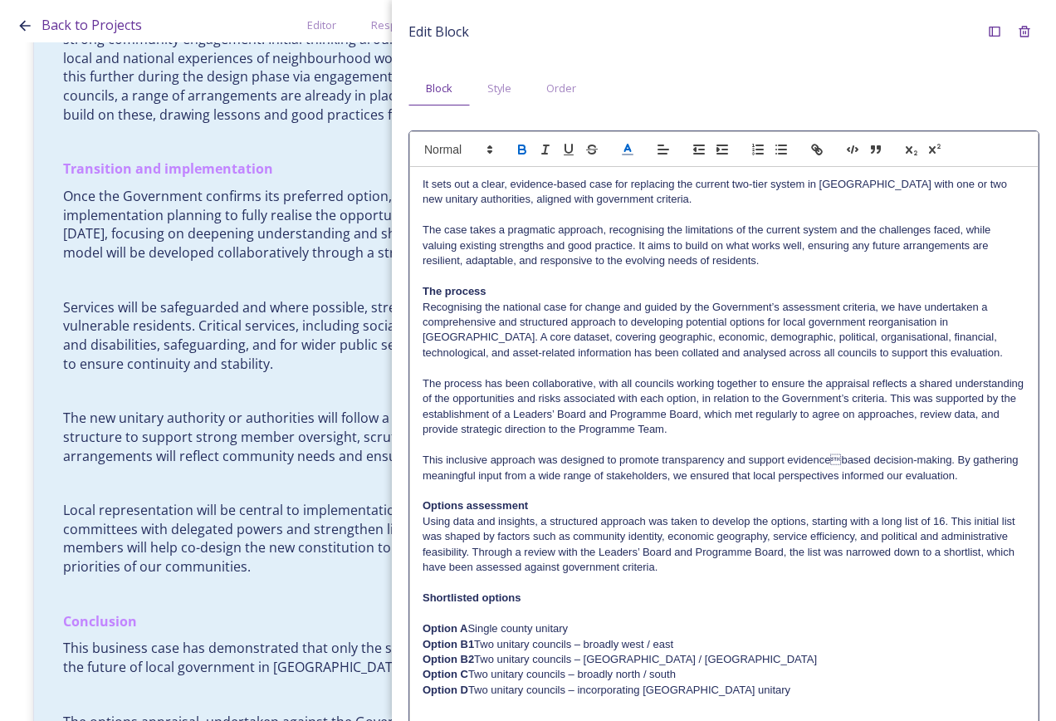
click at [678, 354] on p "Recognising the national case for change and guided by the Government’s assessm…" at bounding box center [724, 330] width 603 height 61
drag, startPoint x: 486, startPoint y: 292, endPoint x: 413, endPoint y: 290, distance: 73.1
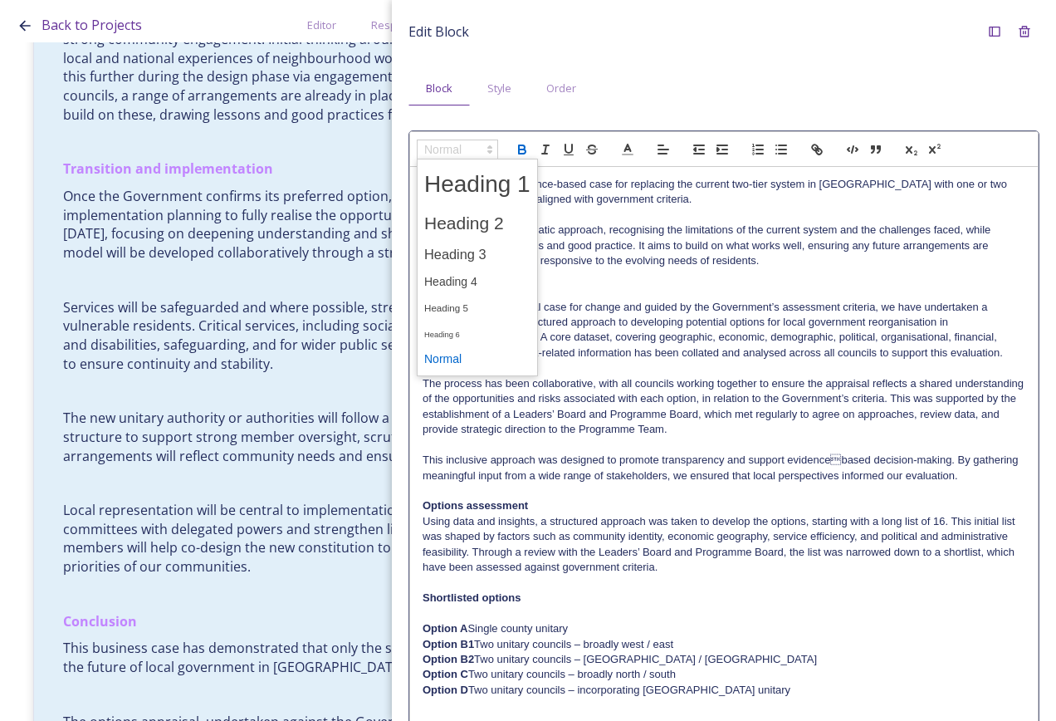
click at [450, 144] on span at bounding box center [457, 150] width 81 height 20
click at [482, 244] on span at bounding box center [477, 254] width 106 height 29
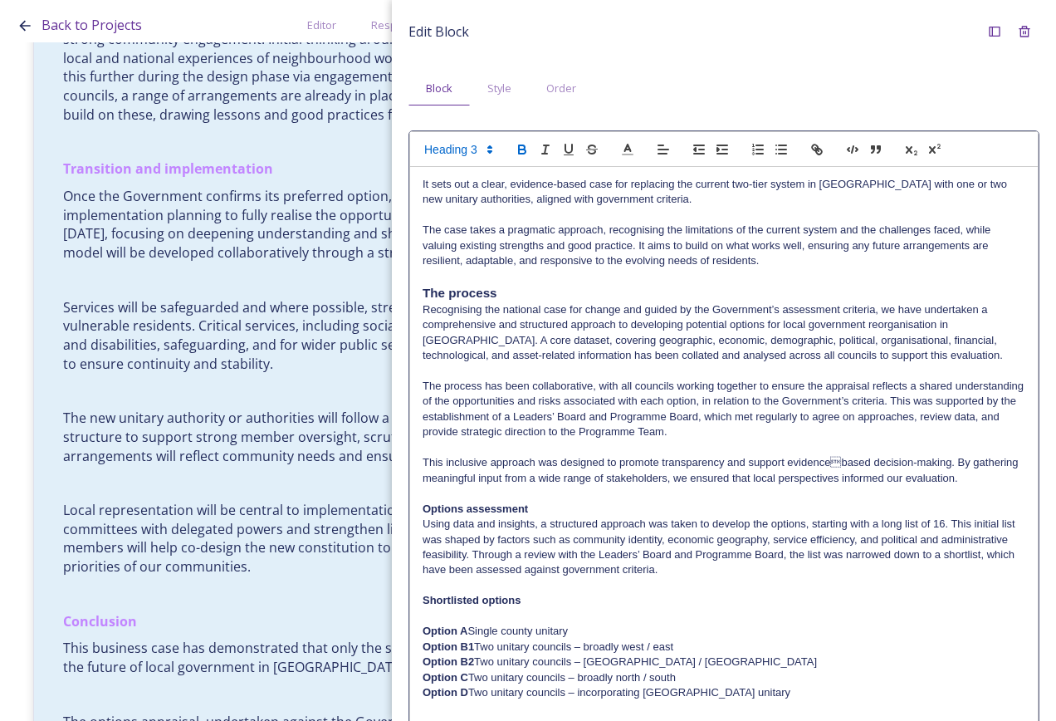
click at [603, 303] on p "Recognising the national case for change and guided by the Government’s assessm…" at bounding box center [724, 332] width 603 height 61
drag, startPoint x: 510, startPoint y: 291, endPoint x: 402, endPoint y: 282, distance: 108.3
click at [519, 305] on p "Recognising the national case for change and guided by the Government’s assessm…" at bounding box center [724, 332] width 603 height 61
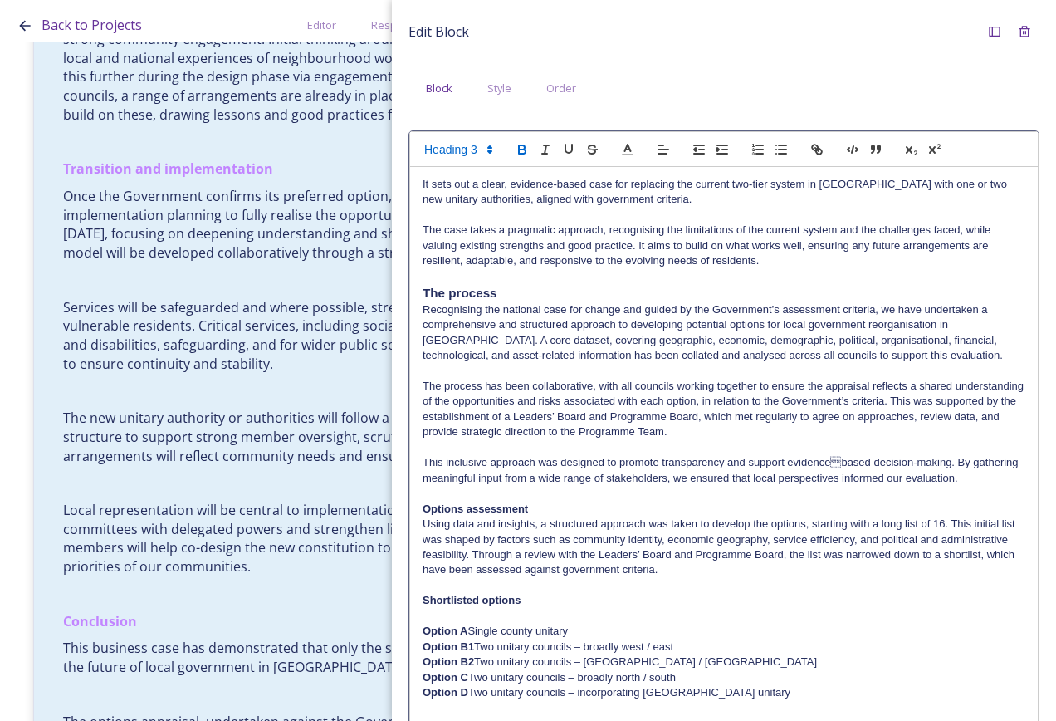
click at [444, 154] on span at bounding box center [457, 150] width 81 height 20
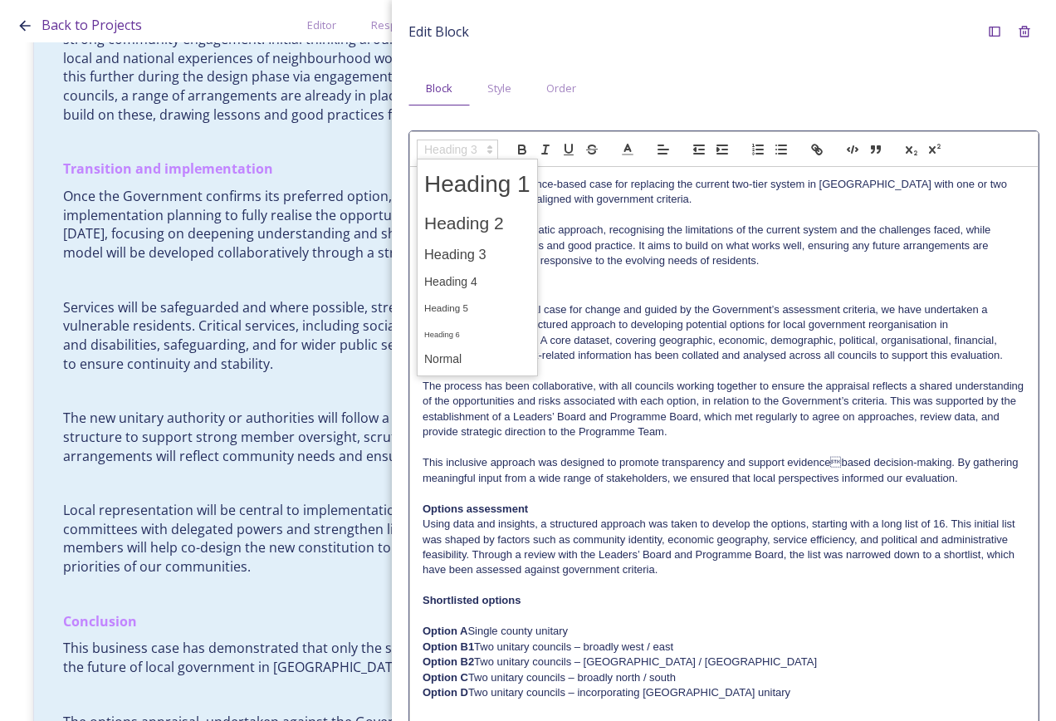
click at [468, 223] on span at bounding box center [477, 223] width 106 height 35
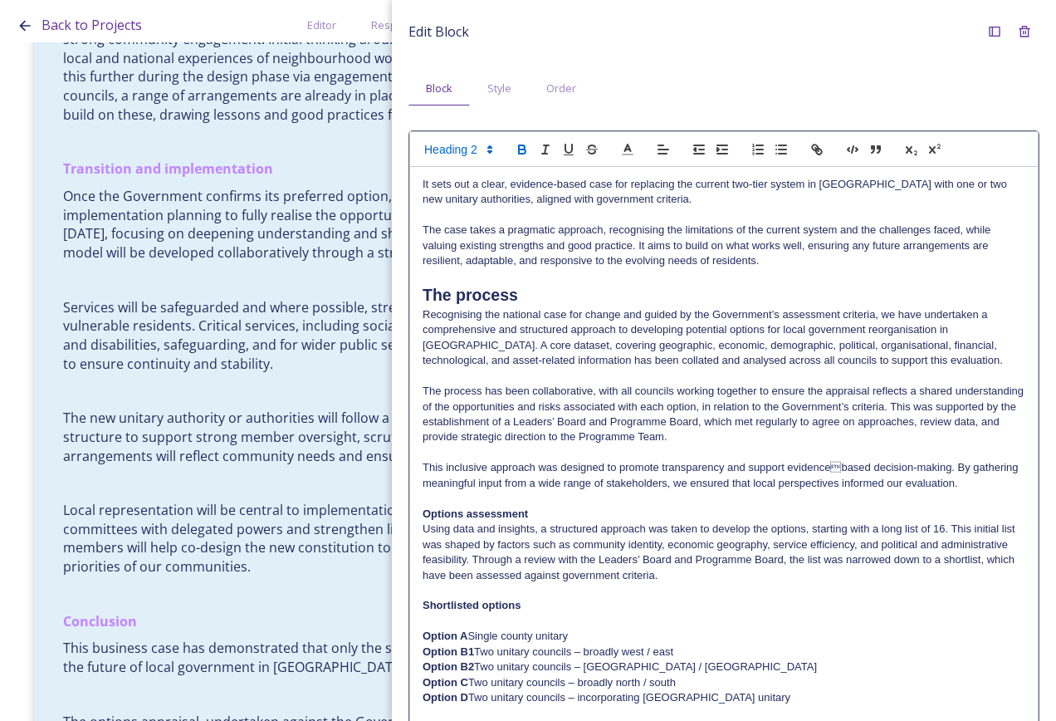
click at [583, 296] on h2 "The process" at bounding box center [724, 295] width 603 height 23
drag, startPoint x: 536, startPoint y: 517, endPoint x: 420, endPoint y: 516, distance: 116.3
drag, startPoint x: 412, startPoint y: 285, endPoint x: 400, endPoint y: 285, distance: 11.6
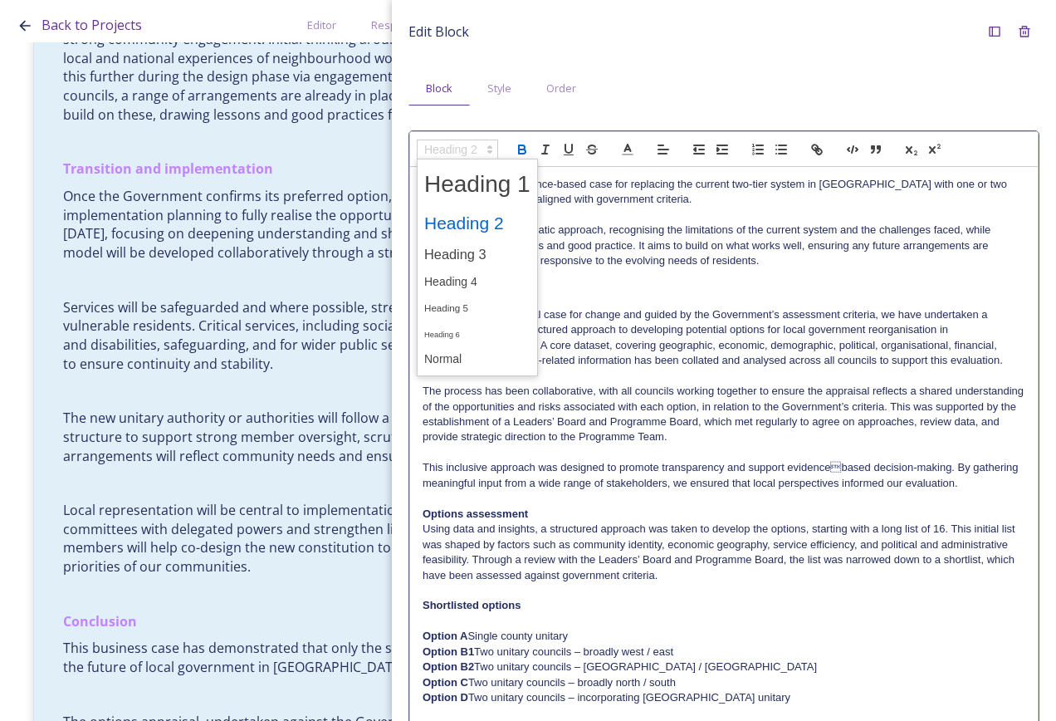
click at [446, 149] on span at bounding box center [457, 150] width 81 height 20
click at [473, 361] on span at bounding box center [477, 359] width 106 height 26
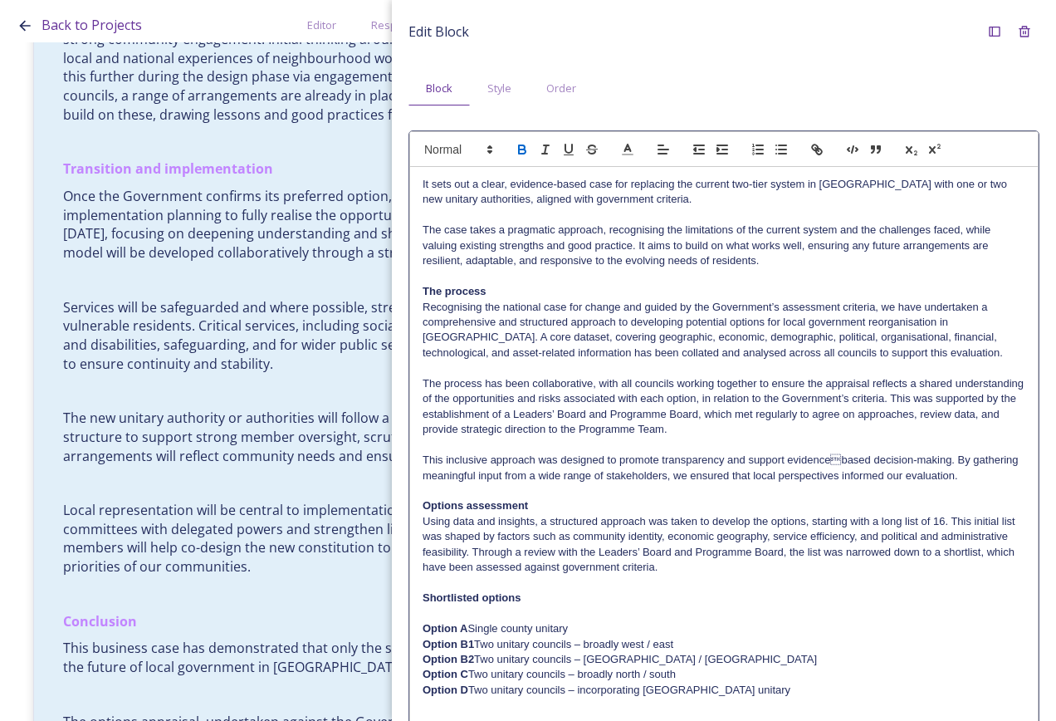
click at [603, 361] on p at bounding box center [724, 367] width 603 height 15
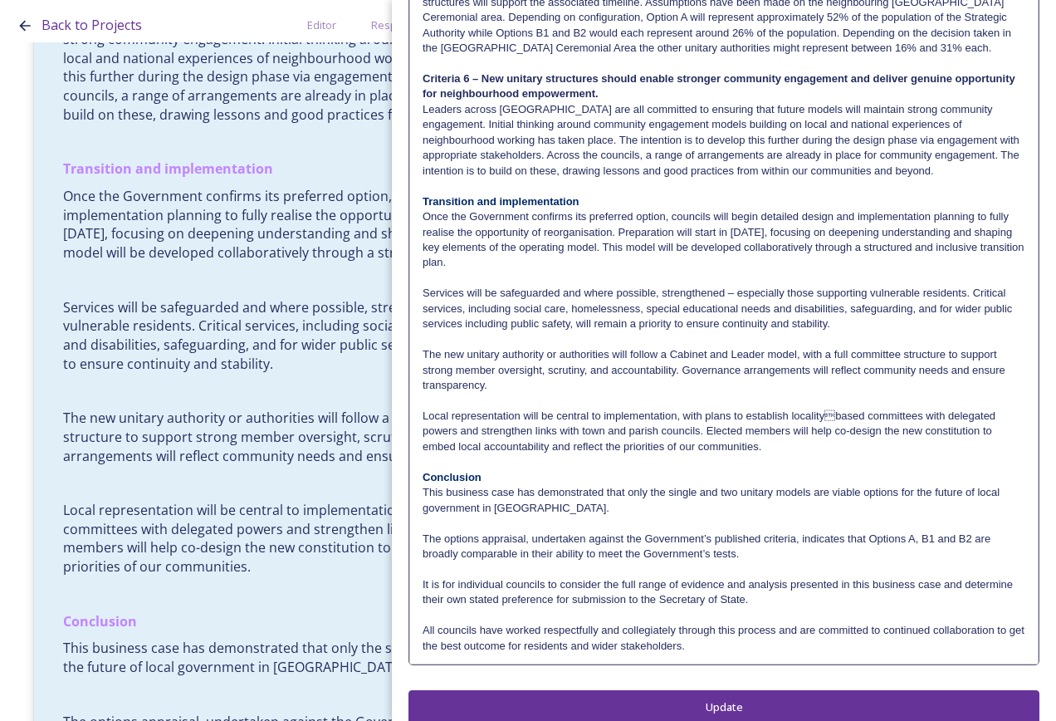
scroll to position [1780, 0]
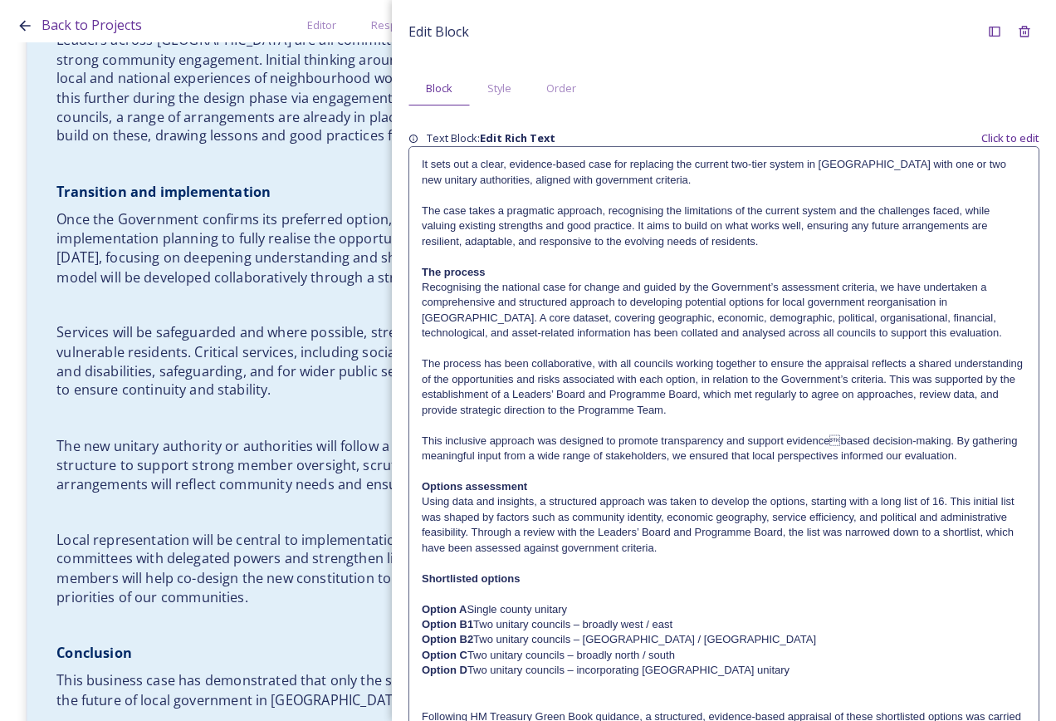
click at [194, 324] on p "Services will be safeguarded and where possible, strengthened – especially thos…" at bounding box center [386, 361] width 661 height 77
click at [228, 324] on p "Services will be safeguarded and where possible, strengthened – especially thos…" at bounding box center [386, 361] width 661 height 77
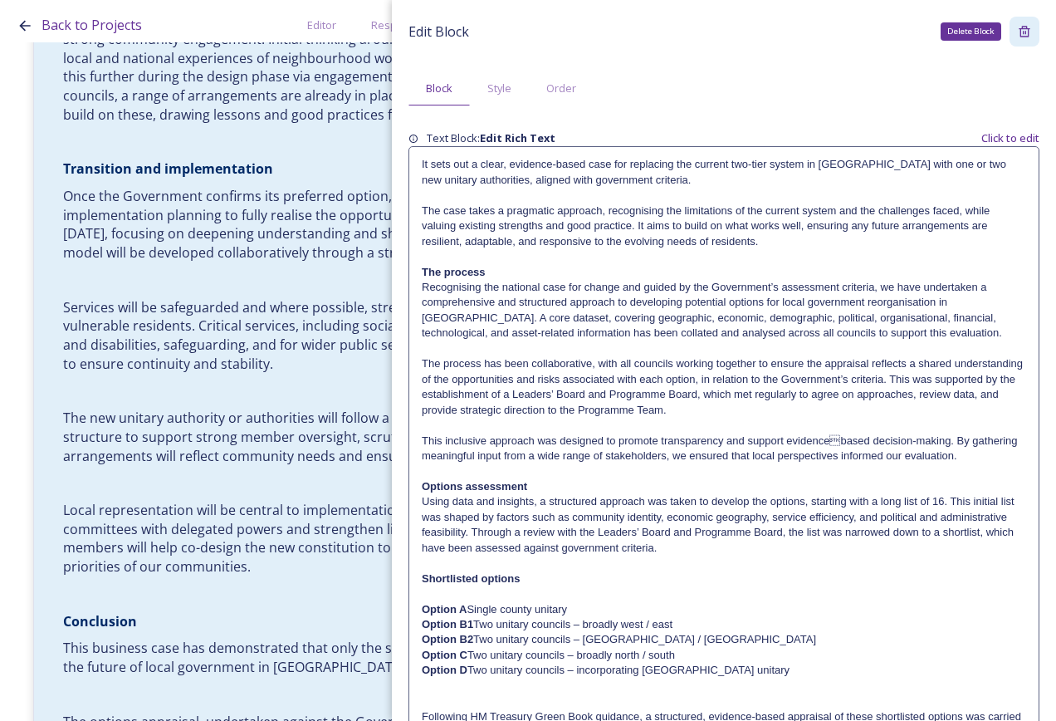
click at [980, 26] on div "Delete Block" at bounding box center [971, 31] width 61 height 18
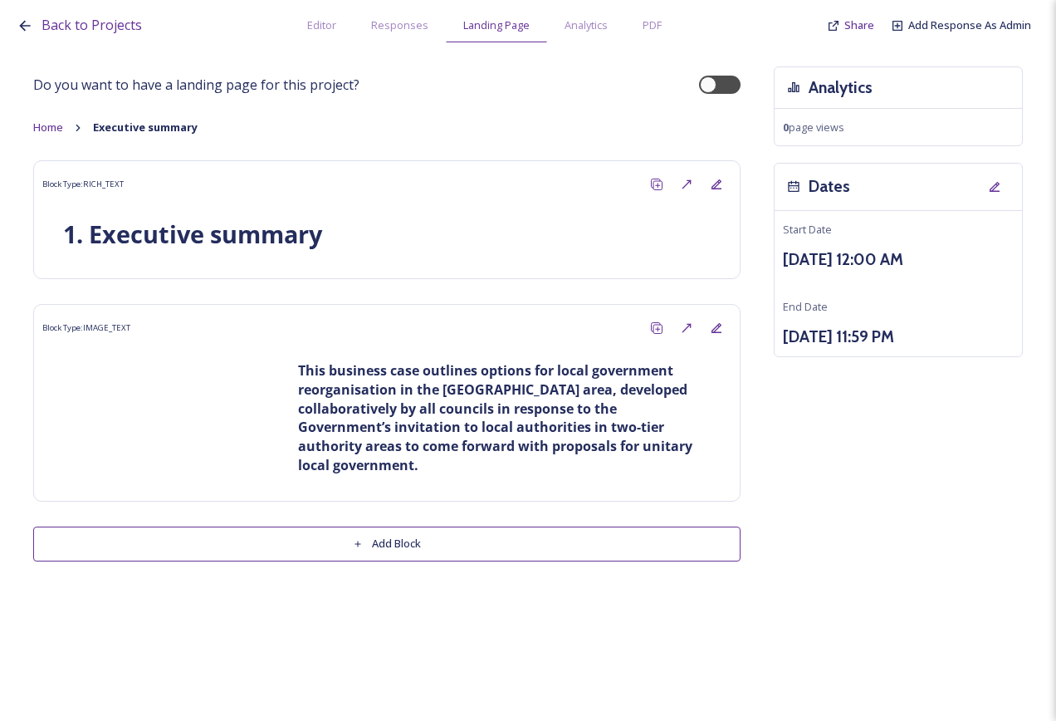
click at [380, 544] on button "Add Block" at bounding box center [387, 543] width 708 height 34
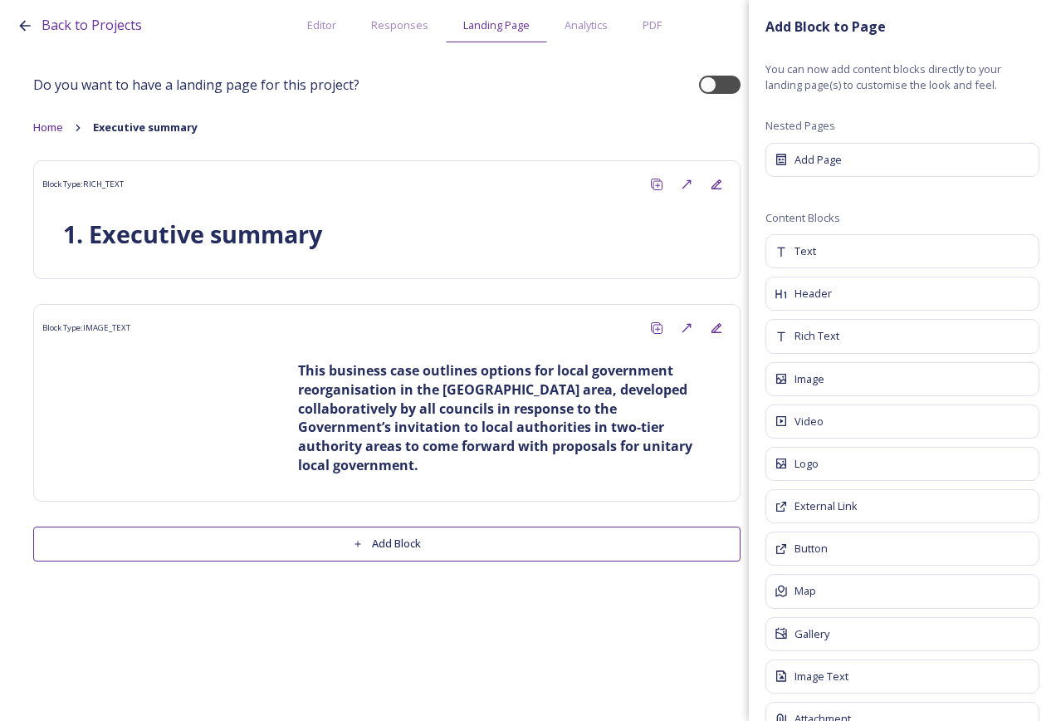
drag, startPoint x: 436, startPoint y: 547, endPoint x: 520, endPoint y: 539, distance: 84.3
click at [436, 547] on button "Add Block" at bounding box center [387, 543] width 708 height 34
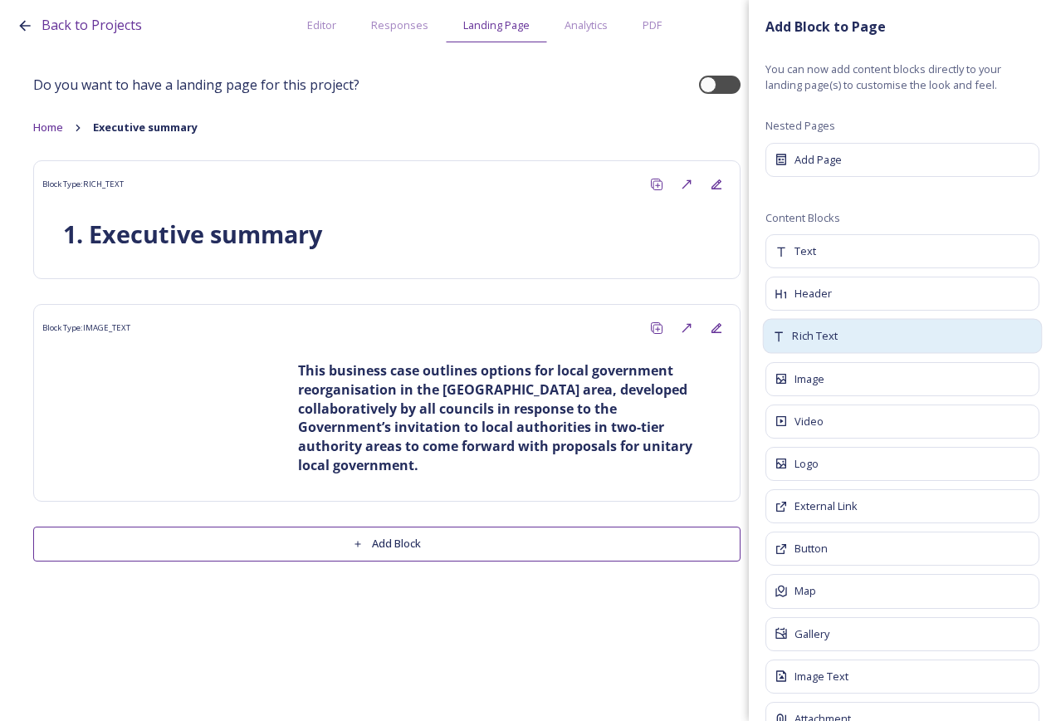
click at [869, 349] on div "Rich Text" at bounding box center [903, 336] width 280 height 35
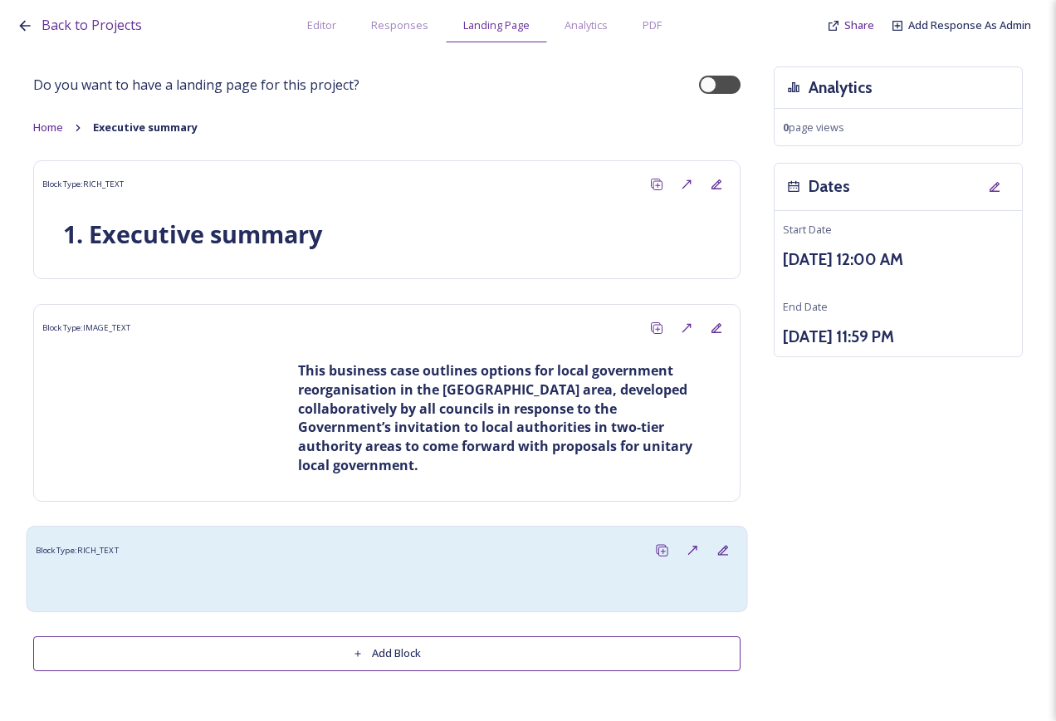
click at [291, 556] on div "Block Type: RICH_TEXT" at bounding box center [387, 551] width 703 height 31
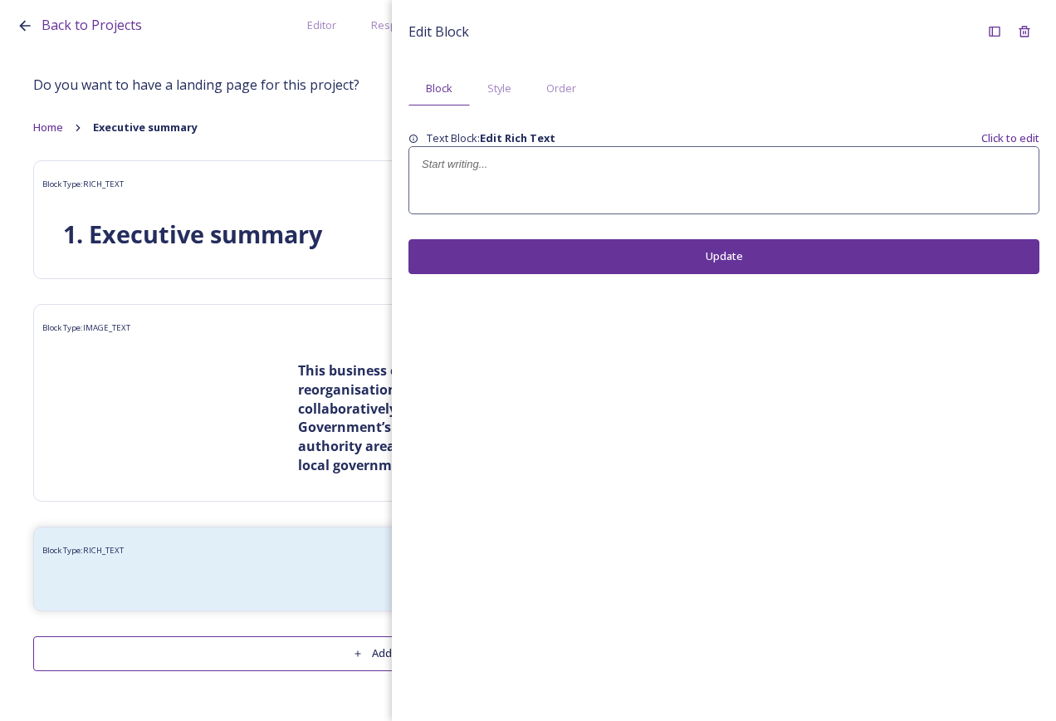
click at [688, 166] on p at bounding box center [724, 164] width 605 height 15
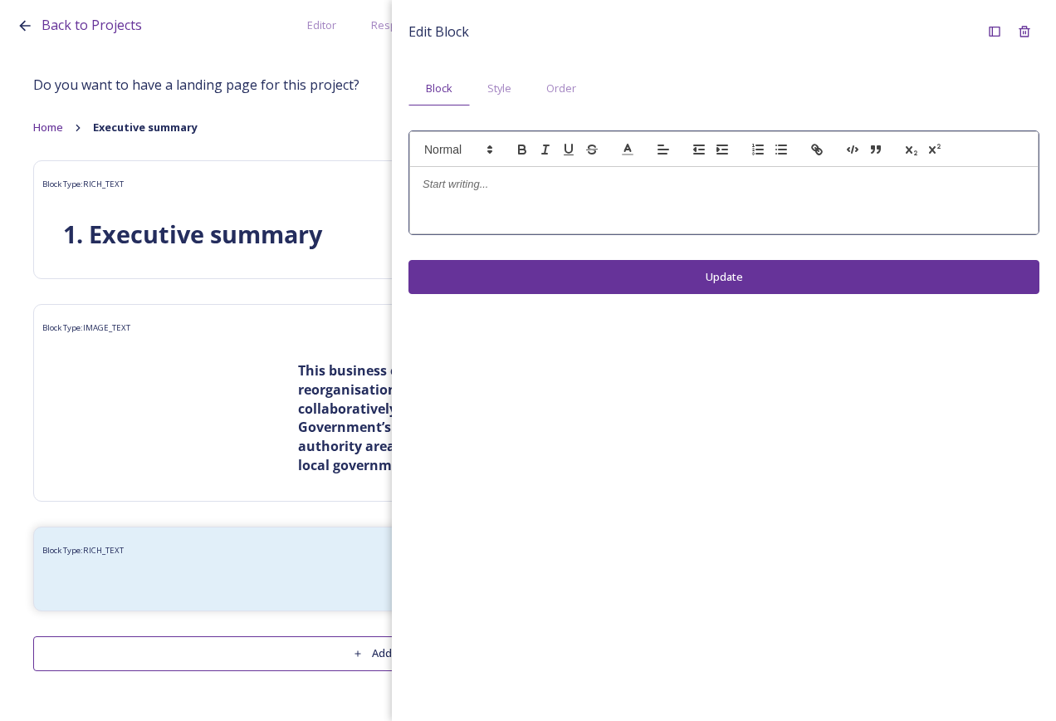
drag, startPoint x: 688, startPoint y: 166, endPoint x: 678, endPoint y: 181, distance: 17.5
click at [678, 181] on p at bounding box center [724, 184] width 603 height 15
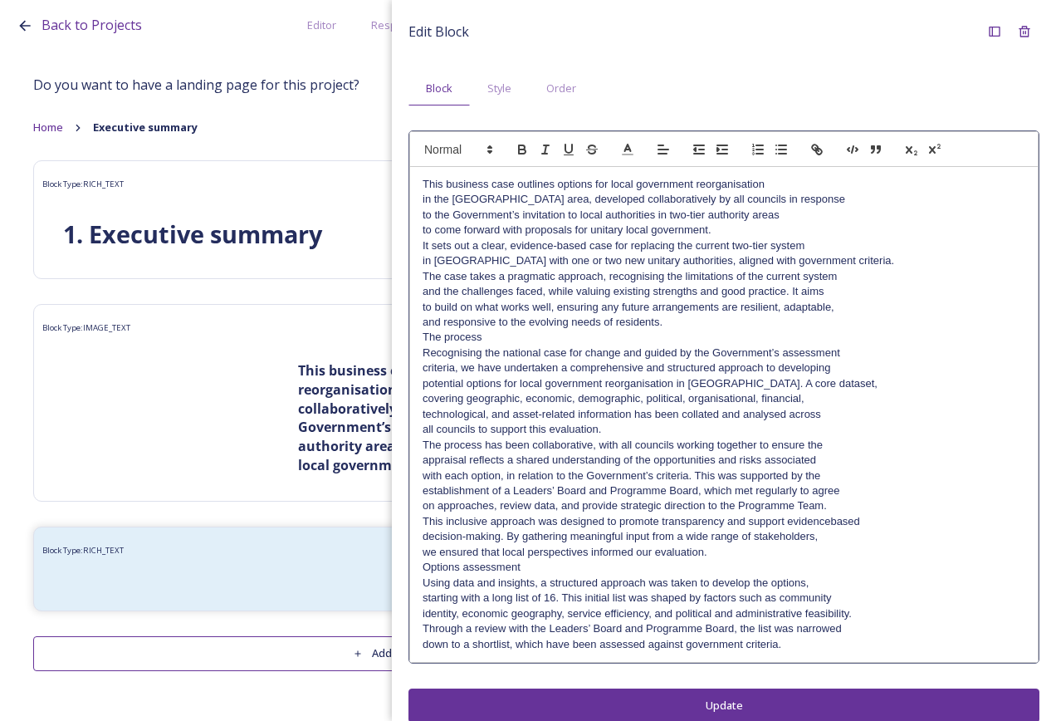
click at [831, 188] on p "This business case outlines options for local government reorganisation" at bounding box center [724, 184] width 603 height 15
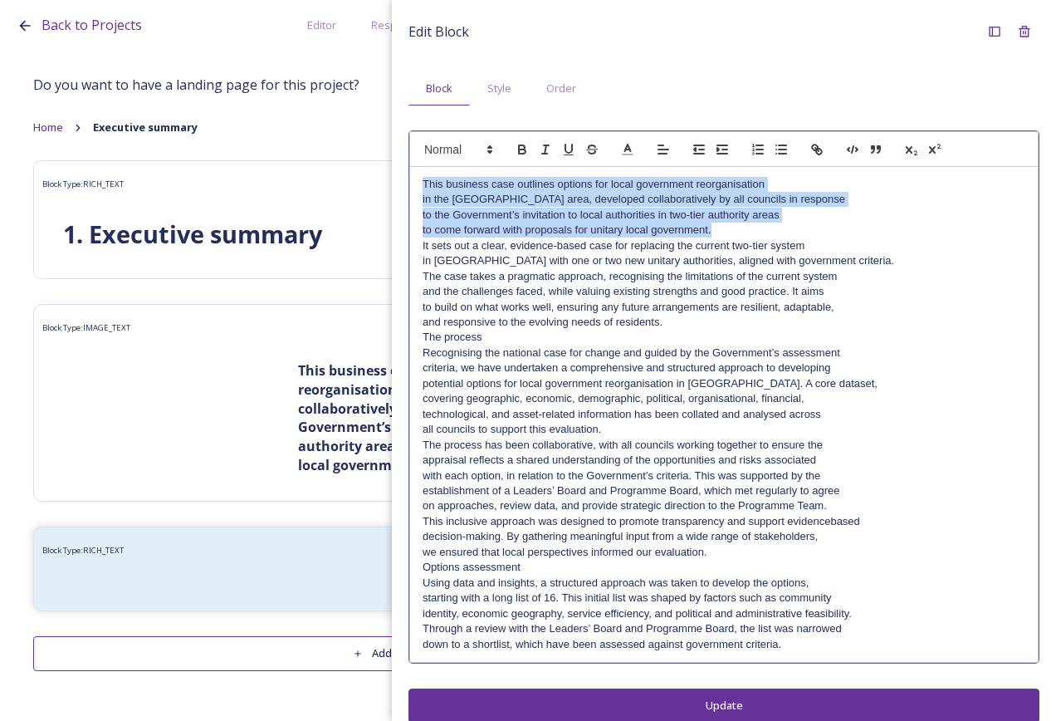
drag, startPoint x: 734, startPoint y: 227, endPoint x: 312, endPoint y: 157, distance: 427.6
click at [312, 157] on div "Back to Projects Editor Responses Landing Page Analytics PDF Share Add Response…" at bounding box center [528, 360] width 1056 height 721
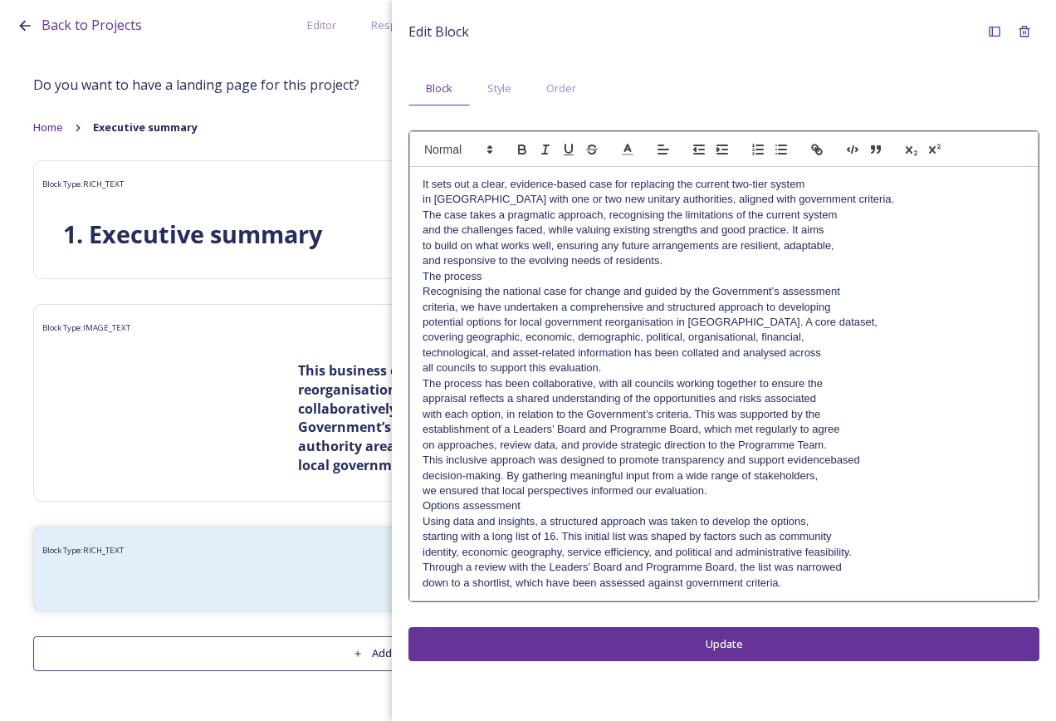
click at [842, 188] on p "It sets out a clear, evidence-based case for replacing the current two-tier sys…" at bounding box center [724, 184] width 603 height 15
click at [855, 196] on p "It sets out a clear, evidence-based case for replacing the current two-tier sys…" at bounding box center [724, 192] width 603 height 31
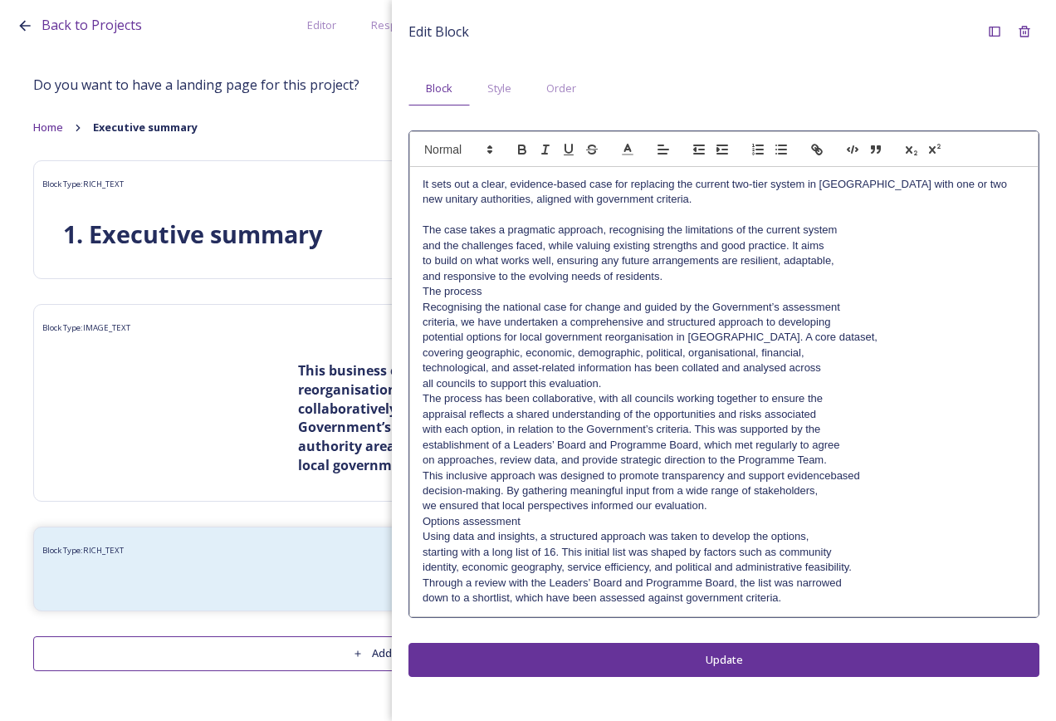
click at [860, 219] on p at bounding box center [724, 215] width 603 height 15
click at [861, 232] on p "The case takes a pragmatic approach, recognising the limitations of the current…" at bounding box center [724, 230] width 603 height 15
click at [860, 243] on p "The case takes a pragmatic approach, recognising the limitations of the current…" at bounding box center [724, 238] width 603 height 31
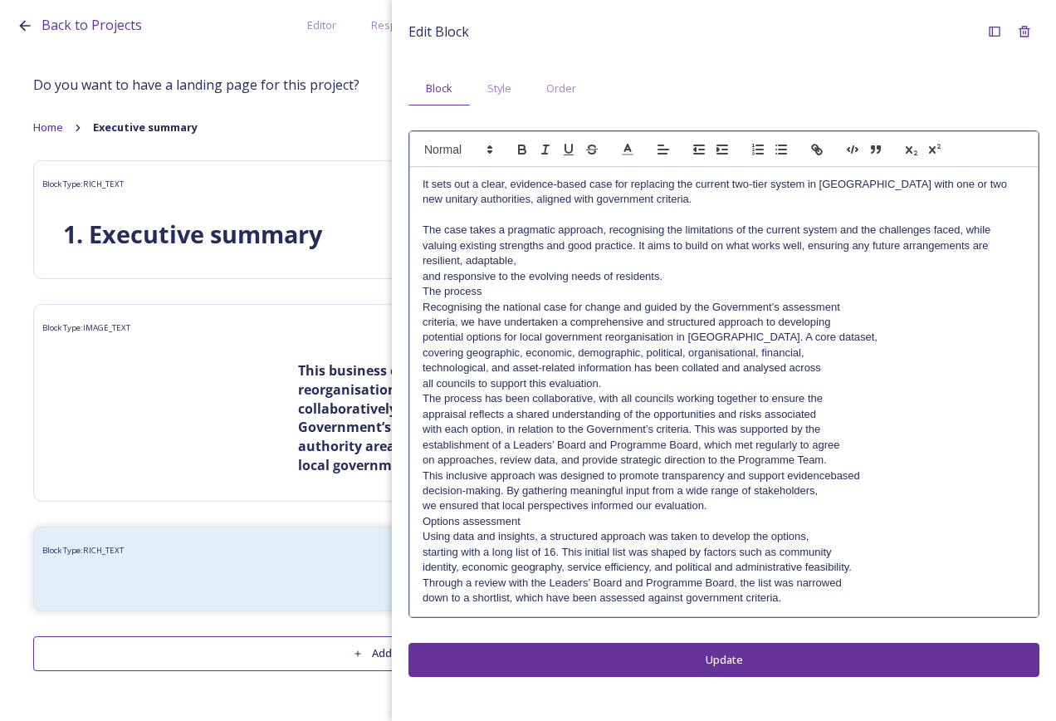
click at [855, 254] on p "The case takes a pragmatic approach, recognising the limitations of the current…" at bounding box center [724, 246] width 603 height 46
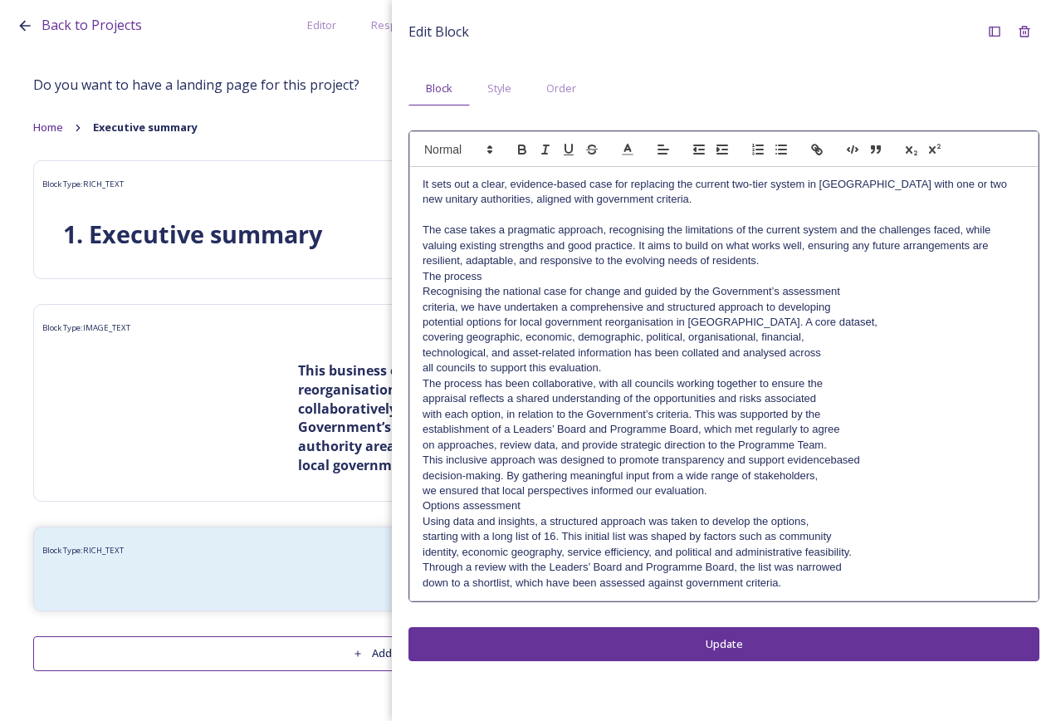
click at [843, 262] on p "The case takes a pragmatic approach, recognising the limitations of the current…" at bounding box center [724, 246] width 603 height 46
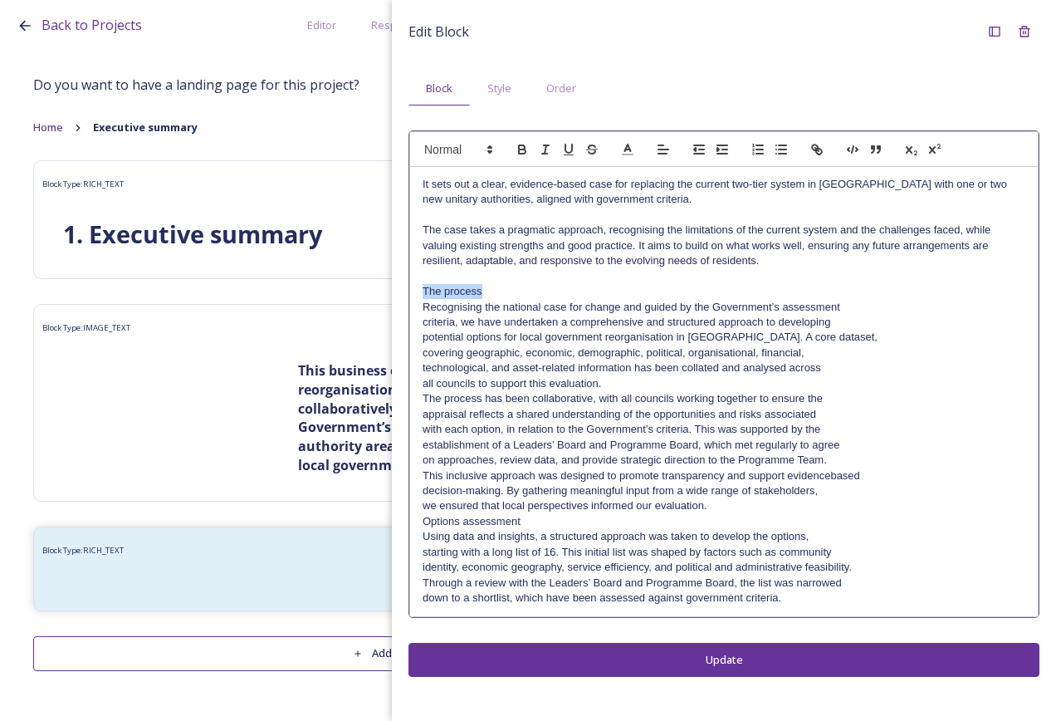
drag, startPoint x: 492, startPoint y: 291, endPoint x: 417, endPoint y: 285, distance: 75.9
click at [417, 285] on div "It sets out a clear, evidence-based case for replacing the current two-tier sys…" at bounding box center [724, 391] width 628 height 449
click at [859, 315] on p "criteria, we have undertaken a comprehensive and structured approach to develop…" at bounding box center [724, 322] width 603 height 15
click at [858, 307] on p "Recognising the national case for change and guided by the Government’s assessm…" at bounding box center [724, 307] width 603 height 15
click at [860, 322] on p "Recognising the national case for change and guided by the Government’s assessm…" at bounding box center [724, 315] width 603 height 31
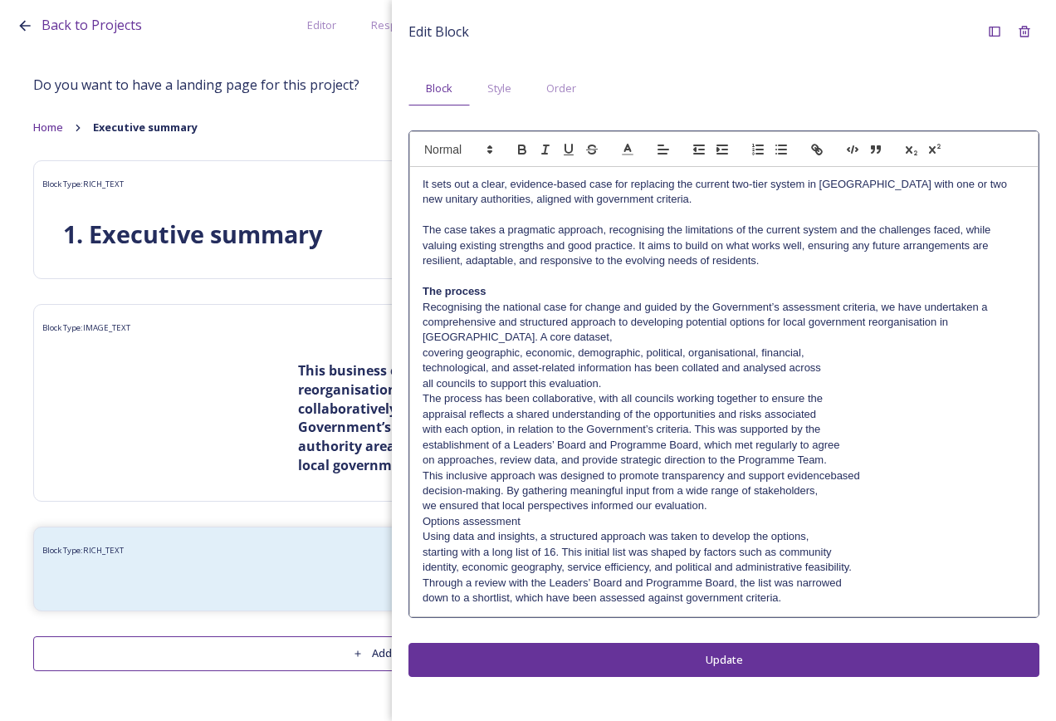
click at [859, 335] on p "Recognising the national case for change and guided by the Government’s assessm…" at bounding box center [724, 323] width 603 height 46
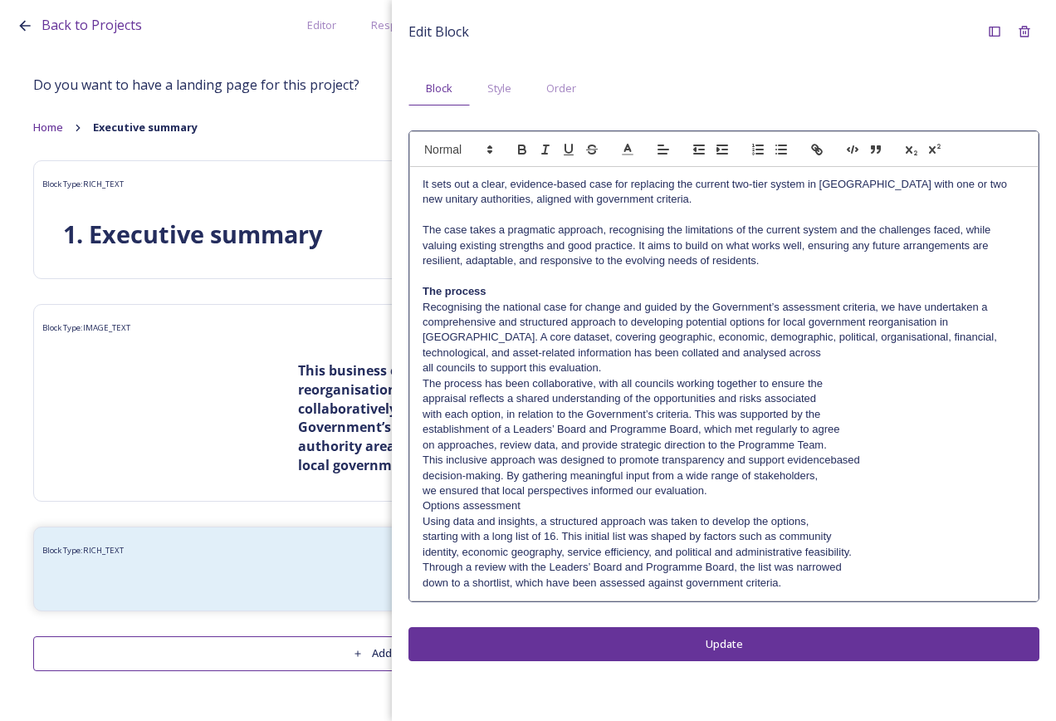
click at [885, 340] on p "Recognising the national case for change and guided by the Government’s assessm…" at bounding box center [724, 323] width 603 height 46
click at [884, 353] on p "Recognising the national case for change and guided by the Government’s assessm…" at bounding box center [724, 330] width 603 height 61
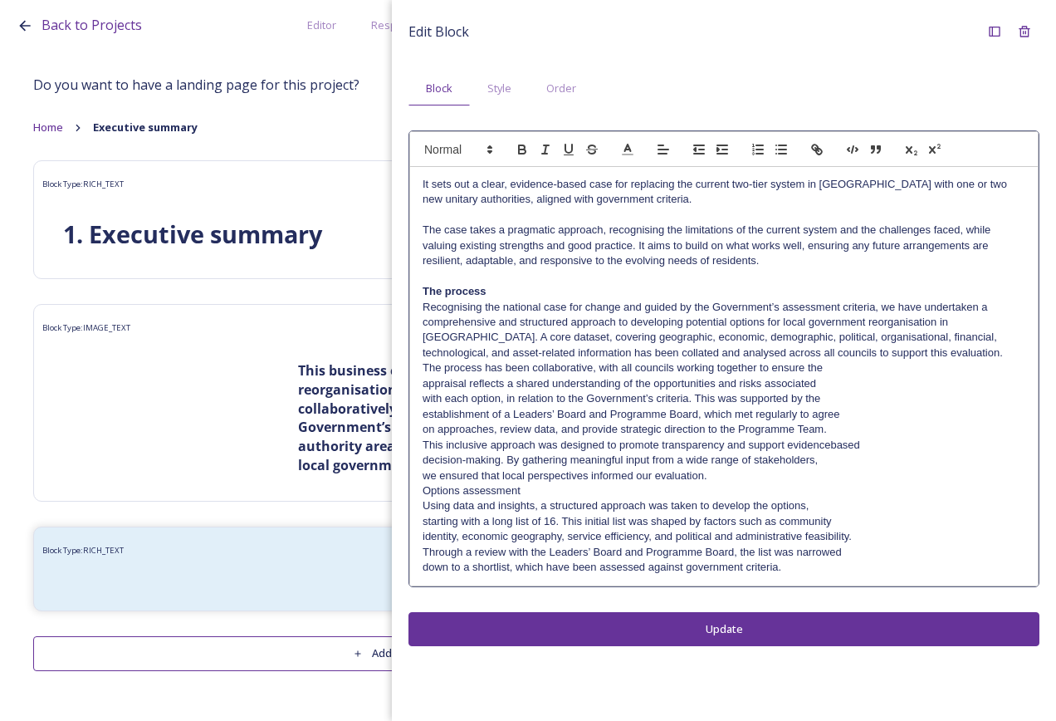
click at [890, 351] on p "Recognising the national case for change and guided by the Government’s assessm…" at bounding box center [724, 330] width 603 height 61
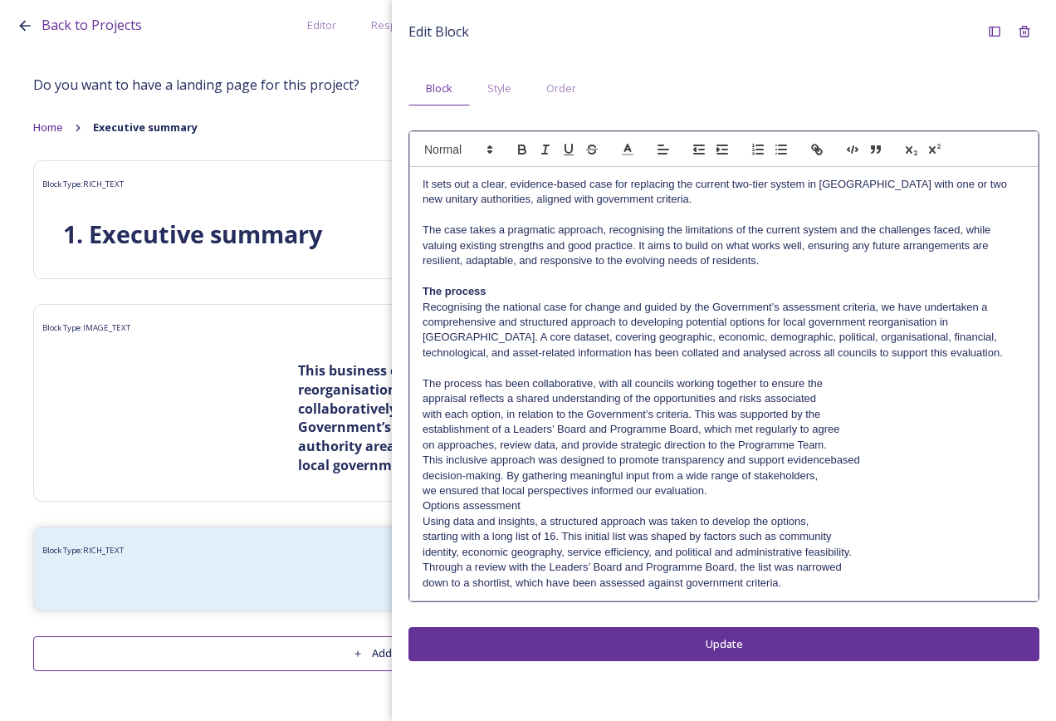
click at [828, 382] on p "The process has been collaborative, with all councils working together to ensur…" at bounding box center [724, 383] width 603 height 15
click at [845, 399] on p "The process has been collaborative, with all councils working together to ensur…" at bounding box center [724, 391] width 603 height 31
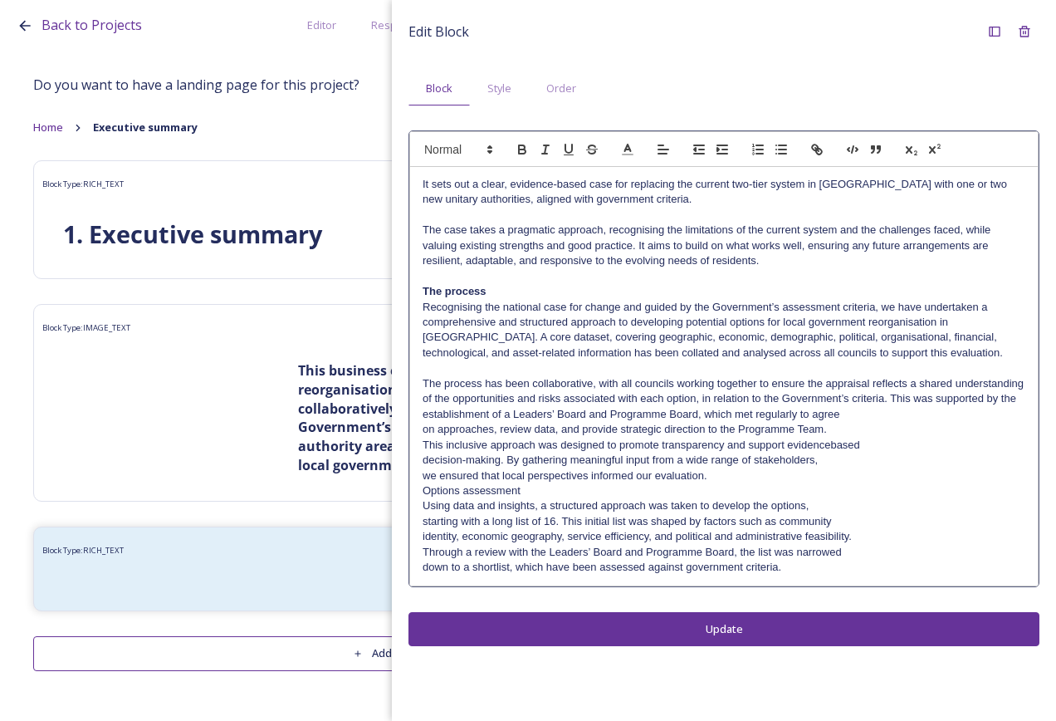
click at [864, 416] on p "establishment of a Leaders’ Board and Programme Board, which met regularly to a…" at bounding box center [724, 414] width 603 height 15
click at [850, 427] on p "establishment of a Leaders’ Board and Programme Board, which met regularly to a…" at bounding box center [724, 422] width 603 height 31
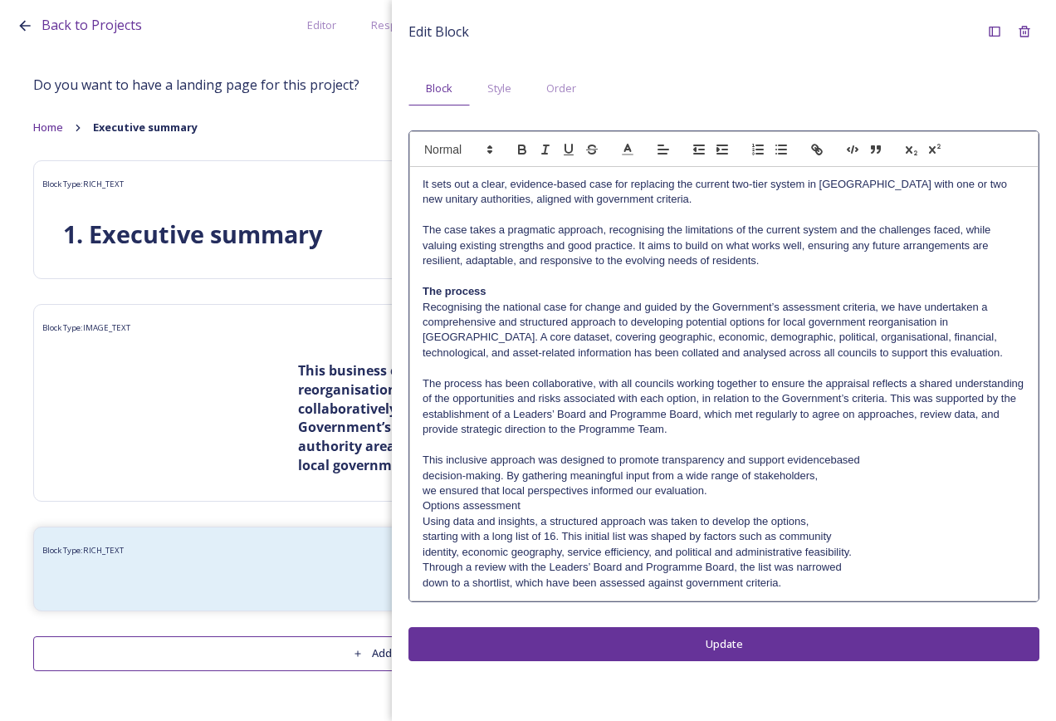
click at [866, 460] on p "This inclusive approach was designed to promote transparency and support eviden…" at bounding box center [724, 460] width 603 height 15
click at [830, 461] on p "This inclusive approach was designed to promote transparency and support eviden…" at bounding box center [724, 468] width 603 height 31
click at [867, 476] on p "This inclusive approach was designed to promote transparency and support eviden…" at bounding box center [724, 468] width 603 height 31
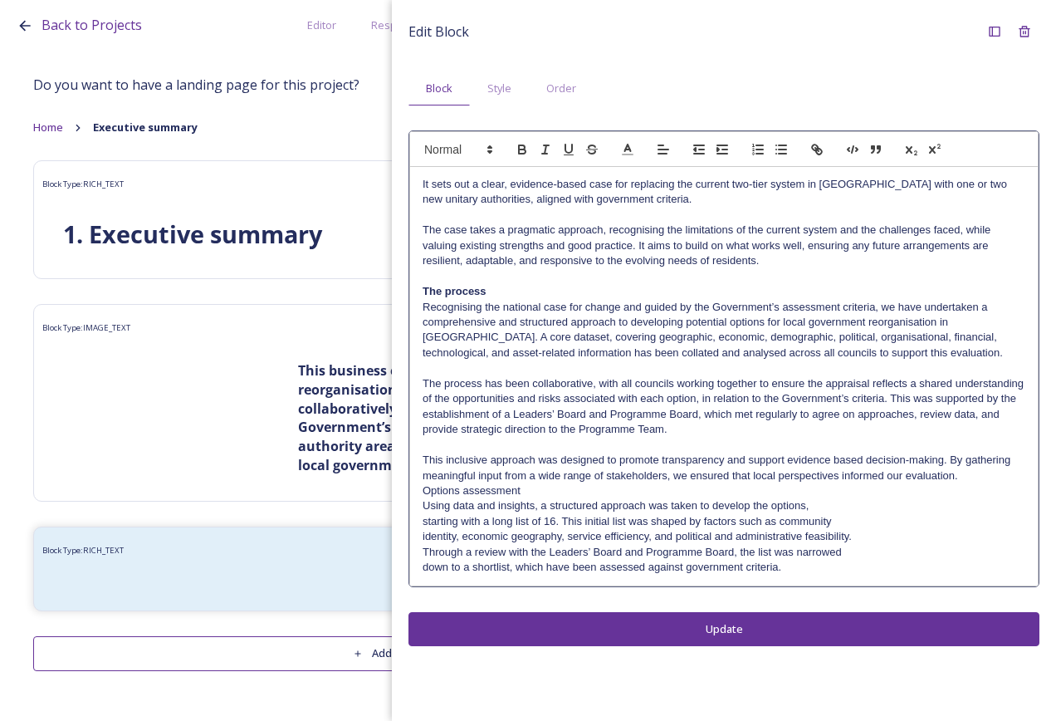
click at [967, 477] on p "This inclusive approach was designed to promote transparency and support eviden…" at bounding box center [724, 468] width 603 height 31
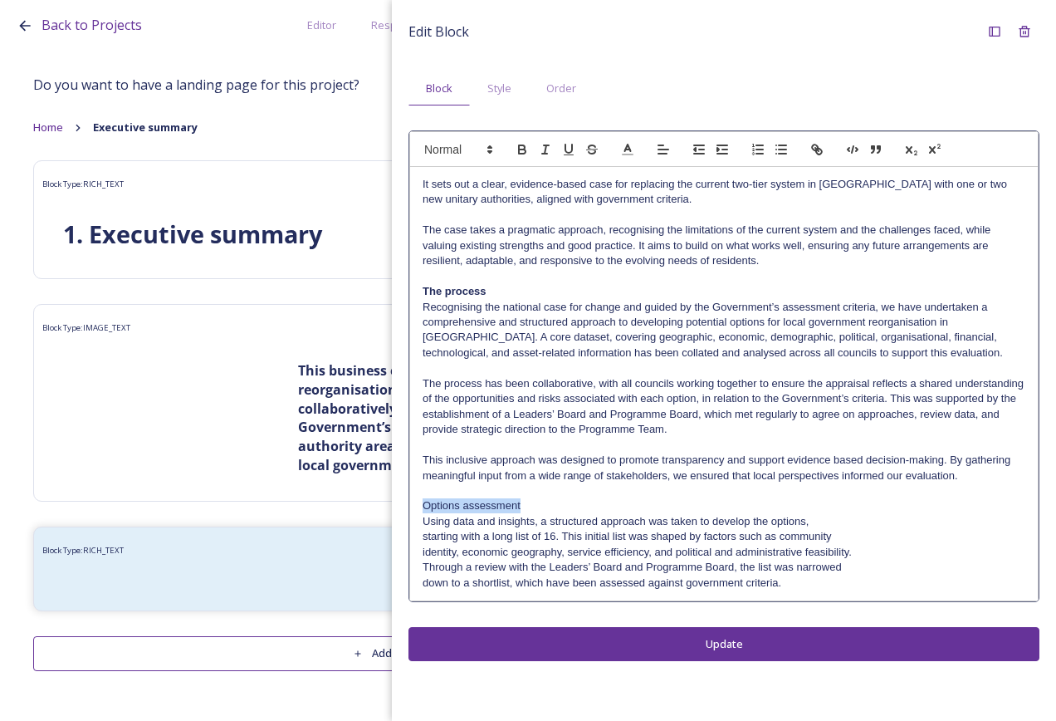
drag, startPoint x: 580, startPoint y: 507, endPoint x: 405, endPoint y: 506, distance: 174.4
click at [405, 506] on div "Edit Block Block Style Order It sets out a clear, evidence-based case for repla…" at bounding box center [724, 339] width 664 height 678
click at [840, 521] on p "Using data and insights, a structured approach was taken to develop the options," at bounding box center [724, 521] width 603 height 15
click at [857, 541] on p "Using data and insights, a structured approach was taken to develop the options…" at bounding box center [724, 529] width 603 height 31
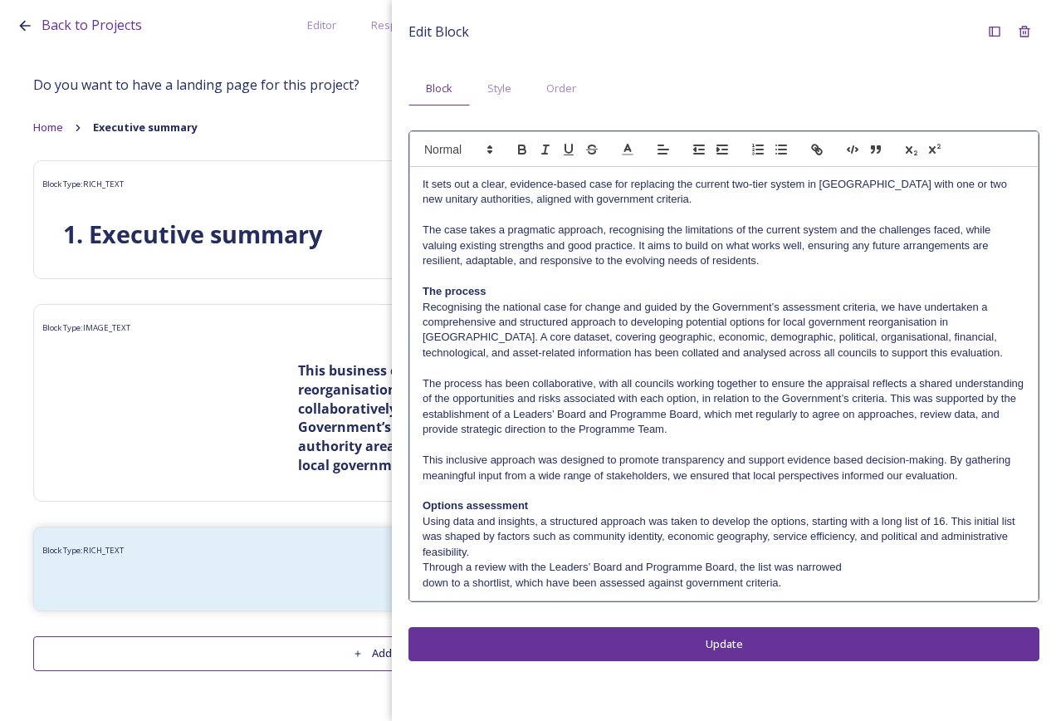
click at [861, 551] on p "Using data and insights, a structured approach was taken to develop the options…" at bounding box center [724, 537] width 603 height 46
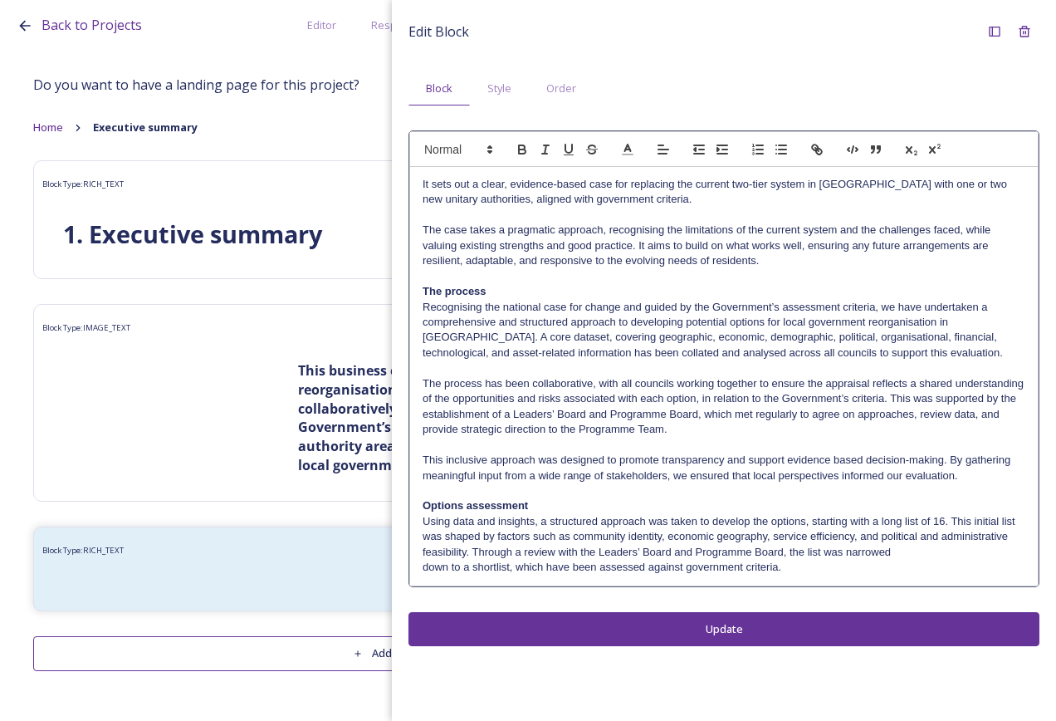
click at [907, 551] on p "Using data and insights, a structured approach was taken to develop the options…" at bounding box center [724, 537] width 603 height 46
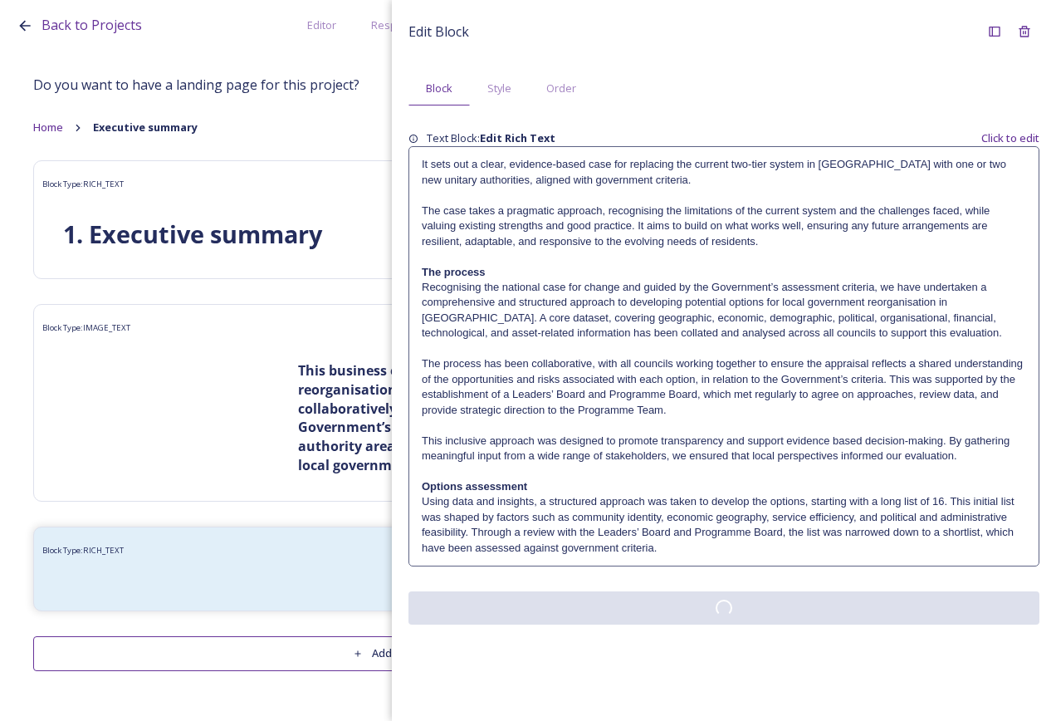
click at [888, 629] on div "Edit Block Block Style Order Text Block: Edit Rich Text Click to edit It sets o…" at bounding box center [724, 320] width 664 height 641
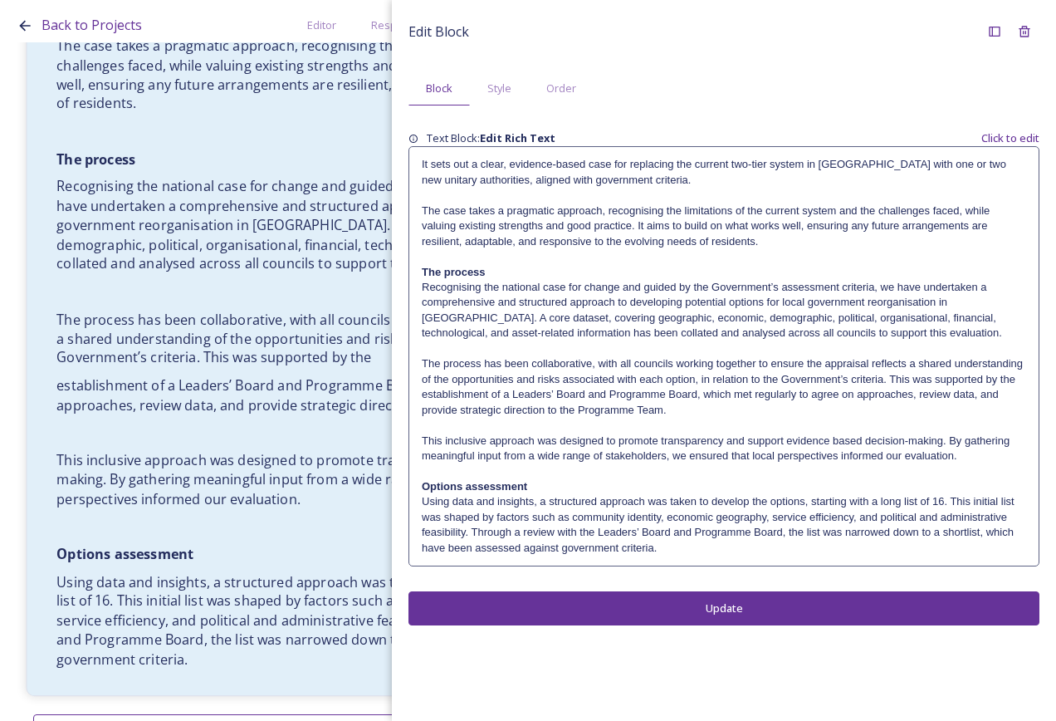
scroll to position [676, 0]
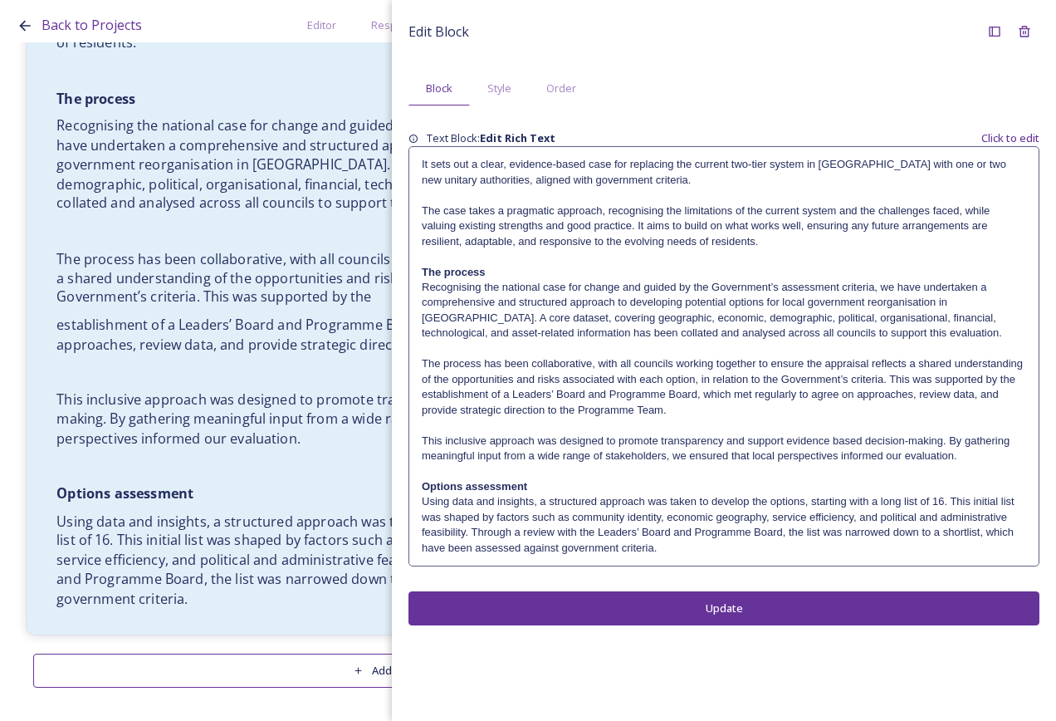
click at [170, 304] on p "The process has been collaborative, with all councils working together to ensur…" at bounding box center [386, 278] width 661 height 58
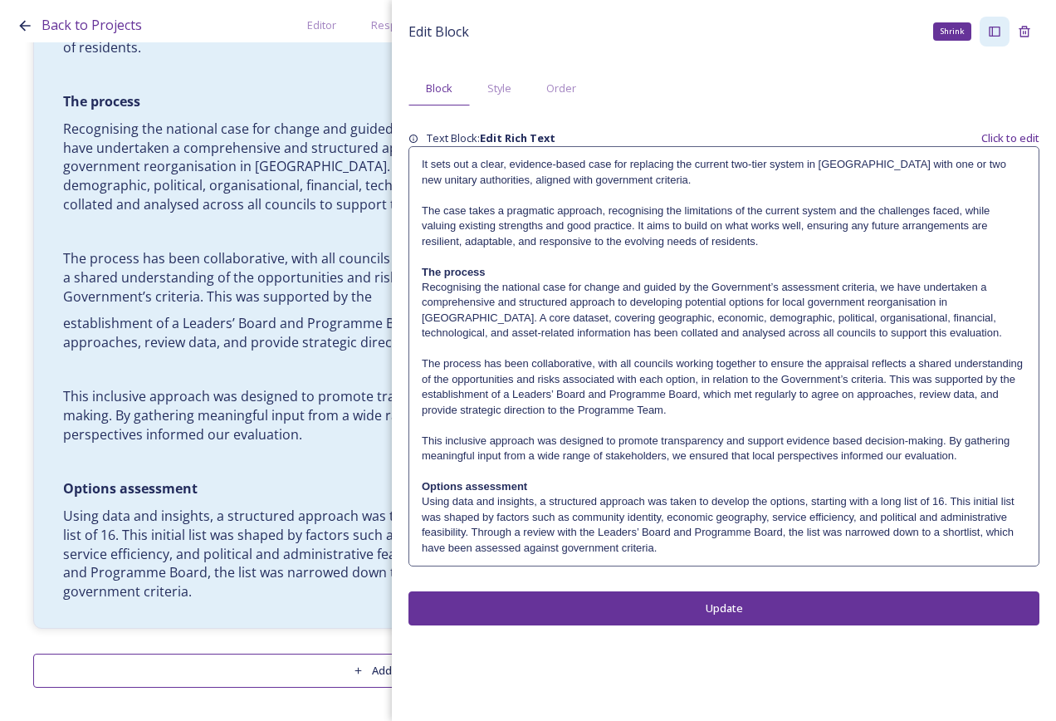
click at [993, 30] on icon at bounding box center [994, 32] width 11 height 10
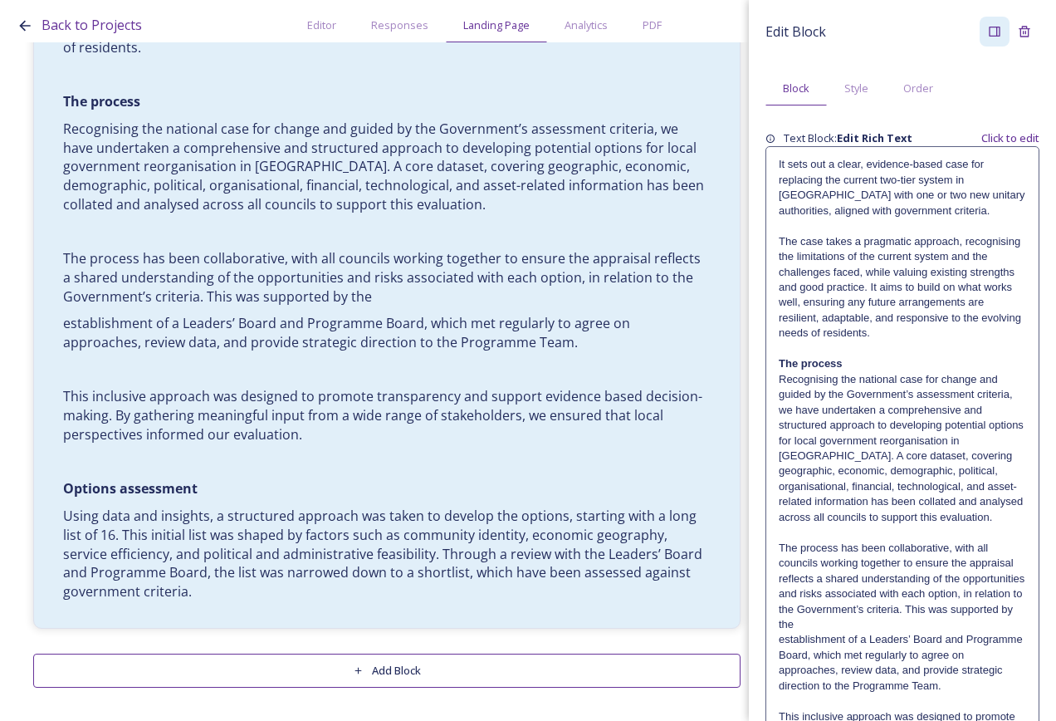
click at [918, 540] on p at bounding box center [902, 532] width 247 height 15
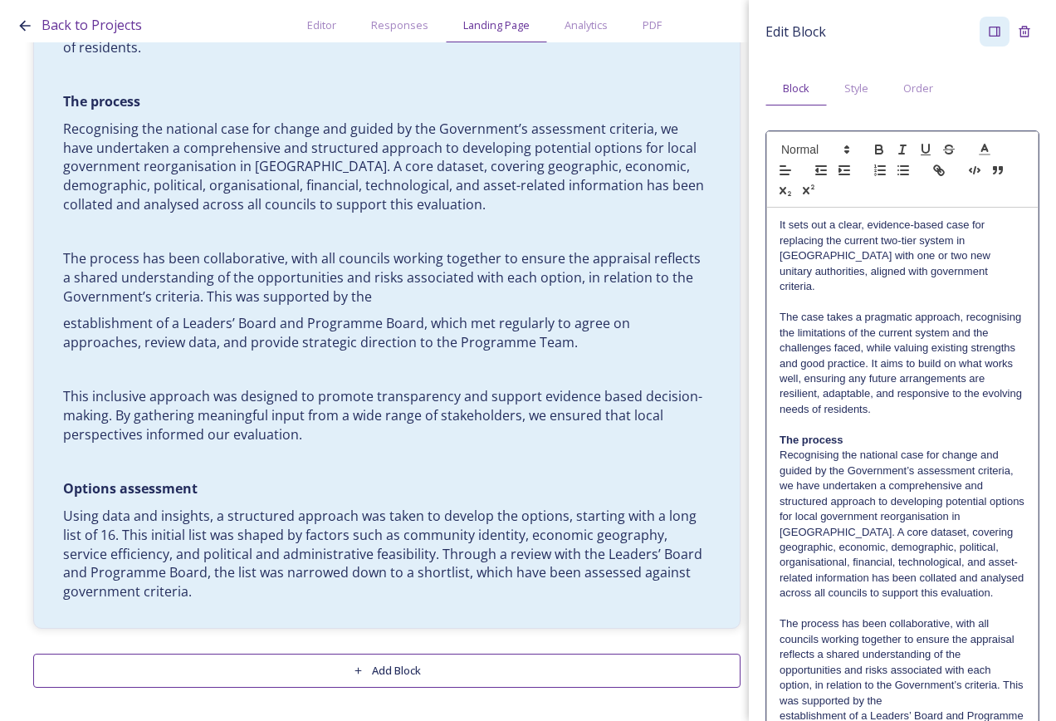
click at [915, 529] on p "Recognising the national case for change and guided by the Government’s assessm…" at bounding box center [903, 525] width 246 height 154
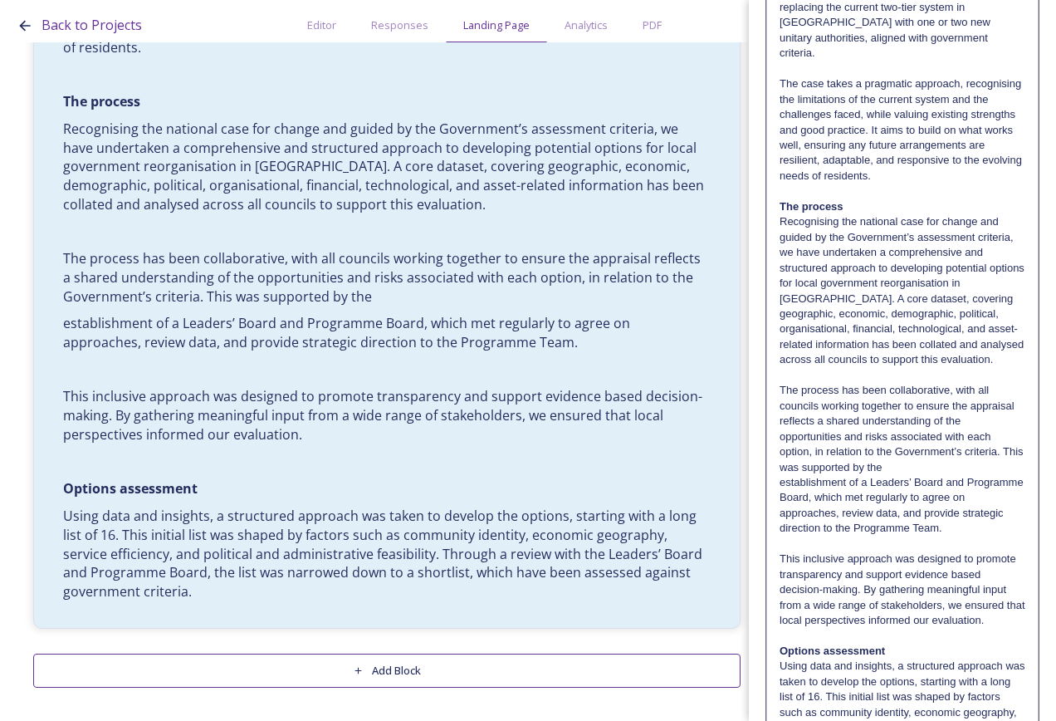
scroll to position [249, 0]
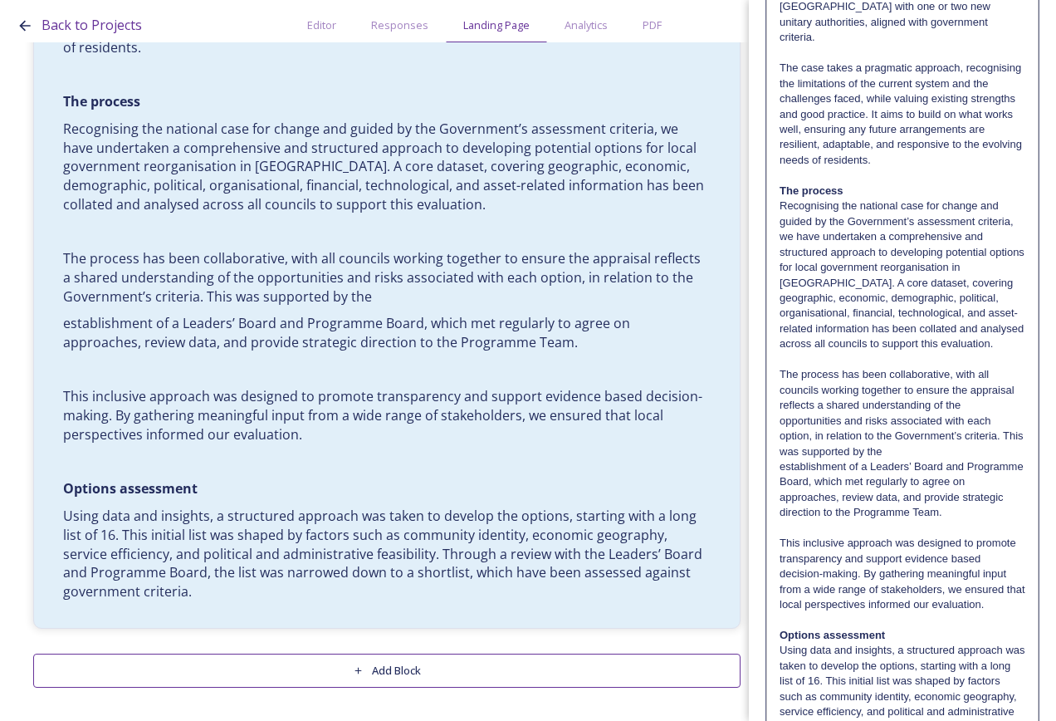
click at [948, 446] on p "The process has been collaborative, with all councils working together to ensur…" at bounding box center [903, 413] width 246 height 92
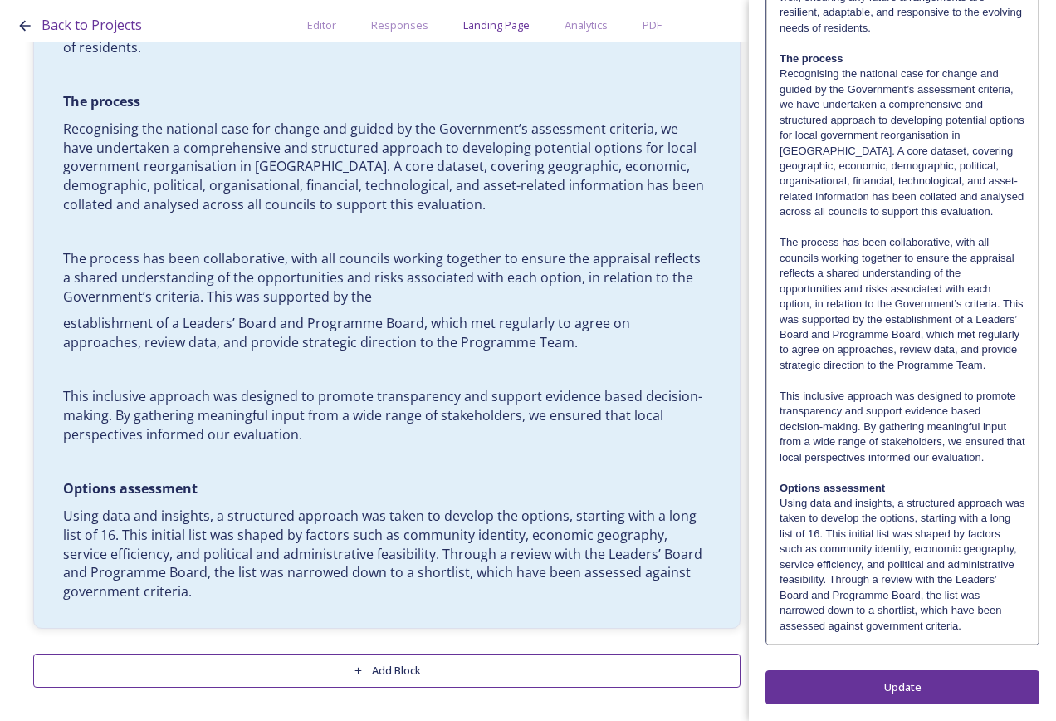
scroll to position [0, 0]
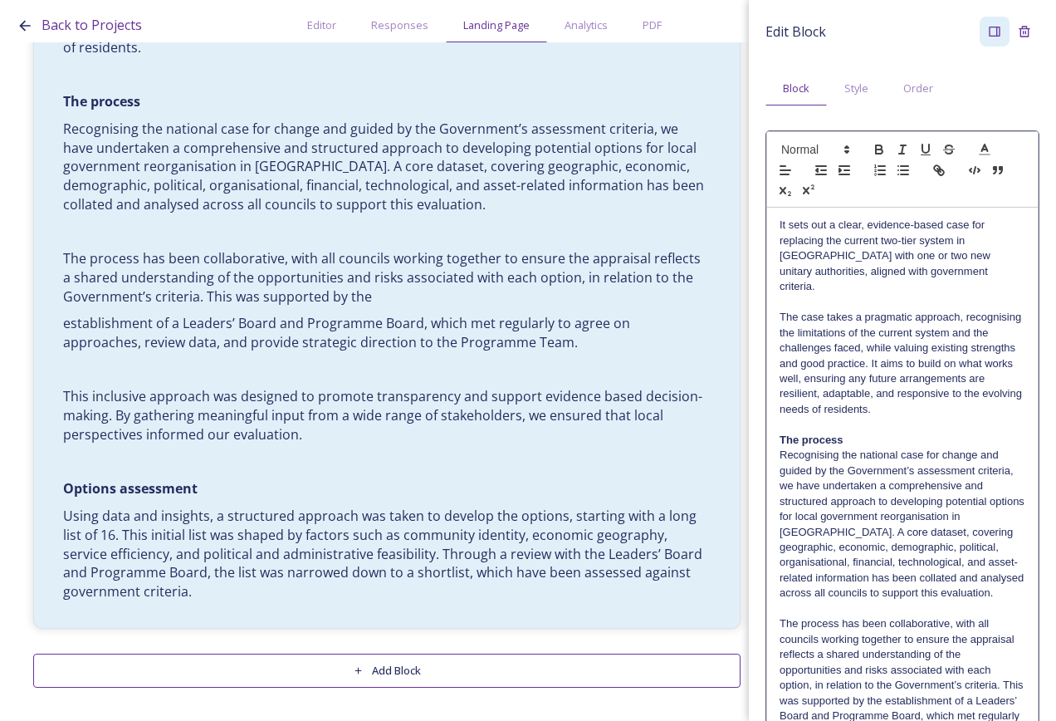
click at [960, 677] on div "Edit Block Block Style Order It sets out a clear, evidence-based case for repla…" at bounding box center [903, 551] width 274 height 1069
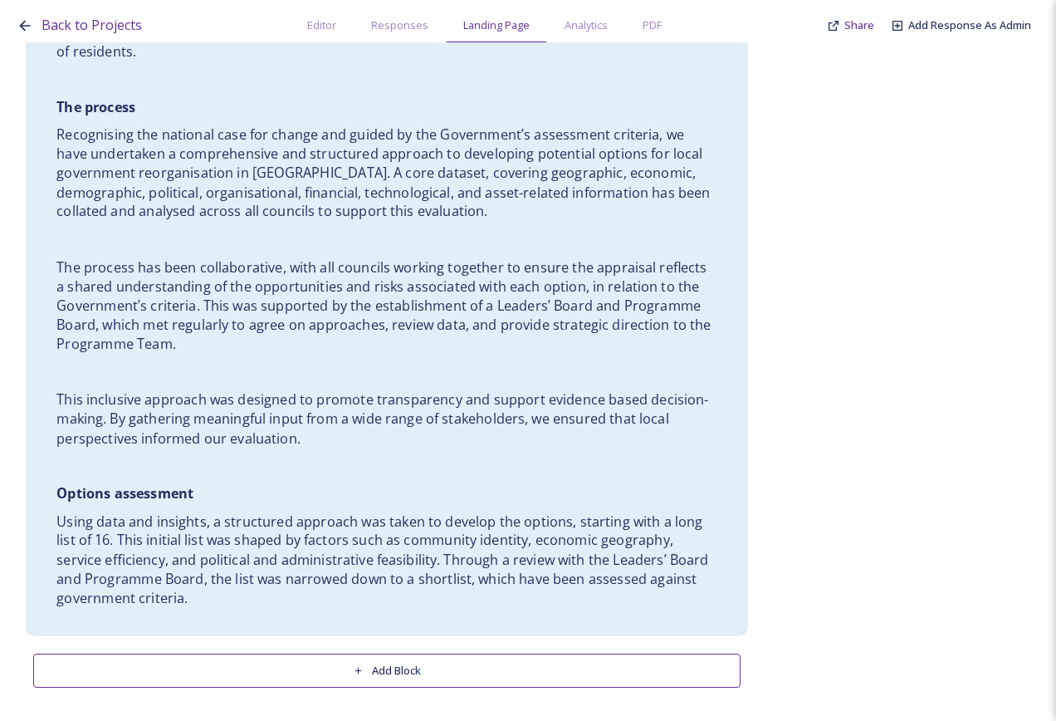
click at [410, 580] on p "Using data and insights, a structured approach was taken to develop the options…" at bounding box center [386, 560] width 661 height 96
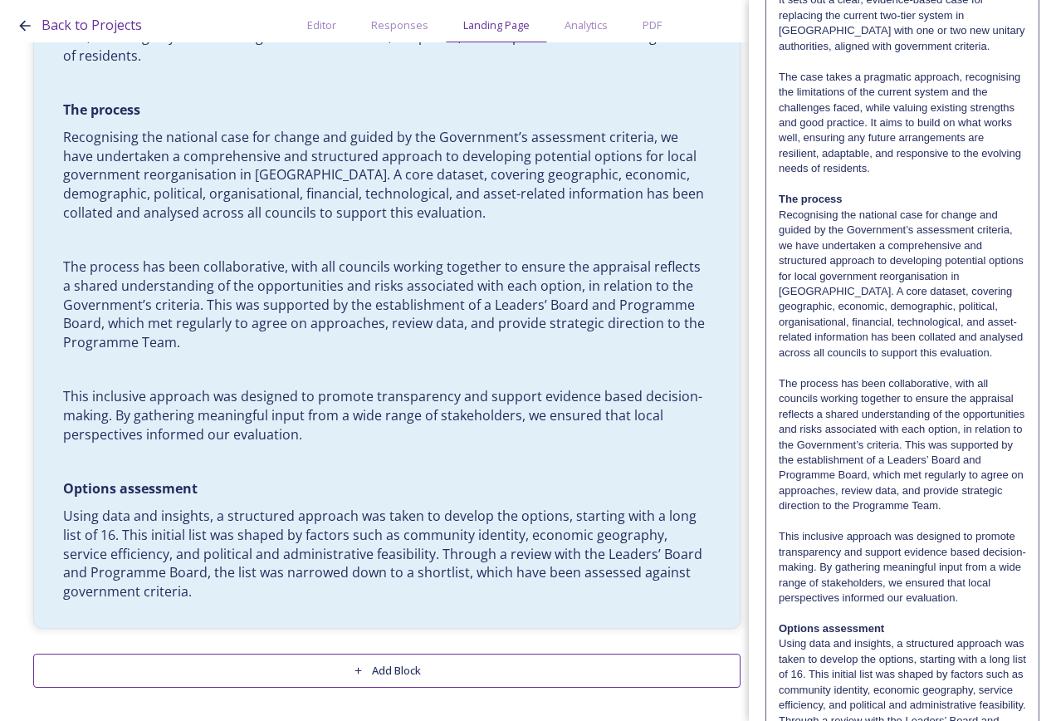
scroll to position [350, 0]
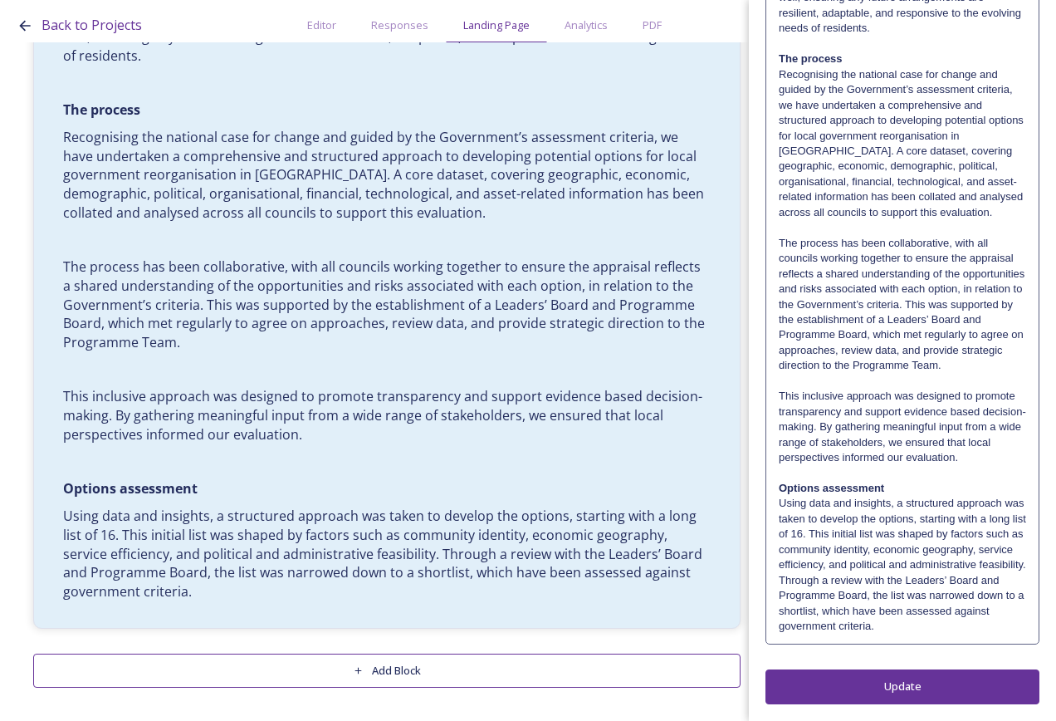
click at [989, 602] on p "Using data and insights, a structured approach was taken to develop the options…" at bounding box center [902, 565] width 247 height 138
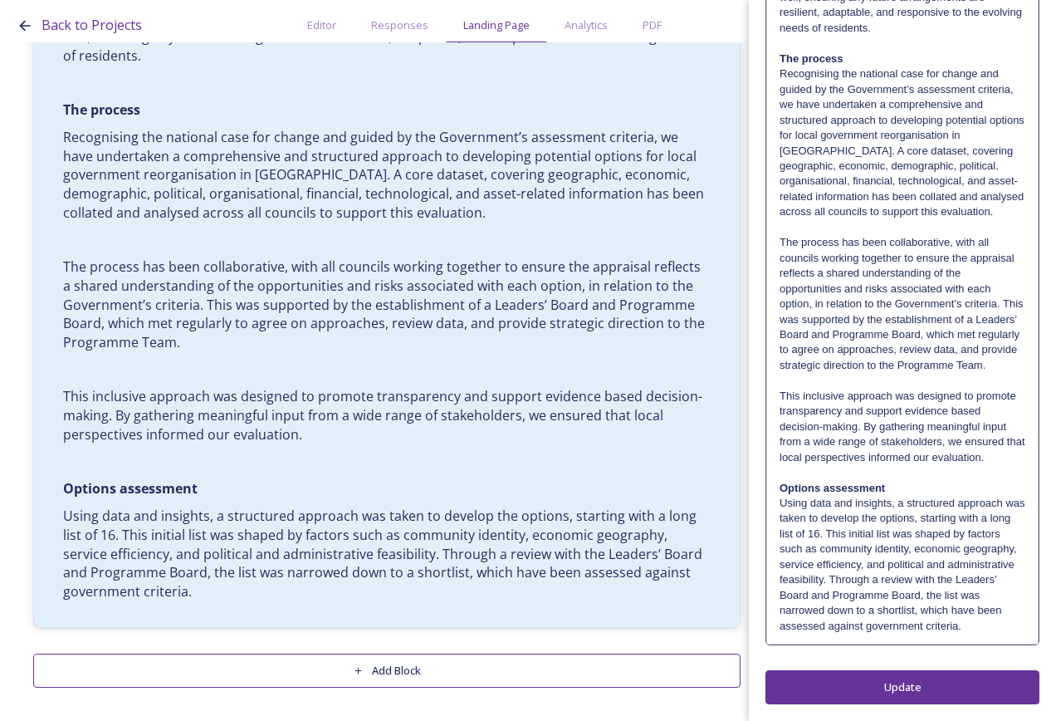
scroll to position [428, 0]
click at [987, 627] on p "Using data and insights, a structured approach was taken to develop the options…" at bounding box center [903, 565] width 246 height 138
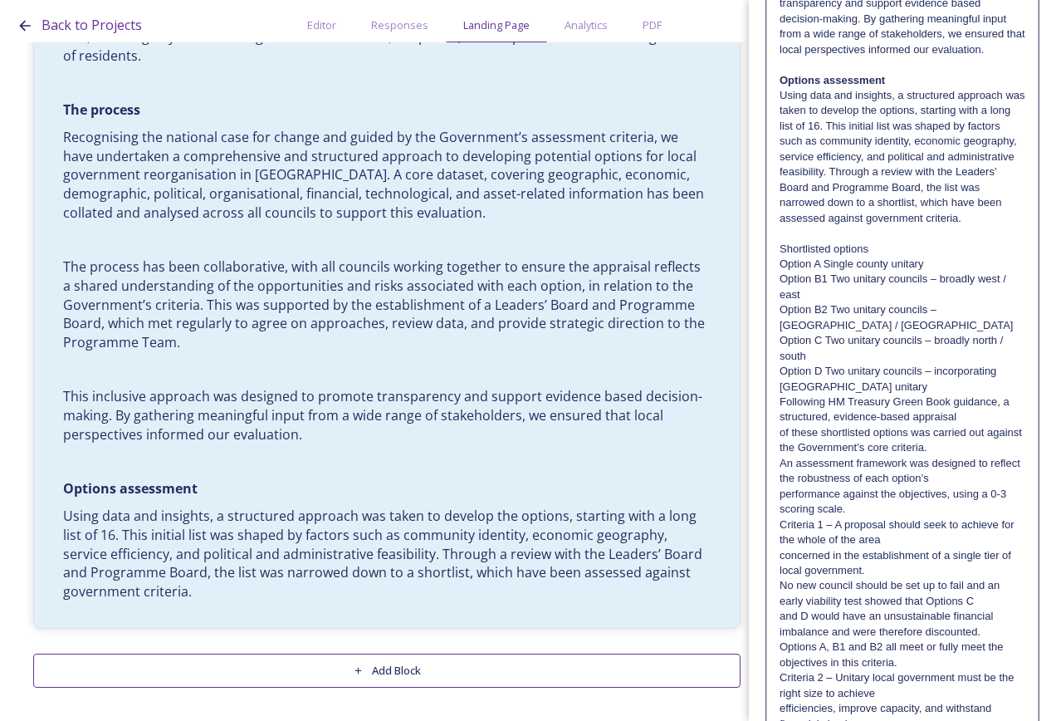
scroll to position [759, 0]
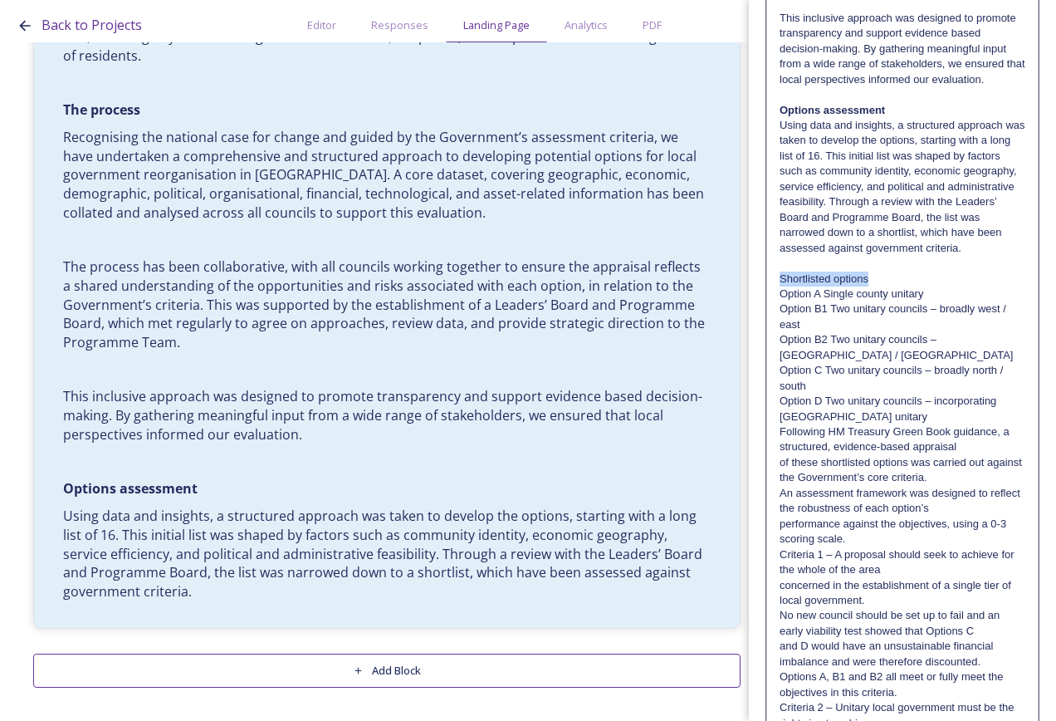
drag, startPoint x: 888, startPoint y: 327, endPoint x: 768, endPoint y: 327, distance: 119.6
click at [768, 327] on div "It sets out a clear, evidence-based case for replacing the current two-tier sys…" at bounding box center [902, 355] width 271 height 1813
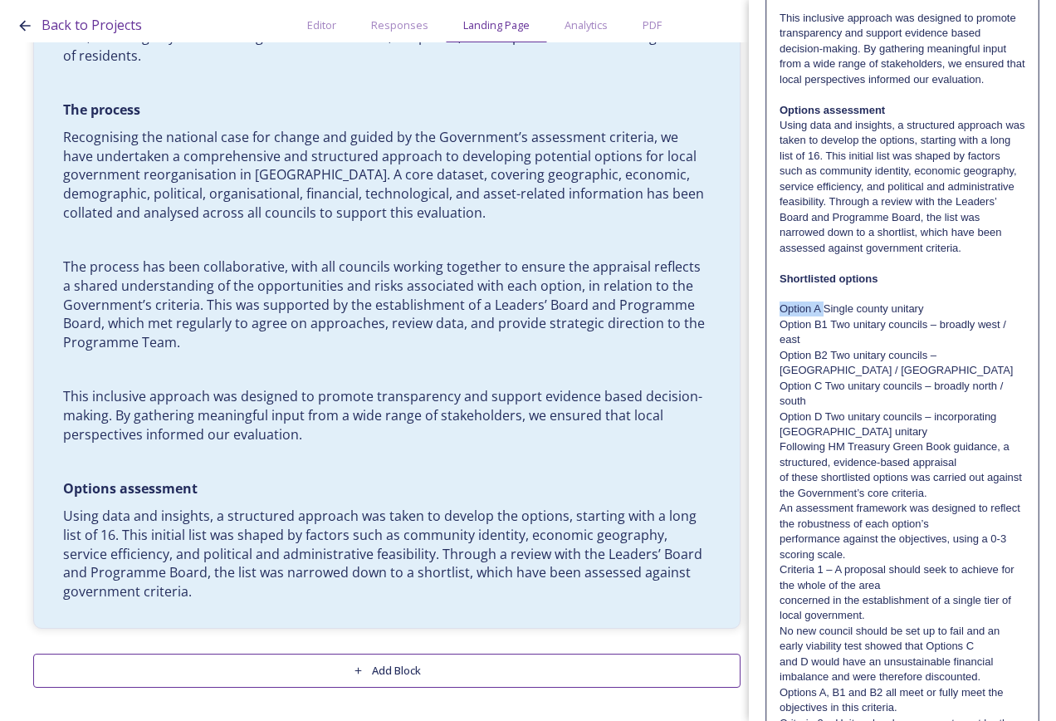
drag, startPoint x: 825, startPoint y: 354, endPoint x: 766, endPoint y: 356, distance: 59.0
click at [766, 356] on div "It sets out a clear, evidence-based case for replacing the current two-tier sys…" at bounding box center [903, 324] width 274 height 1907
drag, startPoint x: 820, startPoint y: 433, endPoint x: 779, endPoint y: 433, distance: 41.5
click at [779, 433] on div "It sets out a clear, evidence-based case for replacing the current two-tier sys…" at bounding box center [902, 363] width 271 height 1828
click at [815, 440] on p "Option D Two unitary councils – incorporating [GEOGRAPHIC_DATA] unitary" at bounding box center [903, 424] width 246 height 31
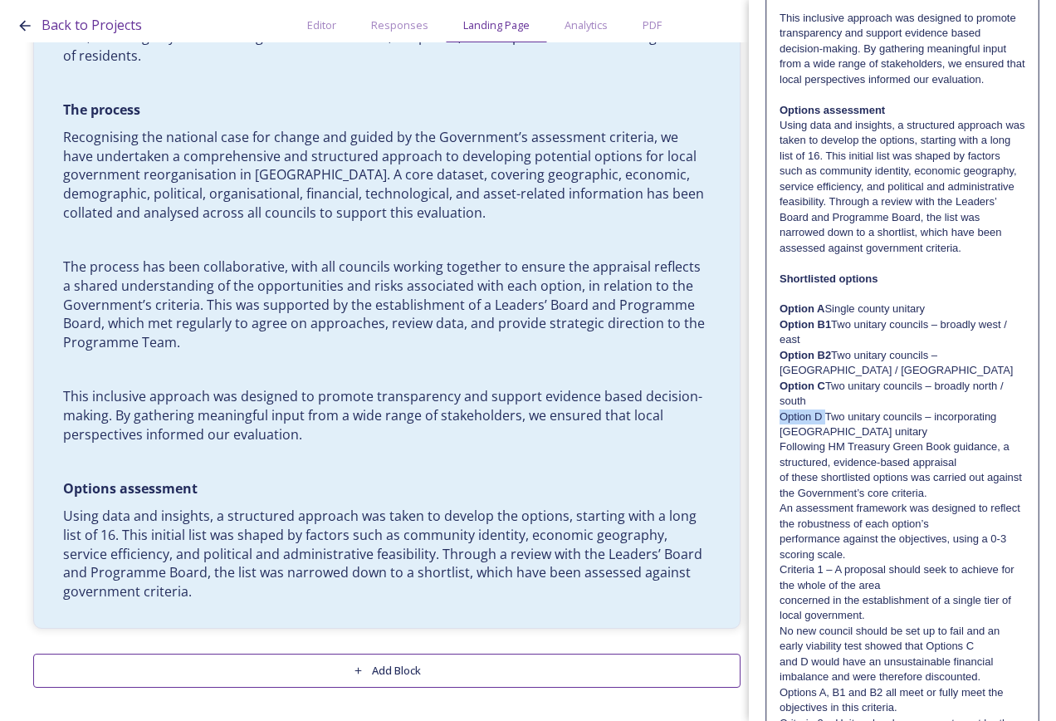
drag, startPoint x: 825, startPoint y: 458, endPoint x: 773, endPoint y: 461, distance: 51.5
click at [773, 461] on div "It sets out a clear, evidence-based case for replacing the current two-tier sys…" at bounding box center [902, 363] width 271 height 1828
click at [875, 501] on p "of these shortlisted options was carried out against the Government’s core crit…" at bounding box center [903, 485] width 246 height 31
click at [778, 495] on div "It sets out a clear, evidence-based case for replacing the current two-tier sys…" at bounding box center [902, 363] width 271 height 1828
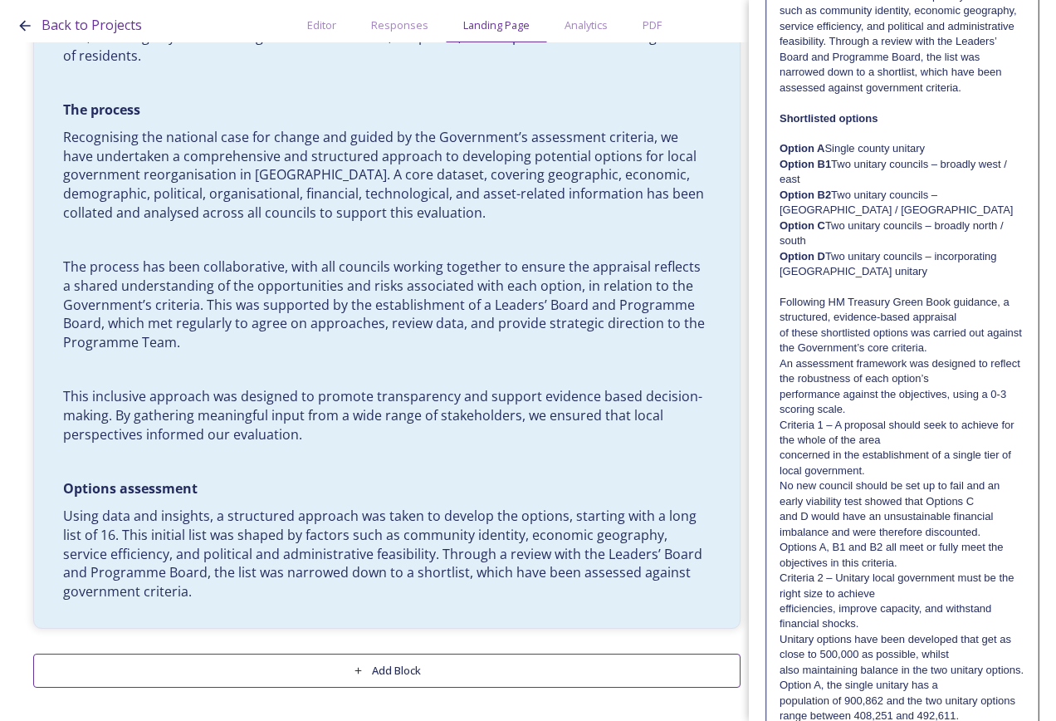
scroll to position [1008, 0]
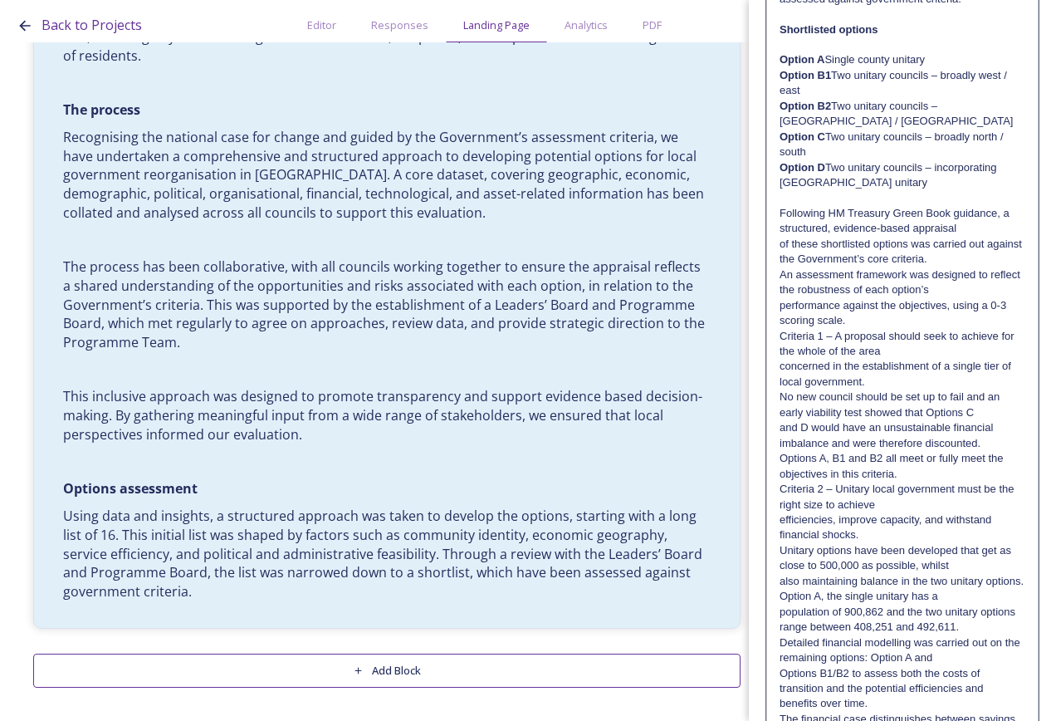
click at [967, 237] on p "Following HM Treasury Green Book guidance, a structured, evidence-based apprais…" at bounding box center [903, 221] width 246 height 31
click at [978, 267] on p "Following HM Treasury Green Book guidance, a structured, evidence-based apprais…" at bounding box center [903, 236] width 246 height 61
click at [976, 298] on p "Following HM Treasury Green Book guidance, a structured, evidence-based apprais…" at bounding box center [903, 252] width 246 height 92
click at [955, 298] on p "Following HM Treasury Green Book guidance, a structured, evidence-based apprais…" at bounding box center [903, 252] width 246 height 92
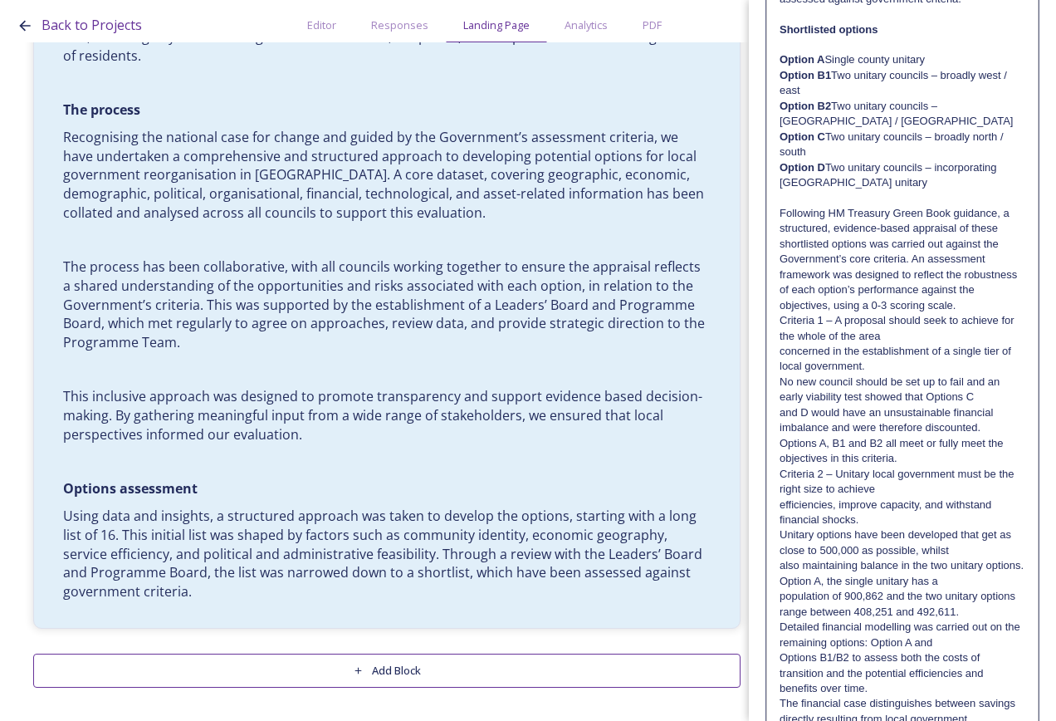
click at [982, 313] on p "Following HM Treasury Green Book guidance, a structured, evidence-based apprais…" at bounding box center [903, 259] width 246 height 107
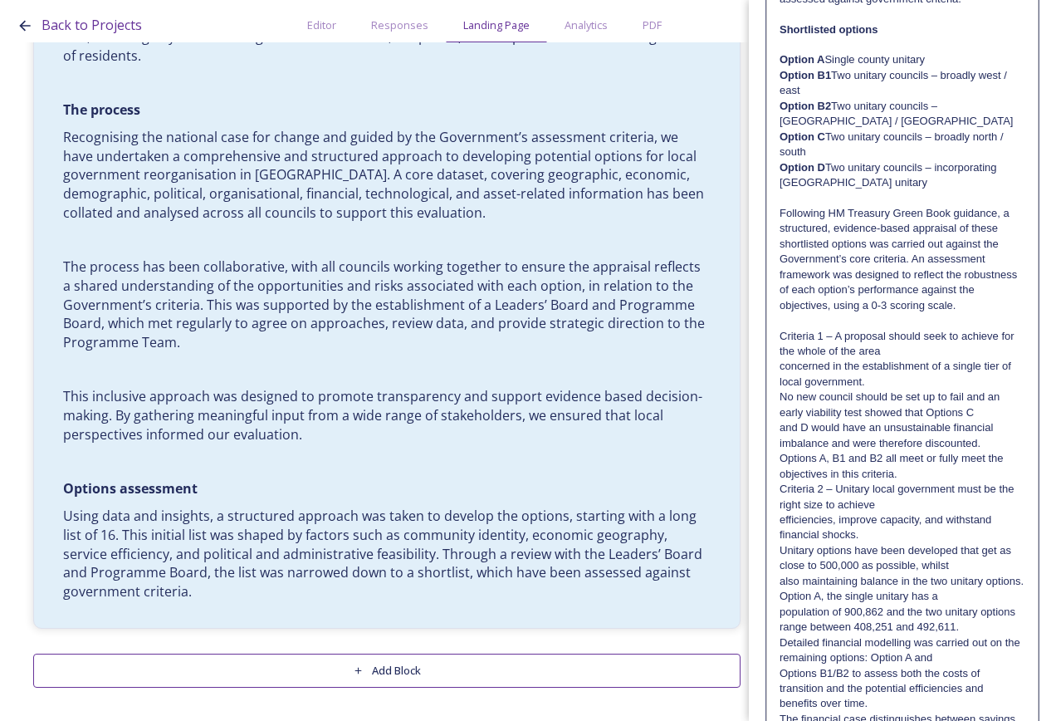
click at [929, 360] on p "Criteria 1 – A proposal should seek to achieve for the whole of the area" at bounding box center [903, 344] width 246 height 31
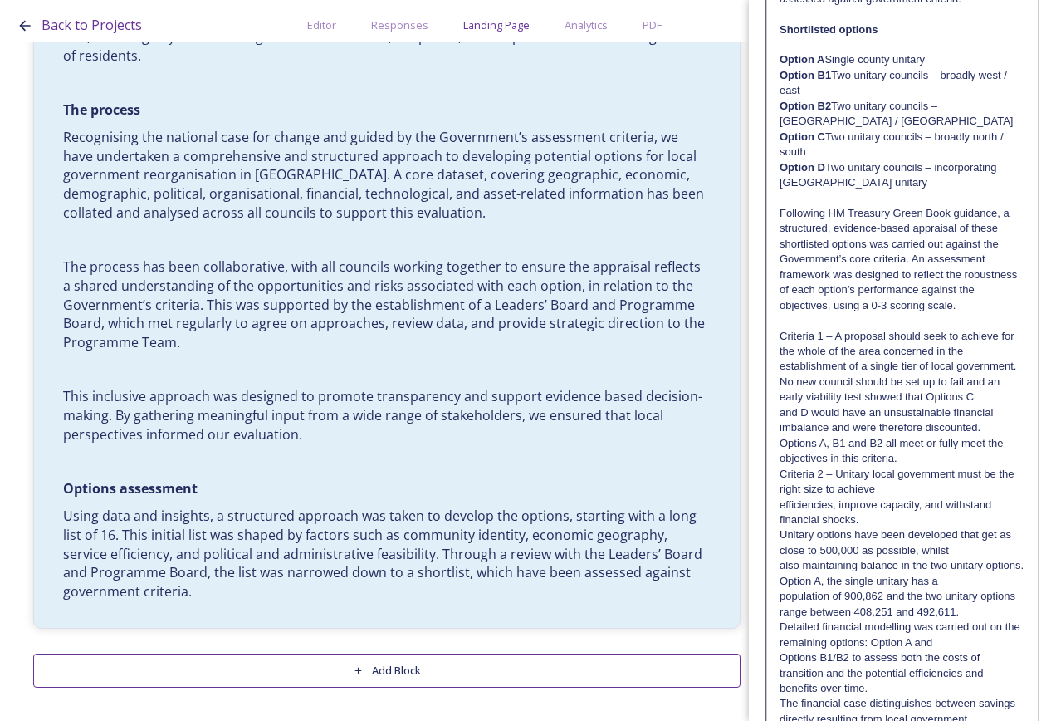
click at [935, 375] on p "Criteria 1 – A proposal should seek to achieve for the whole of the area concer…" at bounding box center [903, 352] width 246 height 46
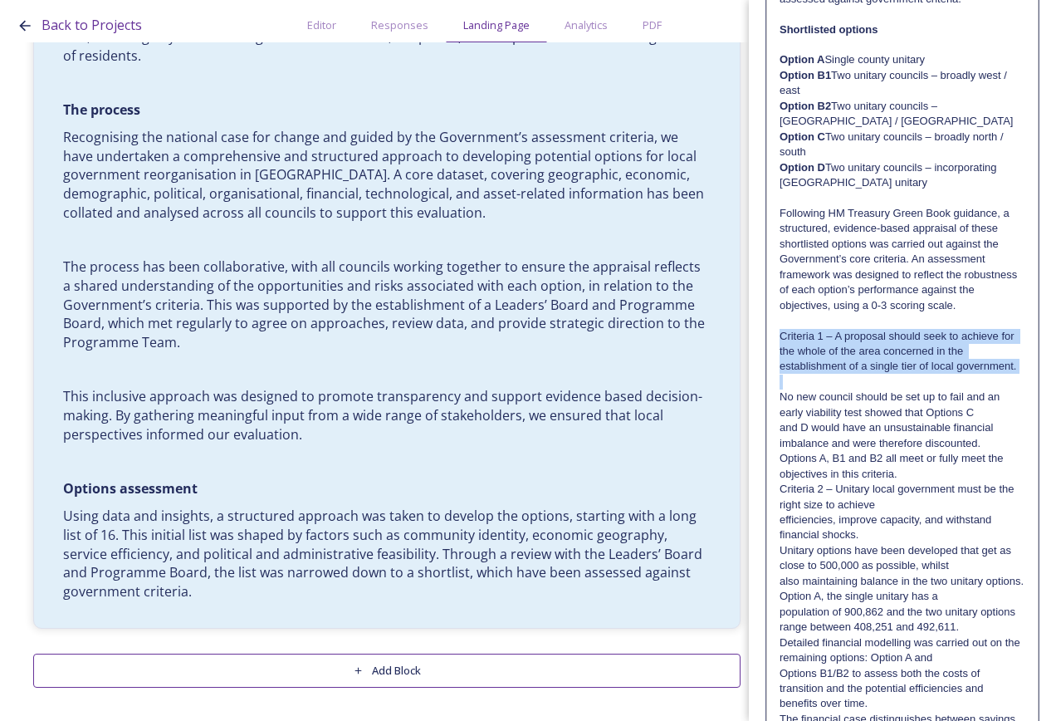
drag, startPoint x: 854, startPoint y: 437, endPoint x: 781, endPoint y: 387, distance: 87.8
click at [781, 387] on div "It sets out a clear, evidence-based case for replacing the current two-tier sys…" at bounding box center [902, 121] width 271 height 1844
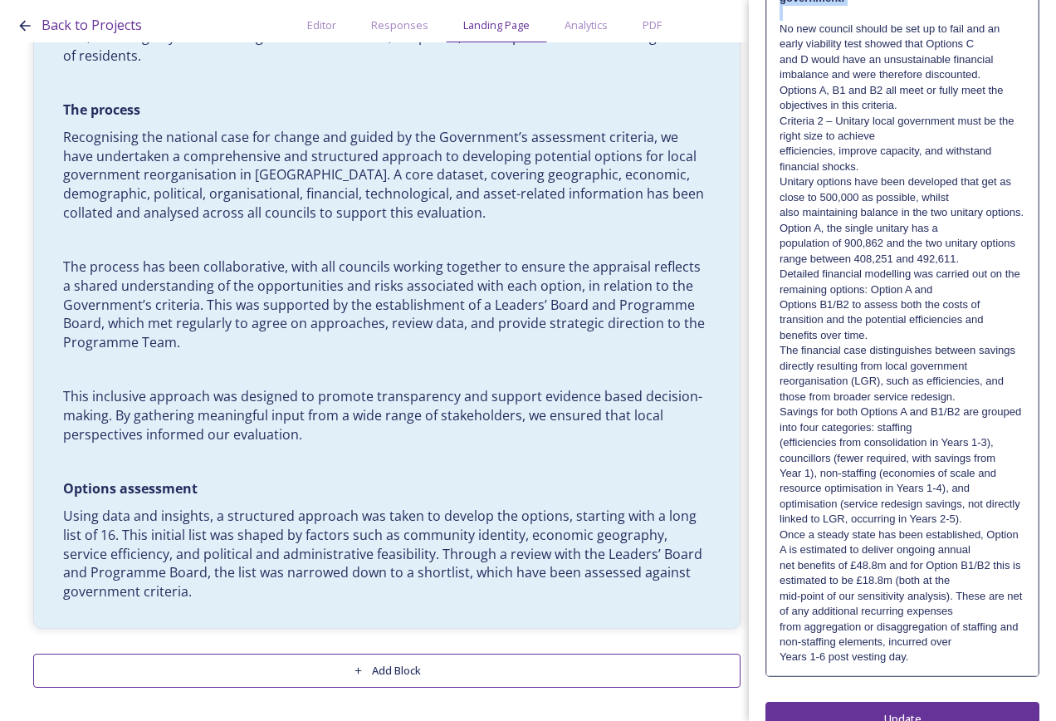
scroll to position [1470, 0]
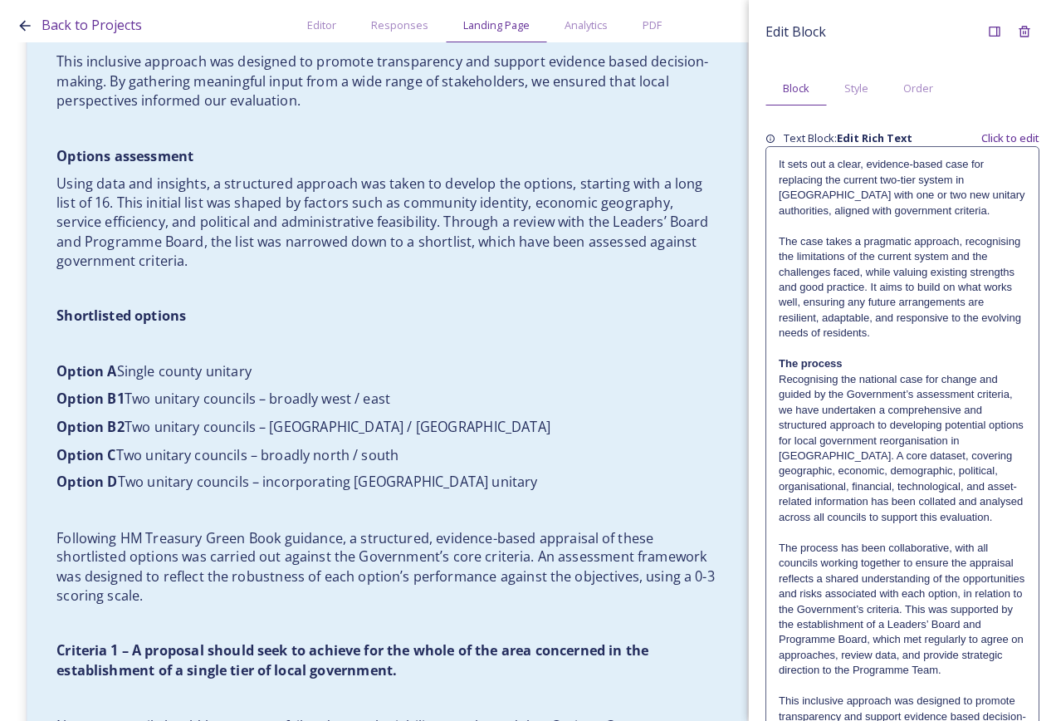
scroll to position [1000, 0]
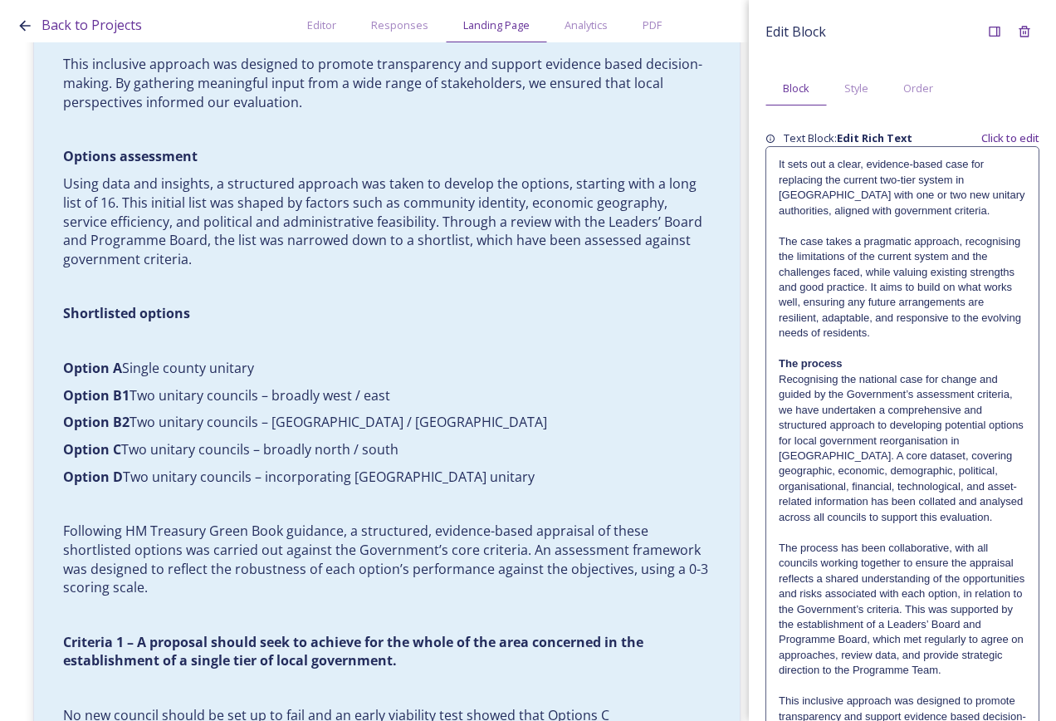
click at [894, 279] on p "The case takes a pragmatic approach, recognising the limitations of the current…" at bounding box center [902, 287] width 247 height 107
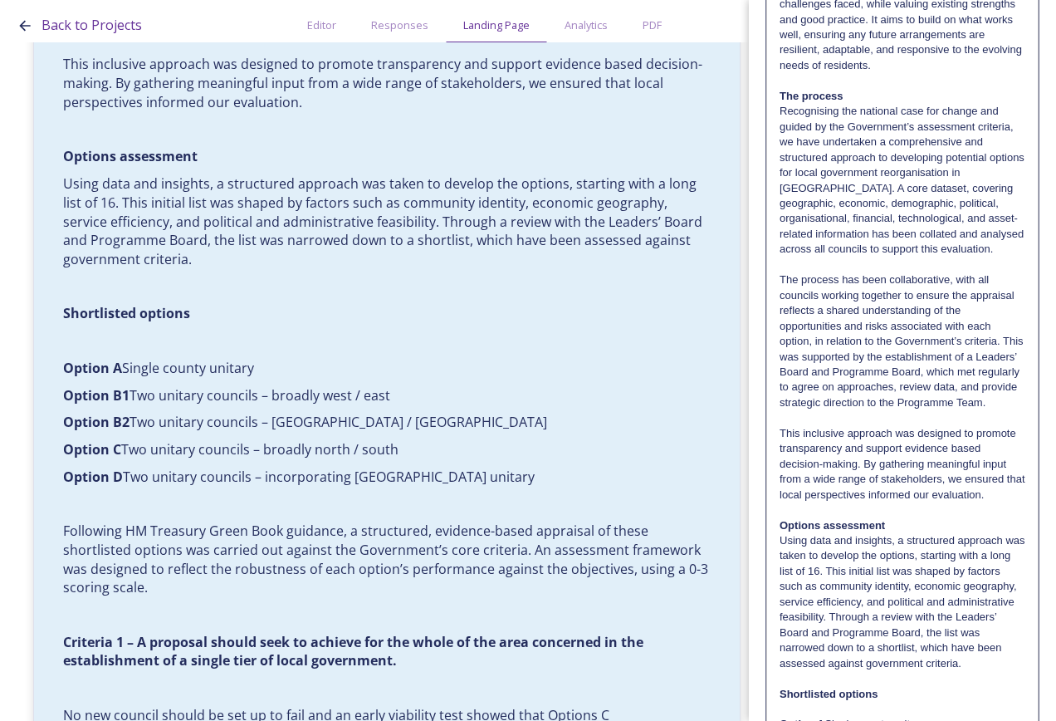
scroll to position [664, 0]
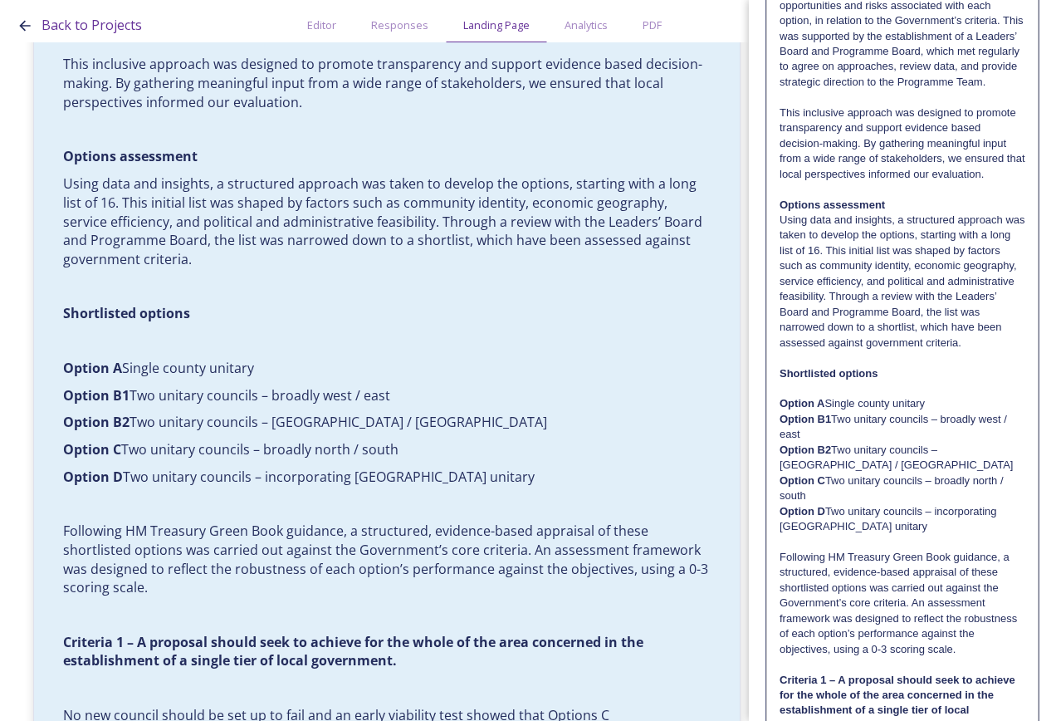
click at [830, 411] on p "Option A Single county unitary" at bounding box center [903, 403] width 246 height 15
click at [835, 443] on p "Option B1 Two unitary councils – broadly west / east" at bounding box center [903, 427] width 246 height 31
click at [840, 411] on p "Option A Single county unitary" at bounding box center [903, 403] width 246 height 15
click at [842, 443] on p "Option B1 Two unitary councils – broadly west / east" at bounding box center [903, 427] width 246 height 31
click at [835, 473] on p "Option B2 Two unitary councils – [GEOGRAPHIC_DATA] / [GEOGRAPHIC_DATA]" at bounding box center [903, 458] width 246 height 31
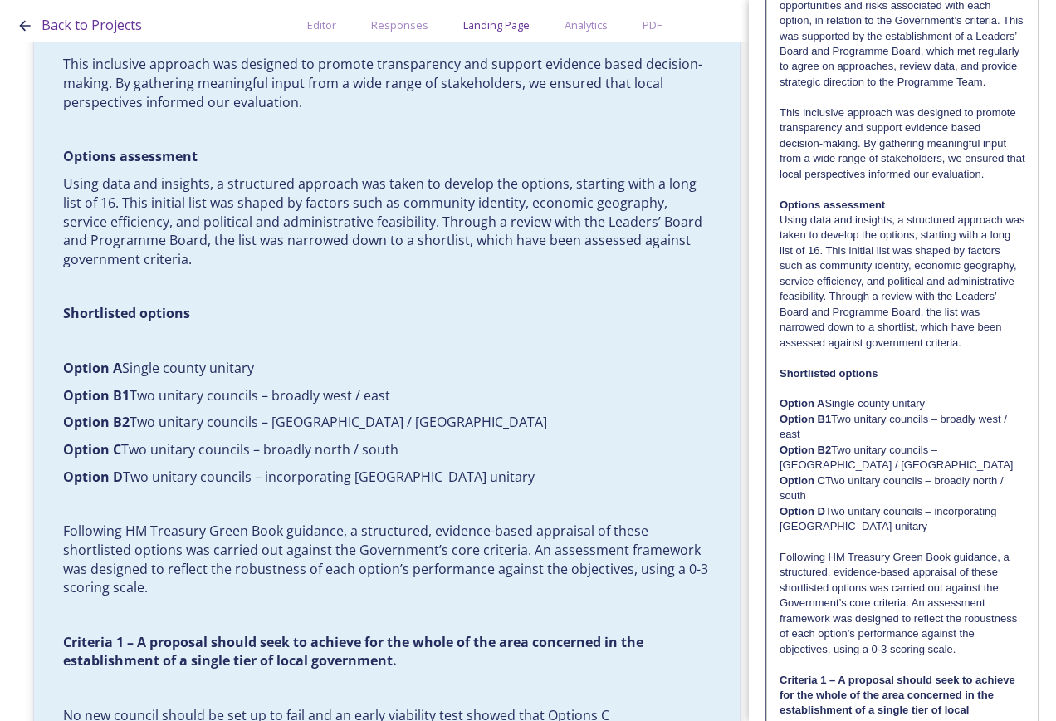
click at [832, 504] on p "Option C Two unitary councils – broadly north / south" at bounding box center [903, 488] width 246 height 31
click at [830, 504] on p "Option C Two unitary councils – broadly north / south" at bounding box center [903, 488] width 246 height 31
click at [832, 535] on p "Option D Two unitary councils – incorporating [GEOGRAPHIC_DATA] unitary" at bounding box center [903, 519] width 246 height 31
click at [825, 517] on strong "Option D" at bounding box center [803, 511] width 46 height 12
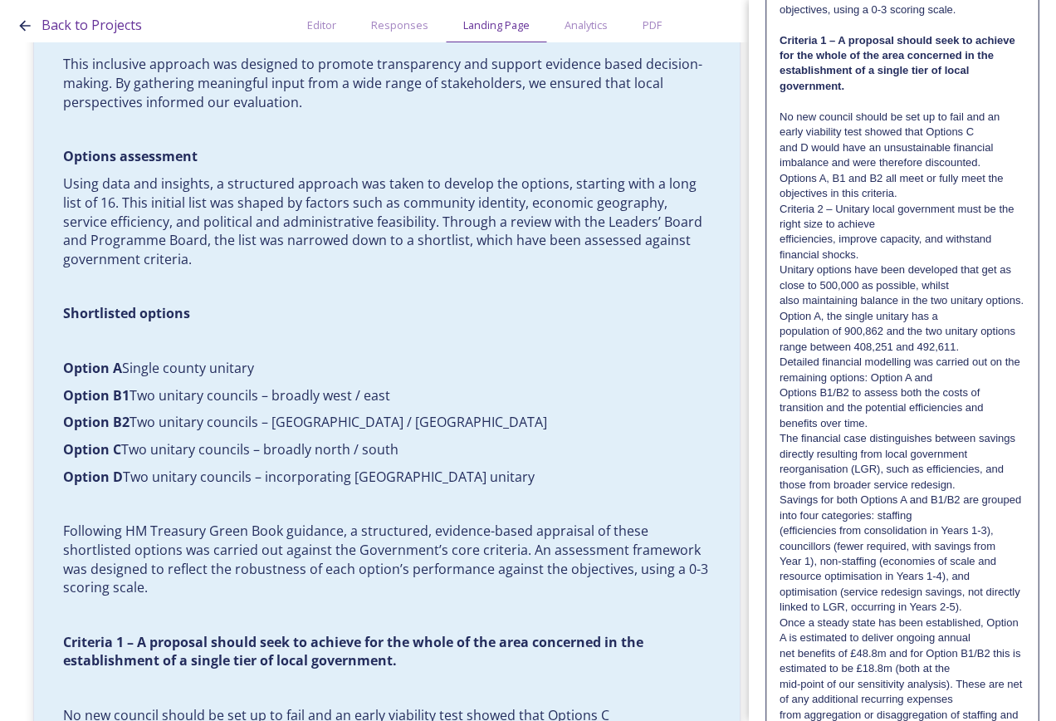
scroll to position [1470, 0]
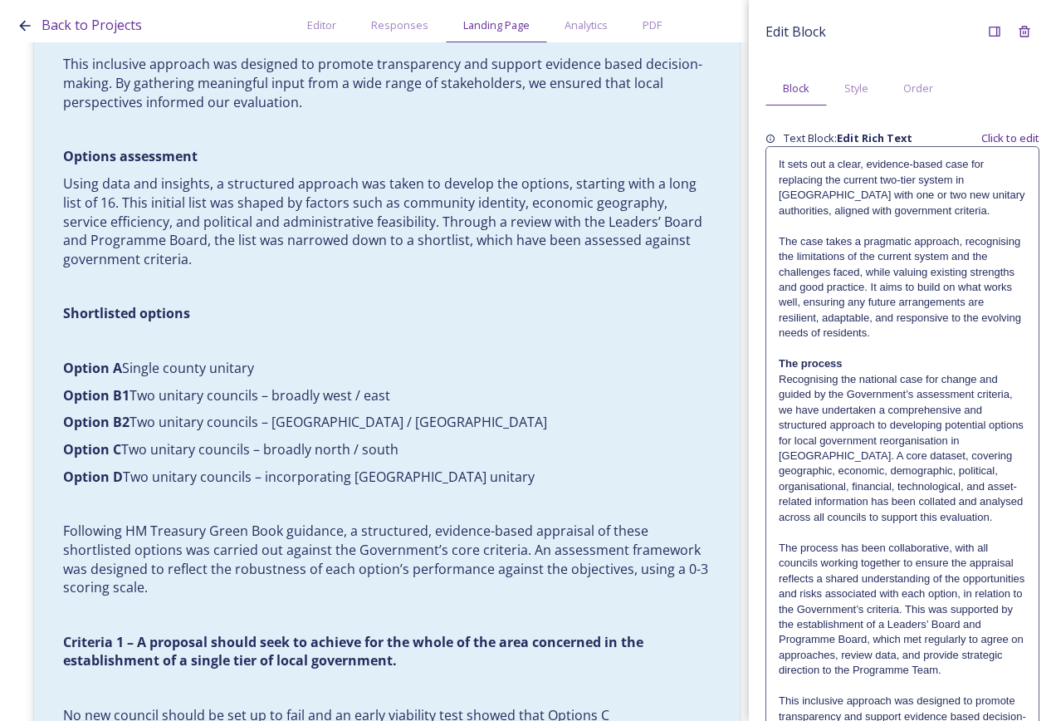
click at [927, 457] on p "Recognising the national case for change and guided by the Government’s assessm…" at bounding box center [902, 449] width 247 height 154
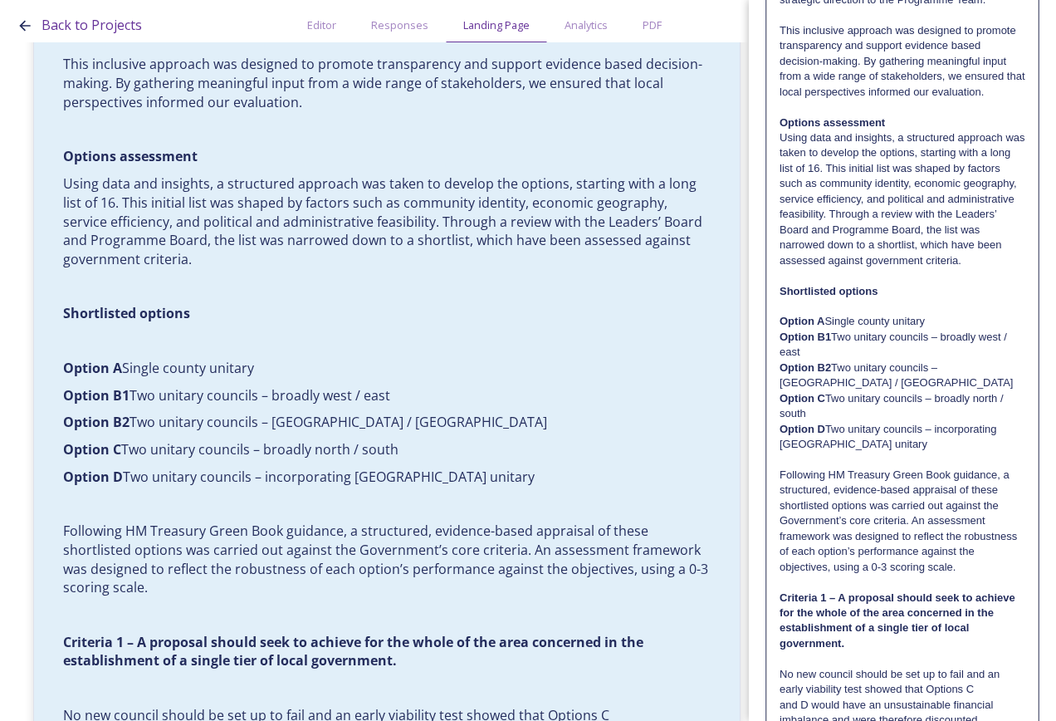
scroll to position [747, 0]
click at [848, 421] on p "Option C Two unitary councils – broadly north / south" at bounding box center [903, 405] width 246 height 31
click at [846, 390] on p "Option B2 Two unitary councils – [GEOGRAPHIC_DATA] / [GEOGRAPHIC_DATA]" at bounding box center [903, 375] width 246 height 31
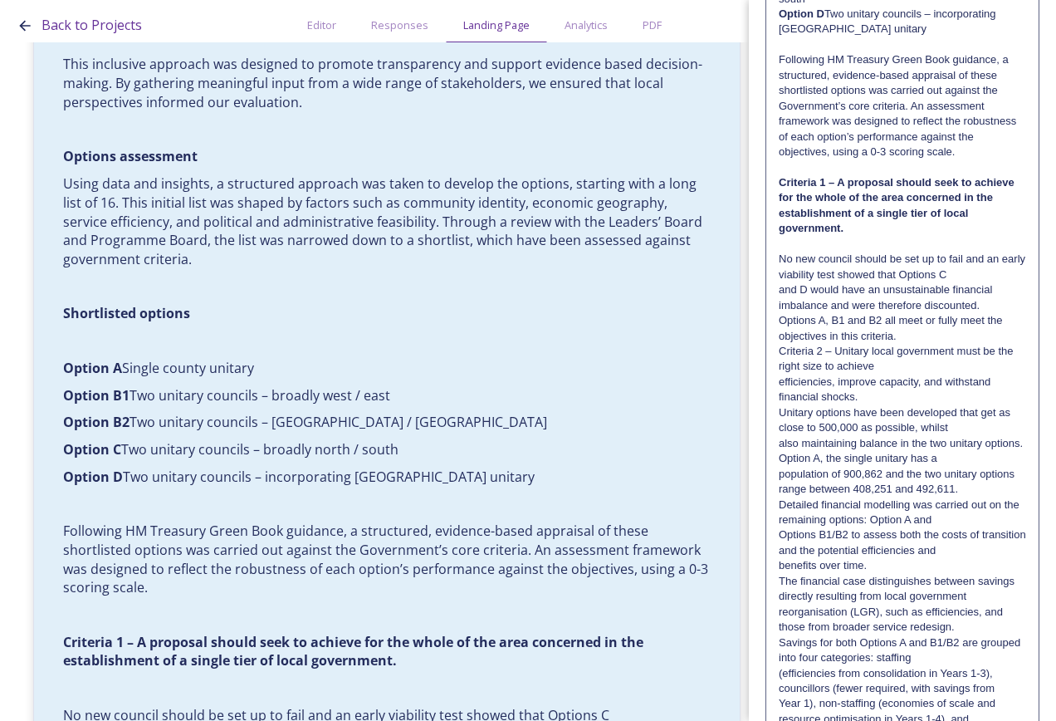
scroll to position [830, 0]
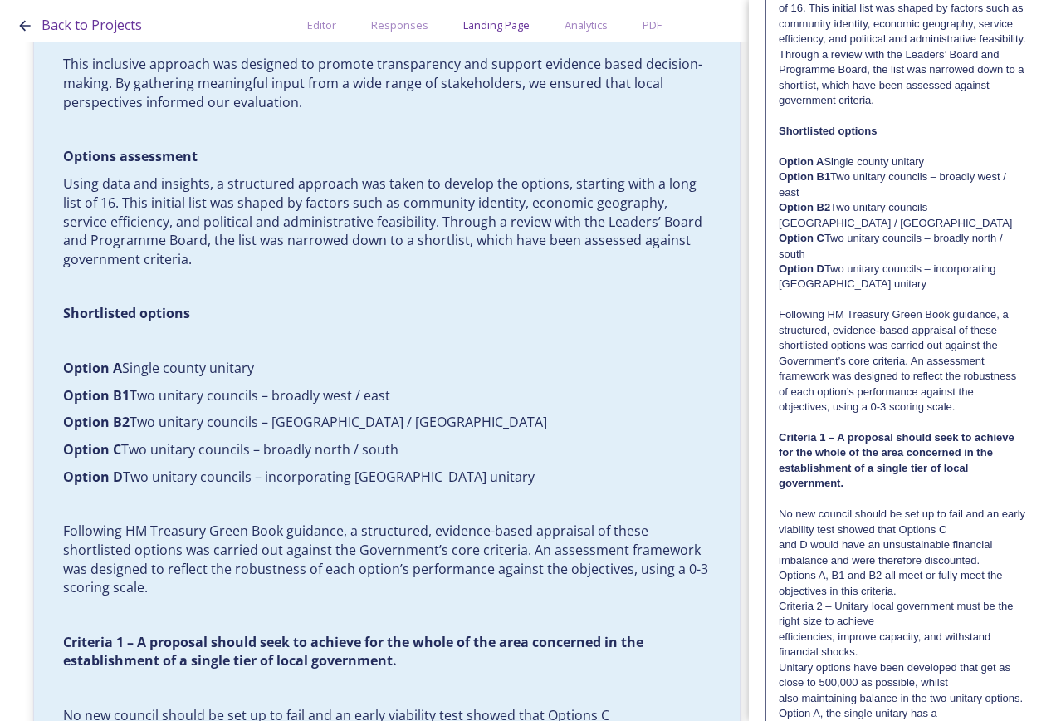
click at [888, 231] on p "Option B2 Two unitary councils – [GEOGRAPHIC_DATA] / [GEOGRAPHIC_DATA]" at bounding box center [902, 215] width 247 height 31
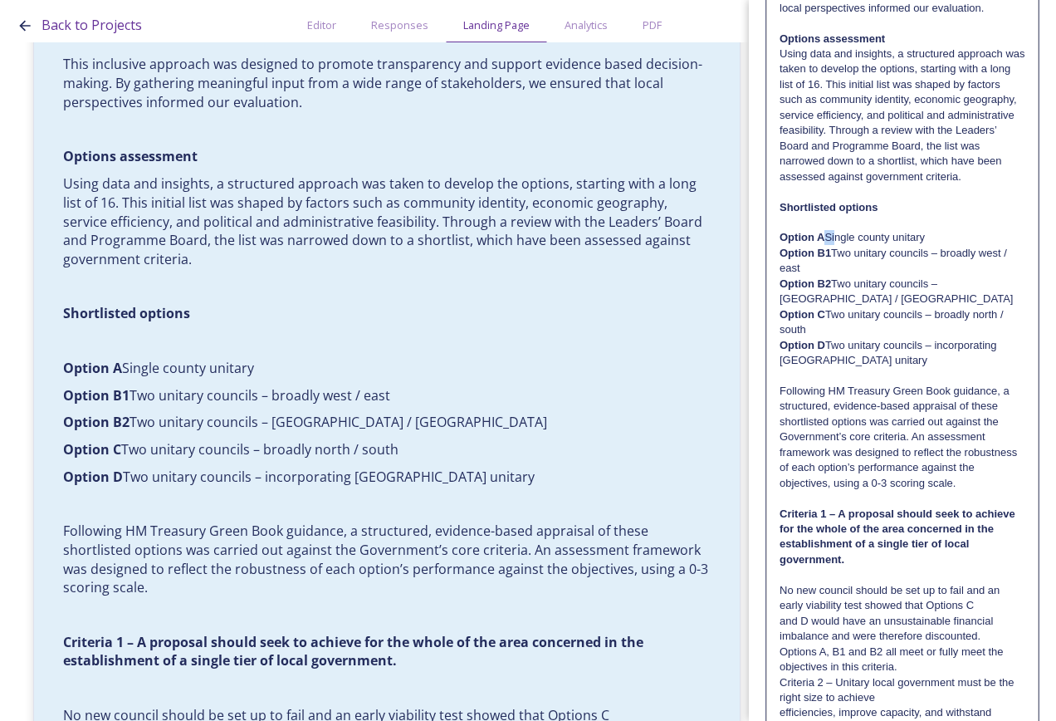
drag, startPoint x: 854, startPoint y: 279, endPoint x: 825, endPoint y: 286, distance: 29.0
click at [825, 245] on p "Option A Single county unitary" at bounding box center [903, 237] width 246 height 15
click at [831, 277] on p "Option B1 Two unitary councils – broadly west / east" at bounding box center [903, 261] width 246 height 31
click at [832, 307] on p "Option B2 Two unitary councils – [GEOGRAPHIC_DATA] / [GEOGRAPHIC_DATA]" at bounding box center [903, 292] width 246 height 31
click at [828, 338] on p "Option C Two unitary councils – broadly north / south" at bounding box center [903, 322] width 246 height 31
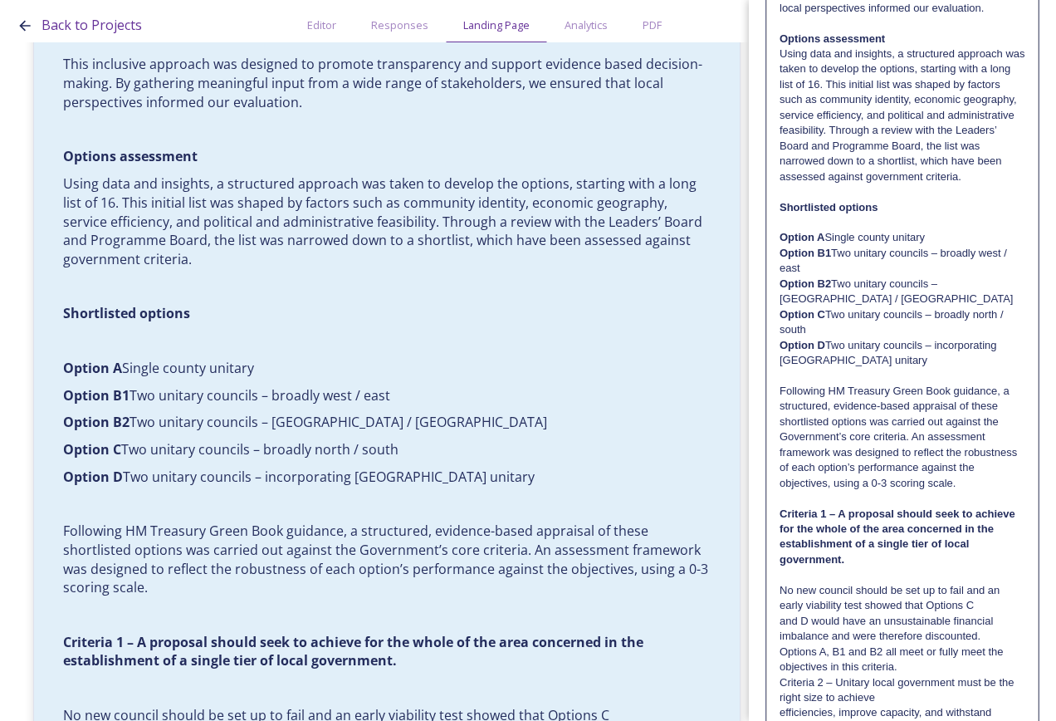
click at [823, 351] on strong "Option D" at bounding box center [803, 345] width 46 height 12
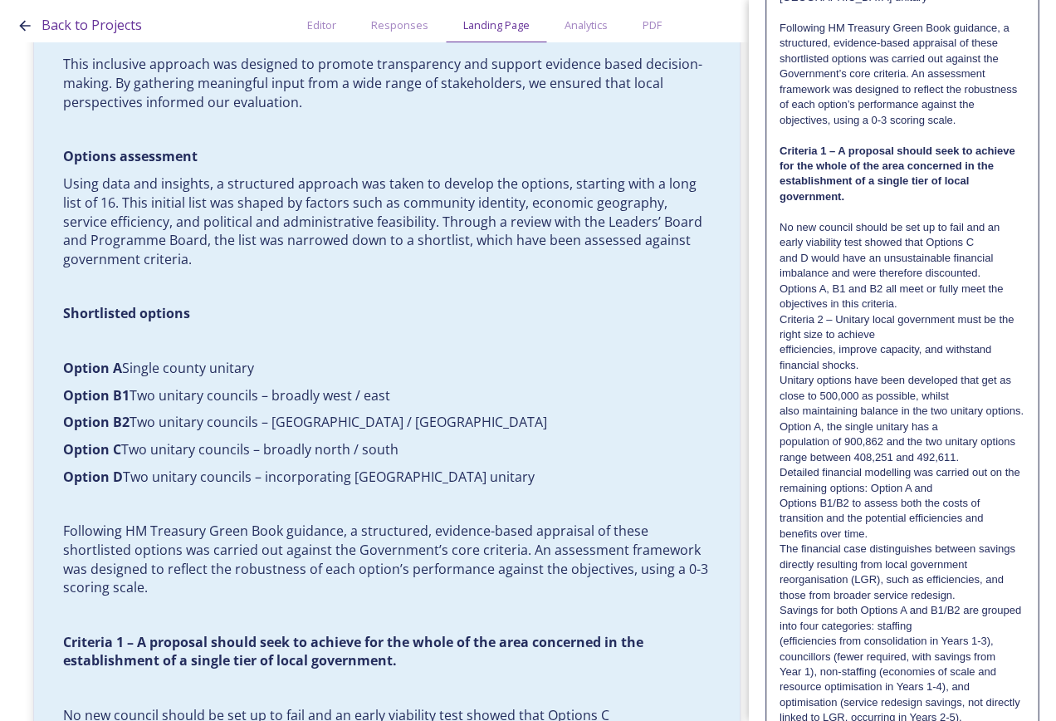
scroll to position [1470, 0]
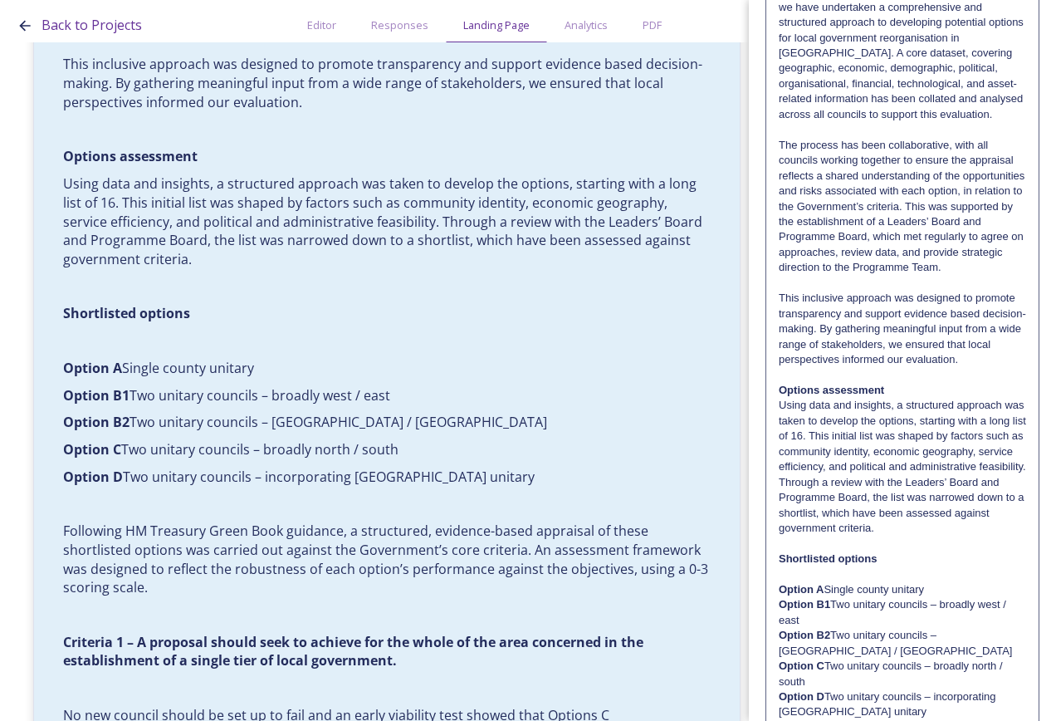
scroll to position [664, 0]
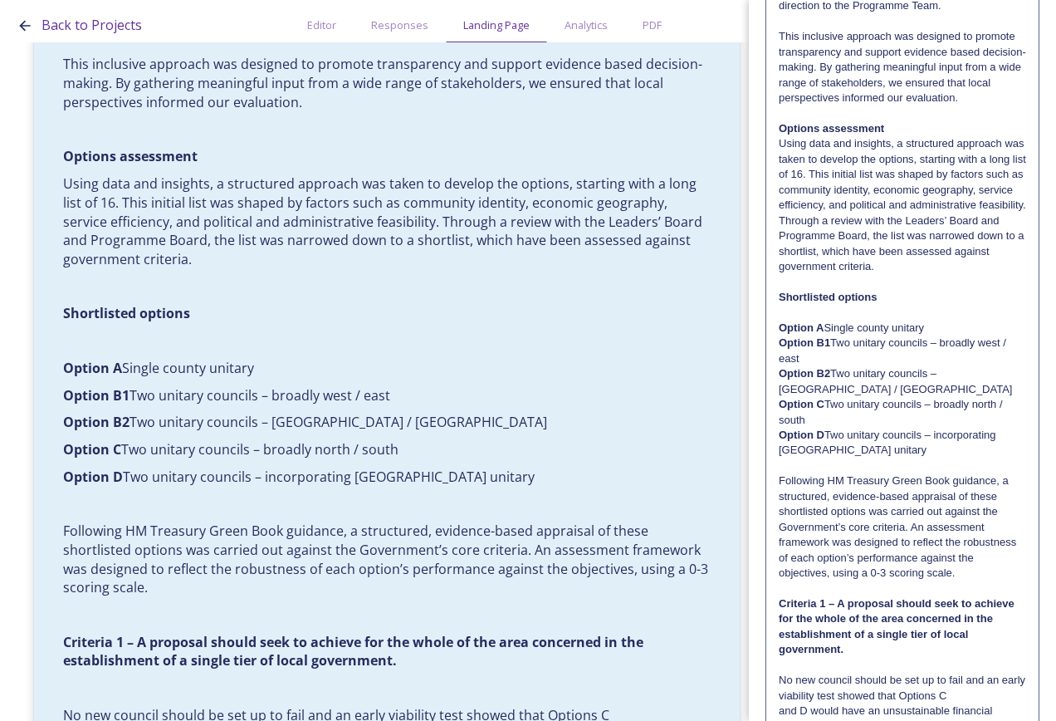
click at [836, 458] on p "Option D Two unitary councils – incorporating [GEOGRAPHIC_DATA] unitary" at bounding box center [902, 443] width 247 height 31
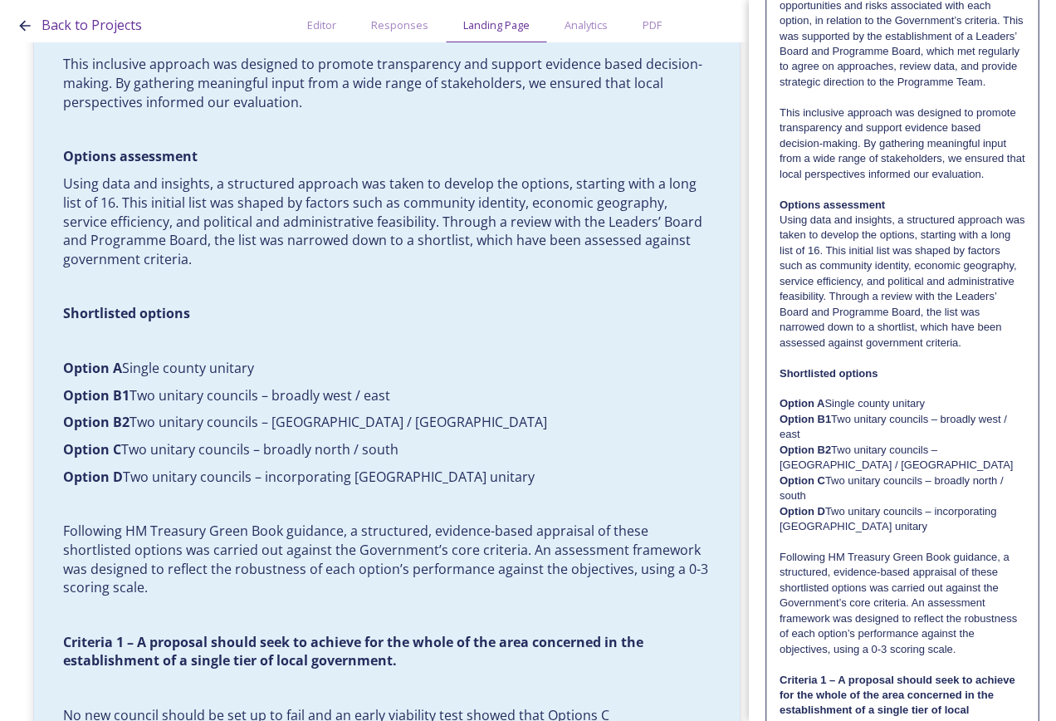
click at [839, 504] on p "Option C Two unitary councils – broadly north / south" at bounding box center [903, 488] width 246 height 31
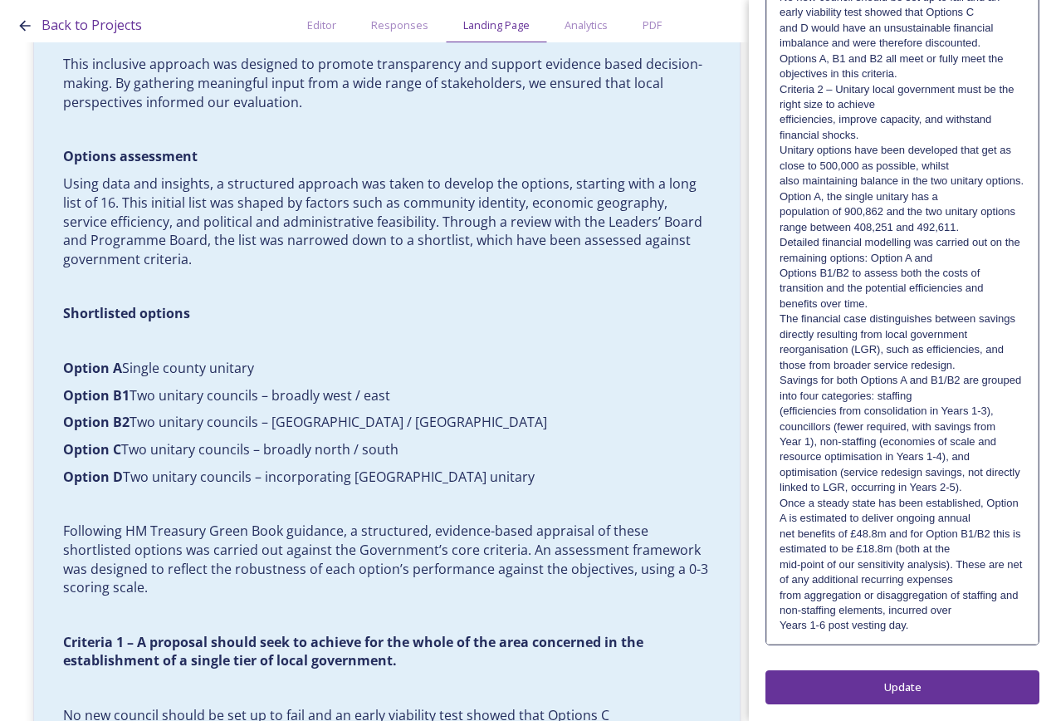
scroll to position [1470, 0]
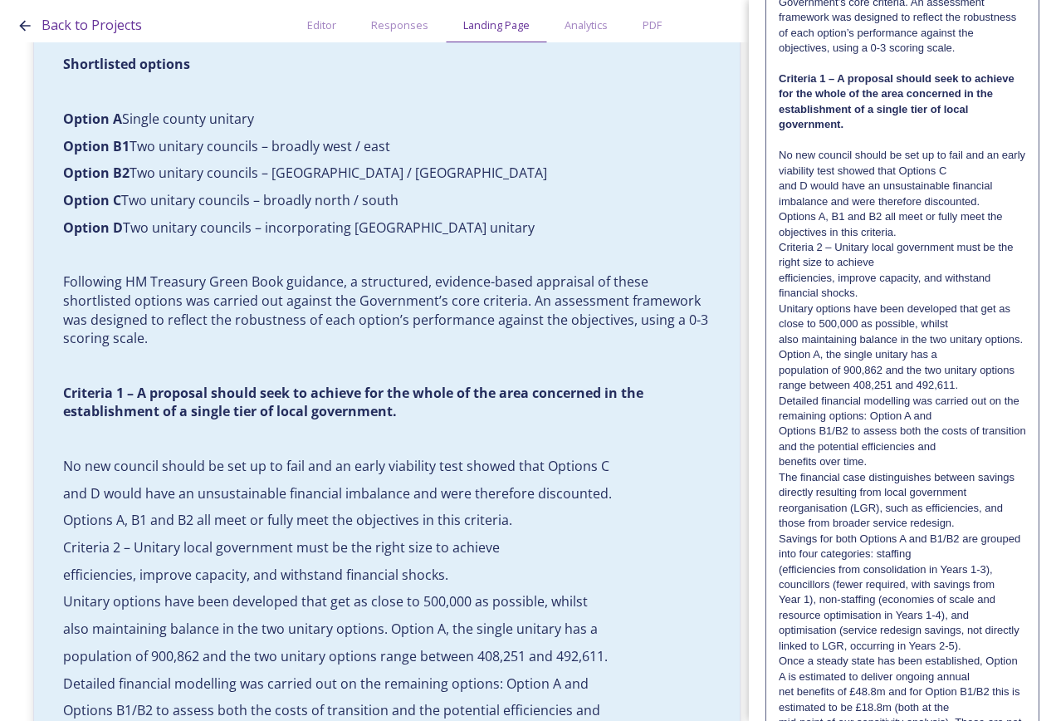
scroll to position [1080, 0]
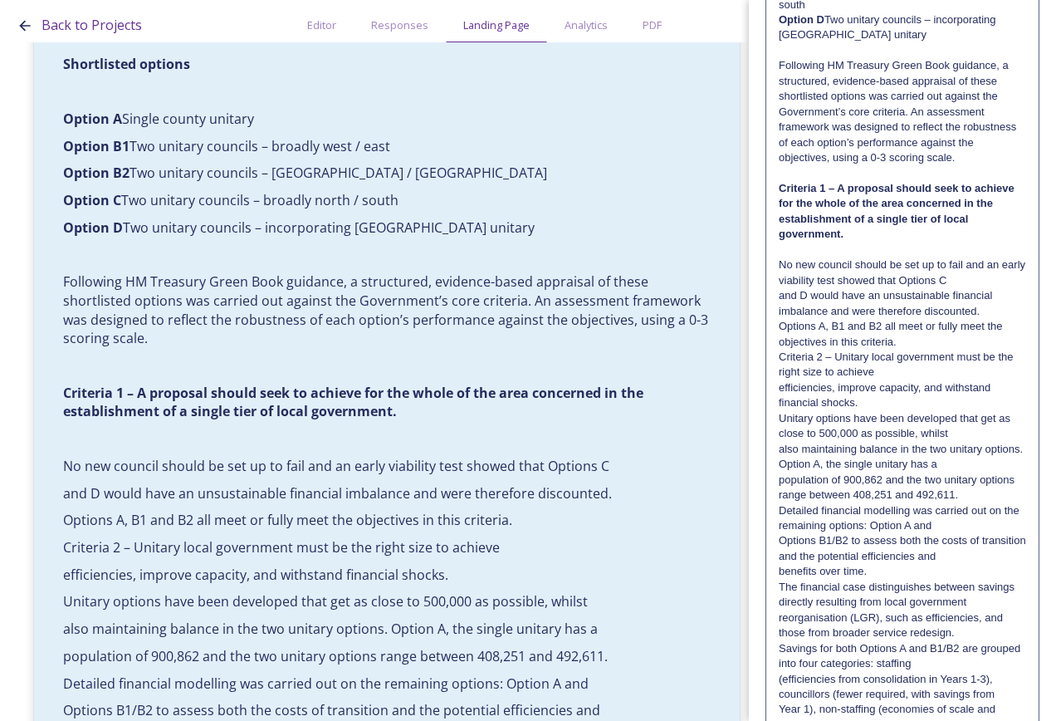
click at [943, 288] on p "No new council should be set up to fail and an early viability test showed that…" at bounding box center [902, 272] width 247 height 31
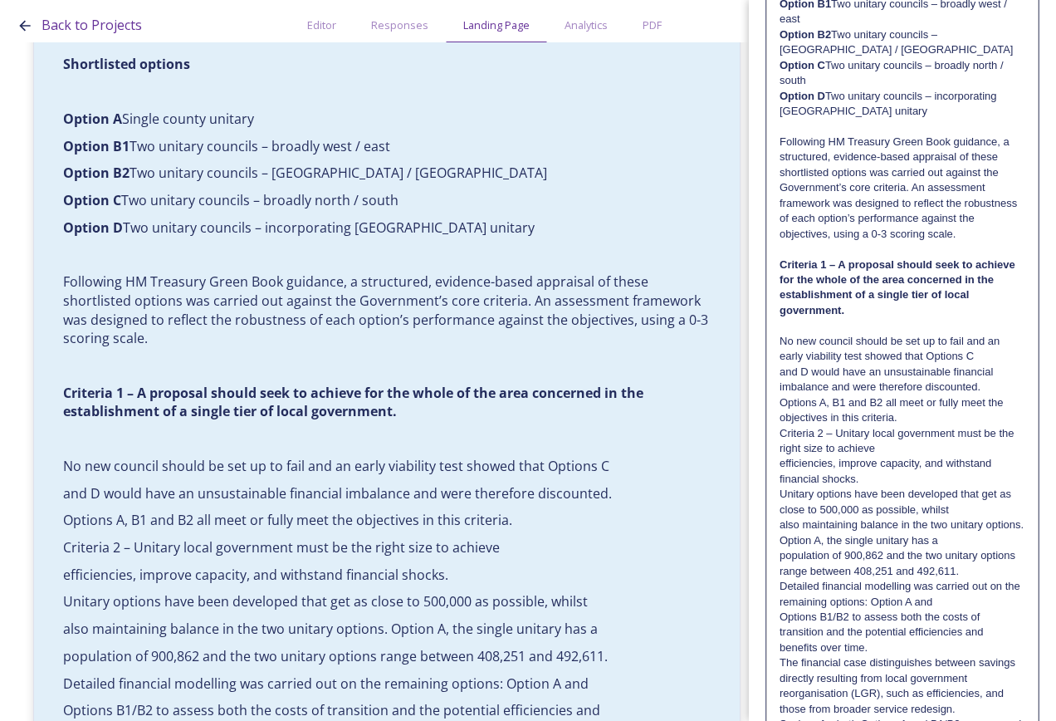
click at [974, 365] on p "No new council should be set up to fail and an early viability test showed that…" at bounding box center [903, 349] width 246 height 31
click at [961, 395] on p "No new council should be set up to fail and an early viability test showed that…" at bounding box center [903, 364] width 246 height 61
click at [982, 395] on p "No new council should be set up to fail and an early viability test showed that…" at bounding box center [903, 364] width 246 height 61
click at [922, 426] on p "Options A, B1 and B2 all meet or fully meet the objectives in this criteria." at bounding box center [903, 410] width 246 height 31
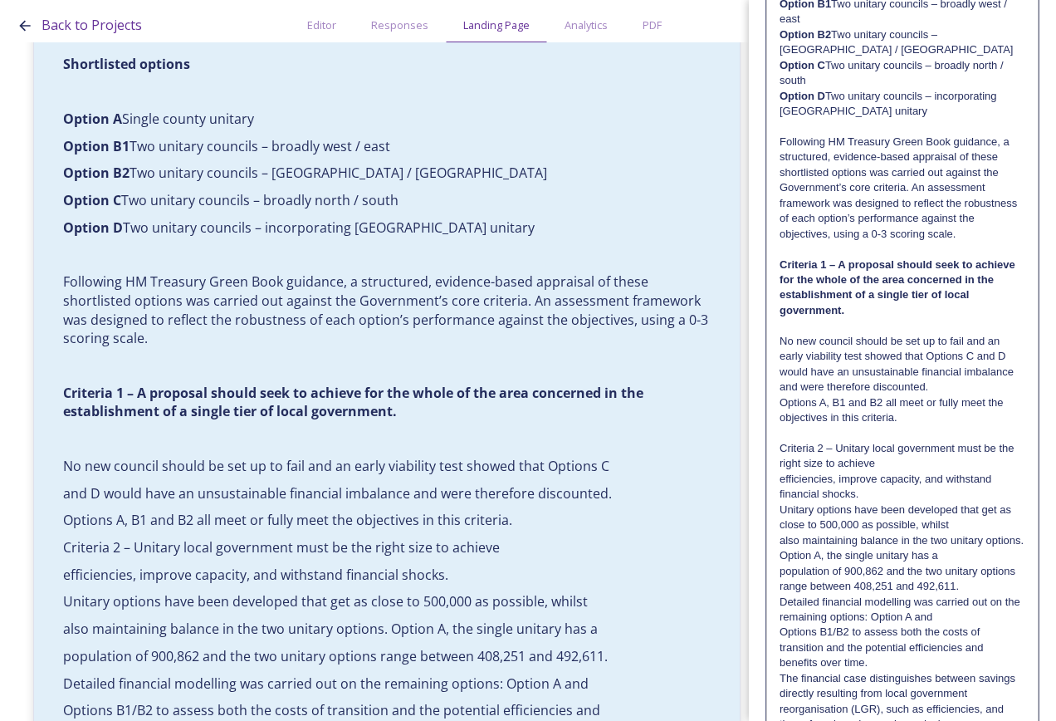
click at [969, 395] on p "No new council should be set up to fail and an early viability test showed that…" at bounding box center [903, 364] width 246 height 61
click at [986, 395] on p "No new council should be set up to fail and an early viability test showed that…" at bounding box center [903, 364] width 246 height 61
click at [907, 472] on p "Criteria 2 – Unitary local government must be the right size to achieve" at bounding box center [903, 456] width 246 height 31
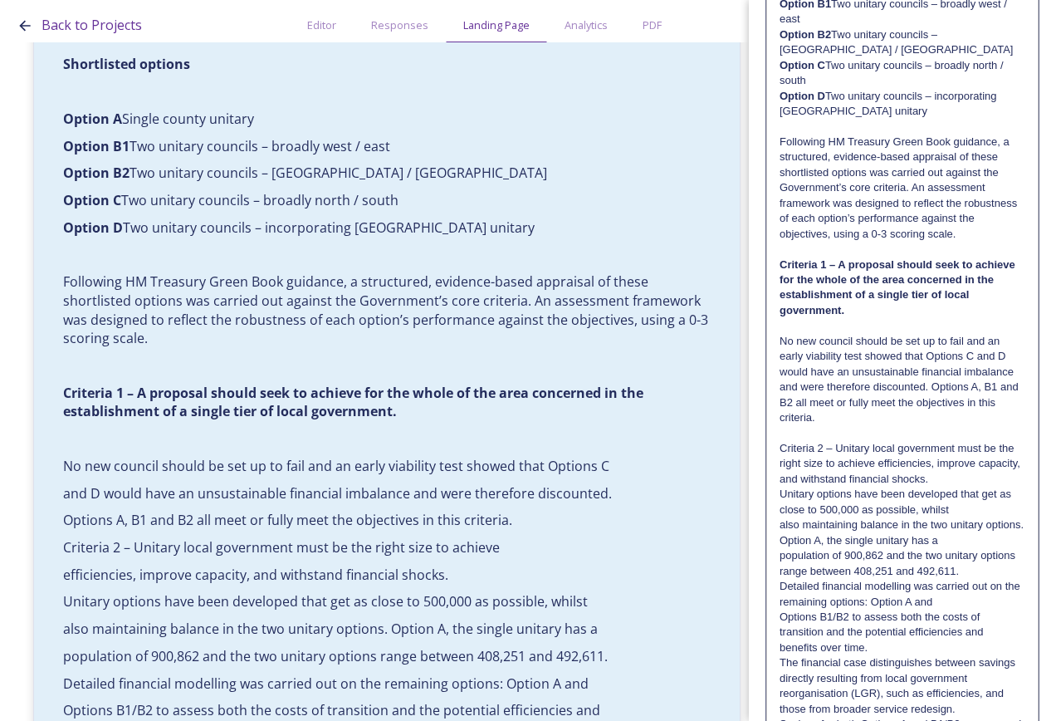
click at [984, 487] on p "Criteria 2 – Unitary local government must be the right size to achieve efficie…" at bounding box center [903, 464] width 246 height 46
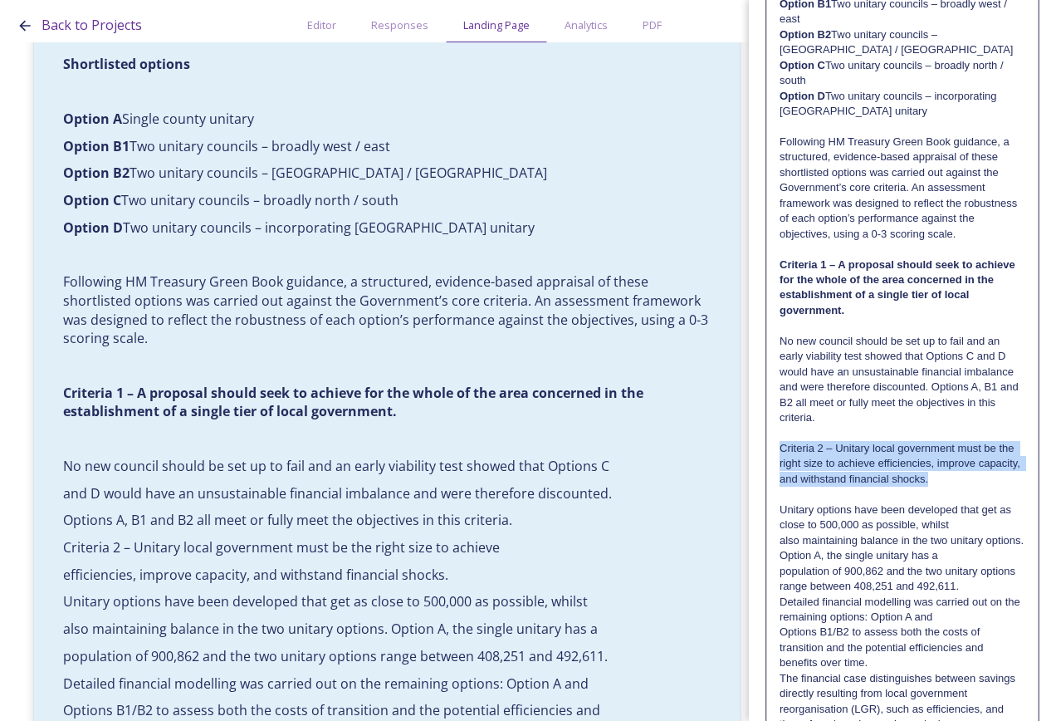
drag, startPoint x: 984, startPoint y: 524, endPoint x: 776, endPoint y: 495, distance: 209.6
click at [776, 495] on div "It sets out a clear, evidence-based case for replacing the current two-tier sys…" at bounding box center [902, 65] width 271 height 1874
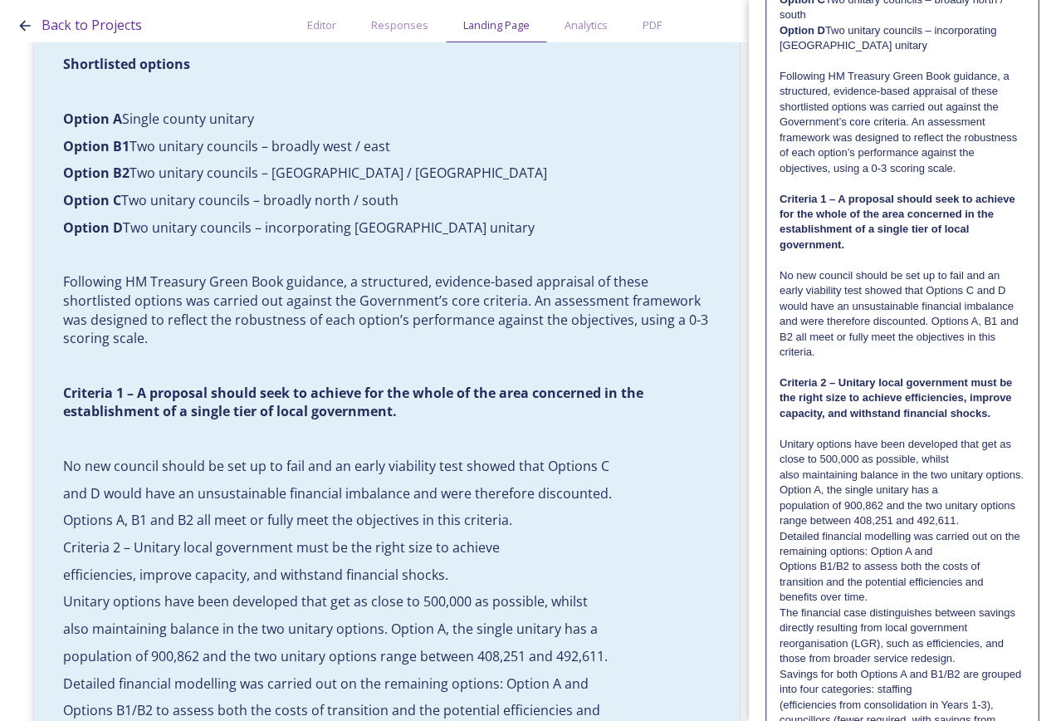
scroll to position [1329, 0]
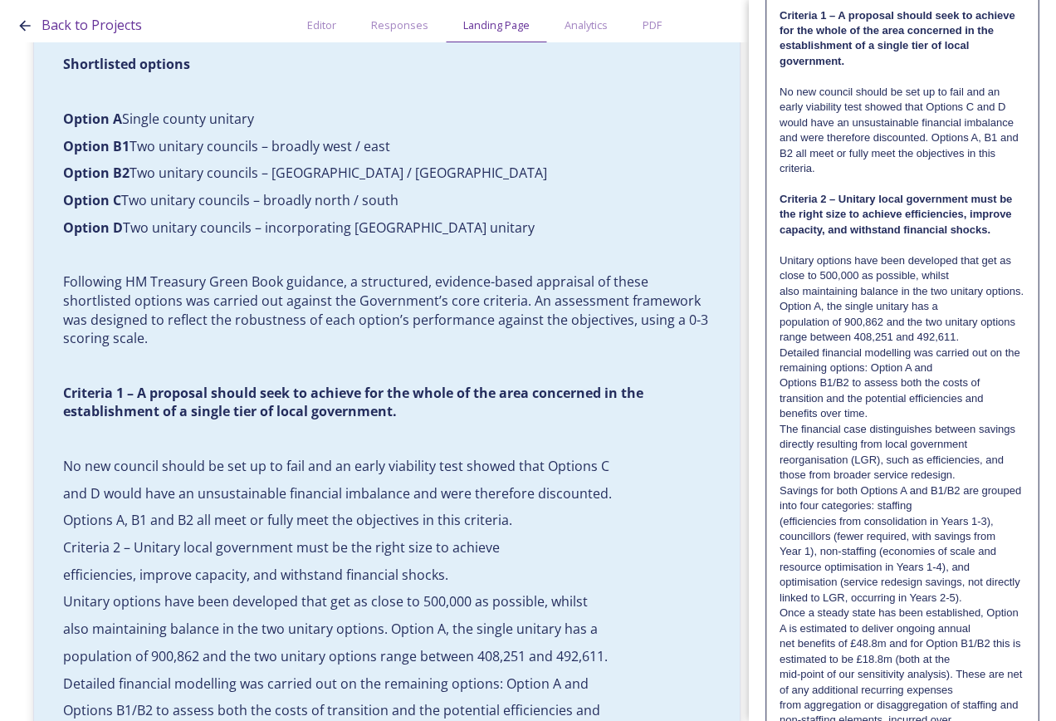
drag, startPoint x: 948, startPoint y: 321, endPoint x: 992, endPoint y: 324, distance: 43.3
click at [949, 284] on p "Unitary options have been developed that get as close to 500,000 as possible, w…" at bounding box center [903, 268] width 246 height 31
click at [972, 315] on p "Unitary options have been developed that get as close to 500,000 as possible, w…" at bounding box center [903, 283] width 246 height 61
click at [962, 315] on p "Unitary options have been developed that get as close to 500,000 as possible, w…" at bounding box center [903, 283] width 246 height 61
click at [972, 345] on p "Unitary options have been developed that get as close to 500,000 as possible, w…" at bounding box center [903, 299] width 246 height 92
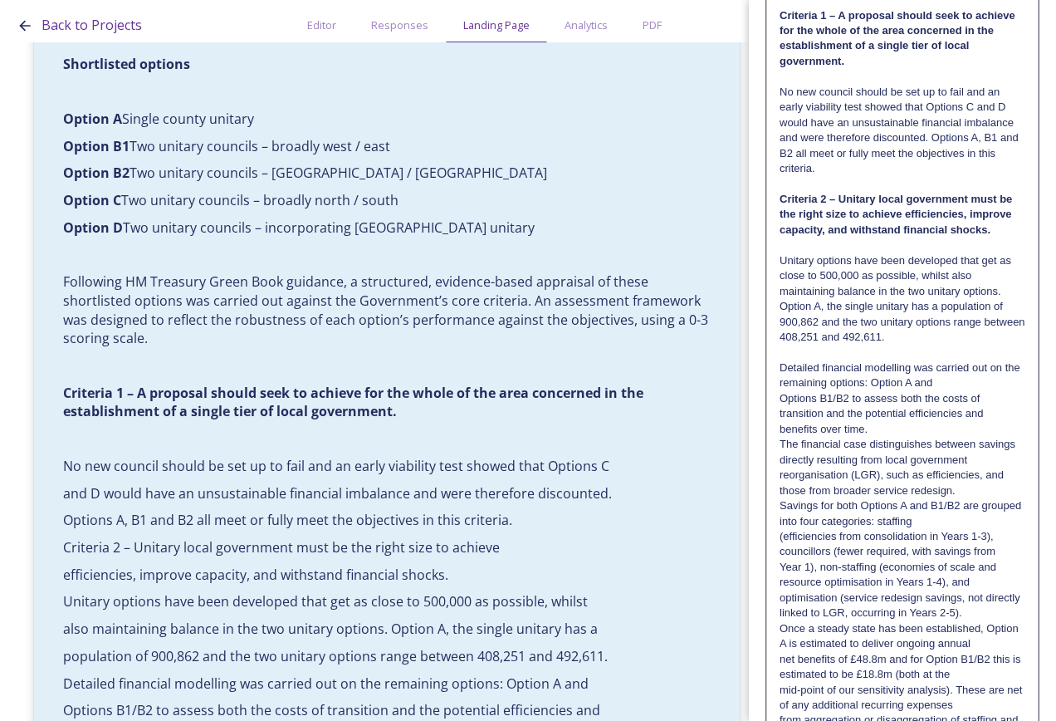
click at [957, 391] on p "Detailed financial modelling was carried out on the remaining options: Option A…" at bounding box center [903, 375] width 246 height 31
click at [973, 422] on p "Detailed financial modelling was carried out on the remaining options: Option A…" at bounding box center [903, 390] width 246 height 61
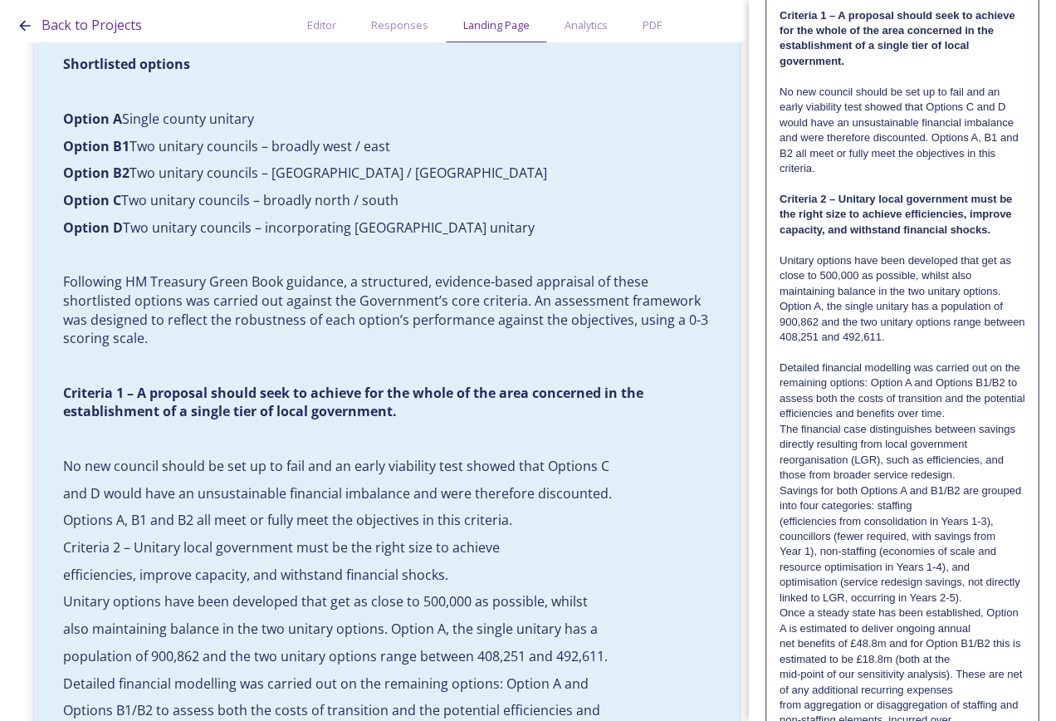
click at [984, 453] on p "The financial case distinguishes between savings directly resulting from local …" at bounding box center [903, 437] width 246 height 31
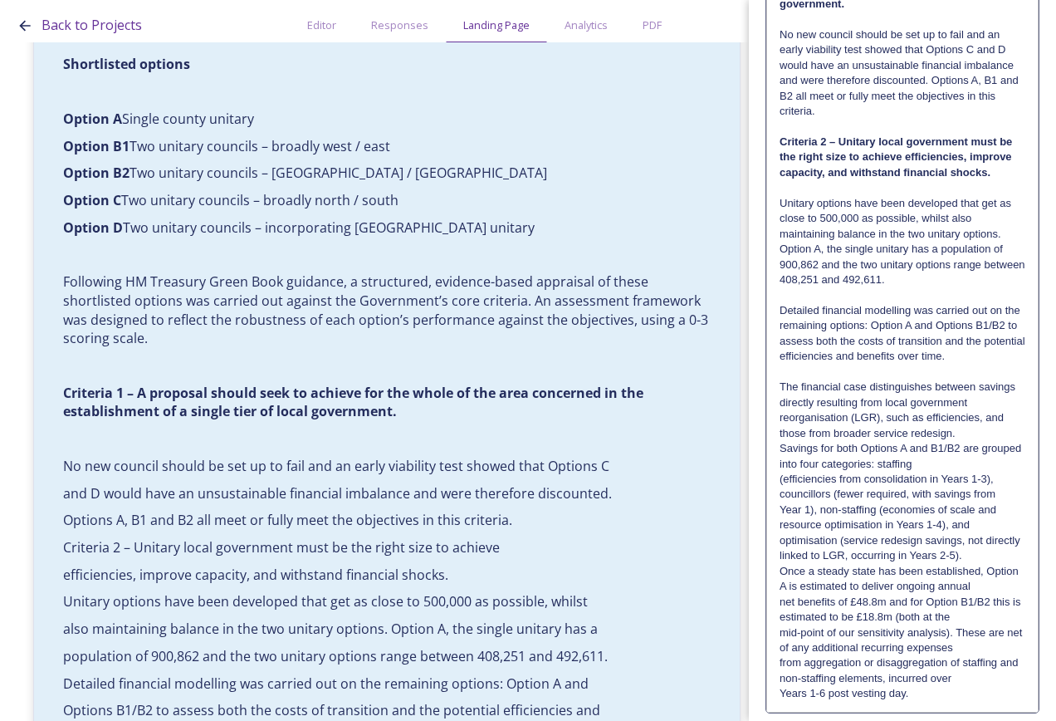
scroll to position [1412, 0]
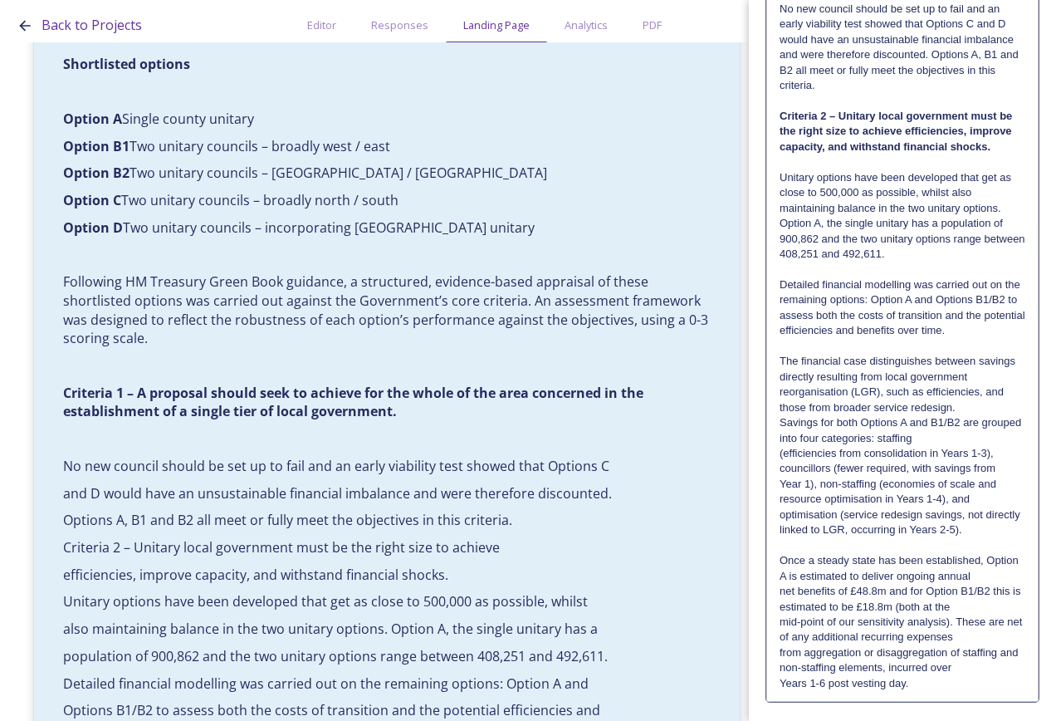
click at [975, 384] on p "The financial case distinguishes between savings directly resulting from local …" at bounding box center [903, 369] width 246 height 31
click at [1001, 384] on p "The financial case distinguishes between savings directly resulting from local …" at bounding box center [903, 369] width 246 height 31
click at [1006, 384] on p "The financial case distinguishes between savings directly resulting from local …" at bounding box center [903, 369] width 246 height 31
click at [1002, 415] on p "The financial case distinguishes between savings directly resulting from local …" at bounding box center [903, 384] width 246 height 61
click at [994, 415] on p "The financial case distinguishes between savings directly resulting from local …" at bounding box center [903, 384] width 246 height 61
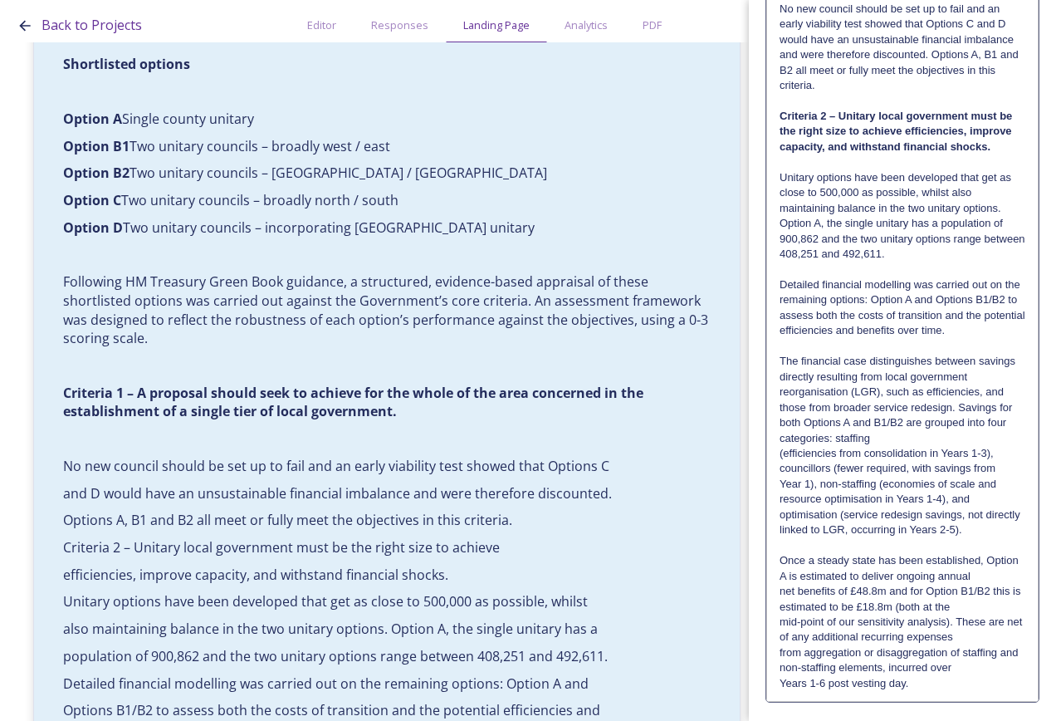
click at [988, 446] on p "The financial case distinguishes between savings directly resulting from local …" at bounding box center [903, 400] width 246 height 92
click at [946, 477] on p "The financial case distinguishes between savings directly resulting from local …" at bounding box center [903, 415] width 246 height 123
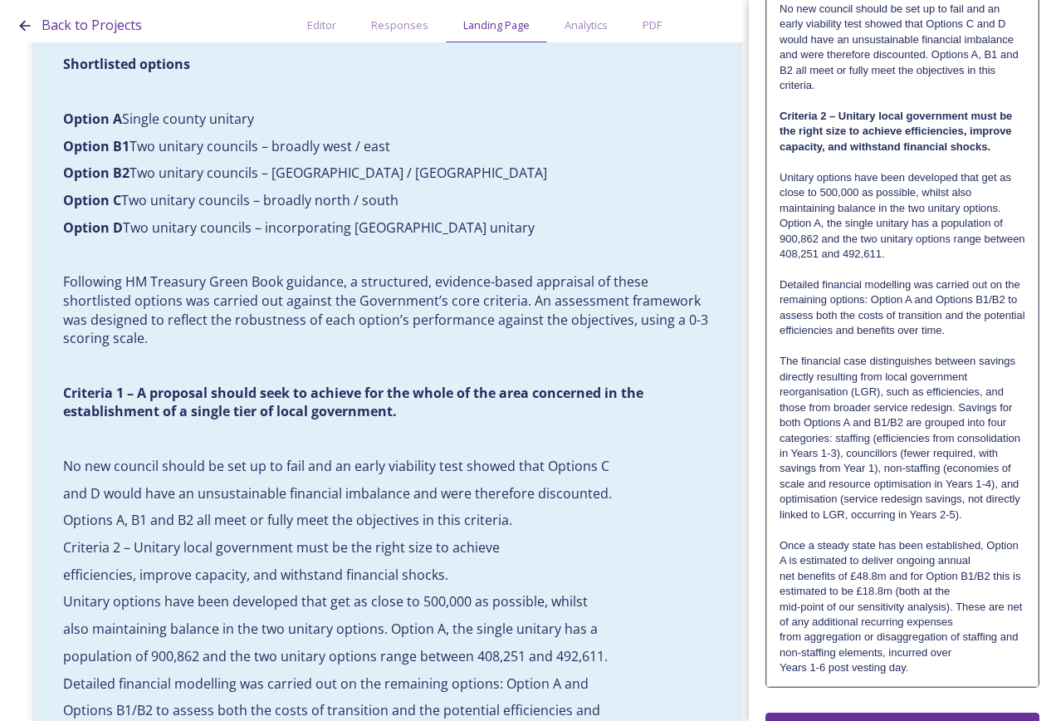
click at [953, 486] on p "The financial case distinguishes between savings directly resulting from local …" at bounding box center [903, 423] width 246 height 138
click at [919, 492] on p "The financial case distinguishes between savings directly resulting from local …" at bounding box center [903, 423] width 246 height 138
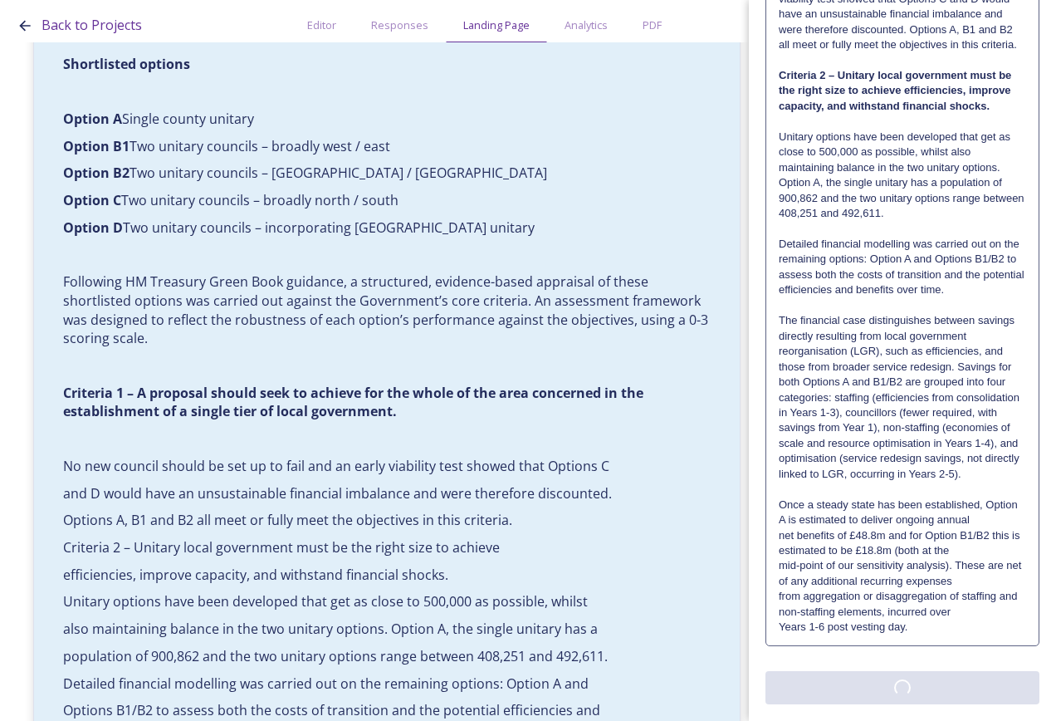
scroll to position [0, 0]
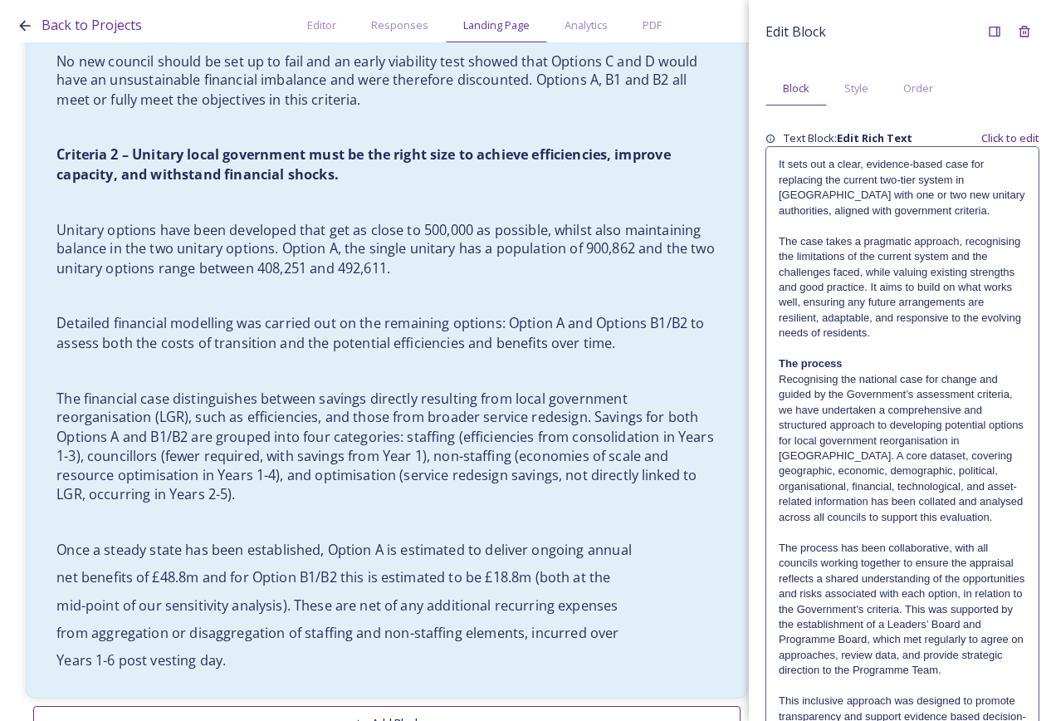
scroll to position [1664, 0]
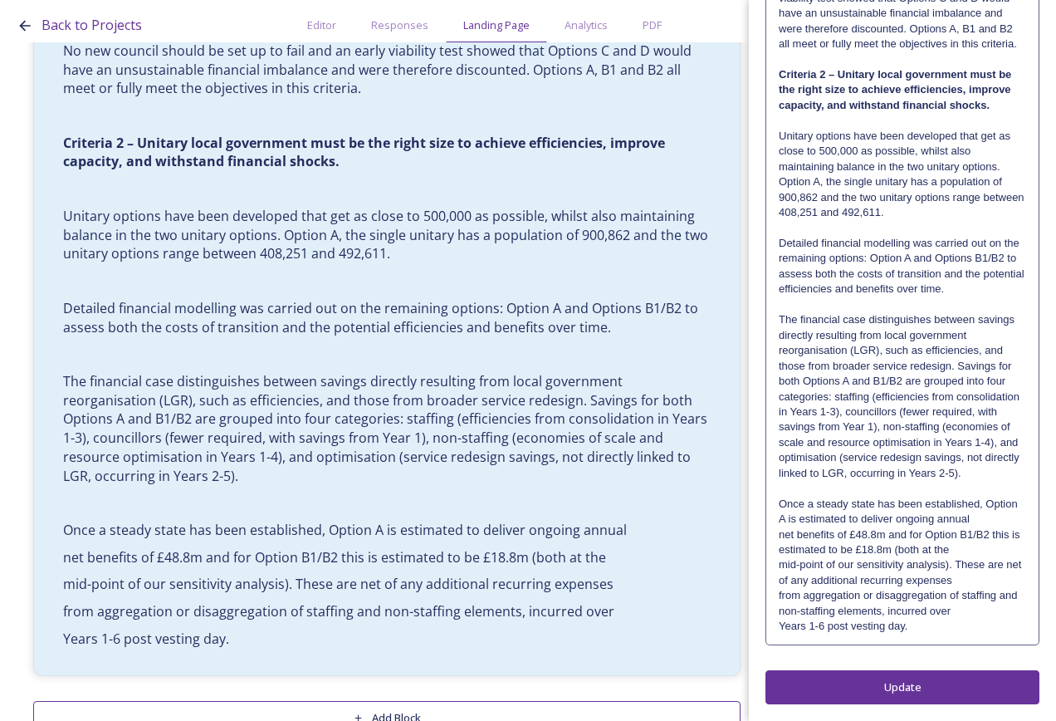
click at [893, 508] on p "Once a steady state has been established, Option A is estimated to deliver ongo…" at bounding box center [902, 512] width 247 height 31
click at [997, 501] on p "Once a steady state has been established, Option A is estimated to deliver ongo…" at bounding box center [903, 511] width 246 height 31
click at [1010, 513] on p "Once a steady state has been established, Option A is estimated to deliver ongo…" at bounding box center [903, 511] width 246 height 31
click at [1001, 548] on p "Once a steady state has been established, Option A is estimated to deliver ongo…" at bounding box center [903, 526] width 246 height 61
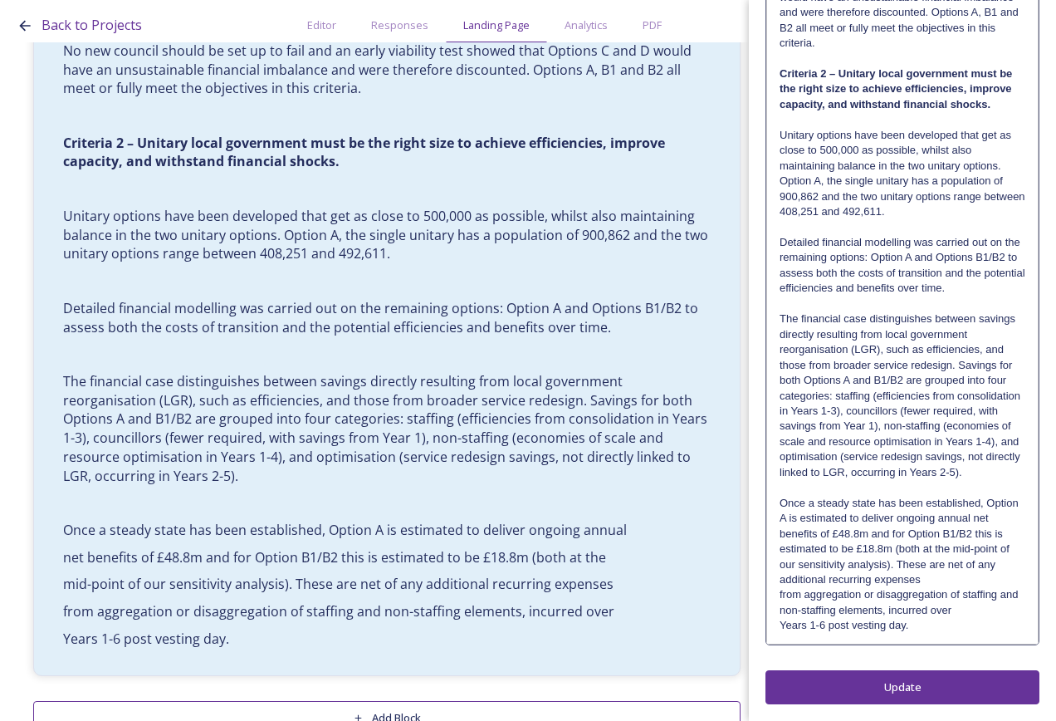
click at [995, 573] on p "Once a steady state has been established, Option A is estimated to deliver ongo…" at bounding box center [903, 542] width 246 height 92
click at [995, 590] on p "Once a steady state has been established, Option A is estimated to deliver ongo…" at bounding box center [903, 557] width 246 height 123
click at [952, 607] on p "Once a steady state has been established, Option A is estimated to deliver ongo…" at bounding box center [903, 557] width 246 height 123
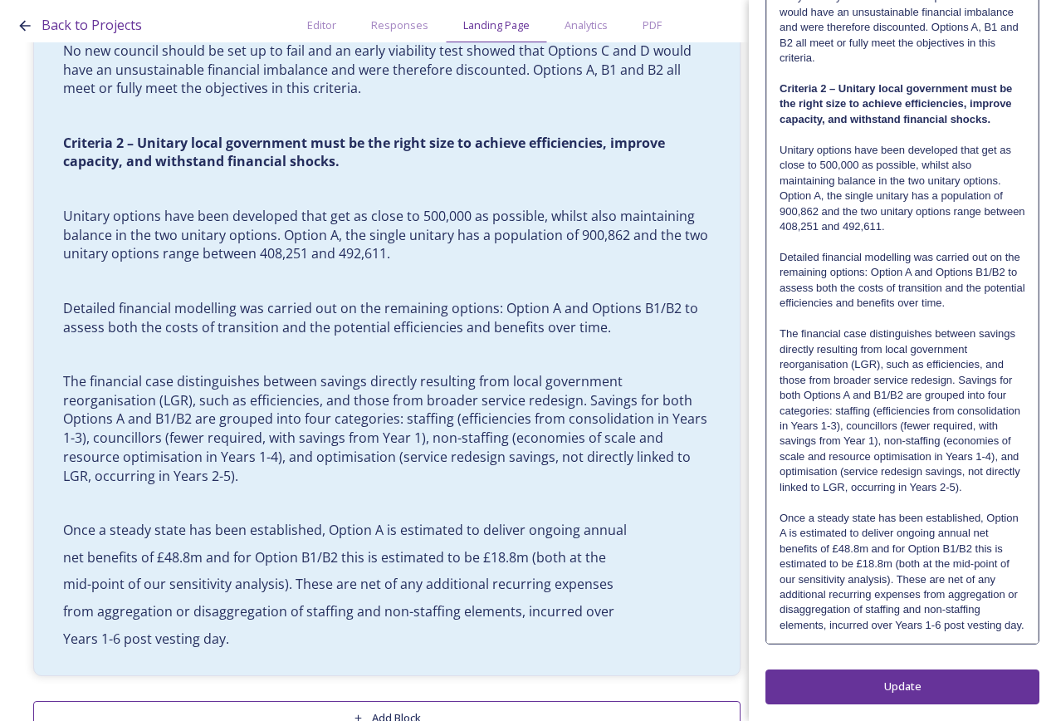
scroll to position [0, 0]
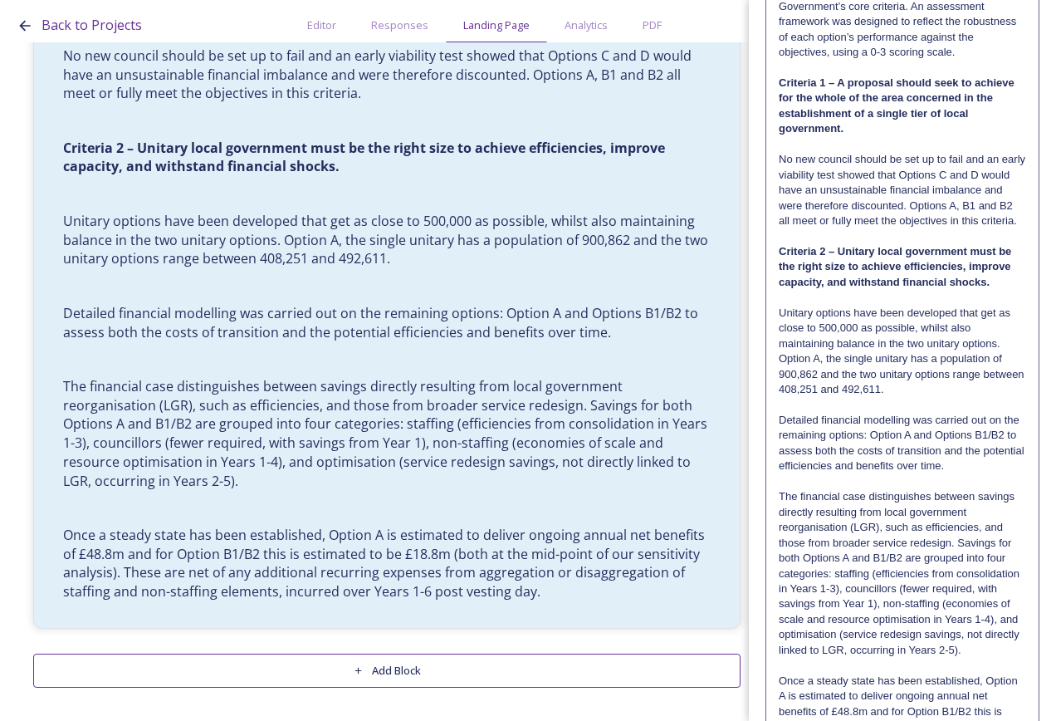
scroll to position [1438, 0]
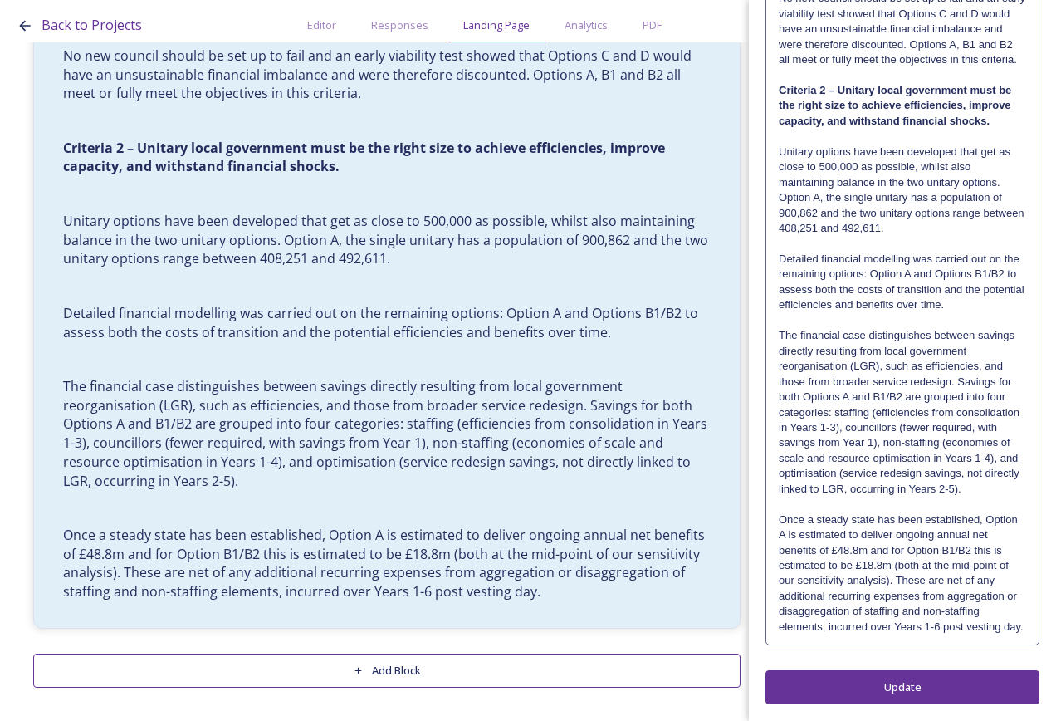
click at [917, 629] on p "Once a steady state has been established, Option A is estimated to deliver ongo…" at bounding box center [902, 573] width 247 height 123
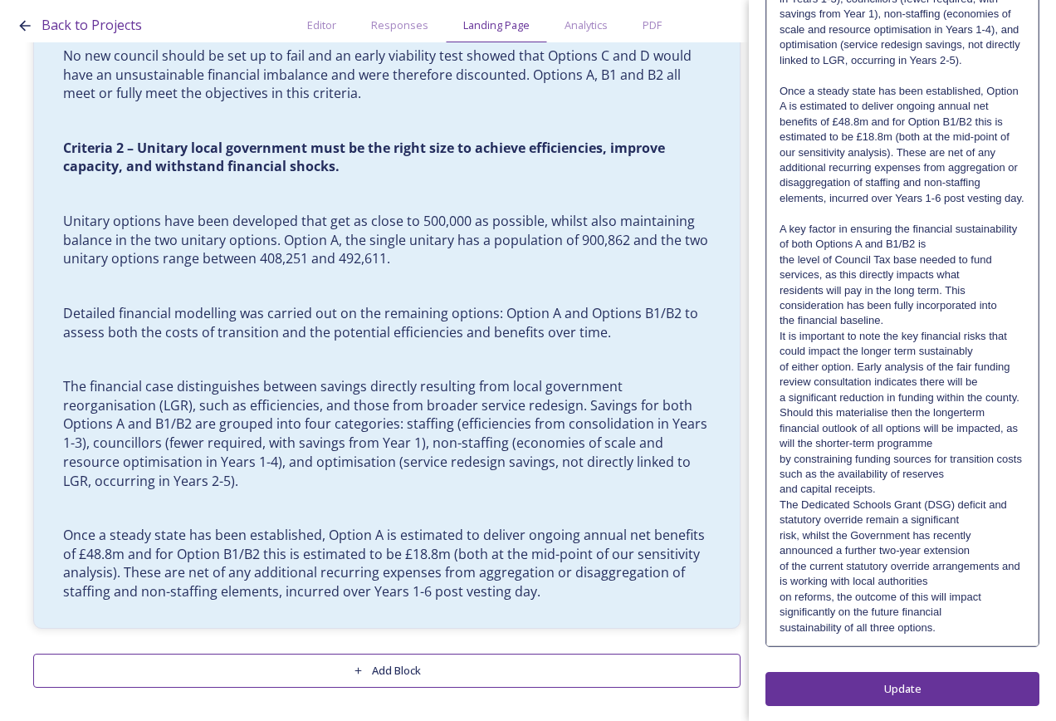
scroll to position [1960, 0]
click at [908, 311] on p "the financial baseline." at bounding box center [903, 318] width 246 height 15
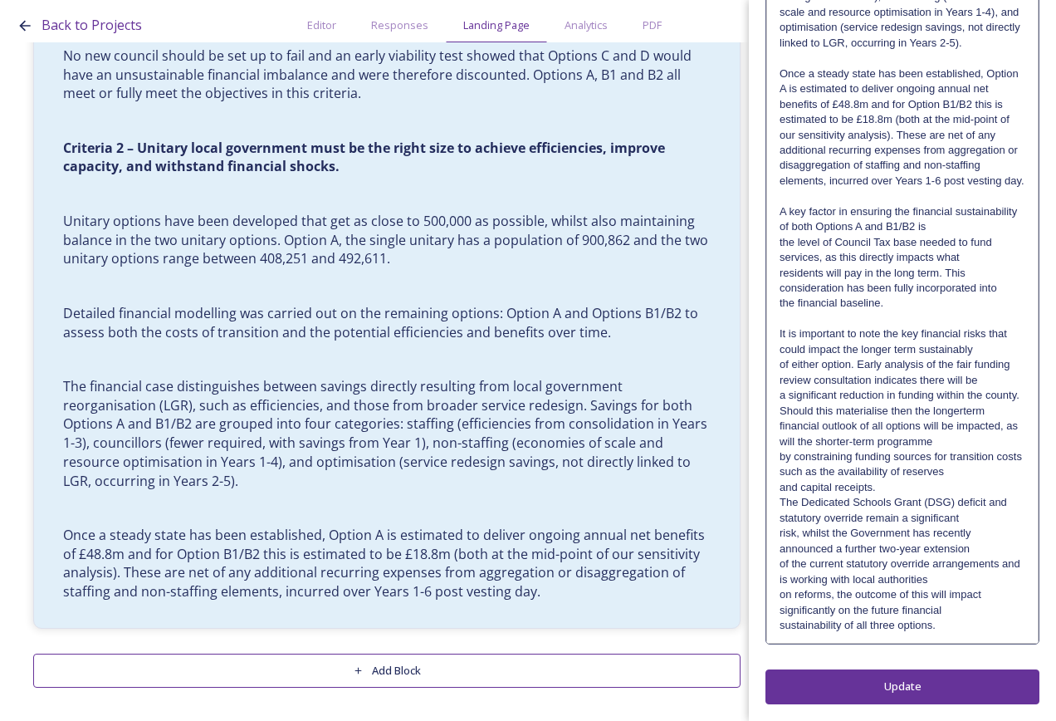
click at [969, 205] on p "A key factor in ensuring the financial sustainability of both Options A and B1/…" at bounding box center [903, 219] width 246 height 31
click at [991, 228] on p "A key factor in ensuring the financial sustainability of both Options A and B1/…" at bounding box center [903, 219] width 246 height 31
click at [993, 241] on p "A key factor in ensuring the financial sustainability of both Options A and B1/…" at bounding box center [903, 234] width 246 height 61
click at [960, 257] on p "A key factor in ensuring the financial sustainability of both Options A and B1/…" at bounding box center [903, 234] width 246 height 61
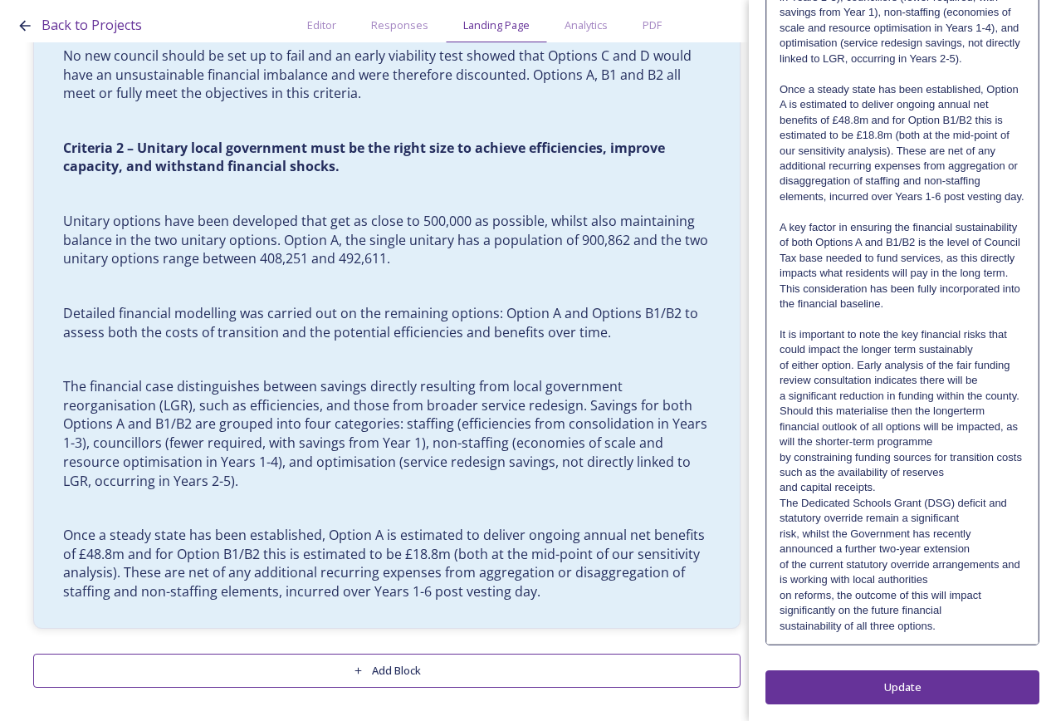
click at [920, 290] on p "A key factor in ensuring the financial sustainability of both Options A and B1/…" at bounding box center [903, 258] width 246 height 76
click at [969, 344] on p "It is important to note the key financial risks that could impact the longer te…" at bounding box center [903, 342] width 246 height 31
click at [973, 345] on p "It is important to note the key financial risks that could impact the longer te…" at bounding box center [903, 342] width 246 height 31
click at [997, 367] on p "It is important to note the key financial risks that could impact the longer te…" at bounding box center [903, 357] width 246 height 61
click at [996, 375] on p "It is important to note the key financial risks that could impact the longer te…" at bounding box center [903, 357] width 246 height 61
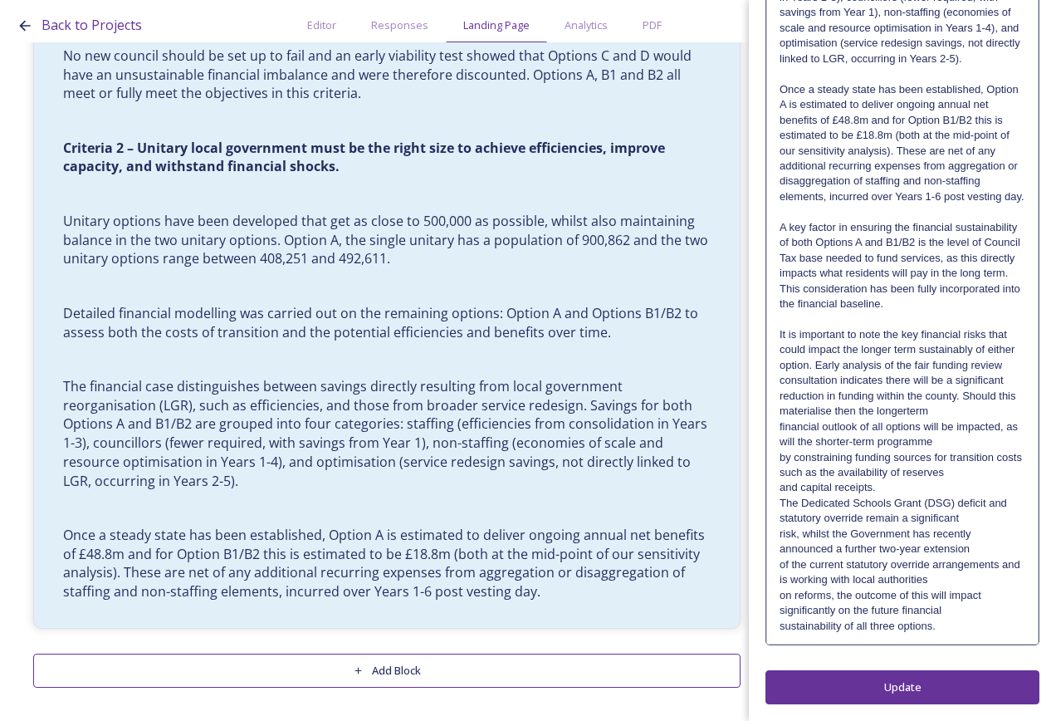
click at [995, 379] on p "It is important to note the key financial risks that could impact the longer te…" at bounding box center [903, 373] width 246 height 92
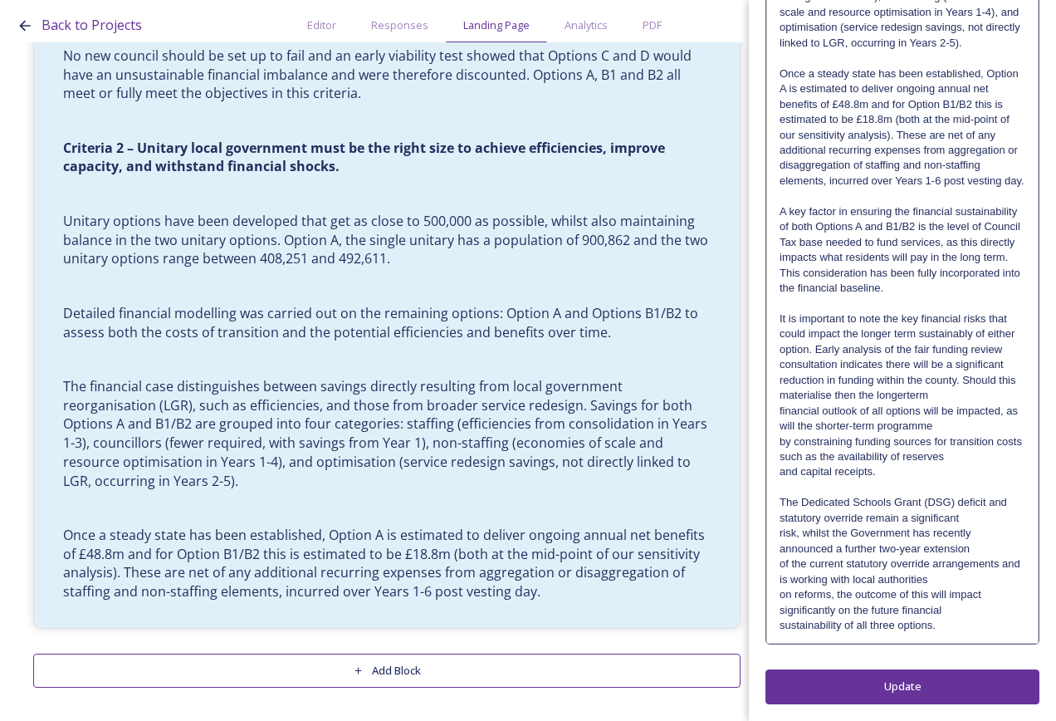
click at [962, 404] on p "It is important to note the key financial risks that could impact the longer te…" at bounding box center [903, 357] width 246 height 92
click at [1002, 404] on p "It is important to note the key financial risks that could impact the longer te…" at bounding box center [903, 357] width 246 height 92
click at [980, 434] on p "It is important to note the key financial risks that could impact the longer te…" at bounding box center [903, 372] width 246 height 123
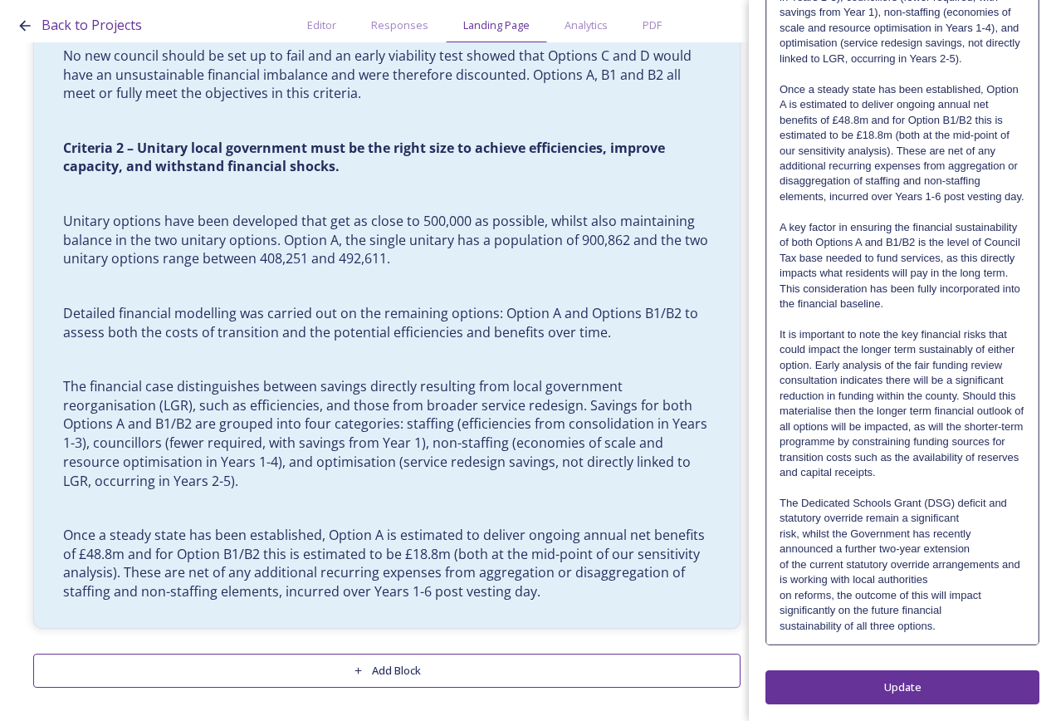
click at [976, 465] on p "It is important to note the key financial risks that could impact the longer te…" at bounding box center [903, 396] width 246 height 138
click at [1006, 457] on p "It is important to note the key financial risks that could impact the longer te…" at bounding box center [903, 404] width 246 height 154
click at [1006, 517] on p "The Dedicated Schools Grant (DSG) deficit and statutory override remain a signi…" at bounding box center [903, 511] width 246 height 31
click at [963, 526] on p "The Dedicated Schools Grant (DSG) deficit and statutory override remain a signi…" at bounding box center [903, 511] width 246 height 31
click at [982, 551] on p "The Dedicated Schools Grant (DSG) deficit and statutory override remain a signi…" at bounding box center [903, 526] width 246 height 61
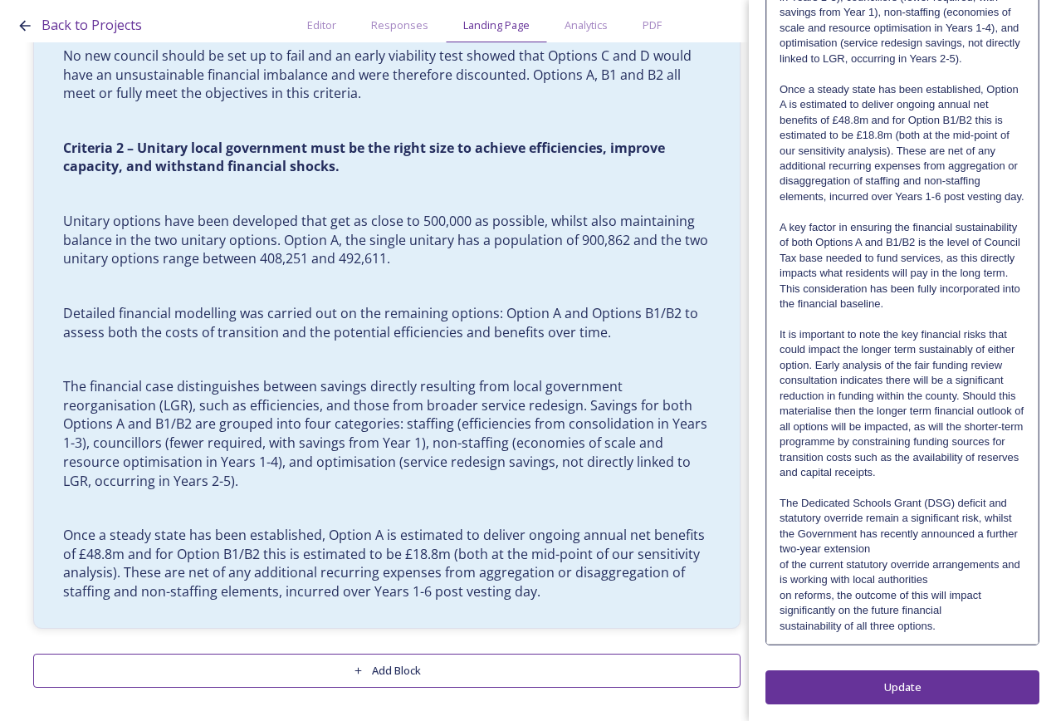
click at [896, 557] on p "The Dedicated Schools Grant (DSG) deficit and statutory override remain a signi…" at bounding box center [903, 526] width 246 height 61
click at [905, 557] on p "The Dedicated Schools Grant (DSG) deficit and statutory override remain a signi…" at bounding box center [903, 526] width 246 height 61
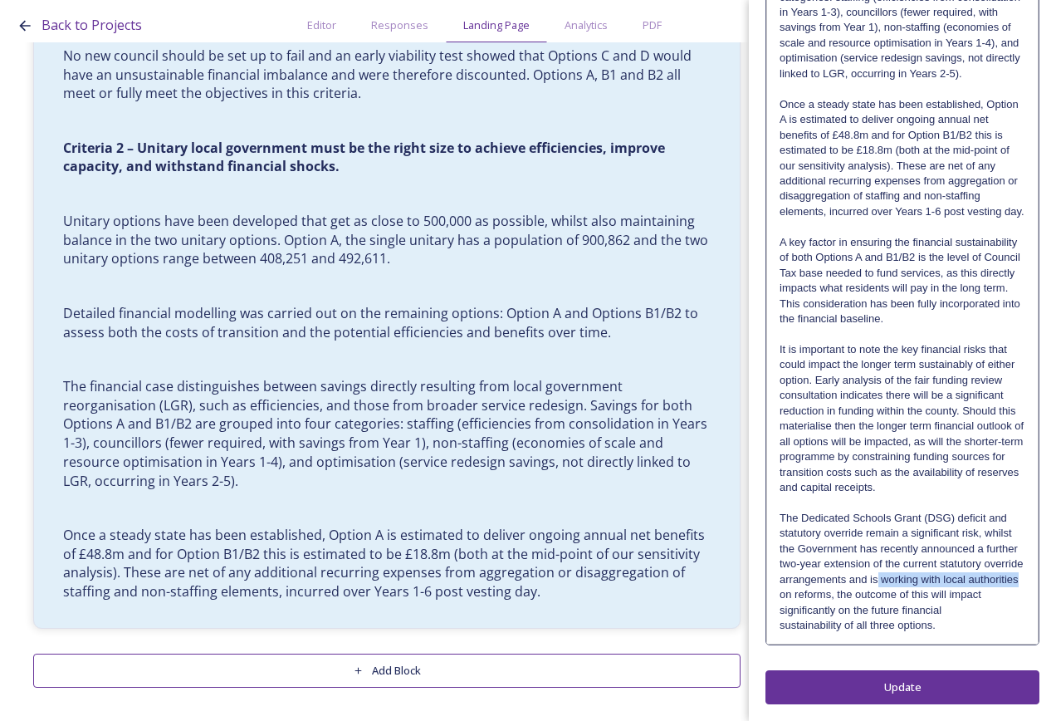
click at [966, 587] on p "The Dedicated Schools Grant (DSG) deficit and statutory override remain a signi…" at bounding box center [903, 549] width 246 height 76
click at [972, 608] on p "The Dedicated Schools Grant (DSG) deficit and statutory override remain a signi…" at bounding box center [903, 564] width 246 height 107
click at [889, 618] on p "The Dedicated Schools Grant (DSG) deficit and statutory override remain a signi…" at bounding box center [903, 564] width 246 height 107
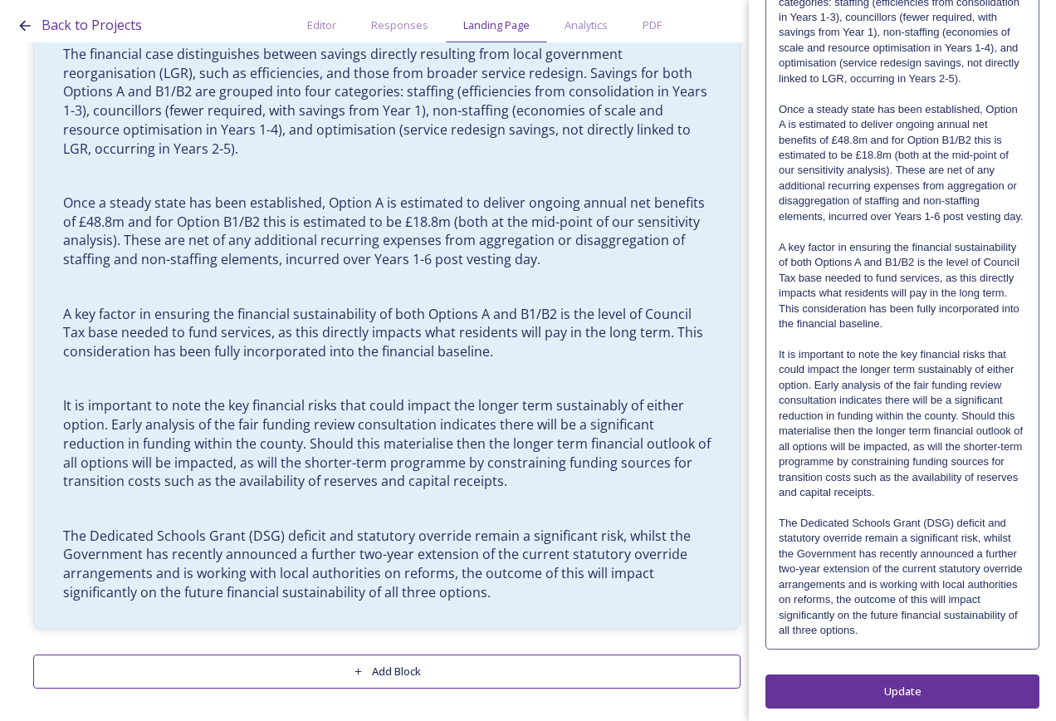
scroll to position [1883, 0]
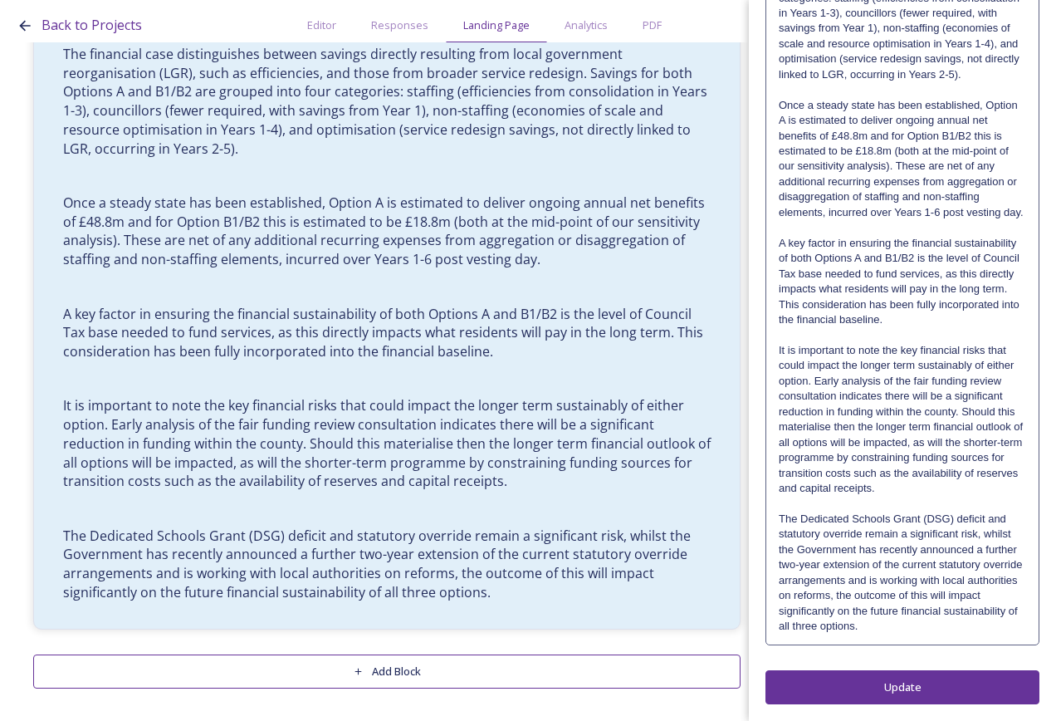
click at [949, 629] on p "The Dedicated Schools Grant (DSG) deficit and statutory override remain a signi…" at bounding box center [902, 573] width 247 height 123
click at [976, 616] on p "The Dedicated Schools Grant (DSG) deficit and statutory override remain a signi…" at bounding box center [903, 572] width 246 height 123
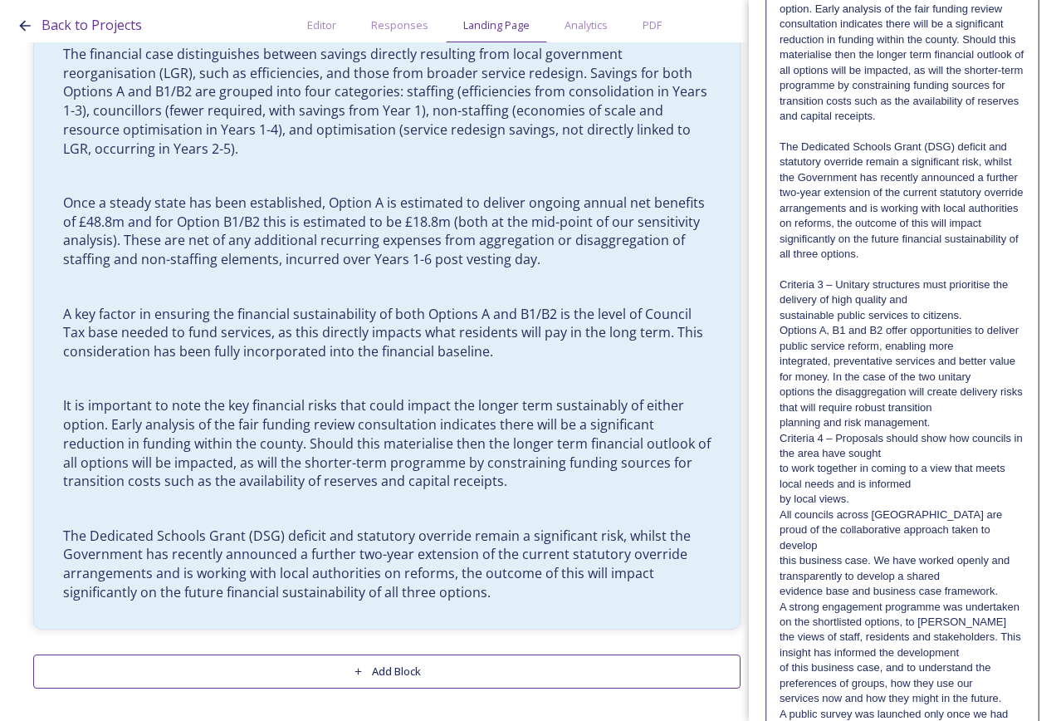
scroll to position [2235, 0]
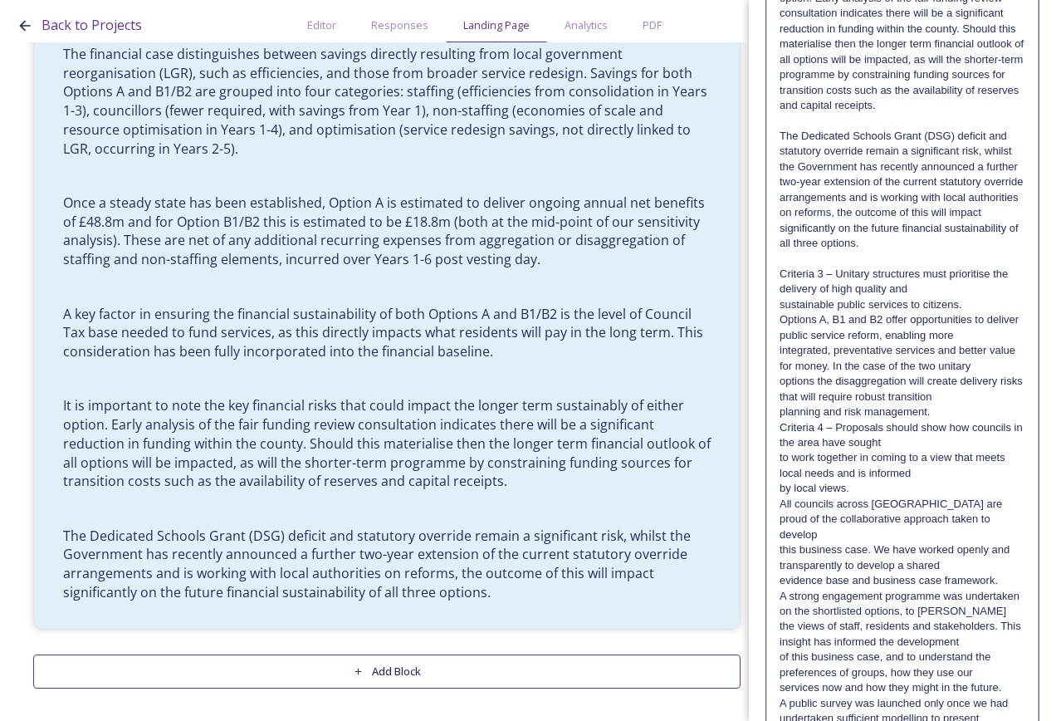
click at [909, 297] on p "Criteria 3 – Unitary structures must prioritise the delivery of high quality and" at bounding box center [903, 282] width 246 height 31
click at [972, 312] on p "Criteria 3 – Unitary structures must prioritise the delivery of high quality an…" at bounding box center [903, 290] width 246 height 46
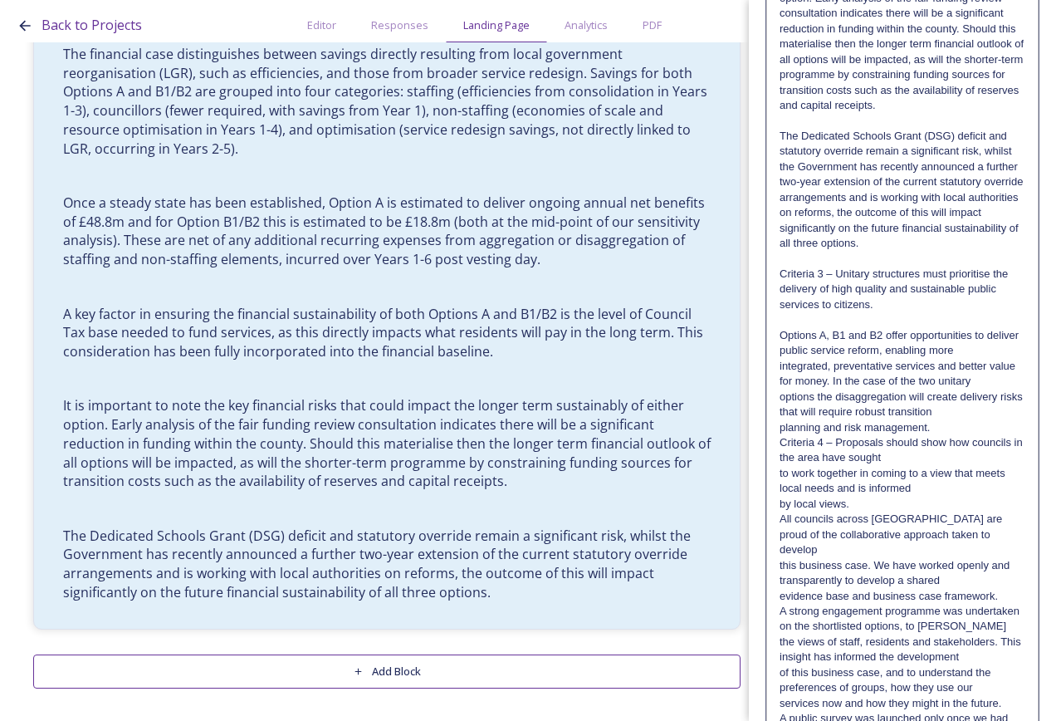
click at [953, 312] on p "Criteria 3 – Unitary structures must prioritise the delivery of high quality an…" at bounding box center [903, 290] width 246 height 46
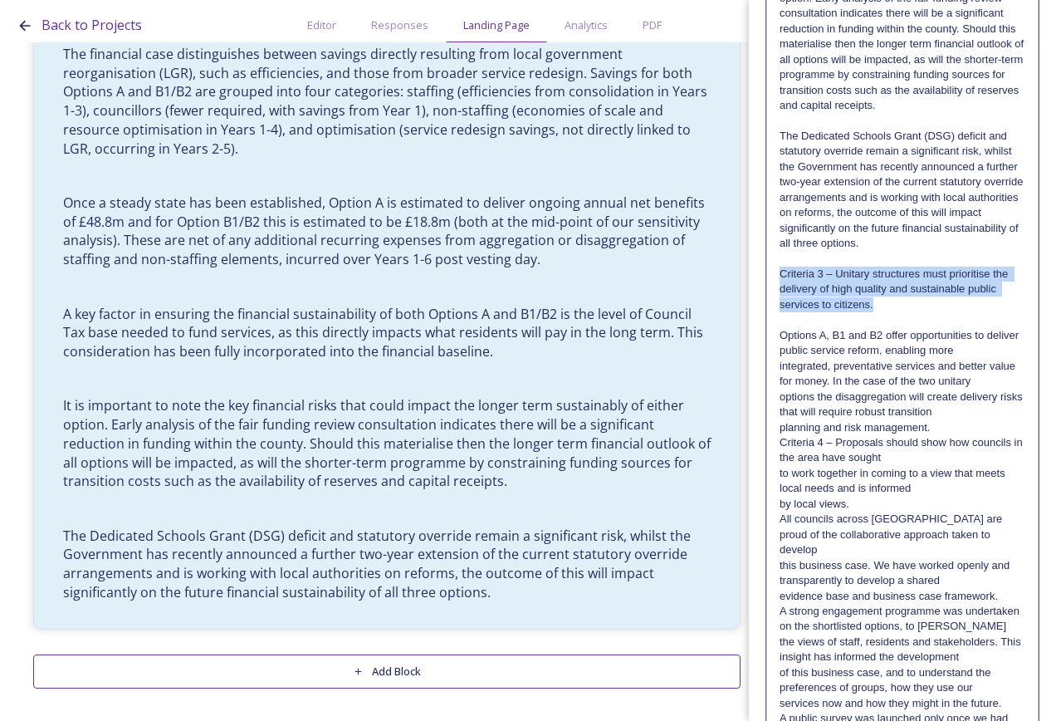
drag, startPoint x: 937, startPoint y: 412, endPoint x: 748, endPoint y: 384, distance: 190.5
click at [748, 384] on div "Back to Projects Editor Responses Landing Page Analytics PDF Share Add Response…" at bounding box center [528, 360] width 1056 height 721
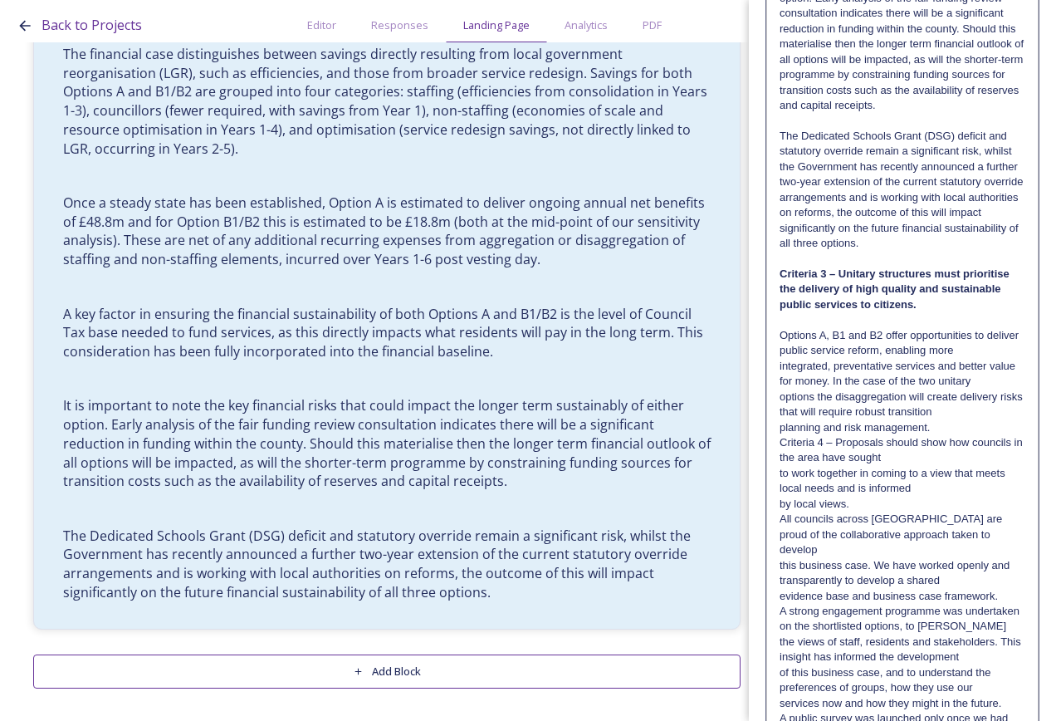
click at [982, 359] on p "Options A, B1 and B2 offer opportunities to deliver public service reform, enab…" at bounding box center [903, 343] width 246 height 31
click at [987, 359] on p "Options A, B1 and B2 offer opportunities to deliver public service reform, enab…" at bounding box center [903, 343] width 246 height 31
click at [1001, 389] on p "Options A, B1 and B2 offer opportunities to deliver public service reform, enab…" at bounding box center [903, 358] width 246 height 61
click at [999, 420] on p "Options A, B1 and B2 offer opportunities to deliver public service reform, enab…" at bounding box center [903, 374] width 246 height 92
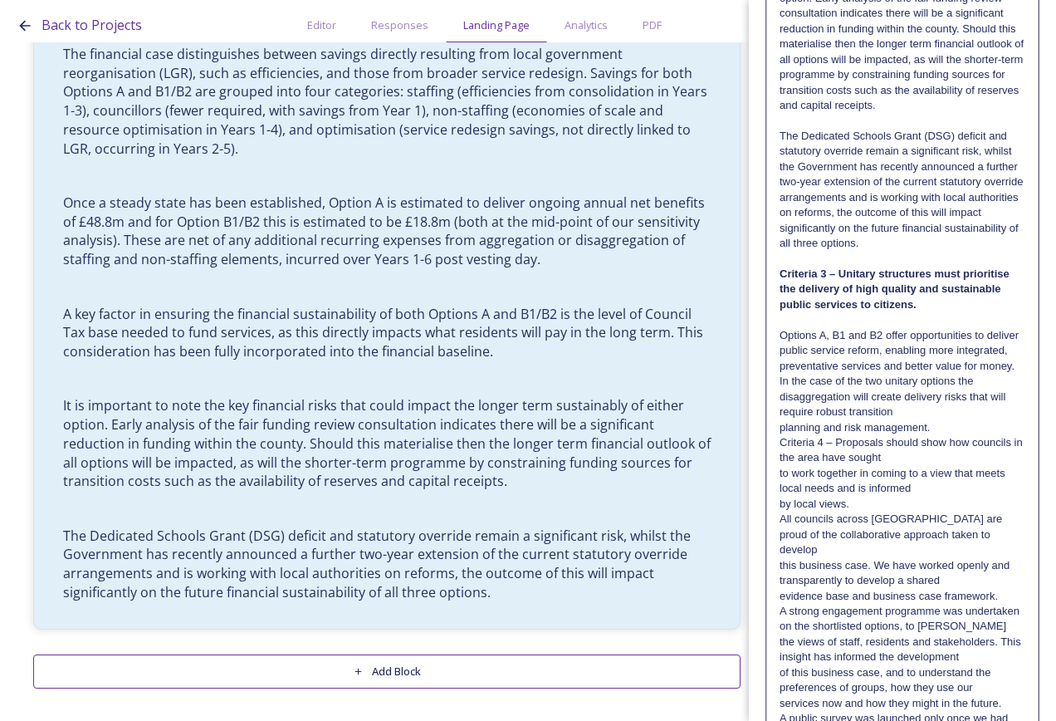
click at [956, 420] on p "Options A, B1 and B2 offer opportunities to deliver public service reform, enab…" at bounding box center [903, 374] width 246 height 92
click at [948, 435] on p "Options A, B1 and B2 offer opportunities to deliver public service reform, enab…" at bounding box center [903, 381] width 246 height 107
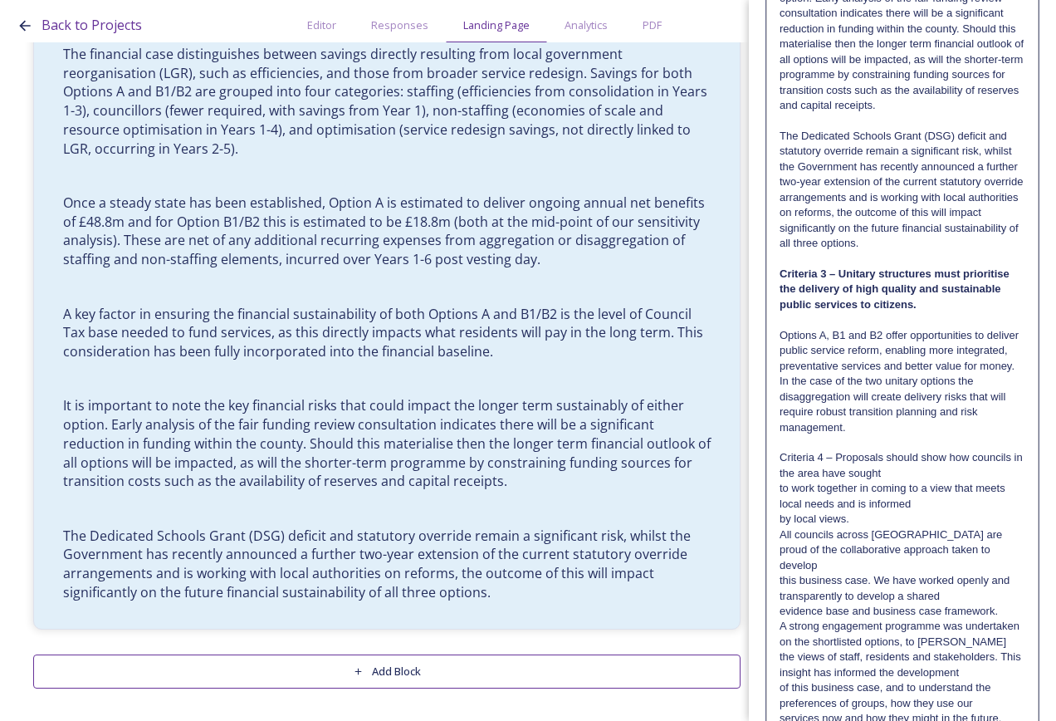
click at [904, 481] on p "Criteria 4 – Proposals should show how councils in the area have sought" at bounding box center [903, 465] width 246 height 31
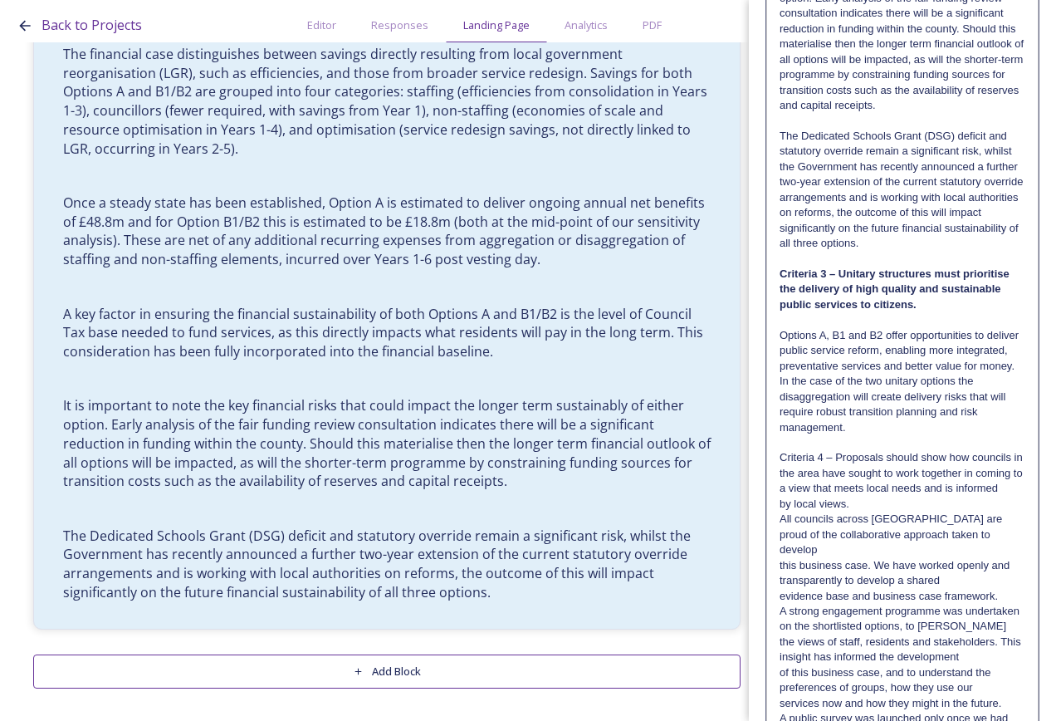
click at [945, 496] on p "Criteria 4 – Proposals should show how councils in the area have sought to work…" at bounding box center [903, 473] width 246 height 46
click at [948, 512] on p "Criteria 4 – Proposals should show how councils in the area have sought to work…" at bounding box center [903, 480] width 246 height 61
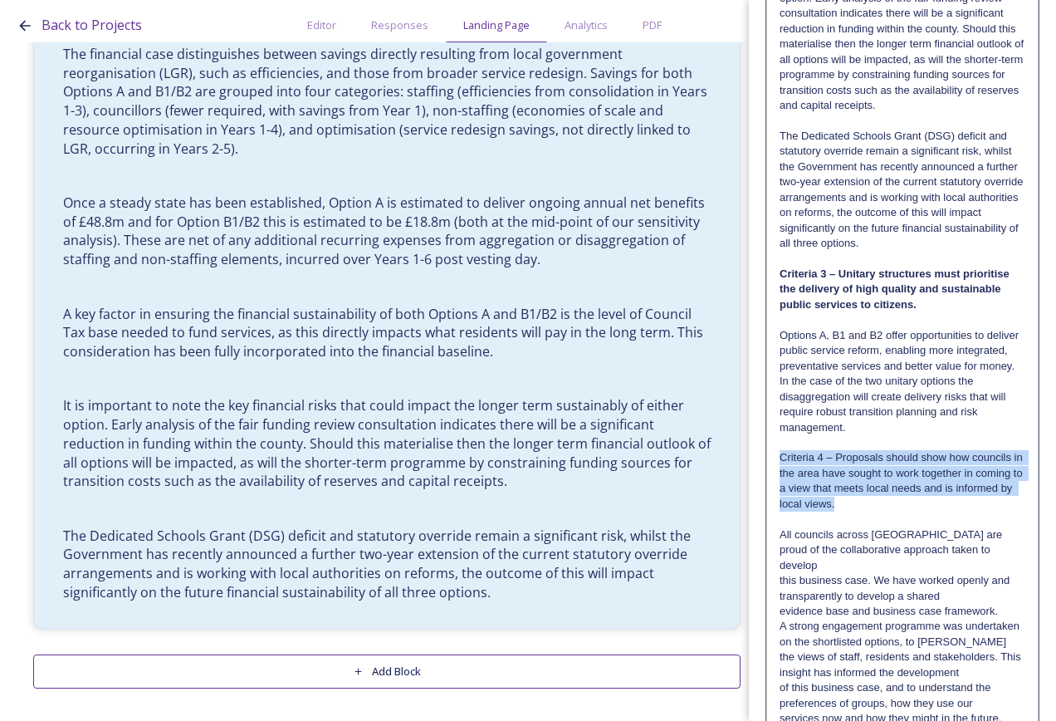
drag, startPoint x: 930, startPoint y: 615, endPoint x: 781, endPoint y: 569, distance: 156.5
click at [781, 512] on p "Criteria 4 – Proposals should show how councils in the area have sought to work…" at bounding box center [903, 480] width 246 height 61
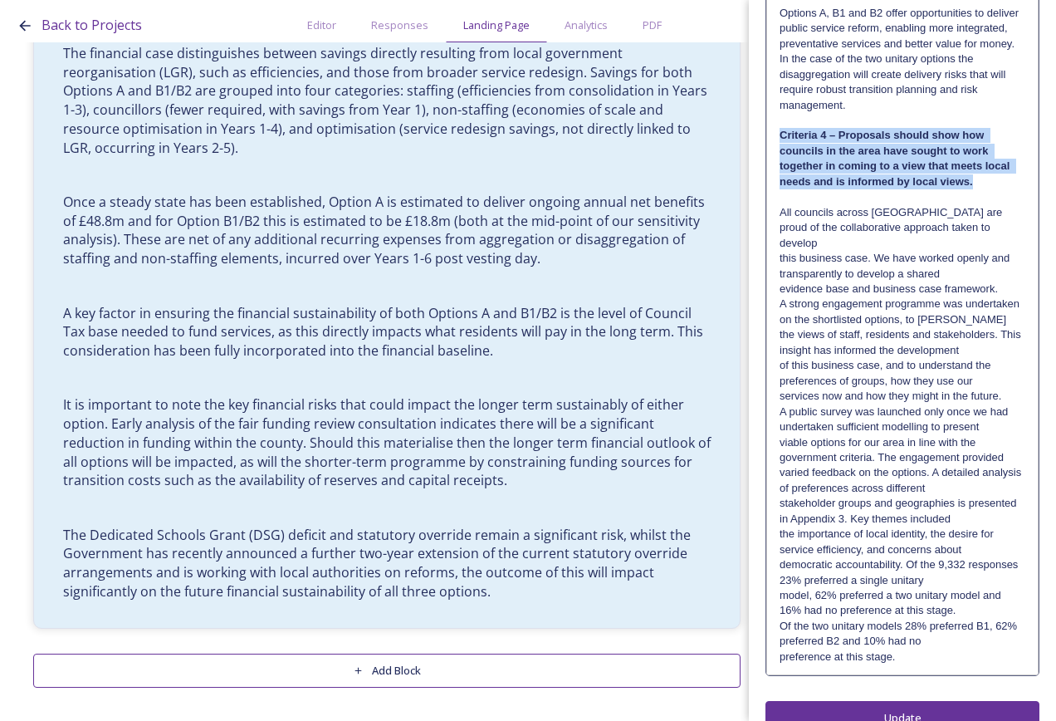
scroll to position [2567, 0]
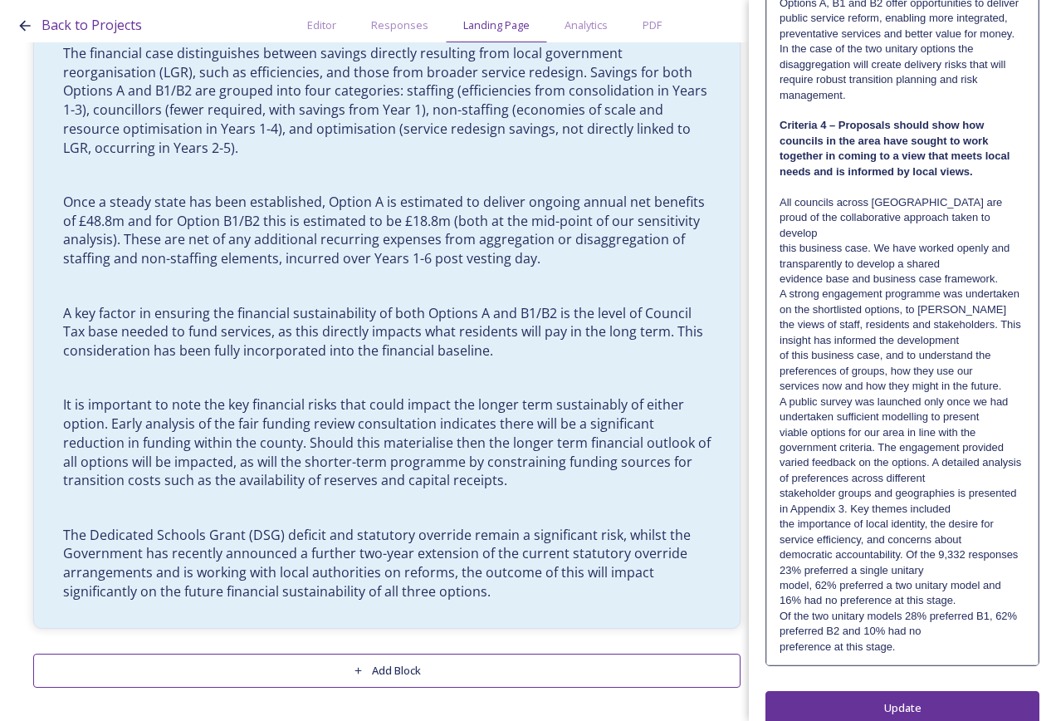
click at [780, 317] on p "A strong engagement programme was undertaken on the shortlisted options, to [PE…" at bounding box center [903, 301] width 246 height 31
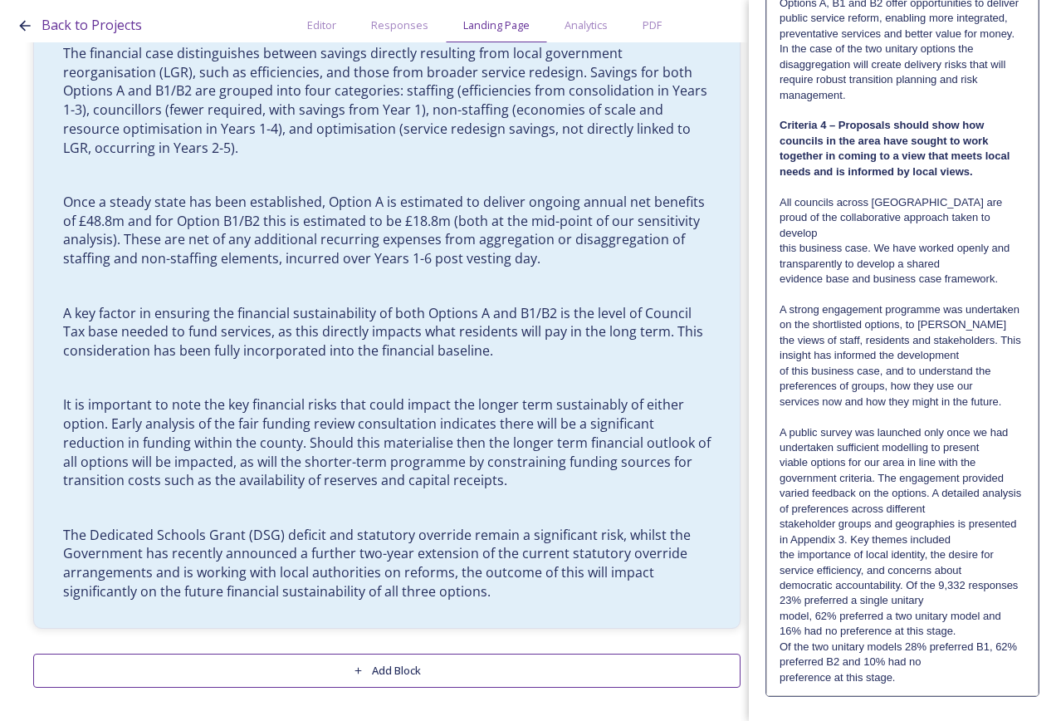
click at [995, 241] on p "All councils across [GEOGRAPHIC_DATA] are proud of the collaborative approach t…" at bounding box center [903, 218] width 246 height 46
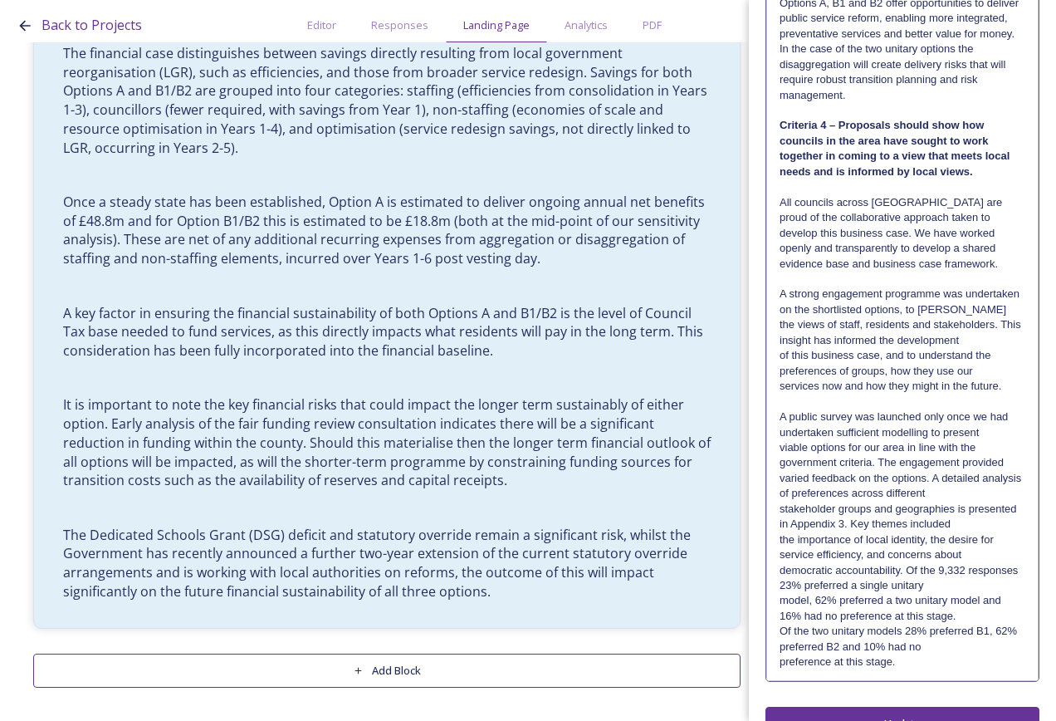
click at [991, 257] on p "All councils across [GEOGRAPHIC_DATA] are proud of the collaborative approach t…" at bounding box center [903, 225] width 246 height 61
click at [986, 272] on p "All councils across [GEOGRAPHIC_DATA] are proud of the collaborative approach t…" at bounding box center [903, 233] width 246 height 76
click at [983, 317] on p "A strong engagement programme was undertaken on the shortlisted options, to [PE…" at bounding box center [903, 301] width 246 height 31
click at [995, 348] on p "the views of staff, residents and stakeholders. This insight has informed the d…" at bounding box center [903, 332] width 246 height 31
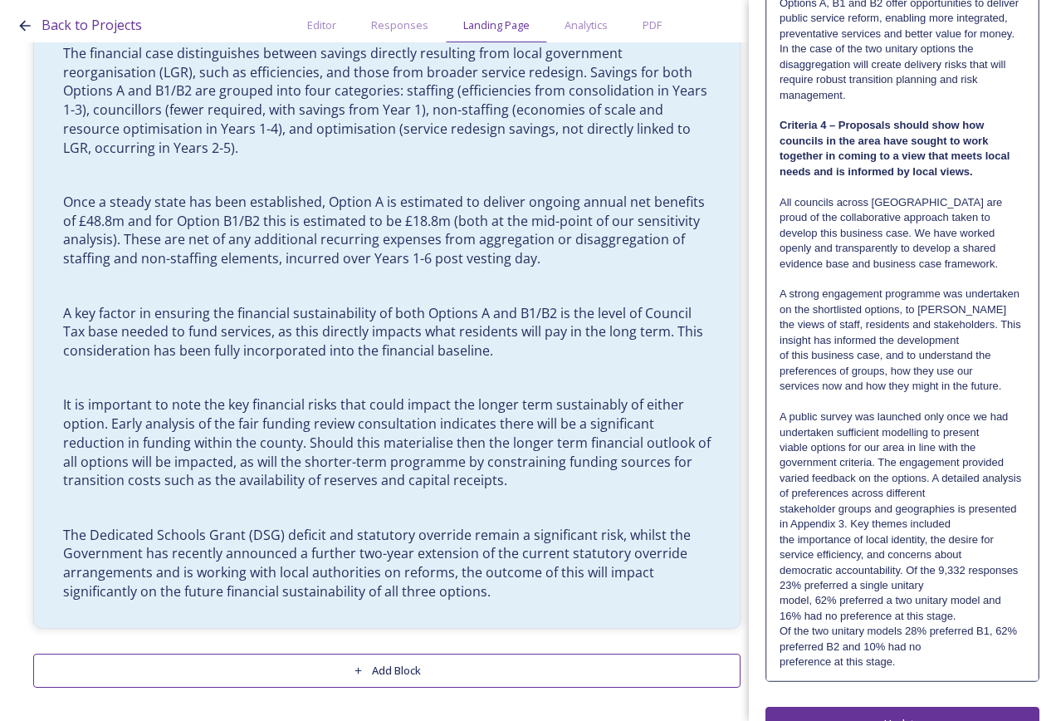
click at [1000, 348] on p "the views of staff, residents and stakeholders. This insight has informed the d…" at bounding box center [903, 332] width 246 height 31
click at [982, 348] on p "the views of staff, residents and stakeholders. This insight has informed the d…" at bounding box center [903, 332] width 246 height 31
click at [1006, 379] on p "the views of staff, residents and stakeholders. This insight has informed the d…" at bounding box center [903, 347] width 246 height 61
click at [998, 379] on p "the views of staff, residents and stakeholders. This insight has informed the d…" at bounding box center [903, 347] width 246 height 61
click at [974, 379] on p "the views of staff, residents and stakeholders. This insight has informed the d…" at bounding box center [903, 347] width 246 height 61
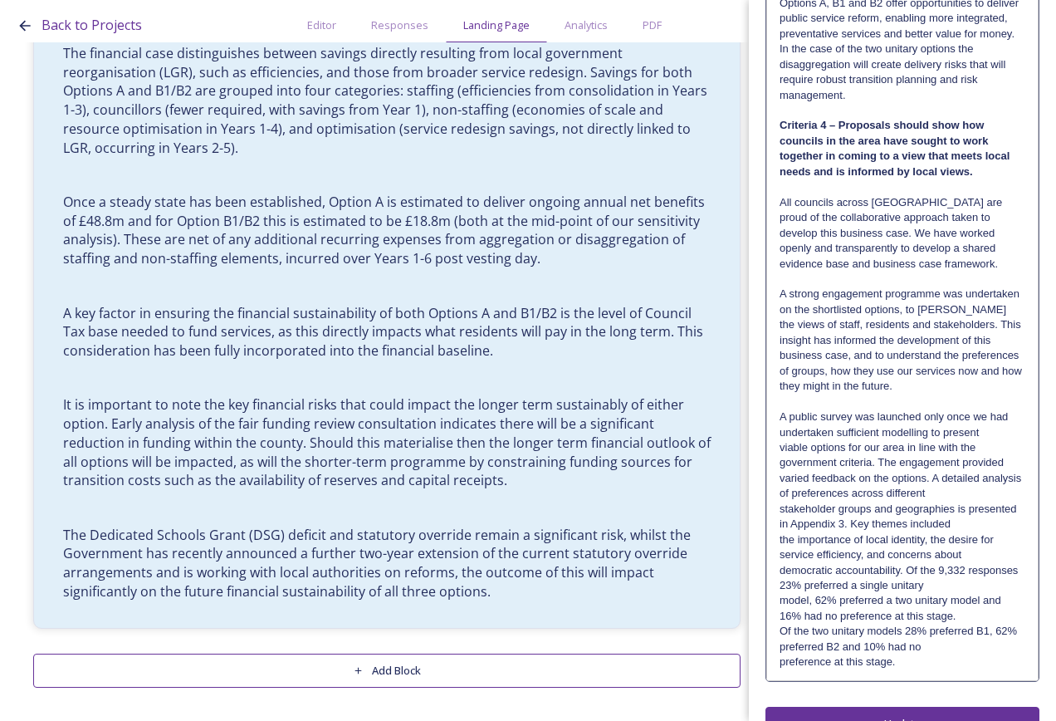
click at [1008, 440] on p "A public survey was launched only once we had undertaken sufficient modelling t…" at bounding box center [903, 424] width 246 height 31
click at [978, 440] on p "A public survey was launched only once we had undertaken sufficient modelling t…" at bounding box center [903, 424] width 246 height 31
click at [1002, 471] on p "A public survey was launched only once we had undertaken sufficient modelling t…" at bounding box center [903, 439] width 246 height 61
click at [1006, 471] on p "A public survey was launched only once we had undertaken sufficient modelling t…" at bounding box center [903, 439] width 246 height 61
click at [978, 471] on p "A public survey was launched only once we had undertaken sufficient modelling t…" at bounding box center [903, 439] width 246 height 61
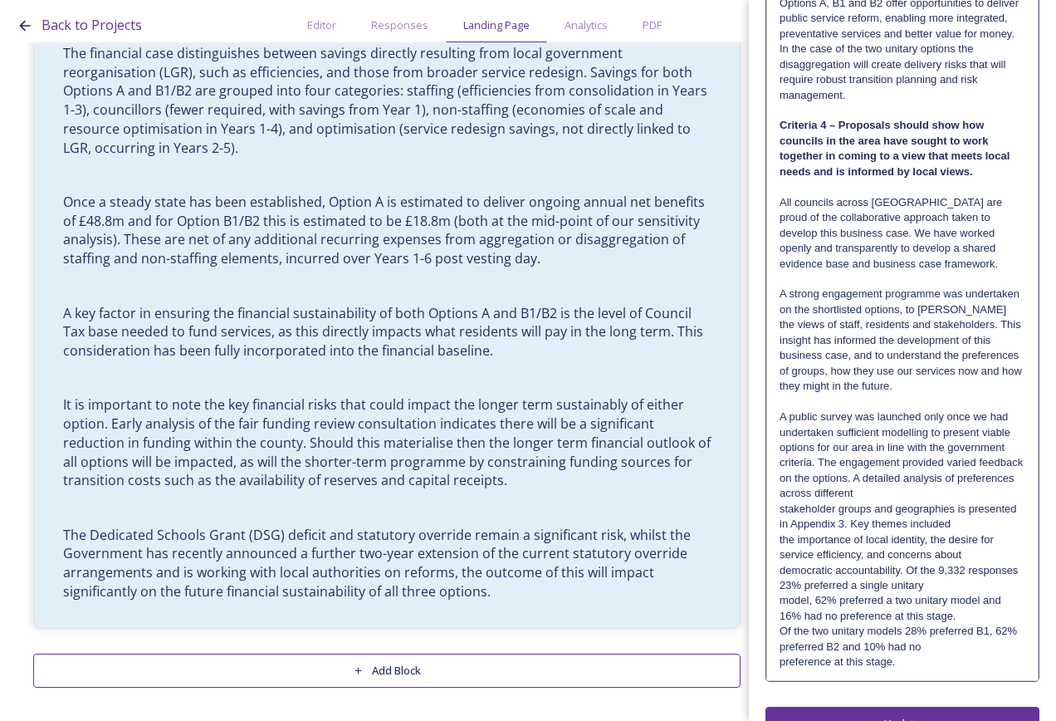
click at [983, 502] on p "A public survey was launched only once we had undertaken sufficient modelling t…" at bounding box center [903, 455] width 246 height 92
click at [961, 502] on p "A public survey was launched only once we had undertaken sufficient modelling t…" at bounding box center [903, 455] width 246 height 92
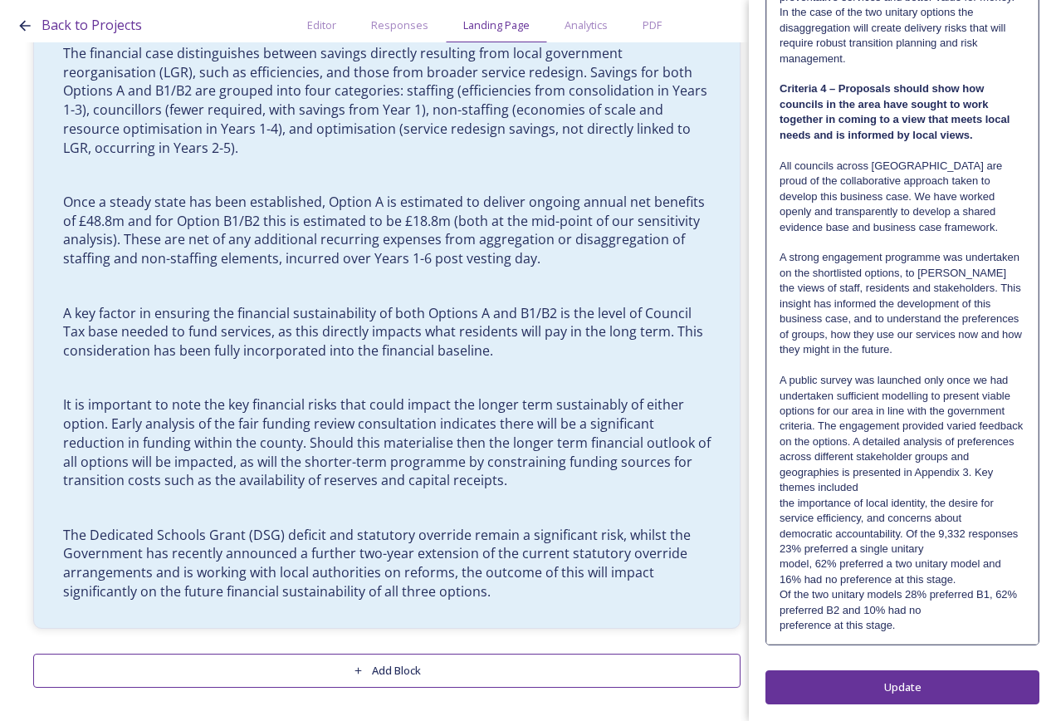
scroll to position [2650, 0]
click at [936, 496] on p "A public survey was launched only once we had undertaken sufficient modelling t…" at bounding box center [903, 434] width 246 height 123
click at [916, 526] on p "A public survey was launched only once we had undertaken sufficient modelling t…" at bounding box center [903, 450] width 246 height 154
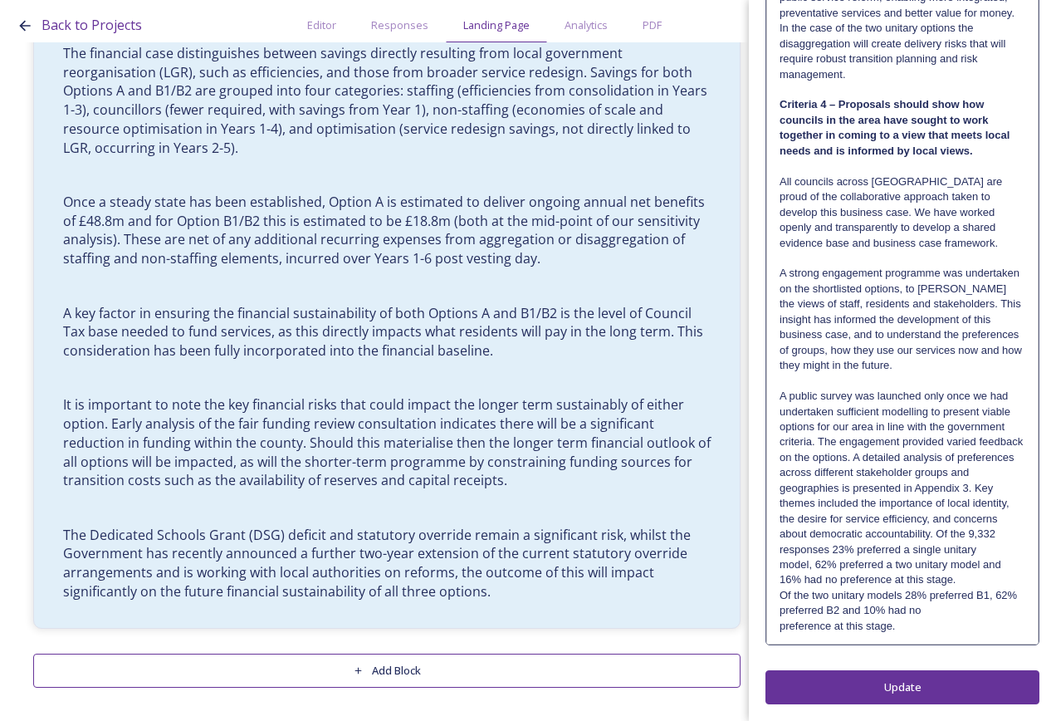
click at [979, 588] on p "model, 62% preferred a two unitary model and 16% had no preference at this stag…" at bounding box center [903, 572] width 246 height 31
click at [974, 634] on p "preference at this stage." at bounding box center [903, 626] width 246 height 15
click at [971, 619] on p "model, 62% preferred a two unitary model and 16% had no preference at this stag…" at bounding box center [903, 587] width 246 height 61
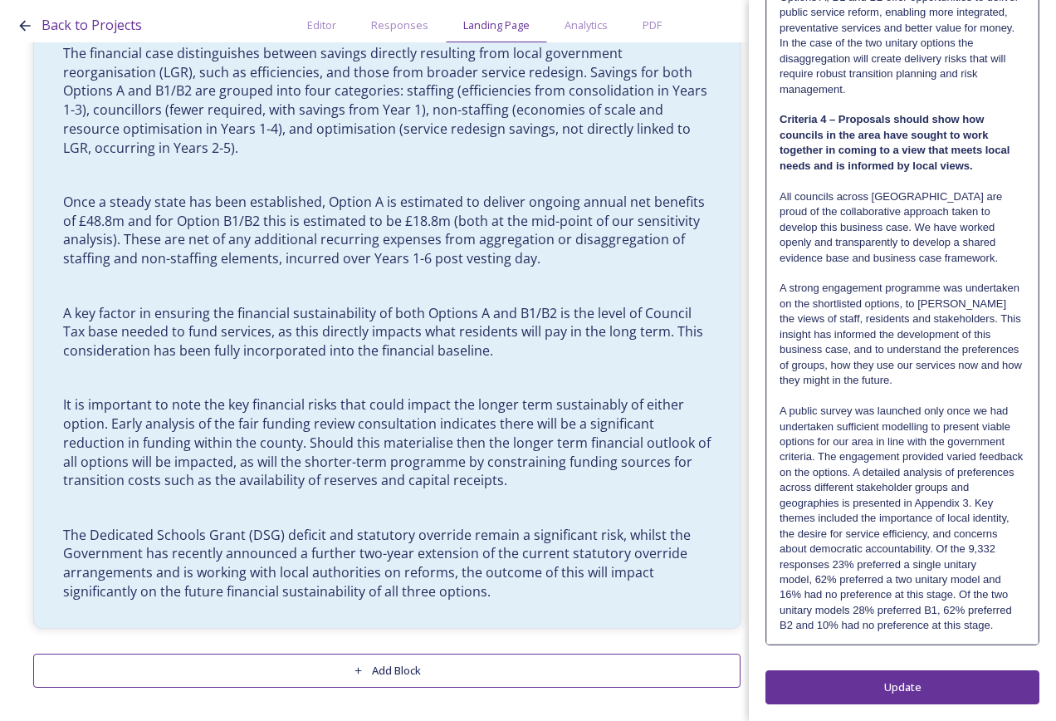
scroll to position [0, 0]
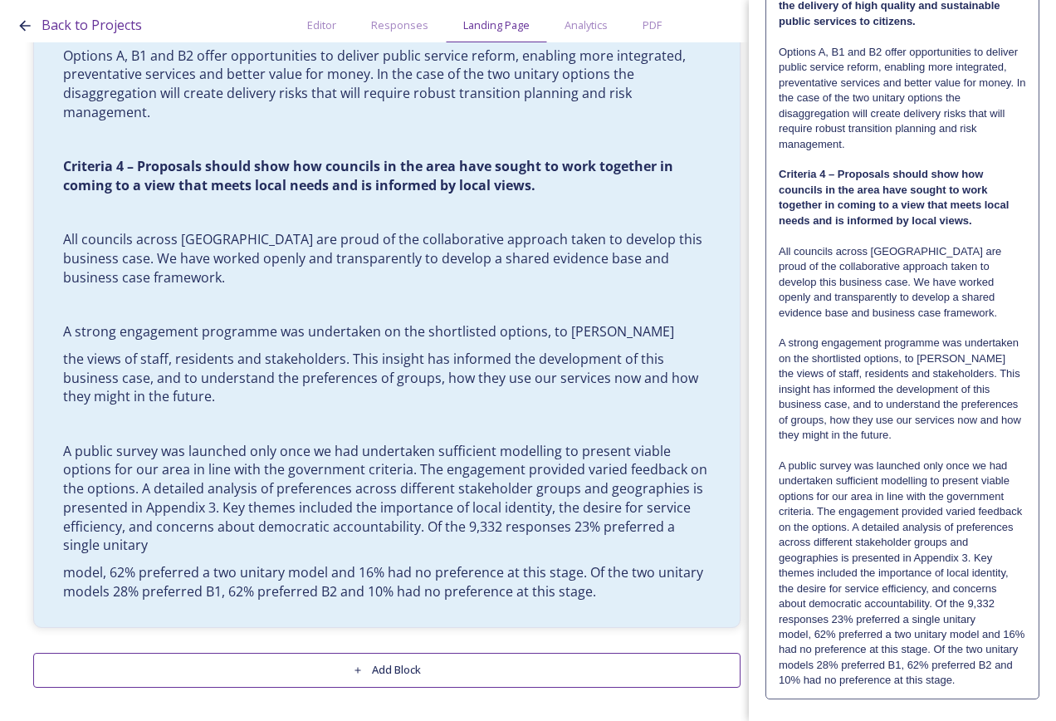
scroll to position [2603, 0]
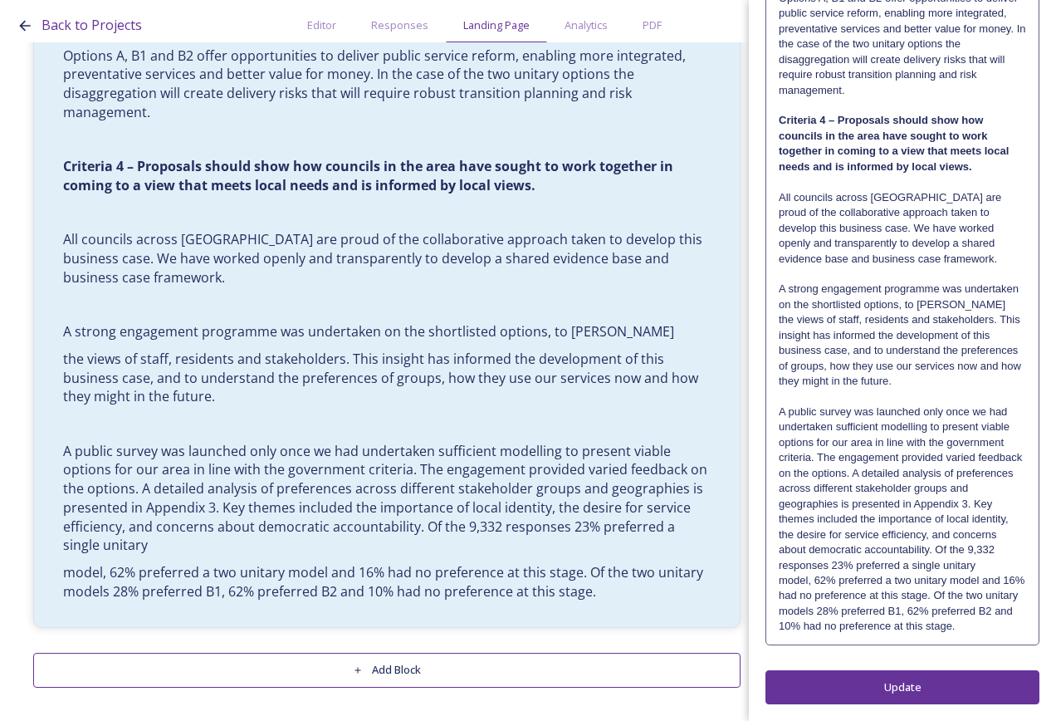
click at [1002, 304] on p "A strong engagement programme was undertaken on the shortlisted options, to [PE…" at bounding box center [902, 297] width 247 height 31
click at [1004, 303] on p "A strong engagement programme was undertaken on the shortlisted options, to [PE…" at bounding box center [903, 296] width 246 height 31
click at [1006, 302] on p "A strong engagement programme was undertaken on the shortlisted options, to [PE…" at bounding box center [903, 296] width 246 height 31
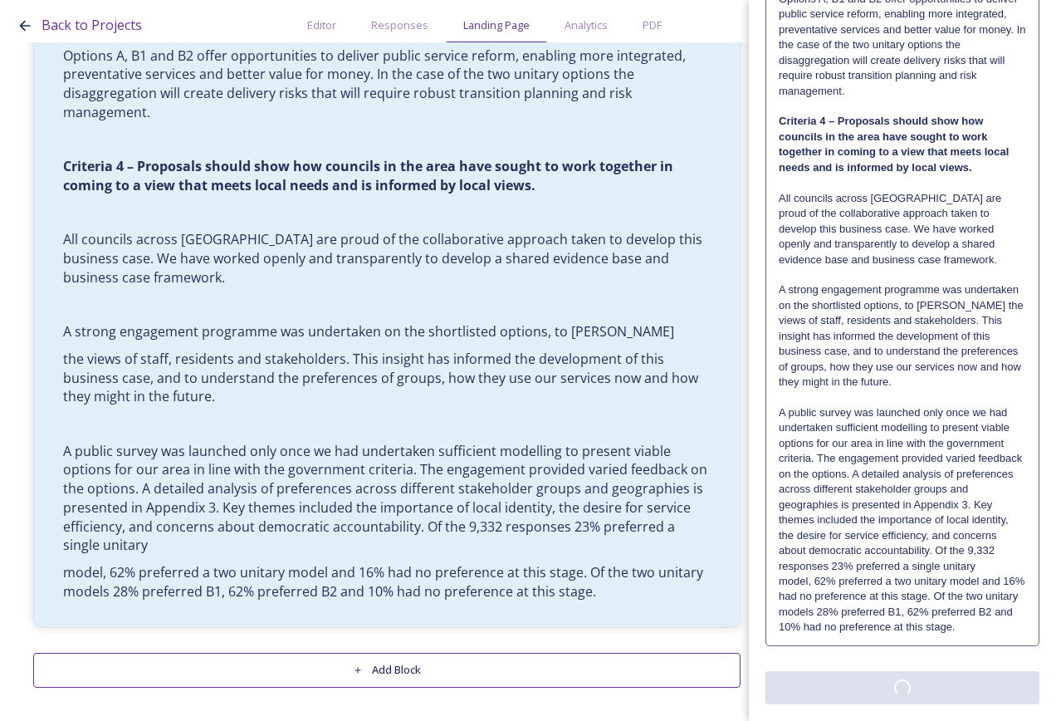
scroll to position [0, 0]
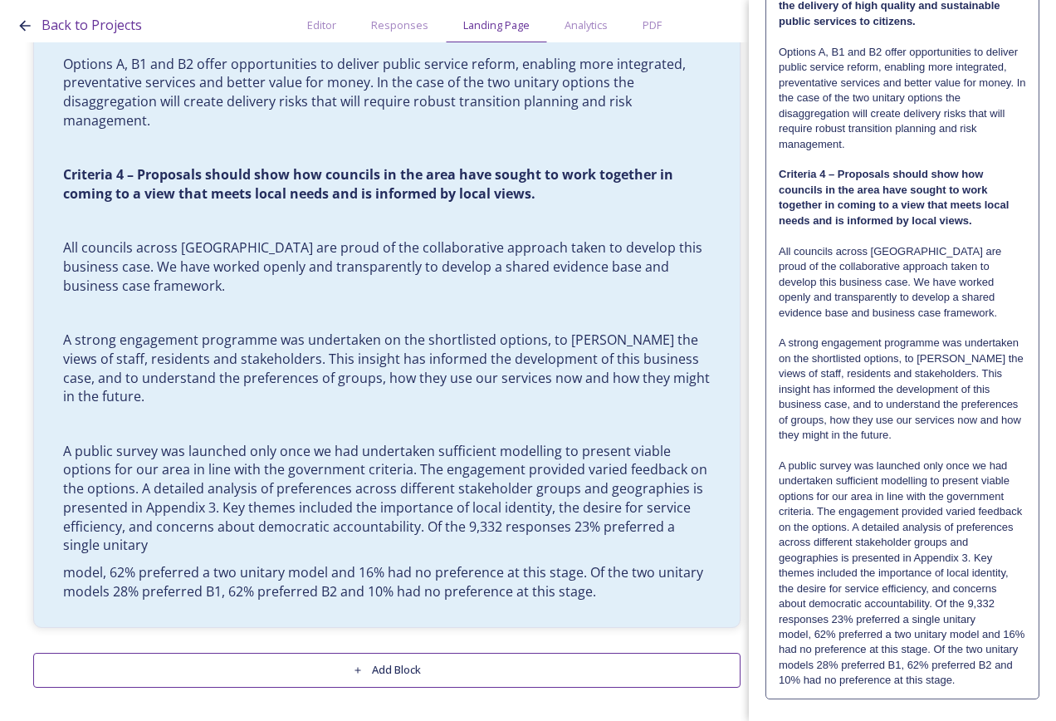
scroll to position [2603, 0]
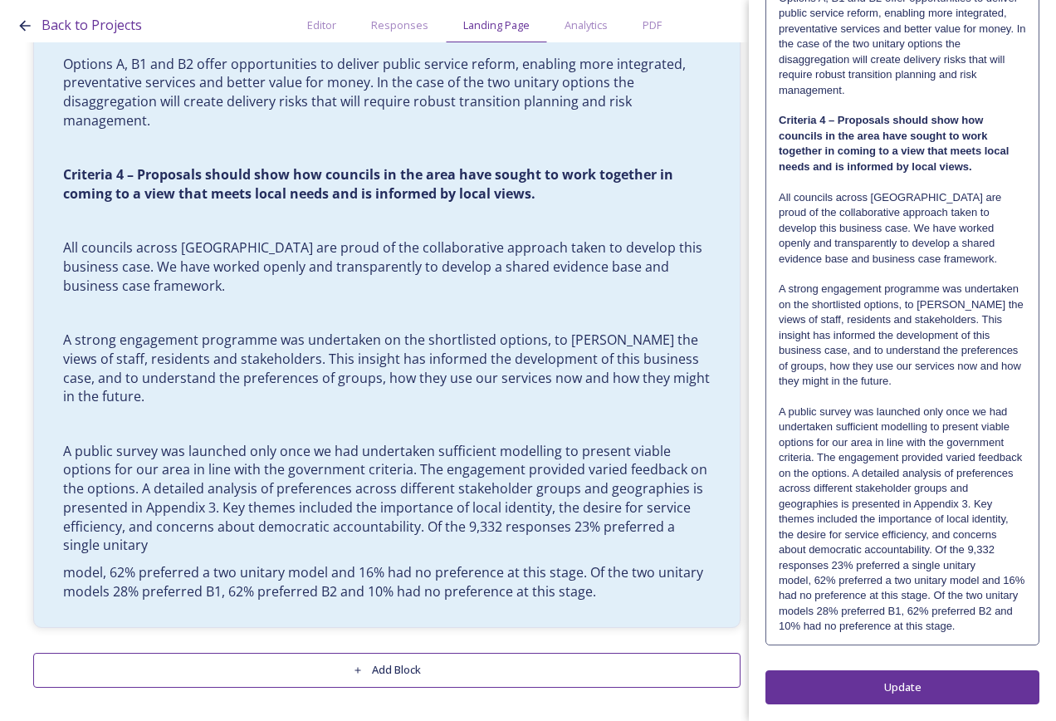
click at [975, 566] on p "A public survey was launched only once we had undertaken sufficient modelling t…" at bounding box center [902, 488] width 247 height 169
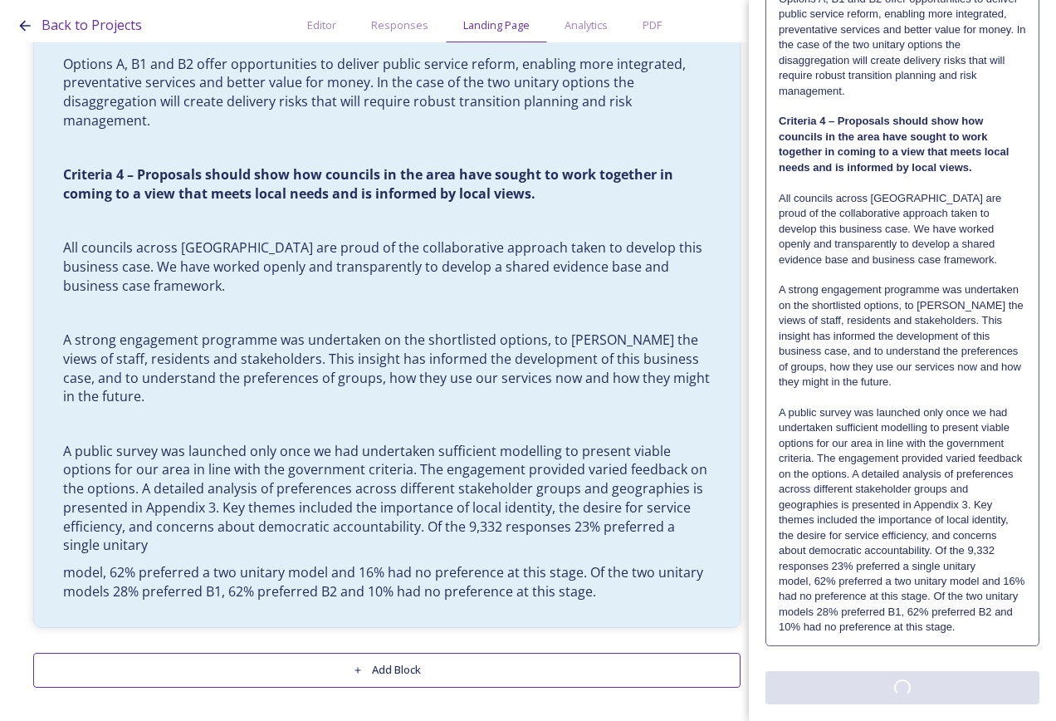
scroll to position [0, 0]
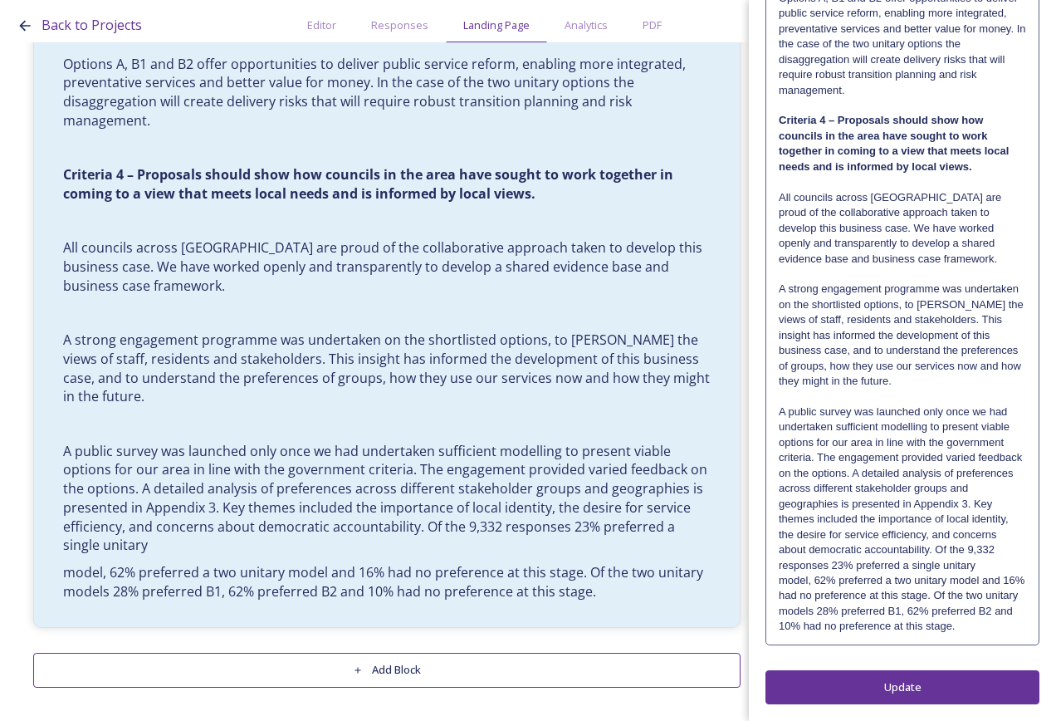
click at [990, 547] on p "A public survey was launched only once we had undertaken sufficient modelling t…" at bounding box center [902, 488] width 247 height 169
click at [1005, 588] on p "model, 62% preferred a two unitary model and 16% had no preference at this stag…" at bounding box center [903, 602] width 246 height 61
click at [1006, 560] on p "A public survey was launched only once we had undertaken sufficient modelling t…" at bounding box center [903, 488] width 246 height 169
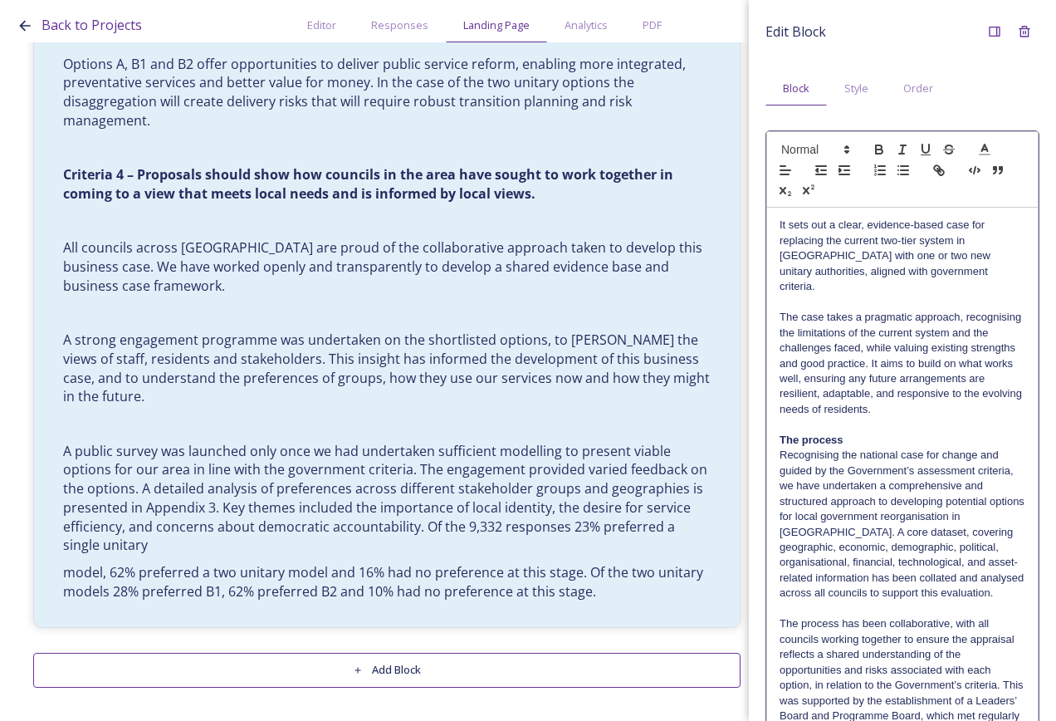
scroll to position [2639, 0]
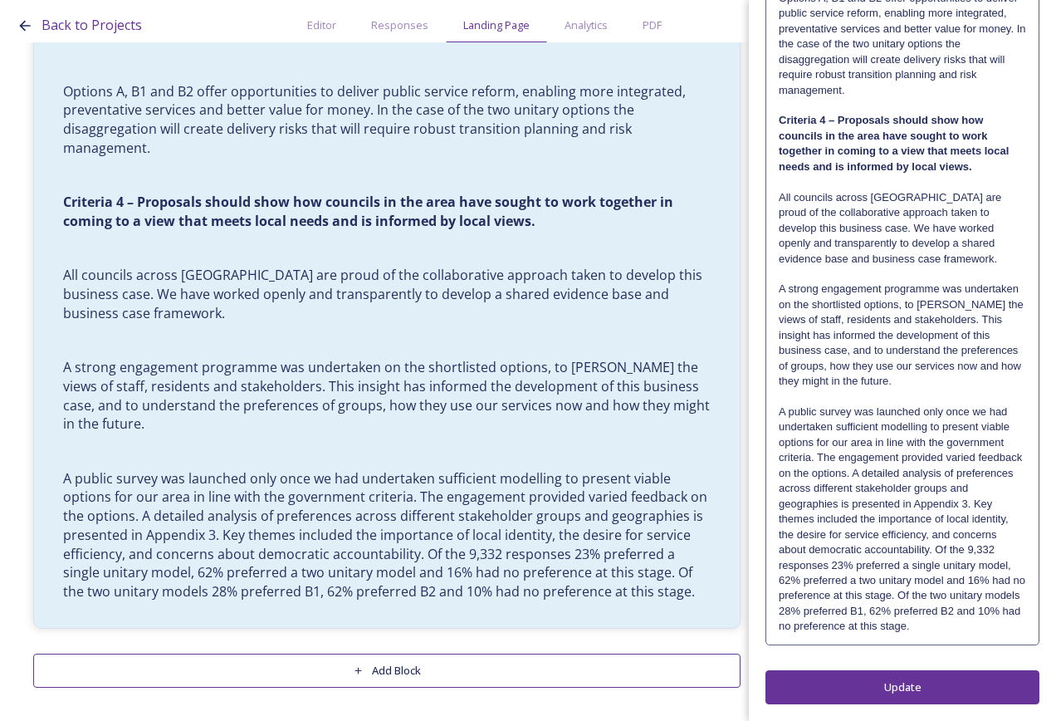
click at [1007, 627] on p "A public survey was launched only once we had undertaken sufficient modelling t…" at bounding box center [903, 519] width 246 height 230
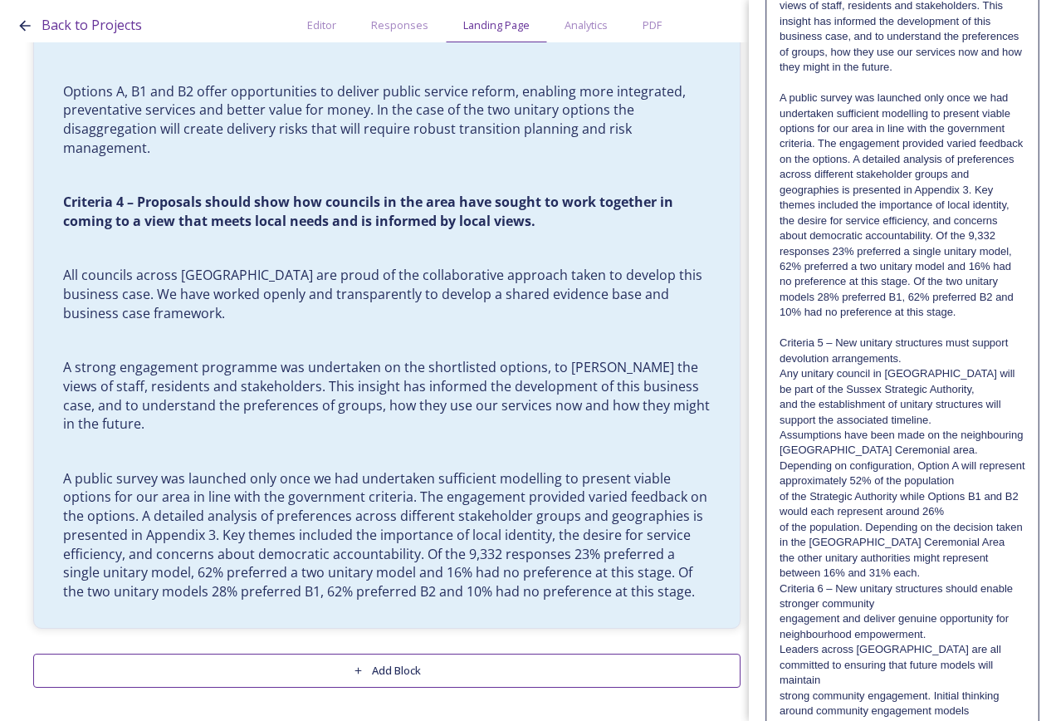
scroll to position [2884, 0]
click at [916, 368] on p "Criteria 5 – New unitary structures must support devolution arrangements." at bounding box center [903, 352] width 246 height 31
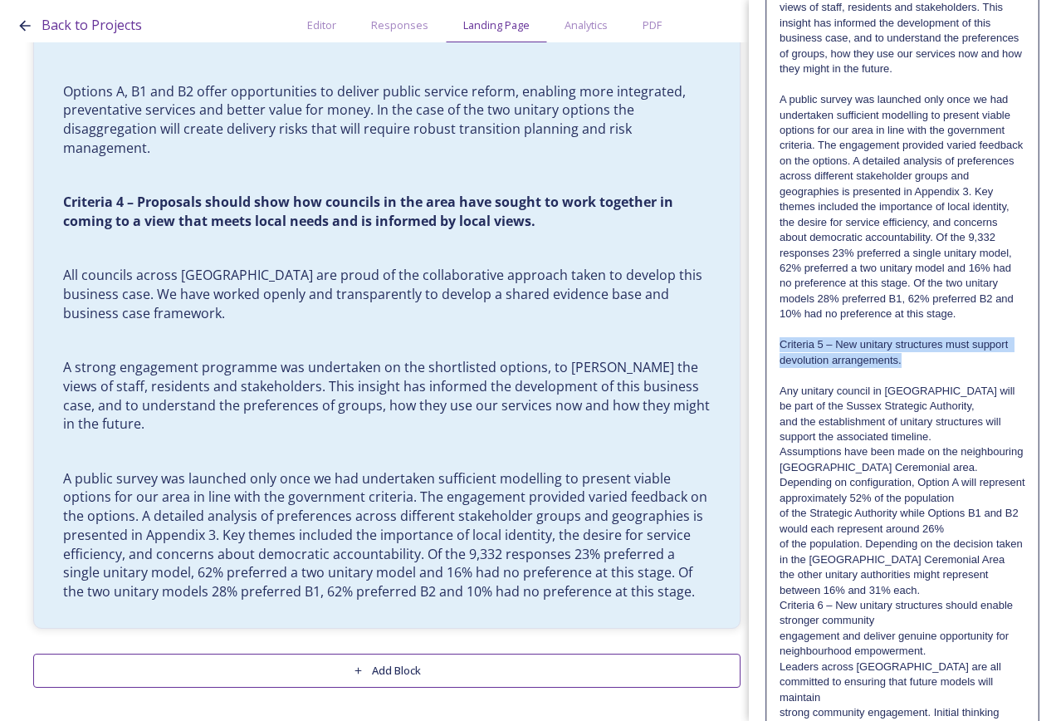
drag, startPoint x: 916, startPoint y: 465, endPoint x: 779, endPoint y: 454, distance: 137.4
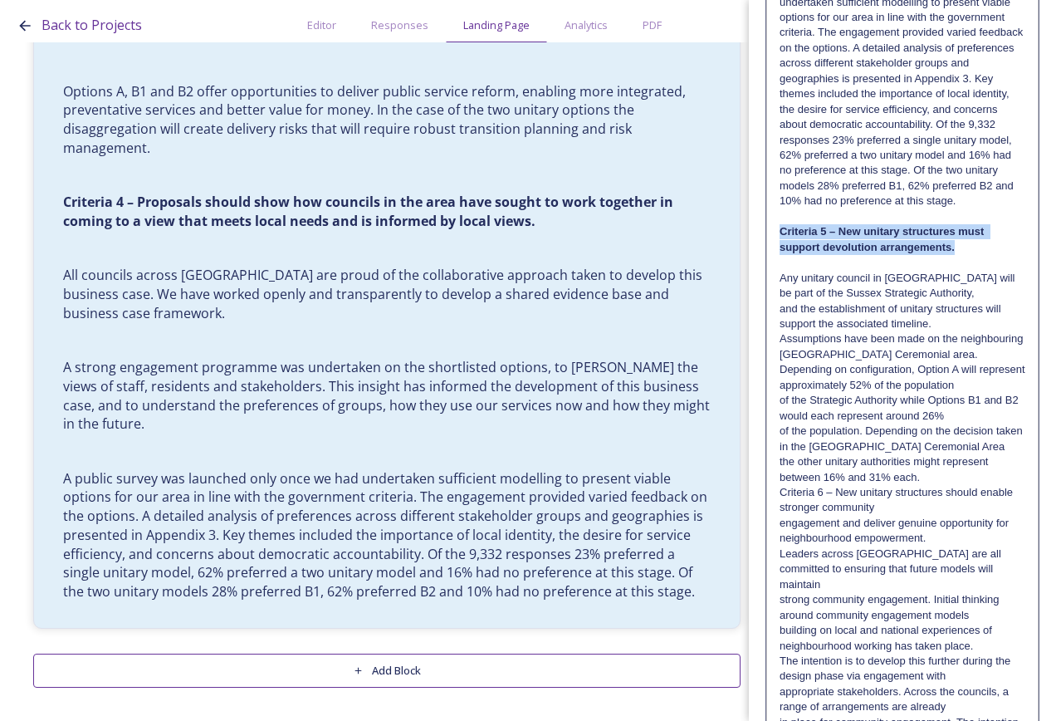
scroll to position [3050, 0]
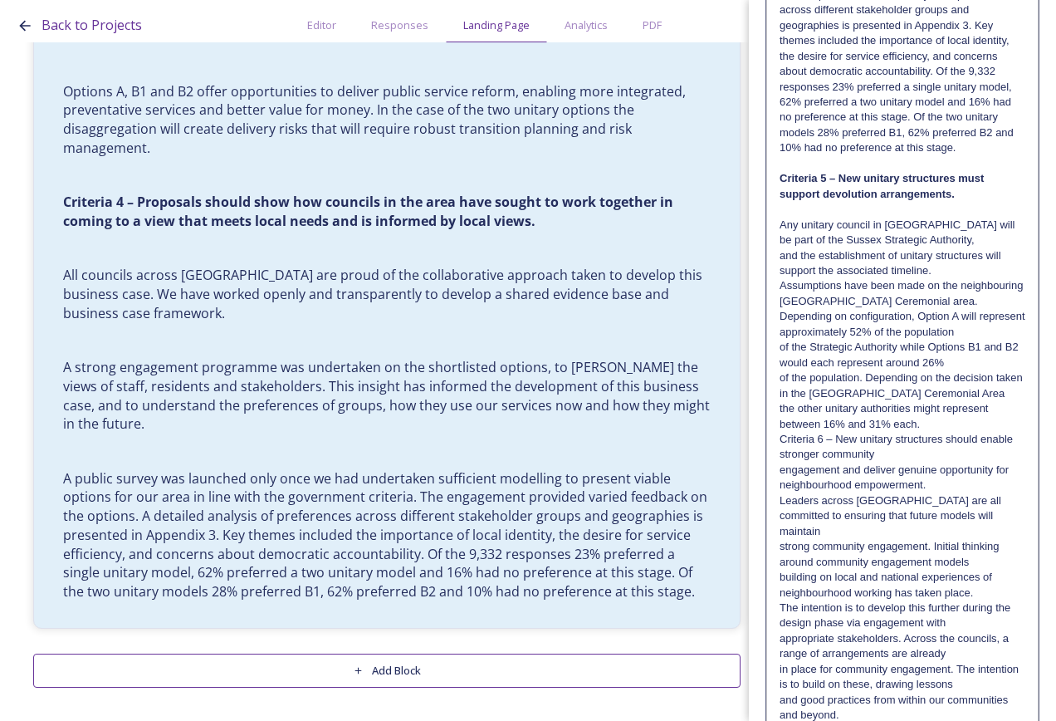
click at [1003, 248] on p "Any unitary council in [GEOGRAPHIC_DATA] will be part of the Sussex Strategic A…" at bounding box center [903, 233] width 246 height 31
click at [997, 248] on p "Any unitary council in [GEOGRAPHIC_DATA] will be part of the Sussex Strategic A…" at bounding box center [903, 233] width 246 height 31
click at [988, 279] on p "Any unitary council in [GEOGRAPHIC_DATA] will be part of the Sussex Strategic A…" at bounding box center [903, 248] width 246 height 61
click at [970, 310] on p "Any unitary council in [GEOGRAPHIC_DATA] will be part of the Sussex Strategic A…" at bounding box center [903, 264] width 246 height 92
click at [940, 340] on p "Any unitary council in [GEOGRAPHIC_DATA] will be part of the Sussex Strategic A…" at bounding box center [903, 279] width 246 height 123
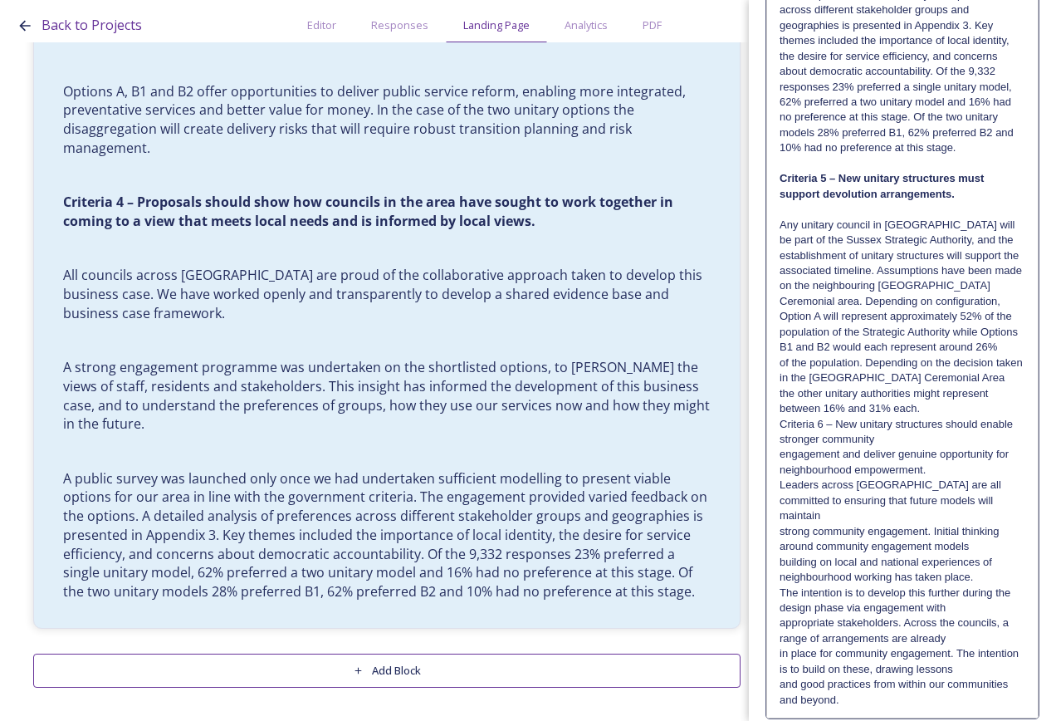
click at [943, 355] on p "Any unitary council in [GEOGRAPHIC_DATA] will be part of the Sussex Strategic A…" at bounding box center [903, 287] width 246 height 138
click at [918, 386] on p "Any unitary council in [GEOGRAPHIC_DATA] will be part of the Sussex Strategic A…" at bounding box center [903, 302] width 246 height 169
drag, startPoint x: 967, startPoint y: 518, endPoint x: 979, endPoint y: 522, distance: 13.1
click at [968, 417] on p "Any unitary council in [GEOGRAPHIC_DATA] will be part of the Sussex Strategic A…" at bounding box center [903, 317] width 246 height 199
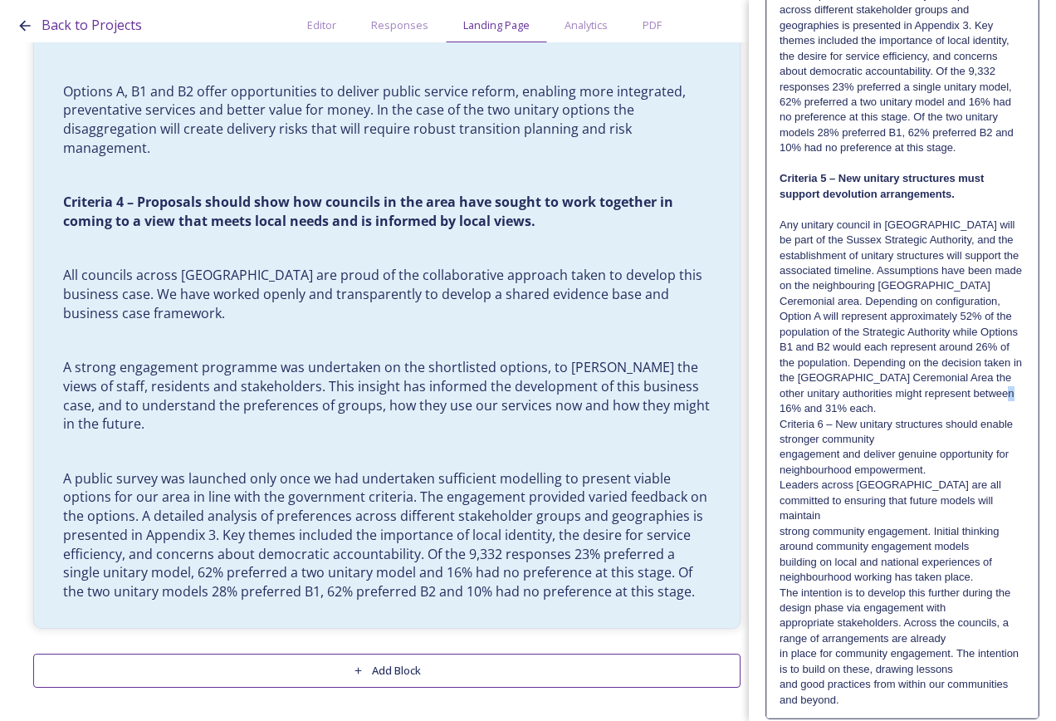
click at [980, 417] on p "Any unitary council in [GEOGRAPHIC_DATA] will be part of the Sussex Strategic A…" at bounding box center [903, 317] width 246 height 199
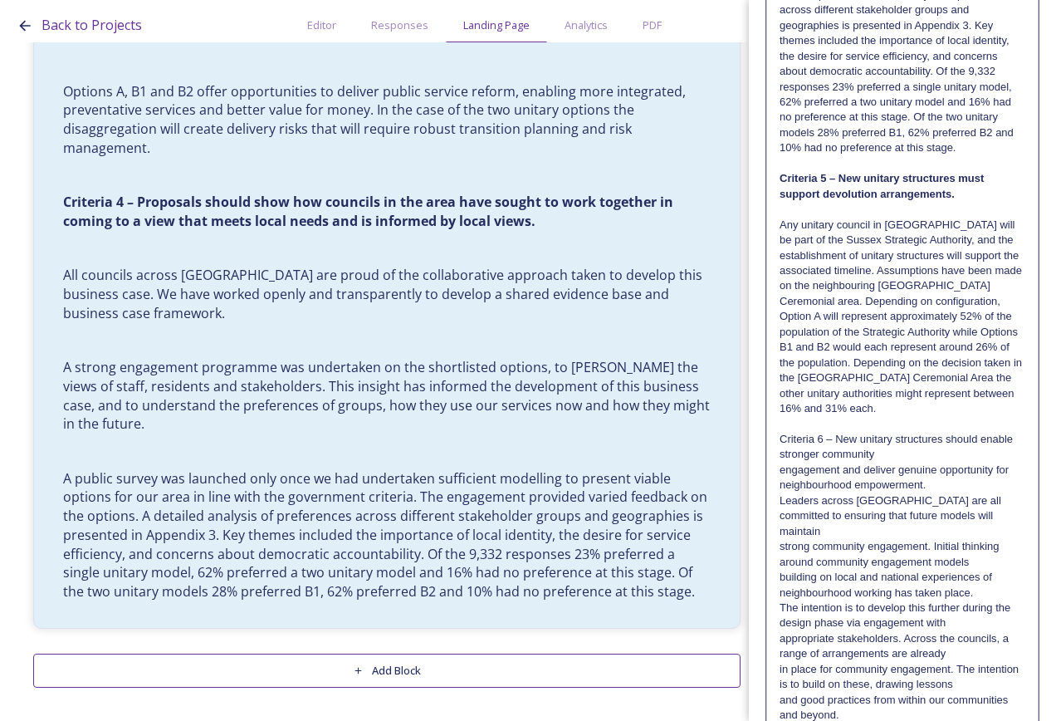
click at [952, 463] on p "Criteria 6 – New unitary structures should enable stronger community" at bounding box center [903, 447] width 246 height 31
click at [951, 463] on p "Criteria 6 – New unitary structures should enable stronger community" at bounding box center [903, 447] width 246 height 31
click at [953, 493] on p "Criteria 6 – New unitary structures should enable stronger community engagement…" at bounding box center [903, 462] width 246 height 61
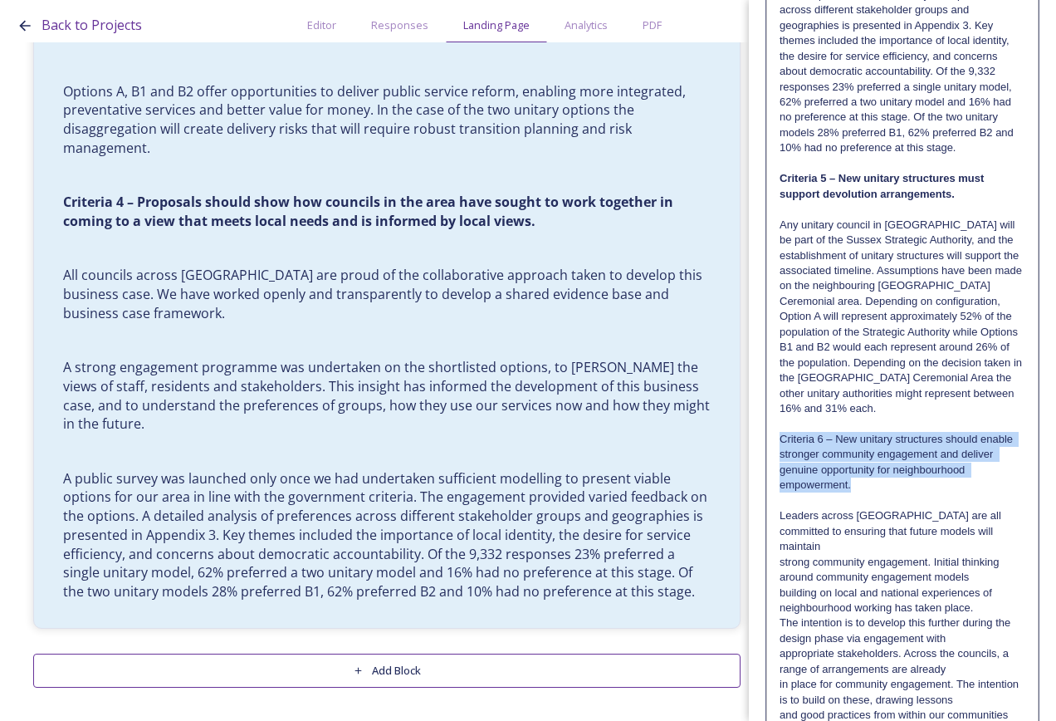
drag, startPoint x: 831, startPoint y: 580, endPoint x: 776, endPoint y: 542, distance: 67.0
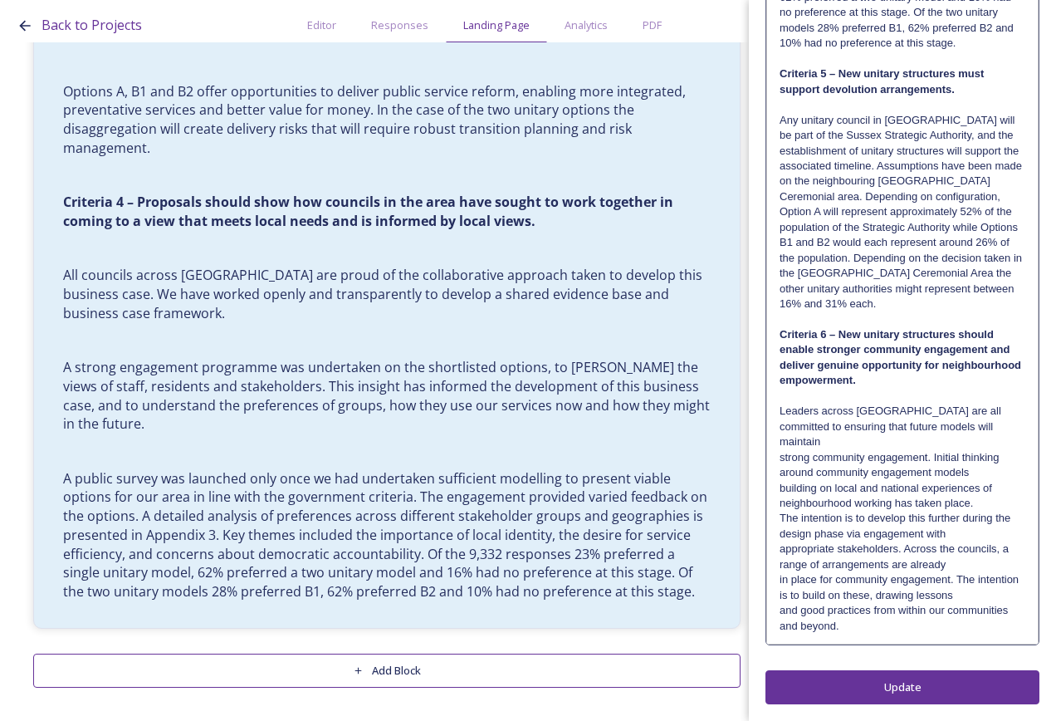
scroll to position [3247, 0]
click at [982, 444] on p "Leaders across [GEOGRAPHIC_DATA] are all committed to ensuring that future mode…" at bounding box center [903, 427] width 246 height 46
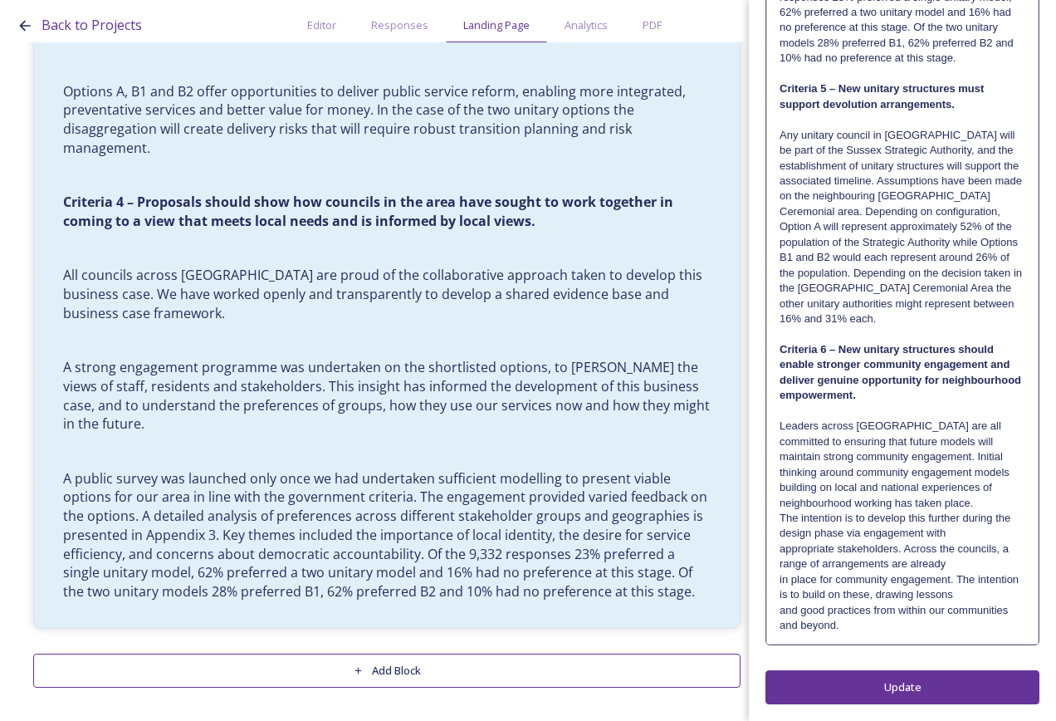
click at [983, 470] on p "Leaders across [GEOGRAPHIC_DATA] are all committed to ensuring that future mode…" at bounding box center [903, 449] width 246 height 61
click at [984, 486] on p "Leaders across [GEOGRAPHIC_DATA] are all committed to ensuring that future mode…" at bounding box center [903, 465] width 246 height 92
click at [983, 498] on p "Leaders across [GEOGRAPHIC_DATA] are all committed to ensuring that future mode…" at bounding box center [903, 465] width 246 height 92
click at [979, 524] on p "Leaders across [GEOGRAPHIC_DATA] are all committed to ensuring that future mode…" at bounding box center [903, 480] width 246 height 123
click at [979, 535] on p "Leaders across [GEOGRAPHIC_DATA] are all committed to ensuring that future mode…" at bounding box center [903, 480] width 246 height 123
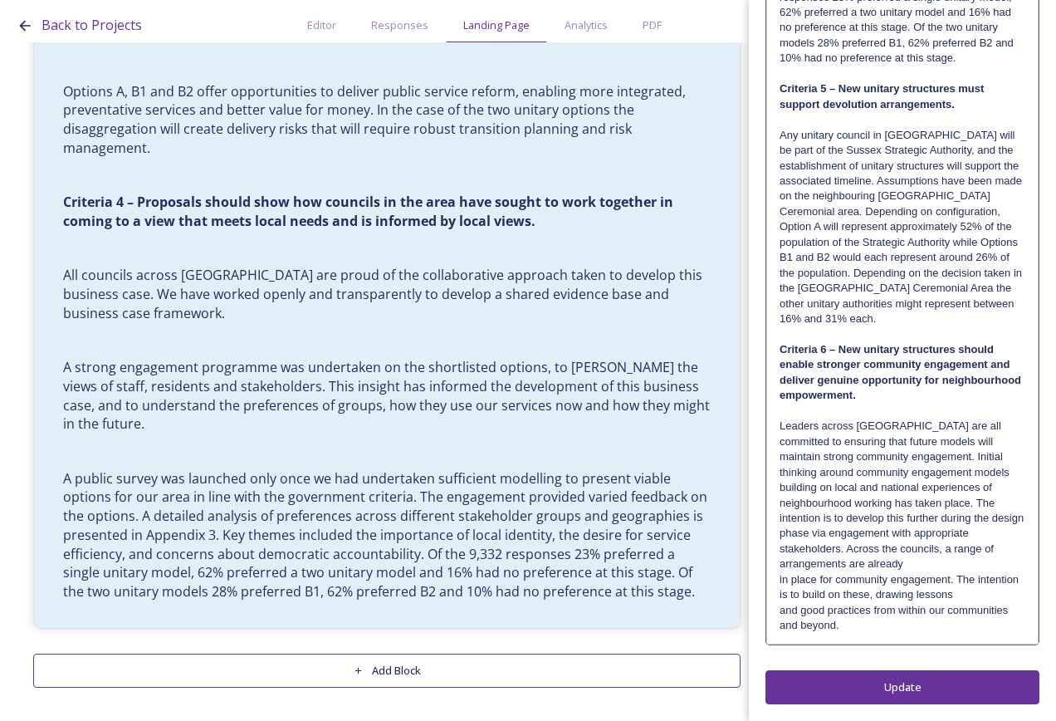
drag, startPoint x: 964, startPoint y: 575, endPoint x: 965, endPoint y: 565, distance: 10.8
click at [965, 574] on p "in place for community engagement. The intention is to build on these, drawing …" at bounding box center [903, 587] width 246 height 31
click at [965, 560] on p "Leaders across [GEOGRAPHIC_DATA] are all committed to ensuring that future mode…" at bounding box center [903, 496] width 246 height 154
click at [962, 595] on p "Leaders across [GEOGRAPHIC_DATA] are all committed to ensuring that future mode…" at bounding box center [903, 511] width 246 height 184
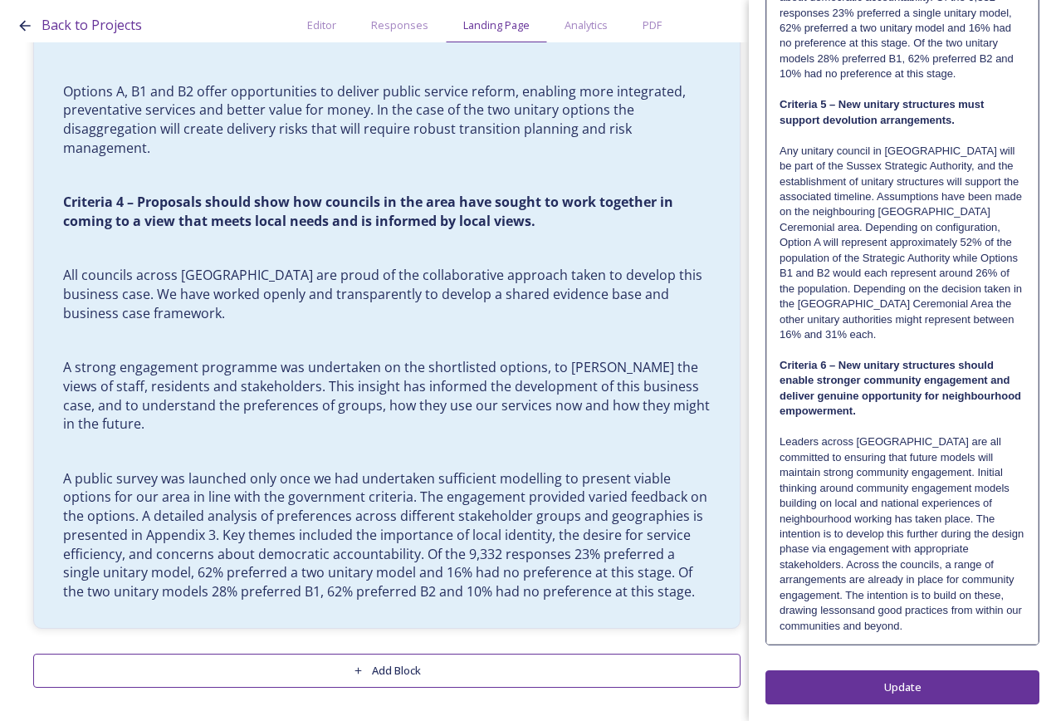
scroll to position [3232, 0]
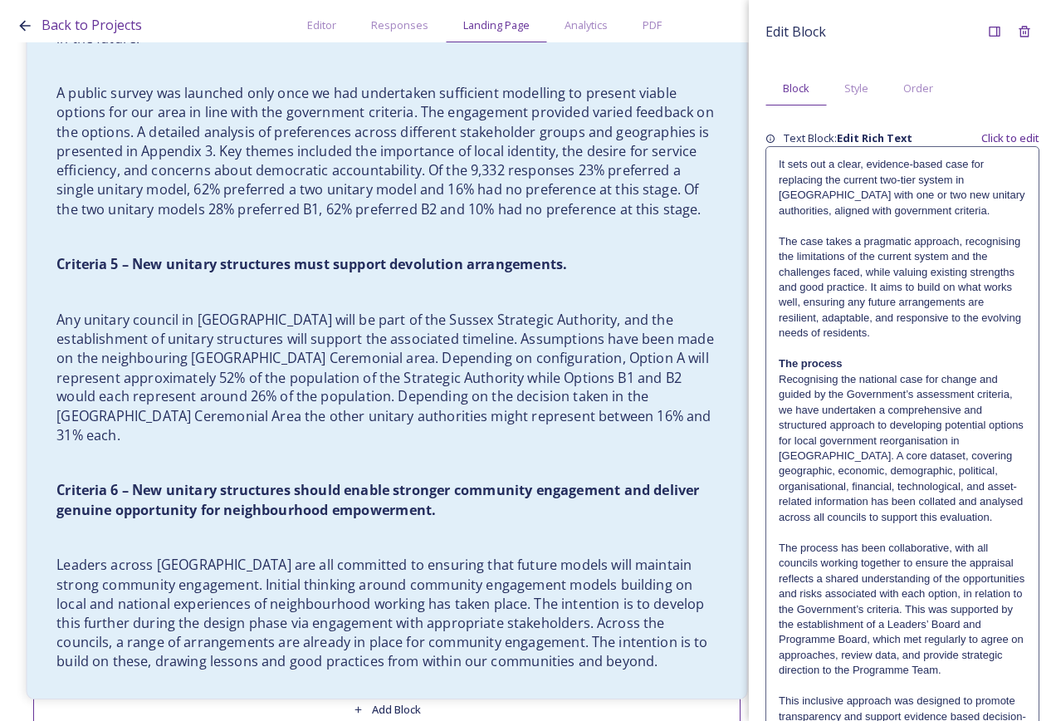
scroll to position [3054, 0]
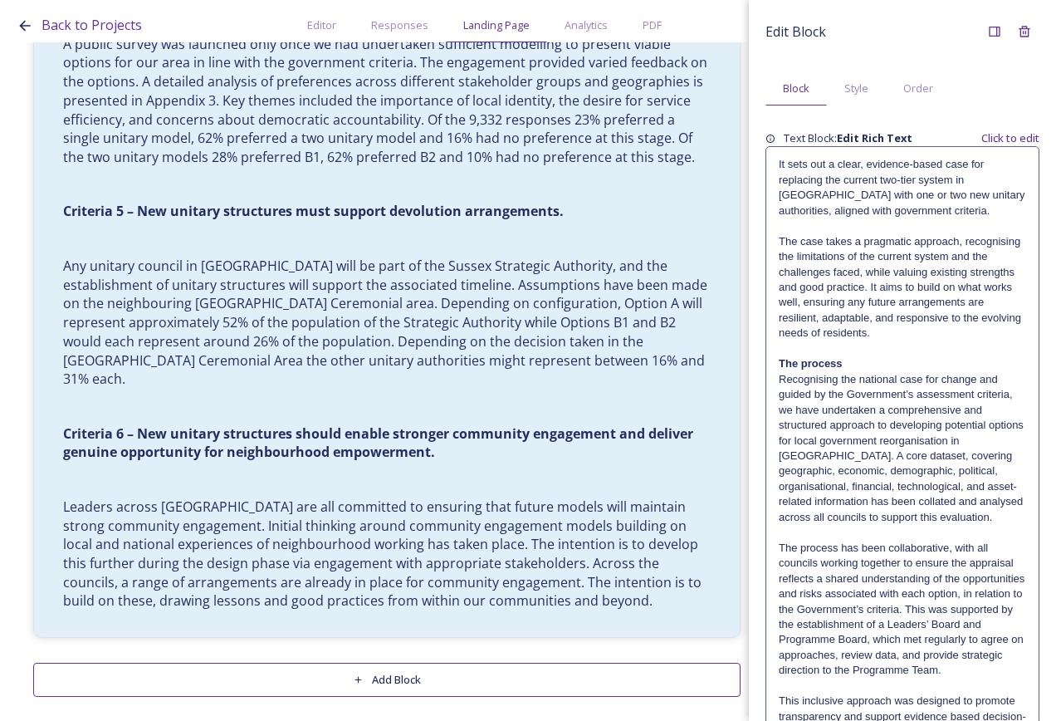
click at [458, 686] on button "Add Block" at bounding box center [387, 680] width 708 height 34
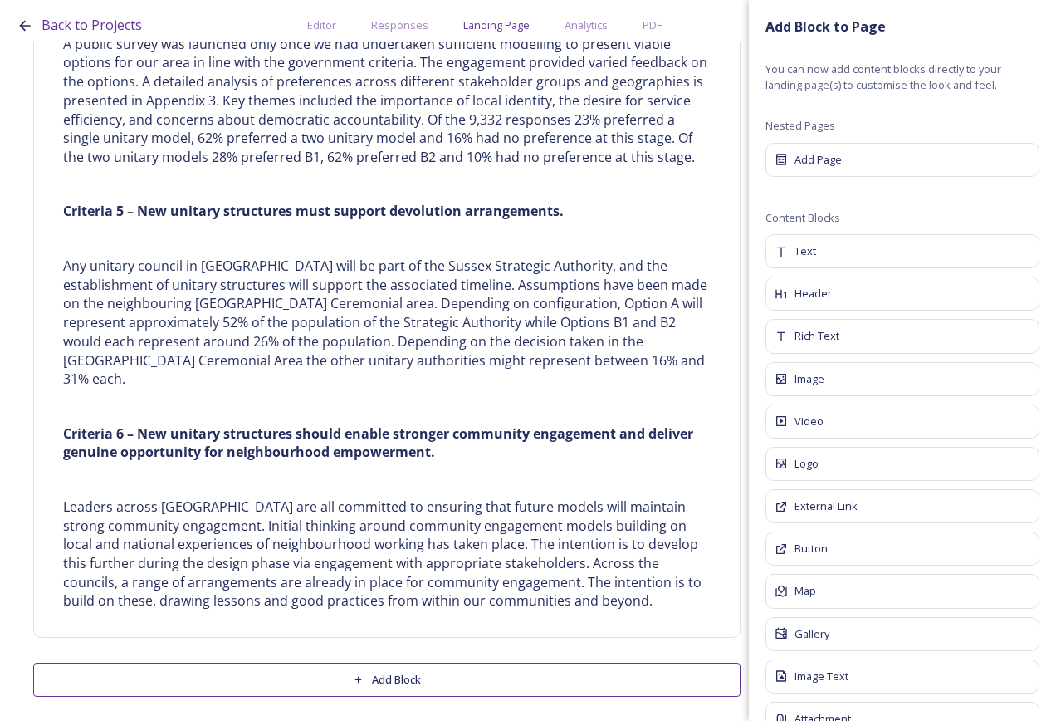
click at [864, 339] on div "Rich Text" at bounding box center [903, 336] width 274 height 34
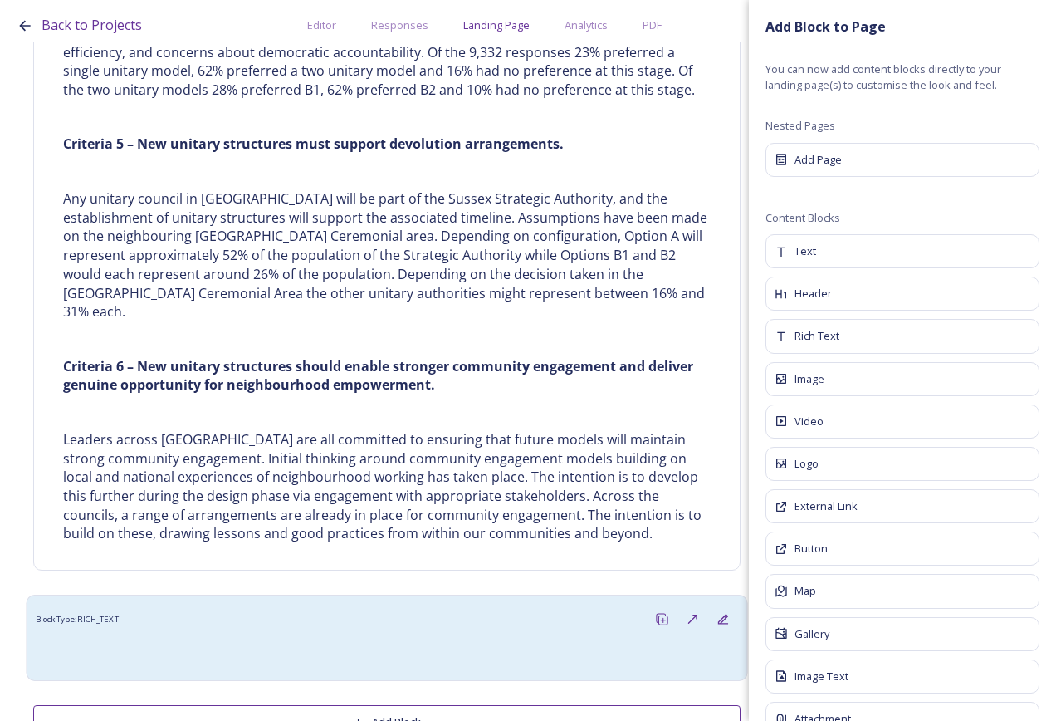
scroll to position [3173, 0]
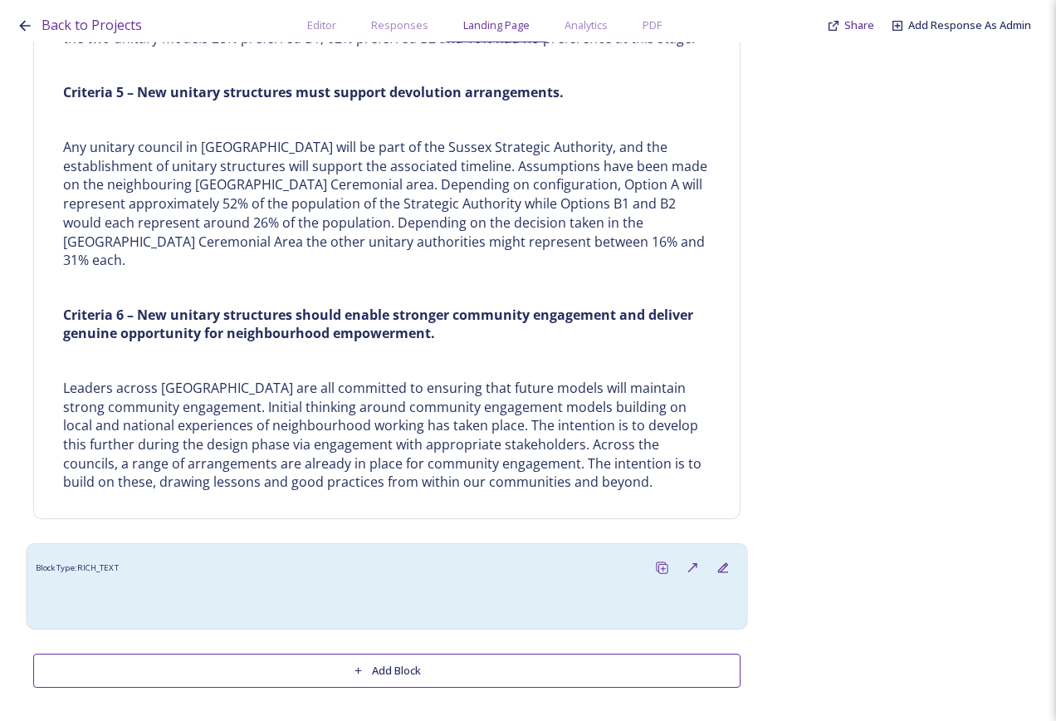
click at [254, 610] on div at bounding box center [387, 601] width 686 height 20
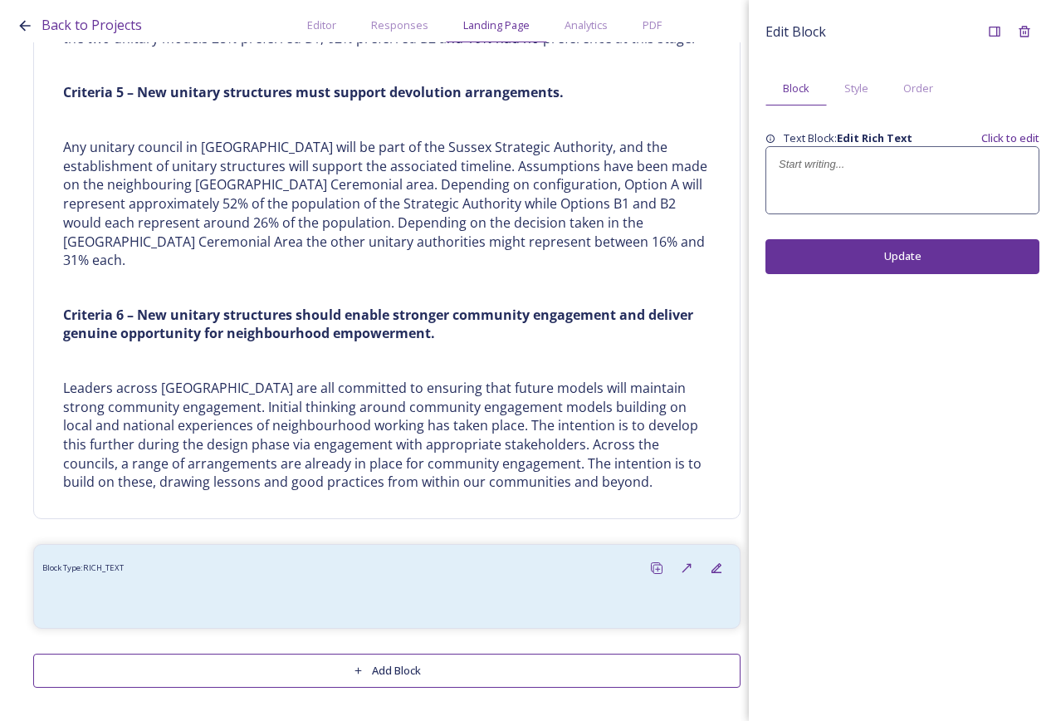
click at [873, 184] on div at bounding box center [902, 180] width 272 height 66
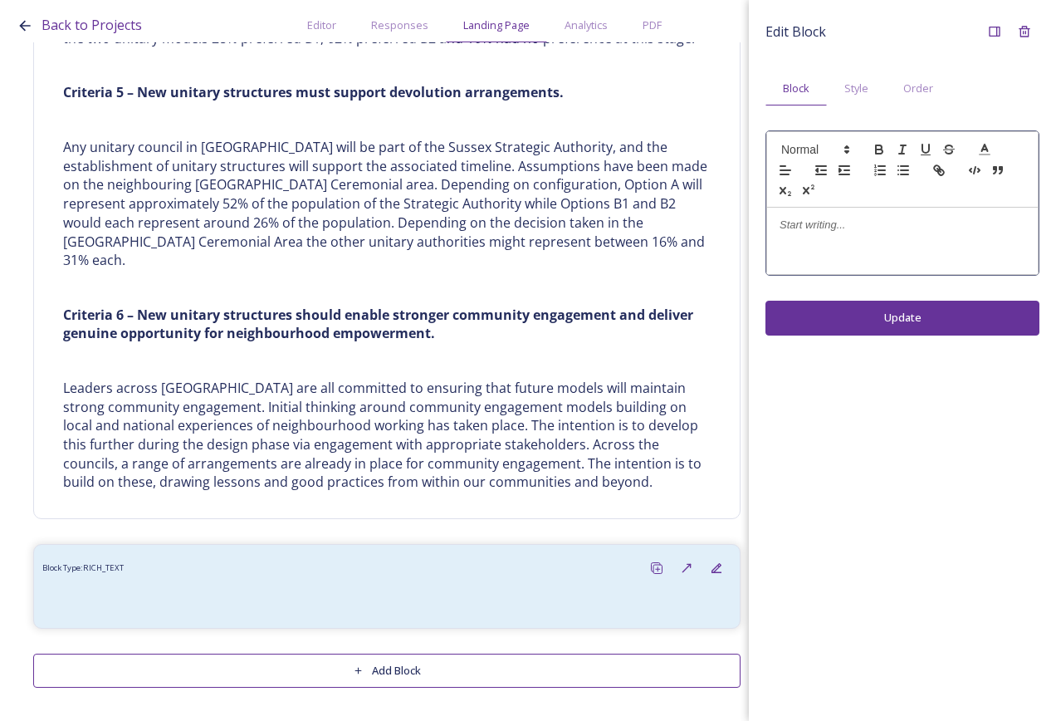
click at [858, 236] on div at bounding box center [902, 241] width 271 height 66
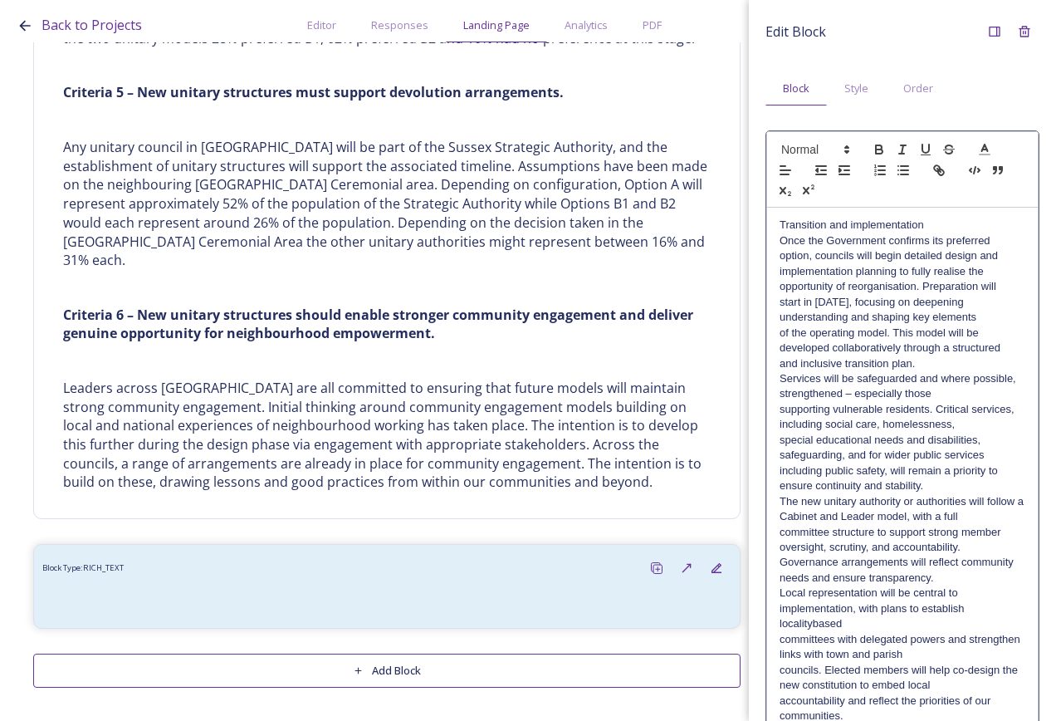
click at [935, 213] on div "Transition and implementation Once the Government confirms its preferred option…" at bounding box center [902, 471] width 271 height 526
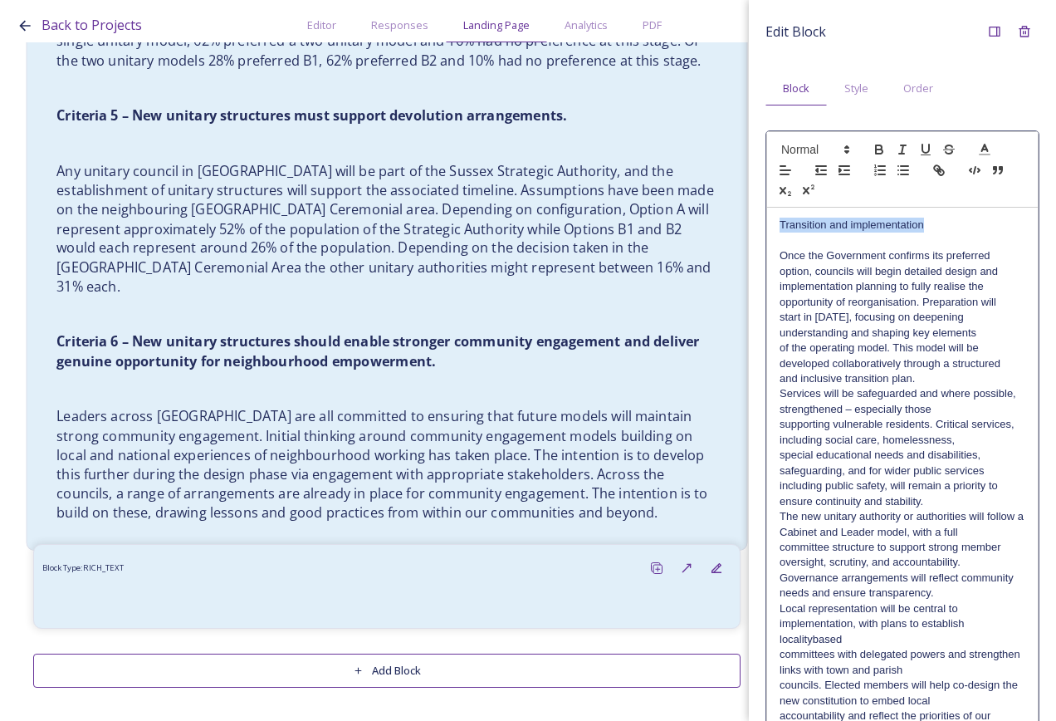
drag, startPoint x: 933, startPoint y: 225, endPoint x: 713, endPoint y: 229, distance: 220.1
click at [713, 229] on div "Back to Projects Editor Responses Landing Page Analytics PDF Share Add Response…" at bounding box center [528, 360] width 1056 height 721
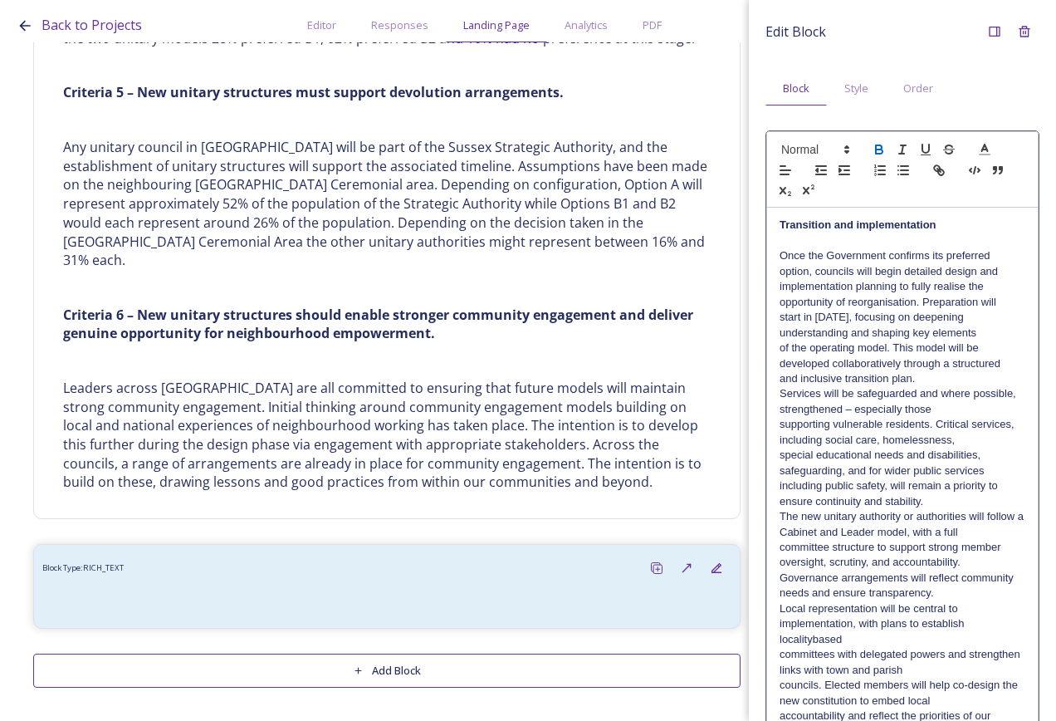
click at [928, 375] on p "and inclusive transition plan." at bounding box center [903, 378] width 246 height 15
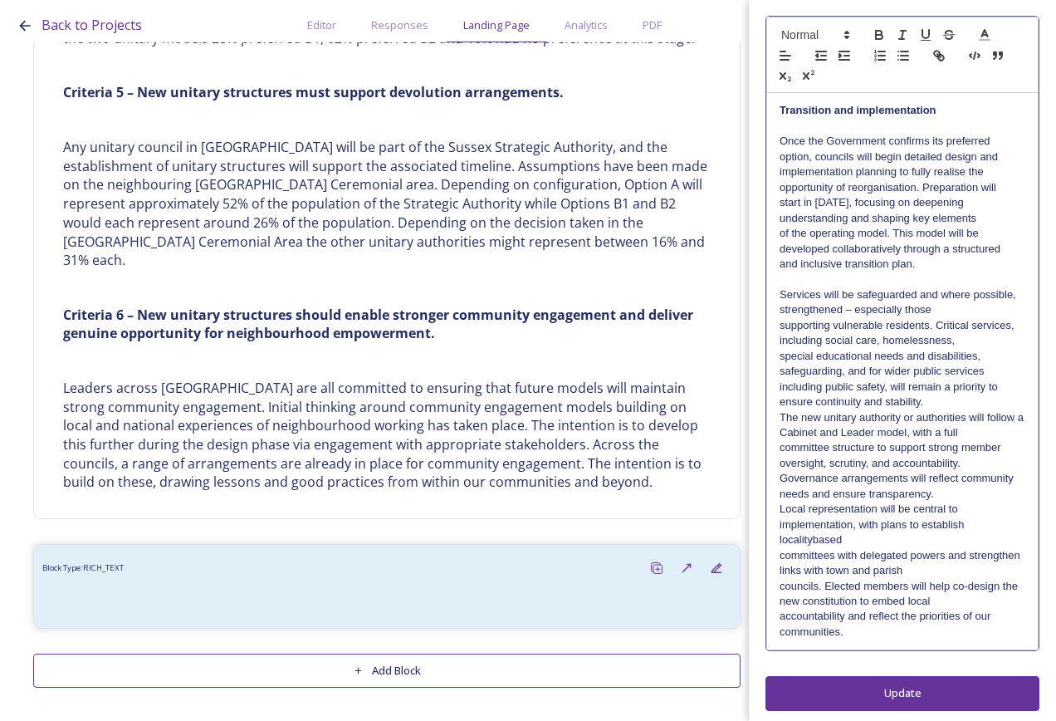
scroll to position [121, 0]
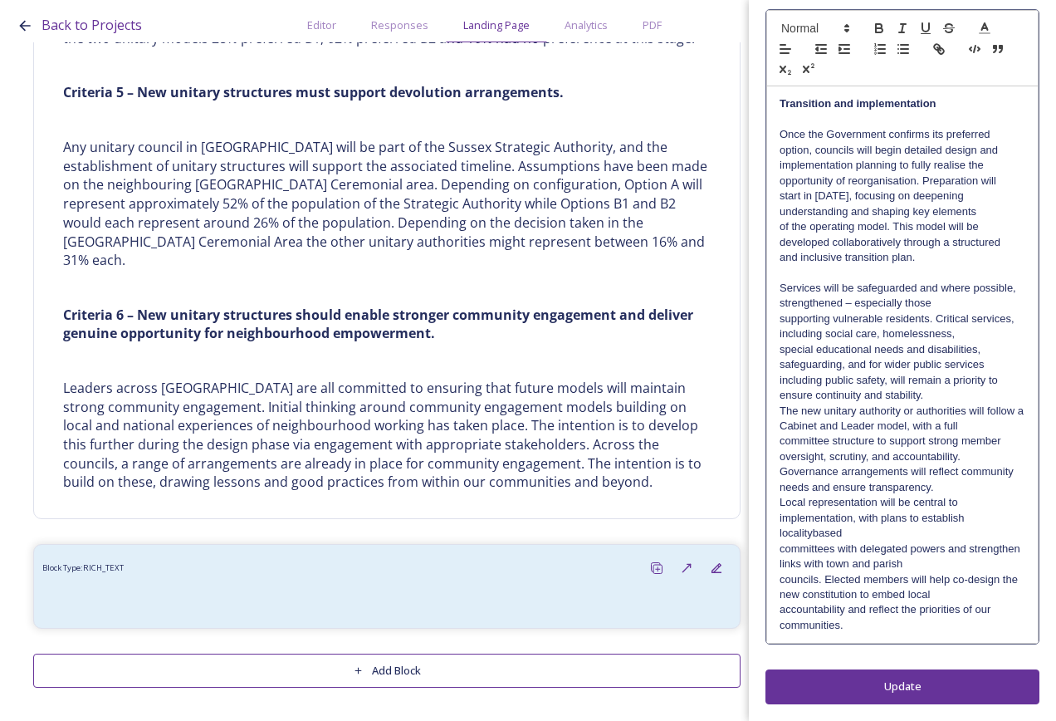
click at [781, 410] on p "The new unitary authority or authorities will follow a Cabinet and Leader model…" at bounding box center [903, 419] width 246 height 31
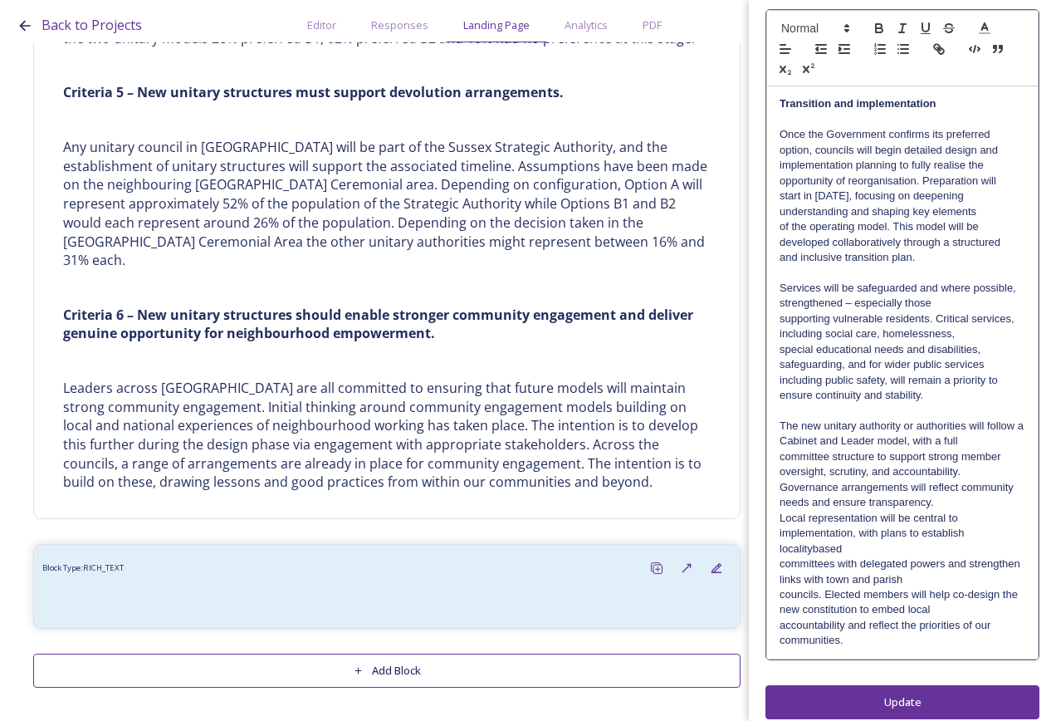
click at [780, 518] on p "Local representation will be central to implementation, with plans to establish…" at bounding box center [903, 534] width 246 height 46
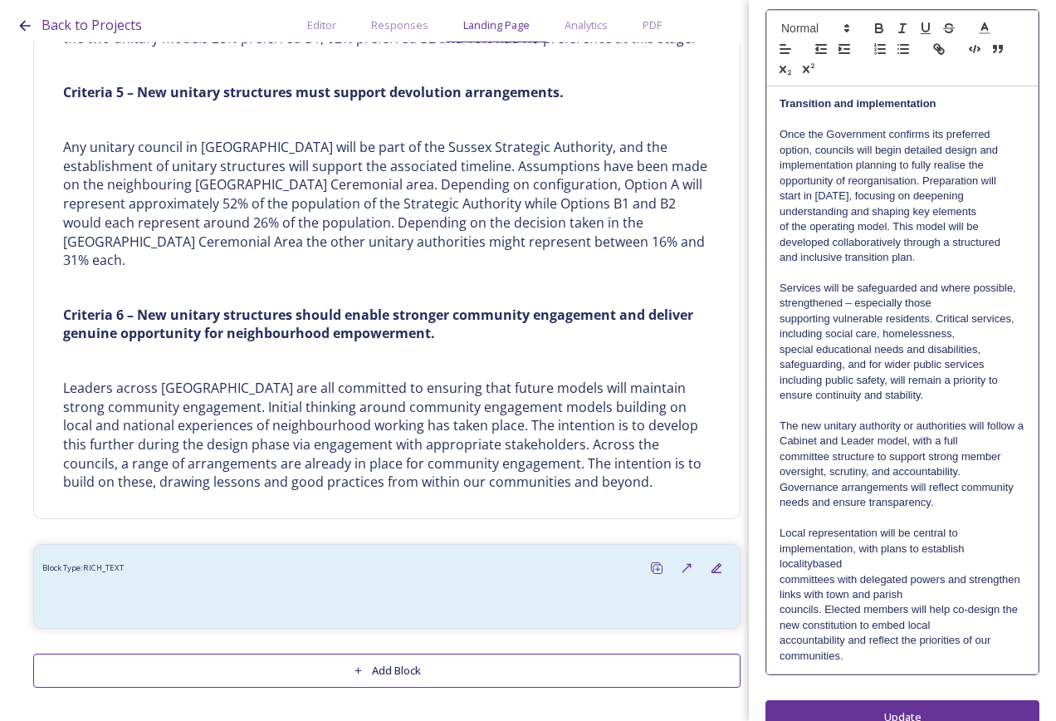
click at [811, 561] on p "Local representation will be central to implementation, with plans to establish…" at bounding box center [903, 549] width 246 height 46
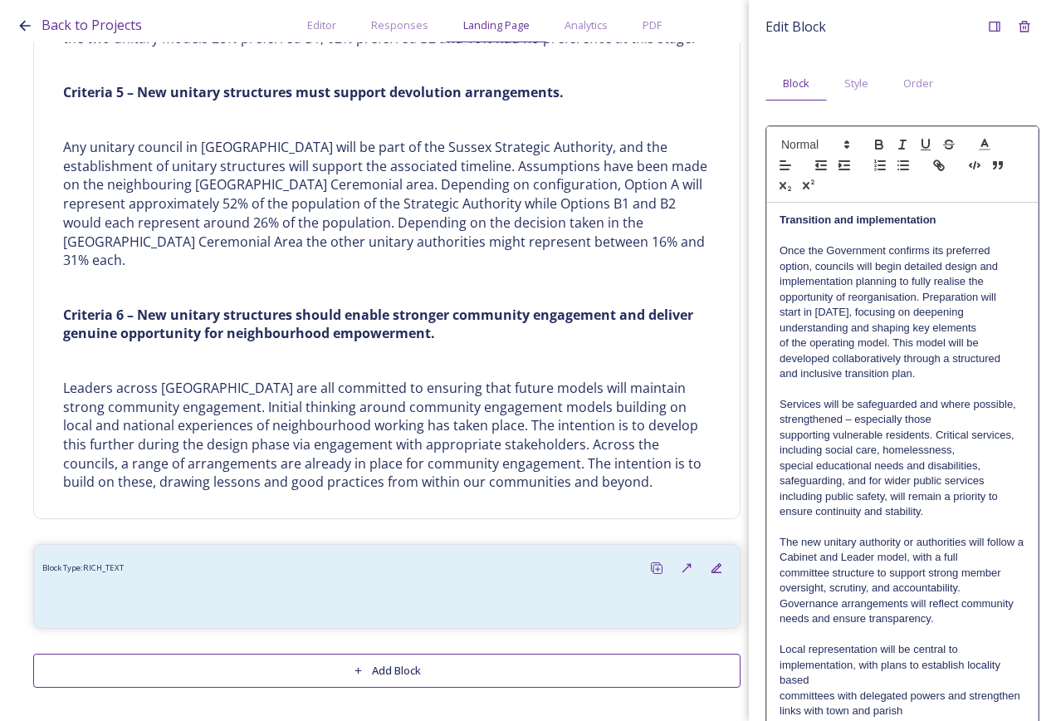
scroll to position [0, 0]
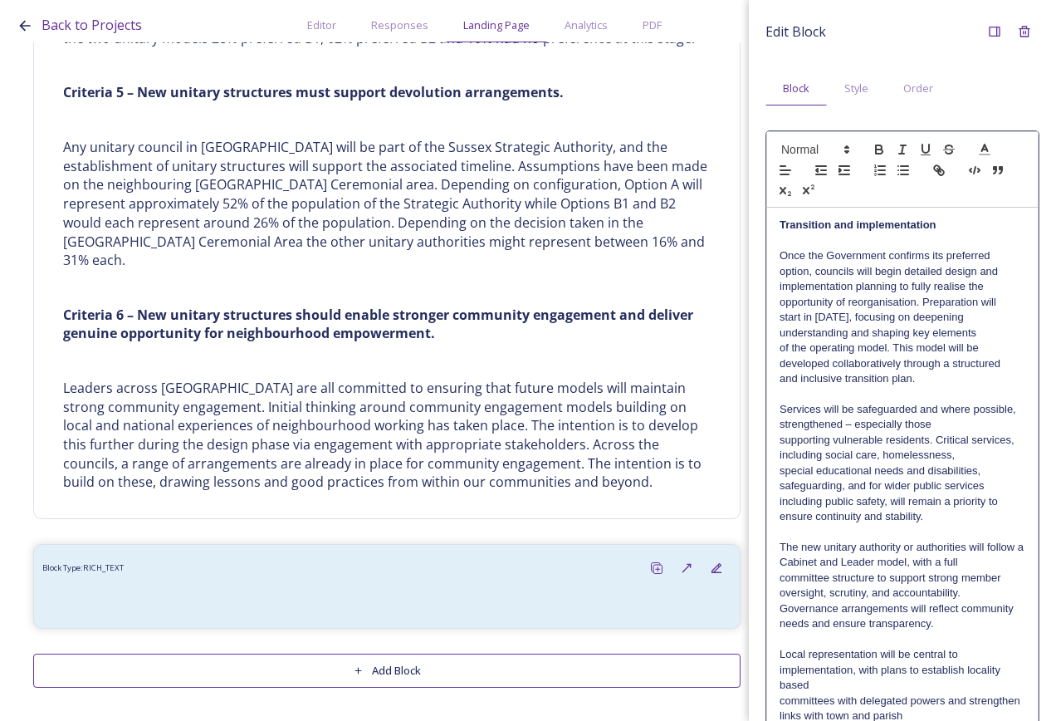
click at [991, 253] on p "Once the Government confirms its preferred option, councils will begin detailed…" at bounding box center [903, 263] width 246 height 31
click at [999, 272] on p "Once the Government confirms its preferred option, councils will begin detailed…" at bounding box center [903, 263] width 246 height 31
click at [993, 286] on p "Once the Government confirms its preferred option, councils will begin detailed…" at bounding box center [903, 278] width 246 height 61
click at [997, 295] on p "Once the Government confirms its preferred option, councils will begin detailed…" at bounding box center [903, 278] width 246 height 61
click at [994, 317] on p "Once the Government confirms its preferred option, councils will begin detailed…" at bounding box center [903, 294] width 246 height 92
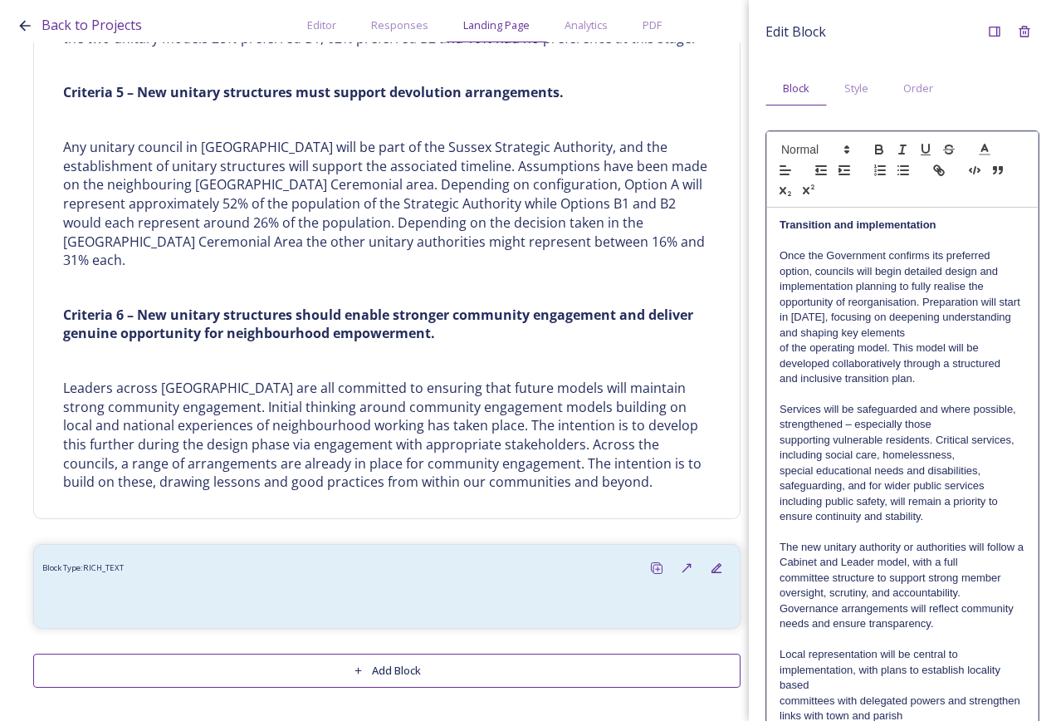
click at [997, 324] on p "Once the Government confirms its preferred option, councils will begin detailed…" at bounding box center [903, 294] width 246 height 92
click at [994, 332] on p "Once the Government confirms its preferred option, councils will begin detailed…" at bounding box center [903, 294] width 246 height 92
click at [990, 358] on p "Once the Government confirms its preferred option, councils will begin detailed…" at bounding box center [903, 309] width 246 height 123
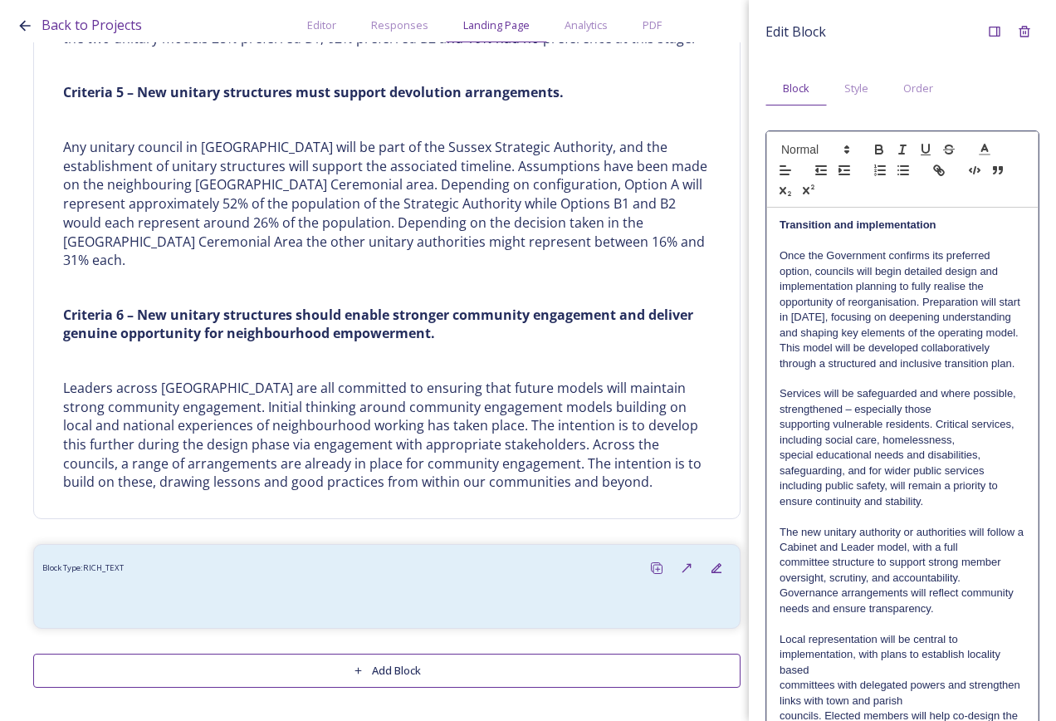
click at [1003, 348] on p "Once the Government confirms its preferred option, councils will begin detailed…" at bounding box center [903, 309] width 246 height 123
click at [969, 409] on p "Services will be safeguarded and where possible, strengthened – especially those" at bounding box center [903, 401] width 246 height 31
click at [977, 417] on p "Services will be safeguarded and where possible, strengthened – especially those" at bounding box center [903, 401] width 246 height 31
click at [970, 436] on p "Services will be safeguarded and where possible, strengthened – especially thos…" at bounding box center [903, 416] width 246 height 61
click at [1003, 448] on p "Services will be safeguarded and where possible, strengthened – especially thos…" at bounding box center [903, 416] width 246 height 61
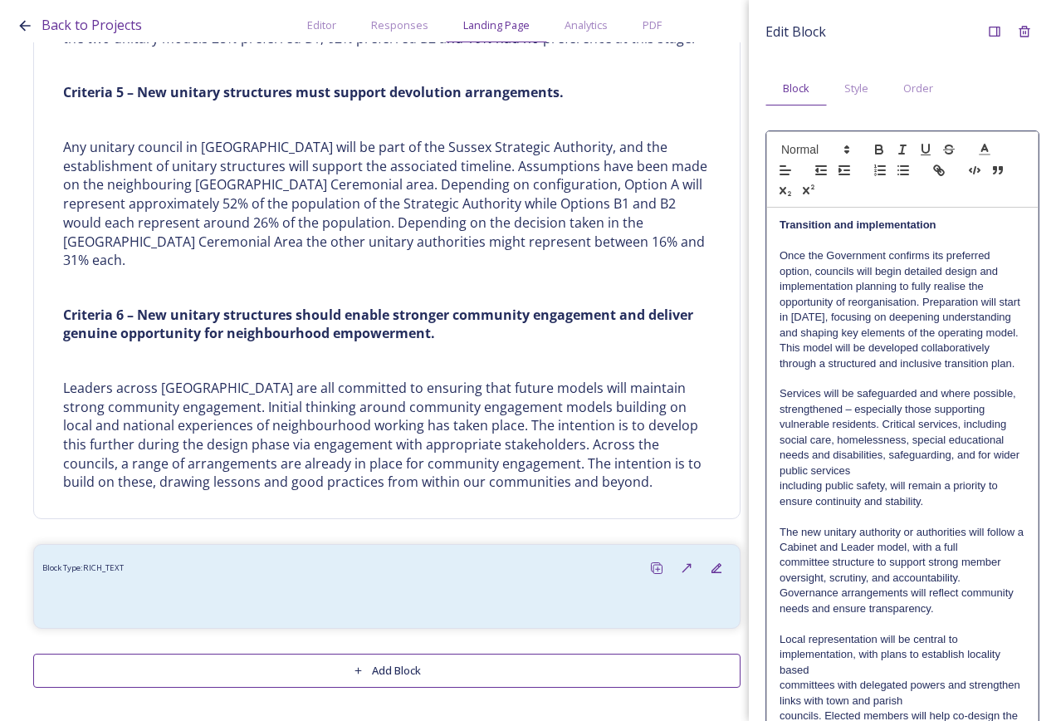
click at [983, 465] on p "Services will be safeguarded and where possible, strengthened – especially thos…" at bounding box center [903, 432] width 246 height 92
click at [984, 478] on p "Services will be safeguarded and where possible, strengthened – especially thos…" at bounding box center [903, 432] width 246 height 92
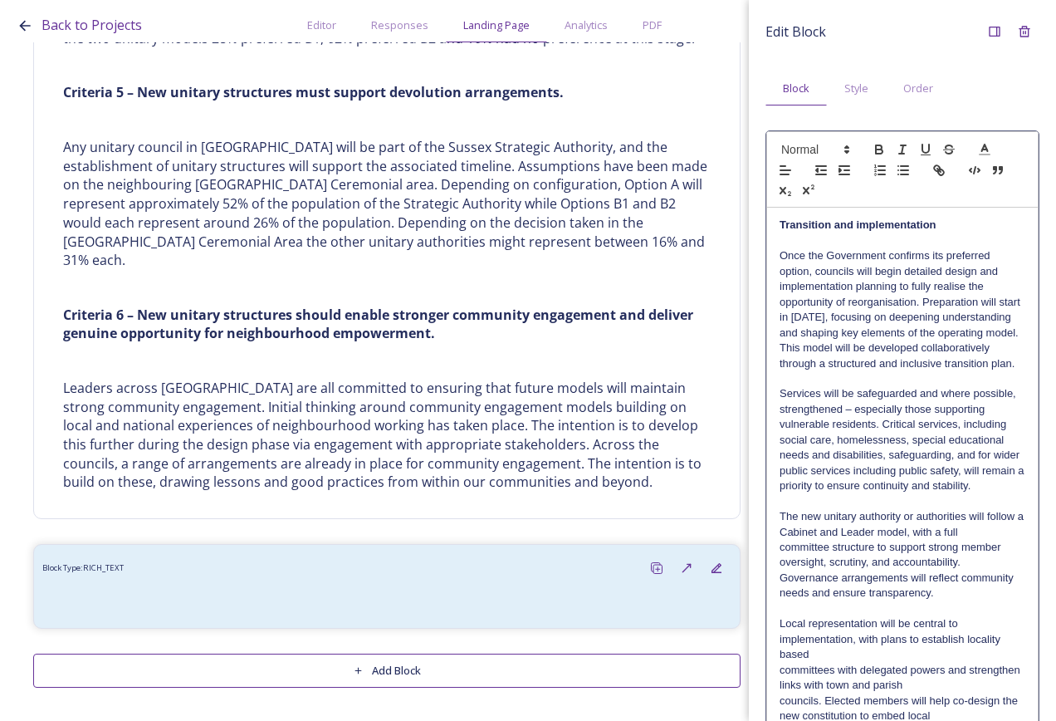
click at [943, 493] on p "Services will be safeguarded and where possible, strengthened – especially thos…" at bounding box center [903, 439] width 246 height 107
click at [985, 540] on p "The new unitary authority or authorities will follow a Cabinet and Leader model…" at bounding box center [903, 524] width 246 height 31
click at [1004, 540] on p "The new unitary authority or authorities will follow a Cabinet and Leader model…" at bounding box center [903, 524] width 246 height 31
click at [1002, 571] on p "The new unitary authority or authorities will follow a Cabinet and Leader model…" at bounding box center [903, 539] width 246 height 61
click at [991, 571] on p "The new unitary authority or authorities will follow a Cabinet and Leader model…" at bounding box center [903, 539] width 246 height 61
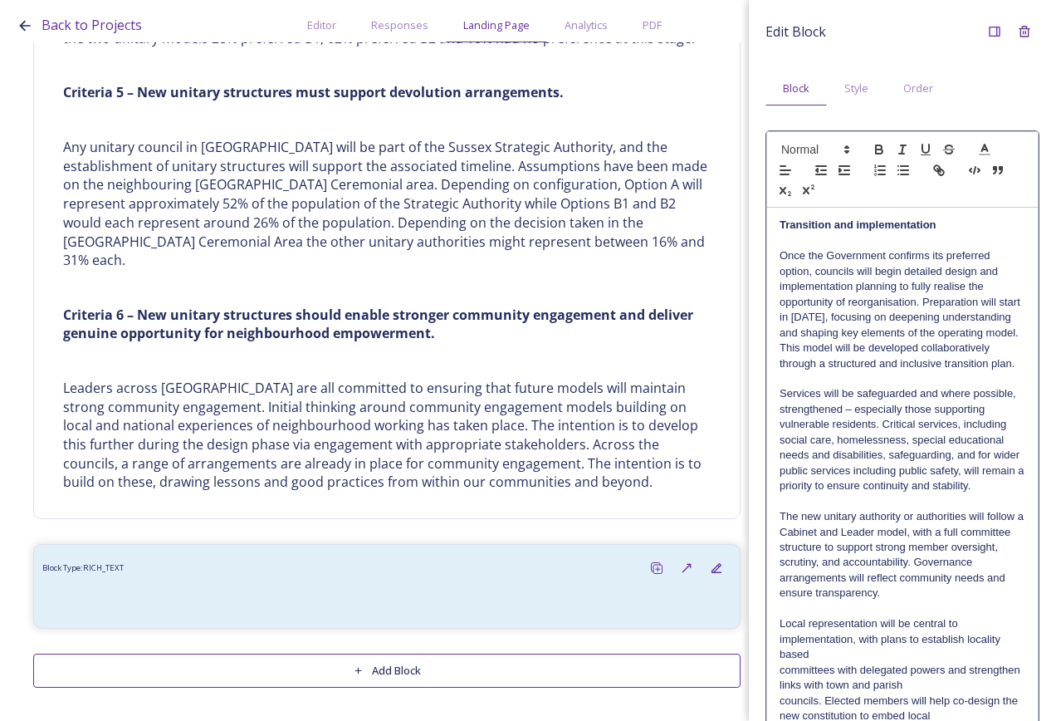
click at [960, 596] on p "The new unitary authority or authorities will follow a Cabinet and Leader model…" at bounding box center [903, 555] width 246 height 92
click at [962, 601] on p "The new unitary authority or authorities will follow a Cabinet and Leader model…" at bounding box center [903, 555] width 246 height 92
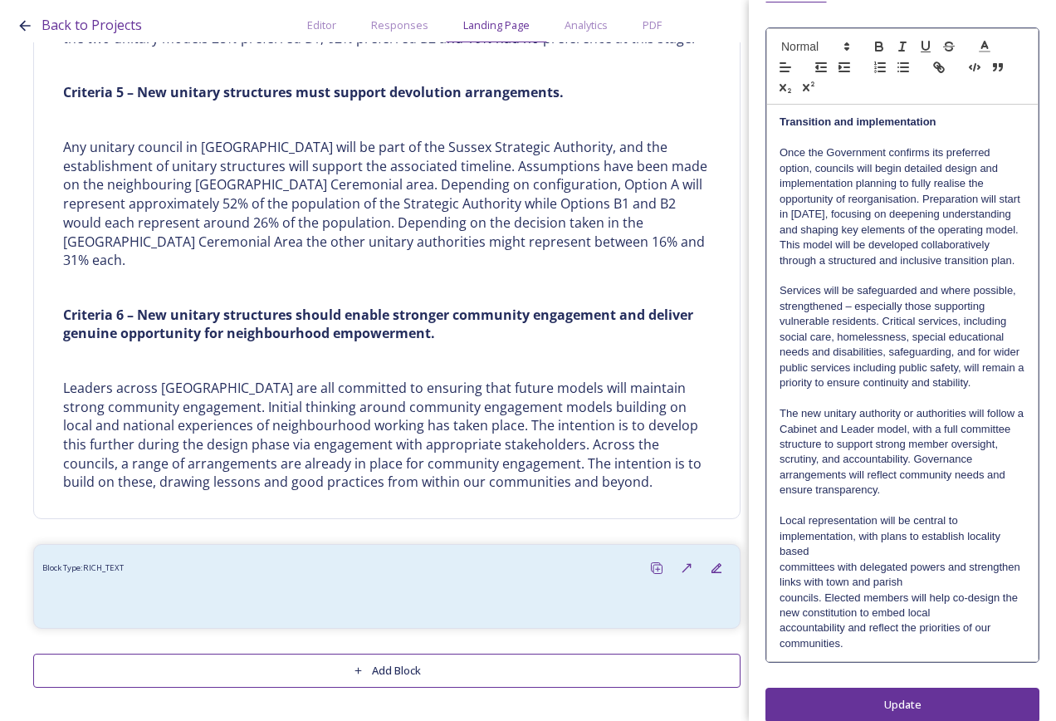
scroll to position [152, 0]
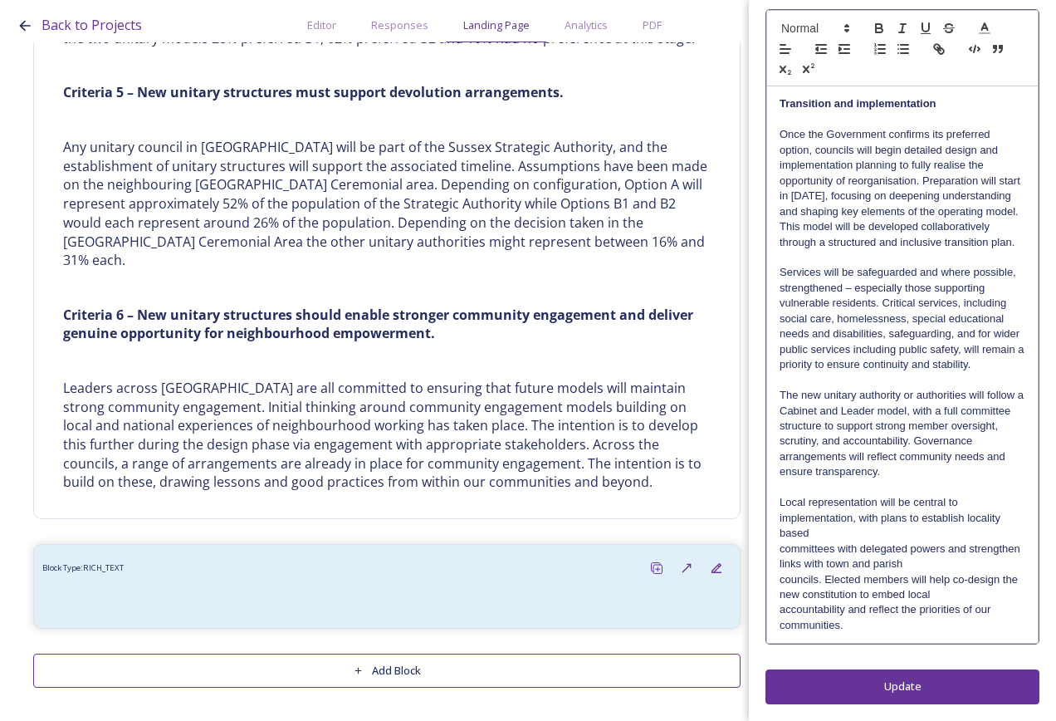
click at [956, 502] on p "Local representation will be central to implementation, with plans to establish…" at bounding box center [903, 518] width 246 height 46
click at [956, 534] on p "Local representation will be central to implementation, with plans to establish…" at bounding box center [903, 518] width 246 height 46
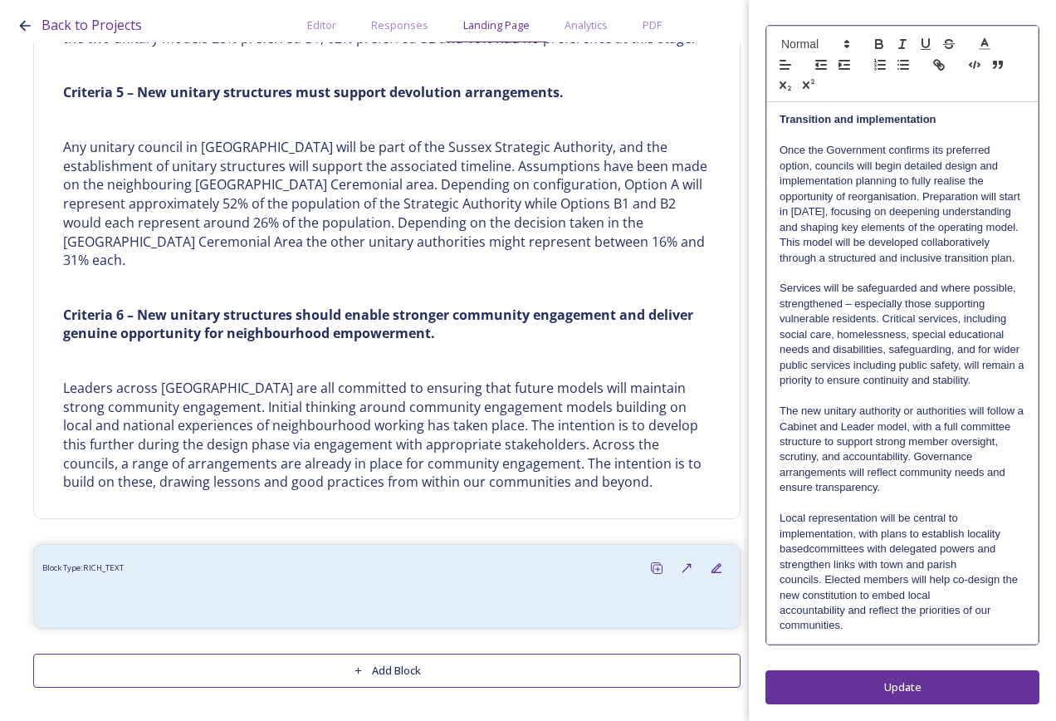
scroll to position [136, 0]
click at [997, 544] on p "Local representation will be central to implementation, with plans to establish…" at bounding box center [903, 541] width 246 height 61
click at [955, 561] on p "Local representation will be central to implementation, with plans to establish…" at bounding box center [903, 541] width 246 height 61
click at [1003, 562] on p "Local representation will be central to implementation, with plans to establish…" at bounding box center [903, 557] width 246 height 92
click at [1001, 577] on p "Local representation will be central to implementation, with plans to establish…" at bounding box center [903, 557] width 246 height 92
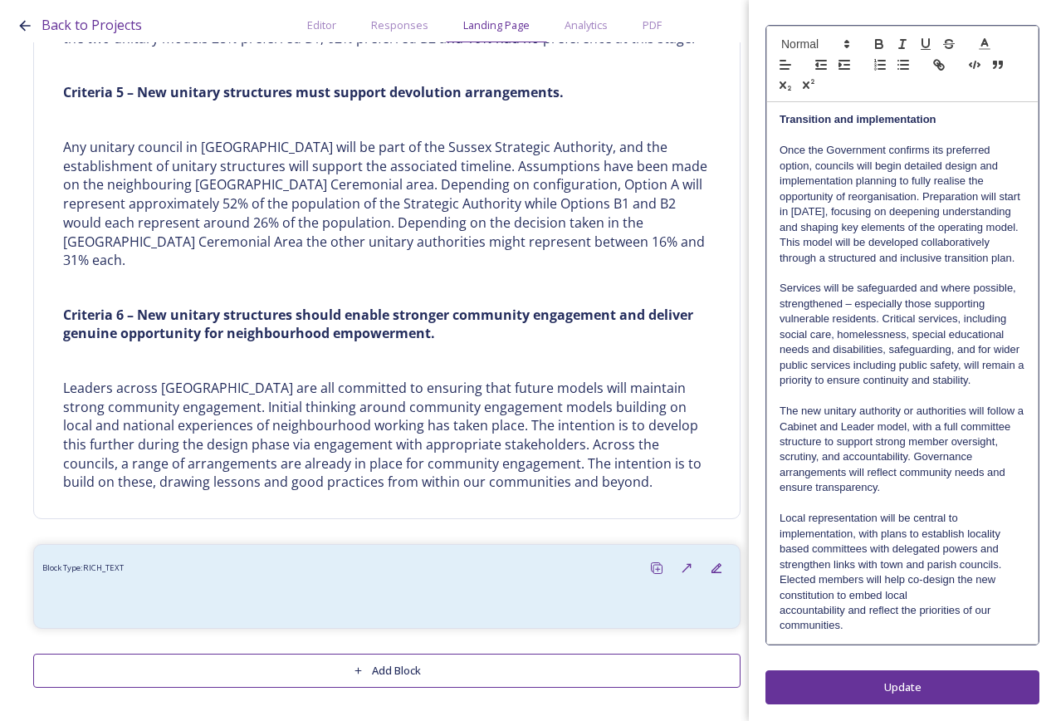
click at [996, 590] on p "Local representation will be central to implementation, with plans to establish…" at bounding box center [903, 557] width 246 height 92
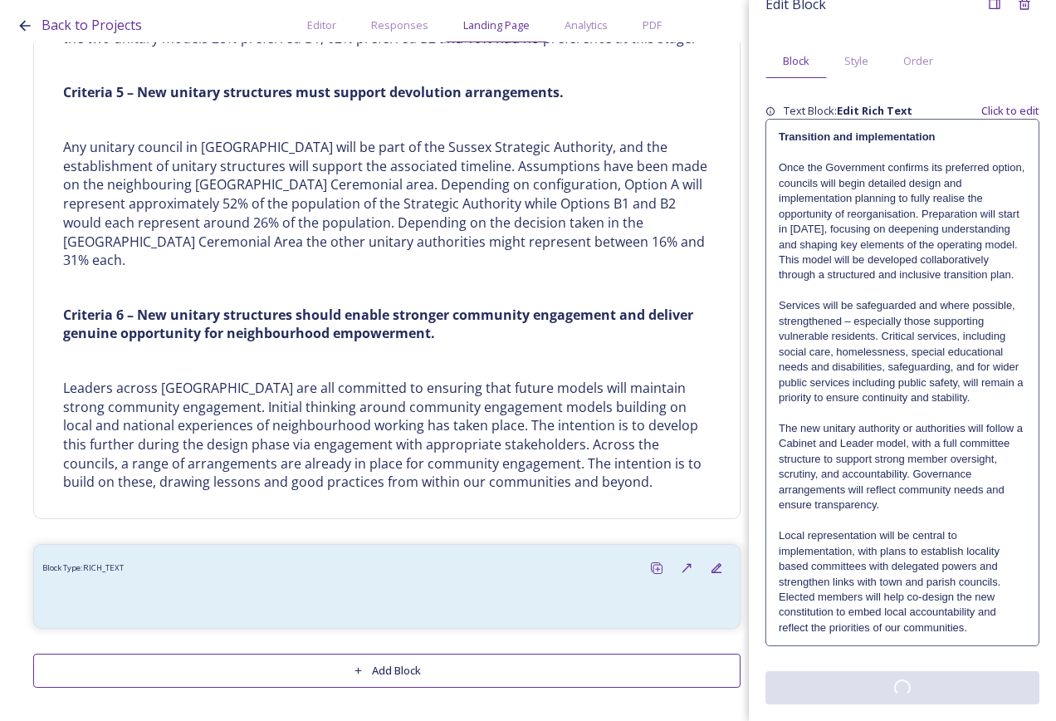
click at [944, 693] on div "Edit Block Block Style Order Text Block: Edit Rich Text Click to edit Transitio…" at bounding box center [903, 346] width 274 height 715
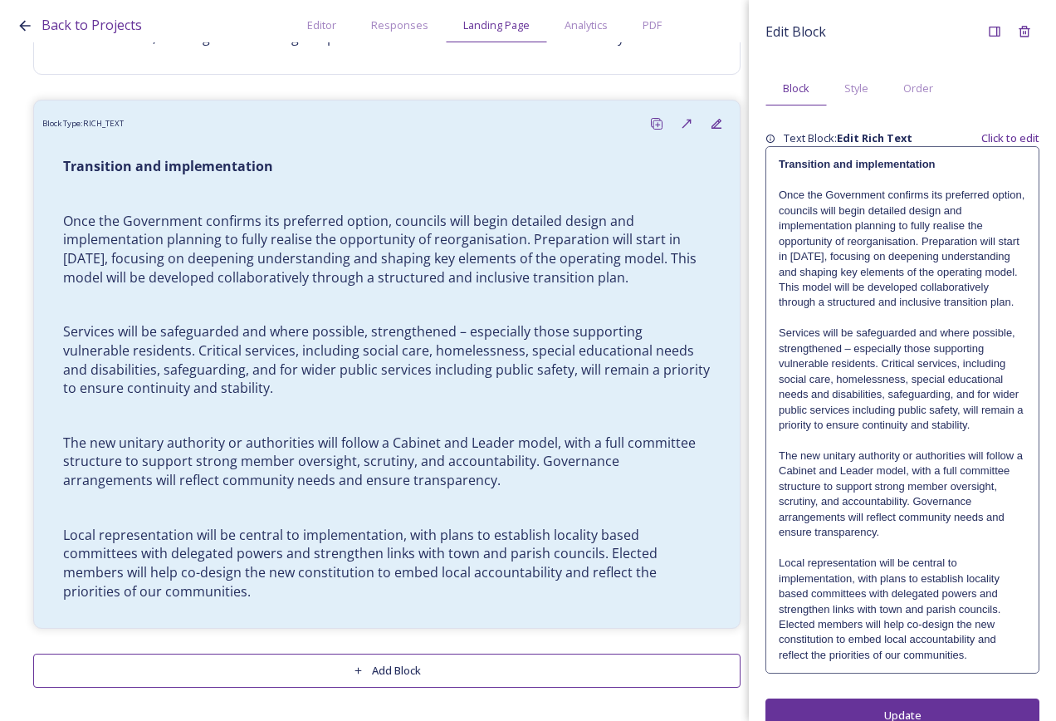
scroll to position [59, 0]
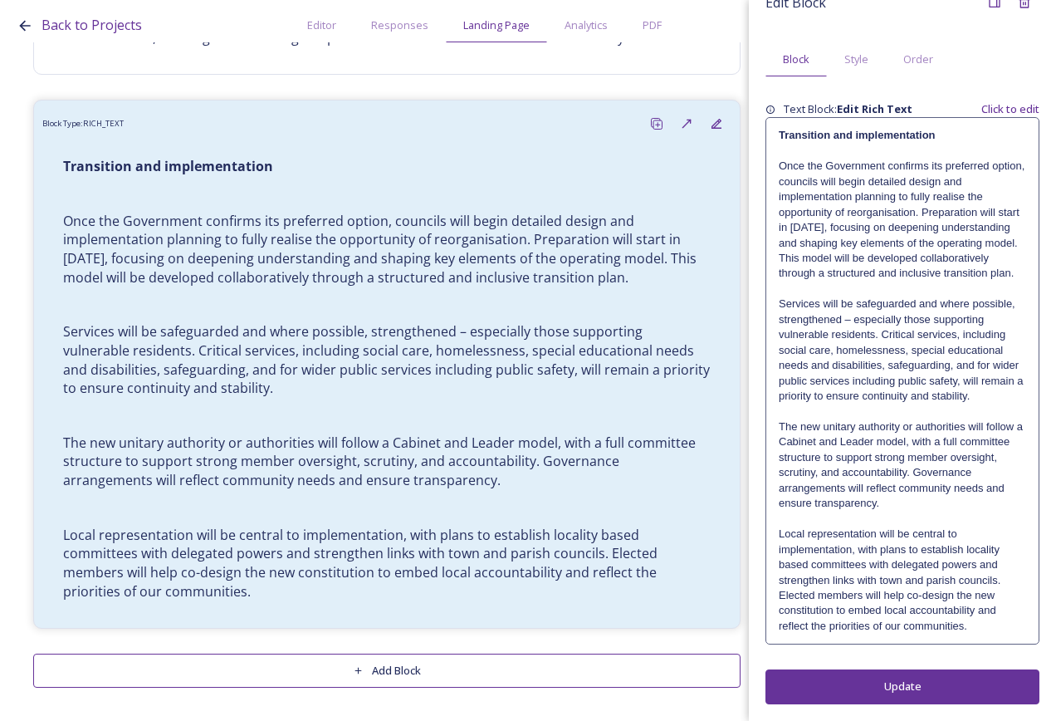
click at [998, 632] on p "Local representation will be central to implementation, with plans to establish…" at bounding box center [902, 579] width 247 height 107
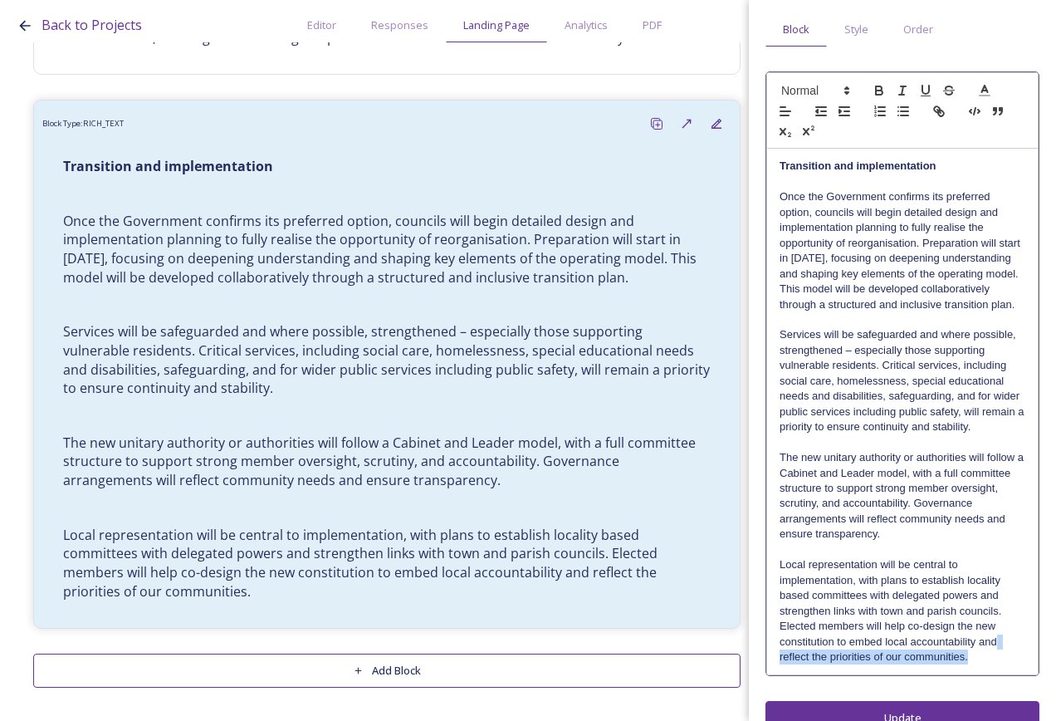
click at [997, 664] on p "Local representation will be central to implementation, with plans to establish…" at bounding box center [903, 610] width 246 height 107
click at [984, 664] on p "Local representation will be central to implementation, with plans to establish…" at bounding box center [903, 610] width 246 height 107
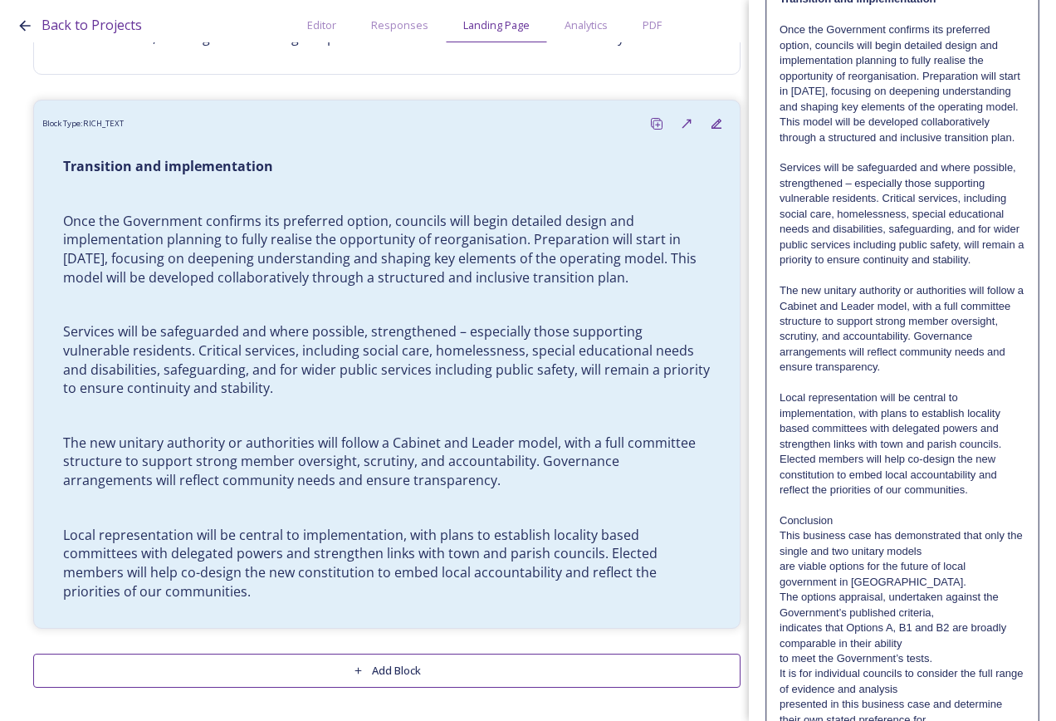
scroll to position [443, 0]
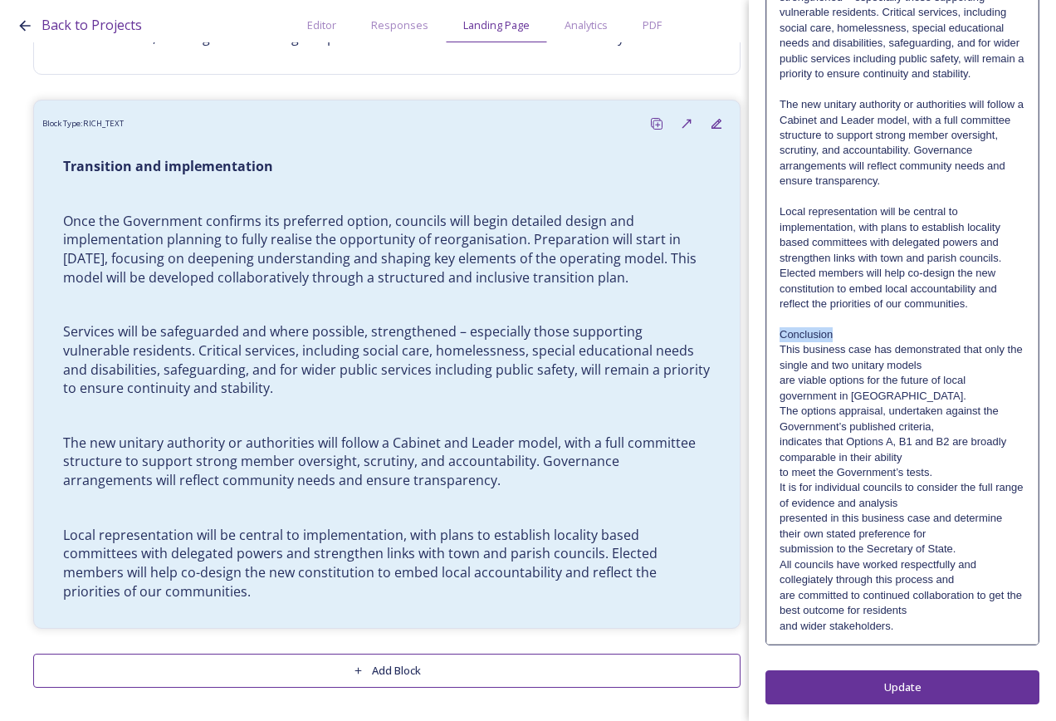
drag, startPoint x: 875, startPoint y: 329, endPoint x: 781, endPoint y: 334, distance: 94.8
click at [781, 334] on p "Conclusion" at bounding box center [903, 334] width 246 height 15
click at [938, 372] on p "This business case has demonstrated that only the single and two unitary models" at bounding box center [903, 357] width 246 height 31
click at [871, 336] on p "Conclusion" at bounding box center [903, 334] width 246 height 15
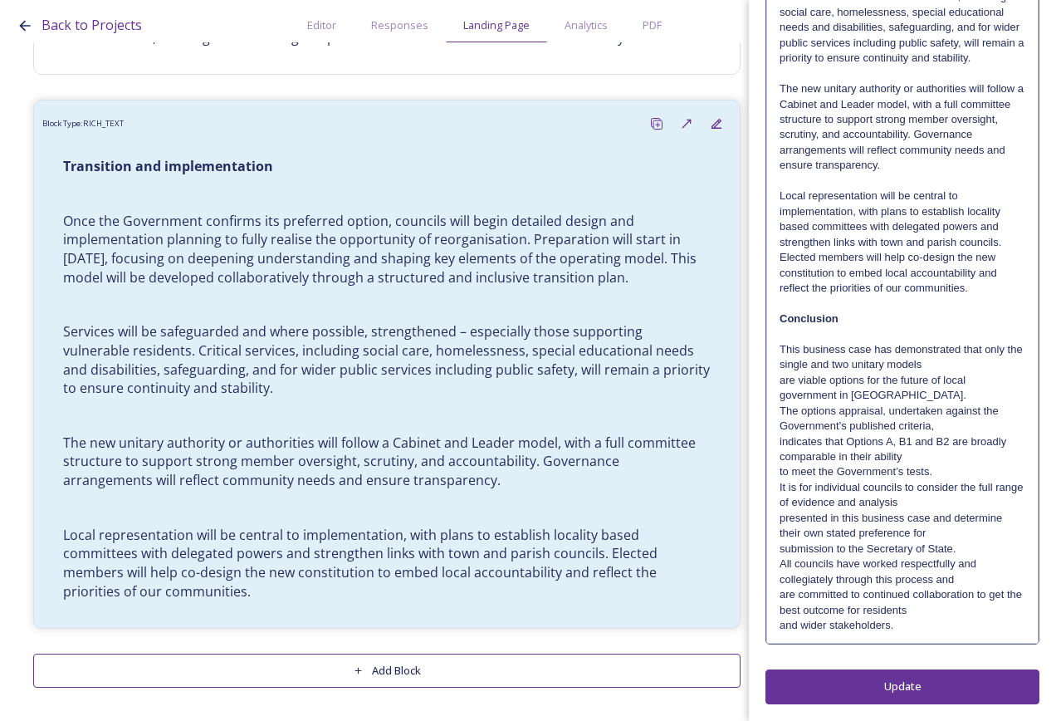
click at [967, 373] on p "This business case has demonstrated that only the single and two unitary models" at bounding box center [903, 357] width 246 height 31
click at [963, 401] on p "This business case has demonstrated that only the single and two unitary models…" at bounding box center [903, 372] width 246 height 61
click at [965, 404] on p "This business case has demonstrated that only the single and two unitary models…" at bounding box center [903, 372] width 246 height 61
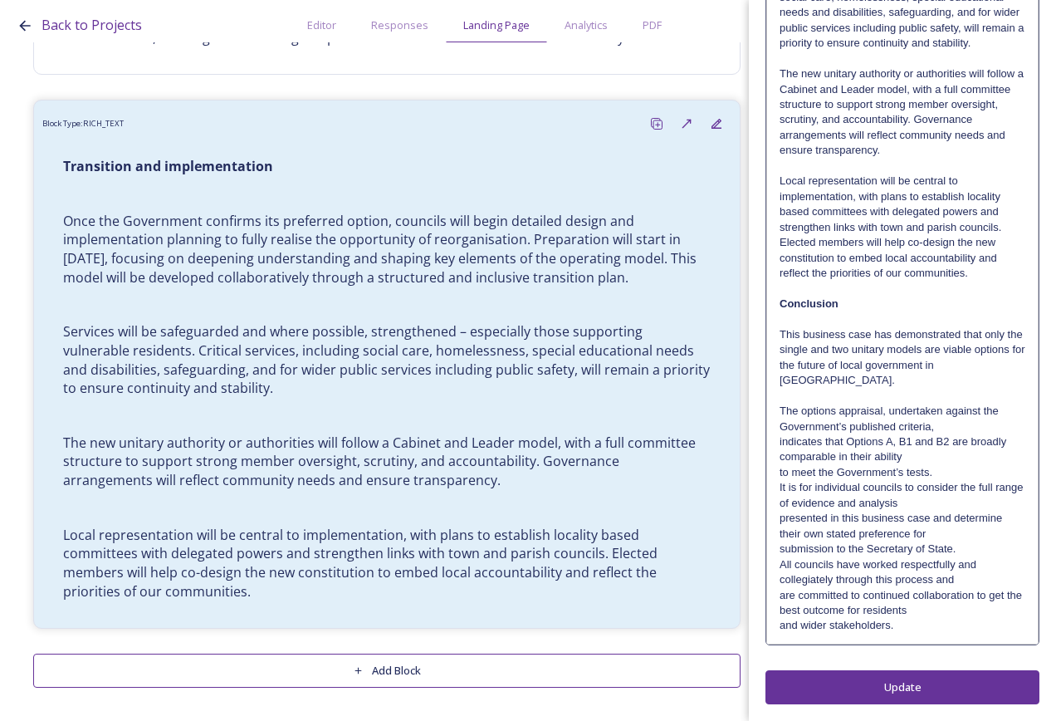
click at [955, 434] on p "The options appraisal, undertaken against the Government’s published criteria," at bounding box center [903, 419] width 246 height 31
click at [945, 465] on p "The options appraisal, undertaken against the Government’s published criteria, …" at bounding box center [903, 434] width 246 height 61
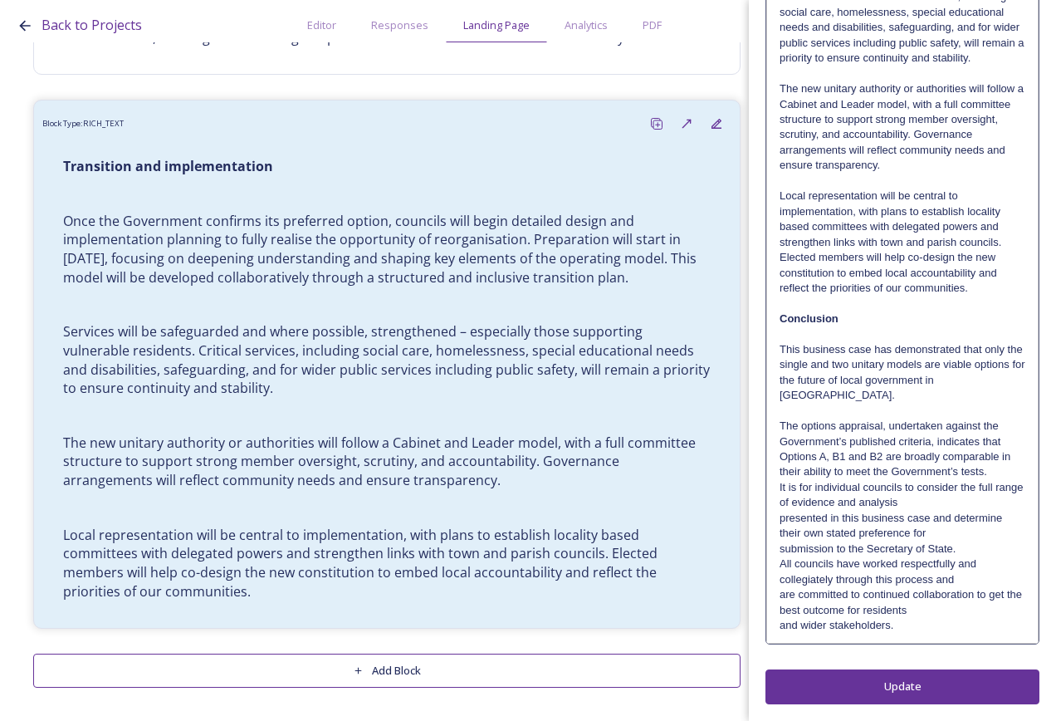
click at [987, 480] on p "The options appraisal, undertaken against the Government’s published criteria, …" at bounding box center [903, 449] width 246 height 61
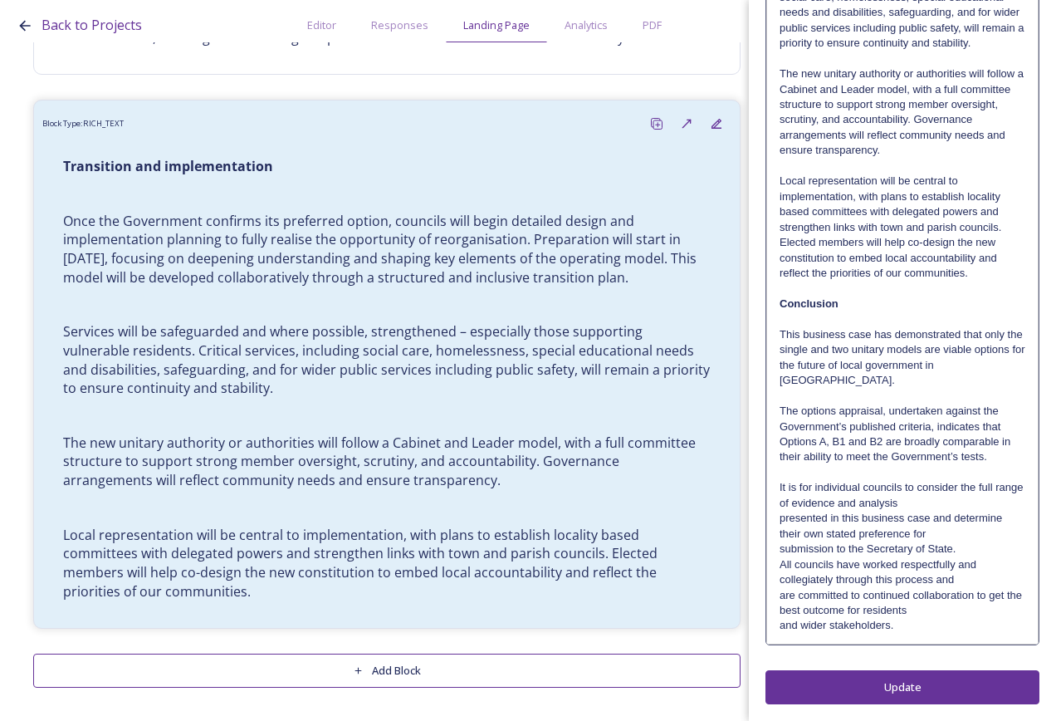
scroll to position [473, 0]
click at [950, 505] on p "It is for individual councils to consider the full range of evidence and analys…" at bounding box center [903, 495] width 246 height 31
click at [950, 529] on p "It is for individual councils to consider the full range of evidence and analys…" at bounding box center [903, 510] width 246 height 61
click at [957, 546] on p "It is for individual councils to consider the full range of evidence and analys…" at bounding box center [903, 518] width 246 height 76
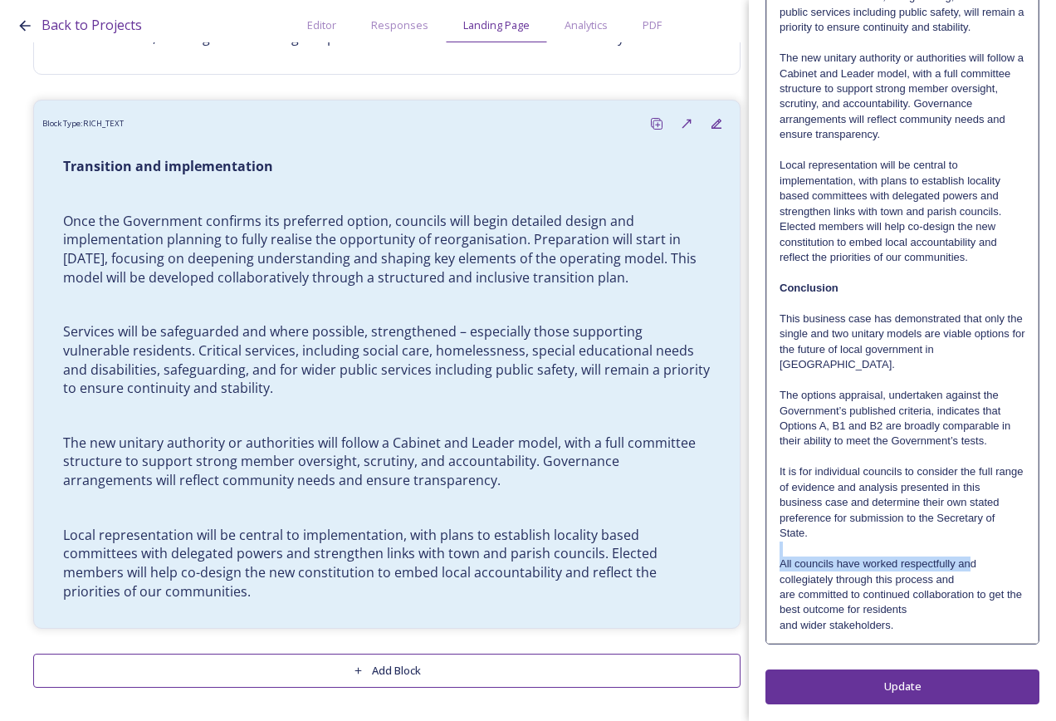
click at [974, 575] on div "Transition and implementation Once the Government confirms its preferred option…" at bounding box center [902, 196] width 271 height 894
click at [977, 576] on p "All councils have worked respectfully and collegiately through this process and" at bounding box center [903, 571] width 246 height 31
click at [976, 587] on p "All councils have worked respectfully and collegiately through this process and" at bounding box center [903, 571] width 246 height 31
click at [986, 594] on p "All councils have worked respectfully and collegiately through this process and…" at bounding box center [903, 586] width 246 height 61
click at [1001, 610] on p "All councils have worked respectfully and collegiately through this process and…" at bounding box center [903, 586] width 246 height 61
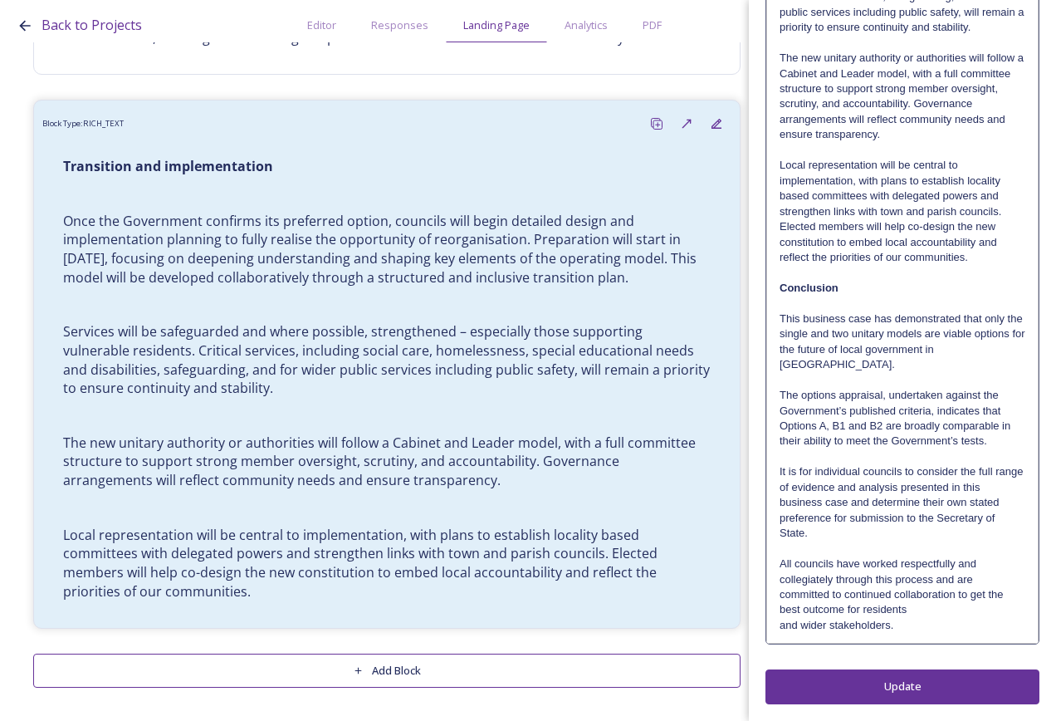
click at [978, 618] on p "All councils have worked respectfully and collegiately through this process and…" at bounding box center [903, 586] width 246 height 61
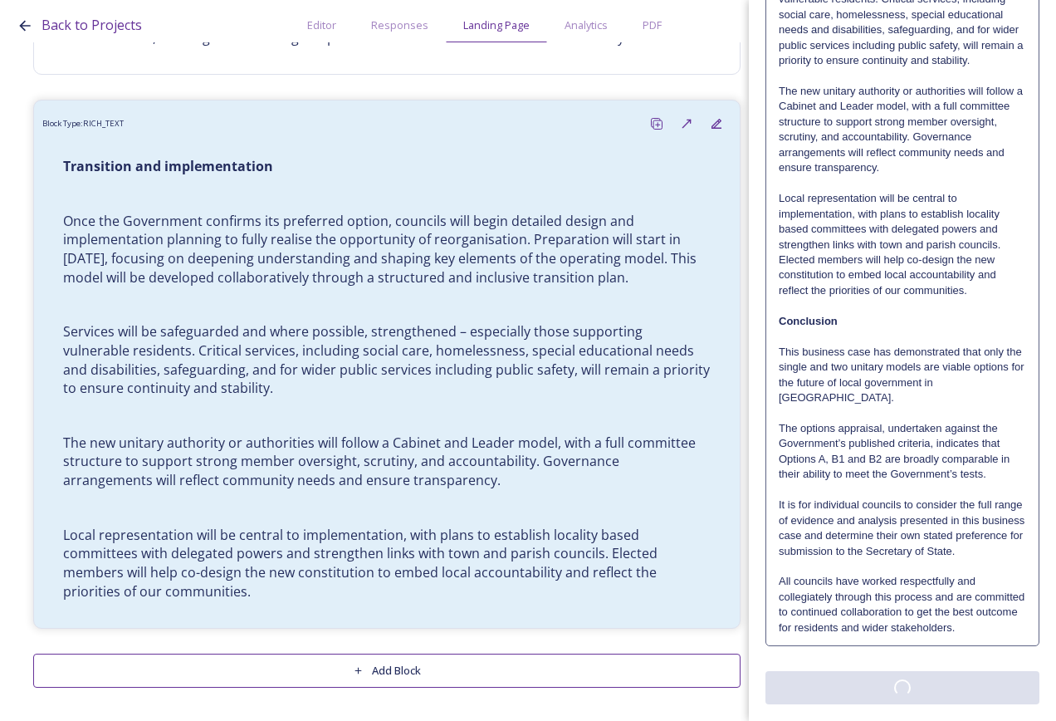
scroll to position [0, 0]
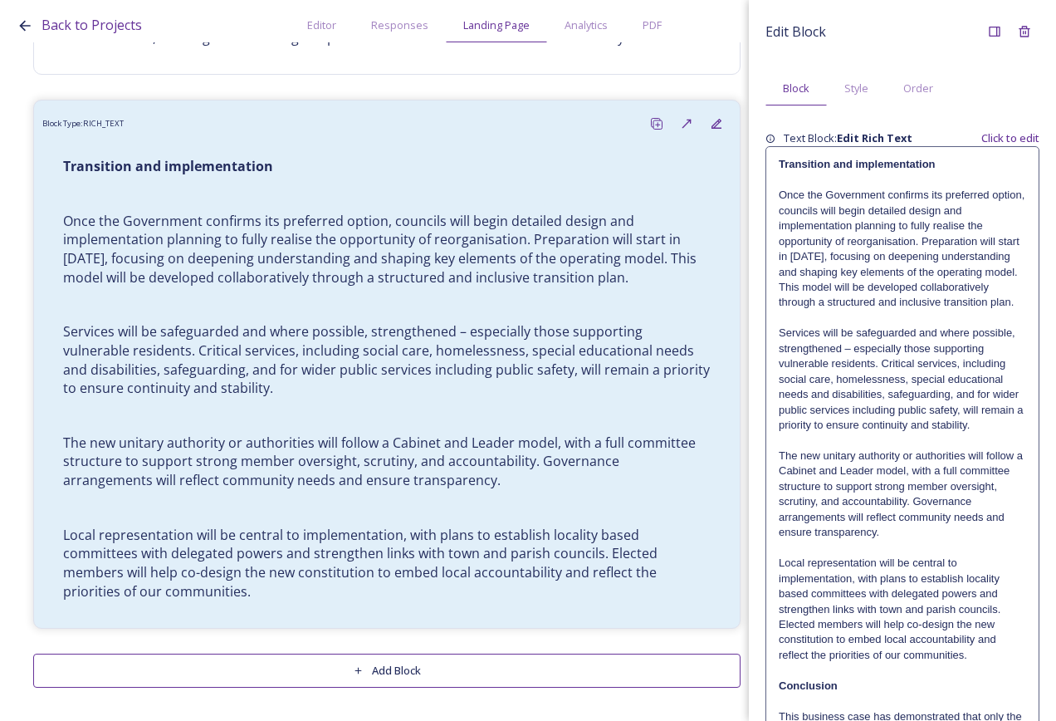
click at [967, 703] on div "Edit Block Block Style Order Text Block: Edit Rich Text Click to edit Transitio…" at bounding box center [903, 543] width 274 height 1052
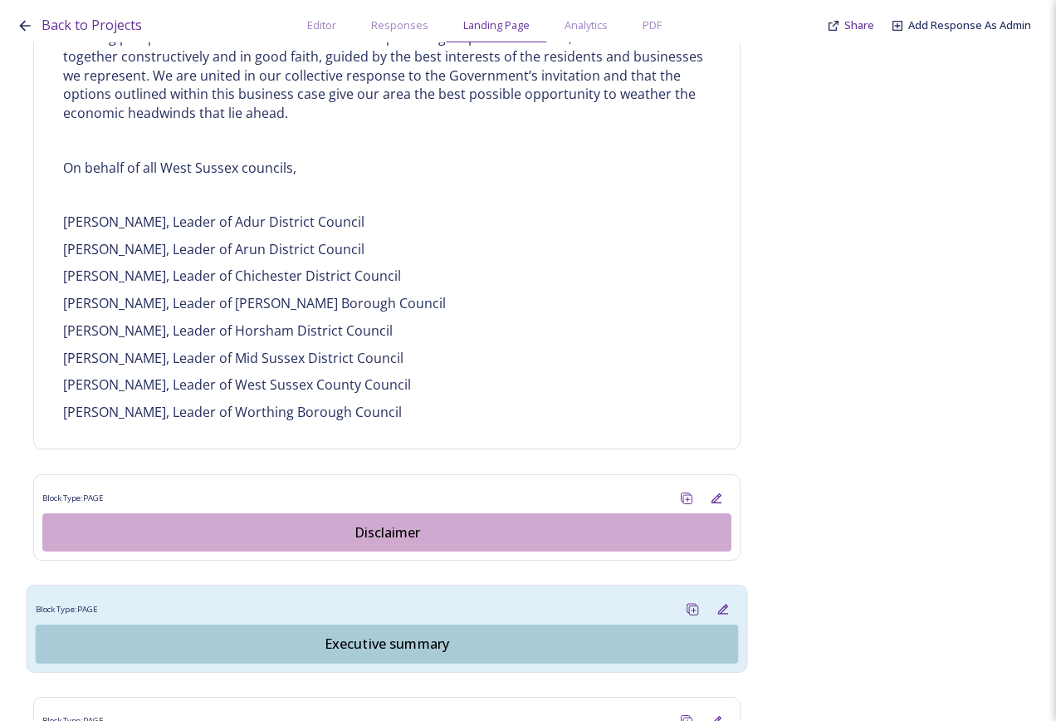
scroll to position [1578, 0]
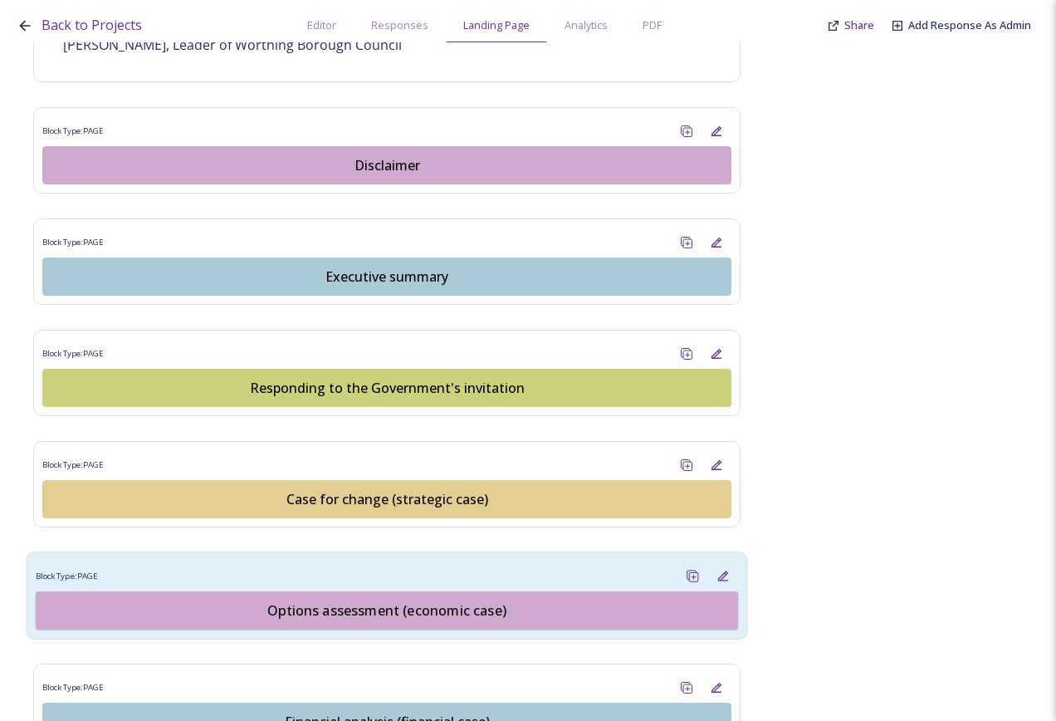
click at [421, 600] on div "Options assessment (economic case)" at bounding box center [387, 610] width 684 height 20
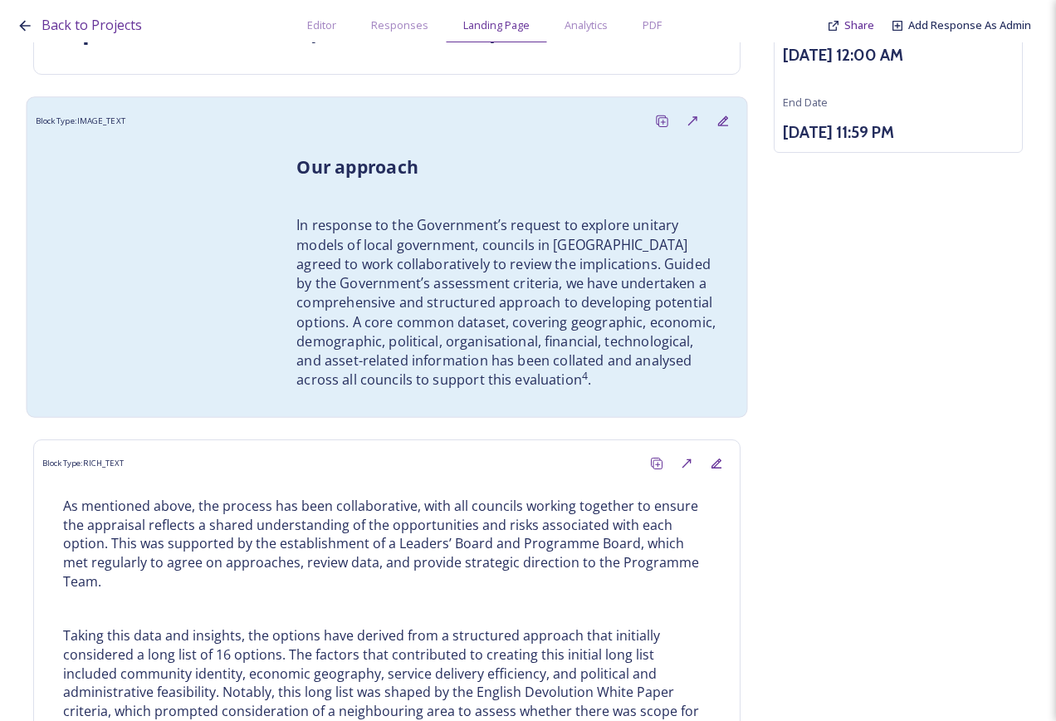
scroll to position [166, 0]
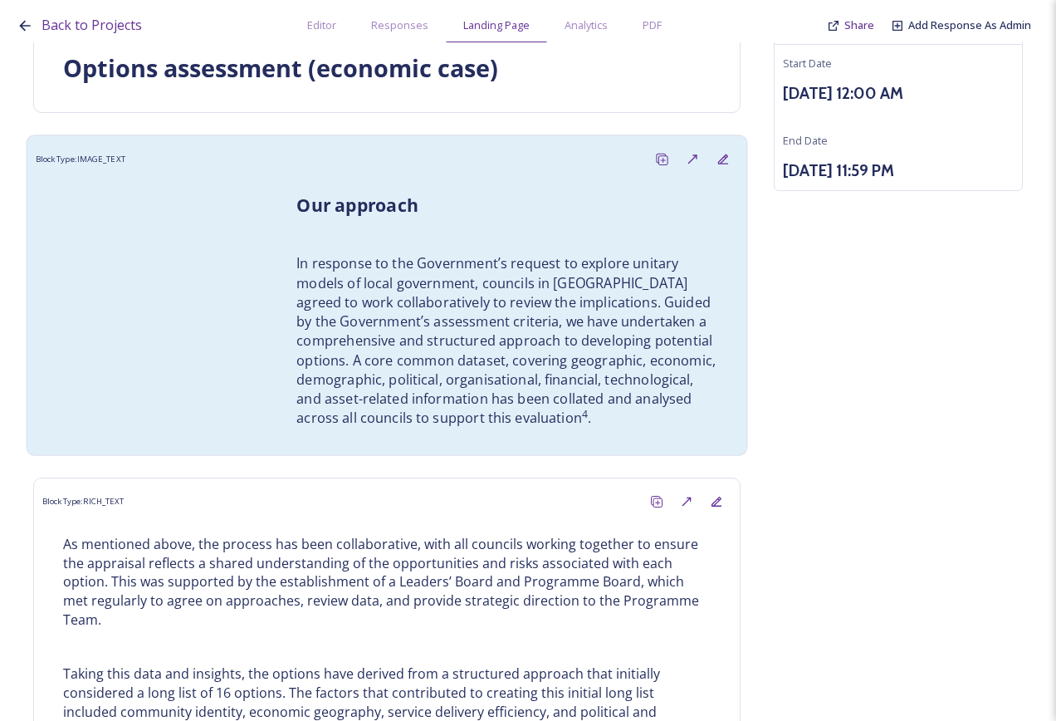
click at [439, 387] on p "In response to the Government’s request to explore unitary models of local gove…" at bounding box center [506, 341] width 421 height 174
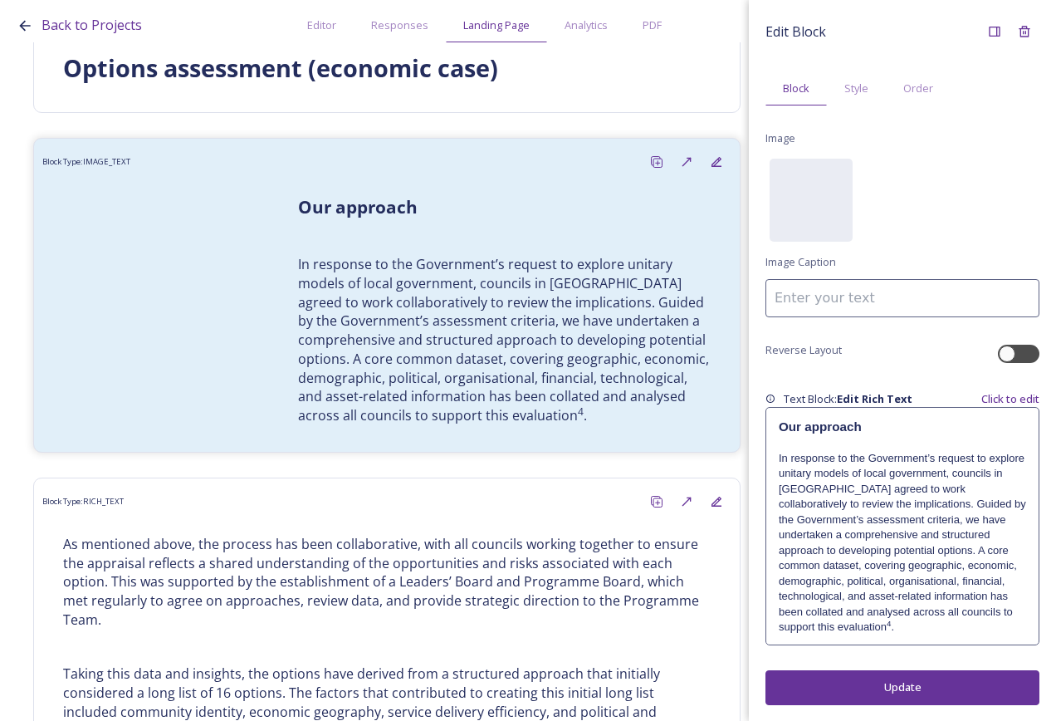
click at [867, 436] on p at bounding box center [902, 443] width 247 height 15
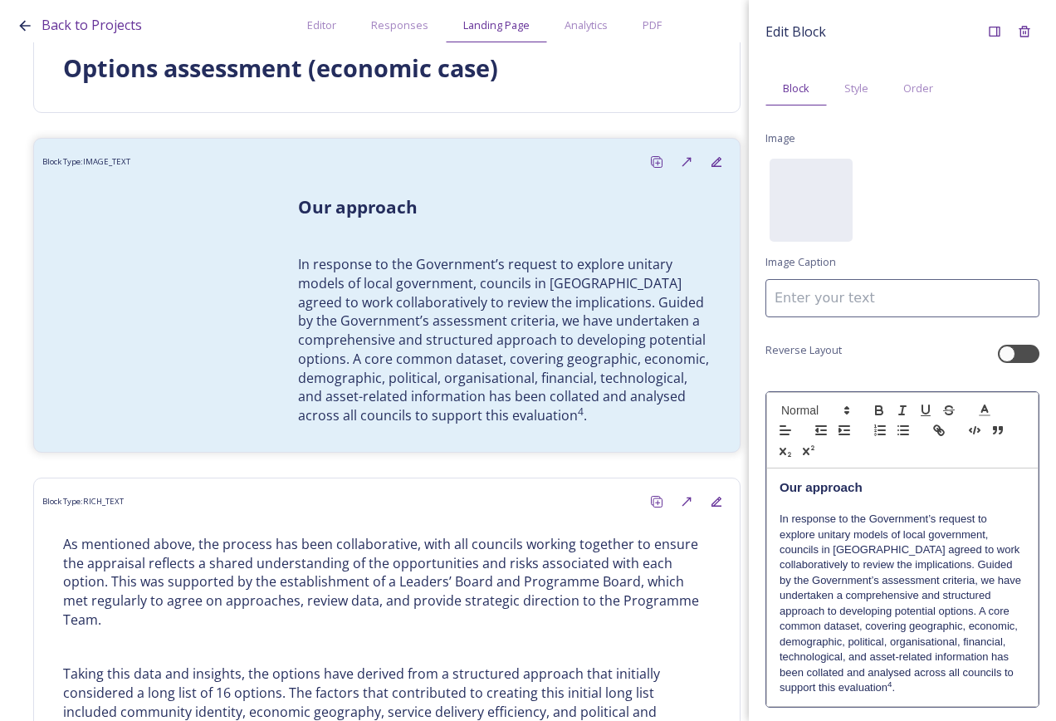
click at [829, 486] on strong "Our approach" at bounding box center [821, 487] width 83 height 14
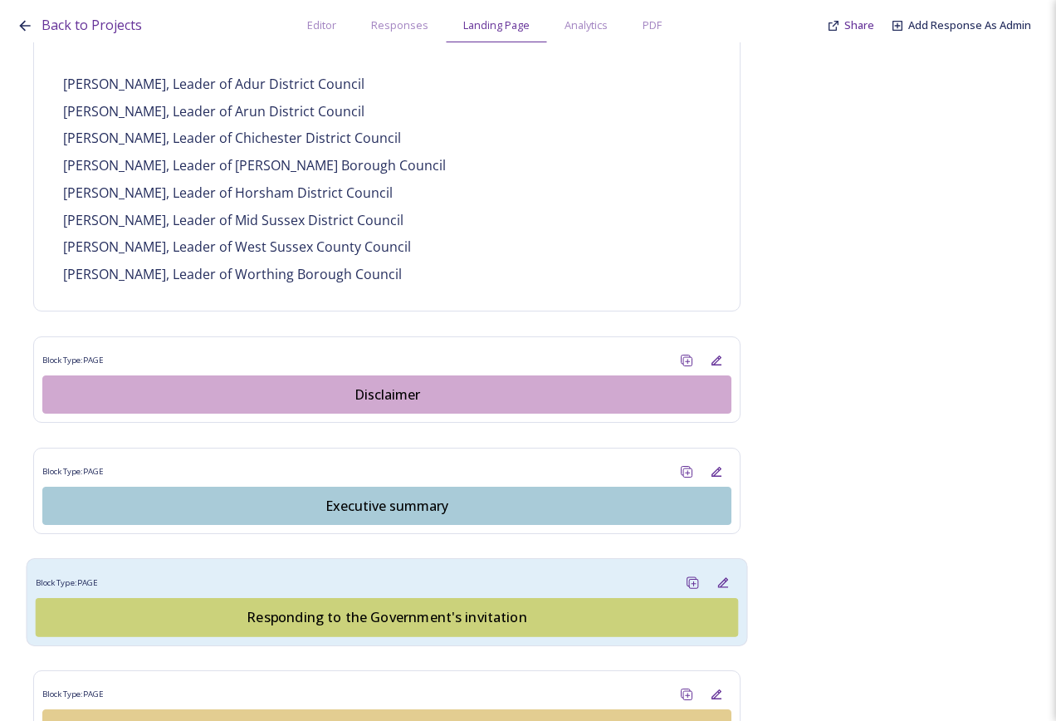
scroll to position [1578, 0]
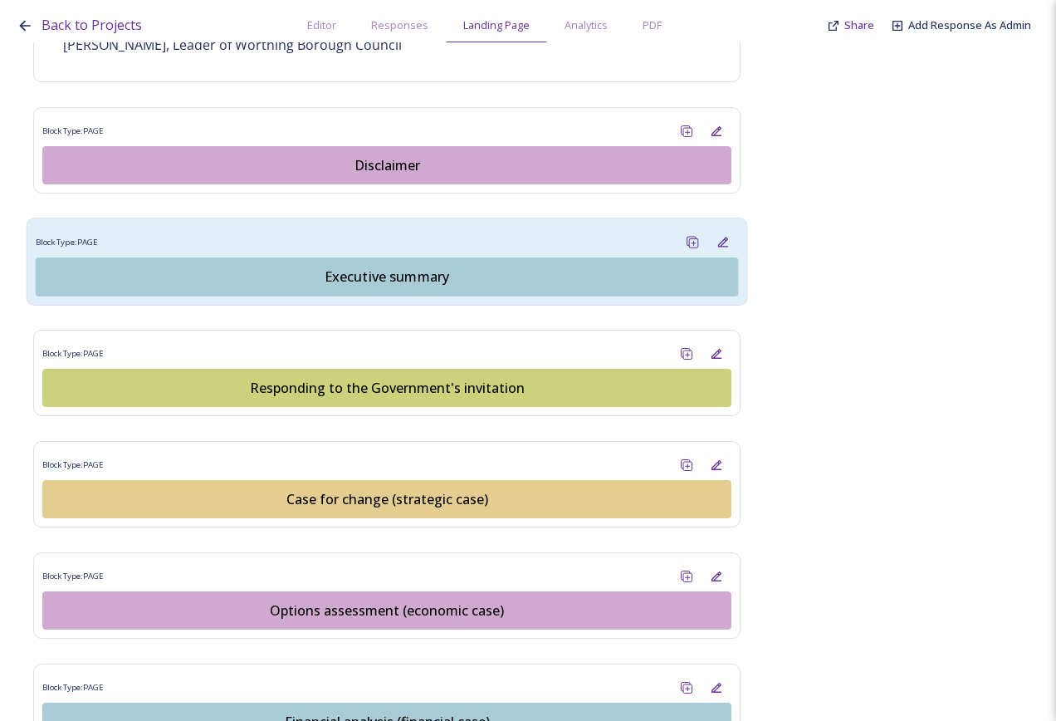
click at [397, 257] on button "Executive summary" at bounding box center [387, 276] width 703 height 39
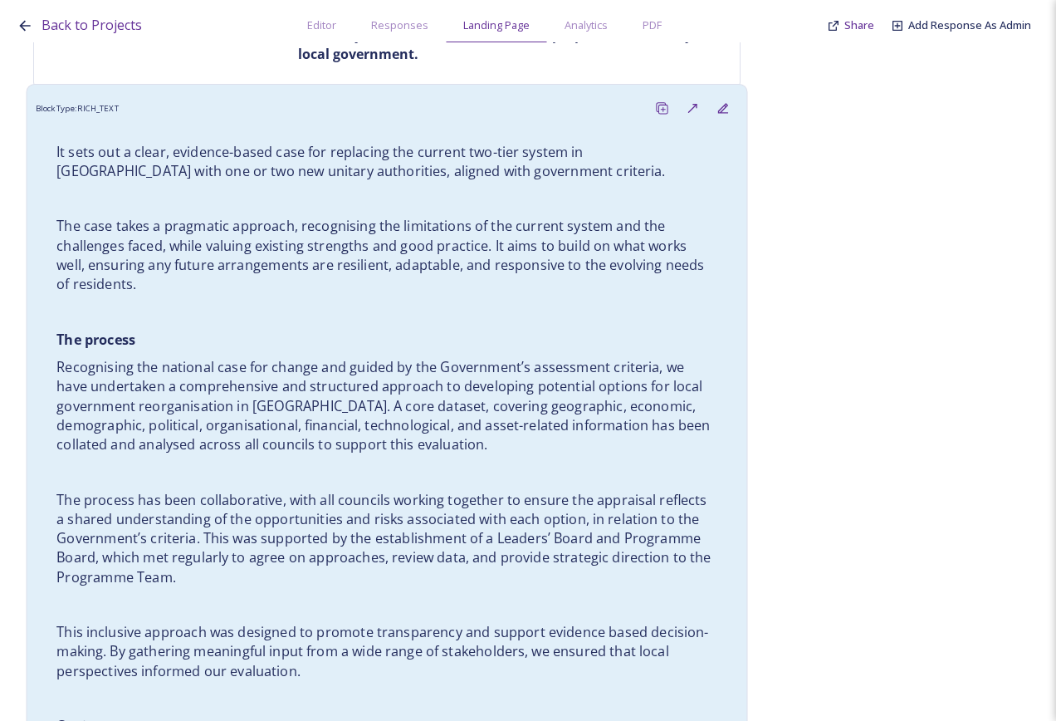
scroll to position [415, 0]
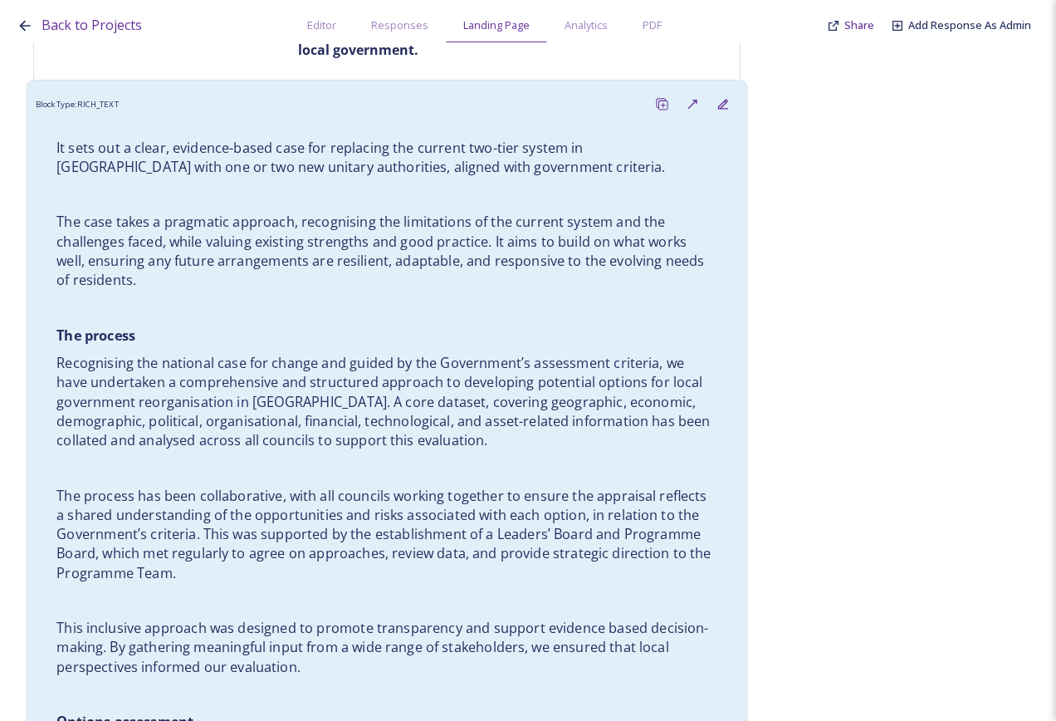
click at [405, 306] on p at bounding box center [386, 307] width 661 height 19
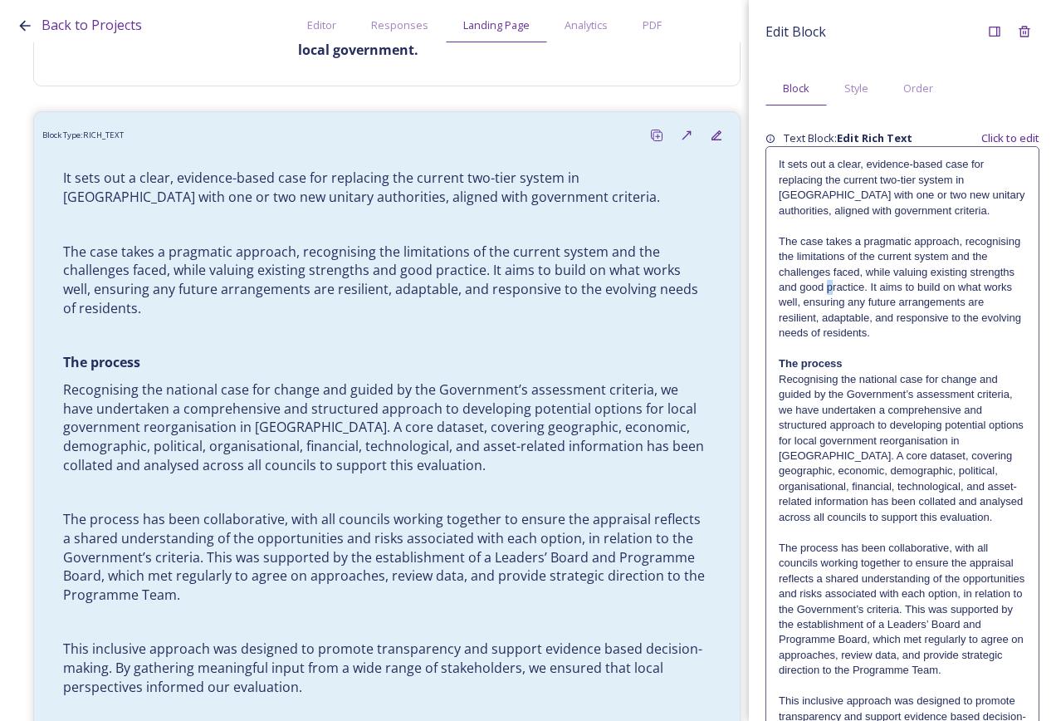
click at [879, 285] on p "The case takes a pragmatic approach, recognising the limitations of the current…" at bounding box center [902, 287] width 247 height 107
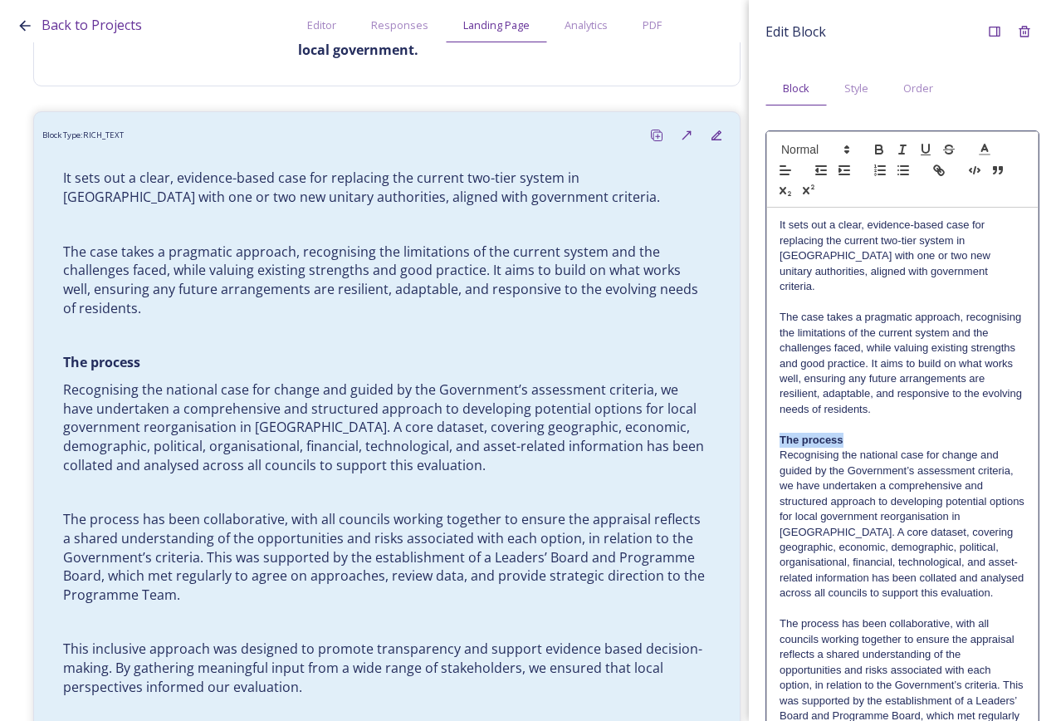
drag, startPoint x: 812, startPoint y: 419, endPoint x: 774, endPoint y: 420, distance: 38.2
click at [820, 148] on span at bounding box center [814, 150] width 81 height 20
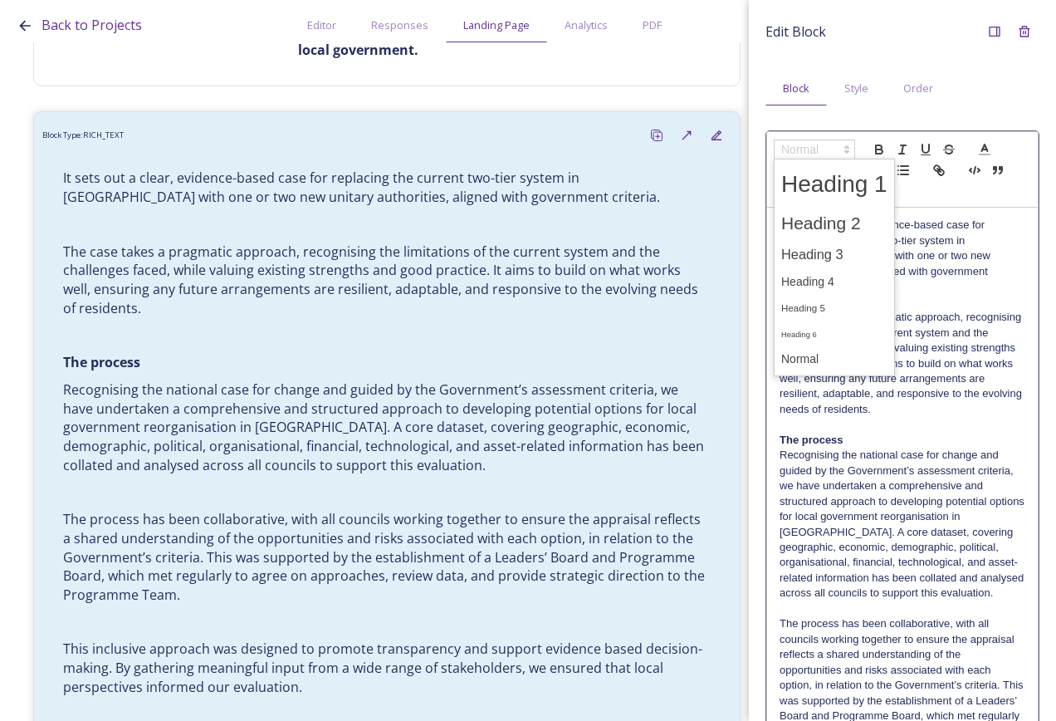
click at [837, 247] on span at bounding box center [834, 254] width 106 height 29
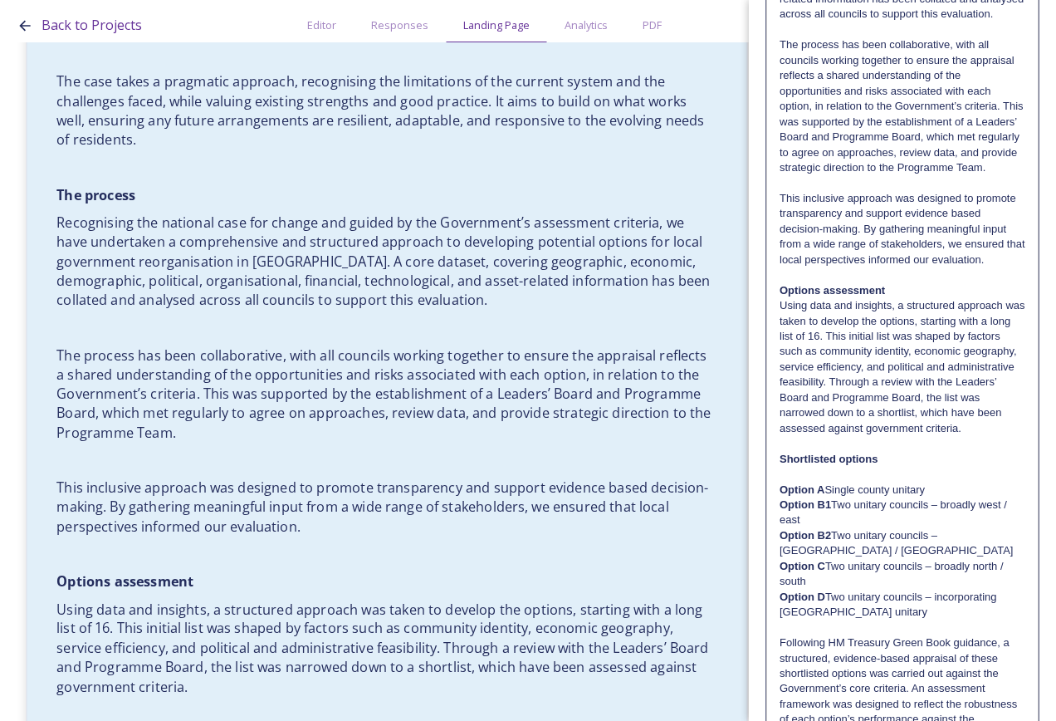
scroll to position [581, 0]
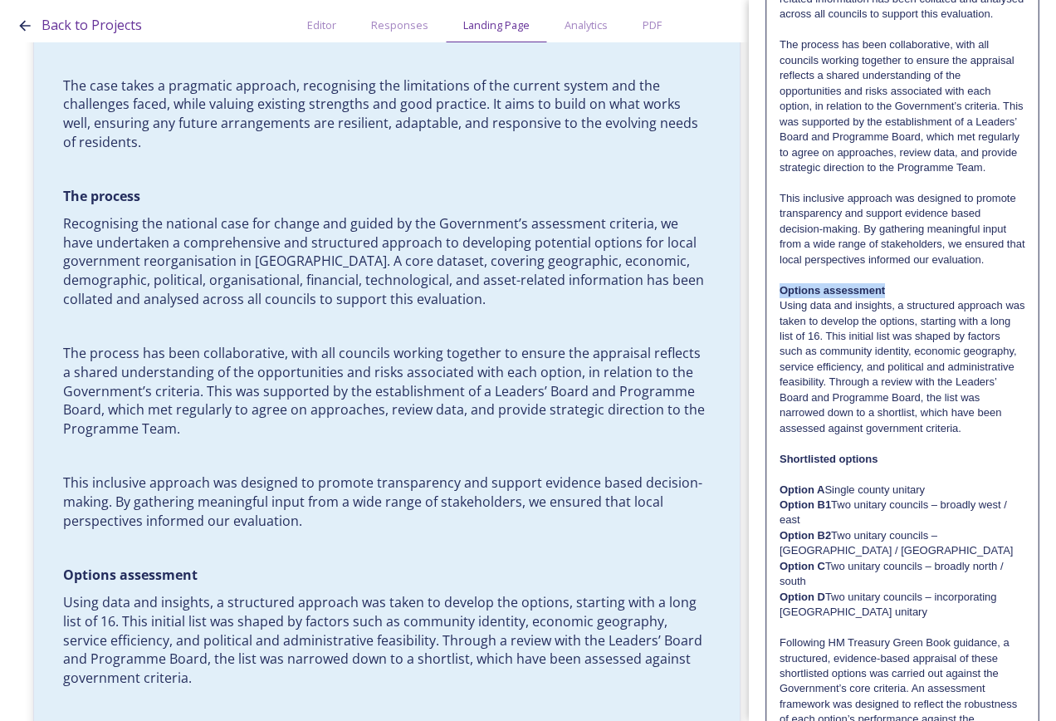
drag, startPoint x: 903, startPoint y: 321, endPoint x: 783, endPoint y: 320, distance: 119.6
click at [783, 298] on p "Options assessment" at bounding box center [903, 290] width 246 height 15
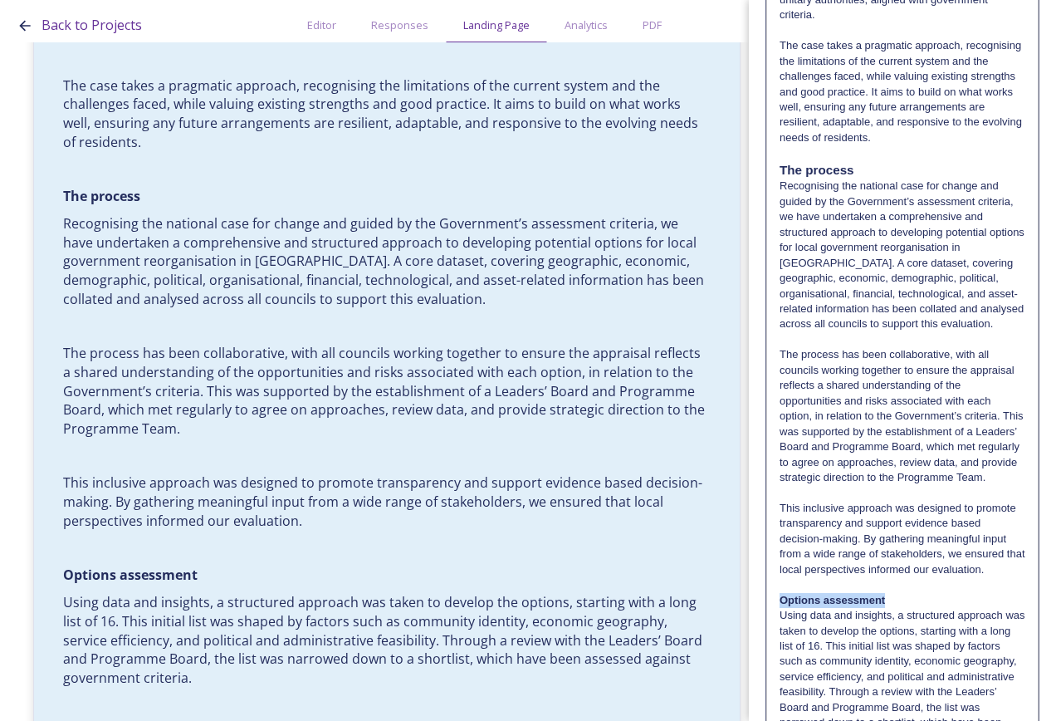
scroll to position [0, 0]
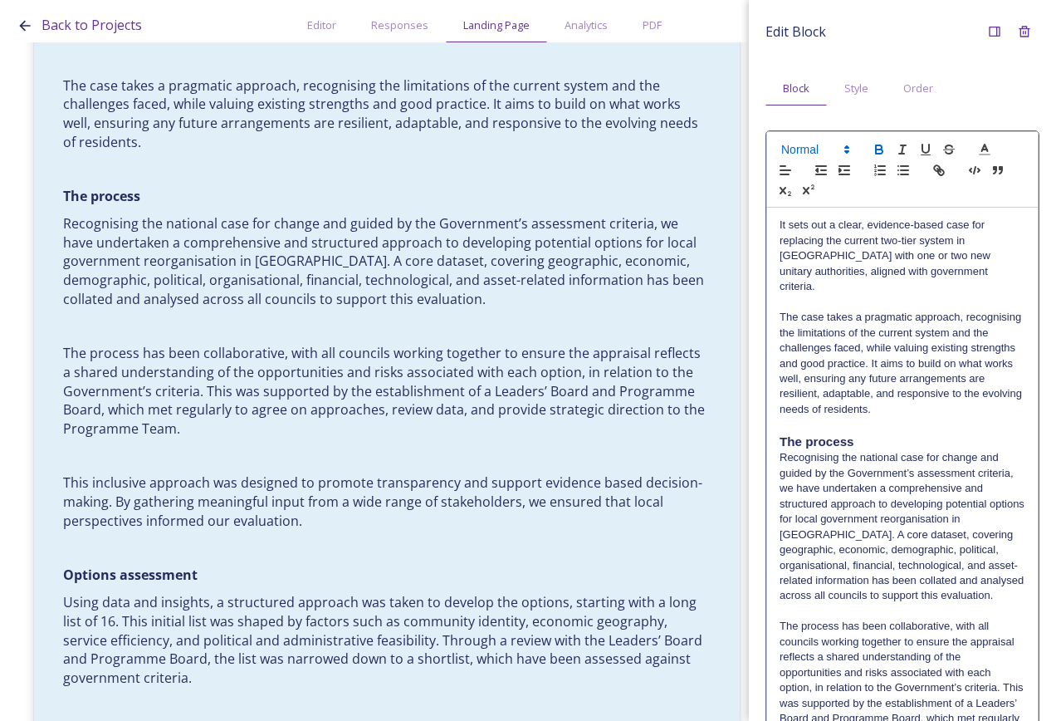
click at [837, 146] on span at bounding box center [814, 150] width 81 height 20
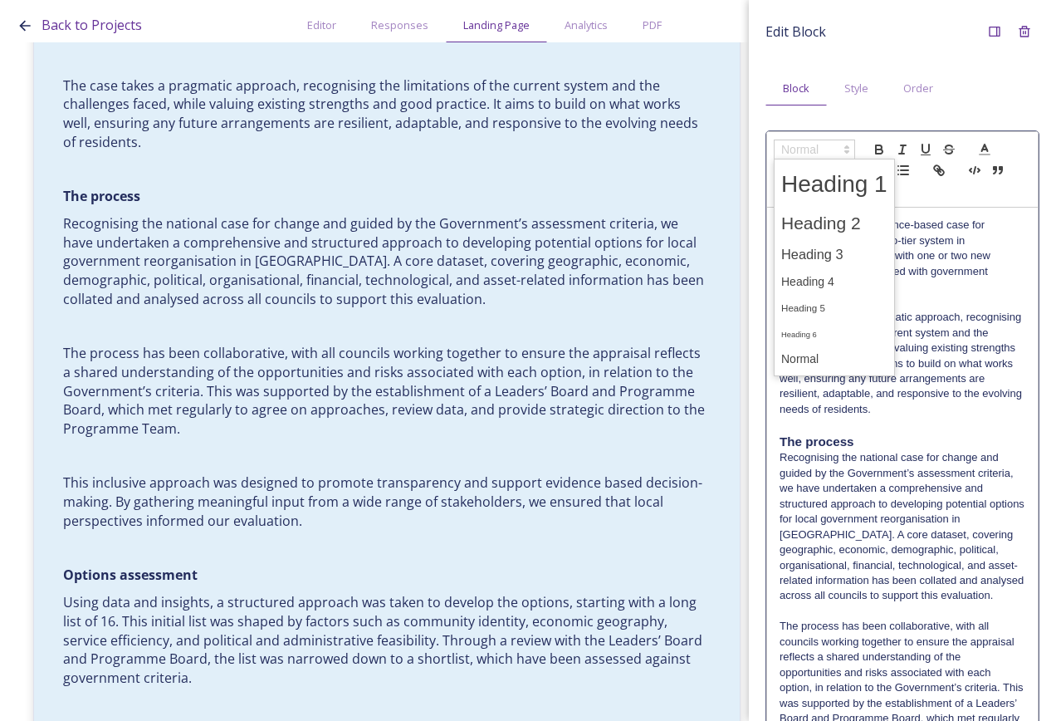
click at [838, 255] on span at bounding box center [834, 254] width 106 height 29
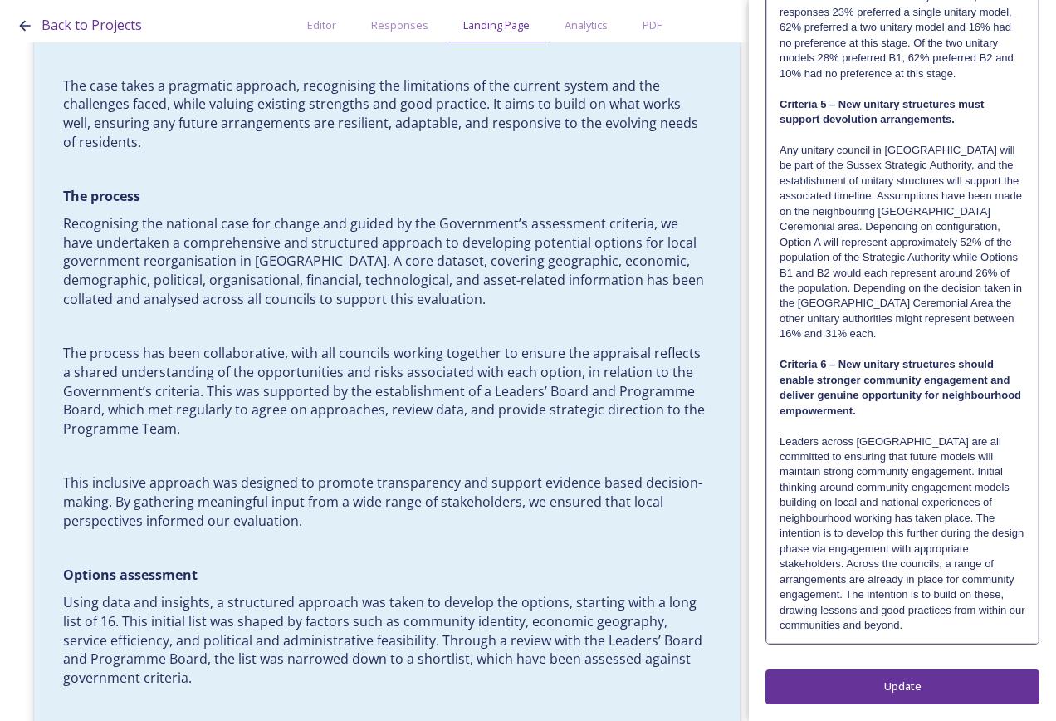
scroll to position [3237, 0]
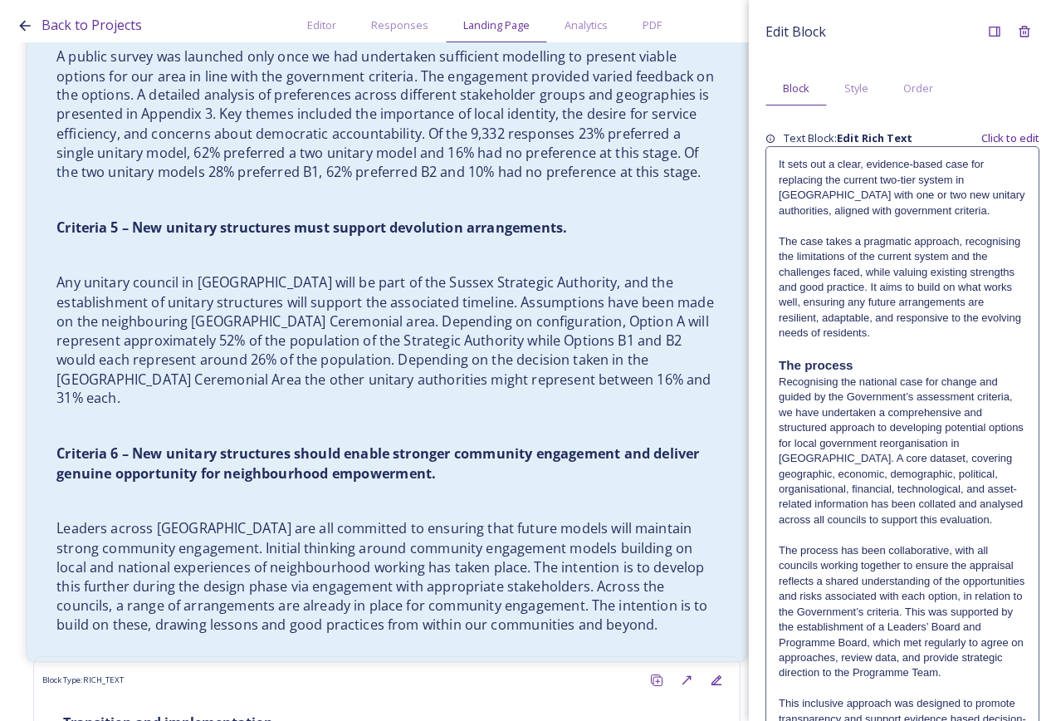
scroll to position [3571, 0]
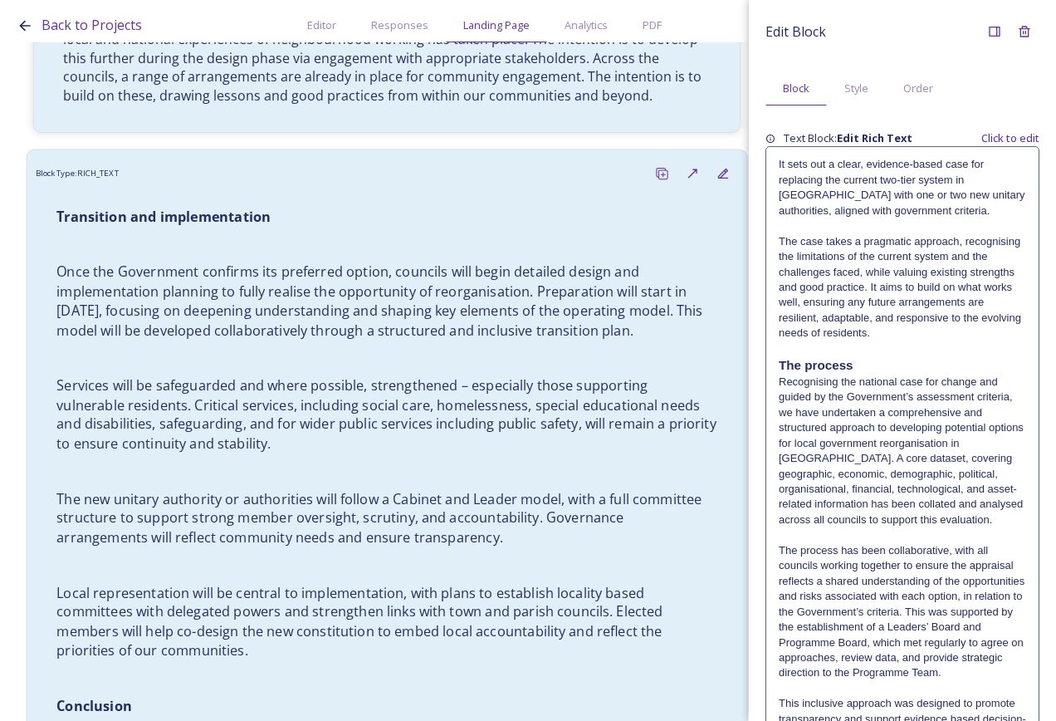
click at [442, 398] on p "Services will be safeguarded and where possible, strengthened – especially thos…" at bounding box center [386, 414] width 661 height 77
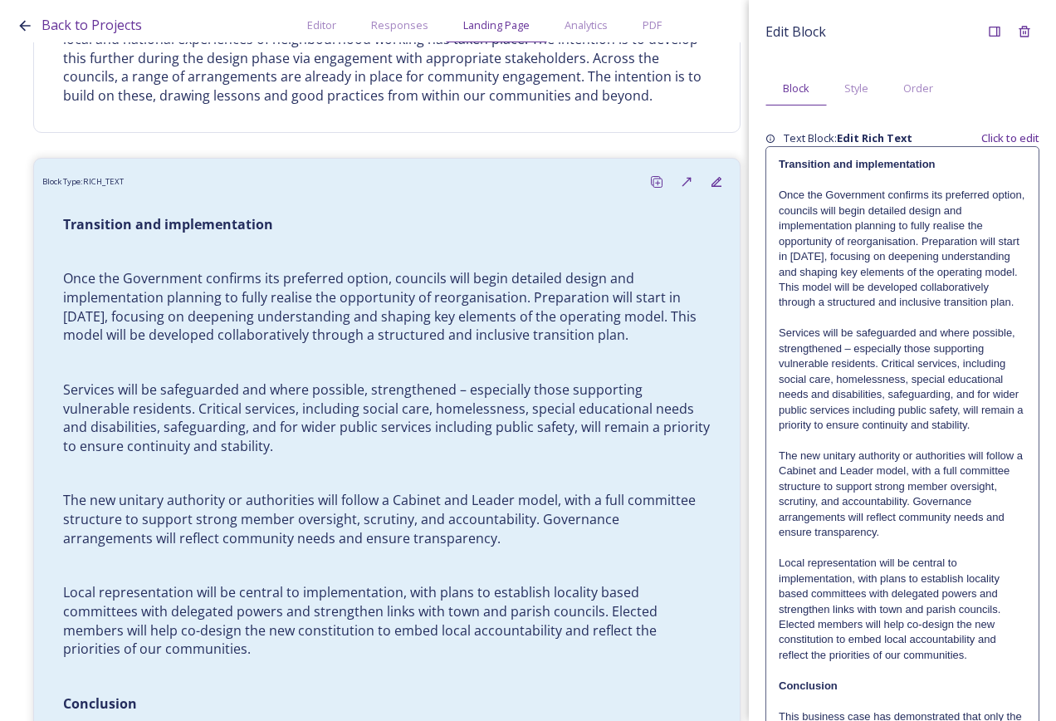
click at [930, 429] on p "Services will be safeguarded and where possible, strengthened – especially thos…" at bounding box center [902, 379] width 247 height 107
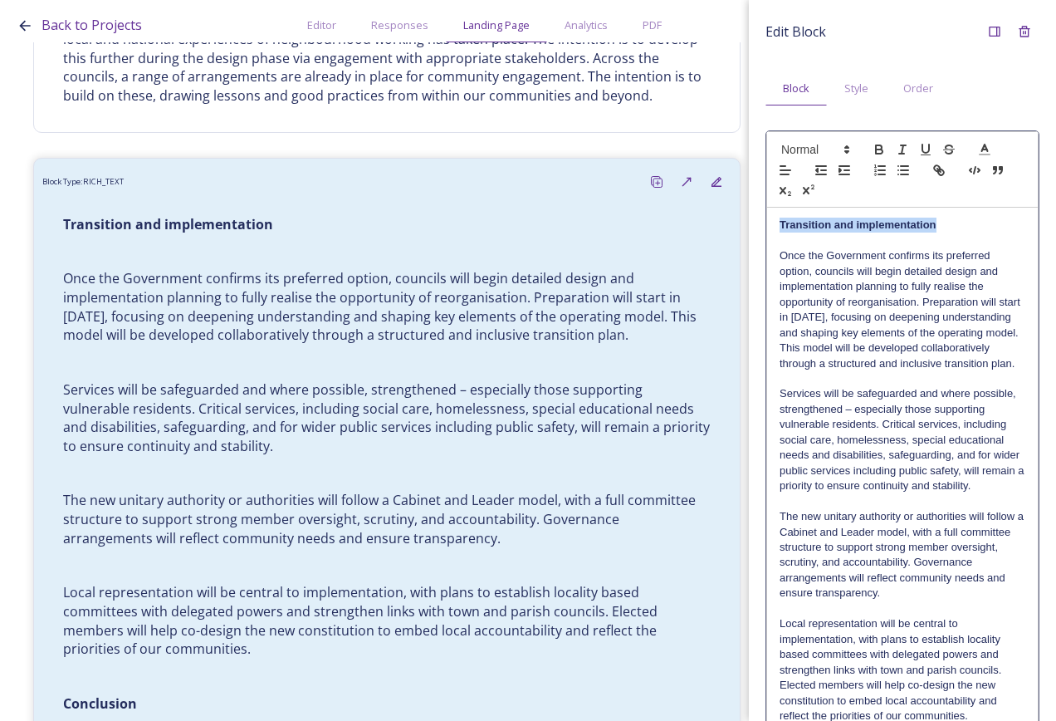
drag, startPoint x: 952, startPoint y: 225, endPoint x: 737, endPoint y: 211, distance: 215.5
click at [736, 216] on div "Back to Projects Editor Responses Landing Page Analytics PDF Share Add Response…" at bounding box center [528, 360] width 1056 height 721
click at [811, 144] on span at bounding box center [814, 150] width 81 height 20
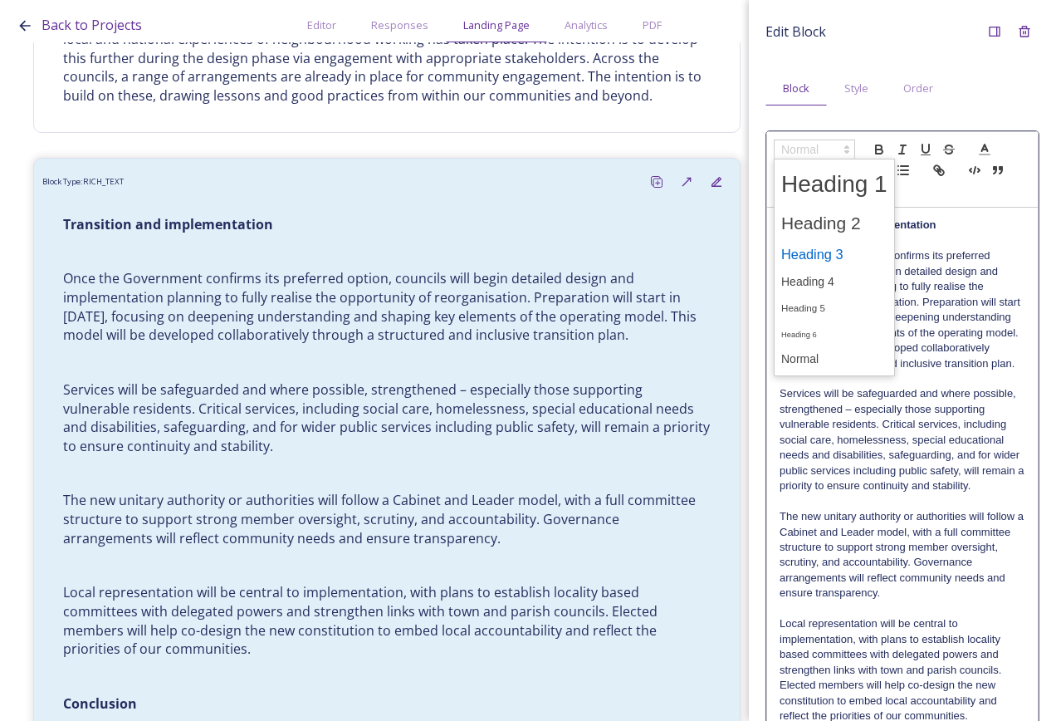
click at [846, 251] on span at bounding box center [834, 254] width 106 height 29
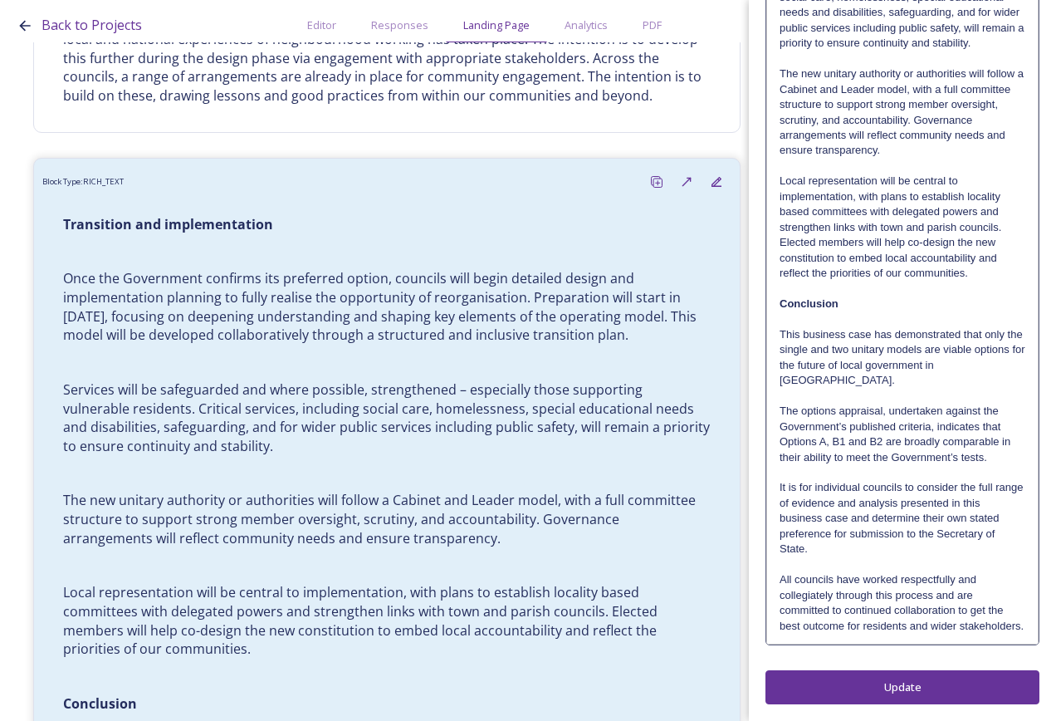
scroll to position [492, 0]
drag, startPoint x: 832, startPoint y: 291, endPoint x: 770, endPoint y: 290, distance: 62.3
click at [770, 290] on div "Transition and implementation Once the Government confirms its preferred option…" at bounding box center [902, 202] width 271 height 881
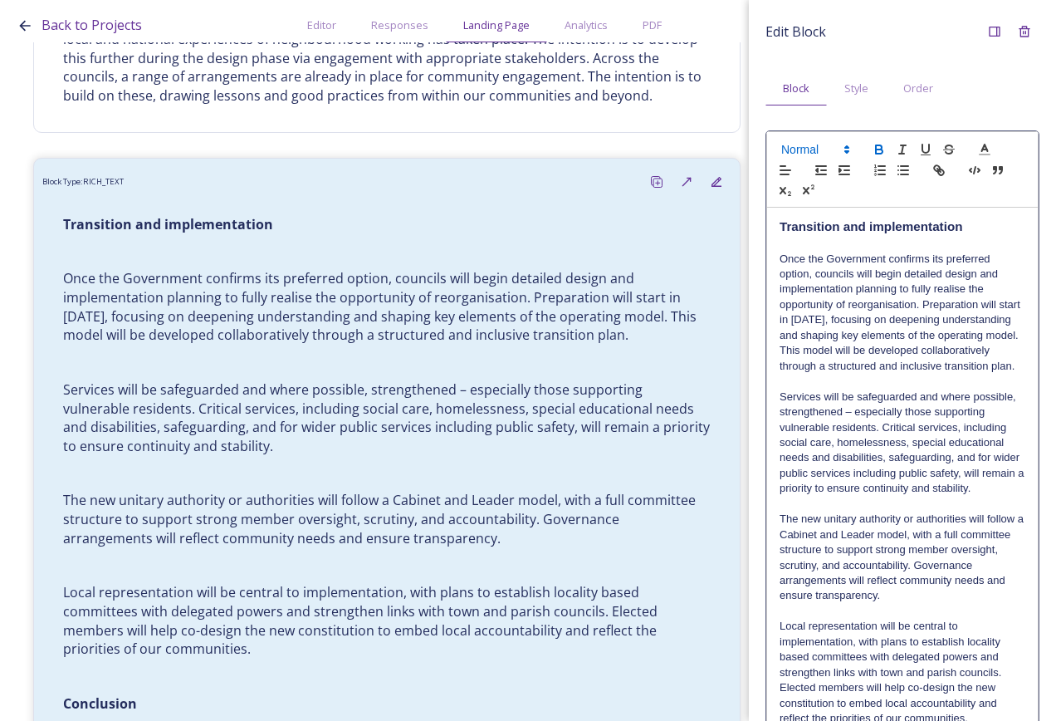
click at [825, 144] on span at bounding box center [814, 150] width 81 height 20
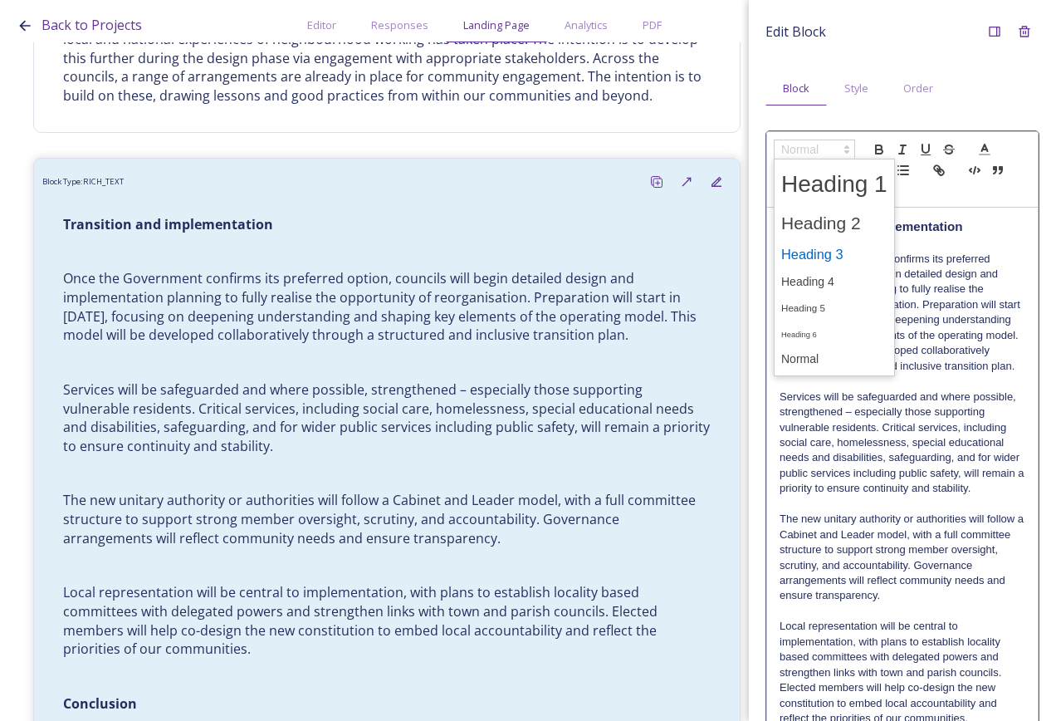
click at [850, 255] on span at bounding box center [834, 254] width 106 height 29
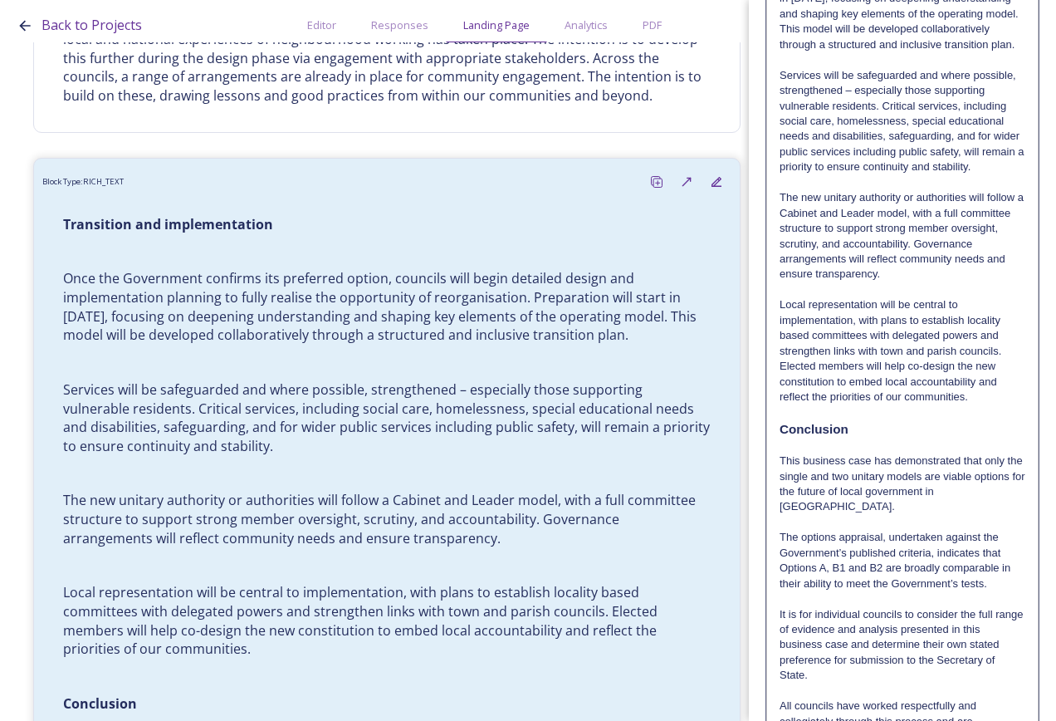
scroll to position [494, 0]
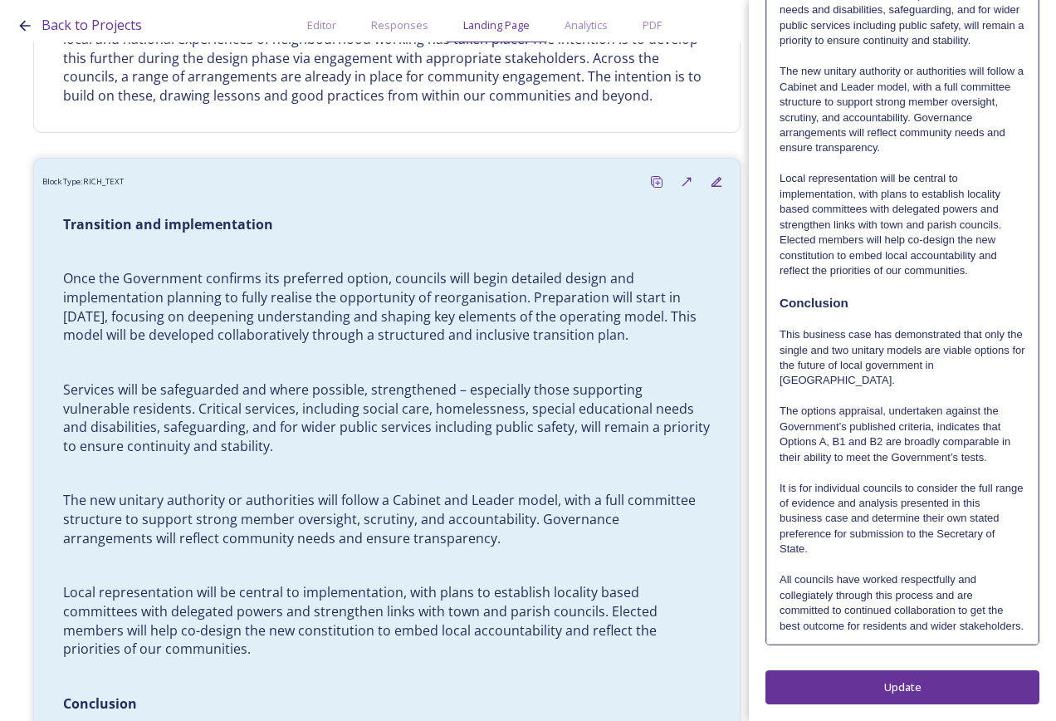
click at [872, 683] on div "Edit Block Block Style Order Transition and implementation Once the Government …" at bounding box center [903, 136] width 274 height 1135
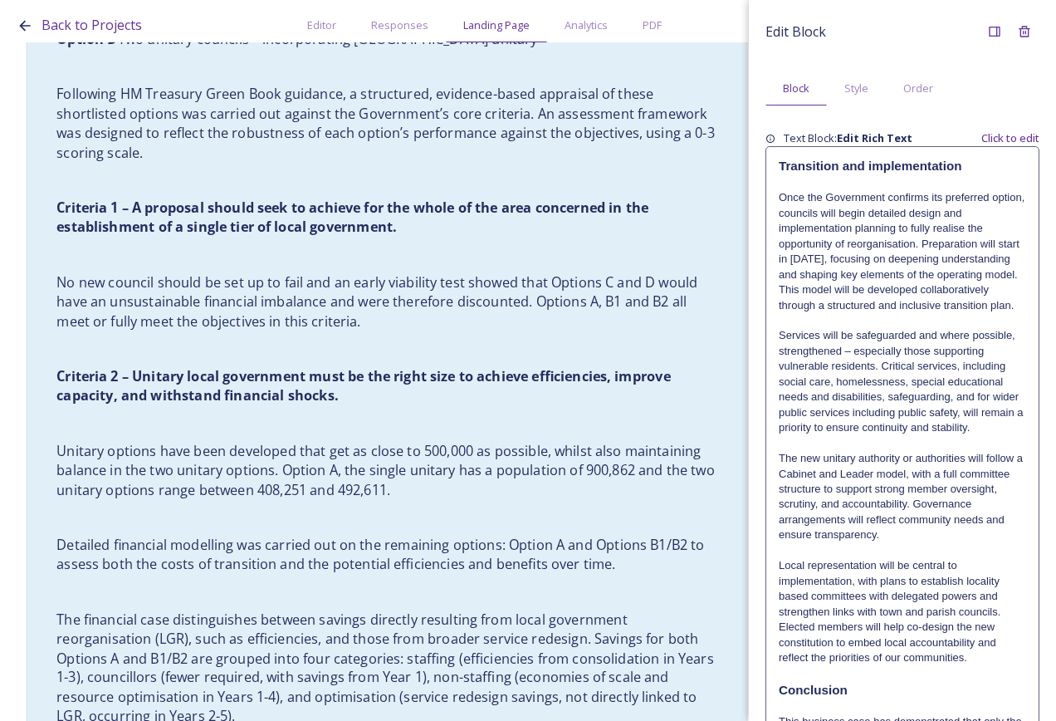
scroll to position [1412, 0]
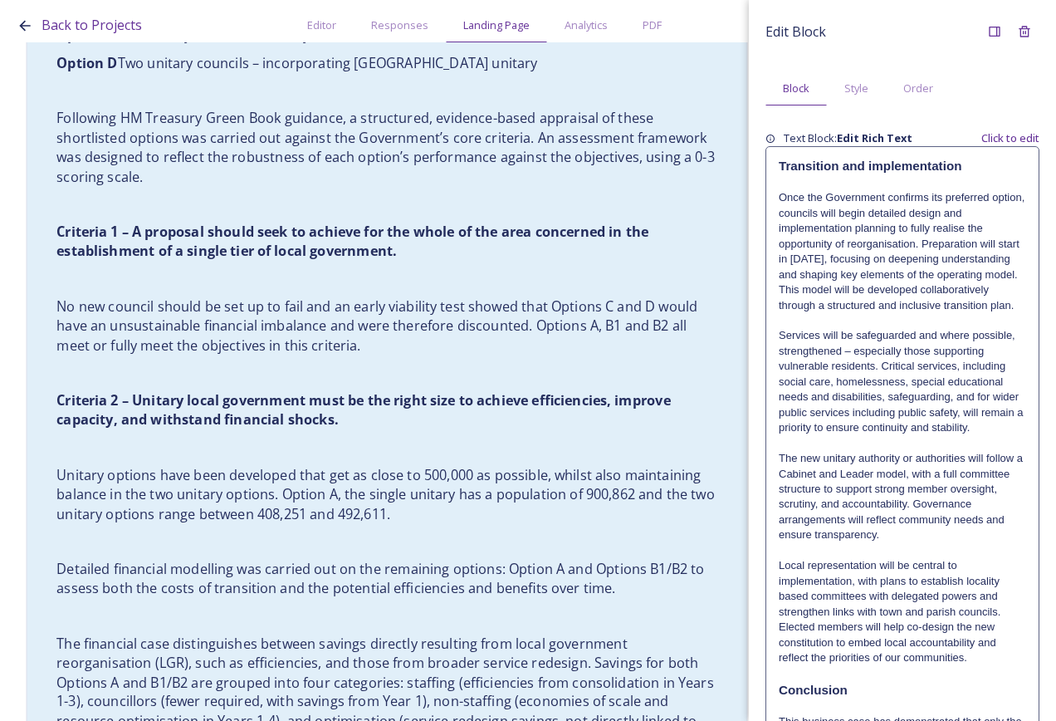
click at [493, 338] on p "No new council should be set up to fail and an early viability test showed that…" at bounding box center [386, 326] width 661 height 58
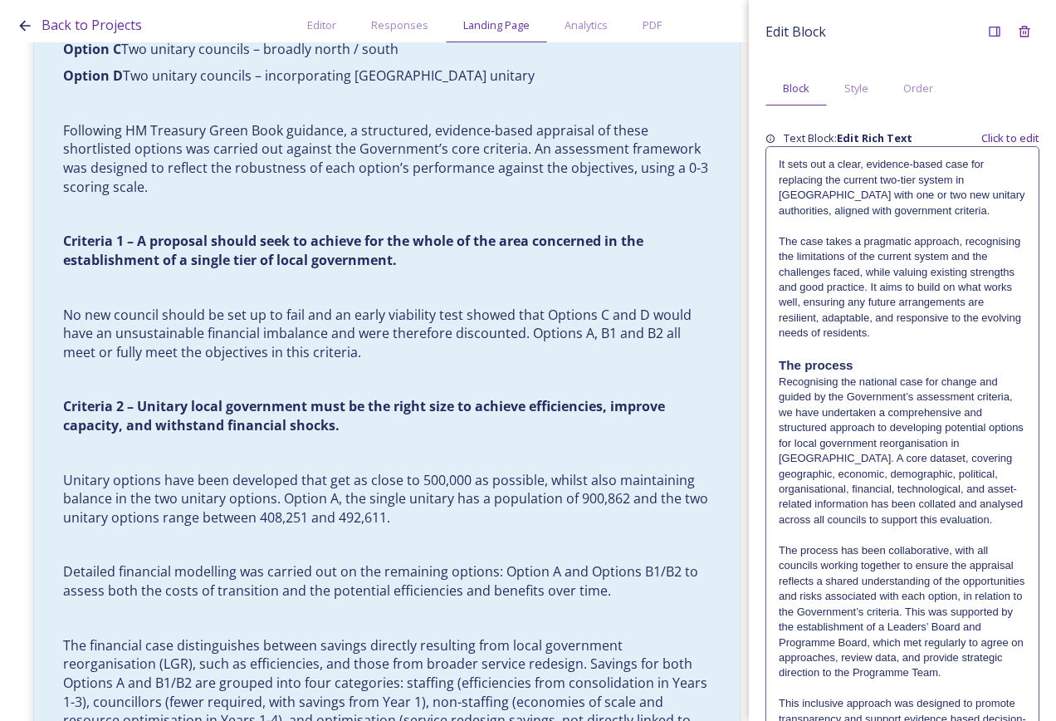
click at [851, 428] on p "Recognising the national case for change and guided by the Government’s assessm…" at bounding box center [902, 452] width 247 height 154
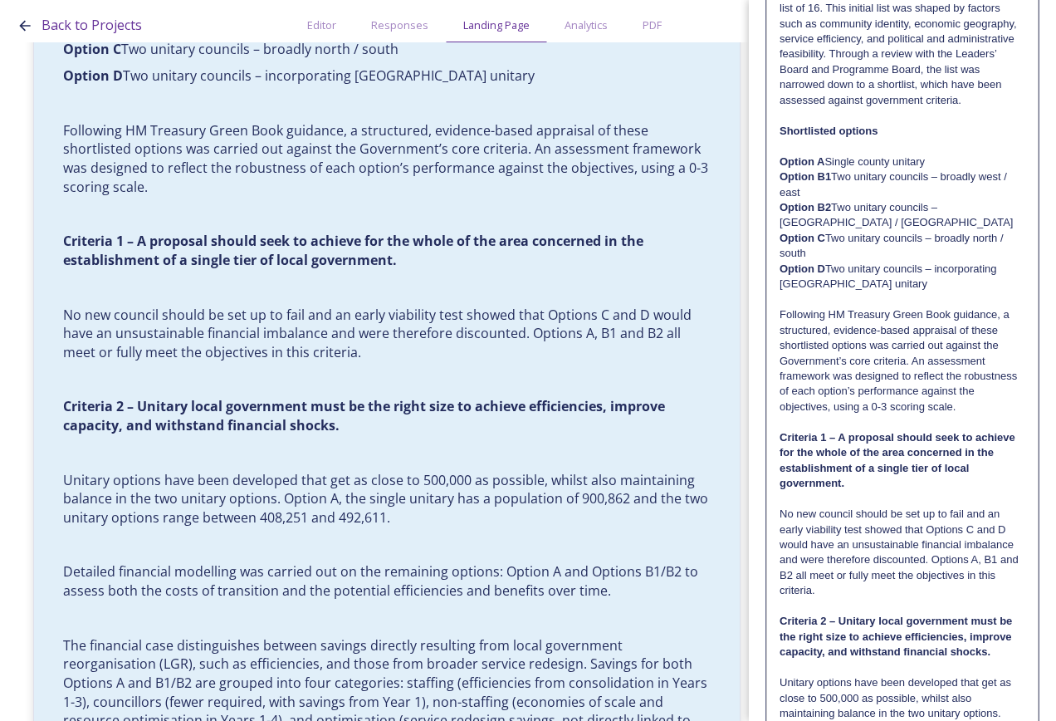
scroll to position [997, 0]
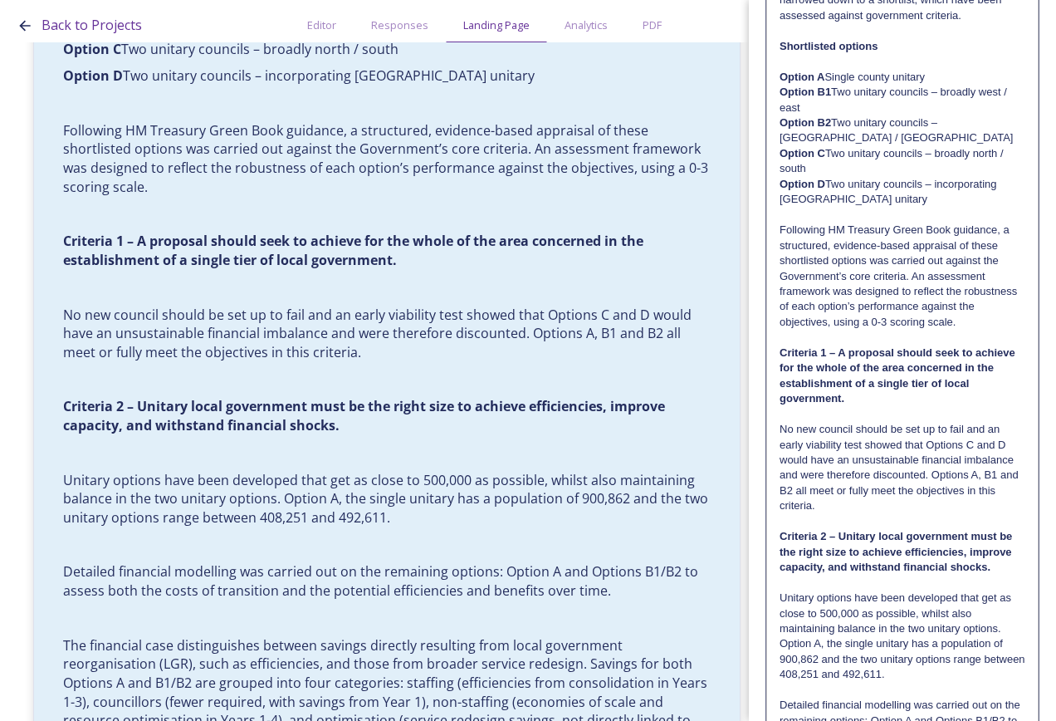
click at [833, 422] on p at bounding box center [903, 414] width 246 height 15
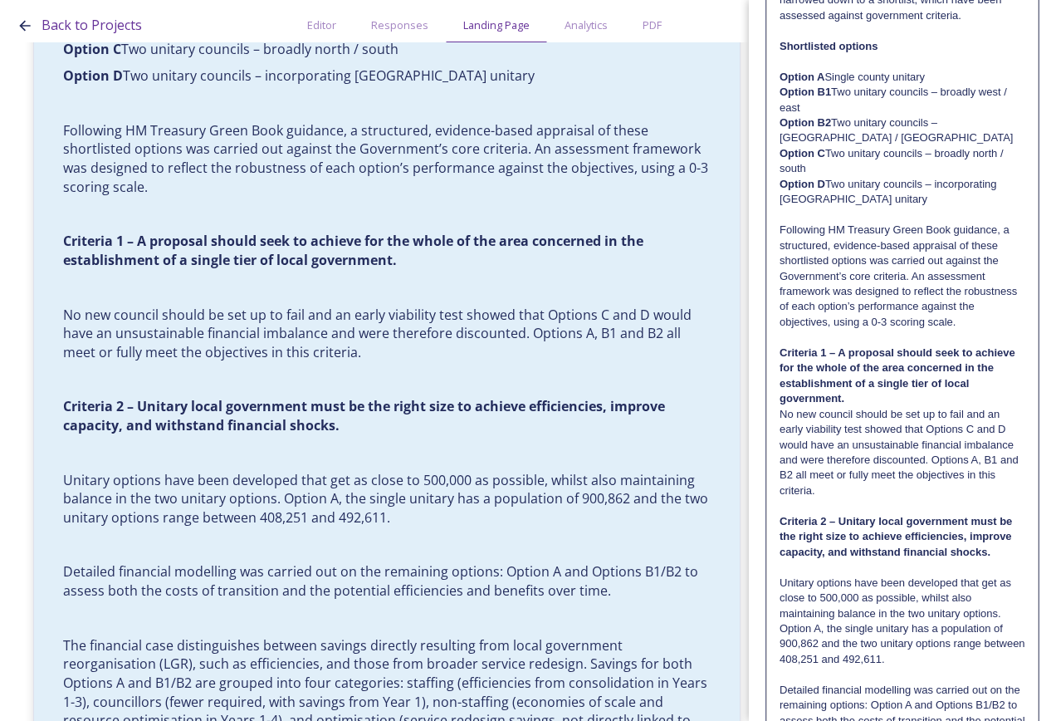
scroll to position [1163, 0]
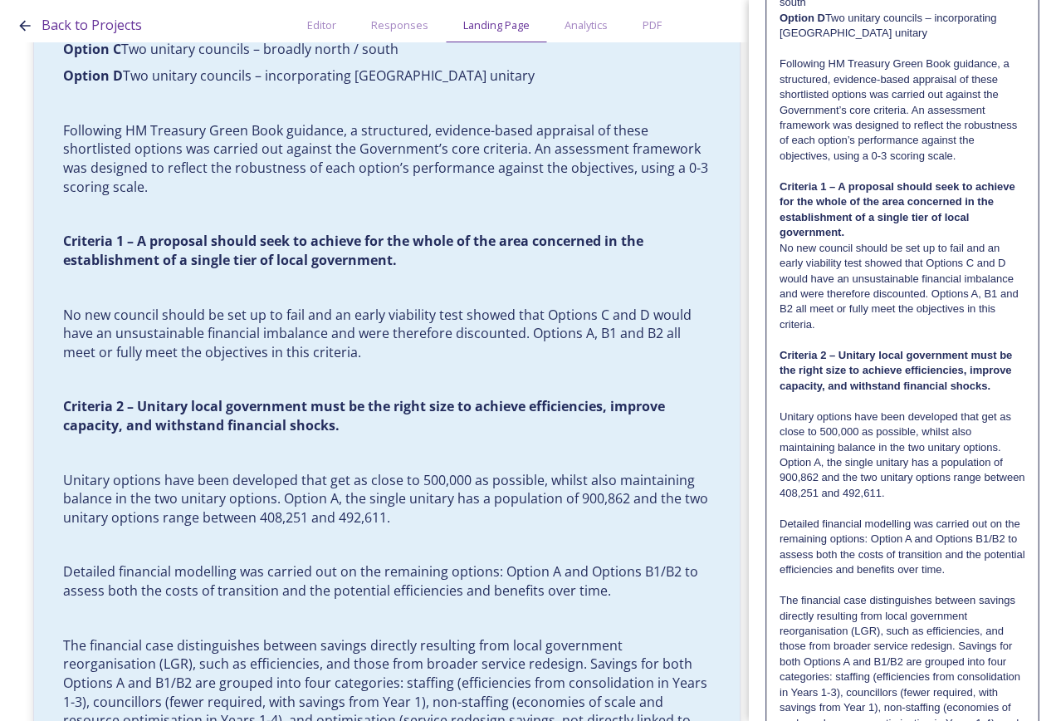
click at [820, 409] on p at bounding box center [903, 401] width 246 height 15
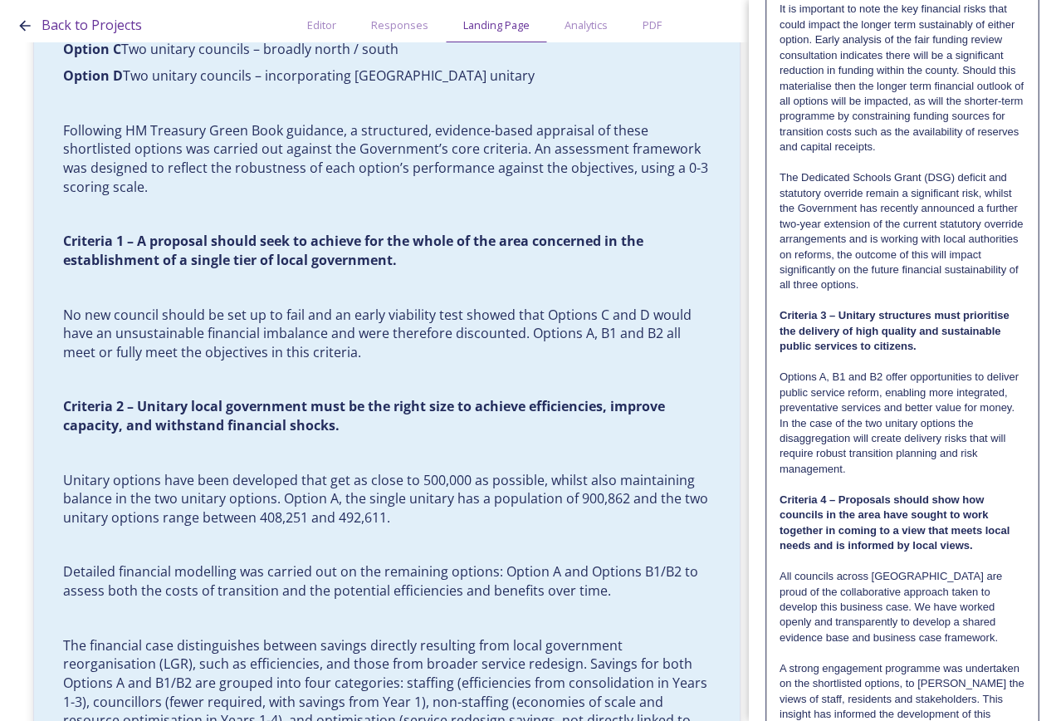
scroll to position [2242, 0]
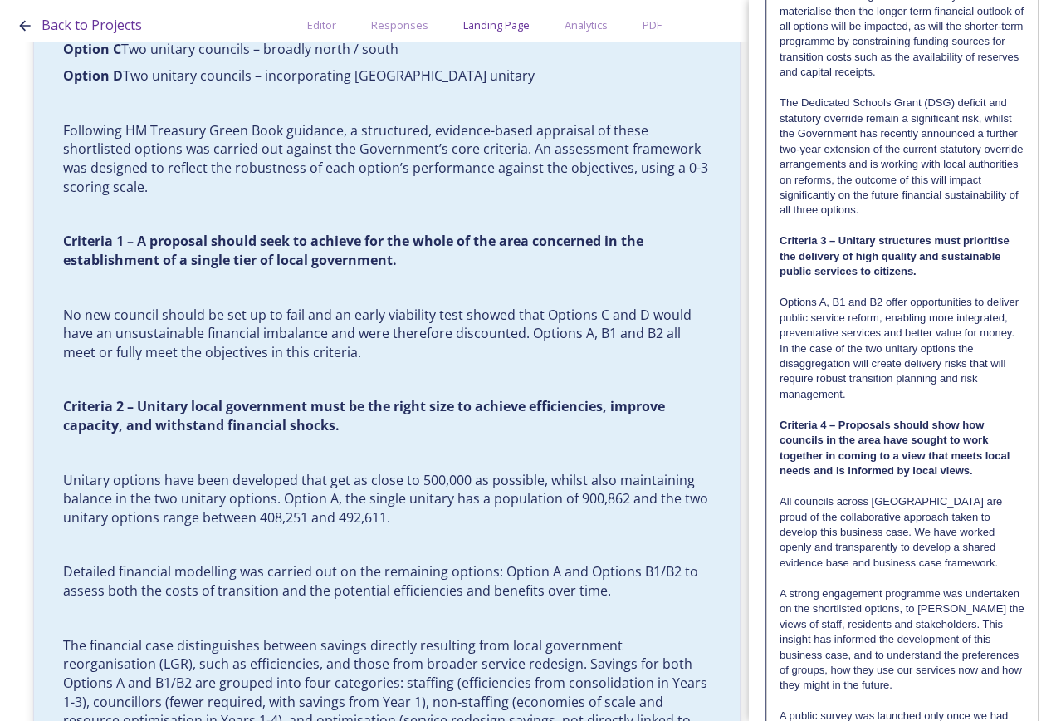
click at [800, 295] on p at bounding box center [903, 287] width 246 height 15
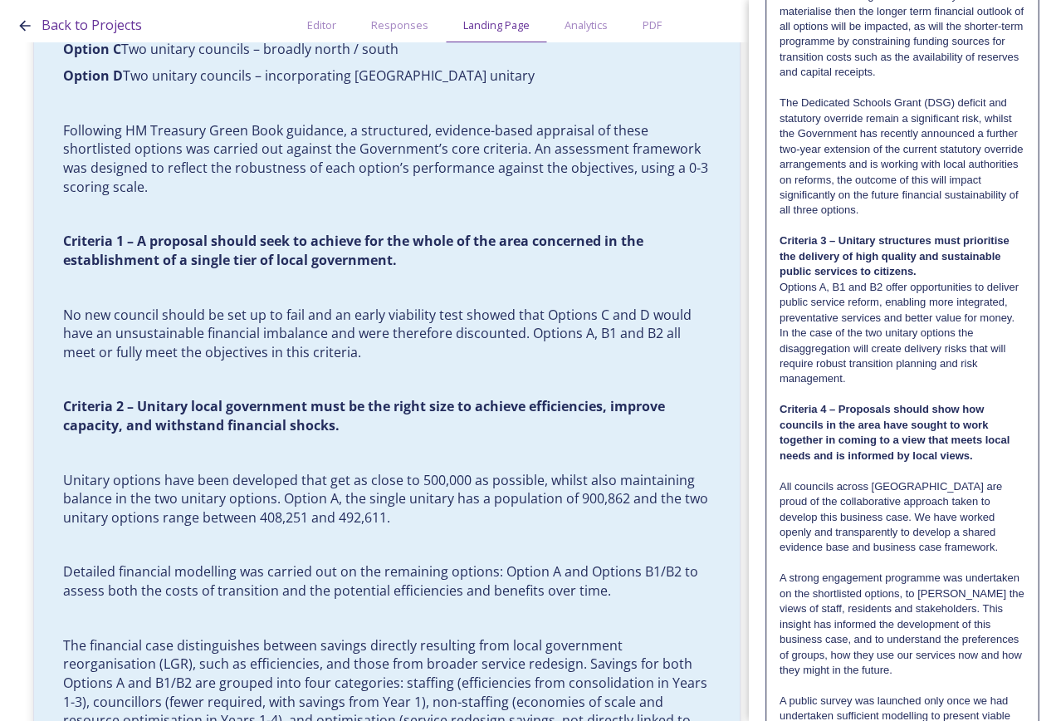
click at [796, 463] on p "Criteria 4 – Proposals should show how councils in the area have sought to work…" at bounding box center [903, 432] width 246 height 61
click at [797, 478] on p at bounding box center [903, 470] width 246 height 15
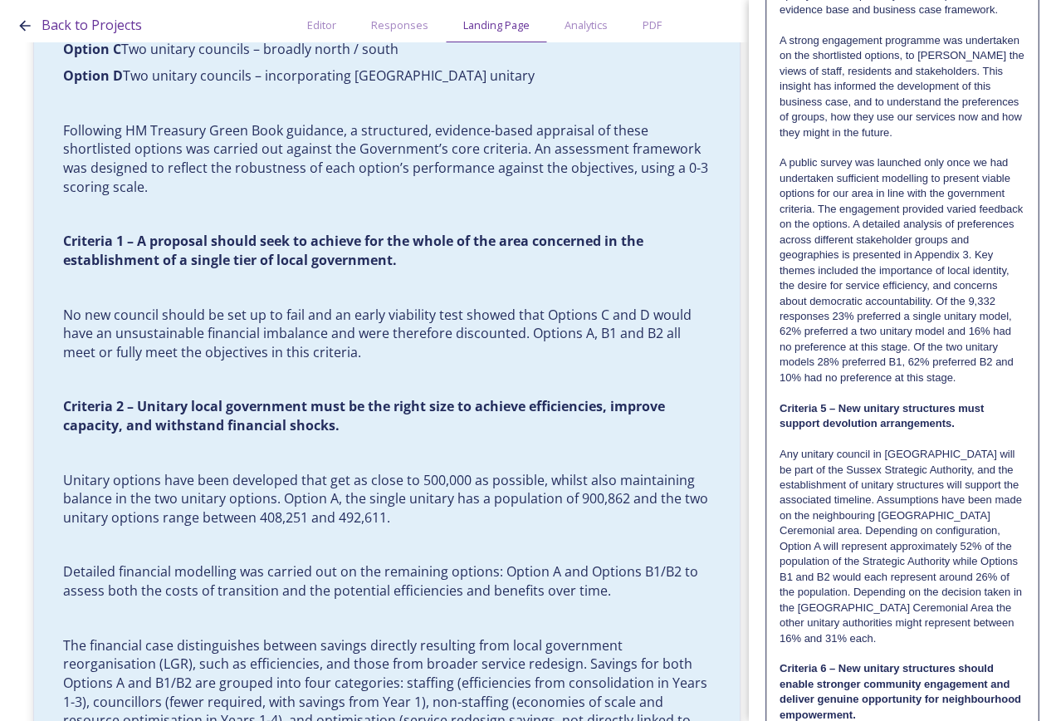
scroll to position [2823, 0]
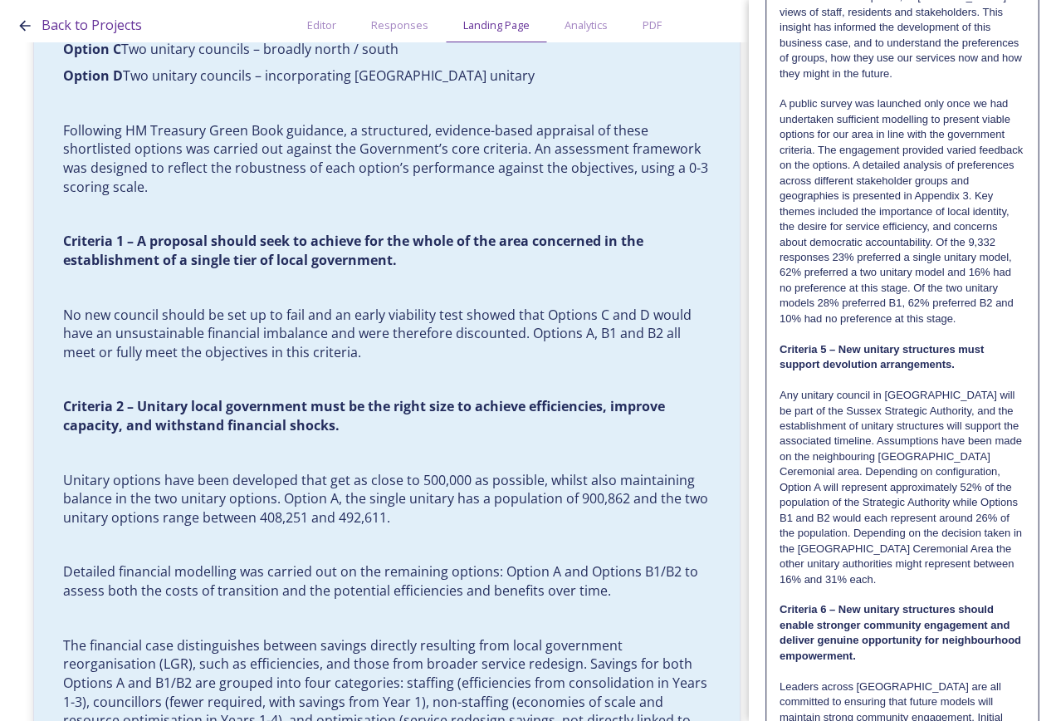
click at [798, 388] on p at bounding box center [903, 380] width 246 height 15
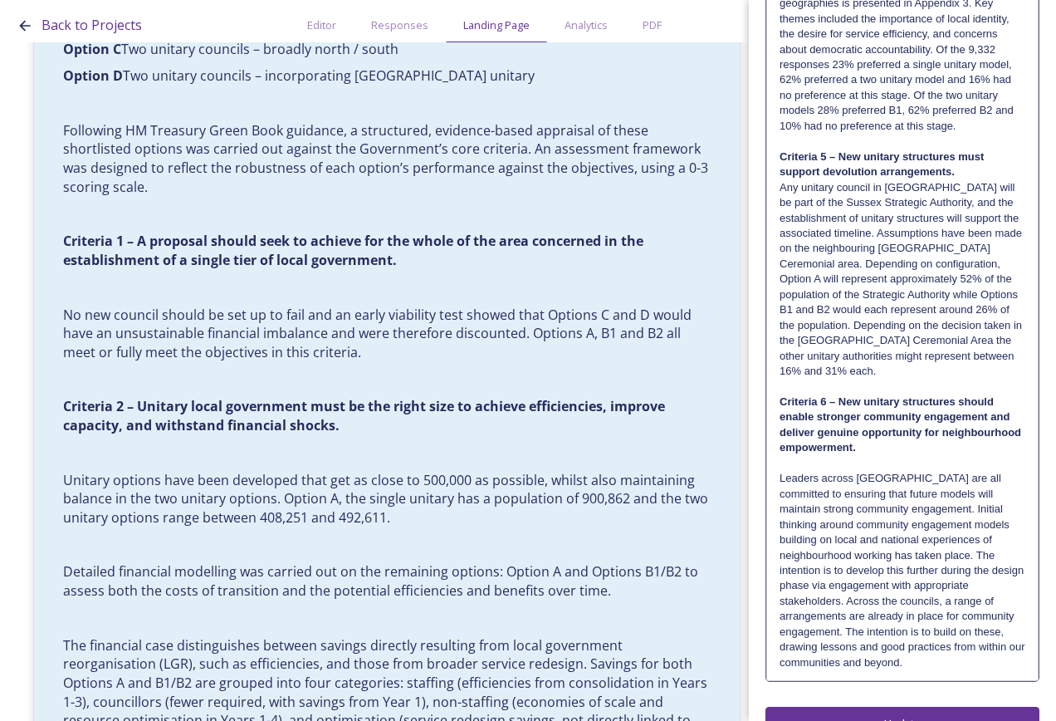
scroll to position [3156, 0]
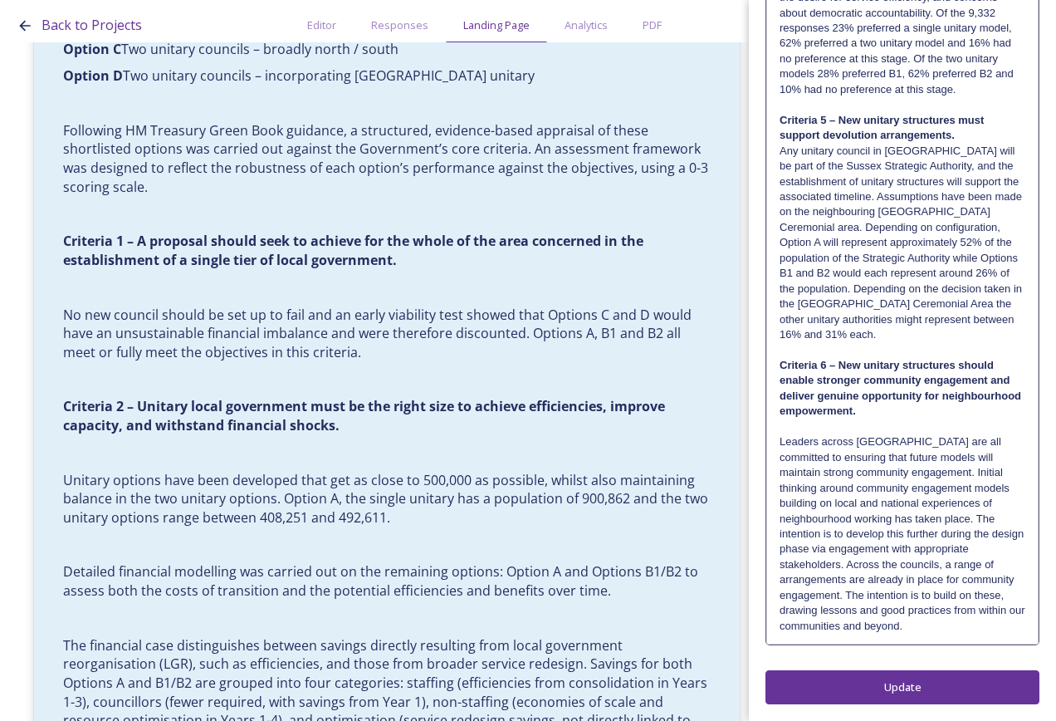
click at [811, 428] on p at bounding box center [903, 426] width 246 height 15
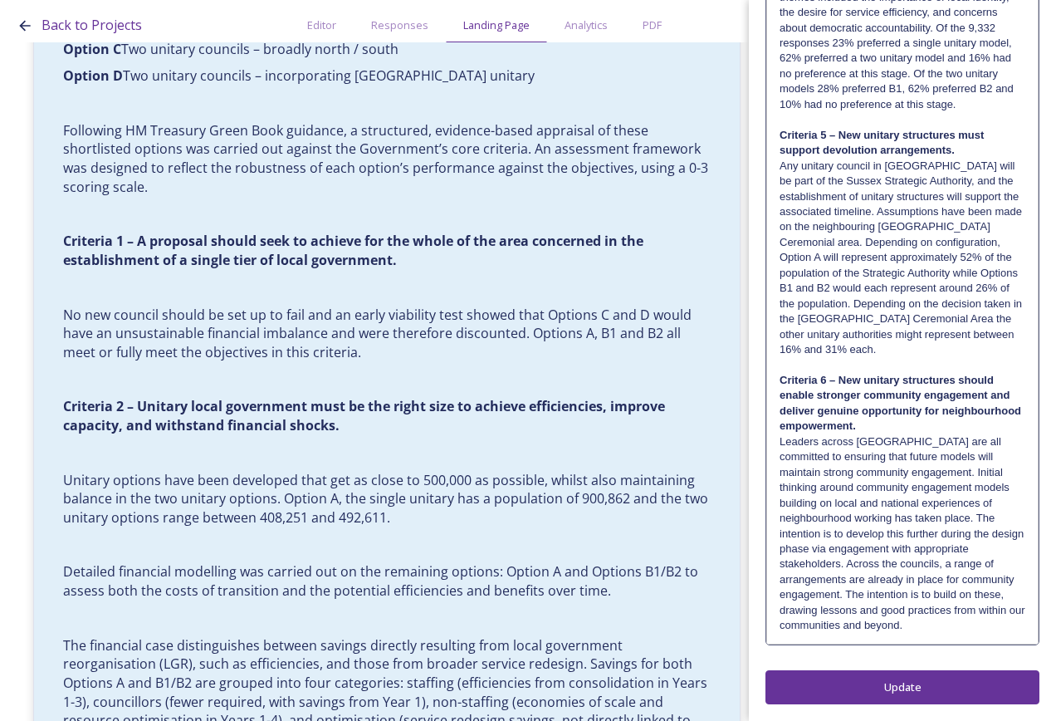
scroll to position [3145, 0]
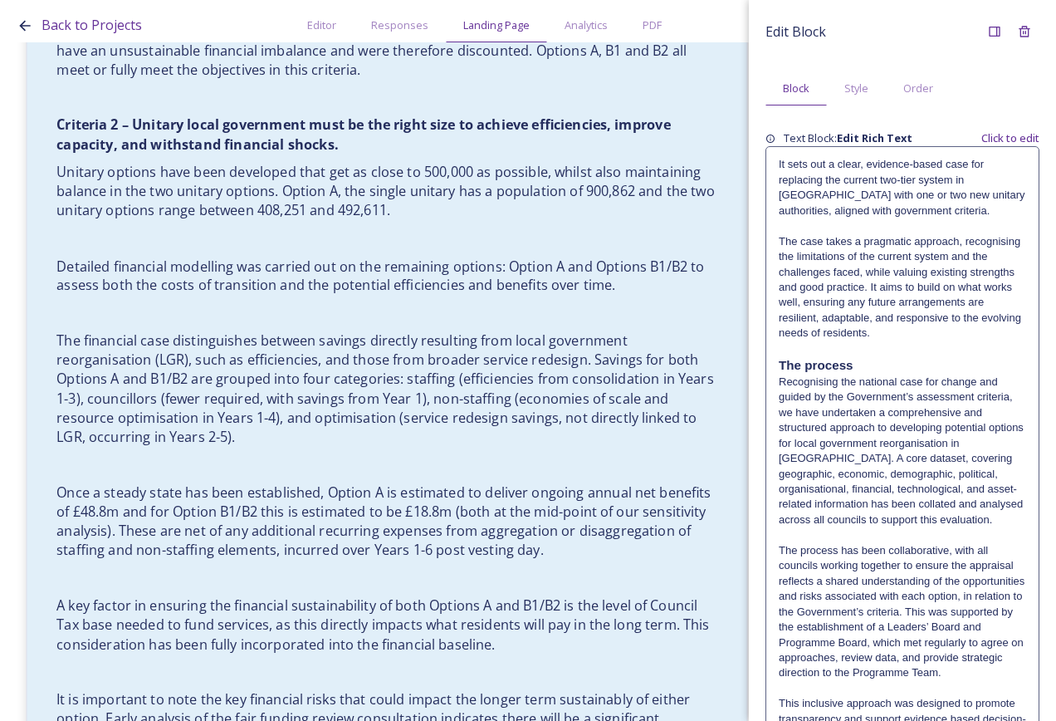
scroll to position [1080, 0]
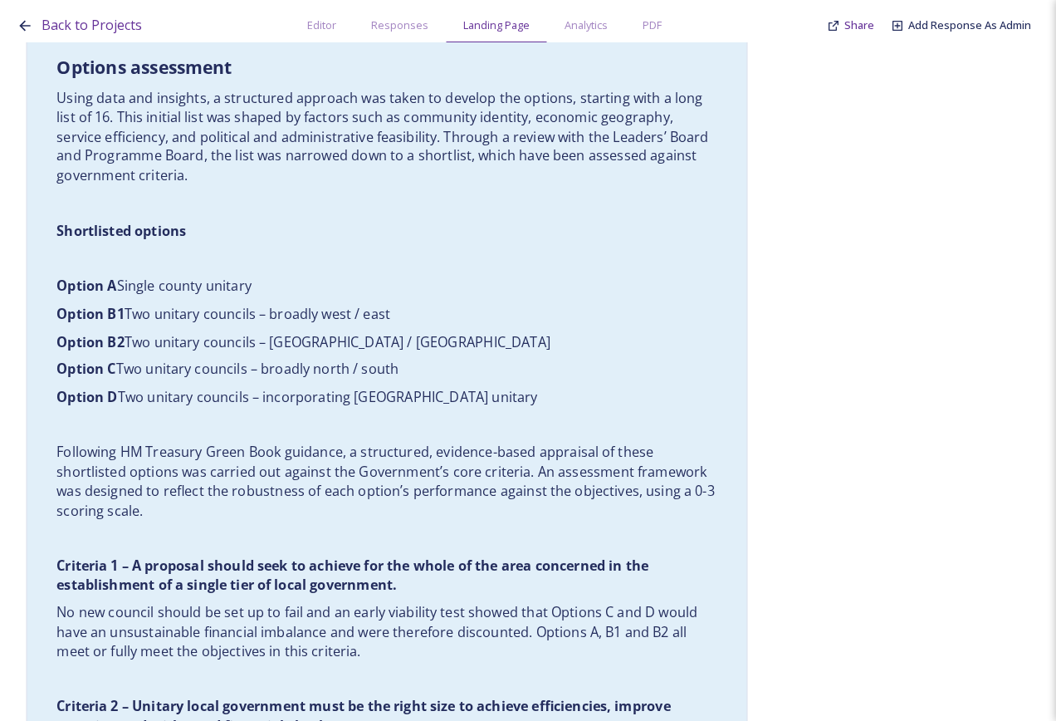
click at [508, 422] on p at bounding box center [386, 424] width 661 height 19
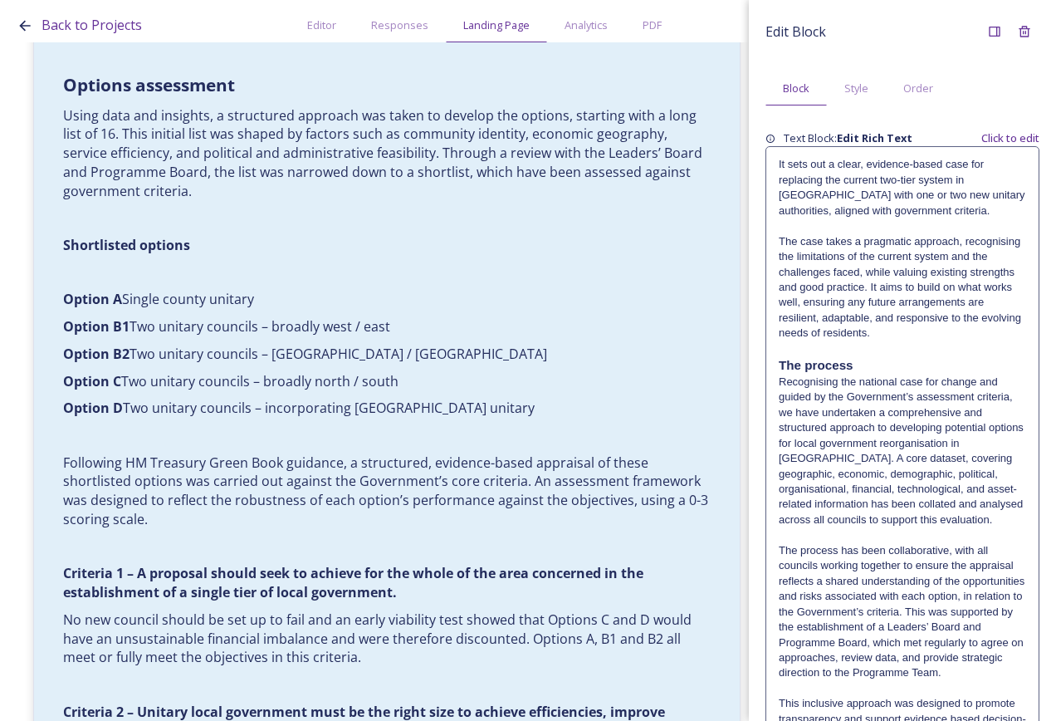
click at [963, 492] on p "Recognising the national case for change and guided by the Government’s assessm…" at bounding box center [902, 452] width 247 height 154
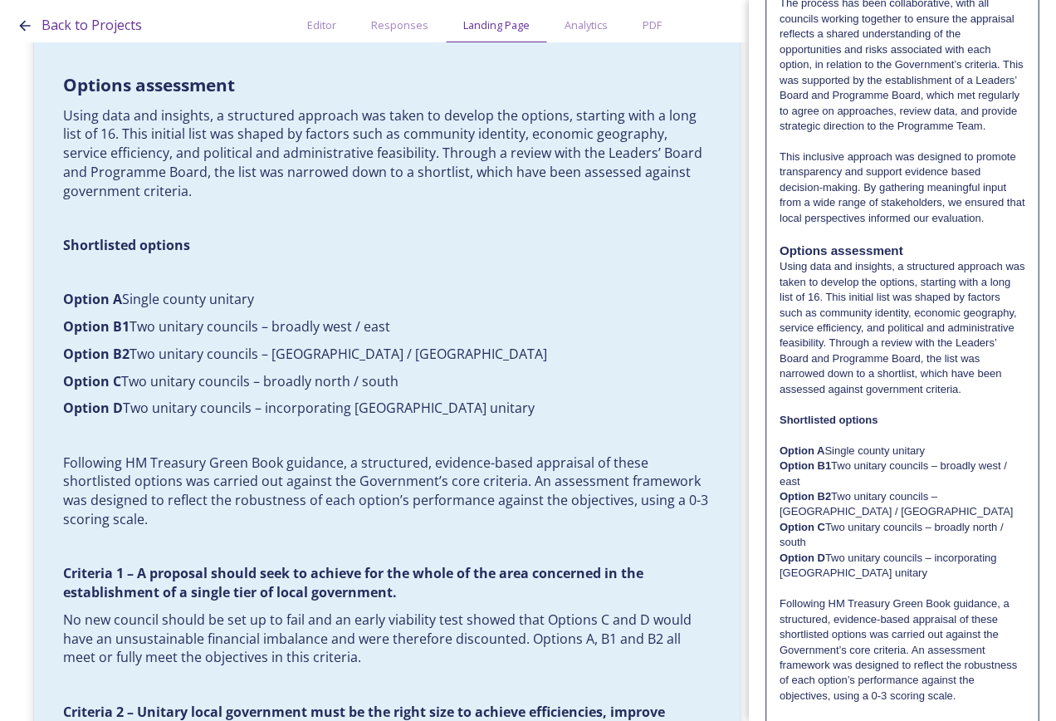
scroll to position [664, 0]
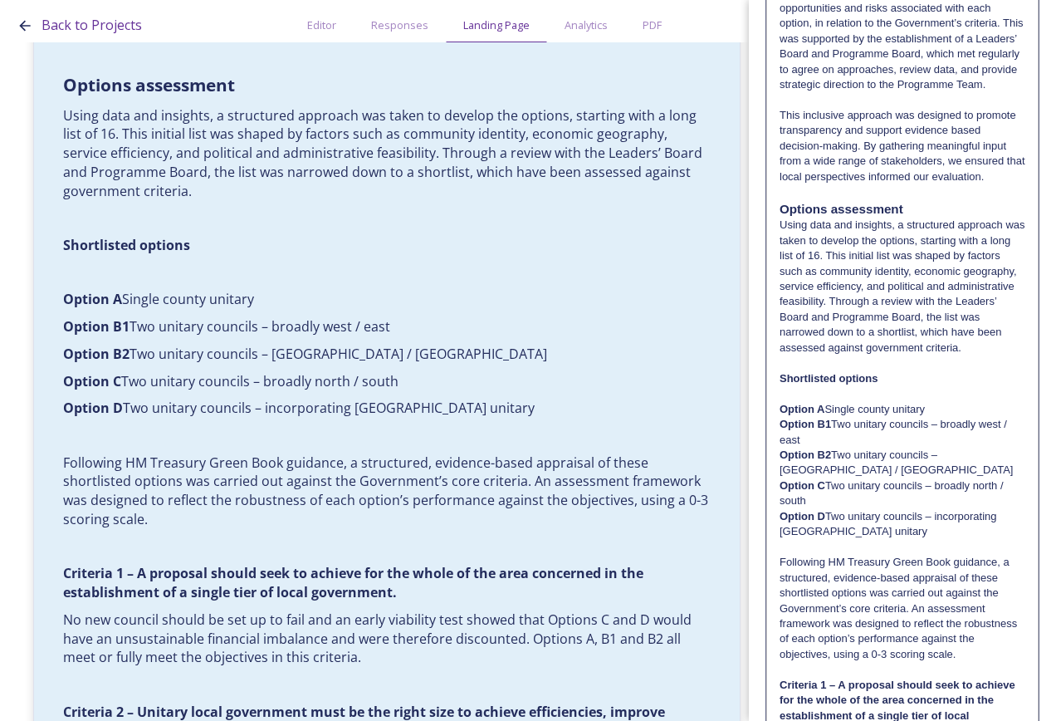
click at [825, 415] on strong "Option A" at bounding box center [802, 409] width 45 height 12
click at [841, 448] on p "Option B1 Two unitary councils – broadly west / east" at bounding box center [903, 432] width 246 height 31
click at [840, 478] on p "Option B2 Two unitary councils – [GEOGRAPHIC_DATA] / [GEOGRAPHIC_DATA]" at bounding box center [903, 463] width 246 height 31
click at [825, 492] on strong "Option C" at bounding box center [803, 485] width 46 height 12
click at [838, 540] on p "Option D Two unitary councils – incorporating [GEOGRAPHIC_DATA] unitary" at bounding box center [903, 524] width 246 height 31
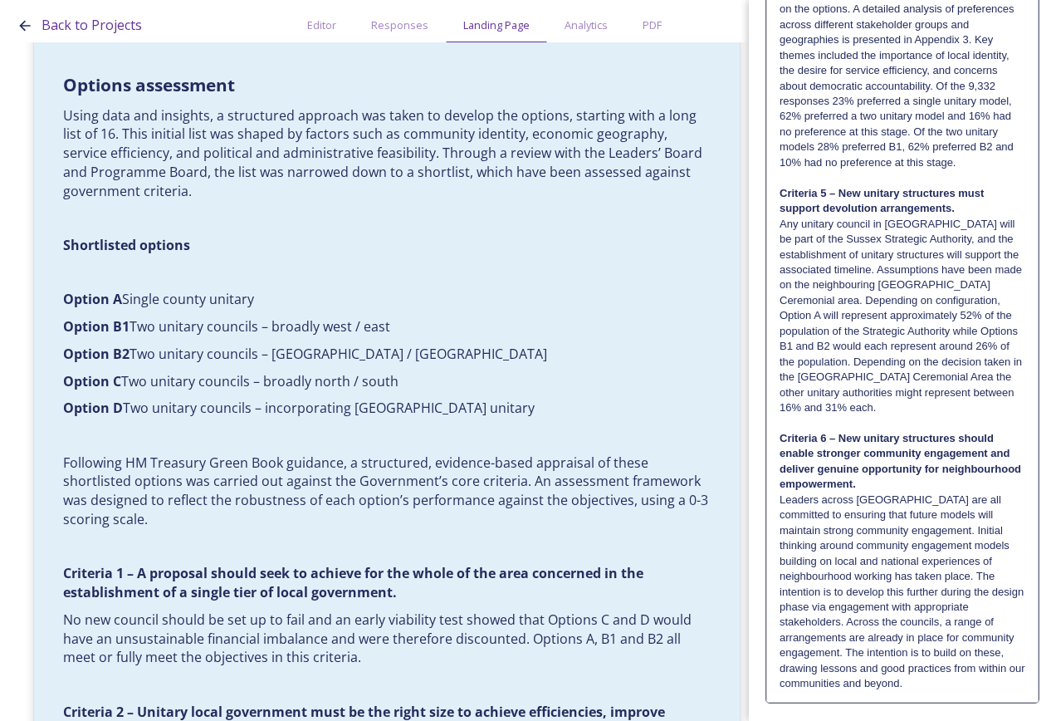
scroll to position [3145, 0]
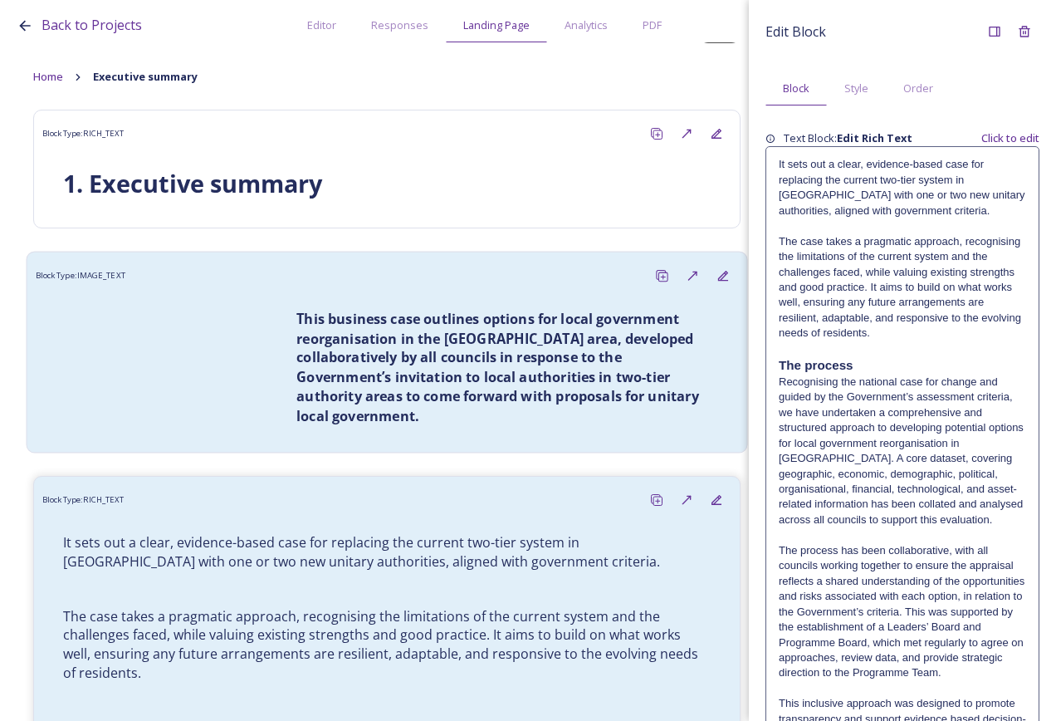
scroll to position [0, 0]
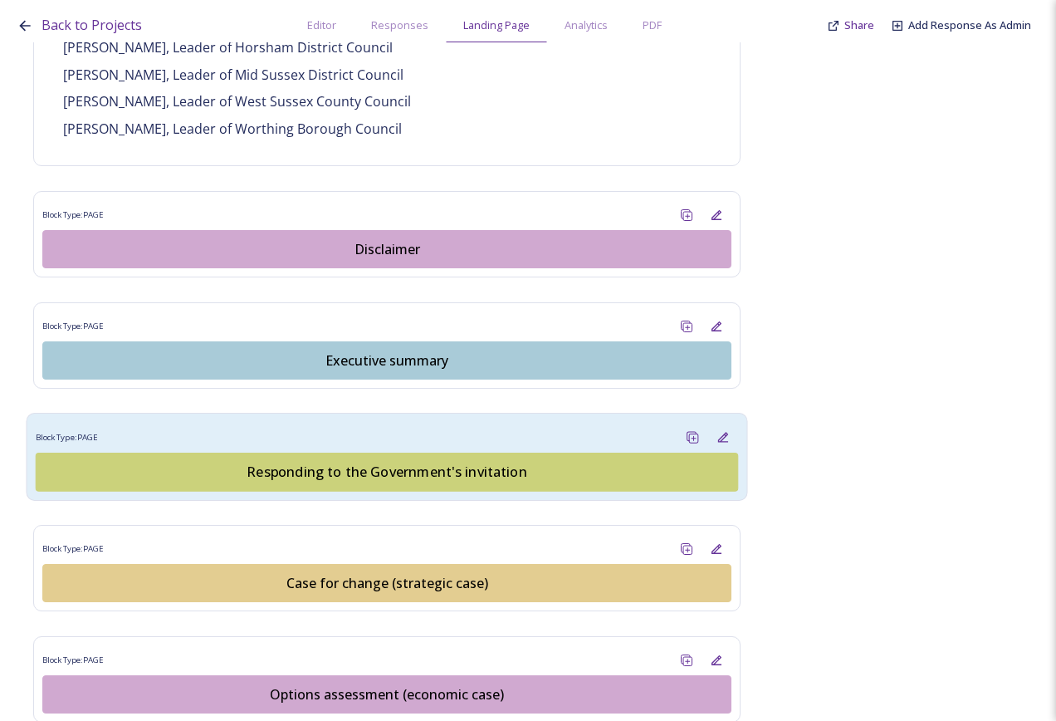
scroll to position [1495, 0]
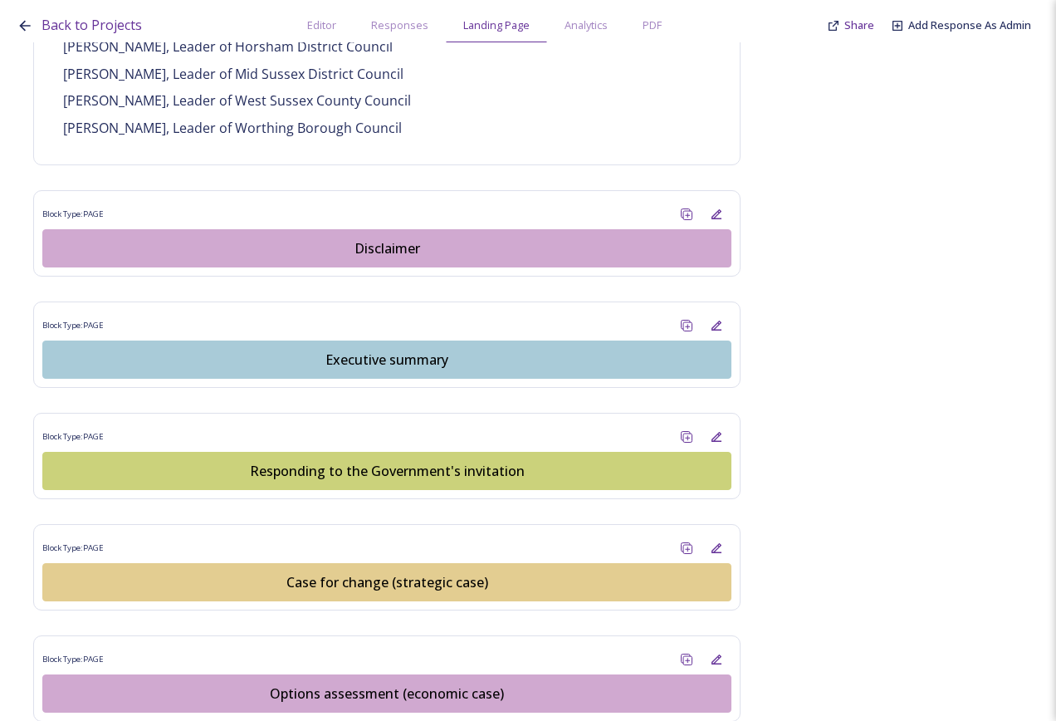
click at [452, 572] on div "Case for change (strategic case)" at bounding box center [386, 582] width 671 height 20
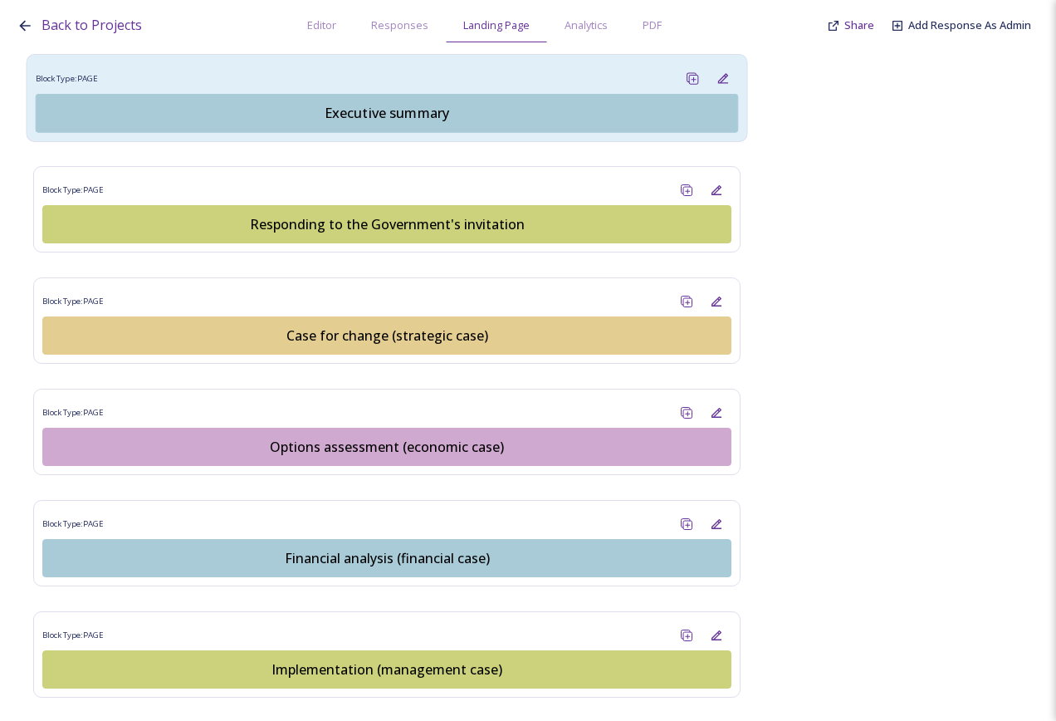
scroll to position [1744, 0]
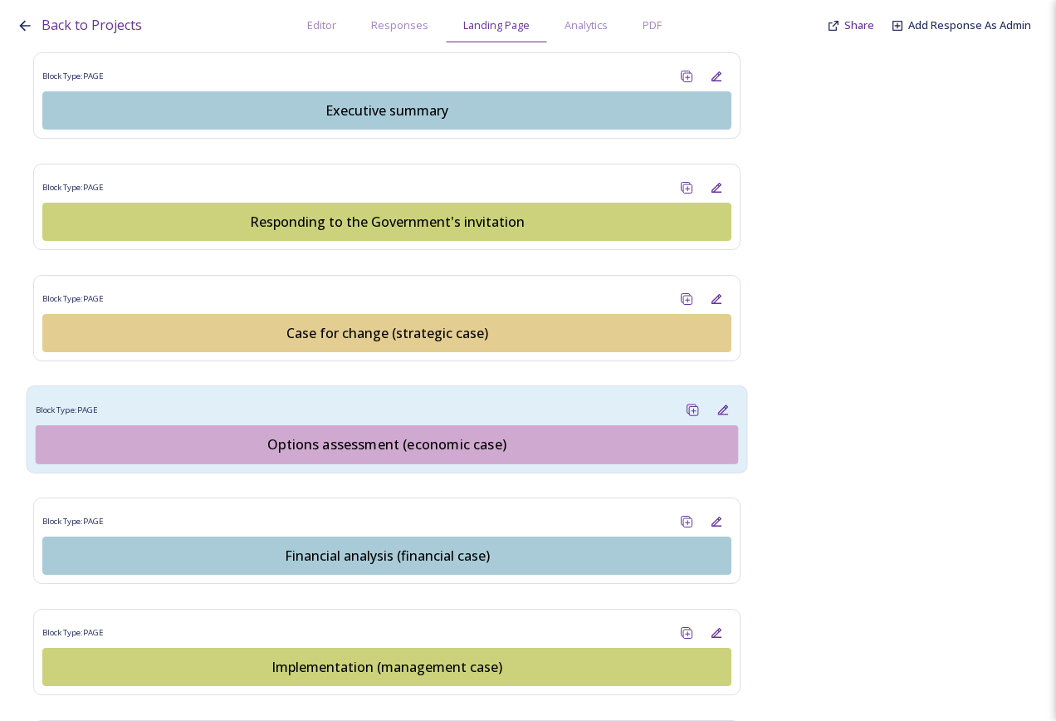
click at [392, 434] on div "Options assessment (economic case)" at bounding box center [387, 444] width 684 height 20
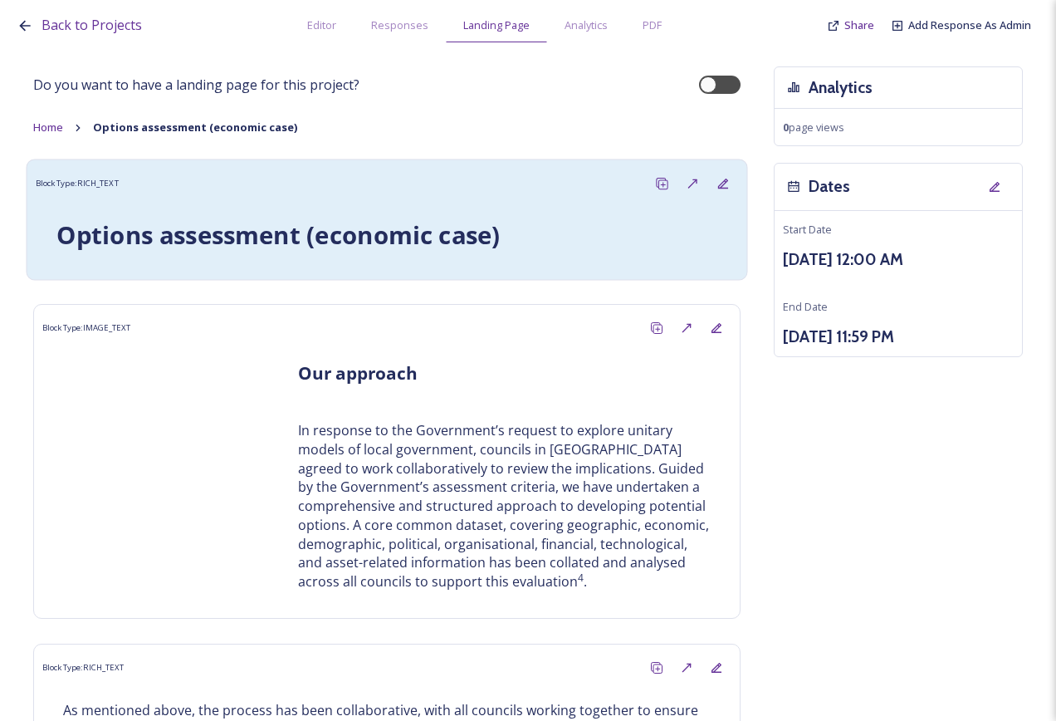
click at [414, 248] on strong "Options assessment (economic case)" at bounding box center [277, 234] width 443 height 33
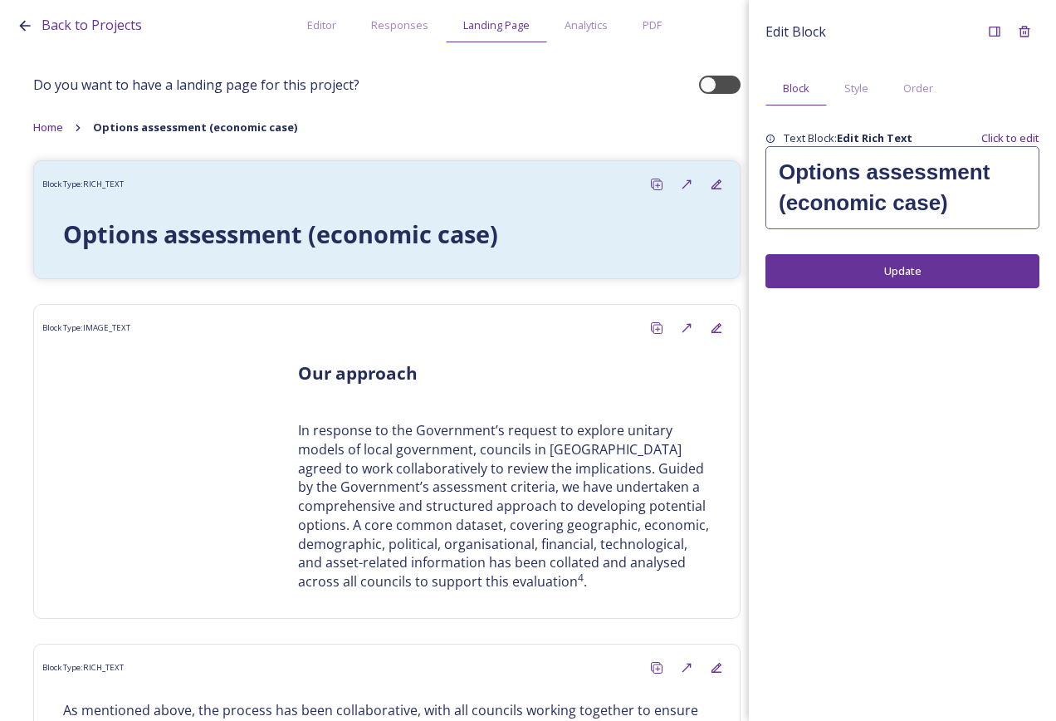
click at [838, 180] on strong "Options assessment (economic case)" at bounding box center [888, 187] width 218 height 56
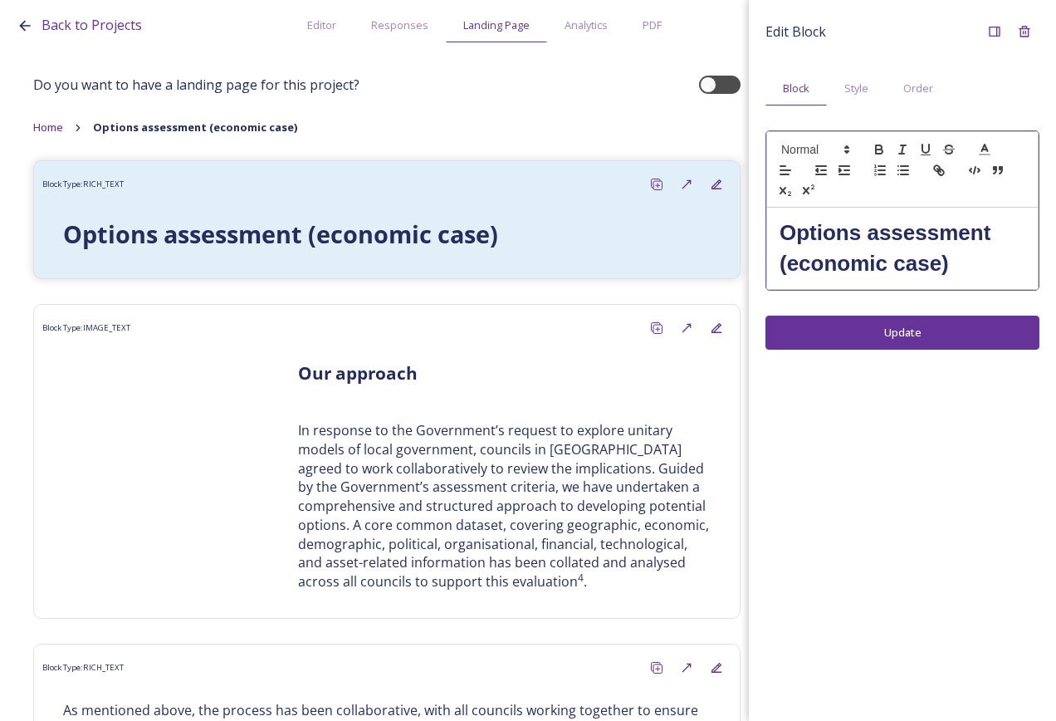
click at [796, 223] on strong "Options assessment (economic case)" at bounding box center [889, 248] width 218 height 56
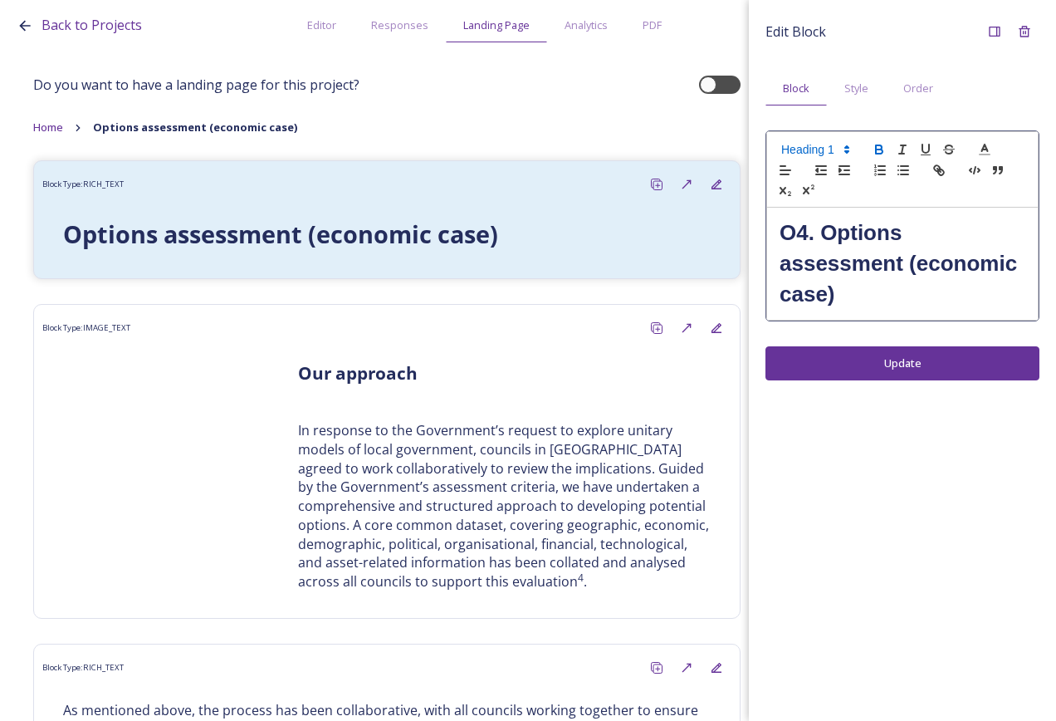
click at [803, 224] on strong "O4. Options assessment (economic case)" at bounding box center [901, 263] width 243 height 86
click at [791, 228] on strong "O4. Options assessment (economic case)" at bounding box center [901, 263] width 243 height 86
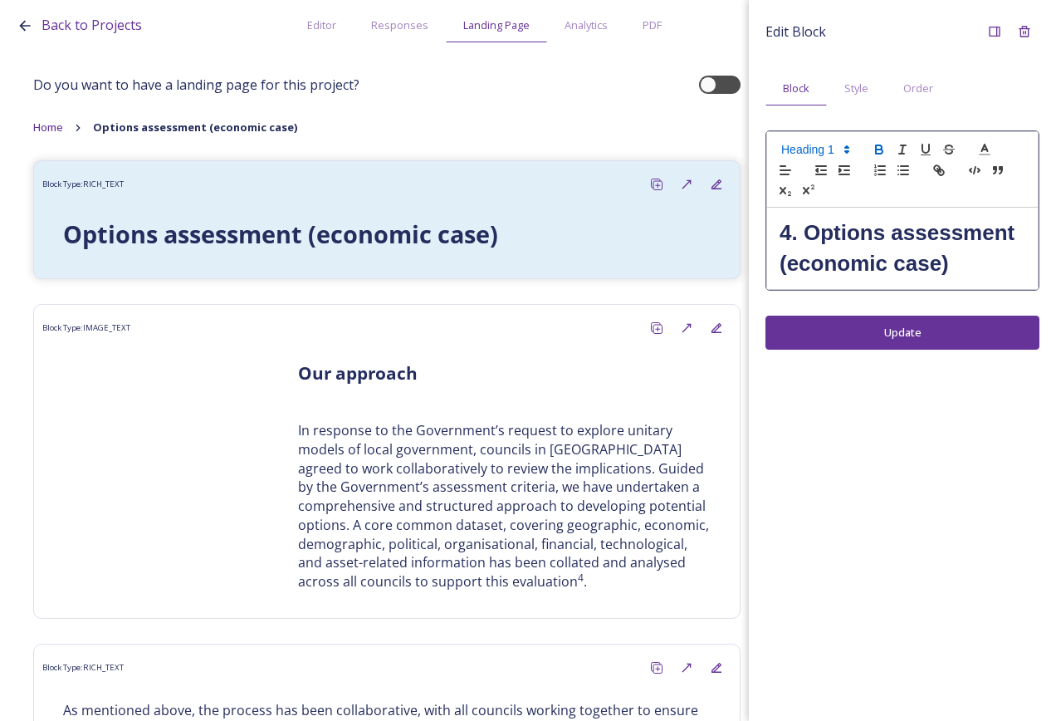
click at [925, 330] on div "Edit Block Block Style Order 4. Options assessment (economic case) Update" at bounding box center [902, 360] width 307 height 721
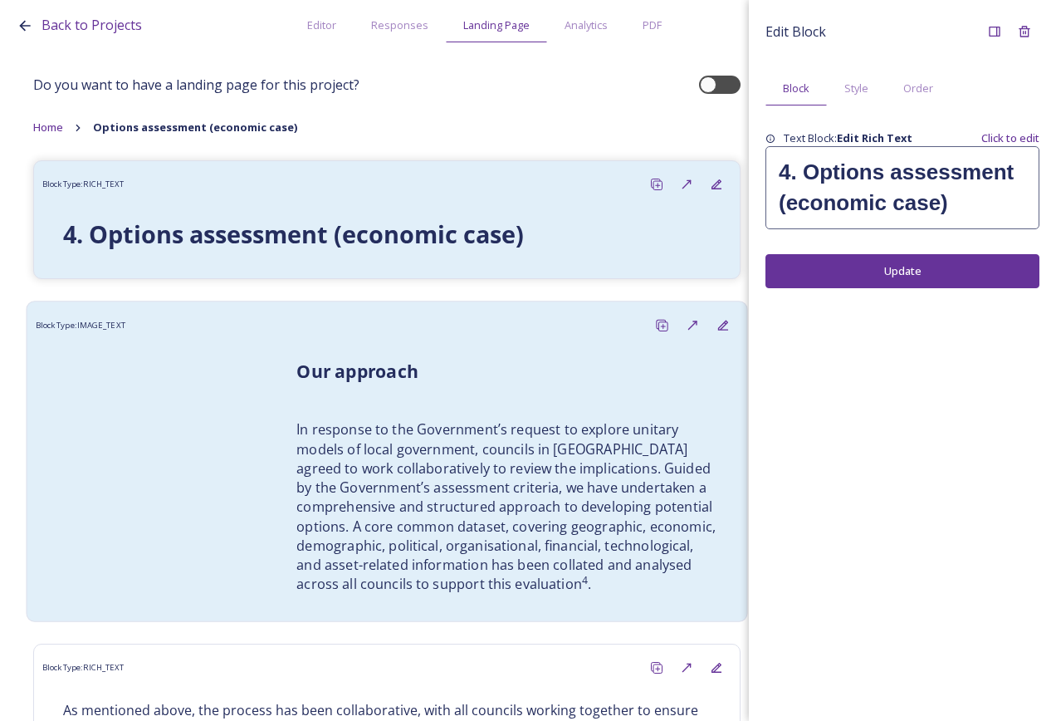
click at [379, 458] on p "In response to the Government’s request to explore unitary models of local gove…" at bounding box center [506, 507] width 421 height 174
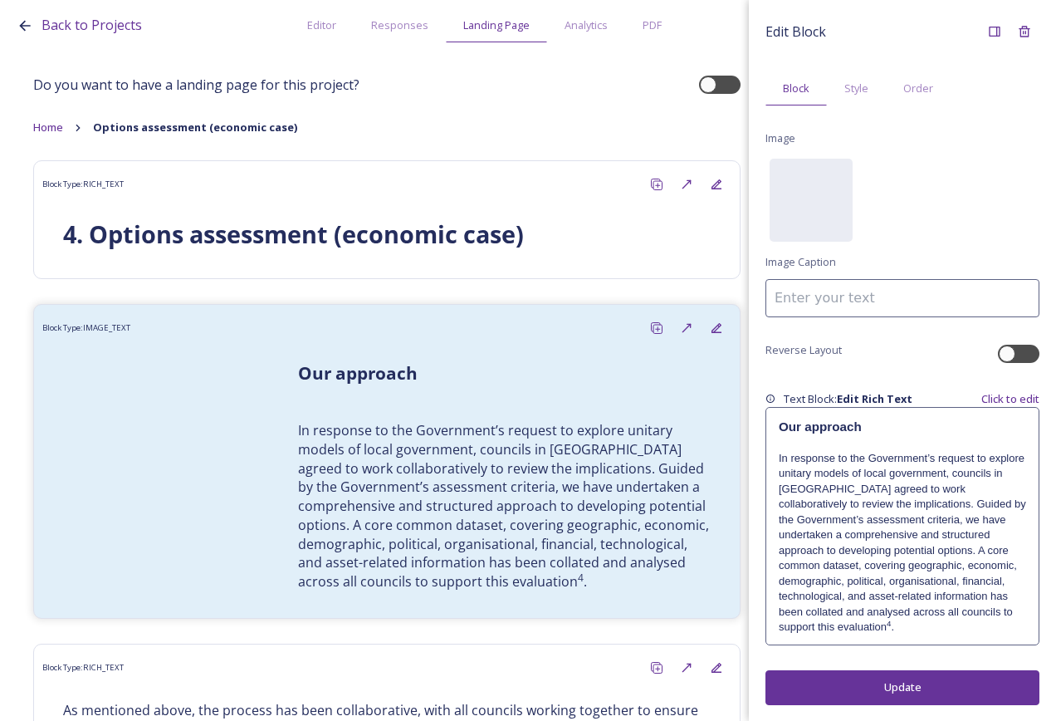
click at [775, 419] on div "Our approach In response to the Government’s request to explore unitary models …" at bounding box center [902, 526] width 272 height 237
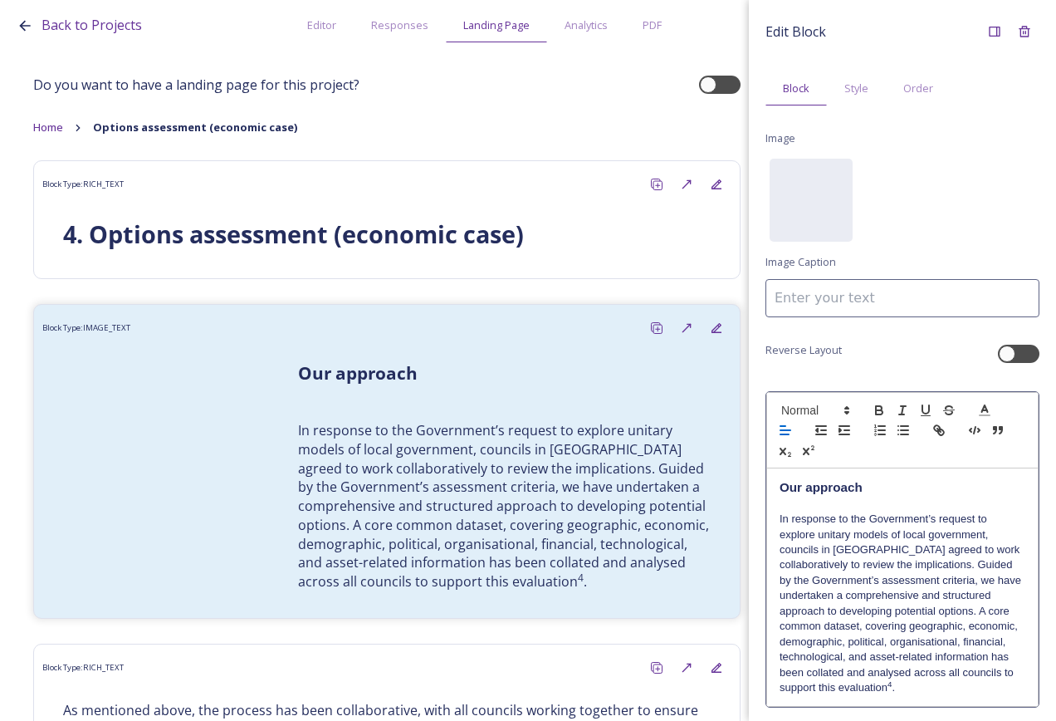
click at [783, 425] on icon at bounding box center [785, 430] width 15 height 15
drag, startPoint x: 904, startPoint y: 587, endPoint x: 813, endPoint y: 530, distance: 107.1
click at [901, 587] on p "In response to the Government’s request to explore unitary models of local gove…" at bounding box center [903, 604] width 246 height 184
click at [776, 489] on div "Our approach In response to the Government’s request to explore unitary models …" at bounding box center [902, 586] width 271 height 237
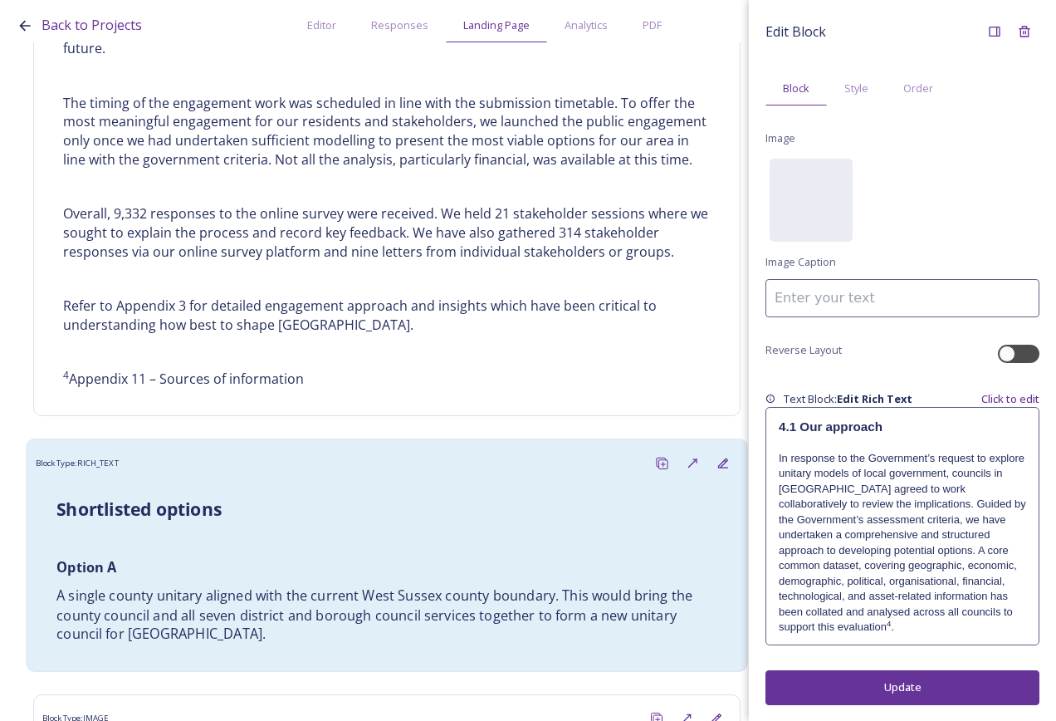
scroll to position [1080, 0]
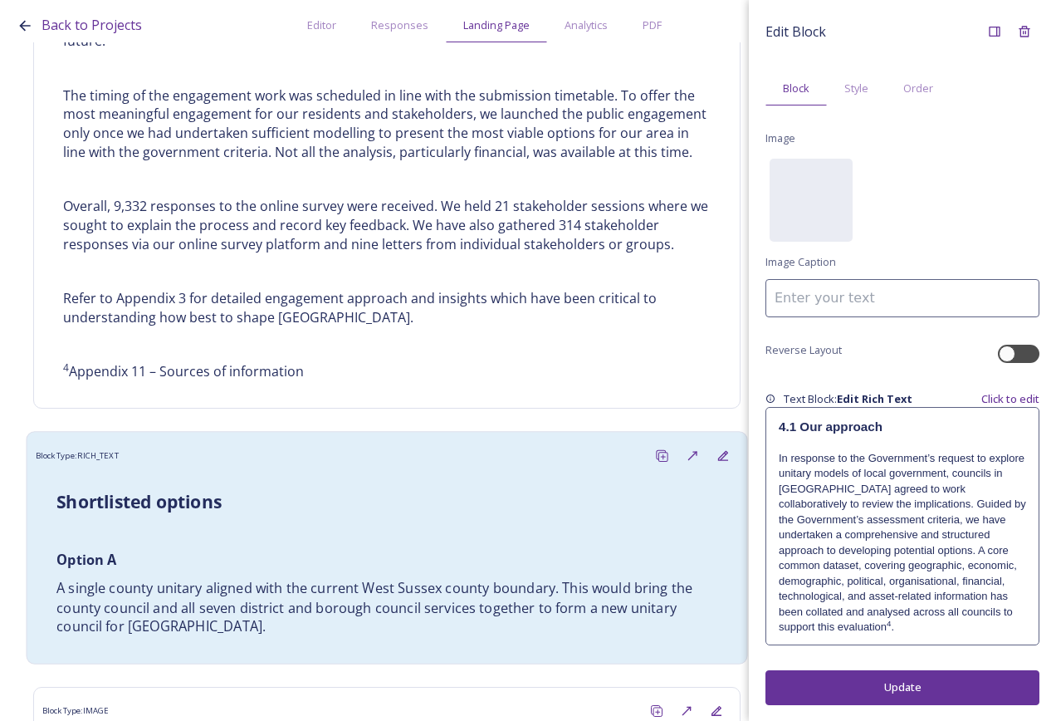
click at [295, 503] on h3 "Shortlisted options" at bounding box center [386, 502] width 661 height 25
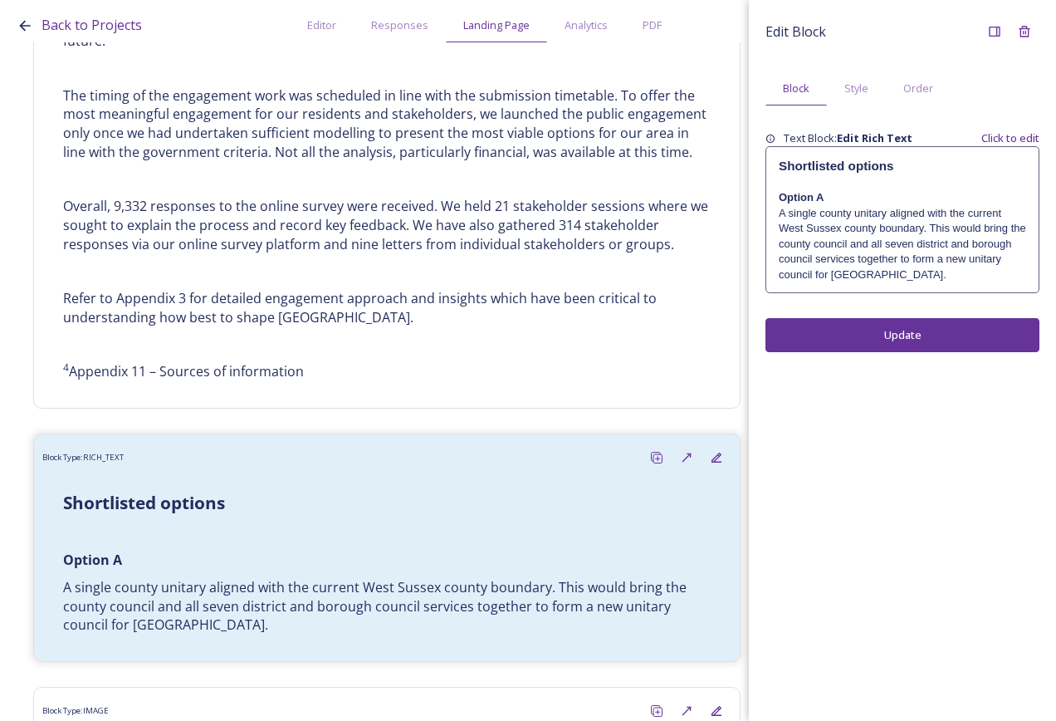
click at [779, 164] on strong "Shortlisted options" at bounding box center [836, 166] width 115 height 14
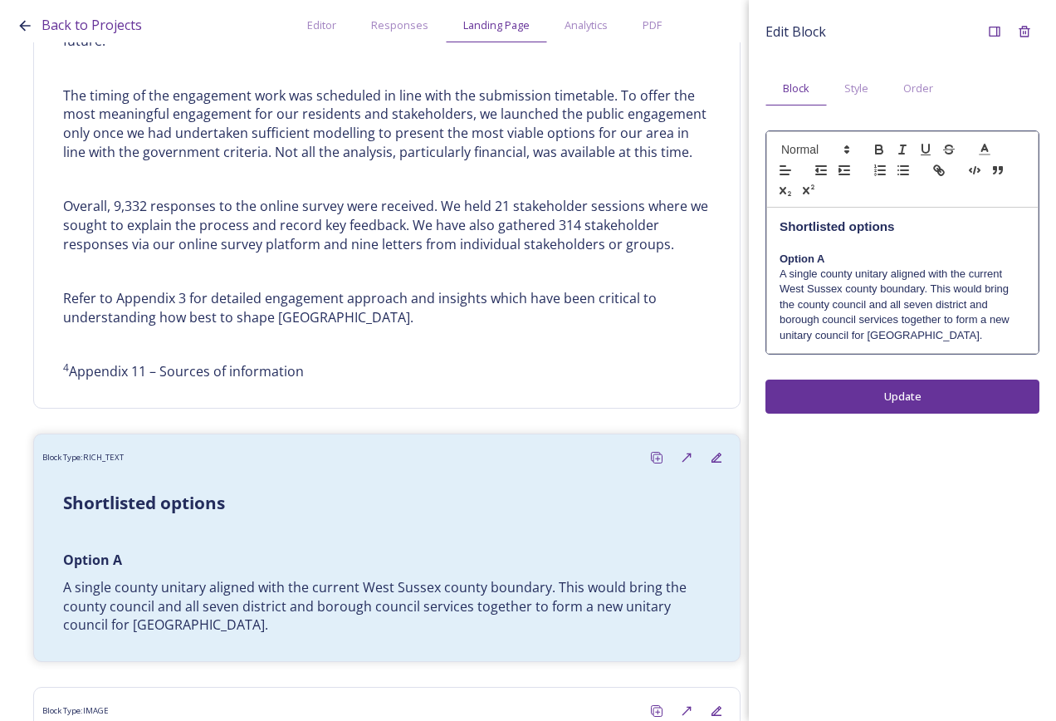
click at [780, 230] on div "Shortlisted options Option A A single county unitary aligned with the current W…" at bounding box center [902, 280] width 271 height 145
click at [945, 402] on div "Edit Block Block Style Order 4.2 Shortlisted options Option A A single county u…" at bounding box center [902, 360] width 307 height 721
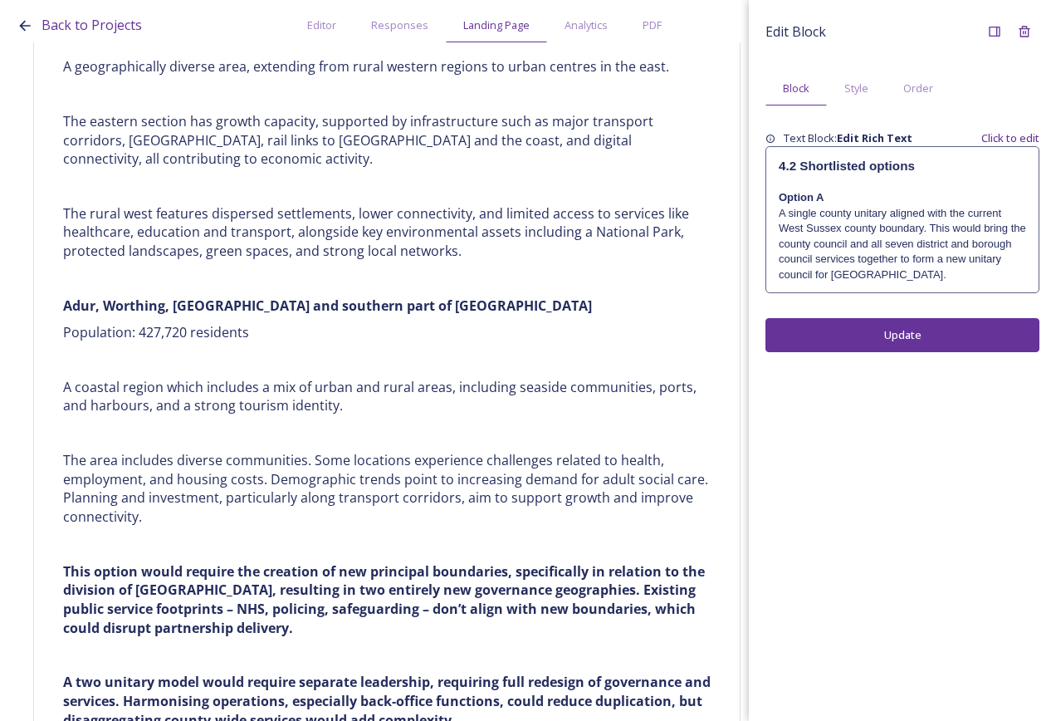
scroll to position [7142, 0]
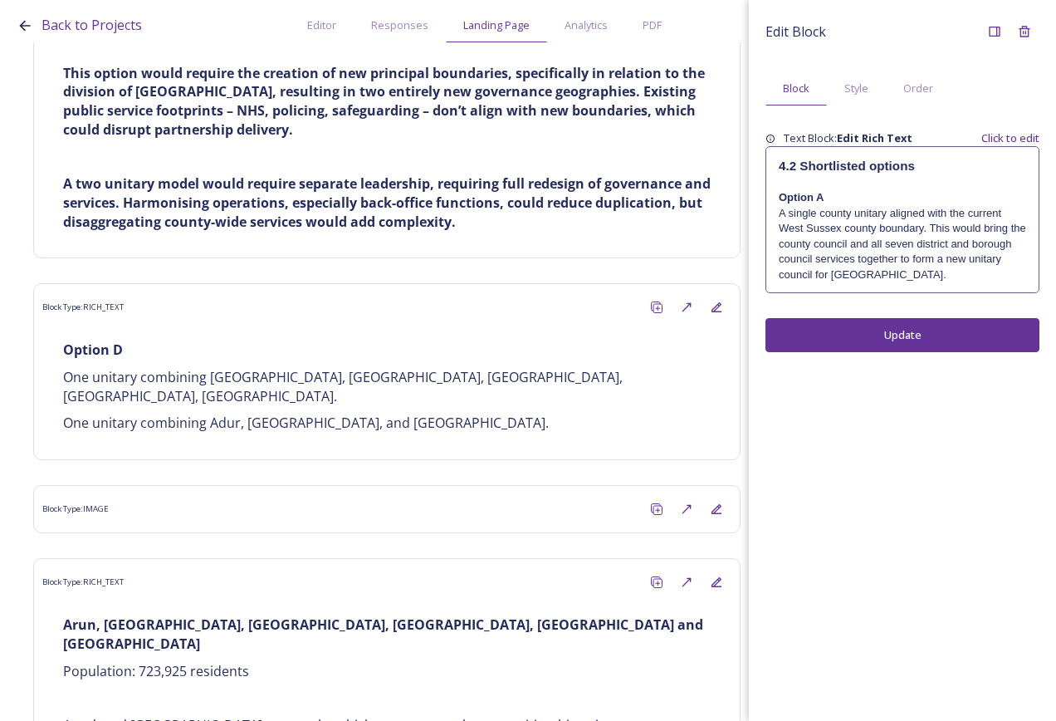
click at [972, 336] on button "Update" at bounding box center [903, 335] width 274 height 34
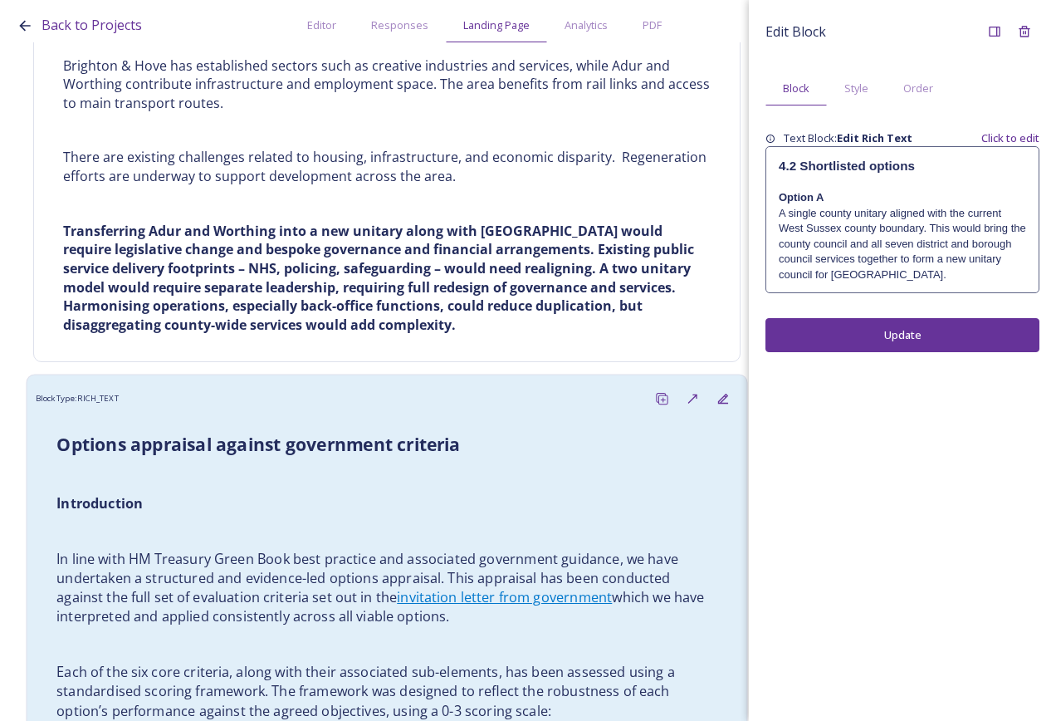
scroll to position [8470, 0]
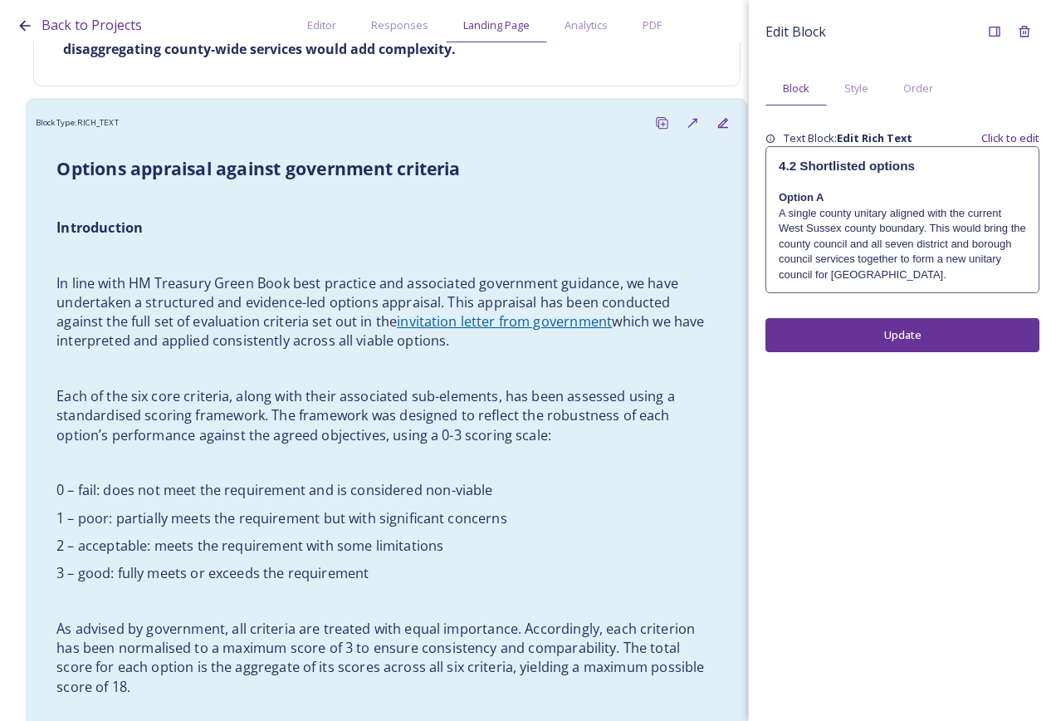
click at [445, 312] on link "invitation letter from government" at bounding box center [504, 321] width 215 height 18
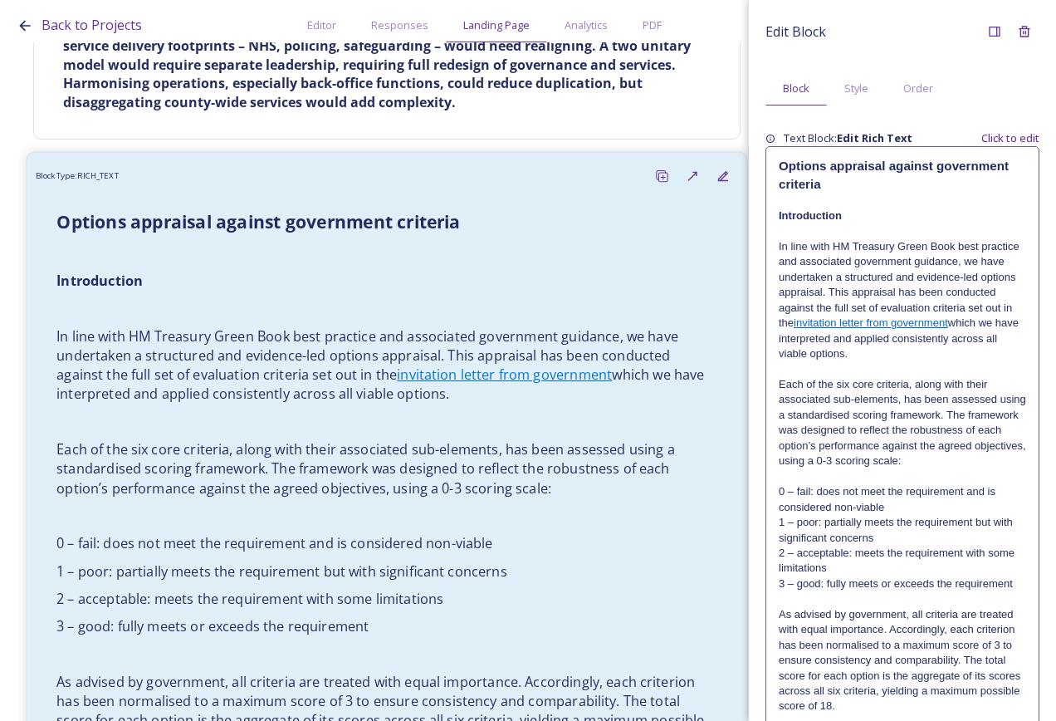
scroll to position [8387, 0]
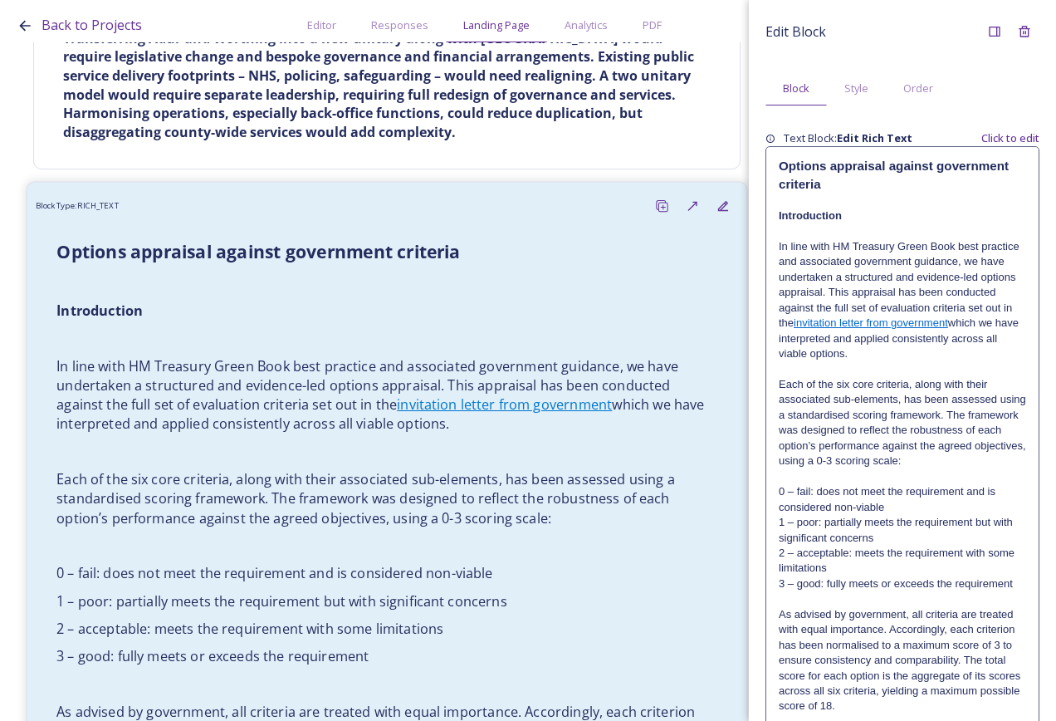
click at [244, 301] on p "Introduction" at bounding box center [386, 310] width 661 height 19
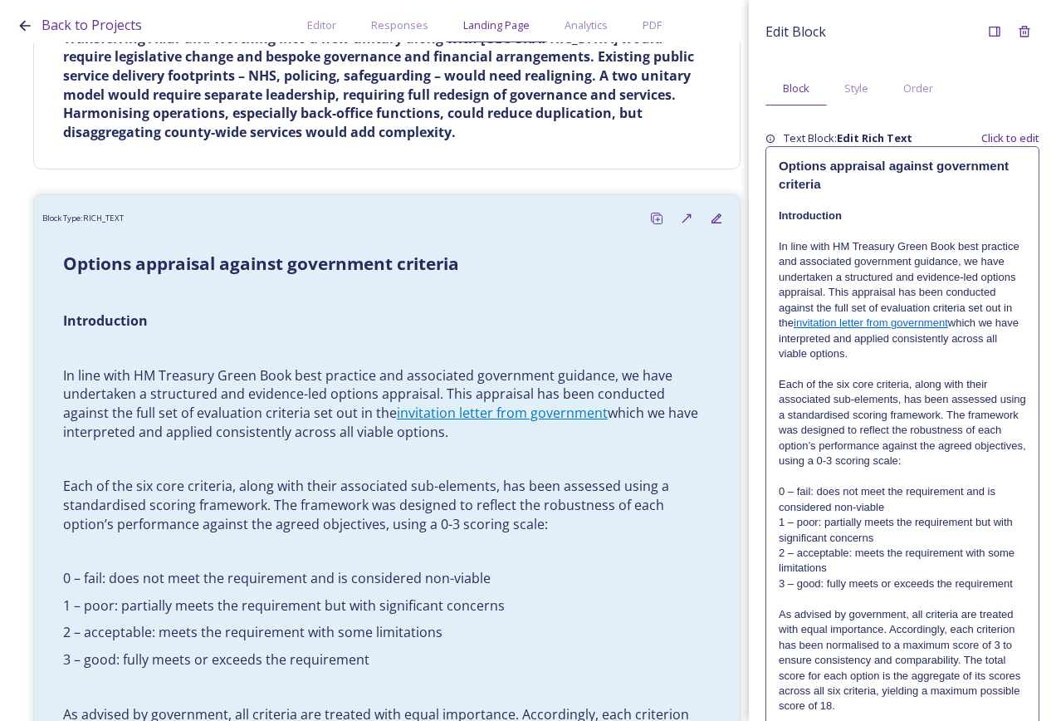
click at [828, 203] on p at bounding box center [902, 200] width 247 height 15
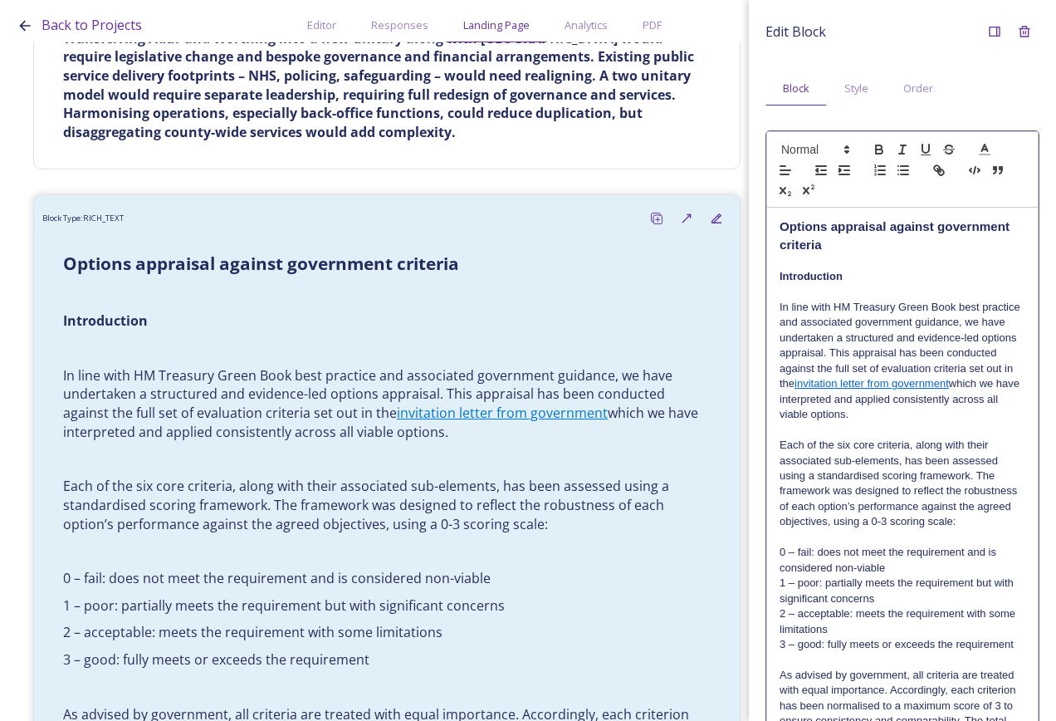
click at [784, 221] on strong "Options appraisal against government criteria" at bounding box center [896, 235] width 233 height 32
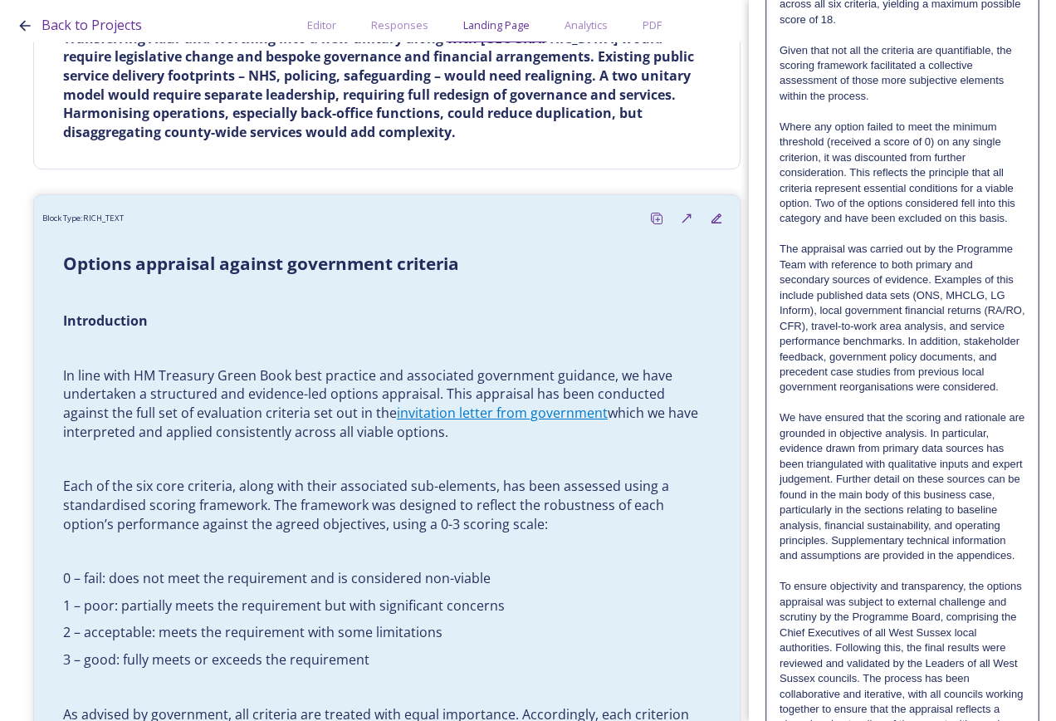
scroll to position [1031, 0]
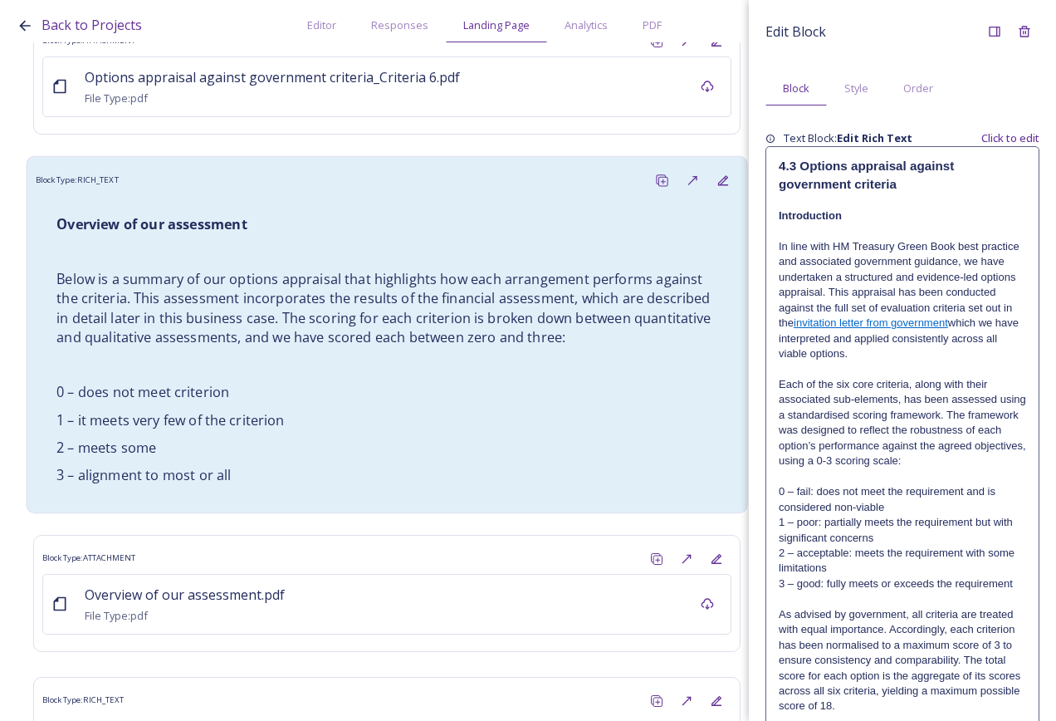
scroll to position [11875, 0]
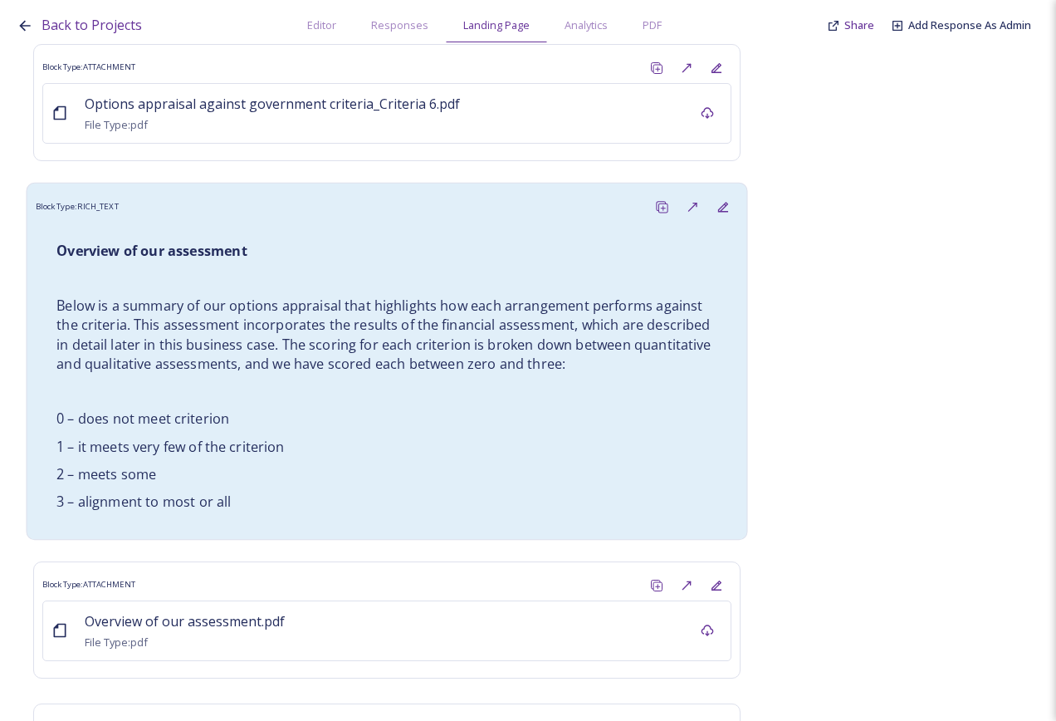
click at [397, 381] on p at bounding box center [386, 390] width 661 height 19
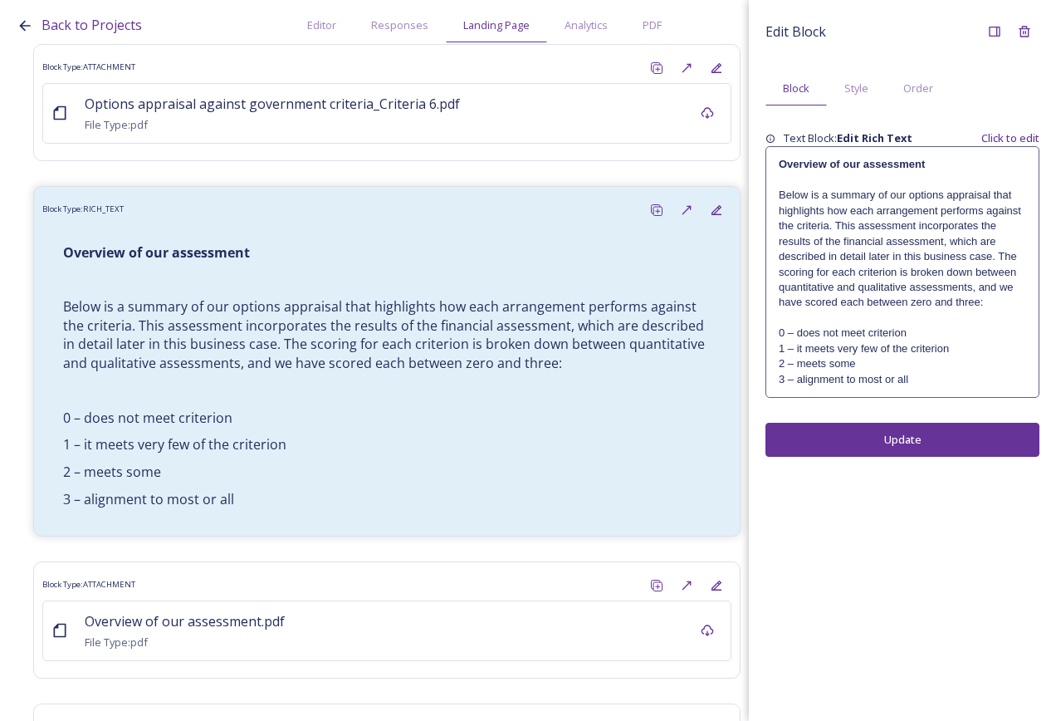
click at [902, 273] on p "Below is a summary of our options appraisal that highlights how each arrangemen…" at bounding box center [902, 249] width 247 height 123
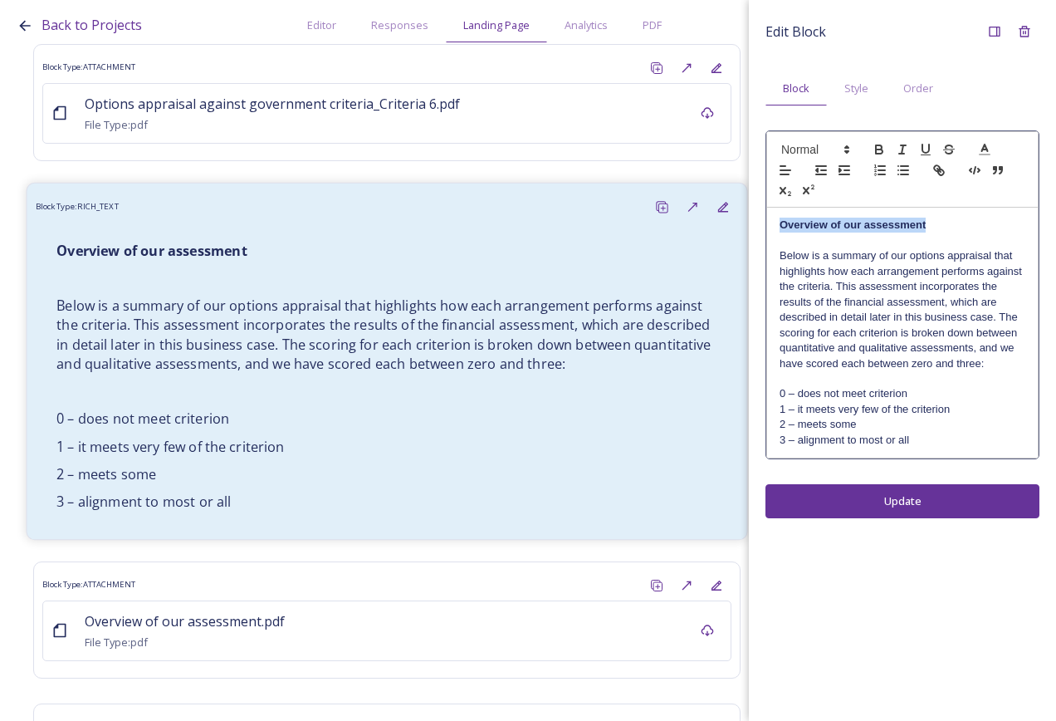
drag, startPoint x: 801, startPoint y: 228, endPoint x: 725, endPoint y: 227, distance: 76.4
click at [725, 227] on div "Back to Projects Editor Responses Landing Page Analytics PDF Share Add Response…" at bounding box center [528, 360] width 1056 height 721
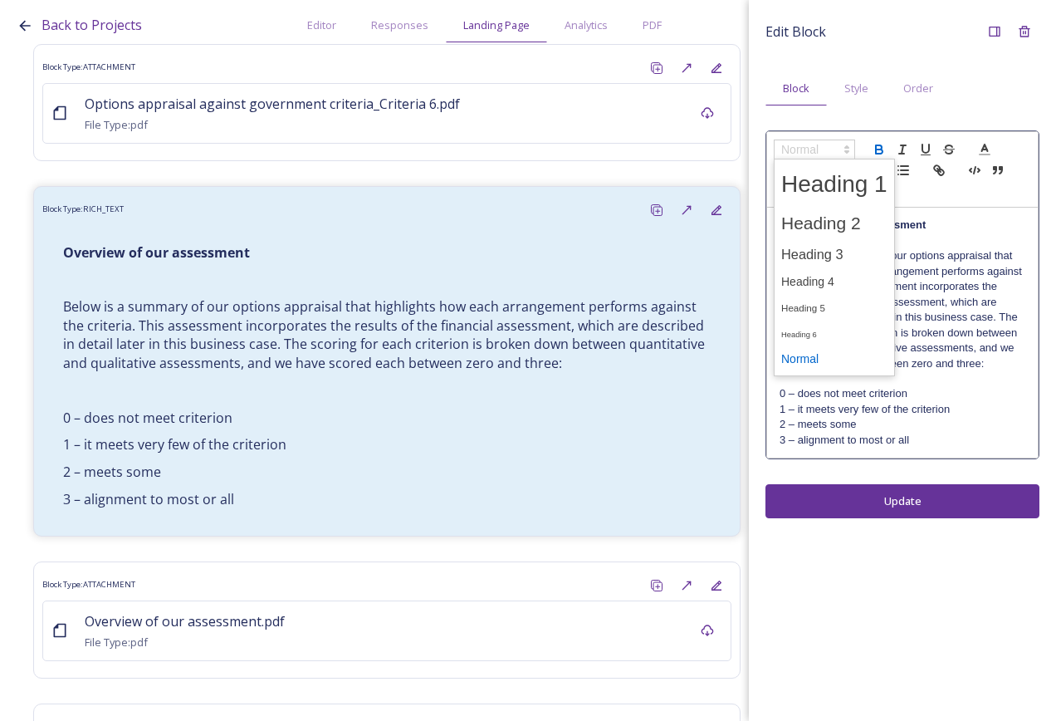
click at [809, 143] on span at bounding box center [814, 150] width 81 height 20
click at [845, 218] on span at bounding box center [834, 223] width 106 height 35
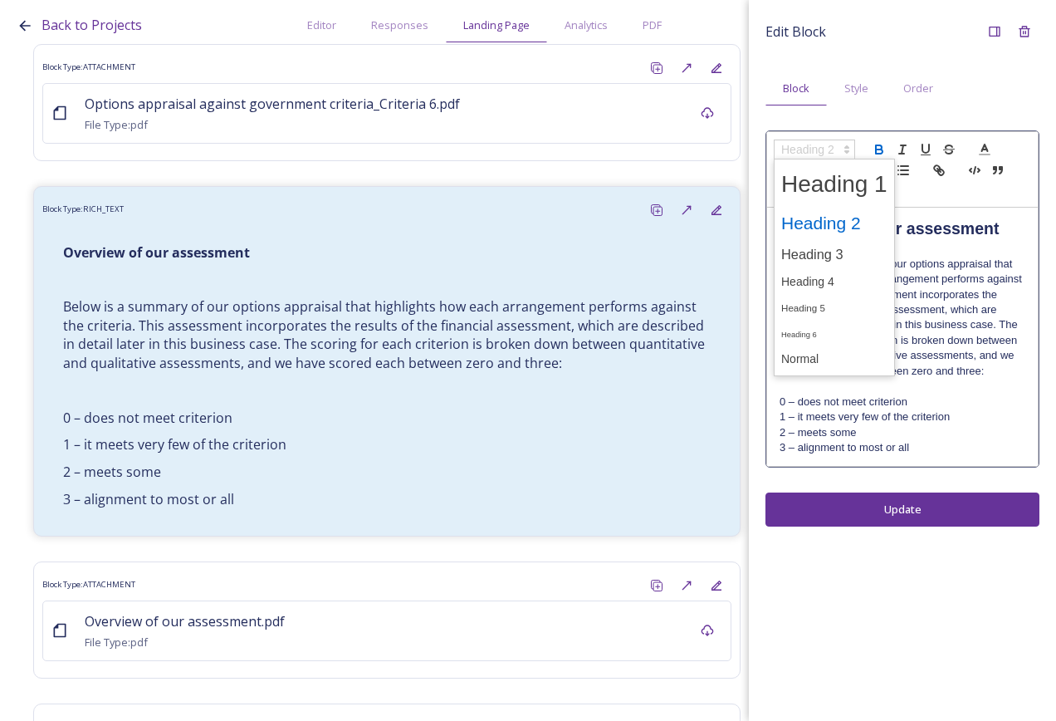
click at [841, 151] on icon at bounding box center [847, 149] width 15 height 15
click at [832, 261] on span at bounding box center [834, 254] width 106 height 29
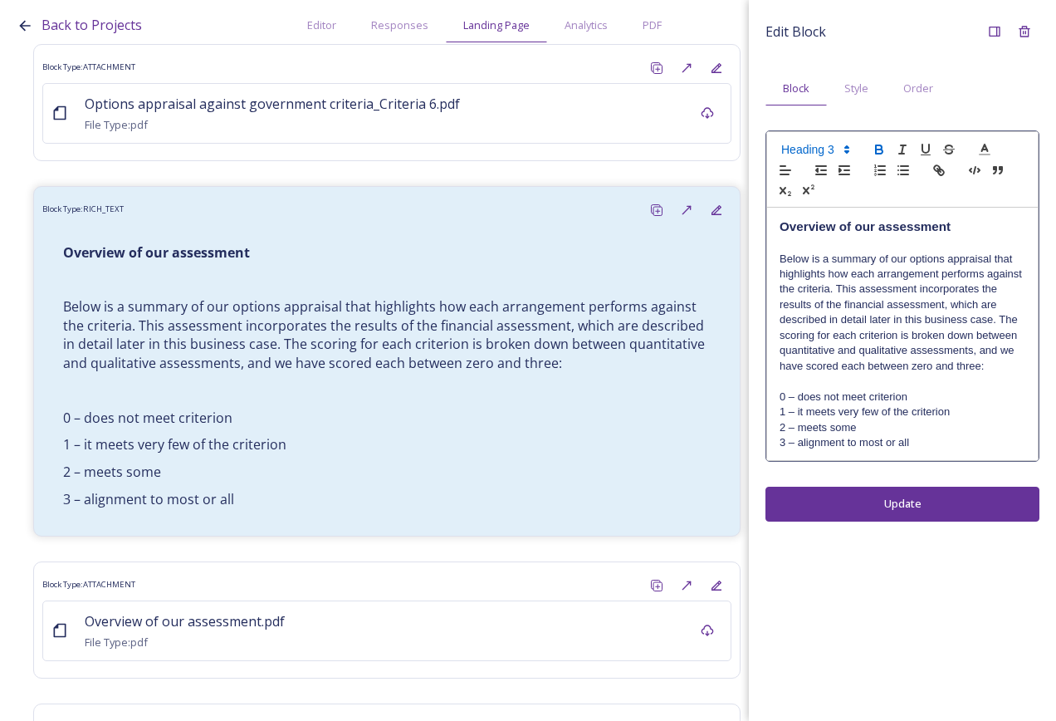
click at [895, 303] on p "Below is a summary of our options appraisal that highlights how each arrangemen…" at bounding box center [903, 313] width 246 height 123
click at [906, 507] on div "Edit Block Block Style Order Overview of our assessment Below is a summary of o…" at bounding box center [902, 360] width 307 height 721
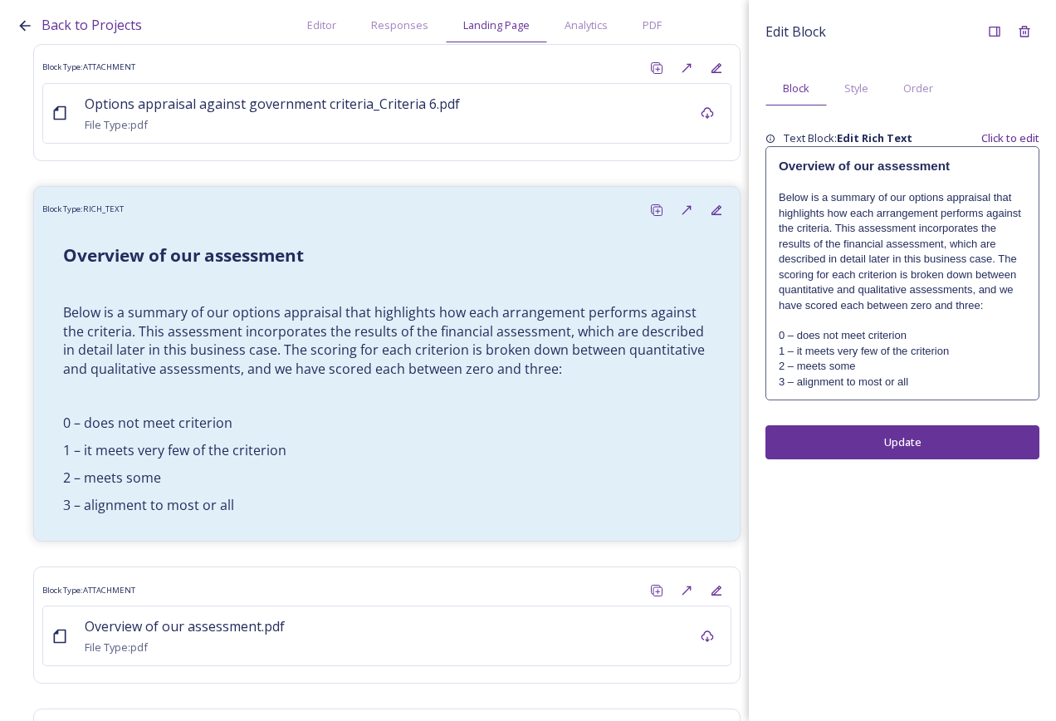
click at [891, 293] on p "Below is a summary of our options appraisal that highlights how each arrangemen…" at bounding box center [902, 251] width 247 height 123
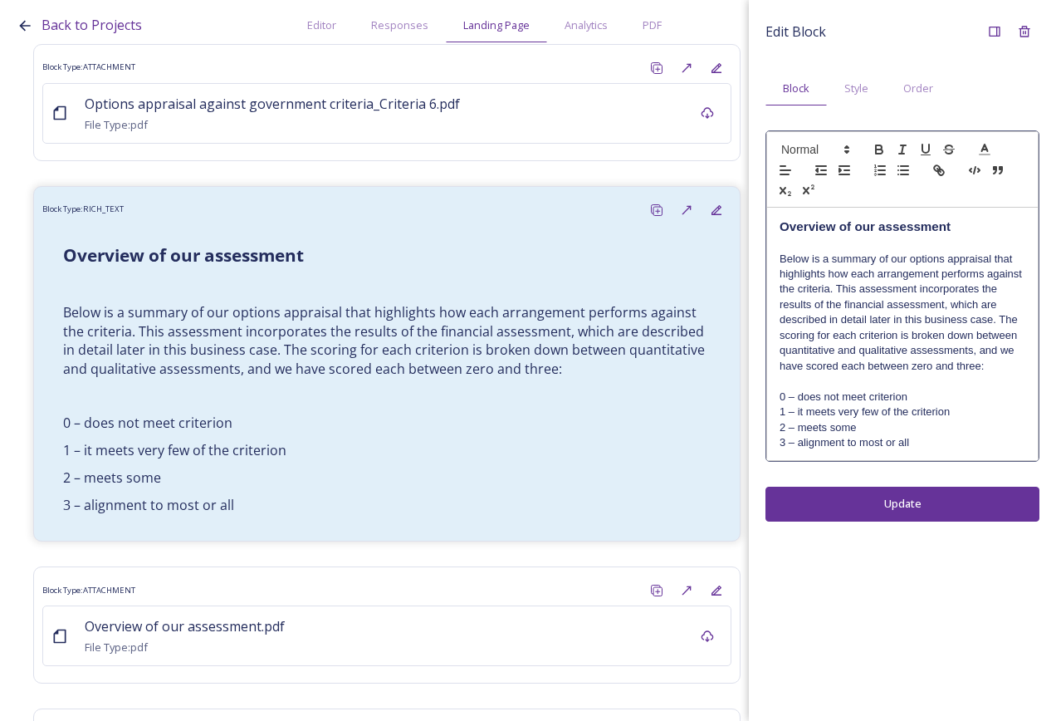
click at [773, 232] on div "Overview of our assessment Below is a summary of our options appraisal that hig…" at bounding box center [902, 334] width 271 height 252
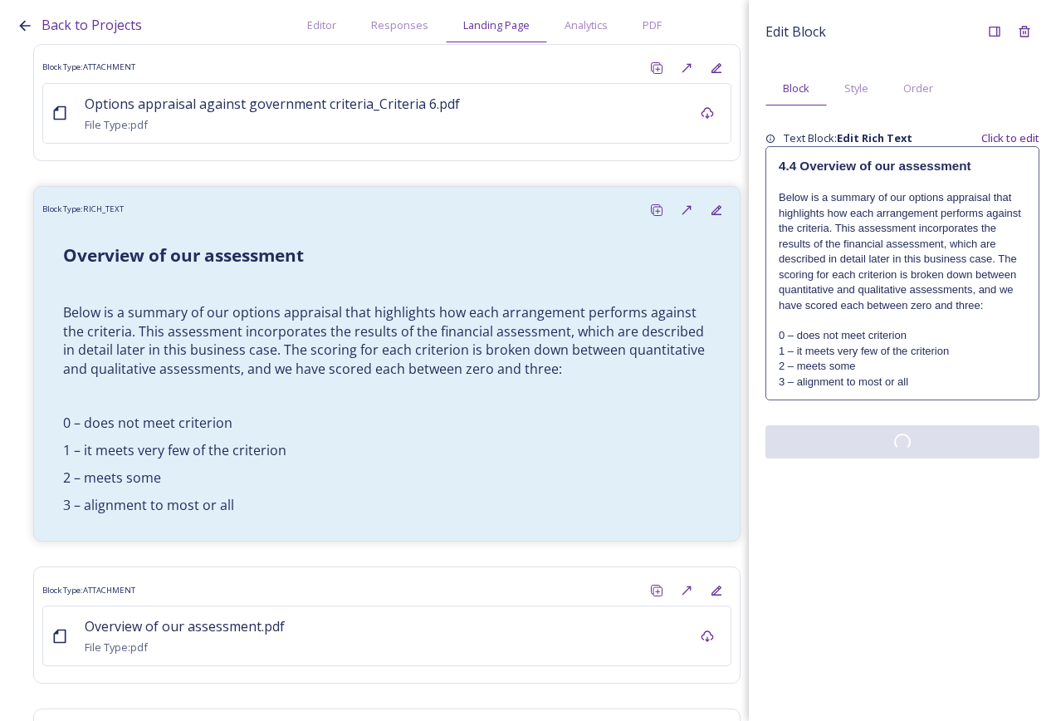
click at [890, 490] on div "Edit Block Block Style Order Text Block: Edit Rich Text Click to edit 4.4 Overv…" at bounding box center [902, 360] width 307 height 721
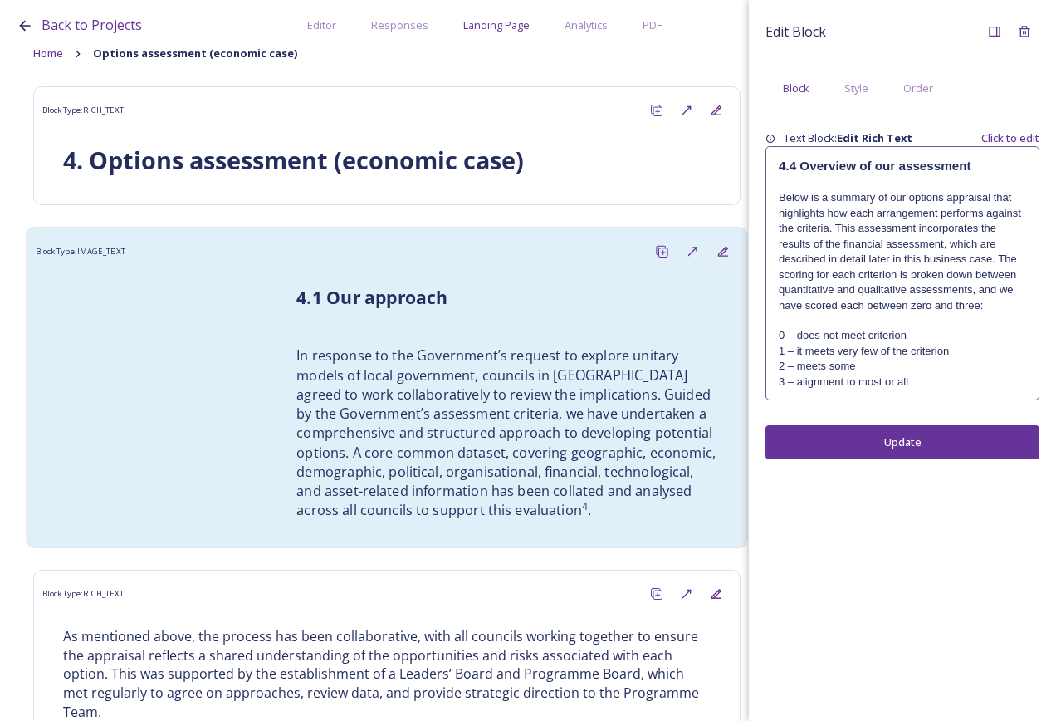
scroll to position [0, 0]
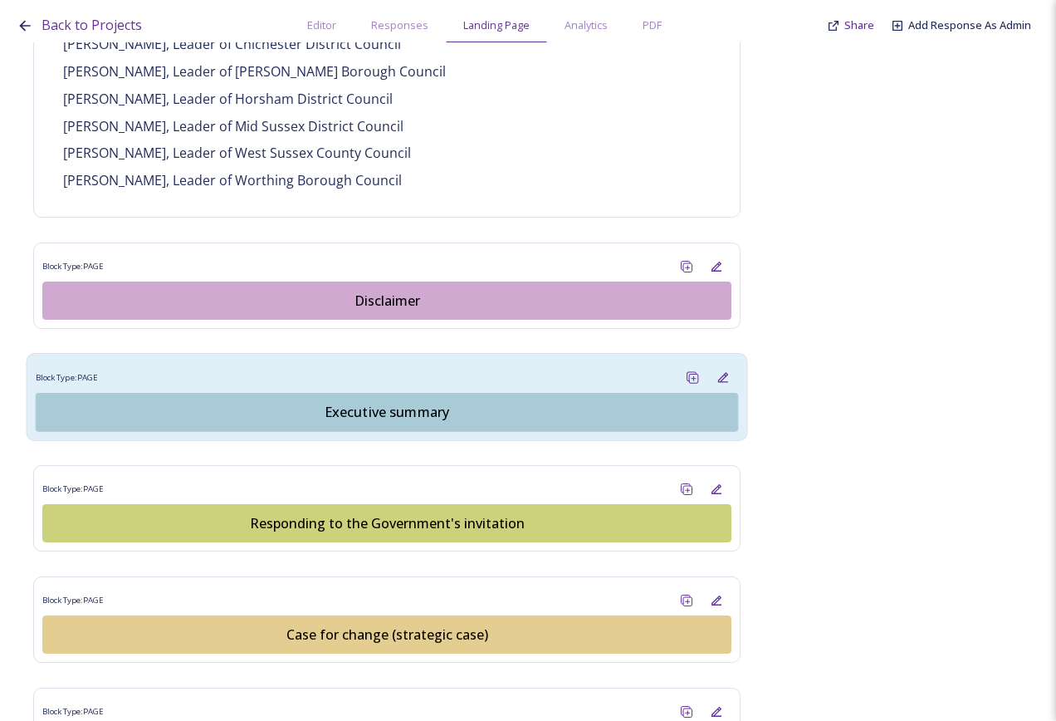
scroll to position [1461, 0]
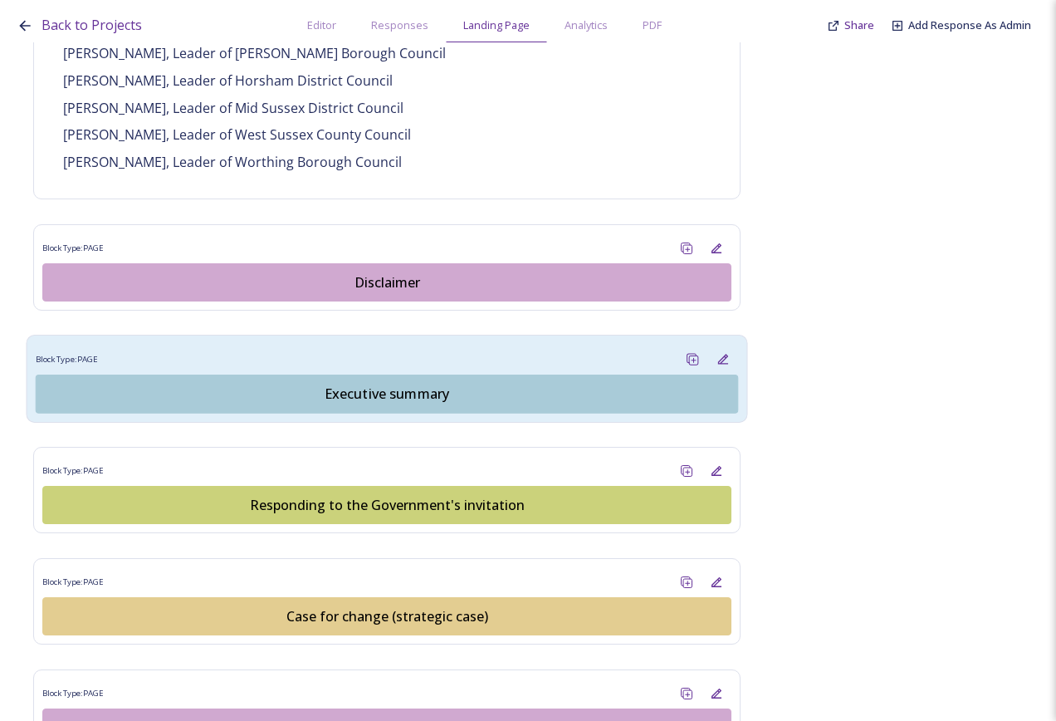
click at [441, 335] on div "Block Type: PAGE Executive summary" at bounding box center [387, 379] width 722 height 88
click at [381, 391] on button "Executive summary" at bounding box center [387, 394] width 703 height 39
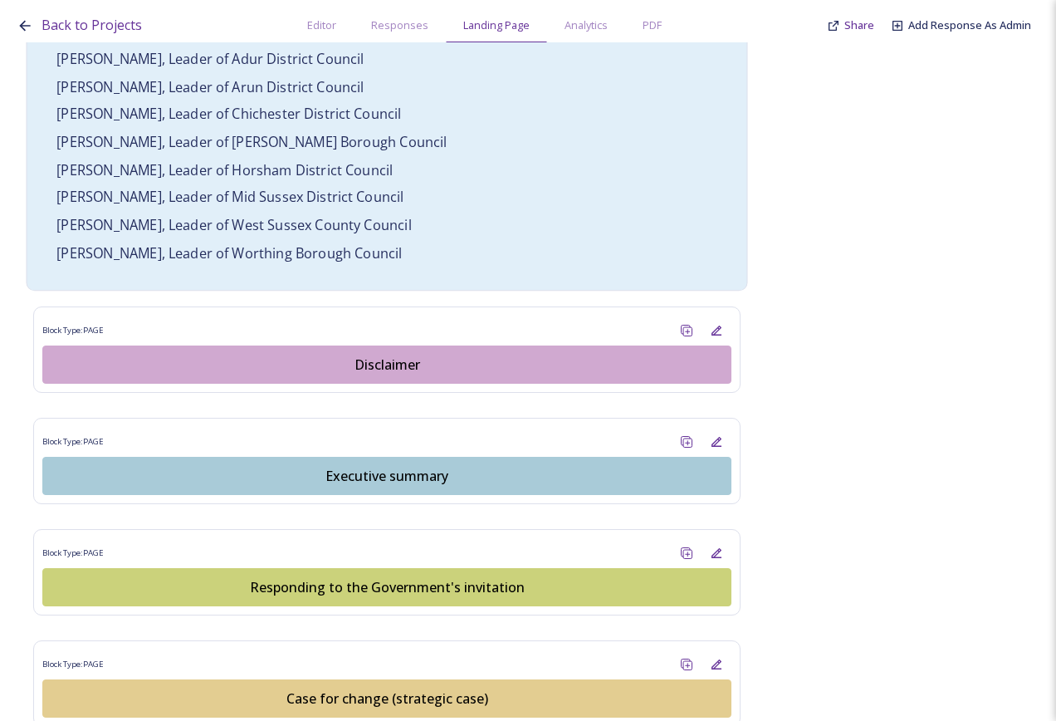
scroll to position [1495, 0]
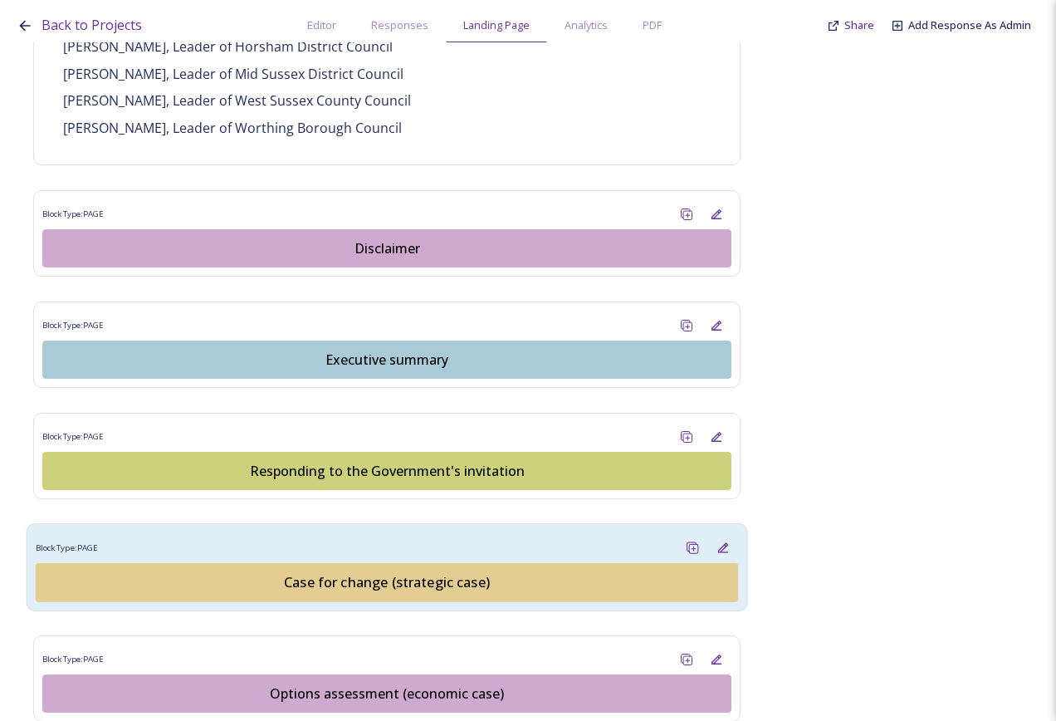
click at [388, 573] on div "Case for change (strategic case)" at bounding box center [387, 582] width 684 height 20
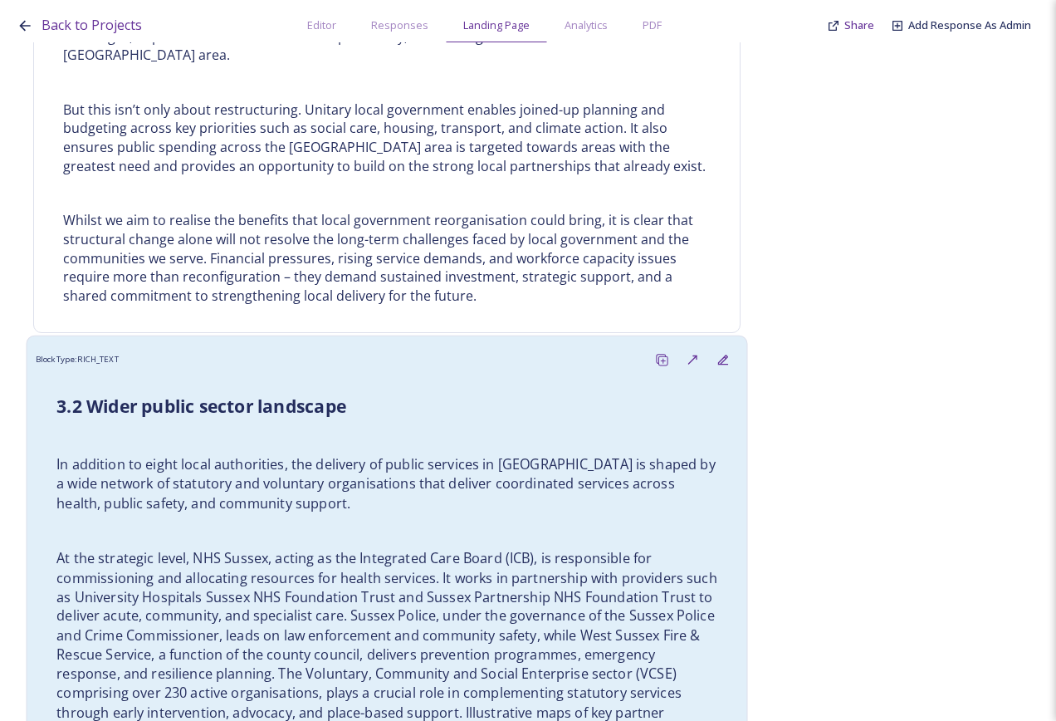
scroll to position [1827, 0]
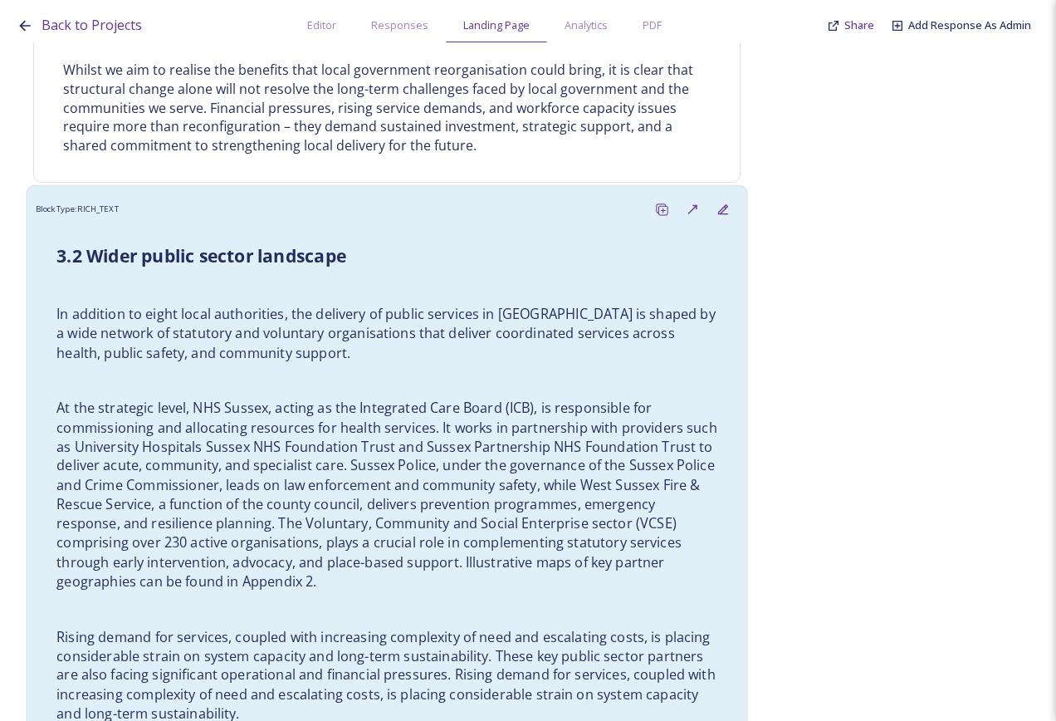
click at [394, 322] on p "In addition to eight local authorities, the delivery of public services in [GEO…" at bounding box center [386, 334] width 661 height 58
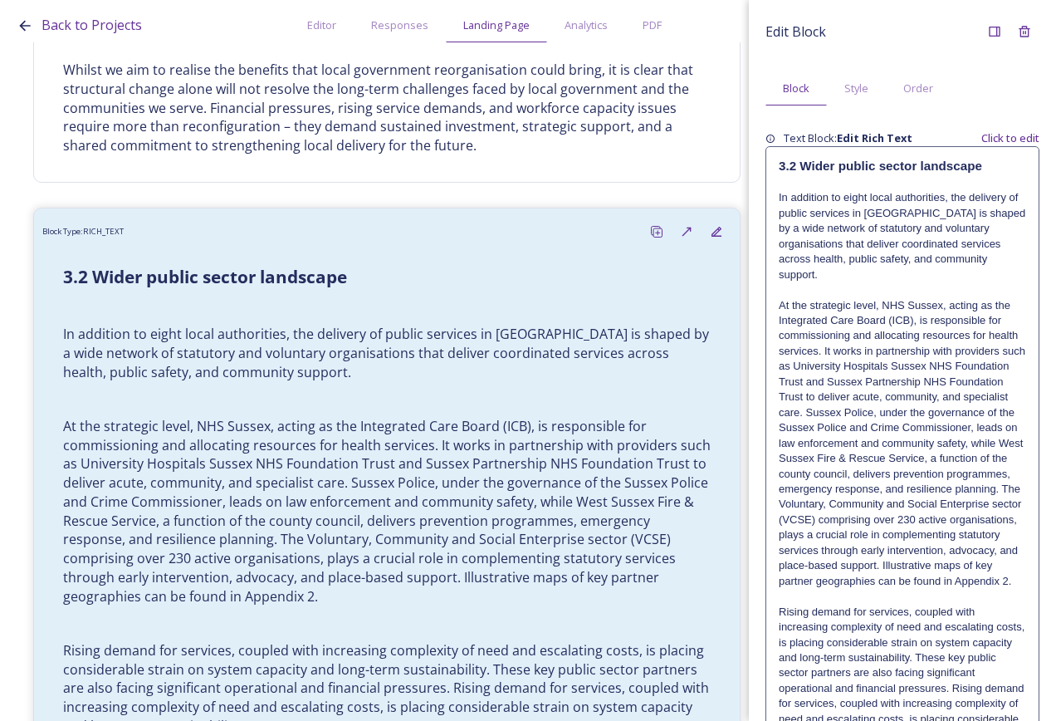
click at [878, 209] on p "In addition to eight local authorities, the delivery of public services in [GEO…" at bounding box center [902, 236] width 247 height 92
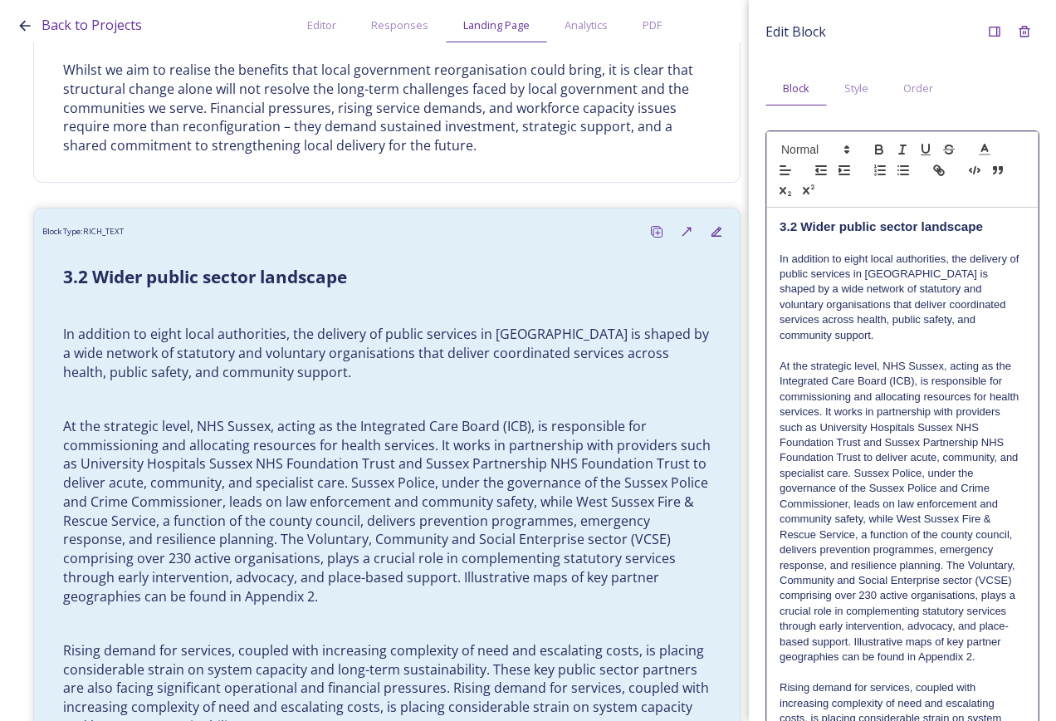
click at [883, 228] on strong "3.2 Wider public sector landscape" at bounding box center [881, 226] width 203 height 14
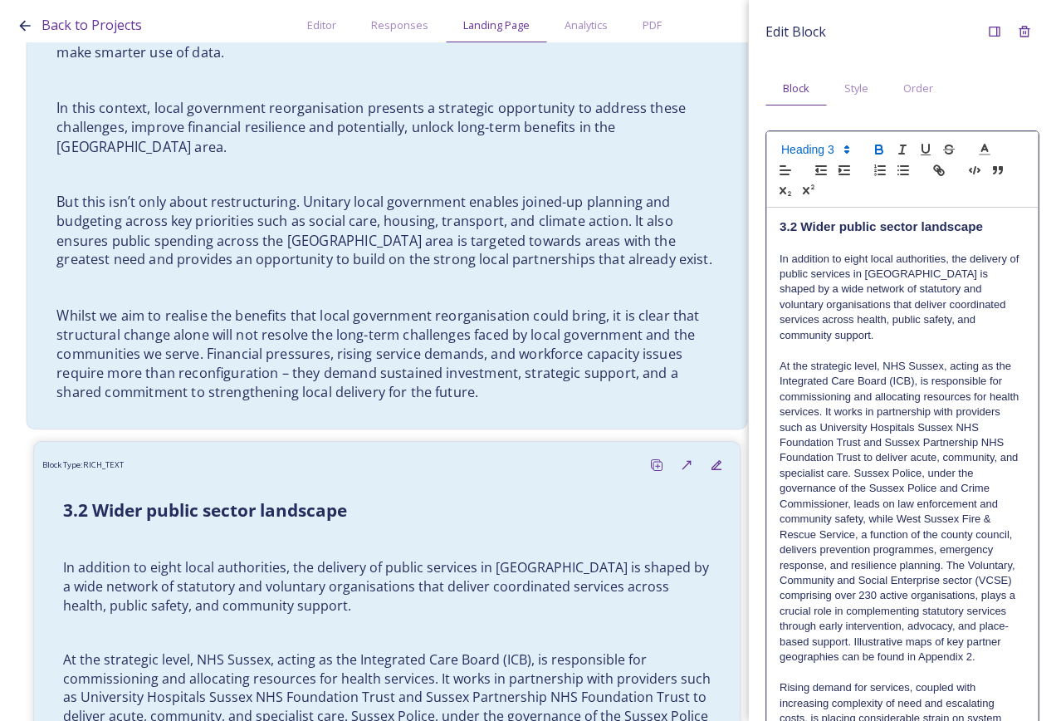
scroll to position [1412, 0]
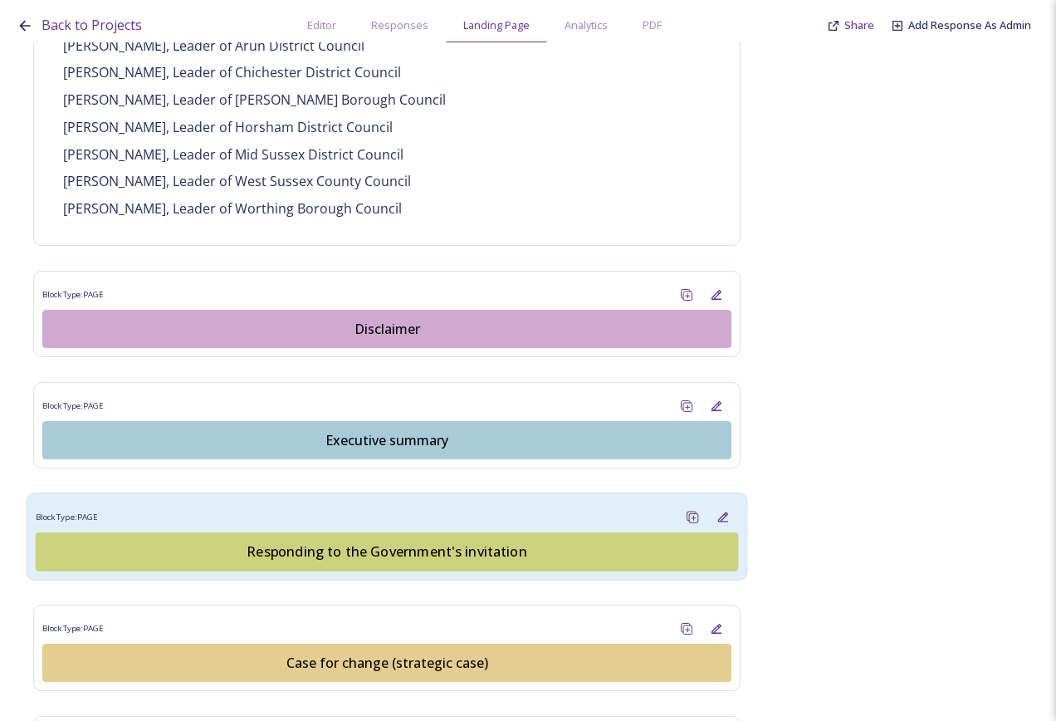
scroll to position [1495, 0]
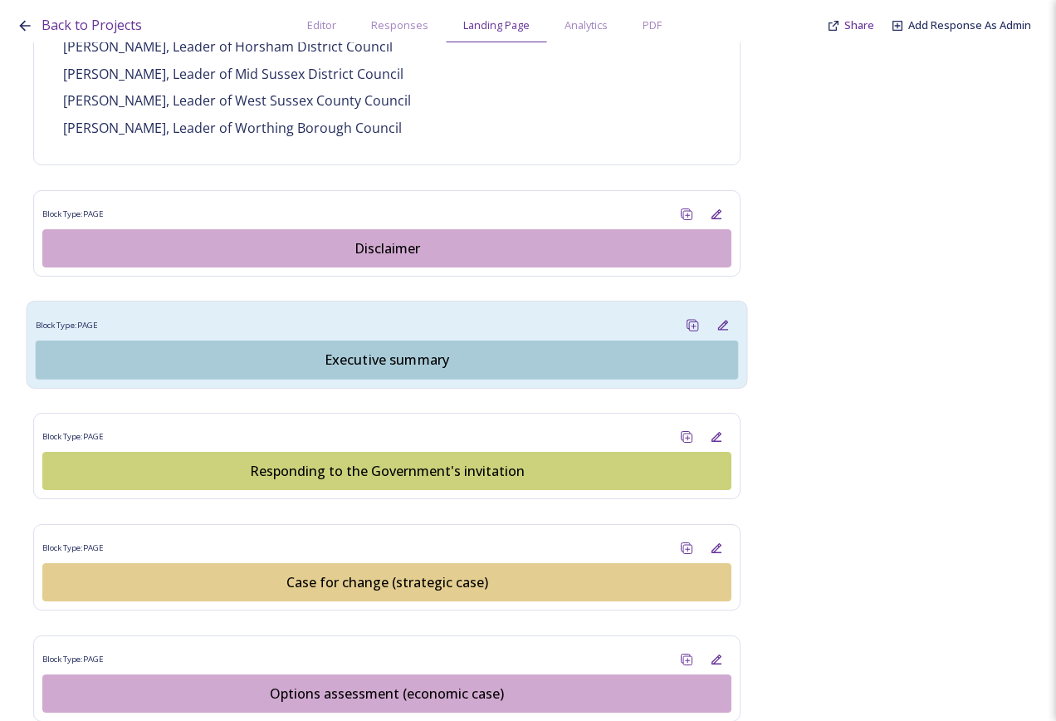
click at [405, 350] on div "Executive summary" at bounding box center [387, 360] width 684 height 20
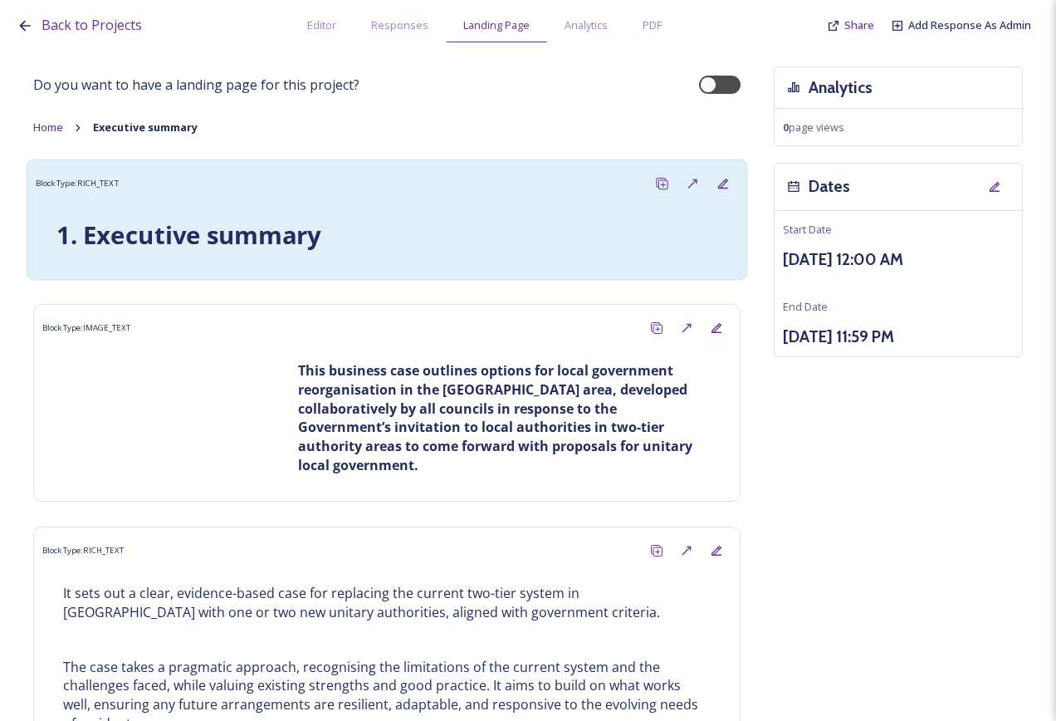
click at [274, 223] on strong "1. Executive summary" at bounding box center [188, 234] width 264 height 33
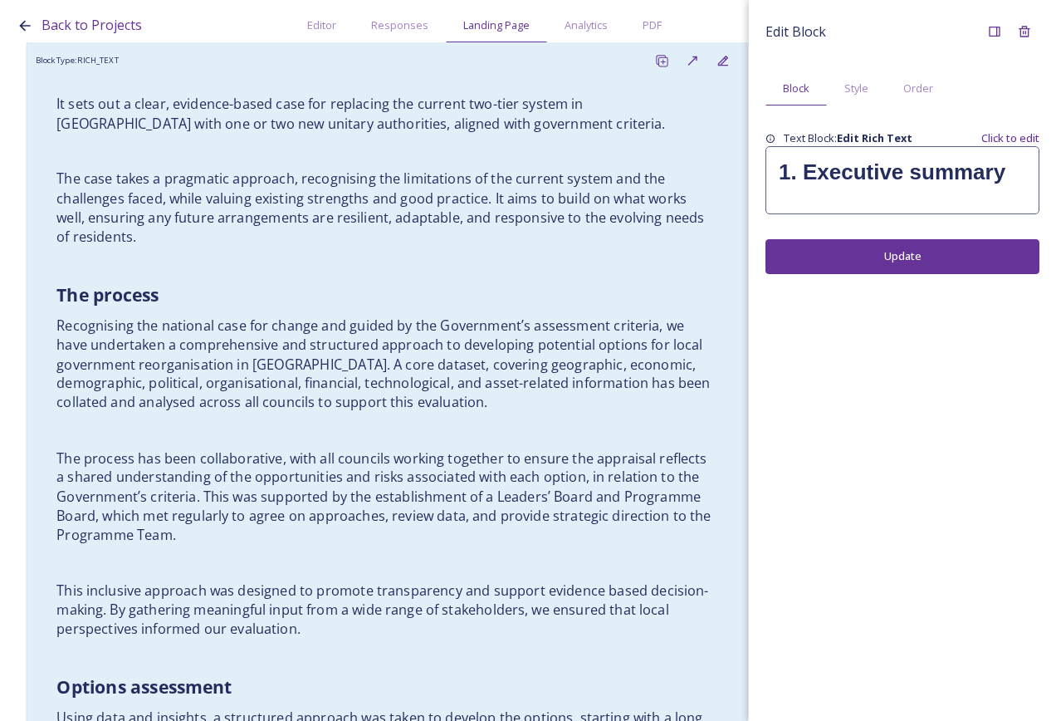
scroll to position [498, 0]
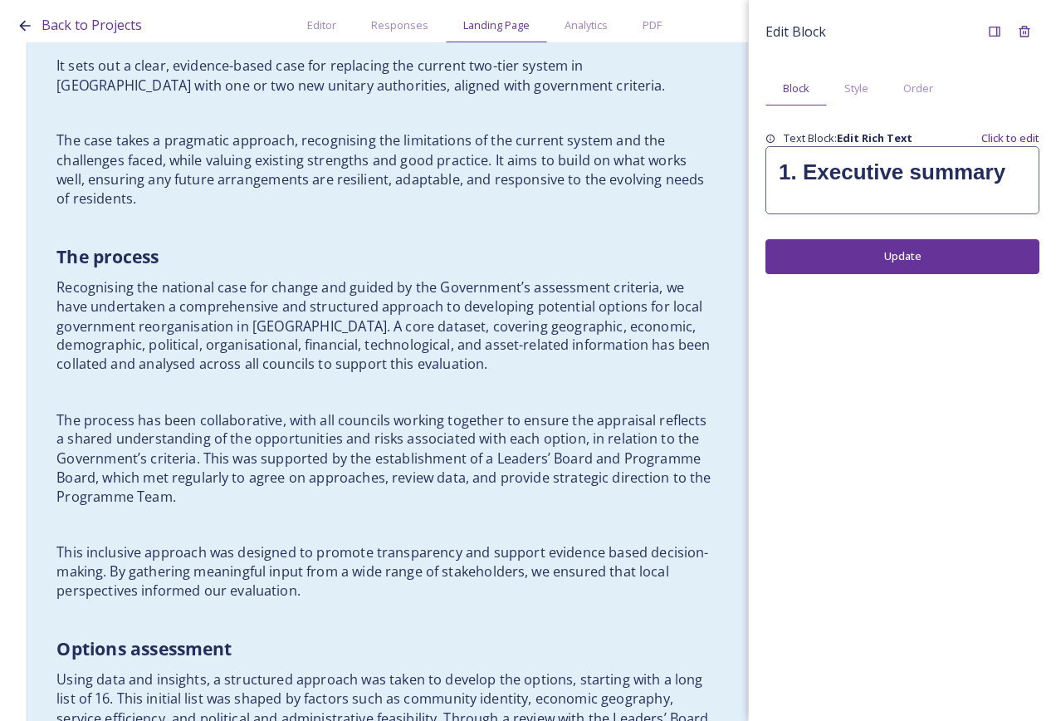
click at [281, 258] on h3 "The process" at bounding box center [386, 257] width 661 height 25
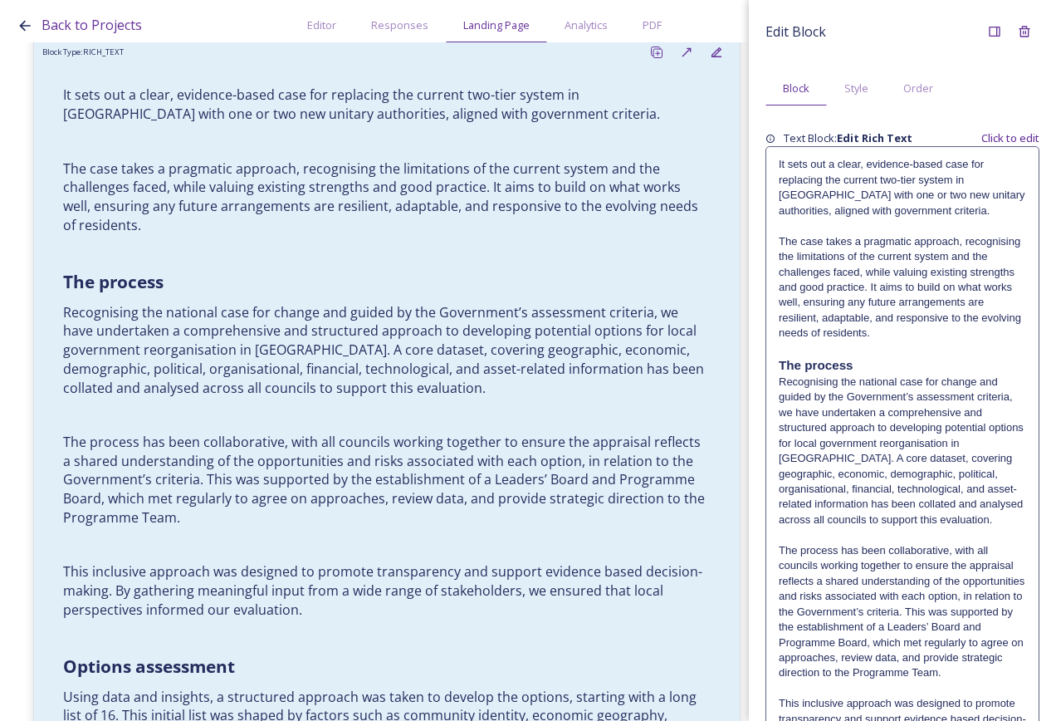
click at [938, 398] on p "Recognising the national case for change and guided by the Government’s assessm…" at bounding box center [902, 452] width 247 height 154
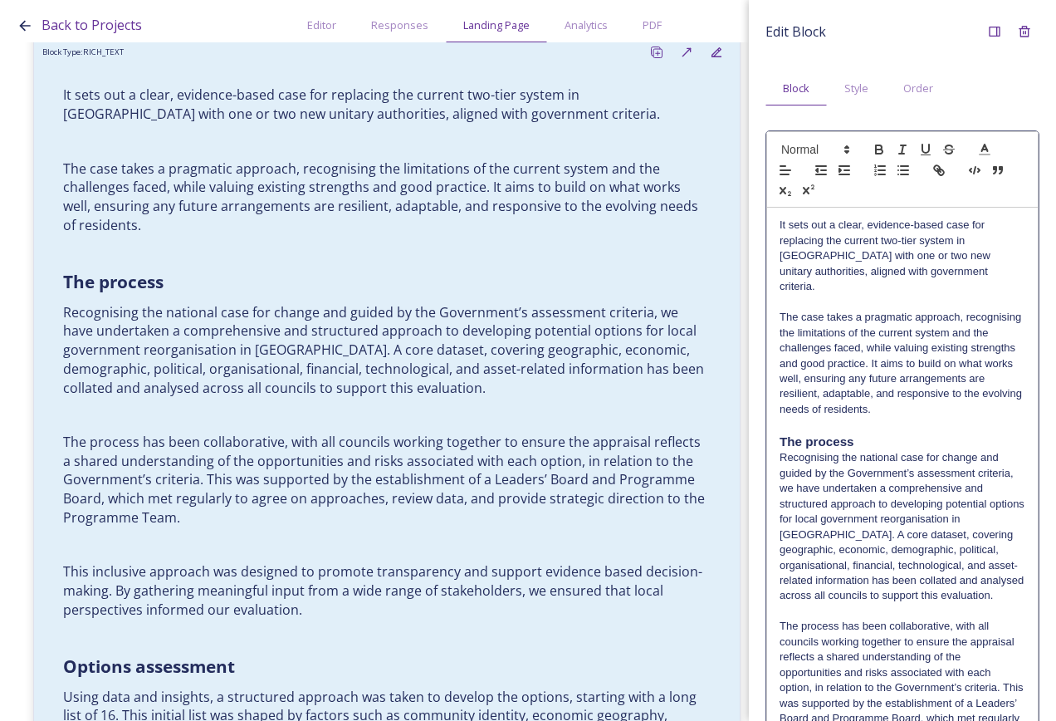
click at [845, 417] on p at bounding box center [903, 424] width 246 height 15
click at [839, 434] on strong "The process" at bounding box center [817, 441] width 75 height 14
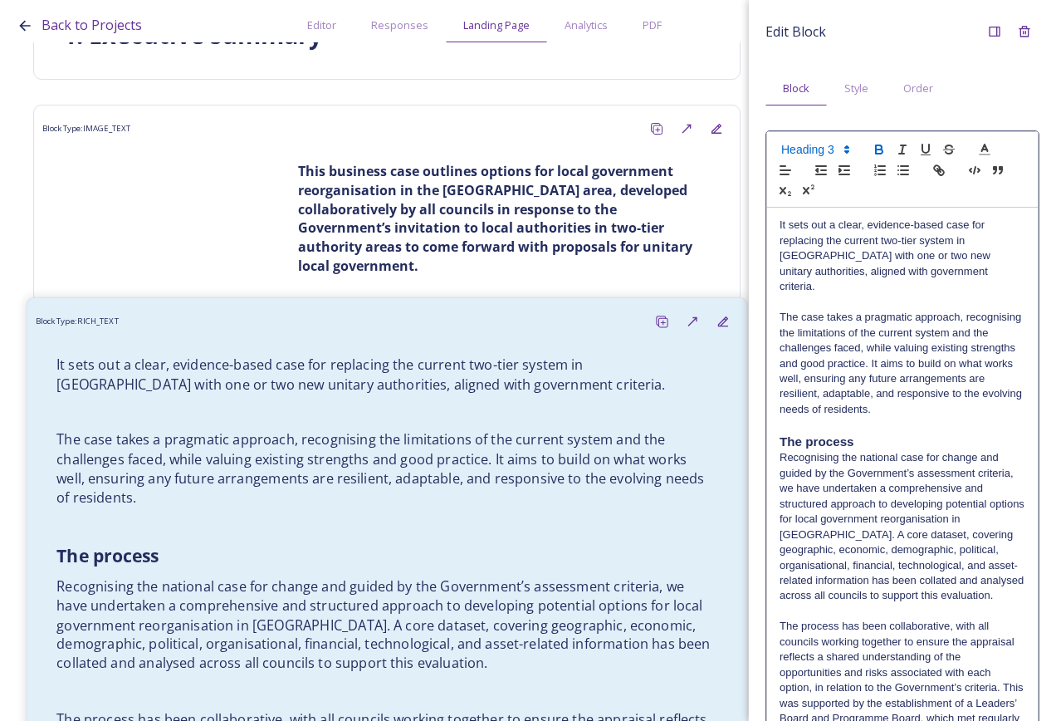
scroll to position [4, 0]
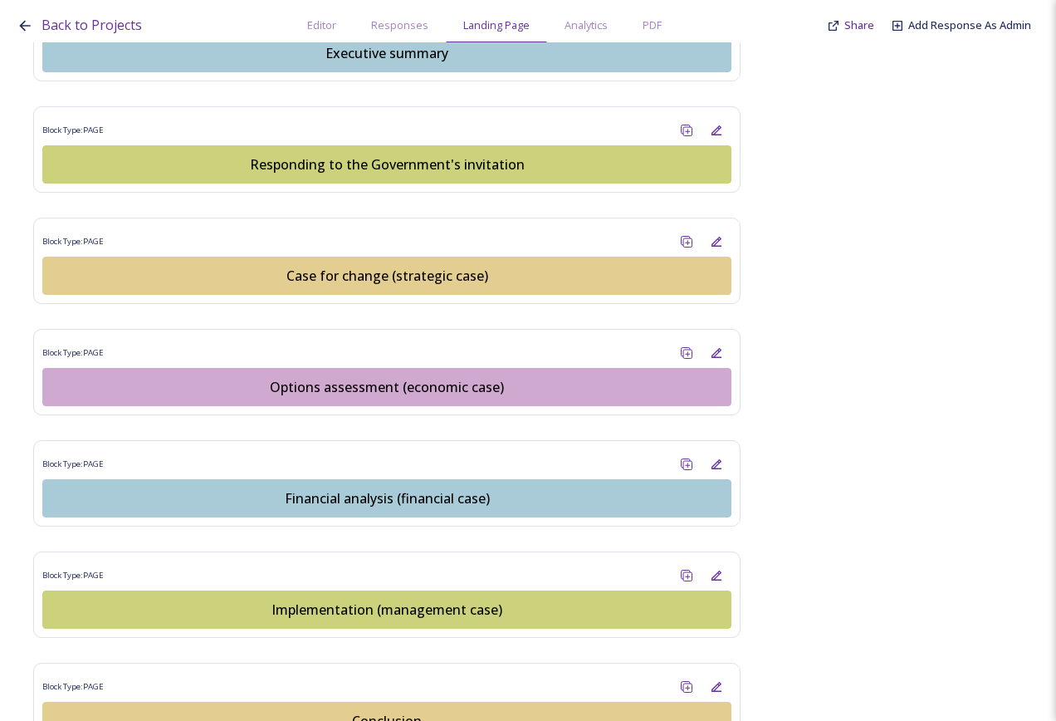
scroll to position [1827, 0]
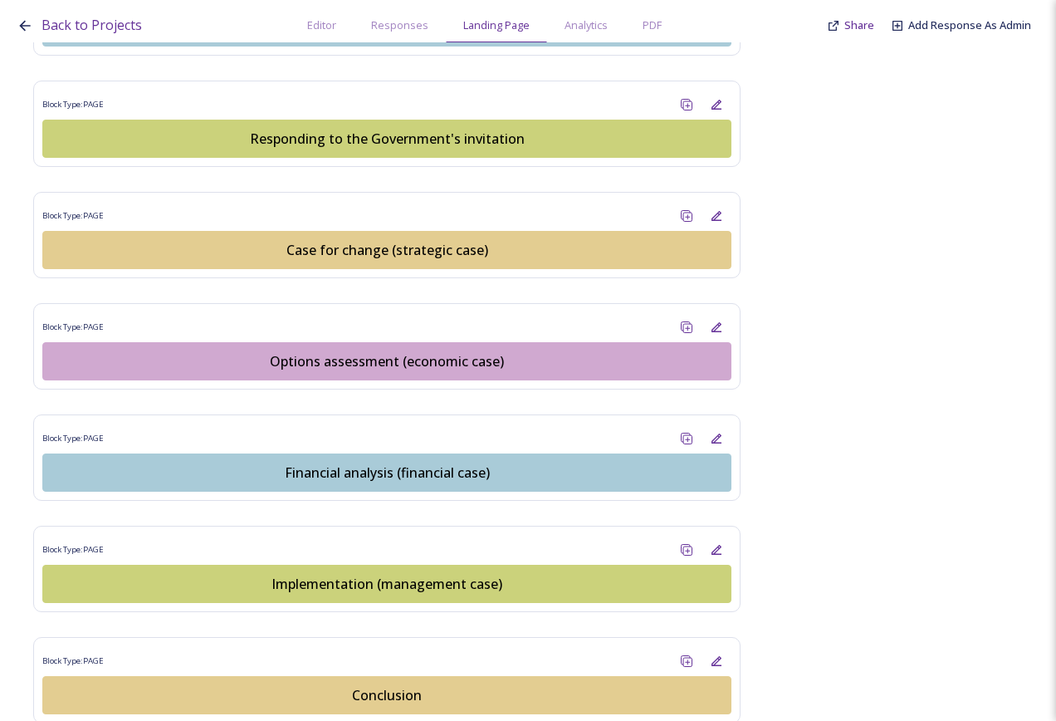
click at [334, 453] on button "Financial analysis (financial case)" at bounding box center [386, 472] width 689 height 38
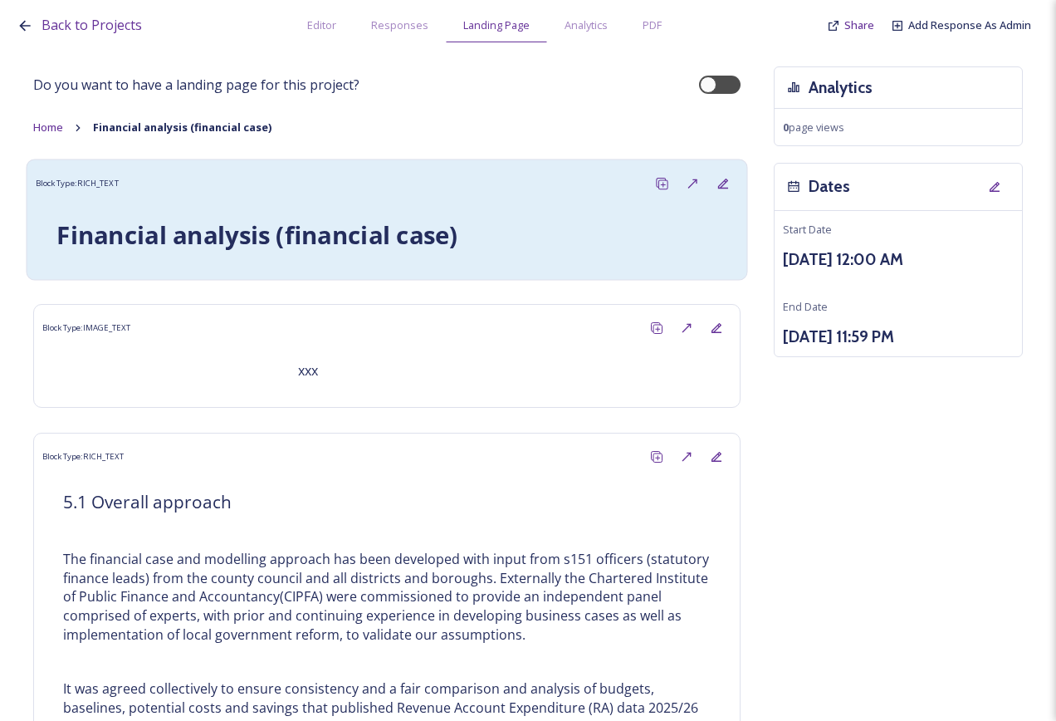
click at [247, 180] on div "Block Type: RICH_TEXT" at bounding box center [387, 184] width 703 height 31
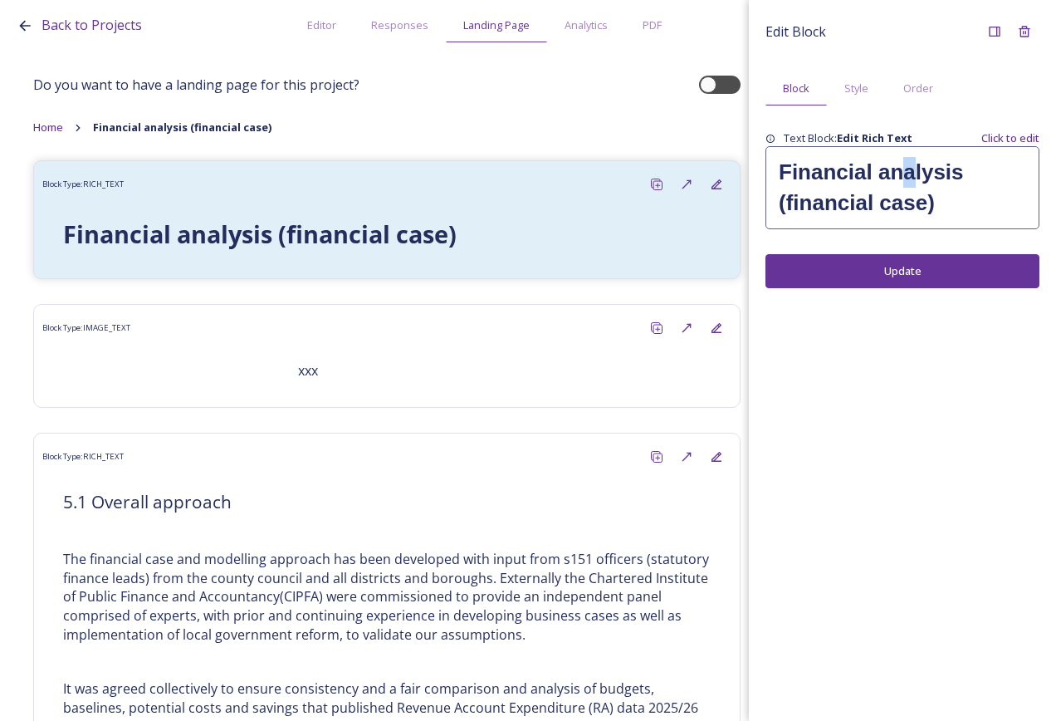
click at [910, 184] on h1 "Financial analysis (financial case)" at bounding box center [902, 187] width 247 height 61
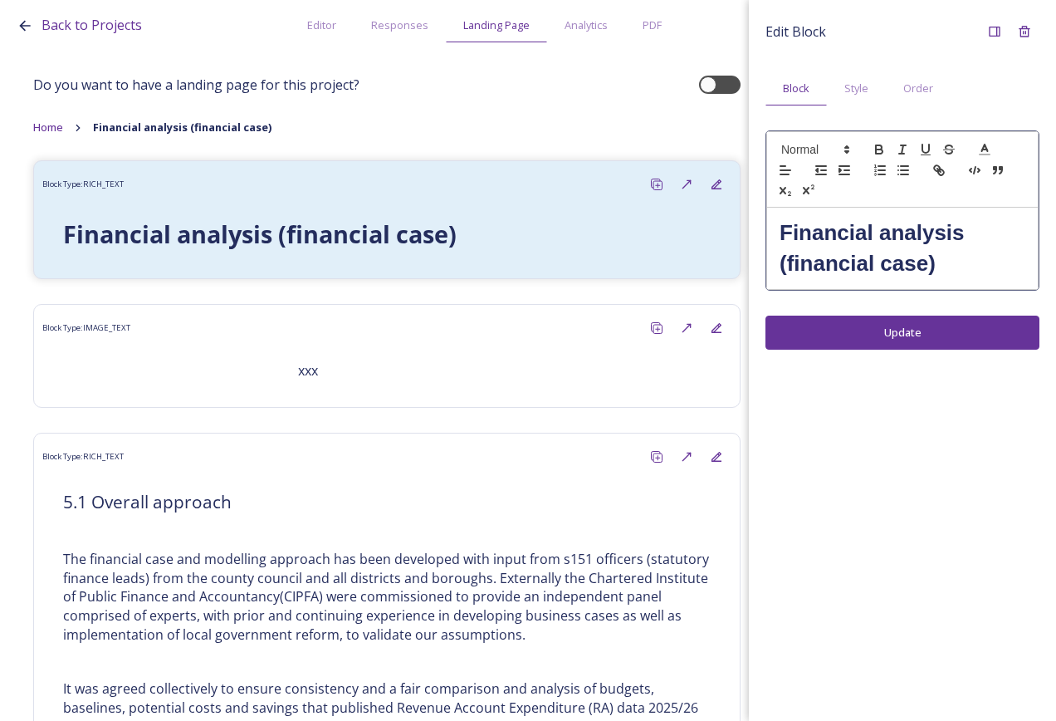
click at [792, 232] on strong "Financial analysis (financial case)" at bounding box center [875, 248] width 191 height 56
click at [787, 228] on strong "F5. Financial analysis (financial case)" at bounding box center [894, 248] width 228 height 56
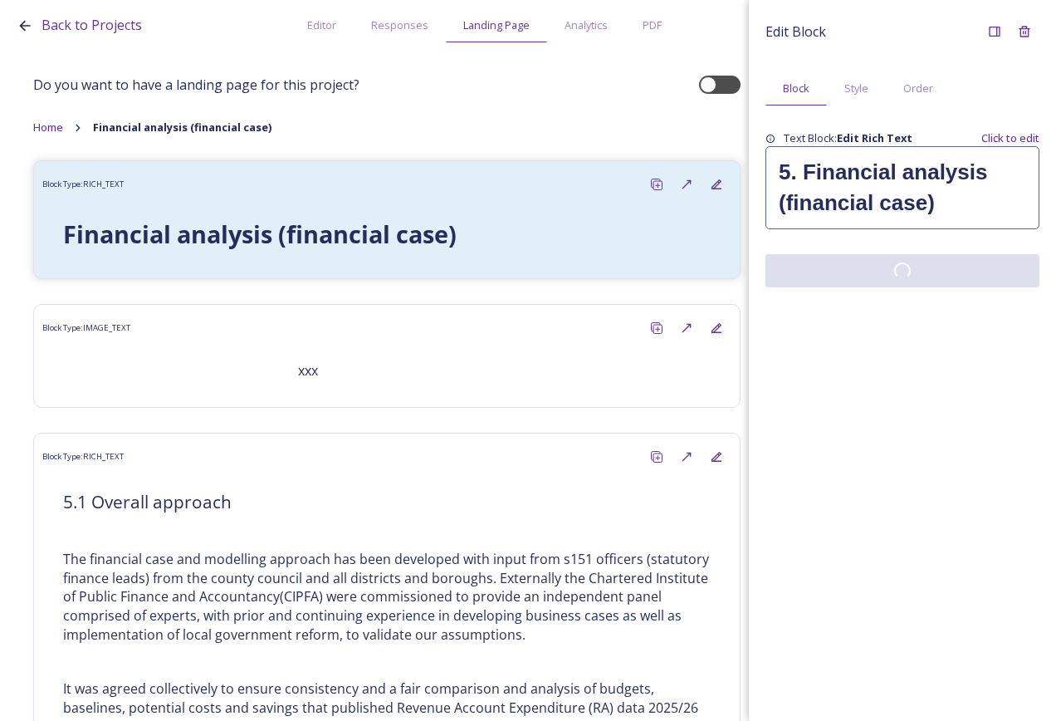
click at [911, 331] on div "Edit Block Block Style Order Text Block: Edit Rich Text Click to edit 5. Financ…" at bounding box center [902, 360] width 307 height 721
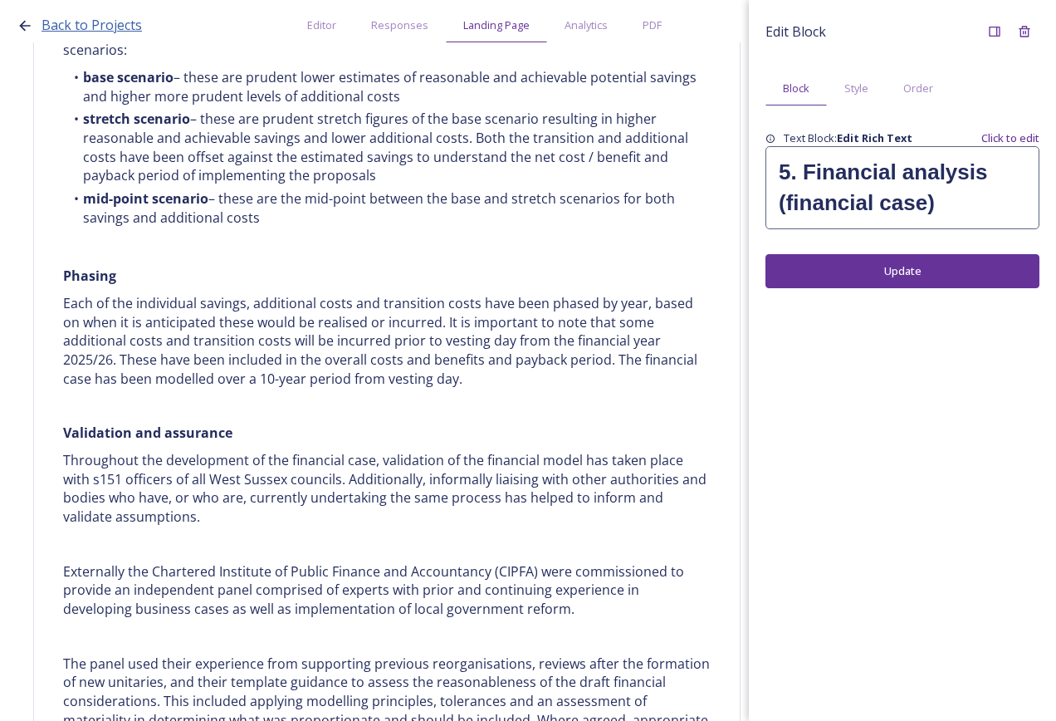
scroll to position [2325, 0]
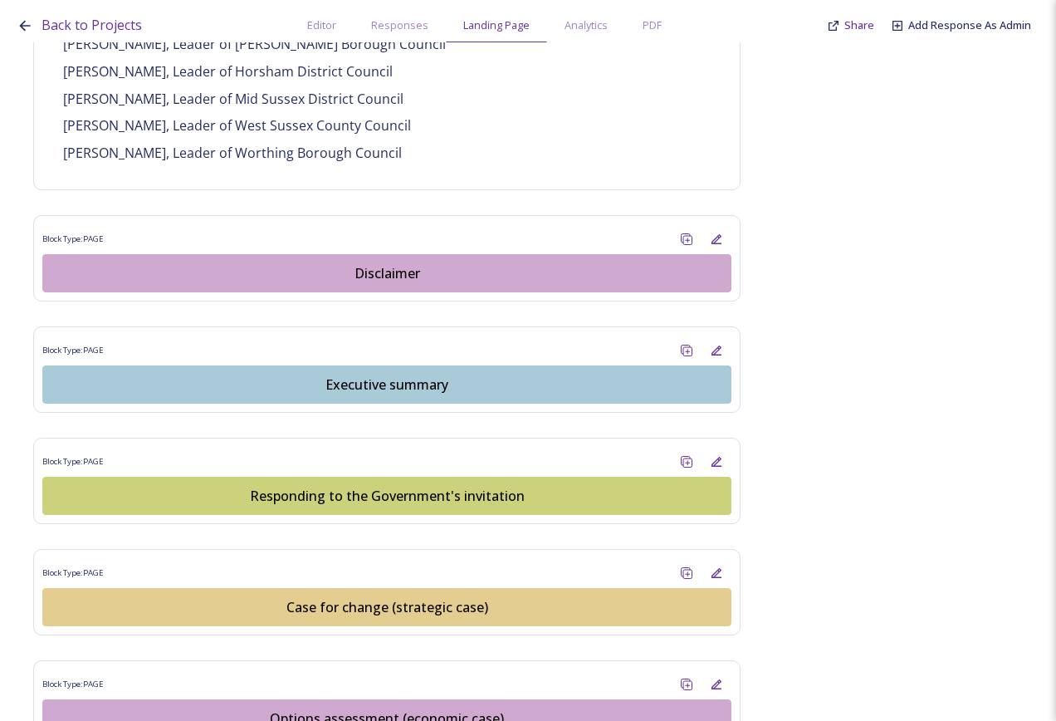
scroll to position [1661, 0]
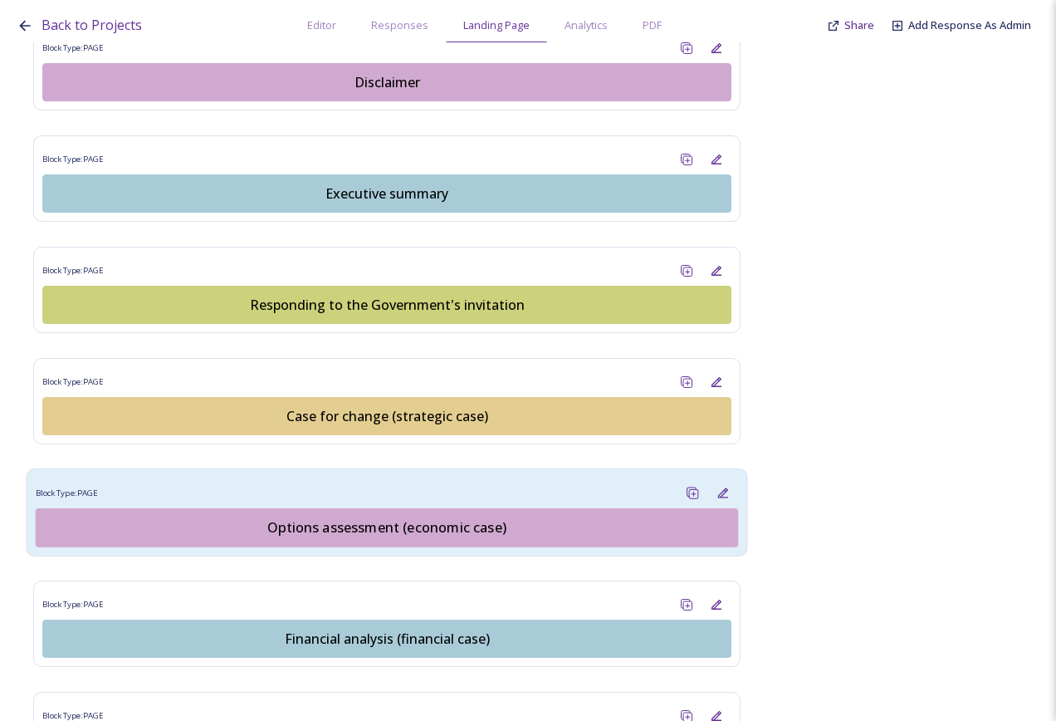
click at [392, 517] on div "Options assessment (economic case)" at bounding box center [387, 527] width 684 height 20
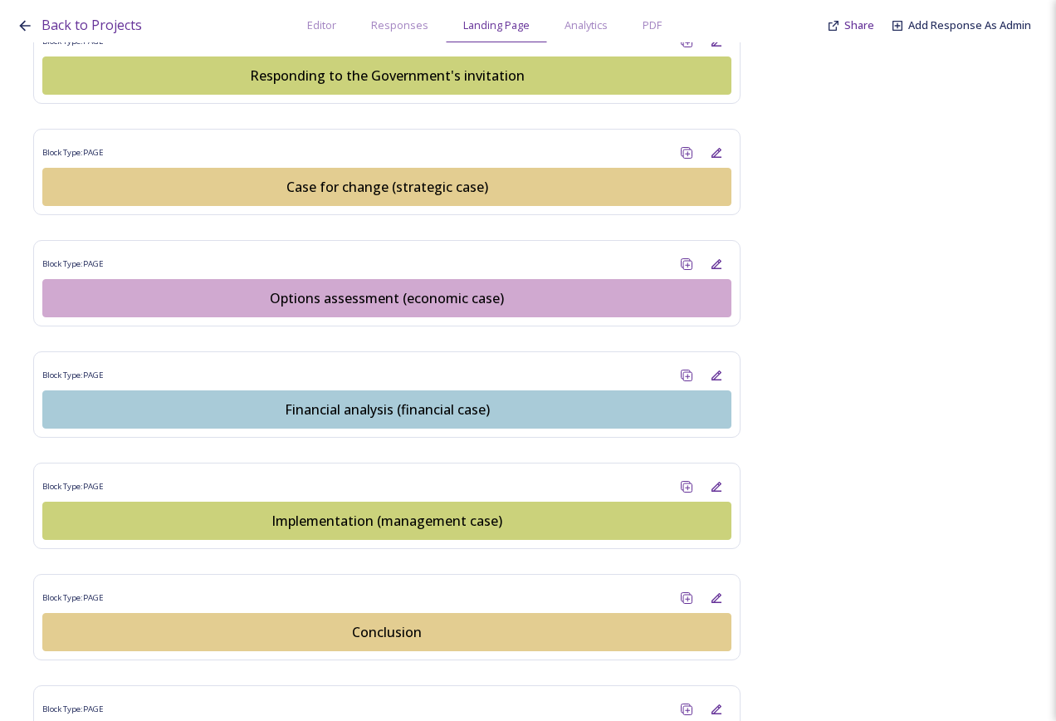
scroll to position [1910, 0]
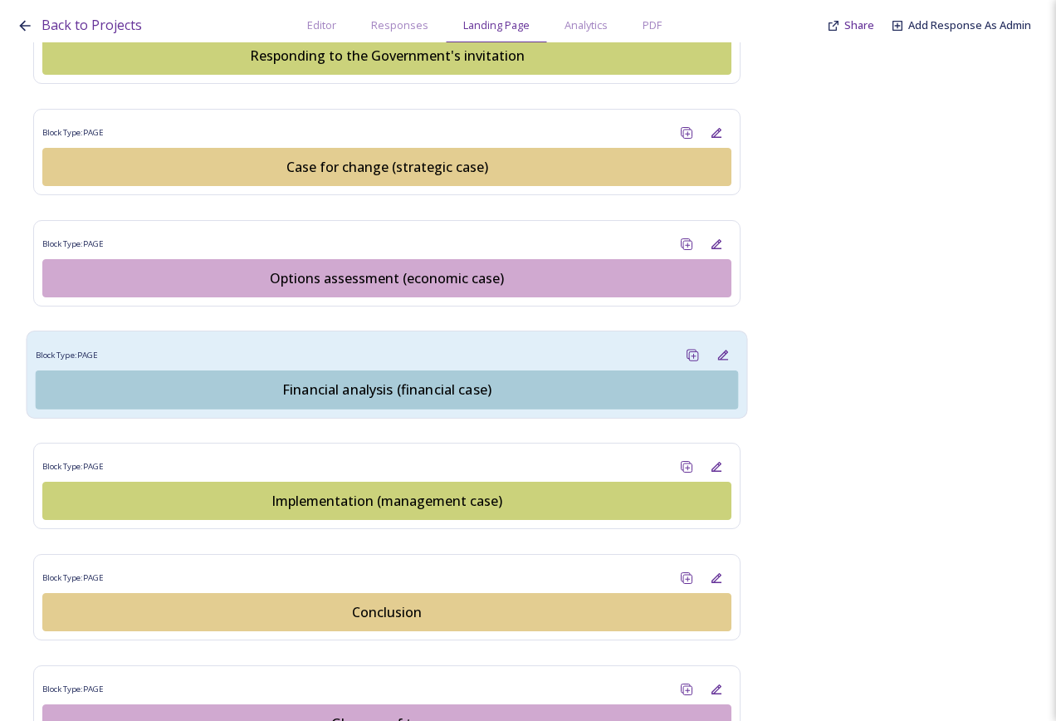
click at [400, 340] on div "Block Type: PAGE" at bounding box center [387, 355] width 703 height 31
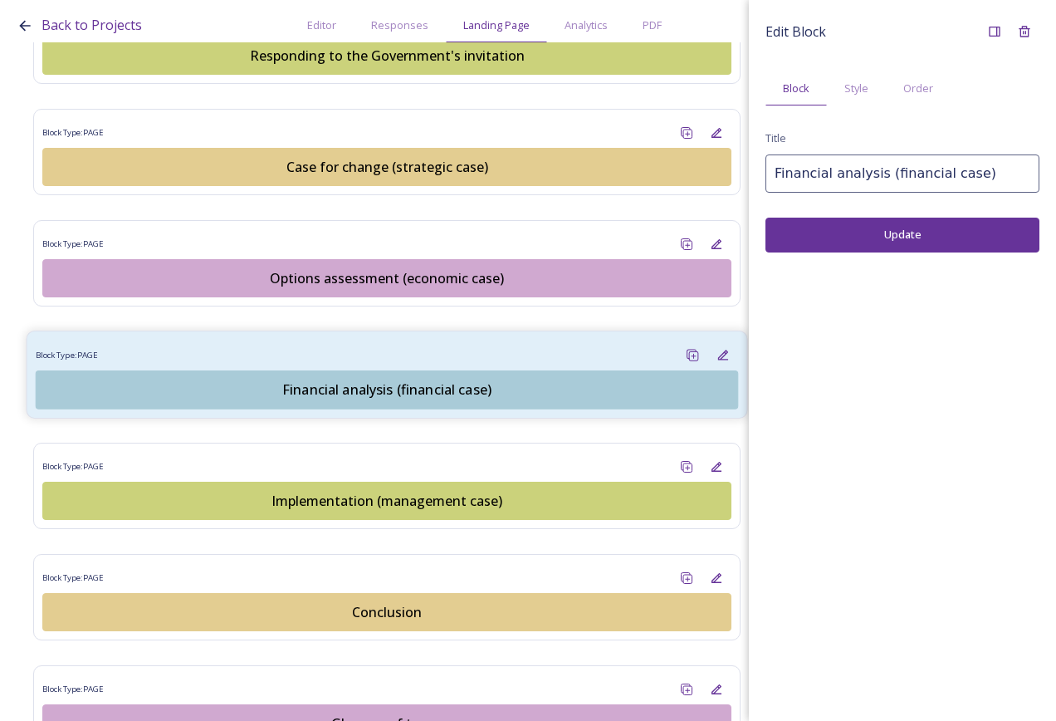
click at [374, 380] on div "Financial analysis (financial case)" at bounding box center [387, 390] width 684 height 20
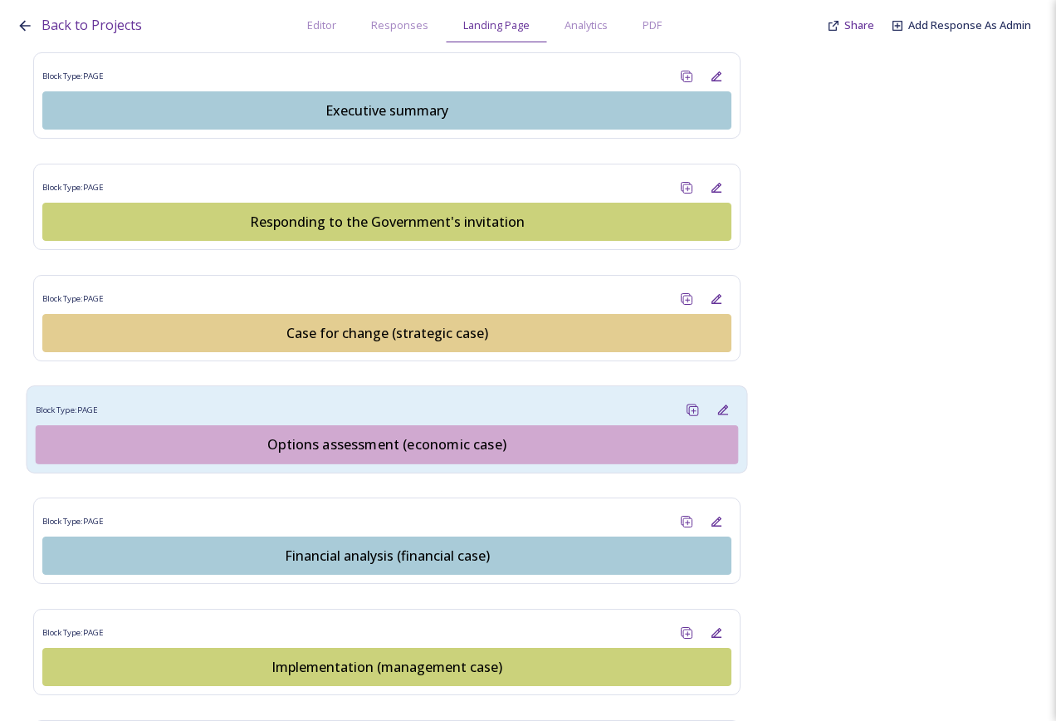
scroll to position [2125, 0]
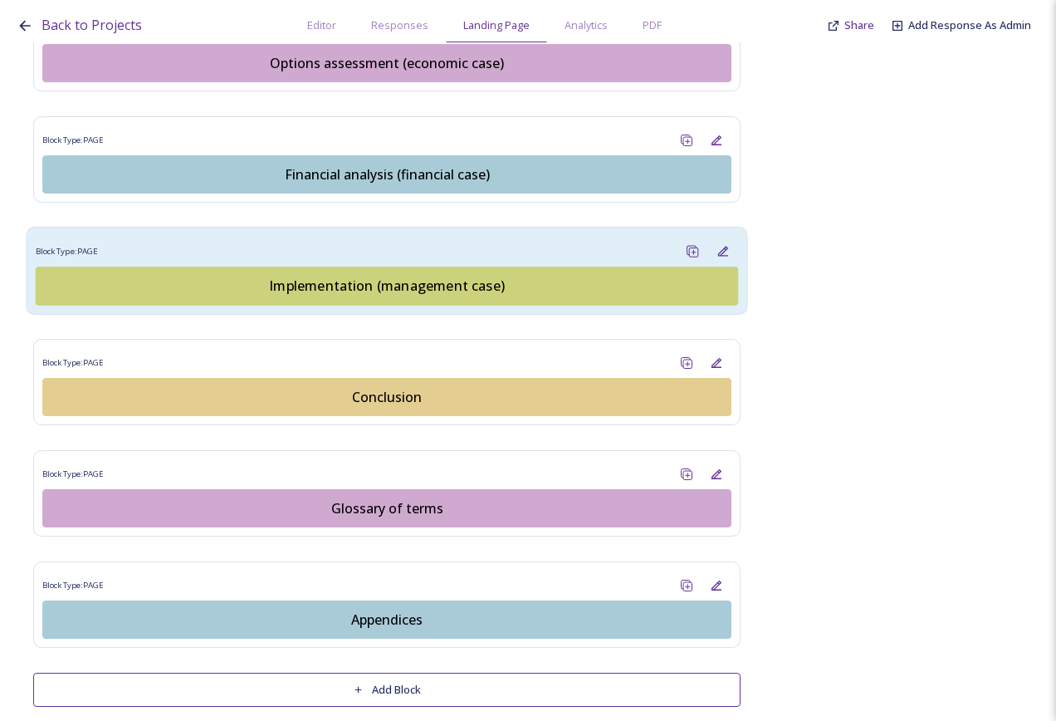
click at [356, 276] on div "Implementation (management case)" at bounding box center [387, 286] width 684 height 20
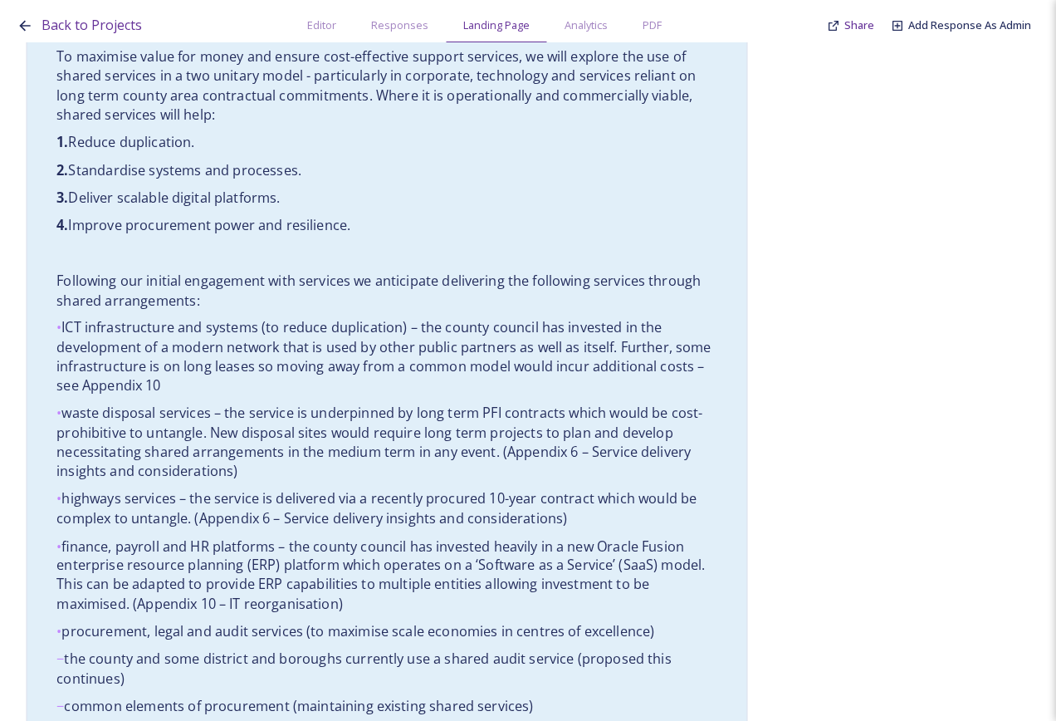
scroll to position [2325, 0]
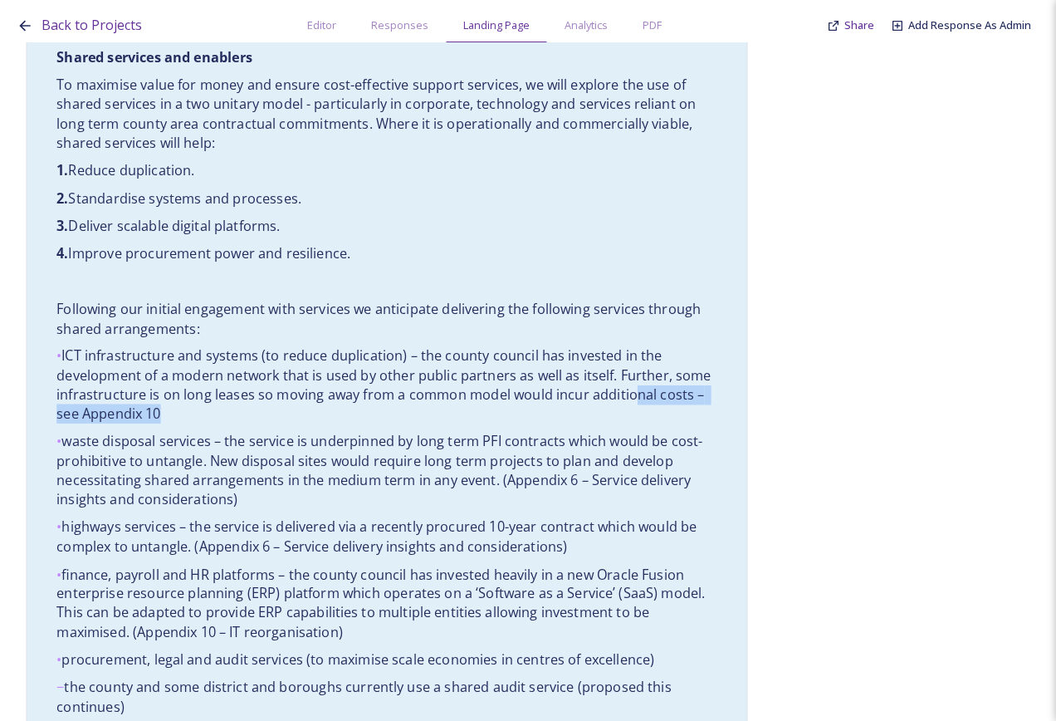
drag, startPoint x: 208, startPoint y: 379, endPoint x: 633, endPoint y: 352, distance: 425.2
click at [633, 352] on p "• ICT infrastructure and systems (to reduce duplication) – the county council h…" at bounding box center [386, 385] width 661 height 77
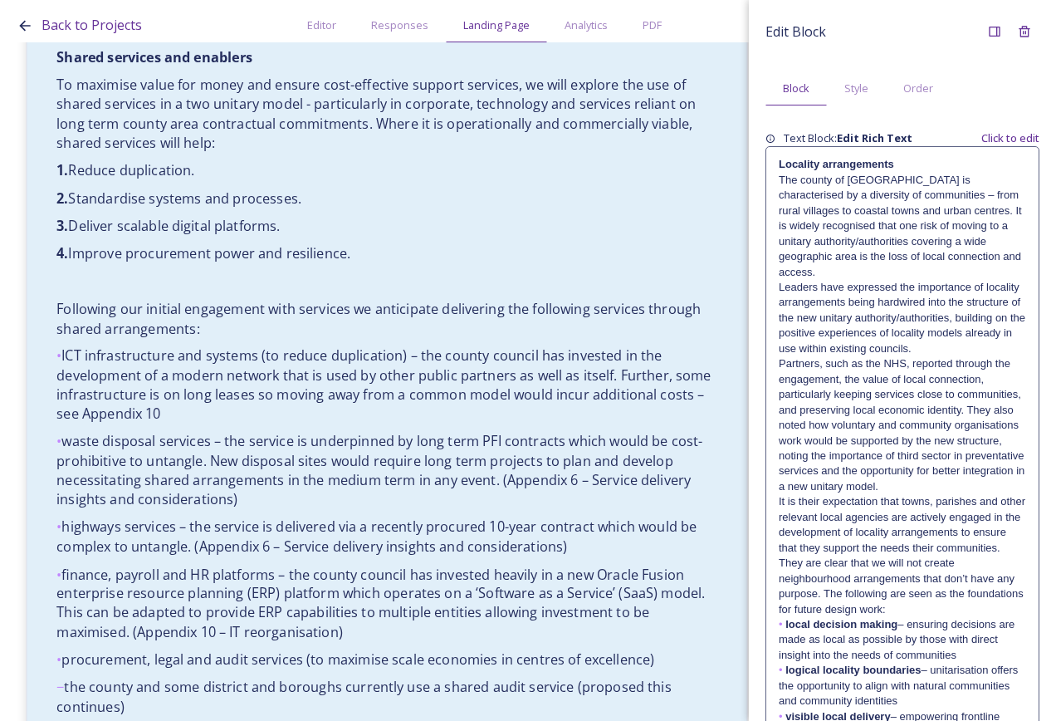
click at [497, 443] on p "• waste disposal services – the service is underpinned by long term PFI contrac…" at bounding box center [386, 470] width 661 height 77
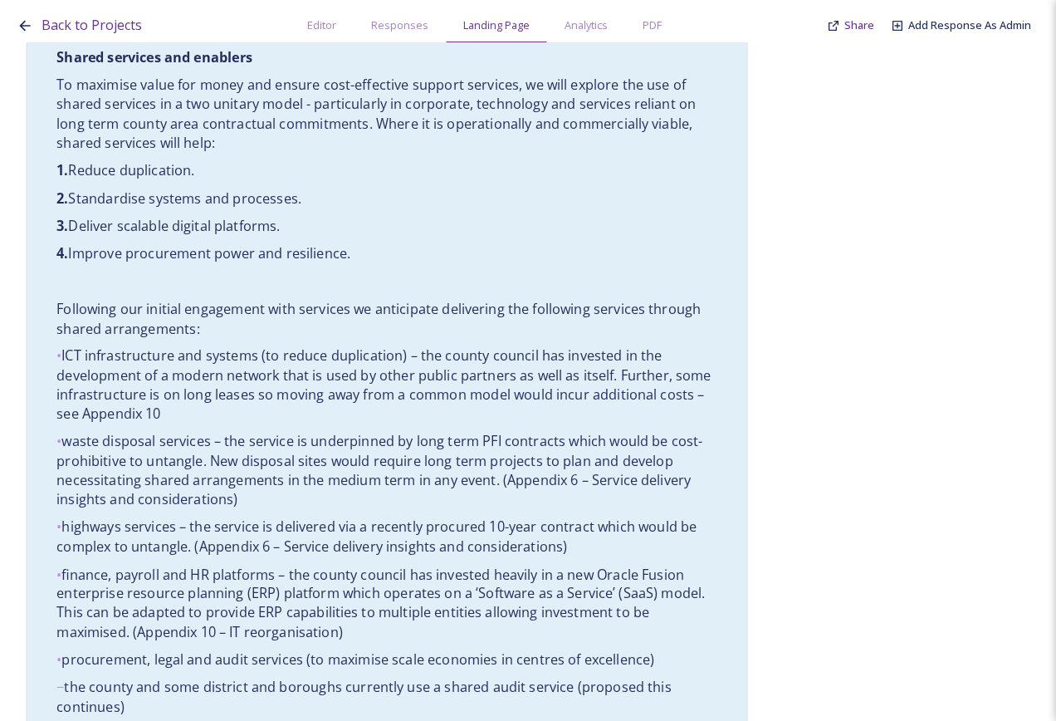
drag, startPoint x: 492, startPoint y: 446, endPoint x: 506, endPoint y: 462, distance: 21.2
click at [506, 462] on p "• waste disposal services – the service is underpinned by long term PFI contrac…" at bounding box center [386, 470] width 661 height 77
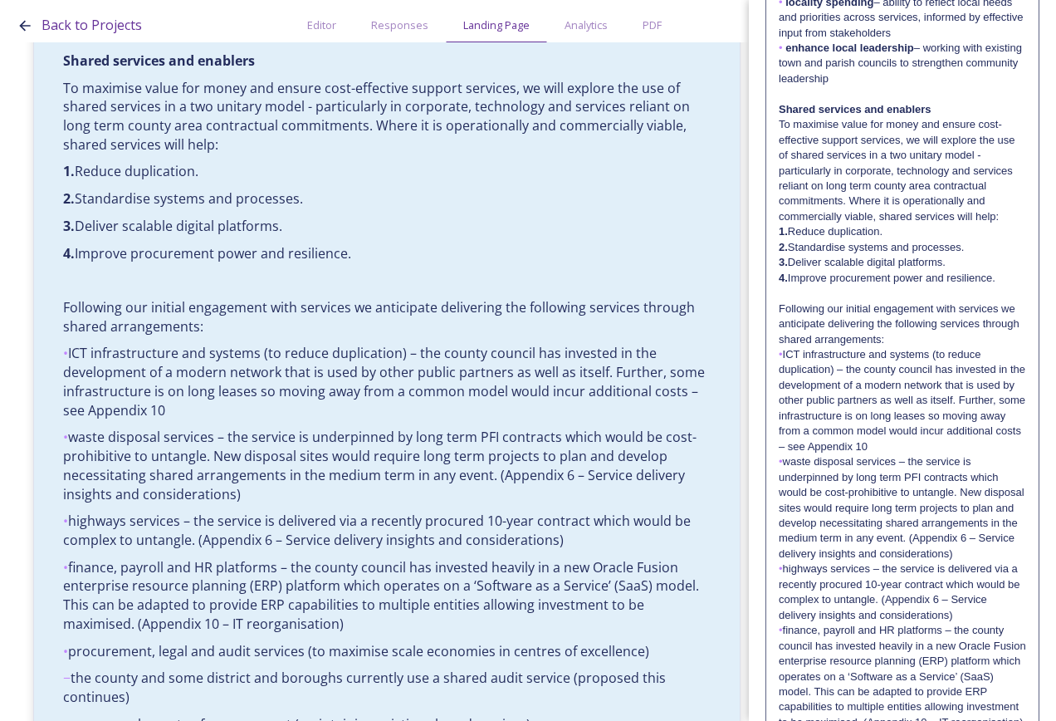
scroll to position [747, 0]
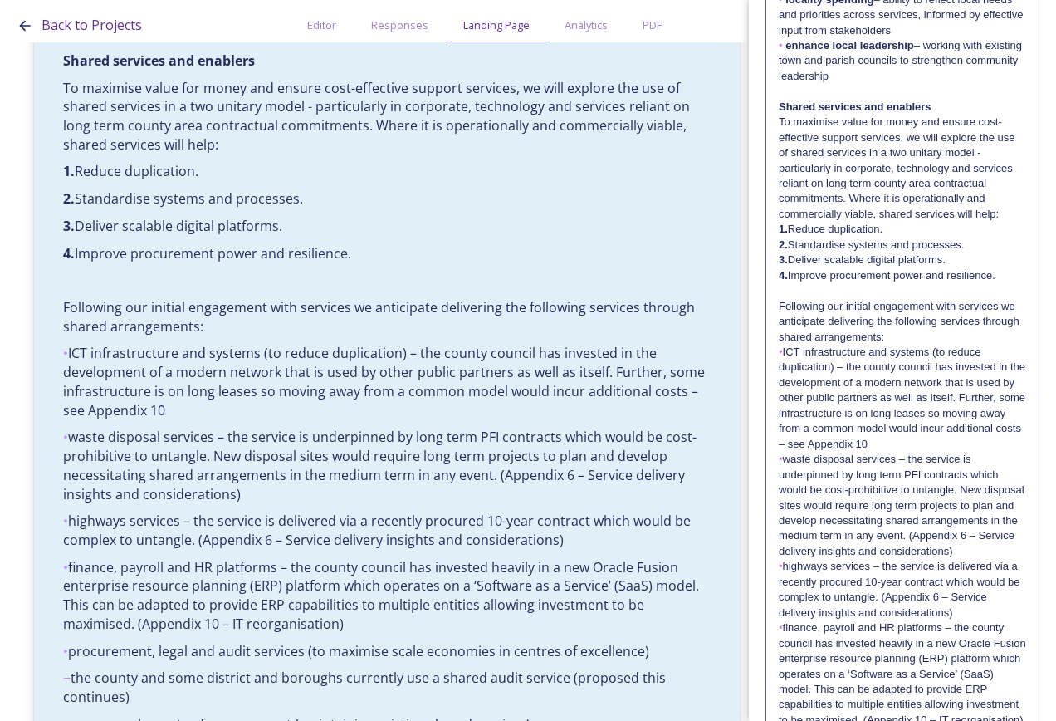
drag, startPoint x: 883, startPoint y: 563, endPoint x: 779, endPoint y: 554, distance: 104.2
click at [779, 554] on p "• waste disposal services – the service is underpinned by long term PFI contrac…" at bounding box center [902, 505] width 247 height 107
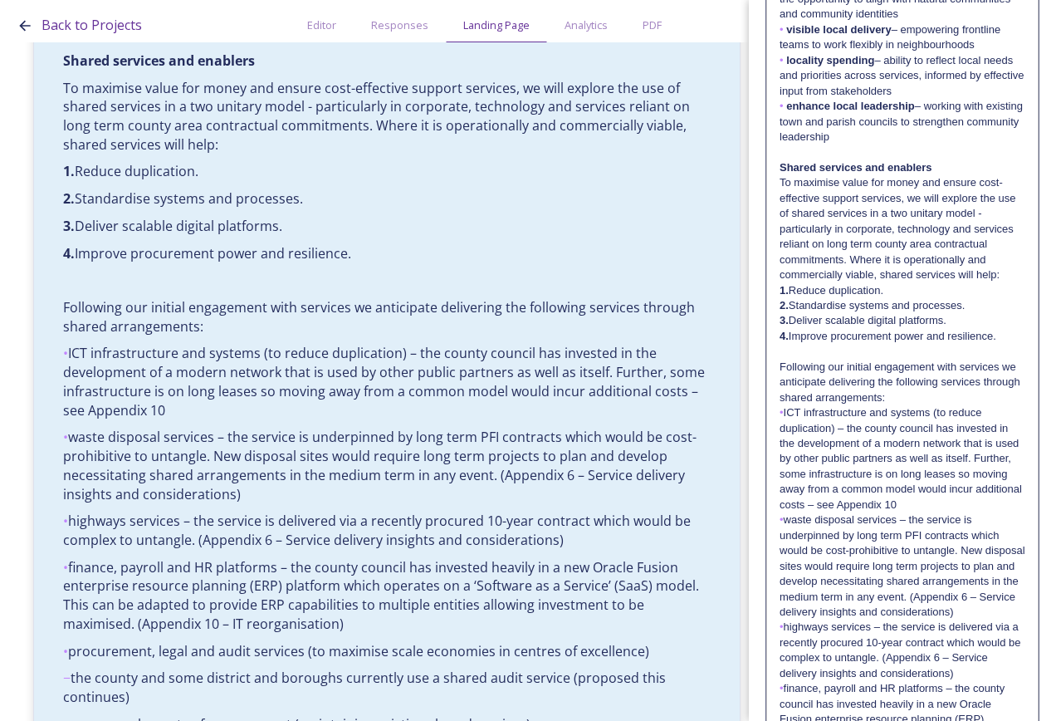
drag, startPoint x: 928, startPoint y: 642, endPoint x: 791, endPoint y: 631, distance: 136.6
click at [791, 619] on p "• waste disposal services – the service is underpinned by long term PFI contrac…" at bounding box center [903, 565] width 246 height 107
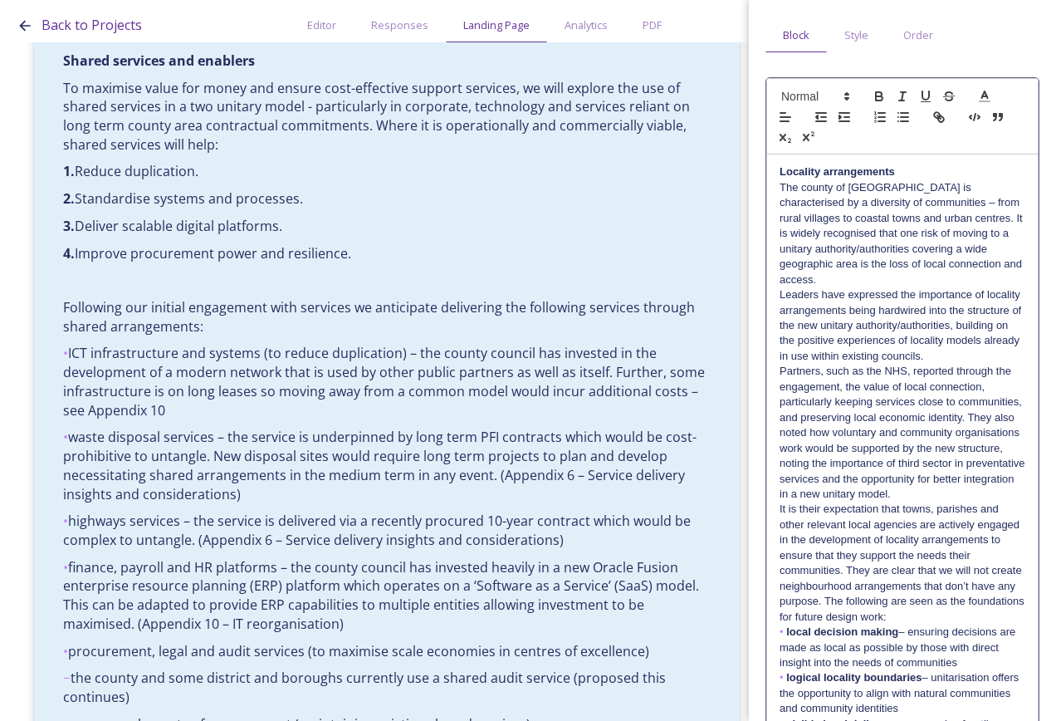
scroll to position [0, 0]
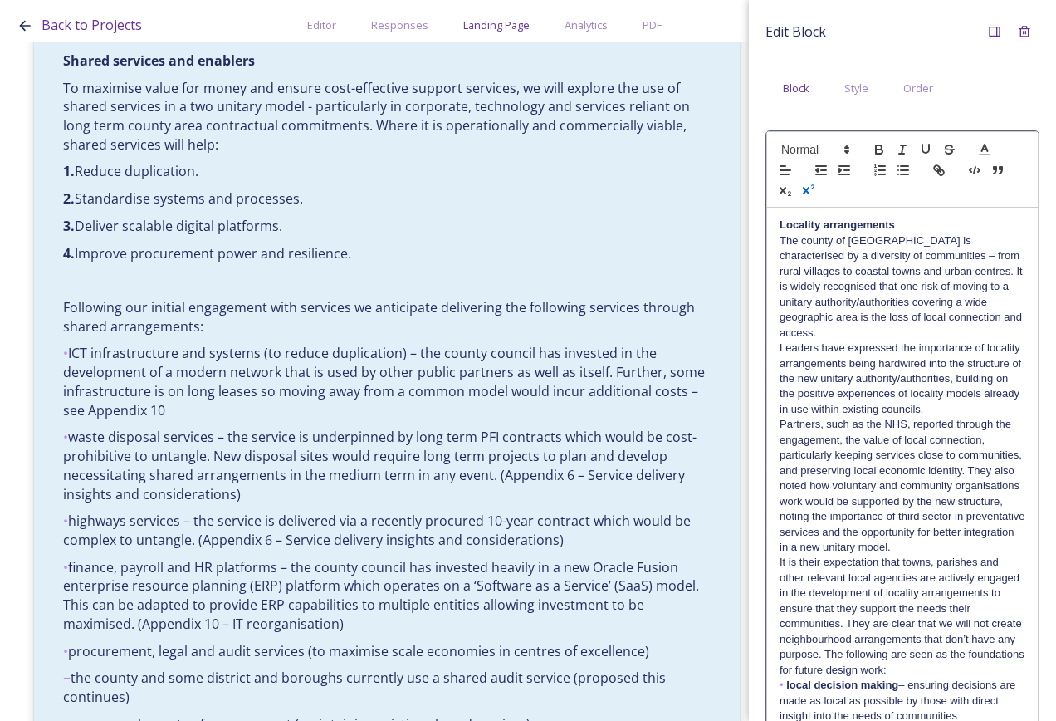
click at [816, 190] on icon "button" at bounding box center [808, 190] width 15 height 15
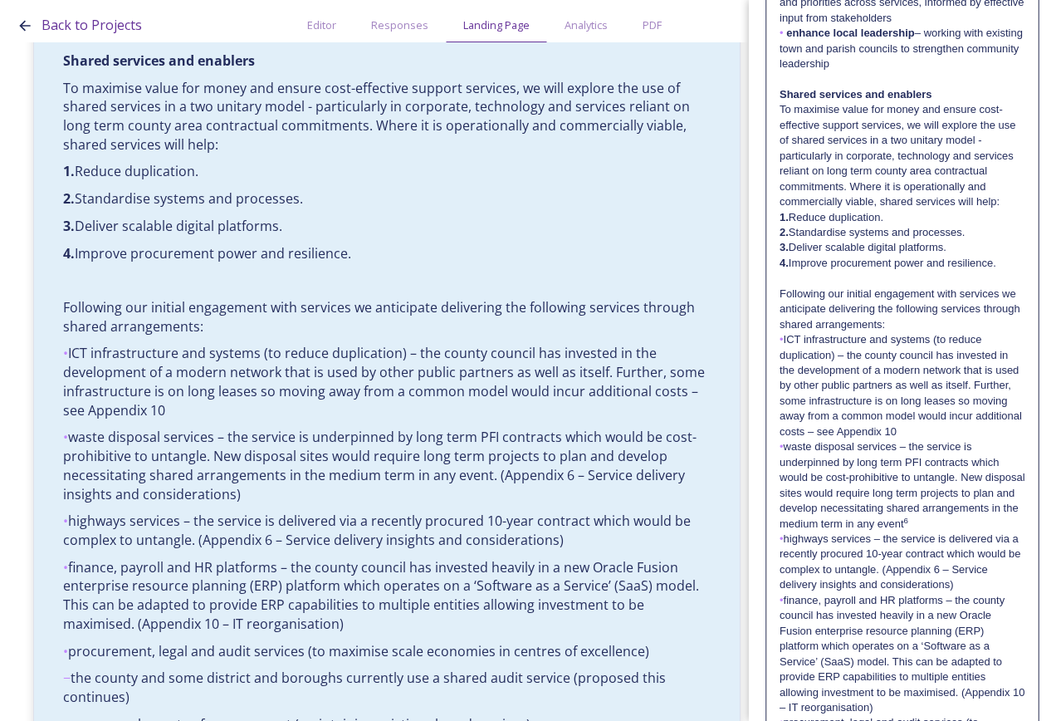
scroll to position [830, 0]
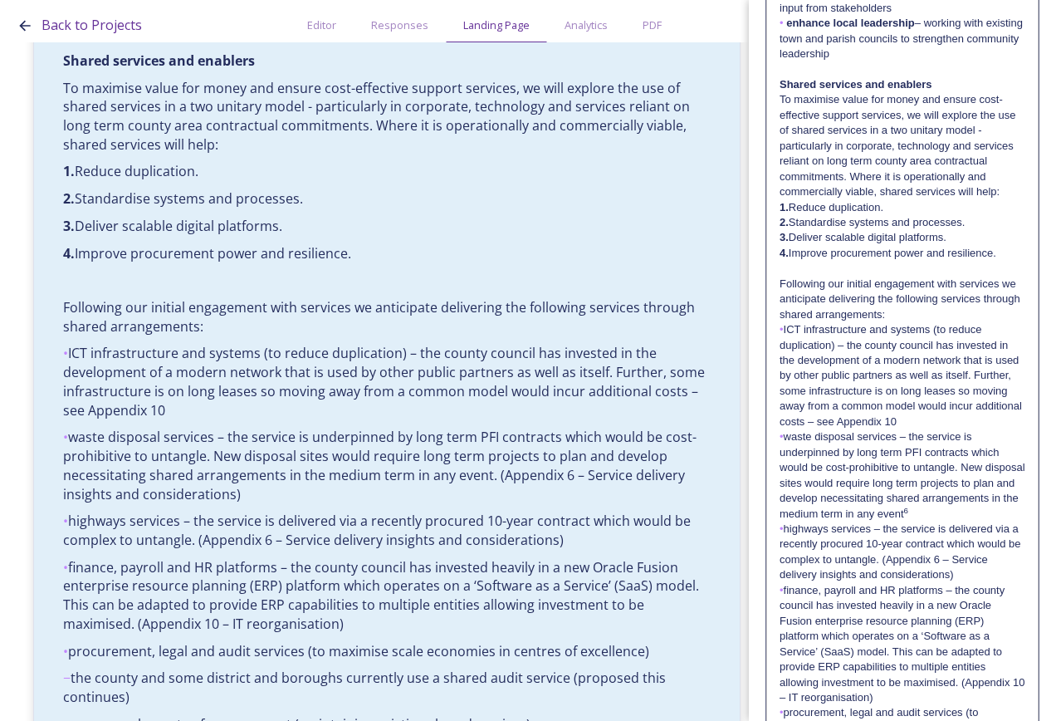
drag, startPoint x: 1001, startPoint y: 591, endPoint x: 928, endPoint y: 578, distance: 74.3
click at [928, 578] on p "• highways services – the service is delivered via a recently procured 10-year …" at bounding box center [903, 552] width 246 height 61
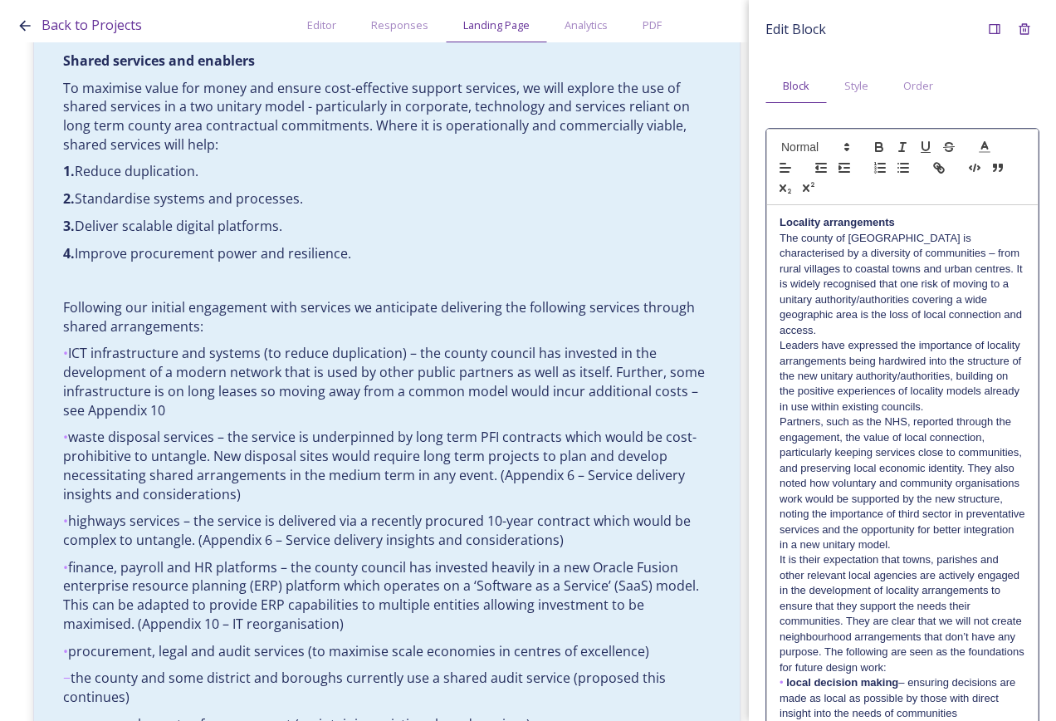
scroll to position [0, 0]
click at [816, 192] on icon "button" at bounding box center [808, 190] width 15 height 15
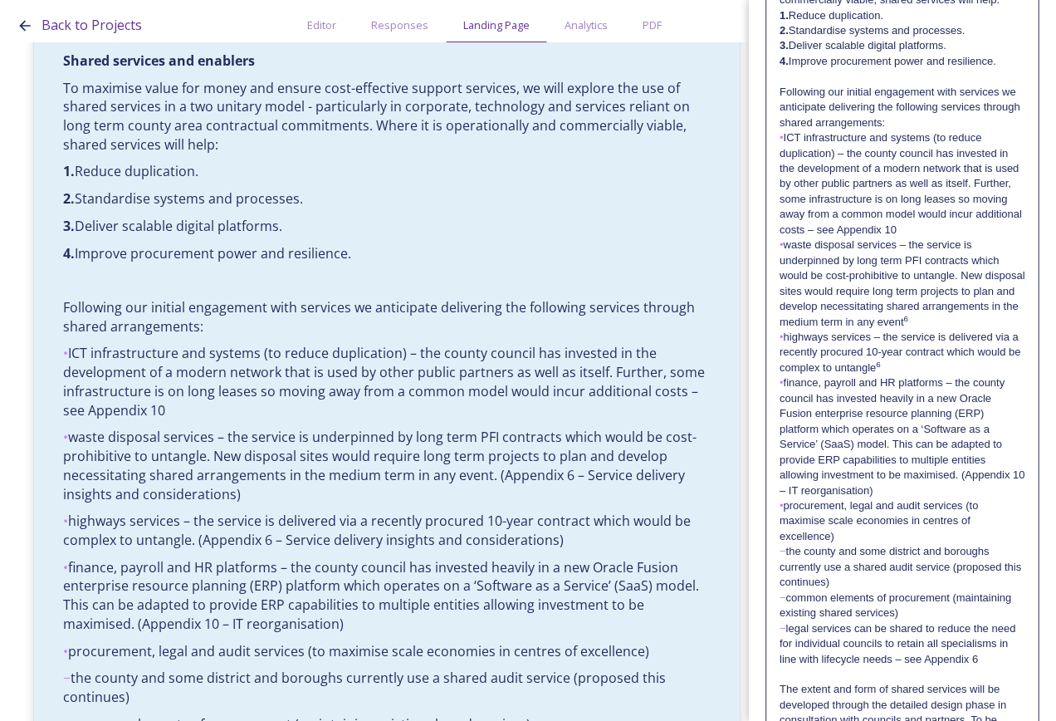
scroll to position [1080, 0]
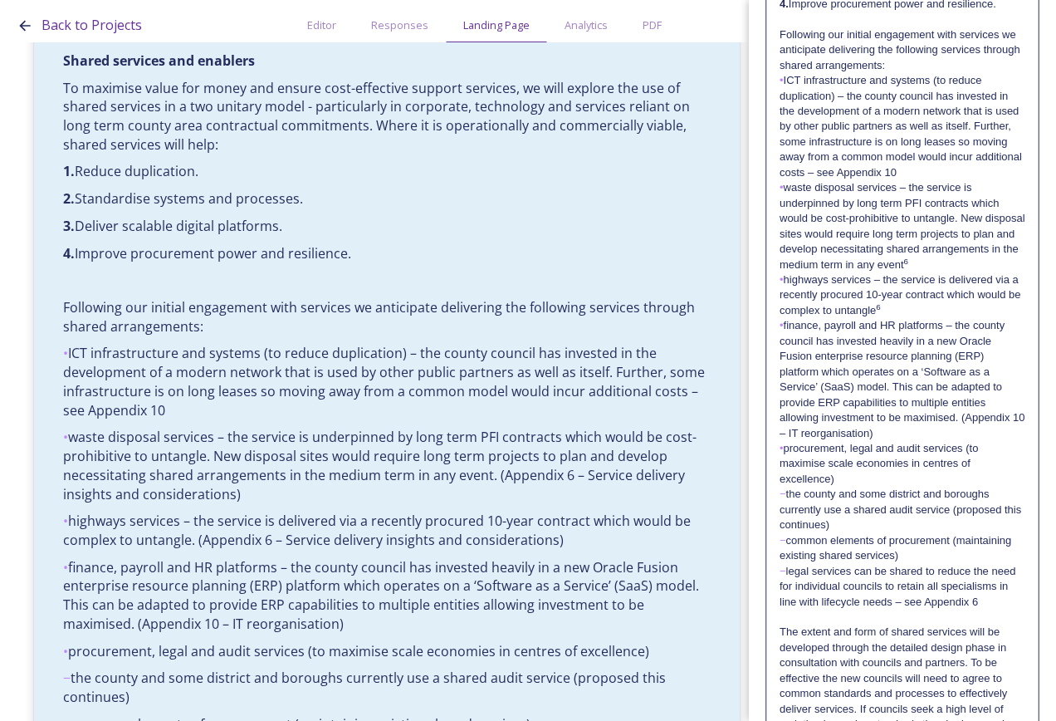
drag, startPoint x: 957, startPoint y: 442, endPoint x: 957, endPoint y: 433, distance: 9.1
click at [957, 433] on p "• finance, payroll and HR platforms – the county council has invested heavily i…" at bounding box center [903, 379] width 246 height 123
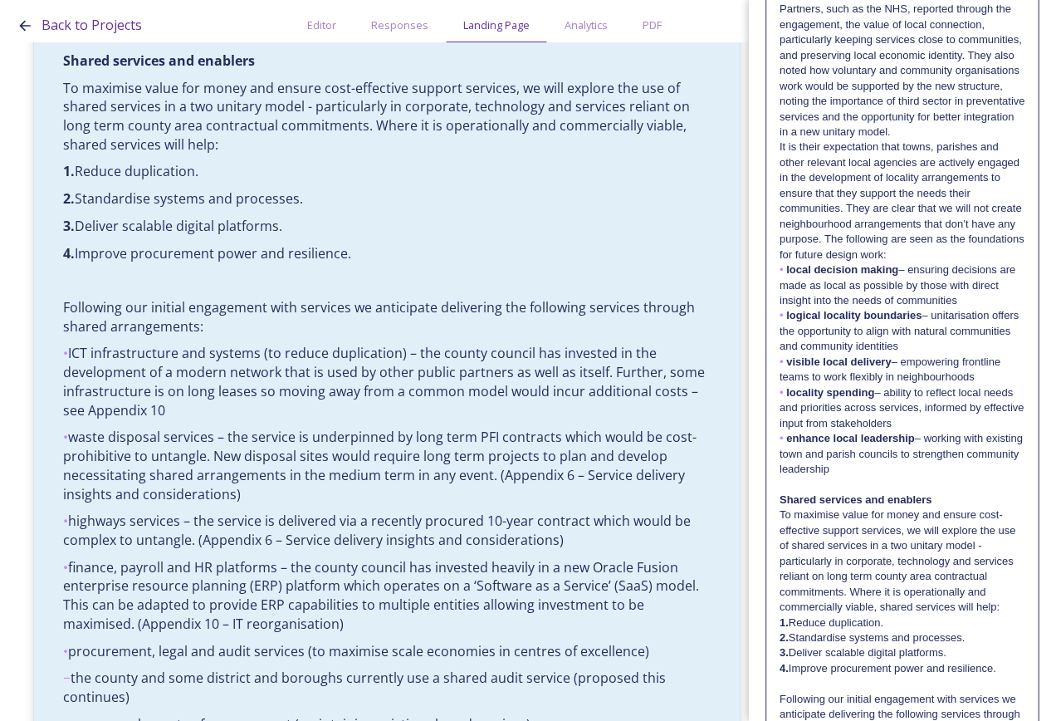
scroll to position [0, 0]
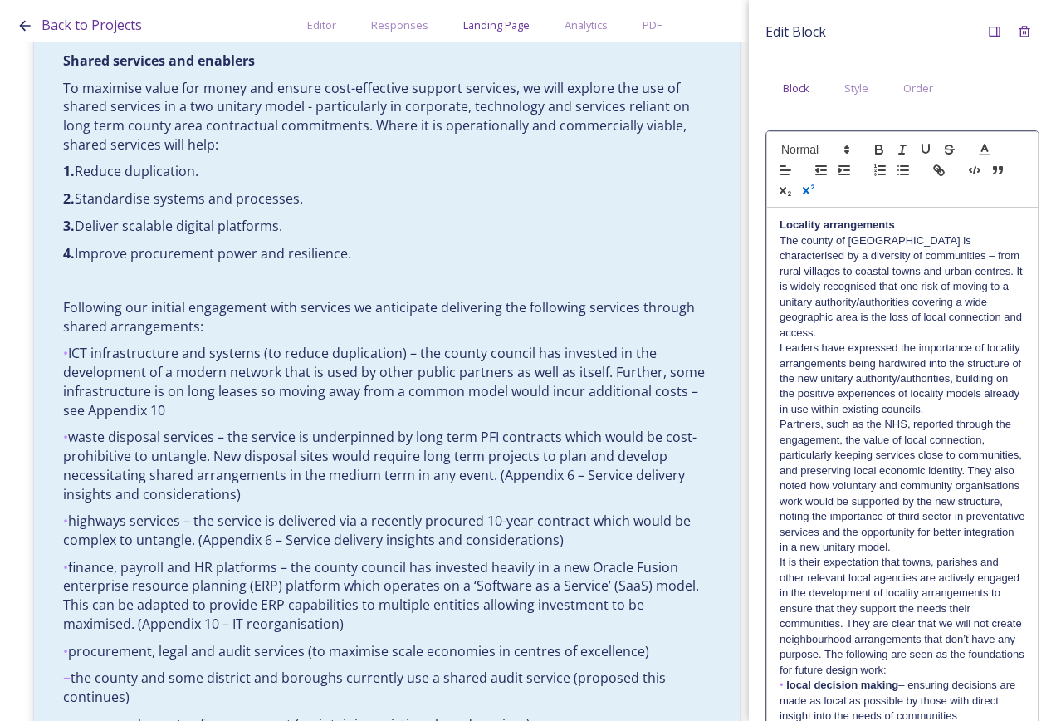
click at [816, 192] on icon "button" at bounding box center [808, 190] width 15 height 15
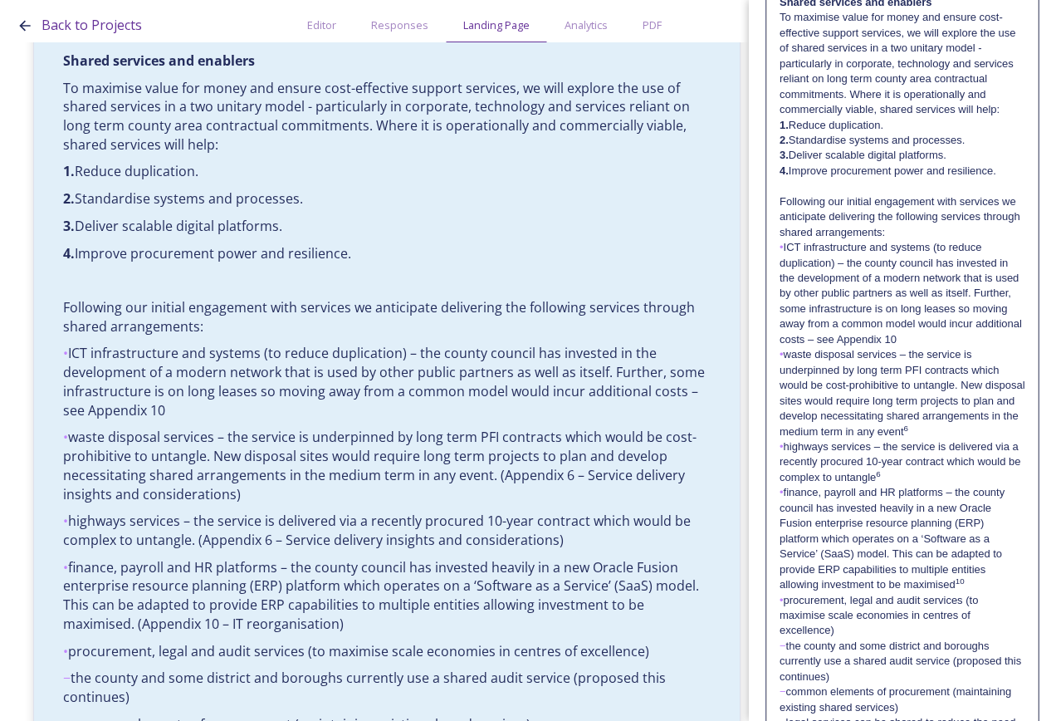
scroll to position [913, 0]
click at [880, 477] on sup "6" at bounding box center [878, 472] width 4 height 9
click at [908, 432] on sup "6" at bounding box center [906, 427] width 4 height 9
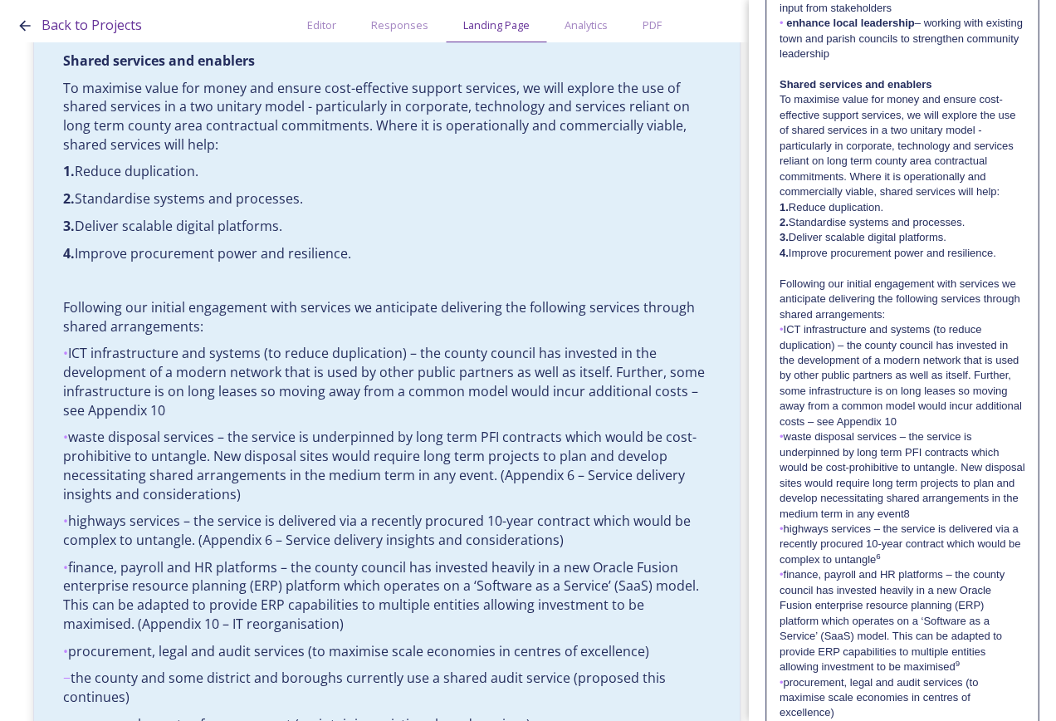
click at [922, 567] on p "• highways services – the service is delivered via a recently procured 10-year …" at bounding box center [903, 545] width 246 height 46
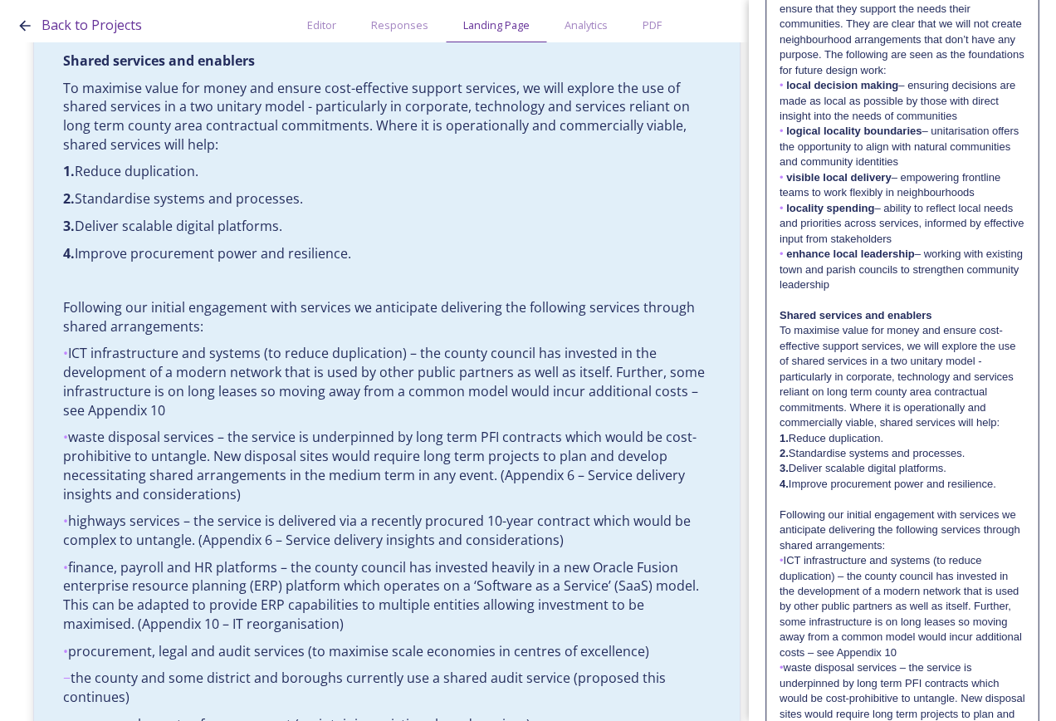
scroll to position [0, 0]
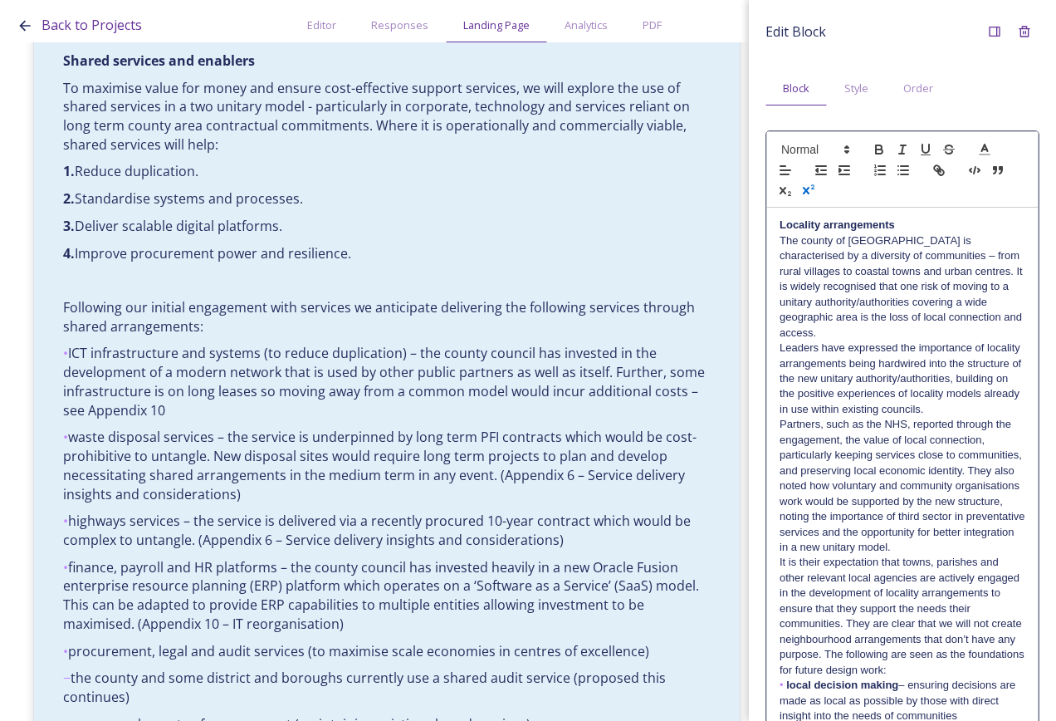
click at [816, 190] on icon "button" at bounding box center [808, 190] width 15 height 15
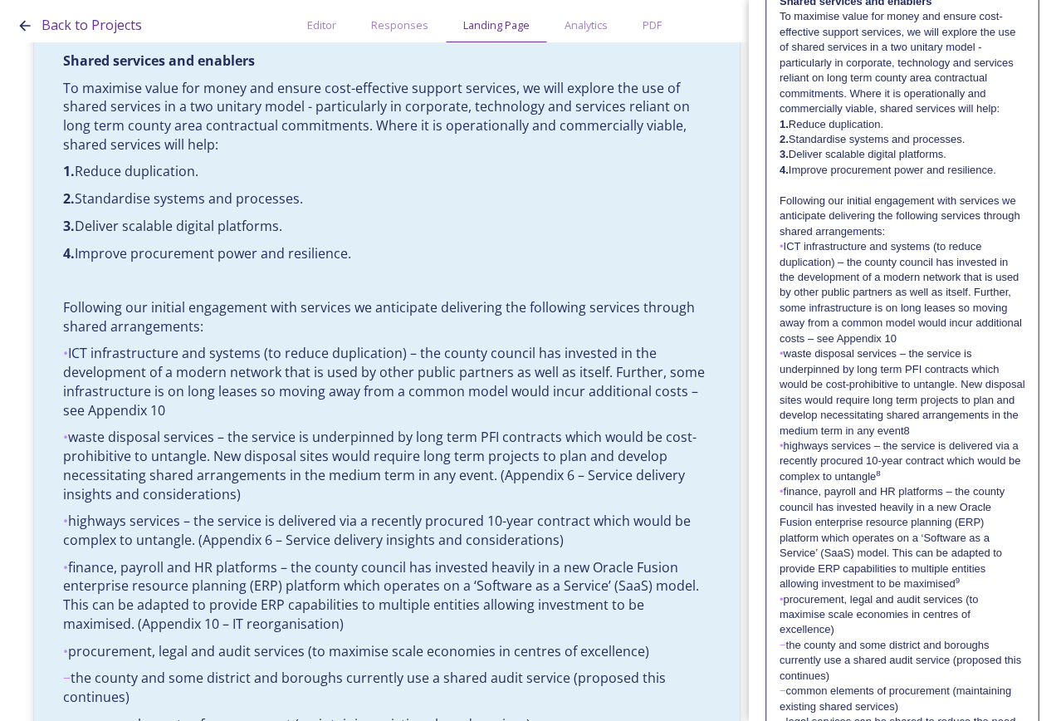
scroll to position [1332, 0]
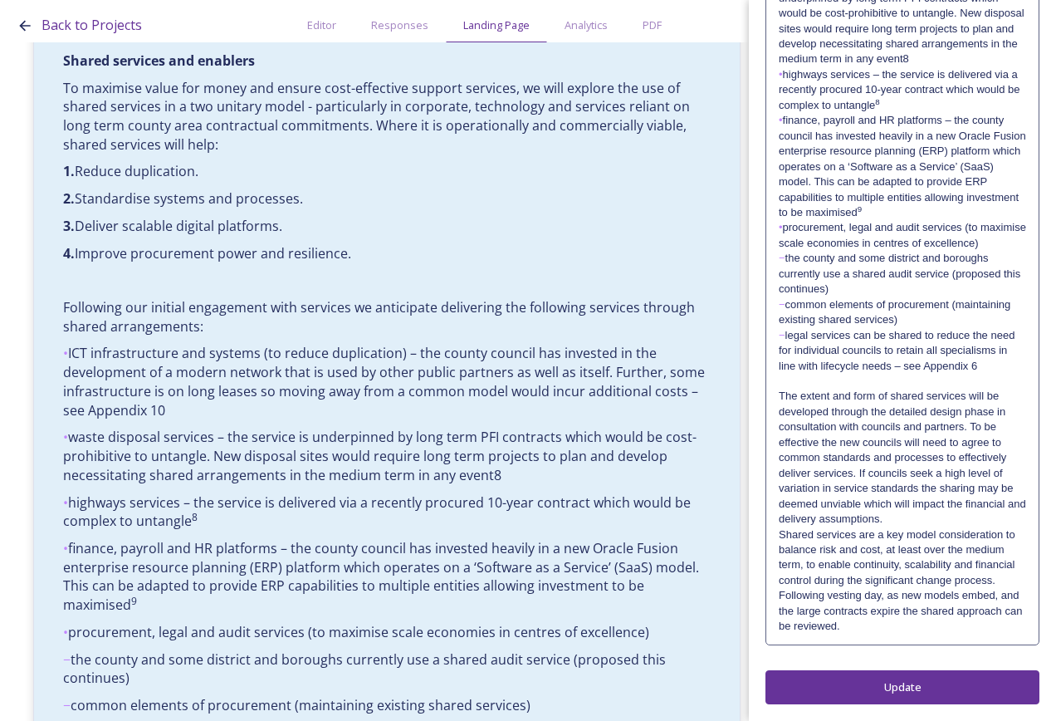
scroll to position [1255, 0]
click at [910, 520] on p "The extent and form of shared services will be developed through the detailed d…" at bounding box center [902, 458] width 247 height 138
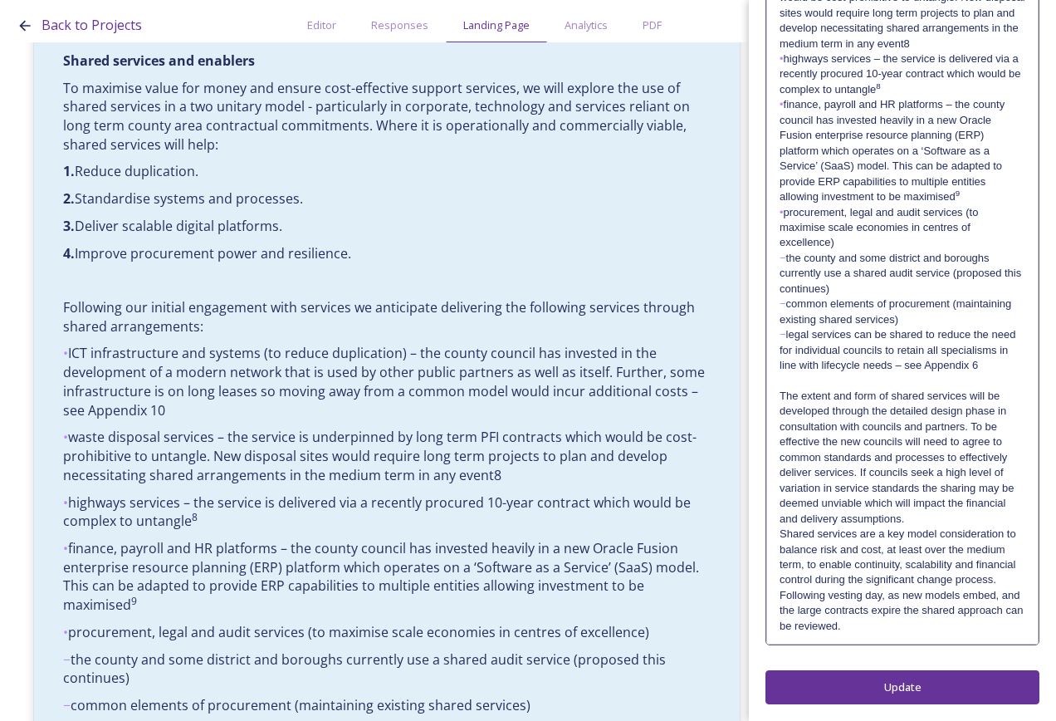
click at [957, 524] on p "The extent and form of shared services will be developed through the detailed d…" at bounding box center [903, 458] width 246 height 138
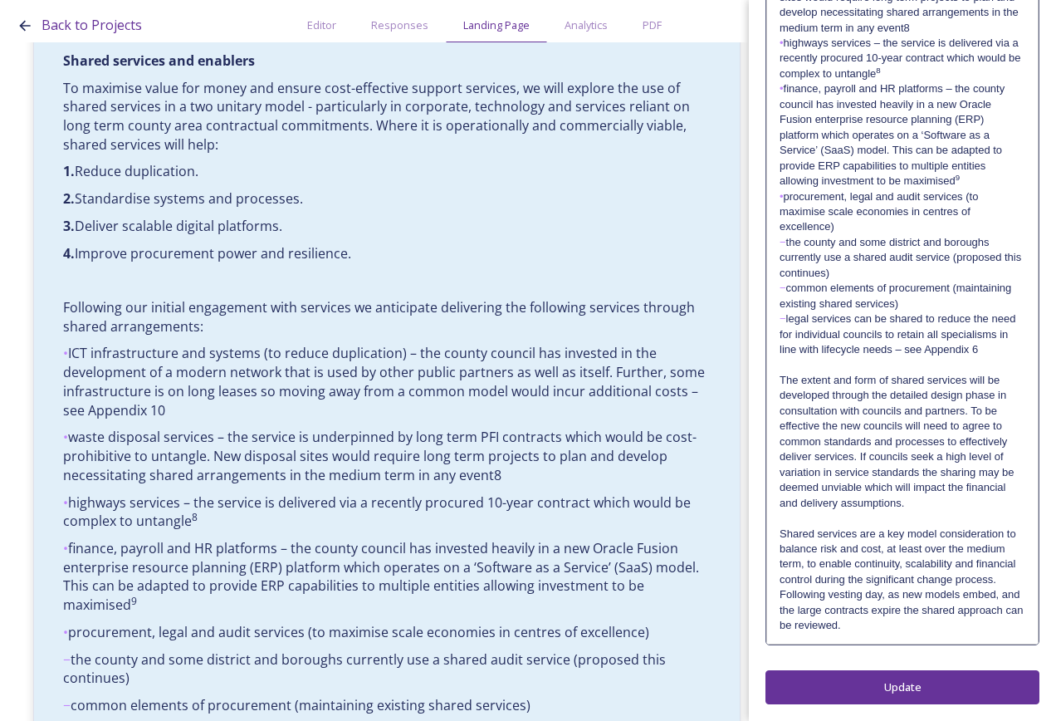
click at [993, 634] on p "Shared services are a key model consideration to balance risk and cost, at leas…" at bounding box center [903, 579] width 246 height 107
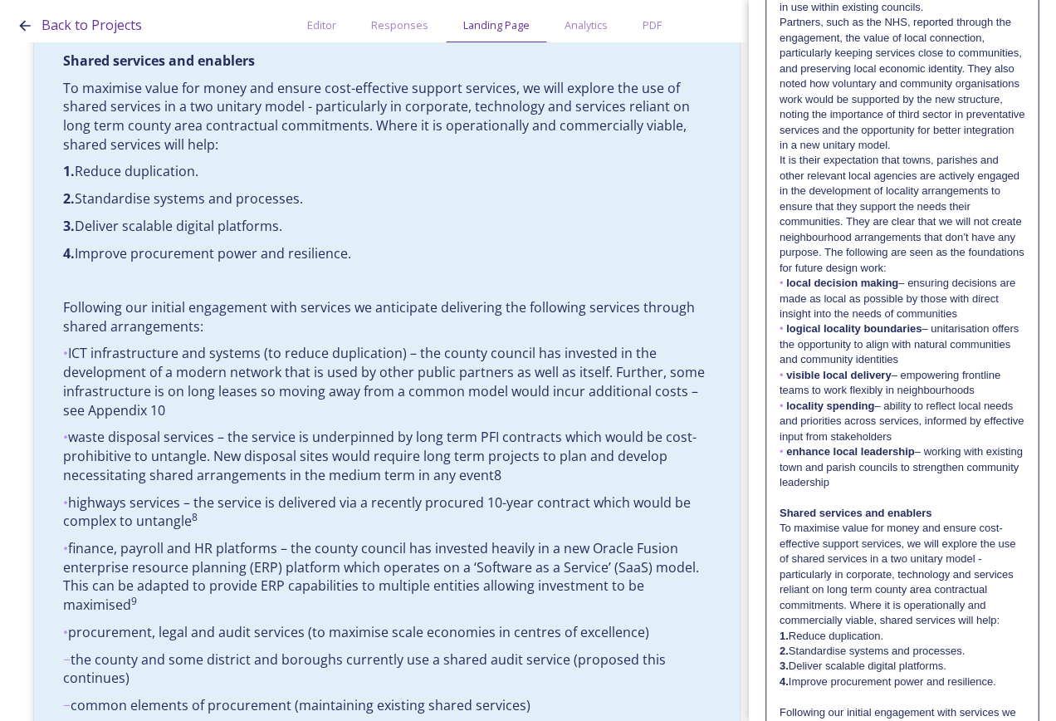
scroll to position [0, 0]
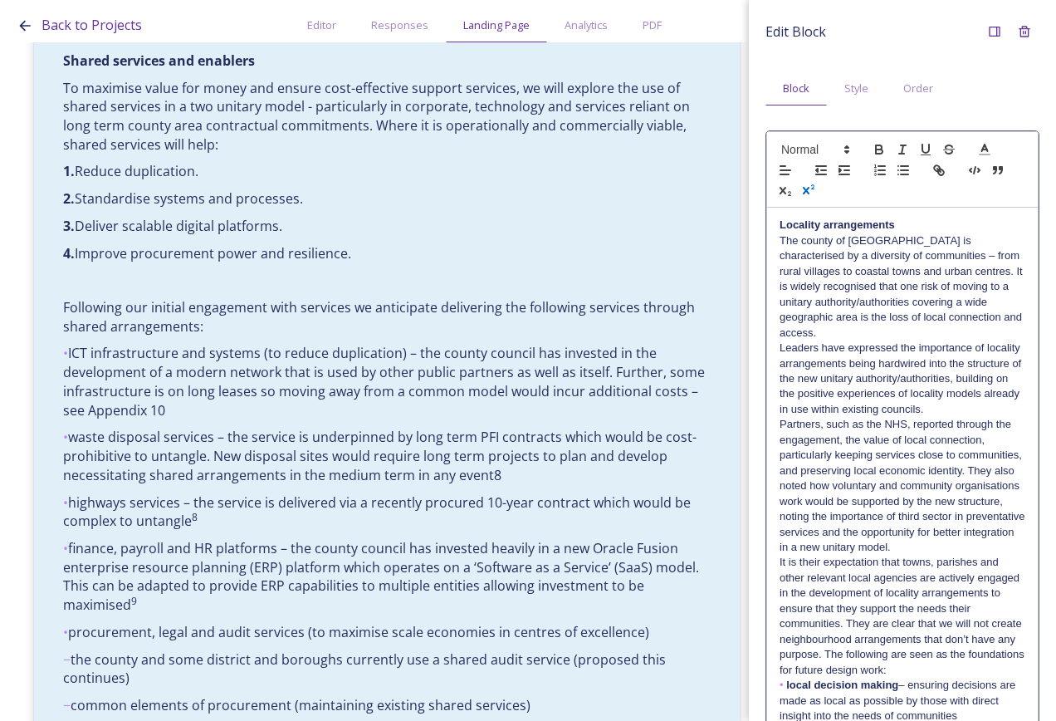
click at [816, 187] on icon "button" at bounding box center [808, 190] width 15 height 15
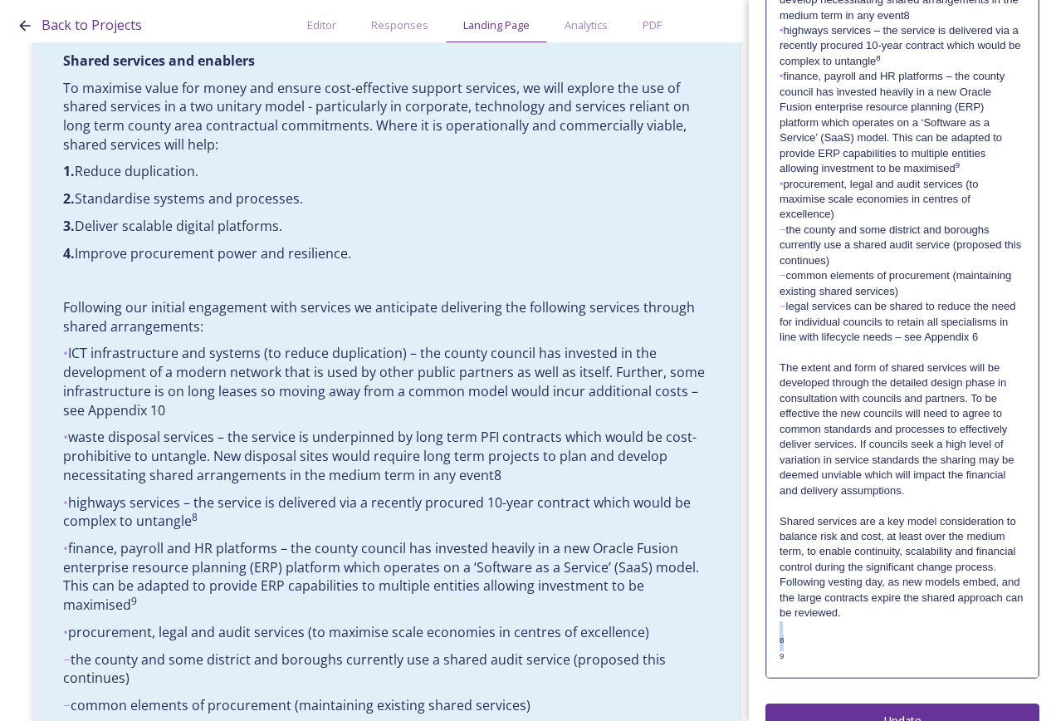
scroll to position [1393, 0]
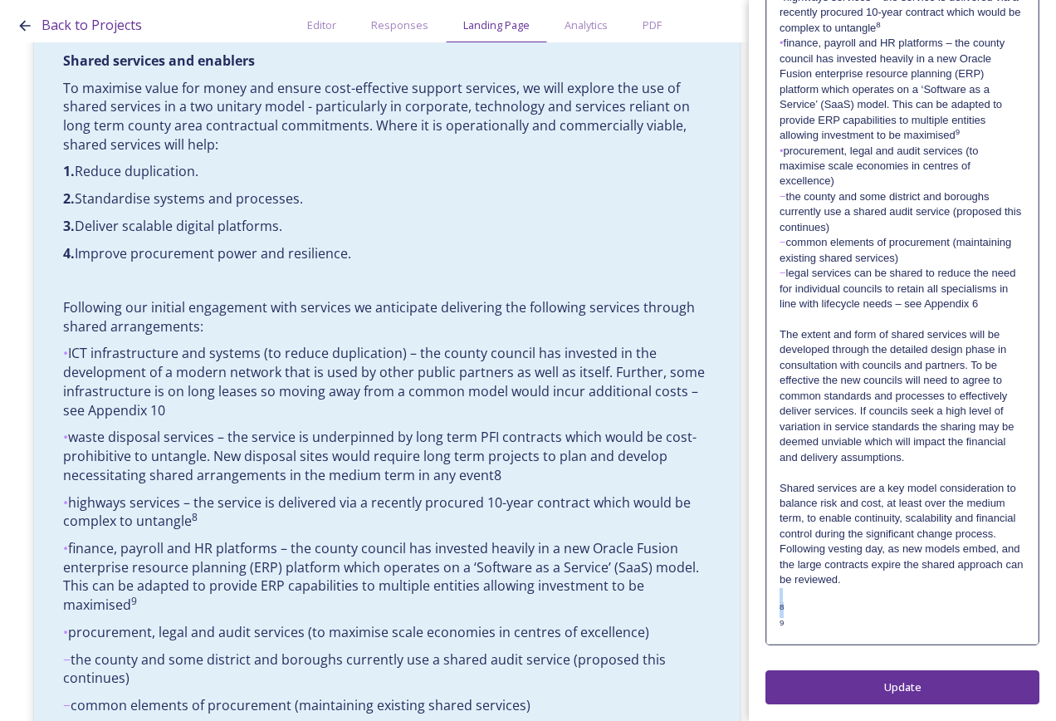
click at [841, 612] on p "8" at bounding box center [903, 610] width 246 height 15
click at [850, 607] on p "8" at bounding box center [903, 610] width 246 height 15
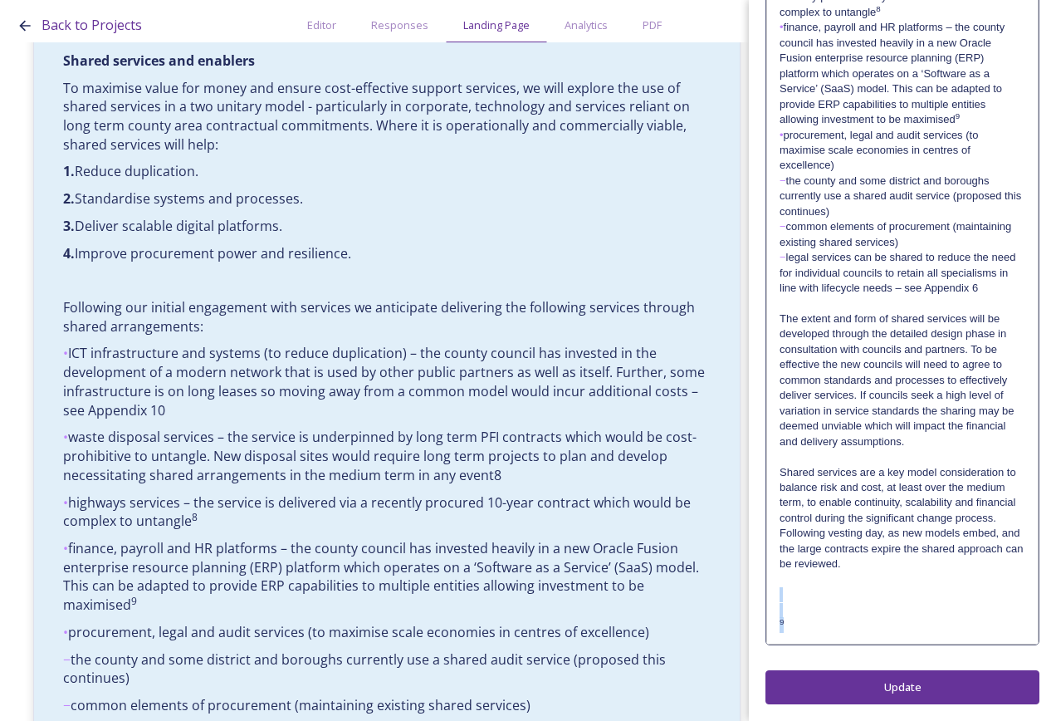
drag, startPoint x: 815, startPoint y: 644, endPoint x: 814, endPoint y: 606, distance: 38.2
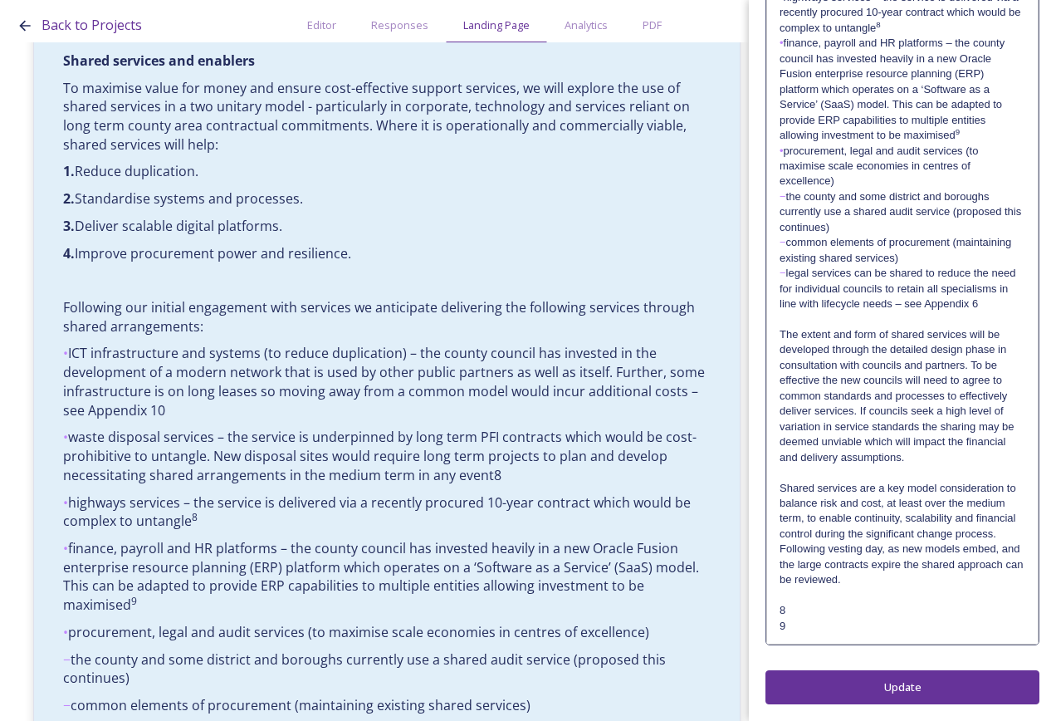
click at [905, 607] on p "8" at bounding box center [903, 610] width 246 height 15
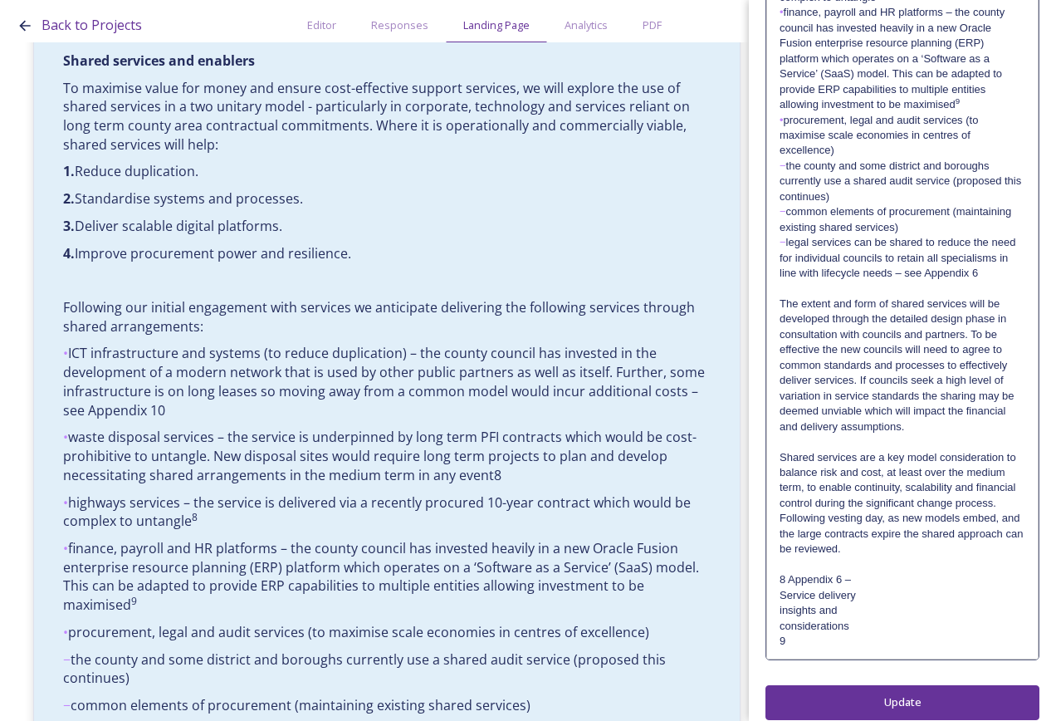
scroll to position [0, 0]
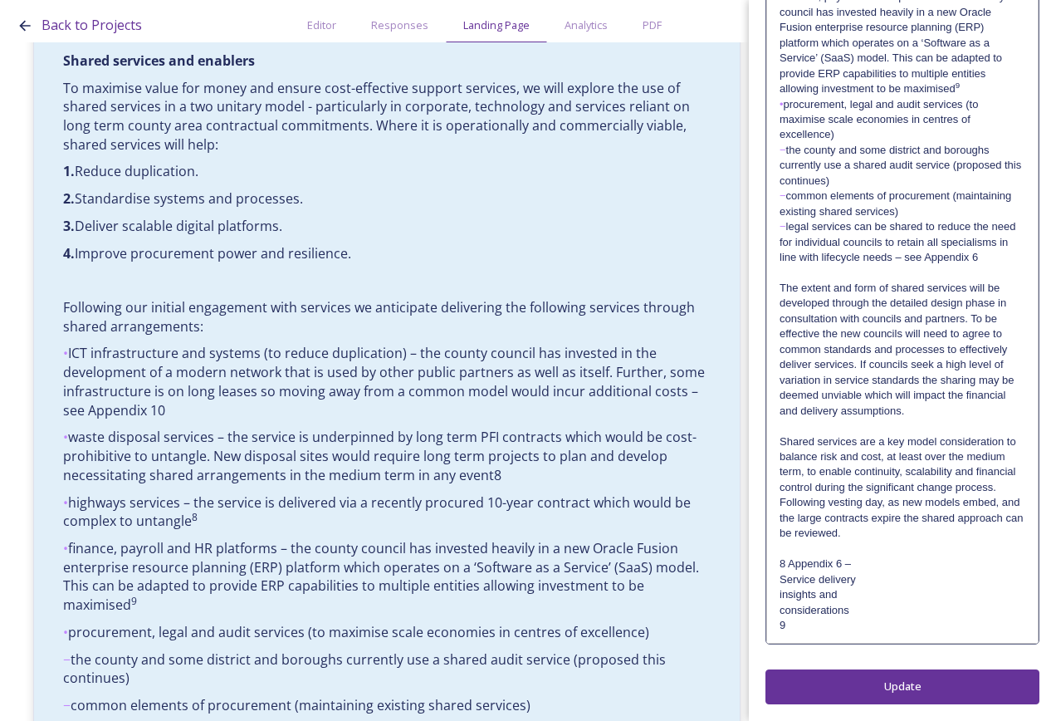
click at [860, 559] on p "8 Appendix 6 –" at bounding box center [903, 563] width 246 height 15
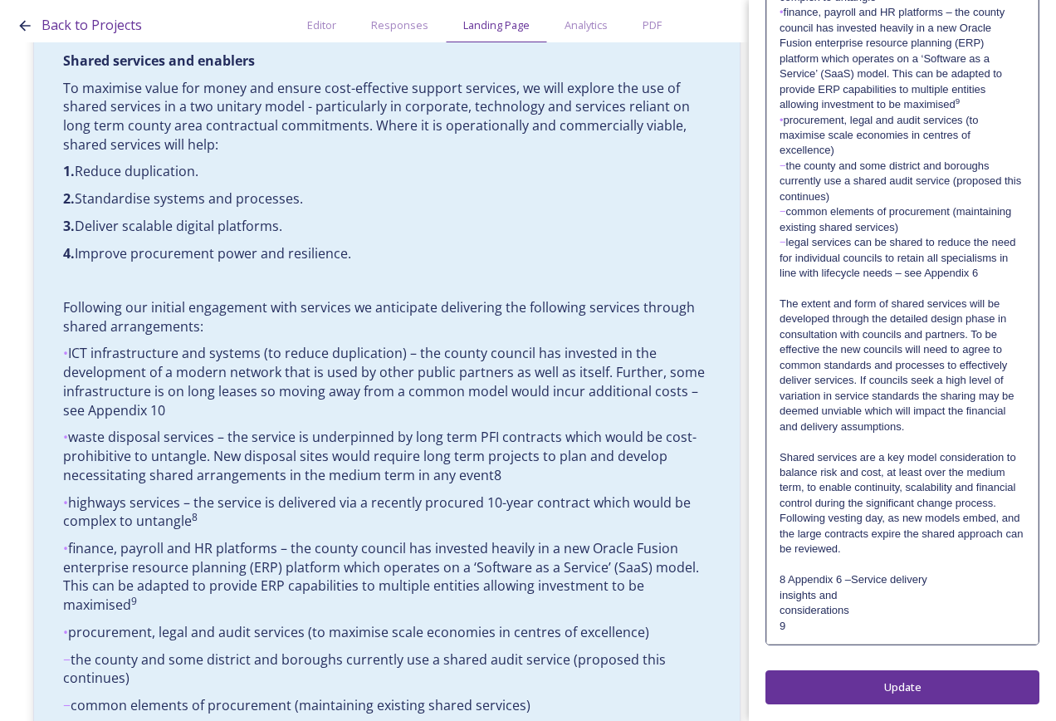
scroll to position [1423, 0]
click at [937, 580] on p "8 Appendix 6 – Service delivery" at bounding box center [903, 579] width 246 height 15
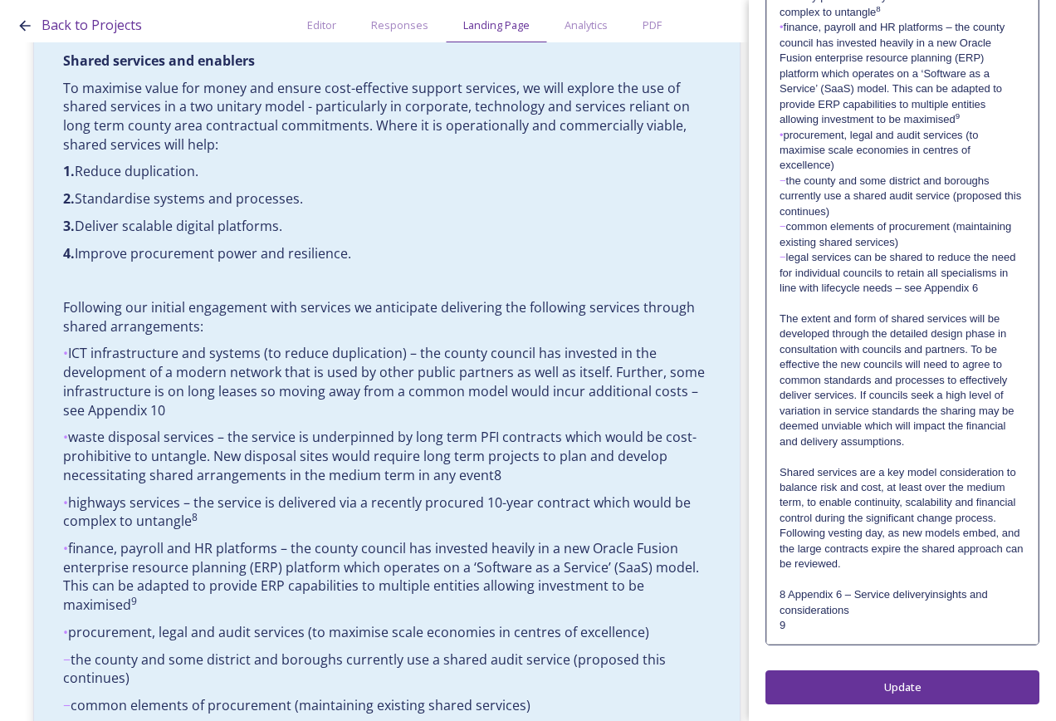
scroll to position [1408, 0]
click at [953, 610] on p "considerations" at bounding box center [903, 610] width 246 height 15
click at [785, 595] on p "8 Appendix 6 – Service delivery insights and" at bounding box center [903, 594] width 246 height 15
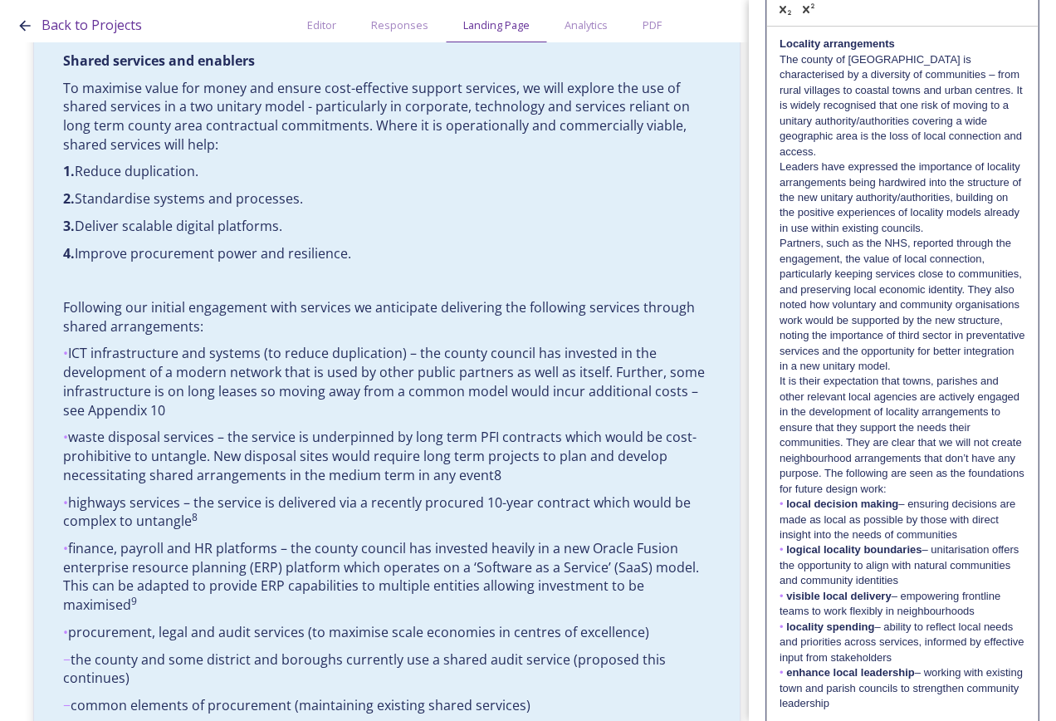
scroll to position [0, 0]
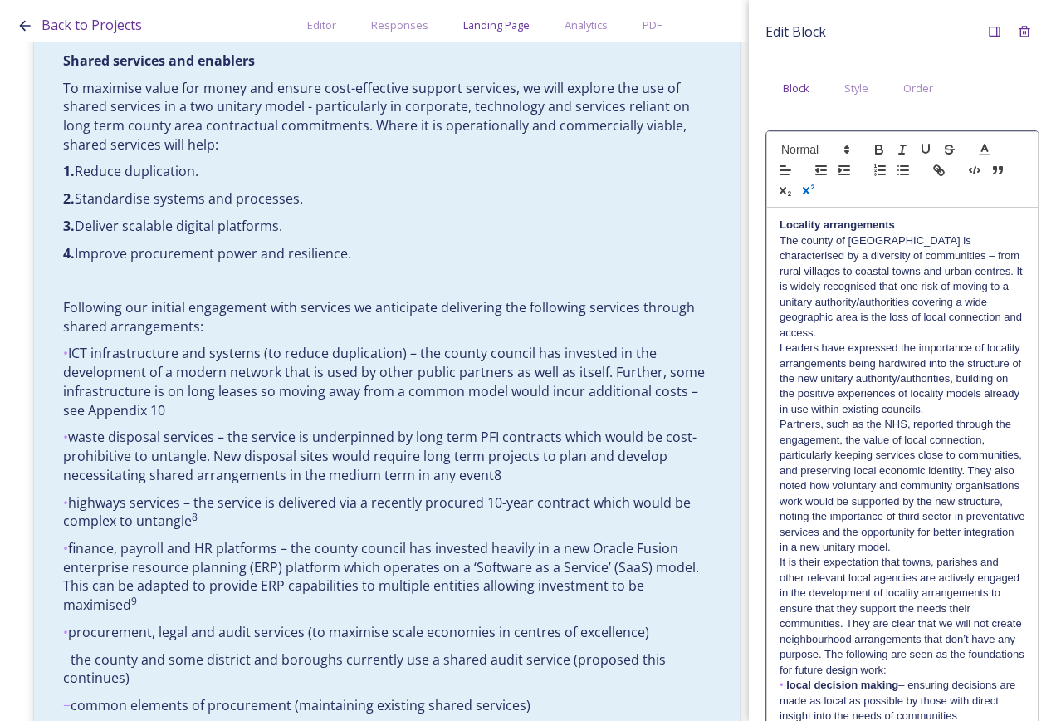
click at [815, 186] on icon "button" at bounding box center [812, 187] width 3 height 5
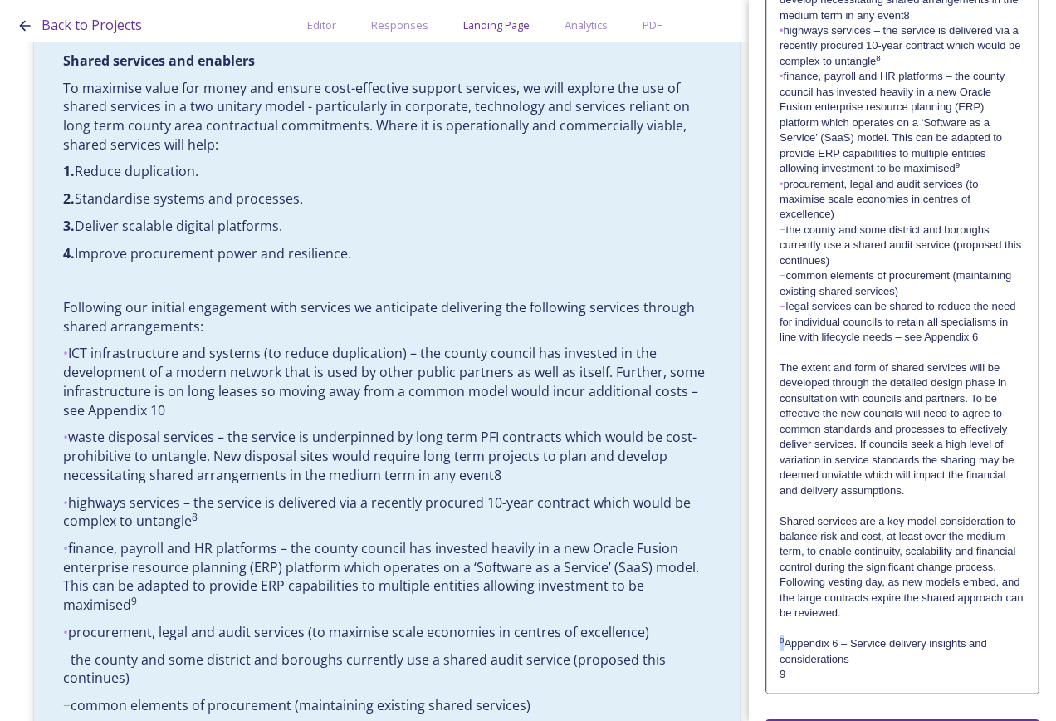
scroll to position [1408, 0]
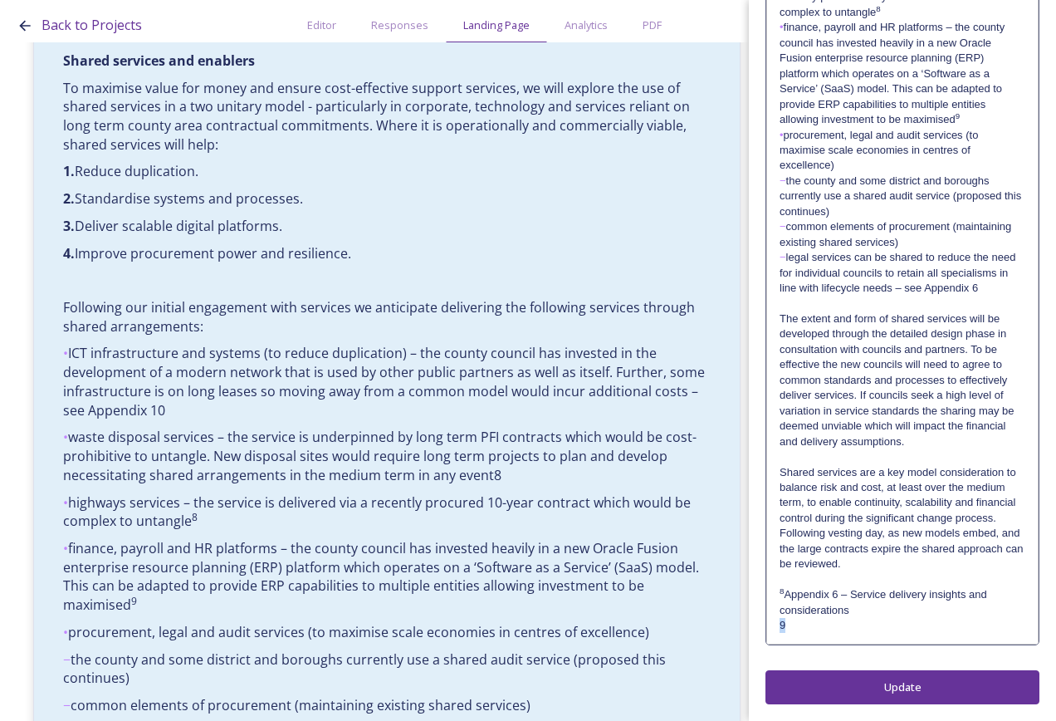
click at [813, 624] on p "9" at bounding box center [903, 625] width 246 height 15
drag, startPoint x: 808, startPoint y: 625, endPoint x: 792, endPoint y: 625, distance: 15.8
click at [792, 625] on p "9" at bounding box center [903, 625] width 246 height 15
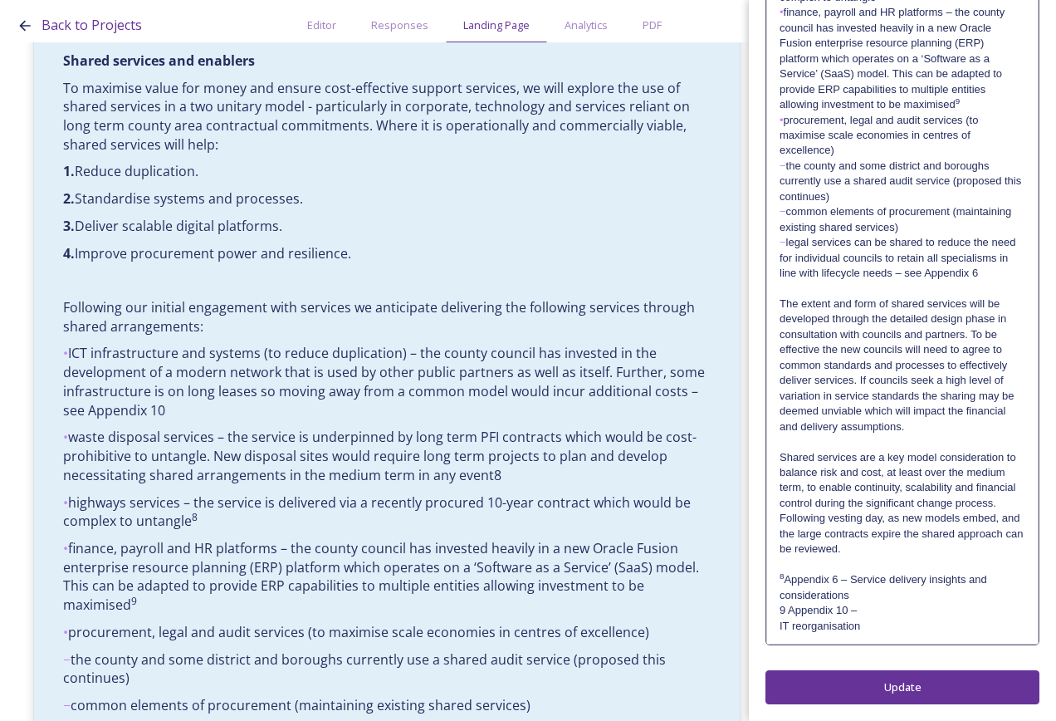
scroll to position [1423, 0]
click at [869, 605] on p "9 Appendix 10 –" at bounding box center [903, 610] width 246 height 15
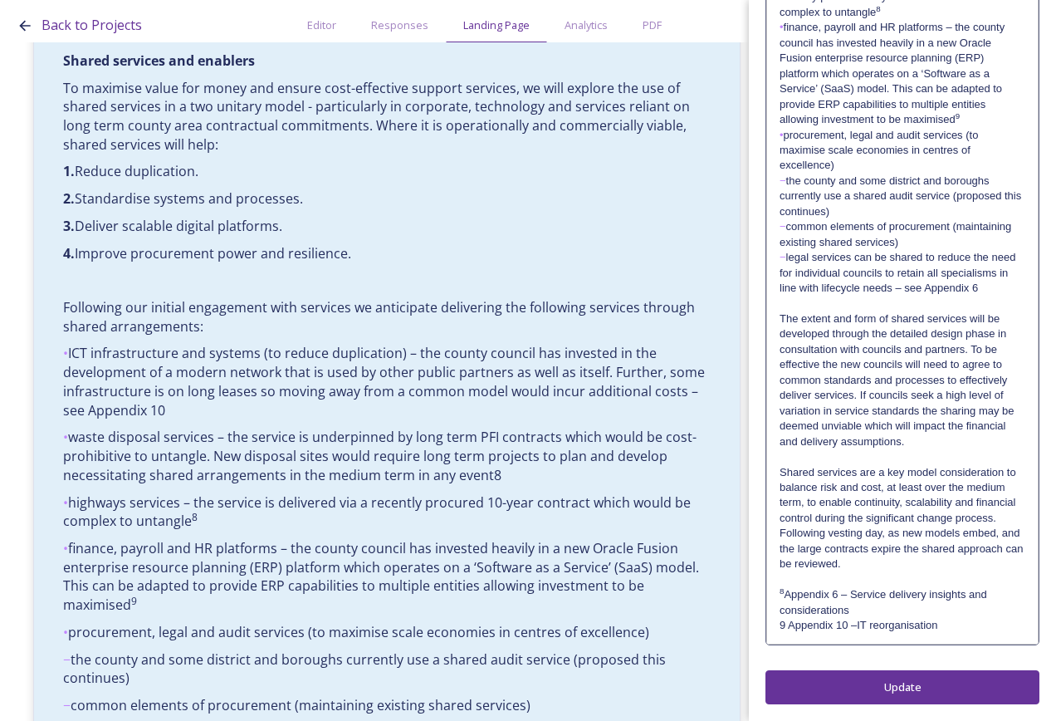
scroll to position [1408, 0]
drag, startPoint x: 785, startPoint y: 627, endPoint x: 776, endPoint y: 625, distance: 8.5
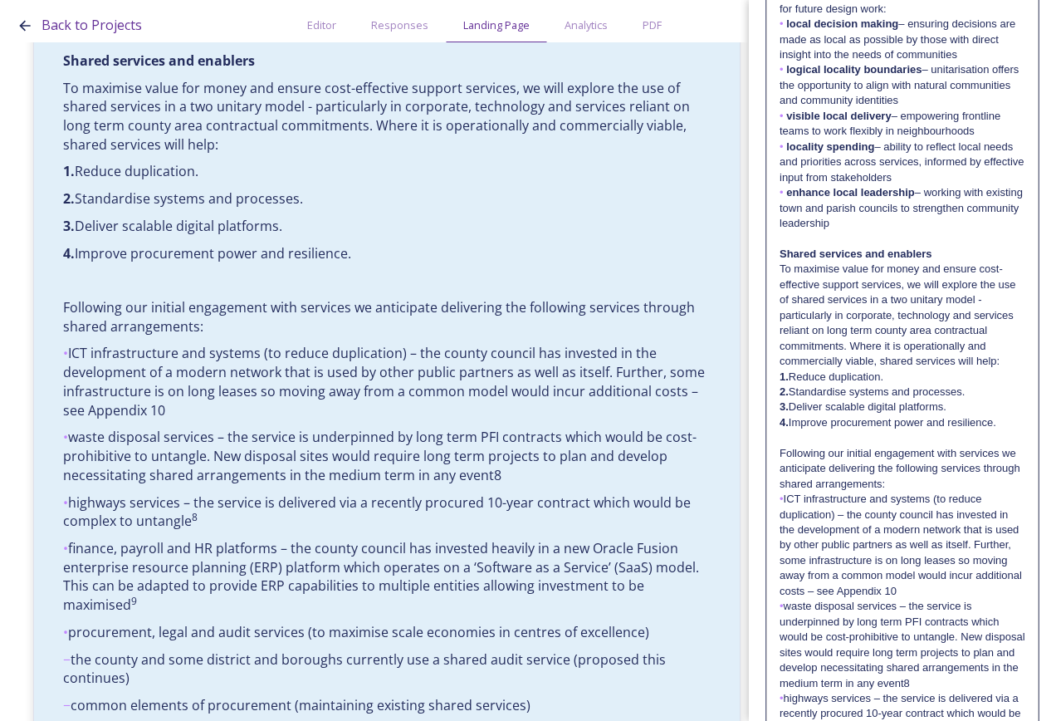
scroll to position [0, 0]
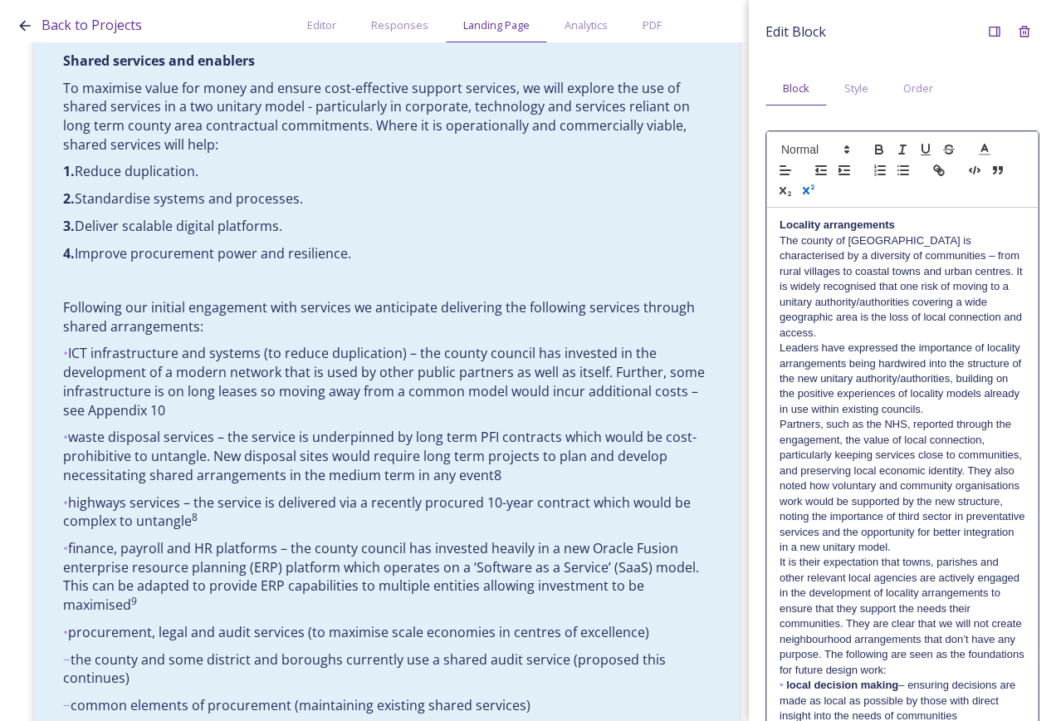
click at [810, 189] on icon "button" at bounding box center [806, 190] width 7 height 7
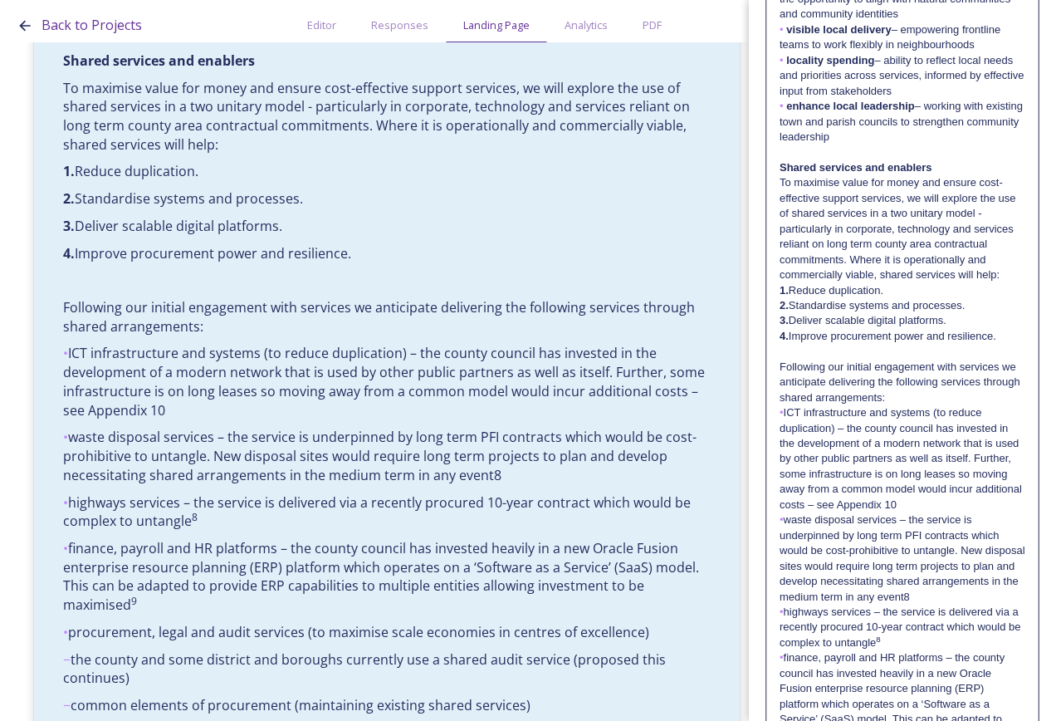
scroll to position [1408, 0]
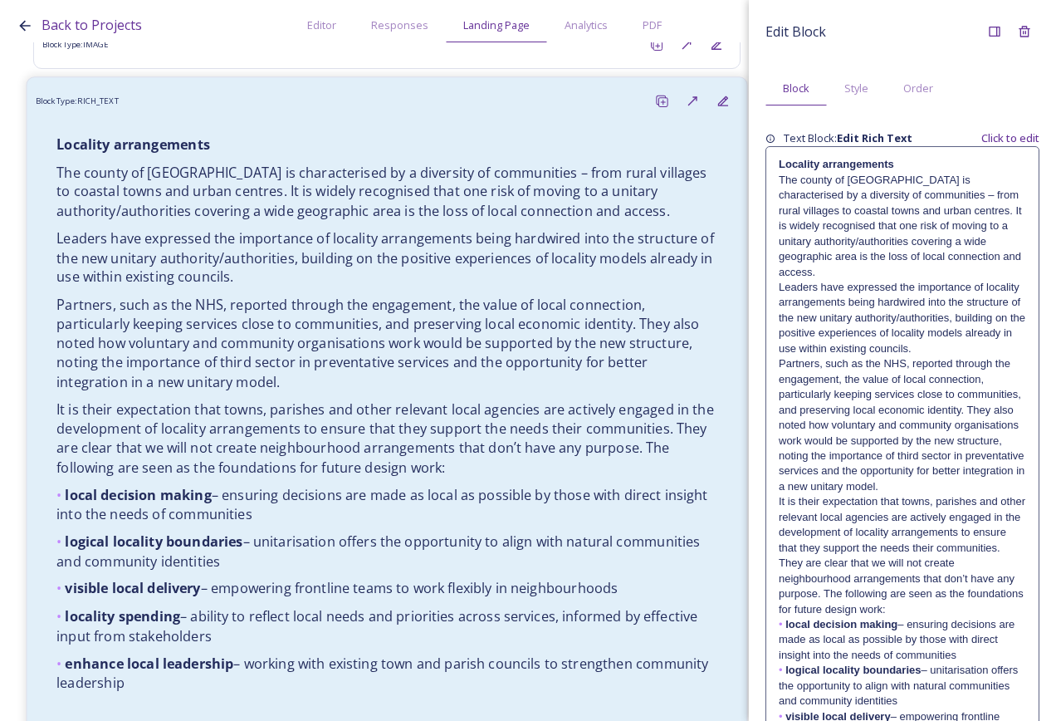
scroll to position [1661, 0]
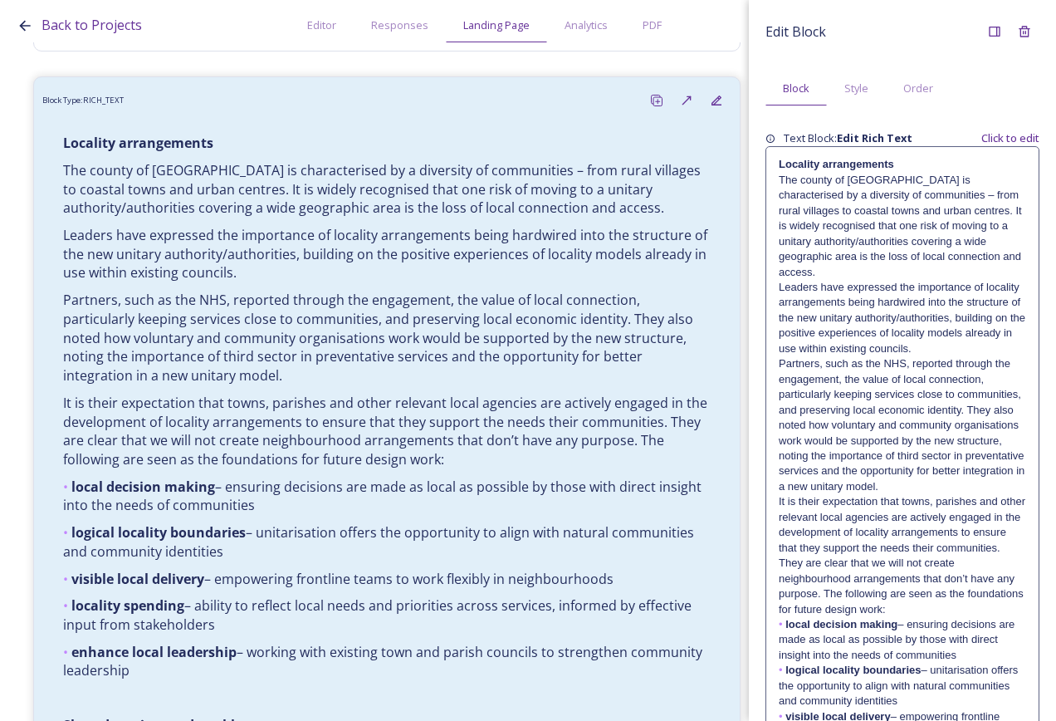
click at [950, 316] on p "Leaders have expressed the importance of locality arrangements being hardwired …" at bounding box center [902, 318] width 247 height 76
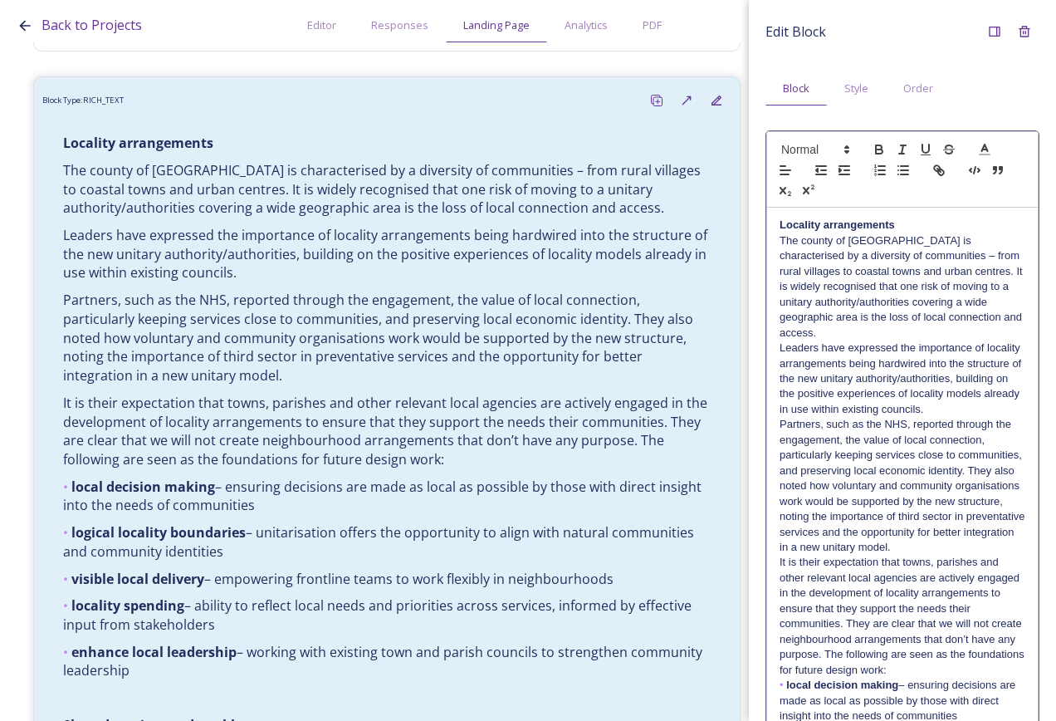
click at [906, 228] on p "Locality arrangements" at bounding box center [903, 225] width 246 height 15
drag, startPoint x: 823, startPoint y: 305, endPoint x: 837, endPoint y: 280, distance: 28.6
click at [822, 306] on p "The county of [GEOGRAPHIC_DATA] is characterised by a diversity of communities …" at bounding box center [903, 286] width 246 height 107
click at [906, 227] on p "Locality arrangements" at bounding box center [903, 225] width 246 height 15
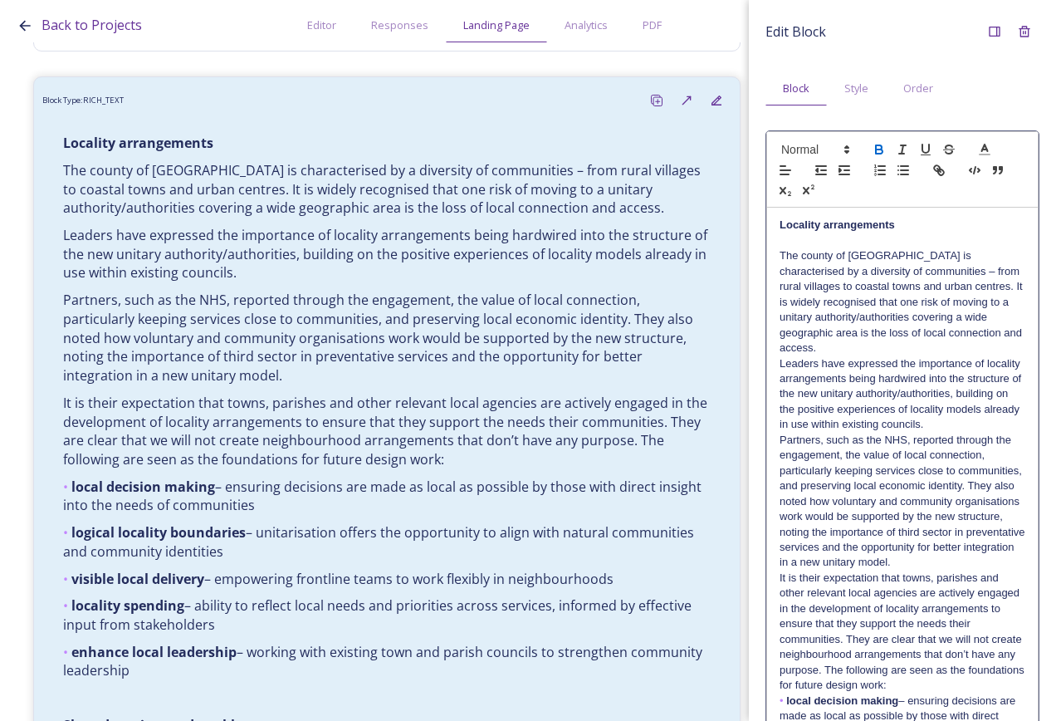
click at [825, 312] on p "The county of [GEOGRAPHIC_DATA] is characterised by a diversity of communities …" at bounding box center [903, 301] width 246 height 107
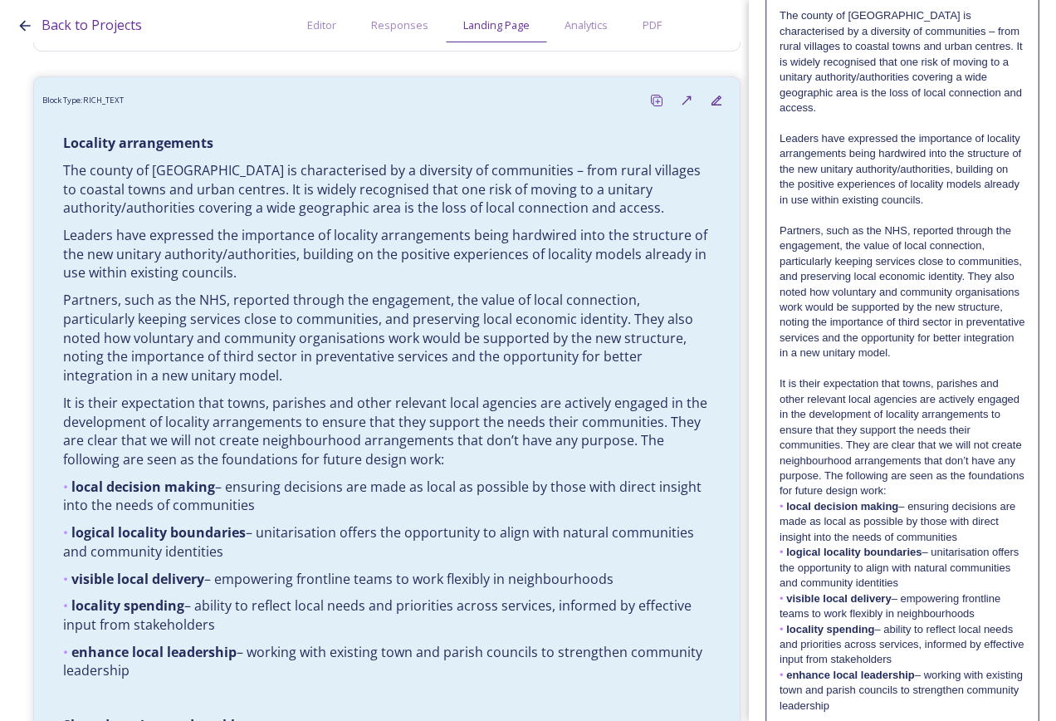
scroll to position [249, 0]
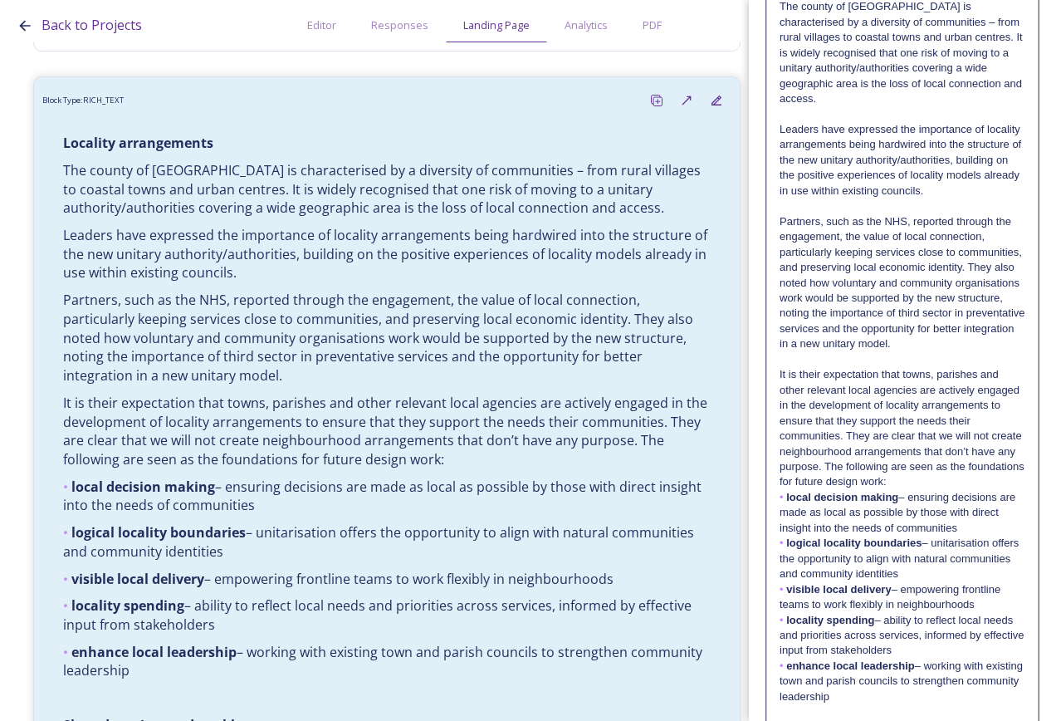
click at [992, 484] on p "It is their expectation that towns, parishes and other relevant local agencies …" at bounding box center [903, 428] width 246 height 123
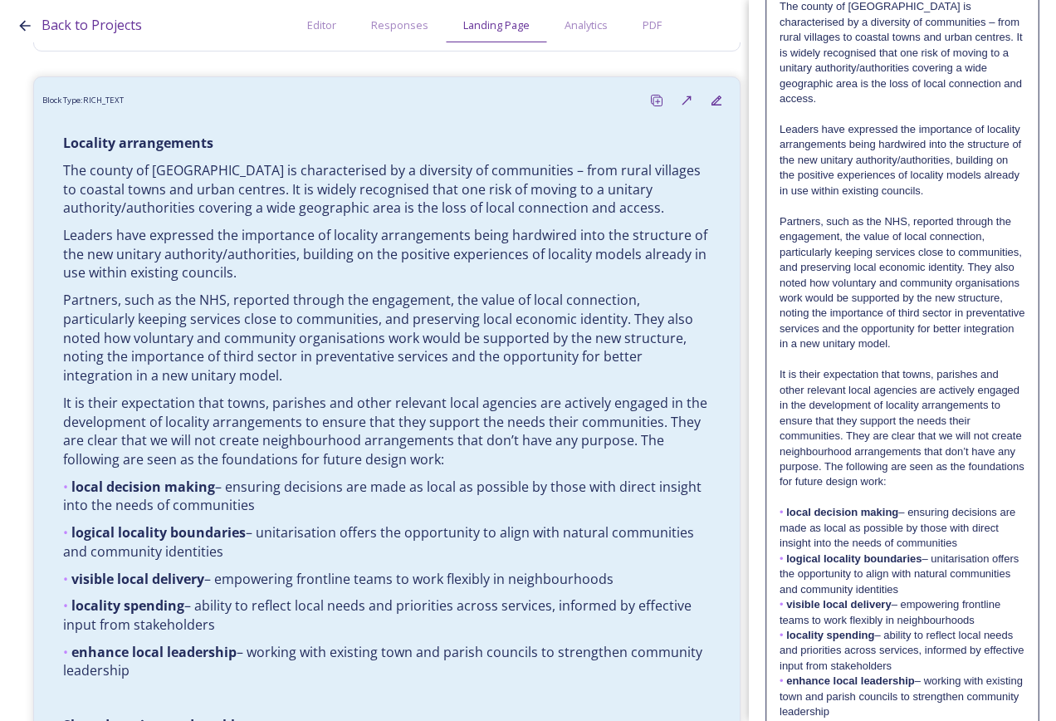
click at [786, 512] on p "• local decision making – ensuring decisions are made as local as possible by t…" at bounding box center [903, 528] width 246 height 46
click at [786, 557] on strong "logical locality boundaries" at bounding box center [853, 558] width 135 height 12
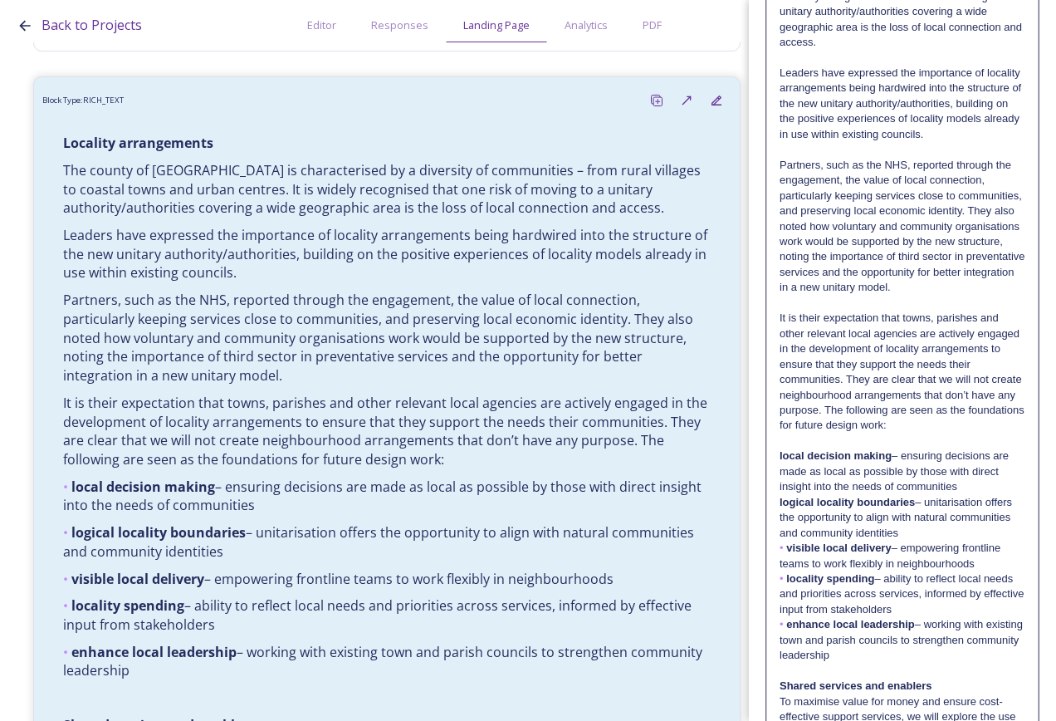
scroll to position [332, 0]
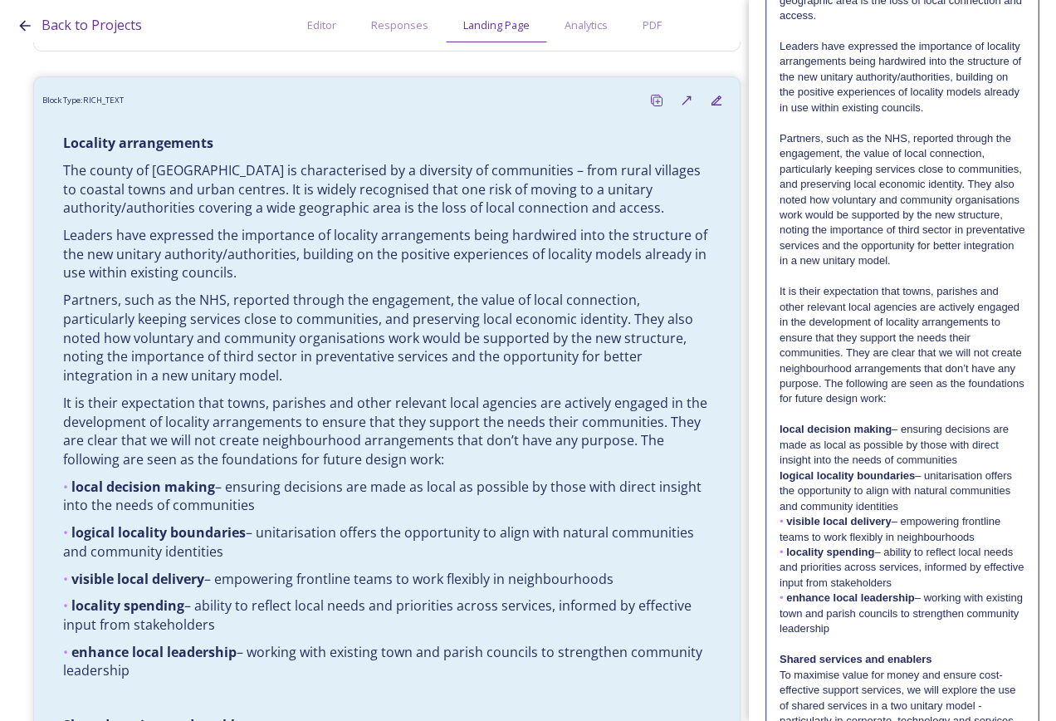
click at [787, 522] on strong "visible local delivery" at bounding box center [838, 521] width 105 height 12
click at [786, 561] on p "• locality spending – ability to reflect local needs and priorities across serv…" at bounding box center [903, 568] width 246 height 46
click at [786, 552] on p "• locality spending – ability to reflect local needs and priorities across serv…" at bounding box center [903, 568] width 246 height 46
click at [786, 596] on p "• enhance local leadership – working with existing town and parish councils to …" at bounding box center [903, 613] width 246 height 46
drag, startPoint x: 909, startPoint y: 632, endPoint x: 778, endPoint y: 430, distance: 240.7
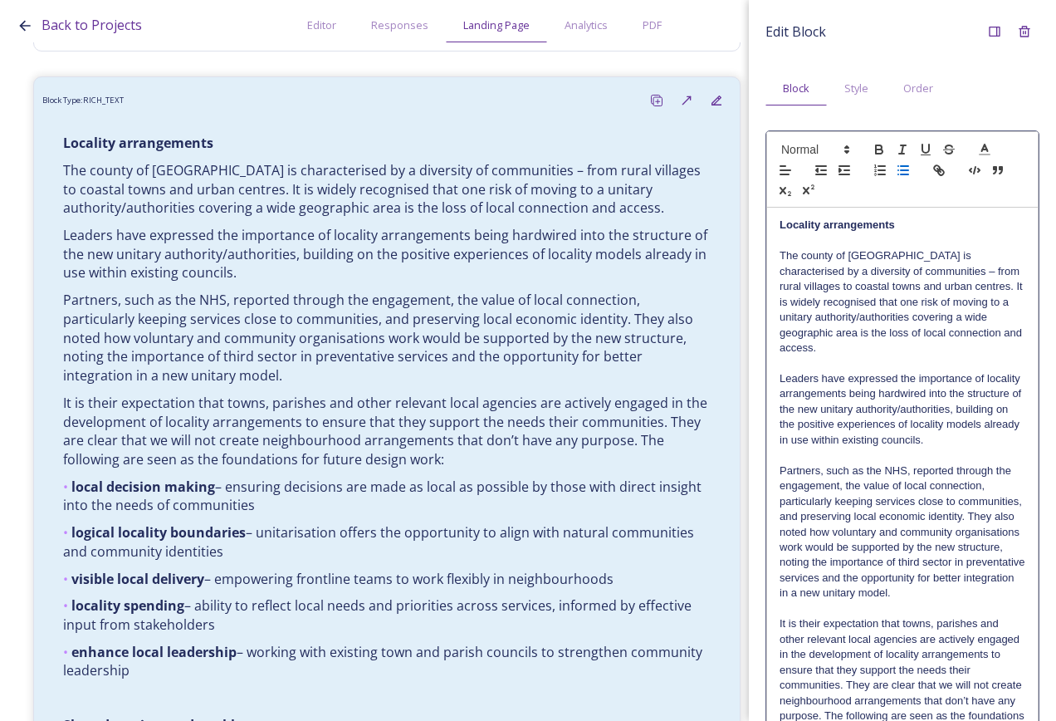
click at [903, 170] on line "button" at bounding box center [904, 170] width 7 height 0
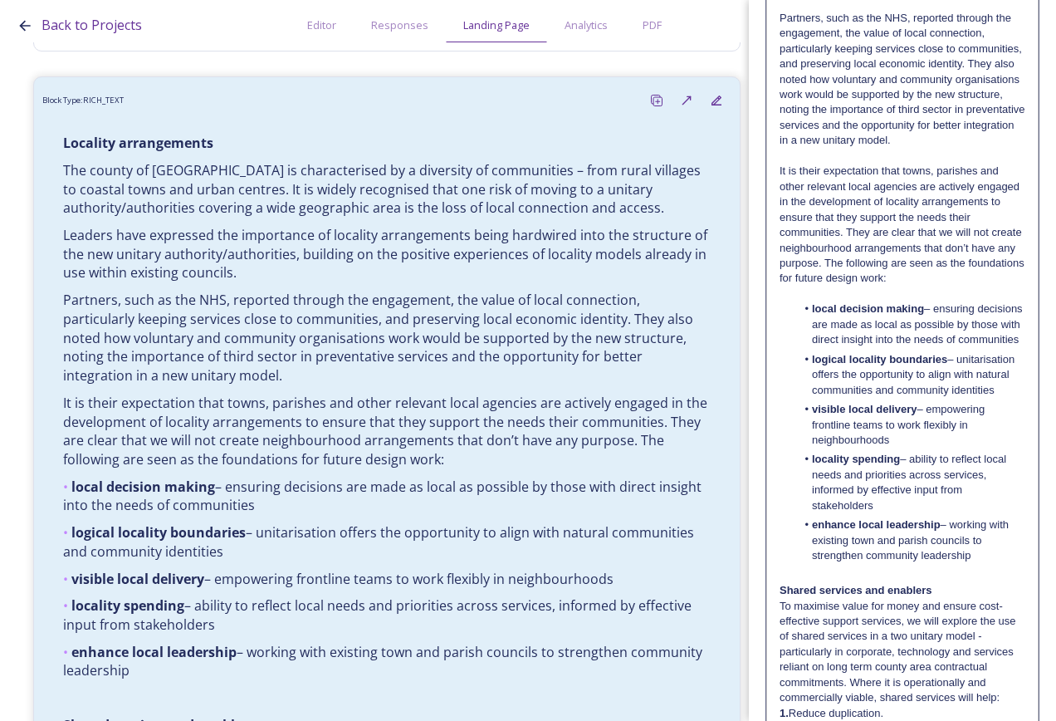
scroll to position [581, 0]
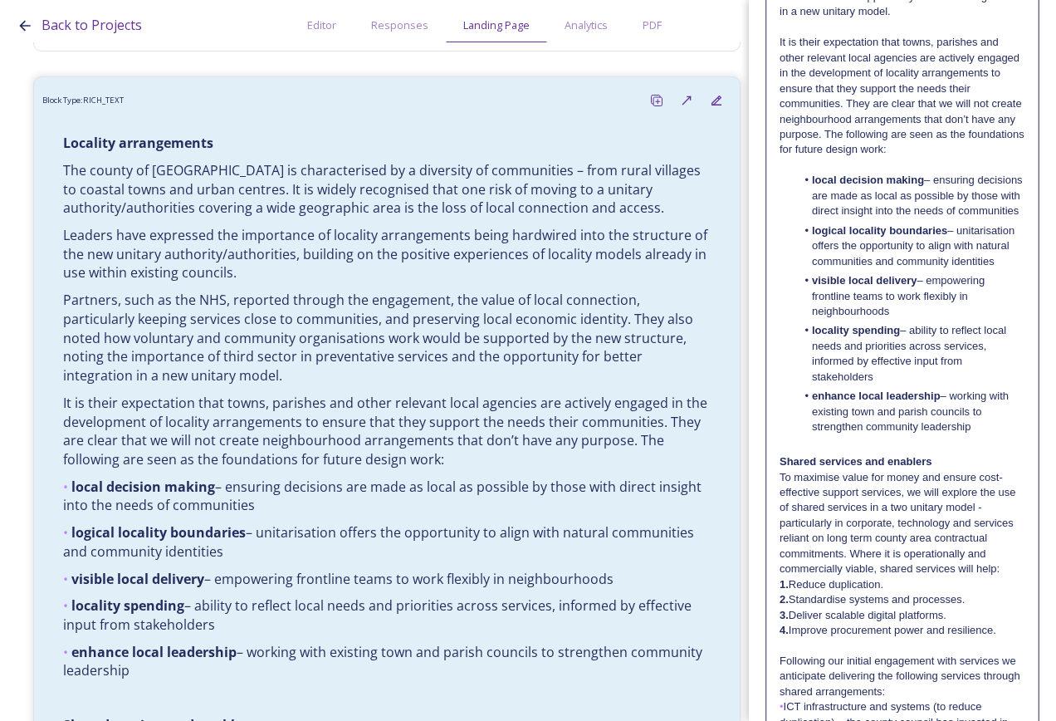
click at [1004, 432] on li "enhance local leadership – working with existing town and parish councils to st…" at bounding box center [911, 412] width 230 height 46
click at [970, 248] on li "logical locality boundaries – unitarisation offers the opportunity to align wit…" at bounding box center [911, 246] width 230 height 46
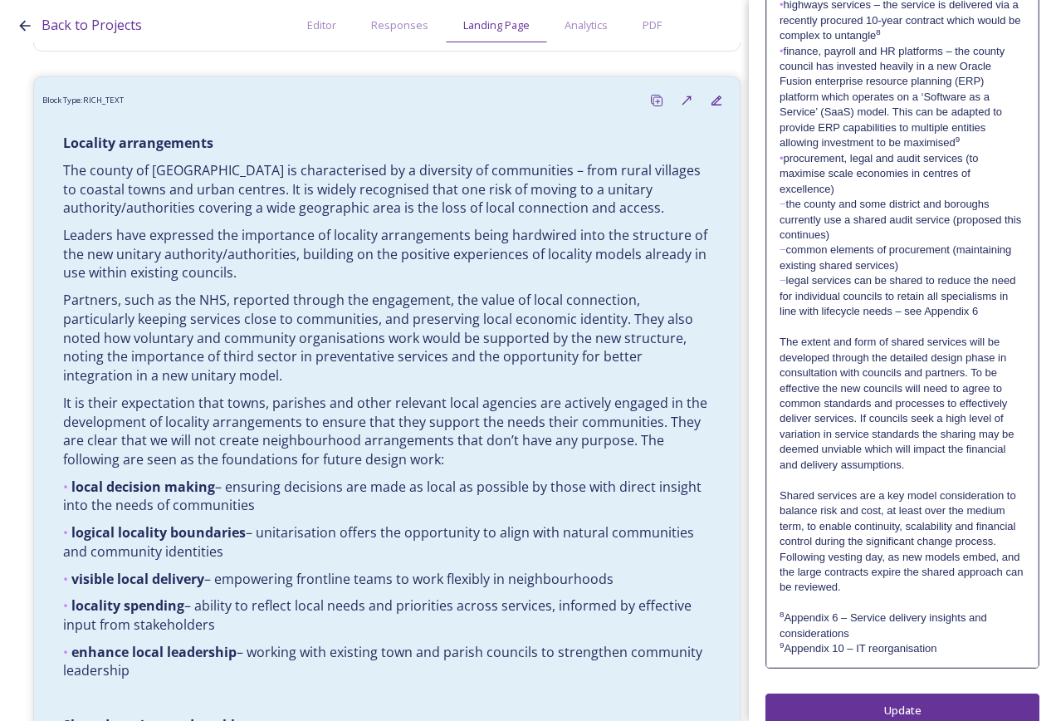
scroll to position [1567, 0]
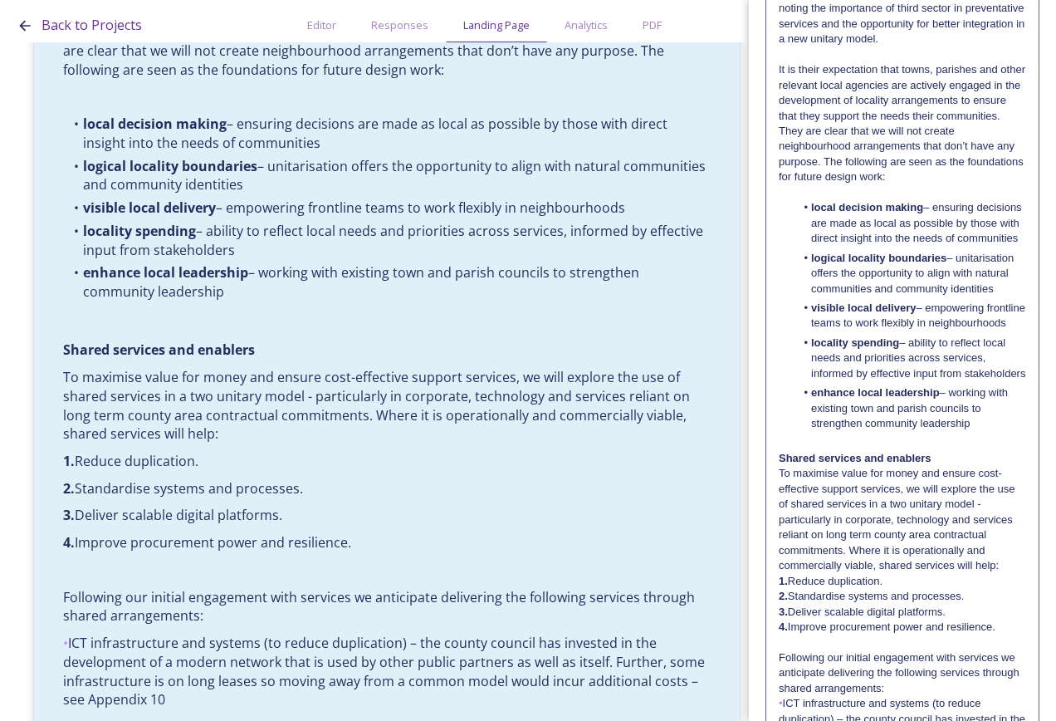
scroll to position [664, 0]
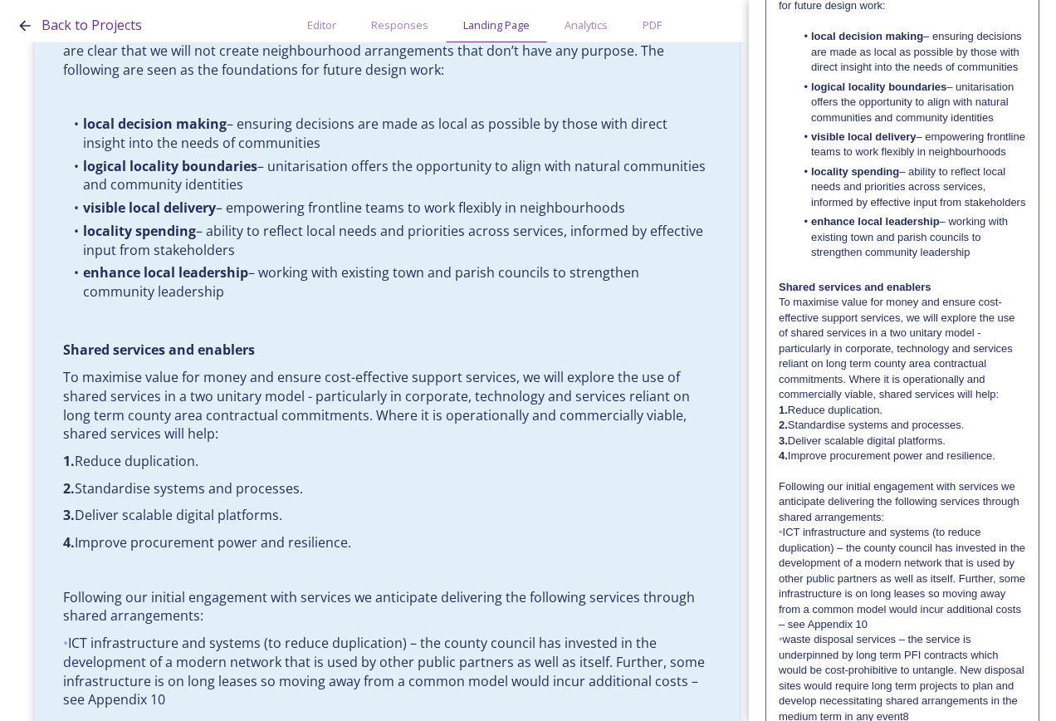
click at [964, 295] on p "Shared services and enablers" at bounding box center [902, 287] width 247 height 15
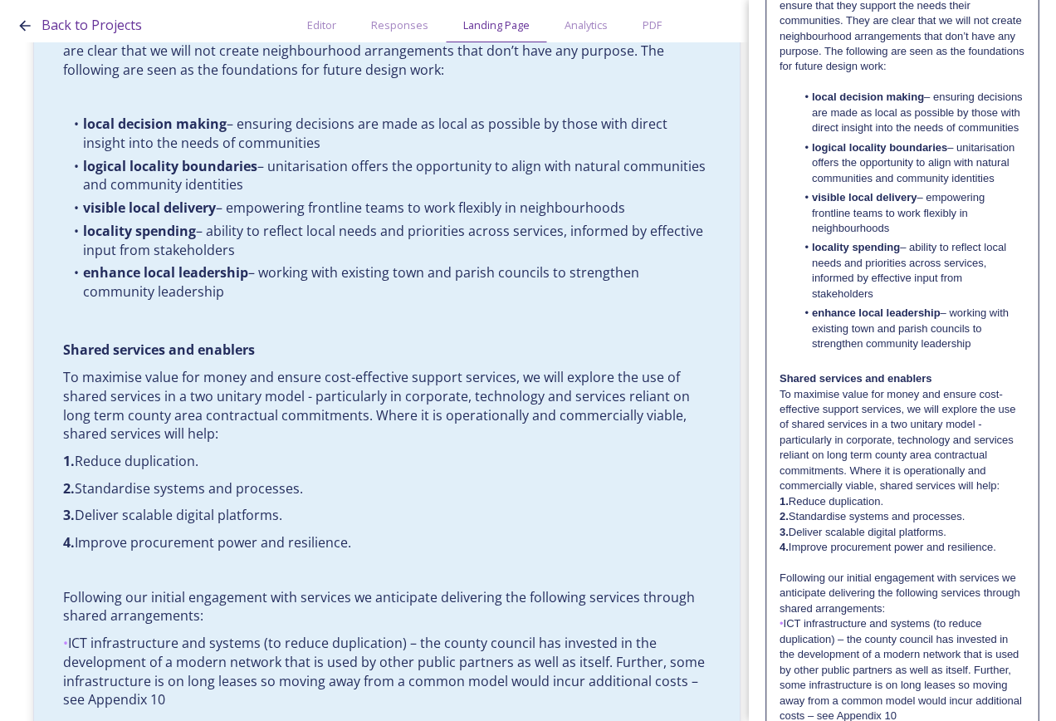
click at [962, 386] on p "Shared services and enablers" at bounding box center [903, 378] width 246 height 15
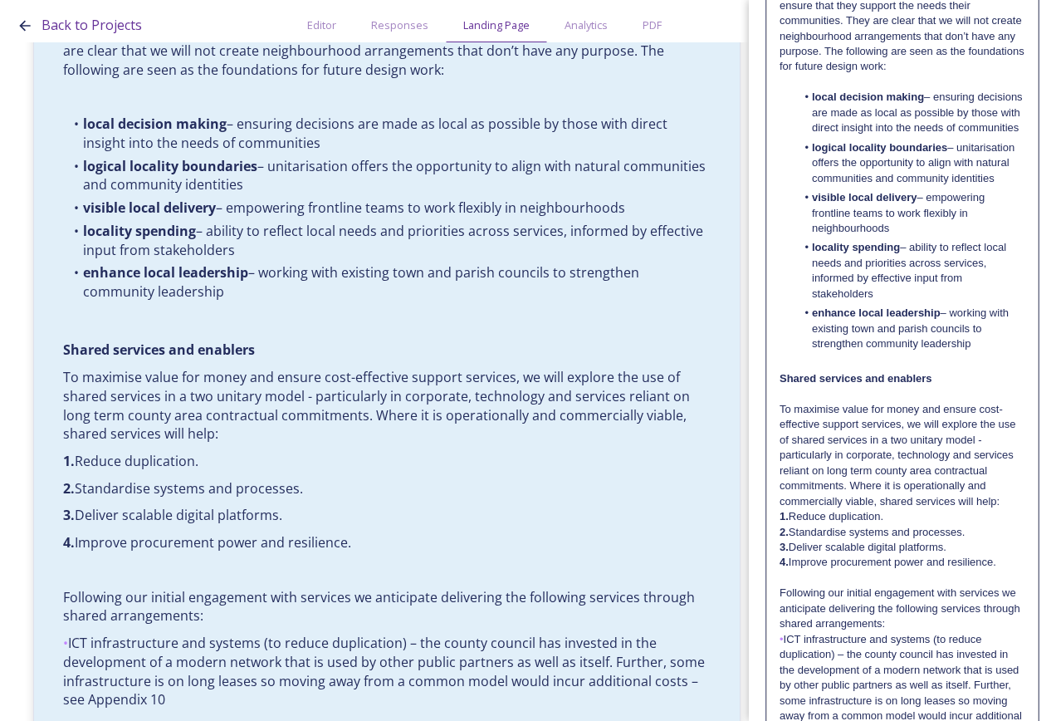
click at [969, 509] on p "To maximise value for money and ensure cost-effective support services, we will…" at bounding box center [903, 455] width 246 height 107
click at [875, 509] on p "To maximise value for money and ensure cost-effective support services, we will…" at bounding box center [903, 455] width 246 height 107
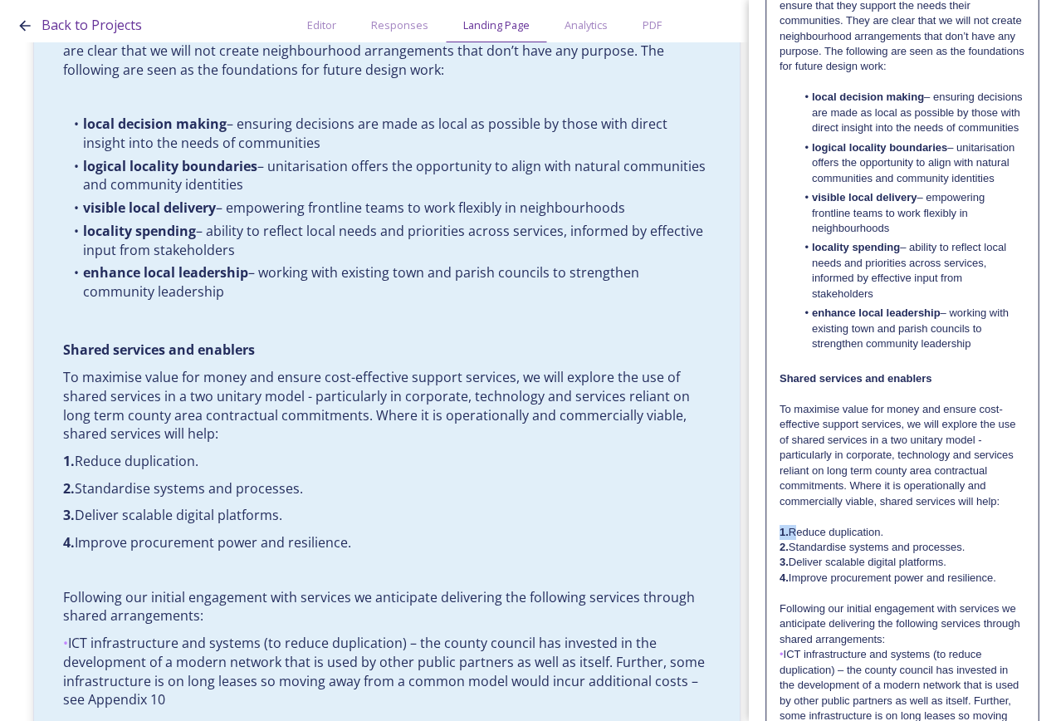
drag, startPoint x: 792, startPoint y: 573, endPoint x: 772, endPoint y: 576, distance: 20.2
click at [772, 576] on div "Locality arrangements The county of [GEOGRAPHIC_DATA] is characterised by a div…" at bounding box center [902, 528] width 271 height 1971
drag, startPoint x: 791, startPoint y: 592, endPoint x: 770, endPoint y: 592, distance: 20.8
click at [770, 592] on div "Locality arrangements The county of [GEOGRAPHIC_DATA] is characterised by a div…" at bounding box center [902, 528] width 271 height 1971
drag, startPoint x: 788, startPoint y: 605, endPoint x: 777, endPoint y: 605, distance: 10.8
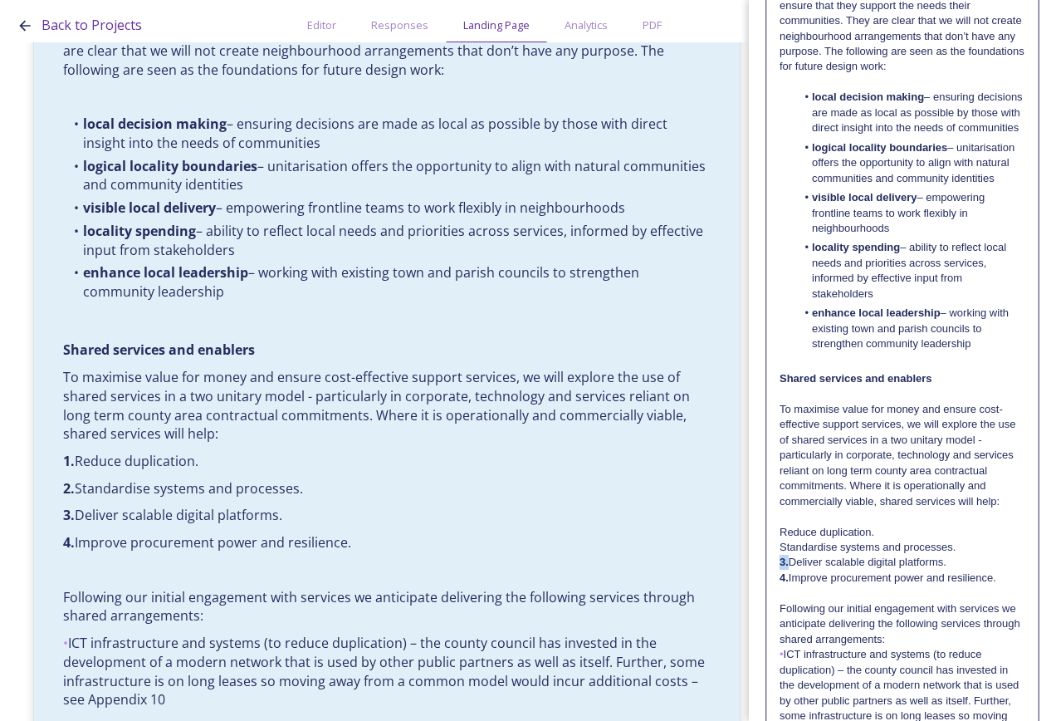
click at [777, 605] on div "Locality arrangements The county of [GEOGRAPHIC_DATA] is characterised by a div…" at bounding box center [902, 528] width 271 height 1971
drag, startPoint x: 791, startPoint y: 625, endPoint x: 765, endPoint y: 623, distance: 25.9
click at [765, 623] on div "Edit Block Block Style Order Locality arrangements The county of [GEOGRAPHIC_DA…" at bounding box center [902, 464] width 307 height 2257
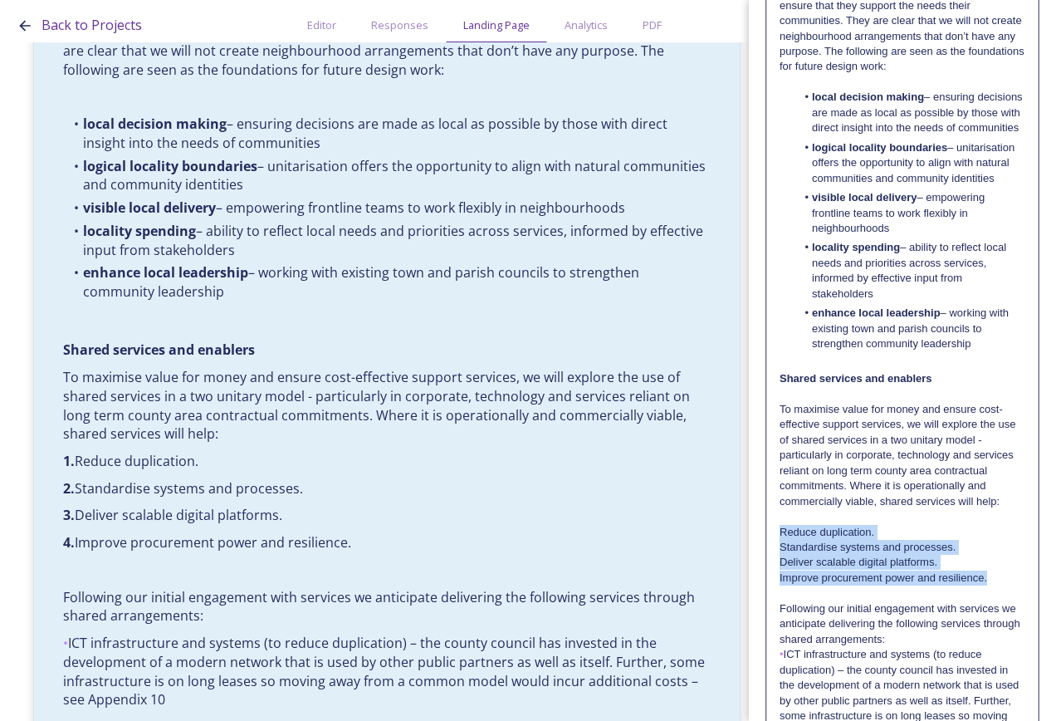
drag, startPoint x: 1001, startPoint y: 624, endPoint x: 774, endPoint y: 585, distance: 230.9
click at [774, 585] on div "Locality arrangements The county of [GEOGRAPHIC_DATA] is characterised by a div…" at bounding box center [902, 528] width 271 height 1971
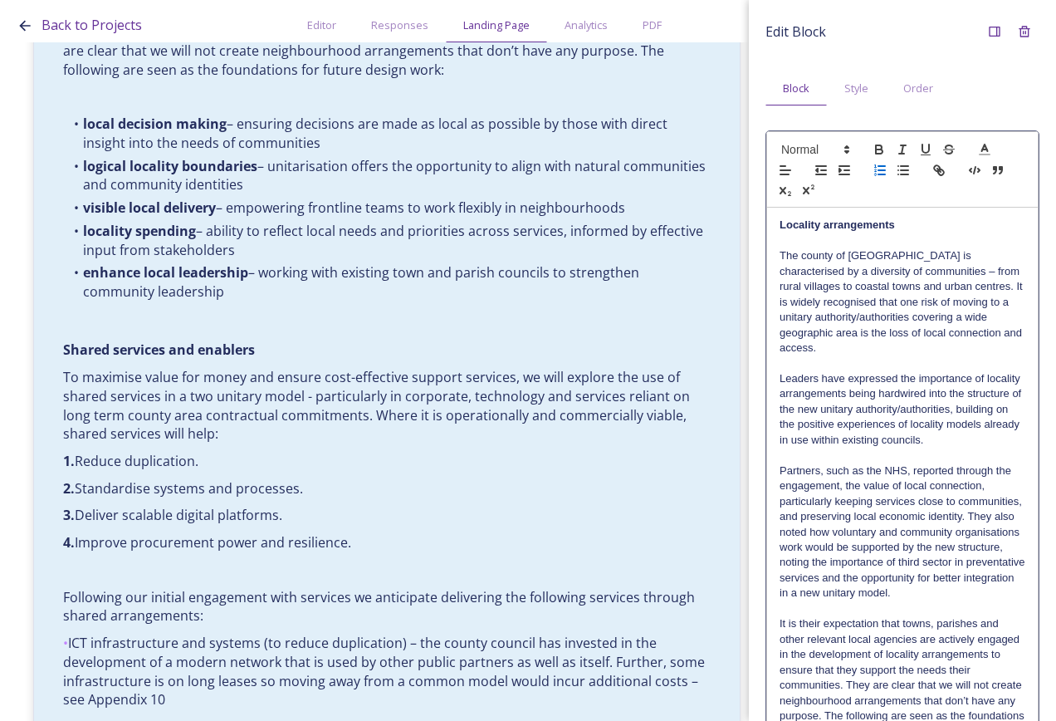
click at [879, 166] on line "button" at bounding box center [882, 166] width 7 height 0
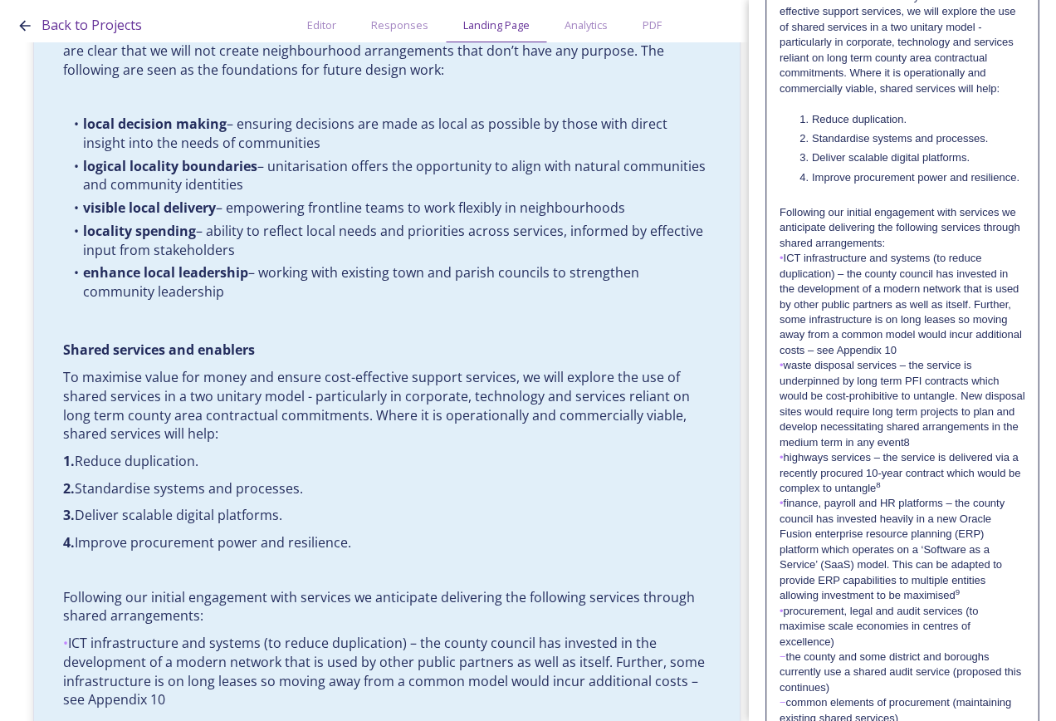
scroll to position [1080, 0]
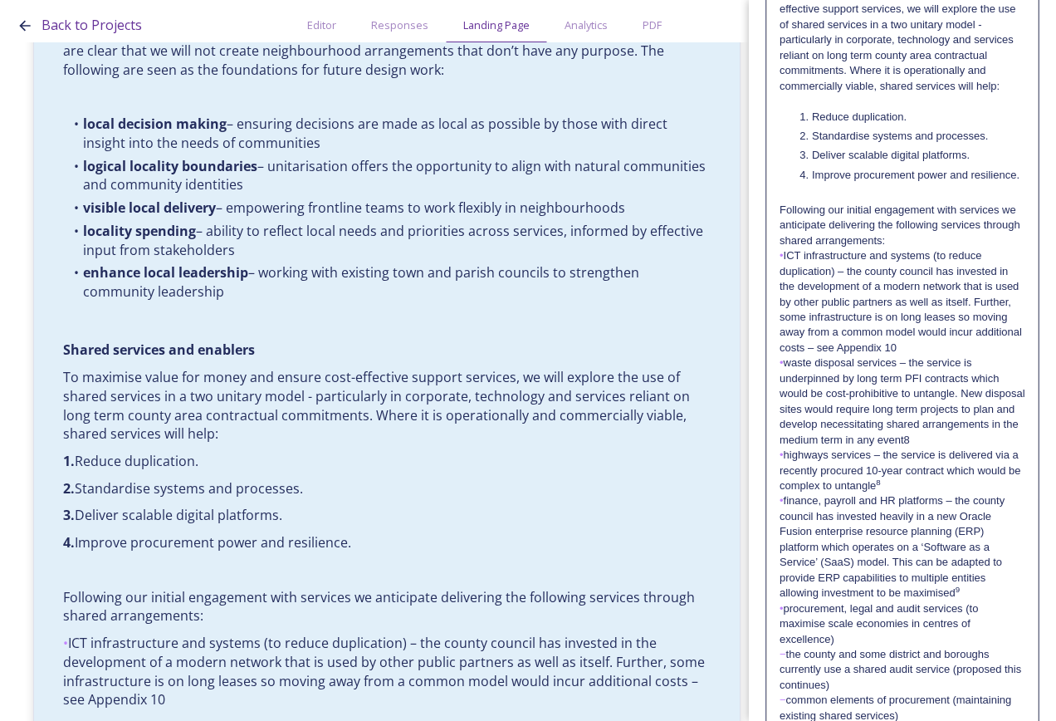
click at [939, 248] on p "Following our initial engagement with services we anticipate delivering the fol…" at bounding box center [903, 226] width 246 height 46
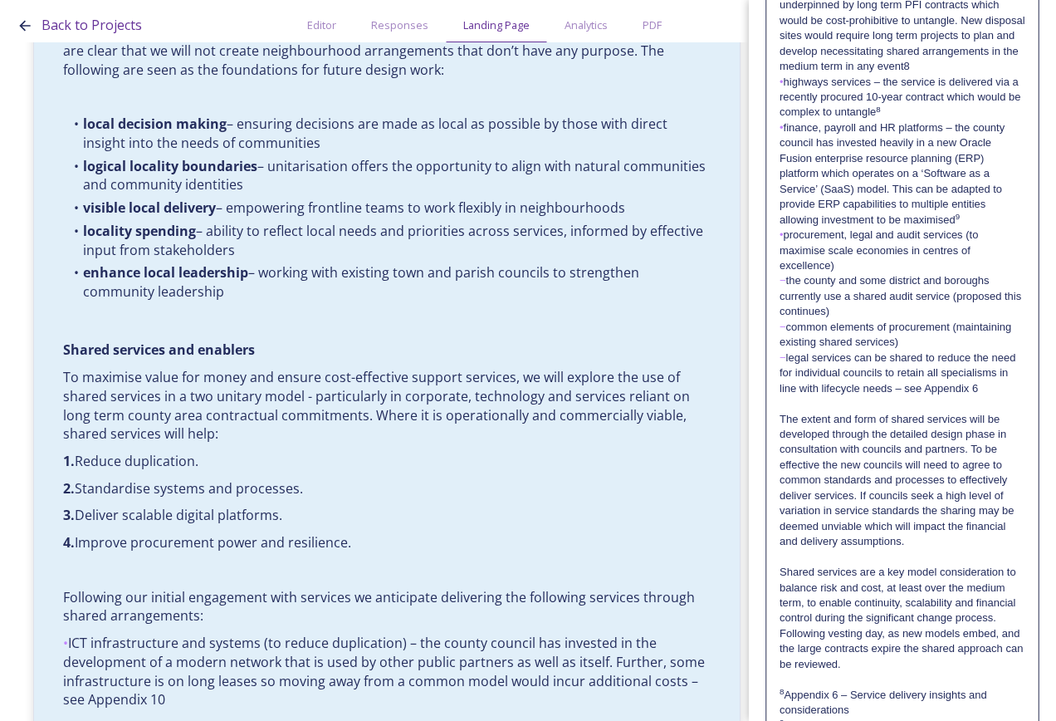
scroll to position [1645, 0]
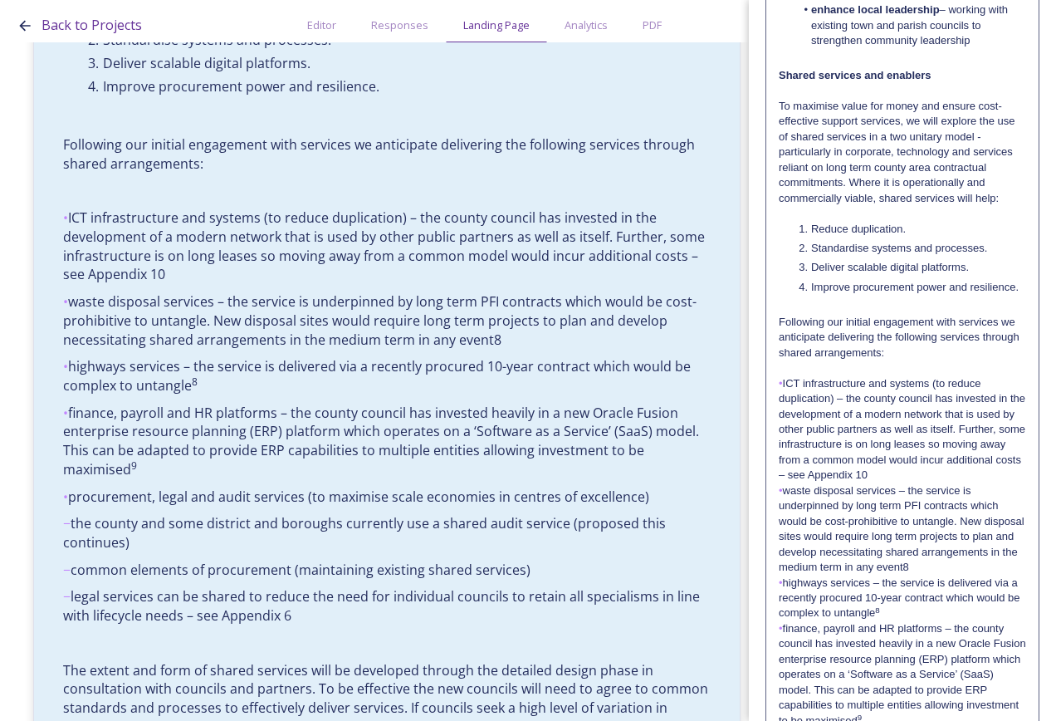
scroll to position [1163, 0]
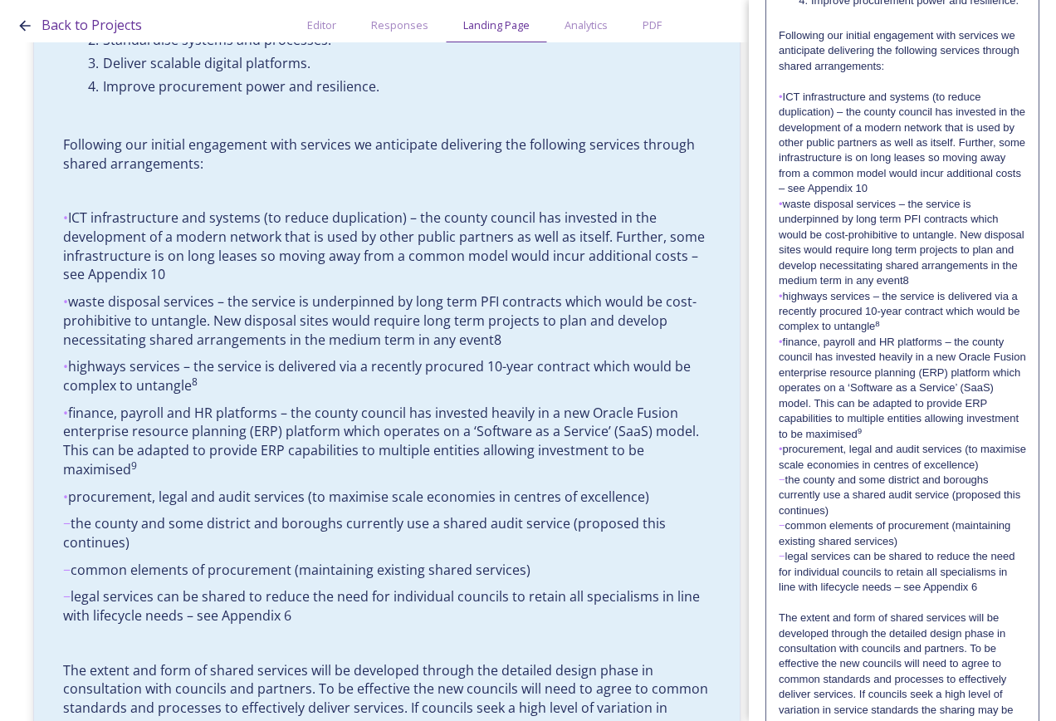
click at [786, 473] on p "• procurement, legal and audit services (to maximise scale economies in centres…" at bounding box center [902, 457] width 247 height 31
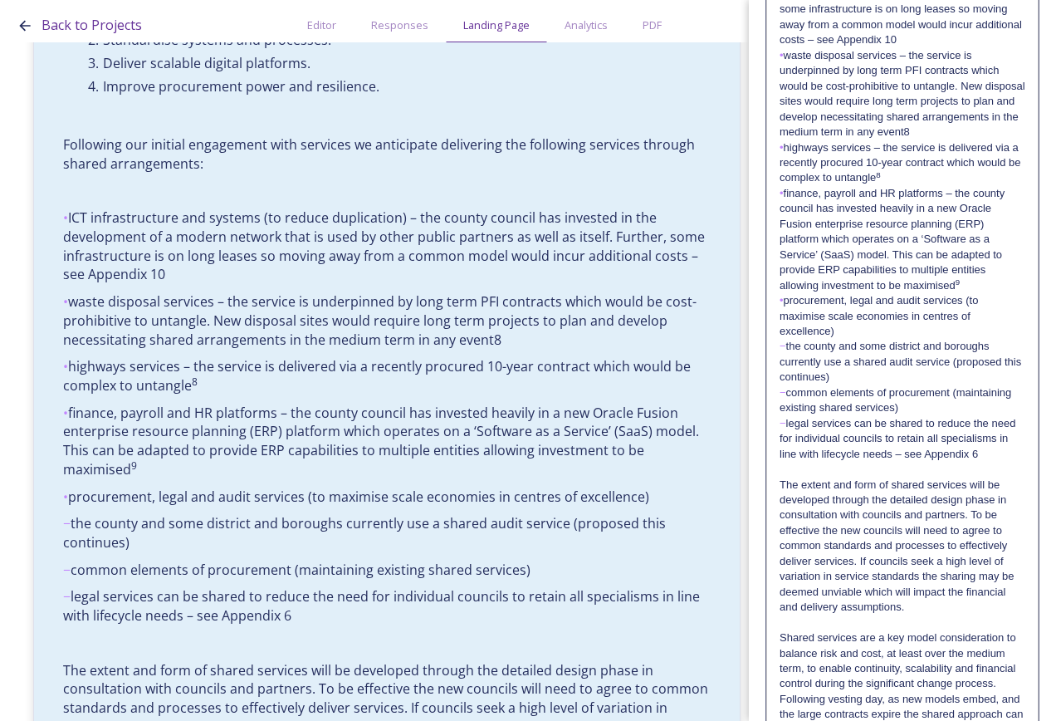
scroll to position [1396, 0]
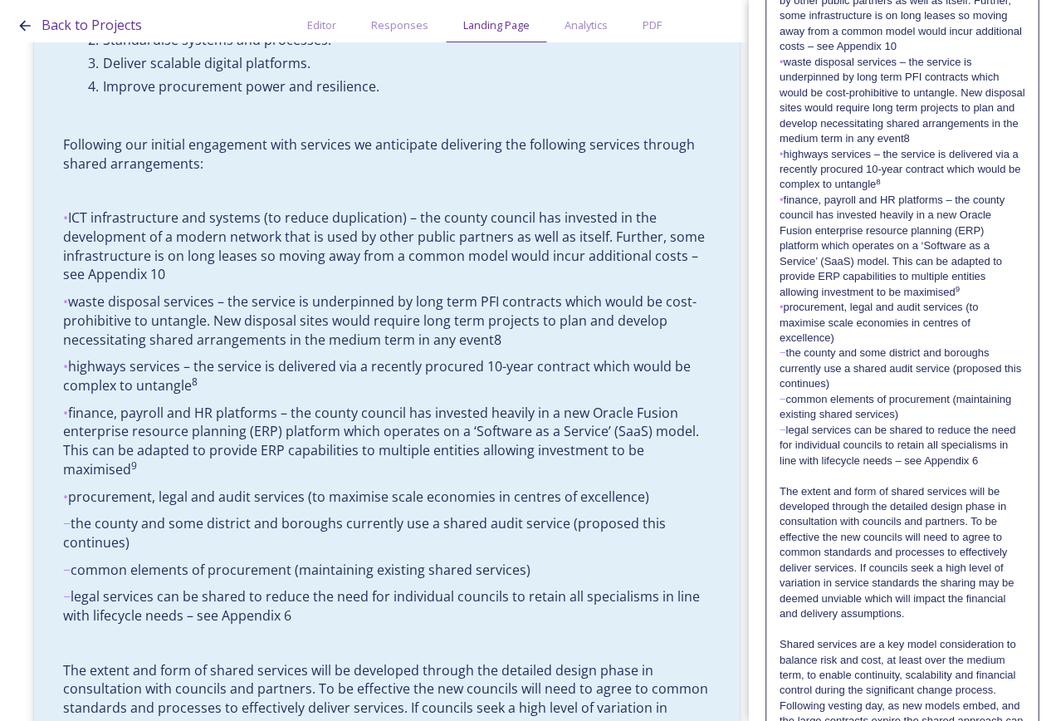
click at [789, 345] on p "• procurement, legal and audit services (to maximise scale economies in centres…" at bounding box center [903, 323] width 246 height 46
click at [791, 315] on p "•" at bounding box center [903, 307] width 246 height 15
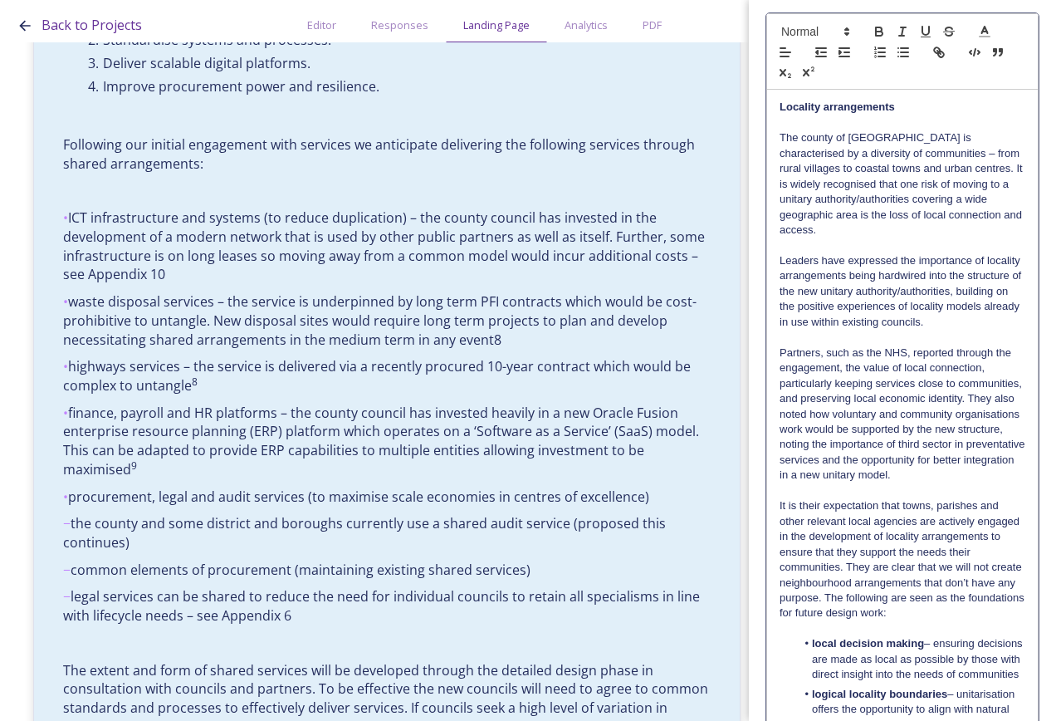
scroll to position [0, 0]
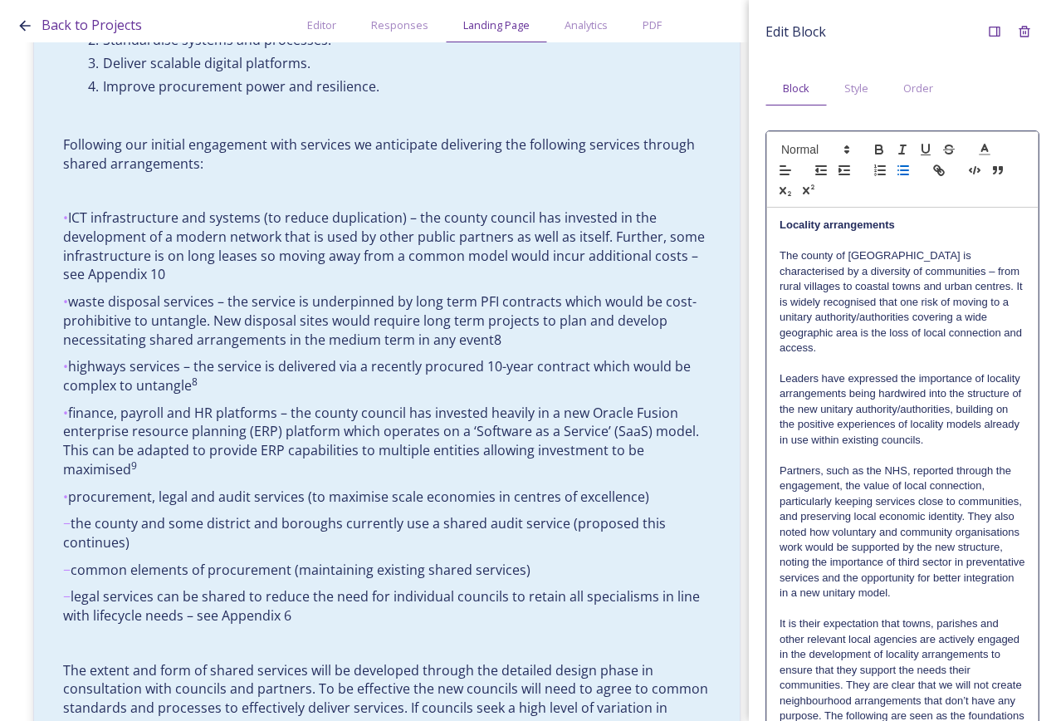
click at [905, 170] on line "button" at bounding box center [904, 170] width 7 height 0
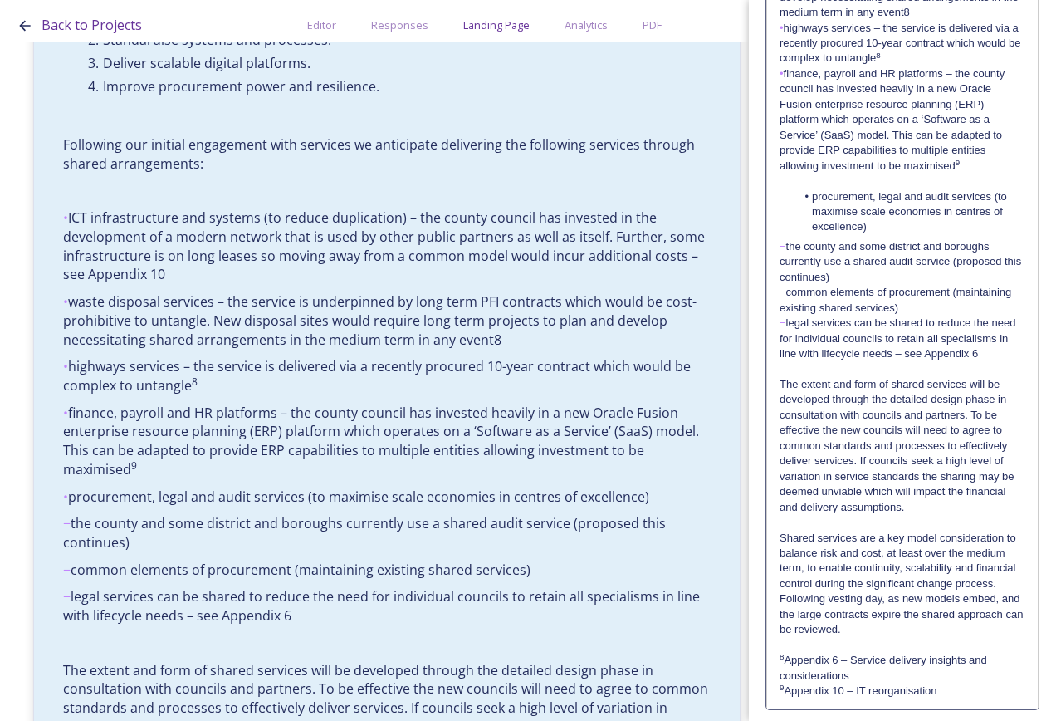
scroll to position [1415, 0]
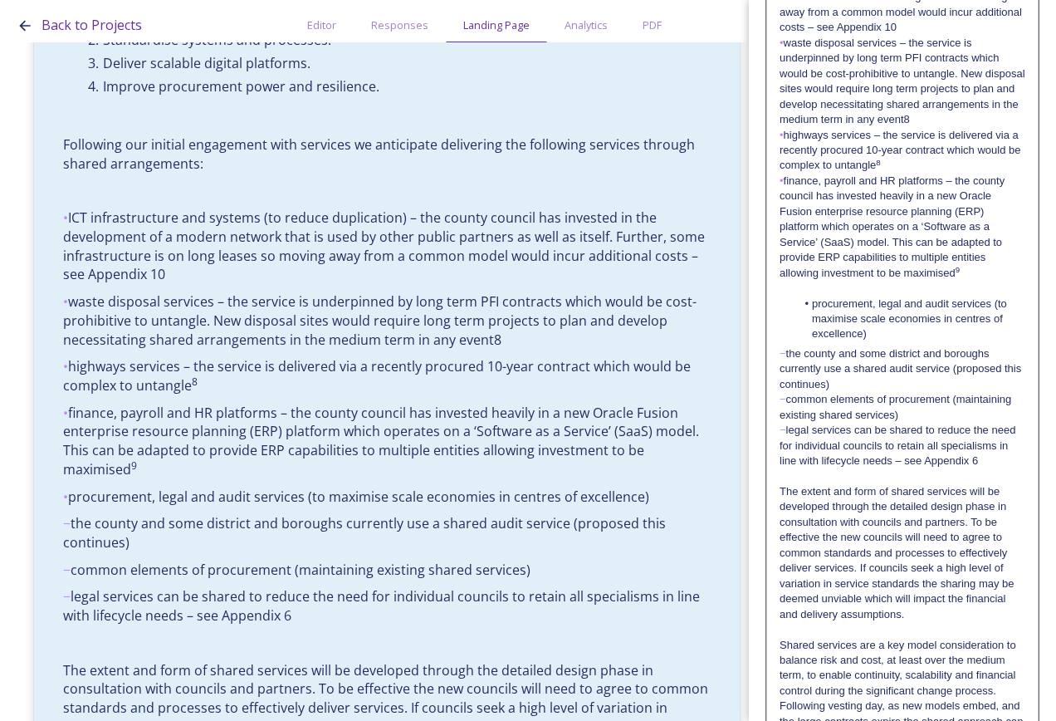
click at [790, 392] on p "− the county and some district and boroughs currently use a shared audit servic…" at bounding box center [903, 369] width 246 height 46
click at [999, 392] on p "- the county and some district and boroughs currently use a shared audit servic…" at bounding box center [903, 369] width 246 height 46
click at [990, 392] on p "- the county and some district and boroughs currently use a shared audit servic…" at bounding box center [903, 369] width 246 height 46
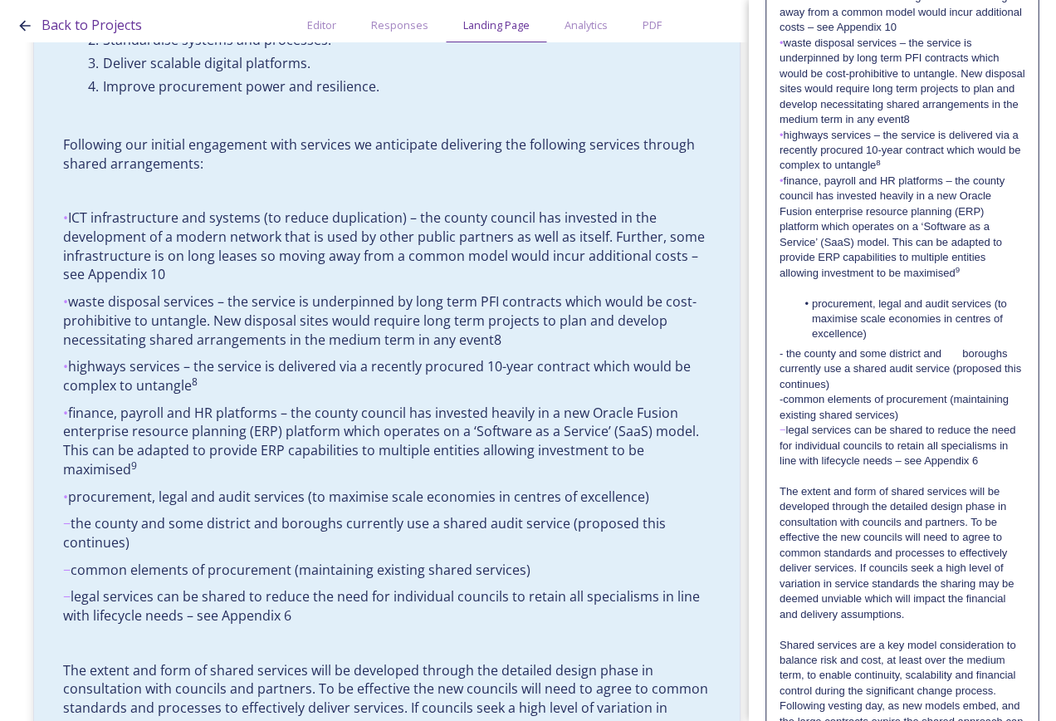
click at [992, 392] on p "- the county and some district and boroughs currently use a shared audit servic…" at bounding box center [903, 369] width 246 height 46
click at [835, 392] on p "- the county and some district and boroughs currently use a shared audit servic…" at bounding box center [903, 369] width 246 height 46
click at [808, 423] on p "-common elements of procurement (maintaining existing shared services)" at bounding box center [903, 407] width 246 height 31
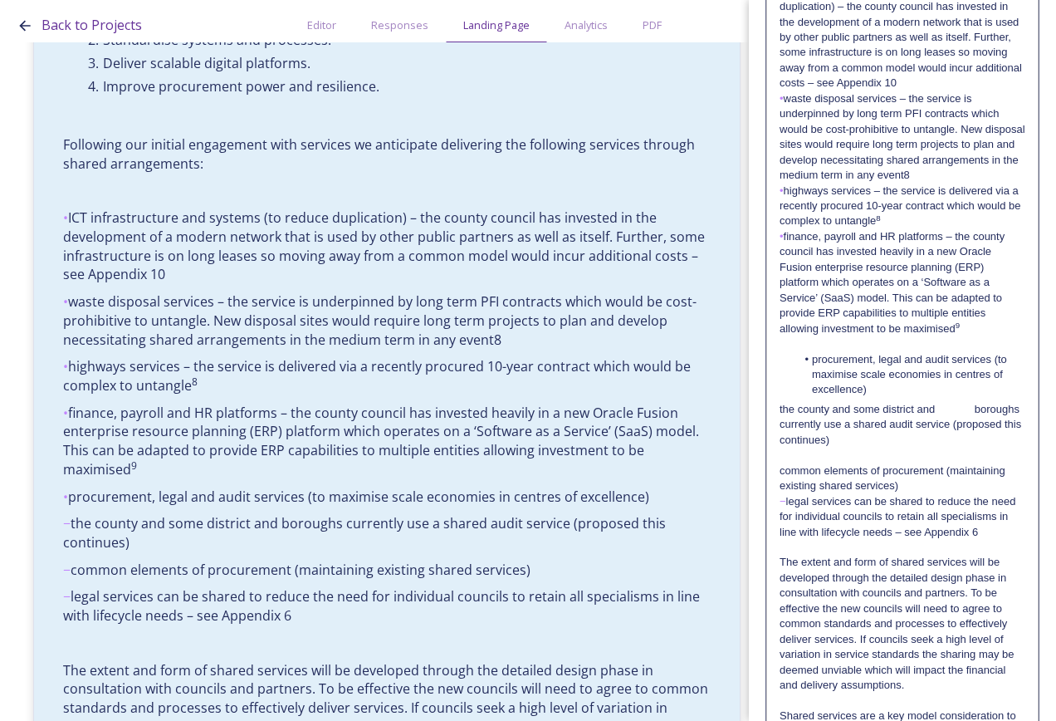
scroll to position [1332, 0]
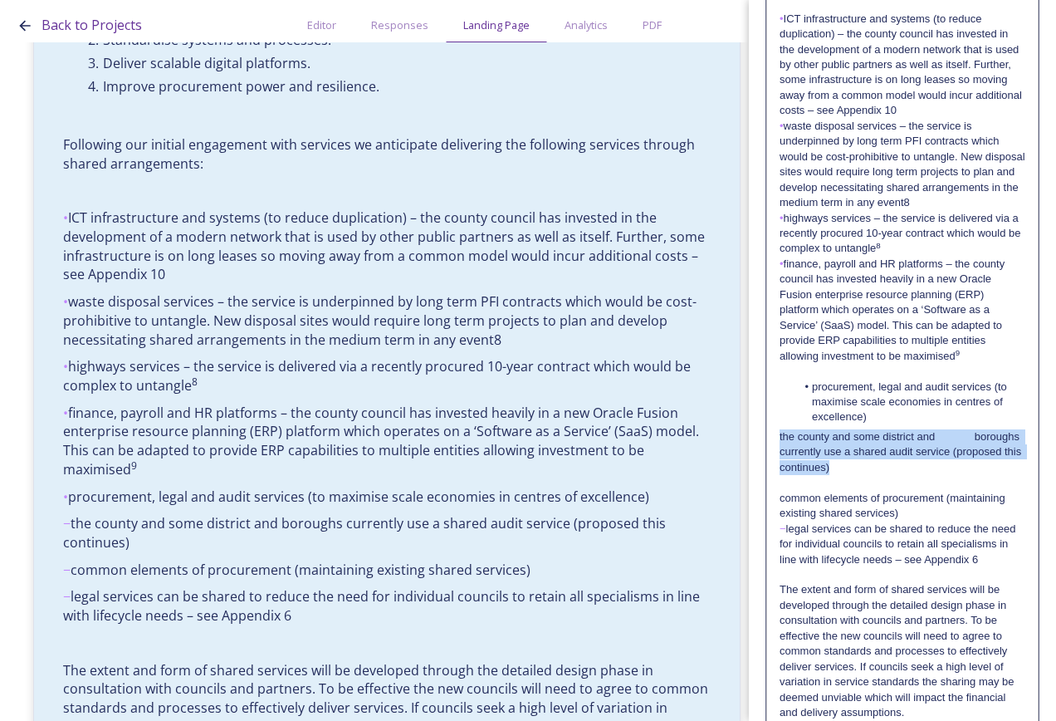
drag, startPoint x: 908, startPoint y: 529, endPoint x: 774, endPoint y: 505, distance: 135.9
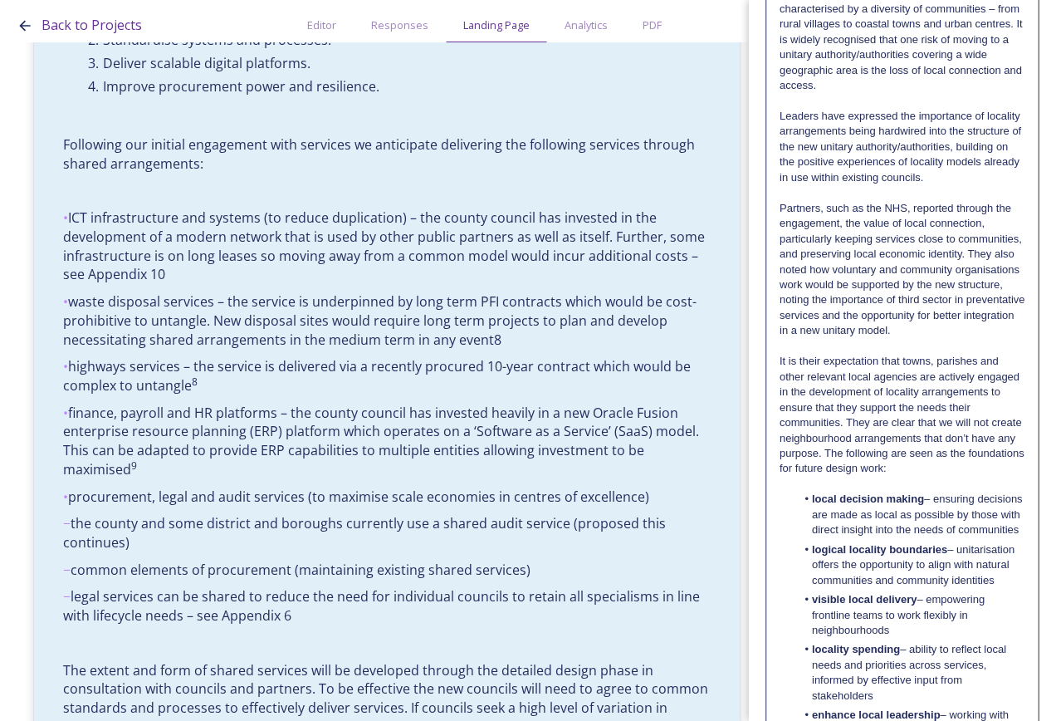
scroll to position [3, 0]
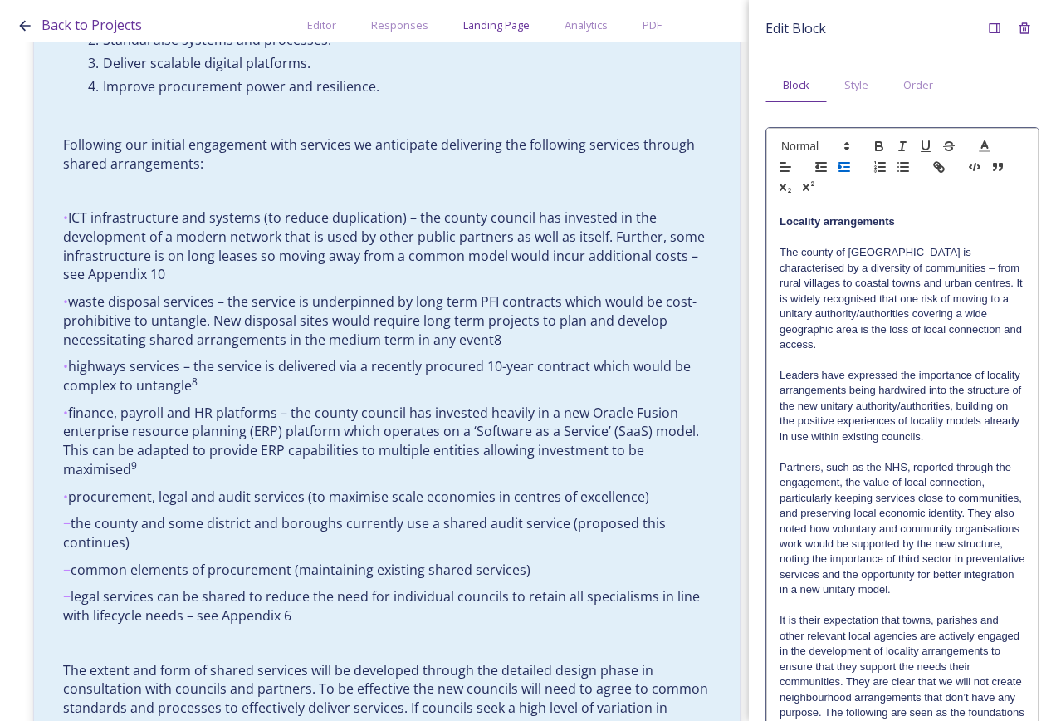
click at [844, 165] on icon "button" at bounding box center [844, 166] width 15 height 15
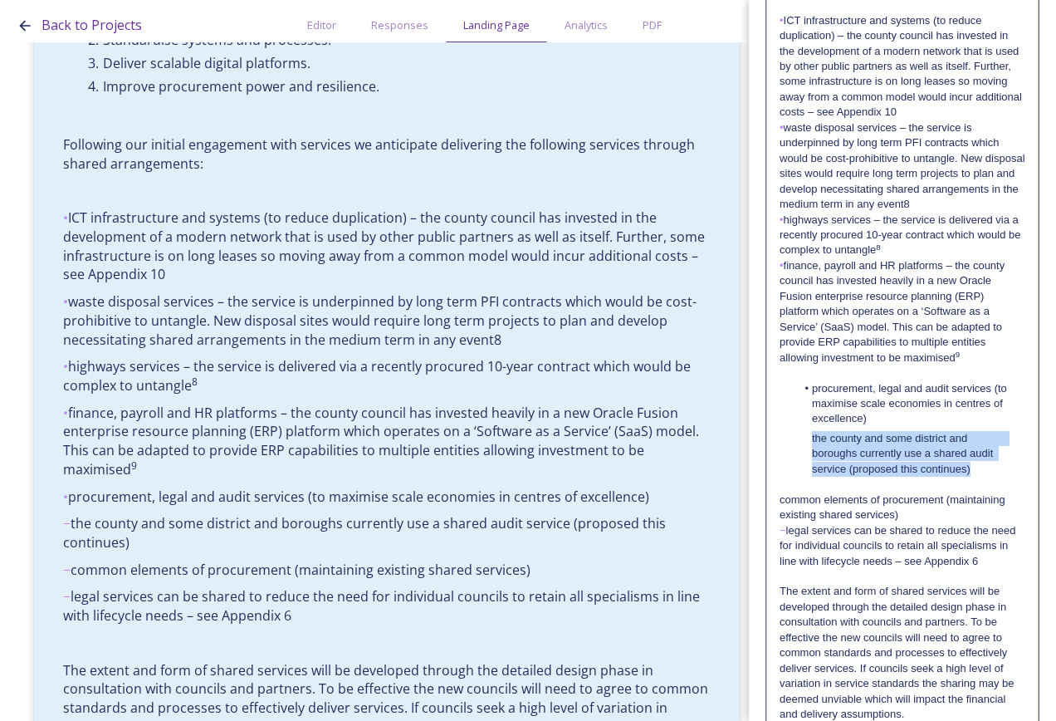
scroll to position [1332, 0]
click at [815, 475] on p "the county and some district and boroughs currently use a shared audit service …" at bounding box center [903, 452] width 246 height 46
drag, startPoint x: 984, startPoint y: 529, endPoint x: 806, endPoint y: 497, distance: 181.3
click at [806, 475] on p "-the county and some district and boroughs currently use a shared audit service…" at bounding box center [903, 452] width 246 height 46
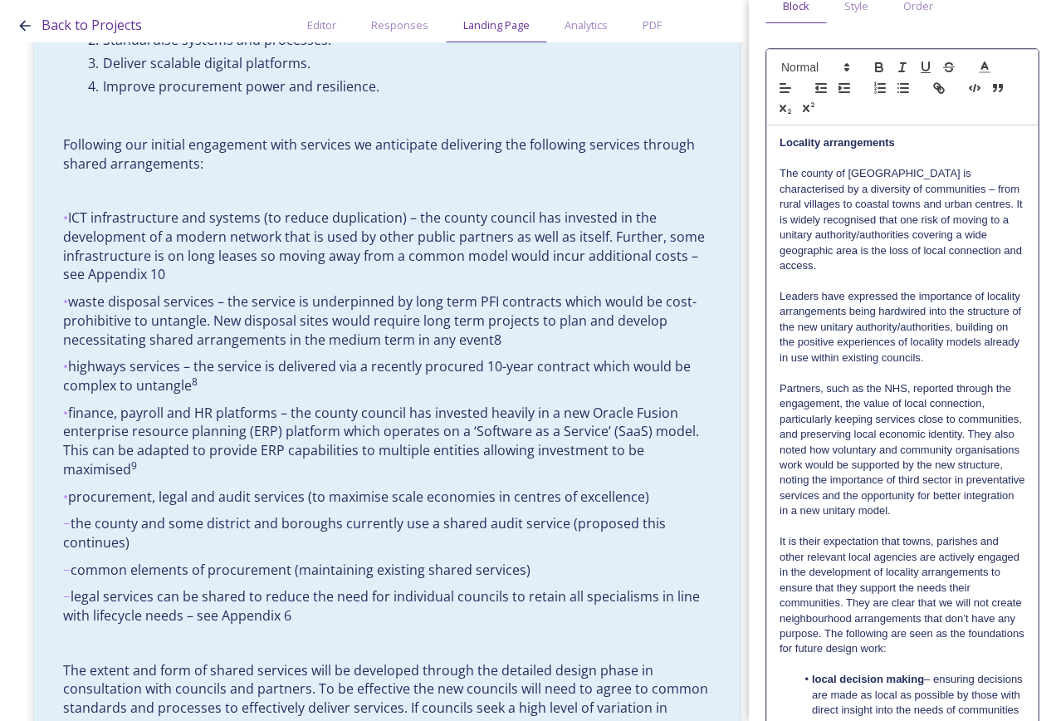
scroll to position [0, 0]
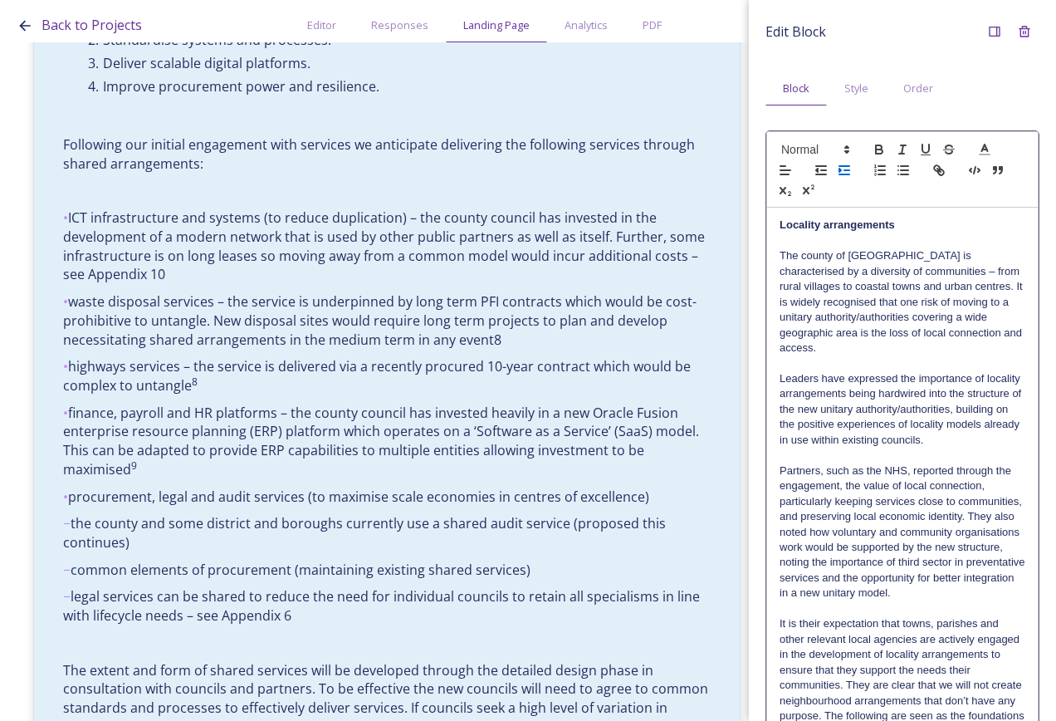
drag, startPoint x: 847, startPoint y: 166, endPoint x: 853, endPoint y: 174, distance: 10.1
click at [847, 166] on line "button" at bounding box center [845, 166] width 10 height 0
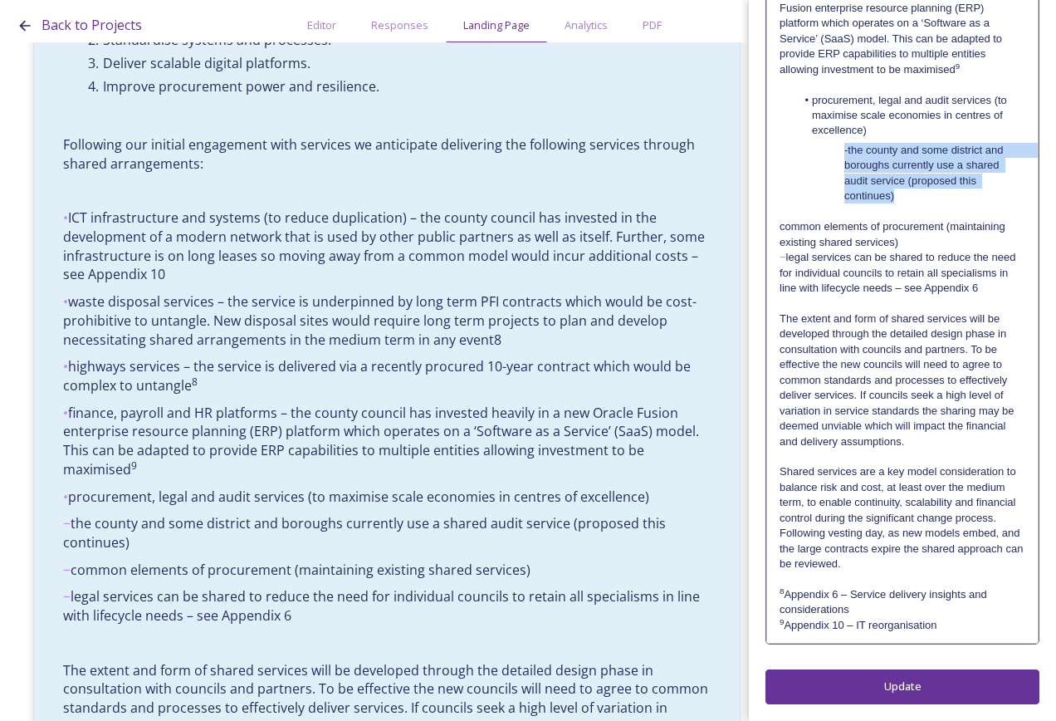
scroll to position [1695, 0]
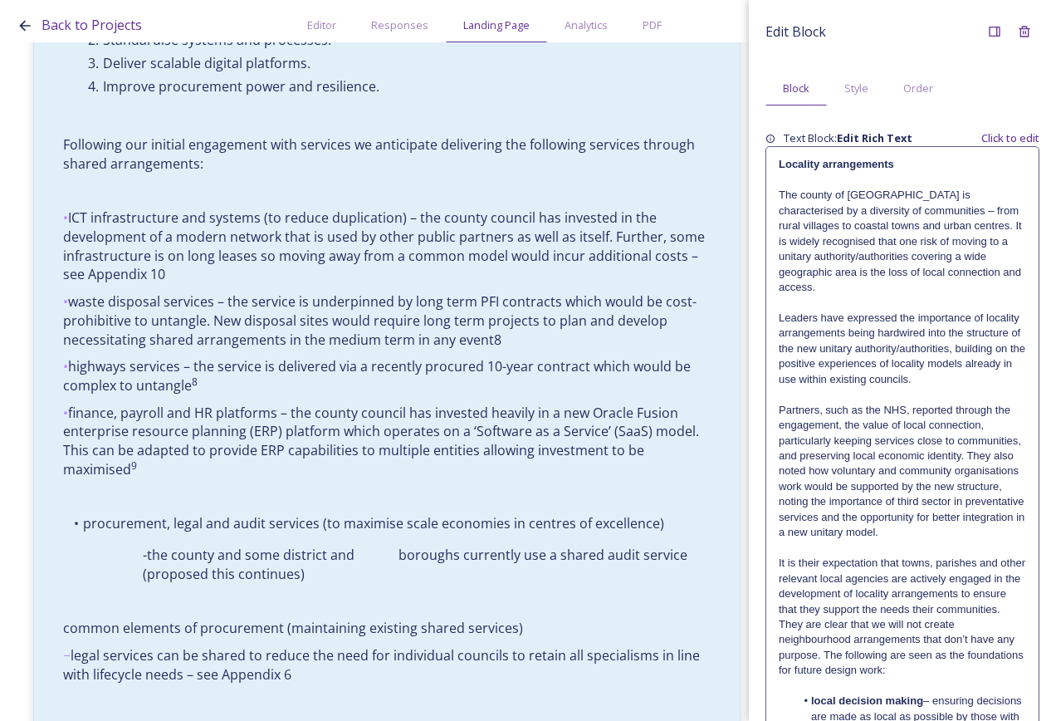
click at [929, 620] on p "It is their expectation that towns, parishes and other relevant local agencies …" at bounding box center [902, 617] width 247 height 123
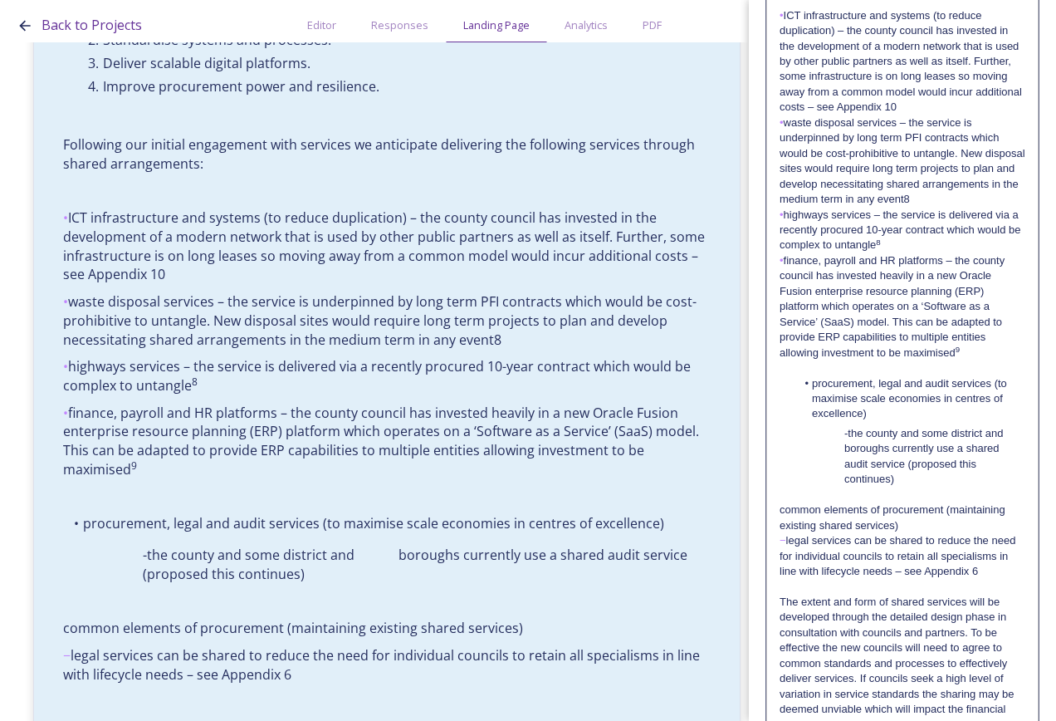
scroll to position [1495, 0]
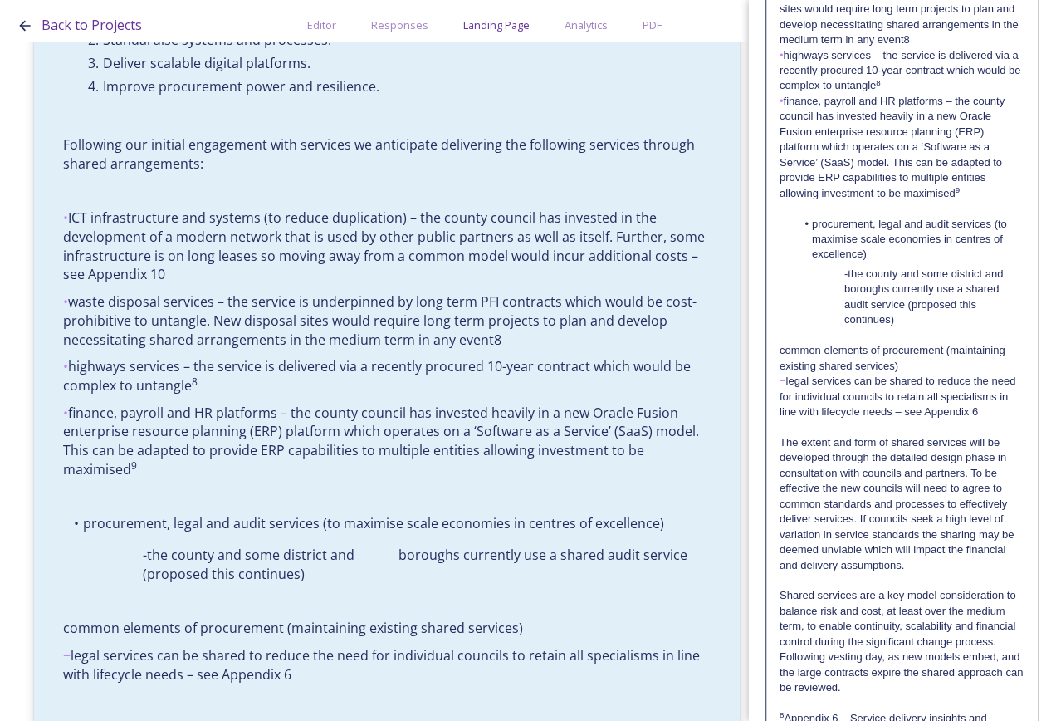
click at [841, 328] on p "-the county and some district and boroughs currently use a shared audit service…" at bounding box center [903, 297] width 246 height 61
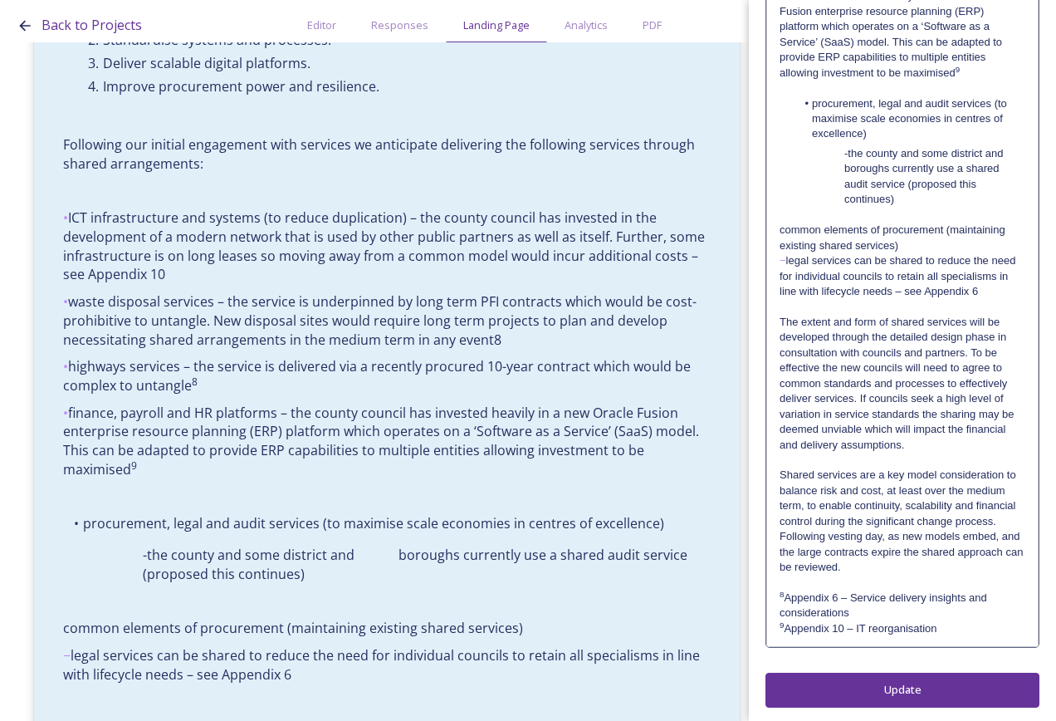
scroll to position [1695, 0]
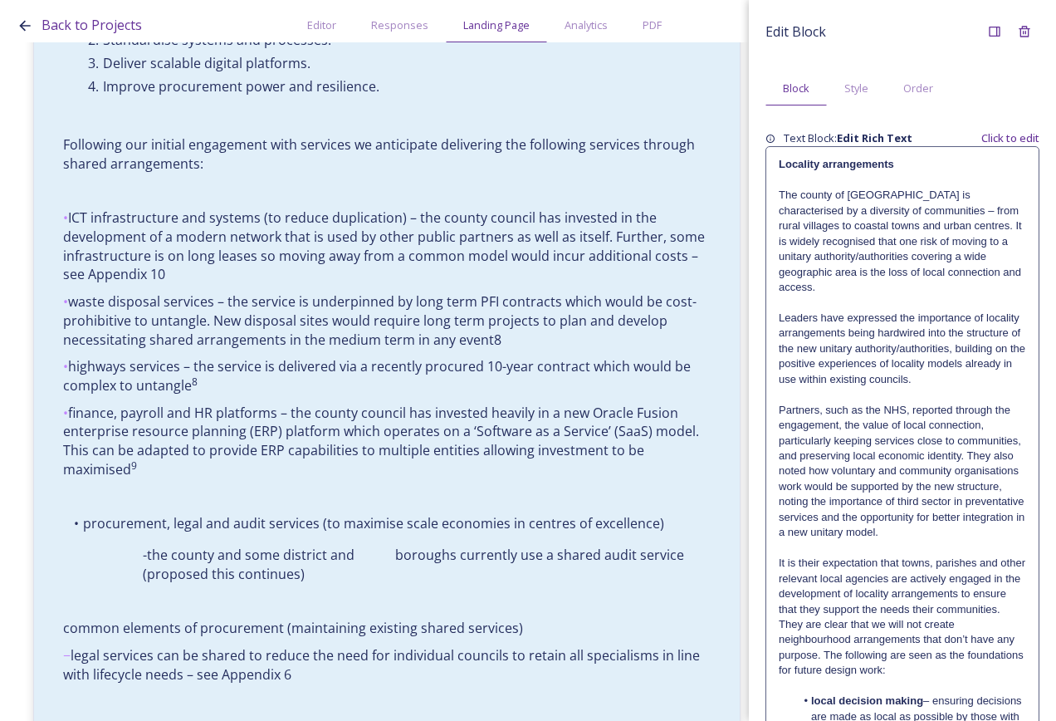
click at [899, 338] on p "Leaders have expressed the importance of locality arrangements being hardwired …" at bounding box center [902, 349] width 247 height 76
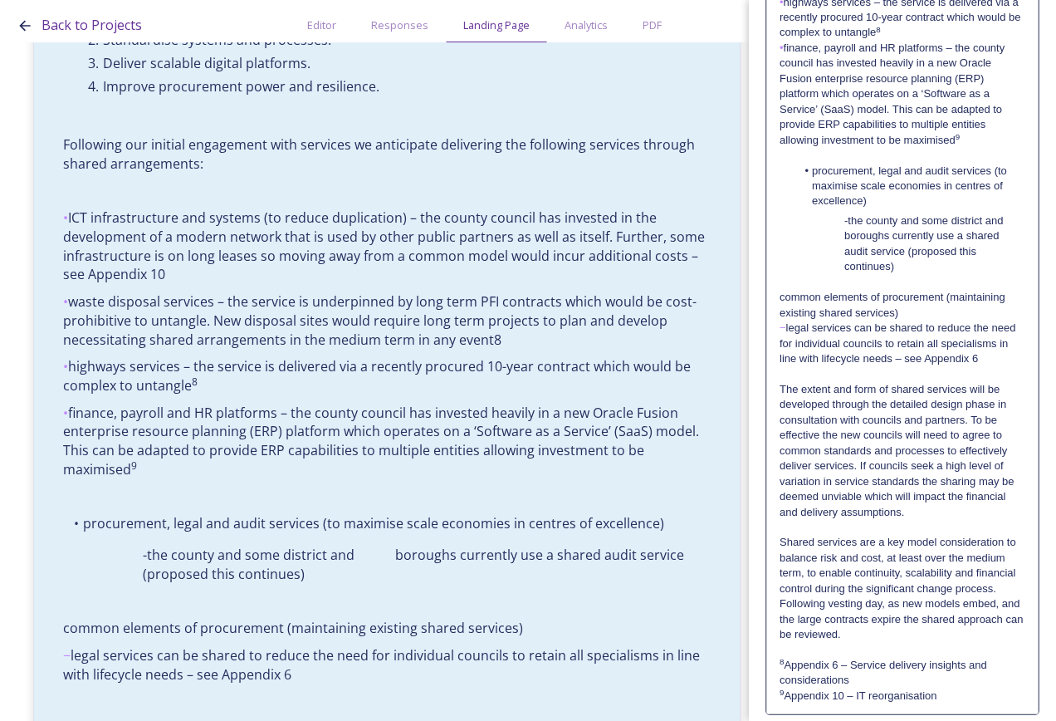
scroll to position [1578, 0]
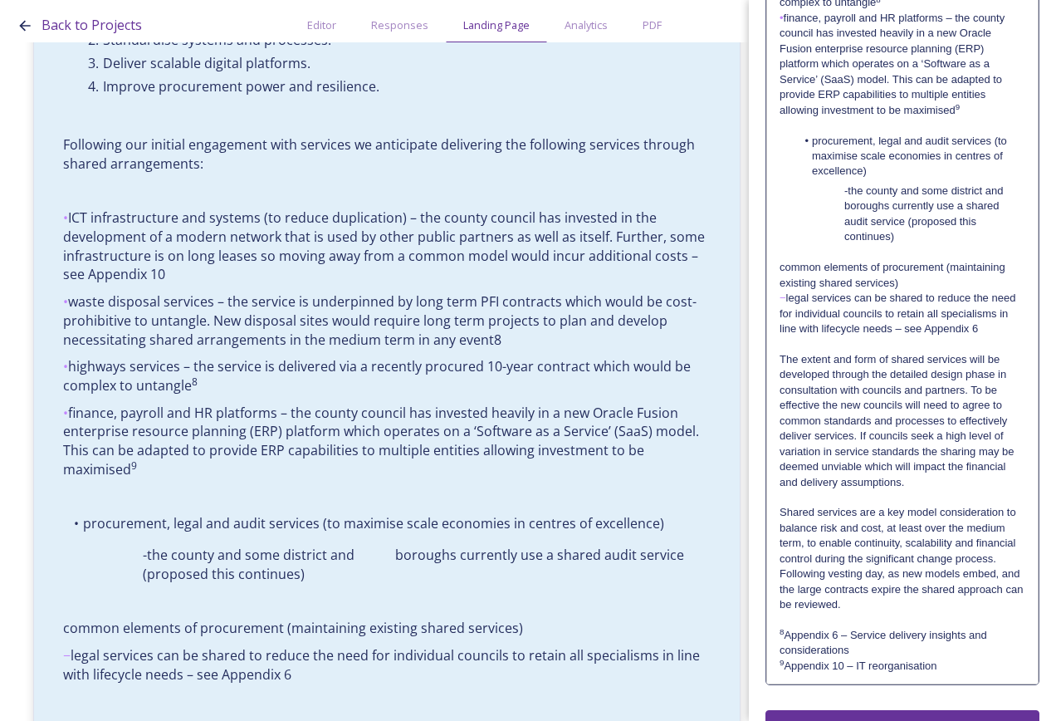
click at [845, 245] on p "-the county and some district and boroughs currently use a shared audit service…" at bounding box center [903, 214] width 246 height 61
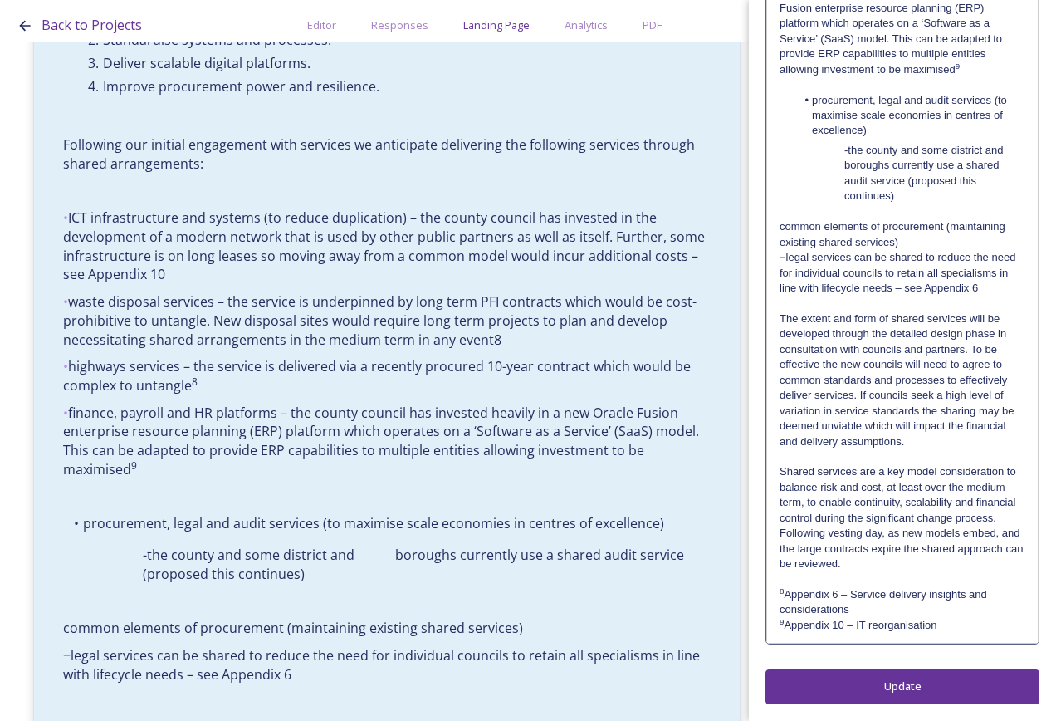
scroll to position [1695, 0]
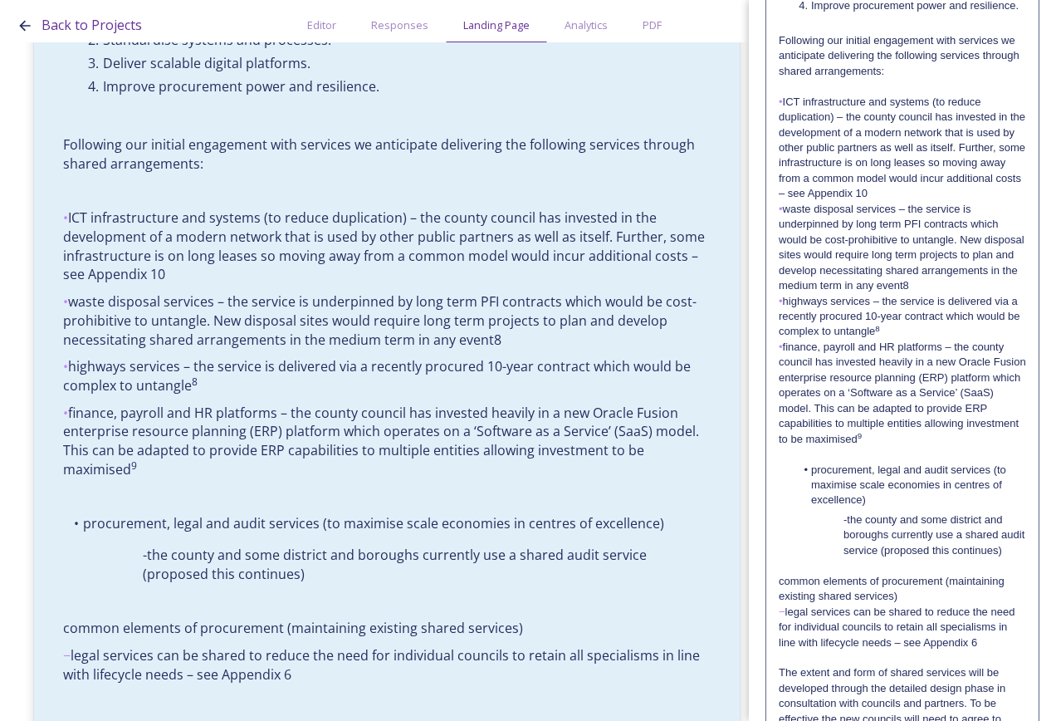
scroll to position [1163, 0]
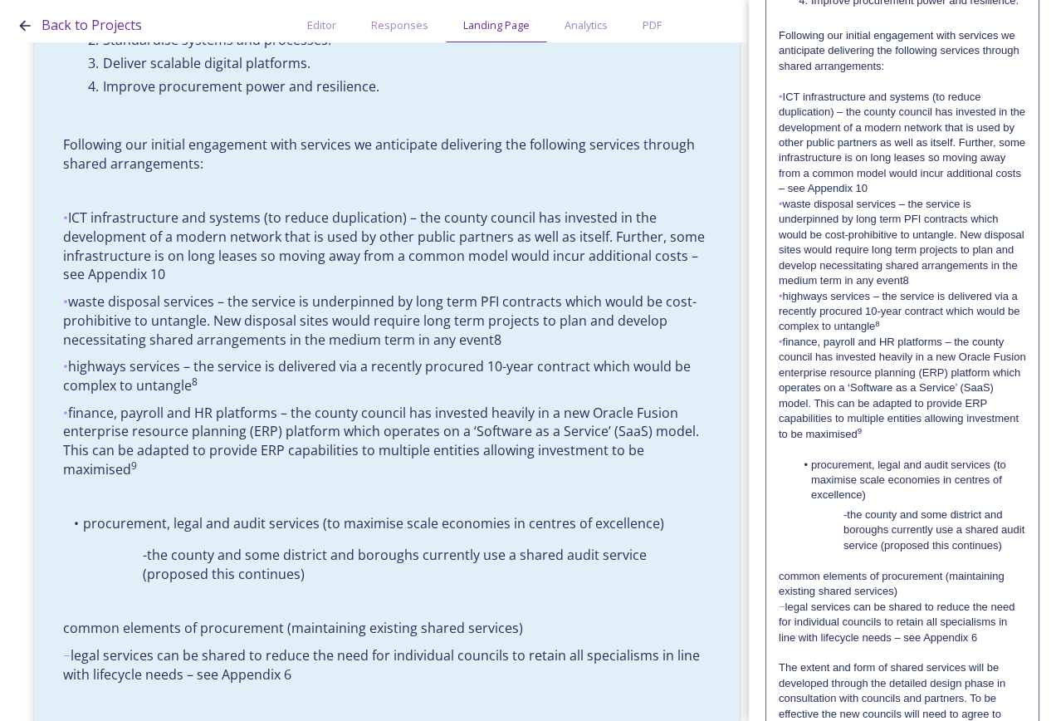
click at [848, 553] on p "-the county and some district and boroughs currently use a shared audit service…" at bounding box center [902, 530] width 247 height 46
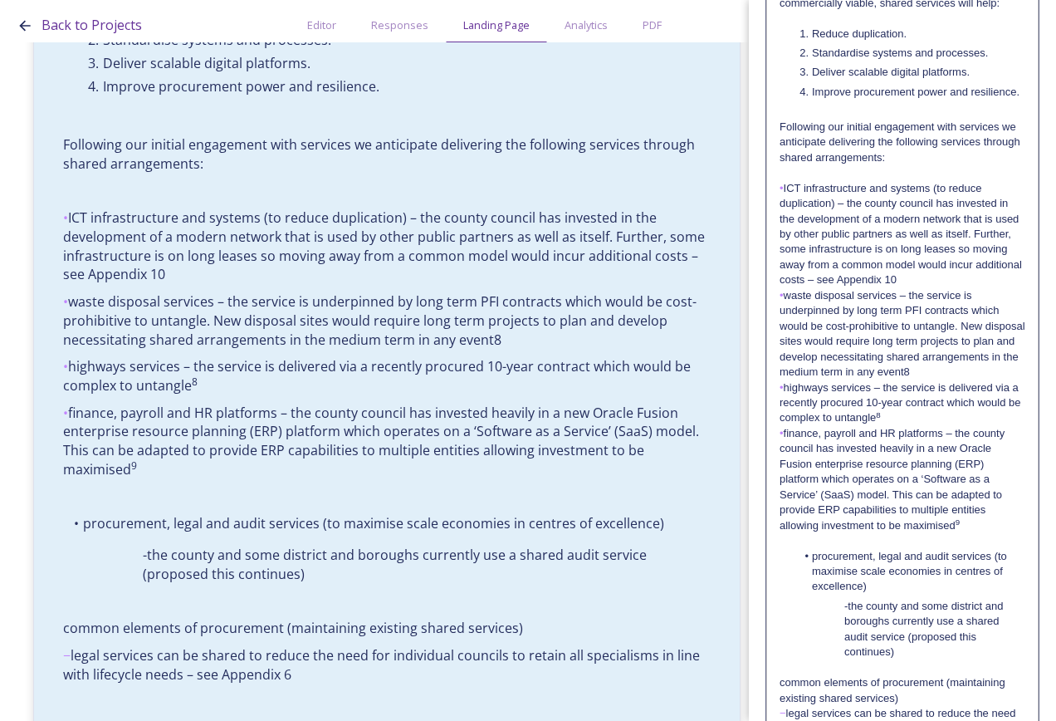
click at [849, 660] on p "-the county and some district and boroughs currently use a shared audit service…" at bounding box center [903, 629] width 246 height 61
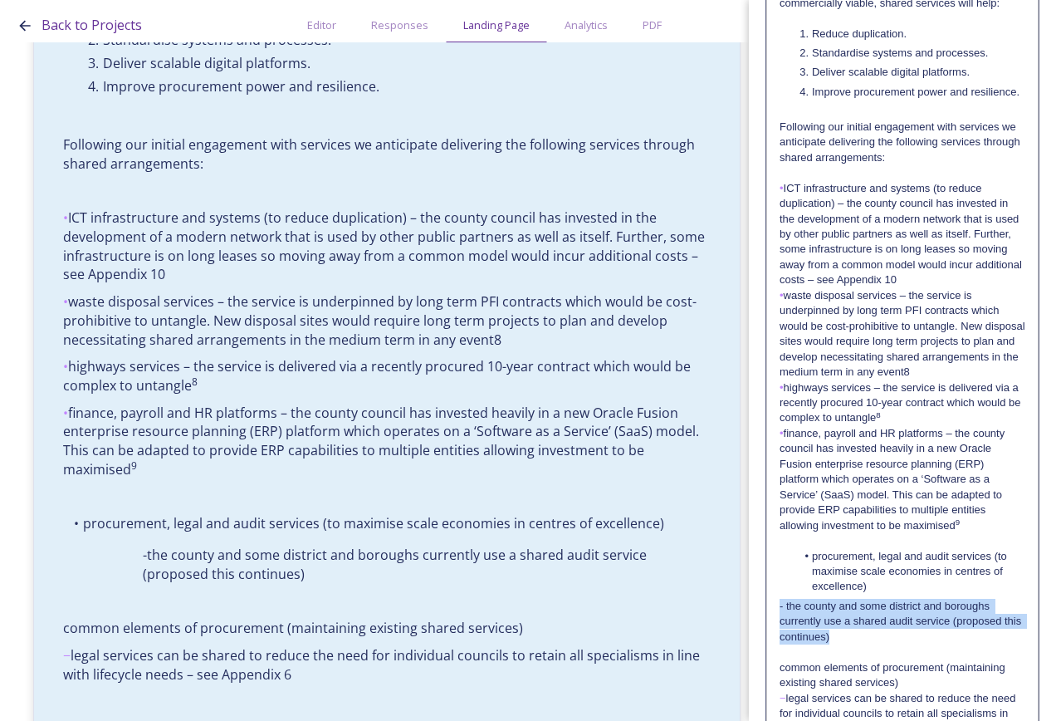
drag, startPoint x: 860, startPoint y: 702, endPoint x: 776, endPoint y: 669, distance: 90.7
click at [776, 669] on div "Locality arrangements The county of [GEOGRAPHIC_DATA] is characterised by a div…" at bounding box center [902, 64] width 271 height 2038
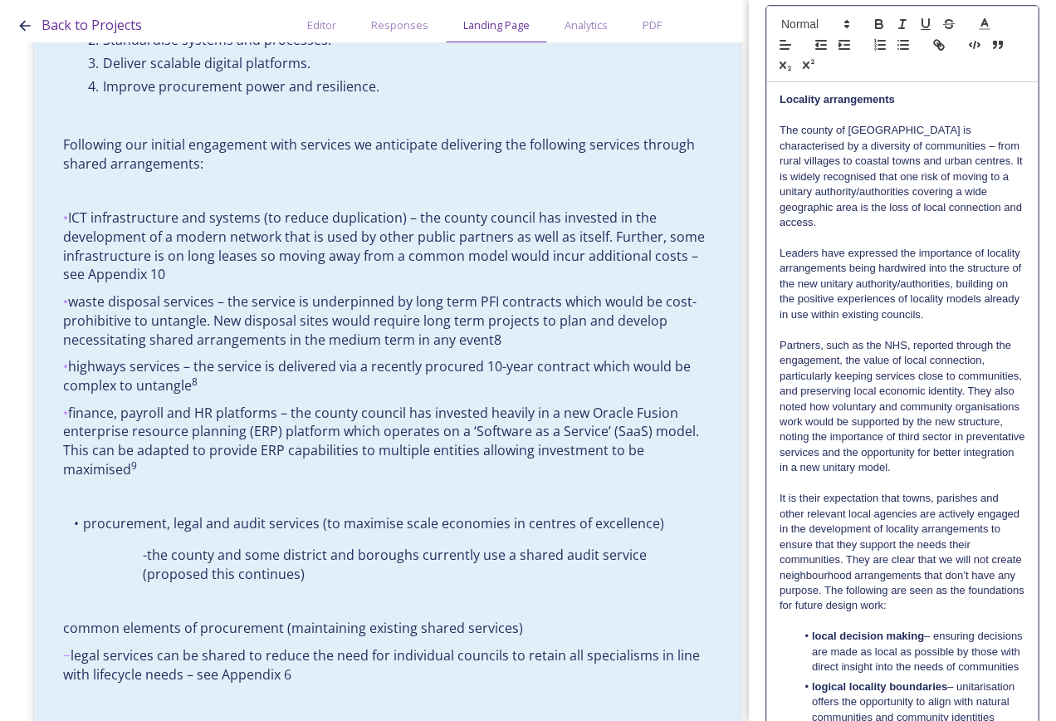
scroll to position [0, 0]
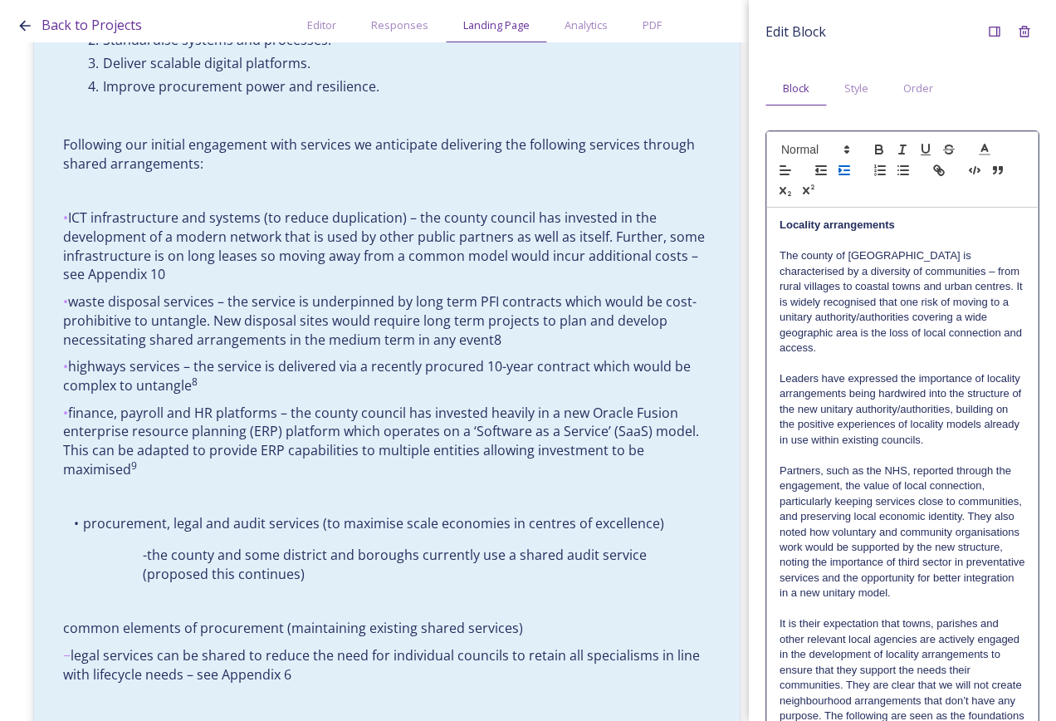
click at [853, 166] on button "button" at bounding box center [844, 170] width 23 height 20
click at [853, 165] on button "button" at bounding box center [844, 170] width 23 height 20
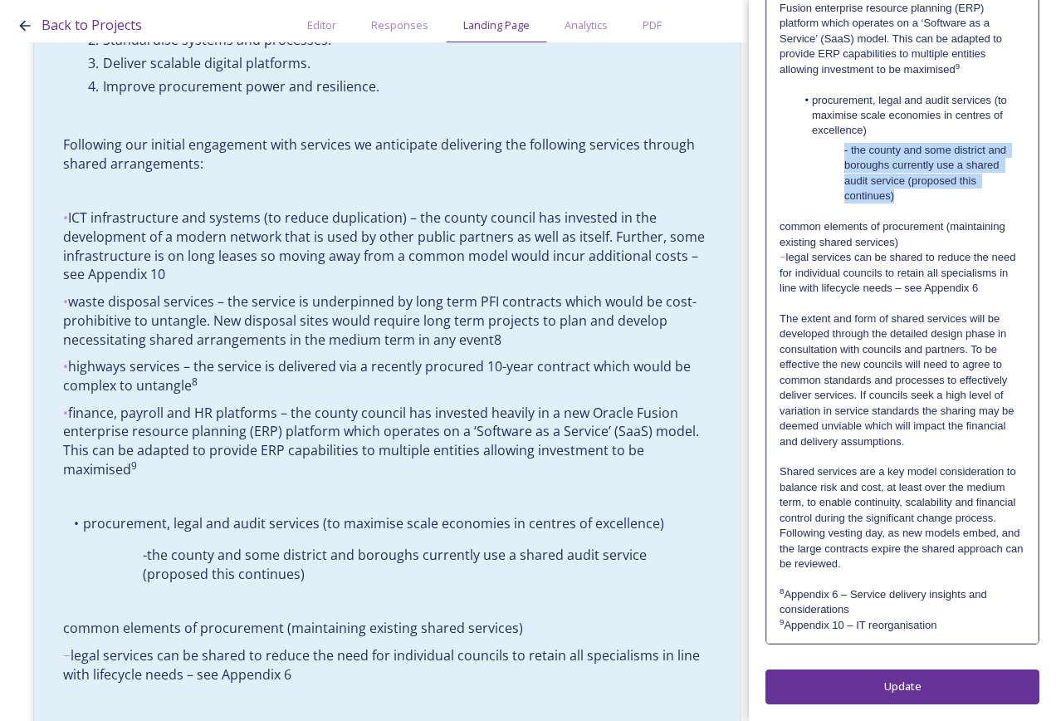
scroll to position [1695, 0]
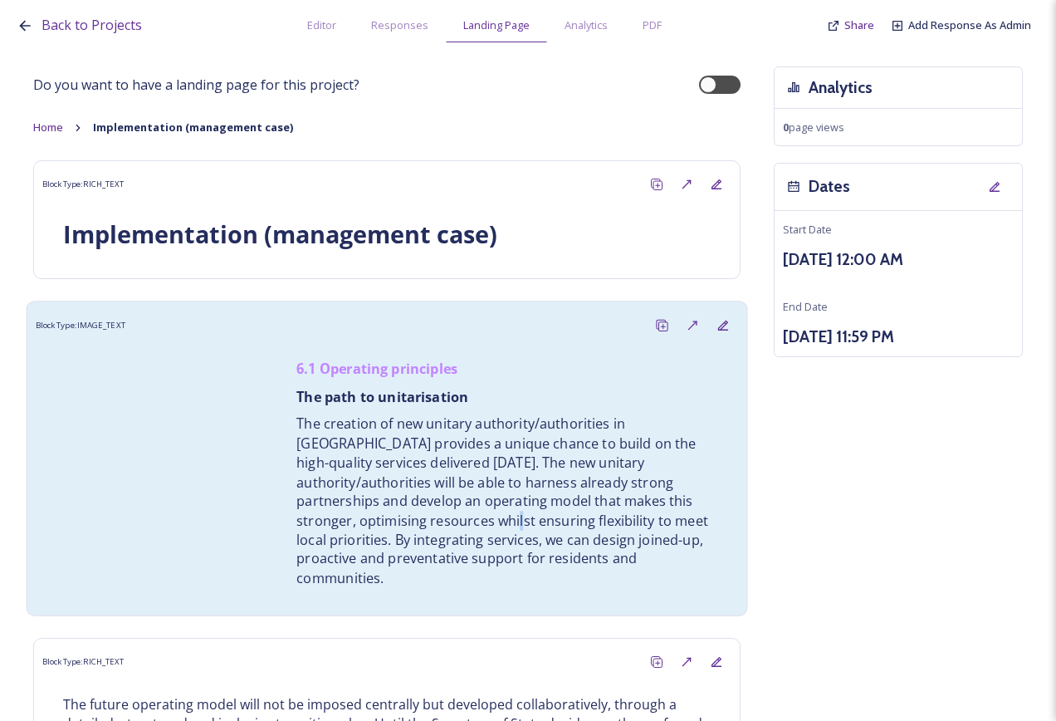
scroll to position [40, 0]
click at [360, 527] on p "The creation of new unitary authority/authorities in [GEOGRAPHIC_DATA] provides…" at bounding box center [506, 501] width 421 height 174
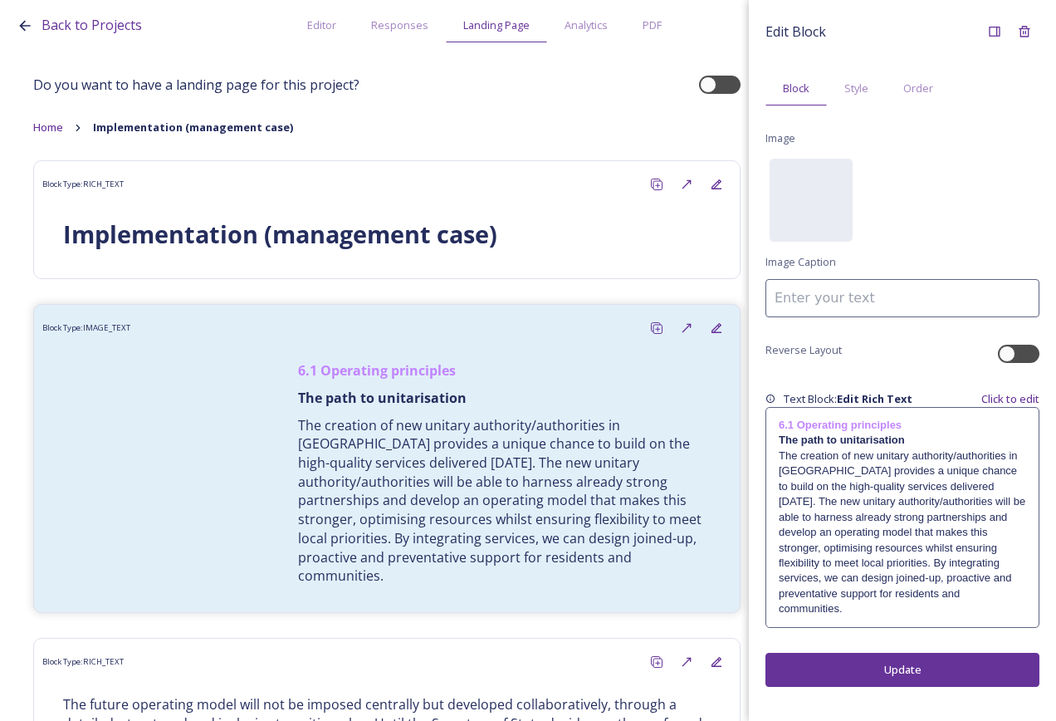
click at [871, 430] on strong "6.1 Operating principles" at bounding box center [840, 425] width 123 height 12
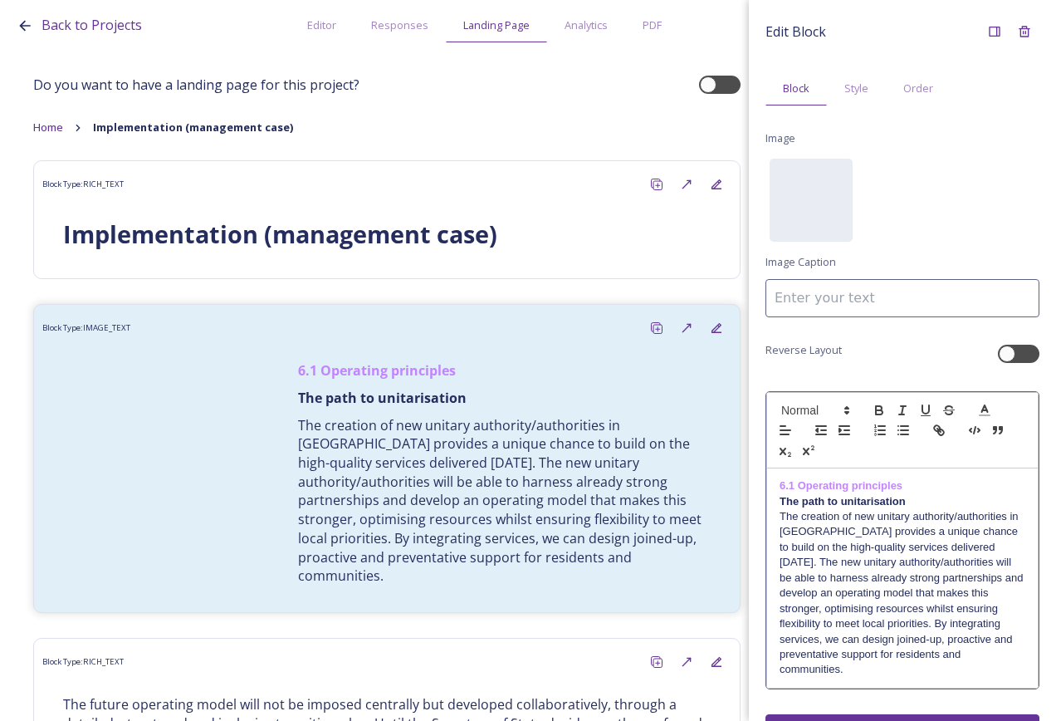
click at [930, 482] on p "6.1 Operating principles" at bounding box center [903, 485] width 246 height 15
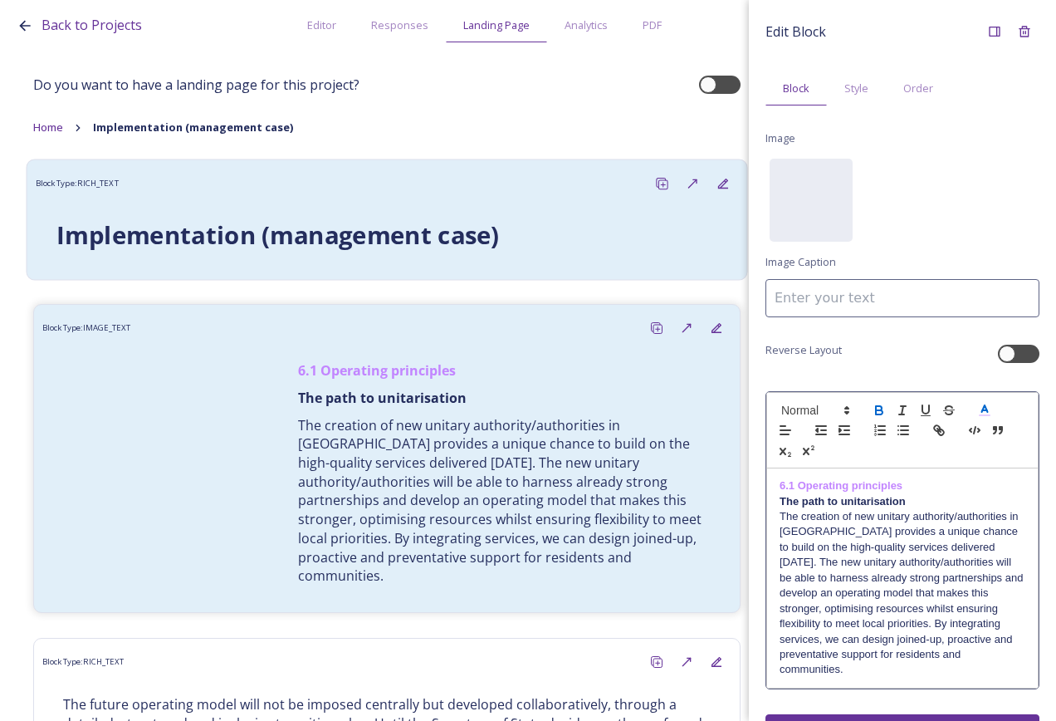
click at [519, 173] on div "Block Type: RICH_TEXT" at bounding box center [387, 184] width 703 height 31
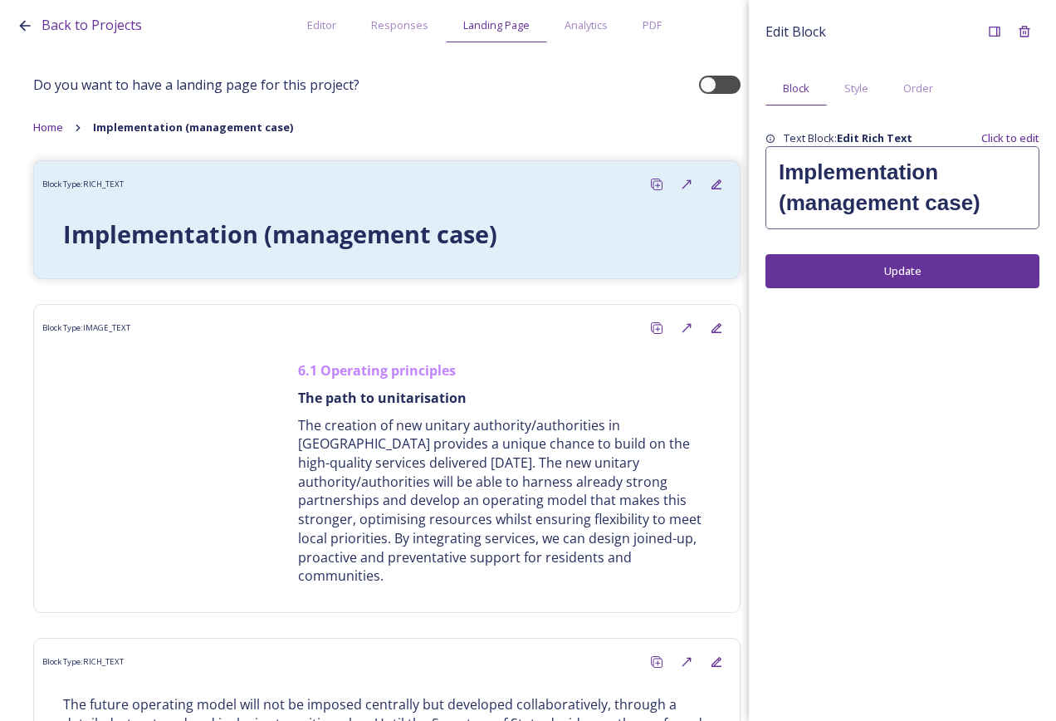
click at [843, 202] on strong "Implementation (management case)" at bounding box center [880, 187] width 202 height 56
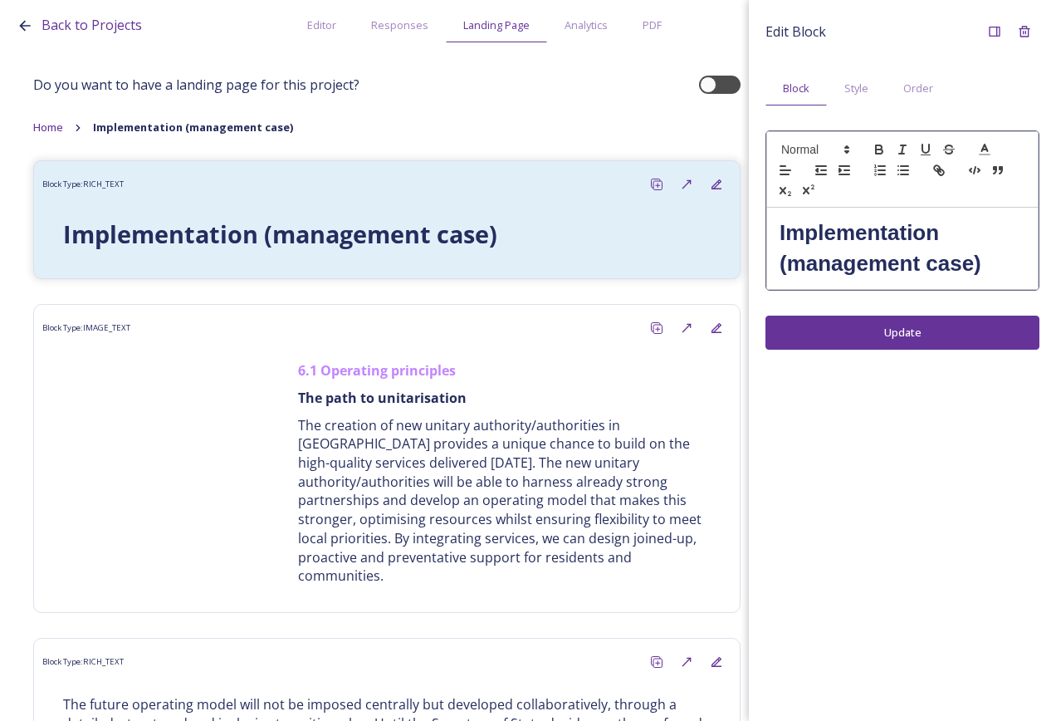
click at [781, 234] on strong "Implementation (management case)" at bounding box center [881, 248] width 202 height 56
click at [786, 233] on strong "Implementation (management case)" at bounding box center [881, 248] width 202 height 56
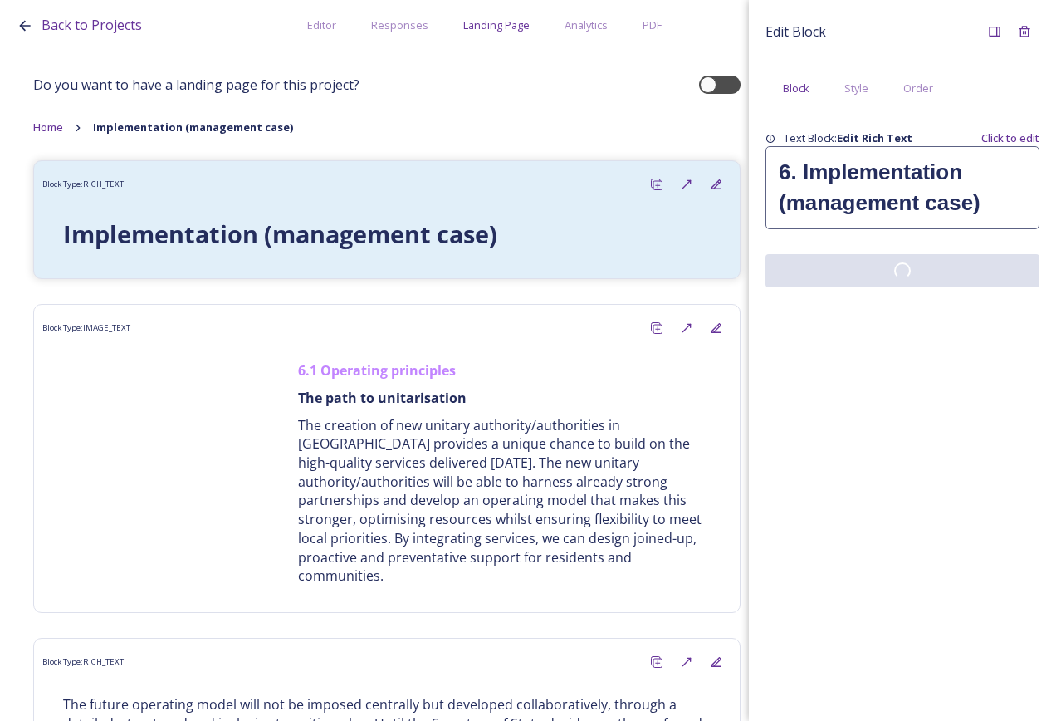
click at [923, 326] on div "Edit Block Block Style Order Text Block: Edit Rich Text Click to edit 6. Implem…" at bounding box center [902, 360] width 307 height 721
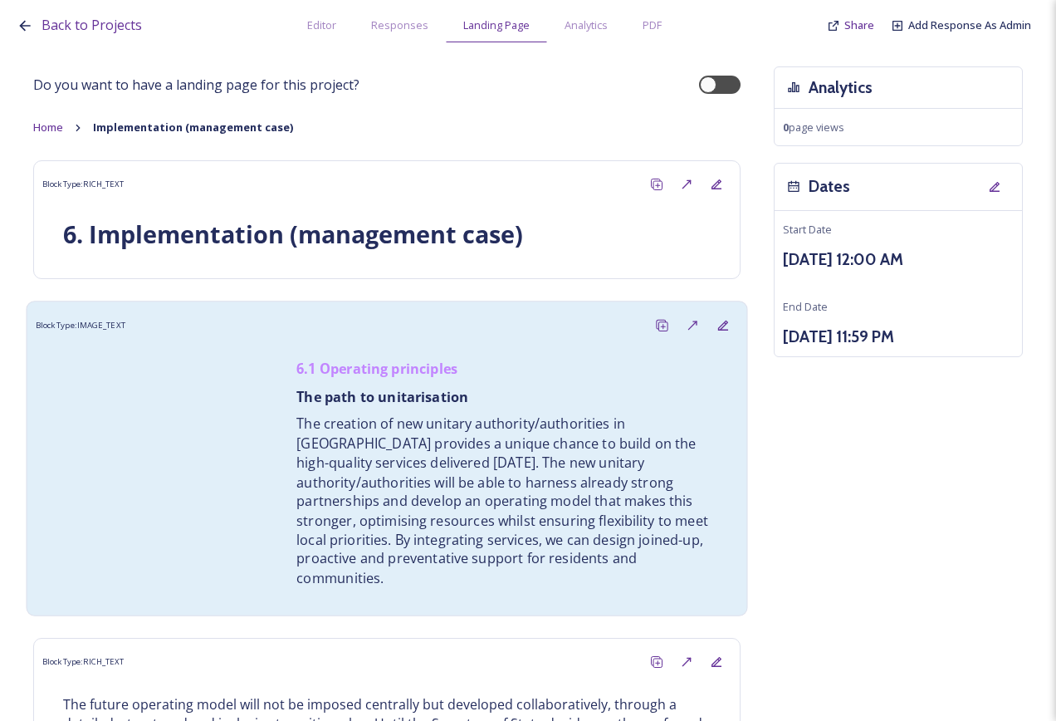
click at [535, 413] on div "6.1 Operating principles The path to unitarisation The creation of new unitary …" at bounding box center [507, 473] width 446 height 249
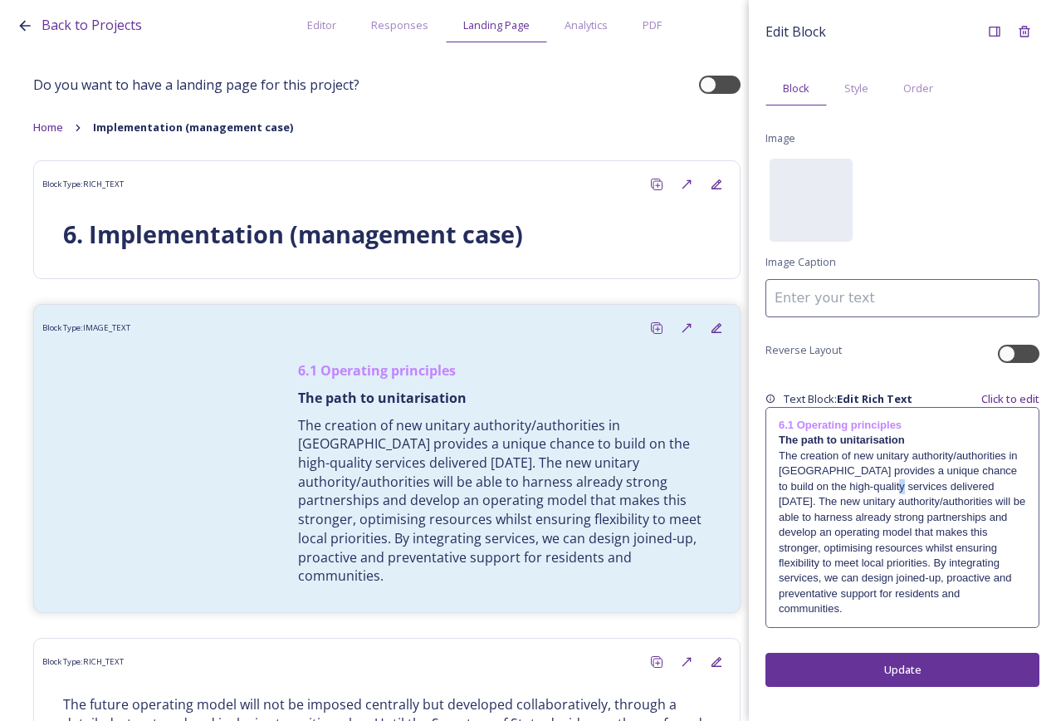
click at [878, 481] on p "The creation of new unitary authority/authorities in [GEOGRAPHIC_DATA] provides…" at bounding box center [902, 532] width 247 height 169
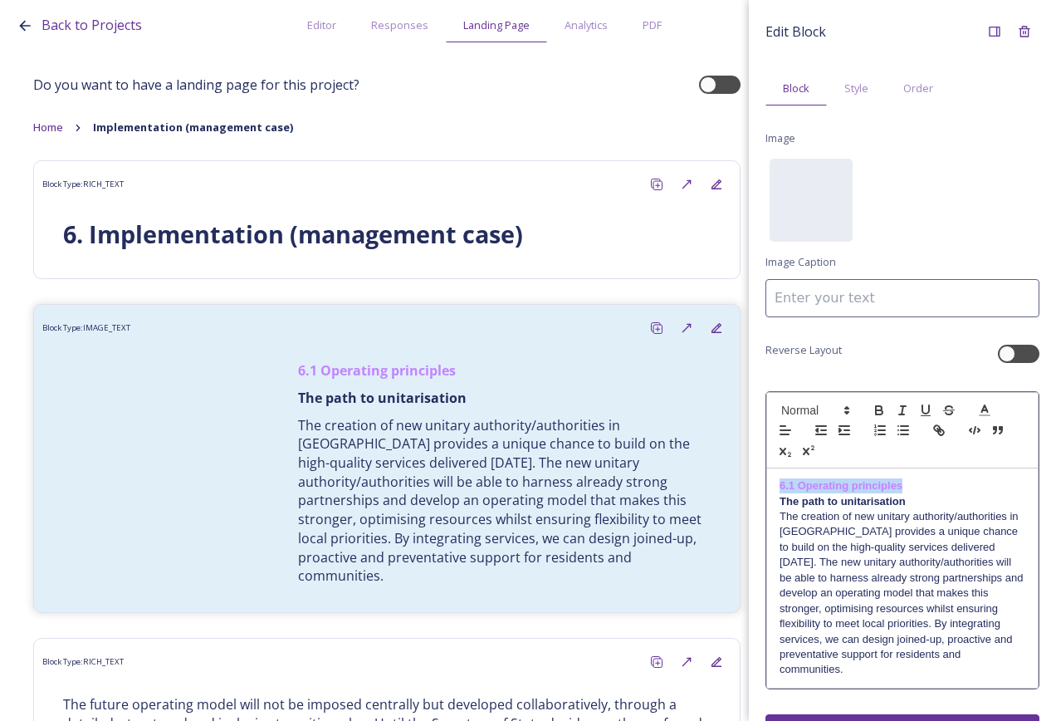
drag, startPoint x: 898, startPoint y: 479, endPoint x: 803, endPoint y: 424, distance: 109.8
click at [765, 480] on div "Edit Block Block Style Order Image No preview available for file of . Image Cap…" at bounding box center [902, 382] width 307 height 765
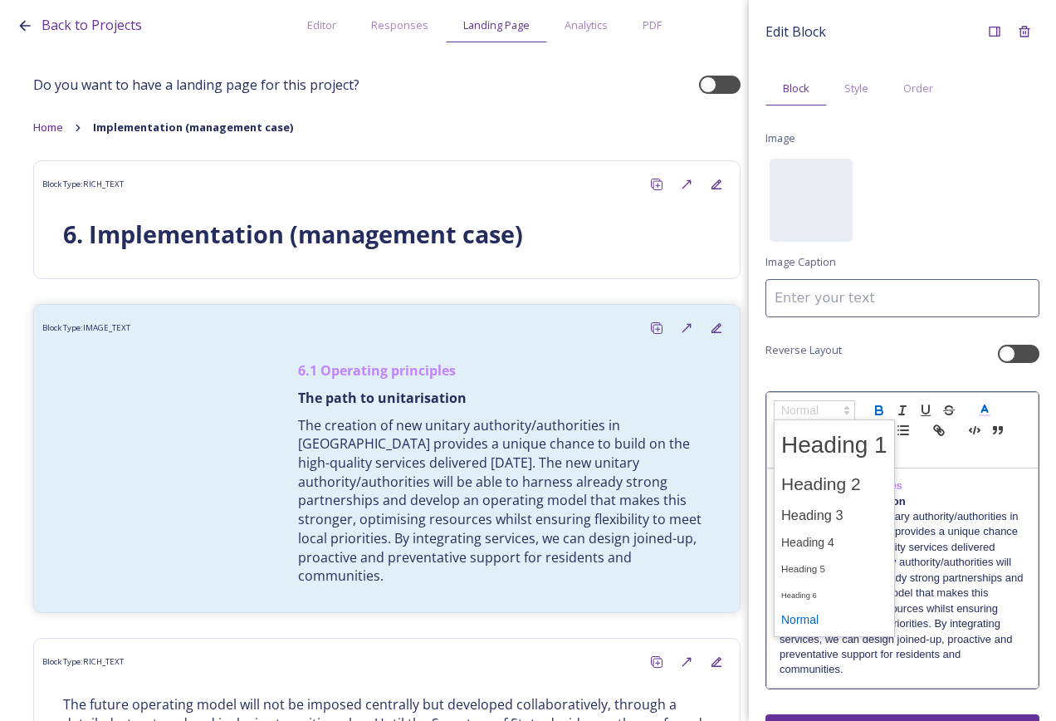
click at [814, 411] on span at bounding box center [814, 410] width 81 height 20
drag, startPoint x: 840, startPoint y: 512, endPoint x: 919, endPoint y: 451, distance: 100.7
click at [840, 512] on span at bounding box center [834, 515] width 106 height 29
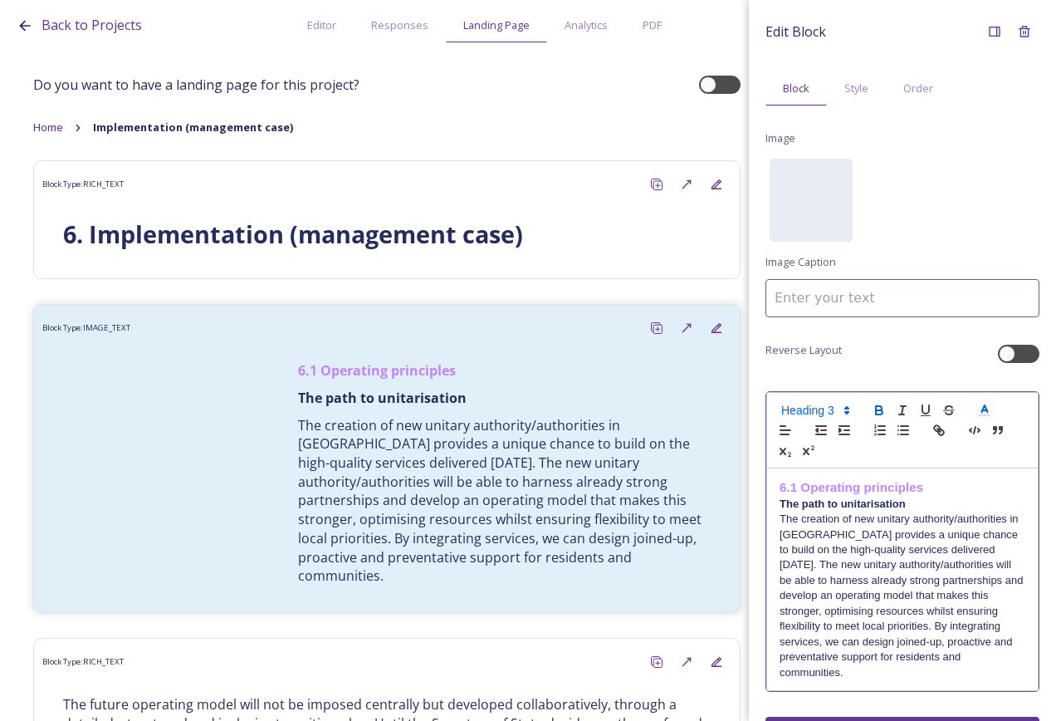
click at [987, 408] on icon at bounding box center [984, 410] width 15 height 15
click at [982, 32] on div "Expand" at bounding box center [995, 32] width 30 height 30
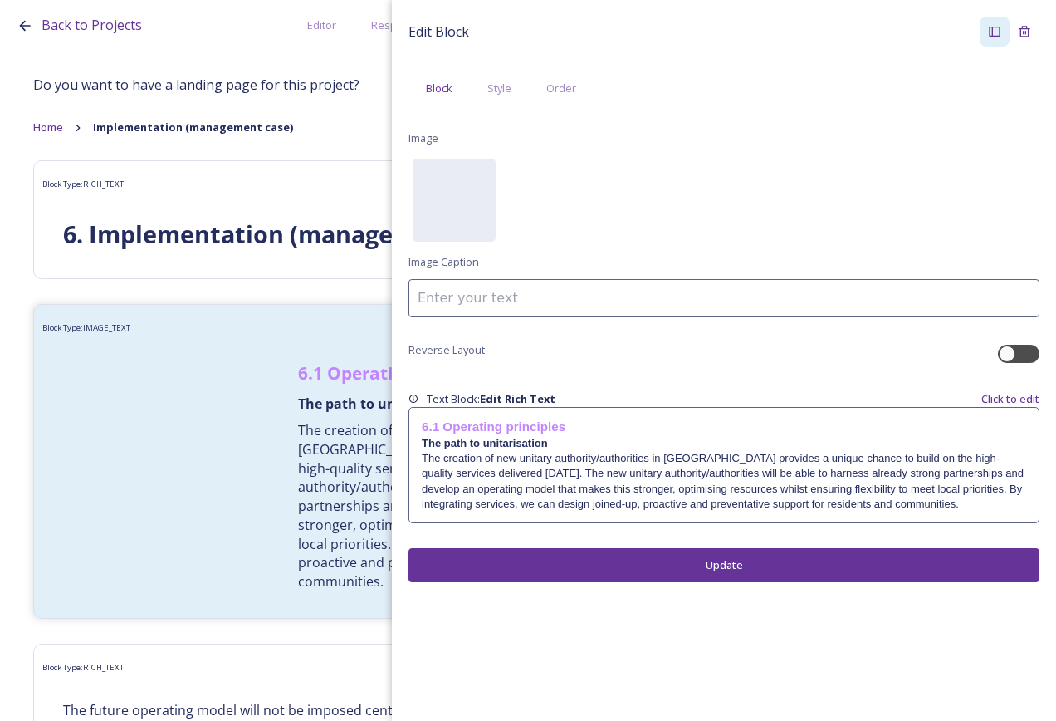
click at [751, 466] on p "The creation of new unitary authority/authorities in [GEOGRAPHIC_DATA] provides…" at bounding box center [724, 481] width 605 height 61
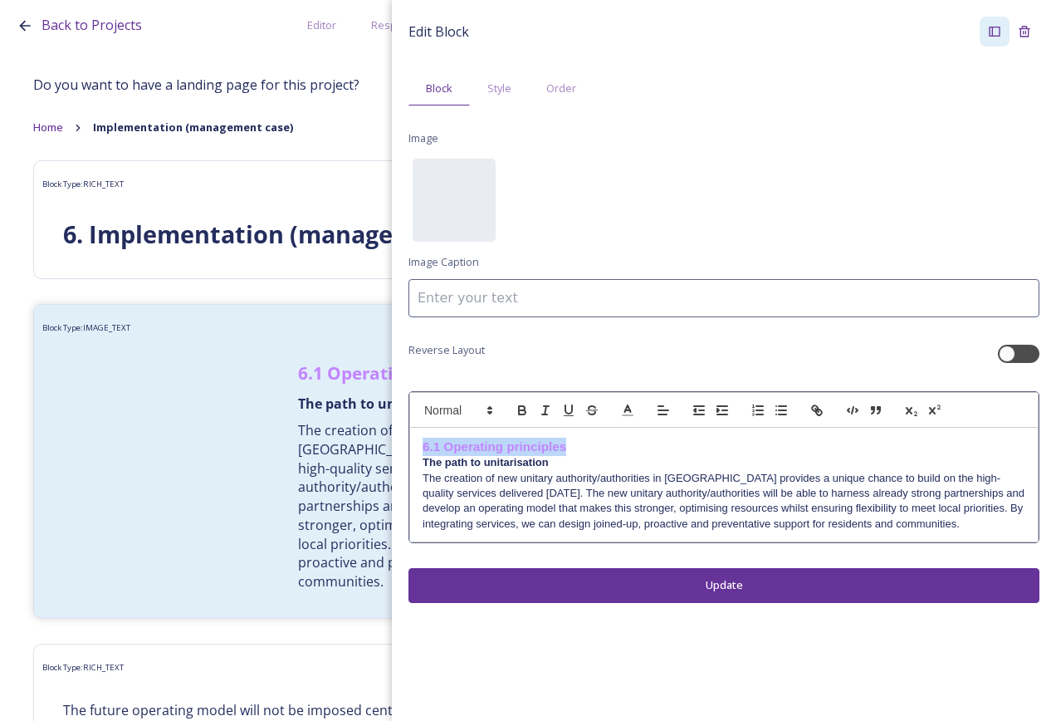
drag, startPoint x: 532, startPoint y: 443, endPoint x: 417, endPoint y: 437, distance: 115.6
click at [417, 437] on div "6.1 Operating principles The path to unitarisation The creation of new unitary …" at bounding box center [724, 485] width 628 height 115
click at [632, 403] on icon at bounding box center [627, 410] width 15 height 15
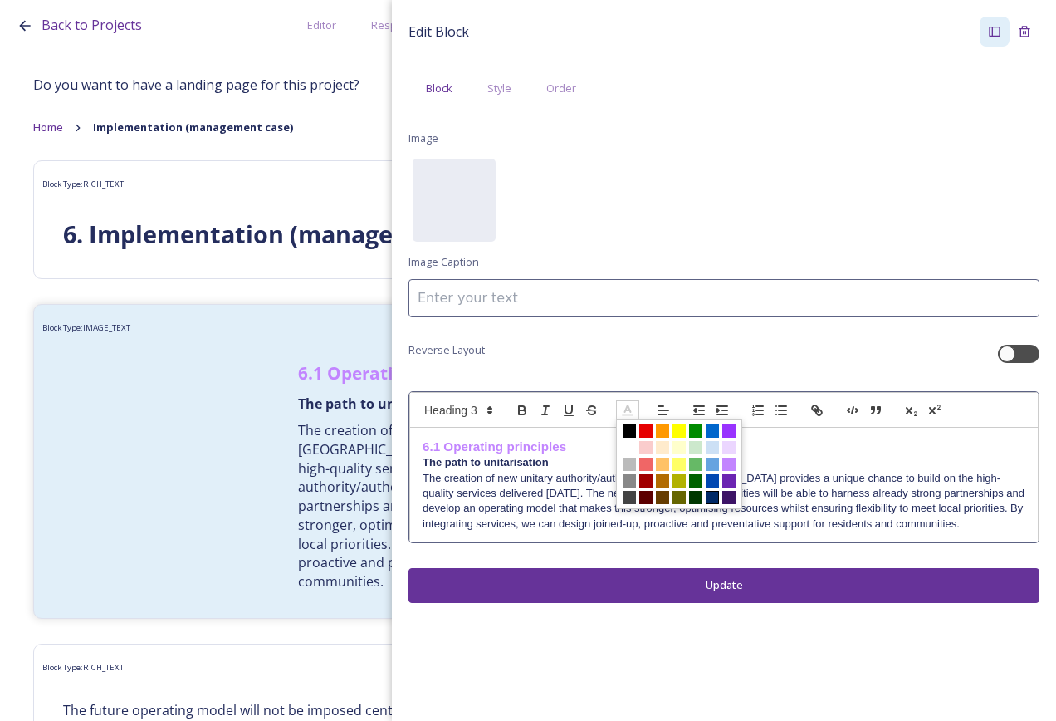
click at [713, 494] on span at bounding box center [712, 497] width 13 height 13
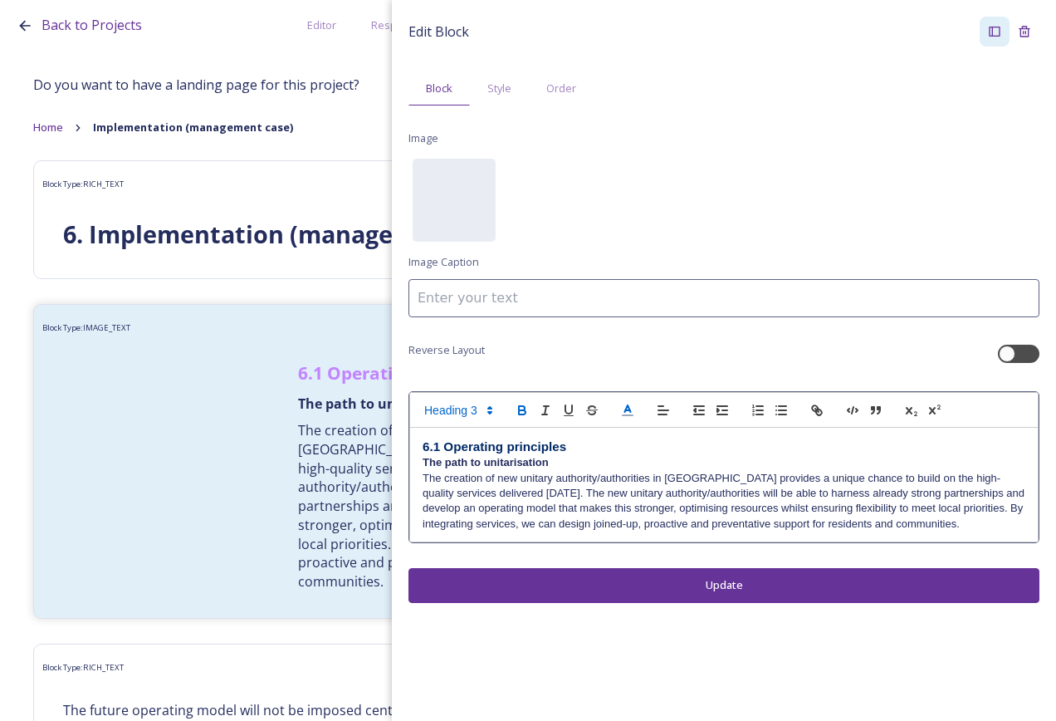
click at [608, 481] on p "The creation of new unitary authority/authorities in [GEOGRAPHIC_DATA] provides…" at bounding box center [724, 501] width 603 height 61
click at [605, 453] on h3 "6.1 Operating principles" at bounding box center [724, 447] width 603 height 18
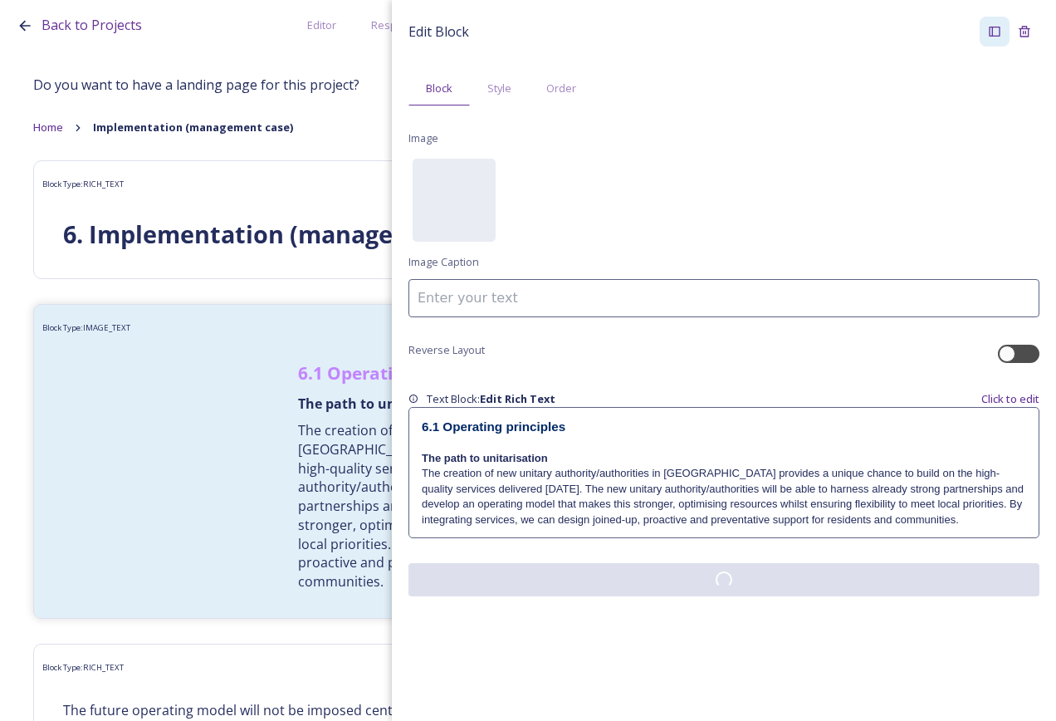
click at [604, 588] on button at bounding box center [724, 579] width 631 height 33
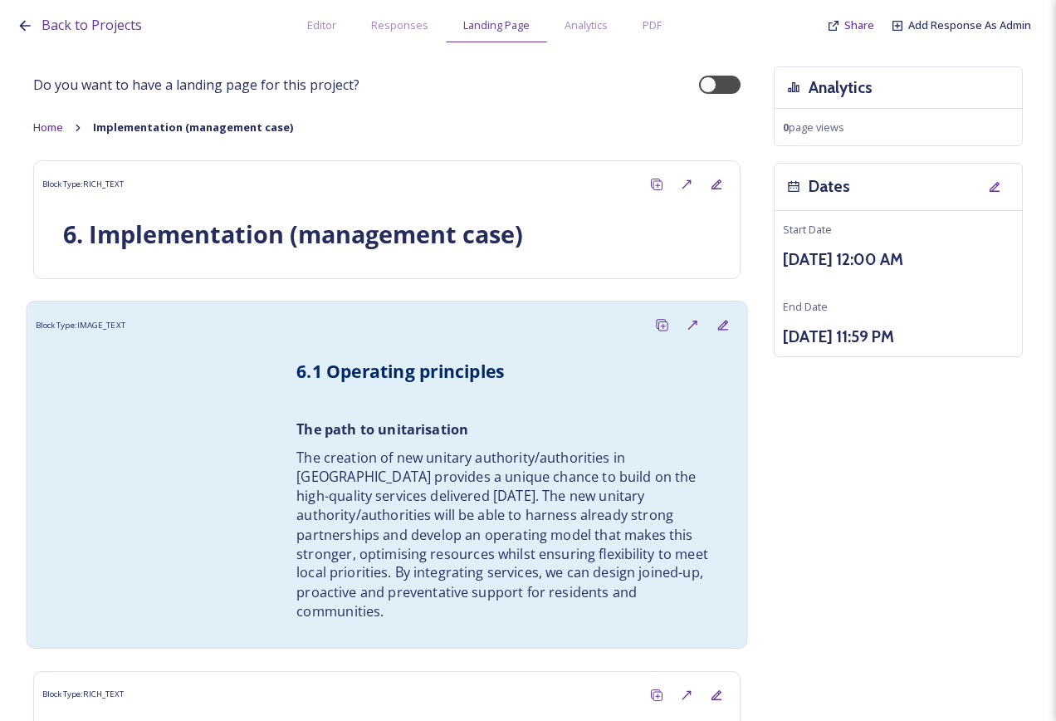
click at [311, 464] on p "The creation of new unitary authority/authorities in [GEOGRAPHIC_DATA] provides…" at bounding box center [506, 535] width 421 height 174
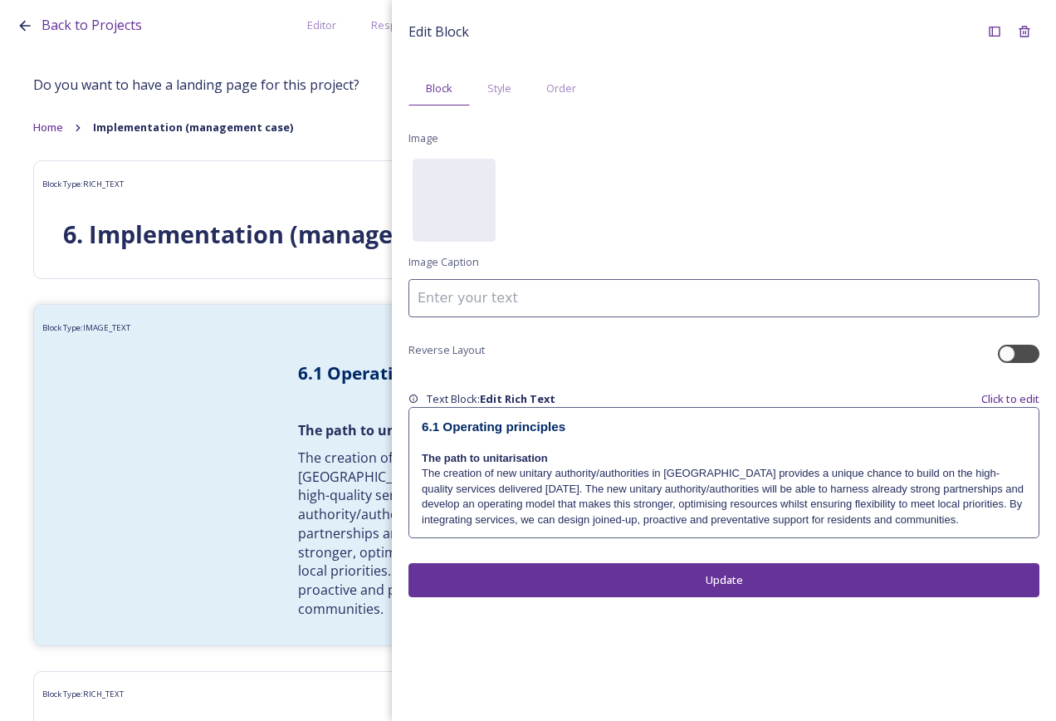
click at [541, 487] on p "The creation of new unitary authority/authorities in [GEOGRAPHIC_DATA] provides…" at bounding box center [724, 496] width 605 height 61
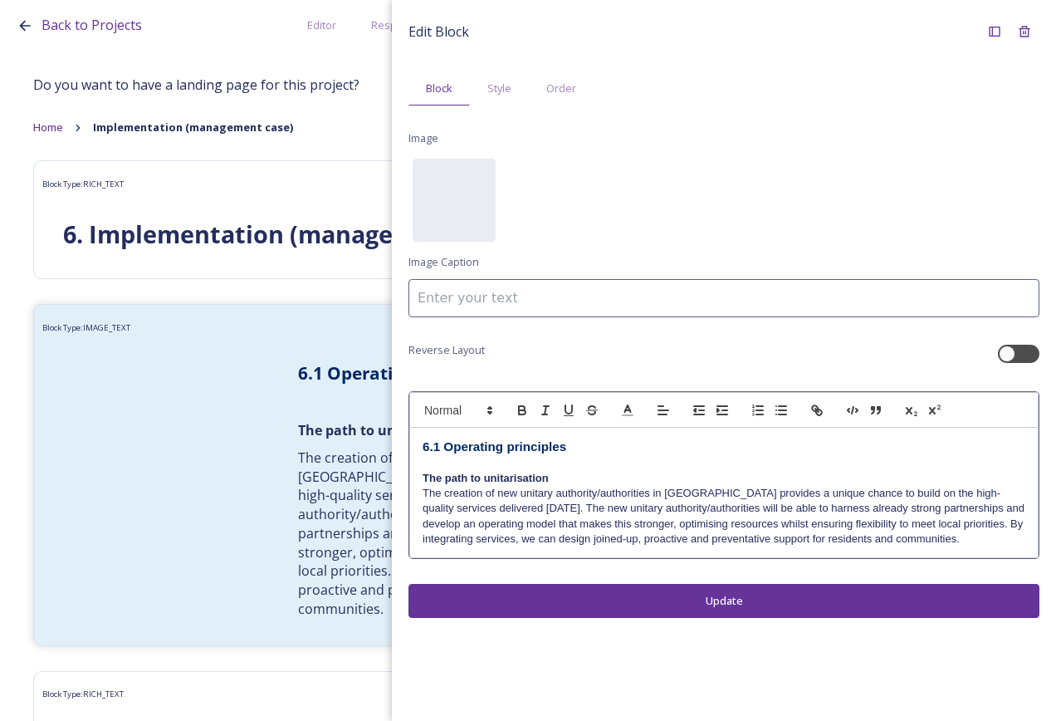
click at [778, 605] on div "Edit Block Block Style Order Image No preview available for file of . Image Cap…" at bounding box center [724, 317] width 664 height 634
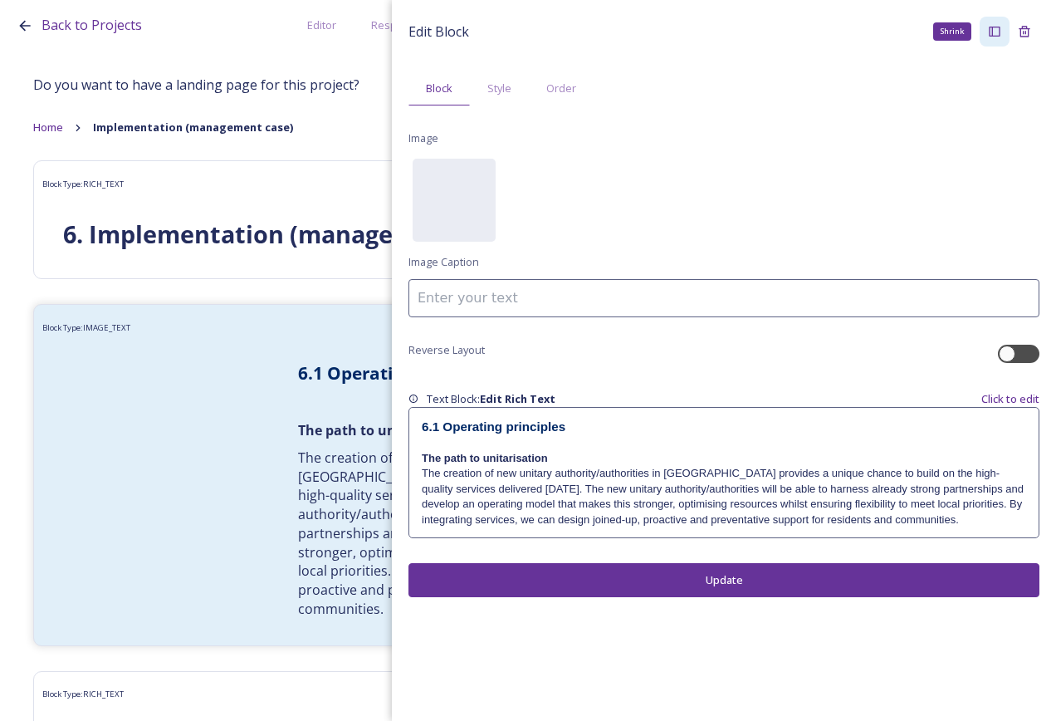
click at [999, 36] on icon at bounding box center [994, 32] width 11 height 10
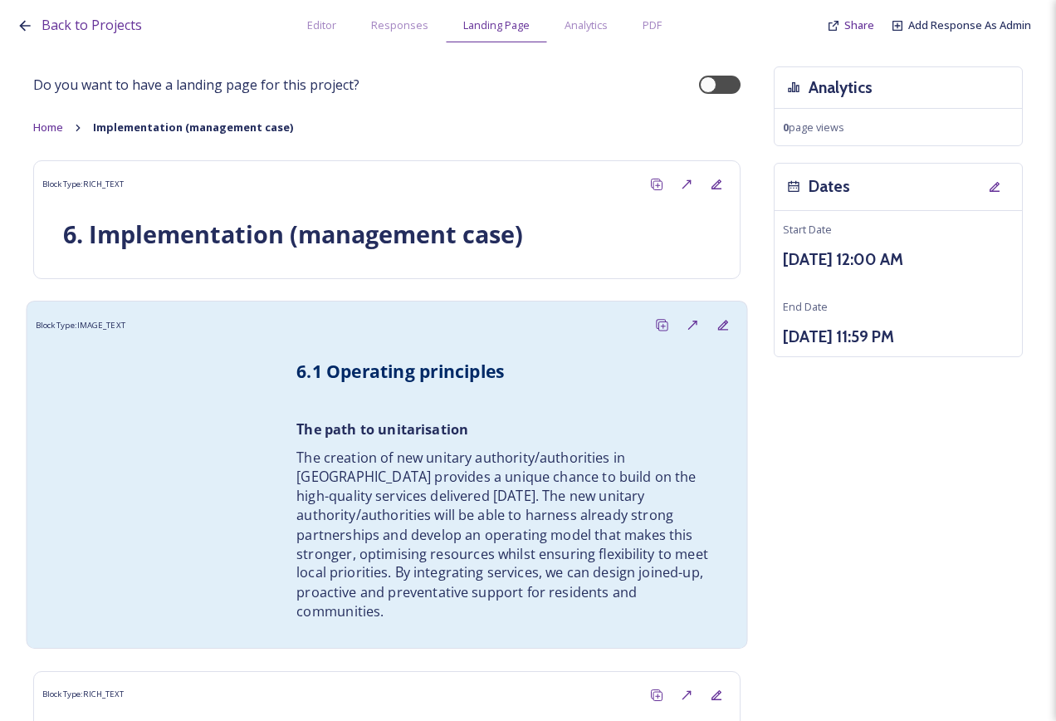
click at [411, 523] on p "The creation of new unitary authority/authorities in [GEOGRAPHIC_DATA] provides…" at bounding box center [506, 535] width 421 height 174
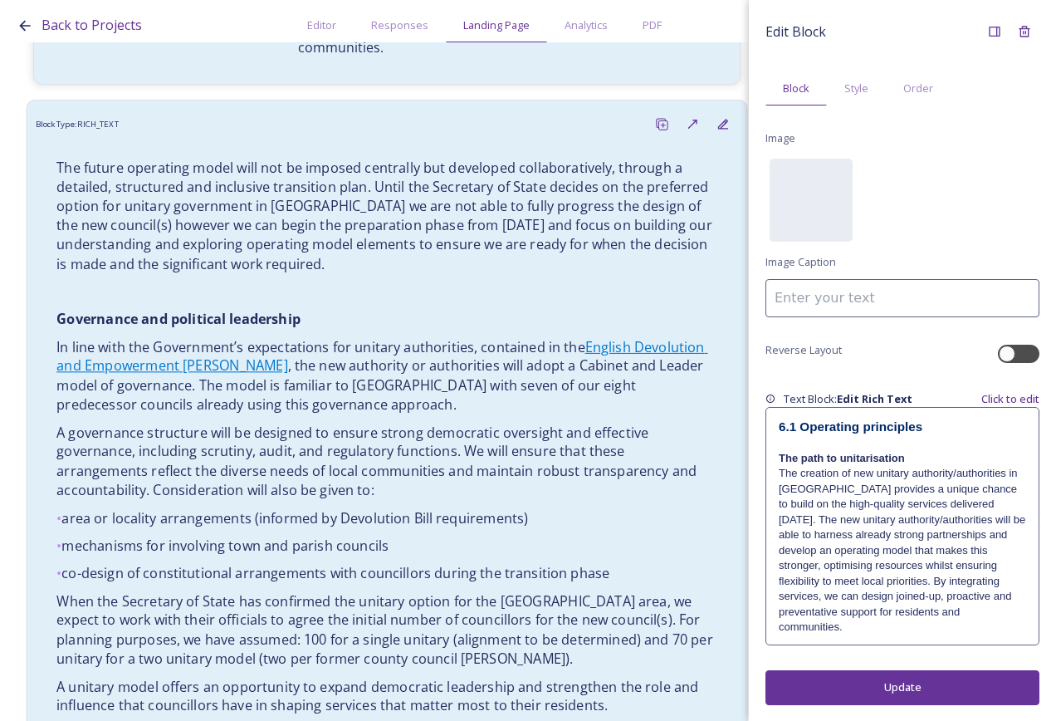
scroll to position [581, 0]
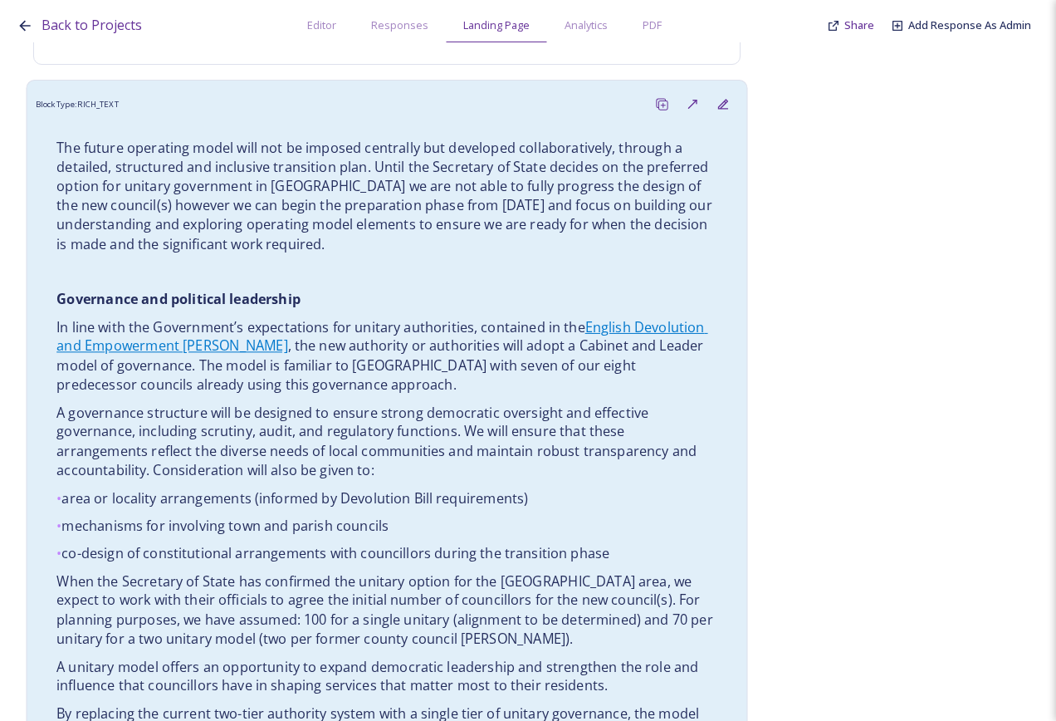
click at [317, 520] on div "The future operating model will not be imposed centrally but developed collabor…" at bounding box center [387, 606] width 686 height 956
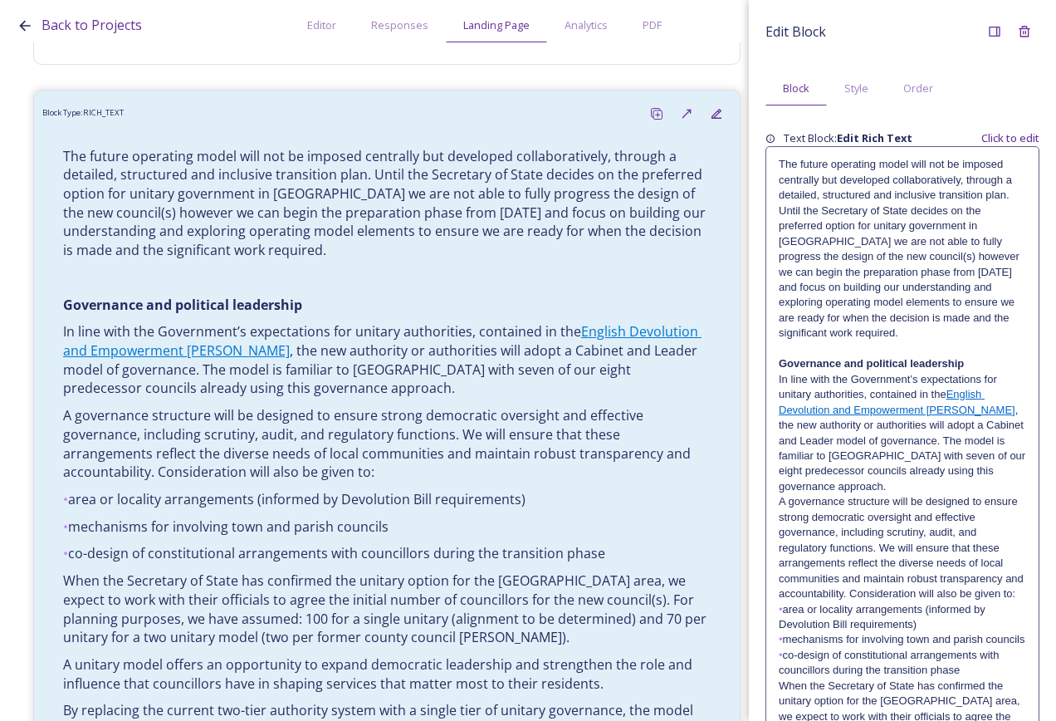
click at [917, 596] on p "A governance structure will be designed to ensure strong democratic oversight a…" at bounding box center [902, 547] width 247 height 107
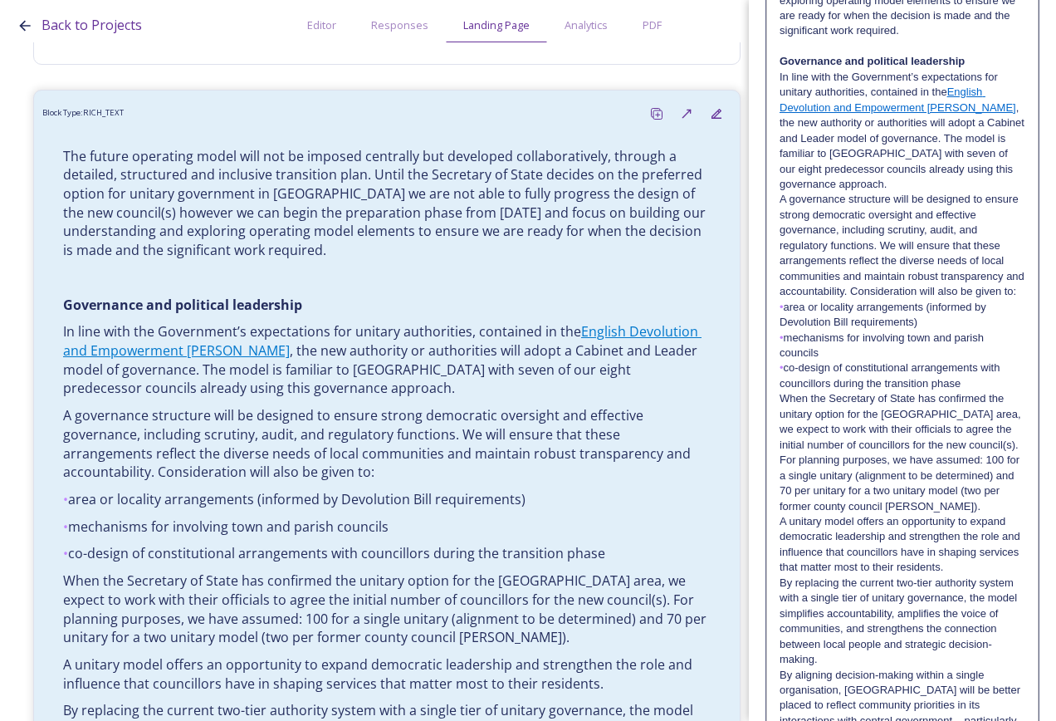
scroll to position [415, 0]
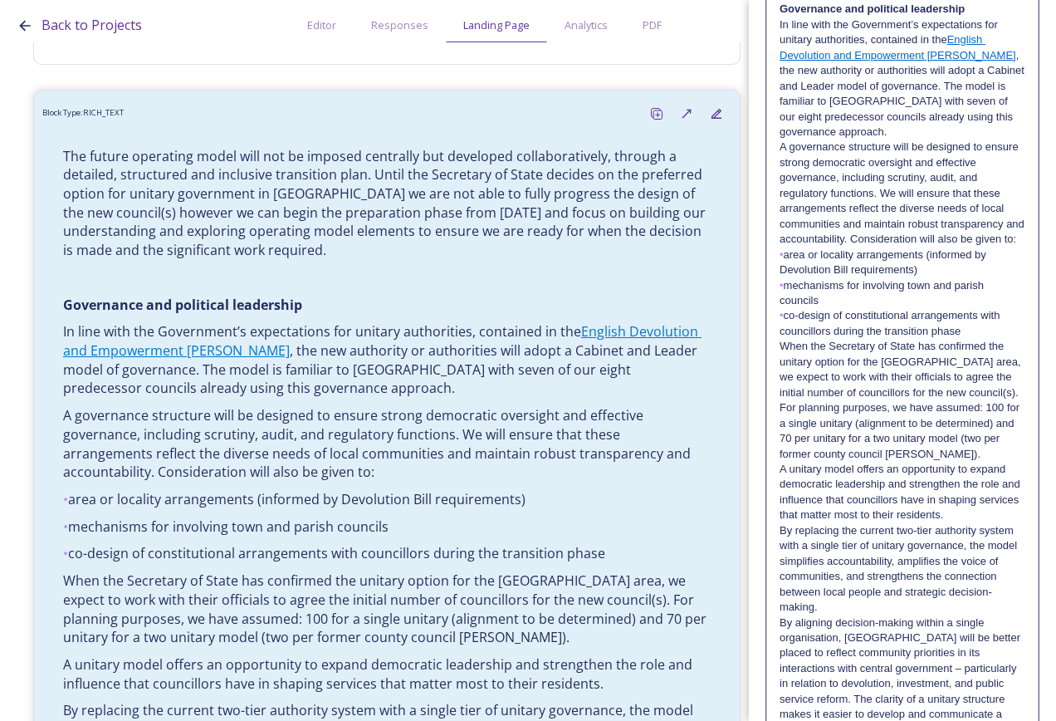
click at [787, 271] on p "• area or locality arrangements (informed by Devolution Bill requirements)" at bounding box center [903, 262] width 246 height 31
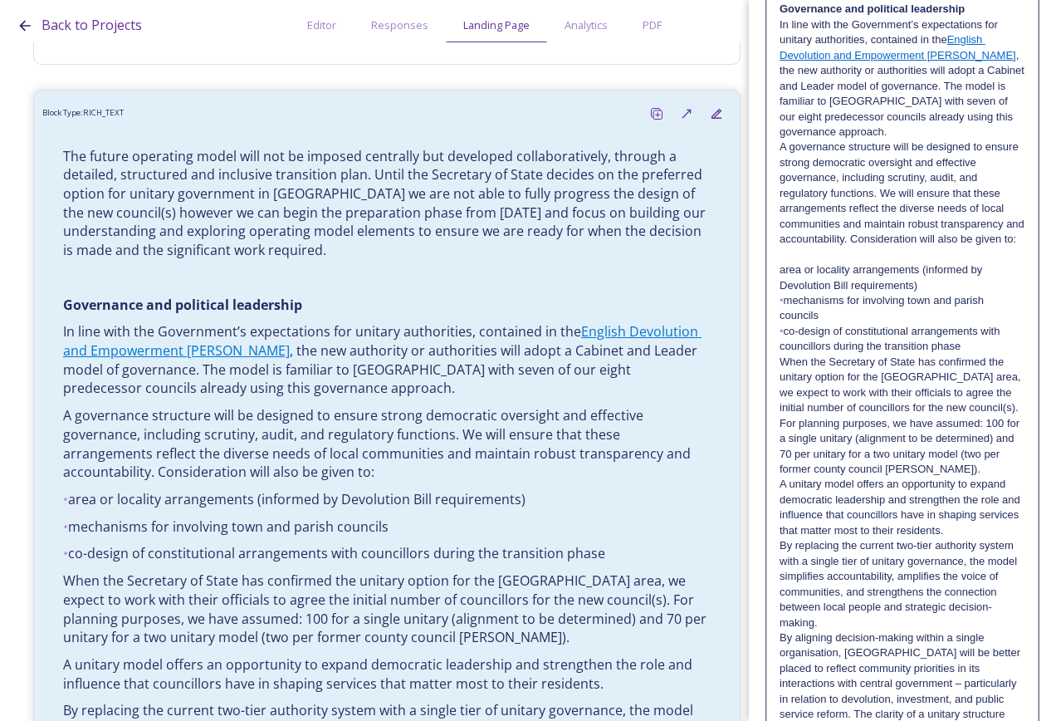
drag, startPoint x: 786, startPoint y: 317, endPoint x: 799, endPoint y: 326, distance: 15.4
click at [787, 317] on p "• mechanisms for involving town and parish councils" at bounding box center [903, 308] width 246 height 31
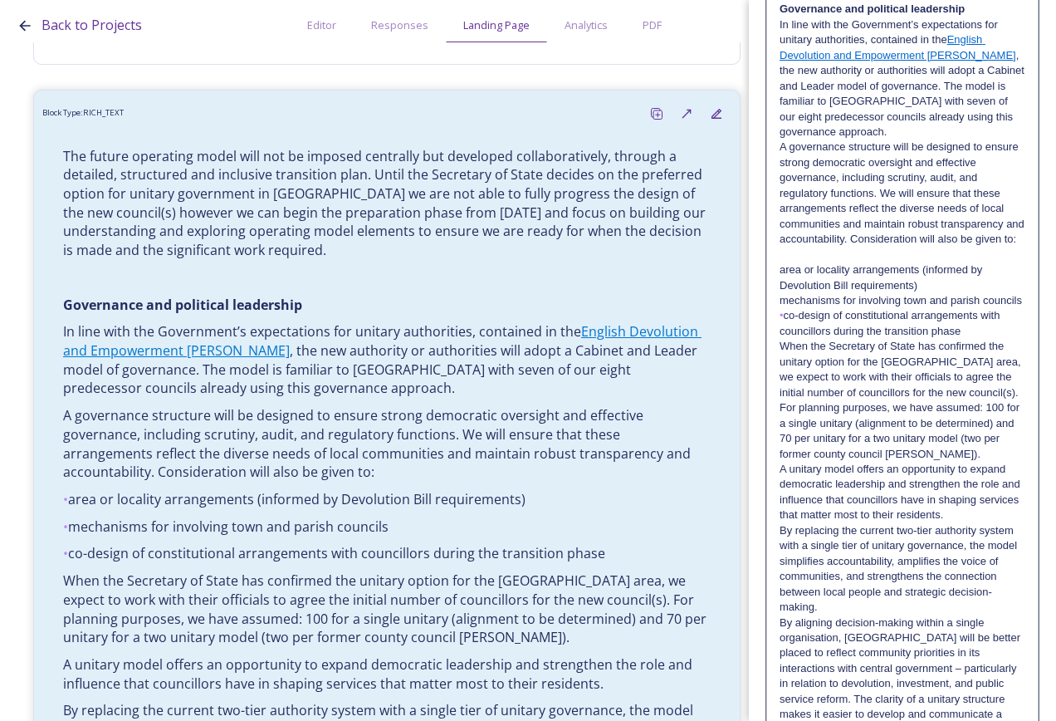
click at [788, 339] on p "• co-design of constitutional arrangements with councillors during the transiti…" at bounding box center [903, 323] width 246 height 31
click at [997, 339] on p "co-design of constitutional arrangements with councillors during the transition…" at bounding box center [903, 323] width 246 height 31
click at [993, 339] on p "co-design of constitutional arrangements with councillors during the transition…" at bounding box center [903, 323] width 246 height 31
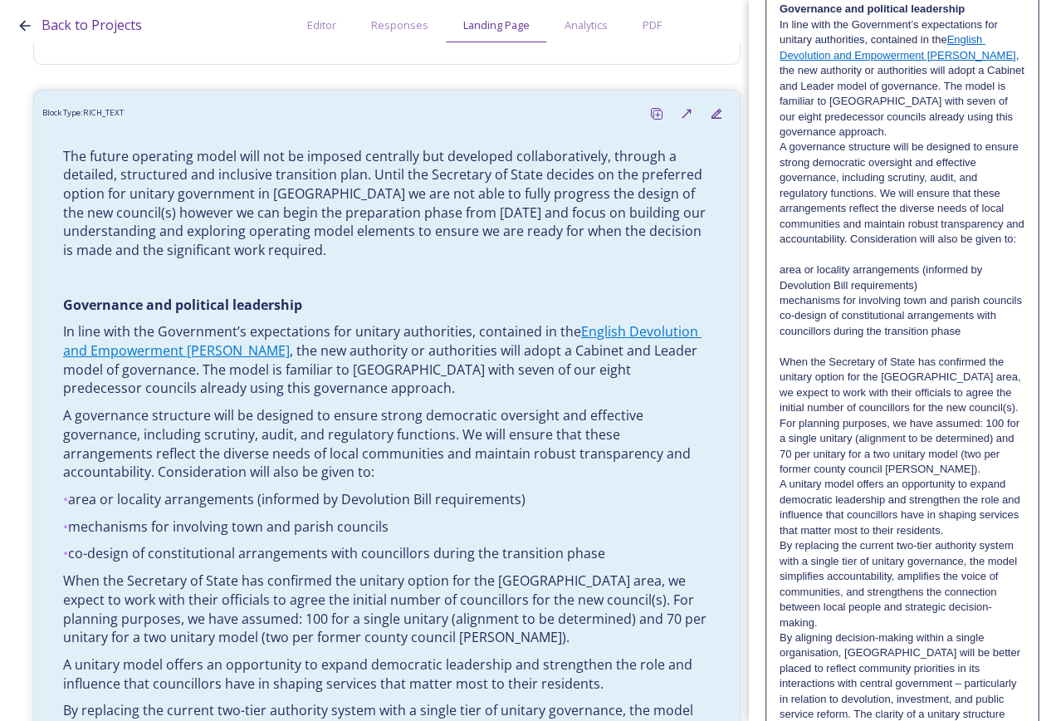
click at [991, 339] on p "co-design of constitutional arrangements with councillors during the transition…" at bounding box center [903, 323] width 246 height 31
click at [850, 308] on p "mechanisms for involving town and parish councils" at bounding box center [903, 300] width 246 height 15
click at [929, 293] on p "area or locality arrangements (informed by Devolution Bill requirements)" at bounding box center [903, 277] width 246 height 31
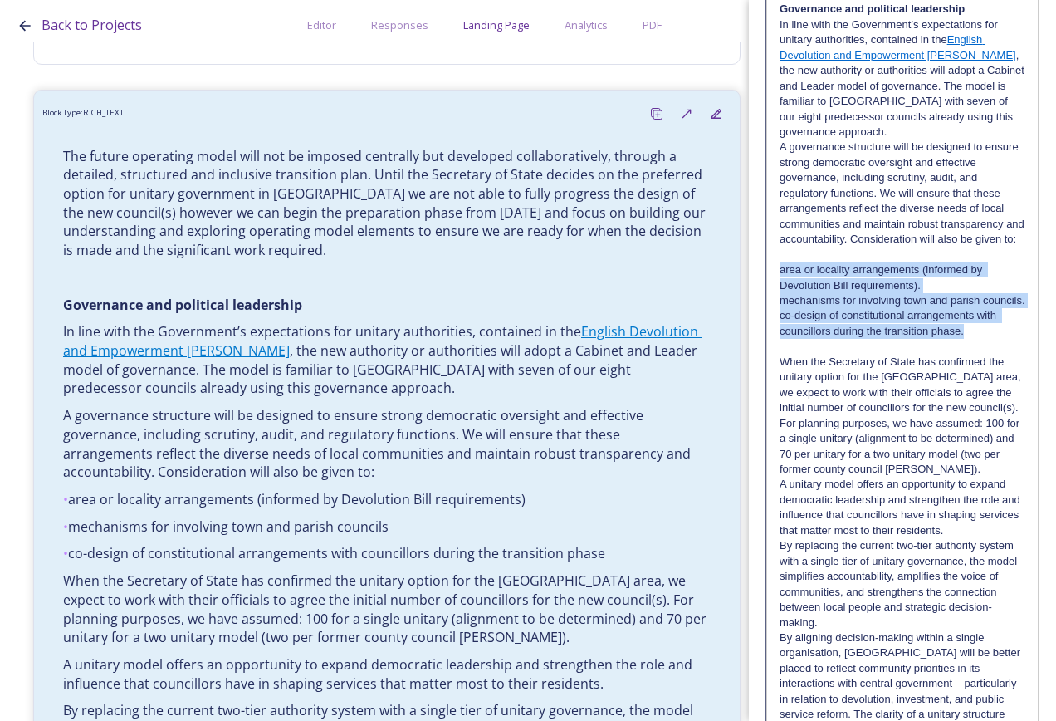
drag, startPoint x: 989, startPoint y: 365, endPoint x: 770, endPoint y: 288, distance: 232.2
click at [770, 288] on div "The future operating model will not be imposed centrally but developed collabor…" at bounding box center [902, 392] width 271 height 1200
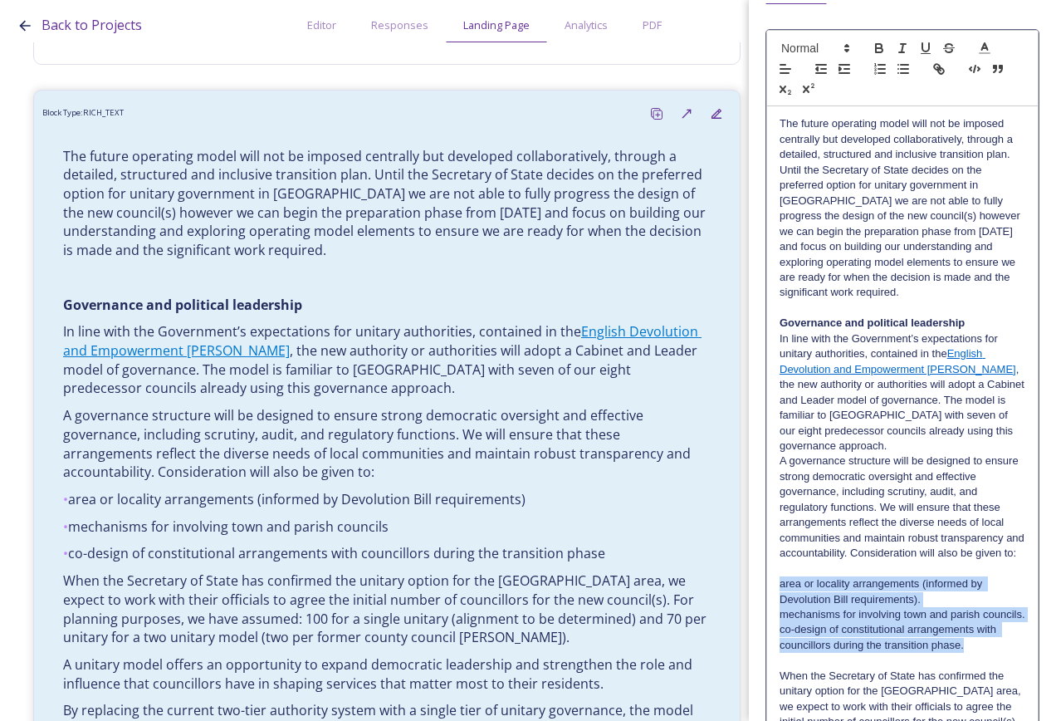
scroll to position [0, 0]
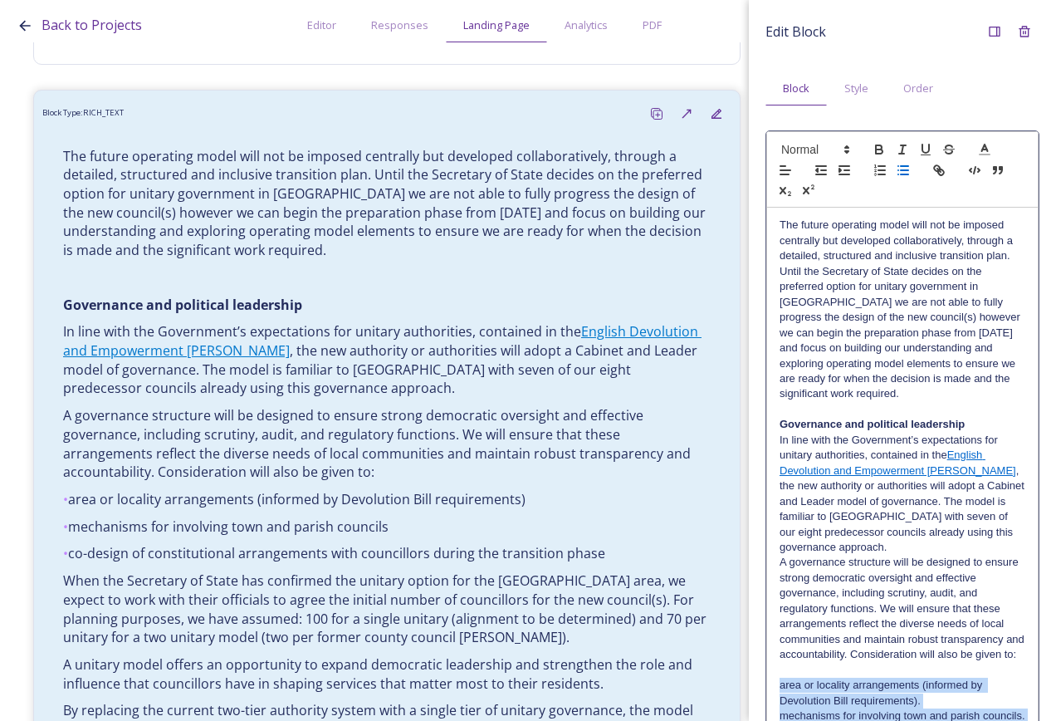
click at [907, 166] on line "button" at bounding box center [904, 166] width 7 height 0
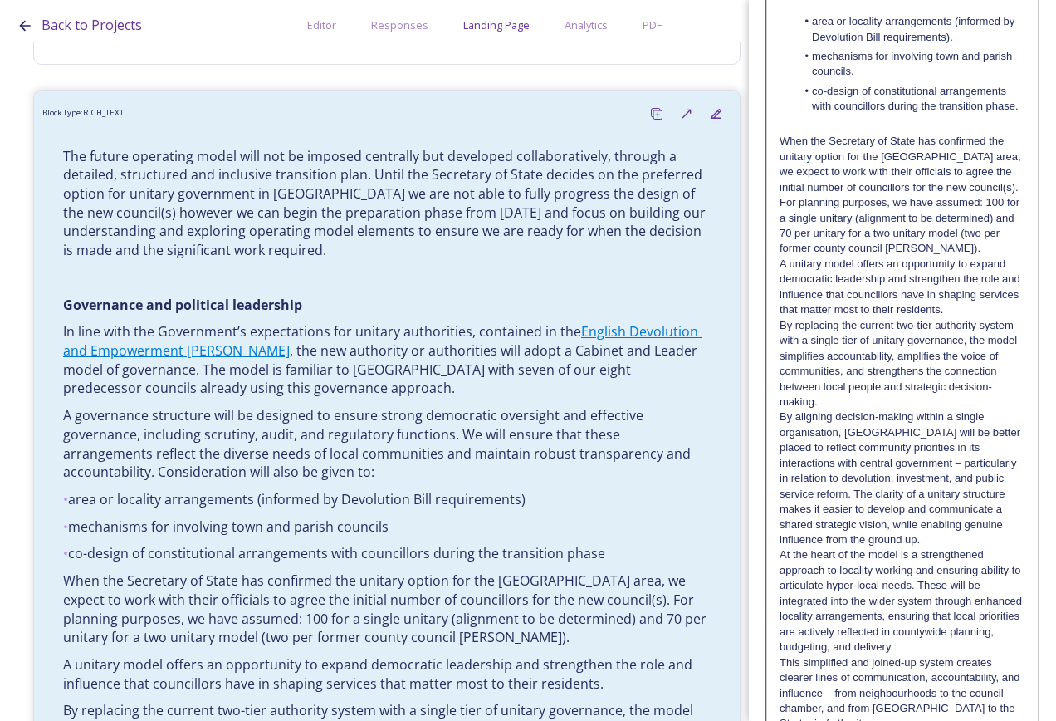
scroll to position [664, 0]
click at [844, 256] on p "When the Secretary of State has confirmed the unitary option for the [GEOGRAPHI…" at bounding box center [903, 194] width 246 height 123
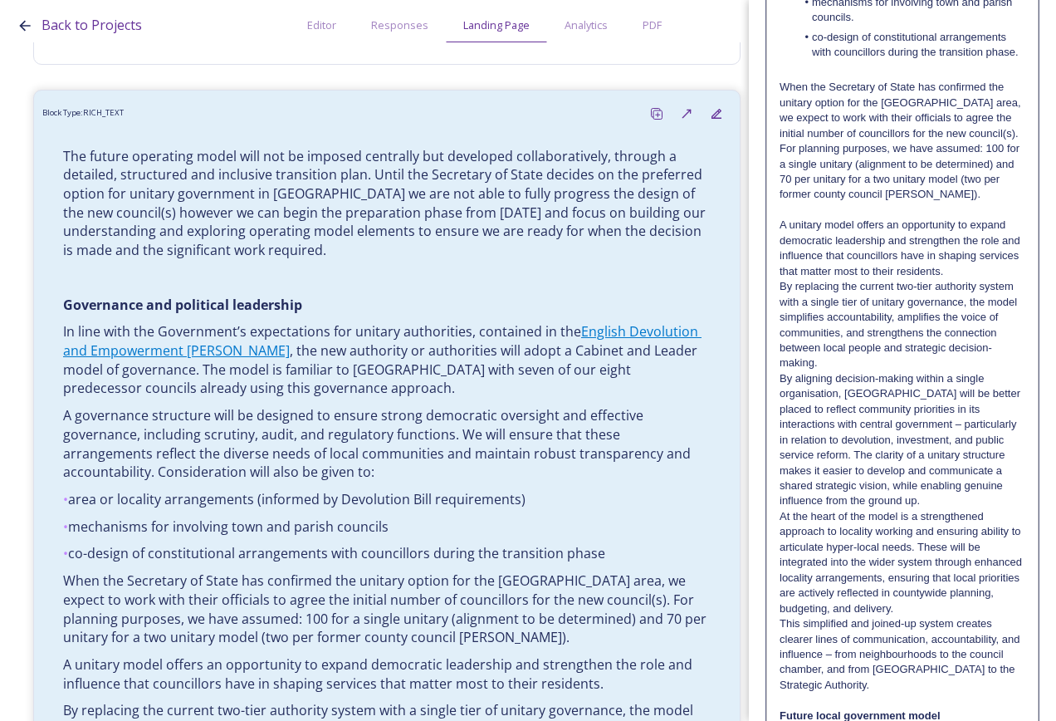
scroll to position [747, 0]
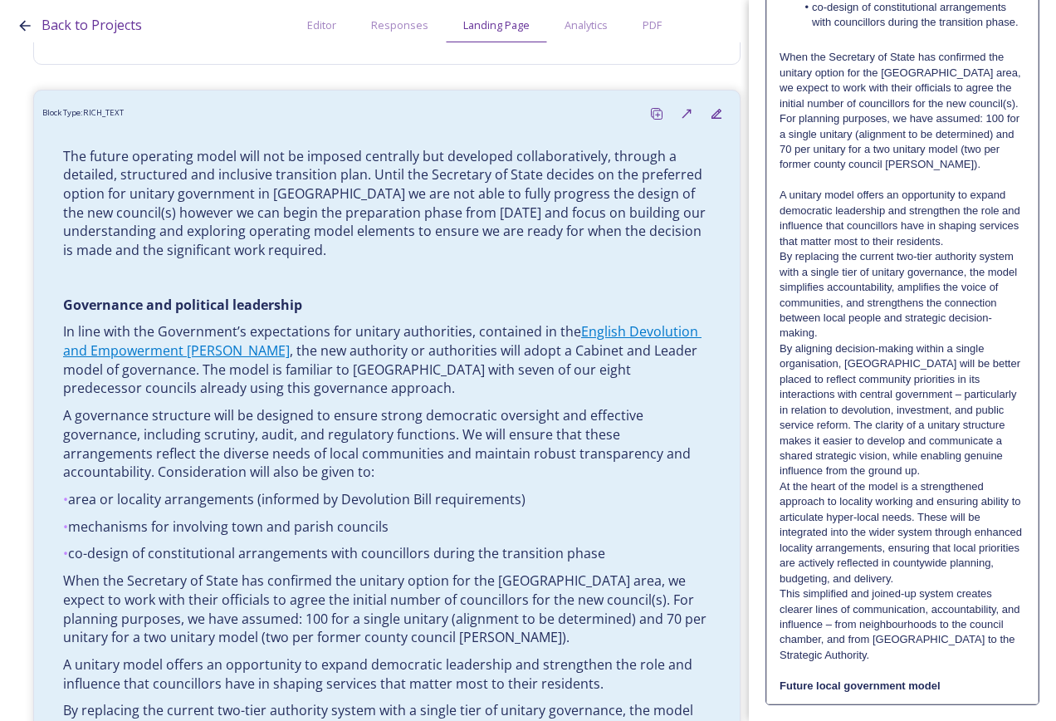
click at [776, 396] on div "The future operating model will not be imposed centrally but developed collabor…" at bounding box center [902, 81] width 271 height 1243
click at [781, 301] on p "By replacing the current two-tier authority system with a single tier of unitar…" at bounding box center [903, 295] width 246 height 92
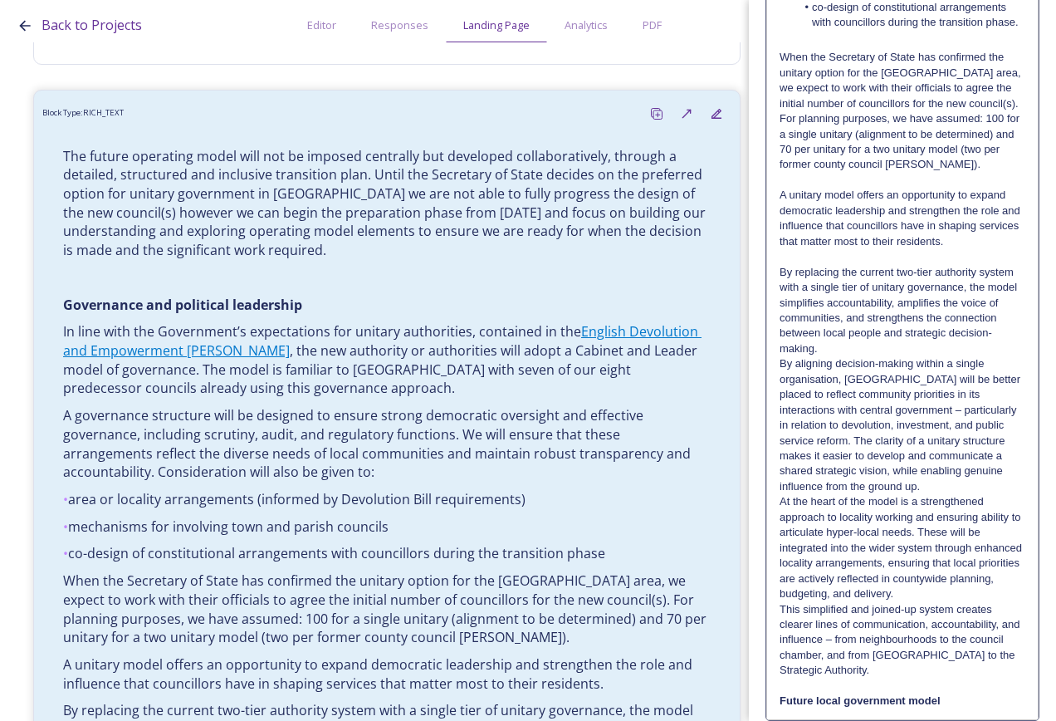
click at [781, 410] on p "By aligning decision-making within a single organisation, [GEOGRAPHIC_DATA] wil…" at bounding box center [903, 425] width 246 height 138
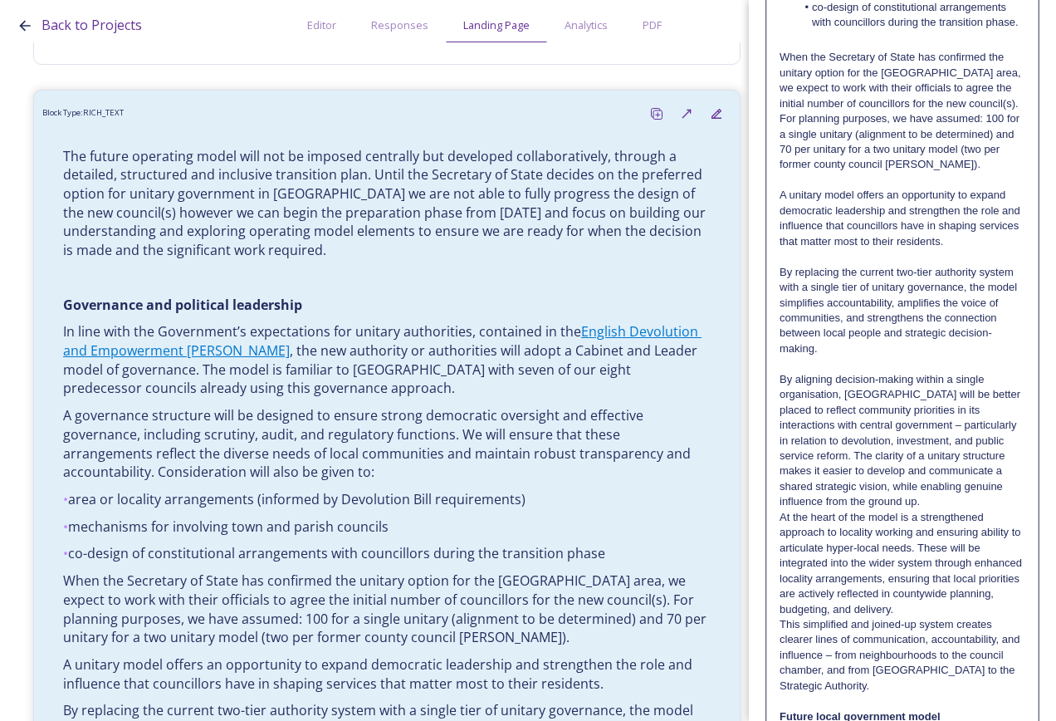
click at [781, 561] on p "At the heart of the model is a strengthened approach to locality working and en…" at bounding box center [903, 563] width 246 height 107
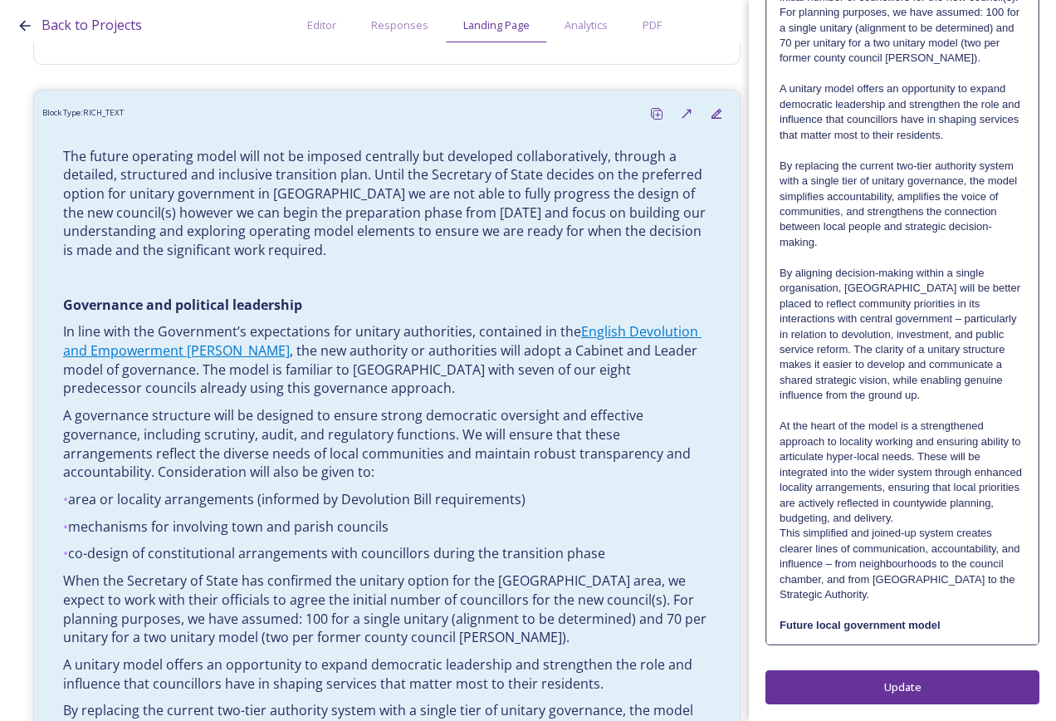
scroll to position [899, 0]
click at [780, 533] on p "This simplified and joined-up system creates clearer lines of communication, ac…" at bounding box center [903, 564] width 246 height 76
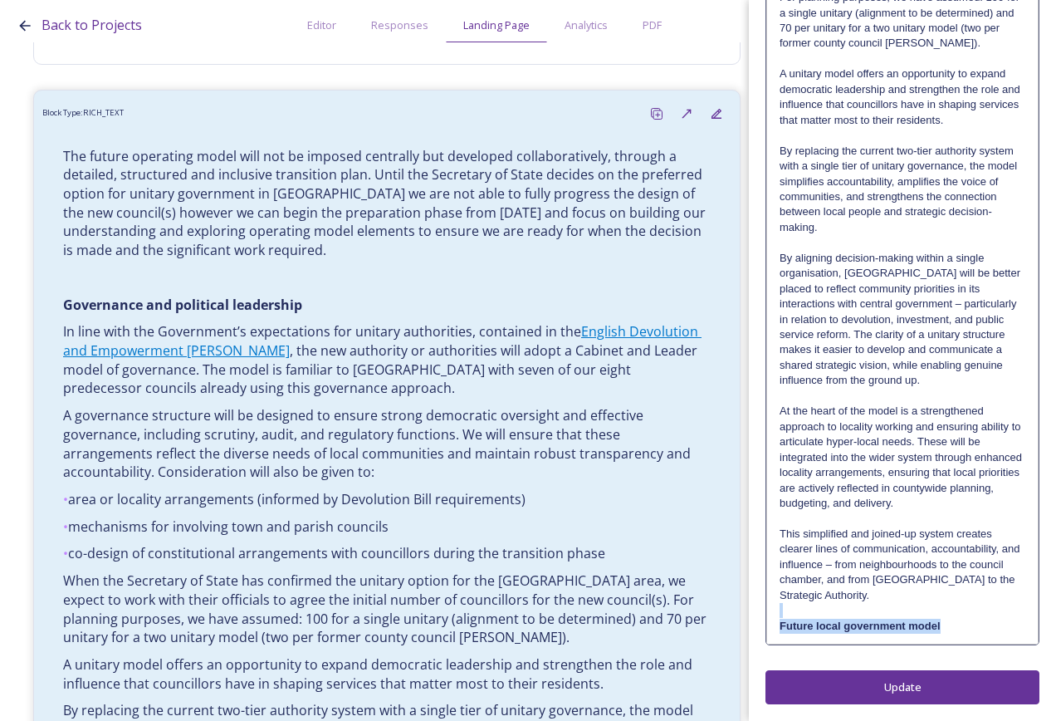
drag, startPoint x: 961, startPoint y: 639, endPoint x: 791, endPoint y: 629, distance: 170.6
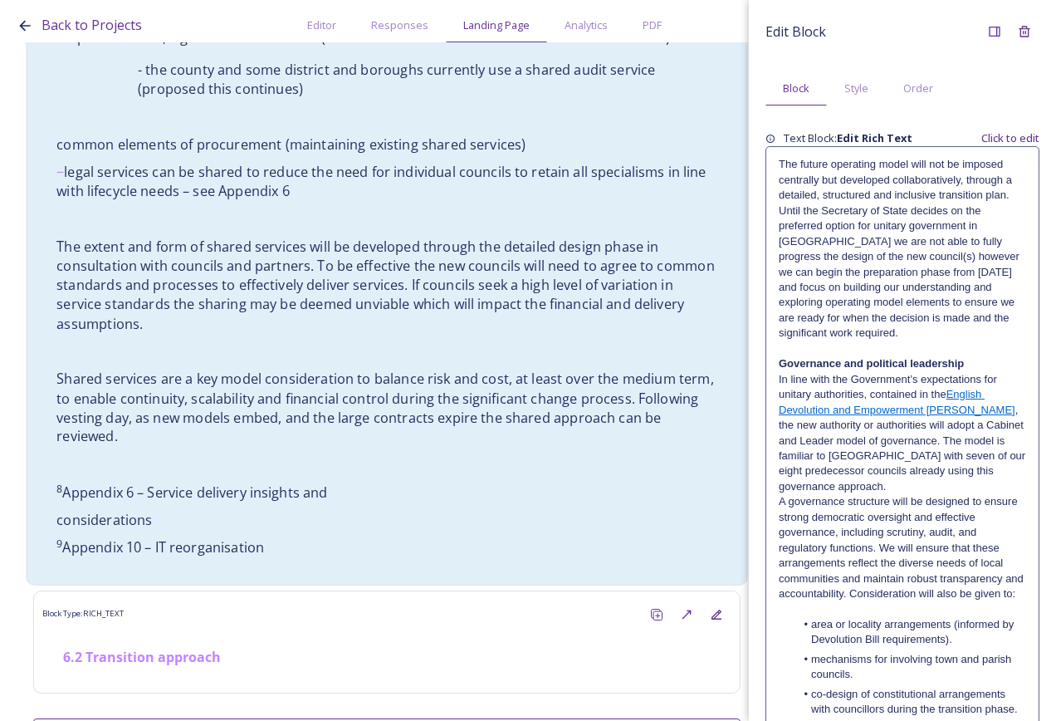
scroll to position [3399, 0]
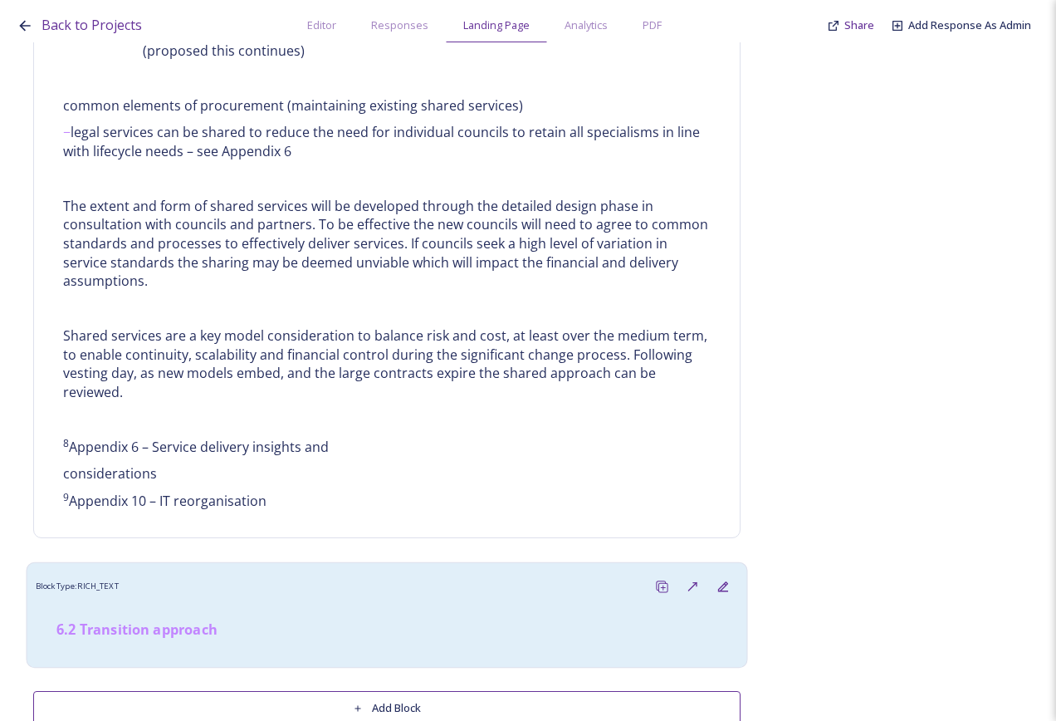
click at [323, 571] on div "Block Type: RICH_TEXT" at bounding box center [387, 586] width 703 height 31
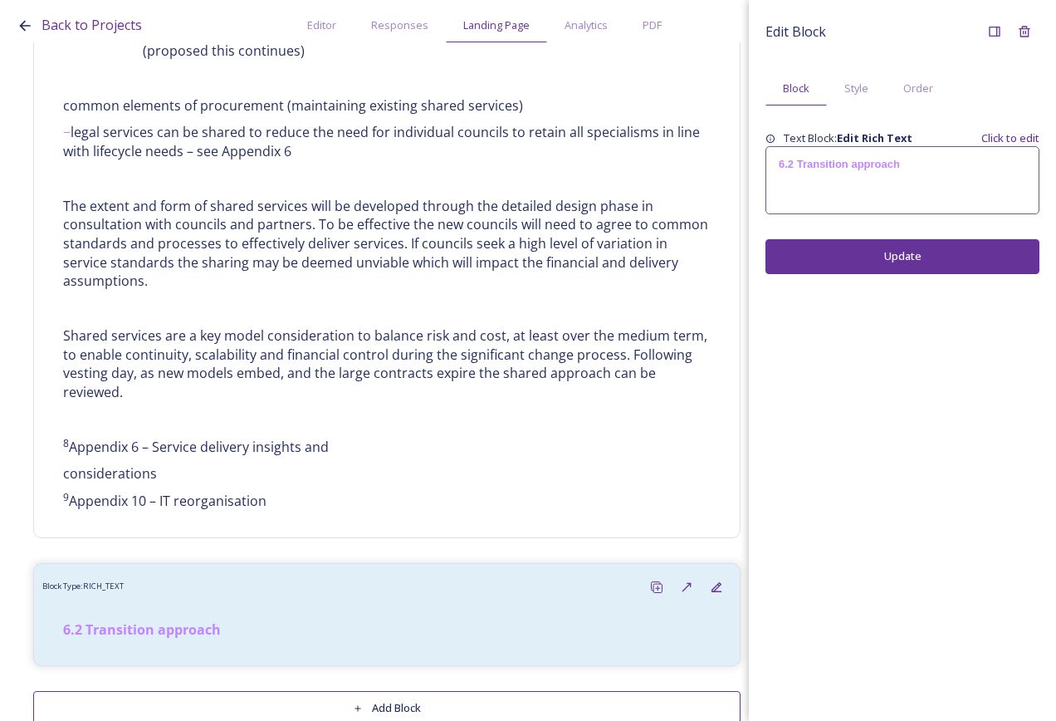
click at [898, 213] on div "6.2 Transition approach" at bounding box center [902, 180] width 272 height 66
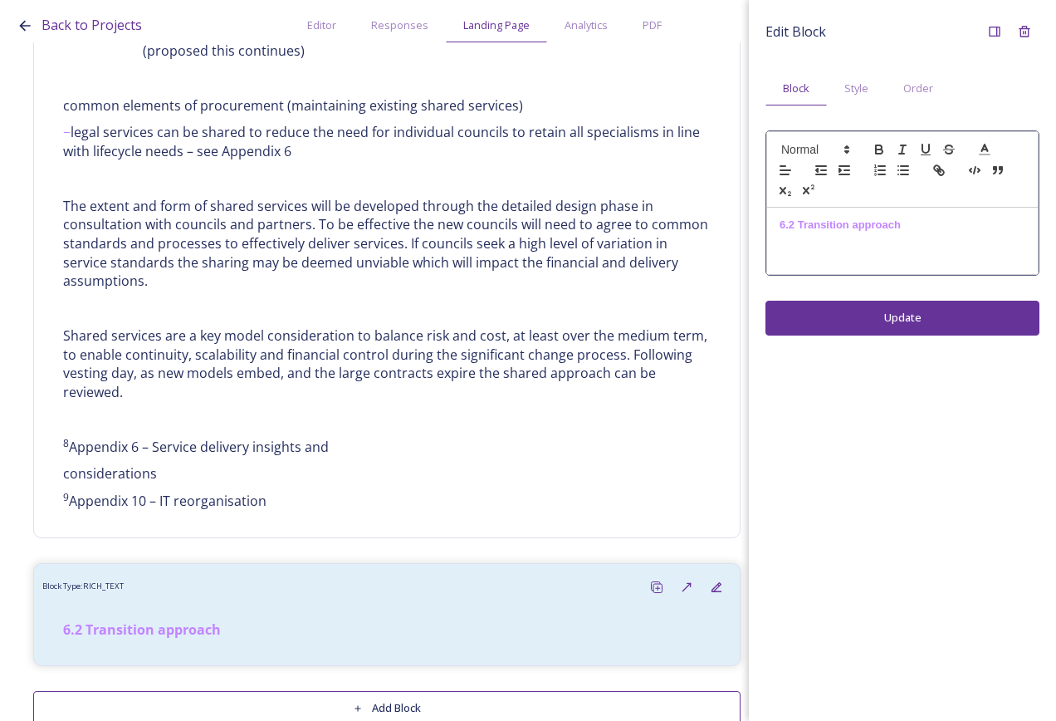
click at [913, 247] on div "6.2 Transition approach" at bounding box center [902, 241] width 271 height 66
drag, startPoint x: 753, startPoint y: 226, endPoint x: 737, endPoint y: 225, distance: 15.8
click at [737, 225] on div "Back to Projects Editor Responses Landing Page Analytics PDF Share Add Response…" at bounding box center [528, 360] width 1056 height 721
click at [796, 154] on span at bounding box center [814, 150] width 81 height 20
click at [844, 257] on span at bounding box center [834, 254] width 106 height 29
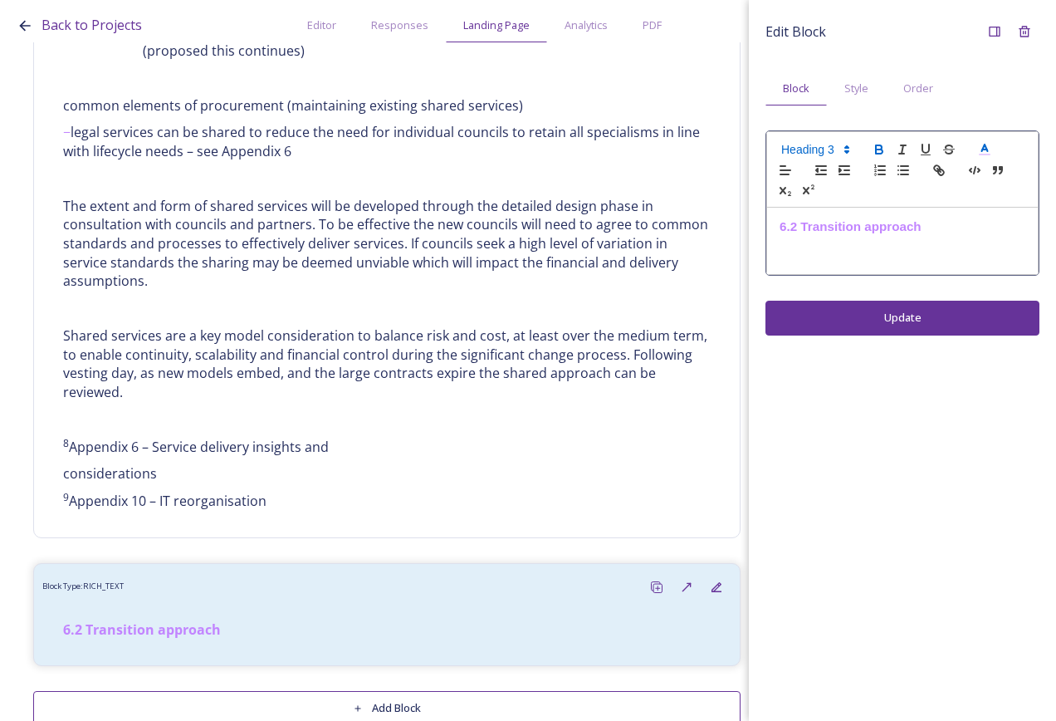
click at [966, 246] on div "6.2 Transition approach" at bounding box center [902, 241] width 271 height 66
click at [990, 33] on icon at bounding box center [994, 32] width 11 height 10
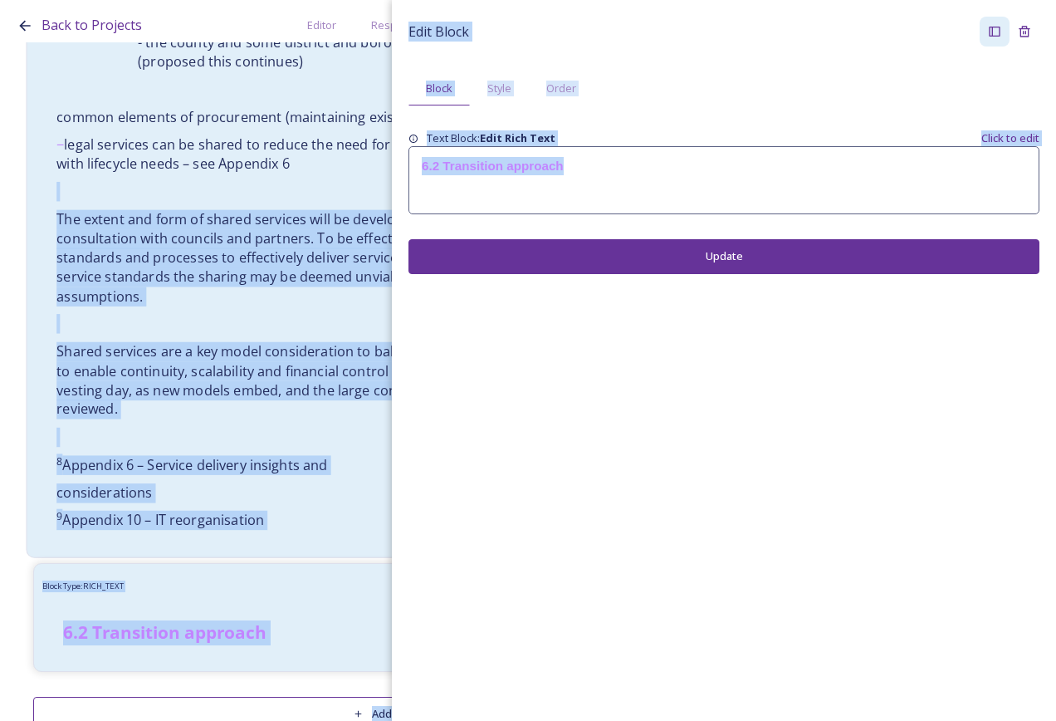
drag, startPoint x: 592, startPoint y: 162, endPoint x: 385, endPoint y: 140, distance: 207.9
click at [385, 140] on div "Back to Projects Editor Responses Landing Page Analytics PDF Share Add Response…" at bounding box center [528, 360] width 1056 height 721
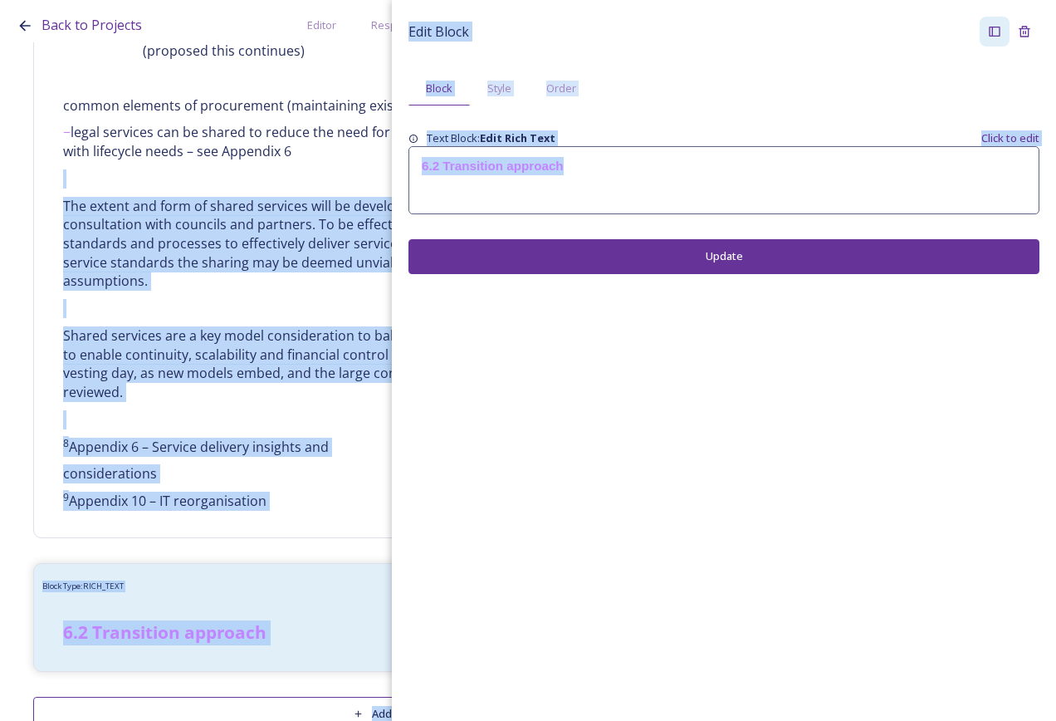
drag, startPoint x: 385, startPoint y: 140, endPoint x: 641, endPoint y: 175, distance: 258.1
click at [641, 175] on div "6.2 Transition approach" at bounding box center [723, 180] width 629 height 66
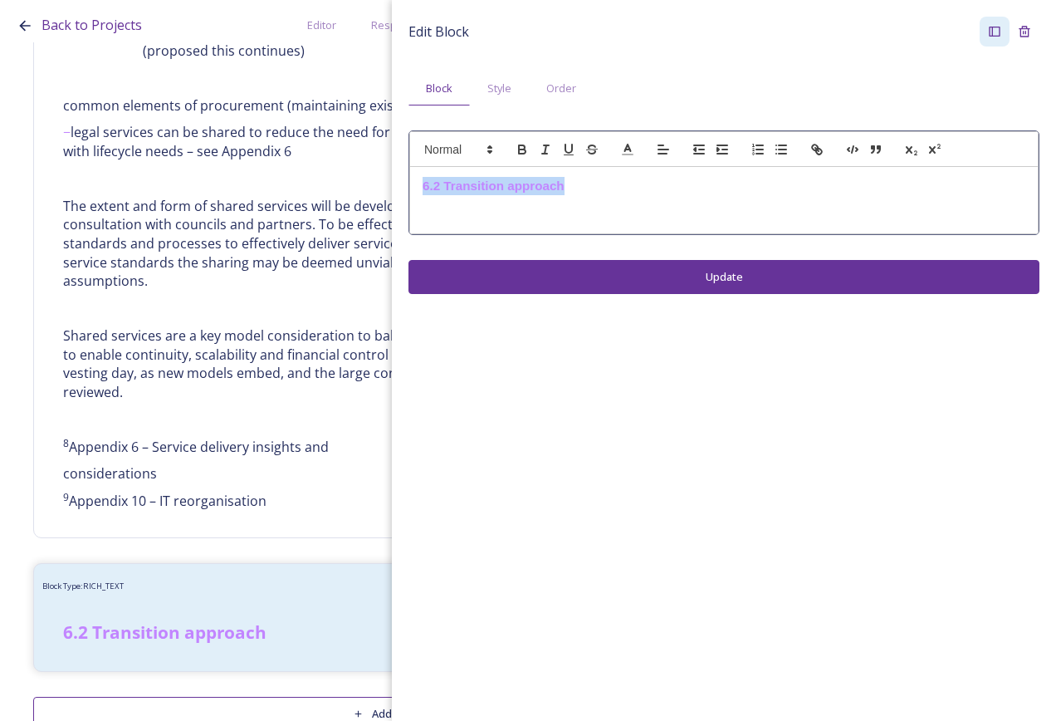
drag, startPoint x: 597, startPoint y: 198, endPoint x: 410, endPoint y: 186, distance: 187.2
click at [410, 186] on div "6.2 Transition approach" at bounding box center [724, 200] width 628 height 66
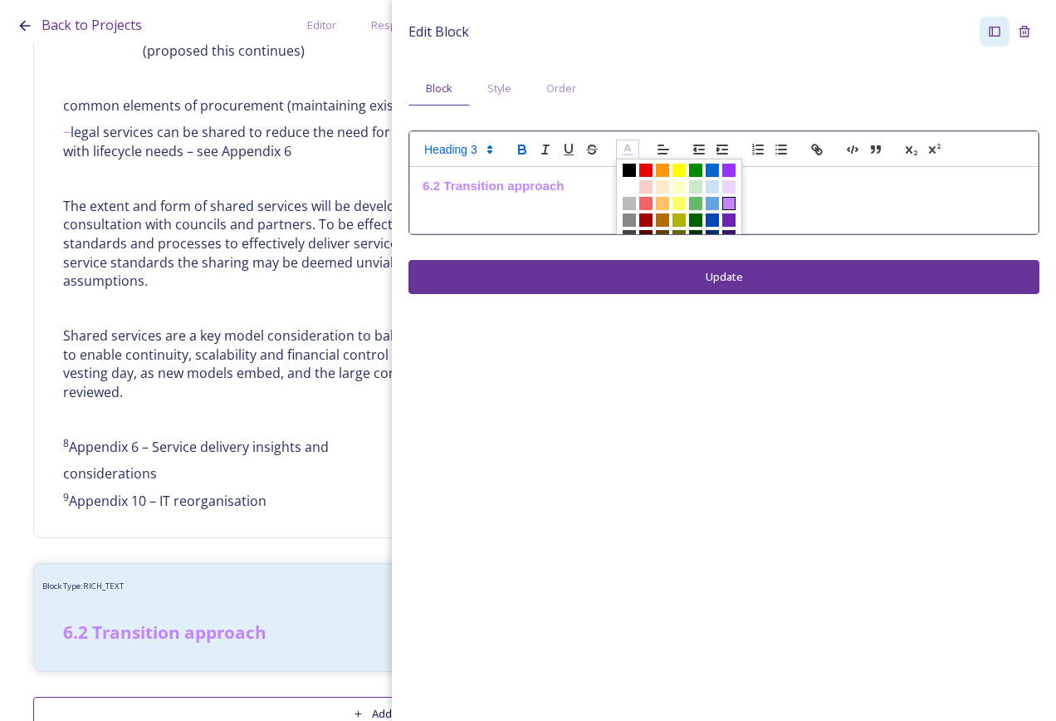
click at [625, 155] on icon at bounding box center [627, 149] width 15 height 15
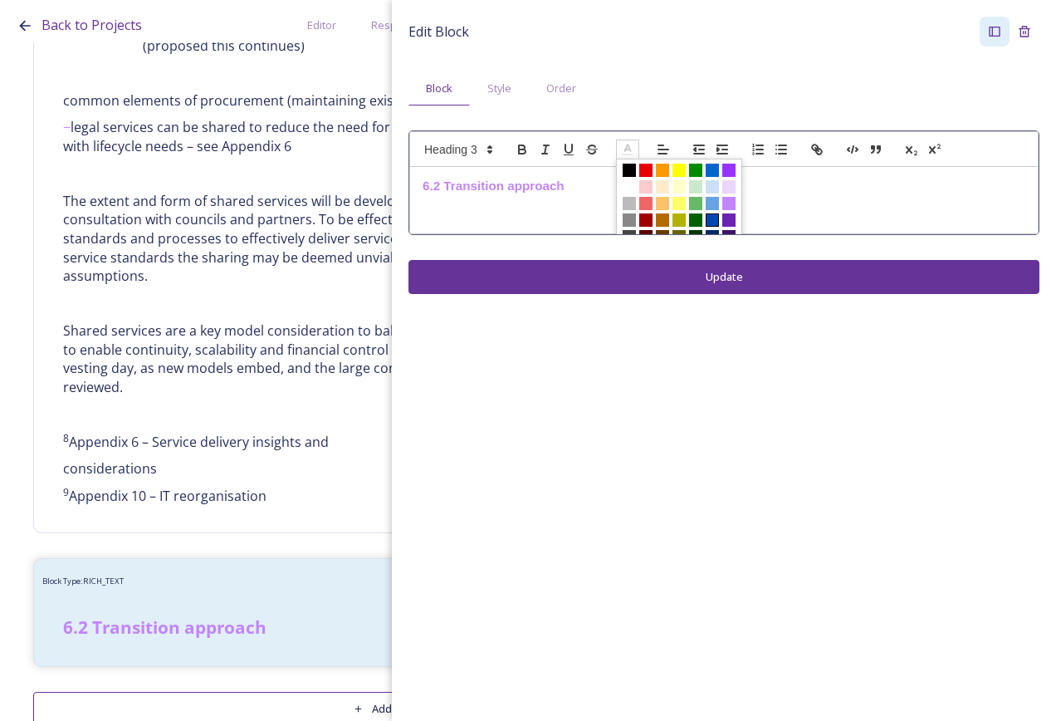
scroll to position [3405, 0]
click at [713, 228] on span at bounding box center [679, 204] width 126 height 90
click at [713, 233] on span at bounding box center [712, 236] width 13 height 13
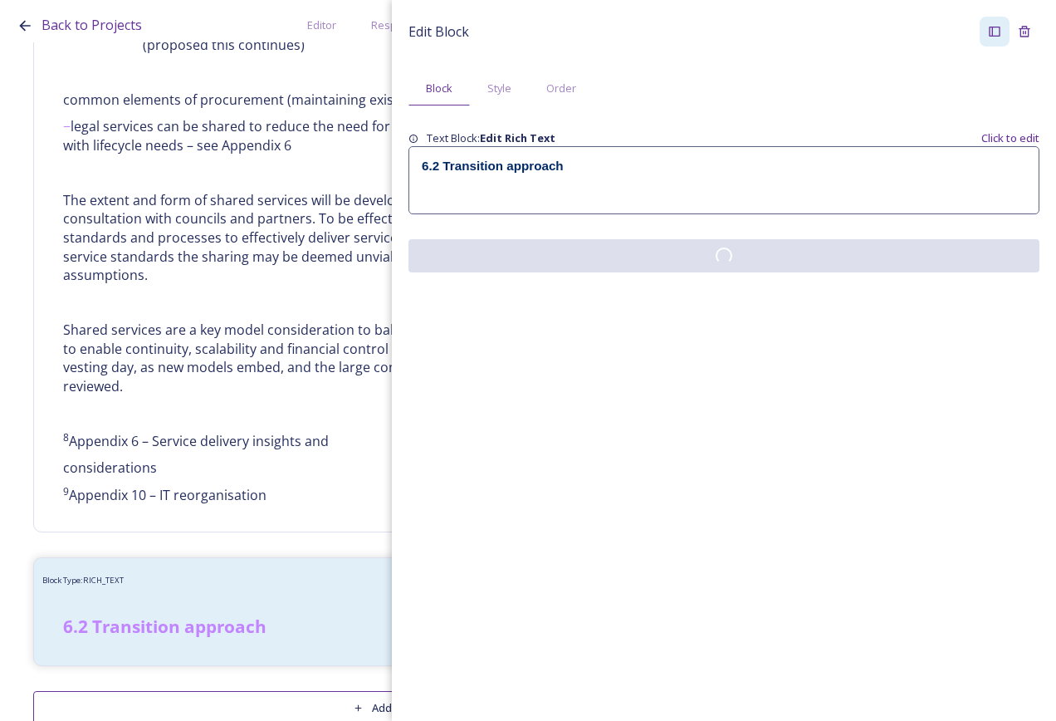
click at [727, 274] on div "Edit Block Block Style Order Text Block: Edit Rich Text Click to edit 6.2 Trans…" at bounding box center [724, 144] width 664 height 289
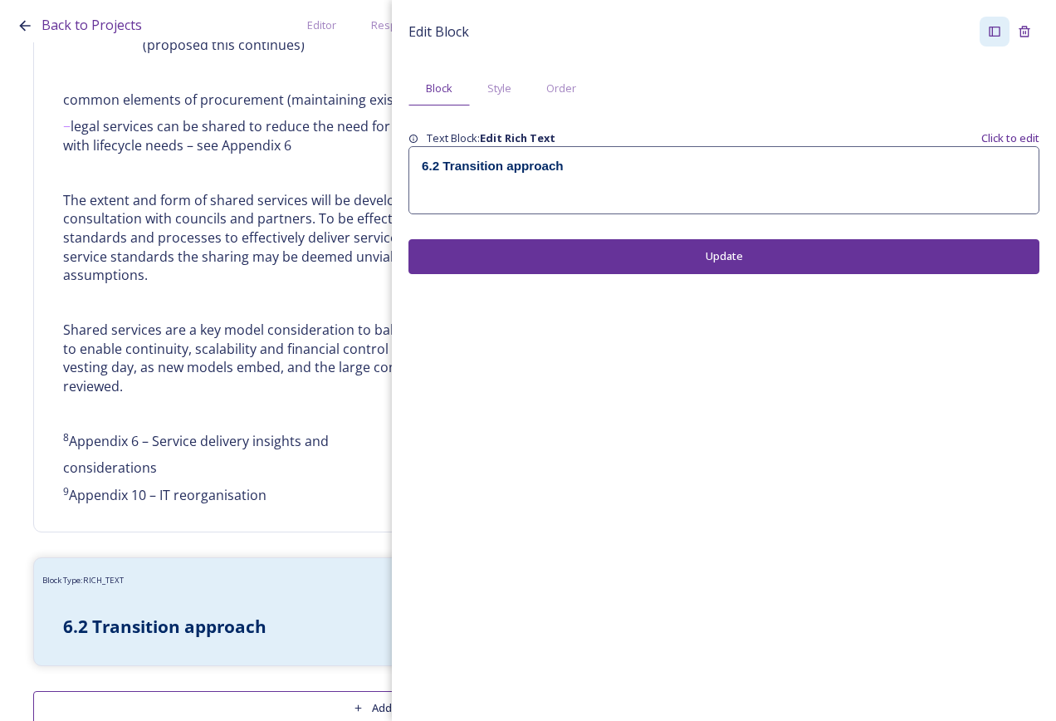
click at [12, 448] on div "Back to Projects Editor Responses Landing Page Analytics PDF Share Add Response…" at bounding box center [528, 360] width 1056 height 721
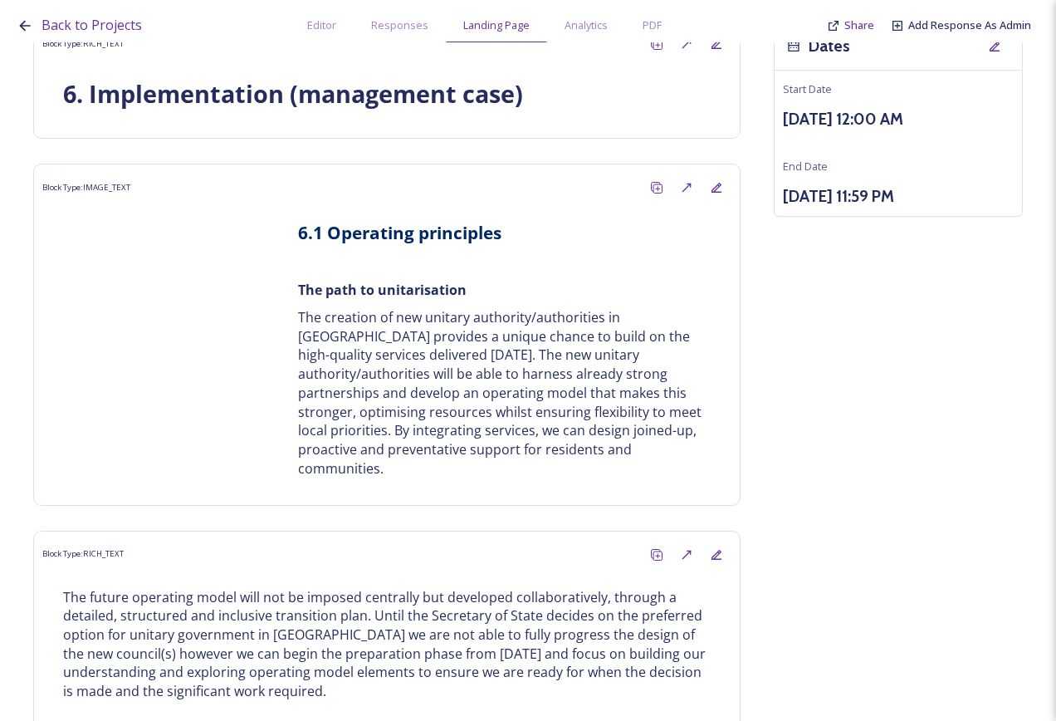
scroll to position [0, 0]
